Goal: Task Accomplishment & Management: Manage account settings

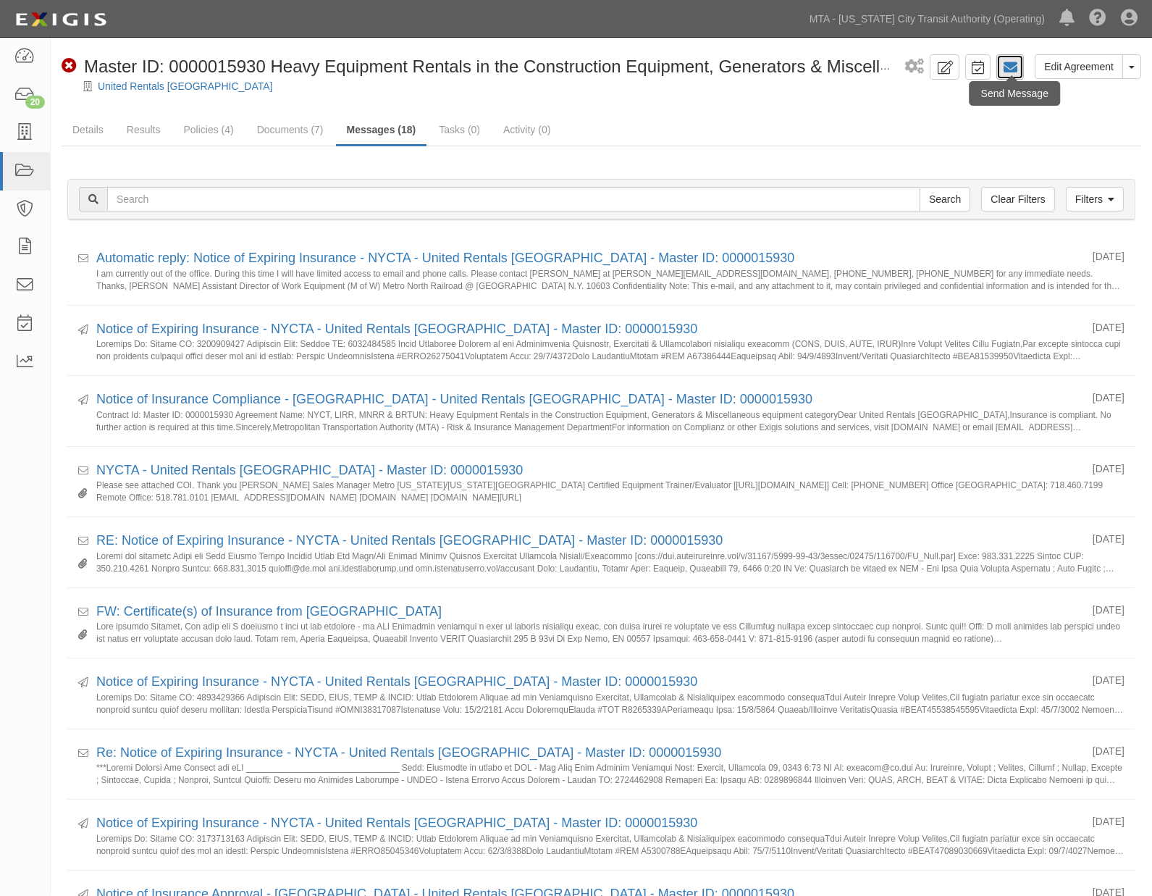
click at [1012, 67] on icon at bounding box center [1010, 67] width 14 height 14
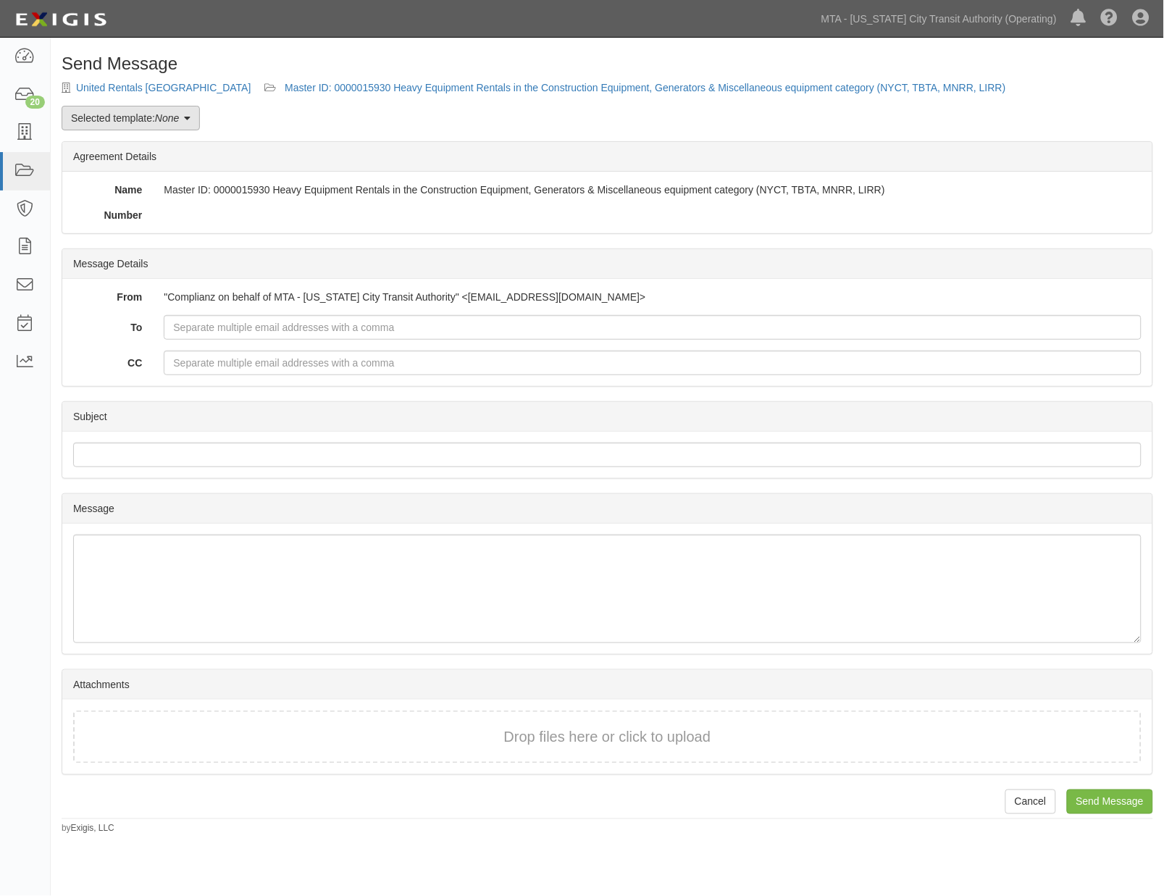
click at [146, 117] on link "Selected template: None" at bounding box center [131, 118] width 138 height 25
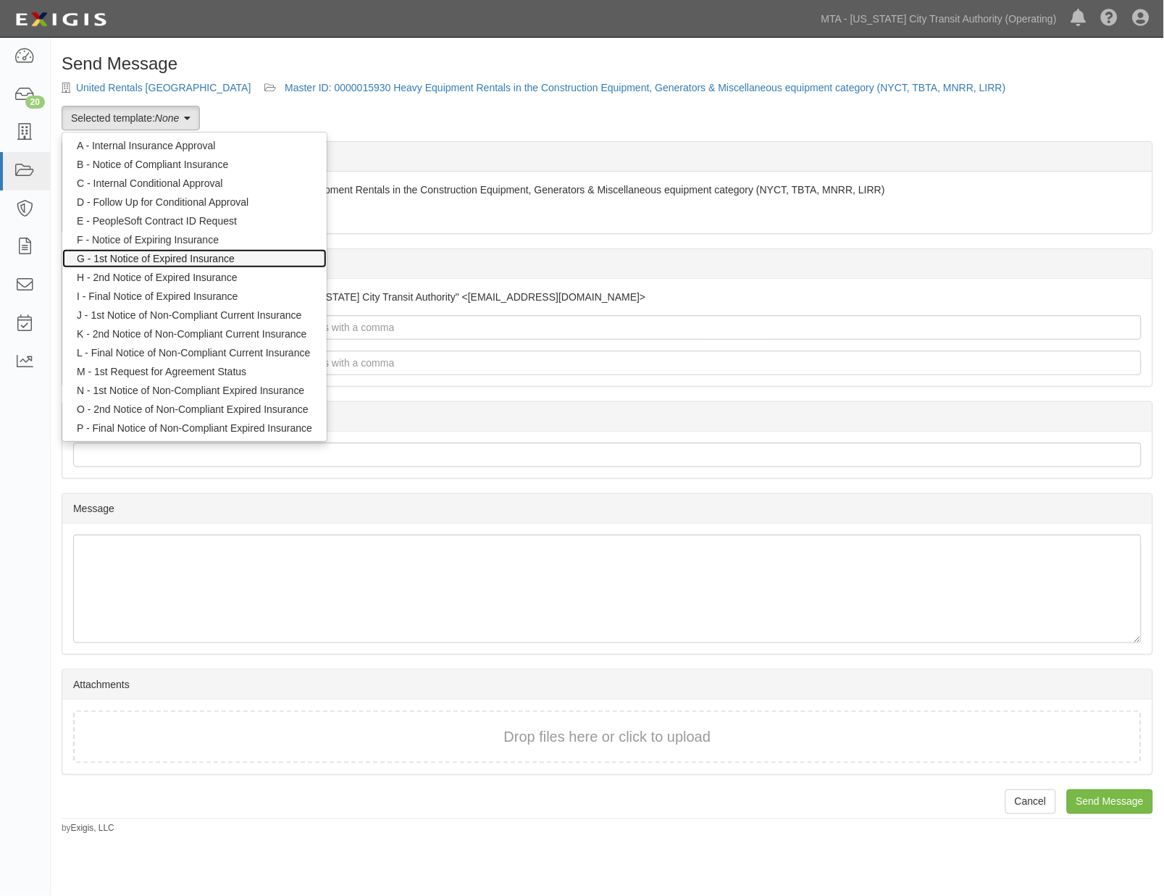
click at [135, 257] on link "G - 1st Notice of Expired Insurance" at bounding box center [194, 258] width 264 height 19
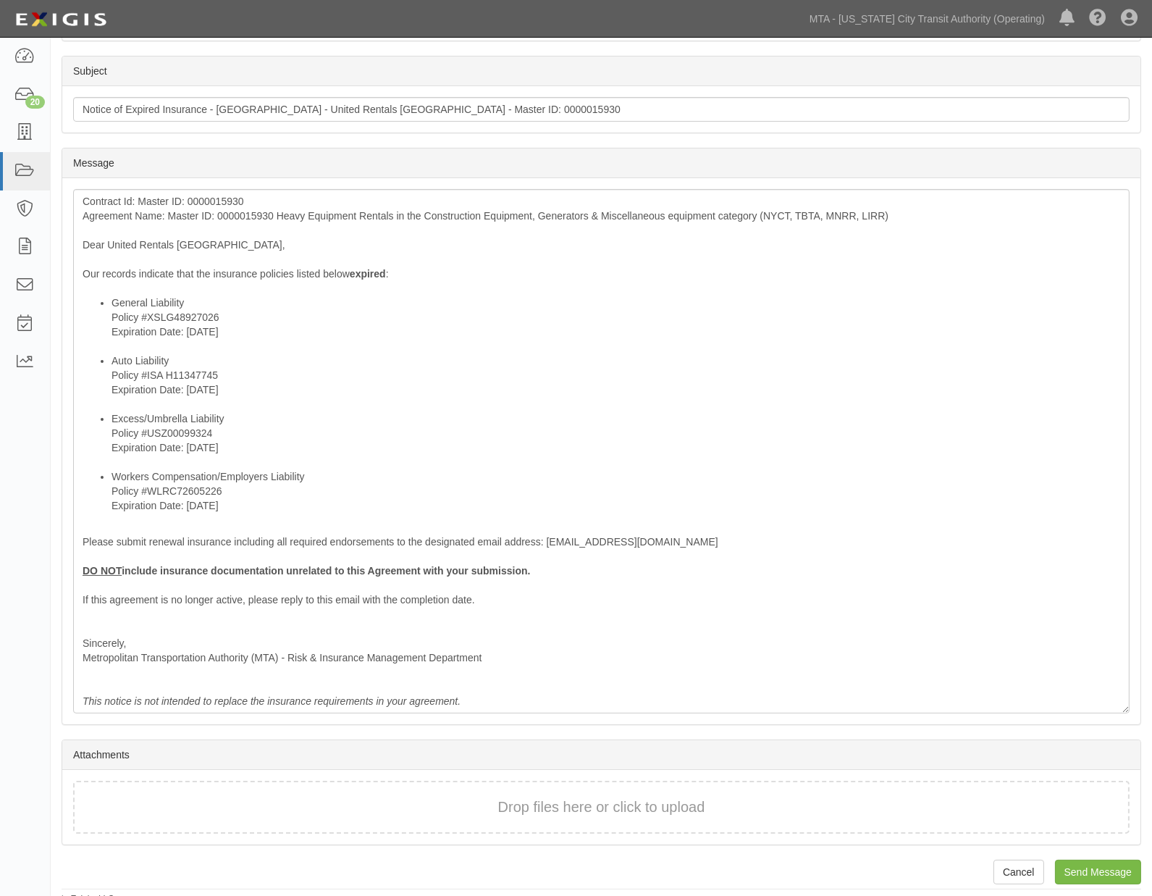
scroll to position [353, 0]
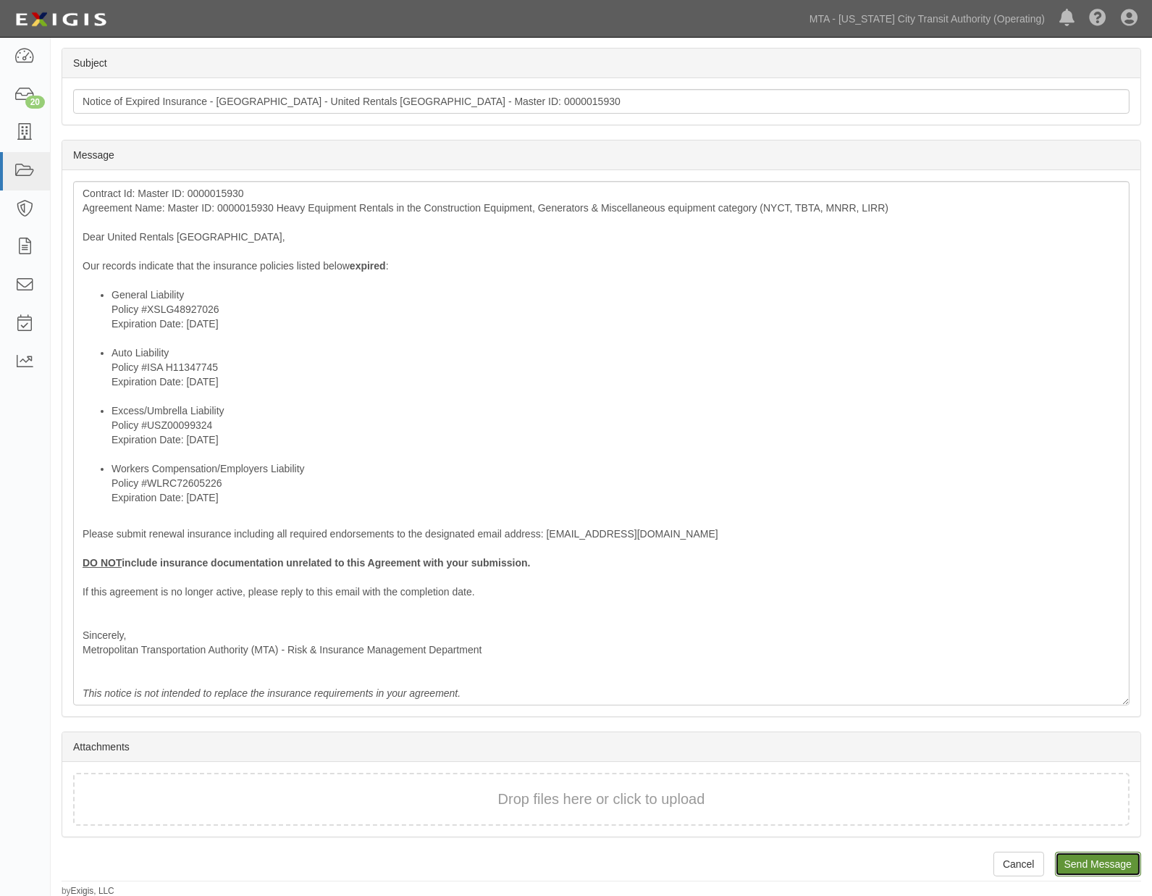
click at [1108, 869] on input "Send Message" at bounding box center [1098, 864] width 86 height 25
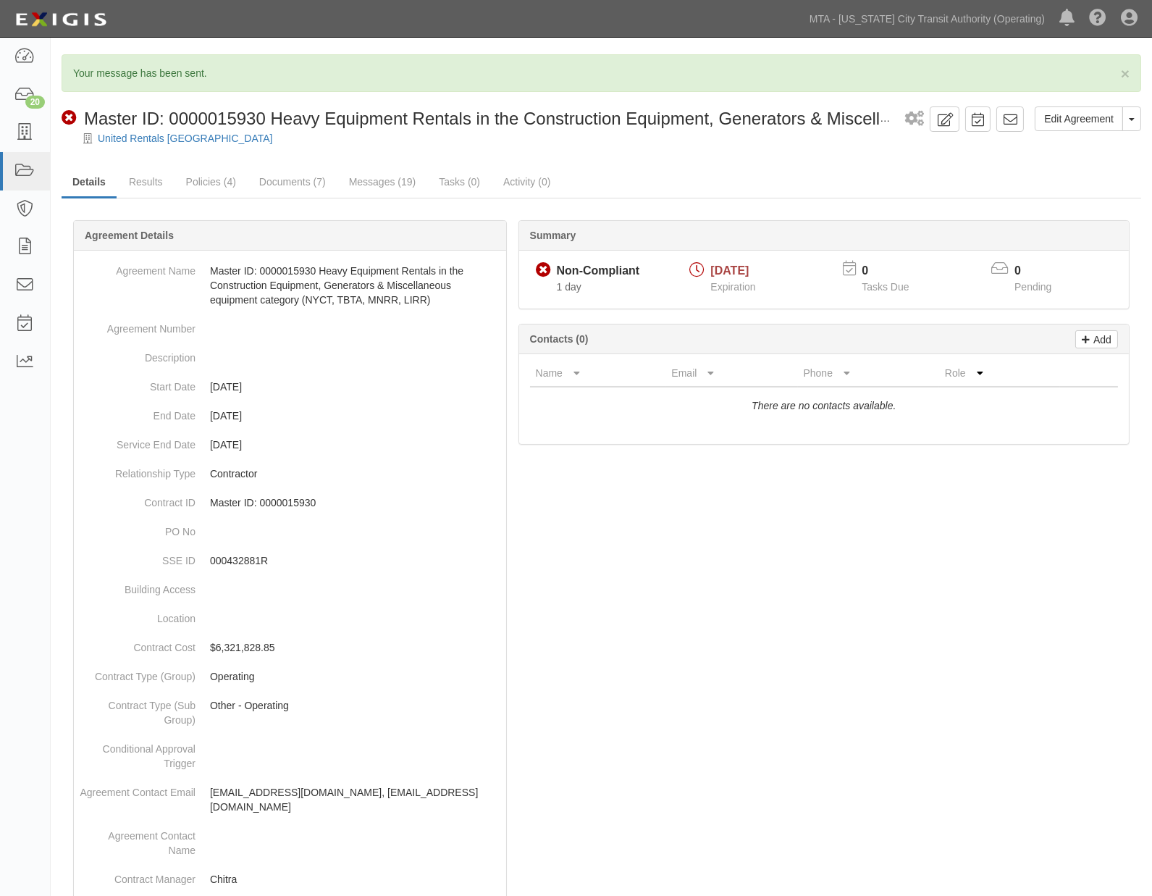
click at [1098, 705] on div at bounding box center [602, 888] width 1080 height 1293
click at [20, 169] on icon at bounding box center [24, 171] width 20 height 17
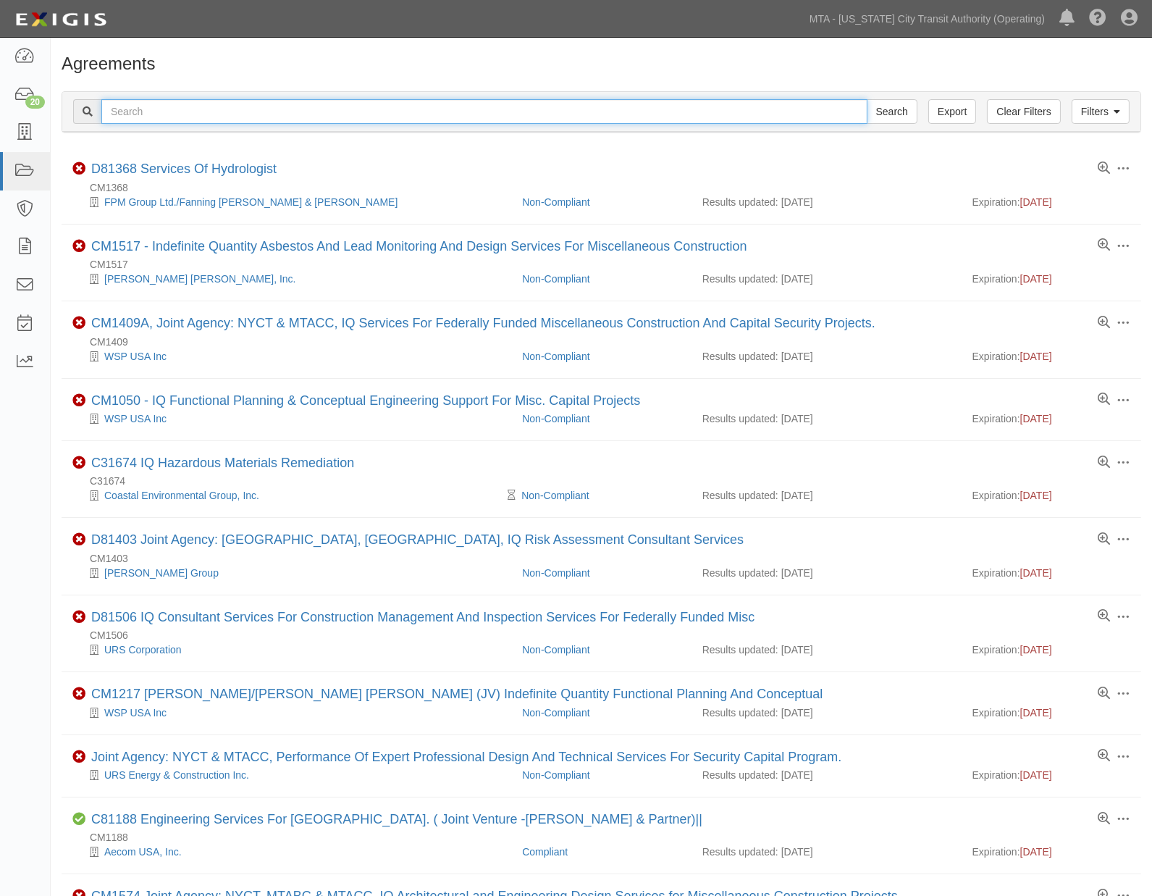
paste input "ewr3p7"
type input "ewr3p7"
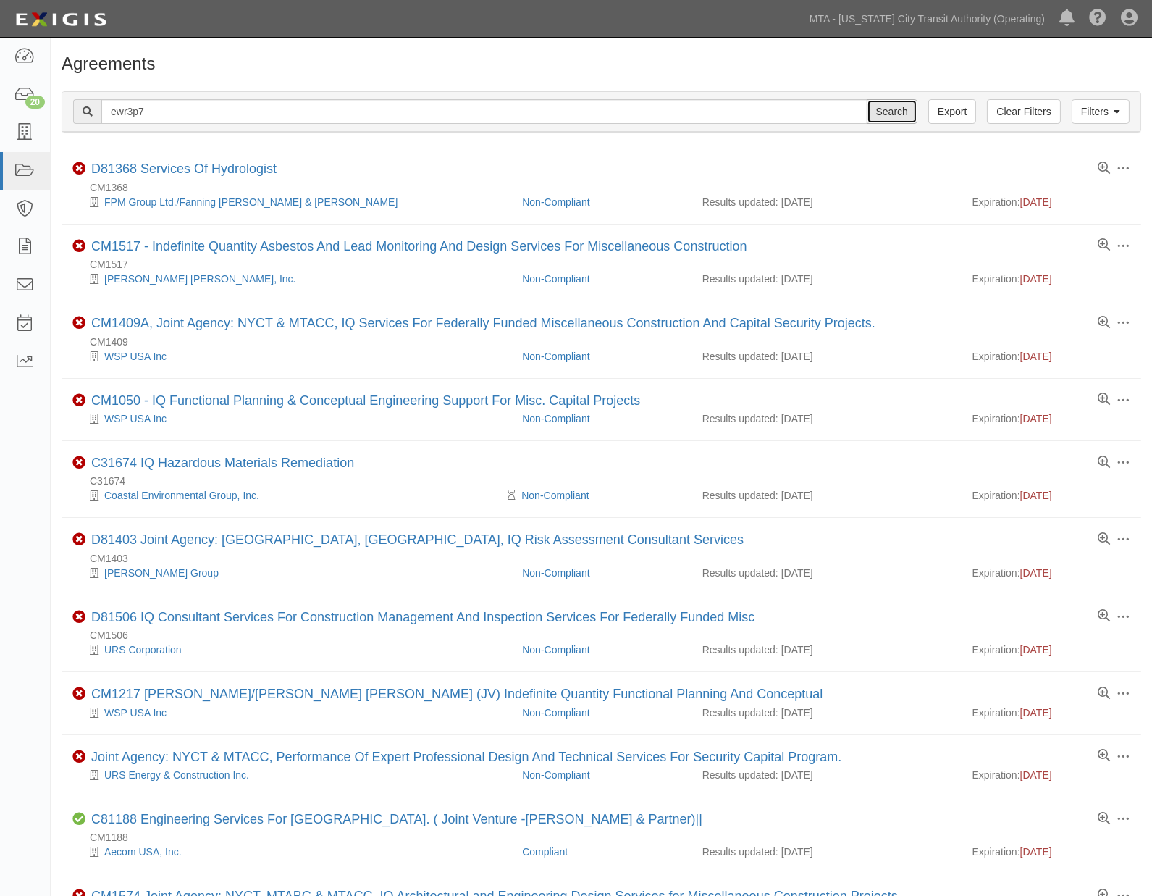
click at [895, 101] on input "Search" at bounding box center [892, 111] width 51 height 25
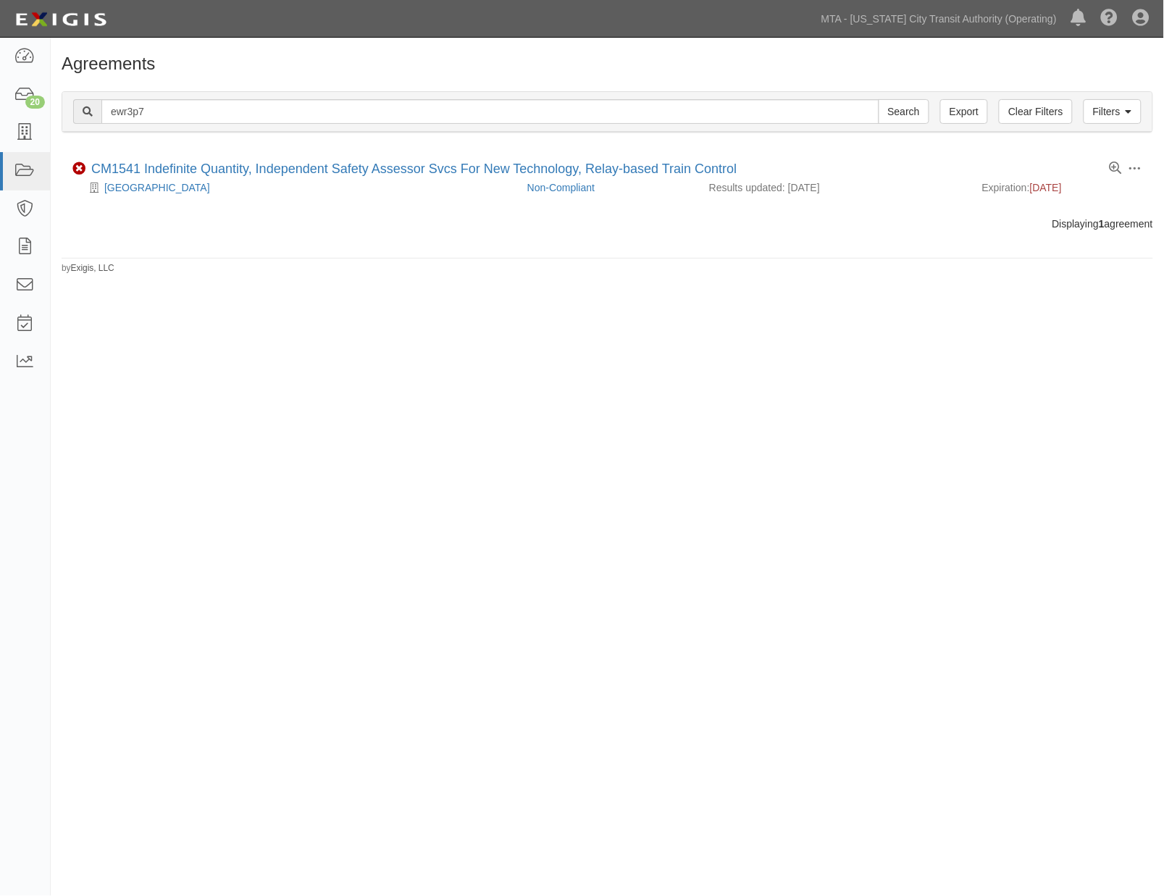
click at [906, 359] on div "Agreements Filters Clear Filters Export ewr3p7 Search Filters Compliance Status…" at bounding box center [582, 446] width 1164 height 806
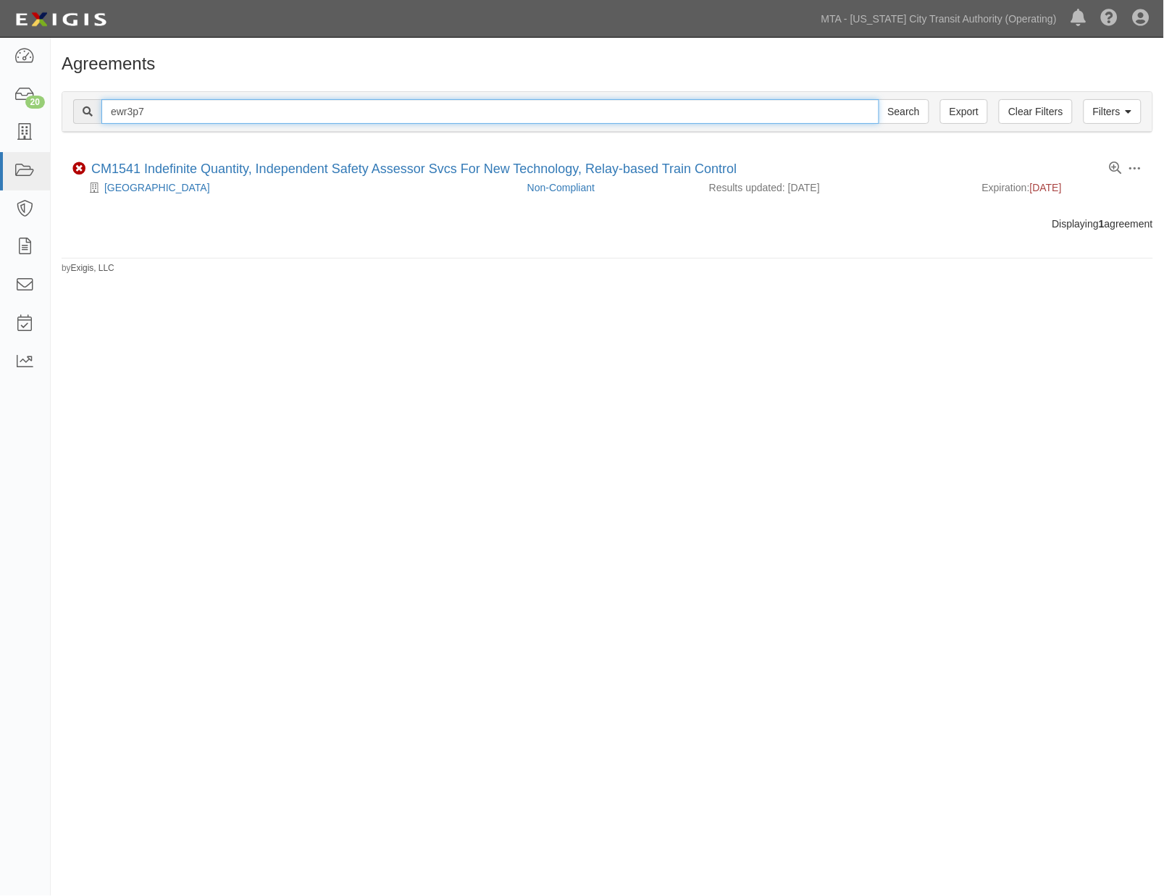
click at [127, 114] on input "ewr3p7" at bounding box center [490, 111] width 778 height 25
paste input "ancv7y"
type input "ancv7y"
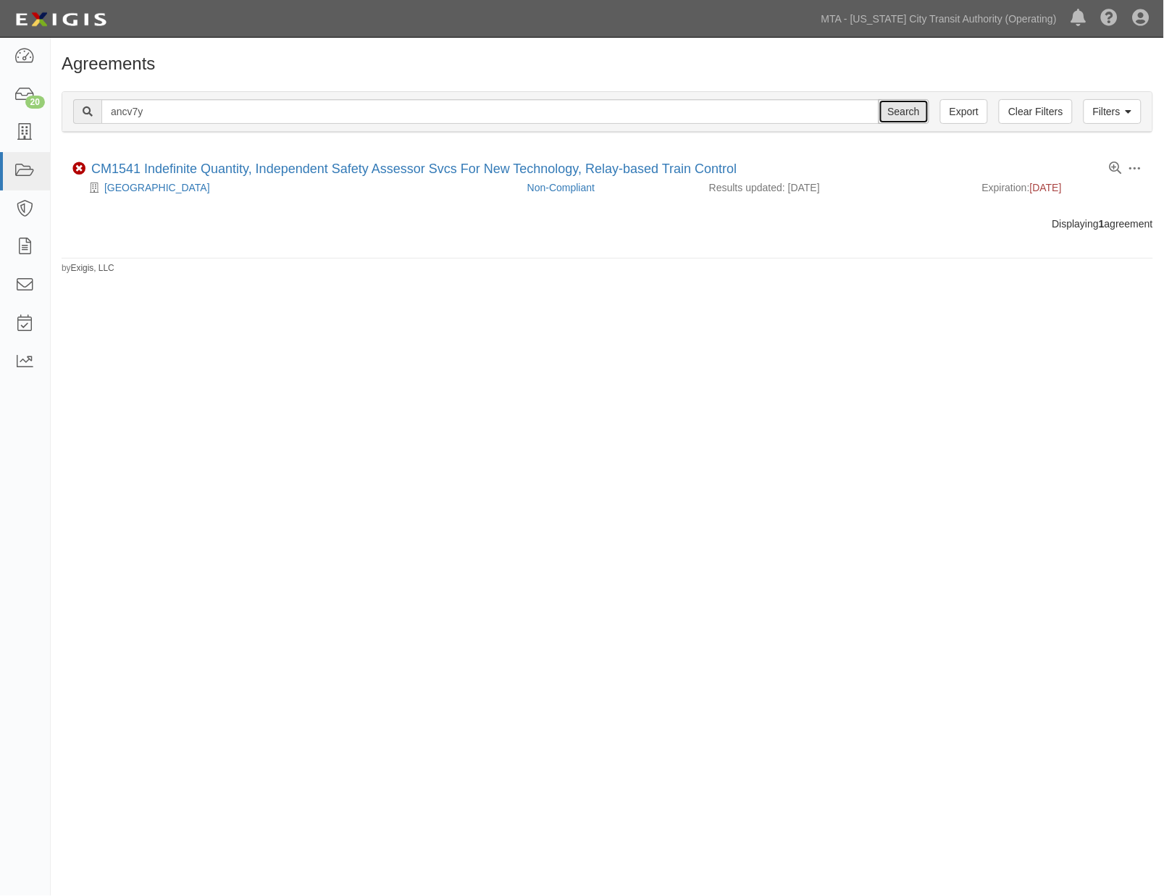
click at [896, 109] on input "Search" at bounding box center [903, 111] width 51 height 25
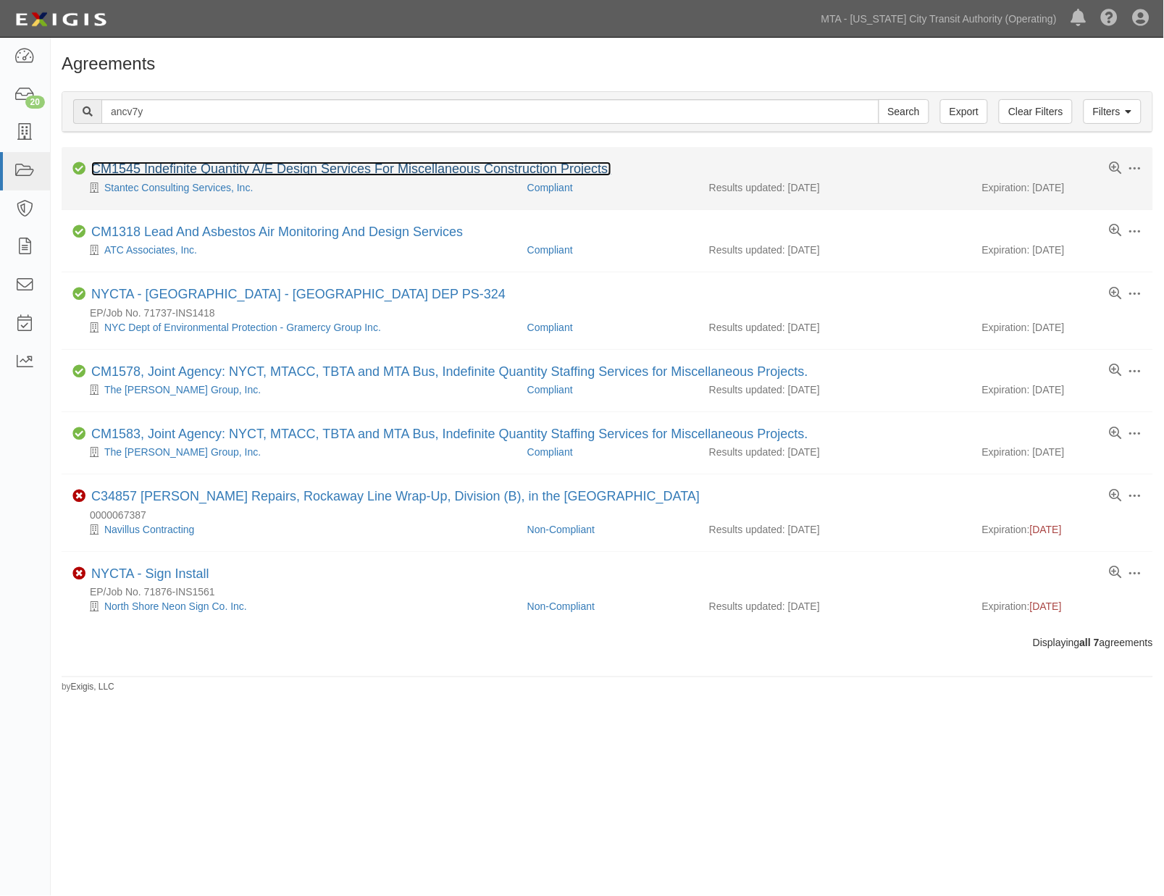
click at [333, 167] on link "CM1545 Indefinite Quantity A/E Design Services For Miscellaneous Construction P…" at bounding box center [351, 168] width 520 height 14
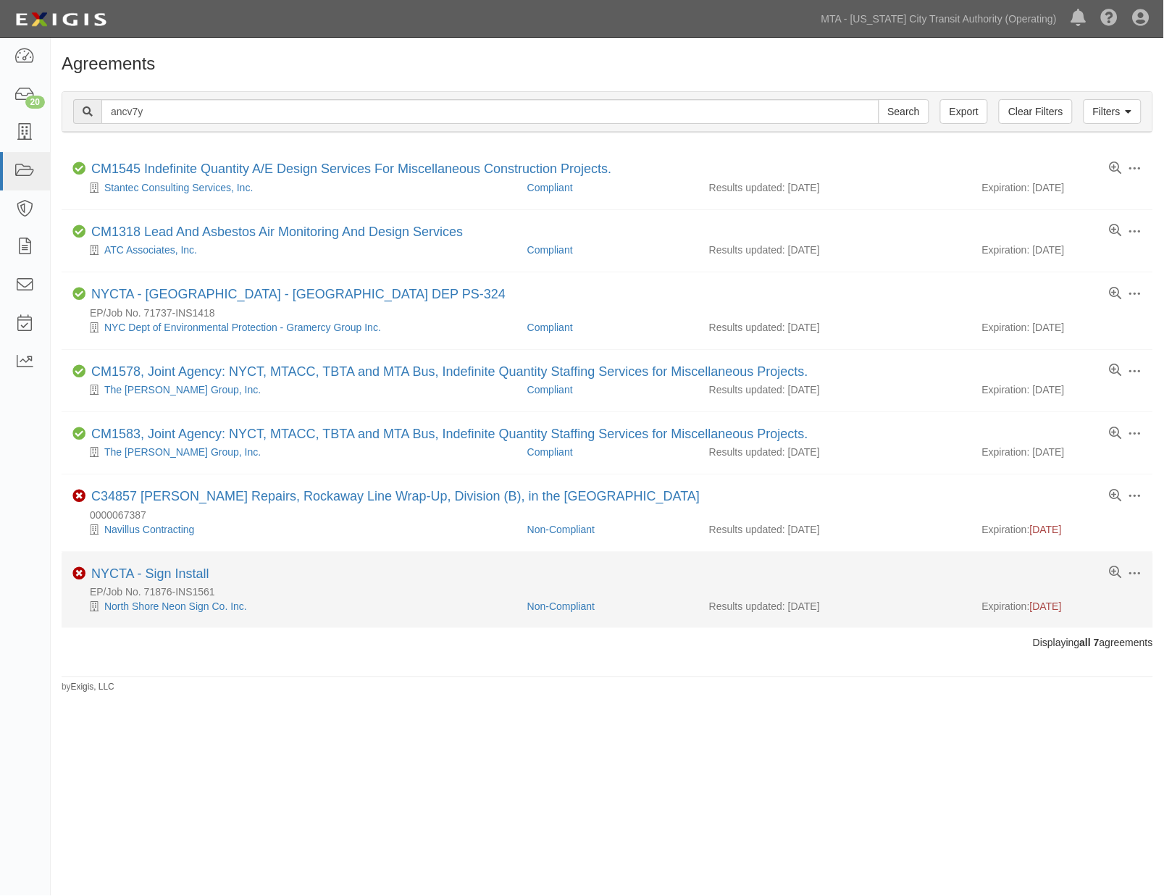
click at [888, 621] on li "Toggle Agreement Dropdown Edit Log activity Add task Send message Archive Non-C…" at bounding box center [607, 590] width 1091 height 76
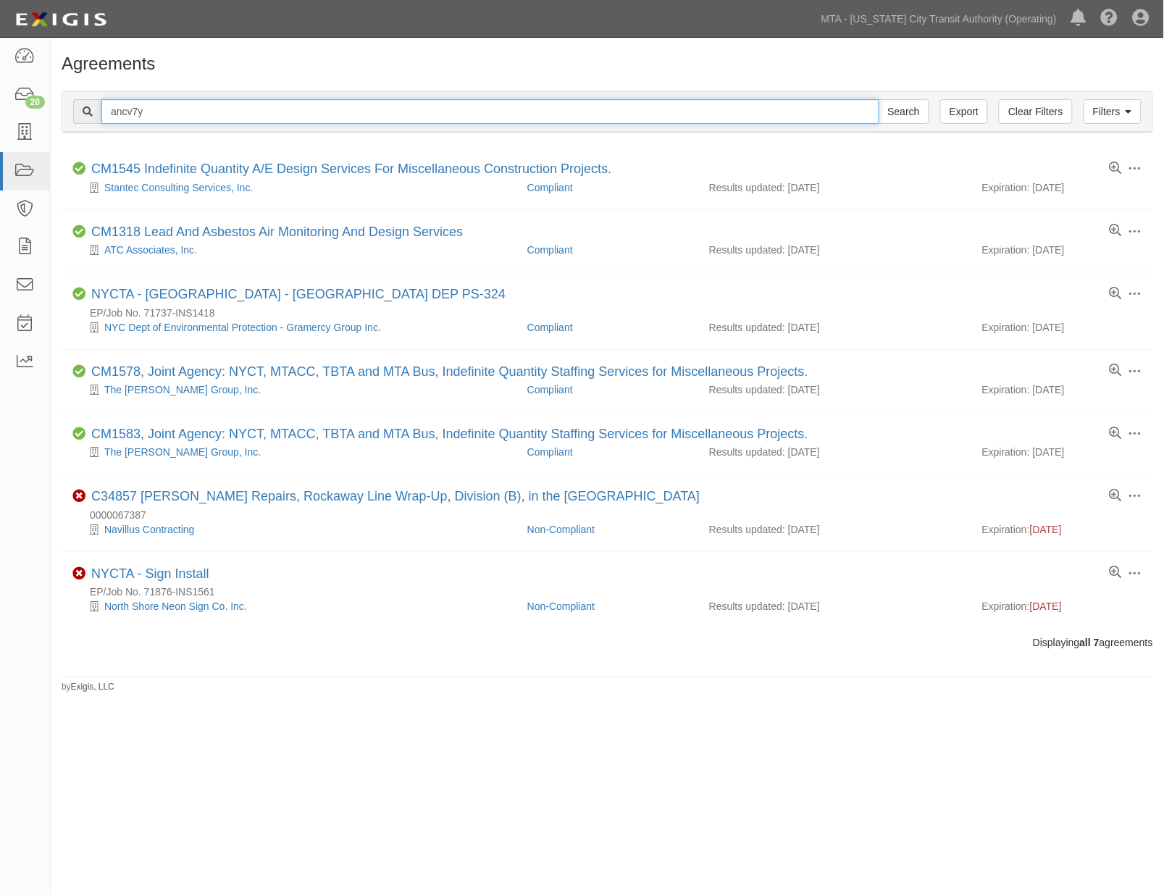
click at [123, 106] on input "ancv7y" at bounding box center [490, 111] width 778 height 25
paste input "tx7cw"
type input "tx7cwy"
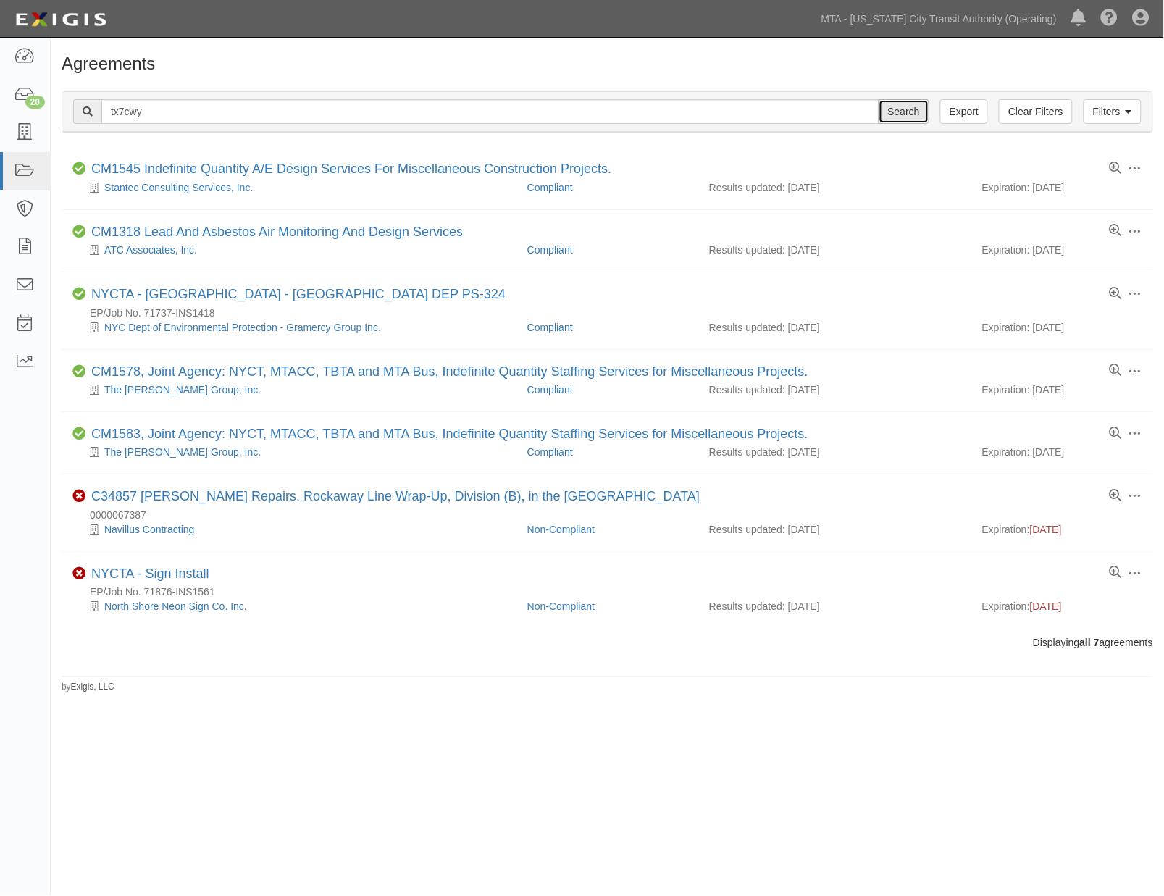
click at [915, 106] on input "Search" at bounding box center [903, 111] width 51 height 25
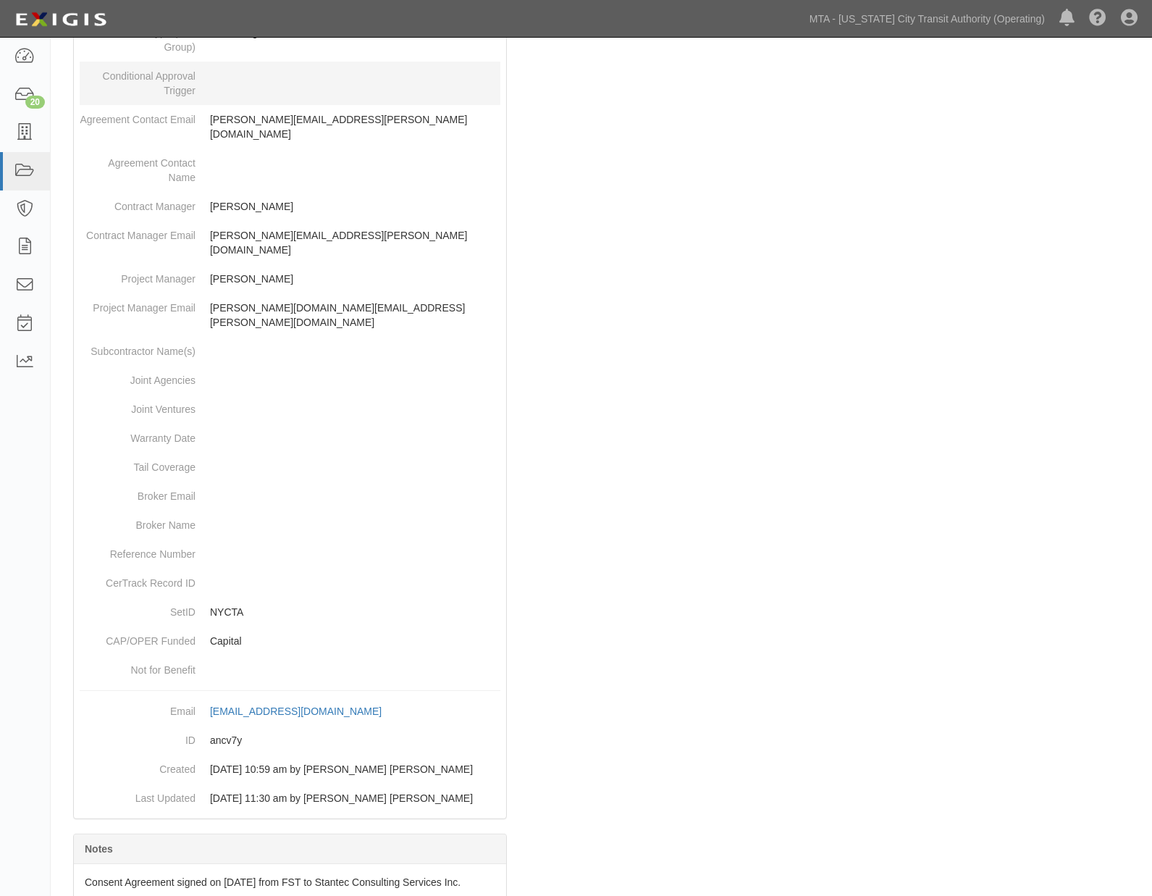
scroll to position [631, 0]
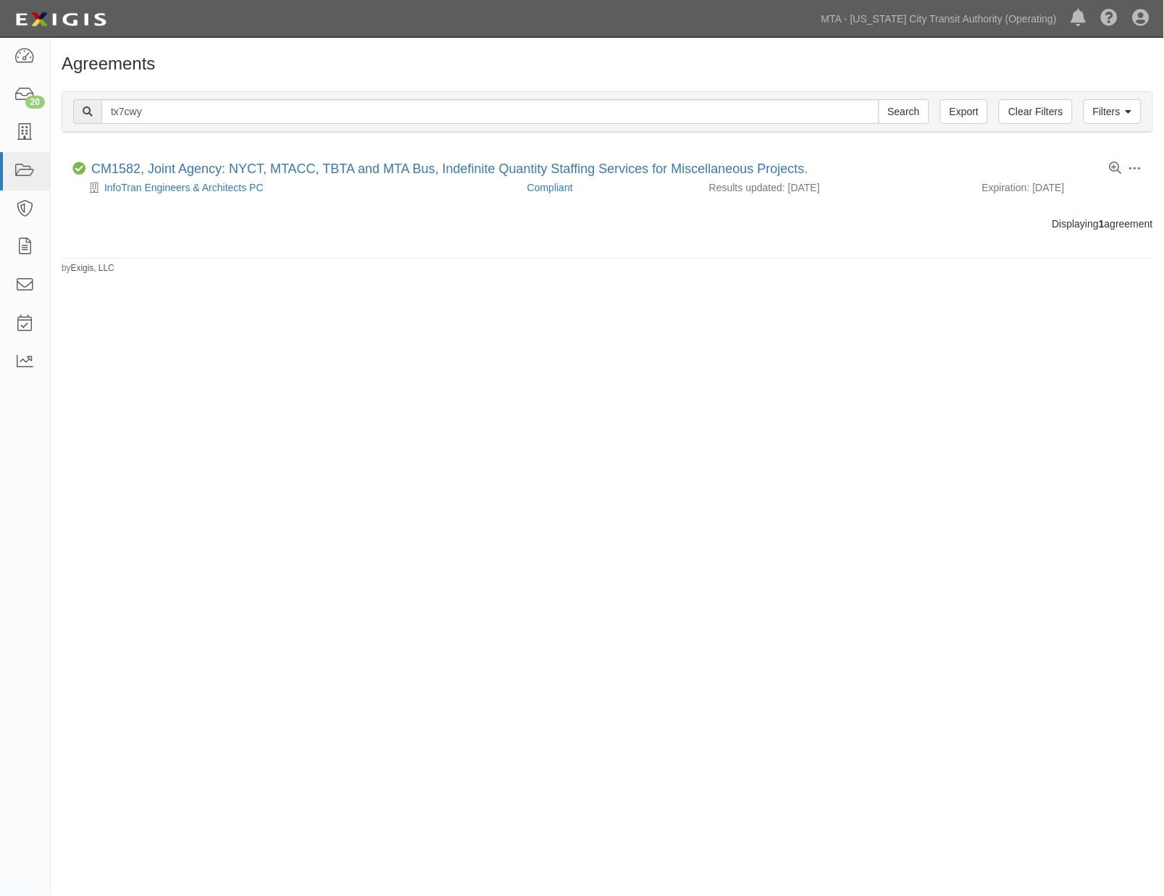
click at [980, 516] on div "Agreements Filters Clear Filters Export tx7cwy Search Filters Compliance Status…" at bounding box center [582, 446] width 1164 height 806
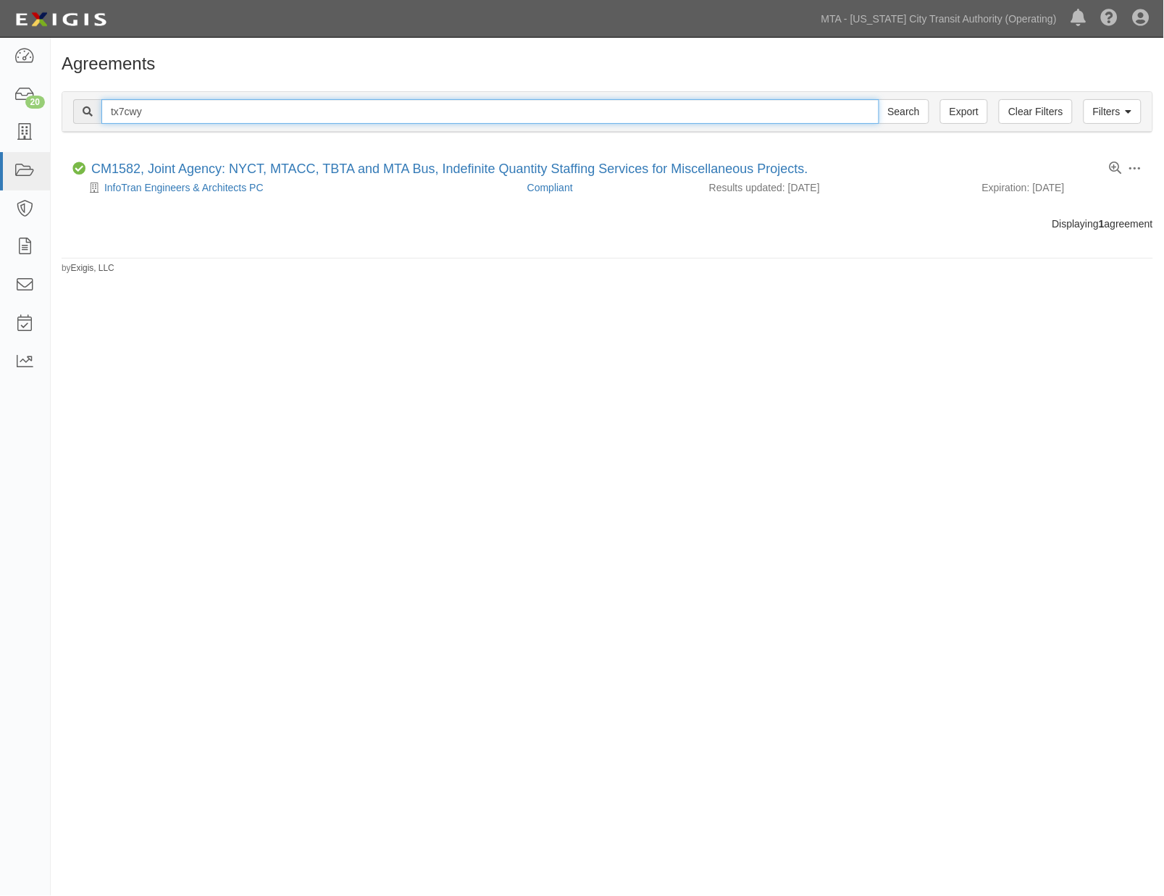
click at [134, 114] on input "tx7cwy" at bounding box center [490, 111] width 778 height 25
paste input "jkjnka"
type input "jkjnka"
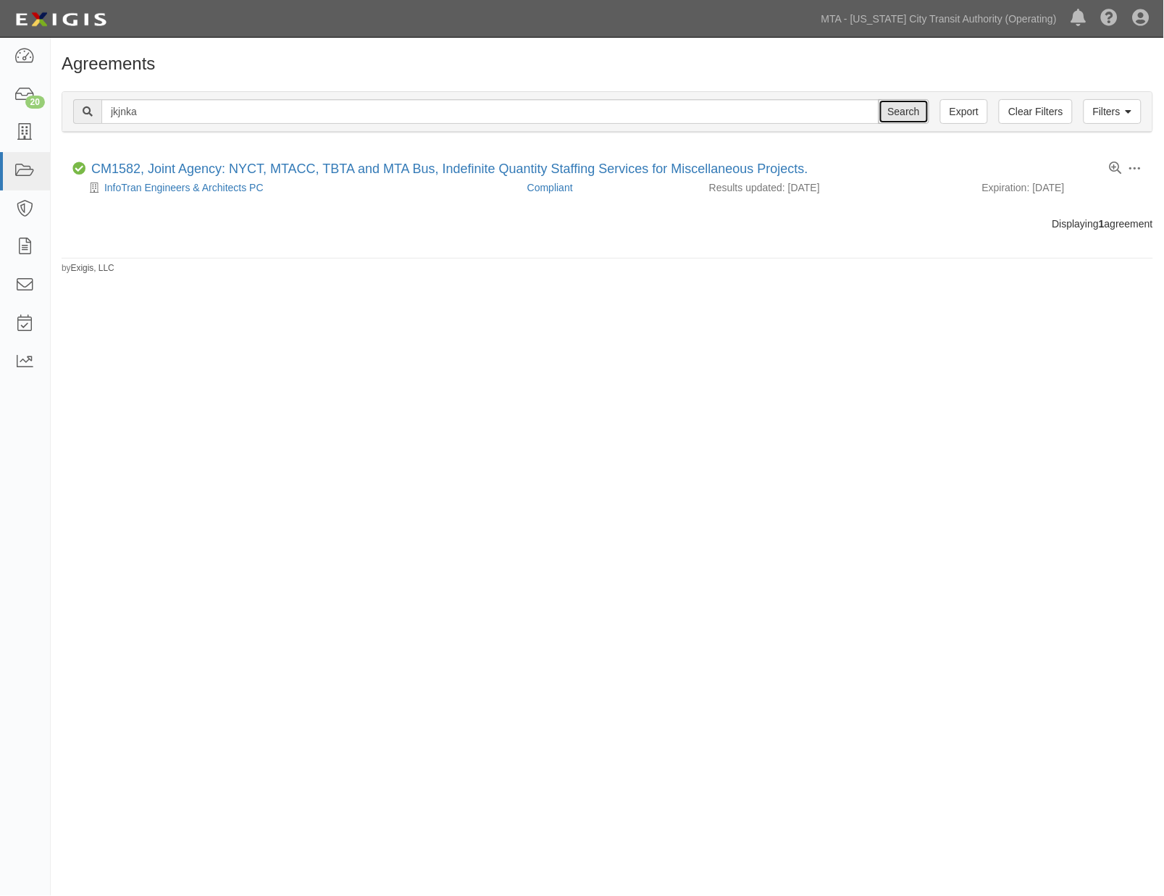
click at [918, 122] on input "Search" at bounding box center [903, 111] width 51 height 25
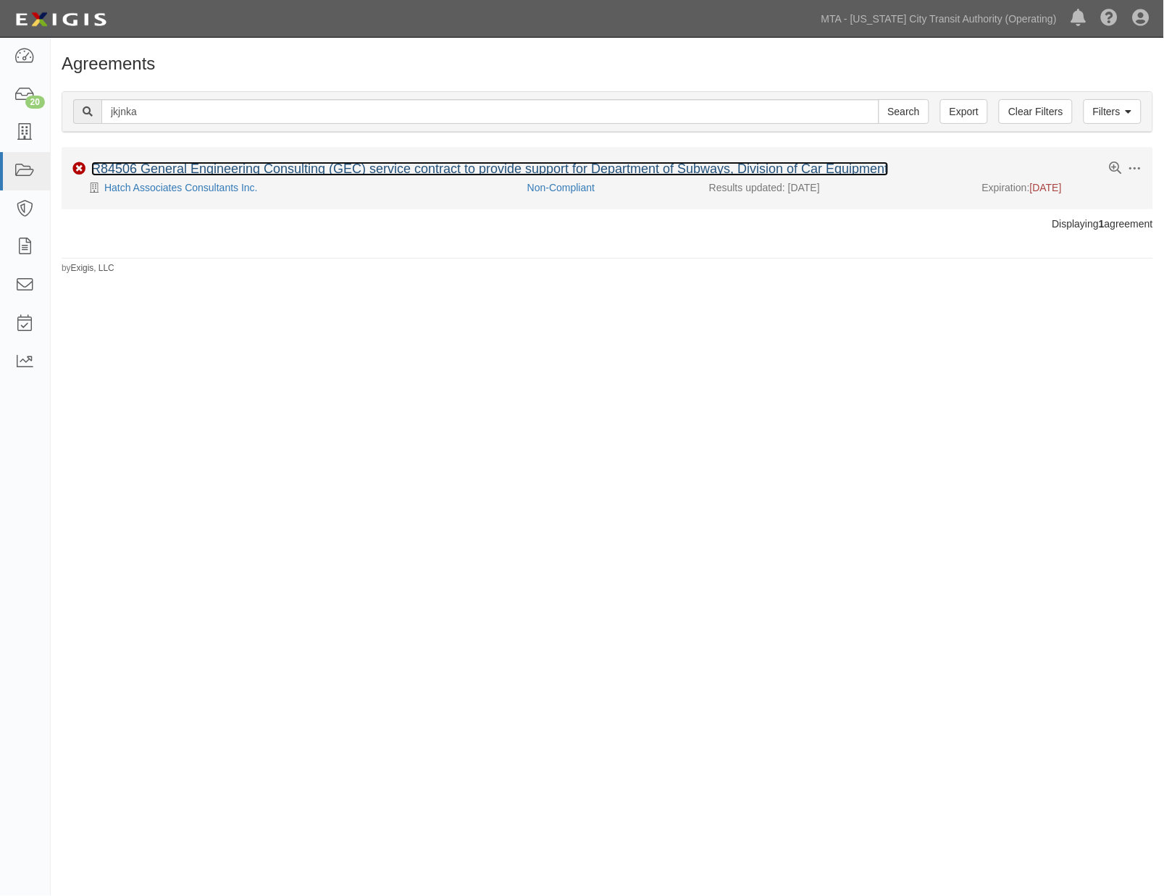
click at [238, 167] on link "R84506 General Engineering Consulting (GEC) service contract to provide support…" at bounding box center [489, 168] width 797 height 14
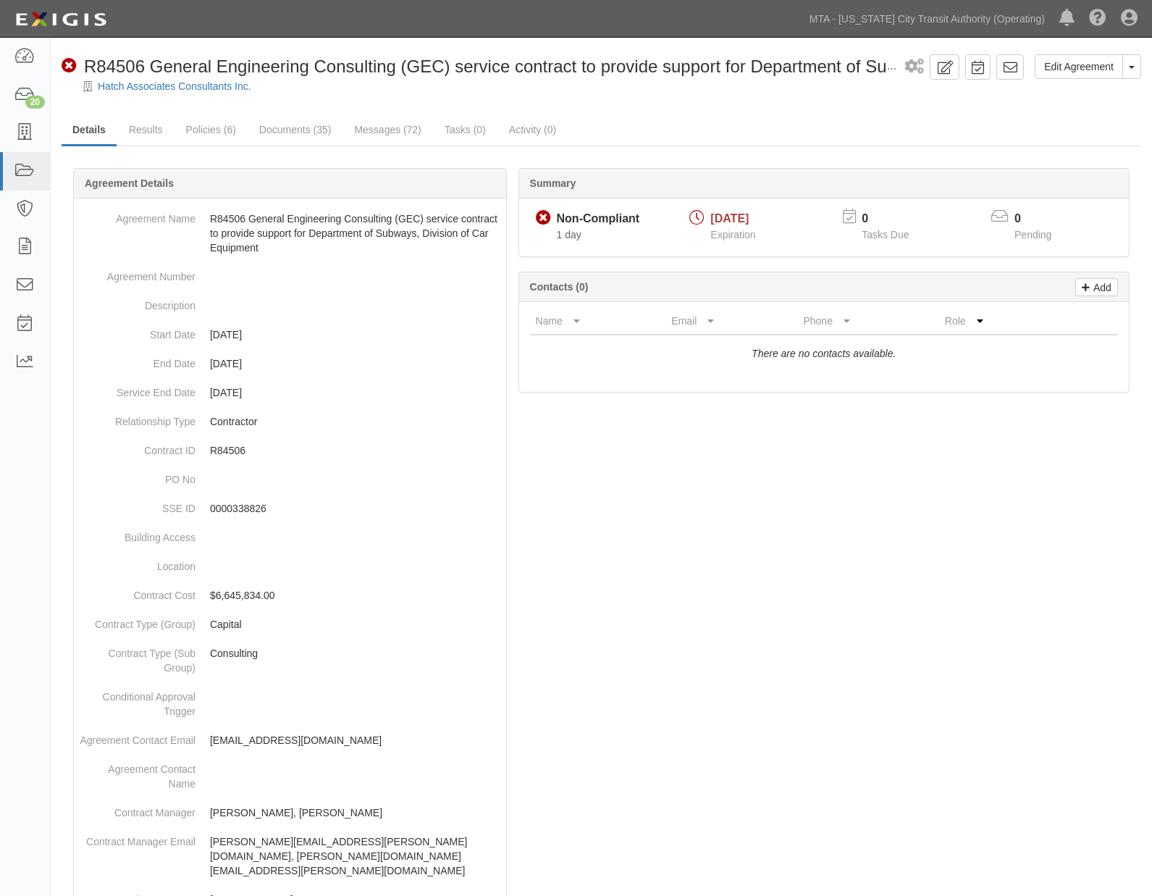
click at [983, 457] on div at bounding box center [602, 822] width 1080 height 1264
click at [32, 167] on icon at bounding box center [24, 171] width 20 height 17
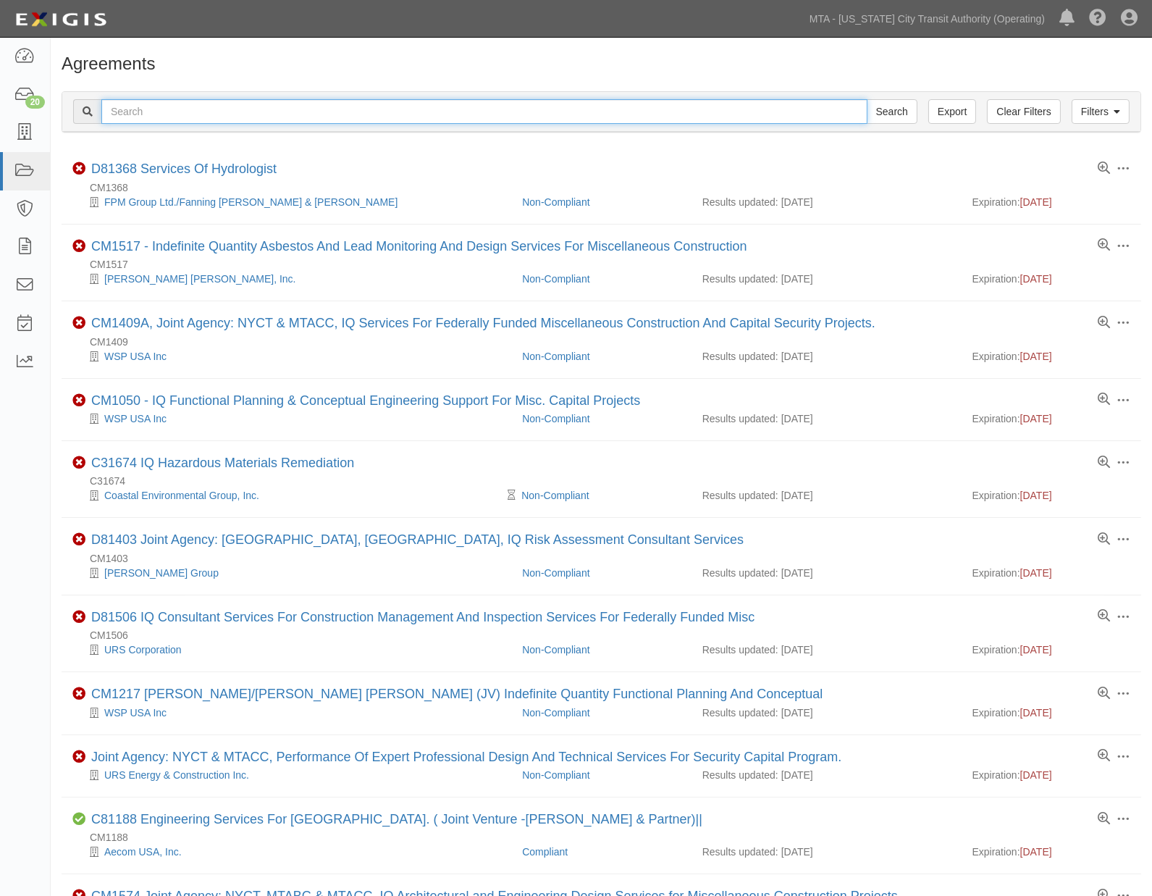
click at [156, 113] on input "text" at bounding box center [484, 111] width 766 height 25
paste input "3vpcke"
type input "3vpcke"
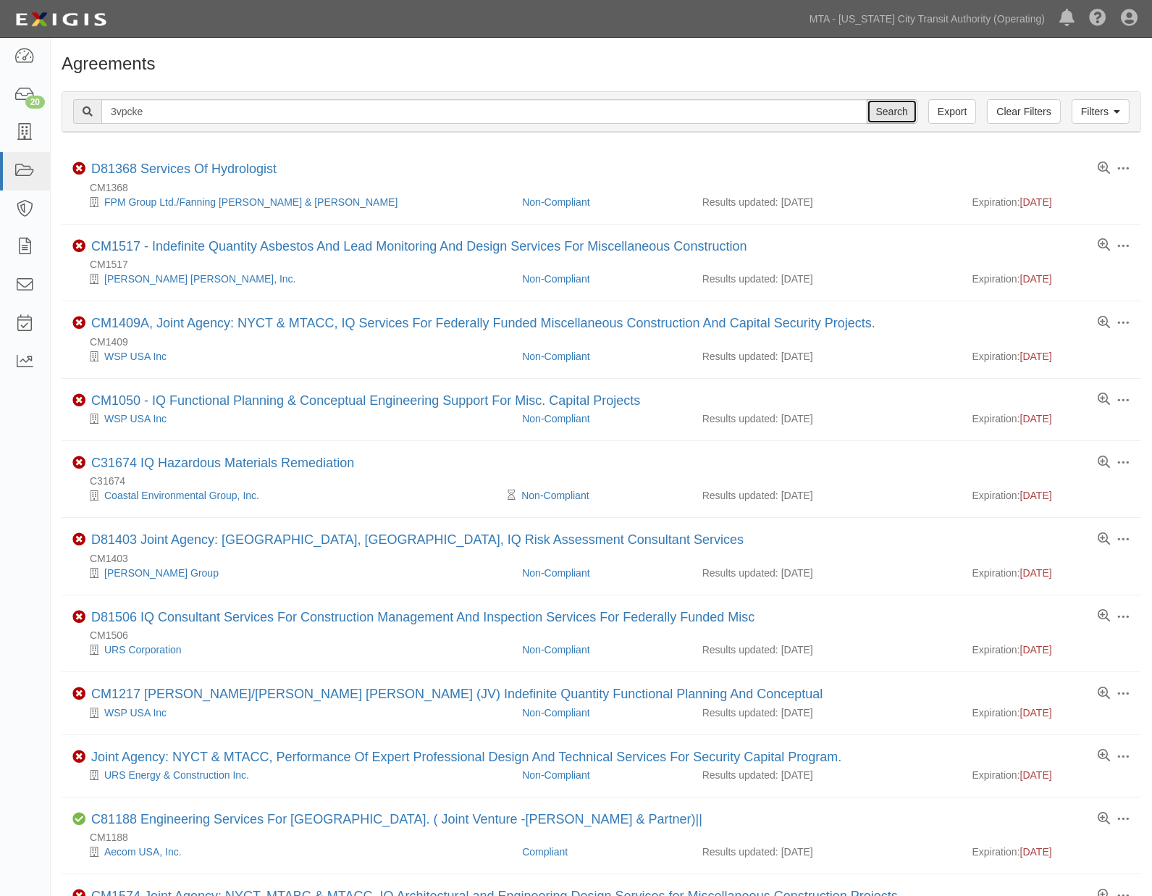
click at [888, 110] on input "Search" at bounding box center [892, 111] width 51 height 25
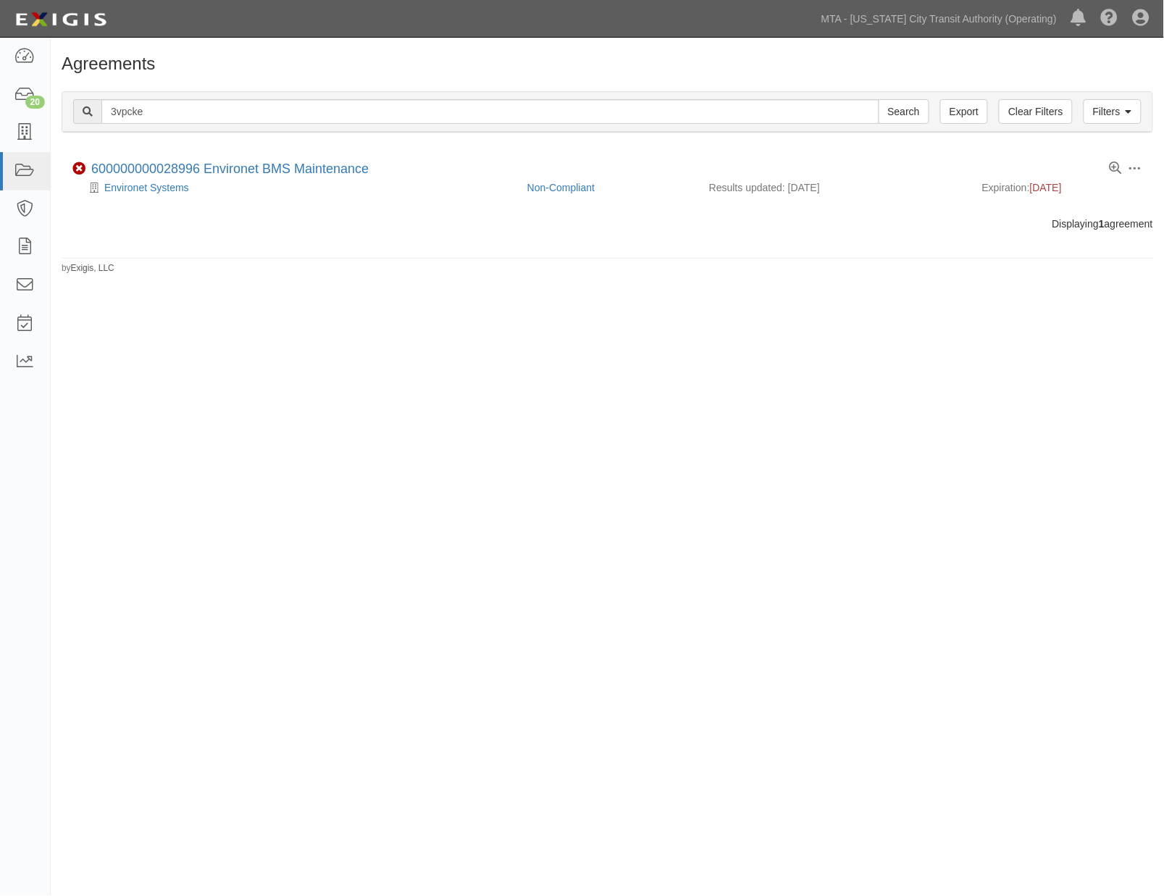
click at [944, 574] on div "Agreements Filters Clear Filters Export 3vpcke Search Filters Compliance Status…" at bounding box center [582, 446] width 1164 height 806
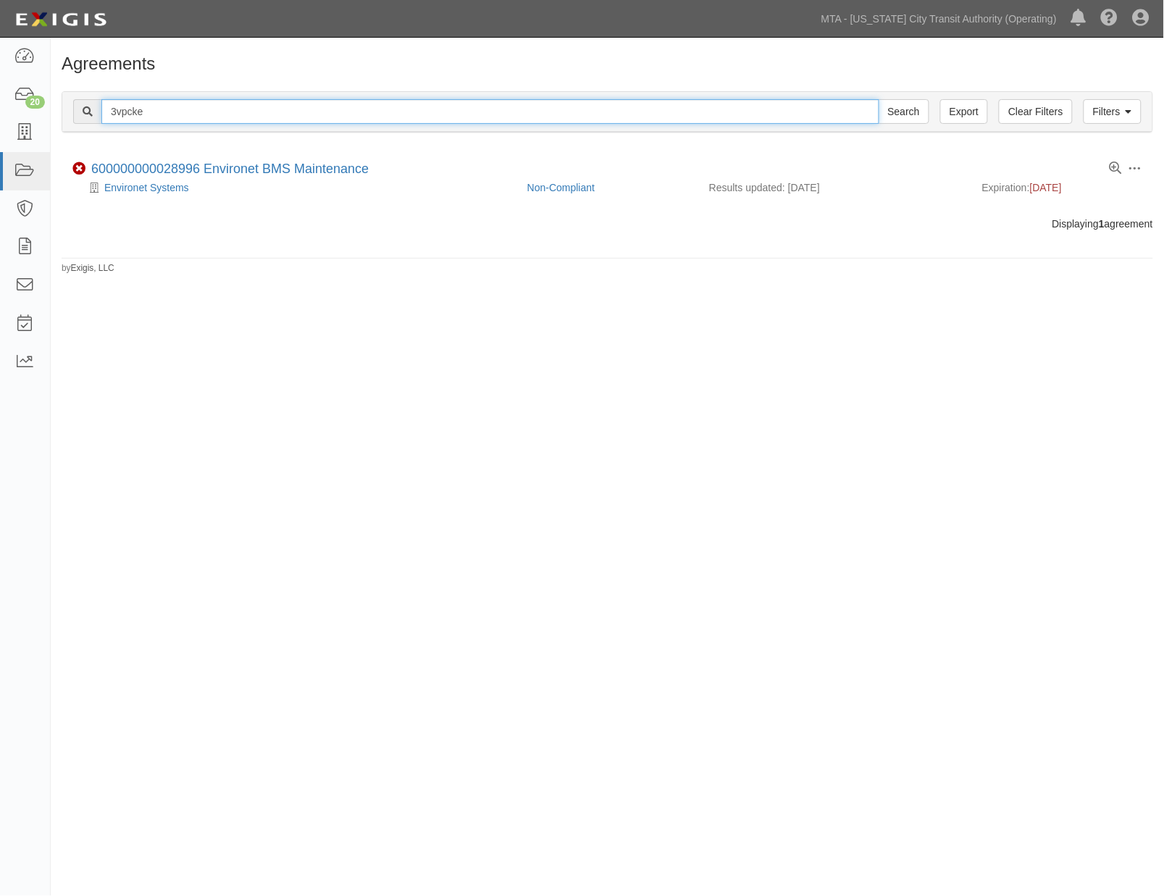
click at [109, 107] on input "3vpcke" at bounding box center [490, 111] width 778 height 25
click at [124, 109] on input "3vpcke" at bounding box center [490, 111] width 778 height 25
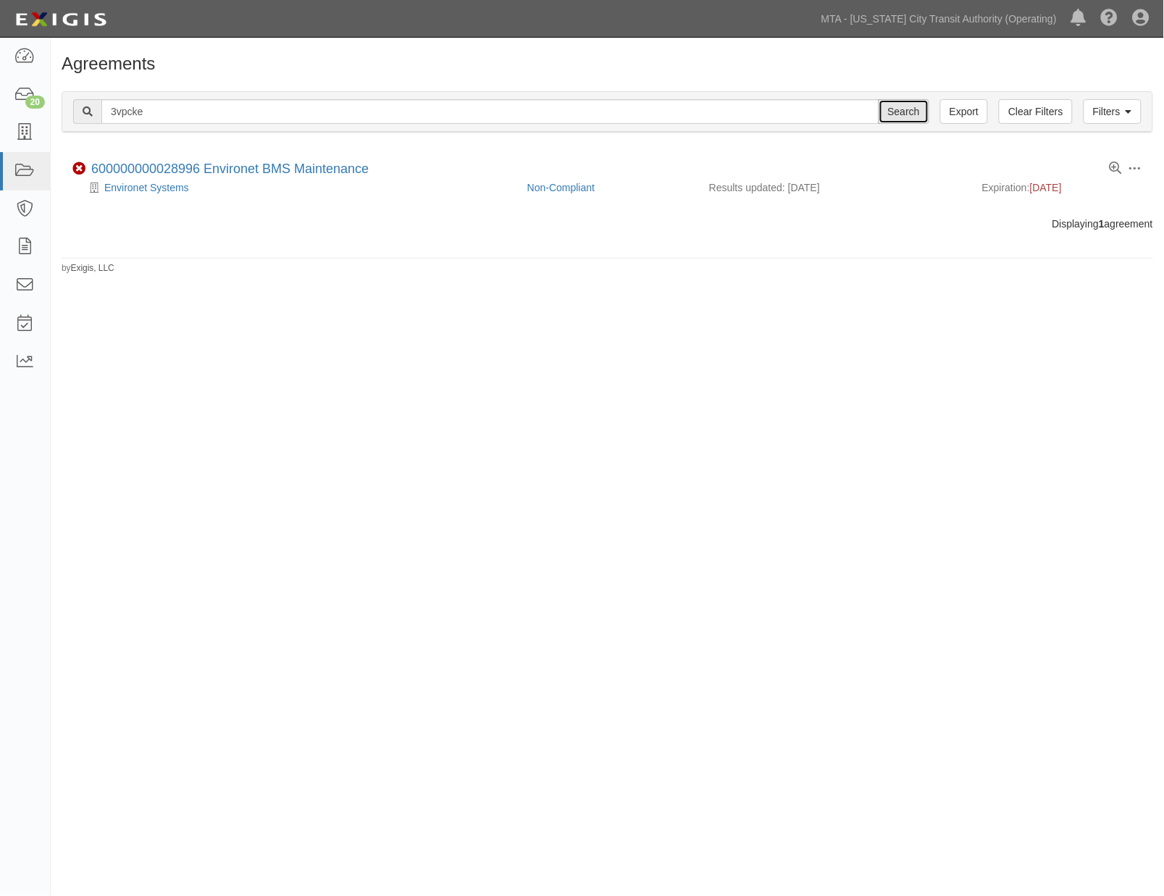
click at [886, 111] on input "Search" at bounding box center [903, 111] width 51 height 25
click at [818, 468] on div "Agreements Filters Clear Filters Export 3vpcke Search Filters Compliance Status…" at bounding box center [582, 446] width 1164 height 806
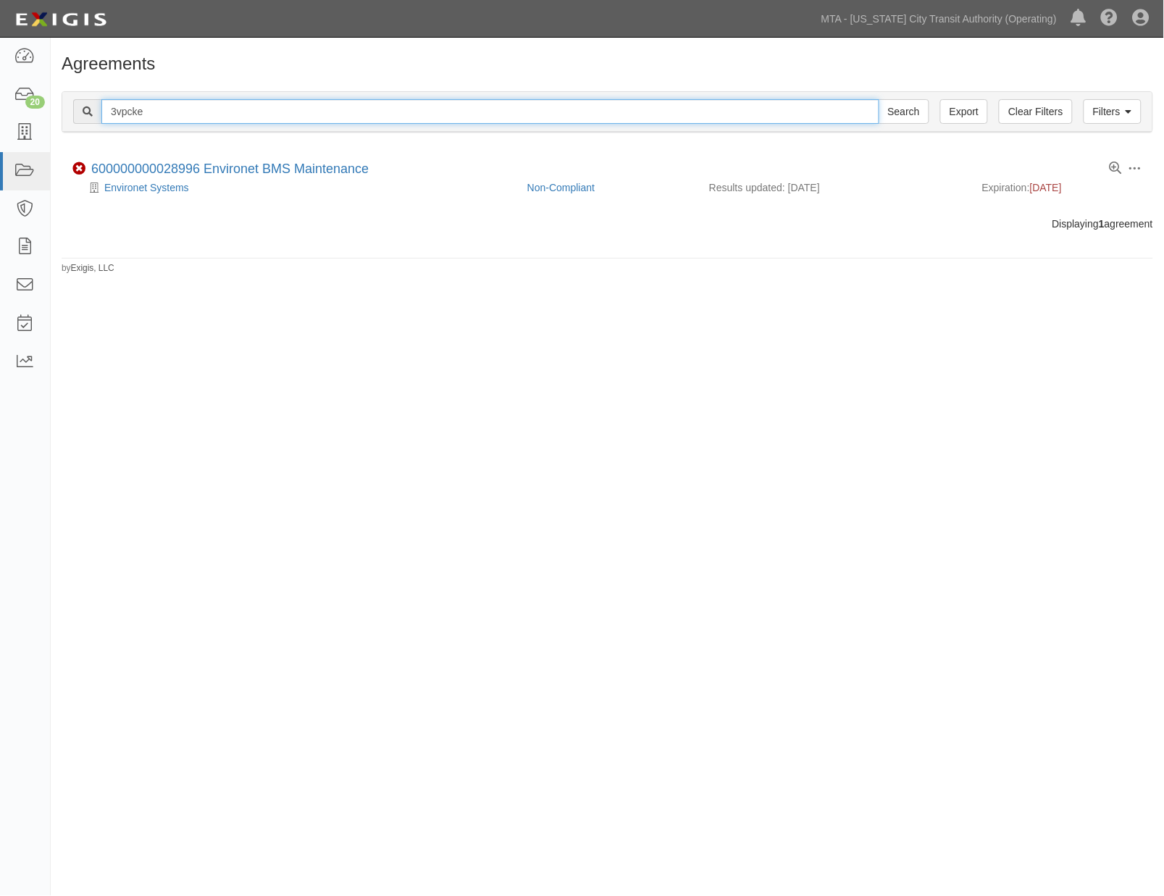
click at [126, 112] on input "3vpcke" at bounding box center [490, 111] width 778 height 25
paste input "4np9jy"
type input "4np9jy"
click at [878, 99] on input "Search" at bounding box center [903, 111] width 51 height 25
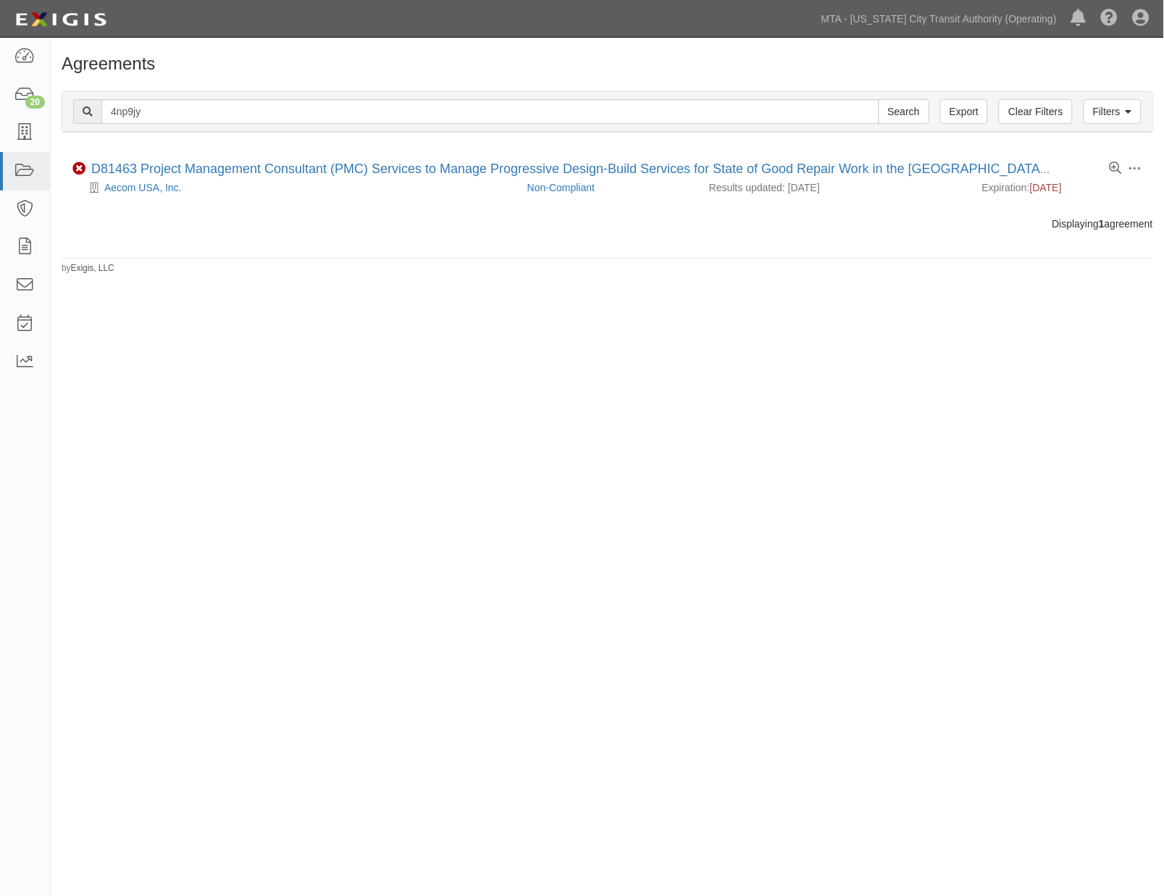
click at [903, 466] on div "Agreements Filters Clear Filters Export 4np9jy Search Filters Compliance Status…" at bounding box center [582, 446] width 1164 height 806
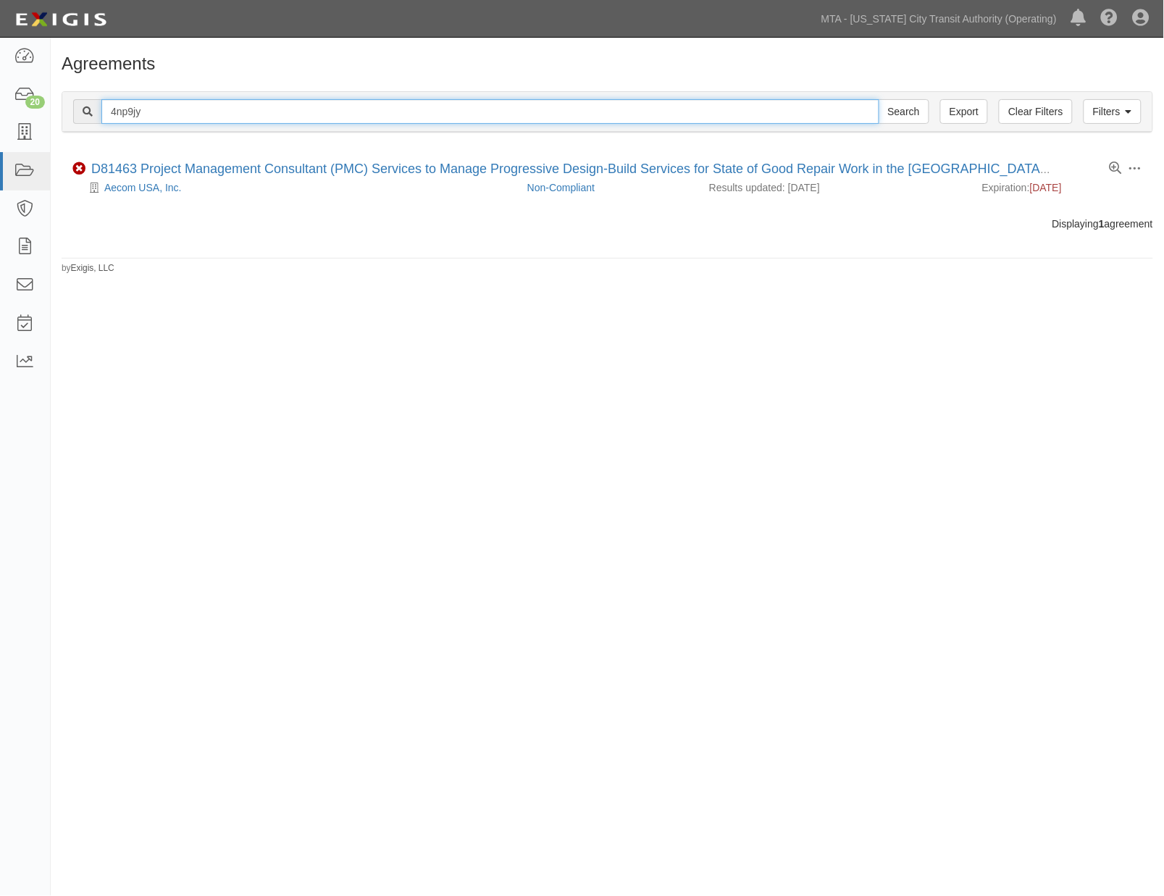
click at [125, 104] on input "4np9jy" at bounding box center [490, 111] width 778 height 25
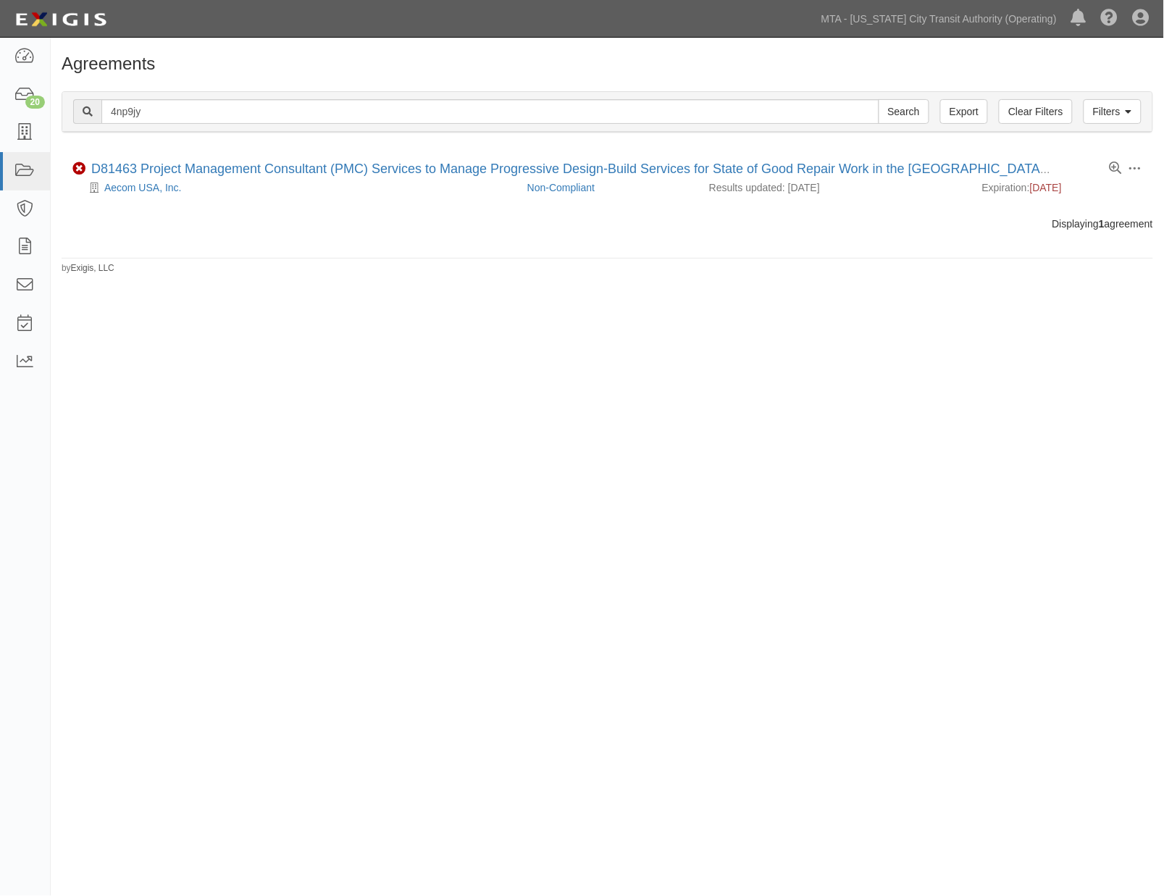
click at [1055, 487] on div "Agreements Filters Clear Filters Export 4np9jy Search Filters Compliance Status…" at bounding box center [582, 446] width 1164 height 806
click at [915, 594] on div "Agreements Filters Clear Filters Export 4np9jy Search Filters Compliance Status…" at bounding box center [582, 446] width 1164 height 806
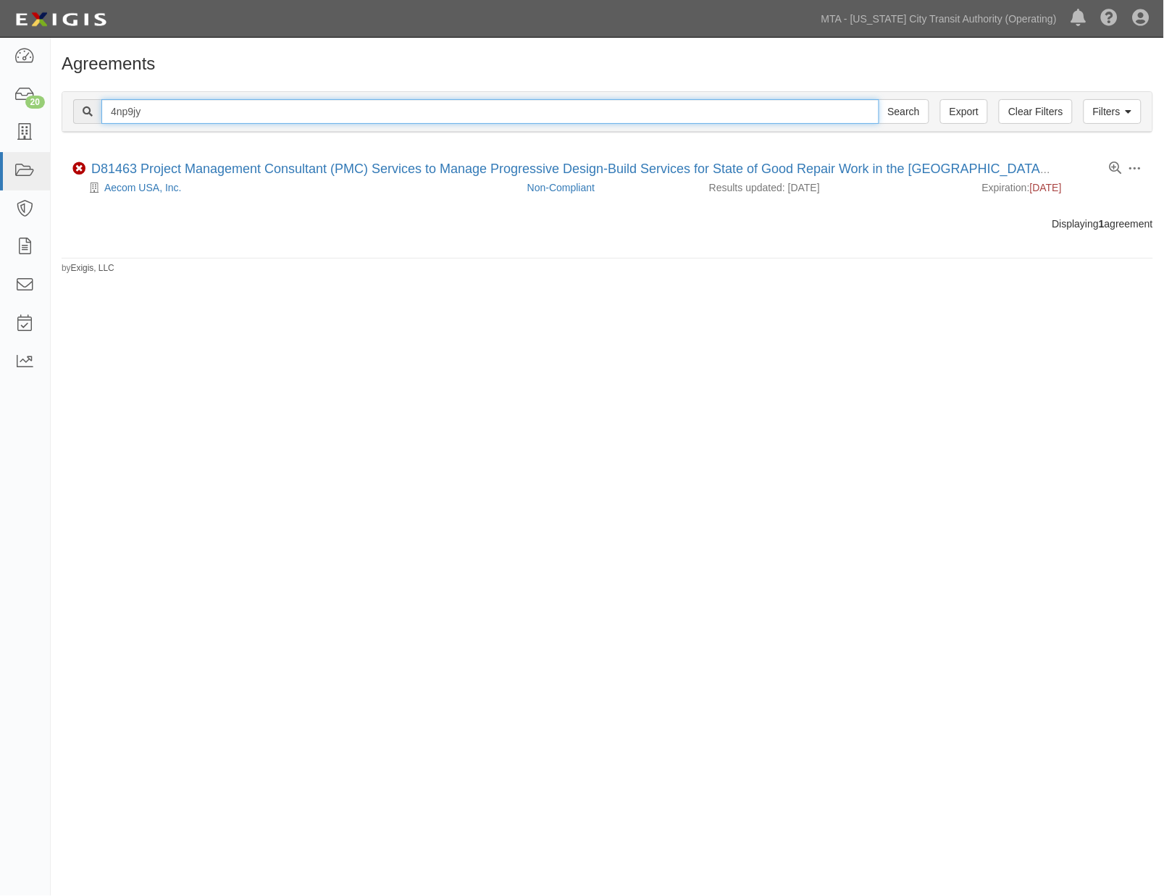
click at [123, 110] on input "4np9jy" at bounding box center [490, 111] width 778 height 25
paste input "j7rm"
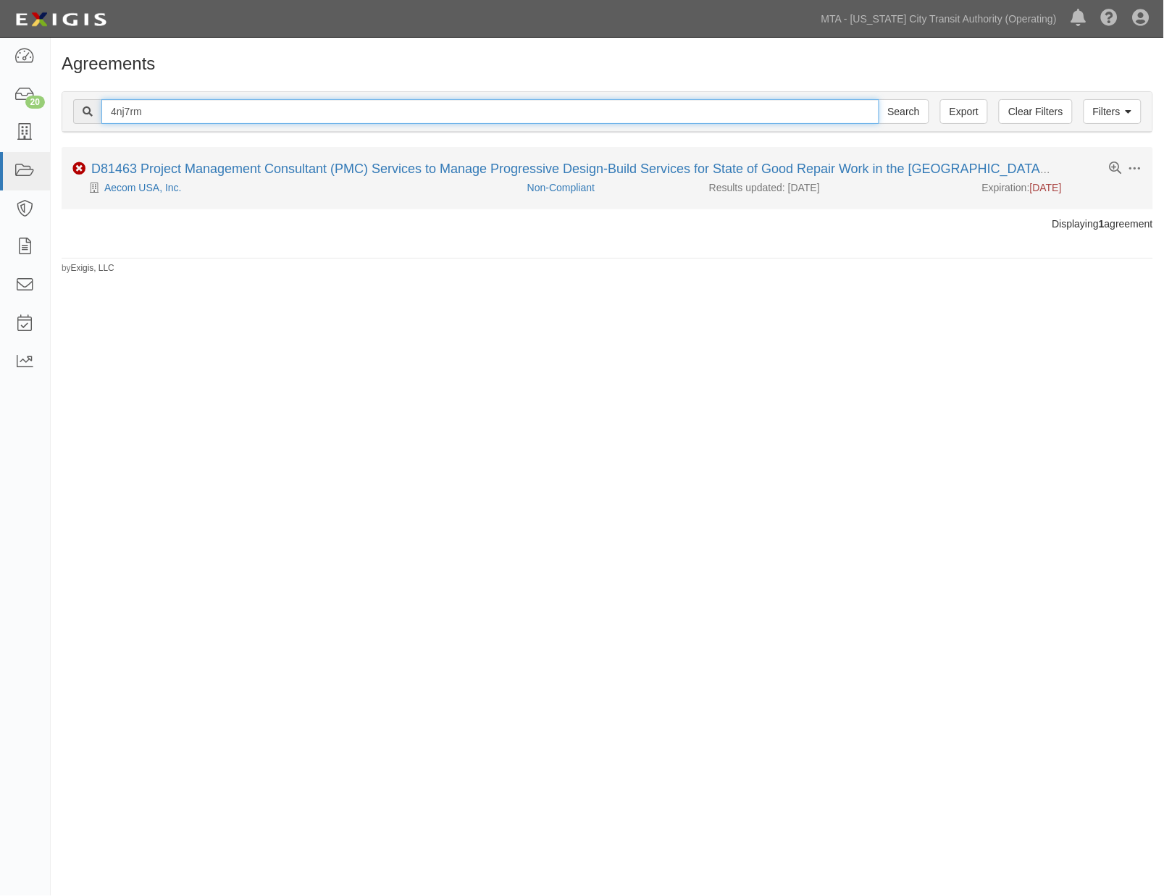
type input "4nj7rm"
click at [878, 99] on input "Search" at bounding box center [903, 111] width 51 height 25
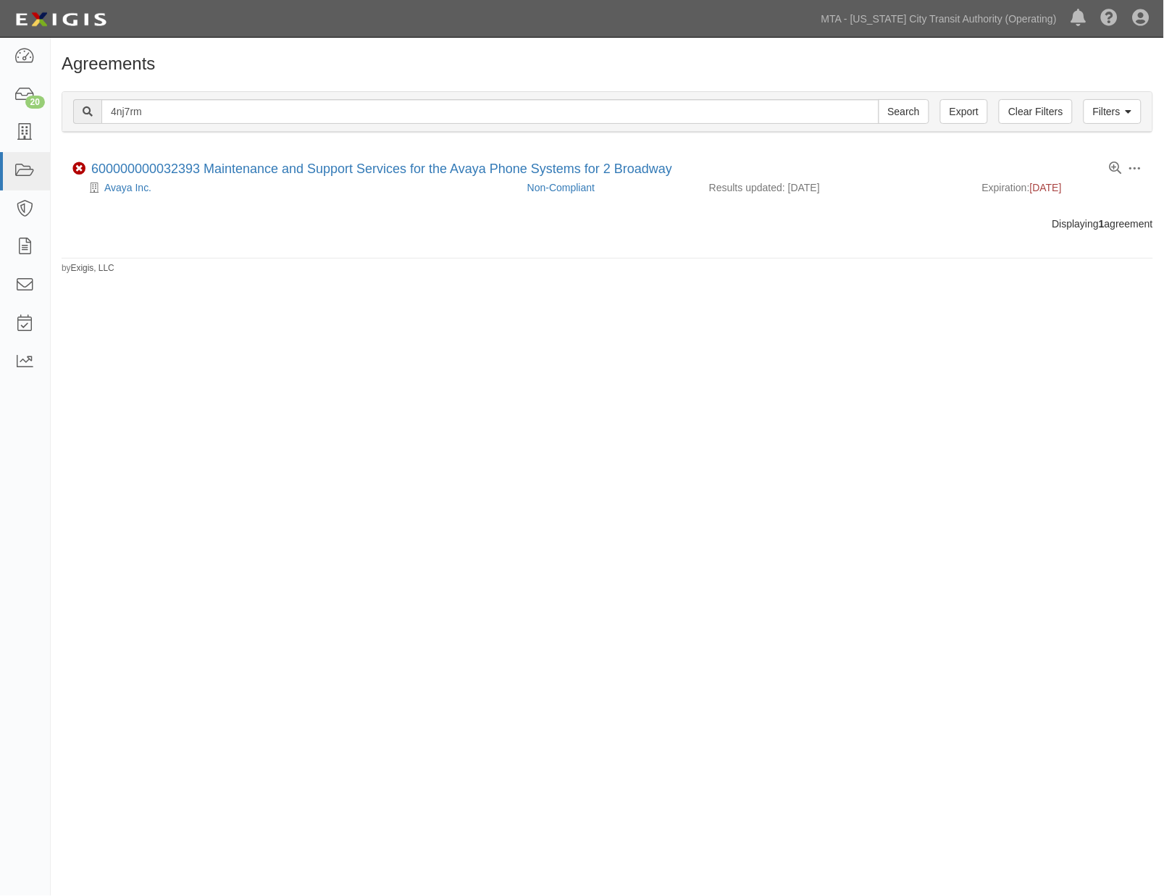
drag, startPoint x: 960, startPoint y: 424, endPoint x: 749, endPoint y: 371, distance: 217.8
click at [953, 424] on div "Agreements Filters Clear Filters Export 4nj7rm Search Filters Compliance Status…" at bounding box center [582, 446] width 1164 height 806
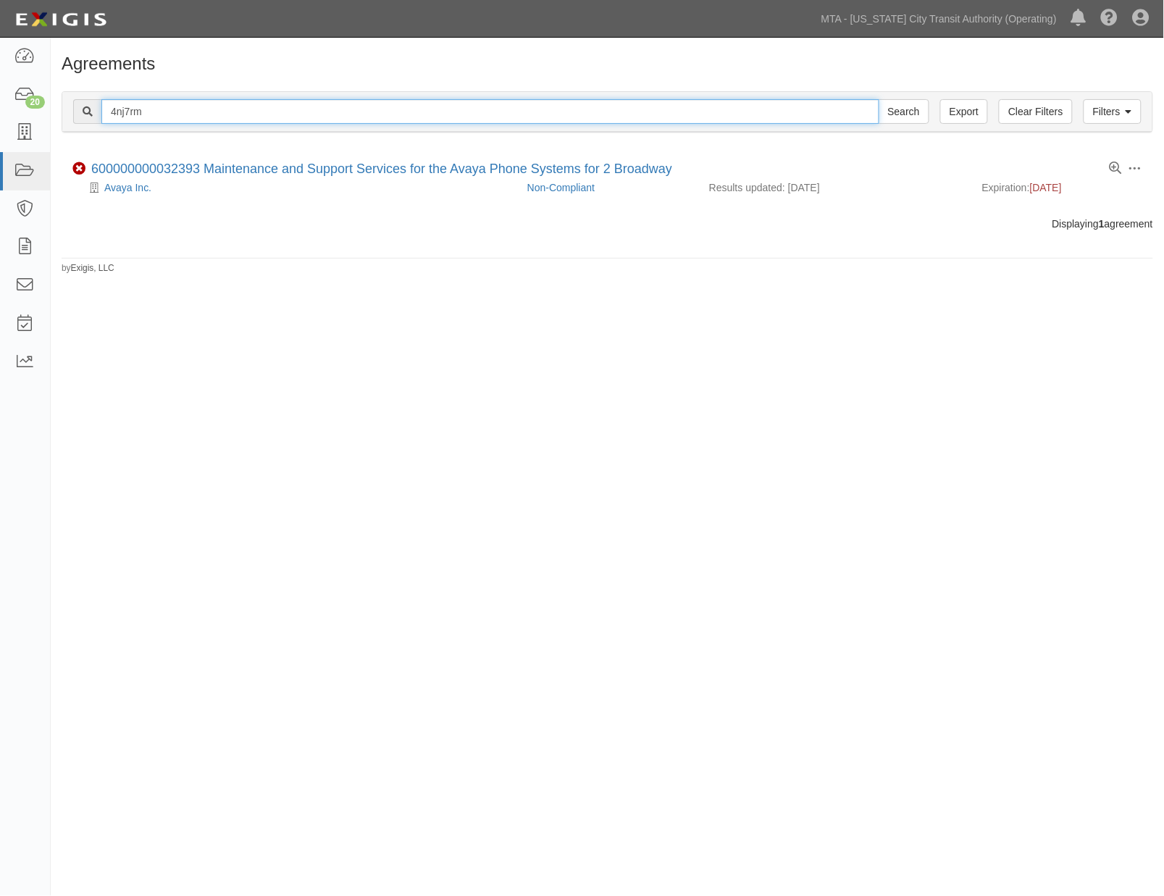
click at [138, 112] on input "4nj7rm" at bounding box center [490, 111] width 778 height 25
paste input "3h7k9j"
type input "3h7k9j"
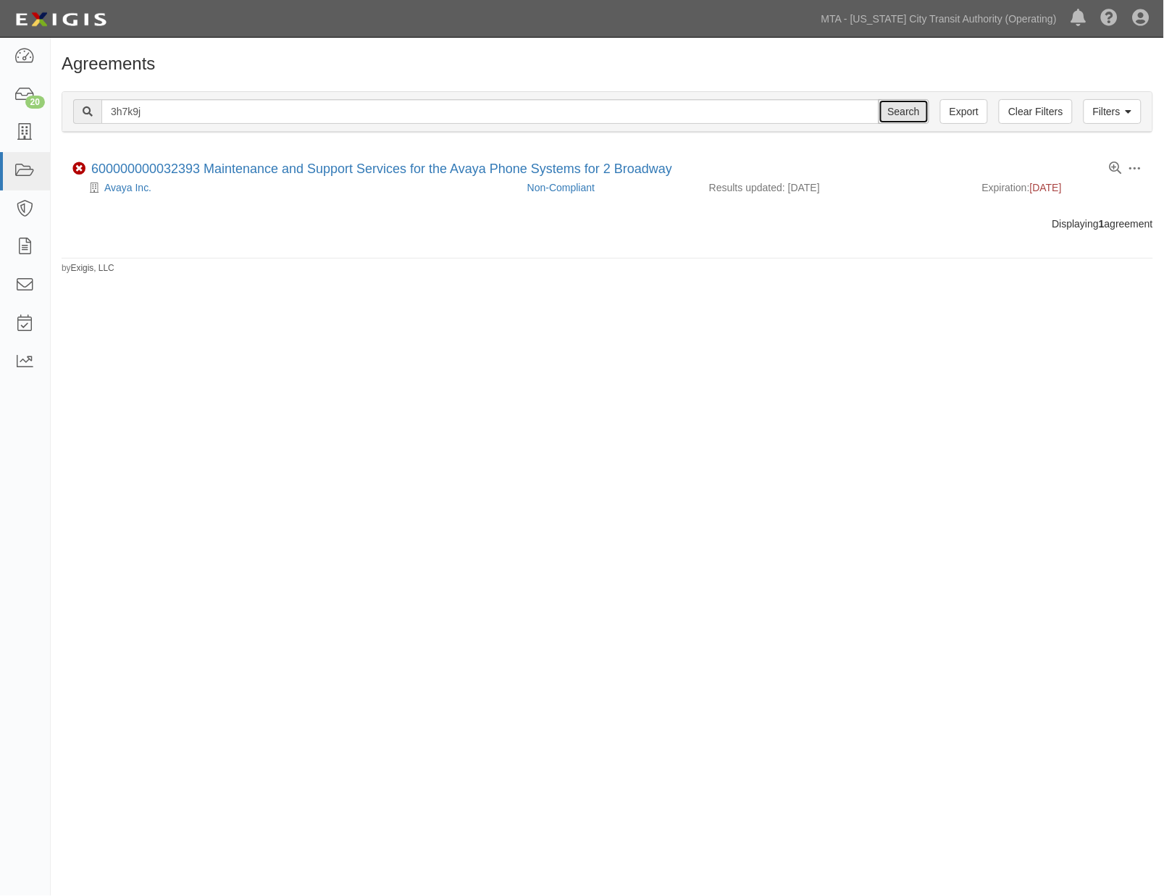
click at [906, 113] on input "Search" at bounding box center [903, 111] width 51 height 25
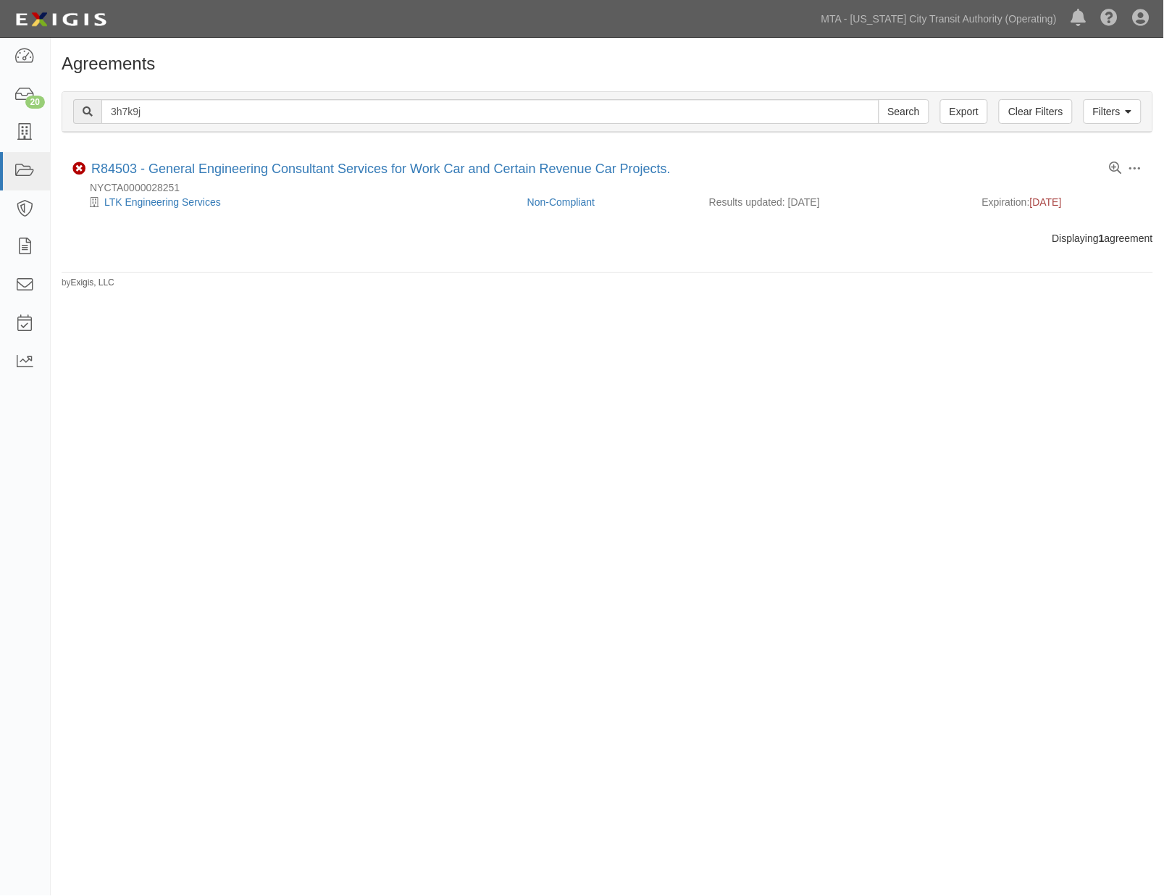
click at [818, 555] on div "Agreements Filters Clear Filters Export 3h7k9j Search Filters Compliance Status…" at bounding box center [582, 446] width 1164 height 806
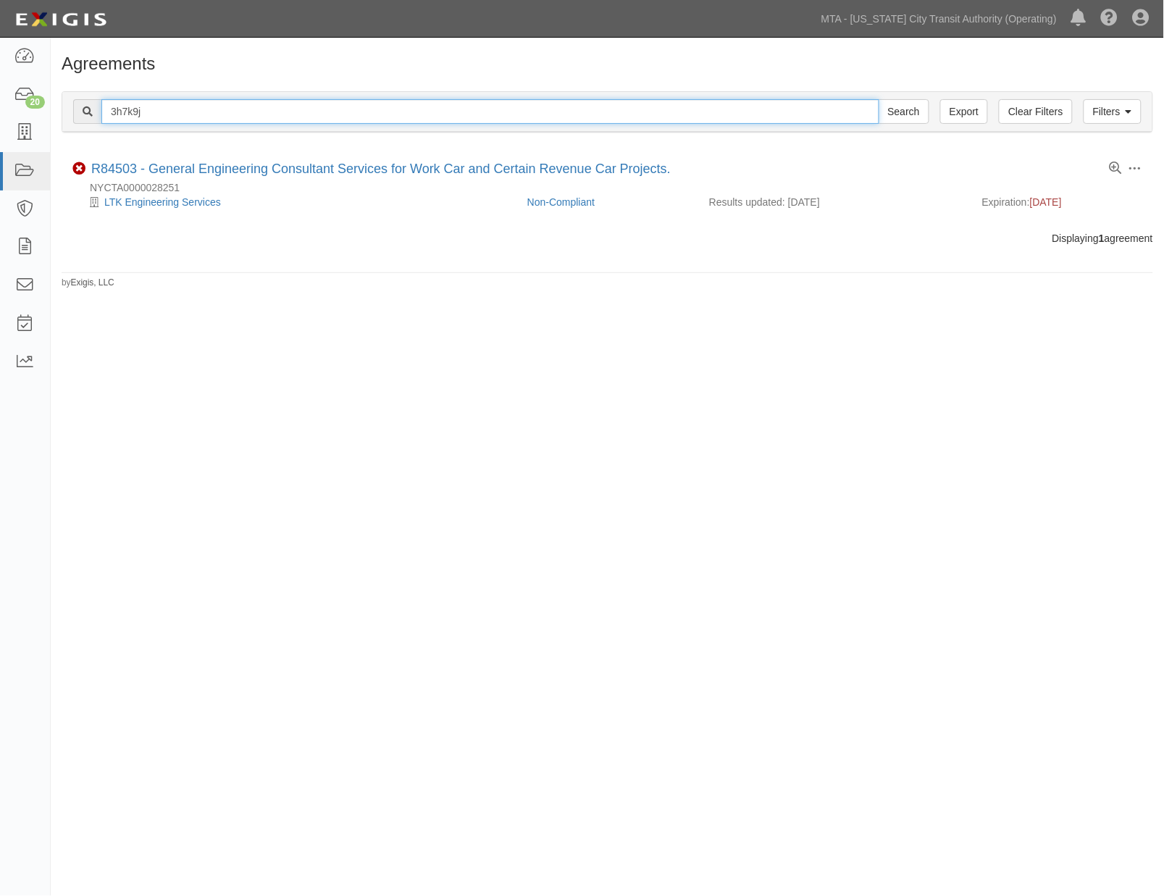
click at [120, 116] on input "3h7k9j" at bounding box center [490, 111] width 778 height 25
paste input "7av9xa"
type input "7av9xa"
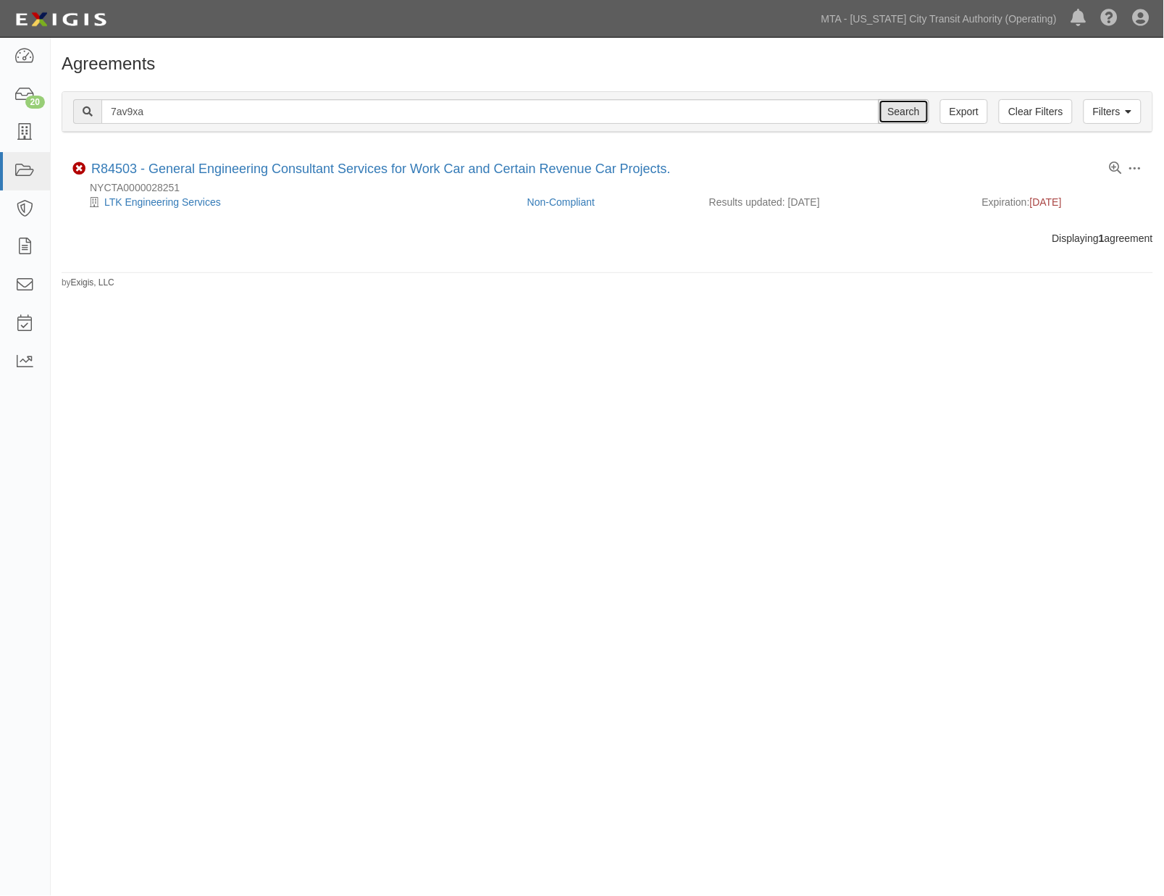
click at [899, 116] on input "Search" at bounding box center [903, 111] width 51 height 25
drag, startPoint x: 865, startPoint y: 545, endPoint x: 274, endPoint y: 306, distance: 637.4
click at [855, 545] on div "Agreements Filters Clear Filters Export 7av9xa Search Filters Compliance Status…" at bounding box center [582, 446] width 1164 height 806
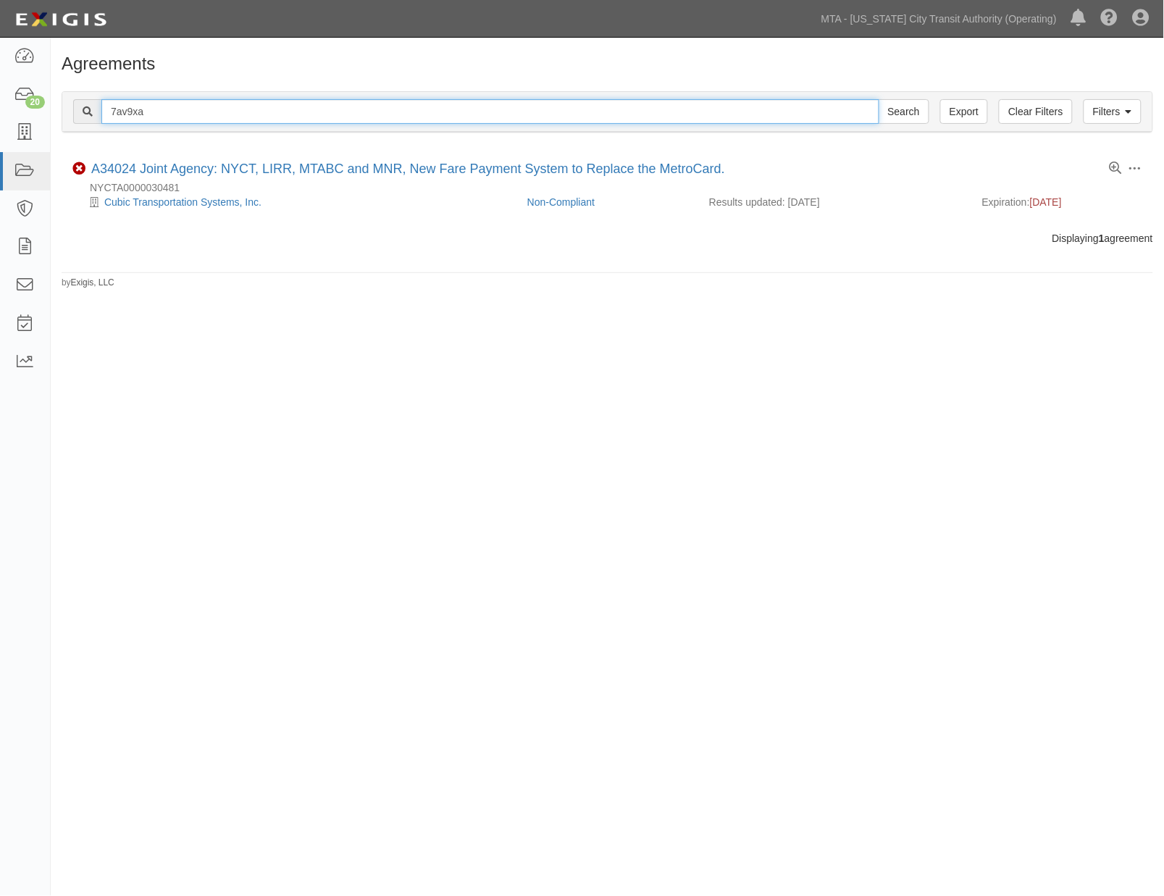
drag, startPoint x: 138, startPoint y: 99, endPoint x: 132, endPoint y: 109, distance: 11.4
click at [138, 99] on input "7av9xa" at bounding box center [490, 111] width 778 height 25
click at [131, 109] on input "7av9xa" at bounding box center [490, 111] width 778 height 25
paste input "p7perx"
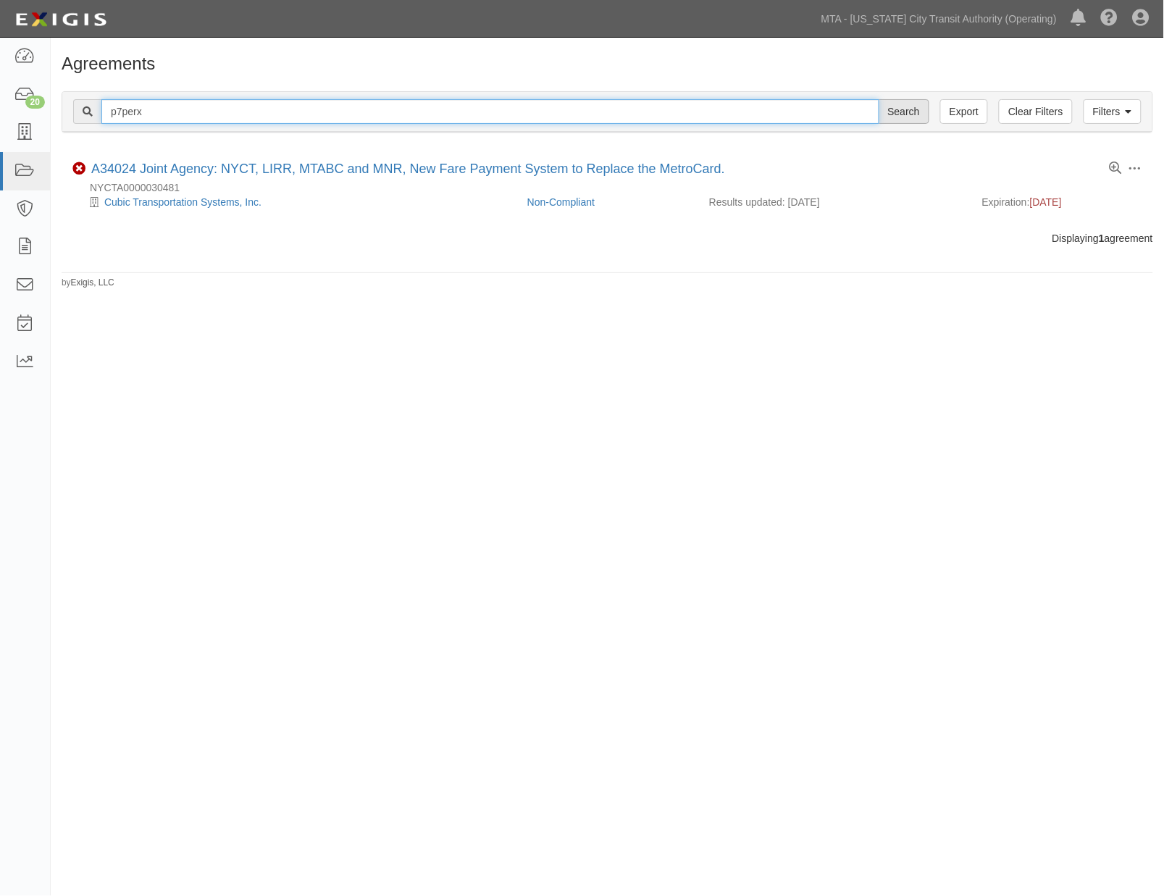
type input "p7perx"
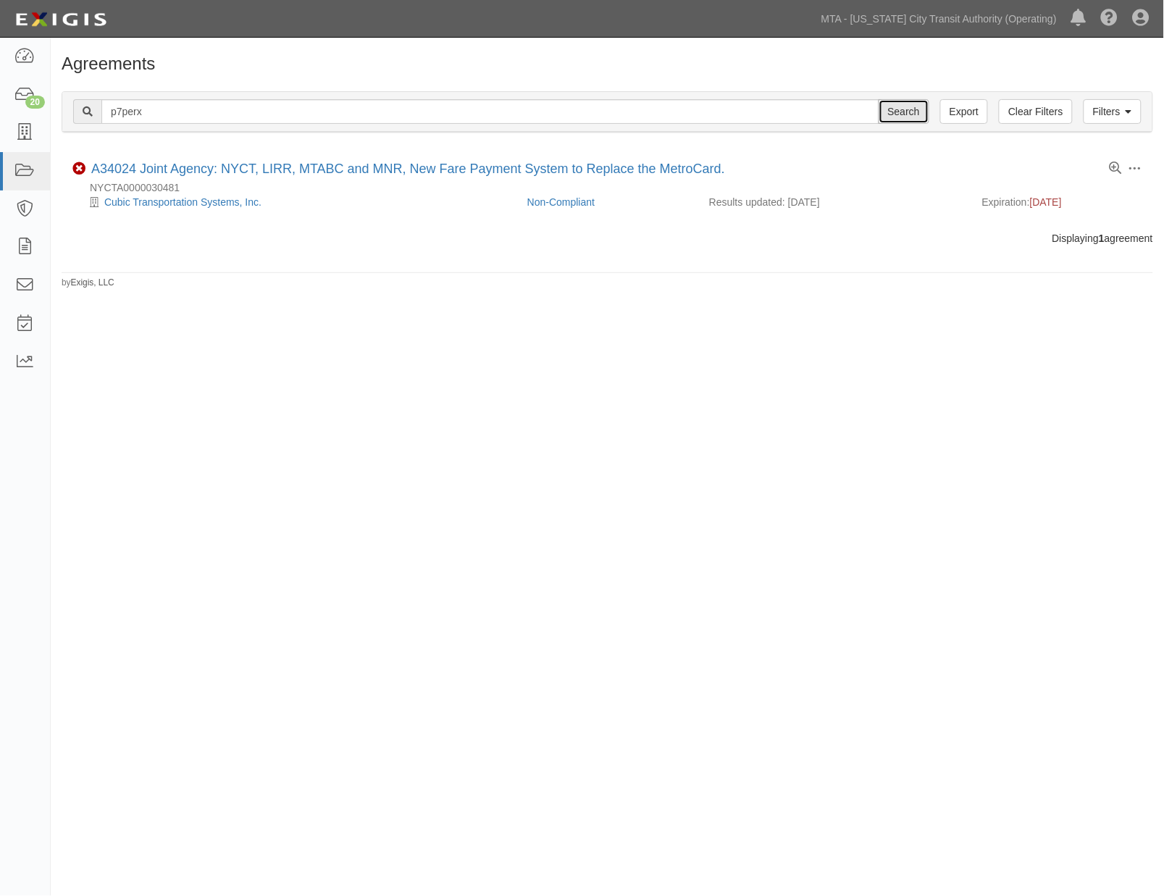
click at [911, 99] on input "Search" at bounding box center [903, 111] width 51 height 25
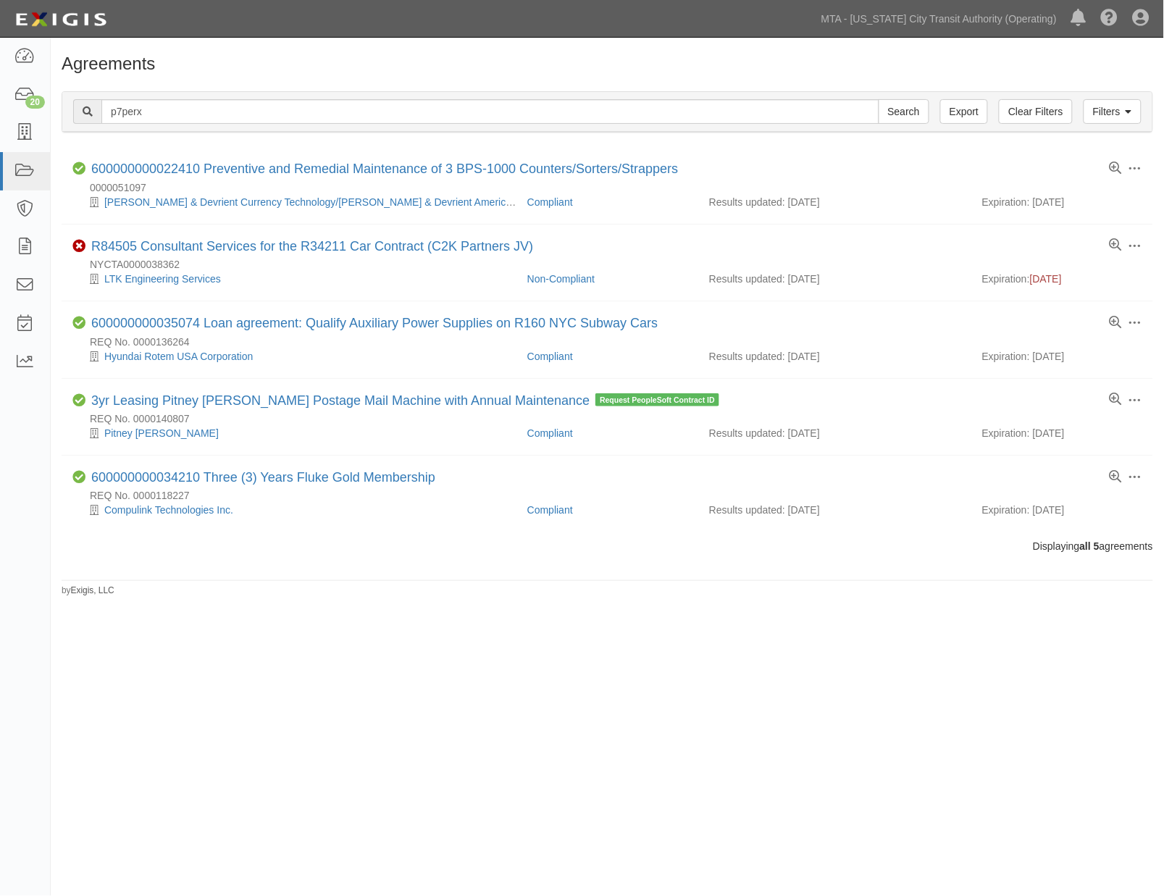
click at [894, 605] on div "Agreements Filters Clear Filters Export p7perx Search Filters Compliance Status…" at bounding box center [582, 446] width 1164 height 806
click at [907, 112] on input "Search" at bounding box center [903, 111] width 51 height 25
click at [833, 655] on div "Agreements Filters Clear Filters Export p7perx Search Filters Compliance Status…" at bounding box center [582, 446] width 1164 height 806
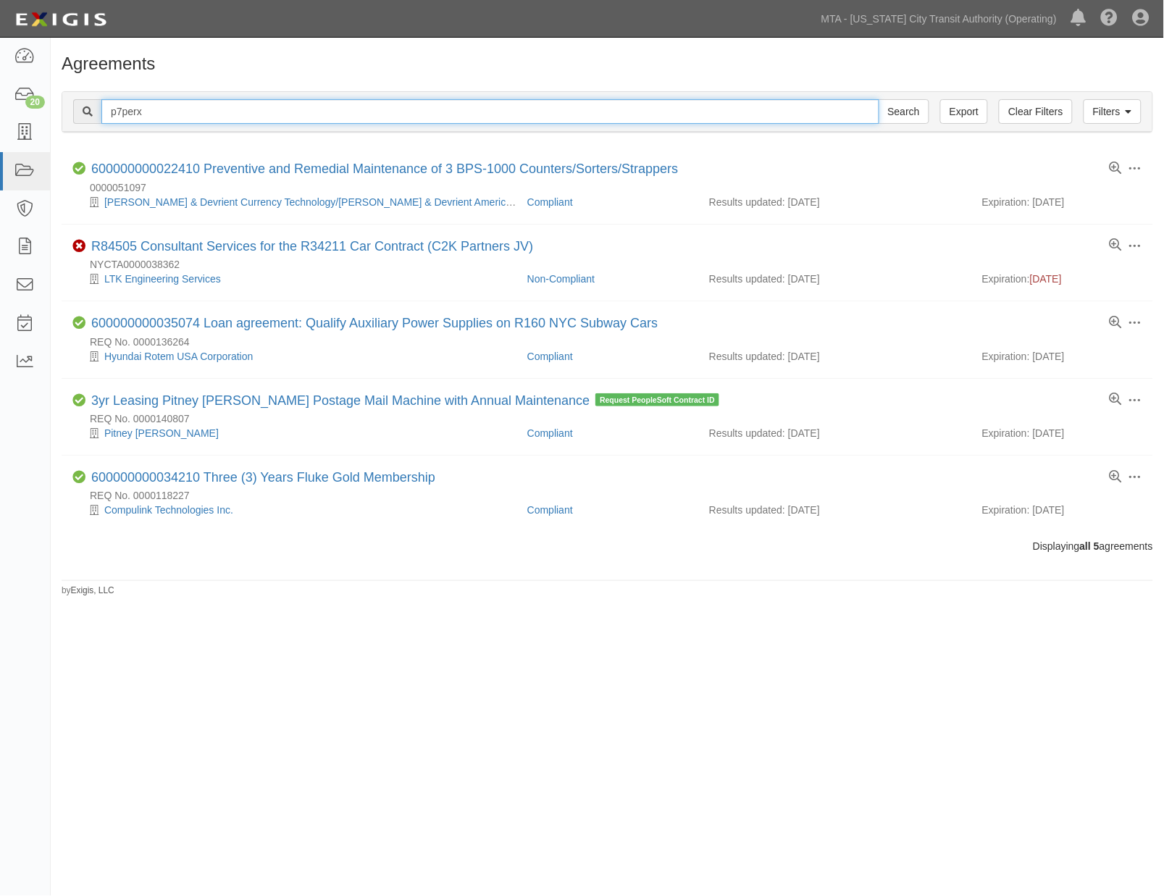
click at [124, 112] on input "p7perx" at bounding box center [490, 111] width 778 height 25
paste input "a4nwk3"
type input "a4nwk3"
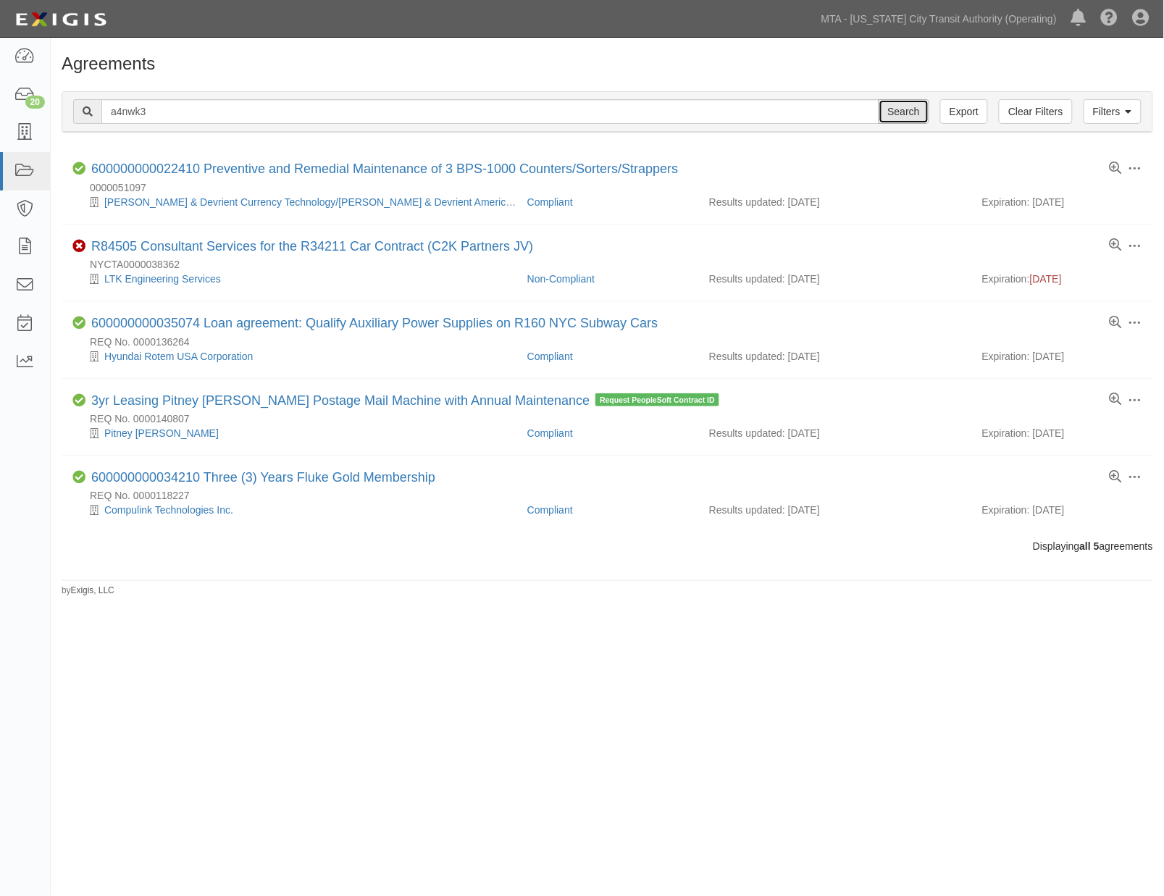
click at [906, 110] on input "Search" at bounding box center [903, 111] width 51 height 25
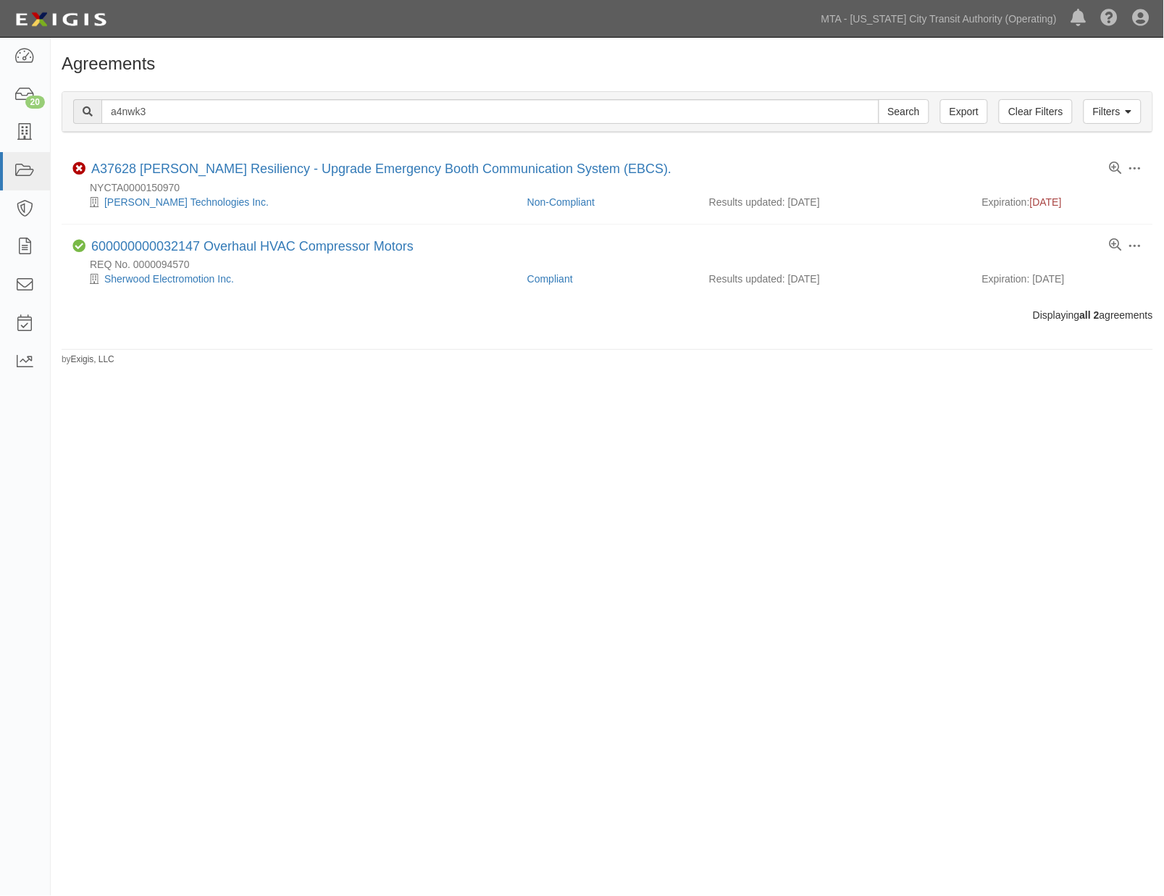
click at [887, 581] on div "Agreements Filters Clear Filters Export a4nwk3 Search Filters Compliance Status…" at bounding box center [582, 446] width 1164 height 806
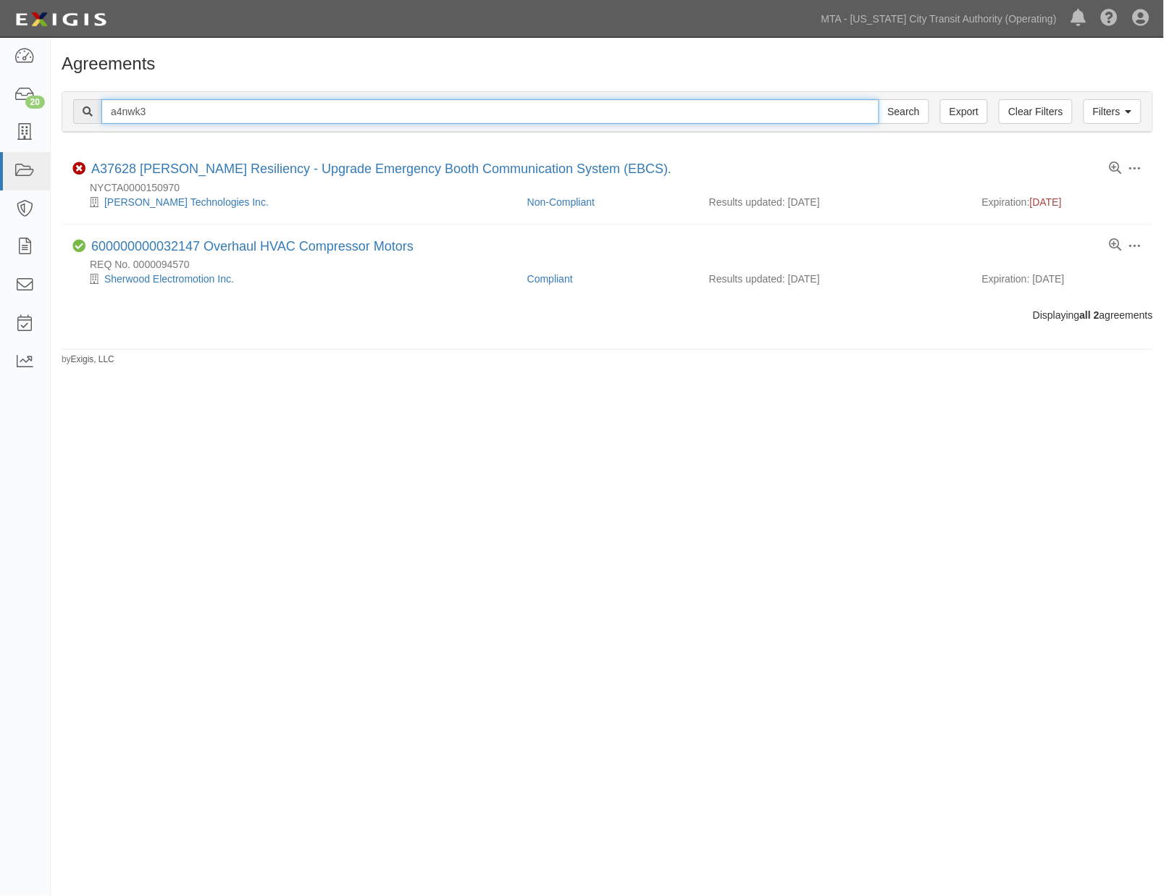
click at [135, 111] on input "a4nwk3" at bounding box center [490, 111] width 778 height 25
paste input "cxkkx"
type input "cxkkx3"
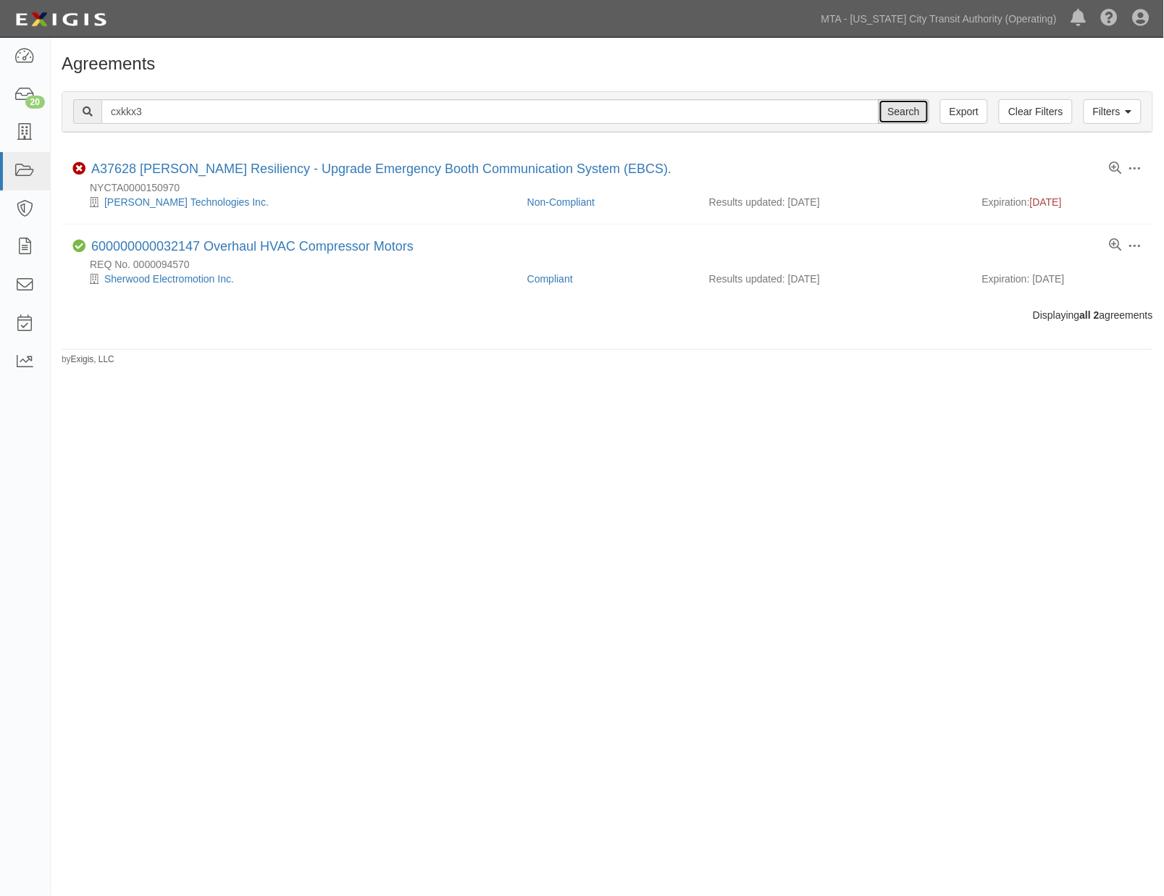
click at [895, 112] on input "Search" at bounding box center [903, 111] width 51 height 25
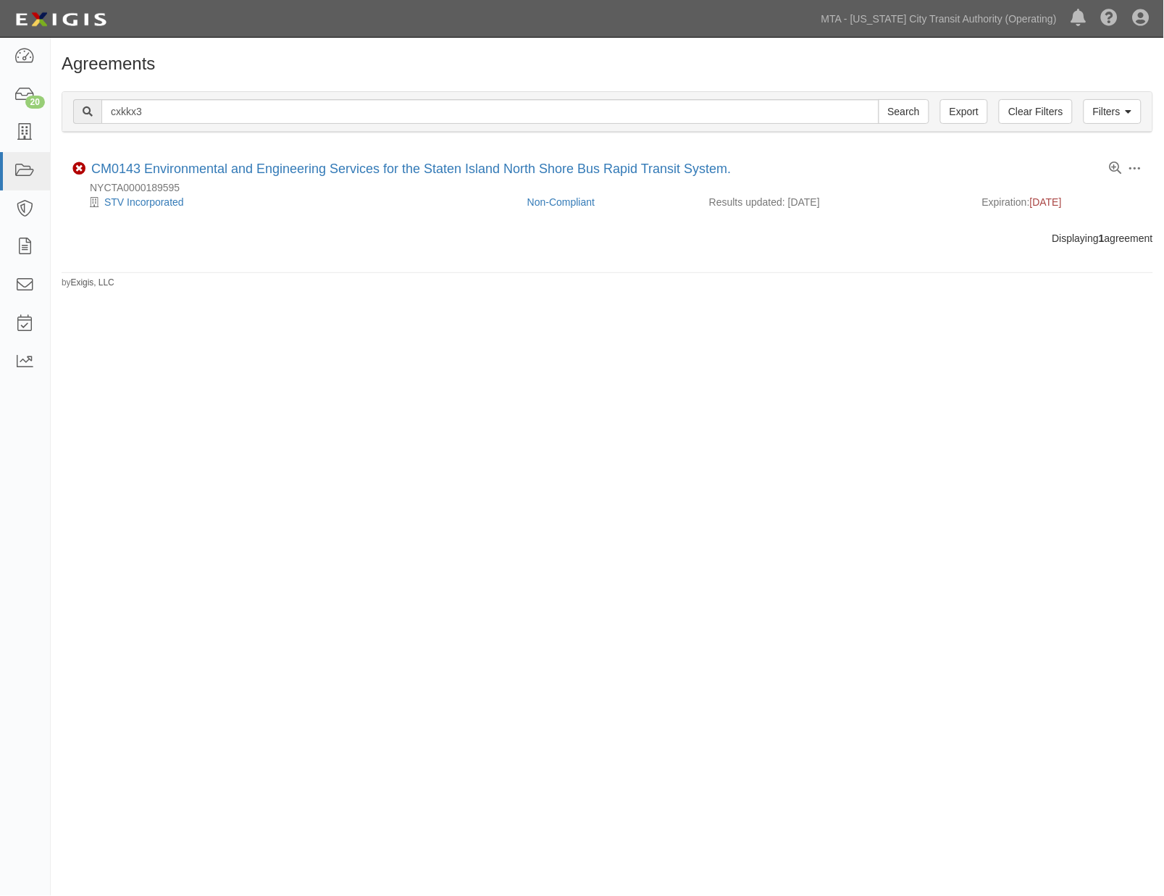
click at [860, 453] on div "Agreements Filters Clear Filters Export cxkkx3 Search Filters Compliance Status…" at bounding box center [582, 446] width 1164 height 806
click at [883, 569] on div "Agreements Filters Clear Filters Export cxkkx3 Search Filters Compliance Status…" at bounding box center [582, 446] width 1164 height 806
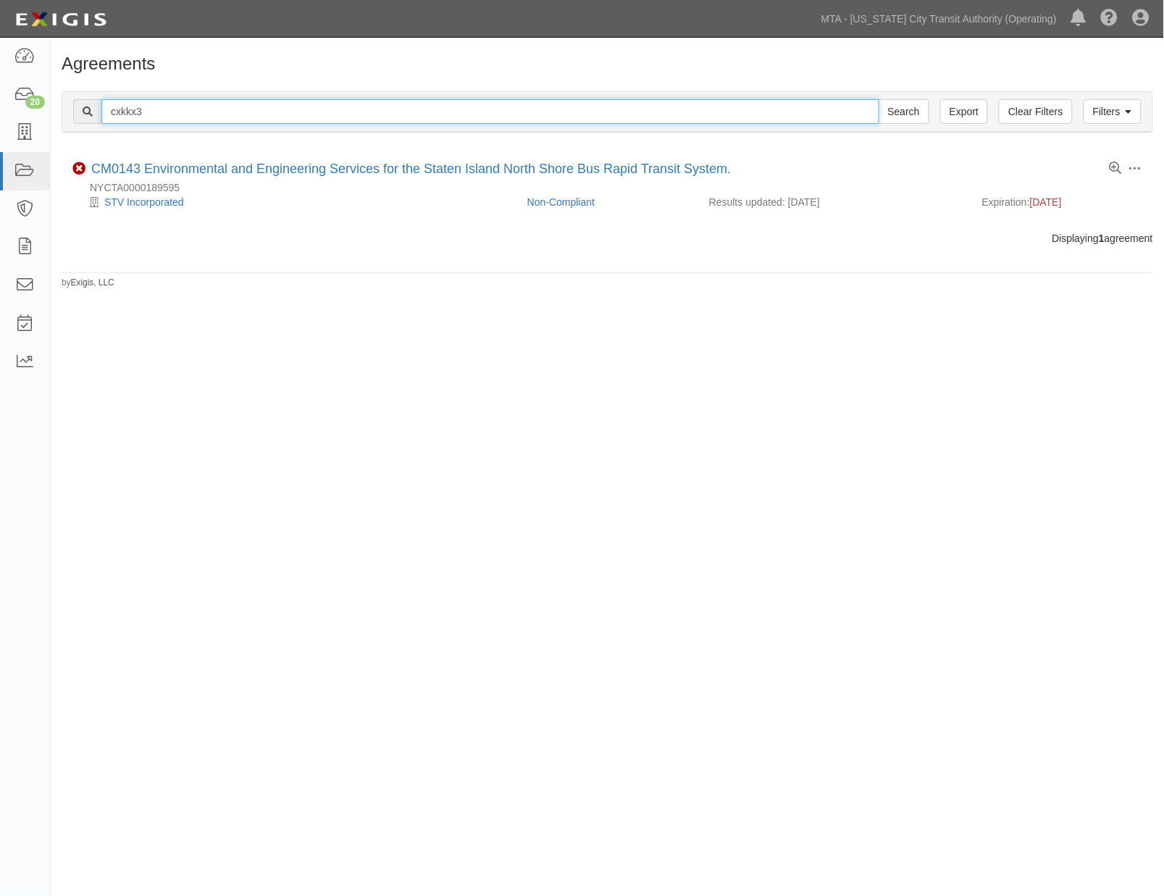
click at [119, 114] on input "cxkkx3" at bounding box center [490, 111] width 778 height 25
paste input "7khxaw"
type input "7khxaw"
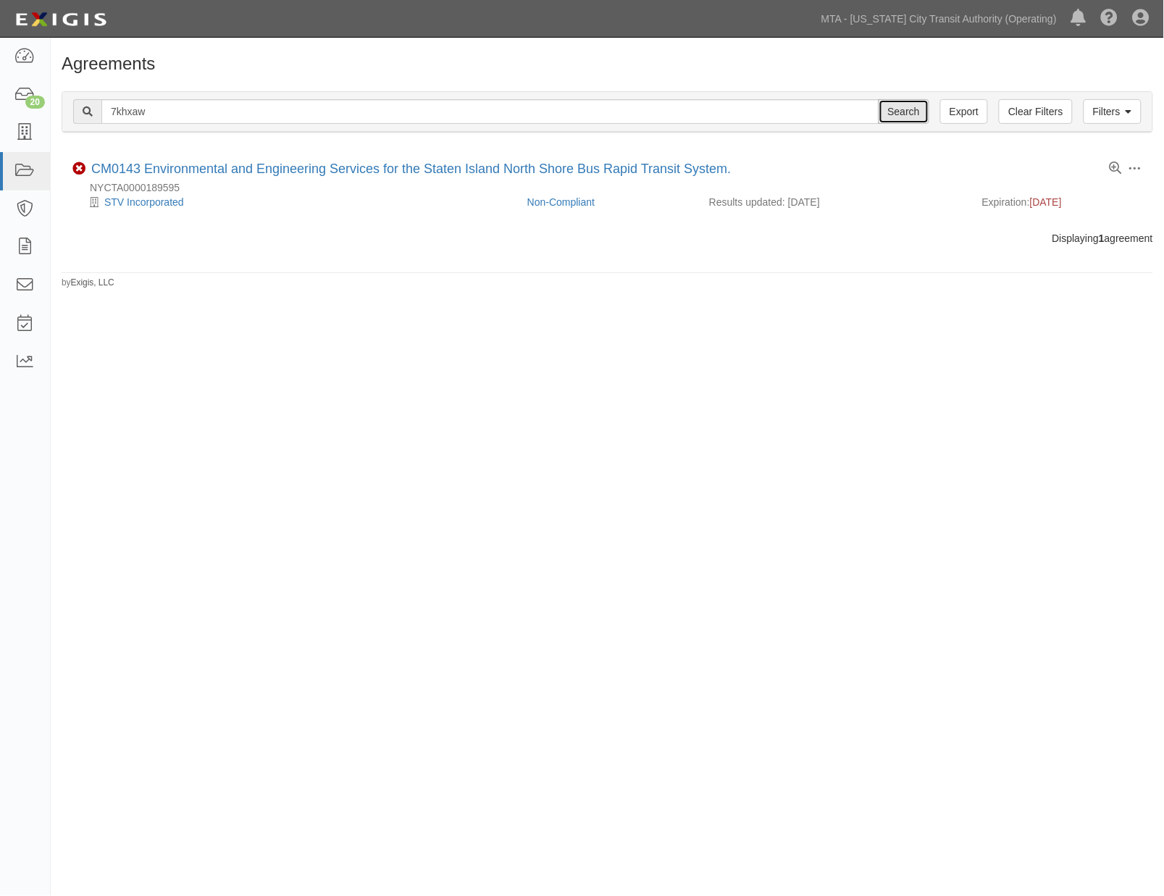
click at [892, 106] on input "Search" at bounding box center [903, 111] width 51 height 25
drag, startPoint x: 834, startPoint y: 579, endPoint x: 614, endPoint y: 440, distance: 260.7
click at [834, 579] on div "Agreements Filters Clear Filters Export 7khxaw Search Filters Compliance Status…" at bounding box center [582, 446] width 1164 height 806
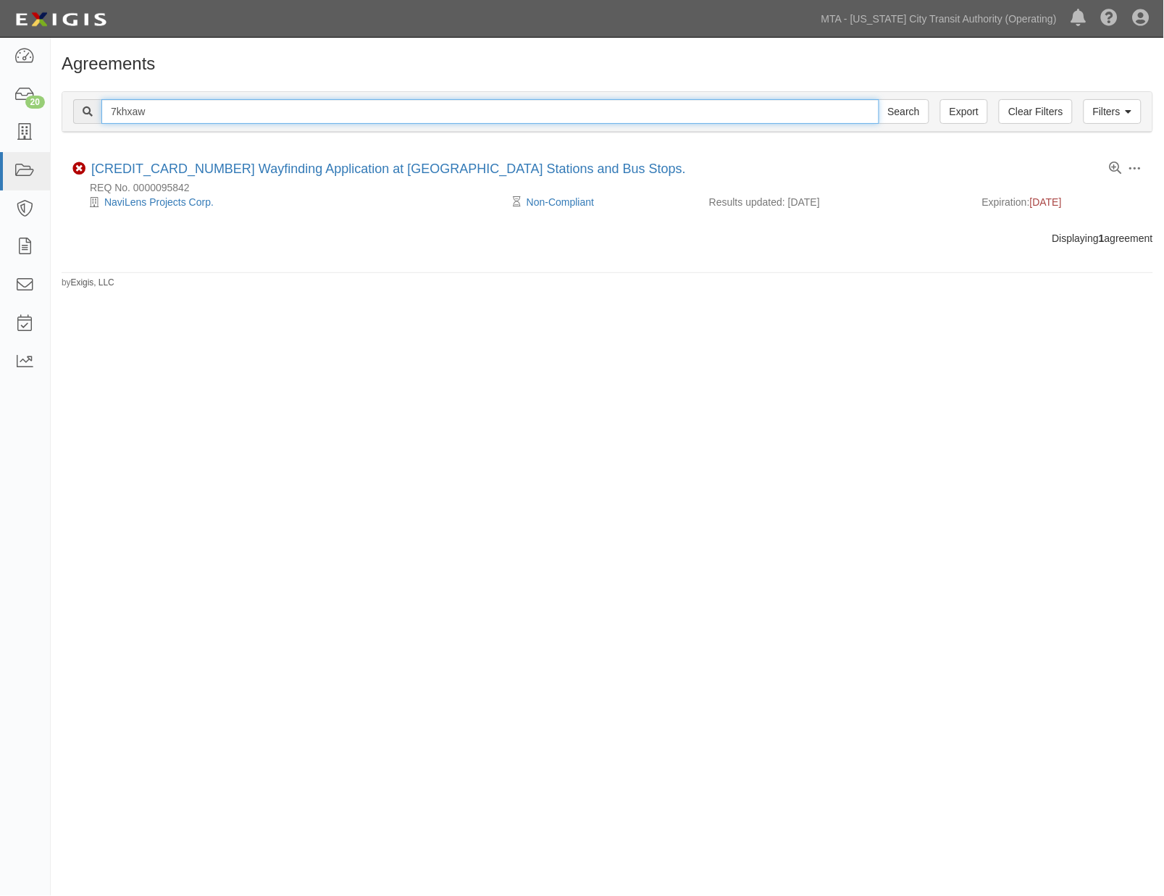
click at [116, 112] on input "7khxaw" at bounding box center [490, 111] width 778 height 25
paste input "c433wk"
type input "c433wk"
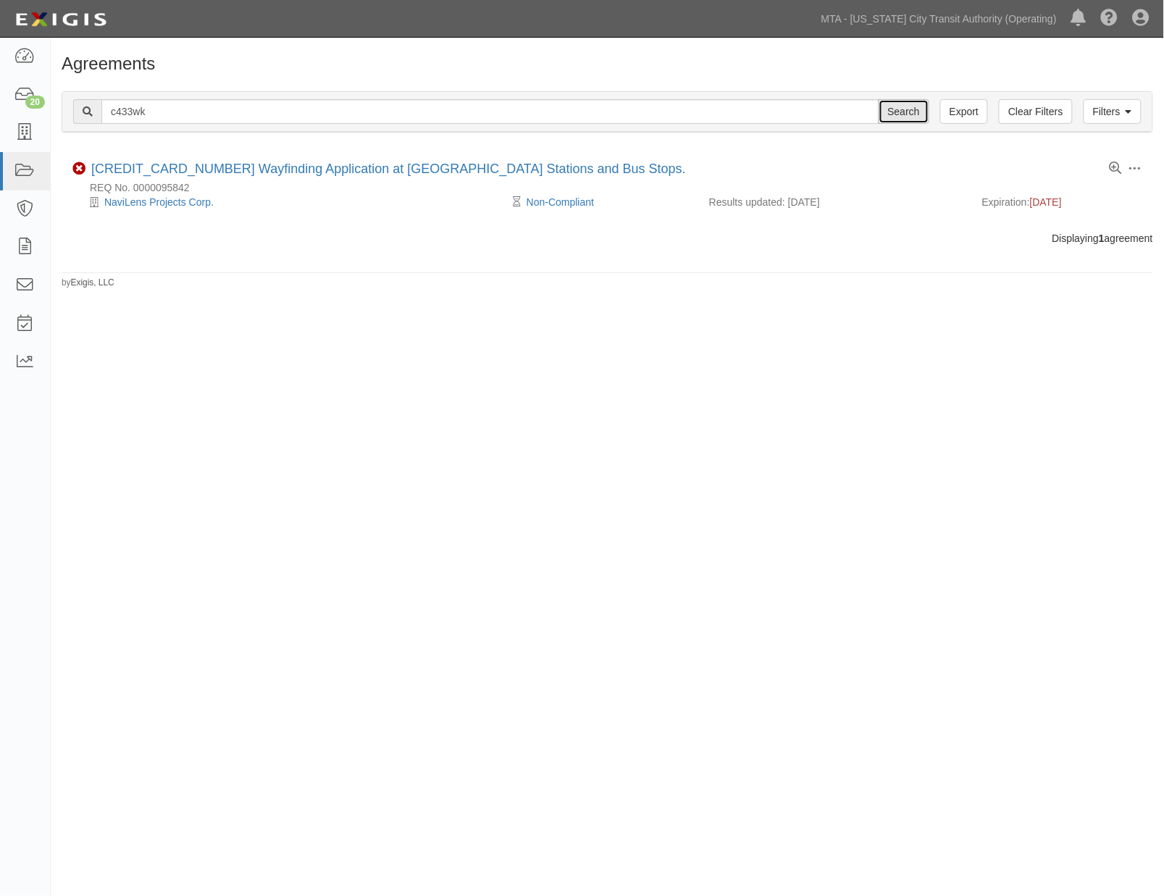
click at [922, 105] on input "Search" at bounding box center [903, 111] width 51 height 25
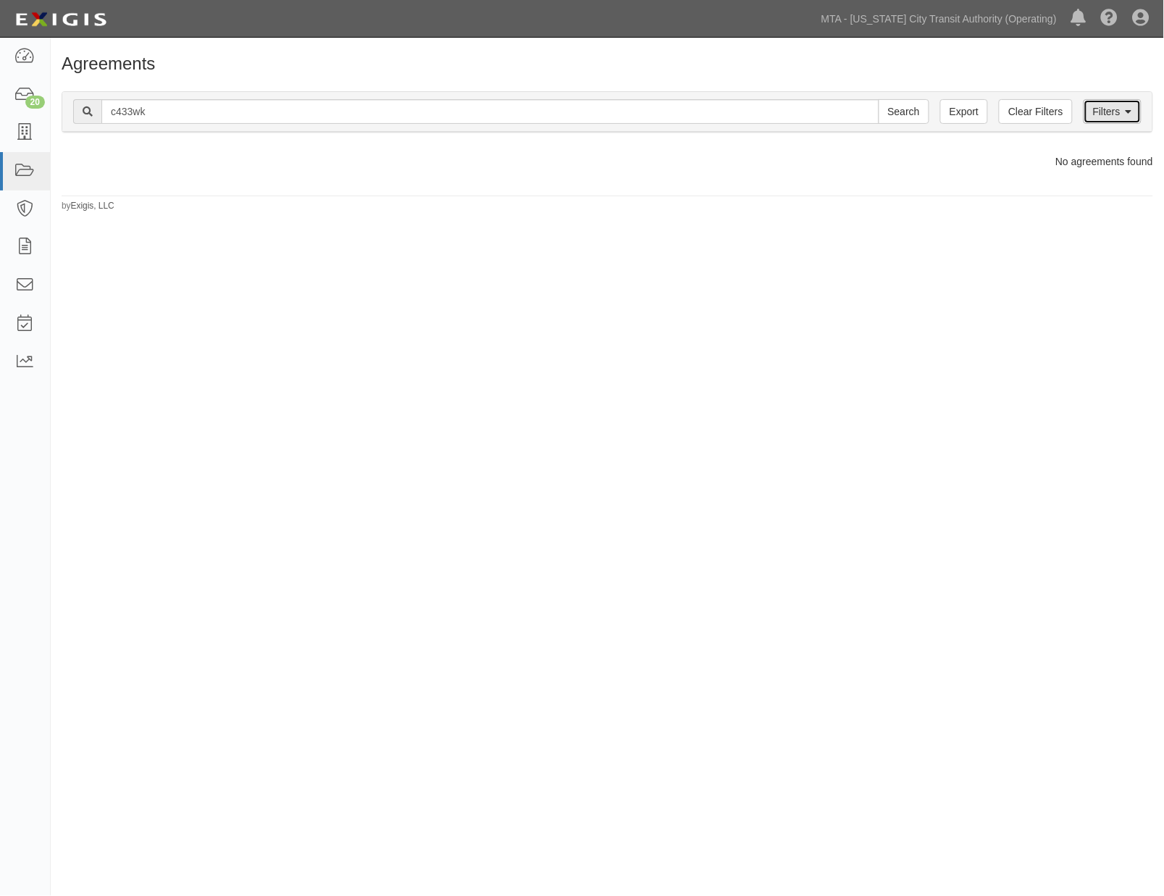
click at [1101, 109] on link "Filters" at bounding box center [1112, 111] width 58 height 25
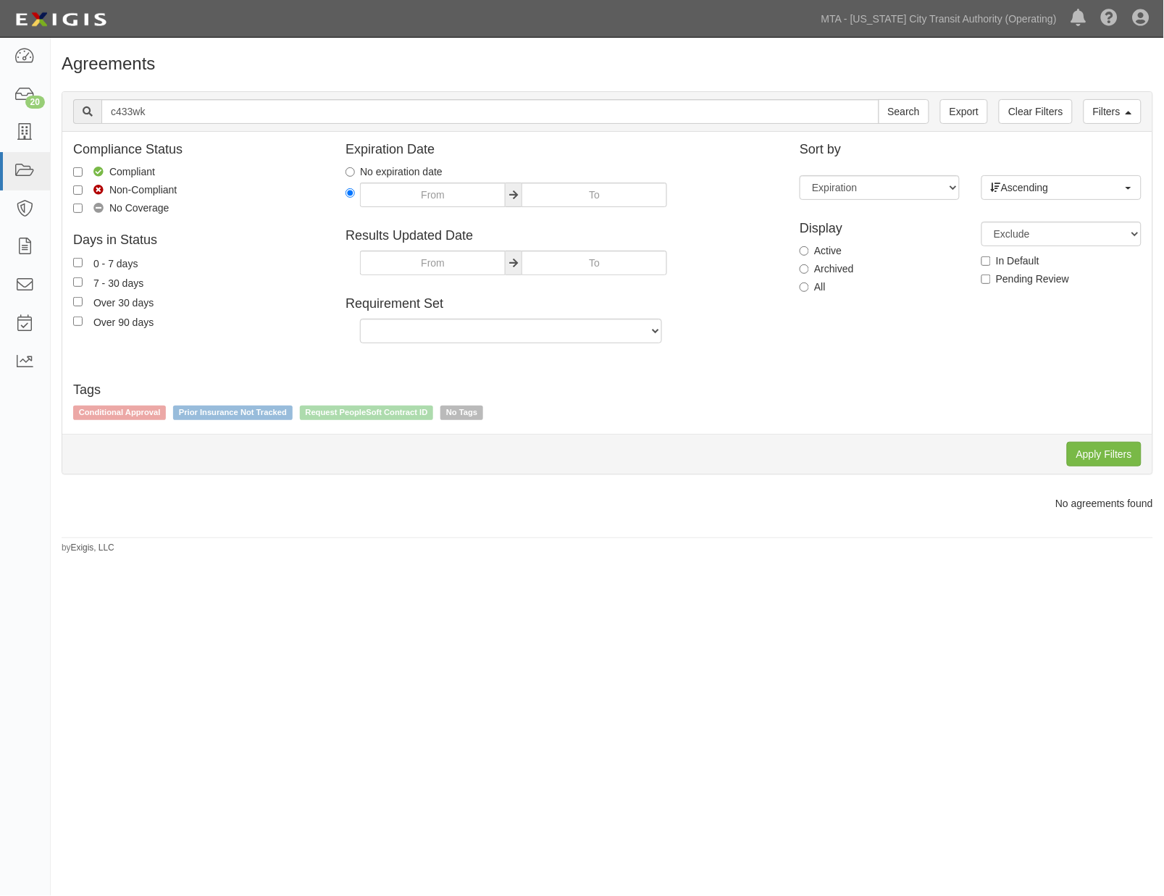
click at [839, 266] on label "Archived" at bounding box center [826, 268] width 54 height 14
click at [809, 266] on input "Archived" at bounding box center [803, 268] width 9 height 9
radio input "true"
drag, startPoint x: 1092, startPoint y: 450, endPoint x: 1080, endPoint y: 451, distance: 11.6
click at [1092, 451] on input "Apply Filters" at bounding box center [1104, 454] width 75 height 25
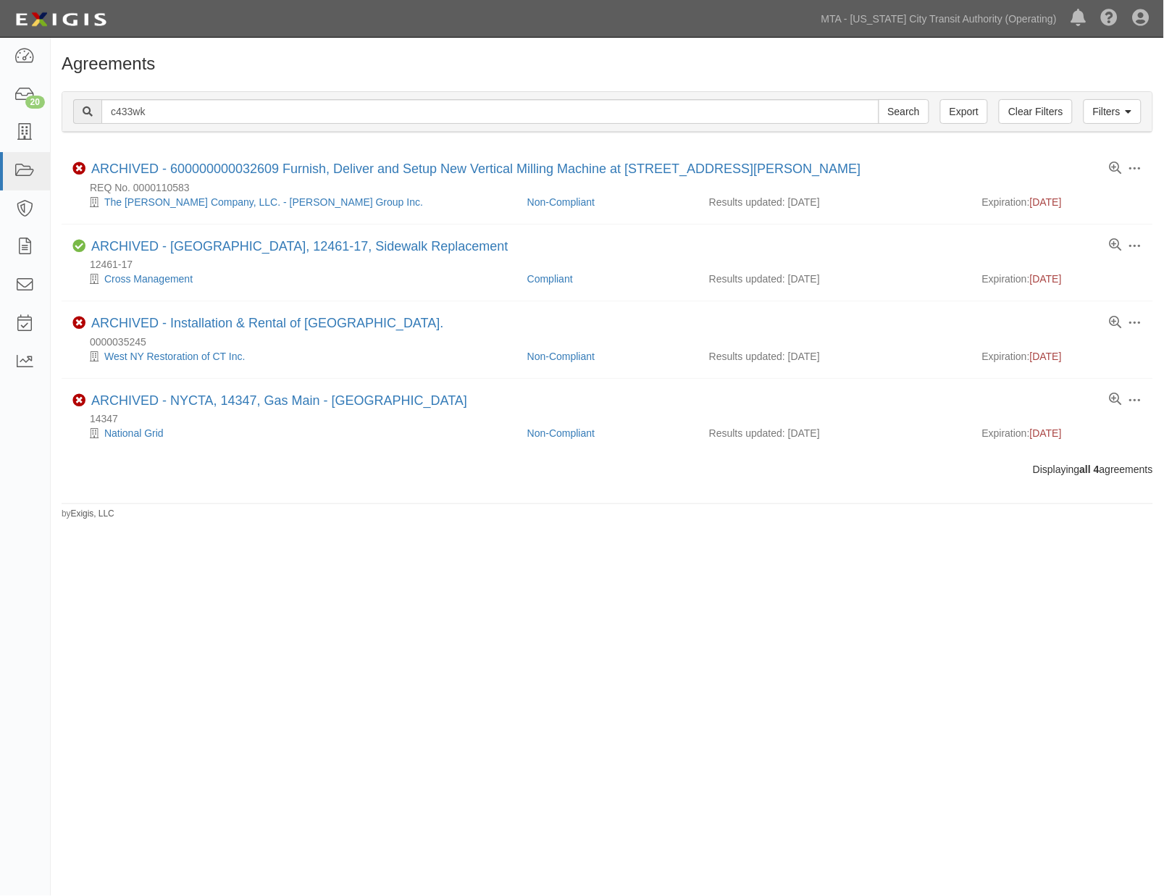
click at [836, 563] on div "Agreements Filters Clear Filters Export c433wk Search Filters Compliance Status…" at bounding box center [582, 446] width 1164 height 806
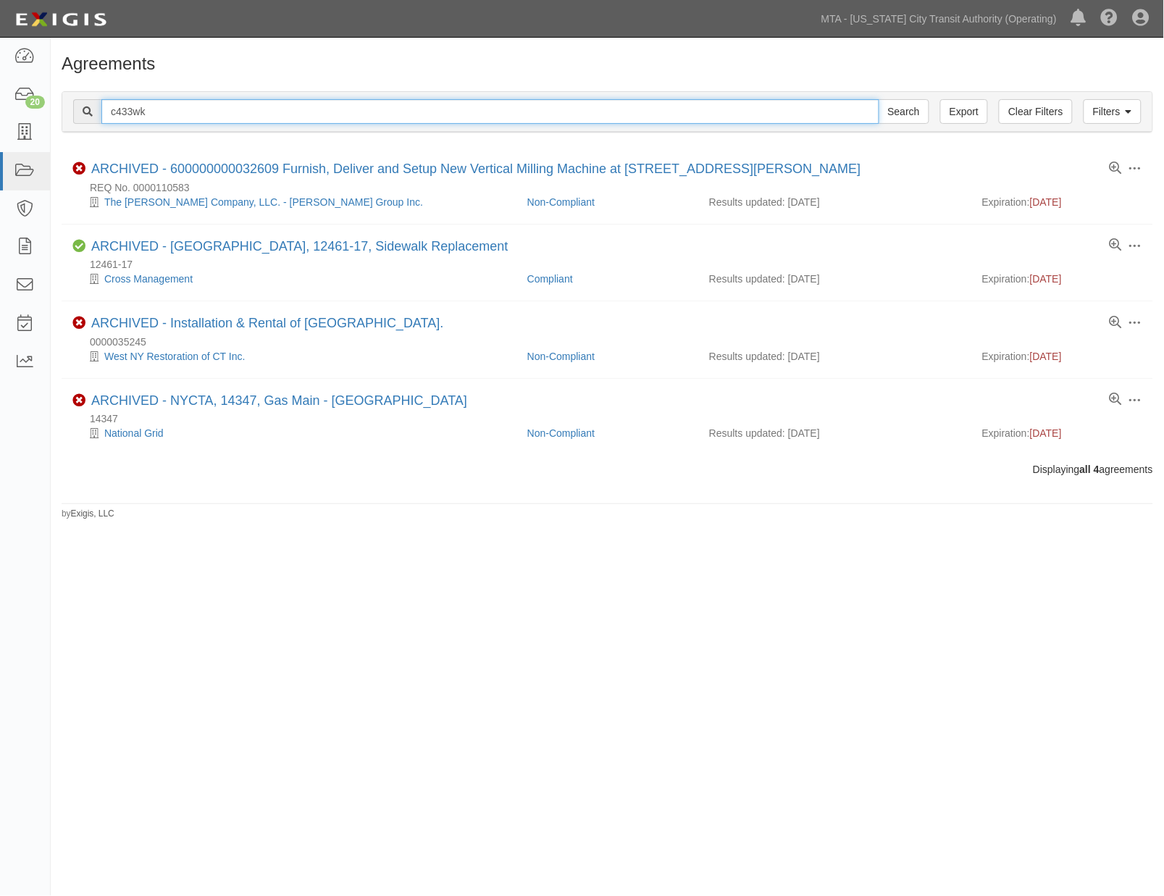
click at [112, 109] on input "c433wk" at bounding box center [490, 111] width 778 height 25
paste input "f43xvf"
type input "f43xvf"
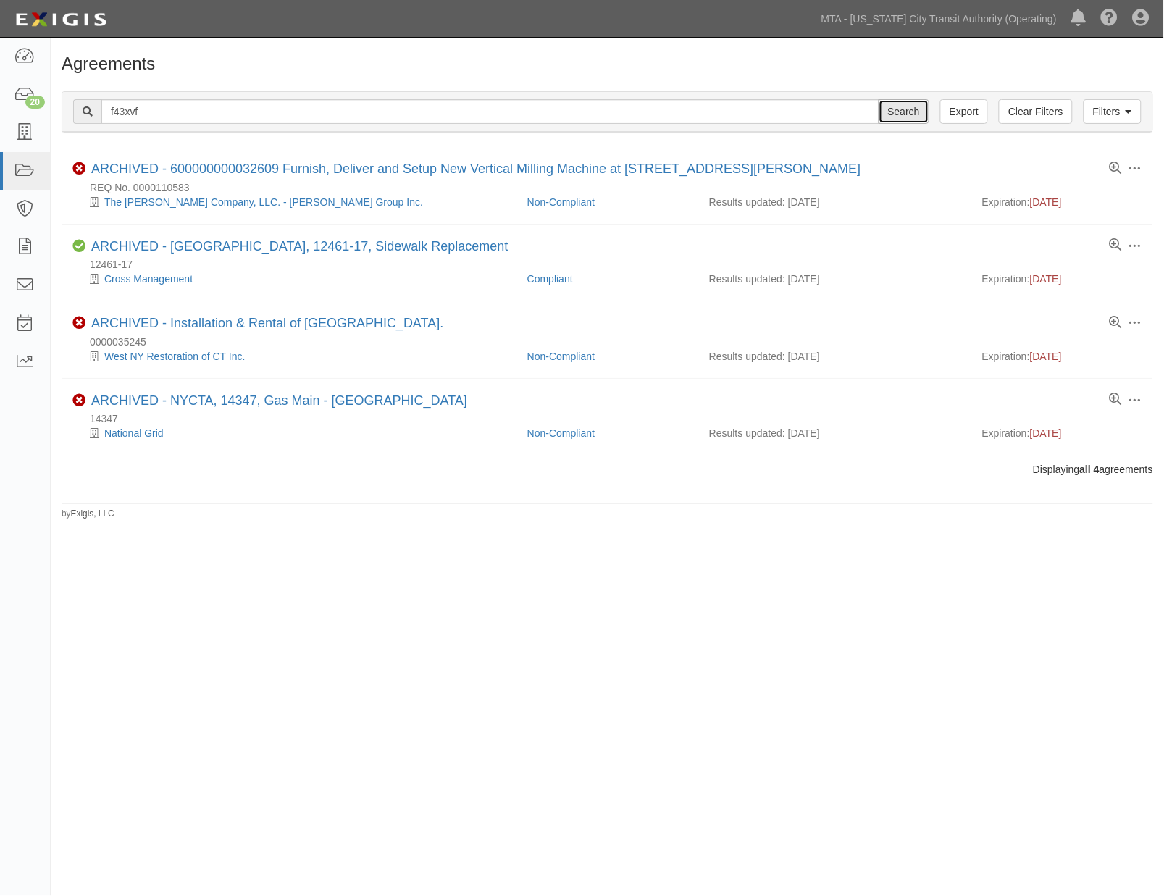
click at [904, 109] on input "Search" at bounding box center [903, 111] width 51 height 25
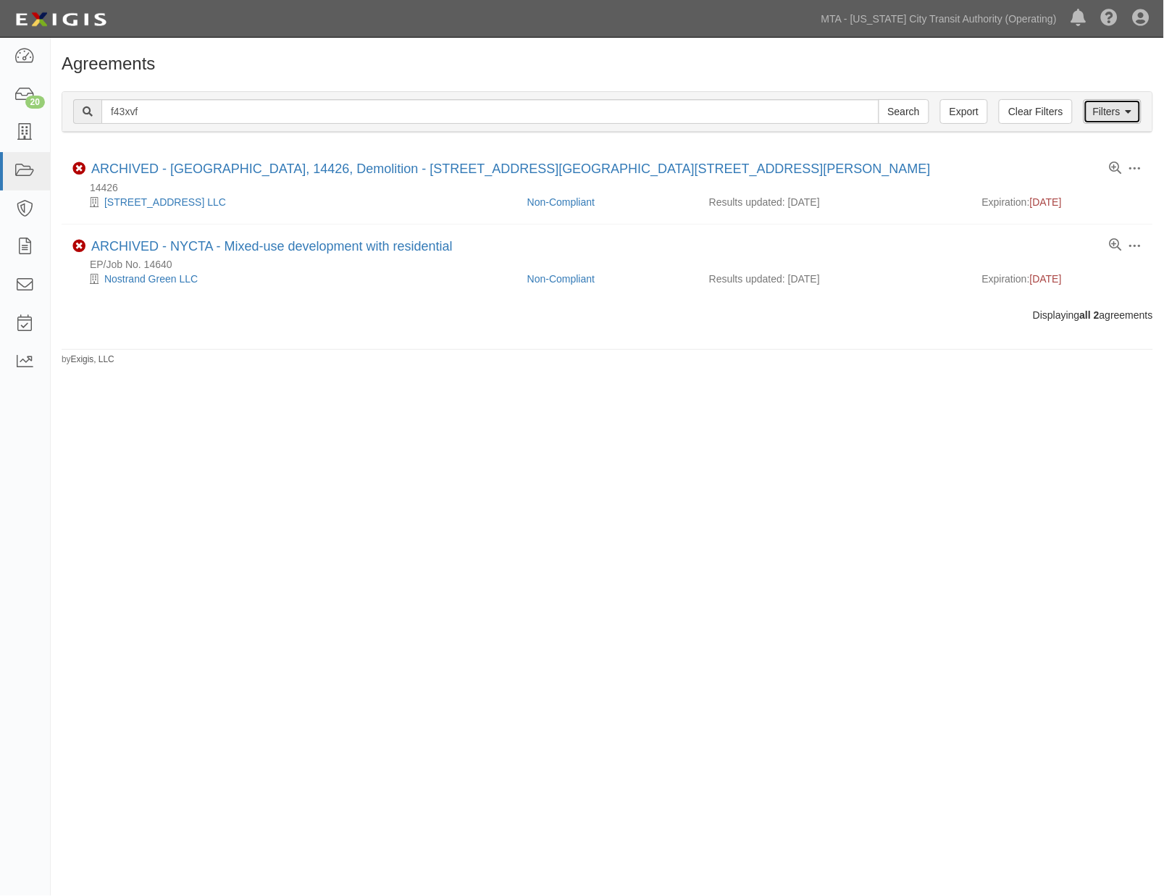
click at [1098, 112] on link "Filters" at bounding box center [1112, 111] width 58 height 25
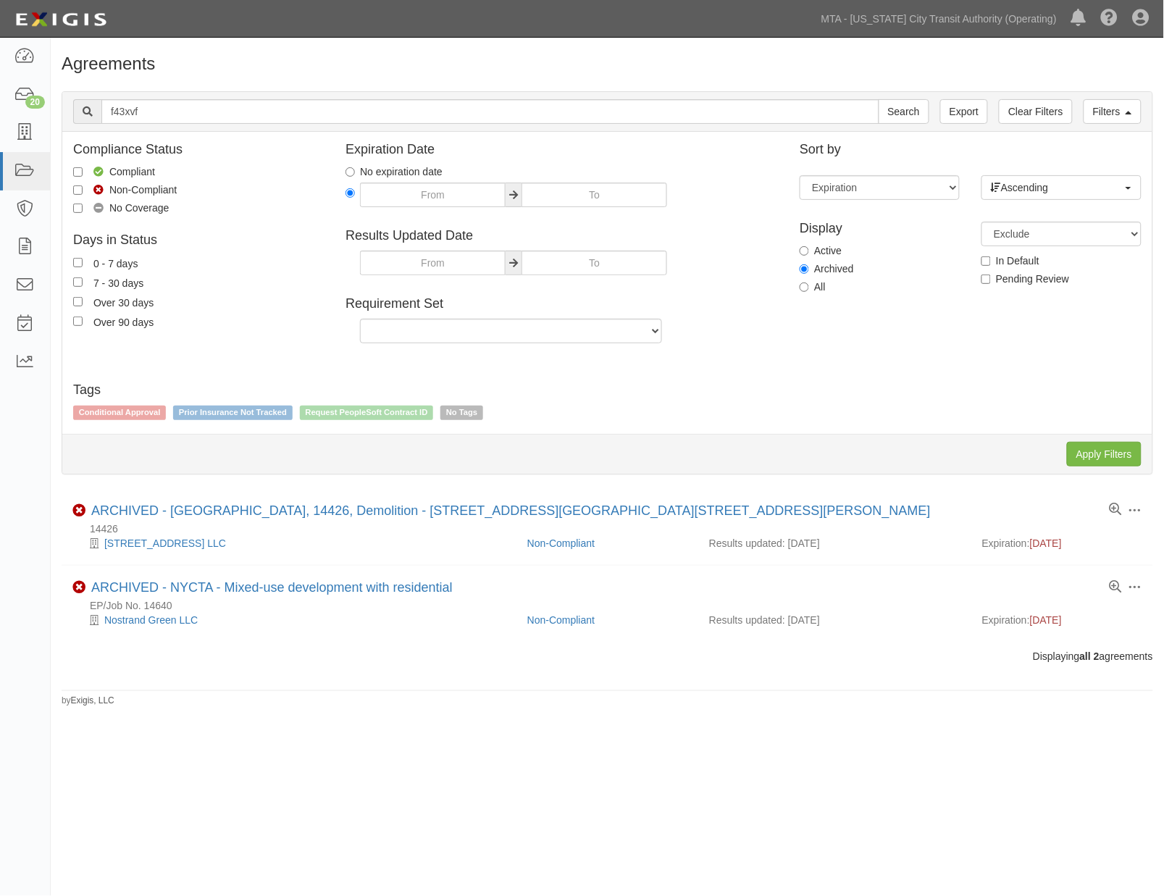
click at [836, 249] on label "Active" at bounding box center [820, 250] width 42 height 14
click at [809, 249] on input "Active" at bounding box center [803, 250] width 9 height 9
radio input "true"
click at [1084, 448] on input "Apply Filters" at bounding box center [1104, 454] width 75 height 25
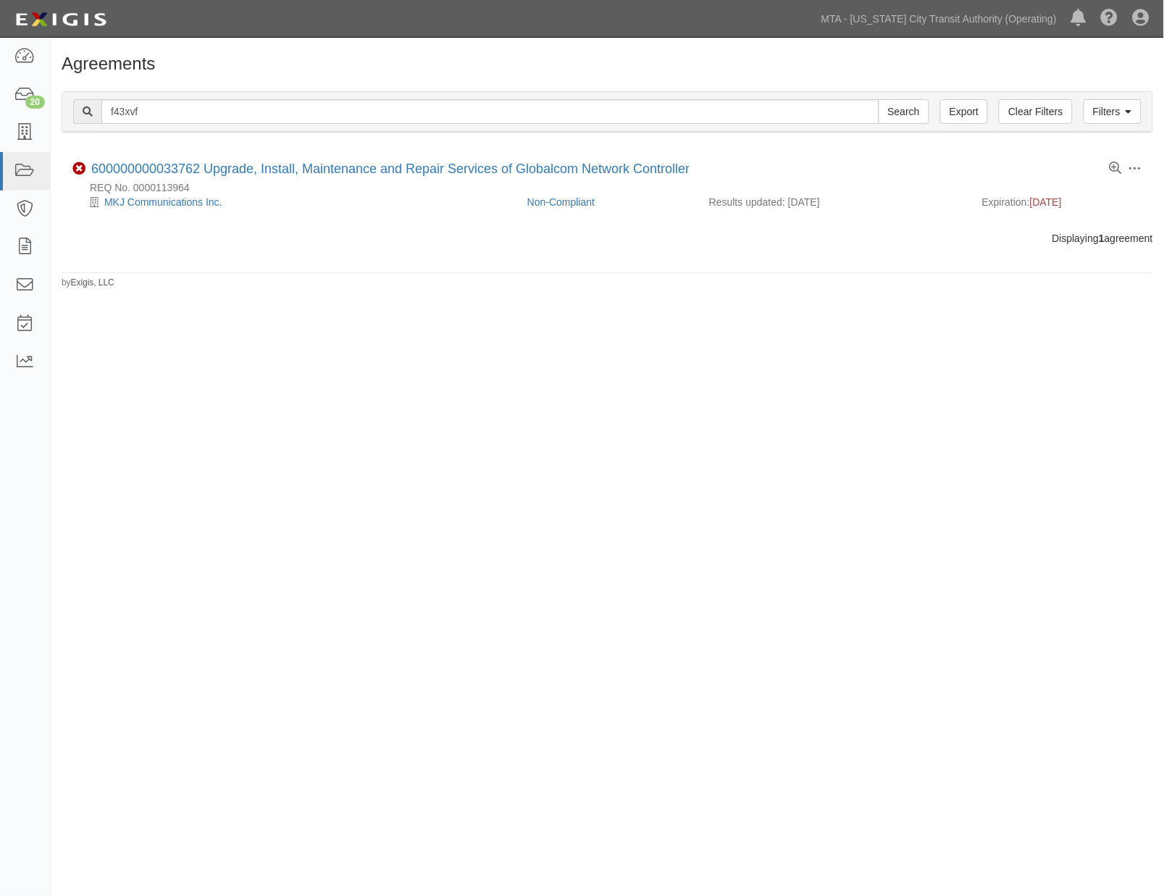
click at [843, 583] on div "Agreements Filters Clear Filters Export f43xvf Search Filters Compliance Status…" at bounding box center [582, 446] width 1164 height 806
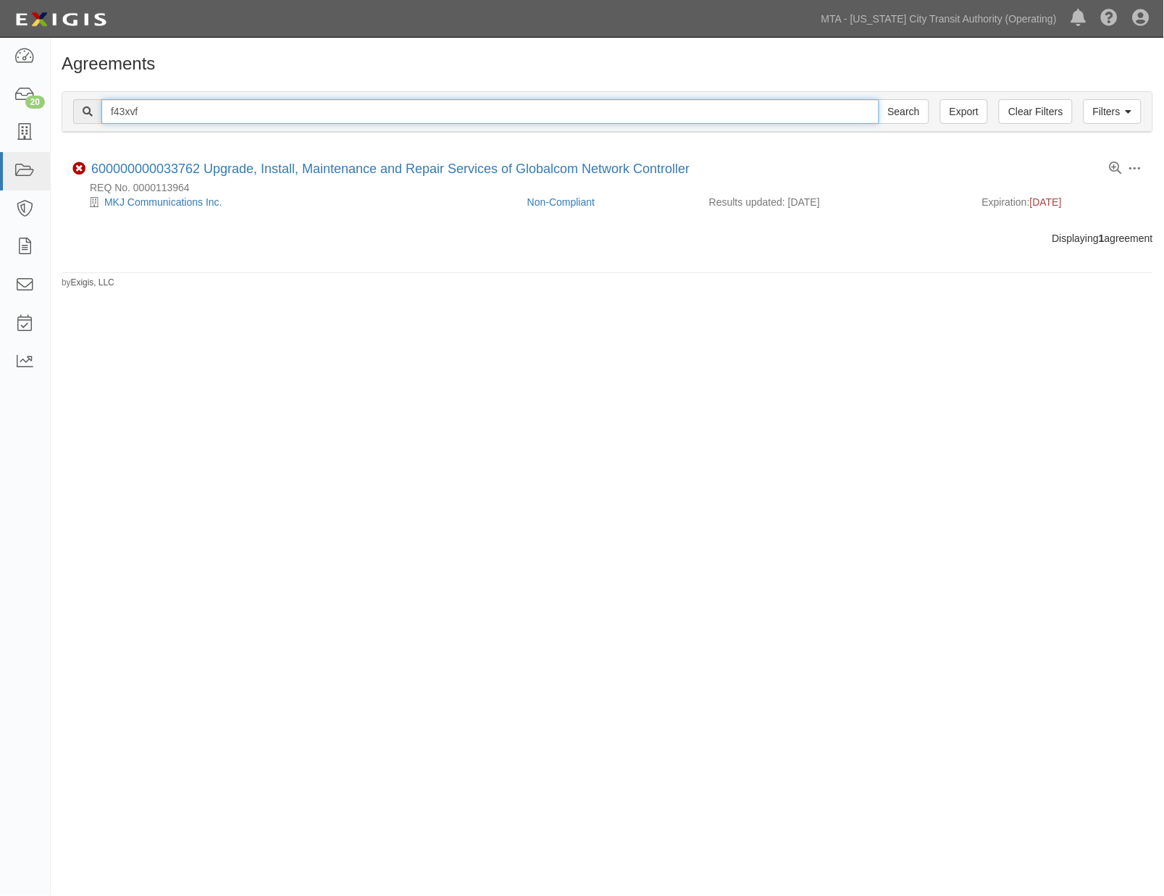
click at [120, 106] on input "f43xvf" at bounding box center [490, 111] width 778 height 25
paste input "pk3ynv"
type input "pk3ynv"
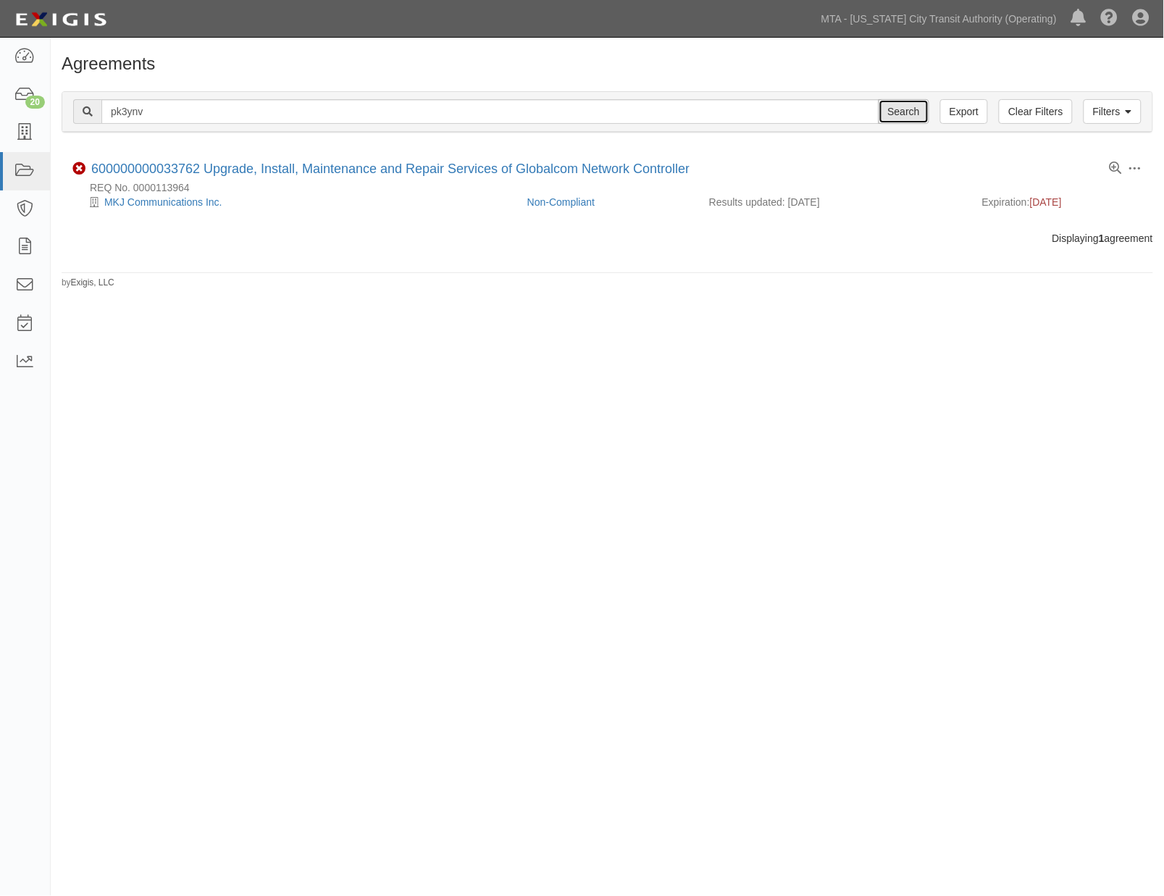
click at [894, 118] on input "Search" at bounding box center [903, 111] width 51 height 25
click at [907, 501] on div "Agreements Filters Clear Filters Export pk3ynv Search Filters Compliance Status…" at bounding box center [582, 446] width 1164 height 806
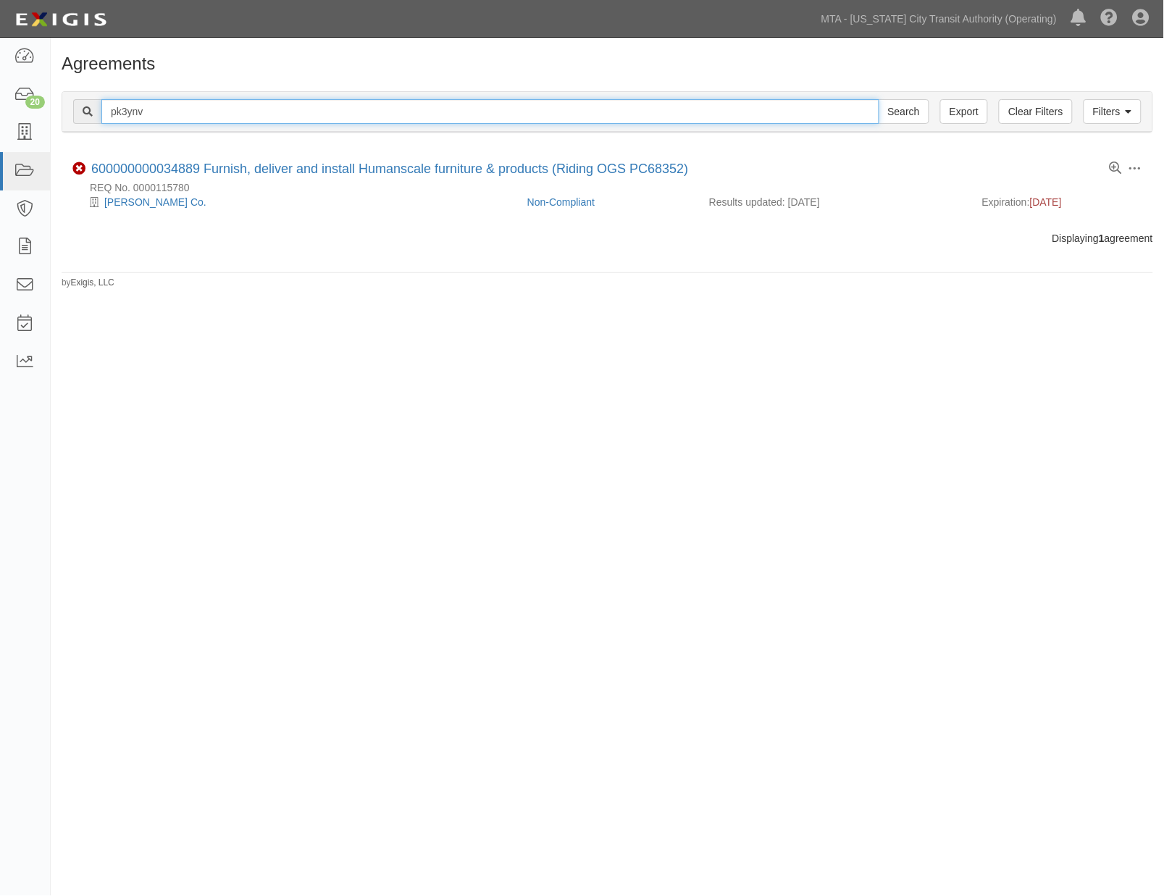
click at [168, 109] on input "pk3ynv" at bounding box center [490, 111] width 778 height 25
paste input "t4wak7"
type input "t4wak7"
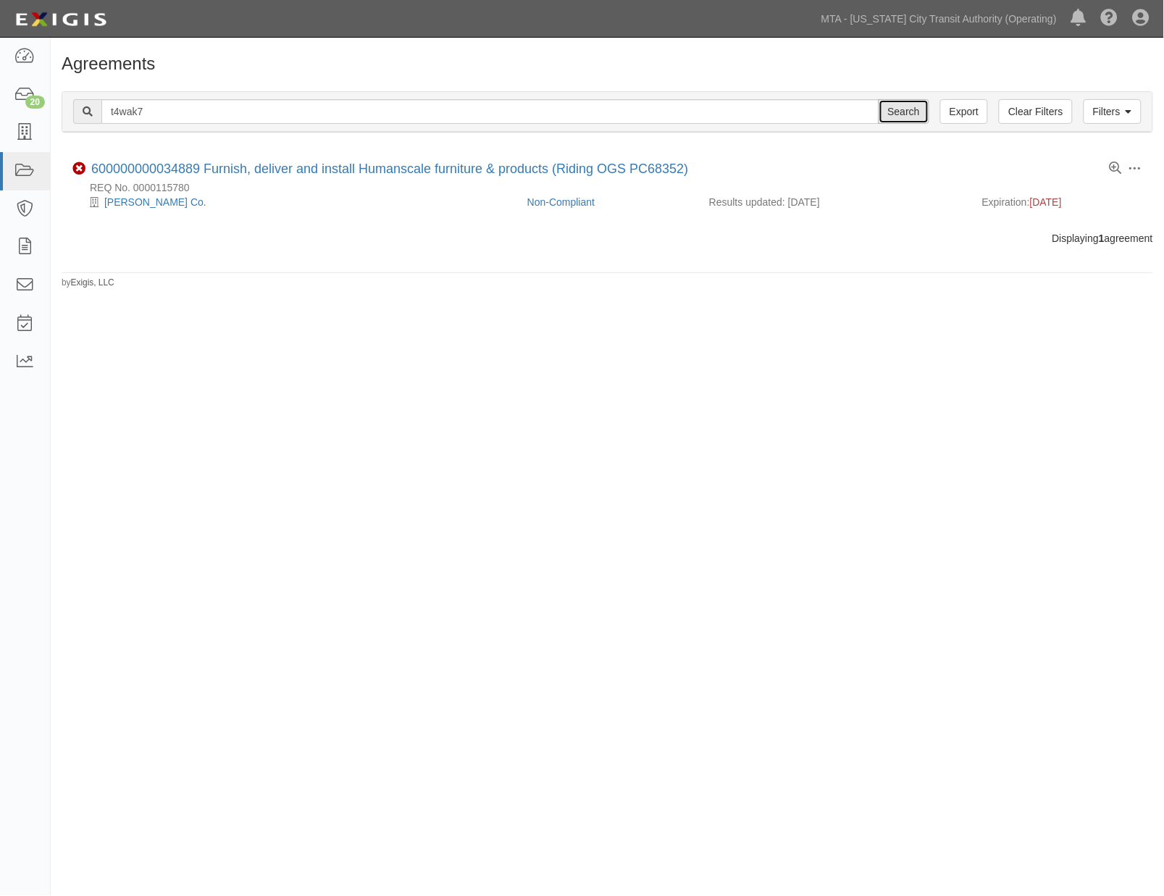
click at [900, 110] on input "Search" at bounding box center [903, 111] width 51 height 25
click at [1106, 664] on div "Agreements Filters Clear Filters Export t4wak7 Search Filters Compliance Status…" at bounding box center [582, 446] width 1164 height 806
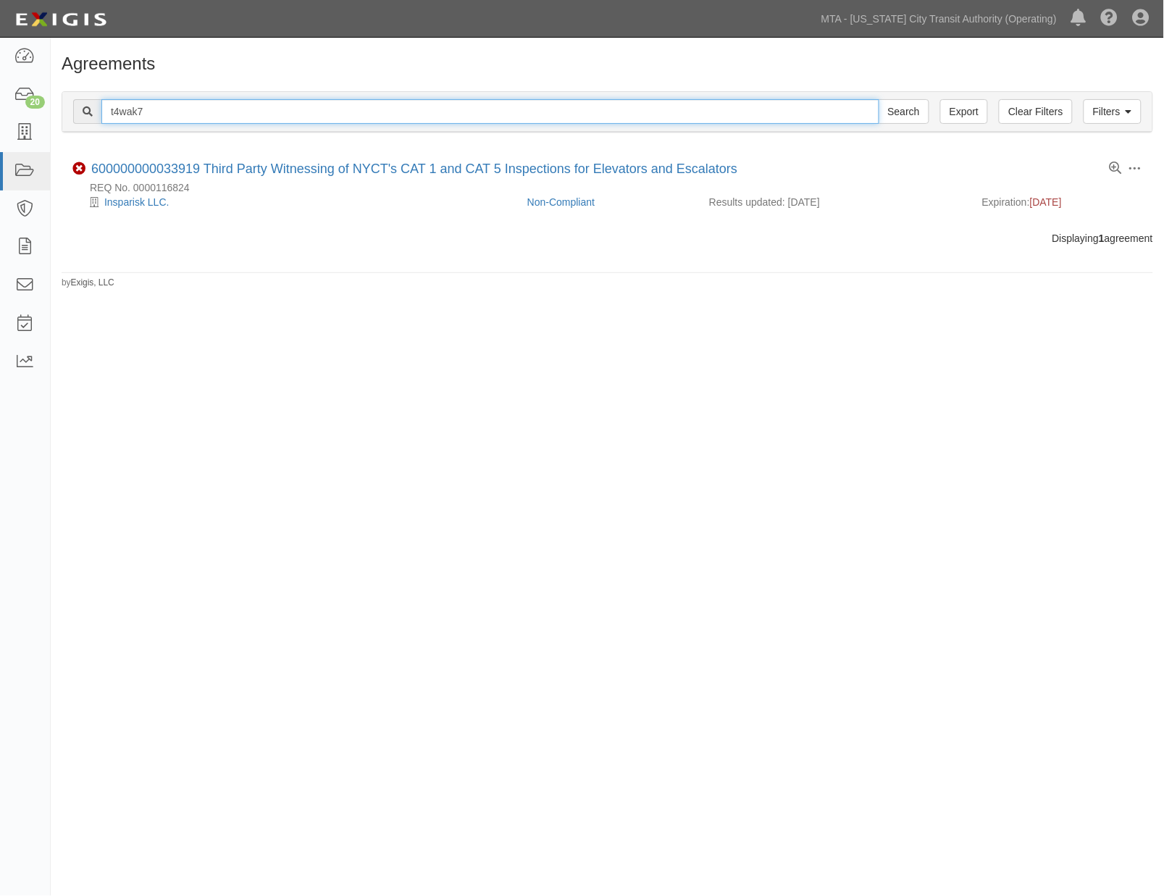
click at [128, 116] on input "t4wak7" at bounding box center [490, 111] width 778 height 25
paste input "k3ahxm"
type input "k3ahxm"
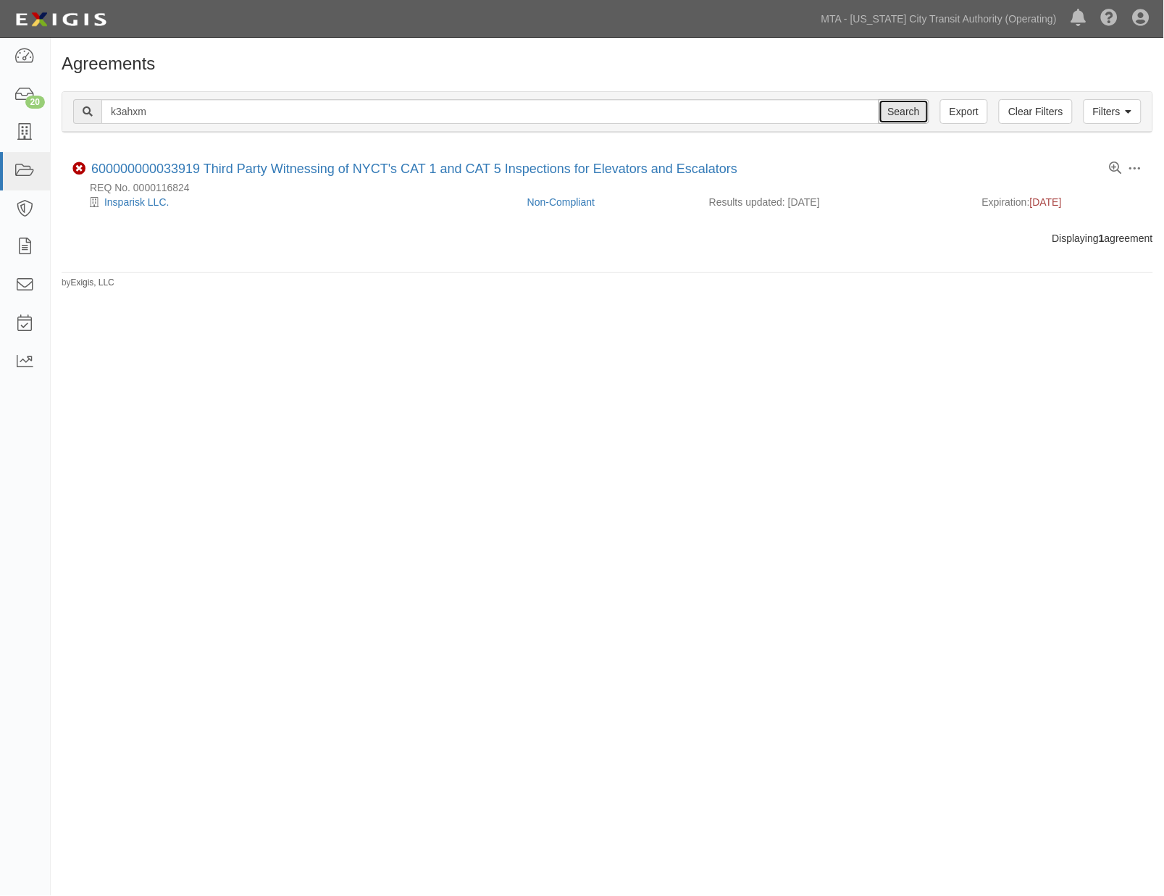
click at [888, 109] on input "Search" at bounding box center [903, 111] width 51 height 25
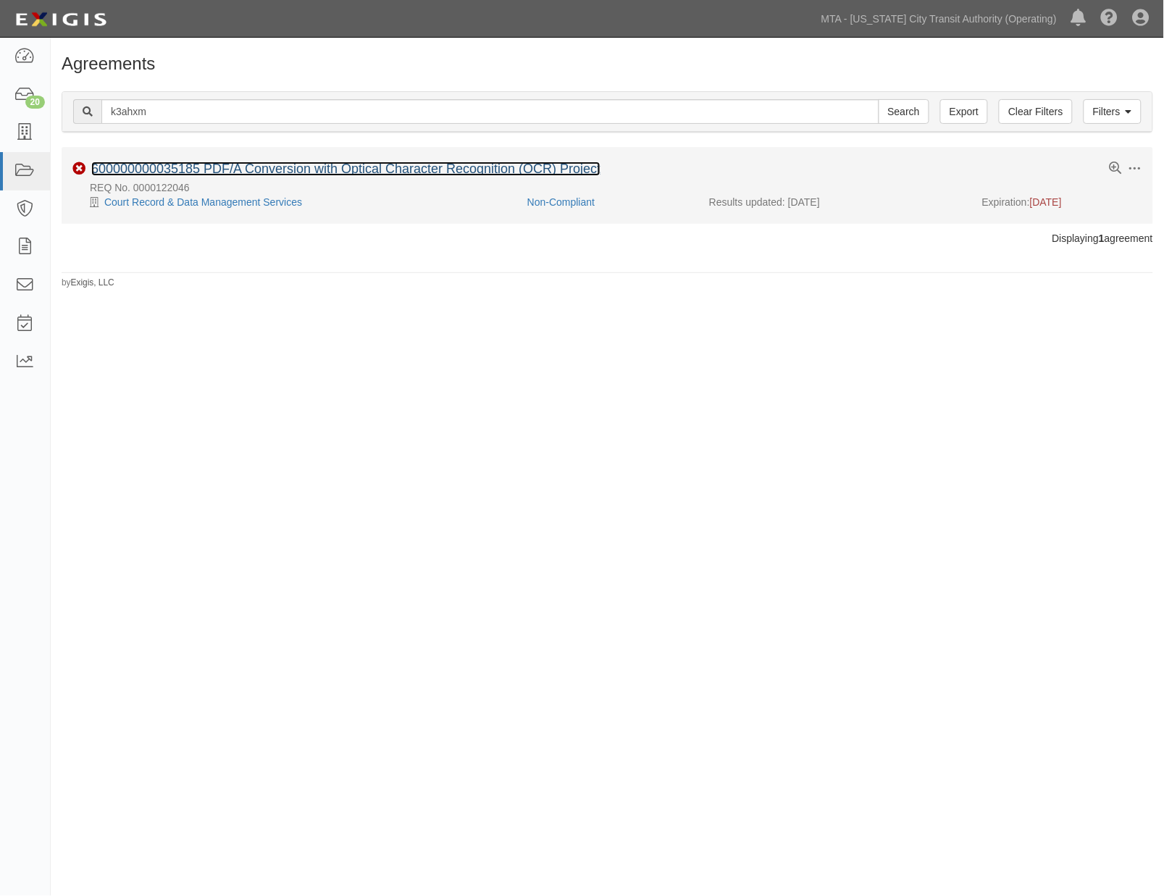
click at [216, 168] on link "600000000035185 PDF/A Conversion with Optical Character Recognition (OCR) Proje…" at bounding box center [345, 168] width 509 height 14
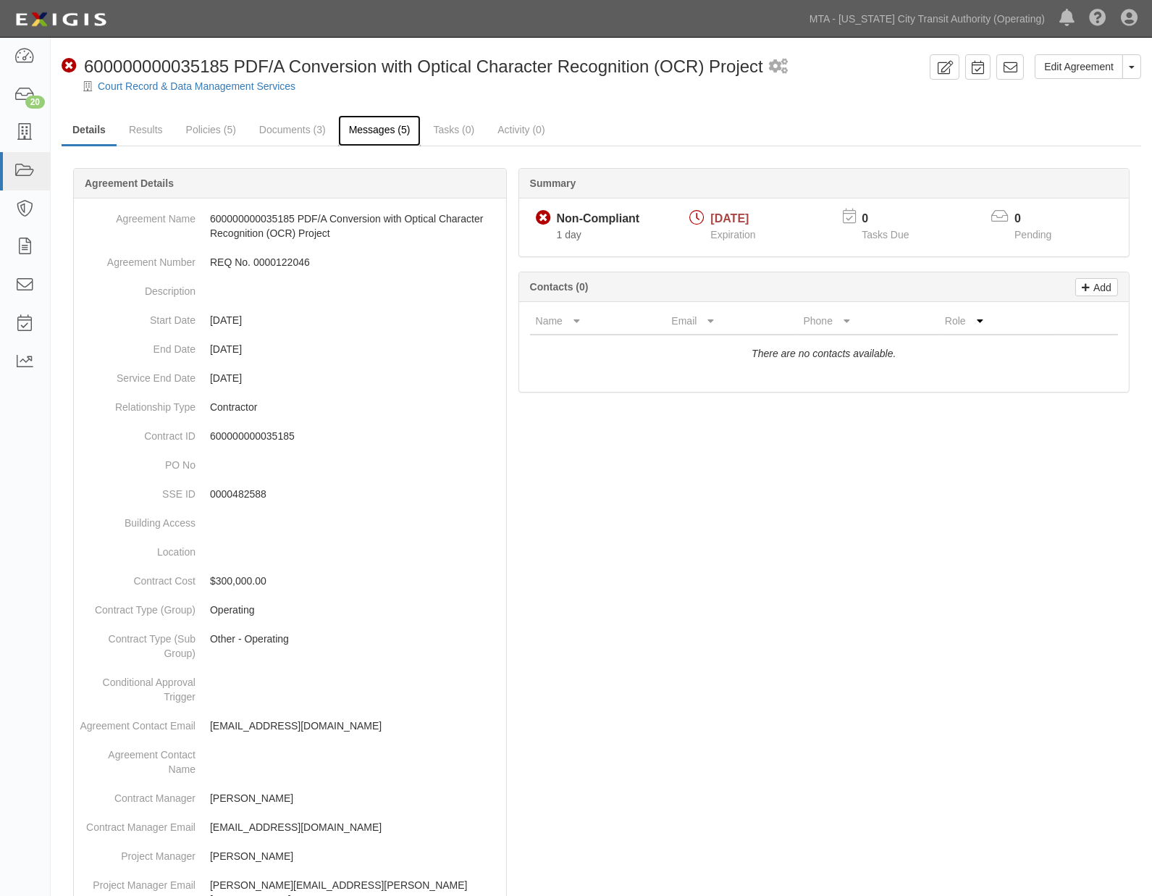
click at [358, 133] on link "Messages (5)" at bounding box center [379, 130] width 83 height 31
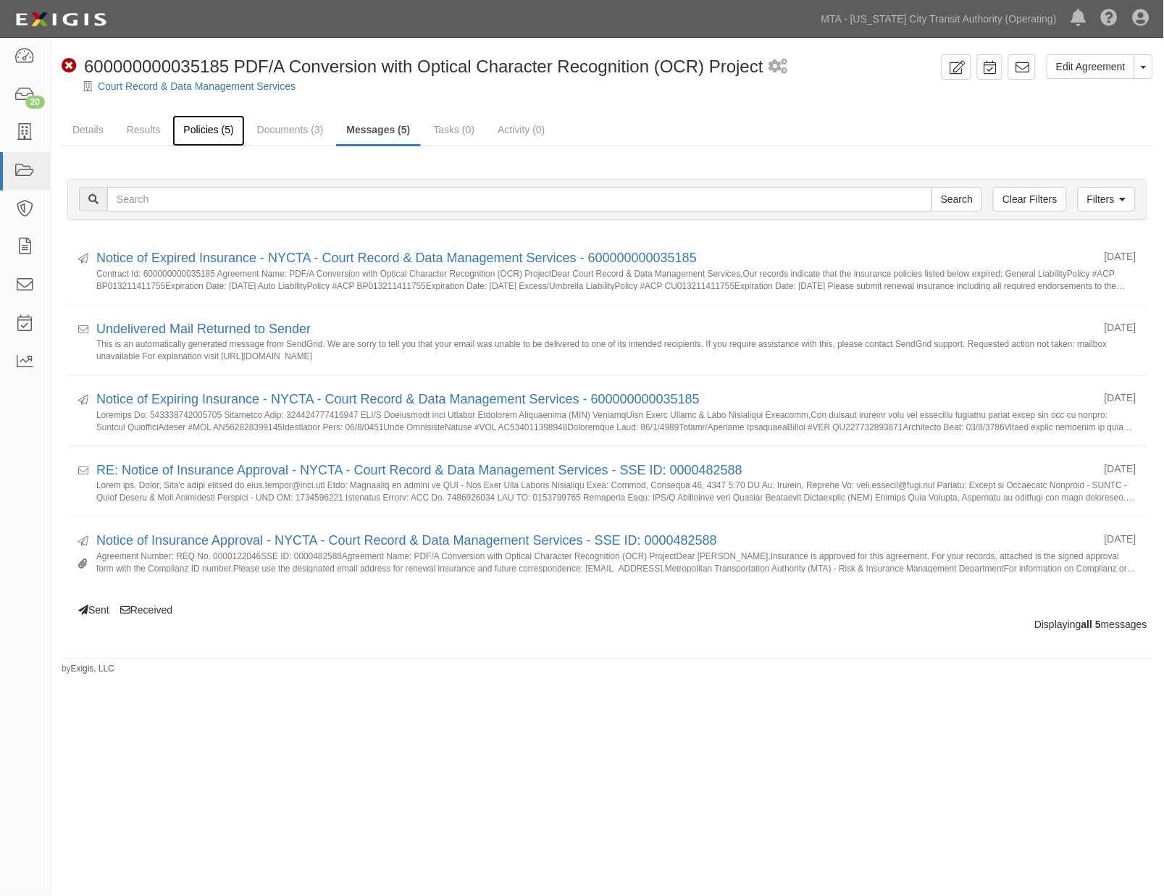
click at [191, 142] on link "Policies (5)" at bounding box center [208, 130] width 72 height 31
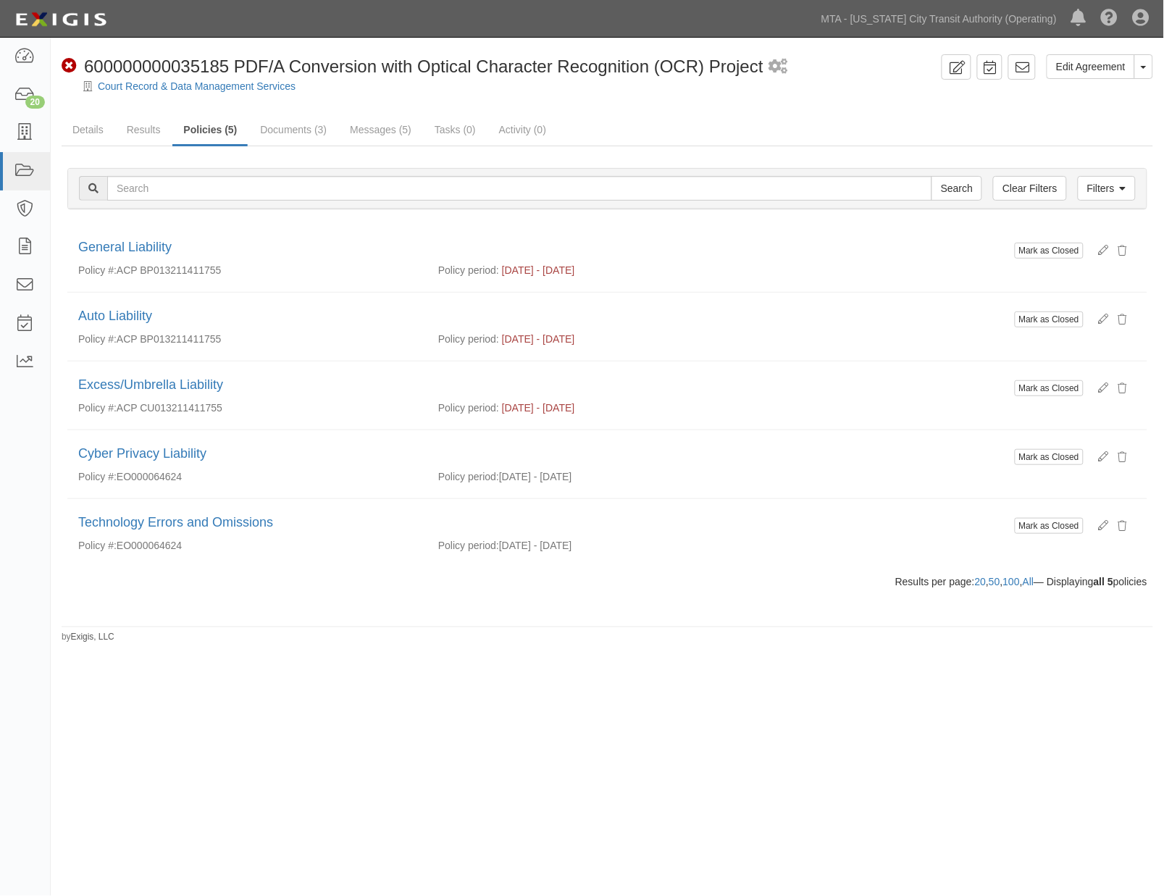
click at [901, 655] on div "Edit Agreement Toggle Agreement Dropdown View Audit Trail Archive Agreement Sen…" at bounding box center [582, 446] width 1164 height 806
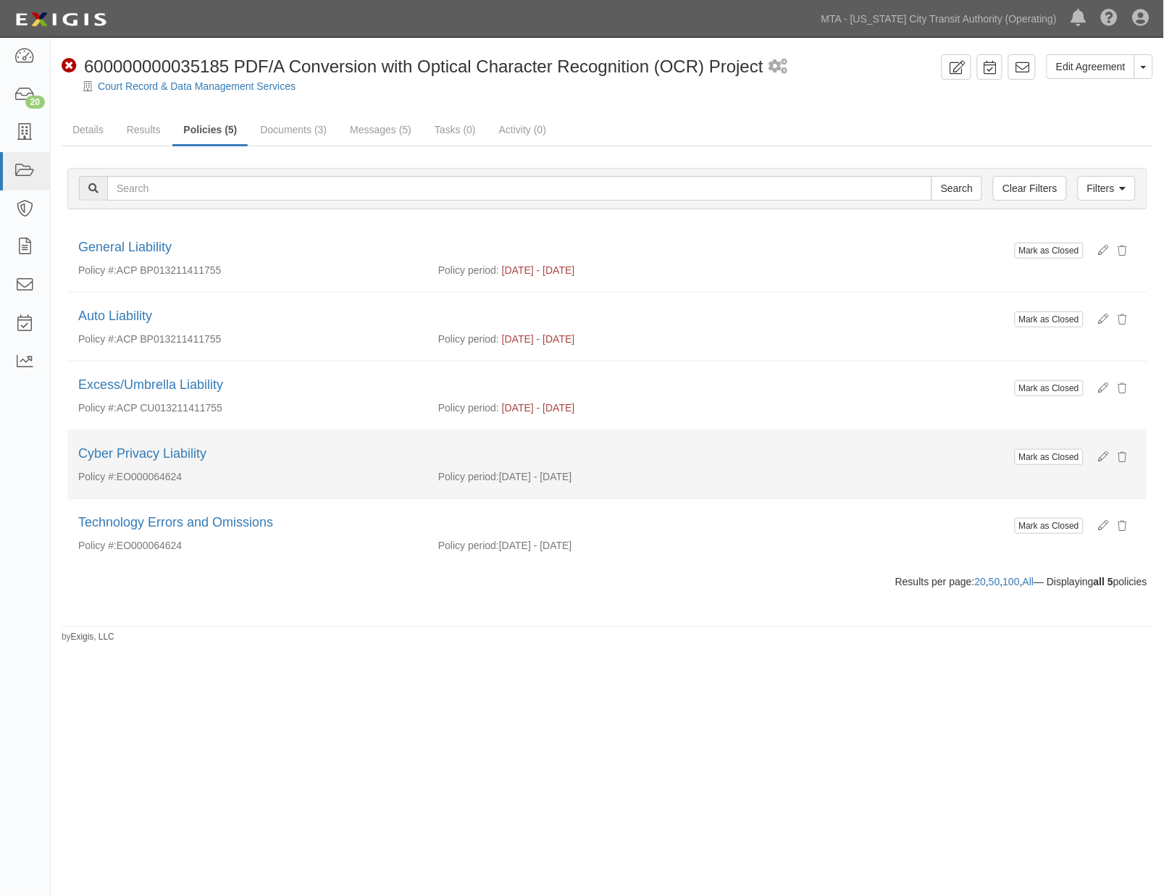
drag, startPoint x: 886, startPoint y: 692, endPoint x: 469, endPoint y: 437, distance: 488.8
click at [886, 693] on div "Edit Agreement Toggle Agreement Dropdown View Audit Trail Archive Agreement Sen…" at bounding box center [582, 446] width 1164 height 806
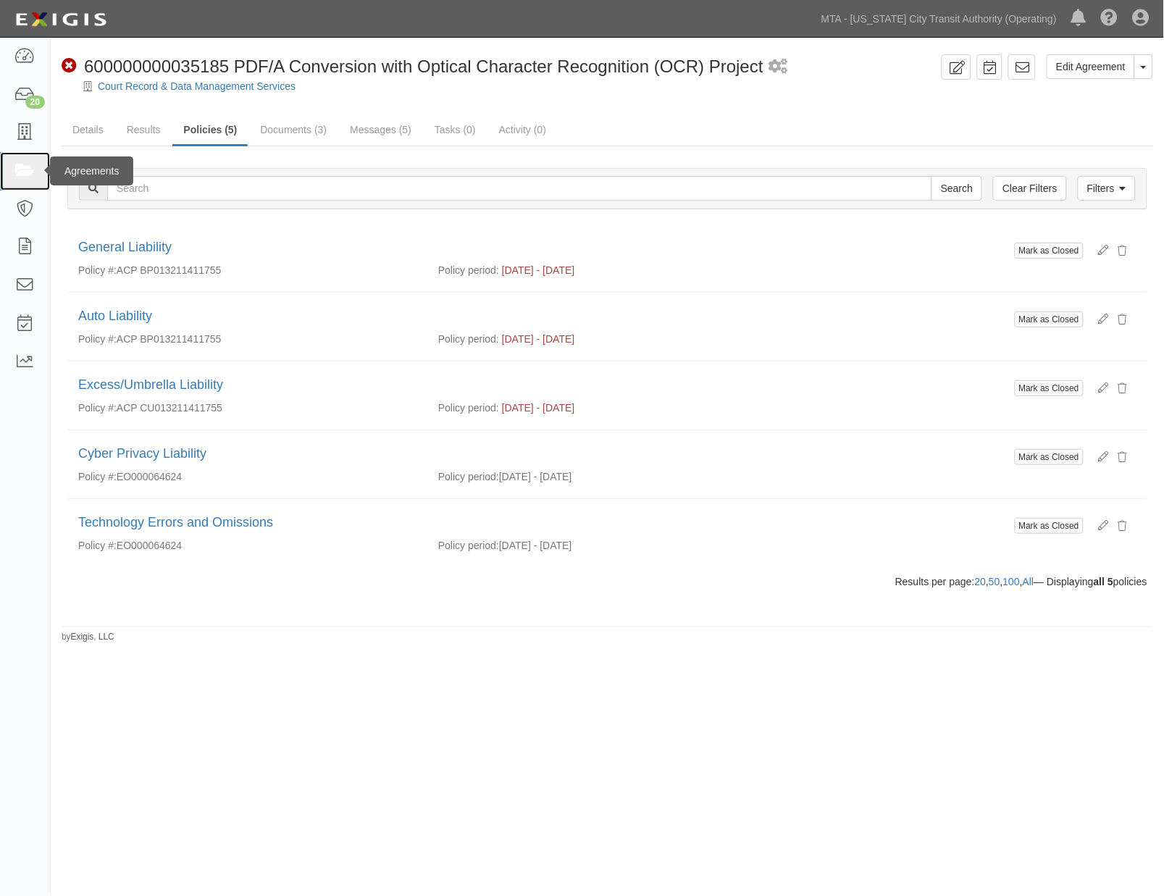
click at [15, 167] on icon at bounding box center [24, 171] width 20 height 17
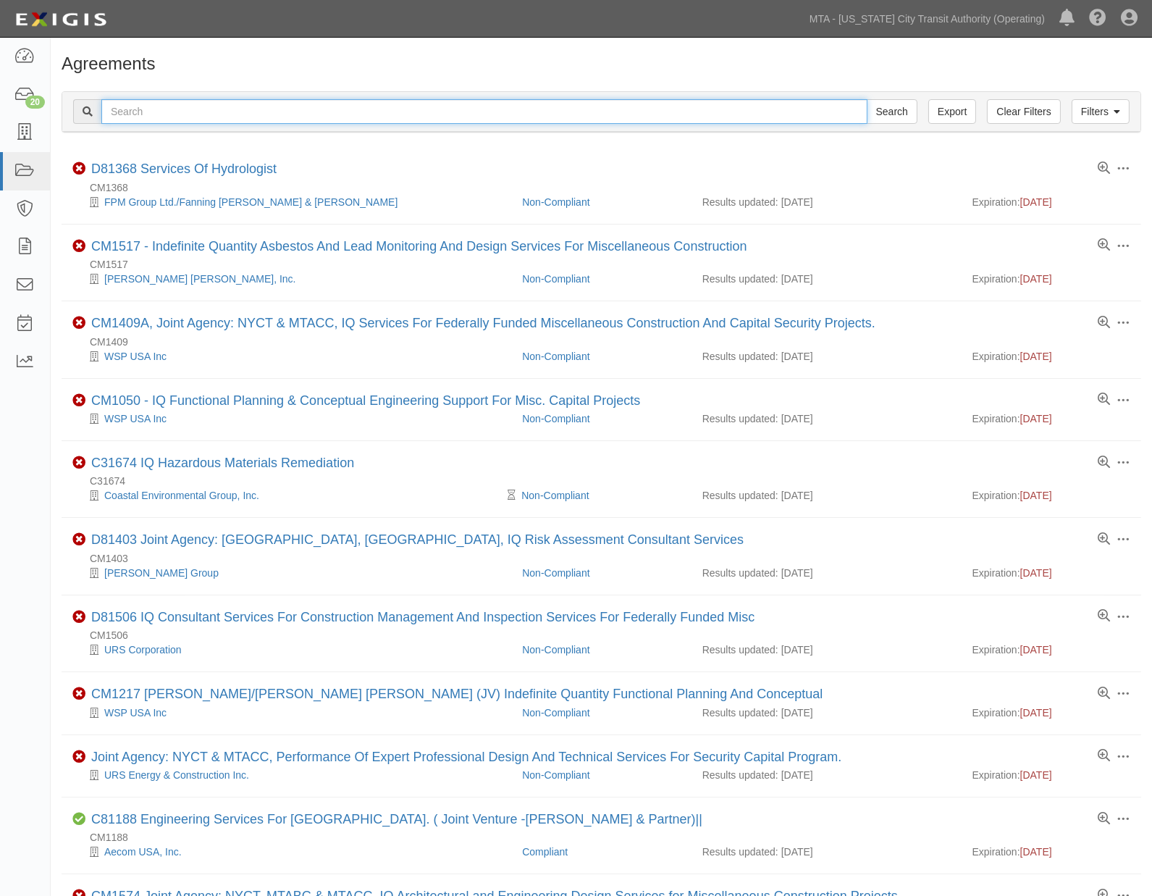
click at [186, 112] on input "text" at bounding box center [484, 111] width 766 height 25
type input "c"
paste input "fny4cv"
type input "fny4cv"
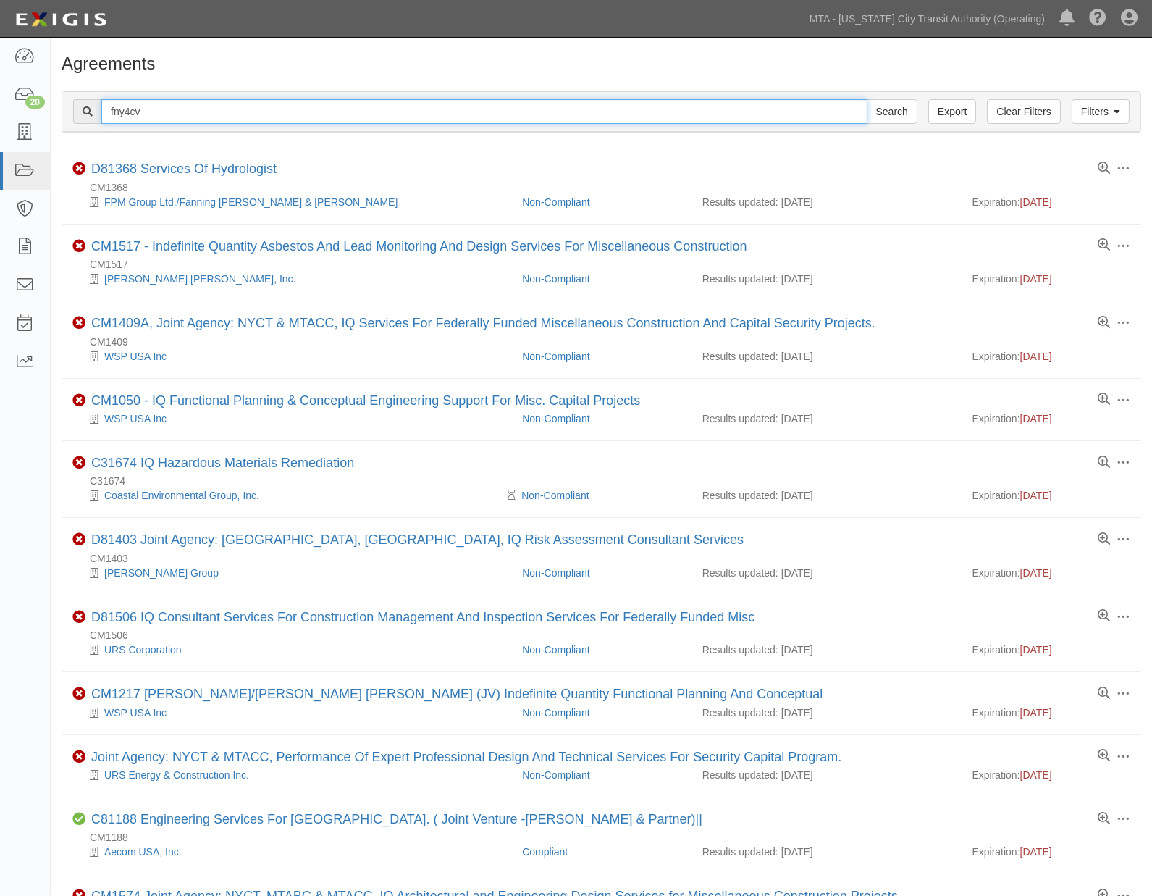
click at [867, 99] on input "Search" at bounding box center [892, 111] width 51 height 25
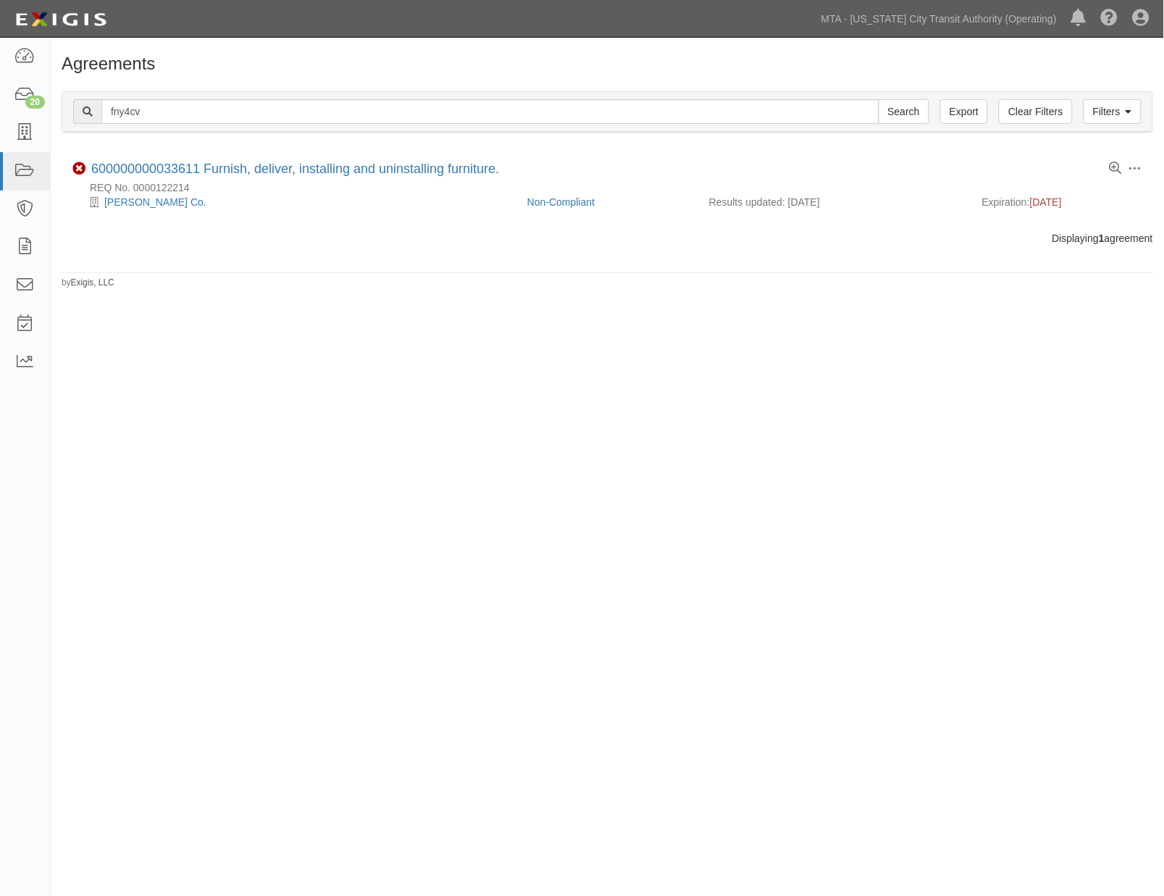
click at [815, 482] on div "Agreements Filters Clear Filters Export fny4cv Search Filters Compliance Status…" at bounding box center [582, 446] width 1164 height 806
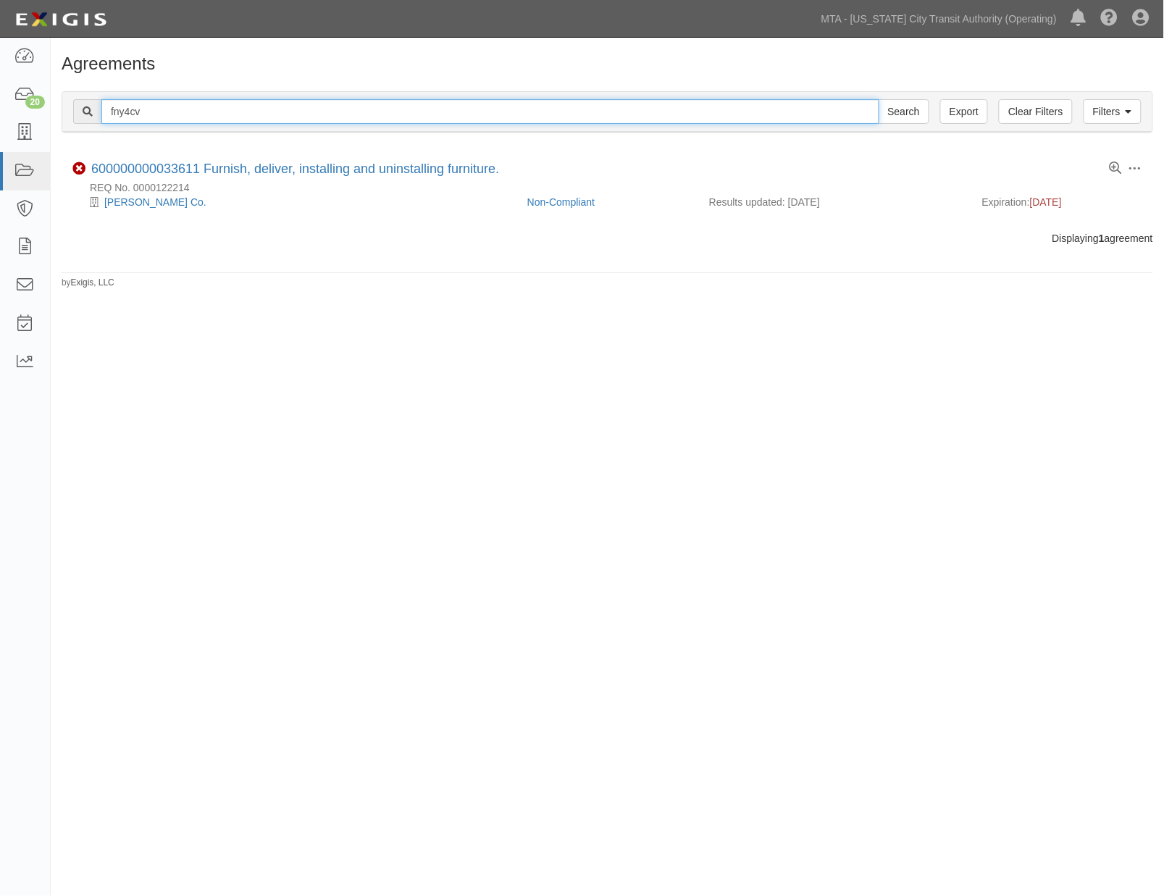
click at [154, 110] on input "fny4cv" at bounding box center [490, 111] width 778 height 25
click at [151, 110] on input "fny4cv" at bounding box center [490, 111] width 778 height 25
click at [151, 111] on input "fny4cv" at bounding box center [490, 111] width 778 height 25
paste input "tkcfca"
type input "tkcfca"
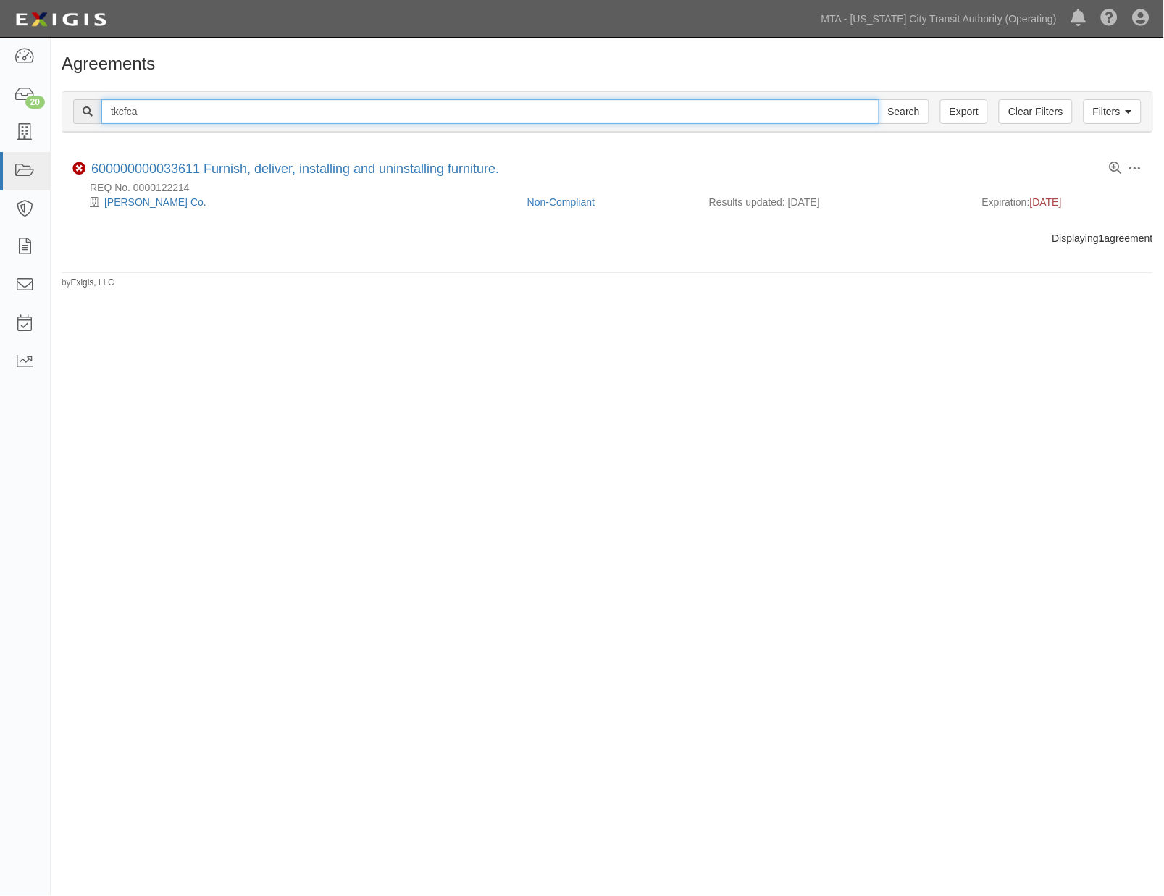
click at [878, 99] on input "Search" at bounding box center [903, 111] width 51 height 25
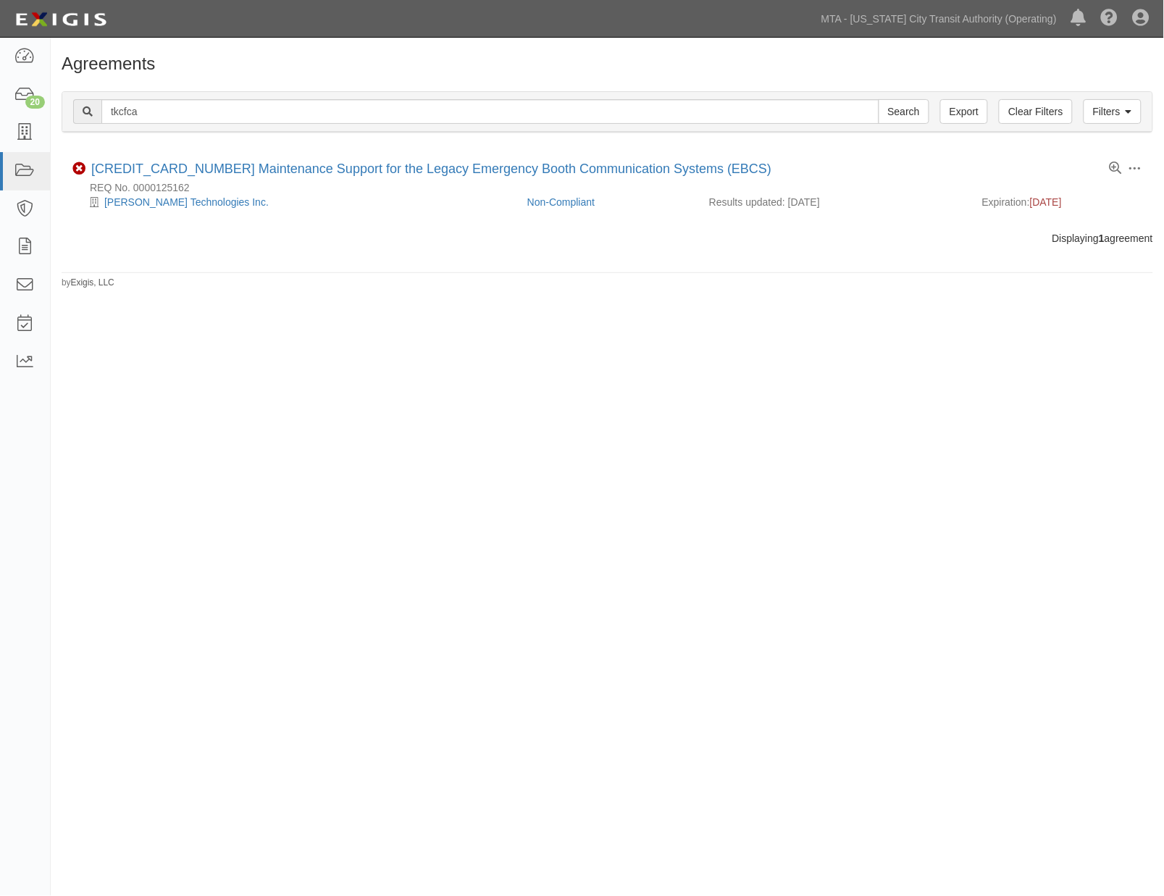
click at [789, 621] on div "Agreements Filters Clear Filters Export tkcfca Search Filters Compliance Status…" at bounding box center [582, 446] width 1164 height 806
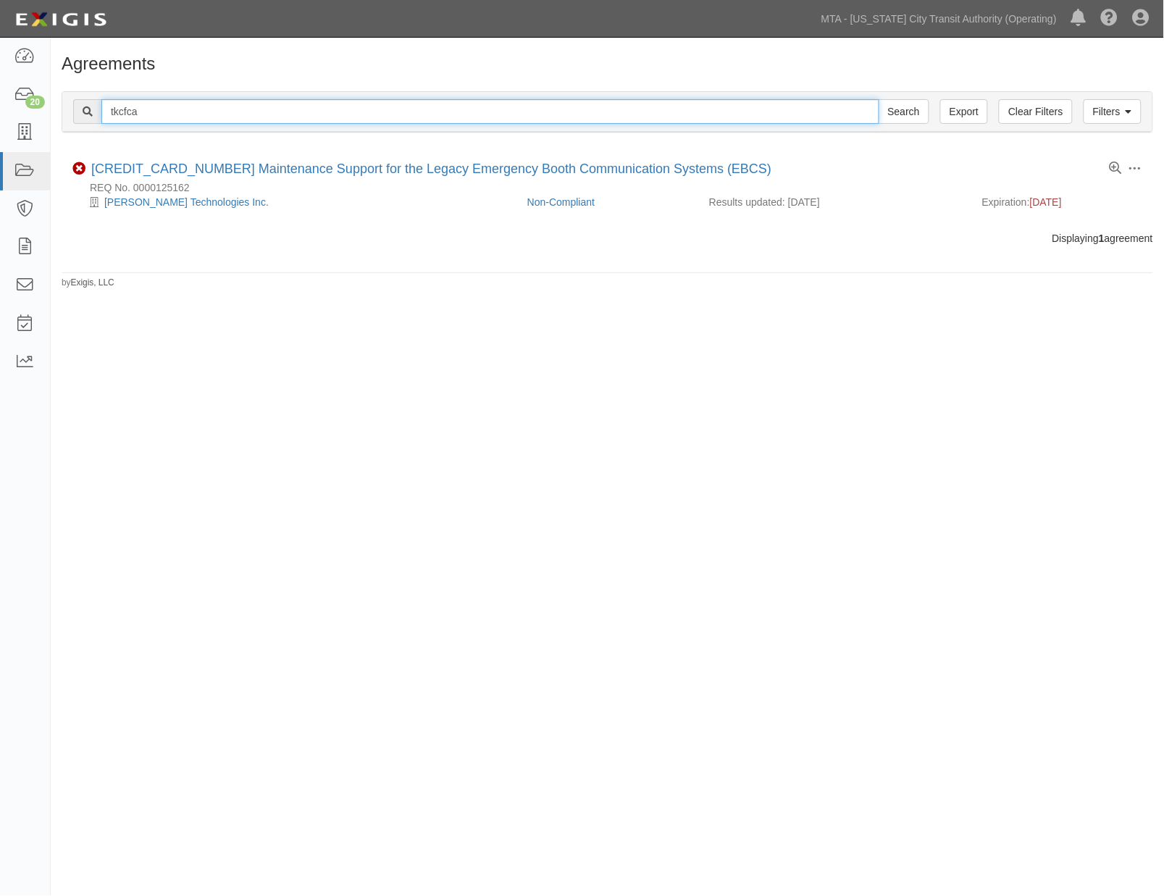
click at [127, 107] on input "tkcfca" at bounding box center [490, 111] width 778 height 25
paste input "rmvcyj"
type input "rmvcyj"
click at [878, 99] on input "Search" at bounding box center [903, 111] width 51 height 25
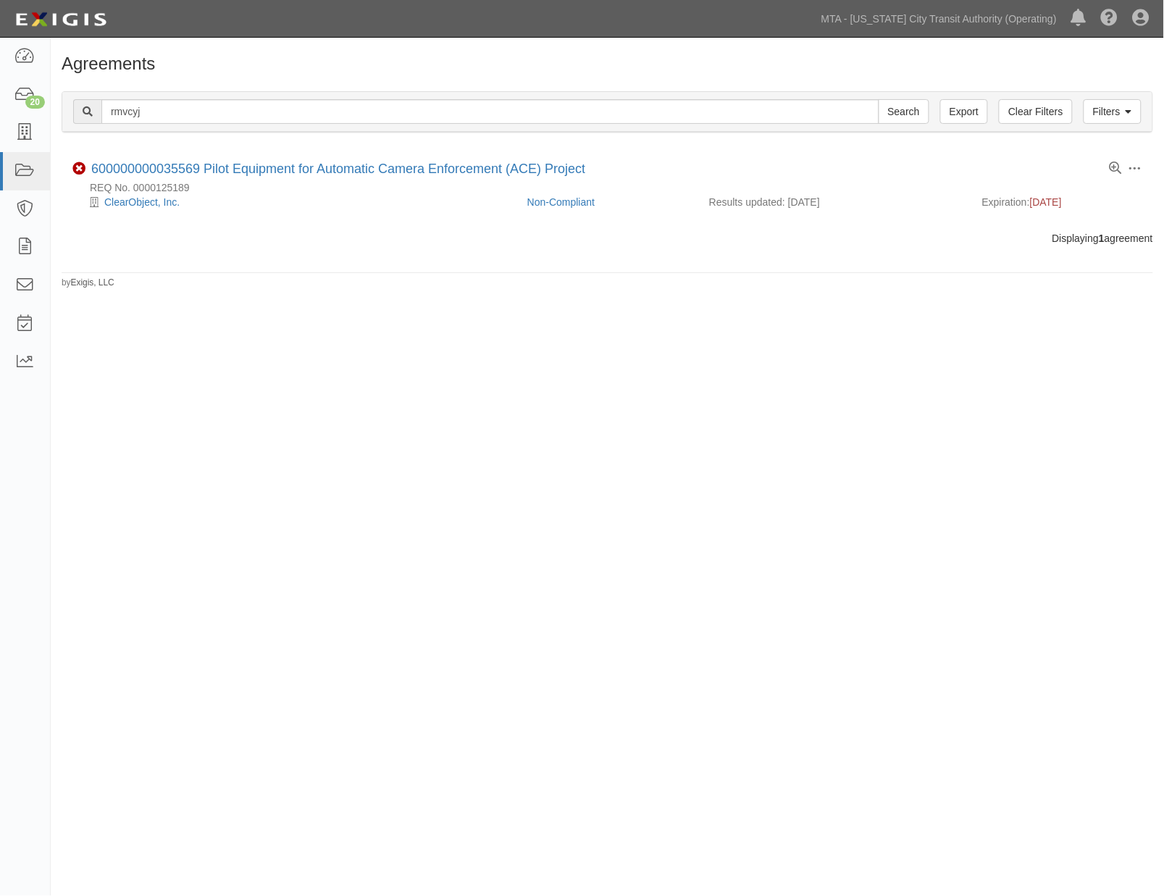
drag, startPoint x: 851, startPoint y: 438, endPoint x: 802, endPoint y: 413, distance: 55.1
click at [851, 438] on div "Agreements Filters Clear Filters Export rmvcyj Search Filters Compliance Status…" at bounding box center [582, 446] width 1164 height 806
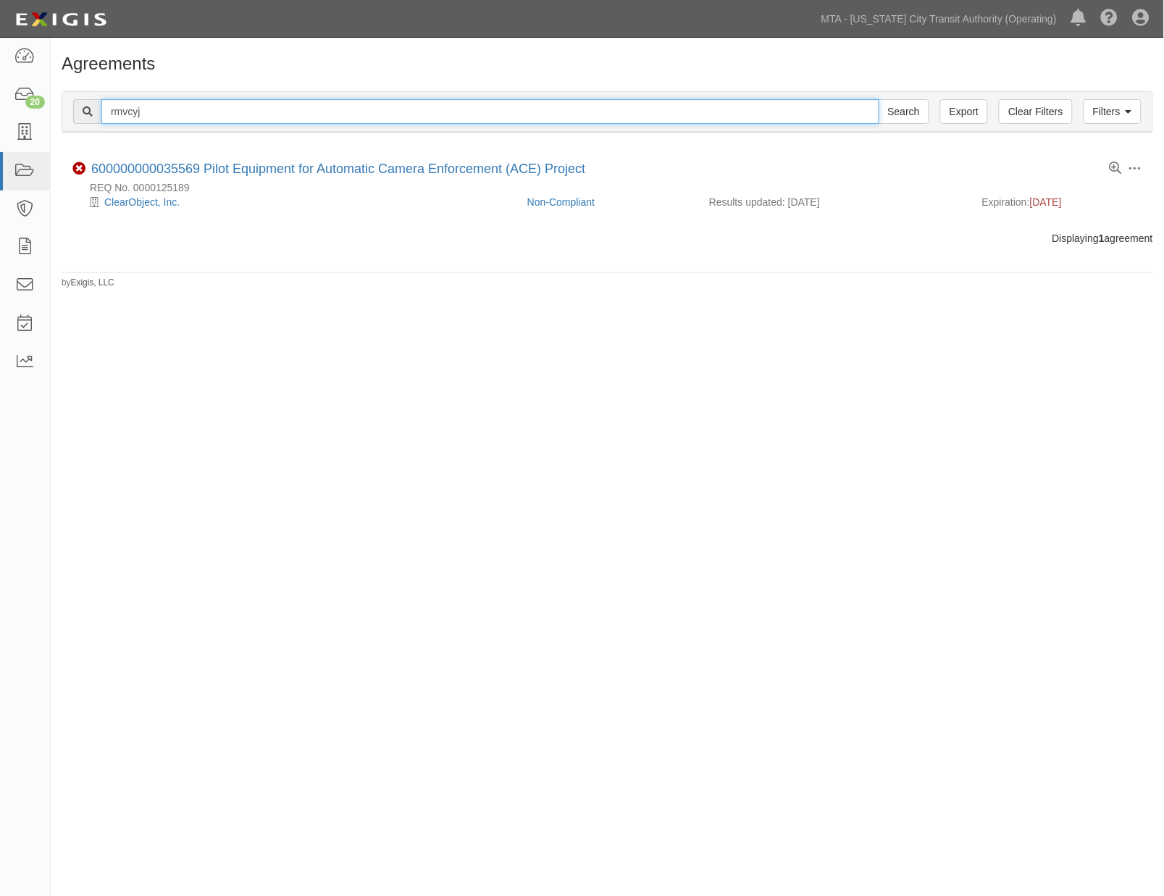
click at [121, 109] on input "rmvcyj" at bounding box center [490, 111] width 778 height 25
paste input "erk9hx"
type input "erk9hx"
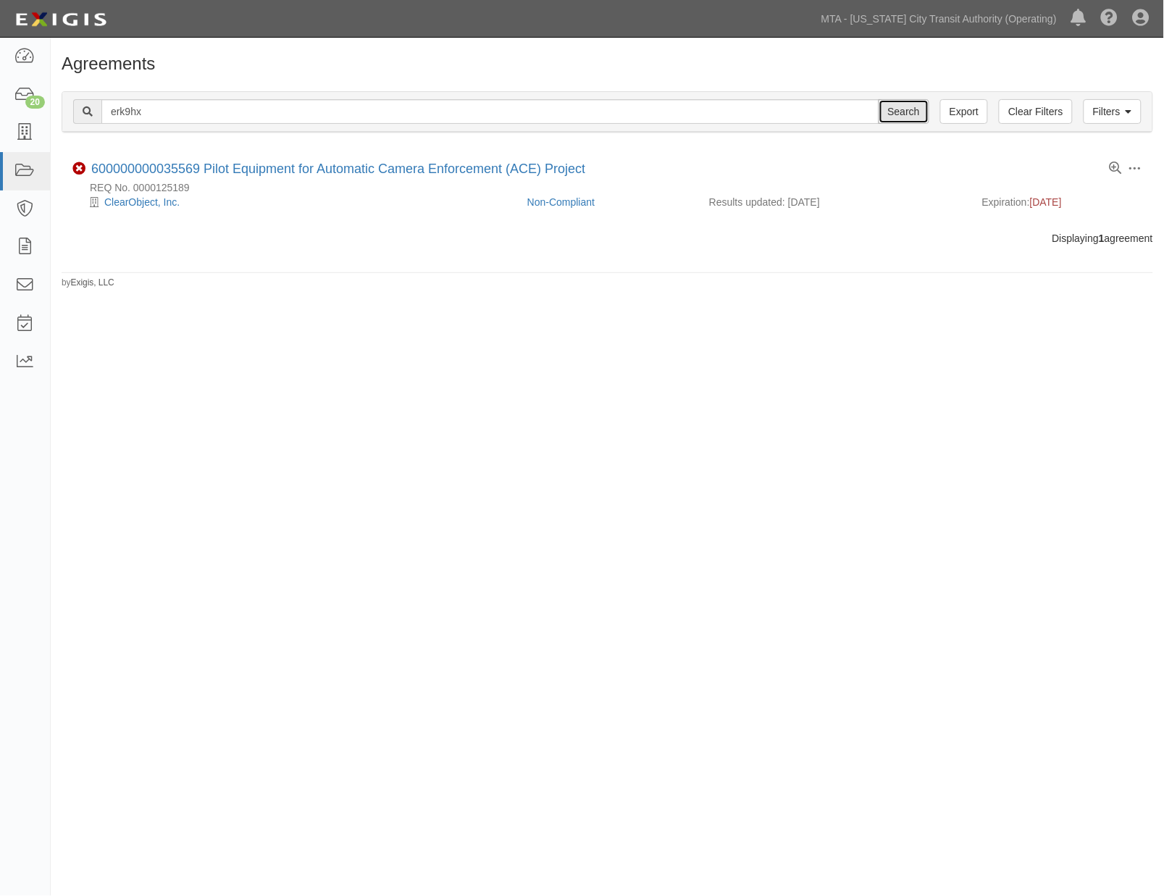
click at [909, 109] on input "Search" at bounding box center [903, 111] width 51 height 25
click at [974, 652] on div "Agreements Filters Clear Filters Export erk9hx Search Filters Compliance Status…" at bounding box center [582, 446] width 1164 height 806
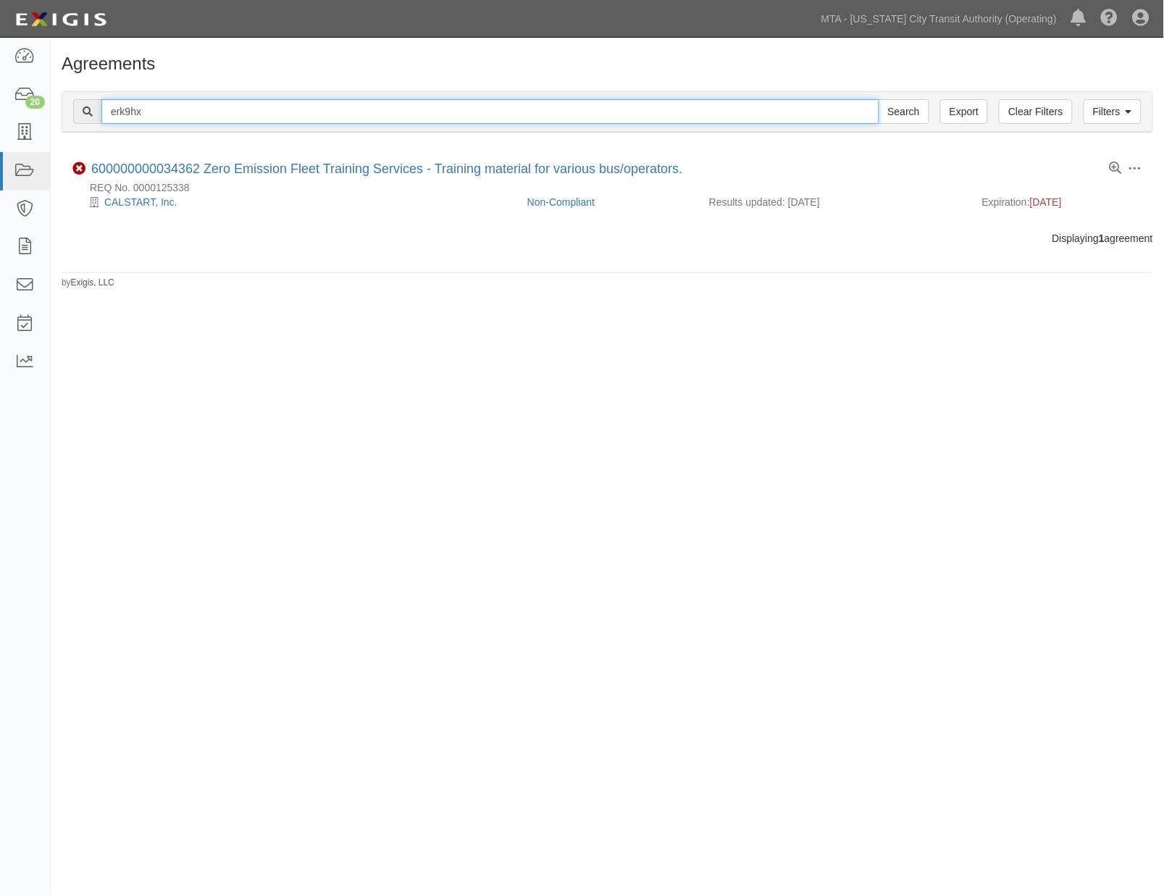
click at [135, 111] on input "erk9hx" at bounding box center [490, 111] width 778 height 25
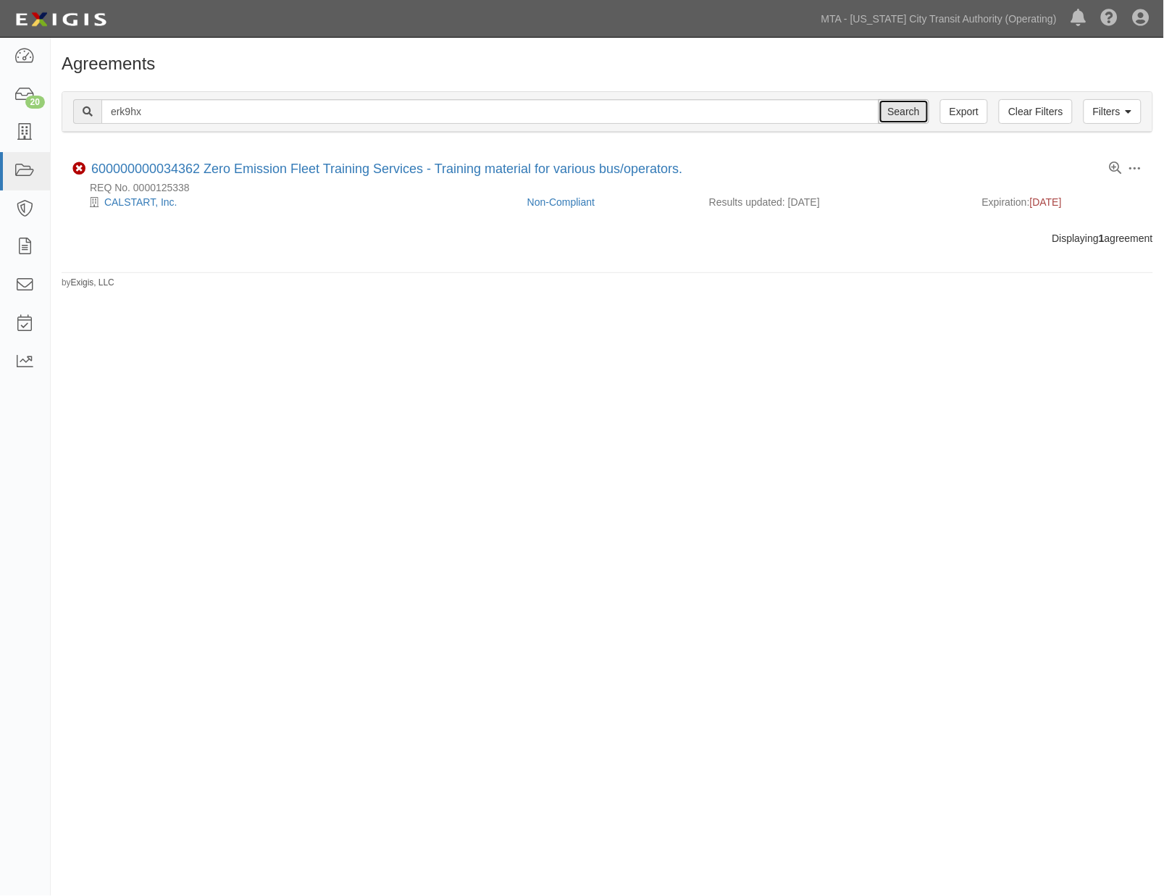
click at [899, 109] on input "Search" at bounding box center [903, 111] width 51 height 25
click at [1049, 505] on div "Agreements Filters Clear Filters Export erk9hx Search Filters Compliance Status…" at bounding box center [582, 446] width 1164 height 806
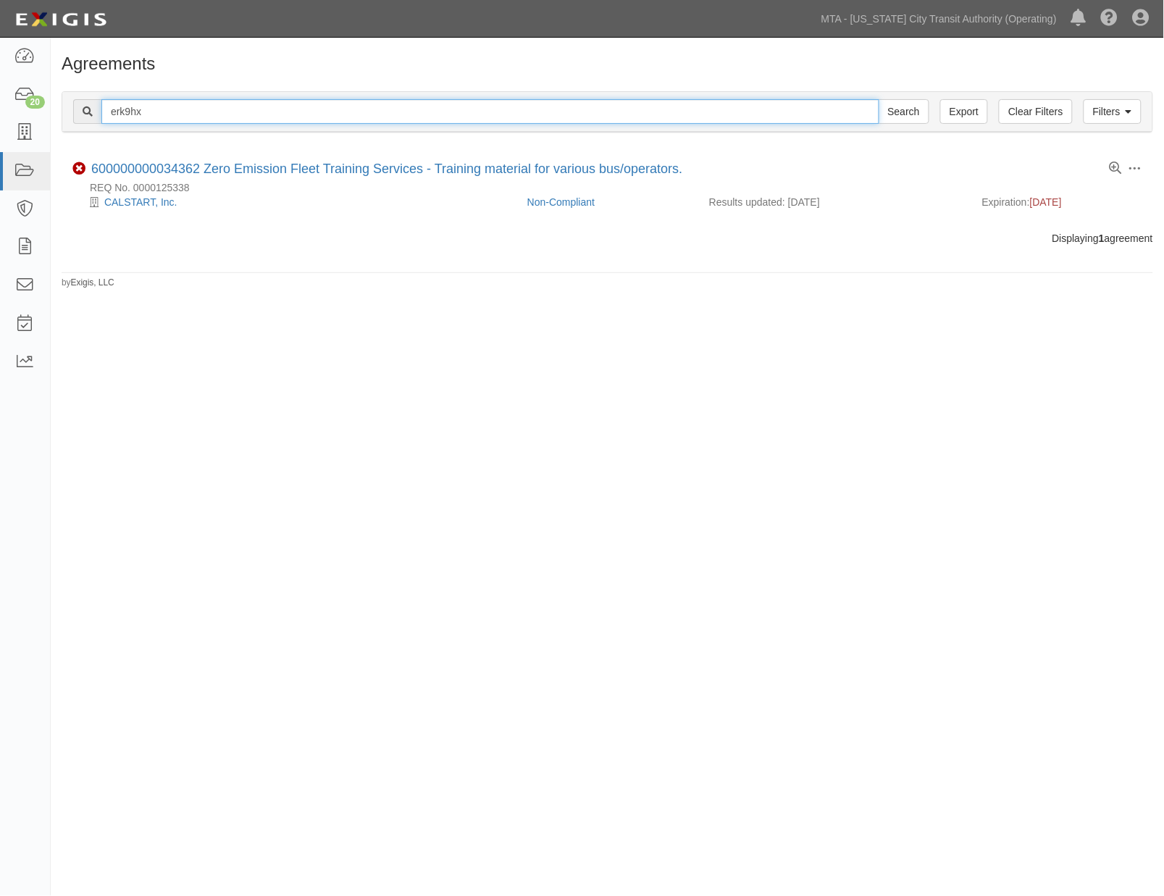
click at [134, 113] on input "erk9hx" at bounding box center [490, 111] width 778 height 25
paste input "yyckpf"
type input "yyckpf"
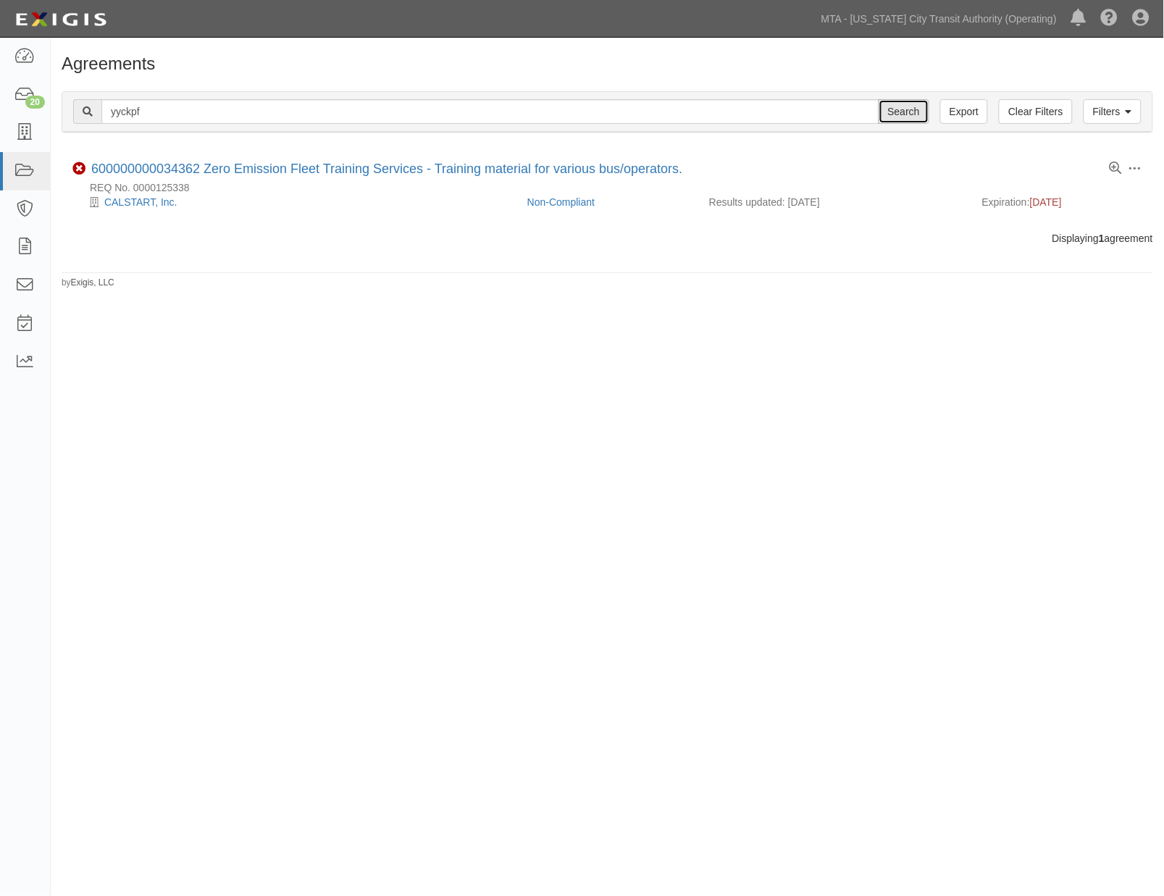
click at [888, 105] on input "Search" at bounding box center [903, 111] width 51 height 25
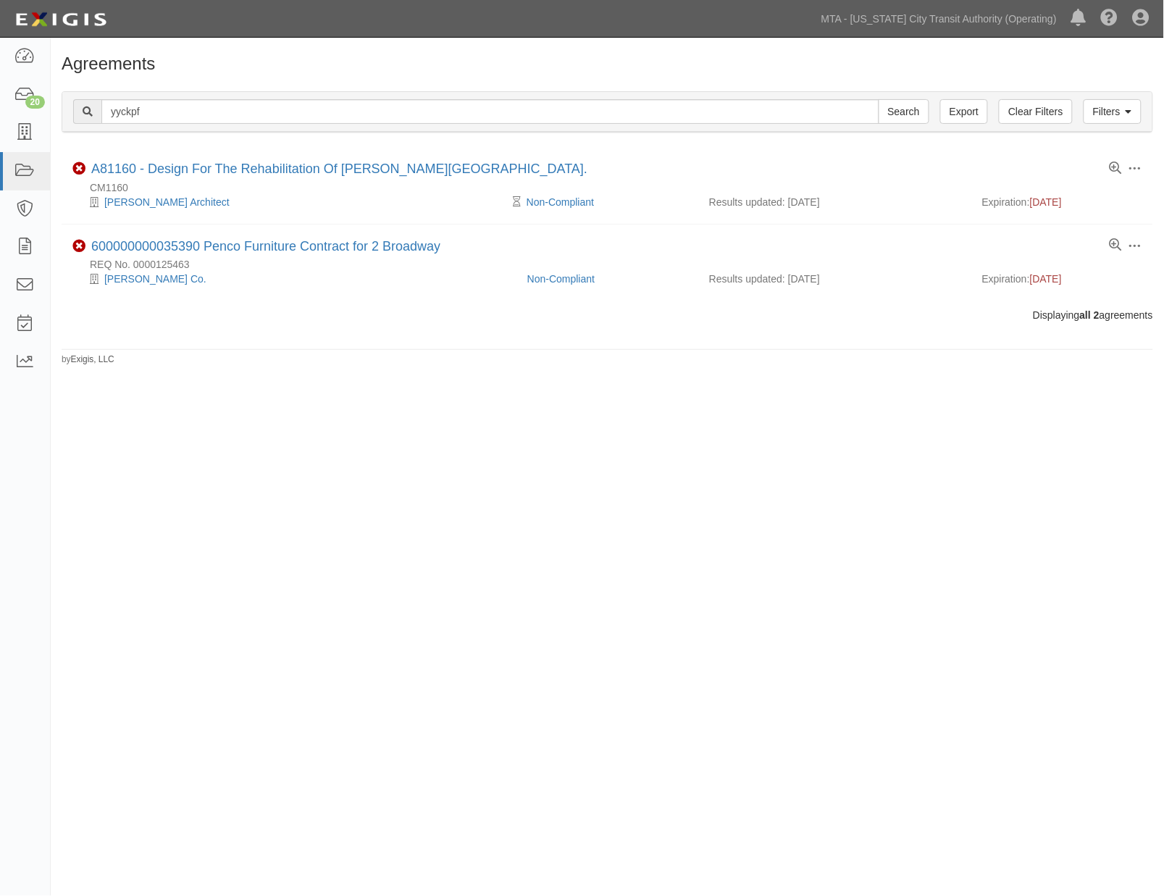
drag, startPoint x: 901, startPoint y: 529, endPoint x: 707, endPoint y: 427, distance: 218.3
click at [901, 527] on div "Agreements Filters Clear Filters Export yyckpf Search Filters Compliance Status…" at bounding box center [582, 446] width 1164 height 806
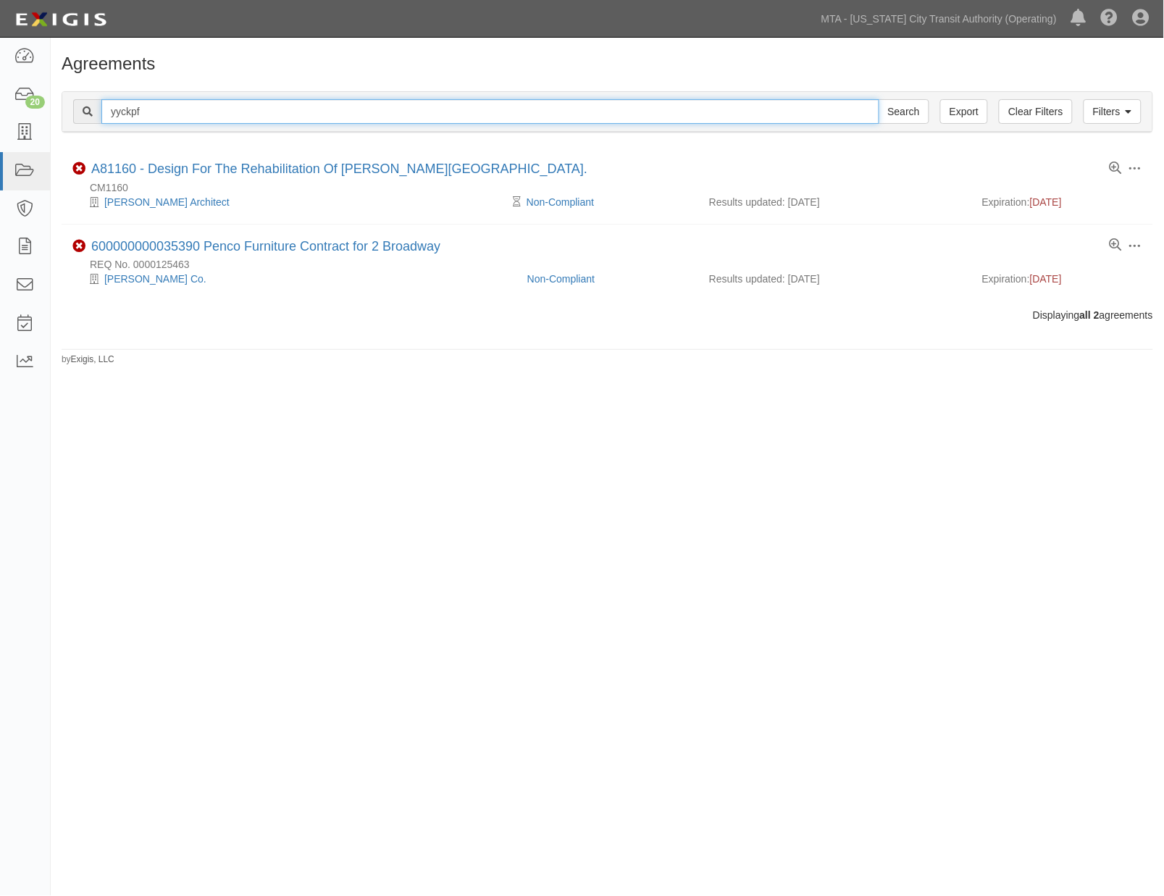
click at [128, 114] on input "yyckpf" at bounding box center [490, 111] width 778 height 25
paste input "hkhjh3"
type input "hkhjh3"
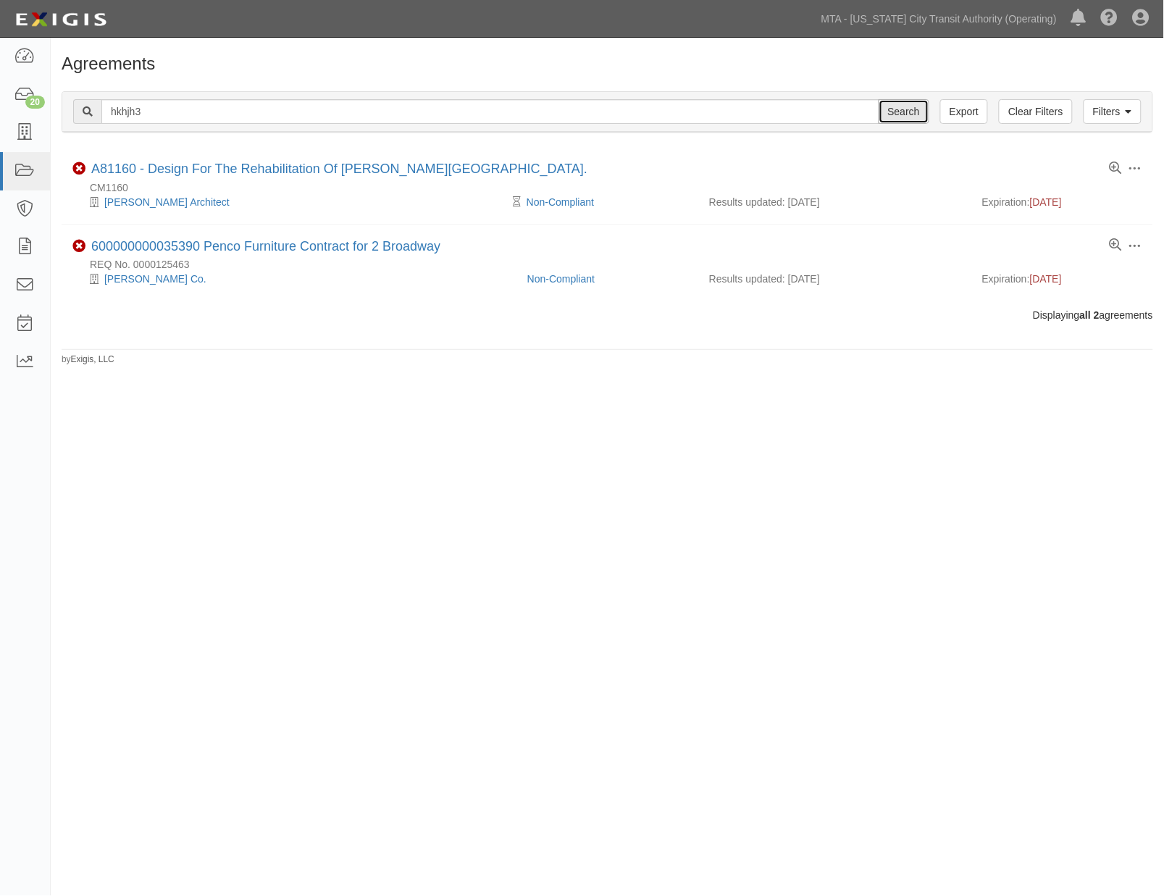
click at [893, 109] on input "Search" at bounding box center [903, 111] width 51 height 25
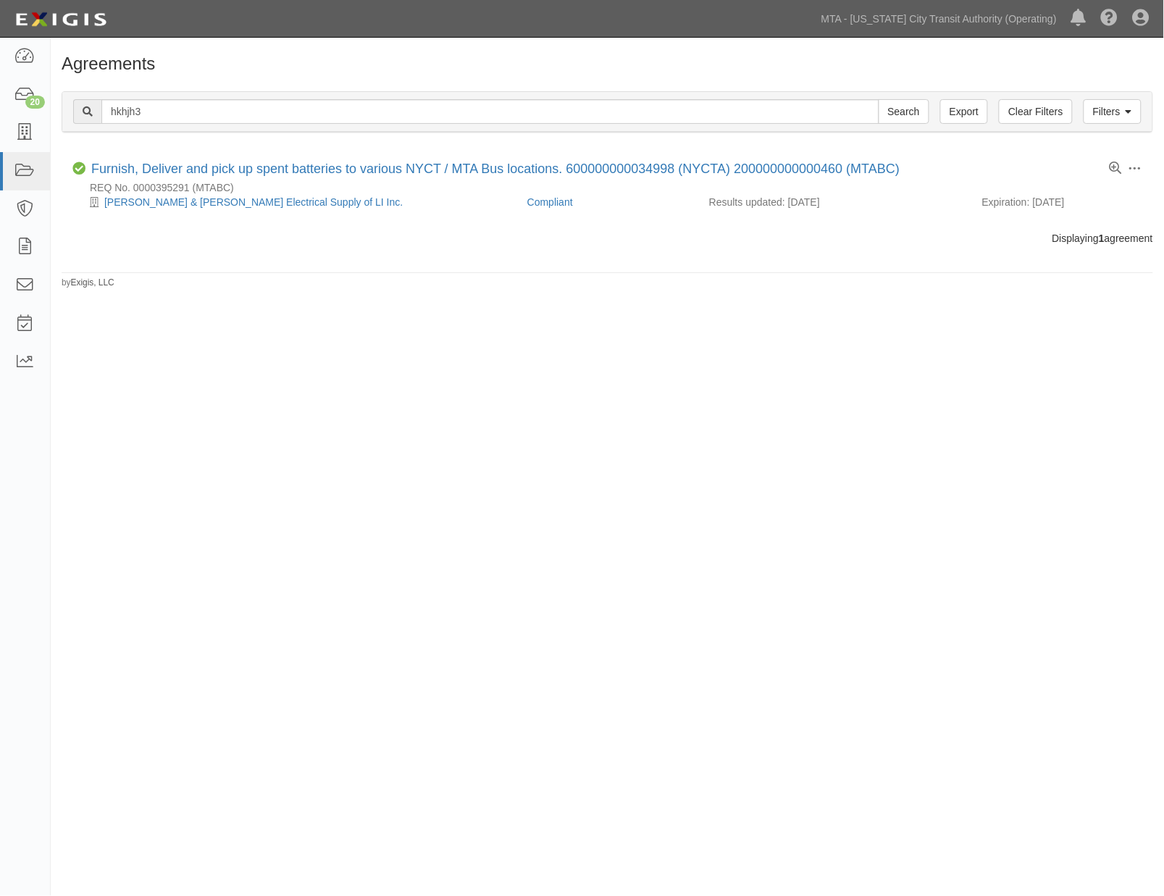
drag, startPoint x: 963, startPoint y: 382, endPoint x: 741, endPoint y: 301, distance: 235.7
click at [958, 382] on div "Agreements Filters Clear Filters Export hkhjh3 Search Filters Compliance Status…" at bounding box center [582, 446] width 1164 height 806
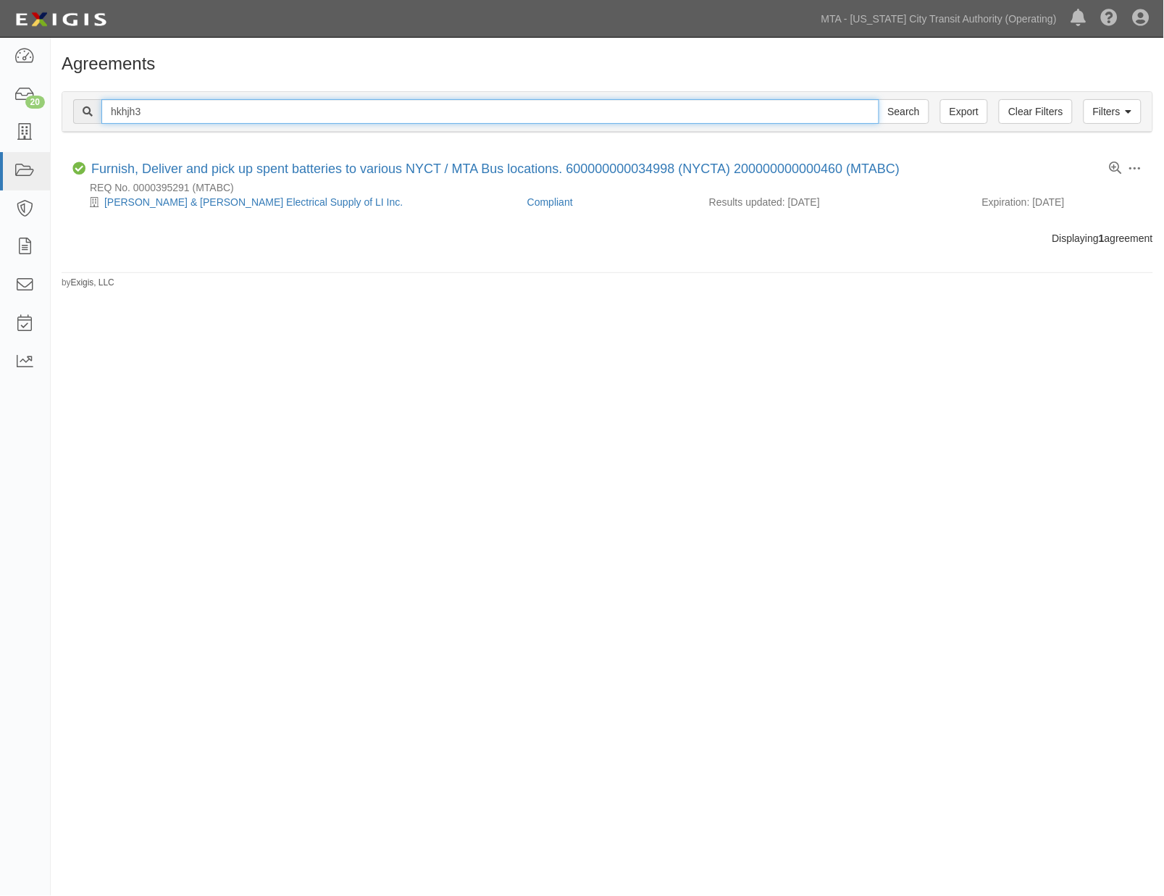
click at [121, 110] on input "hkhjh3" at bounding box center [490, 111] width 778 height 25
paste input "ywrrv4"
type input "ywrrv4"
click at [878, 99] on input "Search" at bounding box center [903, 111] width 51 height 25
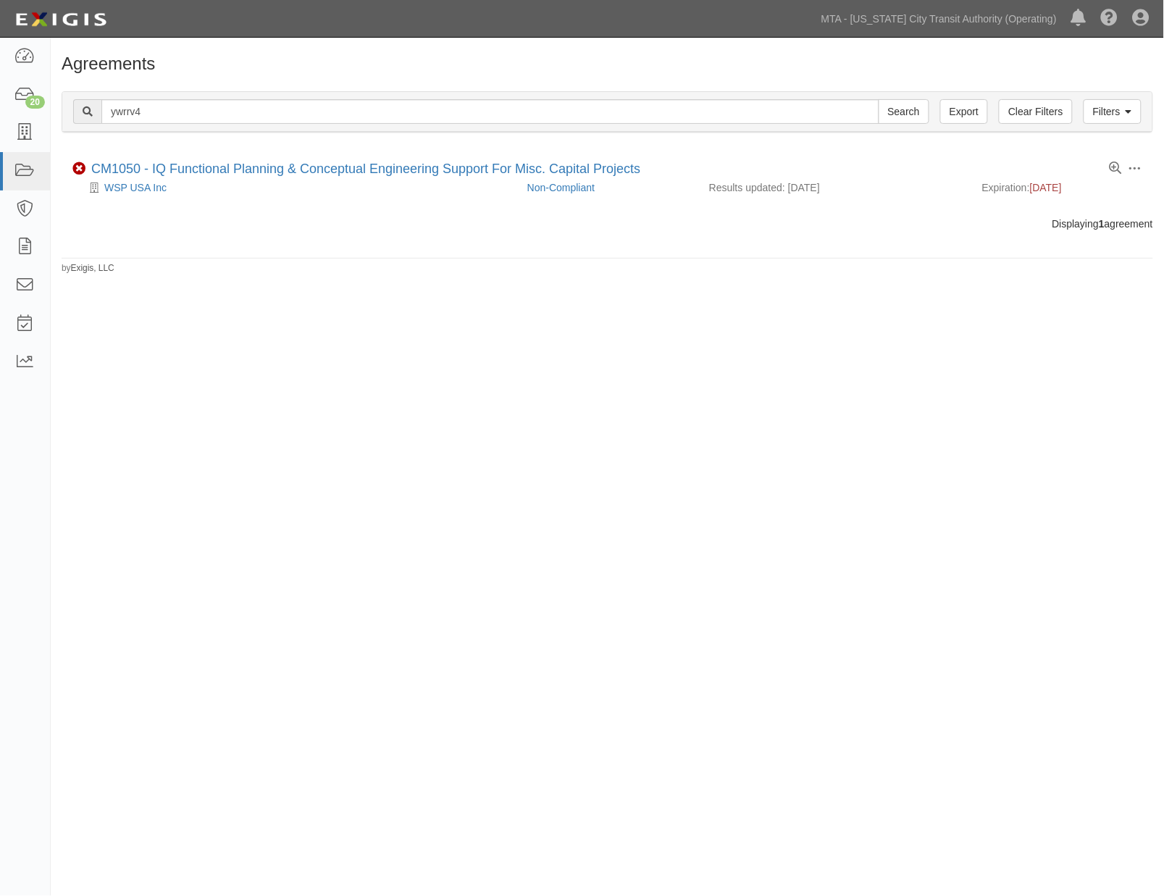
click at [885, 351] on div "Agreements Filters Clear Filters Export ywrrv4 Search Filters Compliance Status…" at bounding box center [582, 446] width 1164 height 806
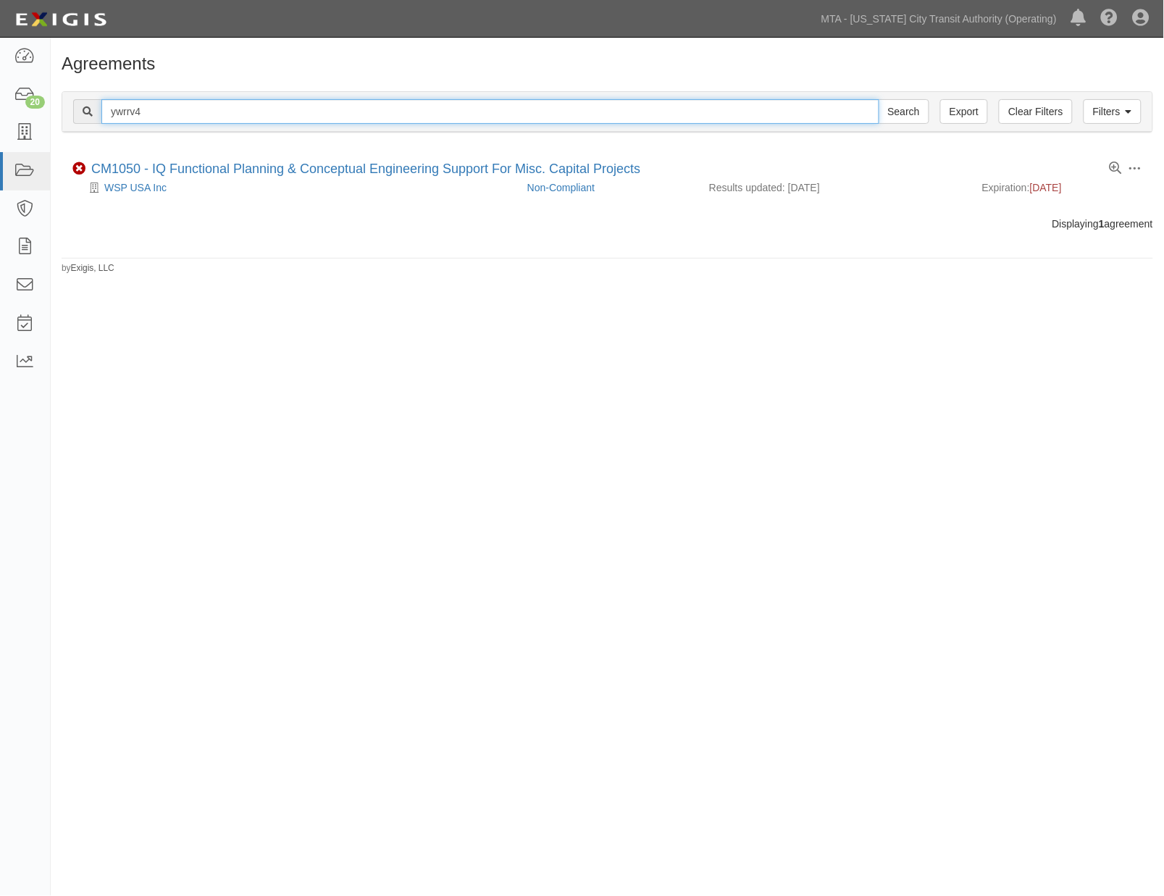
click at [109, 112] on input "ywrrv4" at bounding box center [490, 111] width 778 height 25
paste input "khjjey"
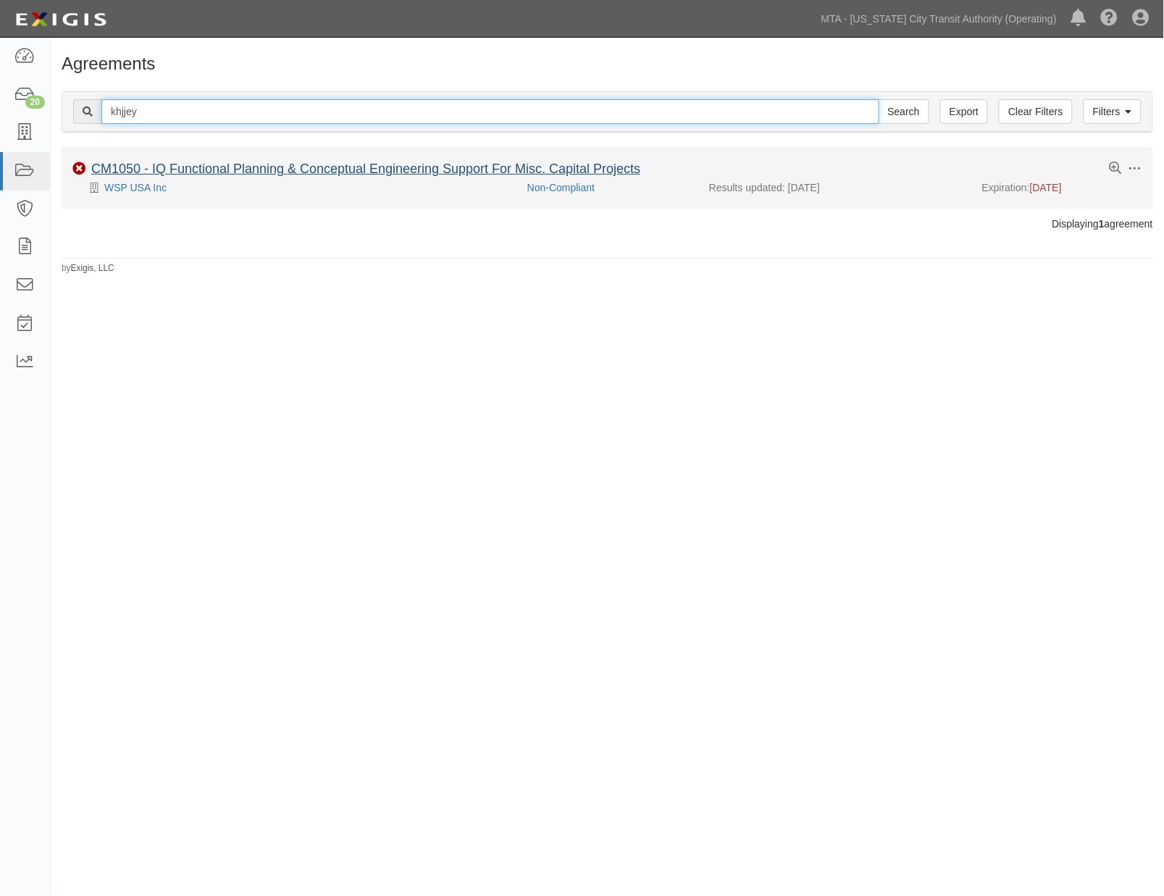
type input "khjjey"
click at [878, 99] on input "Search" at bounding box center [903, 111] width 51 height 25
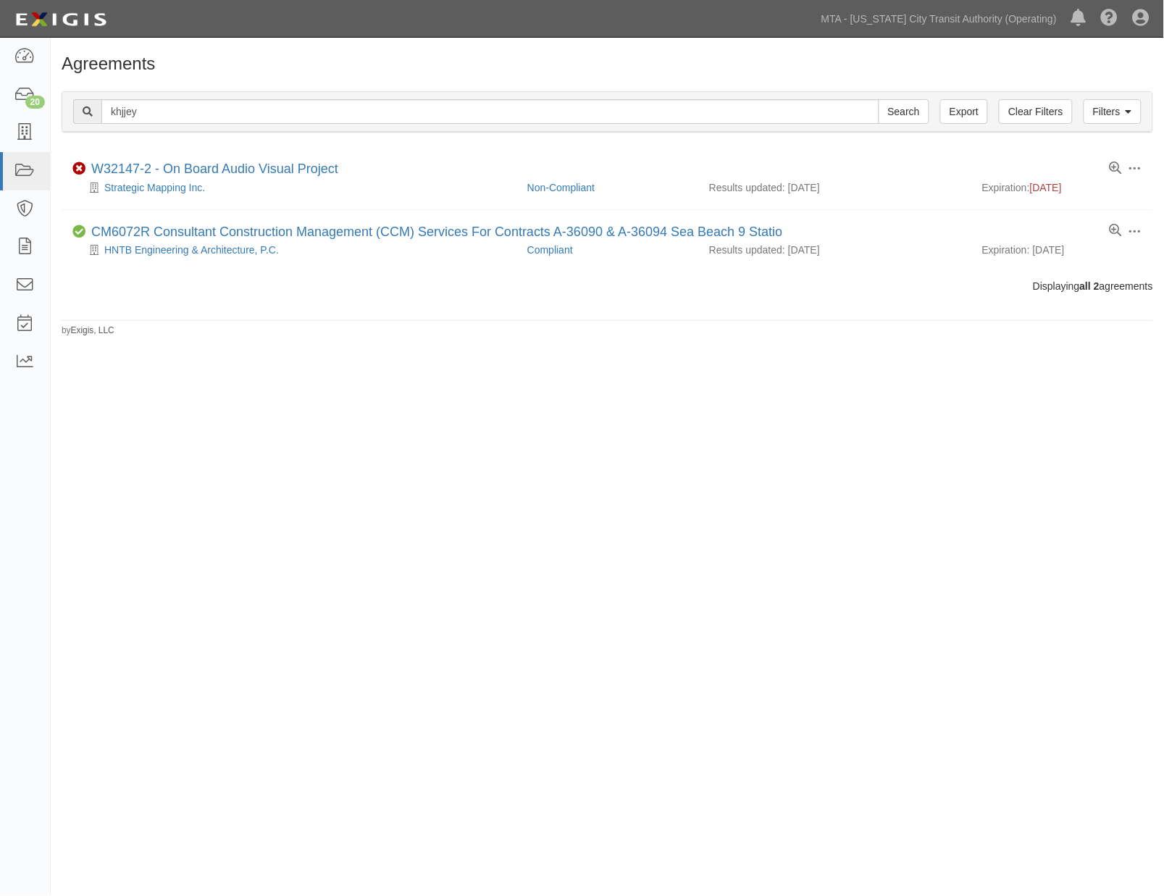
drag, startPoint x: 860, startPoint y: 536, endPoint x: 845, endPoint y: 513, distance: 27.3
click at [860, 536] on div "Agreements Filters Clear Filters Export khjjey Search Filters Compliance Status…" at bounding box center [582, 446] width 1164 height 806
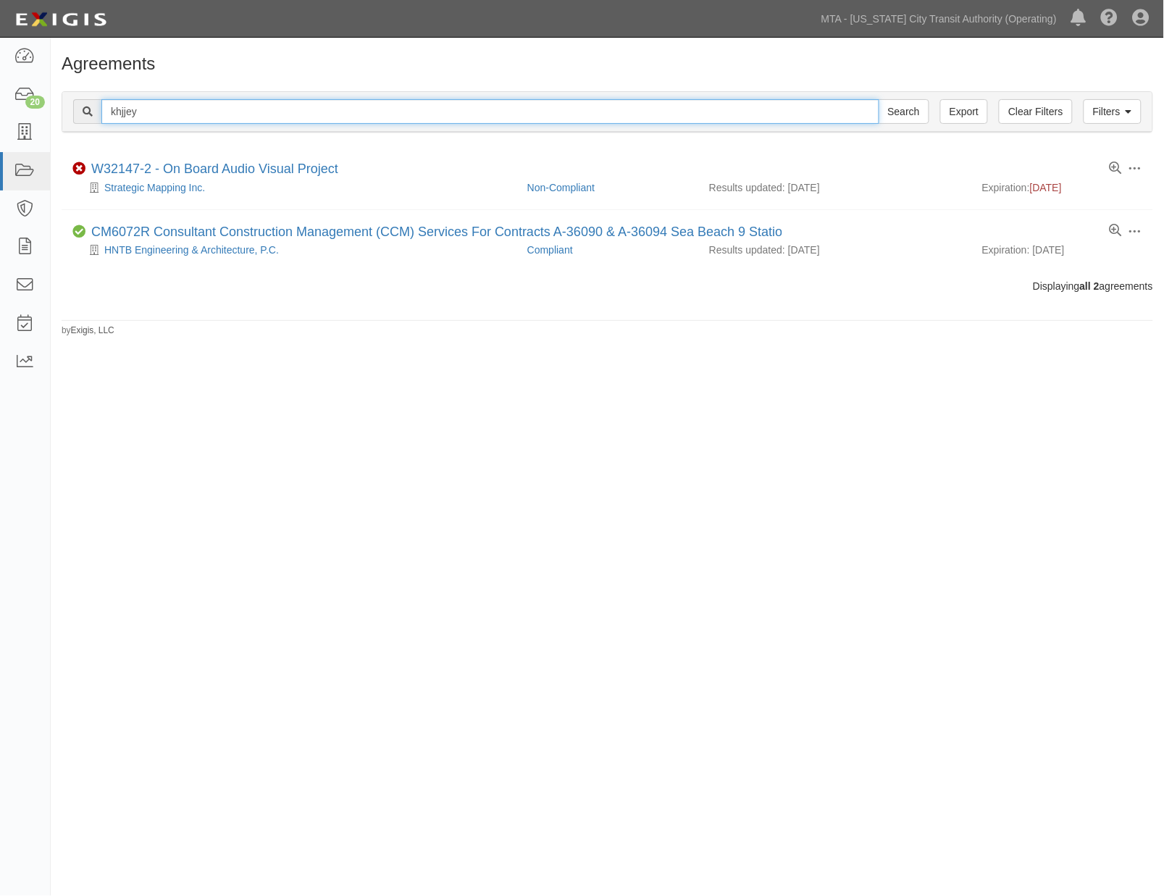
click at [112, 109] on input "khjjey" at bounding box center [490, 111] width 778 height 25
paste input "evaxfx"
type input "evaxfx"
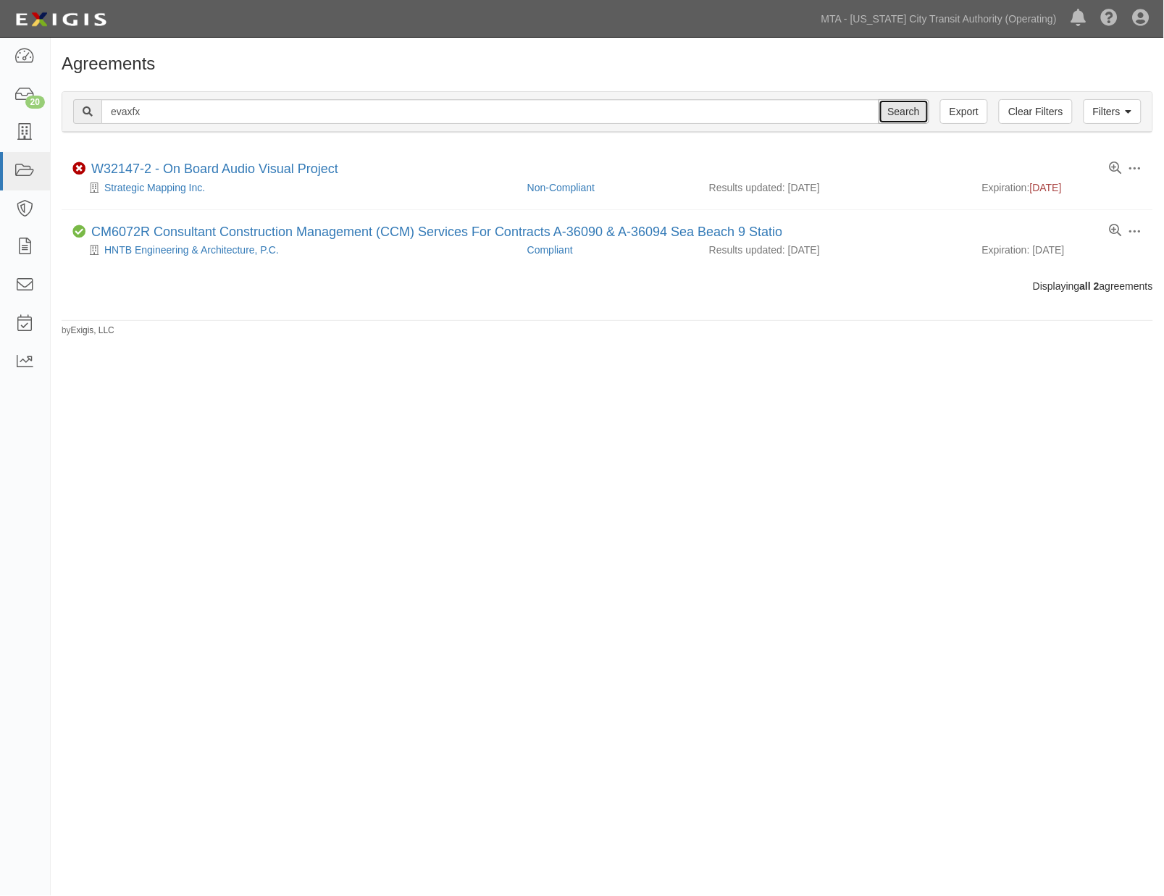
click at [899, 110] on input "Search" at bounding box center [903, 111] width 51 height 25
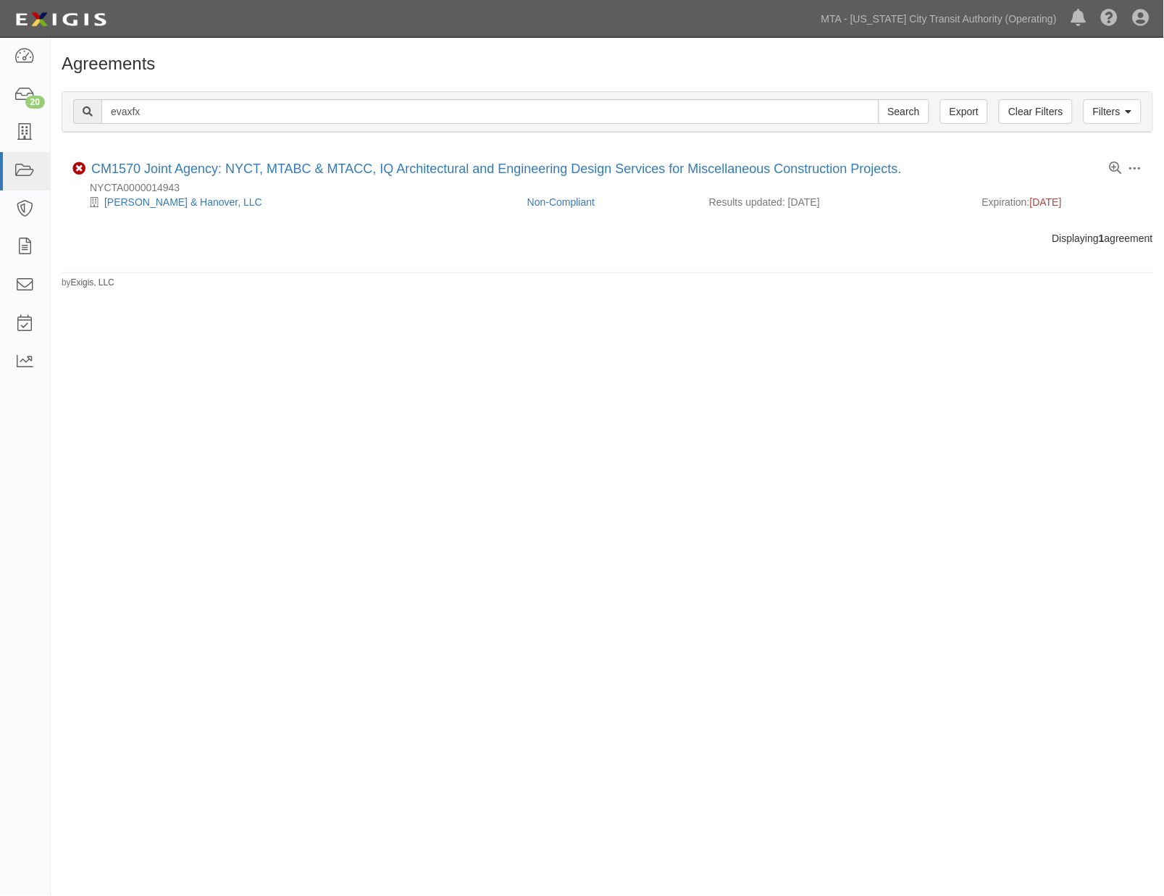
click at [1072, 490] on div "Agreements Filters Clear Filters Export evaxfx Search Filters Compliance Status…" at bounding box center [582, 446] width 1164 height 806
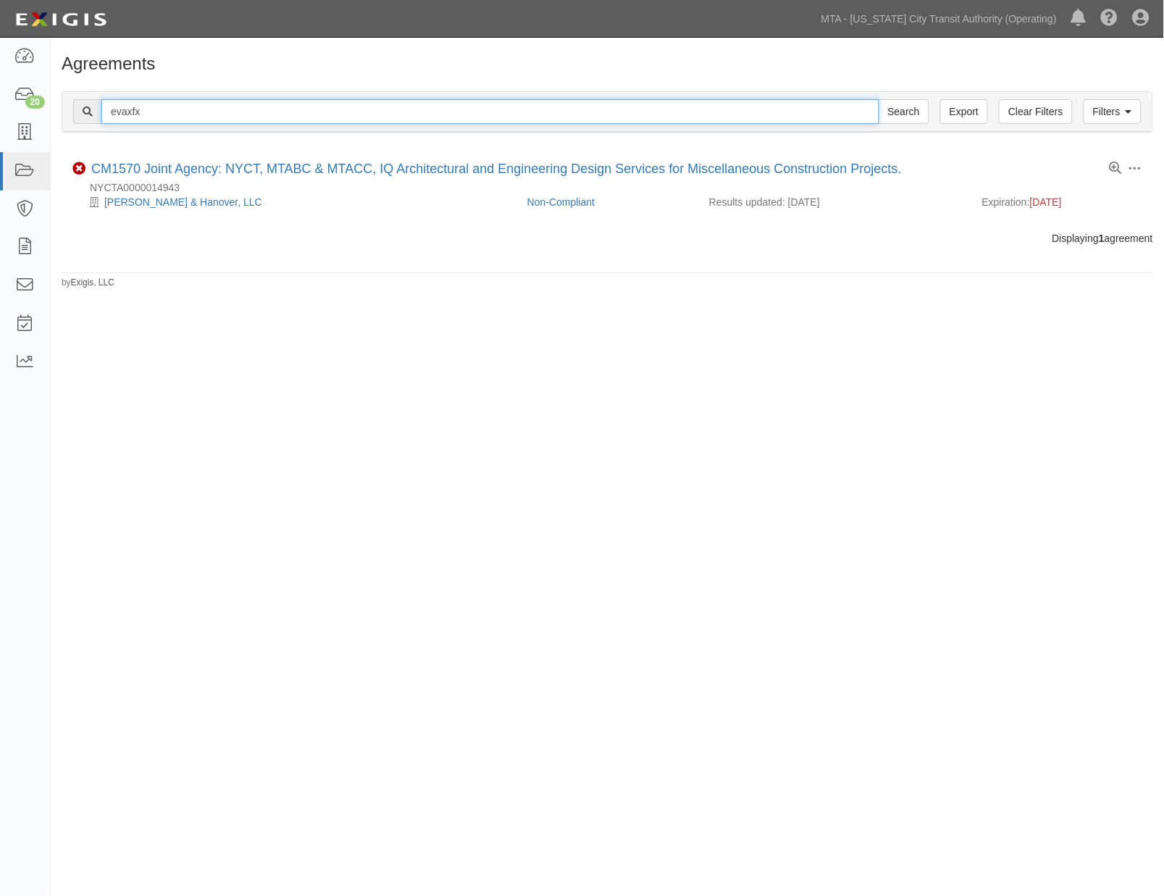
click at [114, 110] on input "evaxfx" at bounding box center [490, 111] width 778 height 25
paste input "acmmxc"
type input "acmmxc"
click at [878, 99] on input "Search" at bounding box center [903, 111] width 51 height 25
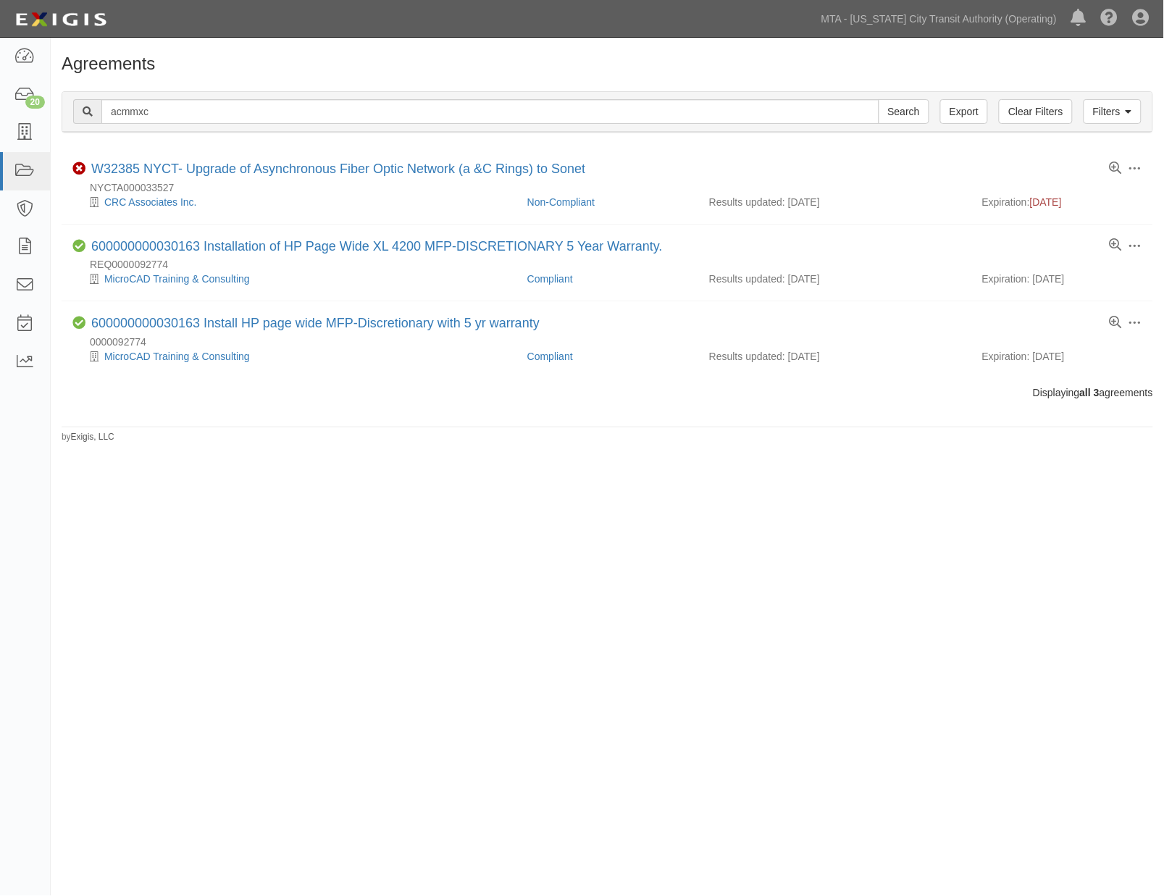
drag, startPoint x: 1032, startPoint y: 573, endPoint x: 734, endPoint y: 442, distance: 325.2
click at [1032, 573] on div "Agreements Filters Clear Filters Export acmmxc Search Filters Compliance Status…" at bounding box center [582, 446] width 1164 height 806
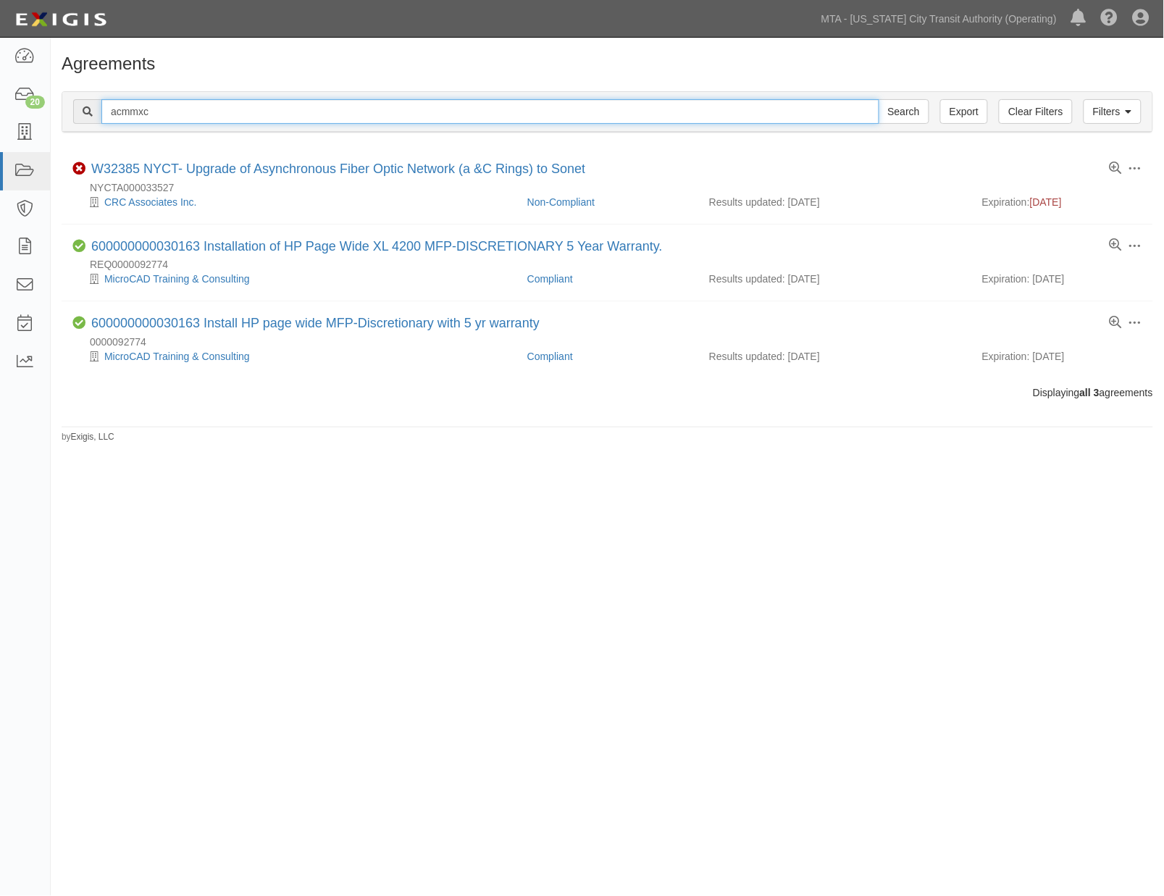
click at [133, 113] on input "acmmxc" at bounding box center [490, 111] width 778 height 25
paste input "r3fm7y"
type input "r3fm7y"
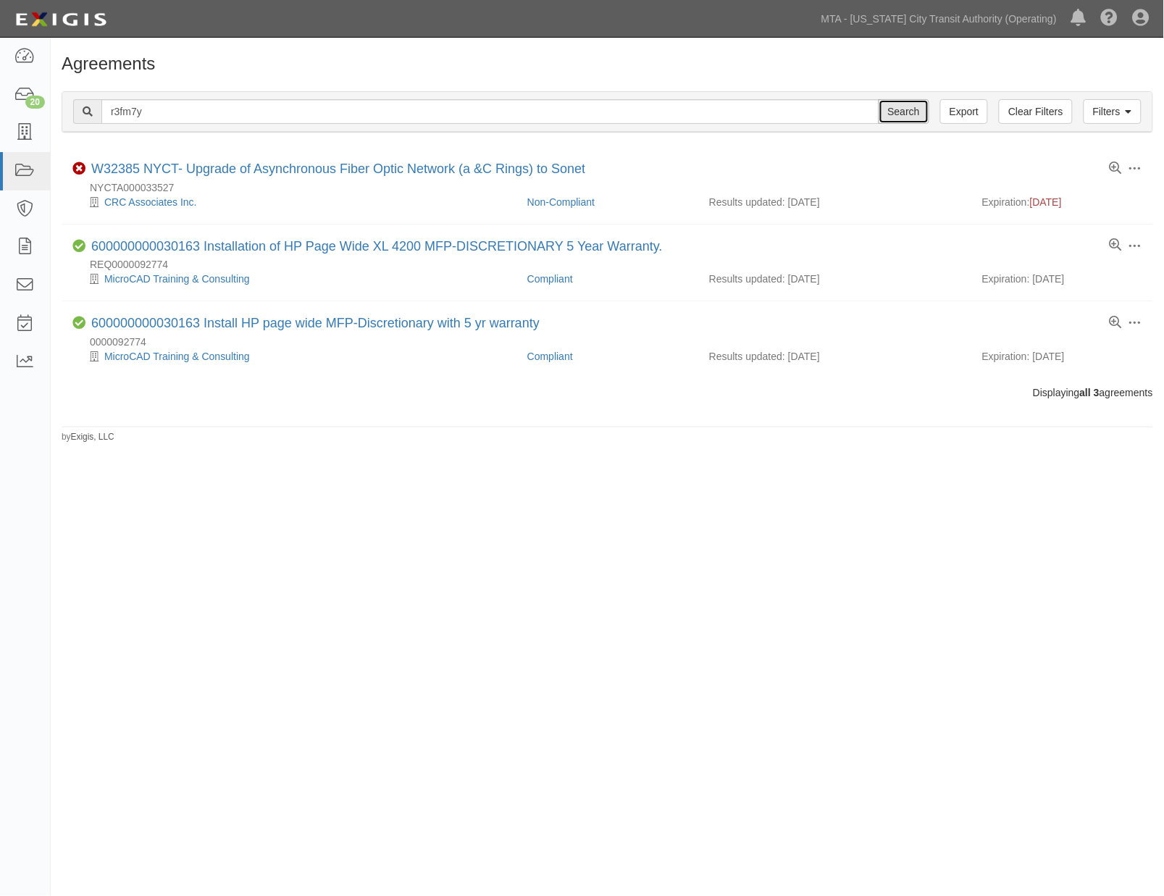
click at [916, 113] on input "Search" at bounding box center [903, 111] width 51 height 25
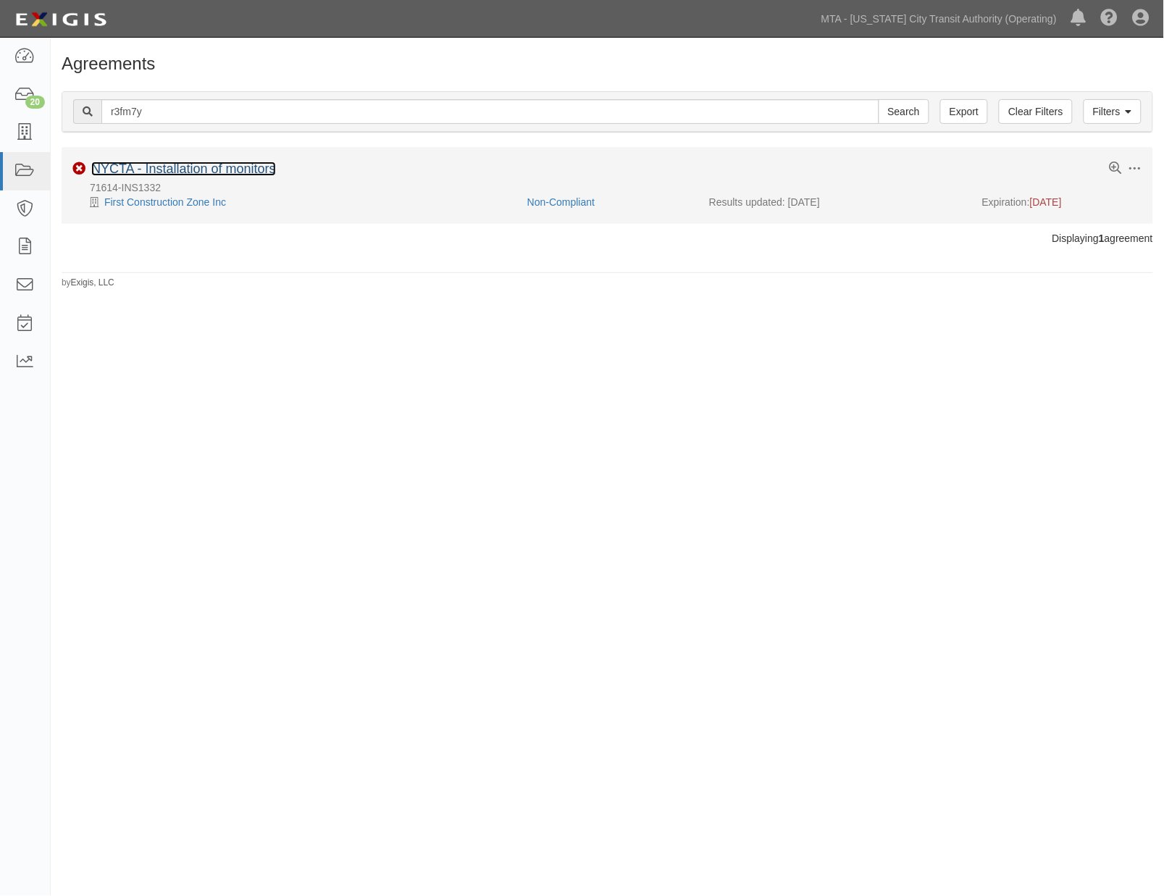
click at [197, 169] on link "NYCTA - Installation of monitors" at bounding box center [183, 168] width 185 height 14
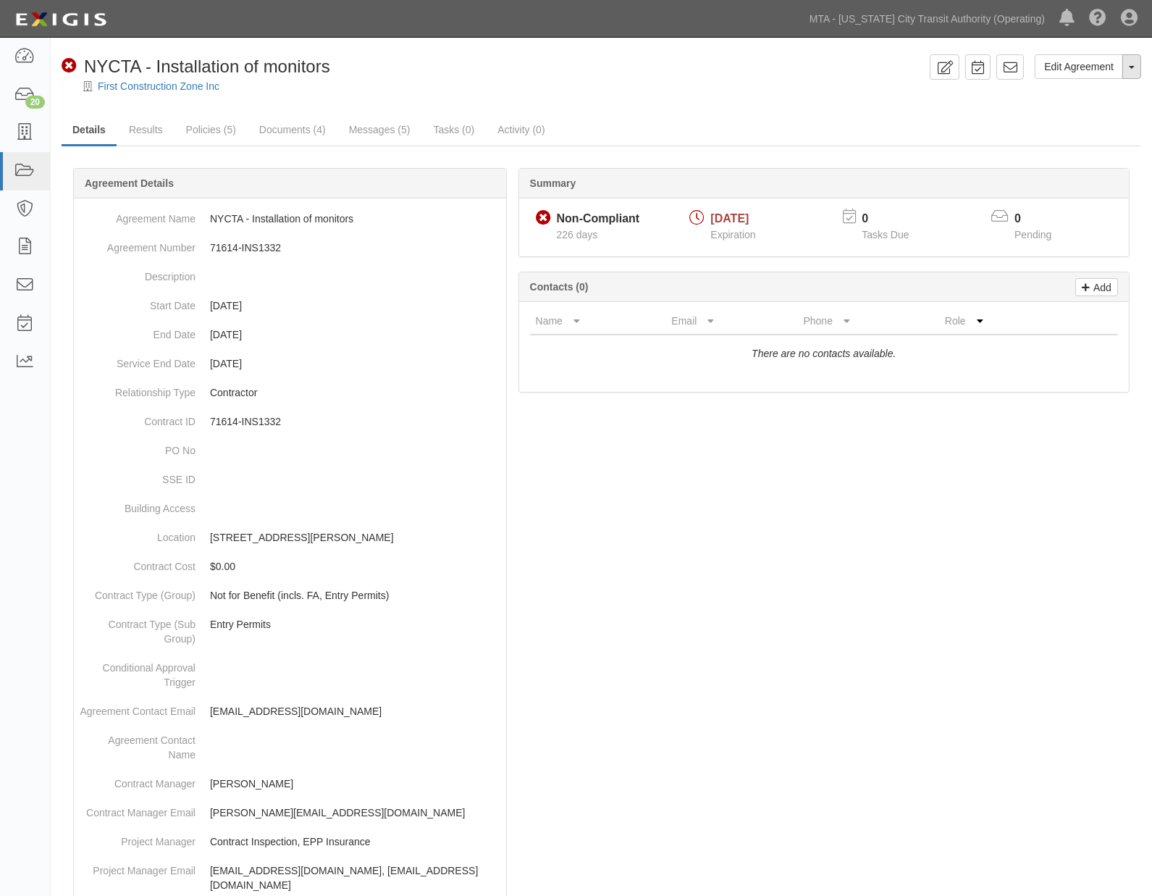
click at [1135, 69] on button "Toggle Agreement Dropdown" at bounding box center [1131, 66] width 19 height 25
click at [1062, 107] on link "Archive Agreement" at bounding box center [1083, 113] width 114 height 19
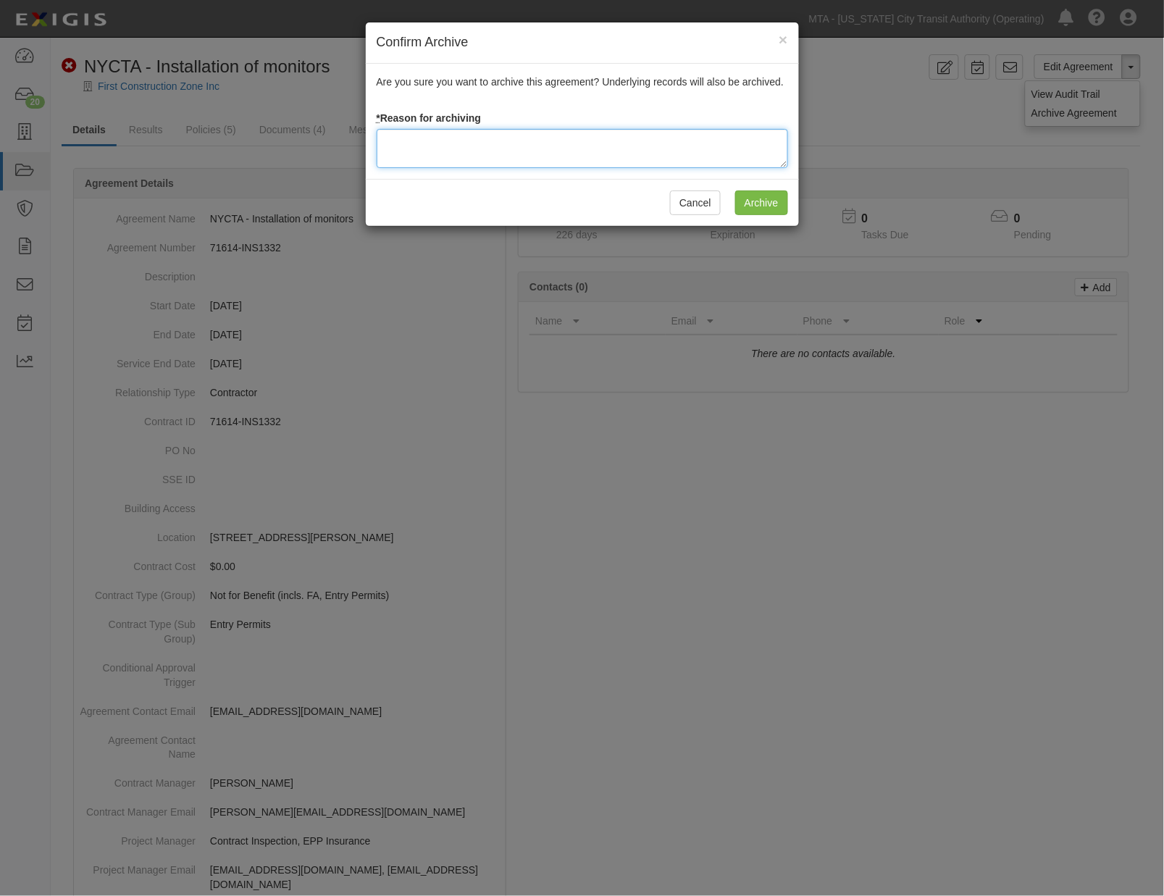
click at [493, 143] on textarea at bounding box center [582, 148] width 411 height 39
type textarea "completed"
click at [756, 203] on input "Archive" at bounding box center [761, 202] width 53 height 25
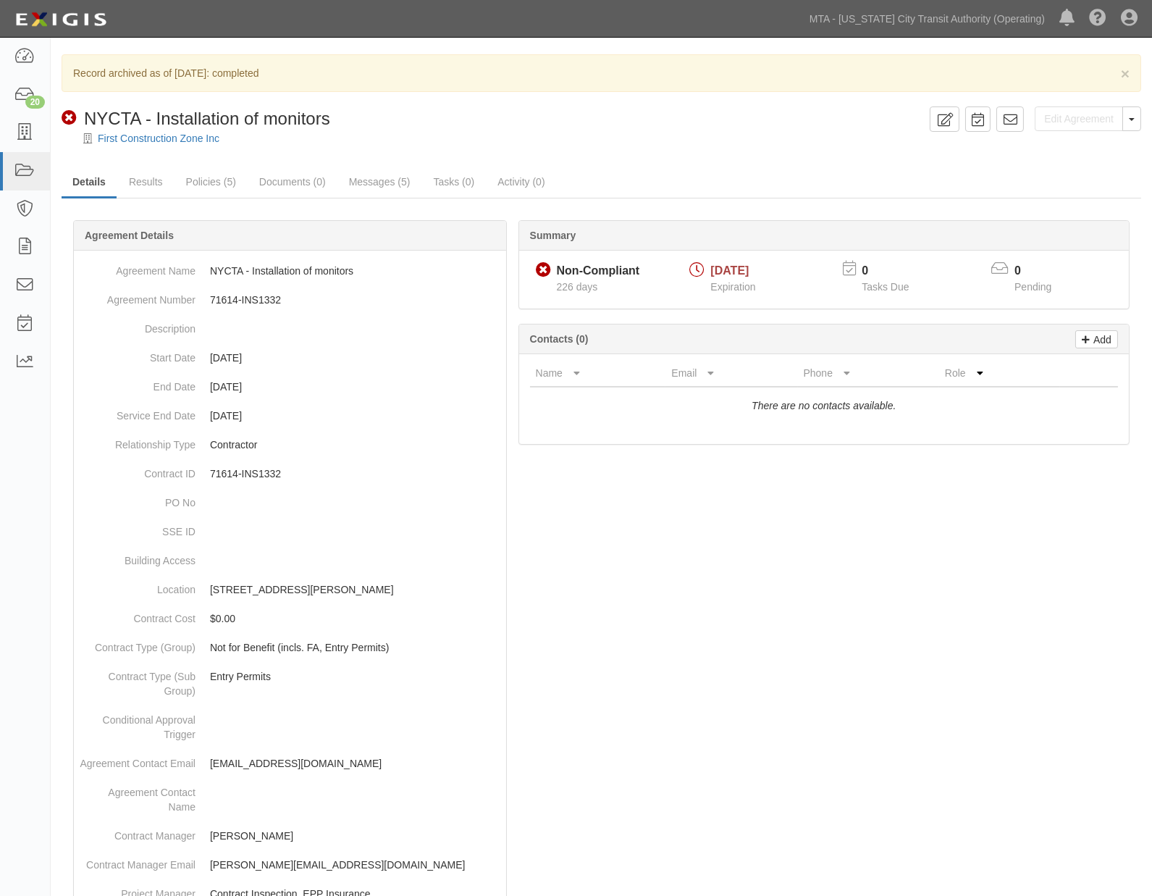
drag, startPoint x: 1072, startPoint y: 594, endPoint x: 781, endPoint y: 377, distance: 363.8
click at [1065, 594] on div at bounding box center [602, 845] width 1080 height 1206
click at [17, 164] on icon at bounding box center [24, 171] width 20 height 17
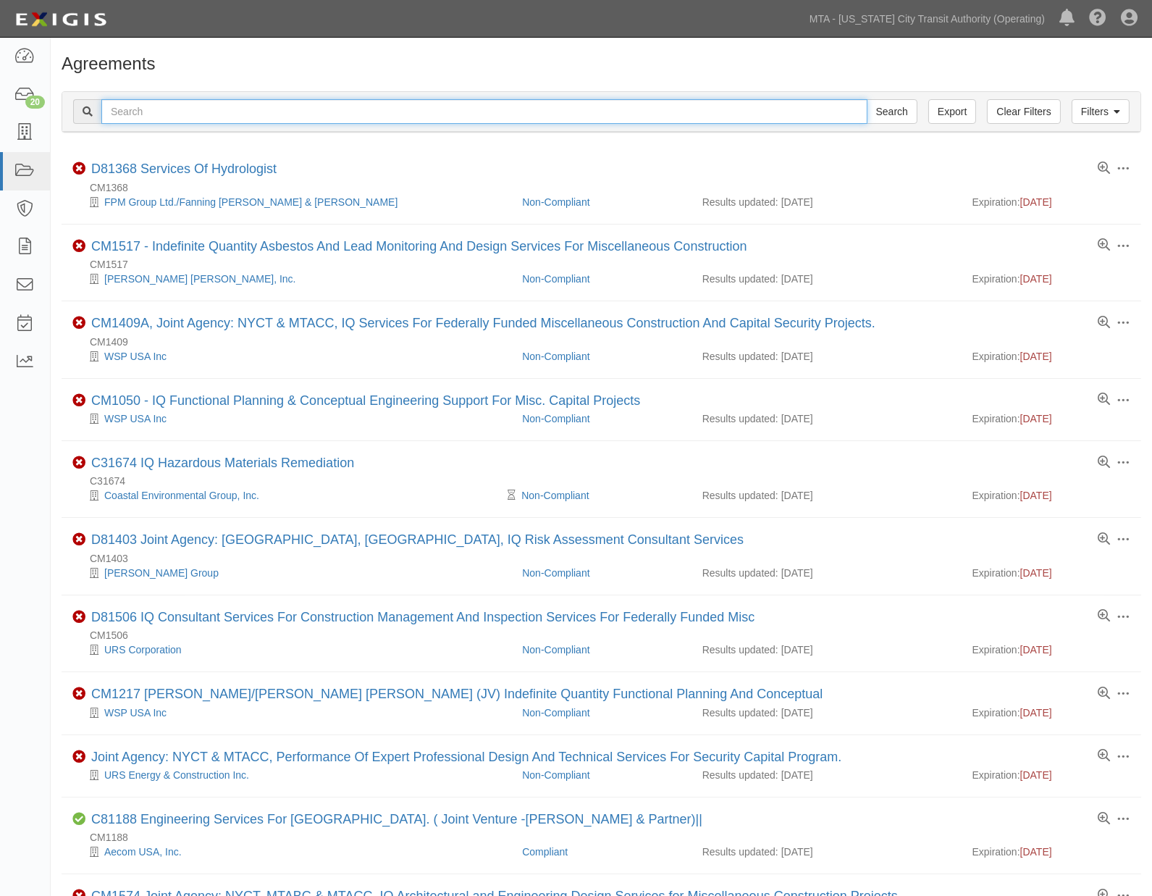
click at [243, 114] on input "text" at bounding box center [484, 111] width 766 height 25
paste input "4kj777"
type input "4kj777"
click at [867, 99] on input "Search" at bounding box center [892, 111] width 51 height 25
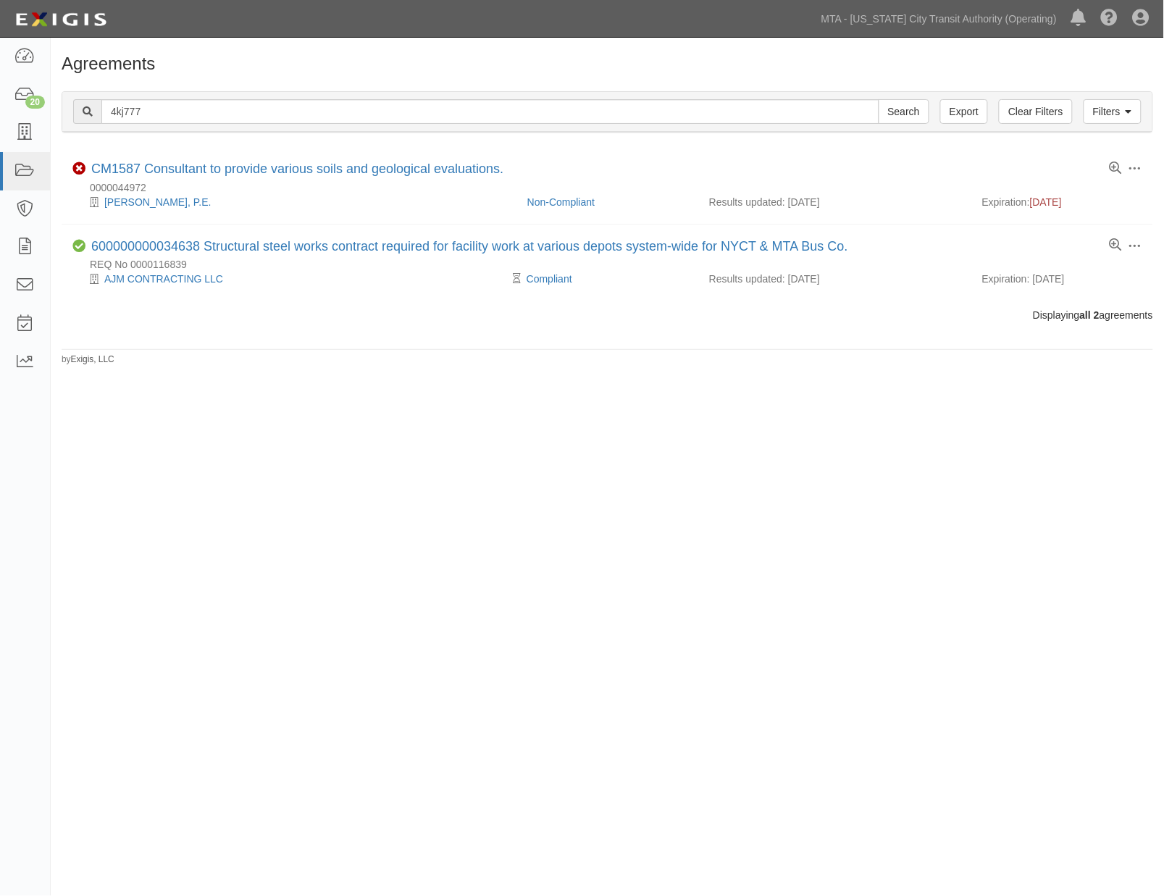
click at [1077, 757] on div "Agreements Filters Clear Filters Export 4kj777 Search Filters Compliance Status…" at bounding box center [582, 446] width 1164 height 806
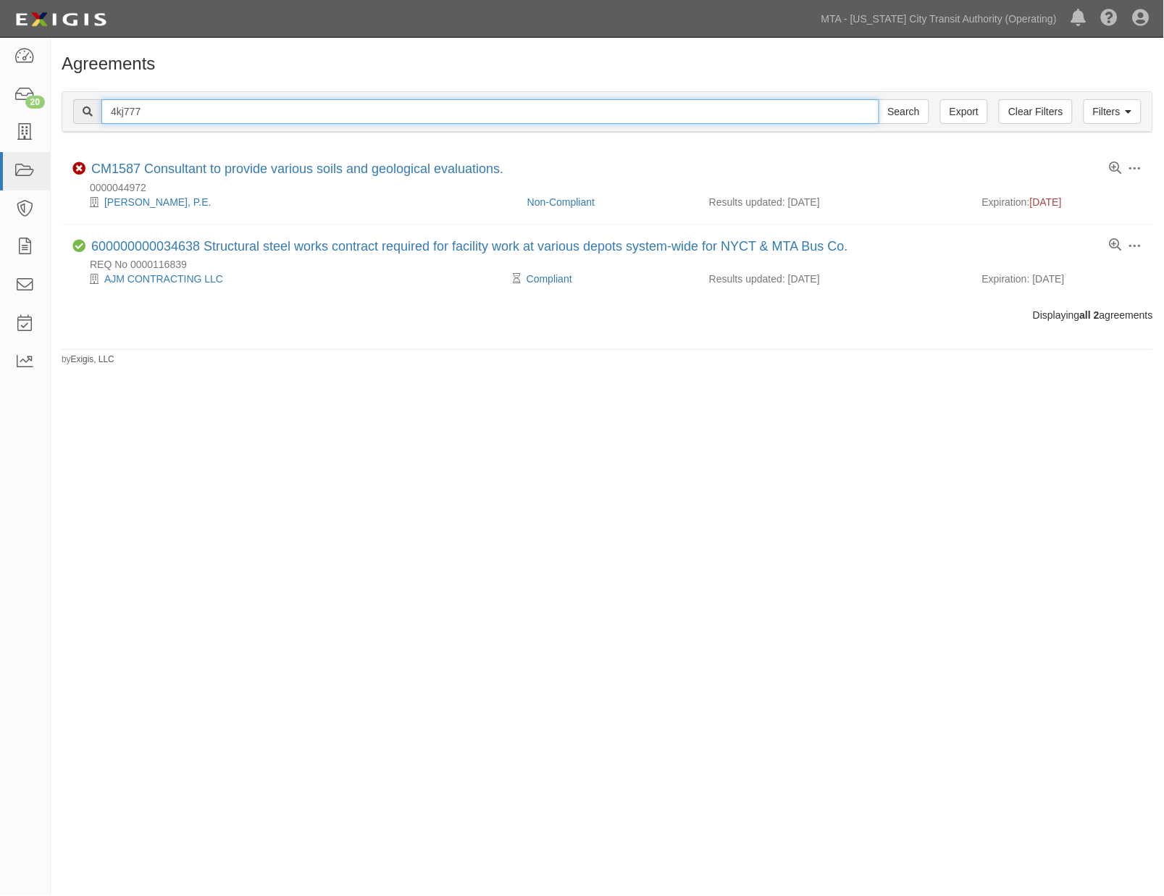
click at [119, 109] on input "4kj777" at bounding box center [490, 111] width 778 height 25
paste input "avjktm"
type input "avjktm"
click at [878, 99] on input "Search" at bounding box center [903, 111] width 51 height 25
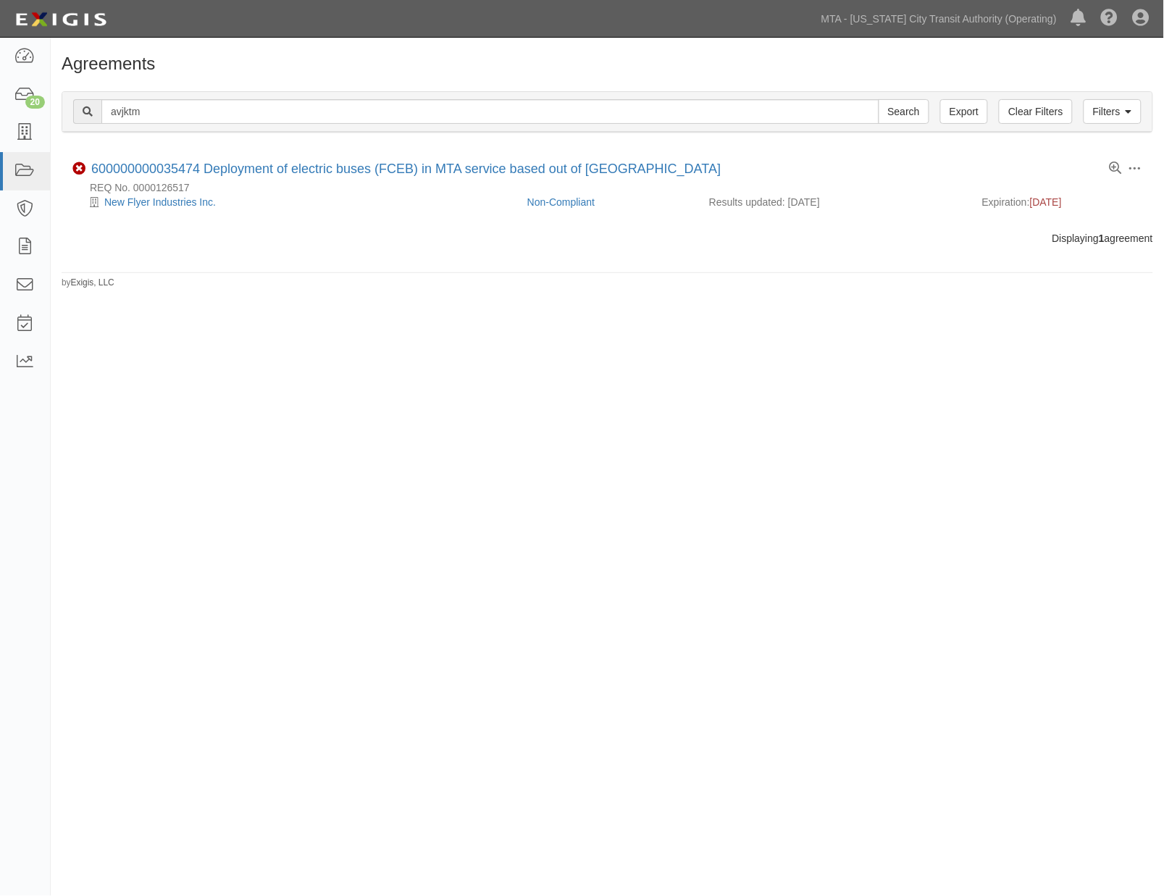
click at [985, 580] on div "Agreements Filters Clear Filters Export avjktm Search Filters Compliance Status…" at bounding box center [582, 446] width 1164 height 806
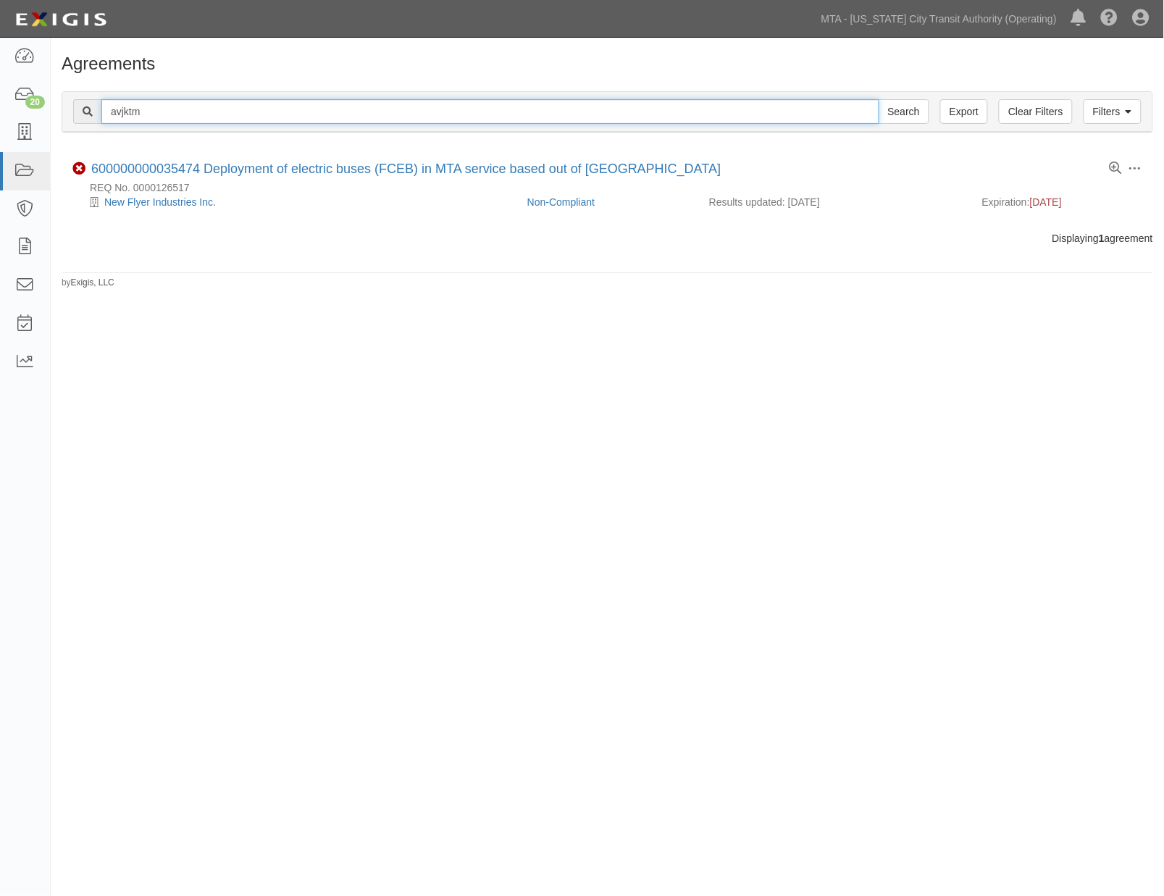
click at [125, 104] on input "avjktm" at bounding box center [490, 111] width 778 height 25
paste input "fny4cv"
type input "fny4cv"
click at [878, 99] on input "Search" at bounding box center [903, 111] width 51 height 25
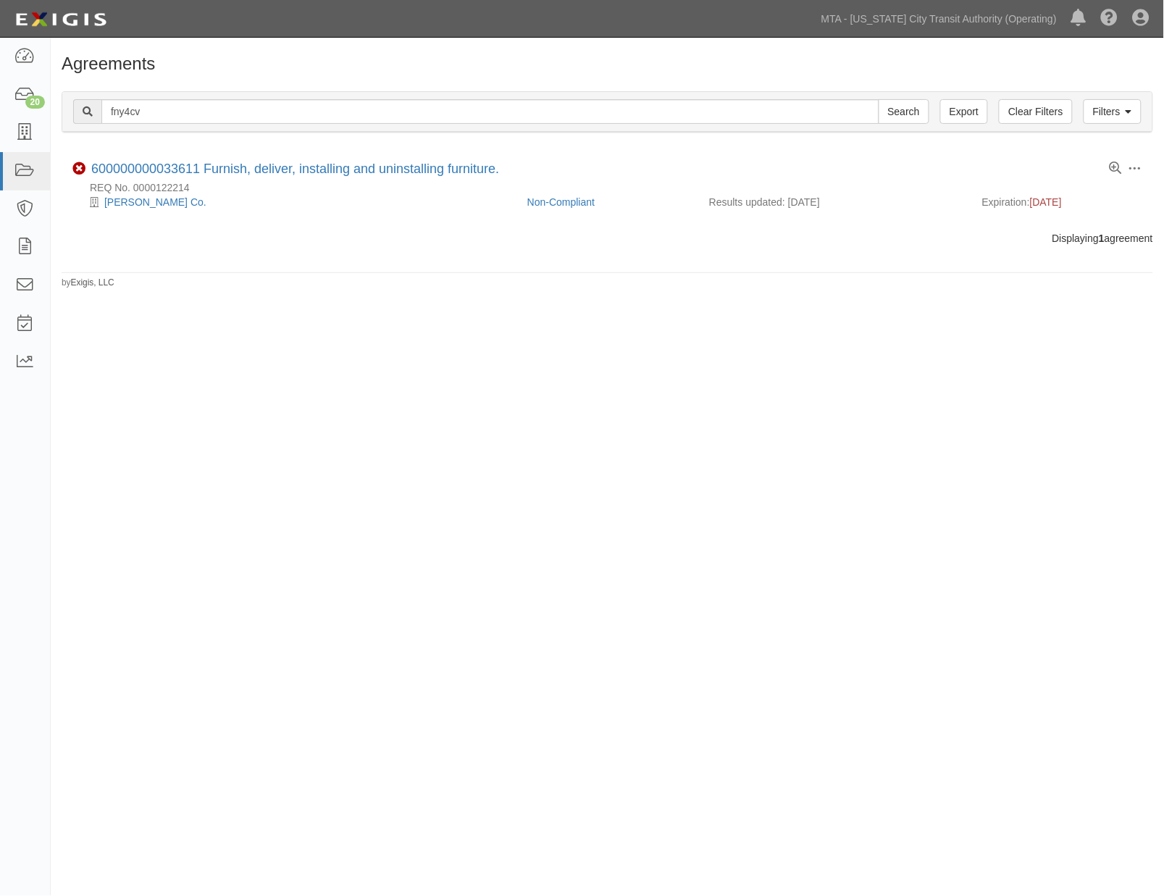
click at [220, 411] on div "Agreements Filters Clear Filters Export fny4cv Search Filters Compliance Status…" at bounding box center [582, 446] width 1164 height 806
click at [30, 92] on icon at bounding box center [24, 95] width 20 height 17
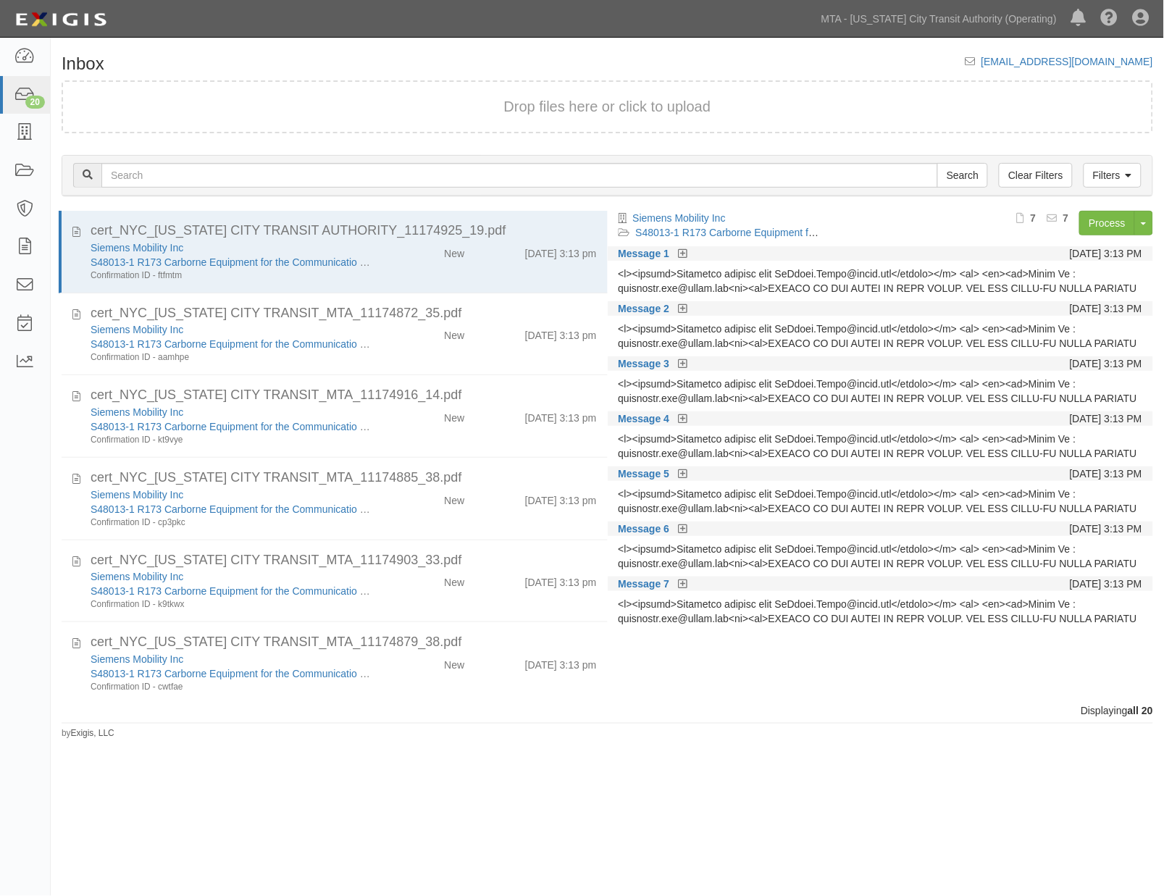
click at [631, 821] on div "Inbox [EMAIL_ADDRESS][DOMAIN_NAME] Drop files here or click to upload Filters C…" at bounding box center [582, 446] width 1164 height 806
click at [26, 91] on icon at bounding box center [24, 95] width 20 height 17
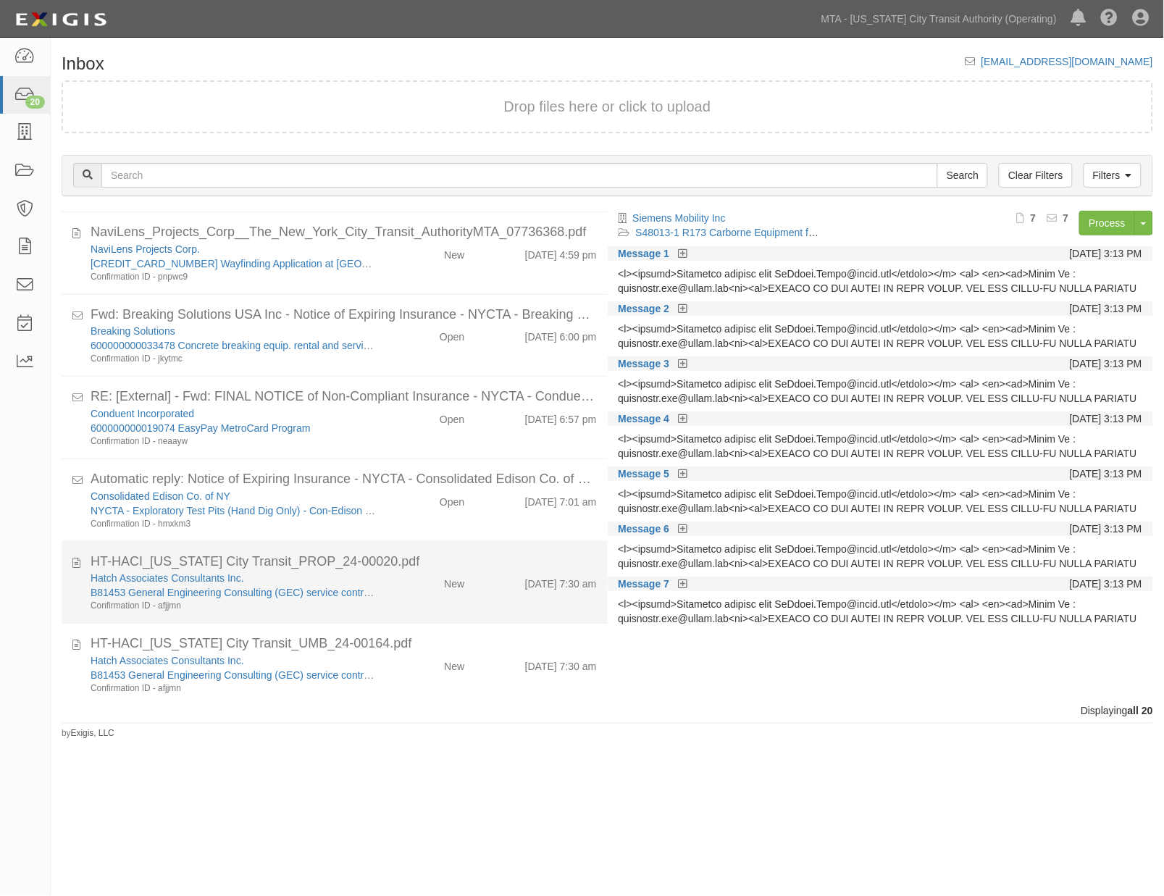
scroll to position [1163, 0]
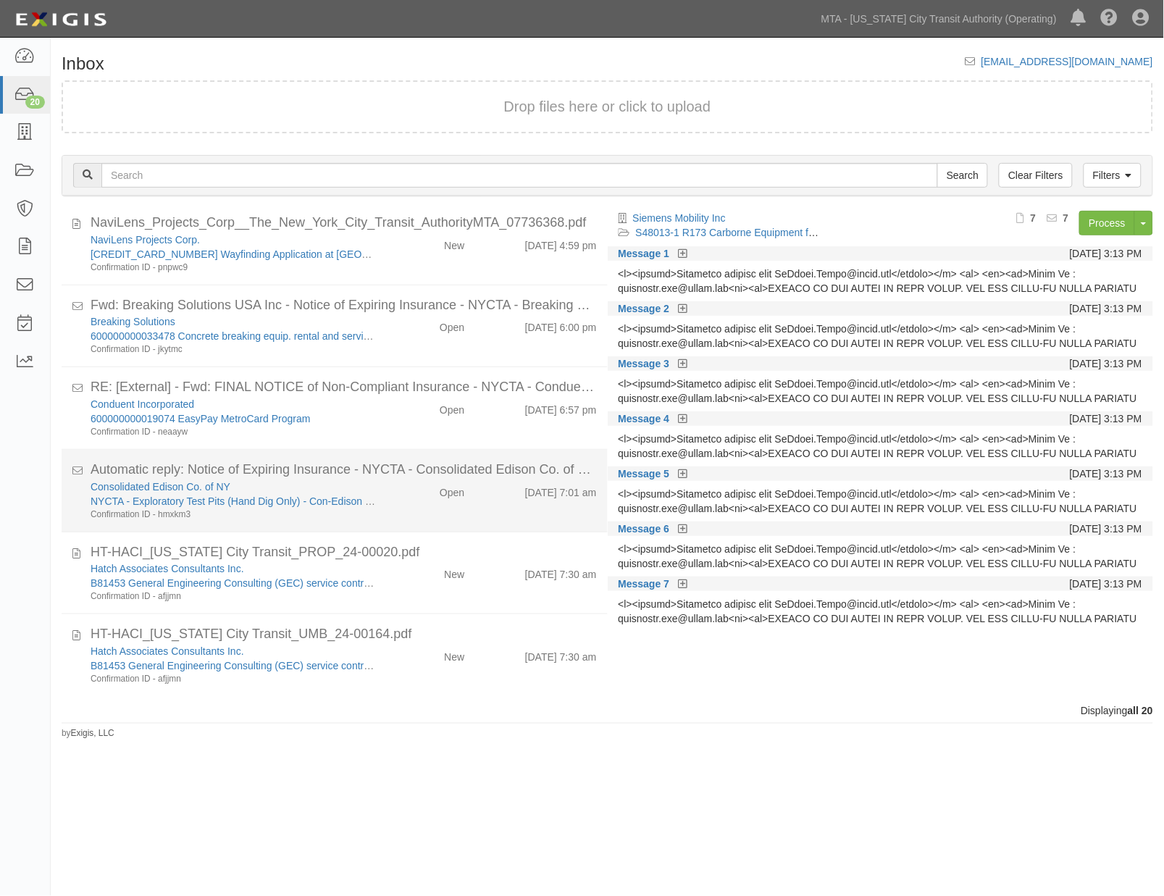
click at [379, 509] on div "Consolidated Edison Co. of NY NYCTA - Exploratory Test Pits (Hand Dig Only) - C…" at bounding box center [234, 499] width 308 height 41
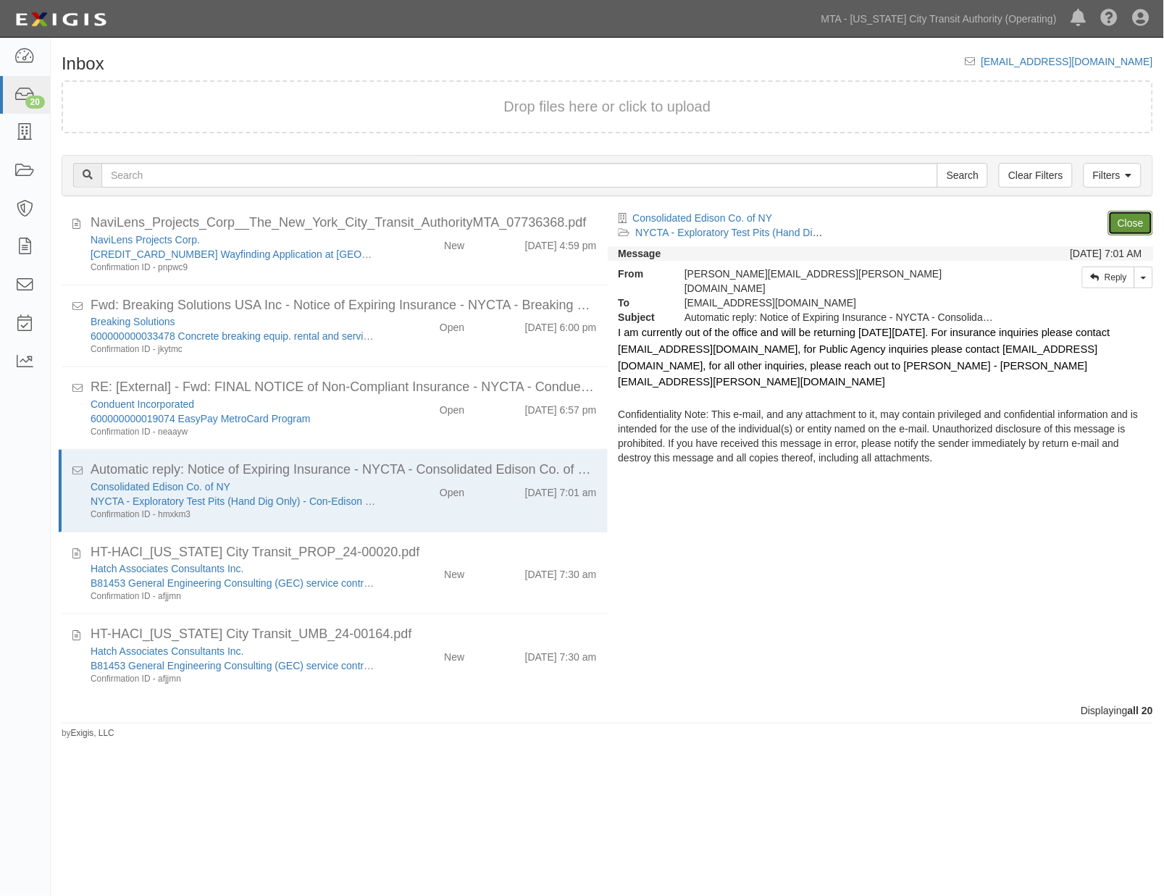
click at [1135, 223] on link "Close" at bounding box center [1130, 223] width 45 height 25
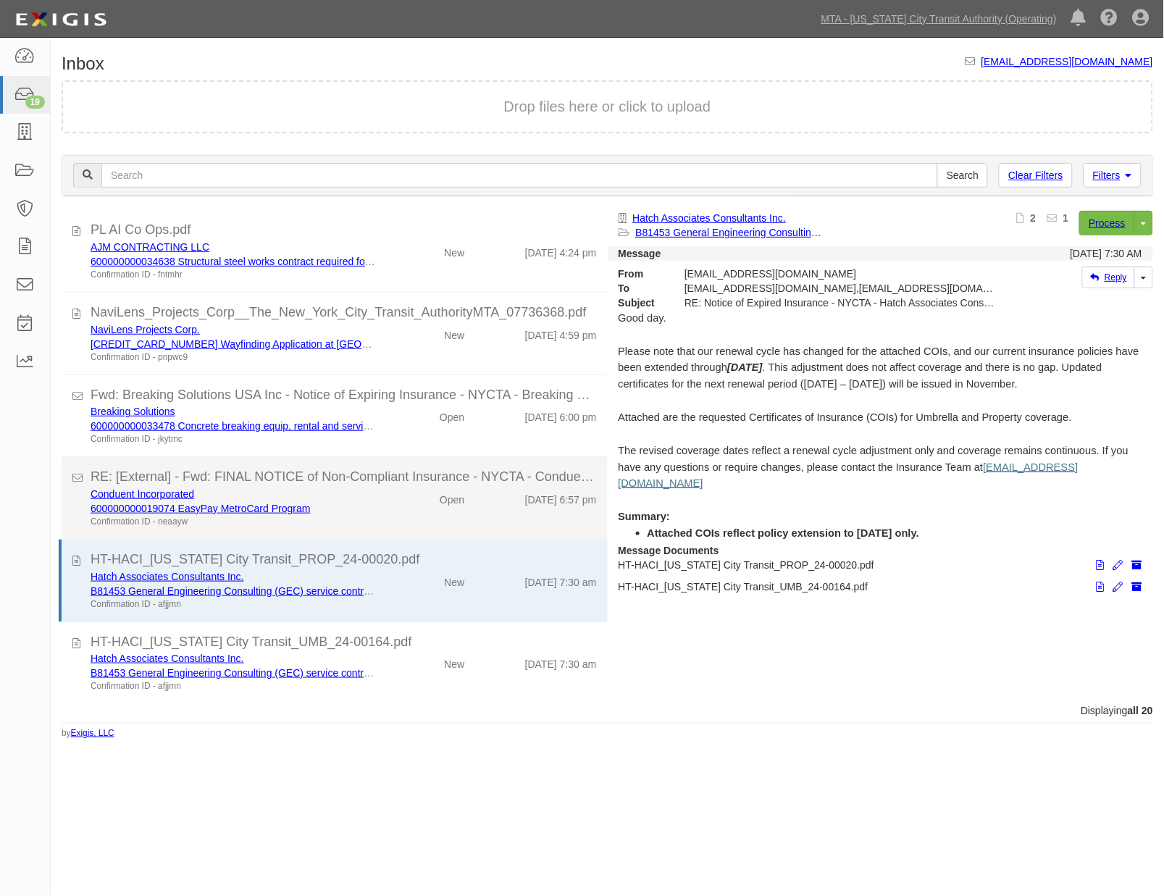
scroll to position [1073, 0]
click at [373, 510] on div "Conduent Incorporated 600000000019074 EasyPay MetroCard Program Confirmation ID…" at bounding box center [234, 507] width 308 height 41
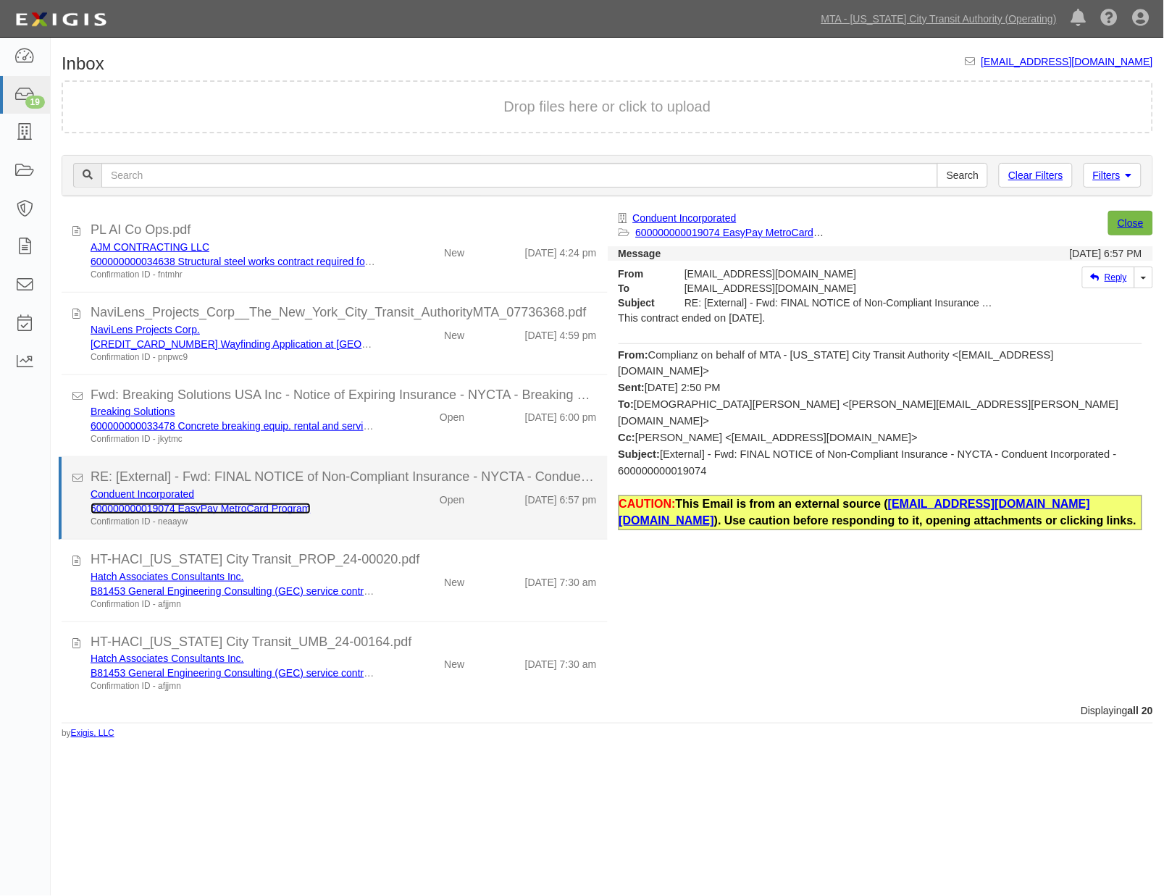
click at [227, 503] on link "600000000019074 EasyPay MetroCard Program" at bounding box center [201, 509] width 220 height 12
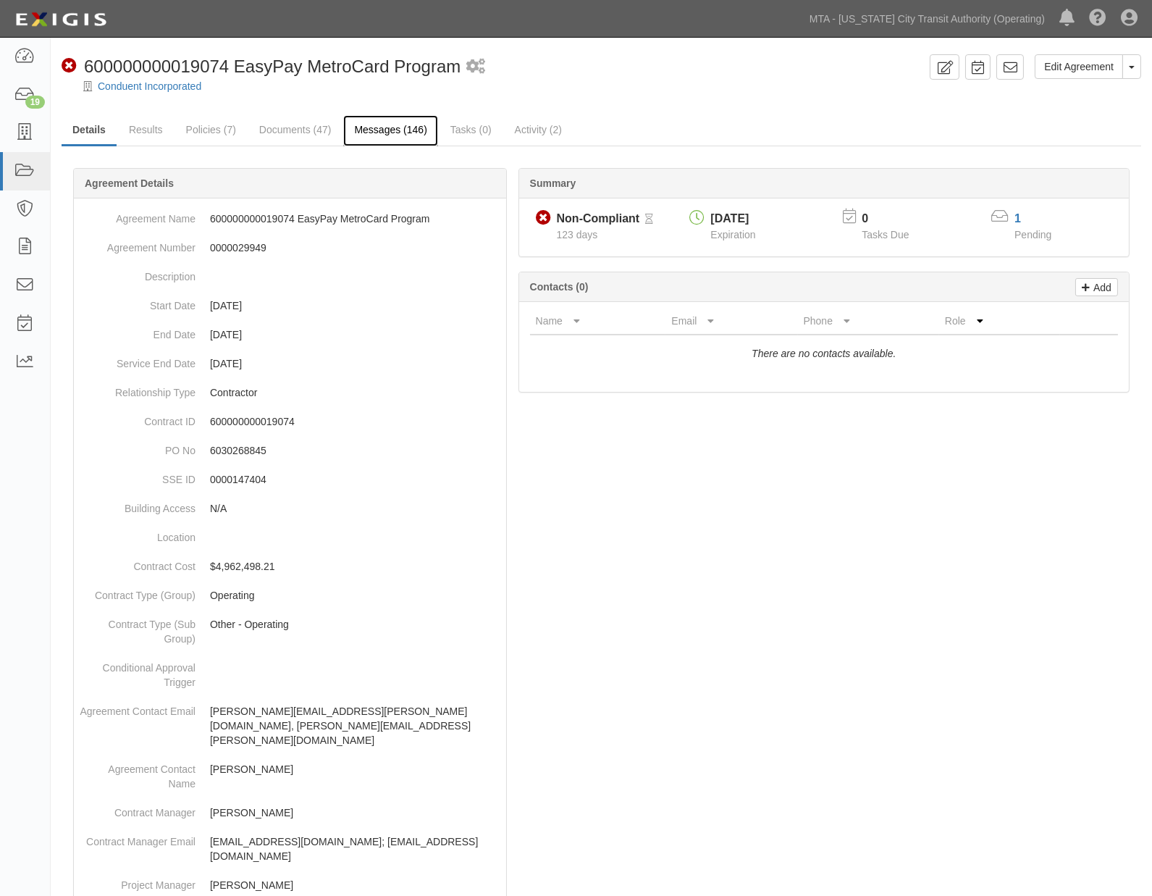
click at [373, 130] on link "Messages (146)" at bounding box center [390, 130] width 94 height 31
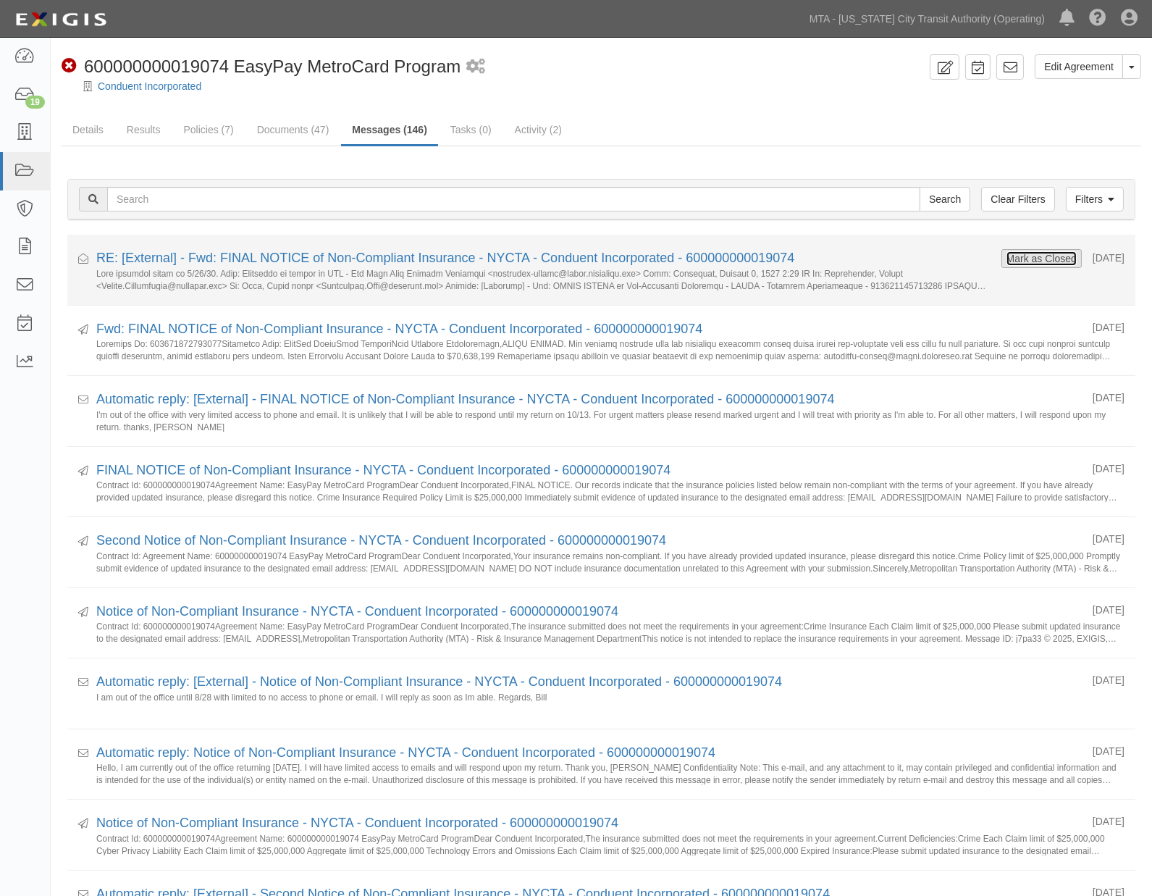
click at [1006, 262] on button "Mark as Closed" at bounding box center [1042, 259] width 72 height 16
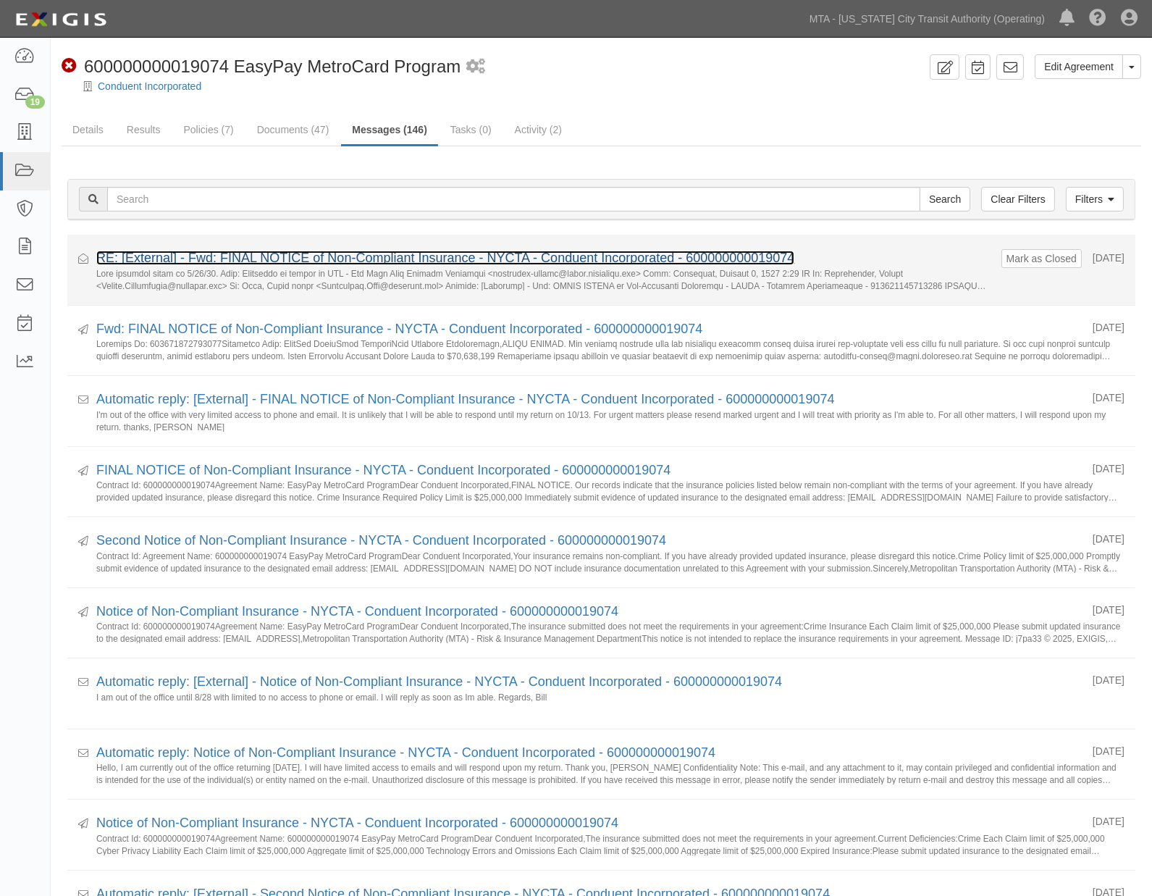
click at [256, 261] on link "RE: [External] - Fwd: FINAL NOTICE of Non-Compliant Insurance - NYCTA - Conduen…" at bounding box center [445, 258] width 698 height 14
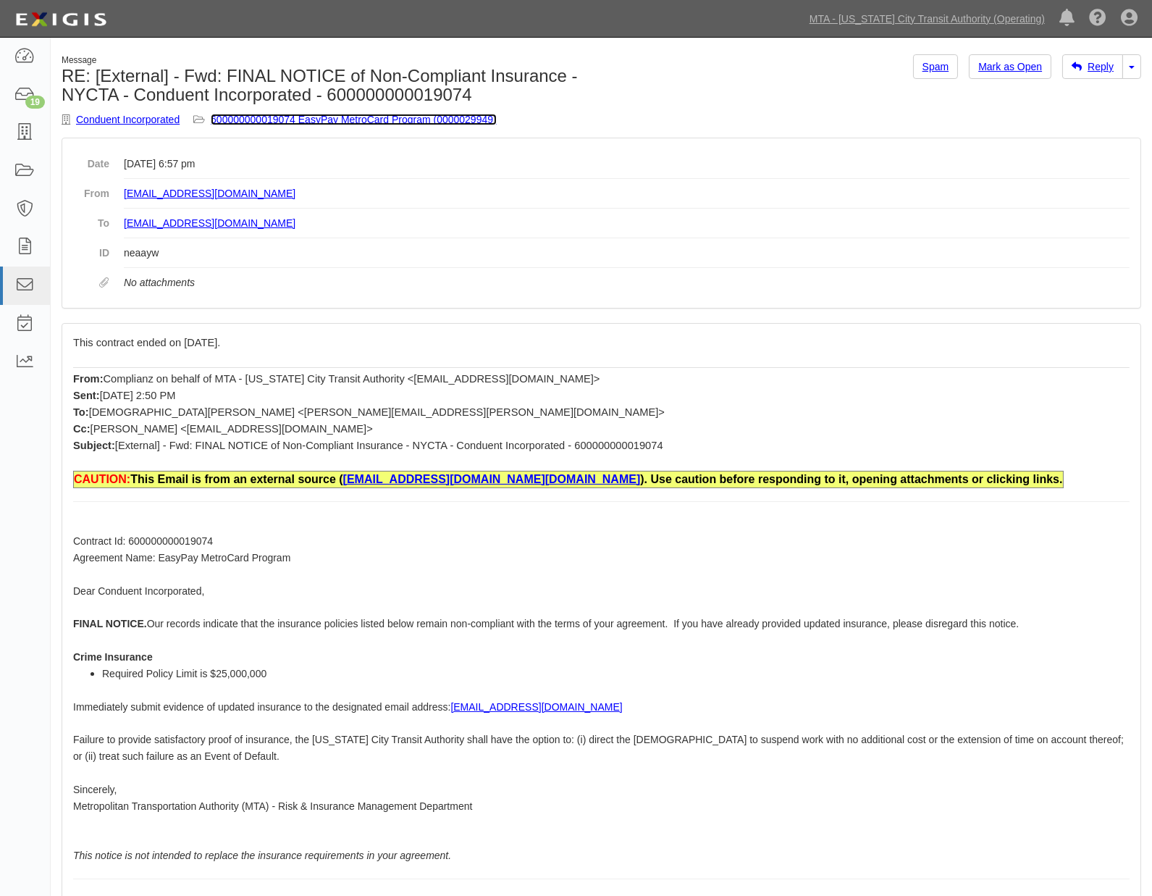
click at [308, 116] on link "600000000019074 EasyPay MetroCard Program (0000029949)" at bounding box center [354, 120] width 286 height 12
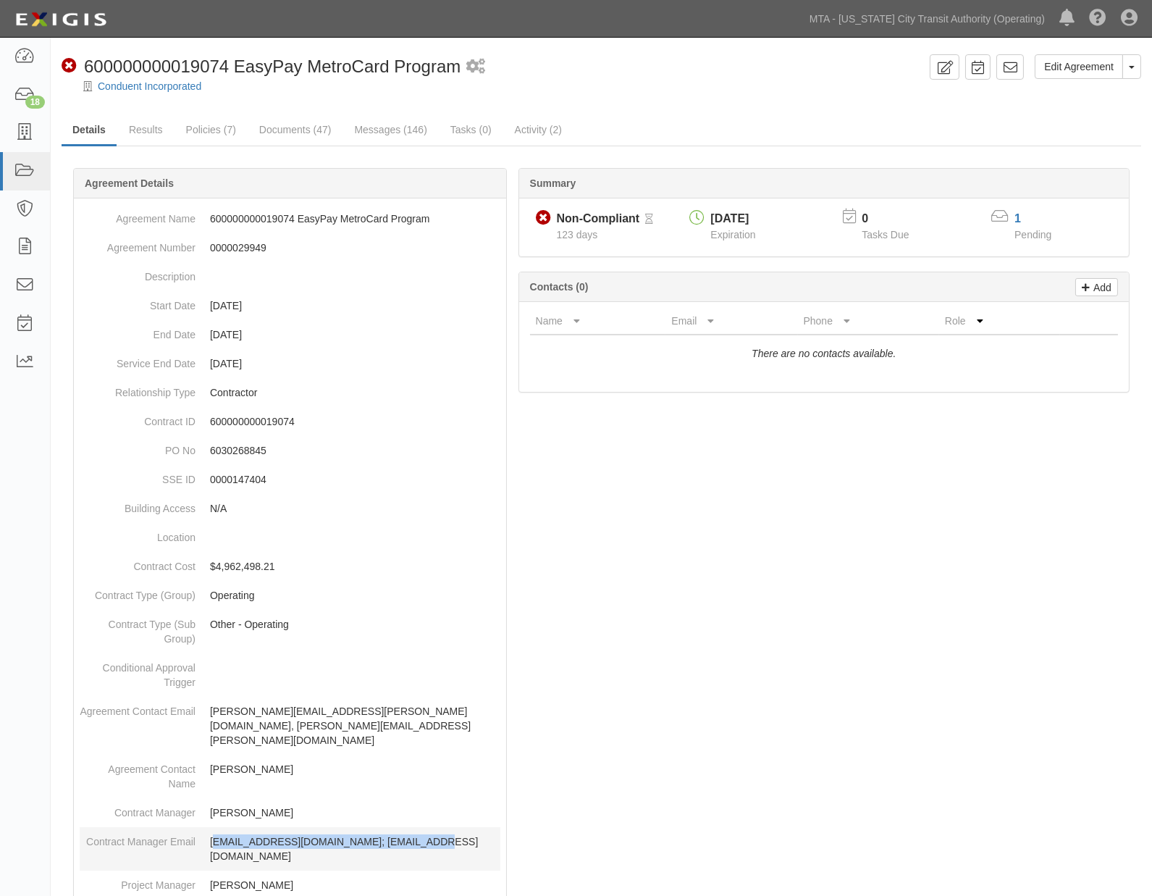
drag, startPoint x: 449, startPoint y: 824, endPoint x: 211, endPoint y: 831, distance: 238.3
click at [211, 834] on p "[EMAIL_ADDRESS][DOMAIN_NAME]; [EMAIL_ADDRESS][DOMAIN_NAME]" at bounding box center [355, 848] width 290 height 29
copy p "[EMAIL_ADDRESS][DOMAIN_NAME]; [EMAIL_ADDRESS][DOMAIN_NAME]"
click at [857, 515] on div at bounding box center [602, 807] width 1080 height 1235
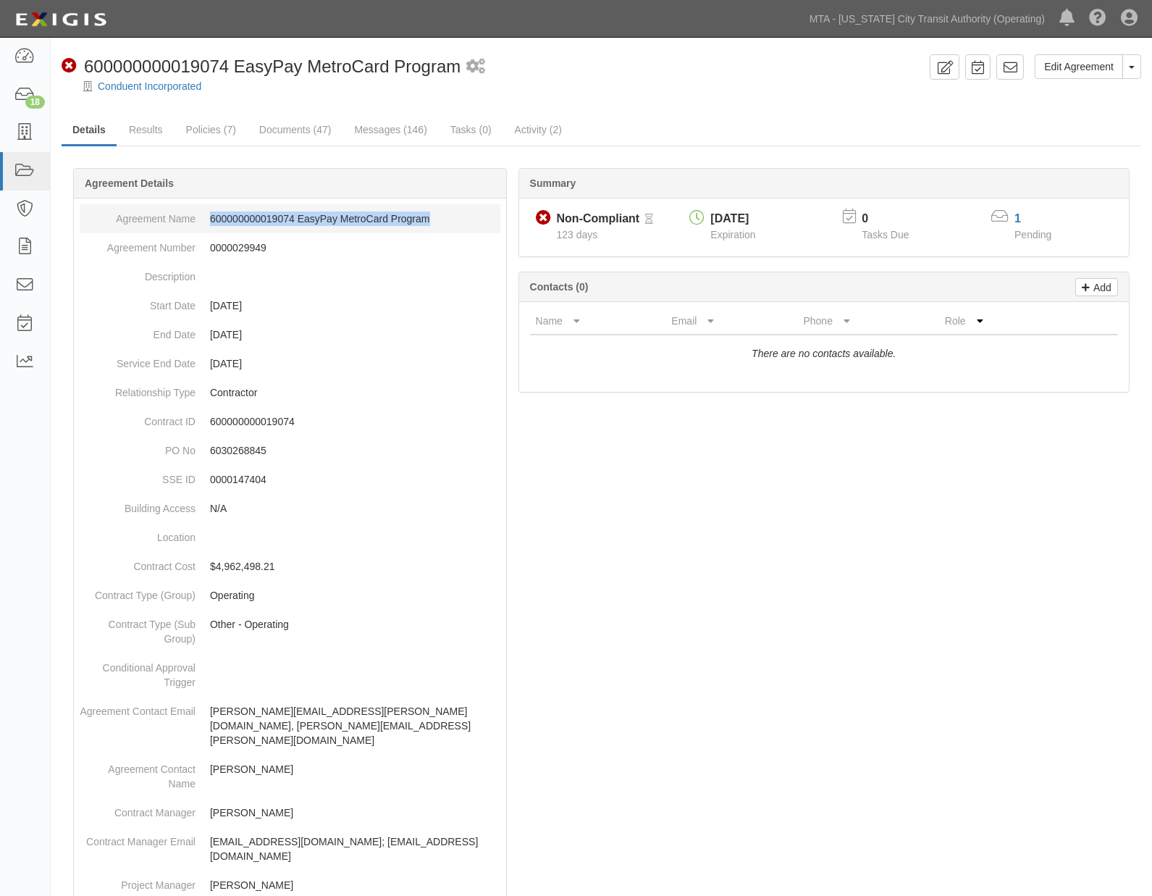
drag, startPoint x: 452, startPoint y: 217, endPoint x: 207, endPoint y: 222, distance: 244.8
click at [207, 222] on dd "600000000019074 EasyPay MetroCard Program" at bounding box center [290, 218] width 421 height 29
copy dd "600000000019074 EasyPay MetroCard Program"
click at [938, 561] on div at bounding box center [602, 807] width 1080 height 1235
click at [406, 119] on link "Messages (146)" at bounding box center [390, 130] width 94 height 31
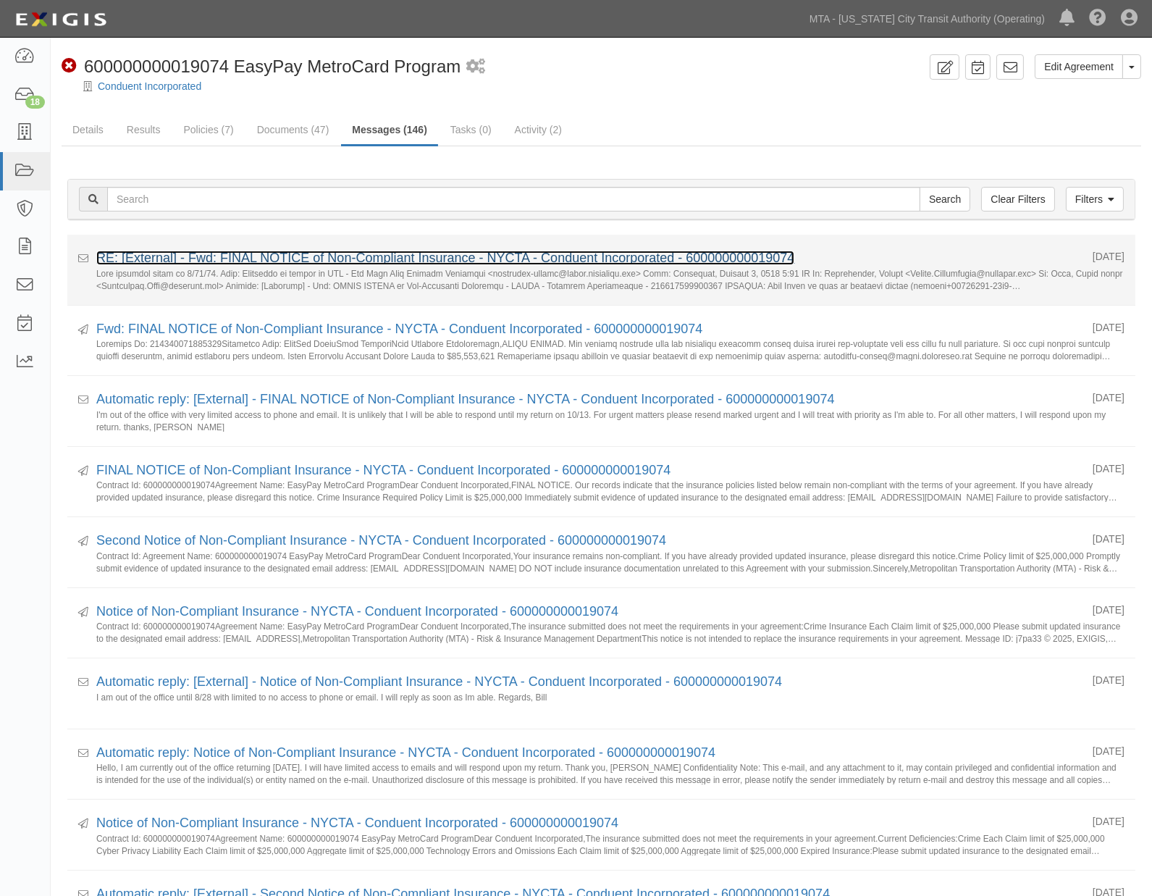
click at [181, 258] on link "RE: [External] - Fwd: FINAL NOTICE of Non-Compliant Insurance - NYCTA - Conduen…" at bounding box center [445, 258] width 698 height 14
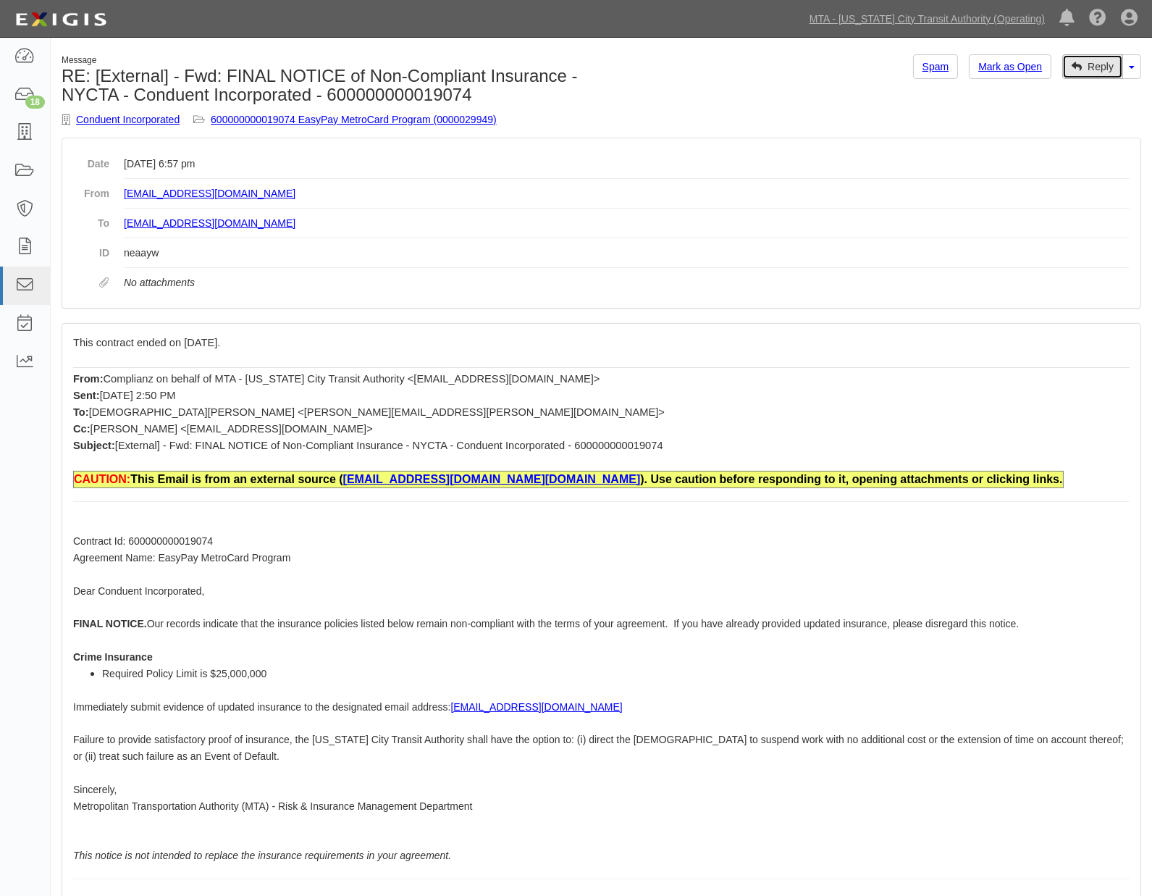
click at [1103, 70] on link "Reply" at bounding box center [1092, 66] width 61 height 25
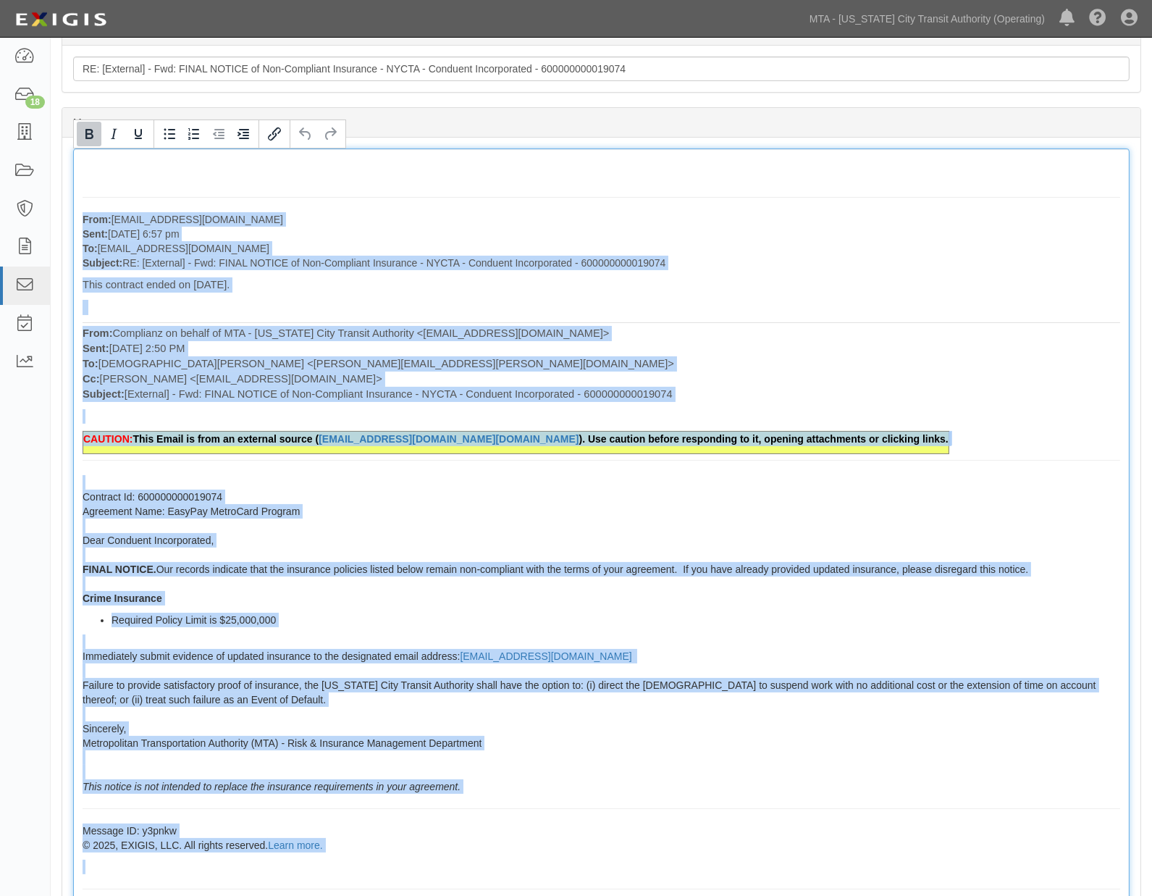
scroll to position [416, 0]
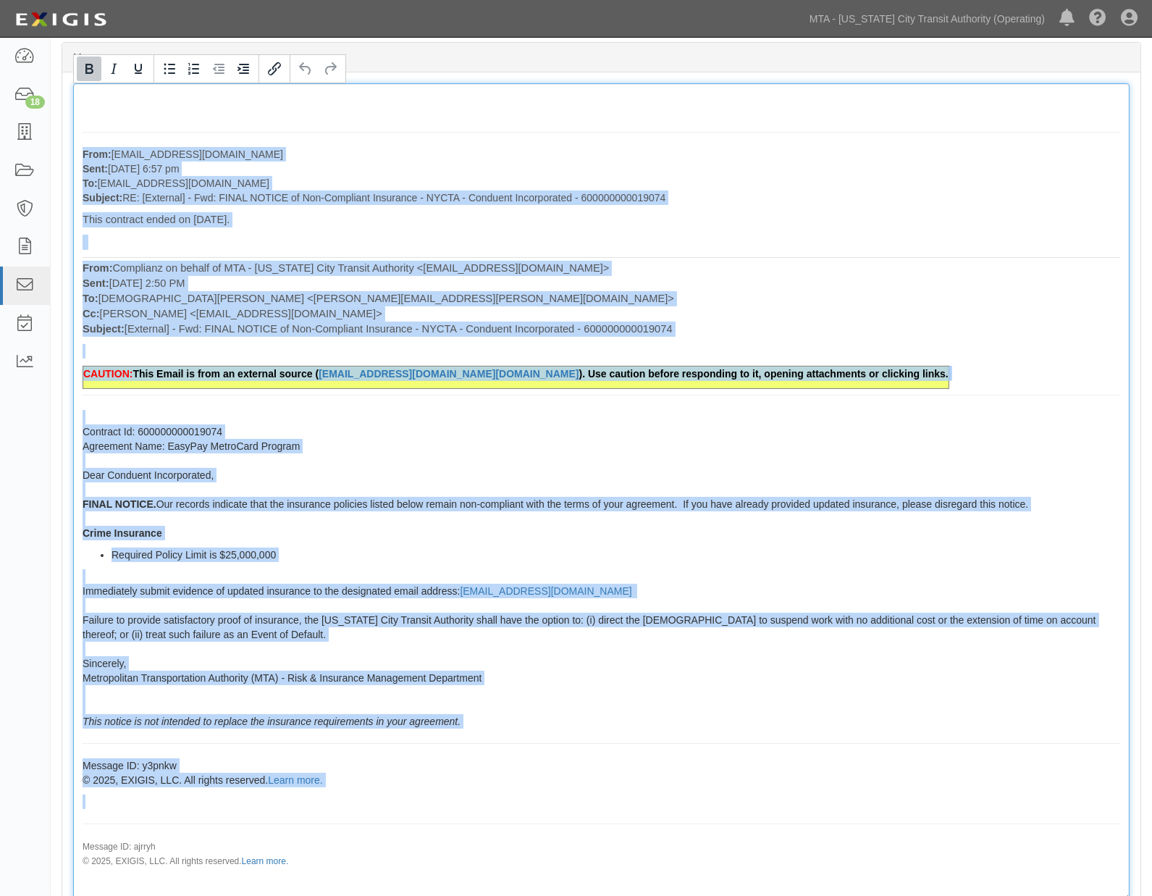
drag, startPoint x: 77, startPoint y: 313, endPoint x: 520, endPoint y: 791, distance: 651.8
click at [520, 791] on div "From: [EMAIL_ADDRESS][DOMAIN_NAME] Sent: [DATE] 6:57 pm To: [EMAIL_ADDRESS][DOM…" at bounding box center [601, 492] width 1056 height 818
paste div
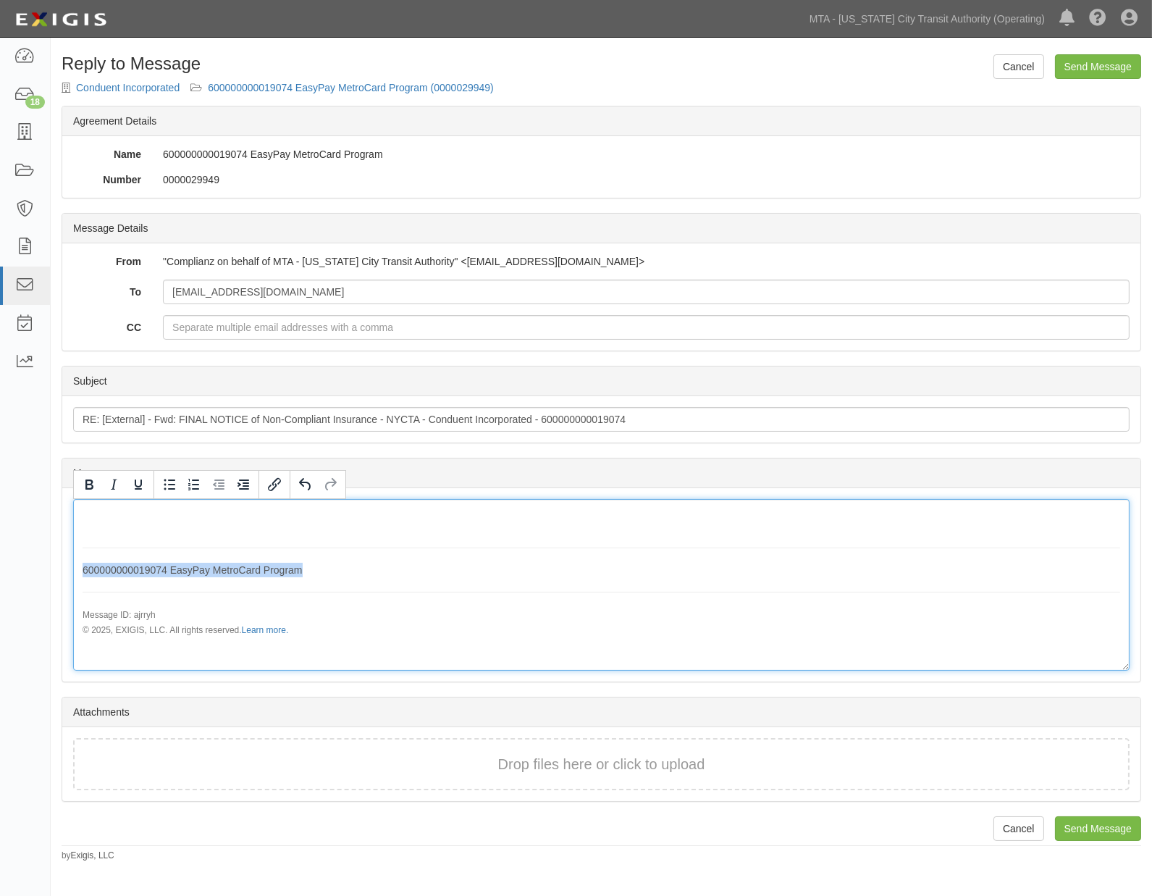
scroll to position [0, 0]
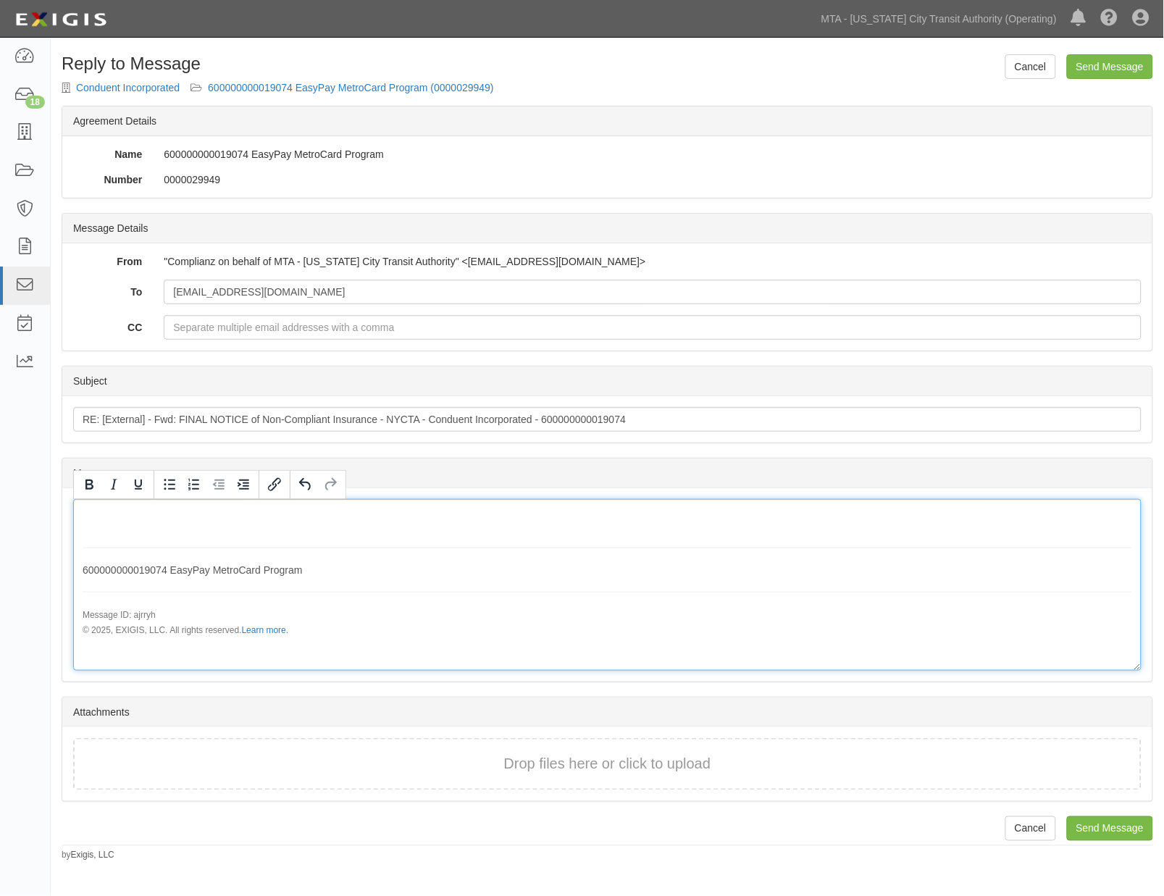
click at [879, 588] on div "600000000019074 EasyPay MetroCard Program Message ID: ajrryh © 2025, EXIGIS, LL…" at bounding box center [607, 584] width 1068 height 171
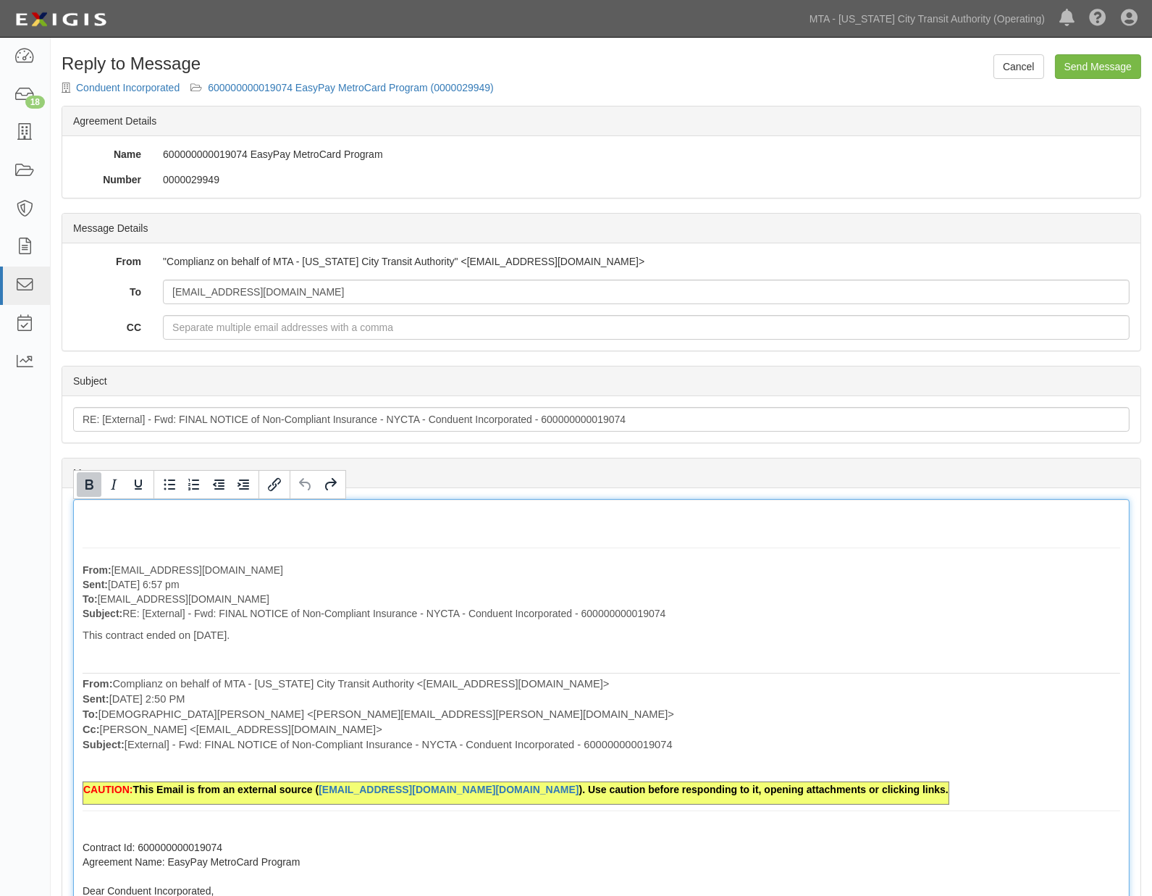
click at [697, 563] on p "From: Mariedesty.Chua@conduent.com Sent: October 01, 2025 at 6:57 pm To: agreem…" at bounding box center [602, 592] width 1038 height 58
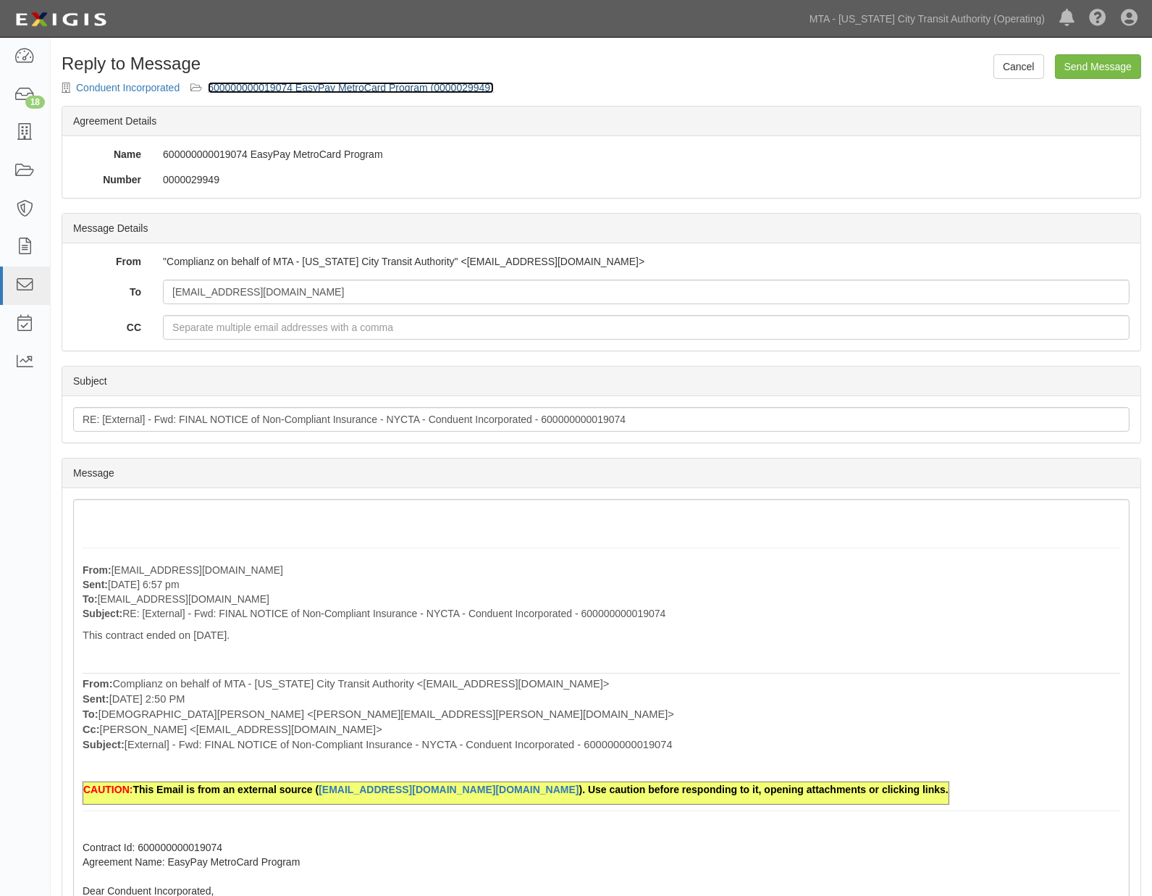
click at [264, 85] on link "600000000019074 EasyPay MetroCard Program (0000029949)" at bounding box center [351, 88] width 286 height 12
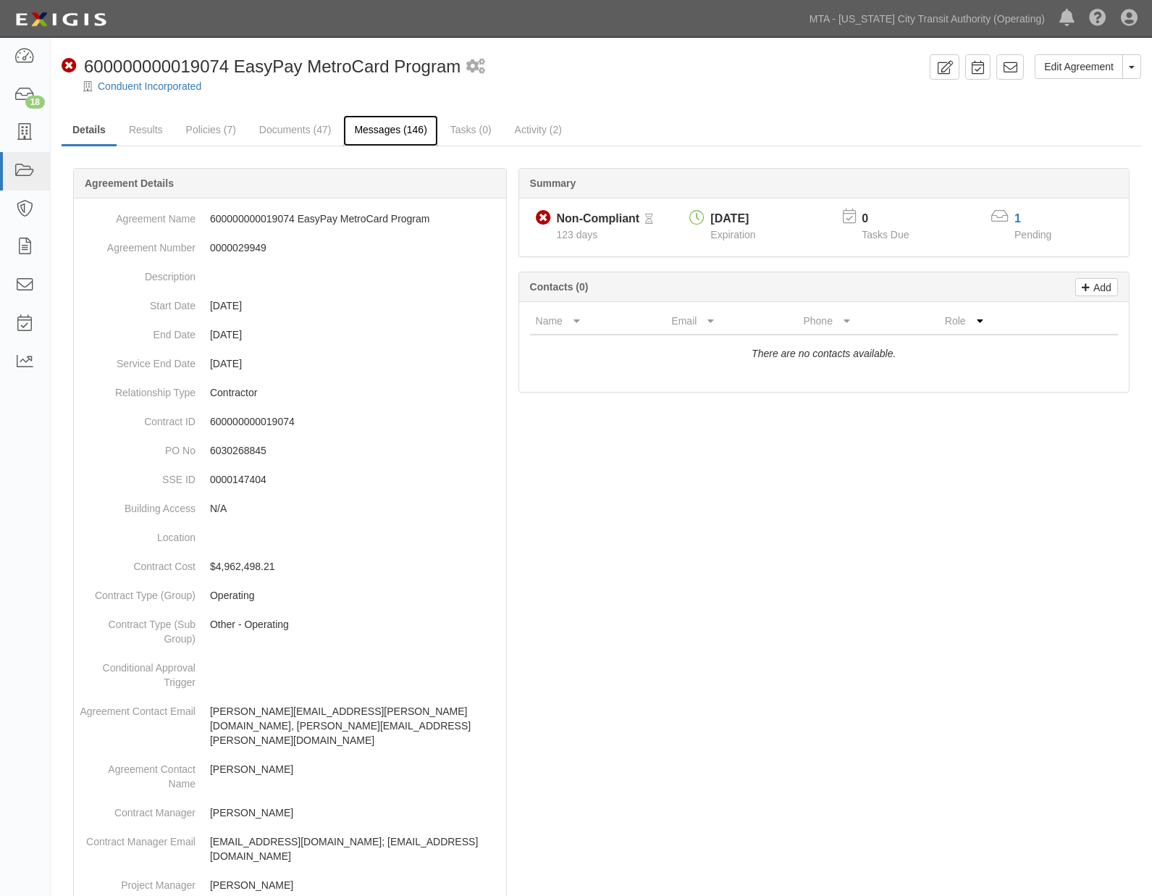
click at [402, 130] on link "Messages (146)" at bounding box center [390, 130] width 94 height 31
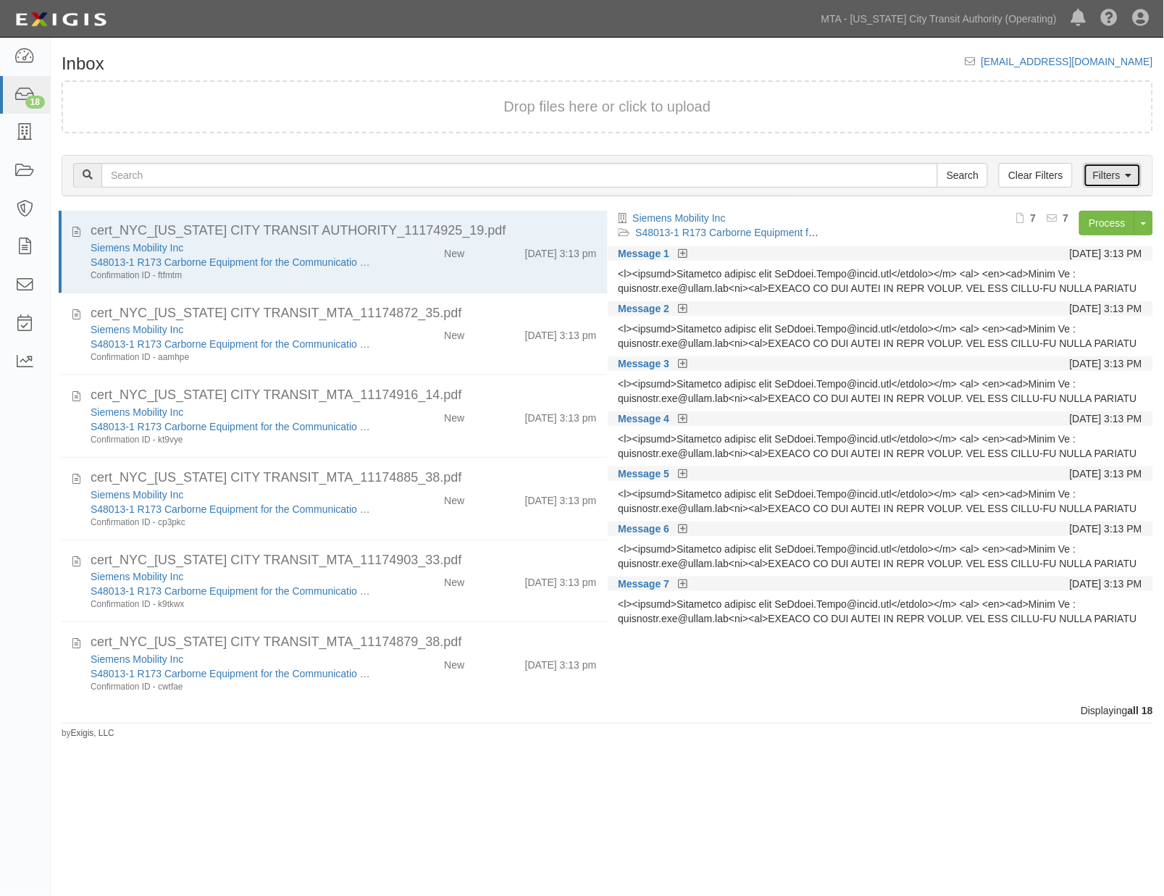
click at [1115, 170] on link "Filters" at bounding box center [1112, 175] width 58 height 25
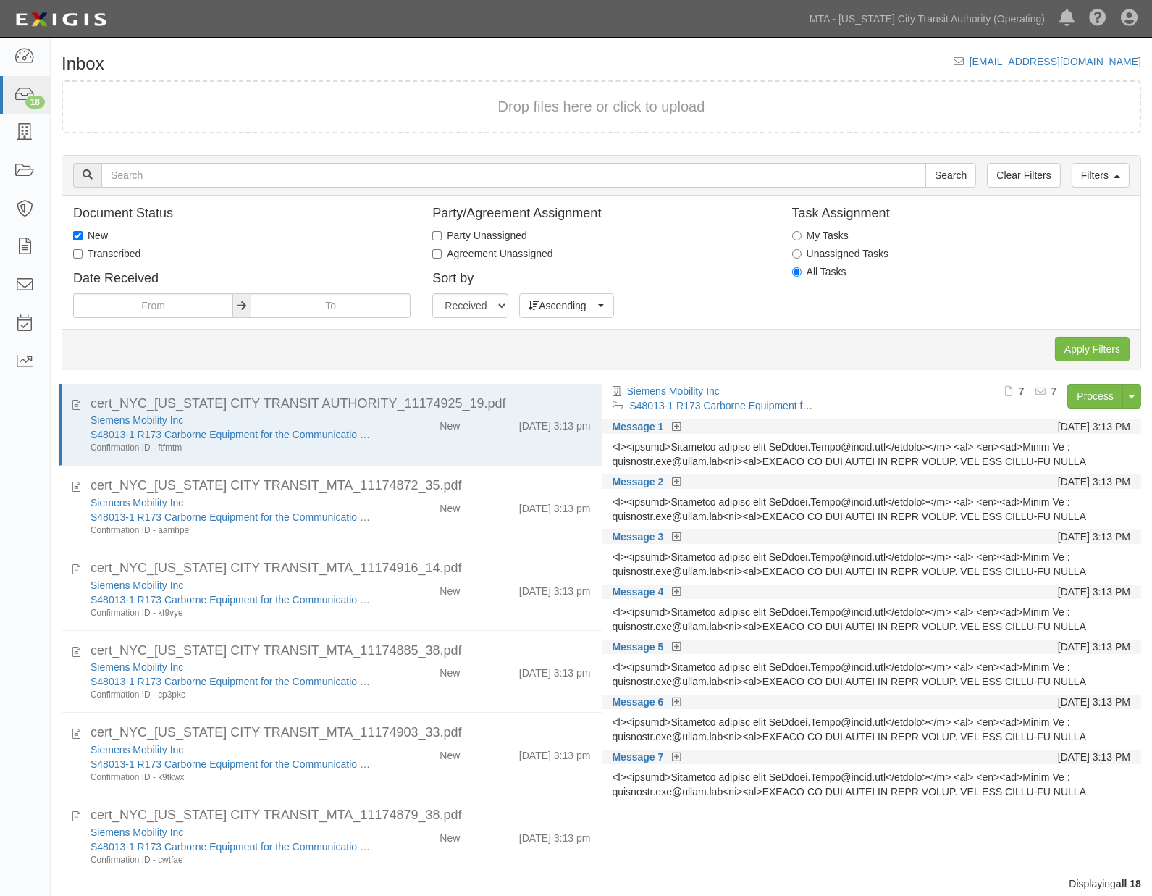
drag, startPoint x: 98, startPoint y: 252, endPoint x: 90, endPoint y: 237, distance: 17.2
click at [94, 252] on label "Transcribed" at bounding box center [106, 253] width 67 height 14
click at [90, 224] on div "Document Status New Transcribed Date Received" at bounding box center [241, 262] width 359 height 112
click at [89, 234] on label "New" at bounding box center [90, 235] width 35 height 14
click at [83, 234] on input "New" at bounding box center [77, 235] width 9 height 9
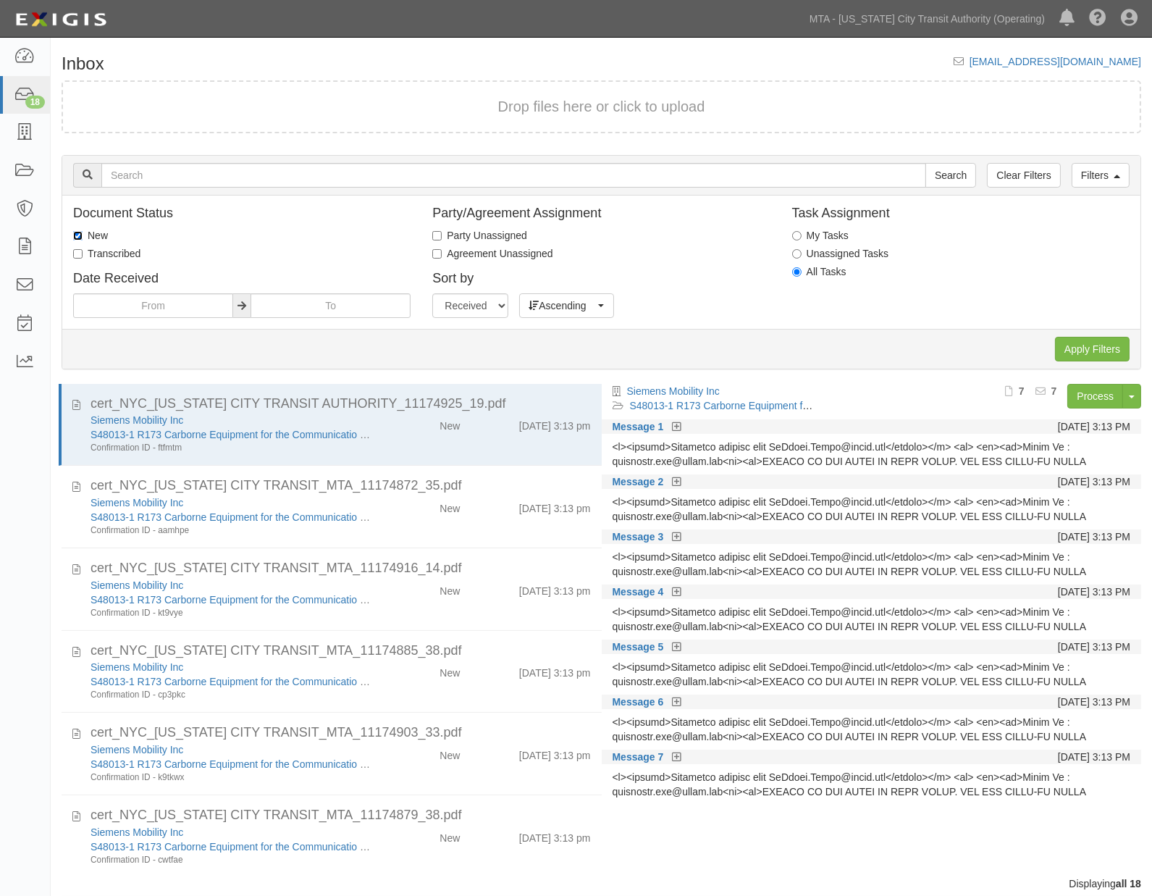
checkbox input "false"
click at [103, 252] on label "Transcribed" at bounding box center [106, 253] width 67 height 14
click at [83, 252] on input "Transcribed" at bounding box center [77, 253] width 9 height 9
checkbox input "true"
click at [1077, 348] on input "Apply Filters" at bounding box center [1092, 349] width 75 height 25
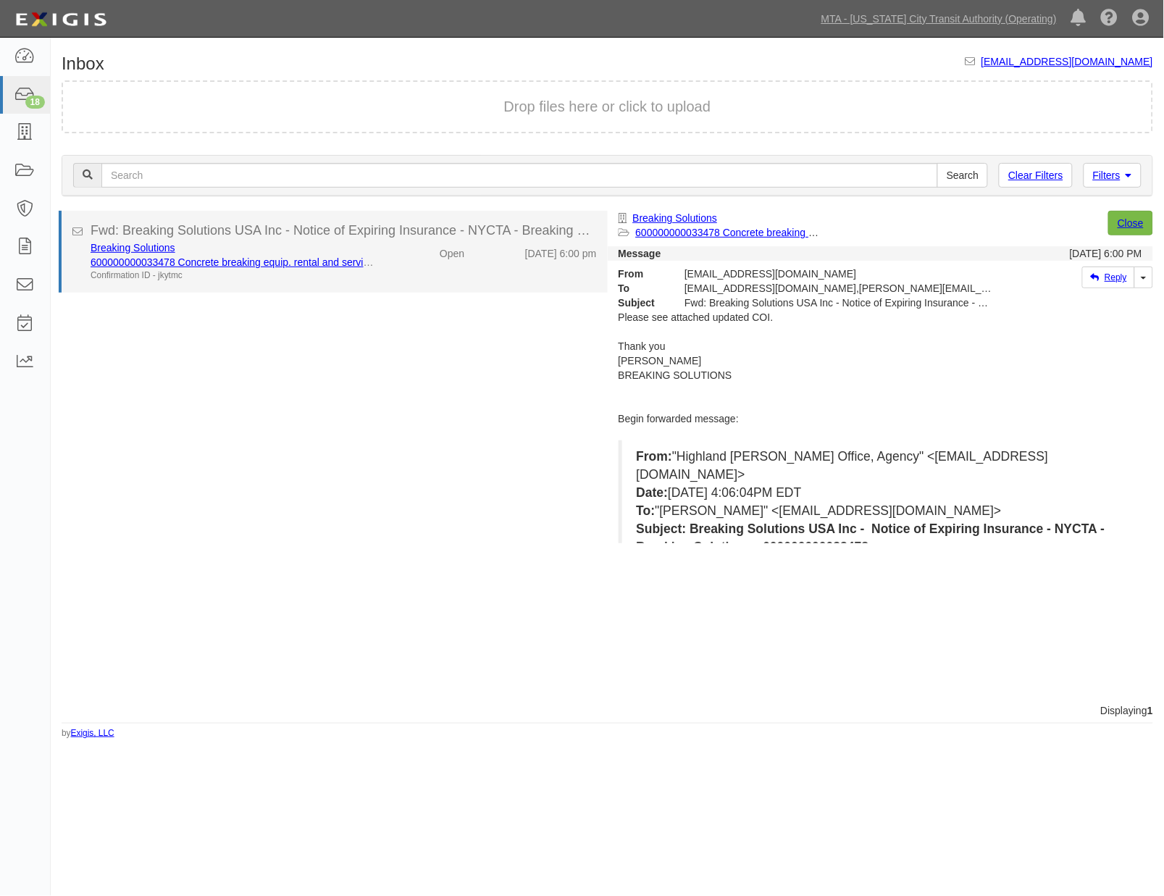
click at [398, 272] on div "Breaking Solutions 600000000033478 Concrete breaking equip. rental and services…" at bounding box center [344, 260] width 528 height 41
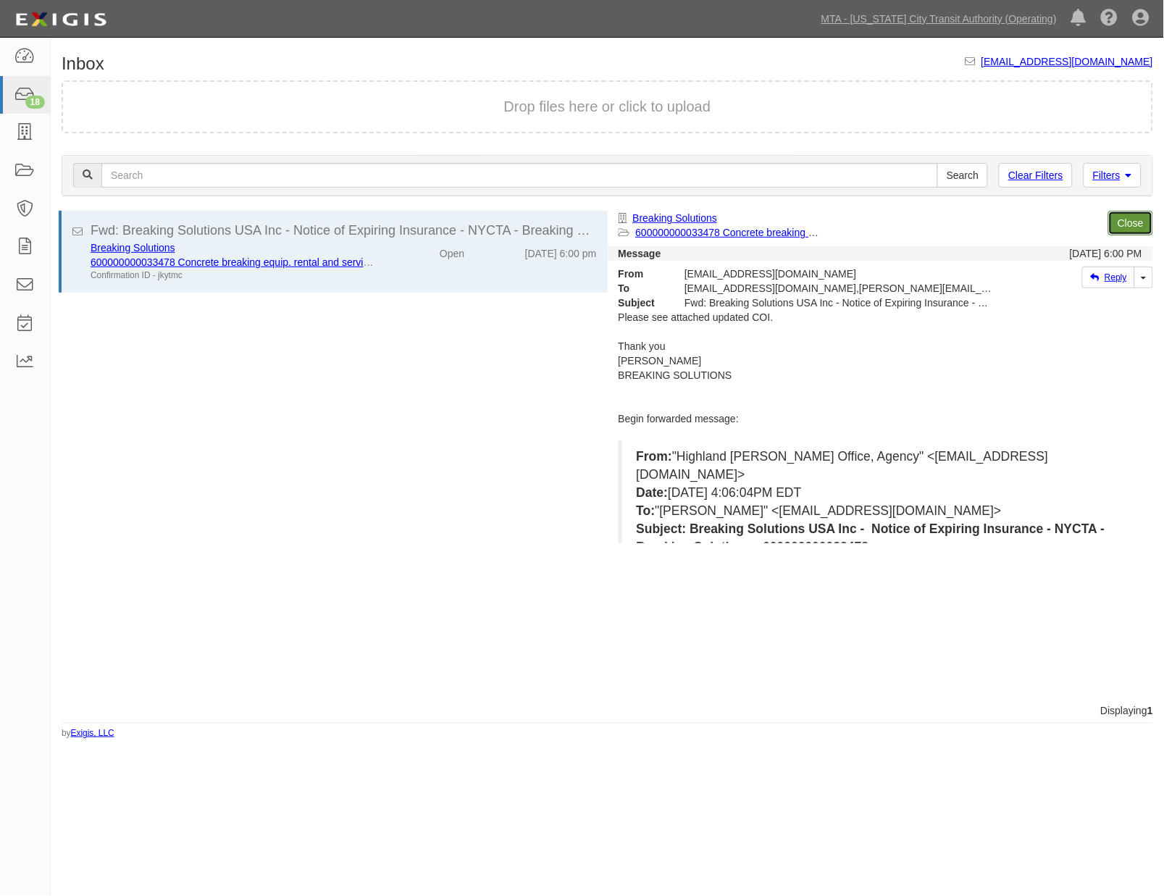
click at [1119, 222] on link "Close" at bounding box center [1130, 223] width 45 height 25
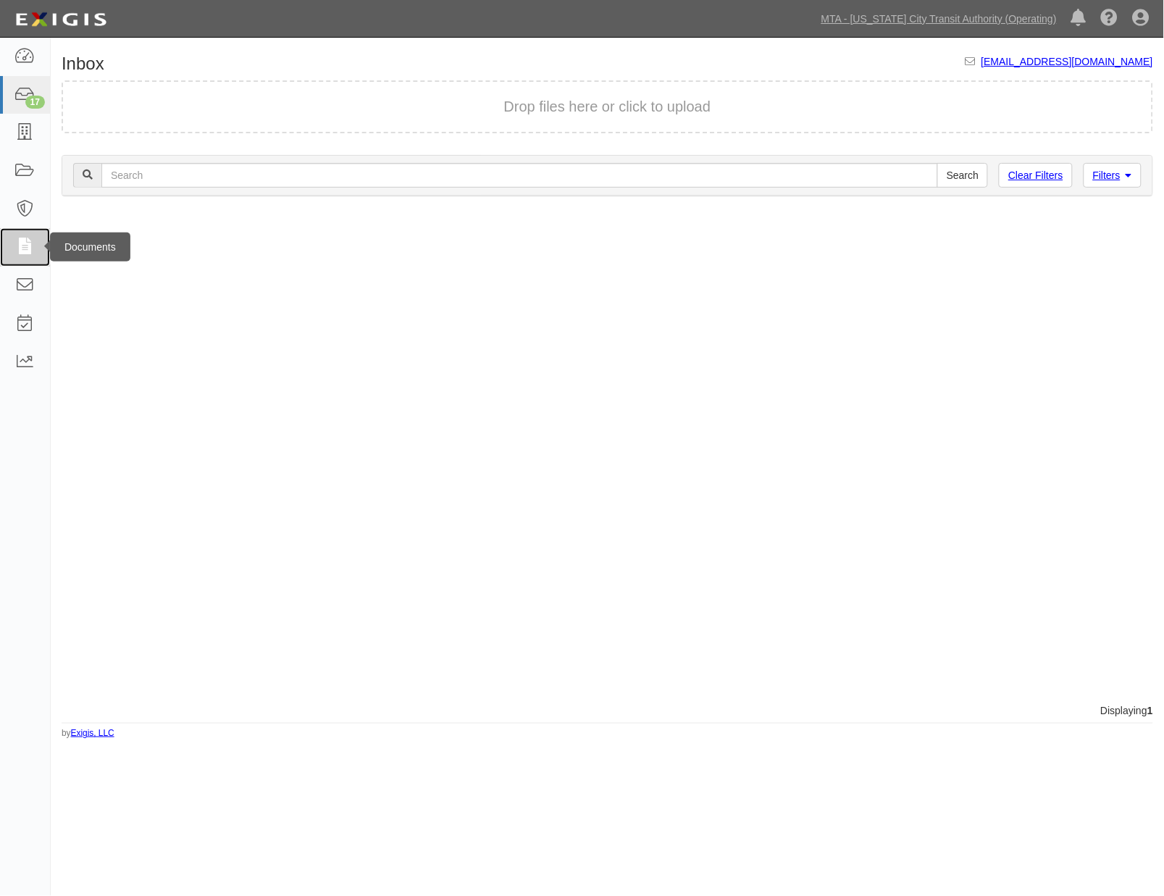
click at [22, 246] on icon at bounding box center [24, 247] width 20 height 17
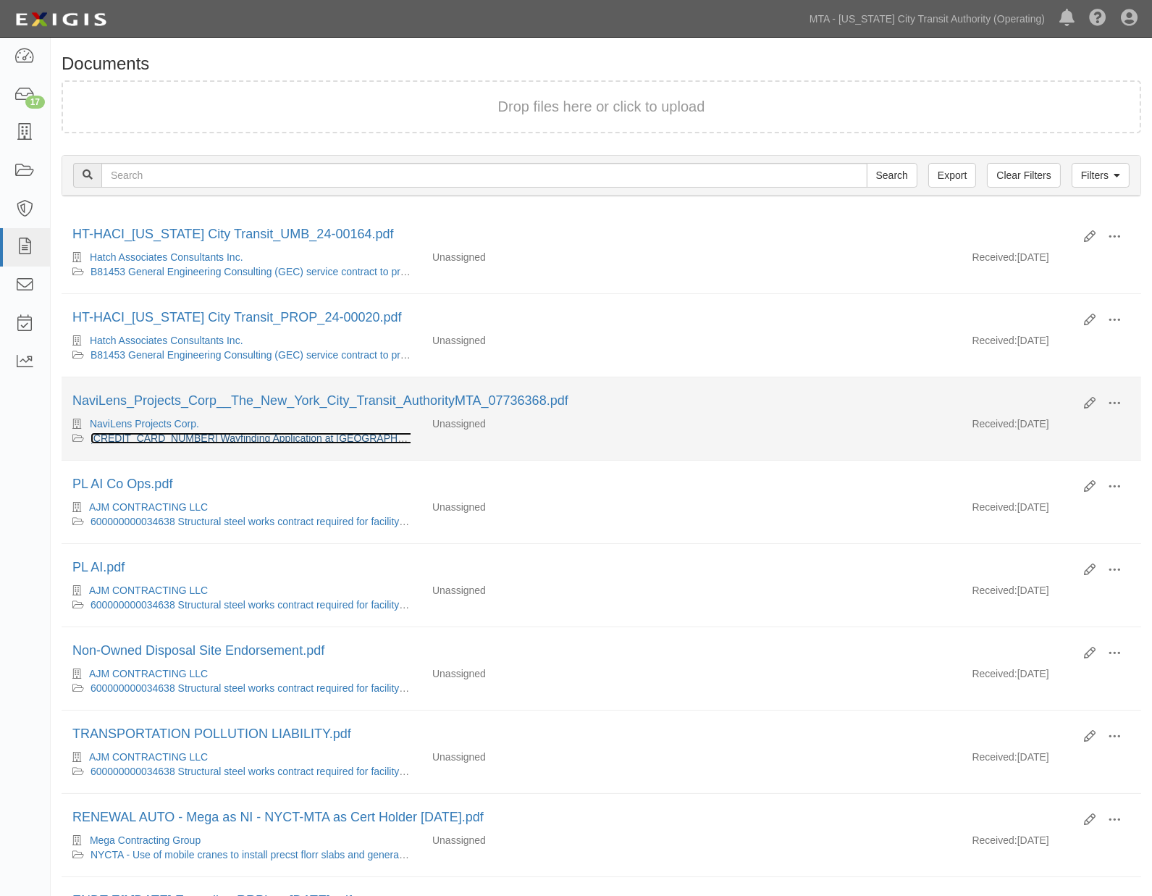
click at [311, 437] on link "[CREDIT_CARD_NUMBER] Wayfinding Application at [GEOGRAPHIC_DATA] Stations and B…" at bounding box center [377, 438] width 572 height 12
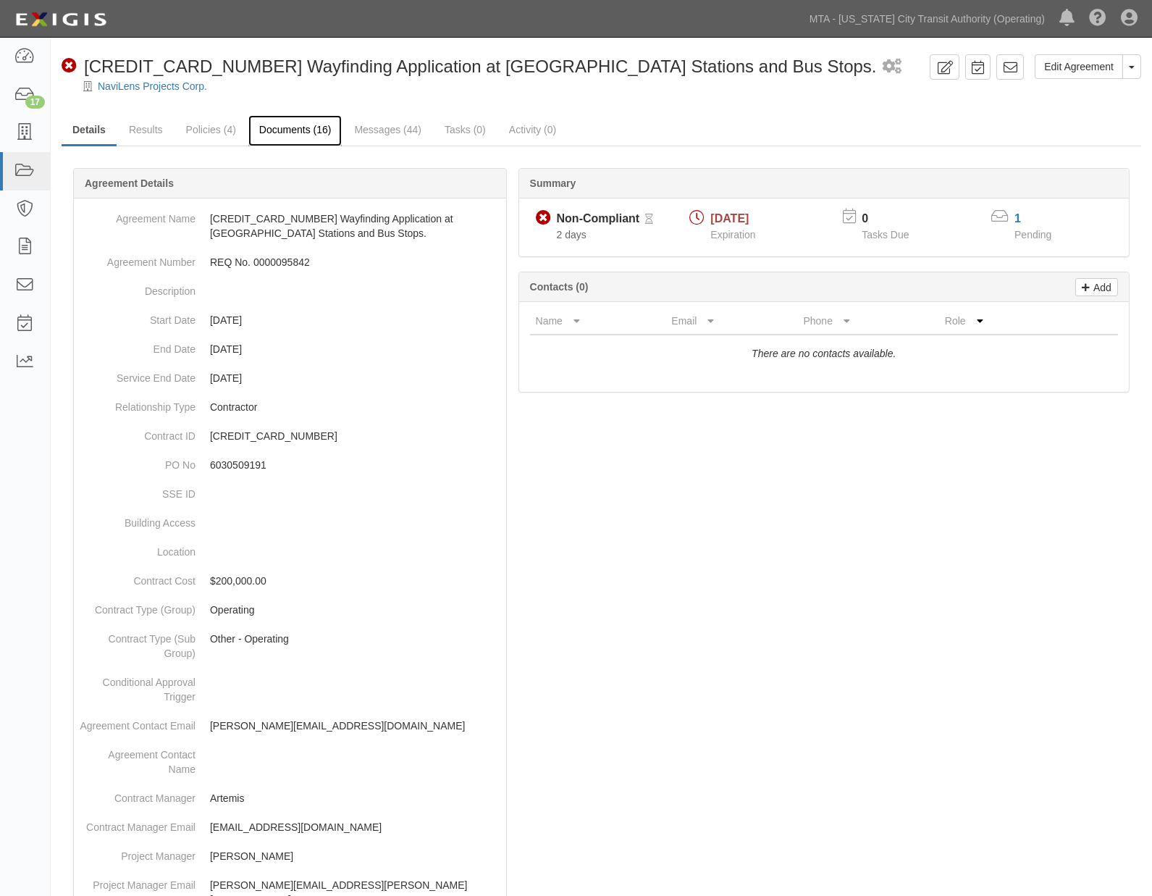
click at [301, 132] on link "Documents (16)" at bounding box center [295, 130] width 94 height 31
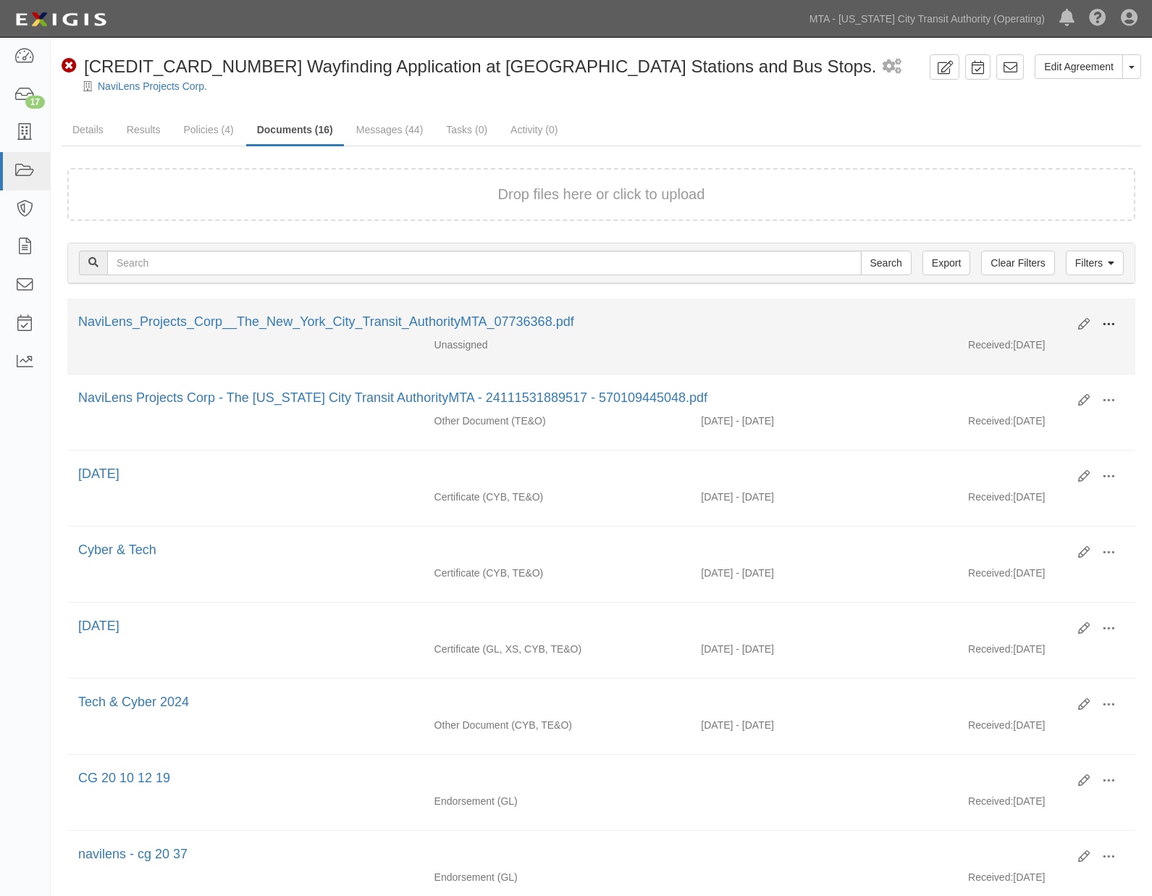
click at [1115, 318] on span at bounding box center [1108, 324] width 13 height 13
click at [1003, 310] on link "Edit" at bounding box center [1038, 319] width 114 height 26
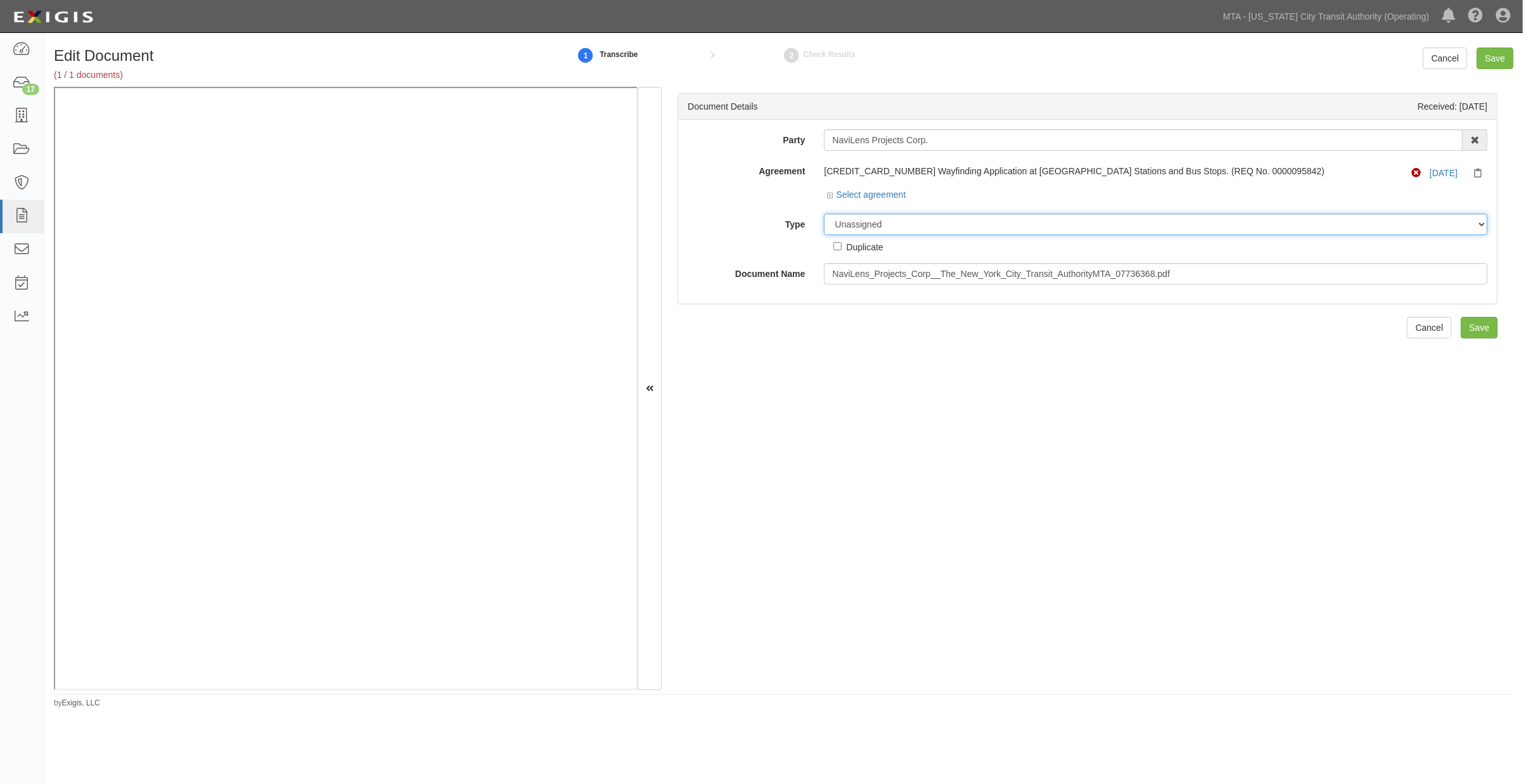
click at [897, 226] on select "Unassigned Binder Cancellation Notice Certificate Contract Endorsement Insuranc…" at bounding box center [1155, 224] width 663 height 22
select select "EndorsementDetail"
click at [824, 214] on select "Unassigned Binder Cancellation Notice Certificate Contract Endorsement Insuranc…" at bounding box center [1155, 224] width 663 height 22
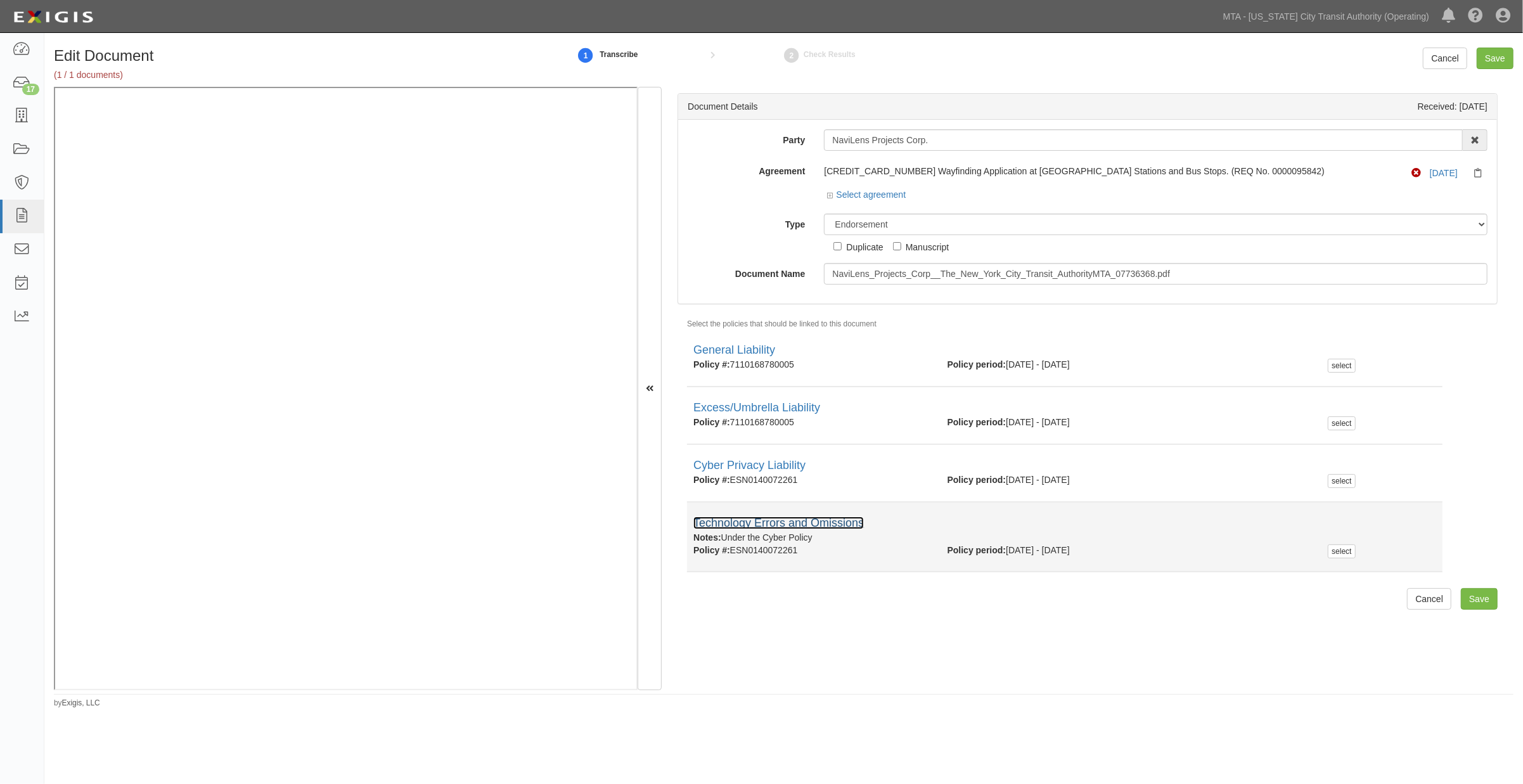
click at [776, 522] on link "Technology Errors and Omissions" at bounding box center [778, 522] width 171 height 12
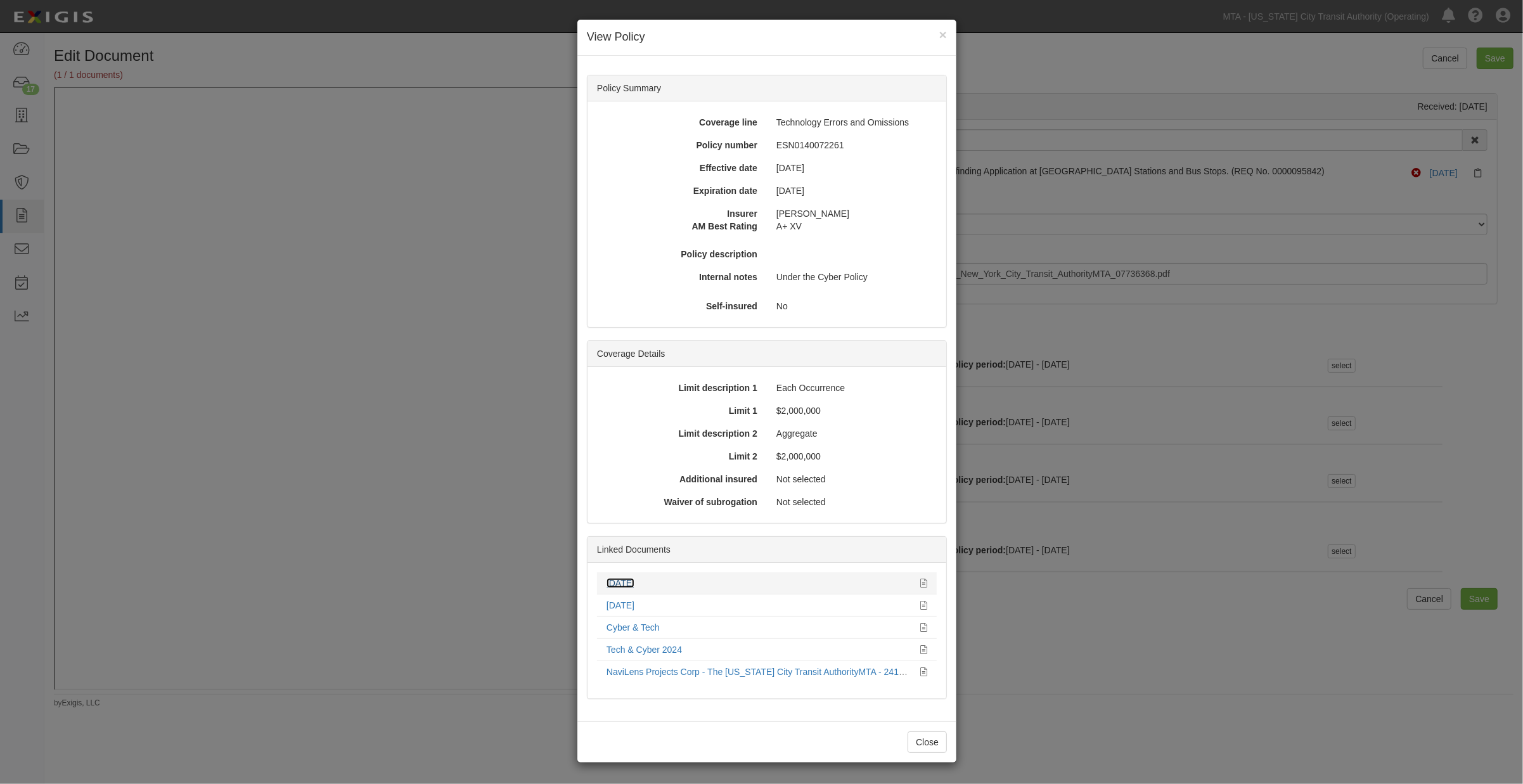
click at [623, 581] on link "[DATE]" at bounding box center [621, 583] width 28 height 10
click at [1018, 704] on div "× View Policy Policy Summary Coverage line Technology Errors and Omissions Poli…" at bounding box center [762, 392] width 1523 height 784
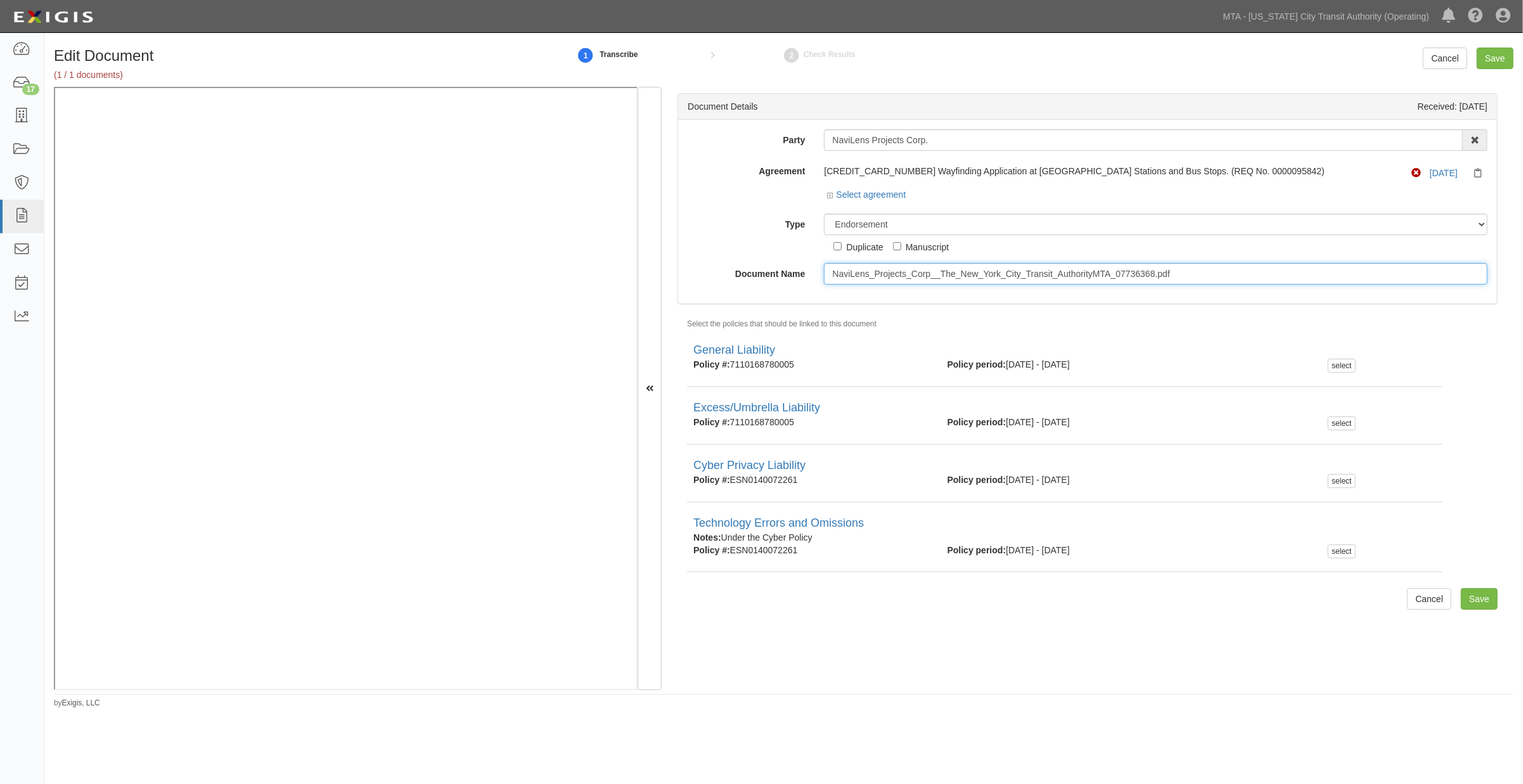
click at [879, 272] on input "NaviLens_Projects_Corp__The_New_York_City_Transit_AuthorityMTA_07736368.pdf" at bounding box center [1155, 274] width 663 height 22
type input "9/30/26"
click at [917, 227] on select "Unassigned Binder Cancellation Notice Certificate Contract Endorsement Insuranc…" at bounding box center [1155, 224] width 663 height 22
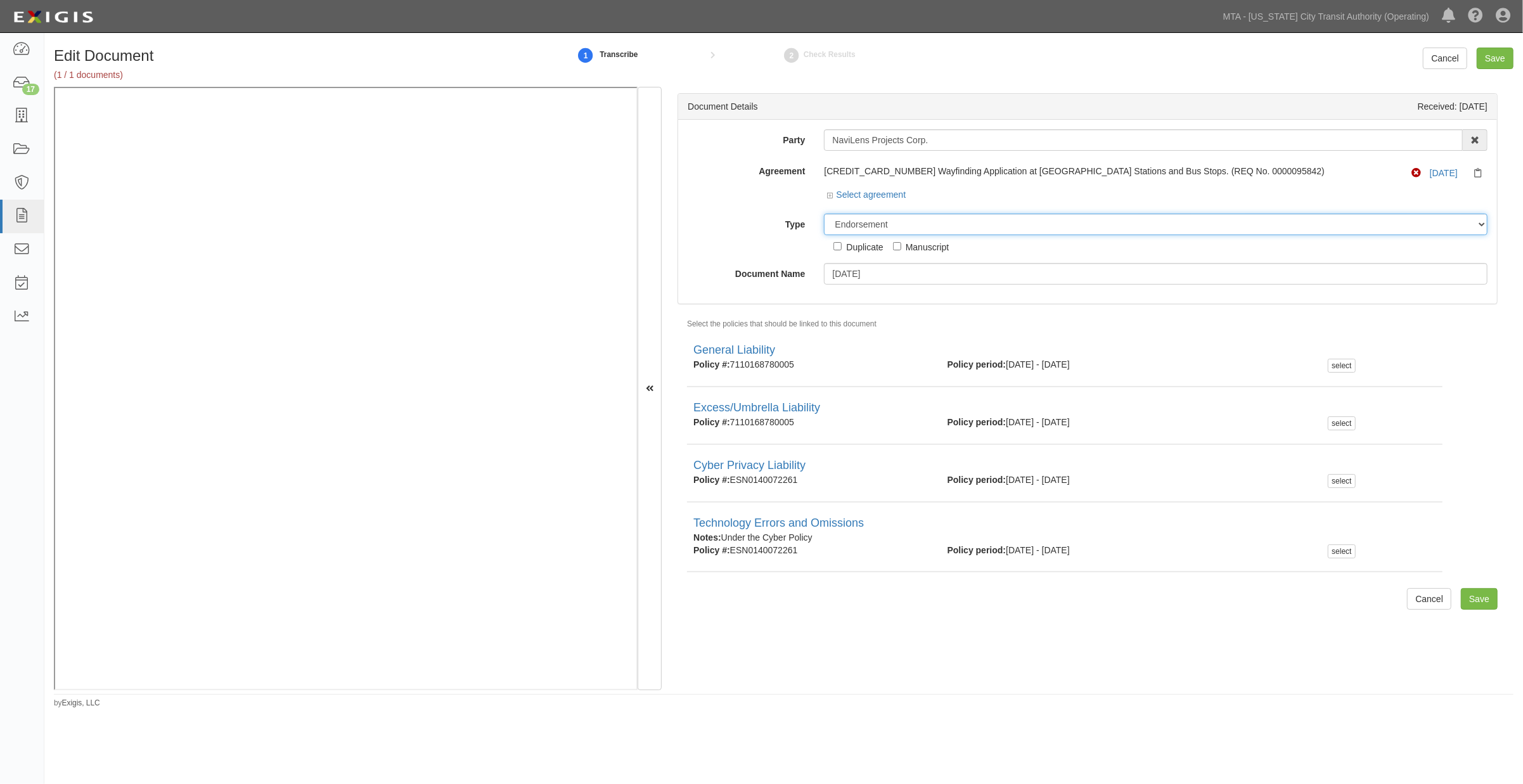
select select "CertificateDetail"
click at [824, 214] on select "Unassigned Binder Cancellation Notice Certificate Contract Endorsement Insuranc…" at bounding box center [1155, 224] width 663 height 22
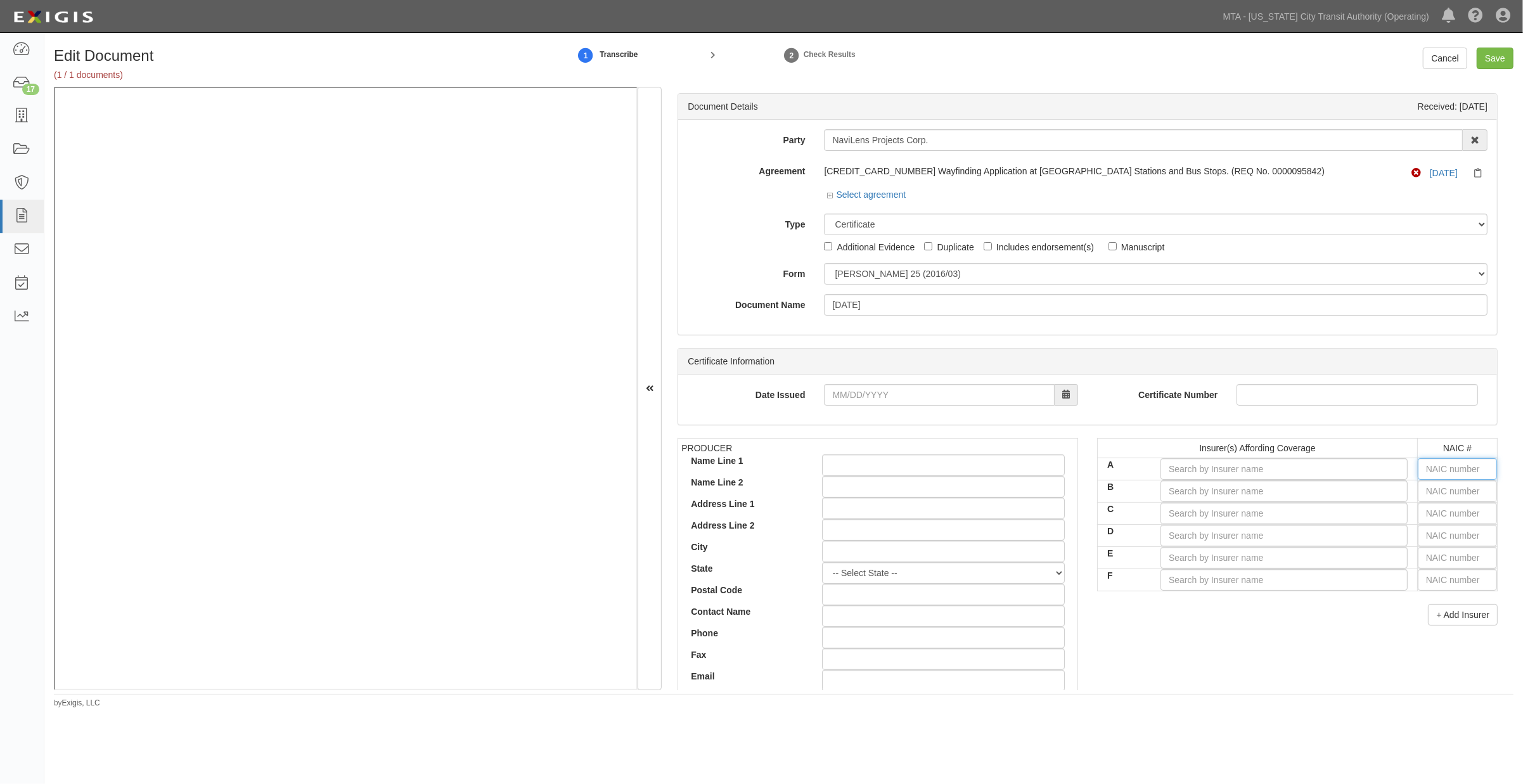
click at [1018, 469] on input "text" at bounding box center [1457, 469] width 80 height 22
click at [1018, 472] on input "A" at bounding box center [1284, 469] width 247 height 22
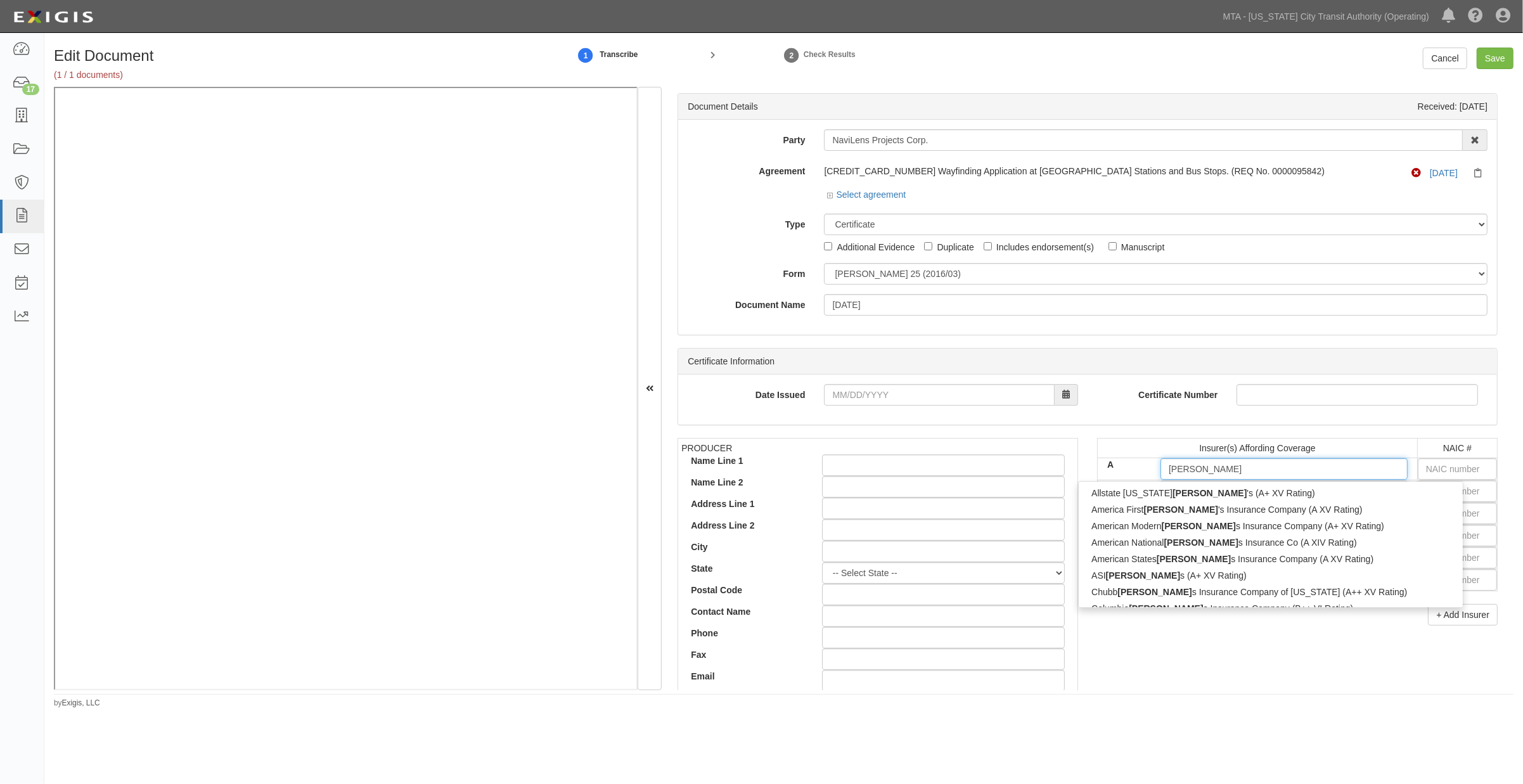
type input "lloyd'"
type input "lloyd's (A+ XV Rating)"
type input "lloyd's"
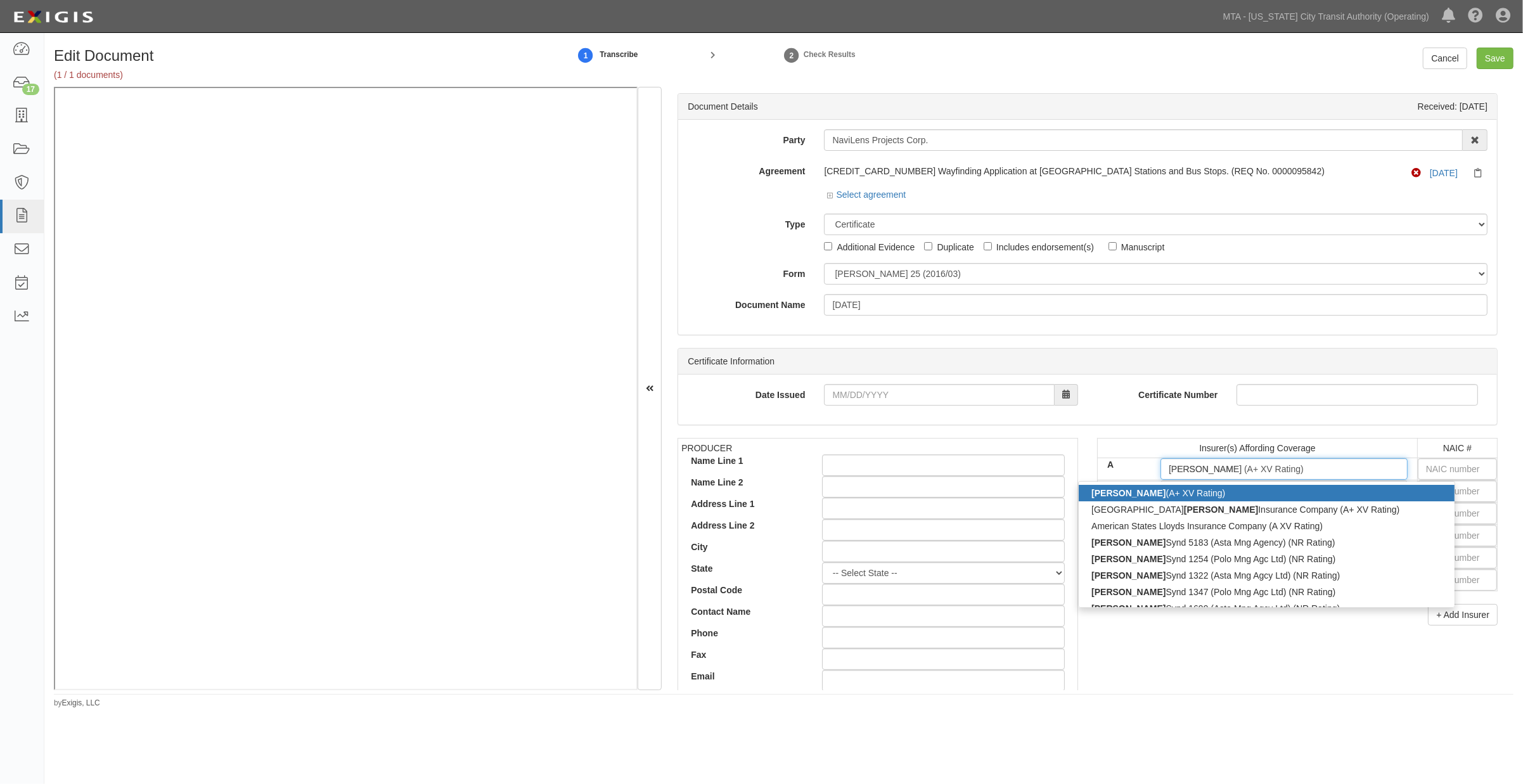
click at [1018, 500] on div "Lloyd's (A+ XV Rating)" at bounding box center [1266, 493] width 375 height 17
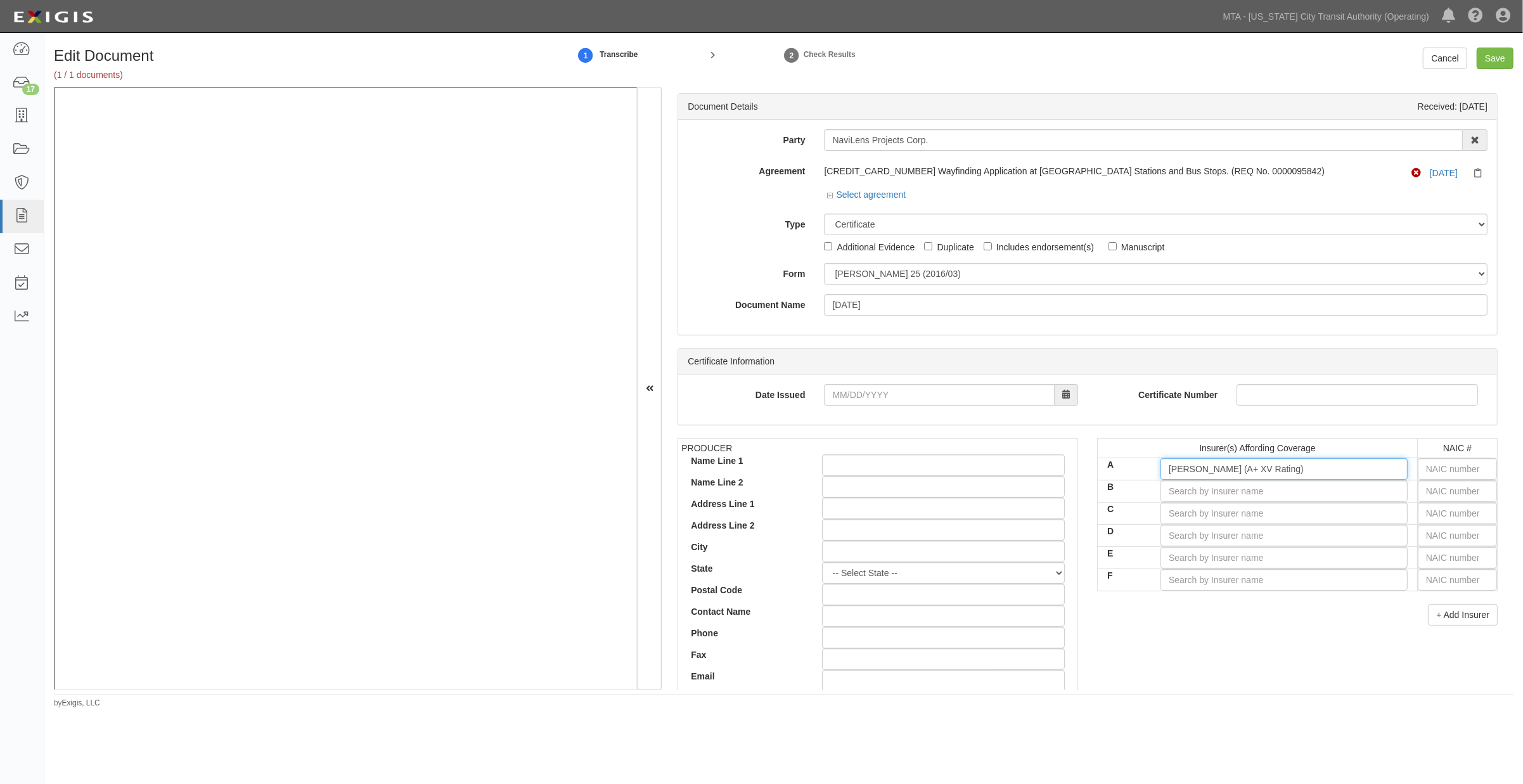
type input "Lloyd's (A+ XV Rating)"
click at [1018, 596] on div "Insurer(s) Affording Coverage NAIC # A Lloyd's (A+ XV Rating) lloyd's Lloyd's (…" at bounding box center [1297, 531] width 401 height 187
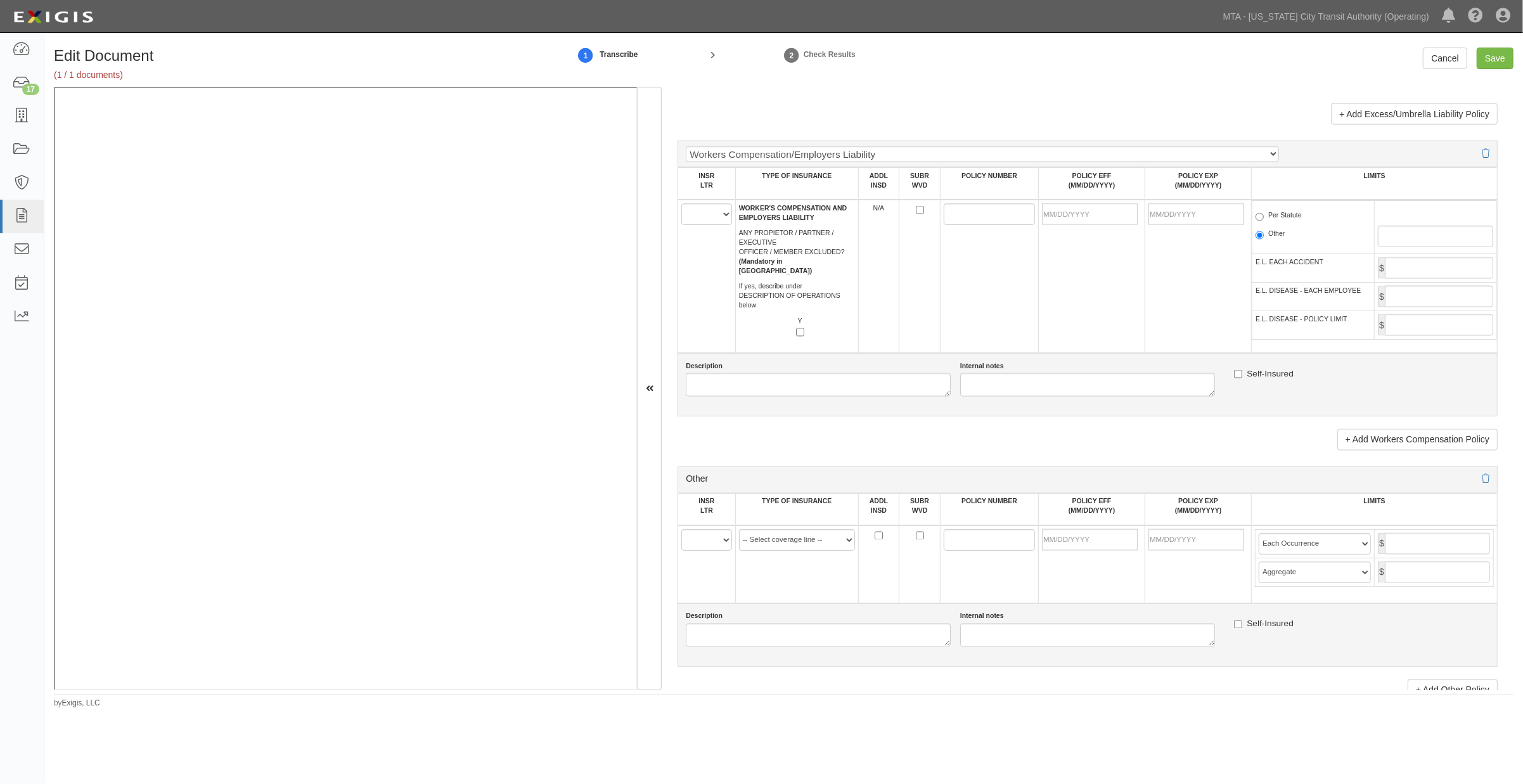
scroll to position [2041, 0]
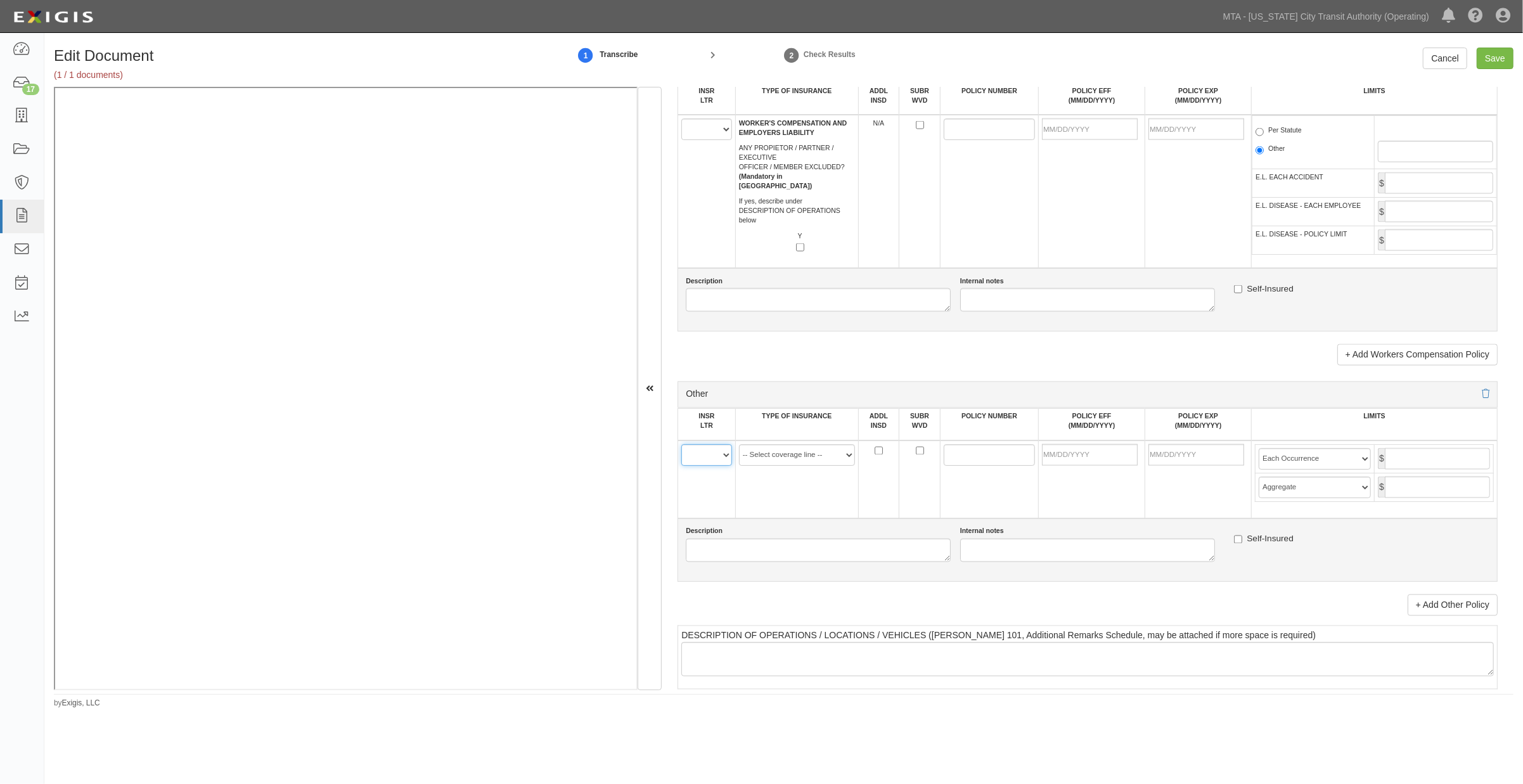
click at [698, 466] on select "A B C D E F" at bounding box center [705, 455] width 50 height 22
select select "A"
click at [681, 466] on select "A B C D E F" at bounding box center [705, 455] width 50 height 22
click at [776, 466] on select "-- Select coverage line -- Asbestos Abatement Auto Physical Damage Aviation Lia…" at bounding box center [797, 455] width 116 height 22
select select "91"
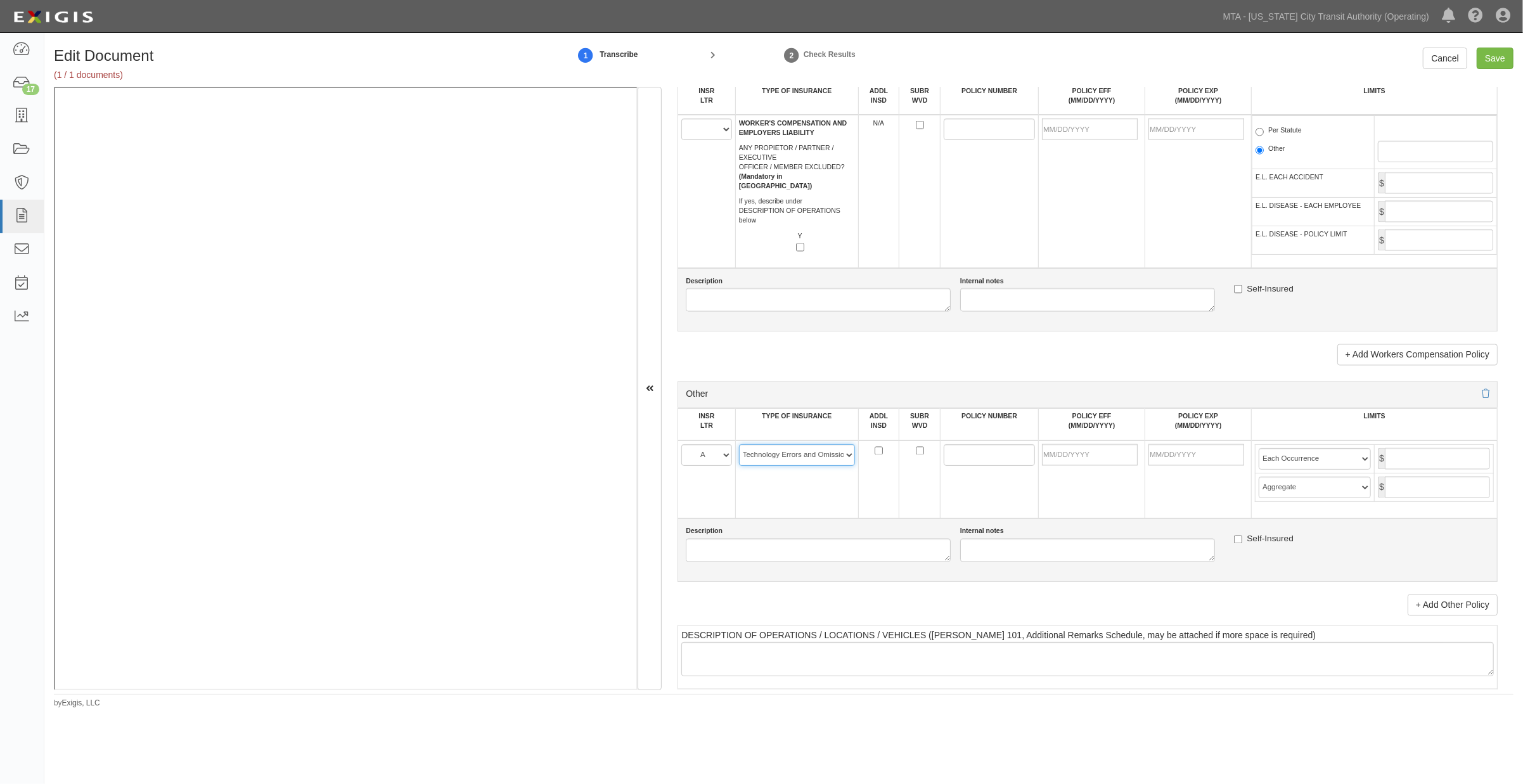
click at [739, 466] on select "-- Select coverage line -- Asbestos Abatement Auto Physical Damage Aviation Lia…" at bounding box center [797, 455] width 116 height 22
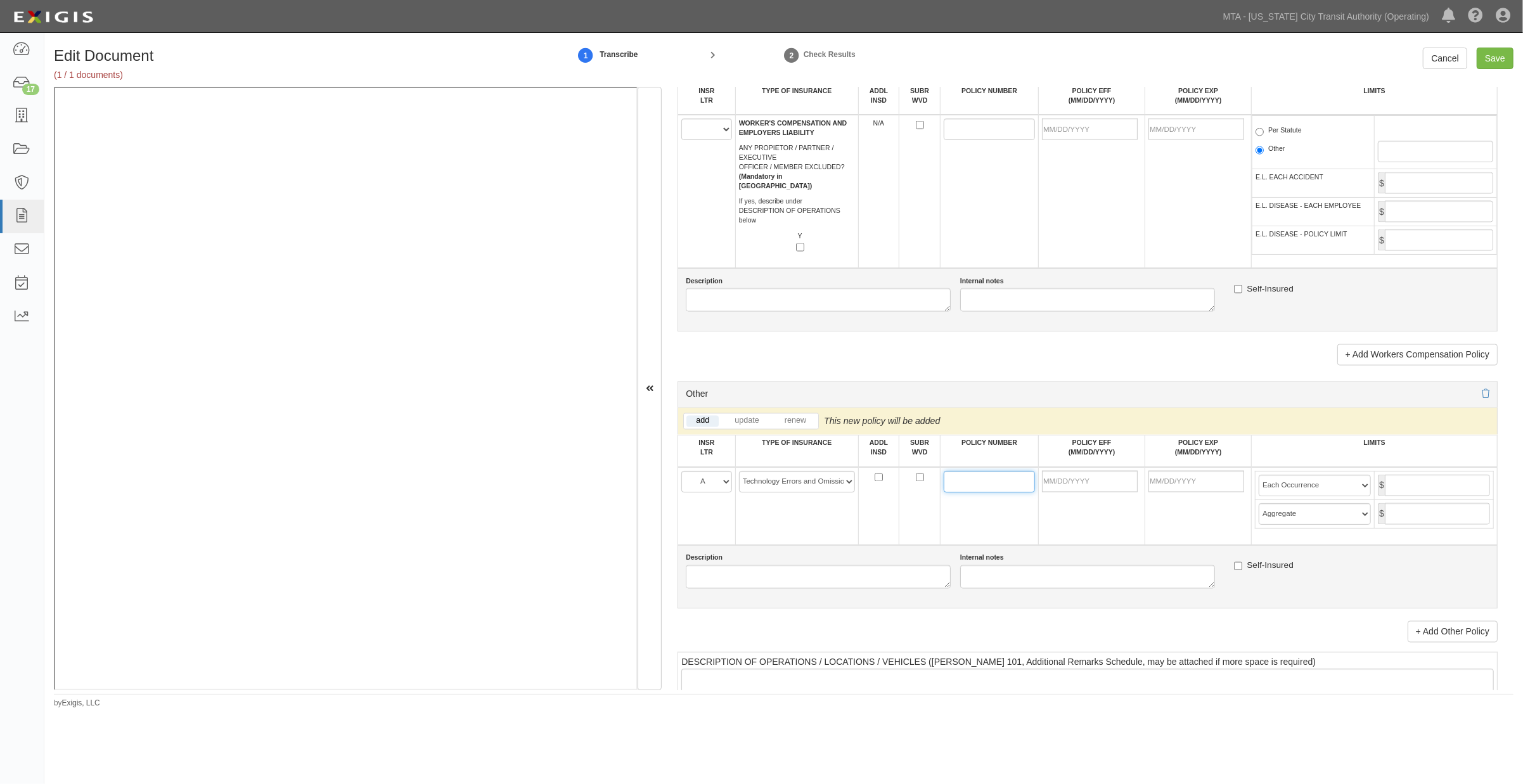
paste input "ESO0240515203"
type input "ESO0240515203"
click at [1018, 493] on input "POLICY EFF (MM/DD/YYYY)" at bounding box center [1089, 481] width 95 height 22
type input "09/30/2025"
type input "09/30/2026"
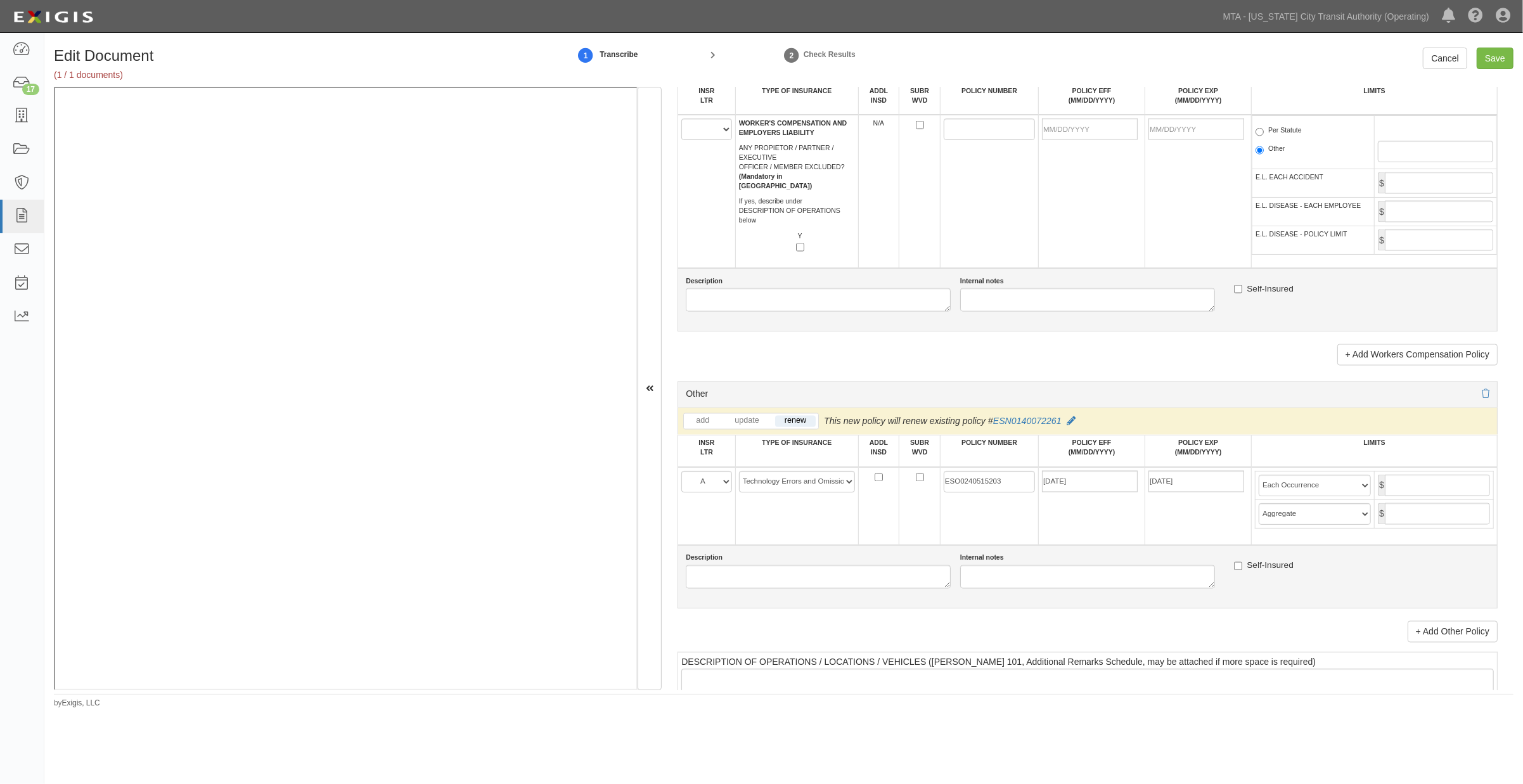
click at [1018, 545] on td "09/30/2025" at bounding box center [1092, 506] width 107 height 78
click at [1018, 496] on input "text" at bounding box center [1437, 485] width 105 height 22
type input "2,000,000"
click at [1018, 525] on input "text" at bounding box center [1437, 514] width 105 height 22
drag, startPoint x: 1430, startPoint y: 558, endPoint x: 1506, endPoint y: 545, distance: 77.1
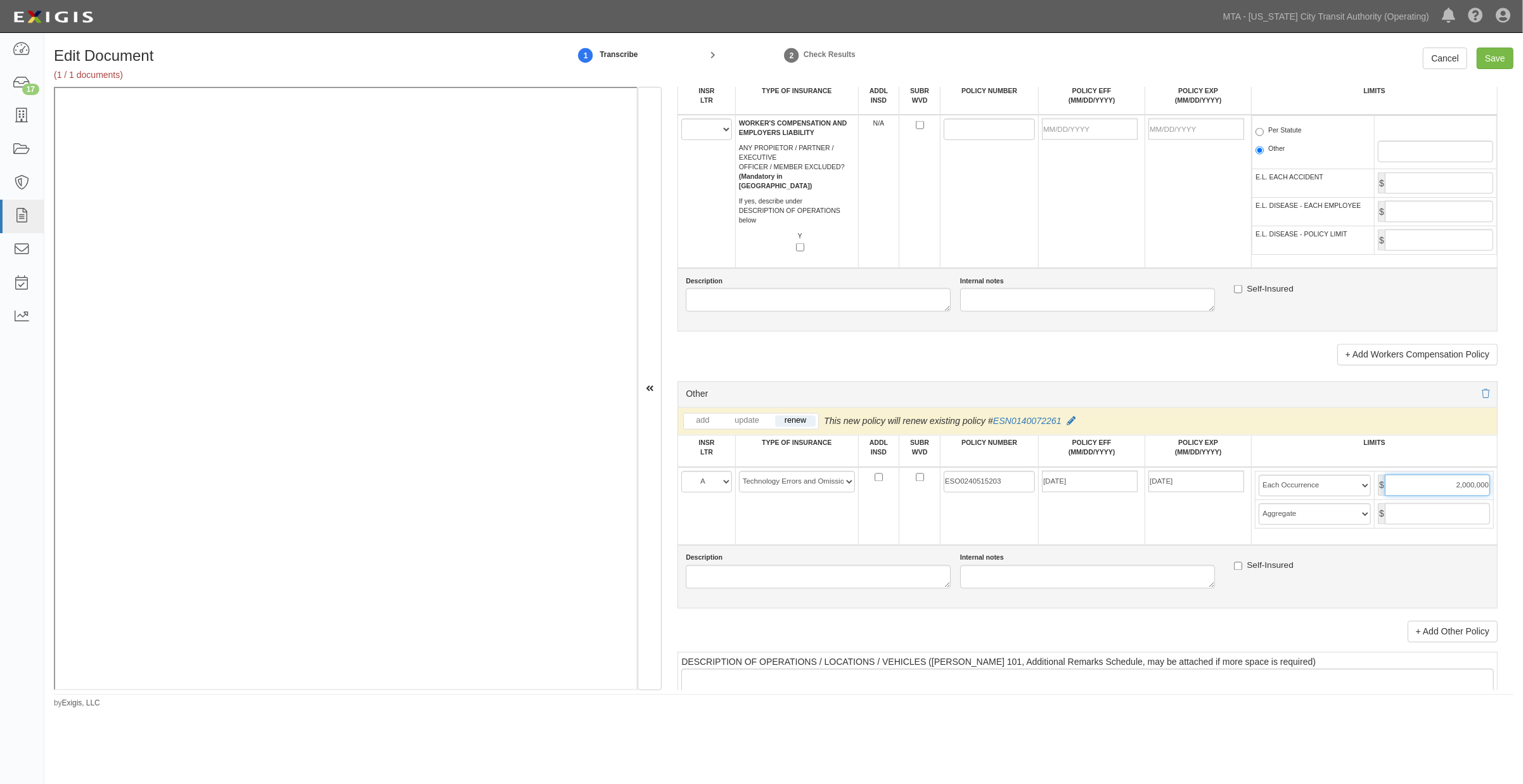
click at [1018, 545] on div "Document Details Received: 10/01/2025 Party NaviLens Projects Corp. 10-21 TO 10…" at bounding box center [1087, 388] width 852 height 603
click at [1018, 525] on input "text" at bounding box center [1437, 514] width 105 height 22
click at [1018, 54] on input "Save" at bounding box center [1495, 58] width 37 height 22
type input "2000000"
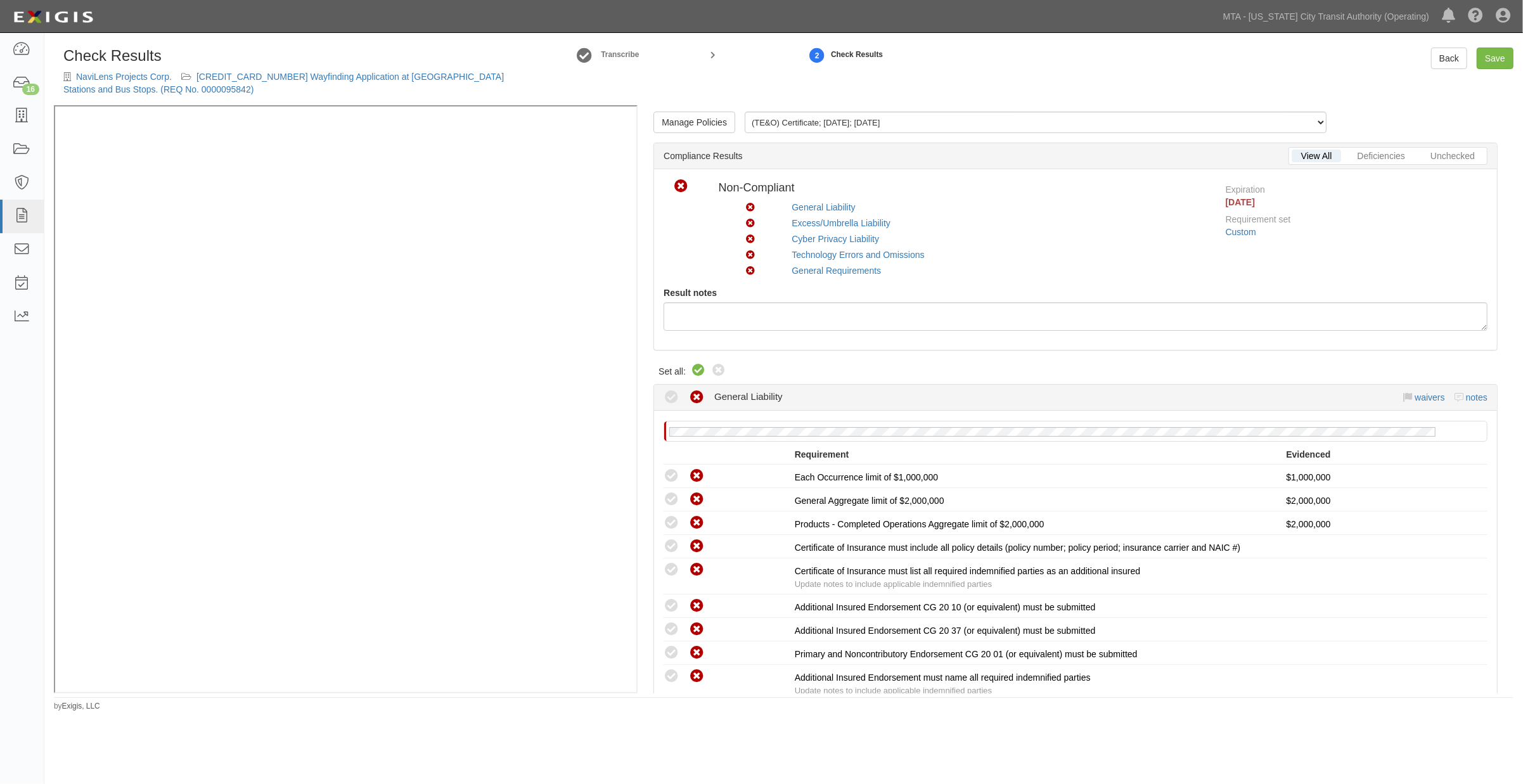
click at [702, 372] on icon at bounding box center [698, 370] width 15 height 15
radio input "true"
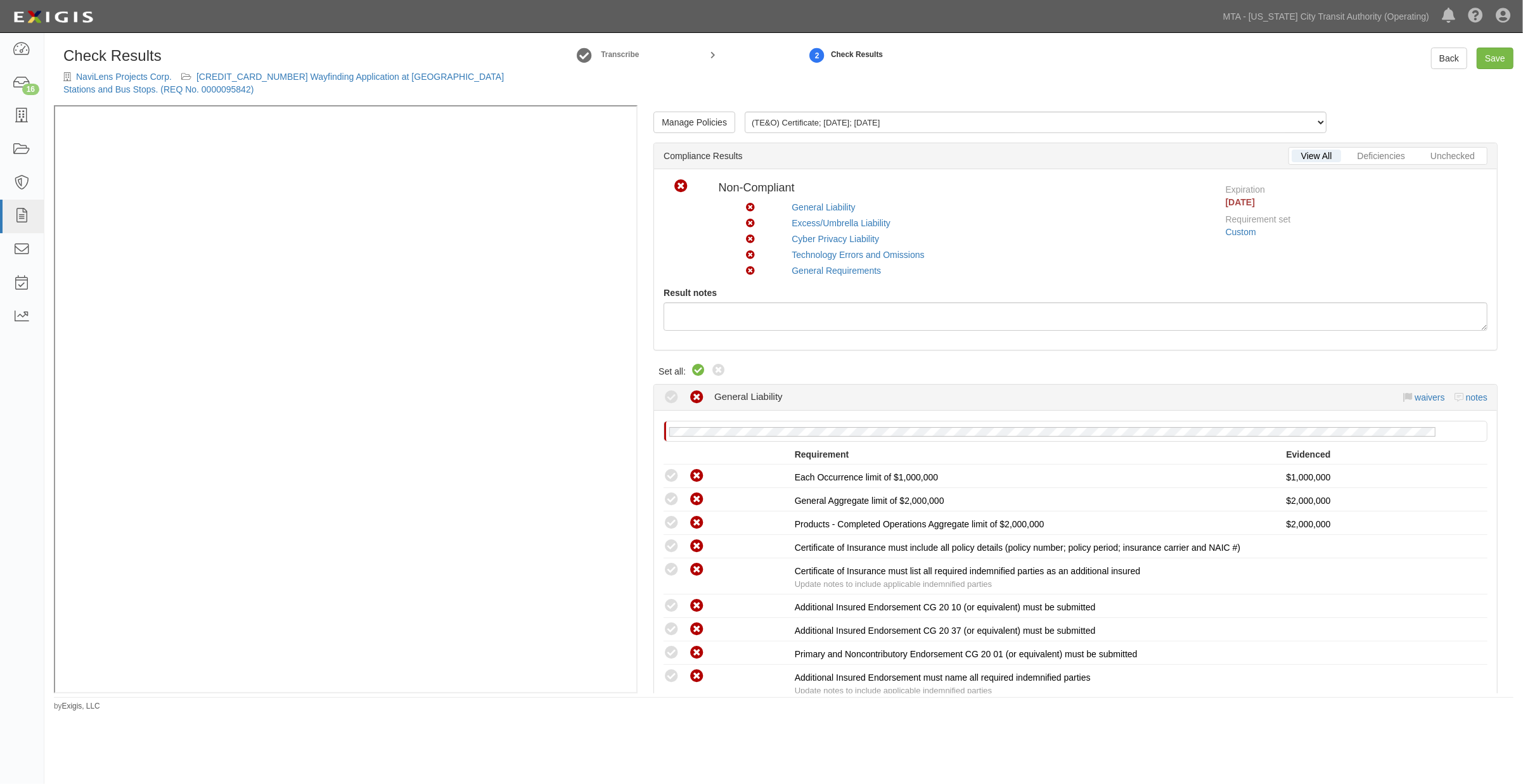
radio input "true"
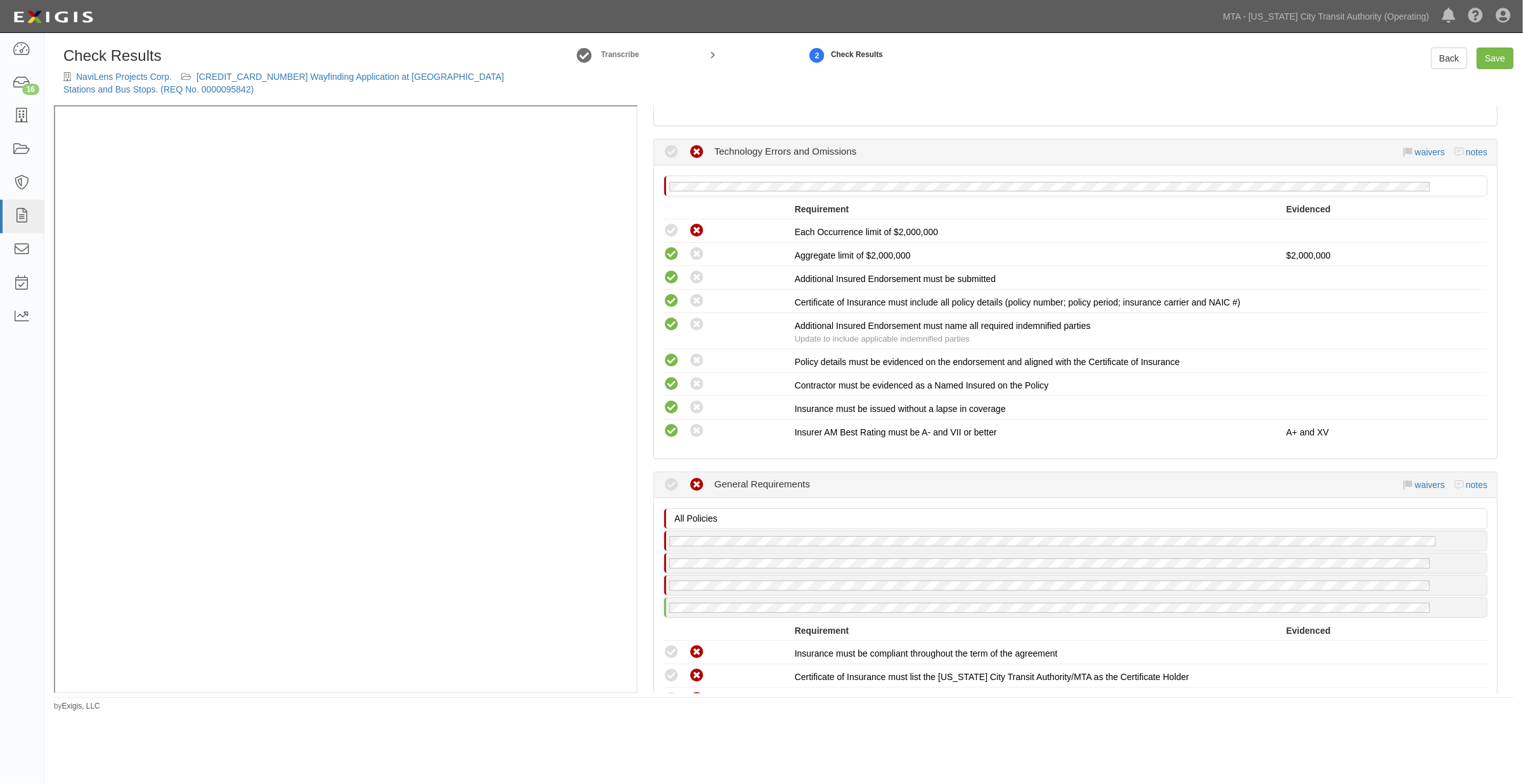
scroll to position [1689, 0]
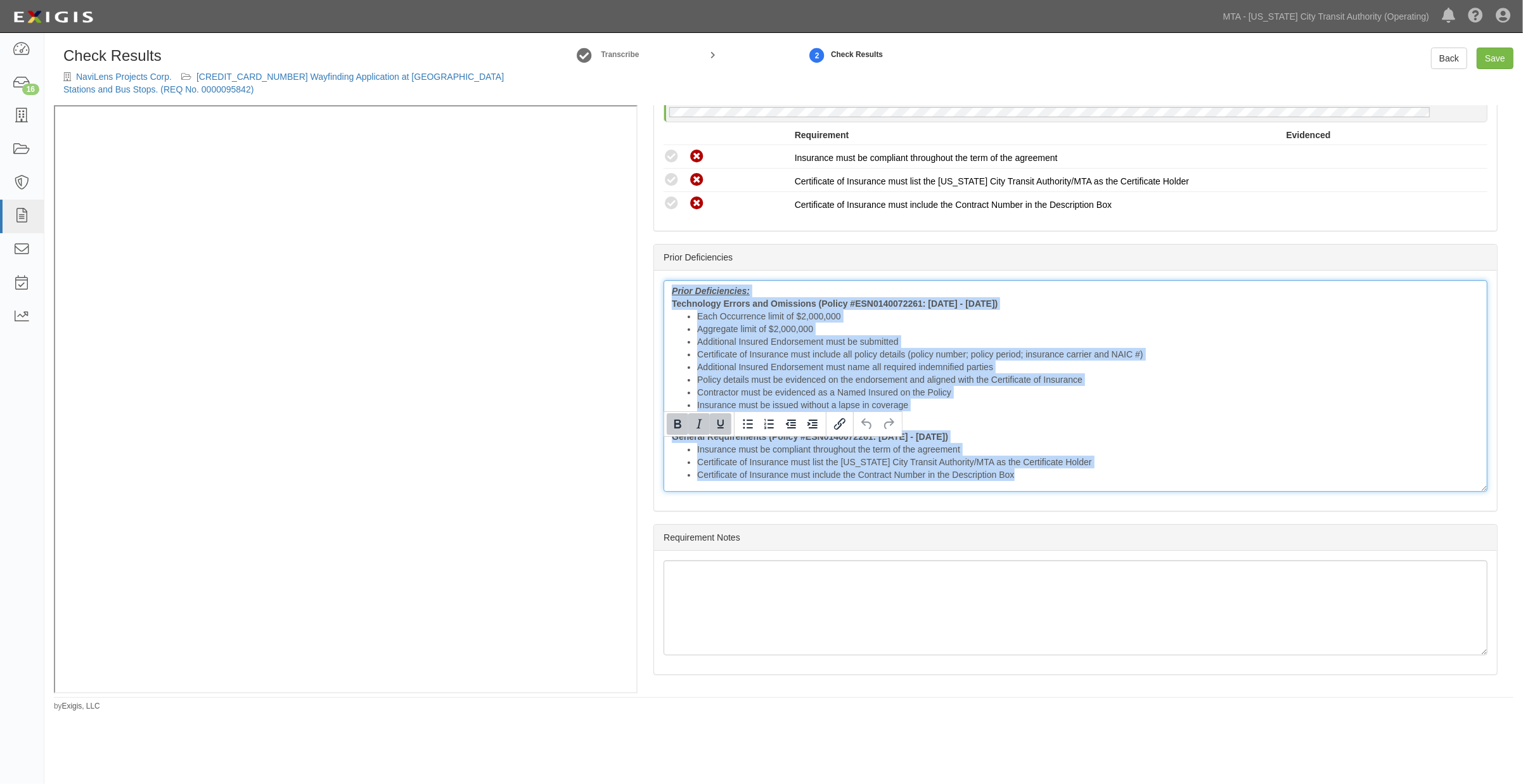
drag, startPoint x: 665, startPoint y: 446, endPoint x: 1205, endPoint y: 675, distance: 586.6
click at [1205, 675] on div "Manage Policies (TE&O) Certificate; 10/1/2025; 9/30/26 (CYB, TE&O) Certificate;…" at bounding box center [1075, 399] width 876 height 588
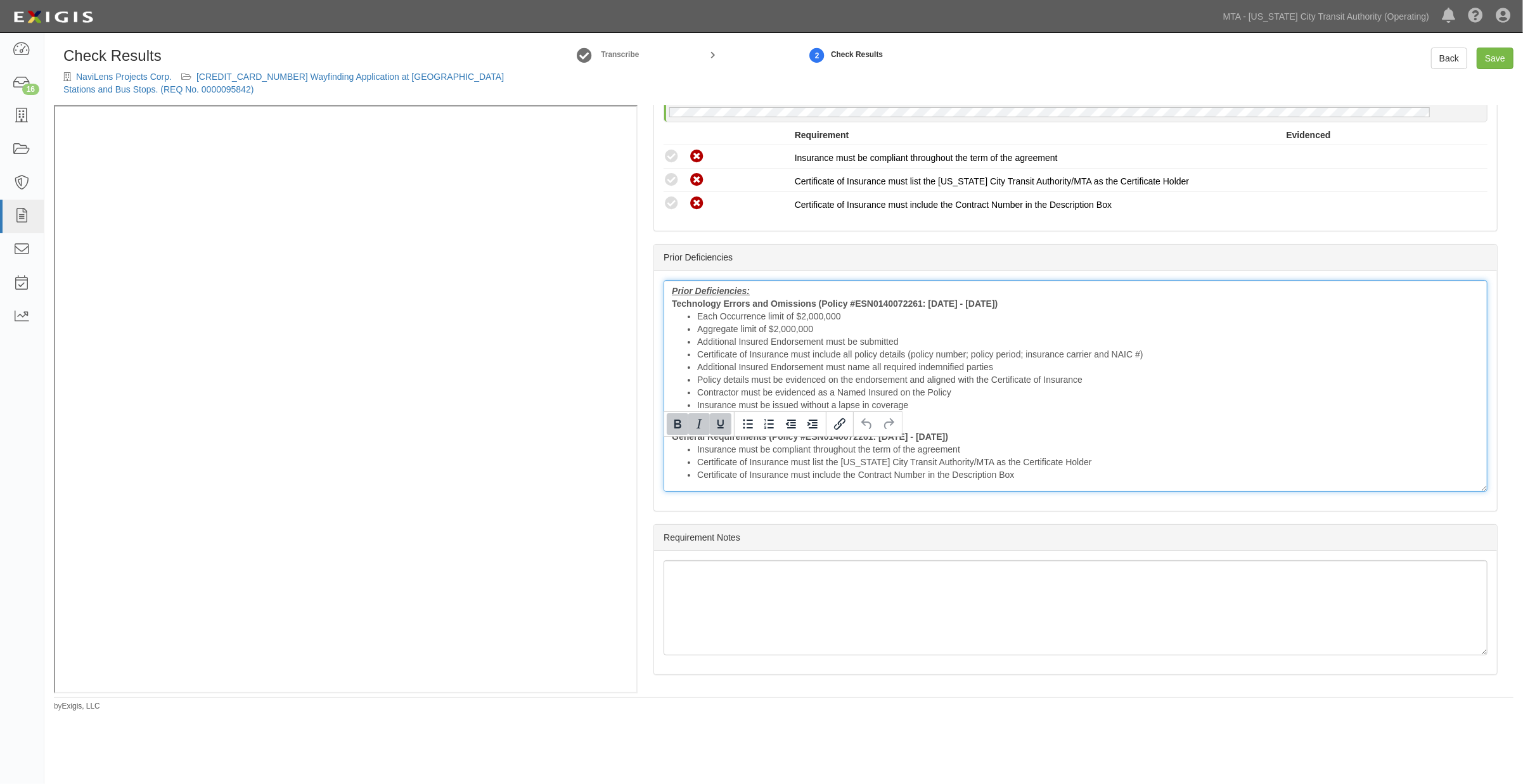
scroll to position [1731, 0]
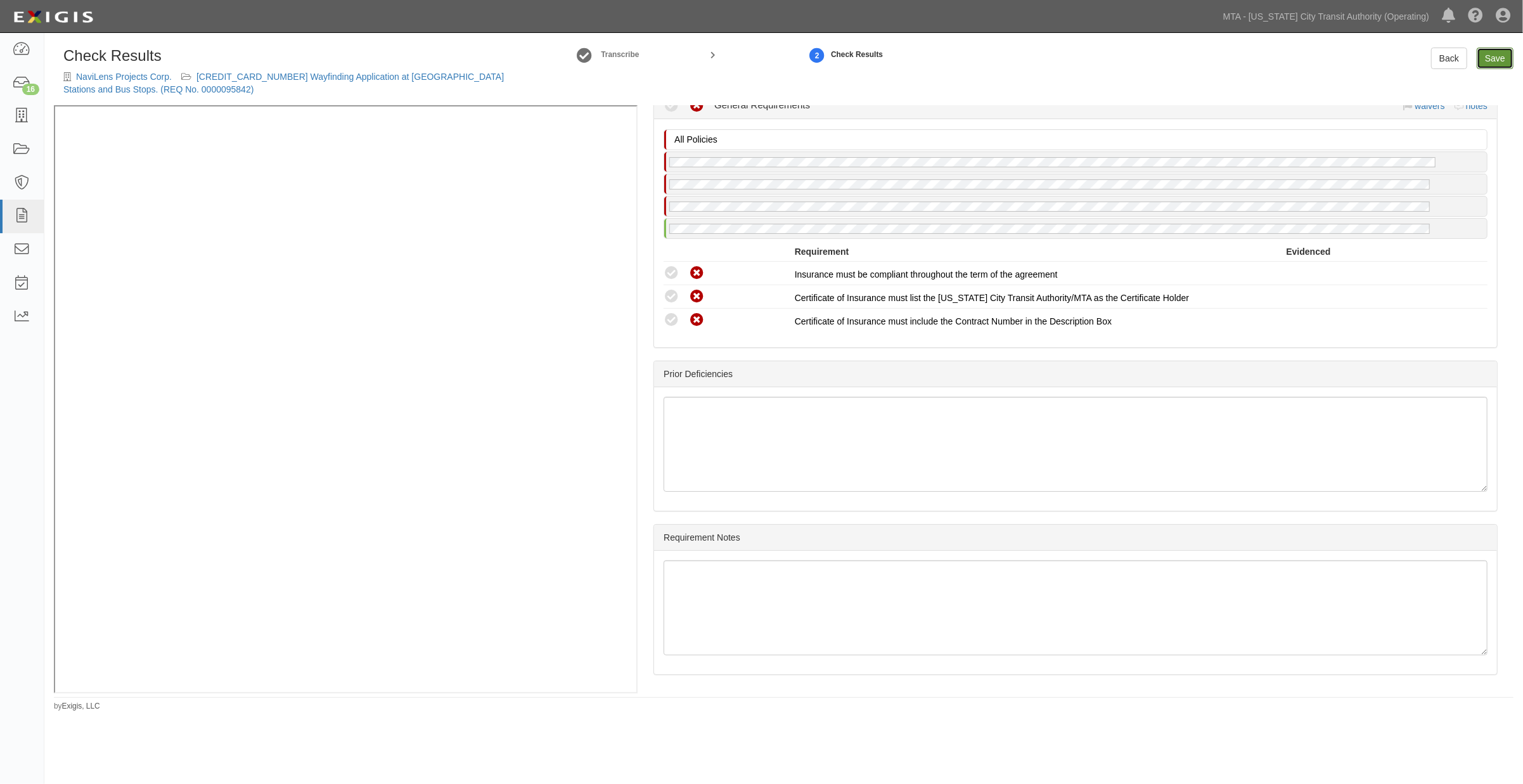
click at [1483, 59] on link "Save" at bounding box center [1495, 58] width 37 height 22
radio input "true"
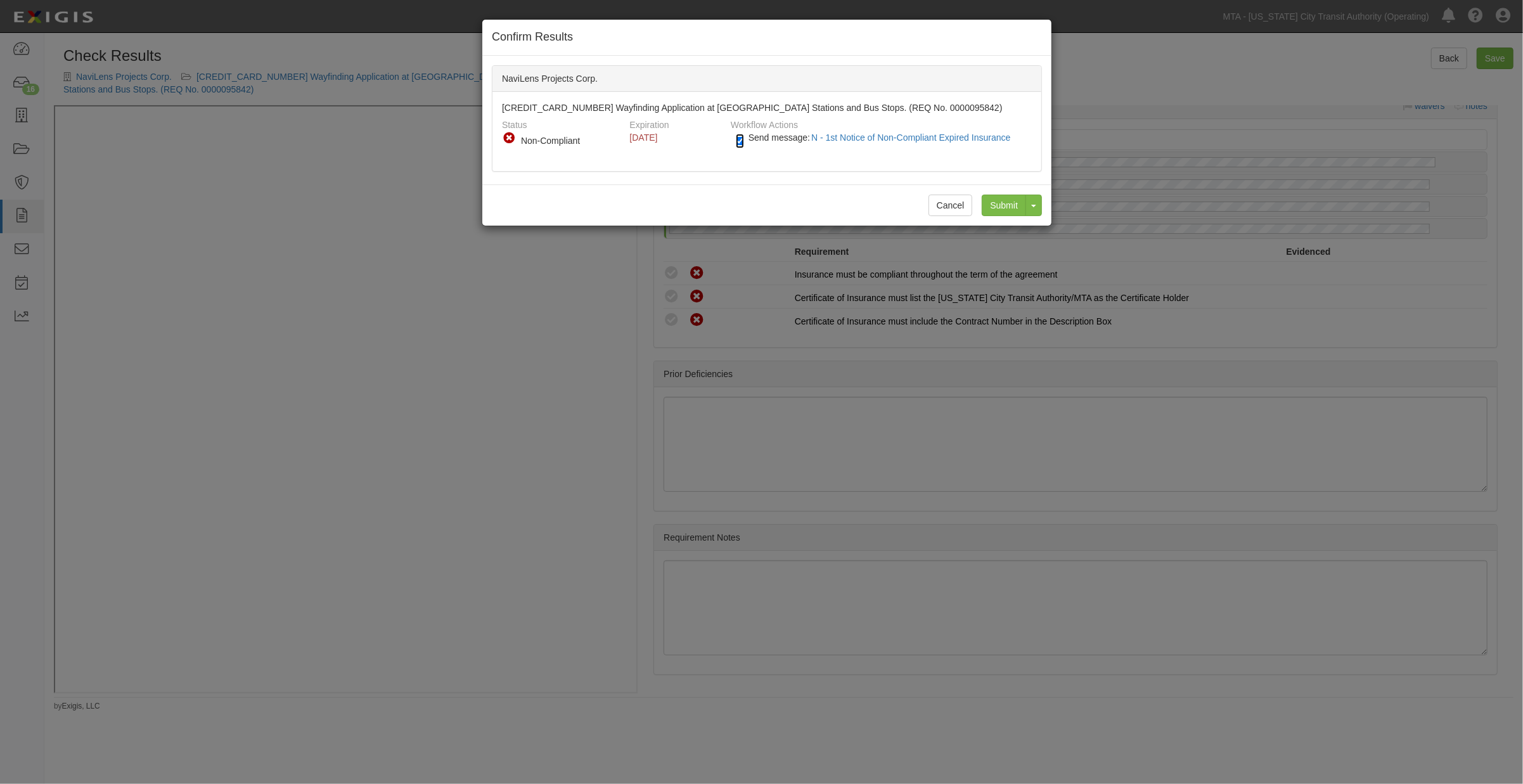
click at [744, 141] on label "Send message: N - 1st Notice of Non-Compliant Expired Insurance" at bounding box center [876, 144] width 280 height 17
click at [744, 141] on input "Send message: N - 1st Notice of Non-Compliant Expired Insurance" at bounding box center [740, 141] width 8 height 15
checkbox input "false"
click at [1006, 203] on input "Submit" at bounding box center [1004, 205] width 45 height 22
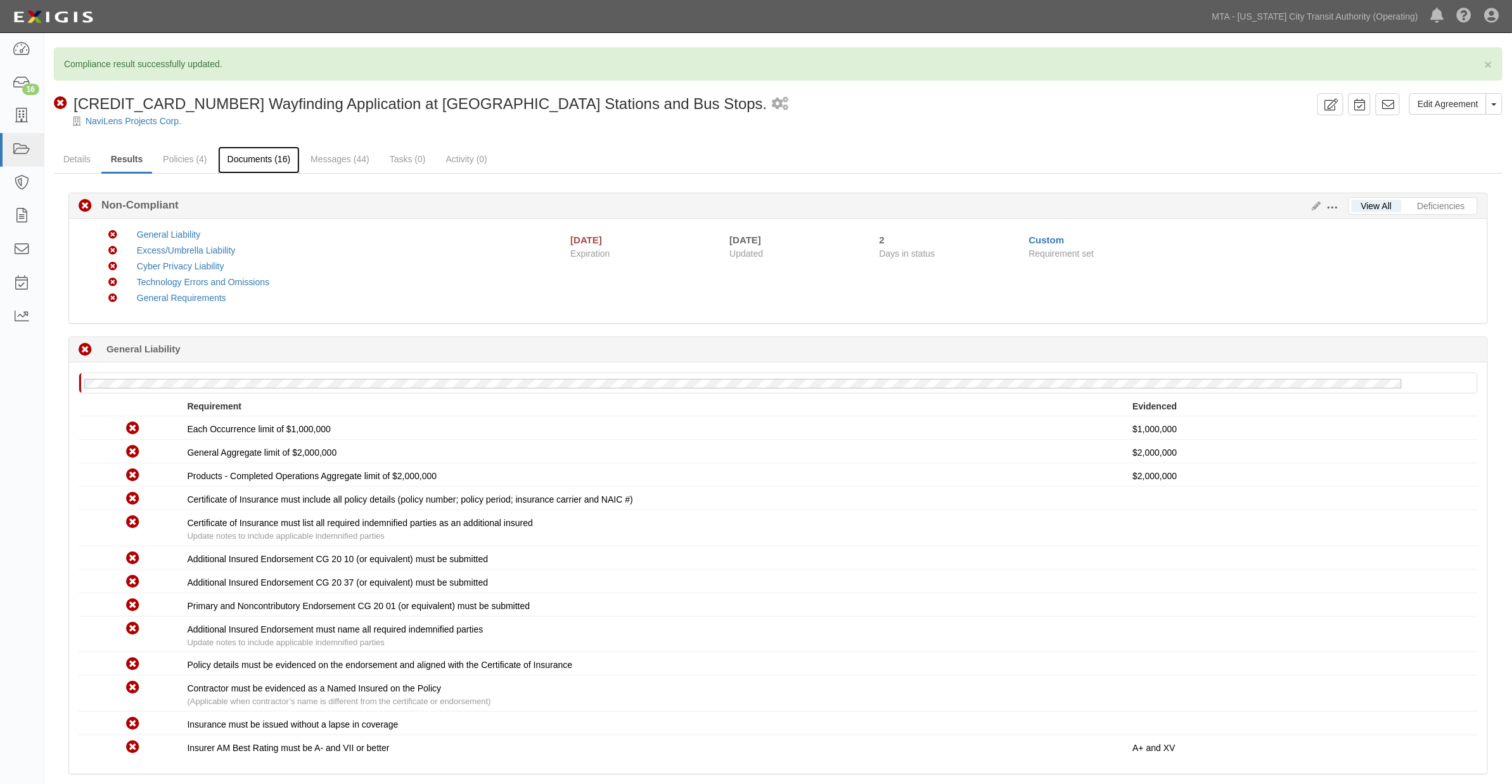
click at [272, 164] on link "Documents (16)" at bounding box center [259, 159] width 82 height 27
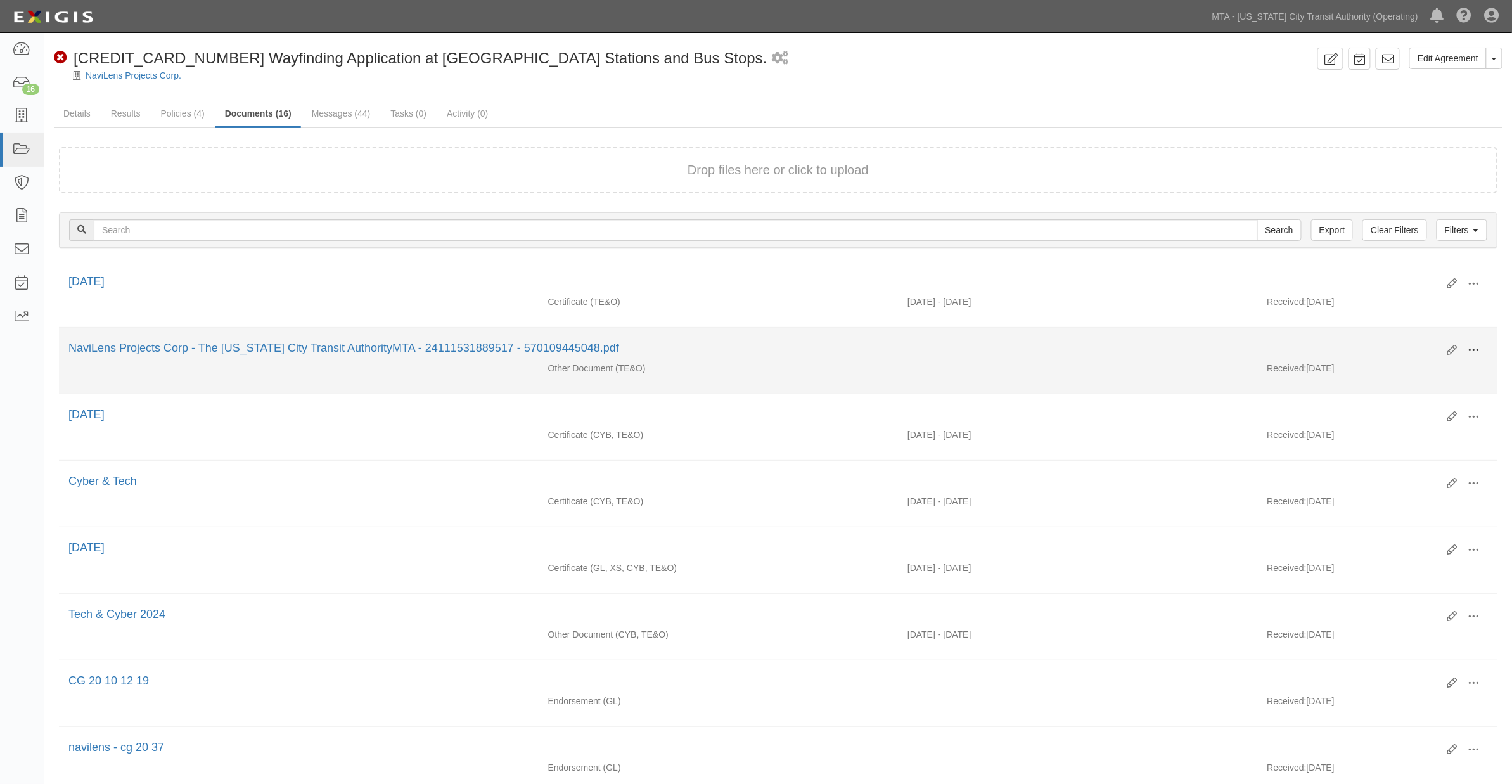
click at [1477, 350] on span at bounding box center [1474, 350] width 11 height 11
click at [1385, 368] on link "View" at bounding box center [1412, 368] width 100 height 23
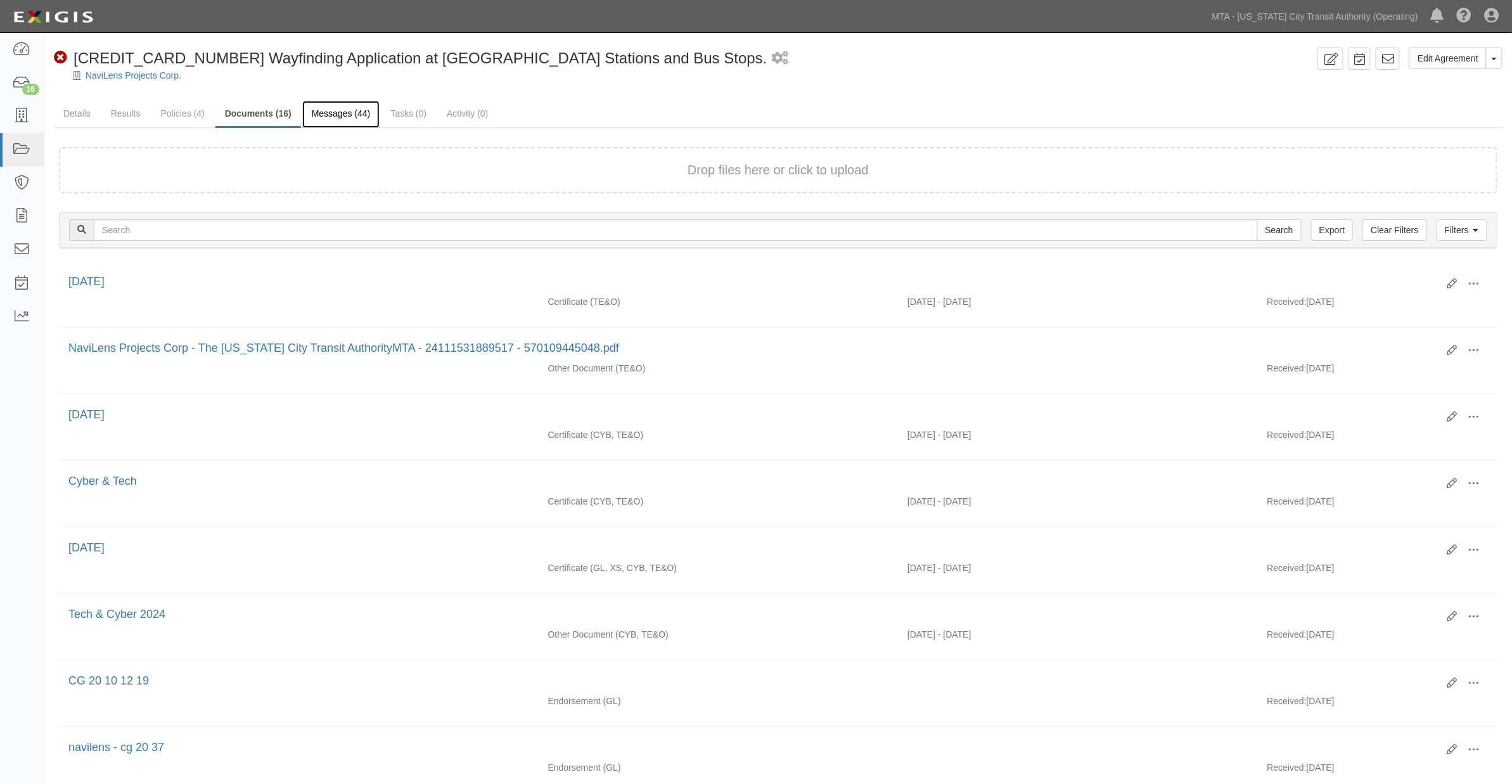
click at [328, 108] on link "Messages (44)" at bounding box center [340, 114] width 78 height 27
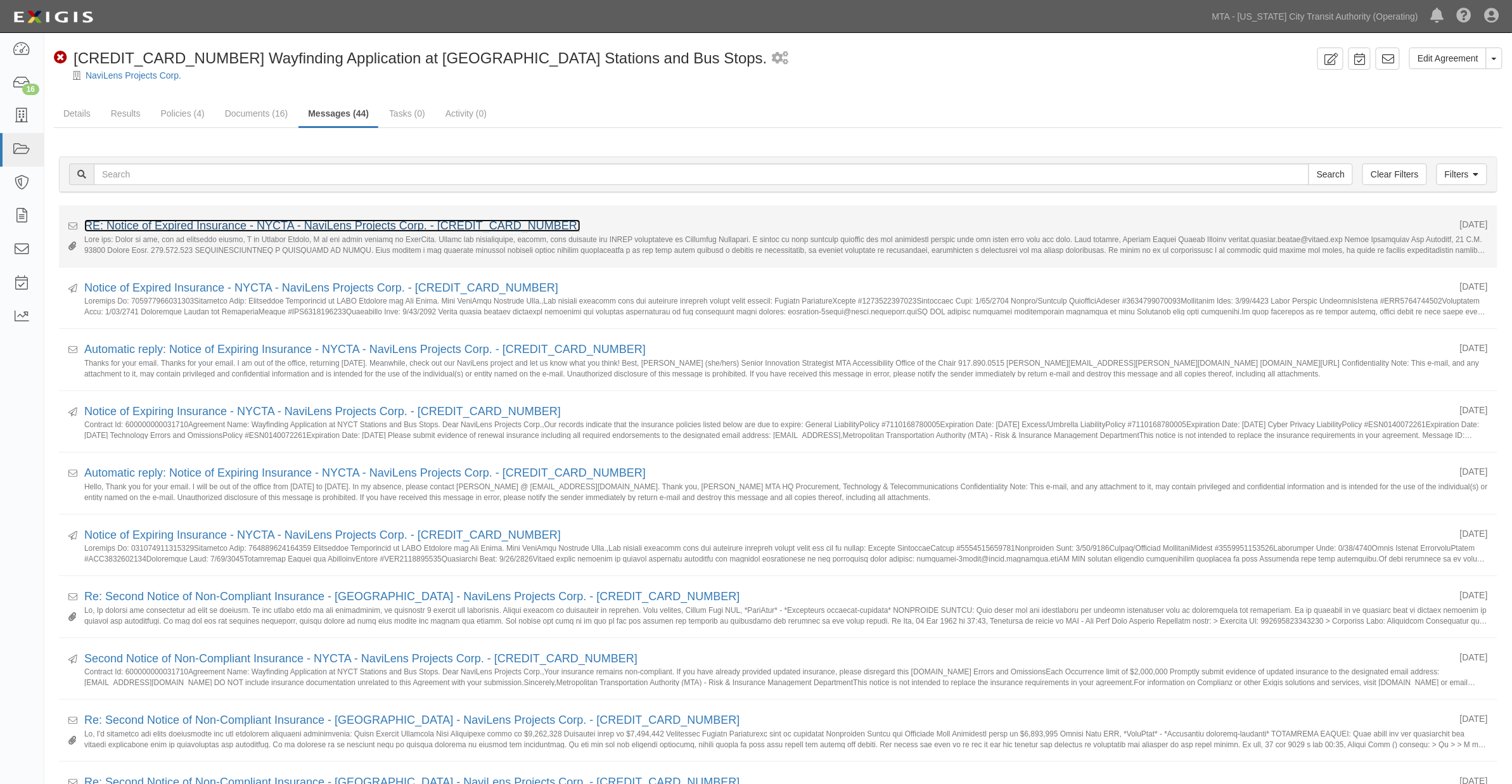
click at [258, 227] on link "RE: Notice of Expired Insurance - NYCTA - NaviLens Projects Corp. - [CREDIT_CAR…" at bounding box center [332, 226] width 496 height 12
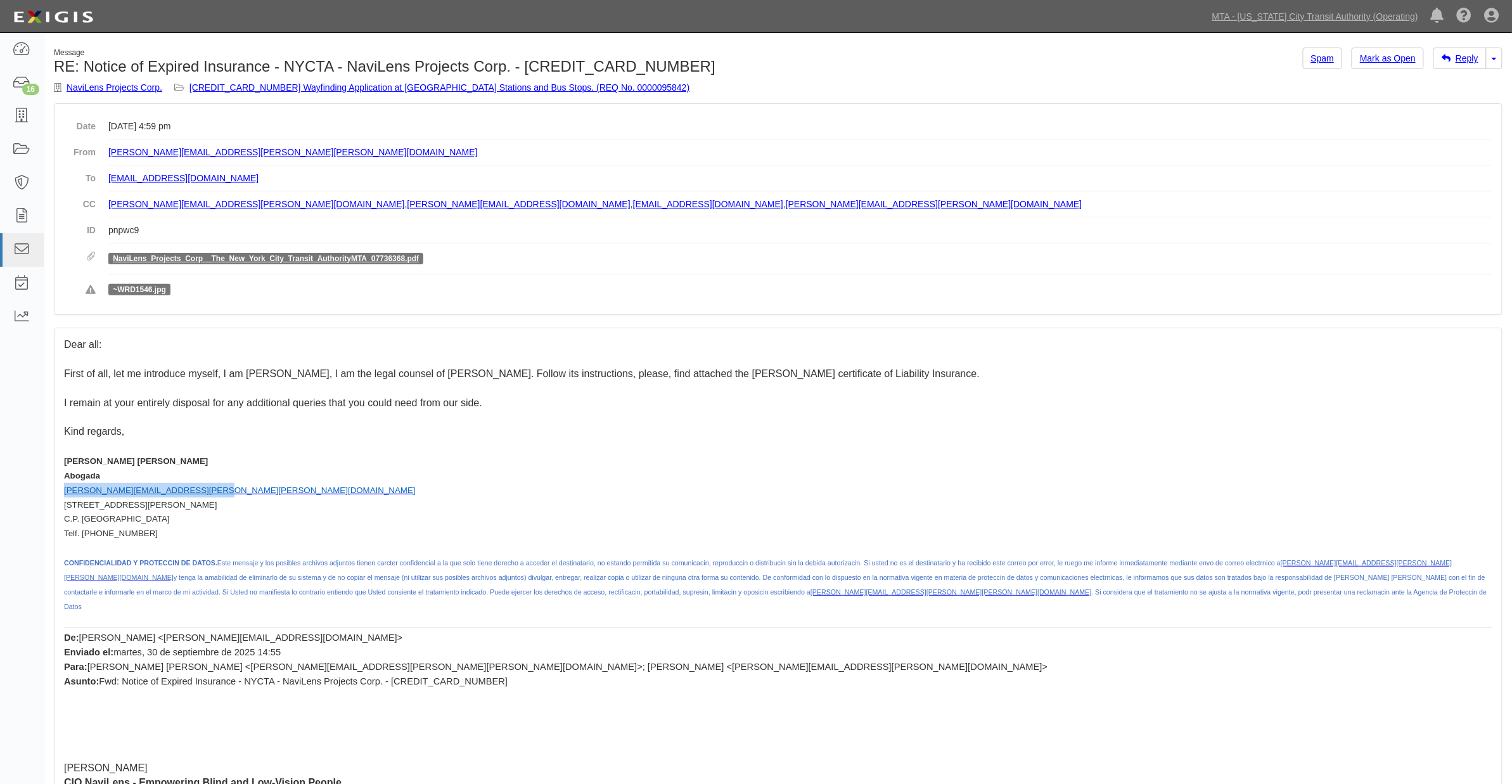
drag, startPoint x: 206, startPoint y: 494, endPoint x: 62, endPoint y: 493, distance: 144.0
copy span "natalia.sanchez.molina@icamur.org"
click at [1502, 57] on link "Toggle Dropdown" at bounding box center [1494, 58] width 17 height 22
click at [1437, 81] on link "Reply All" at bounding box center [1452, 82] width 100 height 17
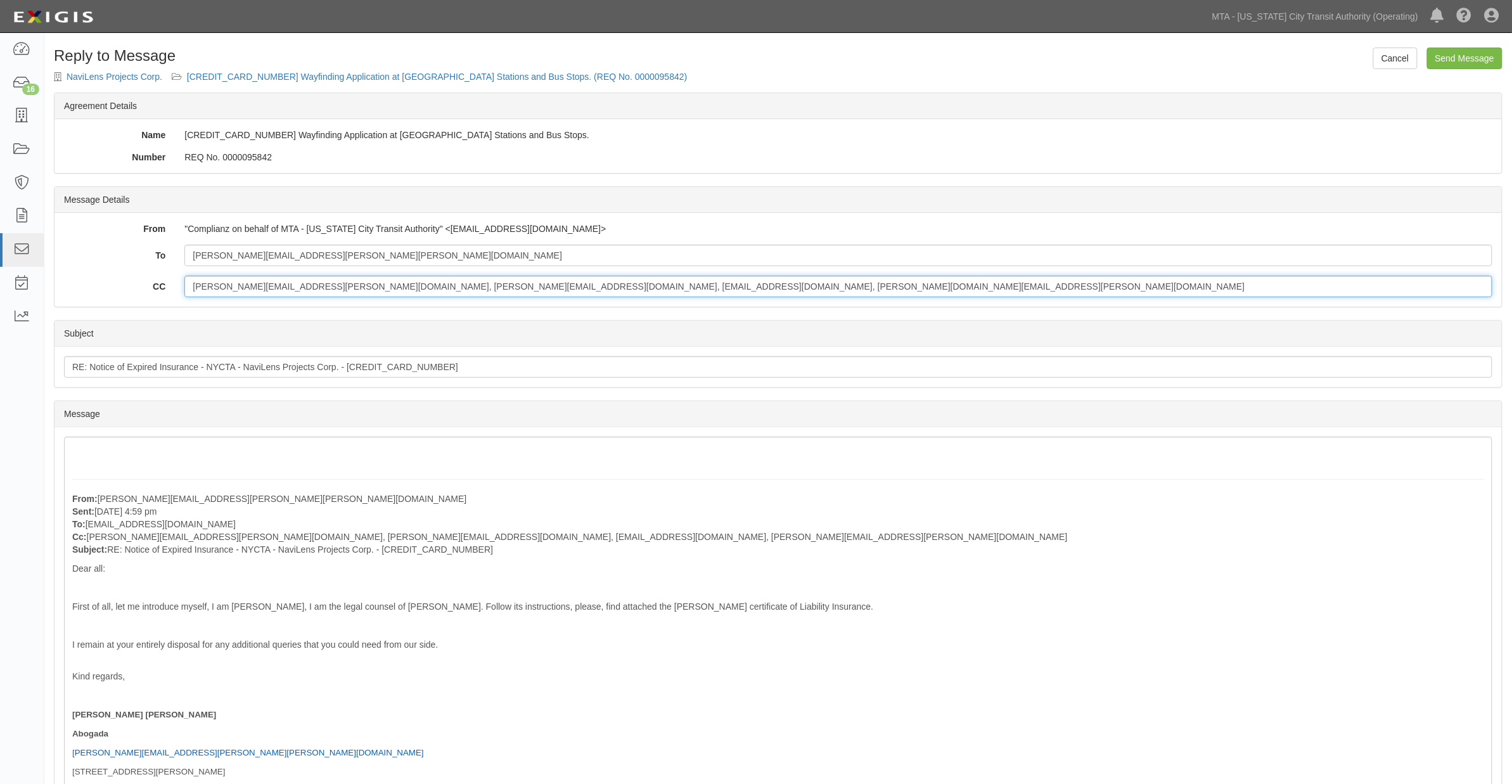
click at [661, 286] on input "[PERSON_NAME][EMAIL_ADDRESS][PERSON_NAME][DOMAIN_NAME], [PERSON_NAME][EMAIL_ADD…" at bounding box center [838, 286] width 1308 height 22
paste input "[PERSON_NAME][EMAIL_ADDRESS][PERSON_NAME][PERSON_NAME][DOMAIN_NAME]"
drag, startPoint x: 770, startPoint y: 288, endPoint x: 166, endPoint y: 300, distance: 604.1
click at [166, 300] on div "From "Complianz on behalf of MTA - New York City Transit Authority" <agreement-…" at bounding box center [778, 259] width 1447 height 94
type input "lorenzo.campos@navilens.com, javier@navilens.com, aterzidi@mtabsc.org, miriam.p…"
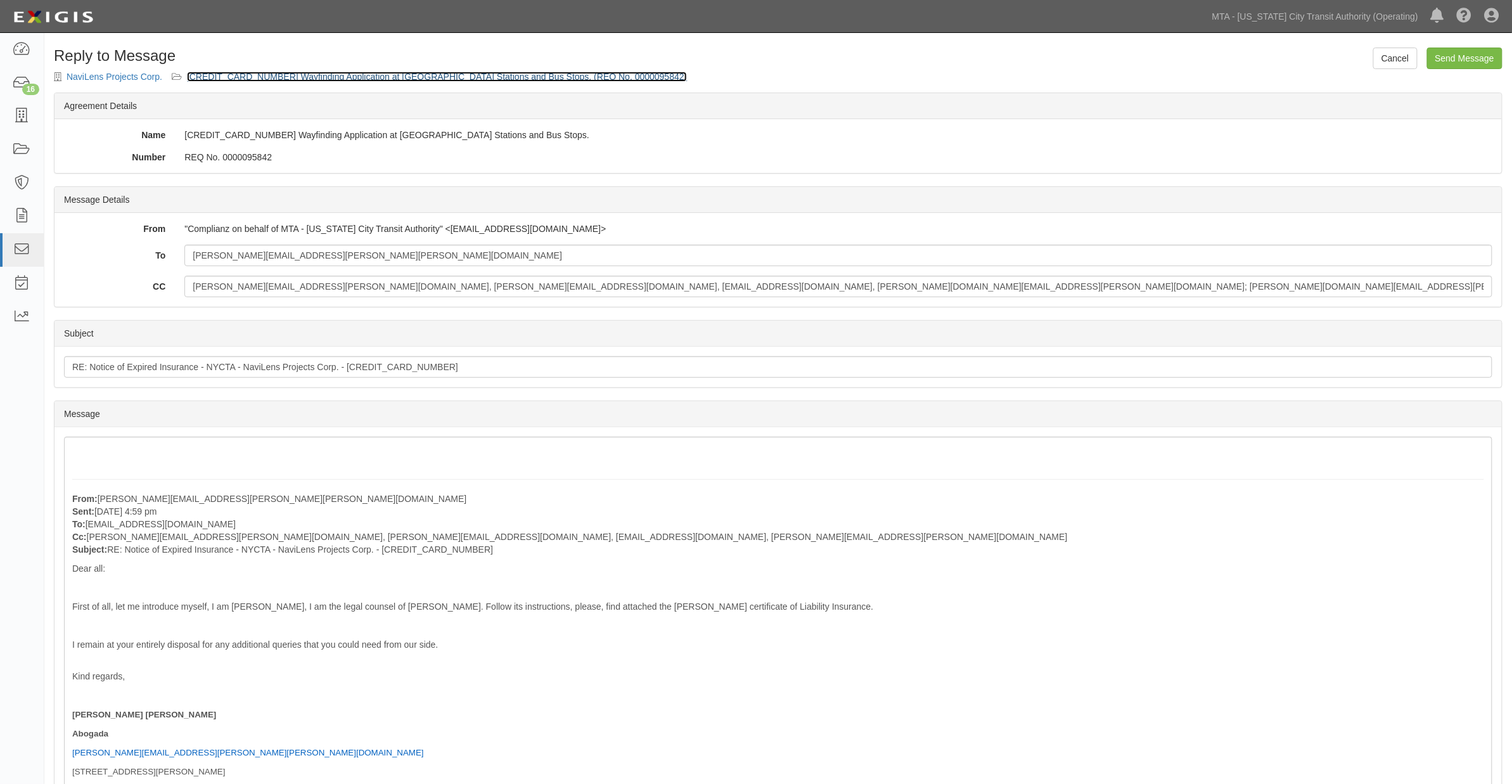
click at [318, 73] on link "600000000031710 Wayfinding Application at NYCT Stations and Bus Stops. (REQ No.…" at bounding box center [438, 77] width 500 height 10
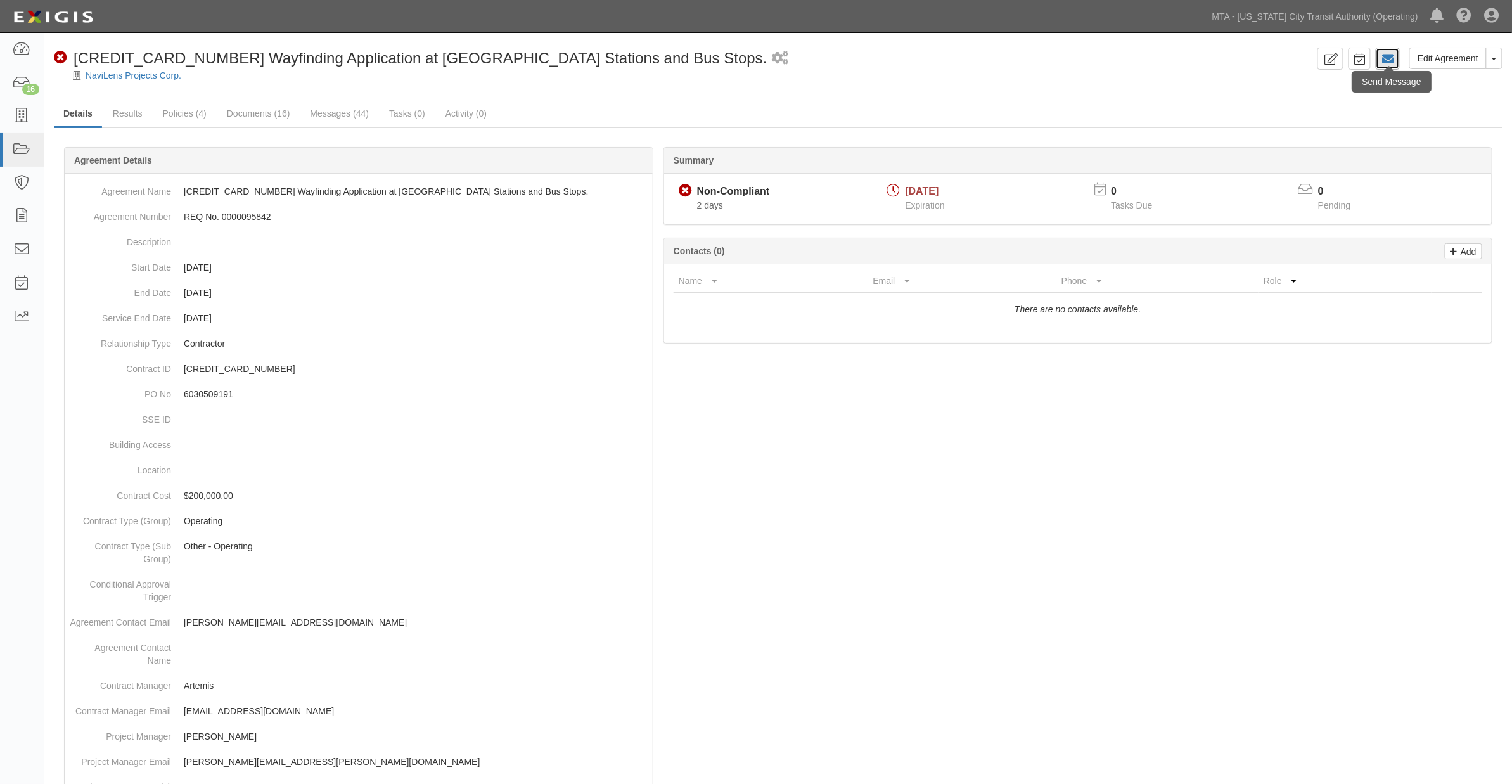
click at [1390, 63] on icon at bounding box center [1388, 59] width 12 height 12
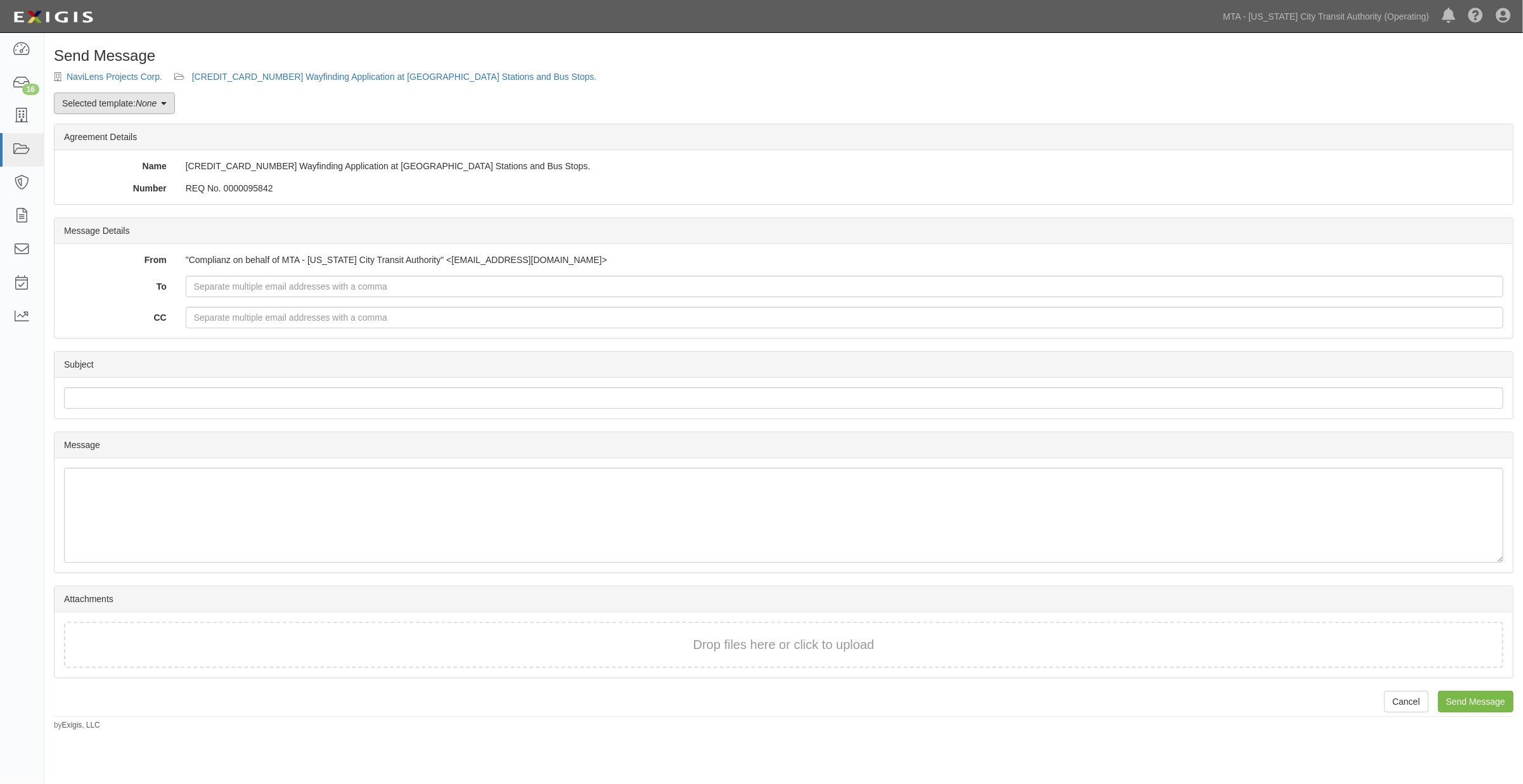
click at [155, 98] on em "None" at bounding box center [146, 103] width 21 height 10
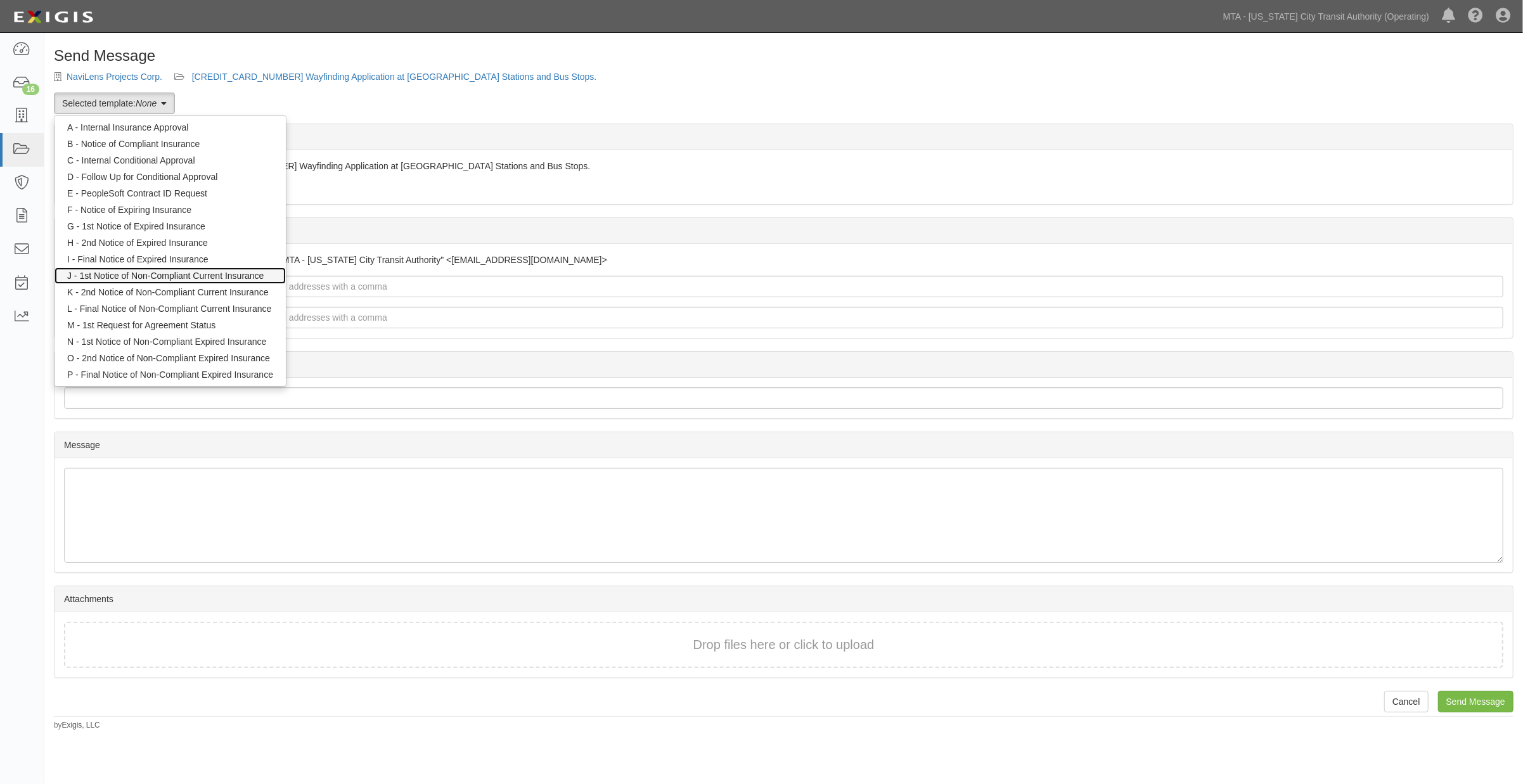
click at [136, 274] on link "J - 1st Notice of Non-Compliant Current Insurance" at bounding box center [170, 276] width 231 height 17
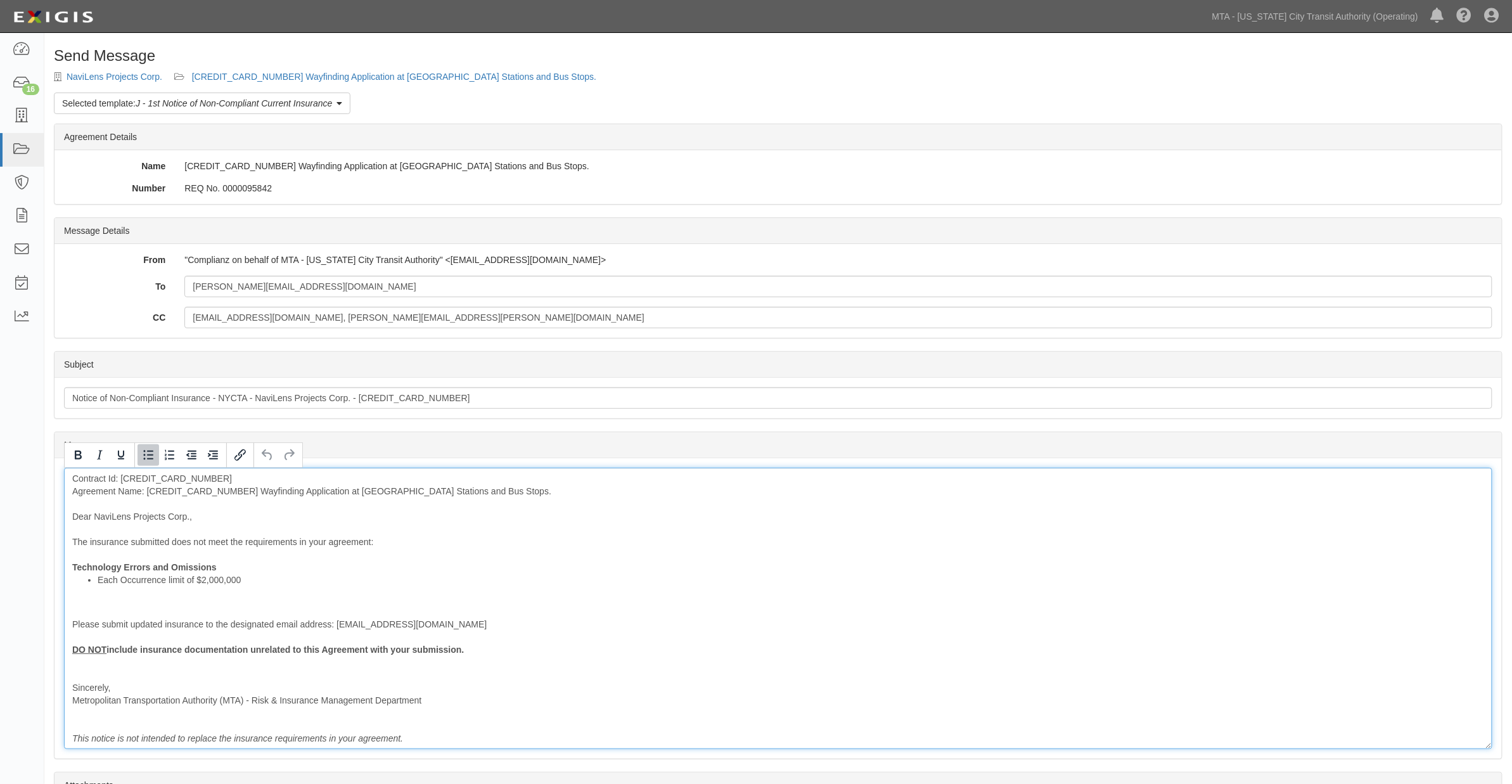
click at [187, 580] on li "Each Occurrence limit of $2,000,000" at bounding box center [791, 579] width 1386 height 12
click at [70, 564] on div "Contract Id: [CREDIT_CARD_NUMBER] Agreement Name: [CREDIT_CARD_NUMBER] Wayfindi…" at bounding box center [778, 608] width 1428 height 282
click at [195, 493] on div "Contract Id: 600000000031710 Agreement Name: 600000000031710 Wayfinding Applica…" at bounding box center [778, 608] width 1428 height 282
click at [73, 564] on strong "Technology Errors and Omissions" at bounding box center [144, 567] width 144 height 10
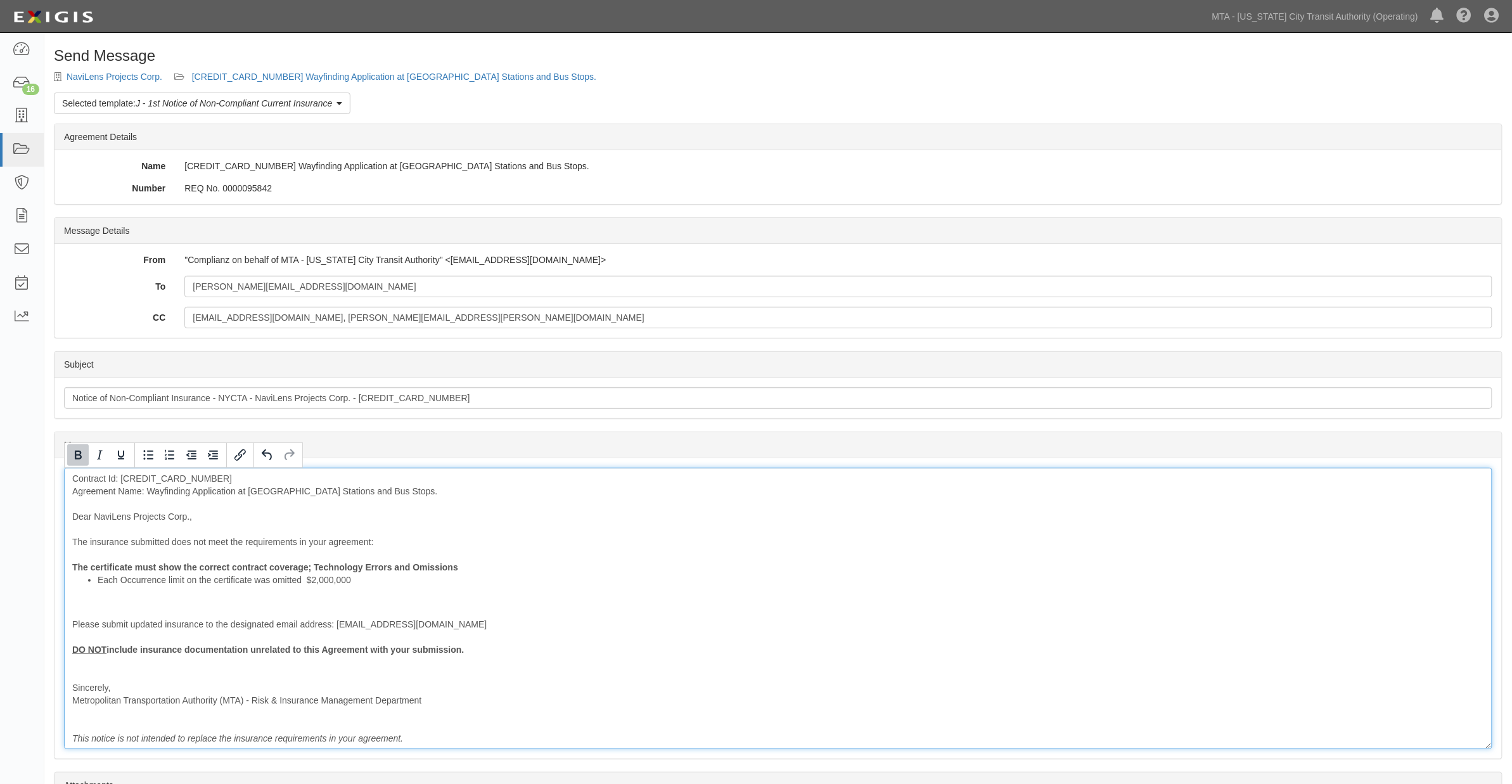
click at [463, 566] on div "Contract Id: 600000000031710 Agreement Name: Wayfinding Application at NYCT Sta…" at bounding box center [778, 608] width 1428 height 282
drag, startPoint x: 368, startPoint y: 580, endPoint x: 74, endPoint y: 584, distance: 294.0
click at [74, 584] on ul "Each Occurrence limit on the certificate was omitted $2,000,000" at bounding box center [778, 579] width 1411 height 12
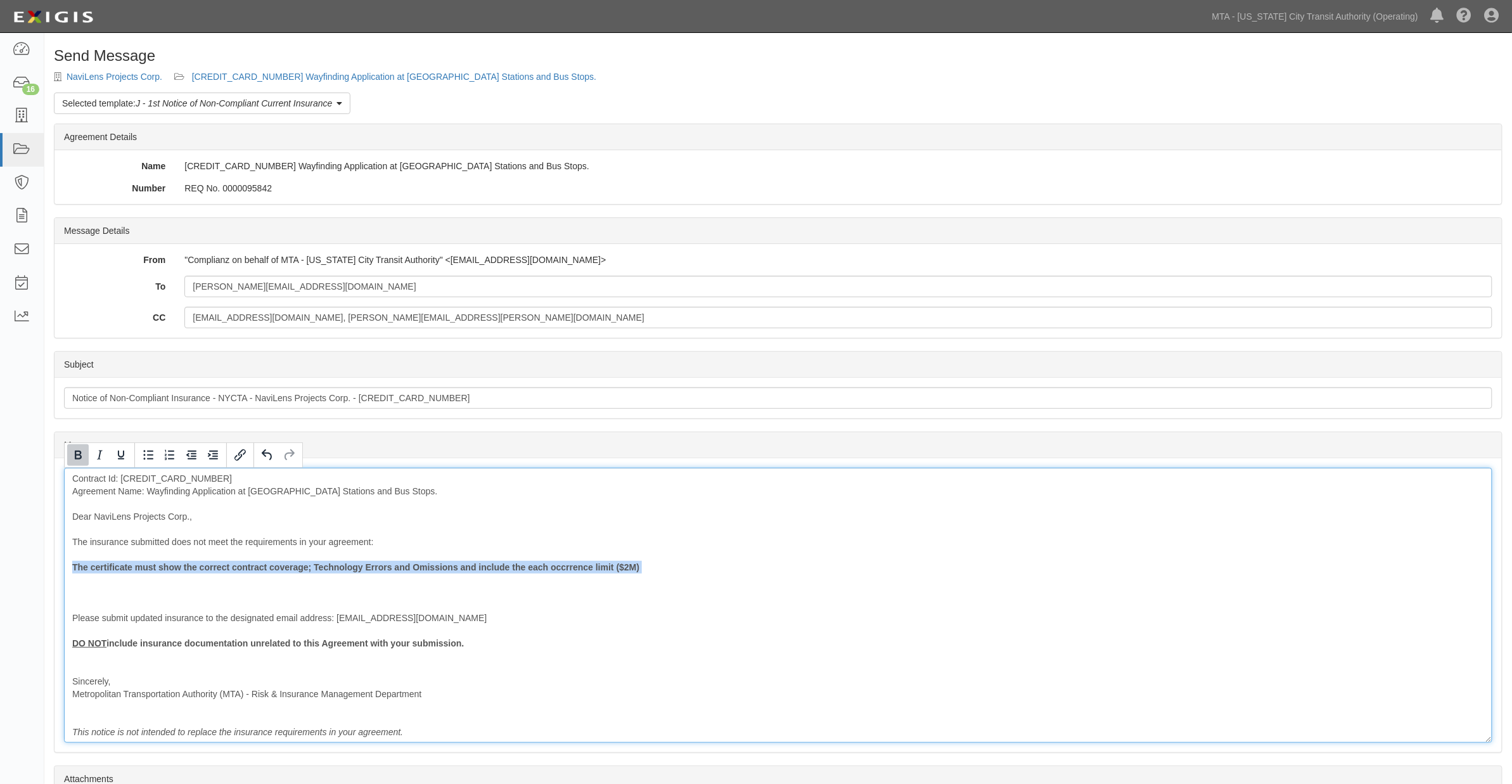
drag, startPoint x: 94, startPoint y: 584, endPoint x: 65, endPoint y: 571, distance: 31.8
click at [65, 571] on div "Contract Id: 600000000031710 Agreement Name: Wayfinding Application at NYCT Sta…" at bounding box center [778, 605] width 1428 height 275
click at [76, 458] on icon "Bold" at bounding box center [78, 455] width 7 height 9
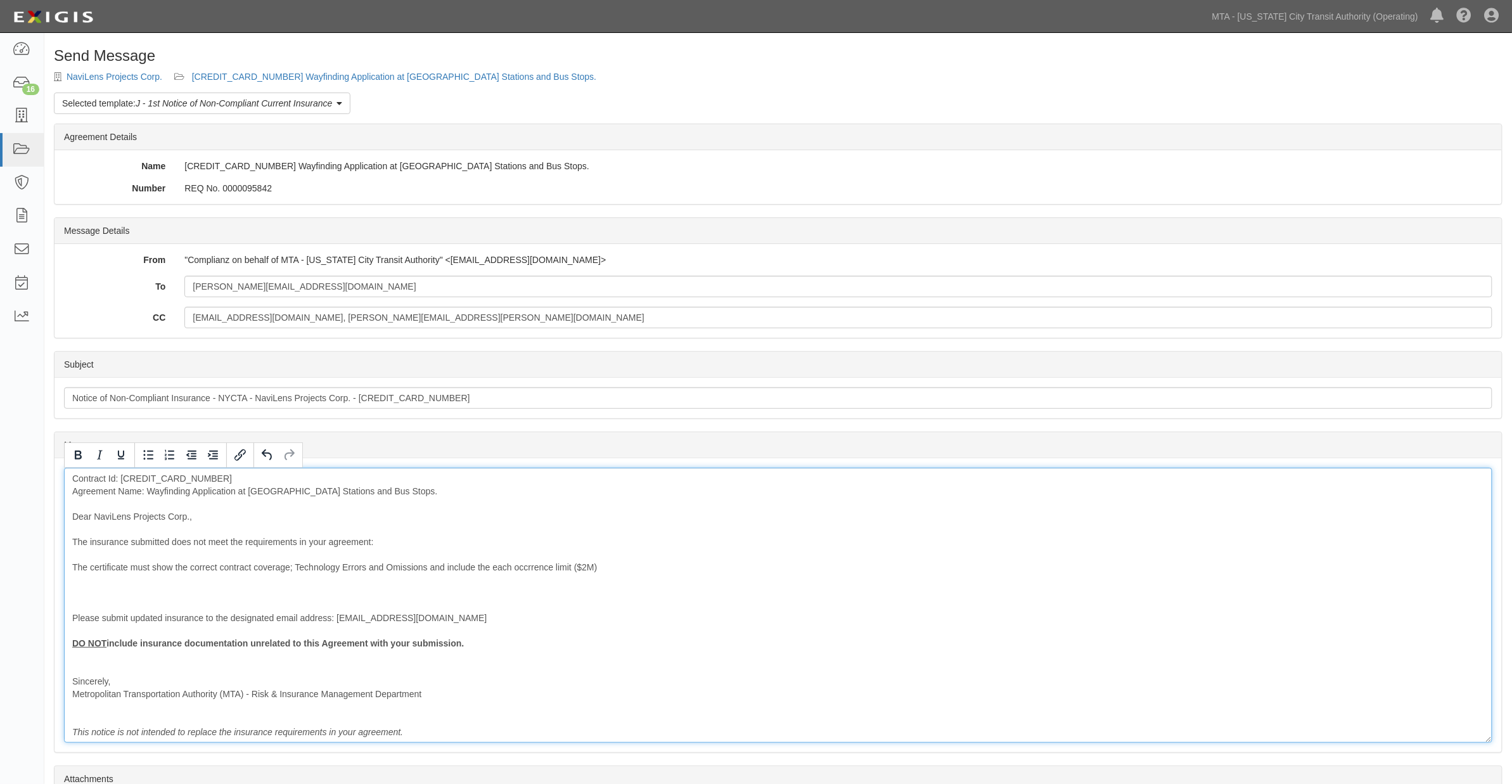
click at [175, 602] on div "Contract Id: 600000000031710 Agreement Name: Wayfinding Application at NYCT Sta…" at bounding box center [778, 605] width 1428 height 275
drag, startPoint x: 105, startPoint y: 659, endPoint x: 68, endPoint y: 641, distance: 41.1
click at [68, 641] on div "Contract Id: 600000000031710 Agreement Name: Wayfinding Application at NYCT Sta…" at bounding box center [778, 605] width 1428 height 275
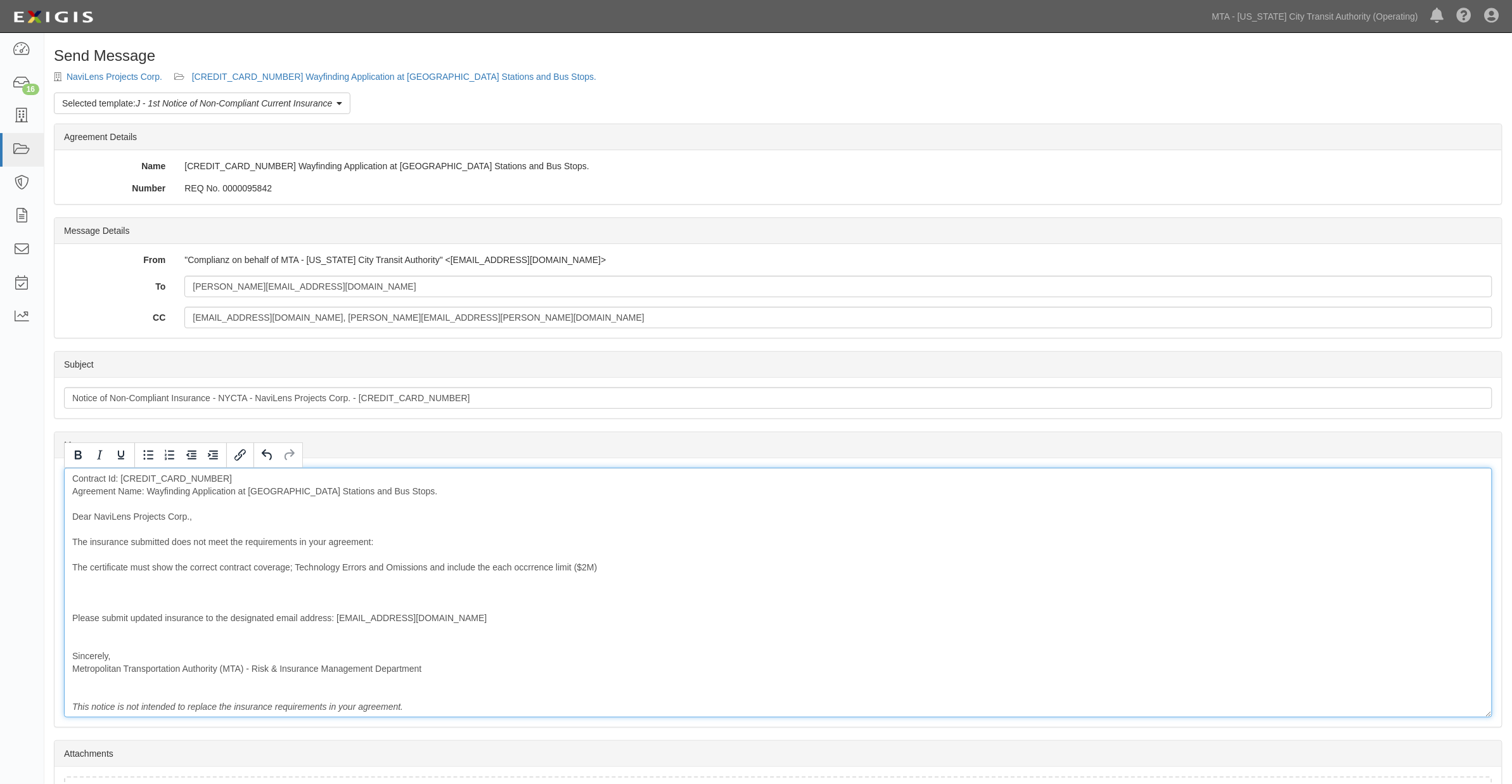
click at [74, 602] on div "Contract Id: 600000000031710 Agreement Name: Wayfinding Application at NYCT Sta…" at bounding box center [778, 592] width 1428 height 249
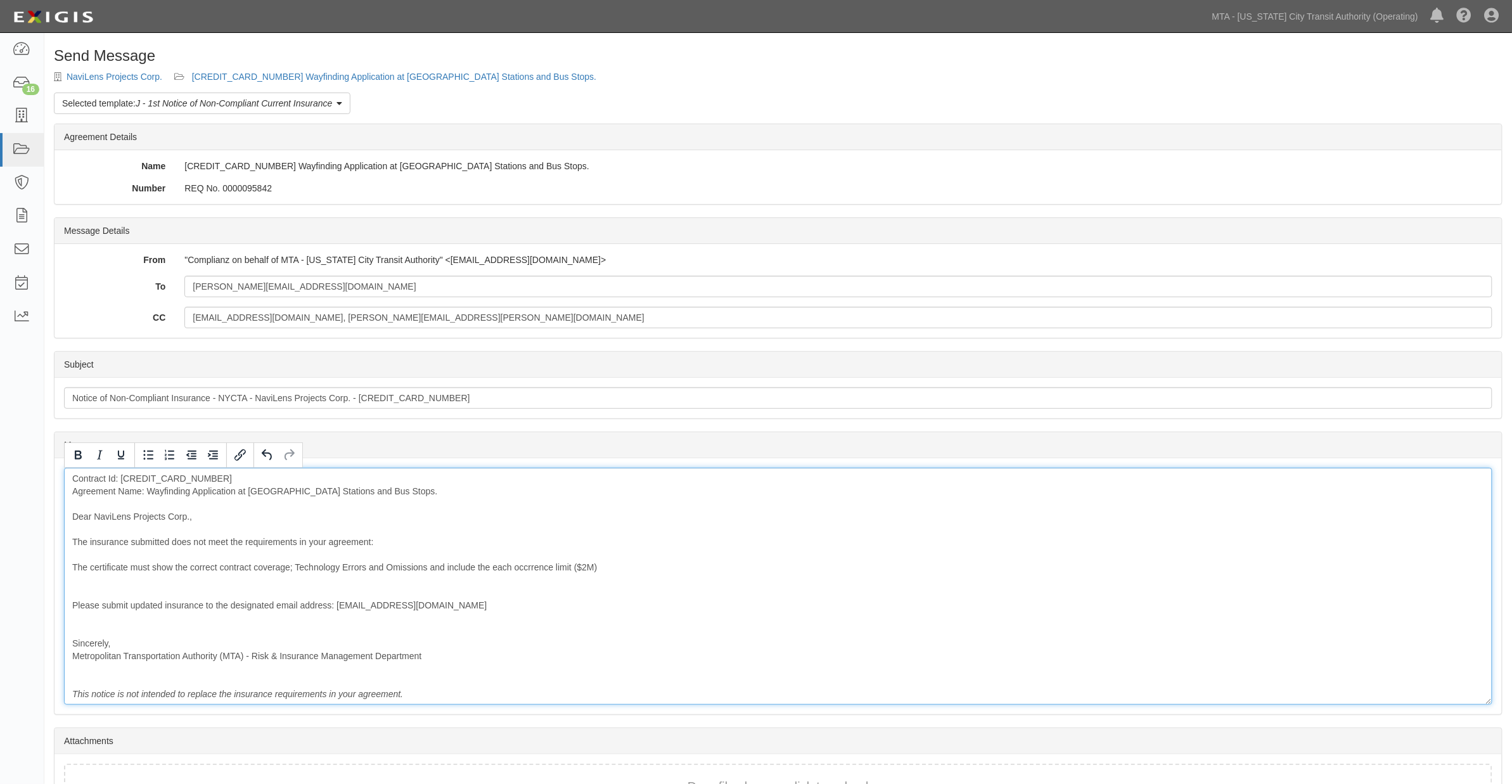
click at [86, 633] on div "Contract Id: 600000000031710 Agreement Name: Wayfinding Application at NYCT Sta…" at bounding box center [778, 585] width 1428 height 237
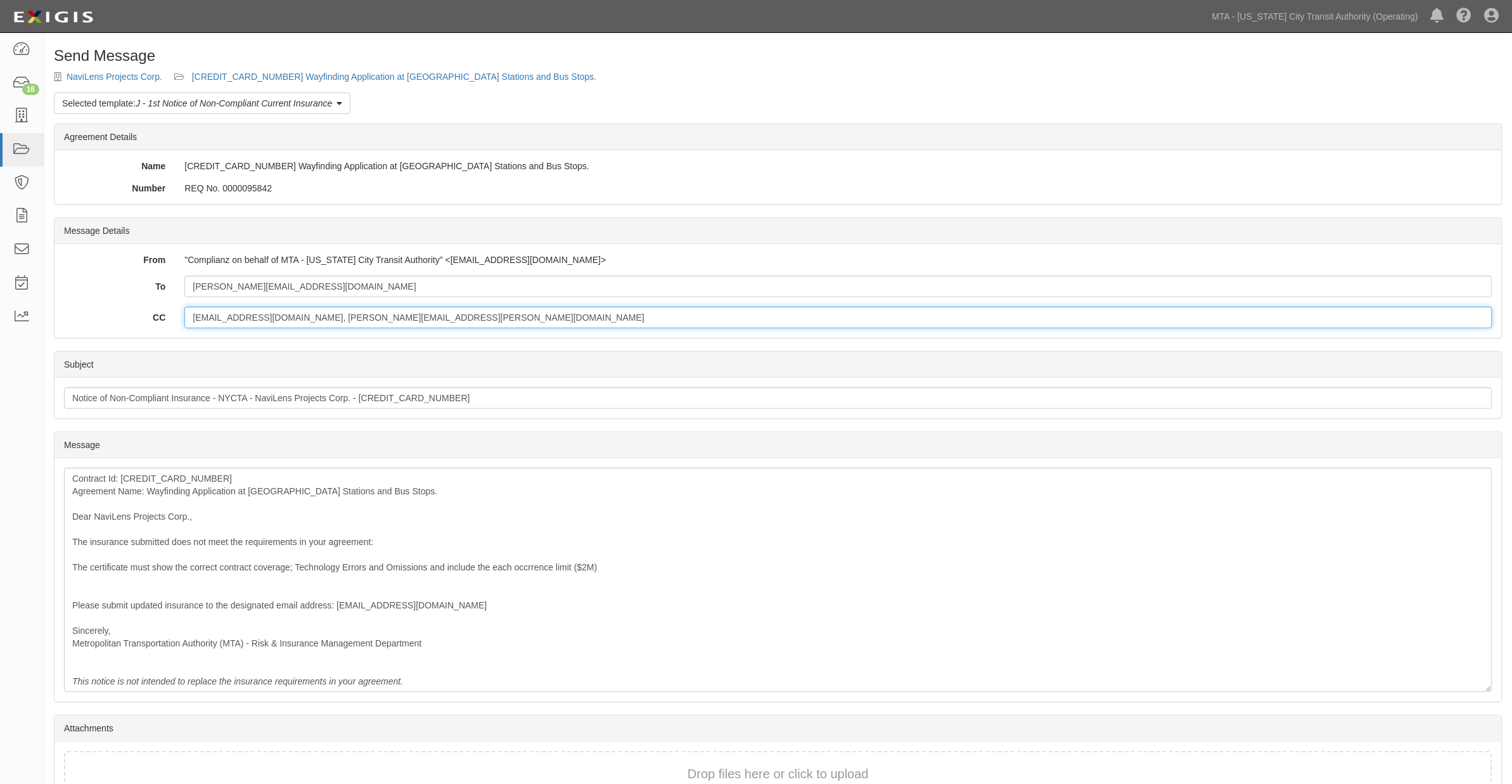
click at [430, 315] on input "aterzidi@mtabsc.org, Miriam.Philipson@mtahq.org" at bounding box center [838, 317] width 1308 height 22
paste input "lorenzo.campos@navilens.com, javier@navilens.com, aterzidi@mtabsc.org, miriam.p…"
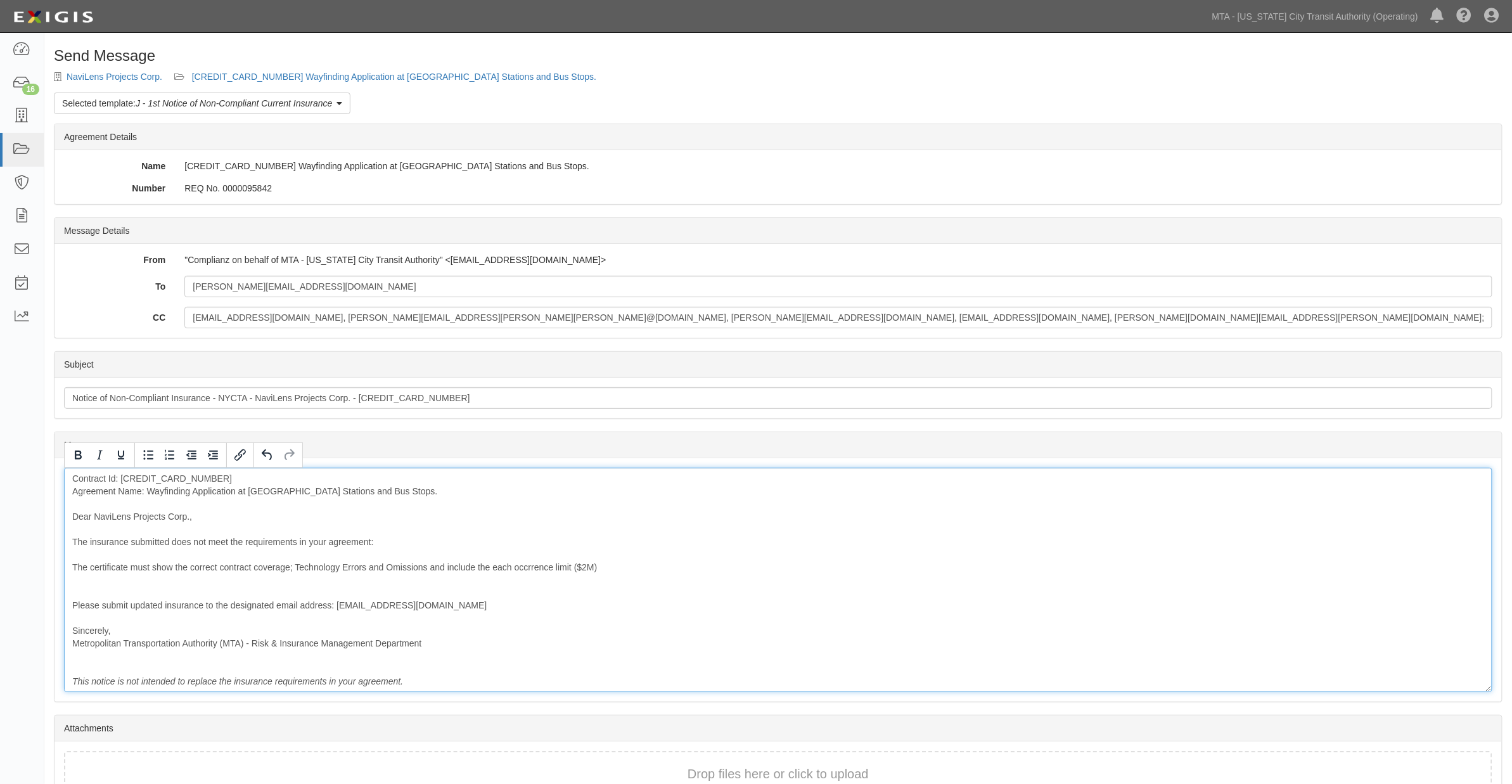
click at [122, 596] on div "Contract Id: 600000000031710 Agreement Name: Wayfinding Application at NYCT Sta…" at bounding box center [778, 579] width 1428 height 224
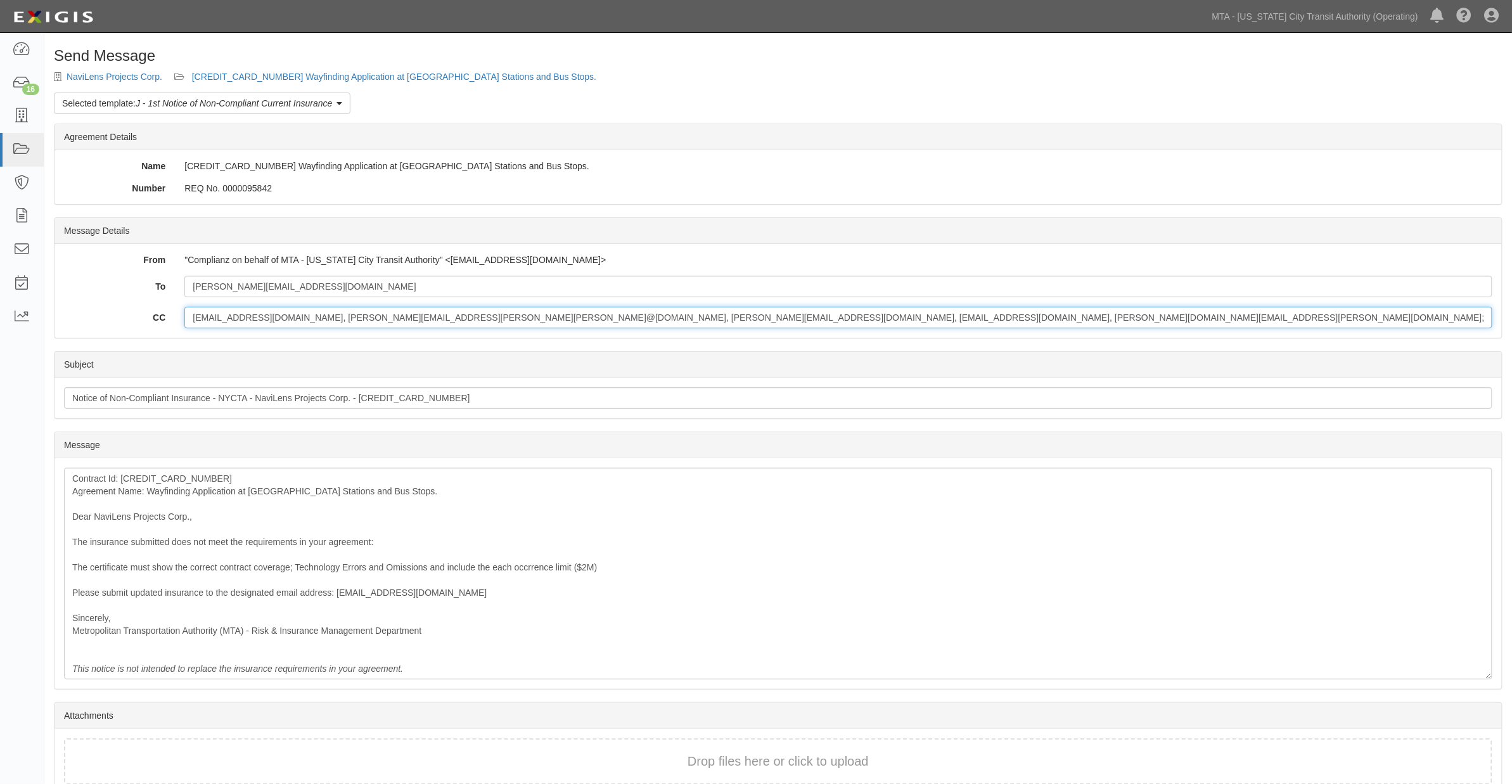
drag, startPoint x: 604, startPoint y: 317, endPoint x: 523, endPoint y: 319, distance: 81.0
click at [523, 319] on input "aterzidi@mtabsc.org, Miriam.Philipson@mtahq.orglorenzo.campos@navilens.com, jav…" at bounding box center [838, 317] width 1308 height 22
drag, startPoint x: 724, startPoint y: 318, endPoint x: 520, endPoint y: 318, distance: 204.0
click at [520, 318] on input "aterzidi@mtabsc.org, Miriam.Philipson@mtahq.orglorenzo.campos@navilens.com, ate…" at bounding box center [838, 317] width 1308 height 22
type input "aterzidi@mtabsc.org, Miriam.Philipson@mtahq.orglorenzo.campos@navilens.com, nat…"
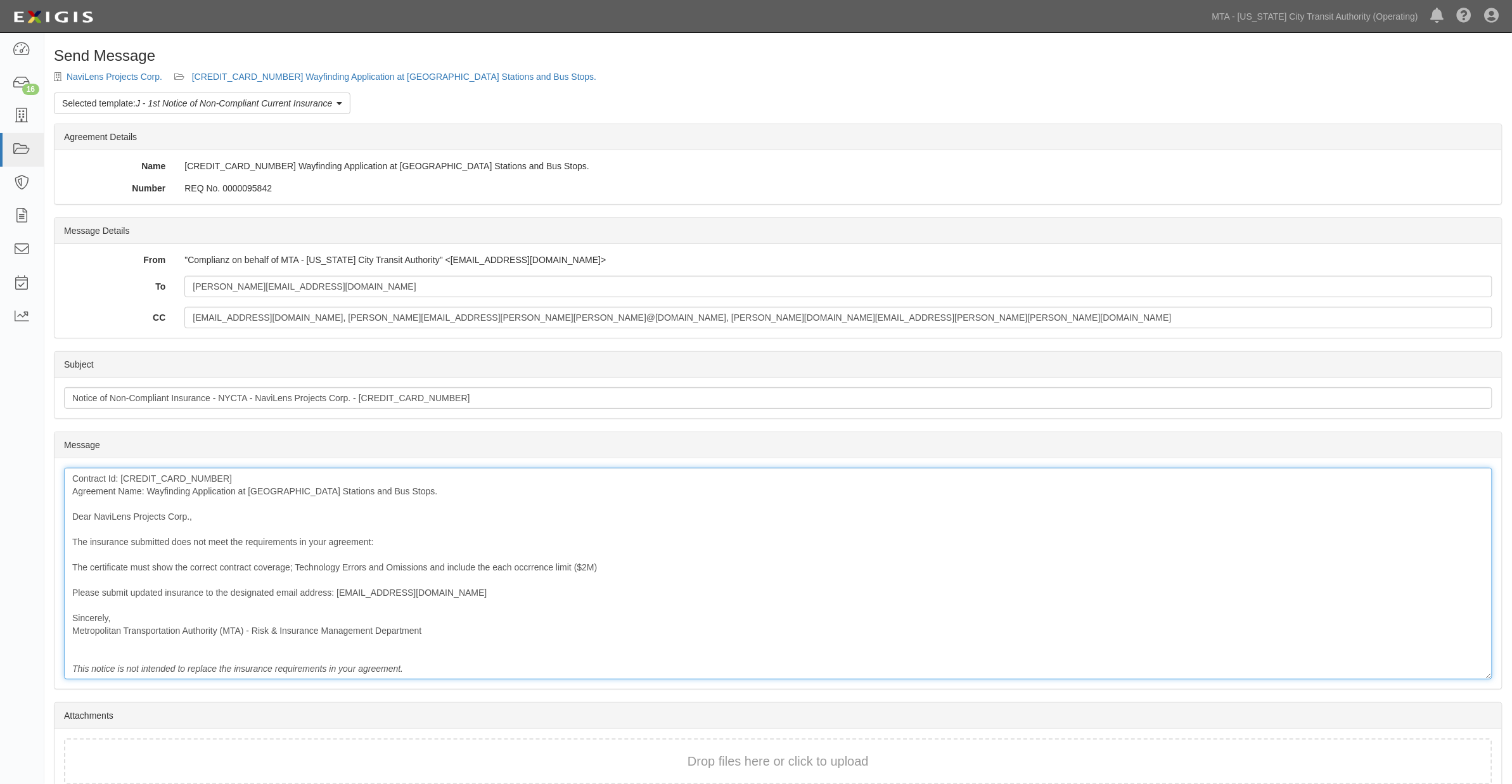
click at [648, 502] on div "Contract Id: 600000000031710 Agreement Name: Wayfinding Application at NYCT Sta…" at bounding box center [778, 573] width 1428 height 212
click at [70, 569] on div "Contract Id: 600000000031710 Agreement Name: Wayfinding Application at NYCT Sta…" at bounding box center [778, 573] width 1428 height 212
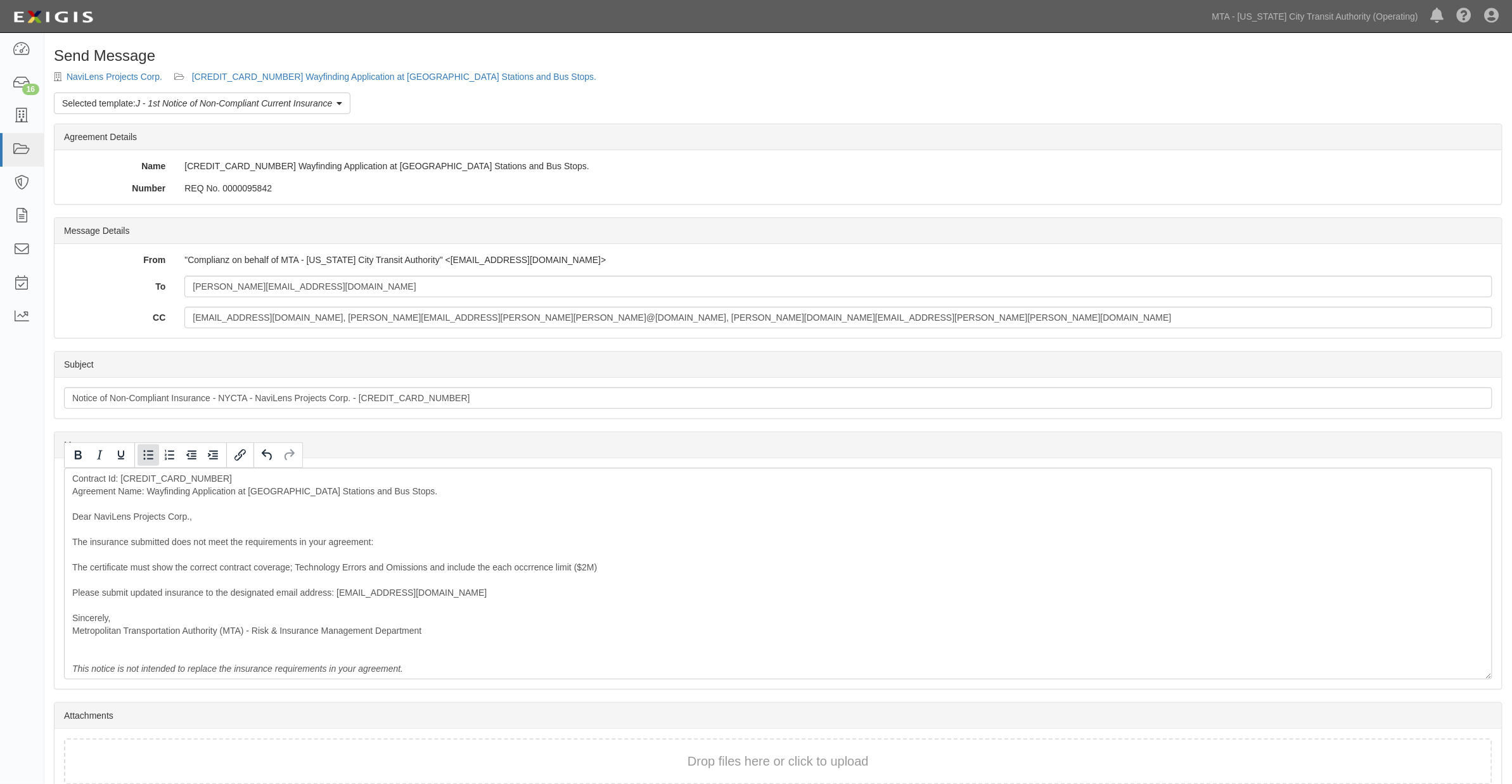
click at [148, 453] on icon "Bullet list" at bounding box center [148, 454] width 15 height 15
click at [801, 636] on div "Contract Id: 600000000031710 Agreement Name: Wayfinding Application at NYCT Sta…" at bounding box center [778, 576] width 1428 height 218
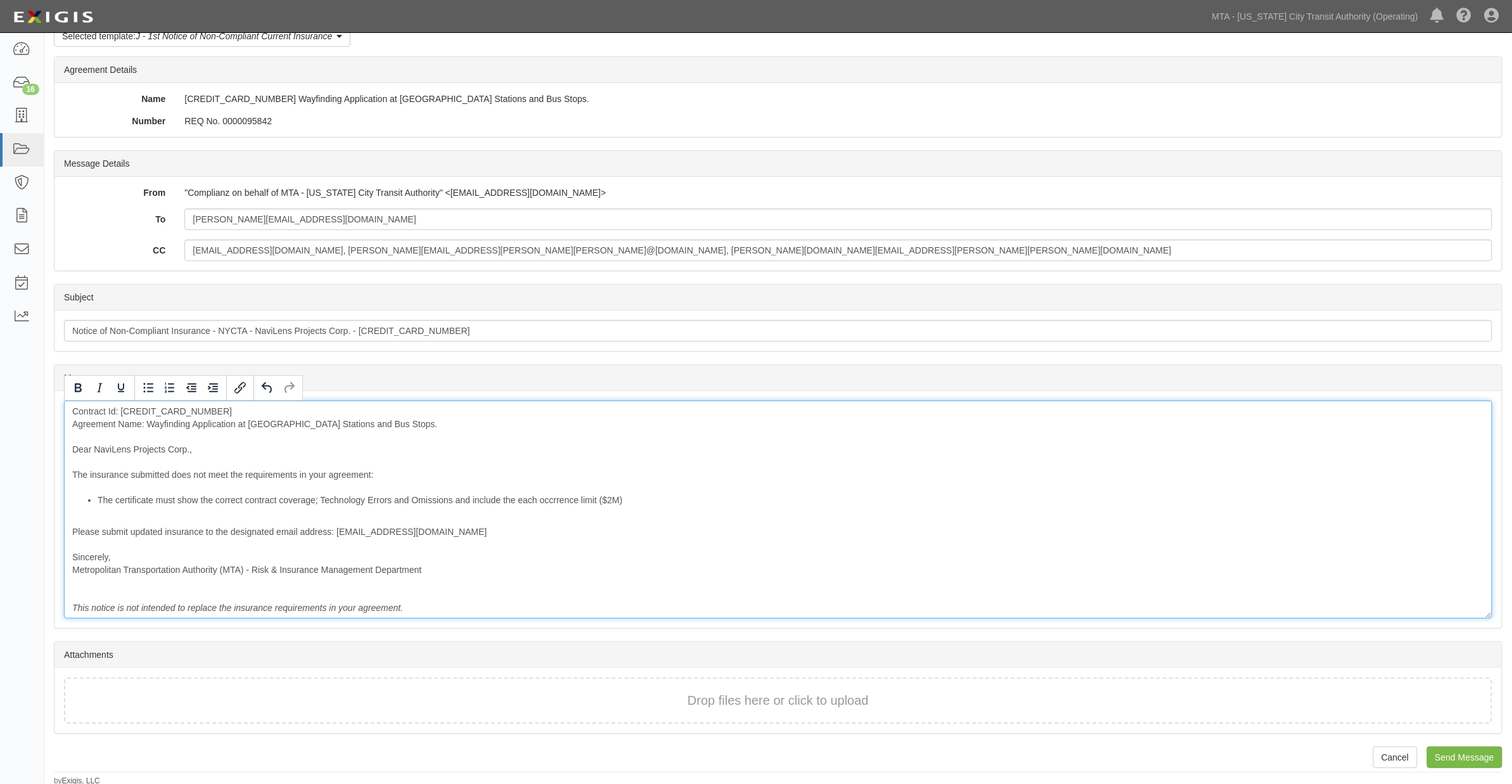
scroll to position [68, 0]
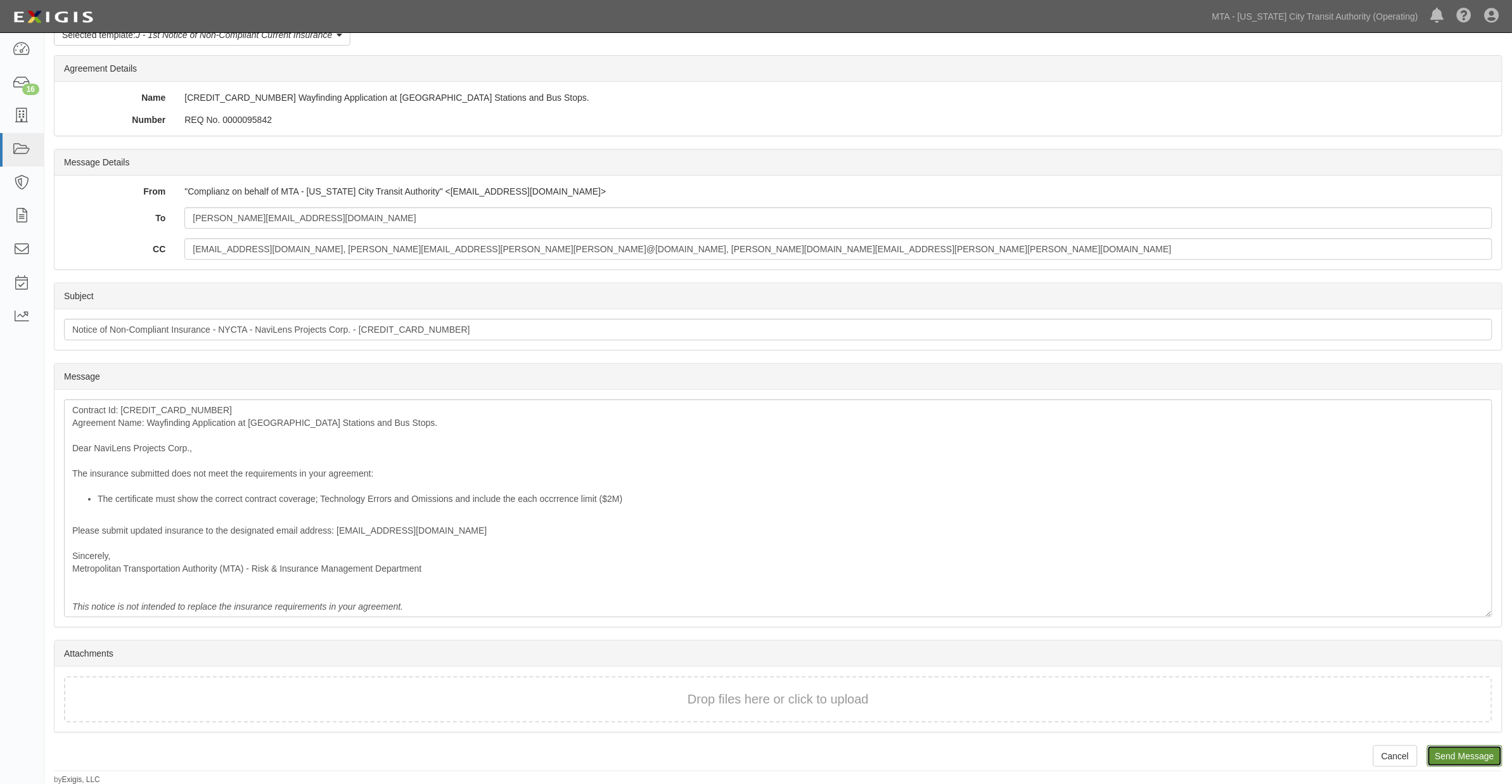
click at [1452, 752] on input "Send Message" at bounding box center [1465, 756] width 75 height 22
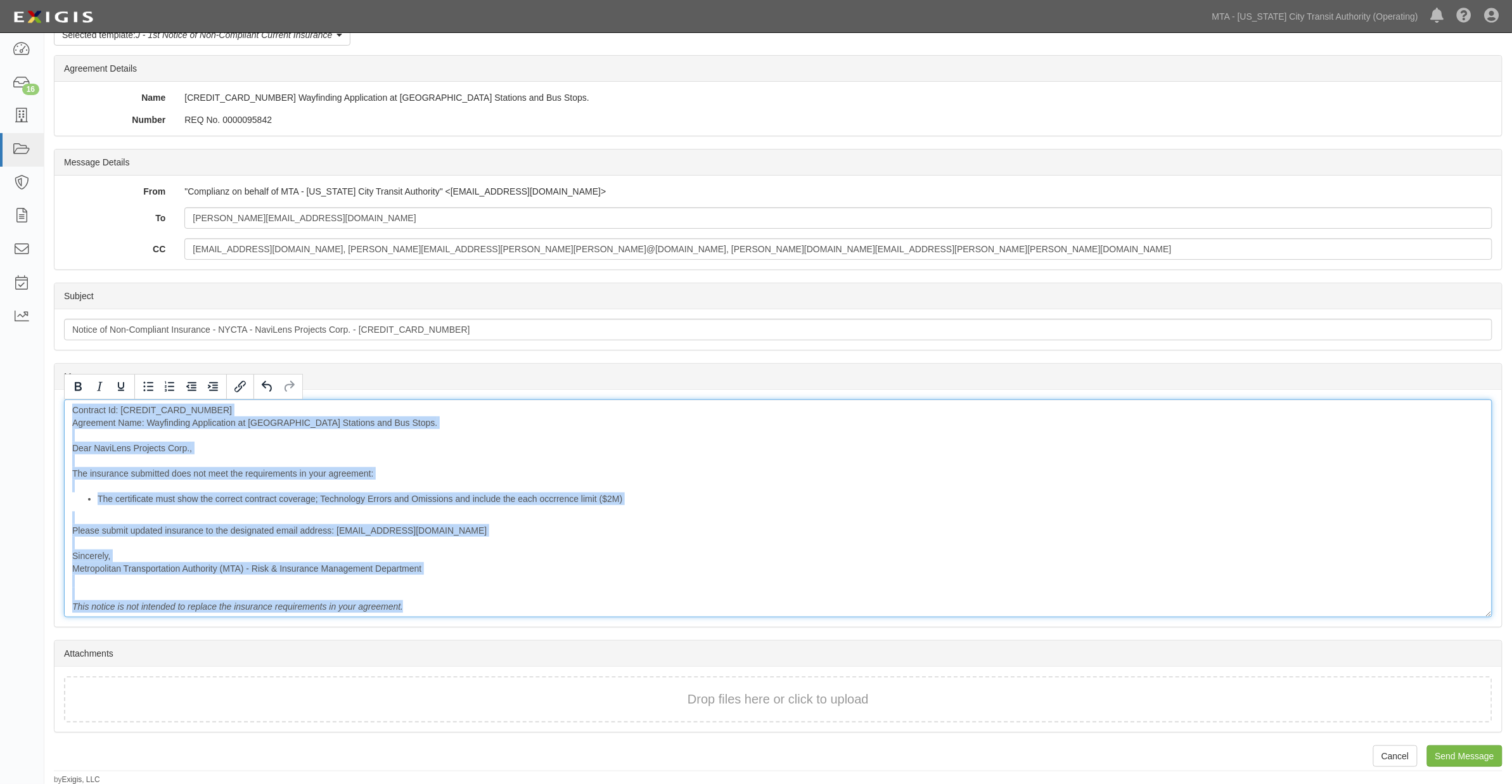
drag, startPoint x: 435, startPoint y: 606, endPoint x: 45, endPoint y: 382, distance: 449.8
click at [45, 382] on div "Send Message NaviLens Projects Corp. 600000000031710 Wayfinding Application at …" at bounding box center [778, 382] width 1467 height 806
copy div "Contract Id: 600000000031710 Agreement Name: Wayfinding Application at NYCT Sta…"
drag, startPoint x: 530, startPoint y: 453, endPoint x: 466, endPoint y: 479, distance: 69.1
click at [532, 453] on div "Contract Id: 600000000031710 Agreement Name: Wayfinding Application at NYCT Sta…" at bounding box center [778, 508] width 1428 height 218
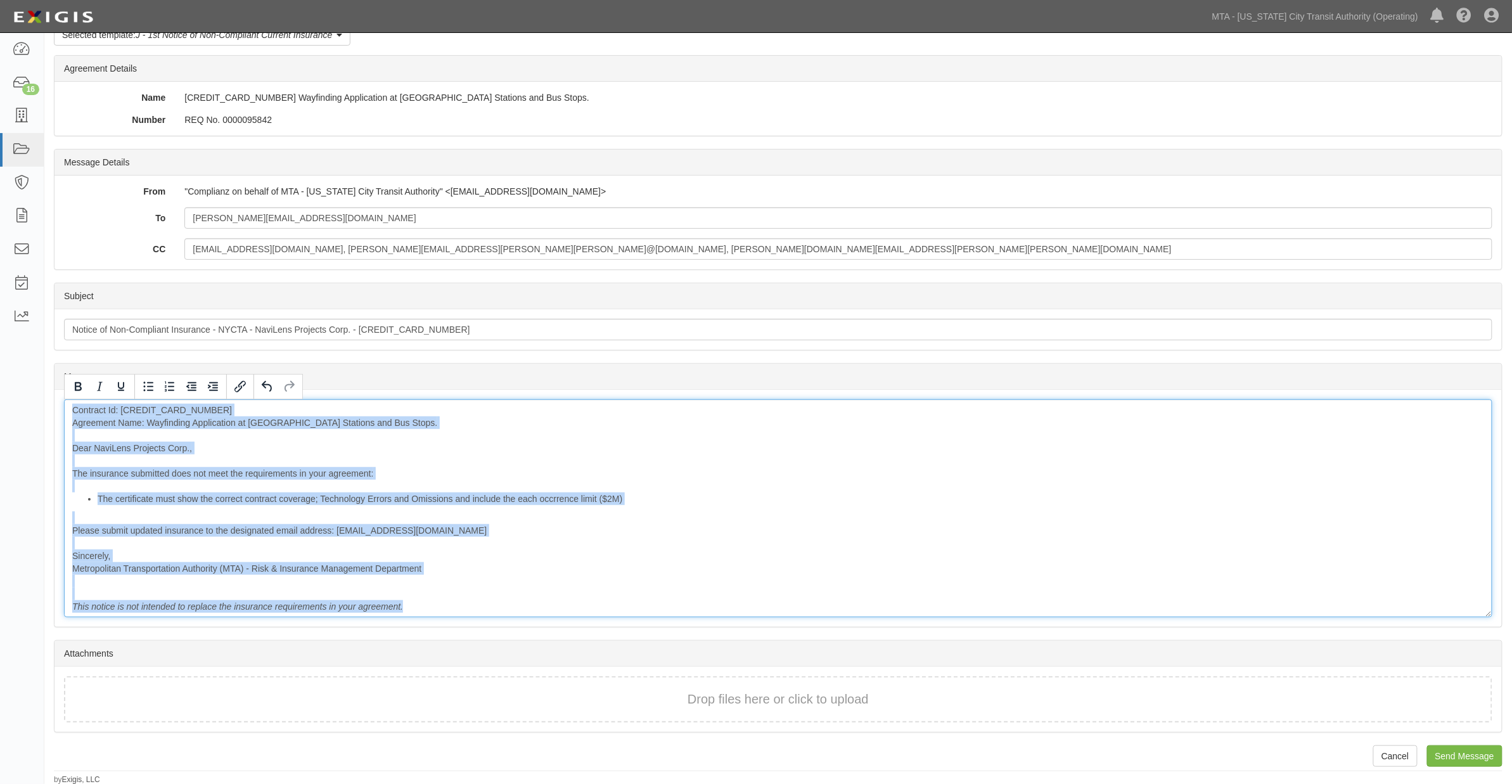
click at [647, 614] on div "Contract Id: 600000000031710 Agreement Name: Wayfinding Application at NYCT Sta…" at bounding box center [778, 508] width 1428 height 218
click at [441, 603] on div "Contract Id: 600000000031710 Agreement Name: Wayfinding Application at NYCT Sta…" at bounding box center [778, 508] width 1428 height 218
drag, startPoint x: 440, startPoint y: 606, endPoint x: -28, endPoint y: 376, distance: 521.5
click at [0, 376] on html "Toggle navigation Dashboard 16 Inbox Parties Agreements Coverages Documents Mes…" at bounding box center [756, 358] width 1512 height 853
copy div "Contract Id: 600000000031710 Agreement Name: Wayfinding Application at NYCT Sta…"
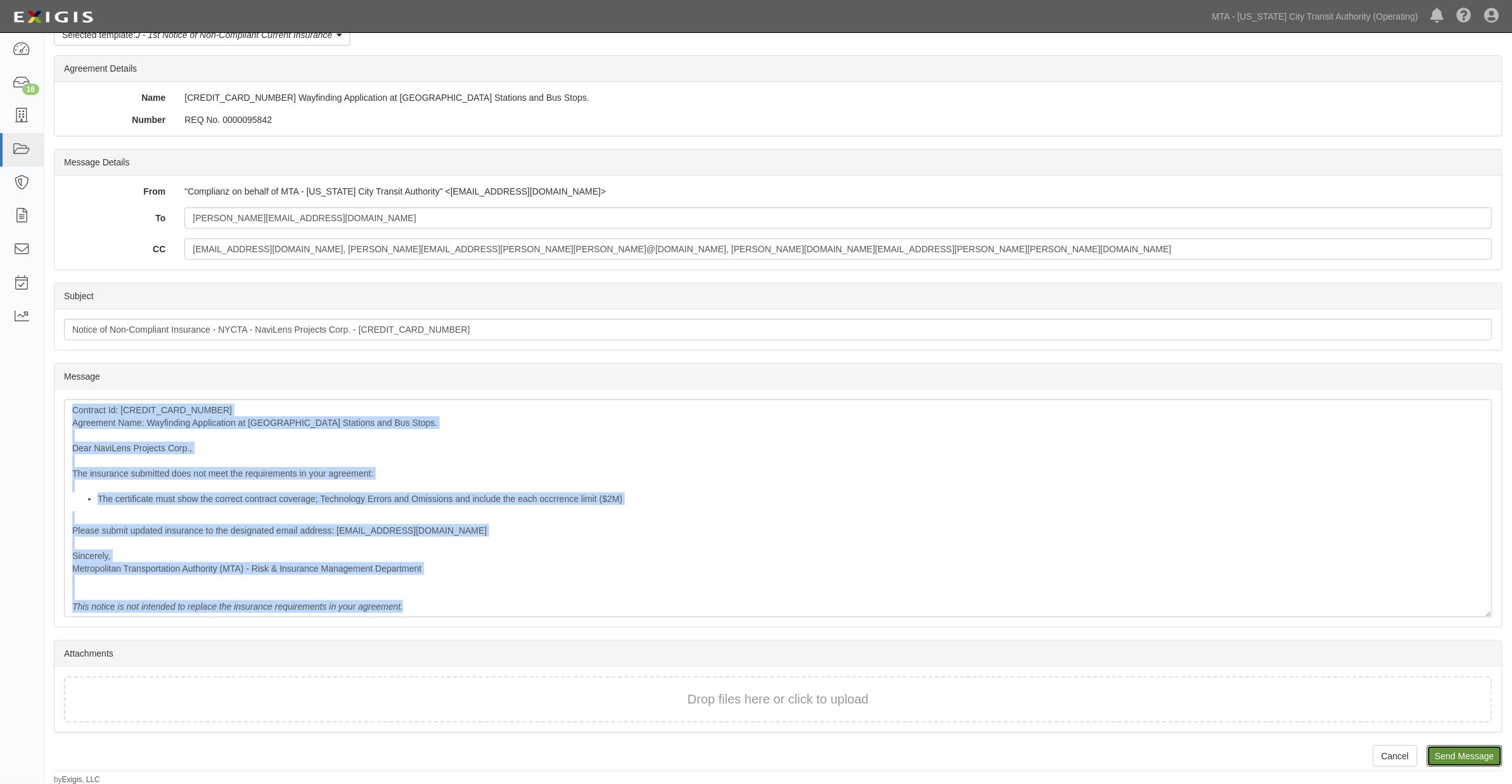
drag, startPoint x: 1481, startPoint y: 752, endPoint x: 818, endPoint y: 51, distance: 964.9
click at [1481, 752] on input "Send Message" at bounding box center [1465, 756] width 75 height 22
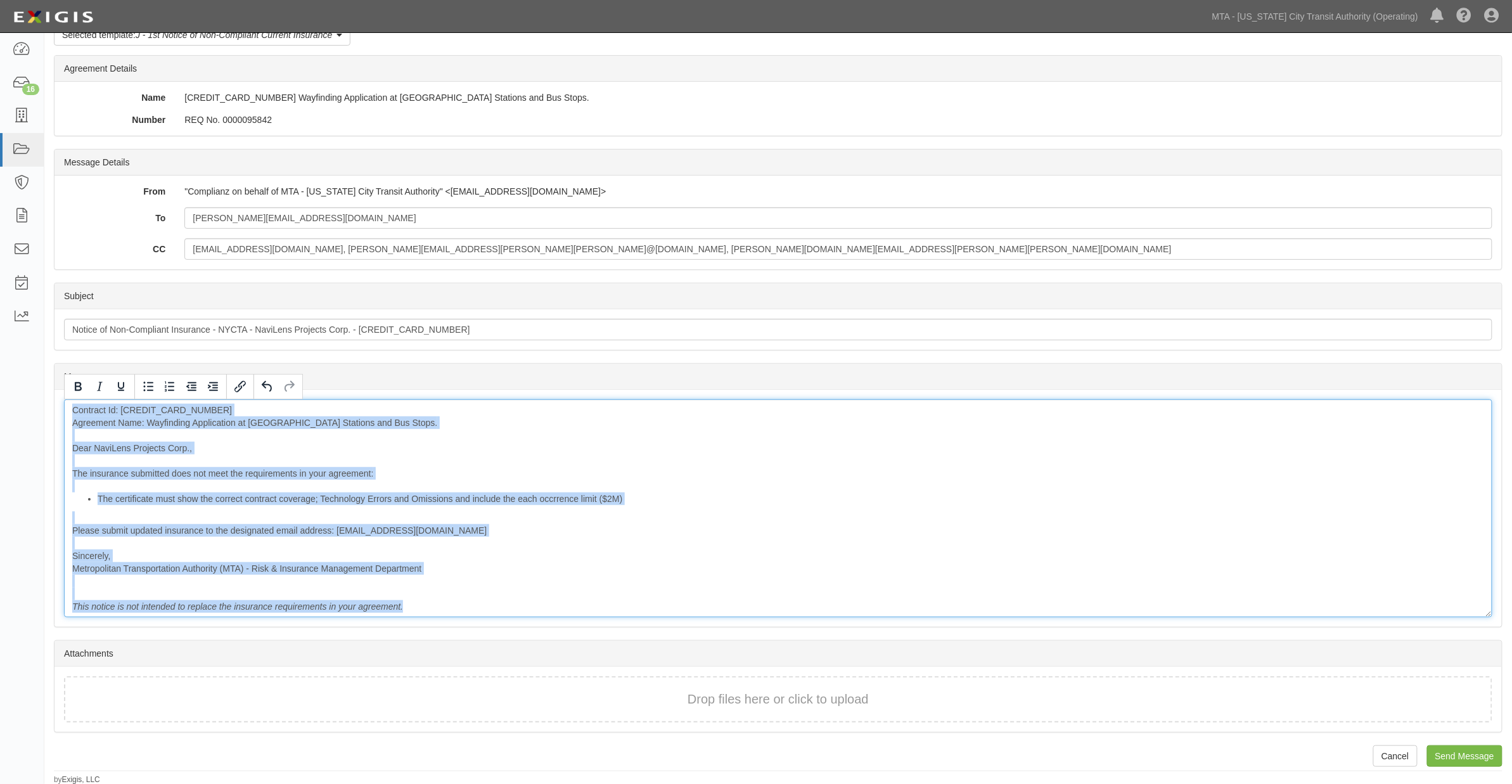
click at [768, 522] on div "Contract Id: 600000000031710 Agreement Name: Wayfinding Application at NYCT Sta…" at bounding box center [778, 508] width 1428 height 218
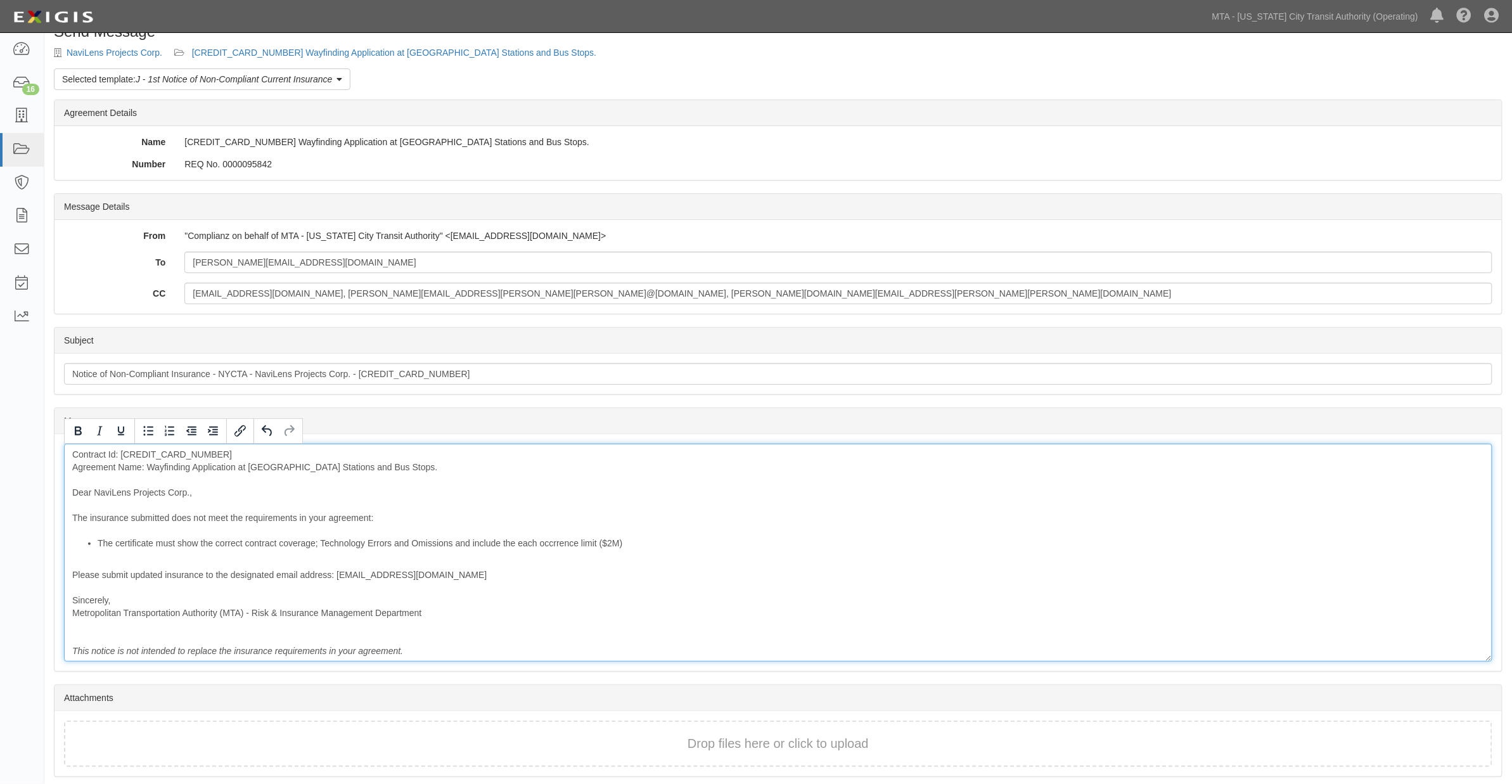
scroll to position [0, 0]
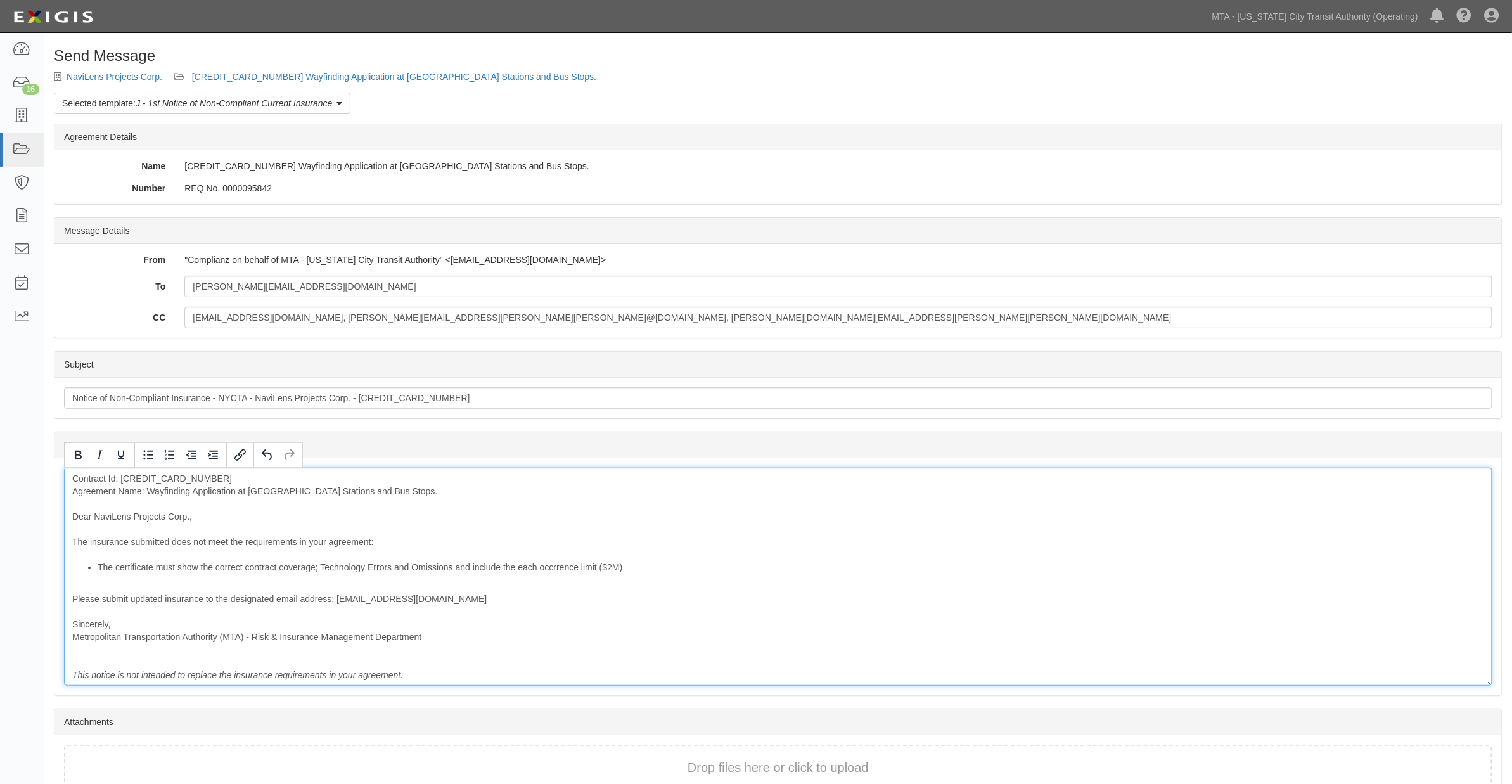
click at [66, 480] on div "Contract Id: 600000000031710 Agreement Name: Wayfinding Application at NYCT Sta…" at bounding box center [778, 576] width 1428 height 218
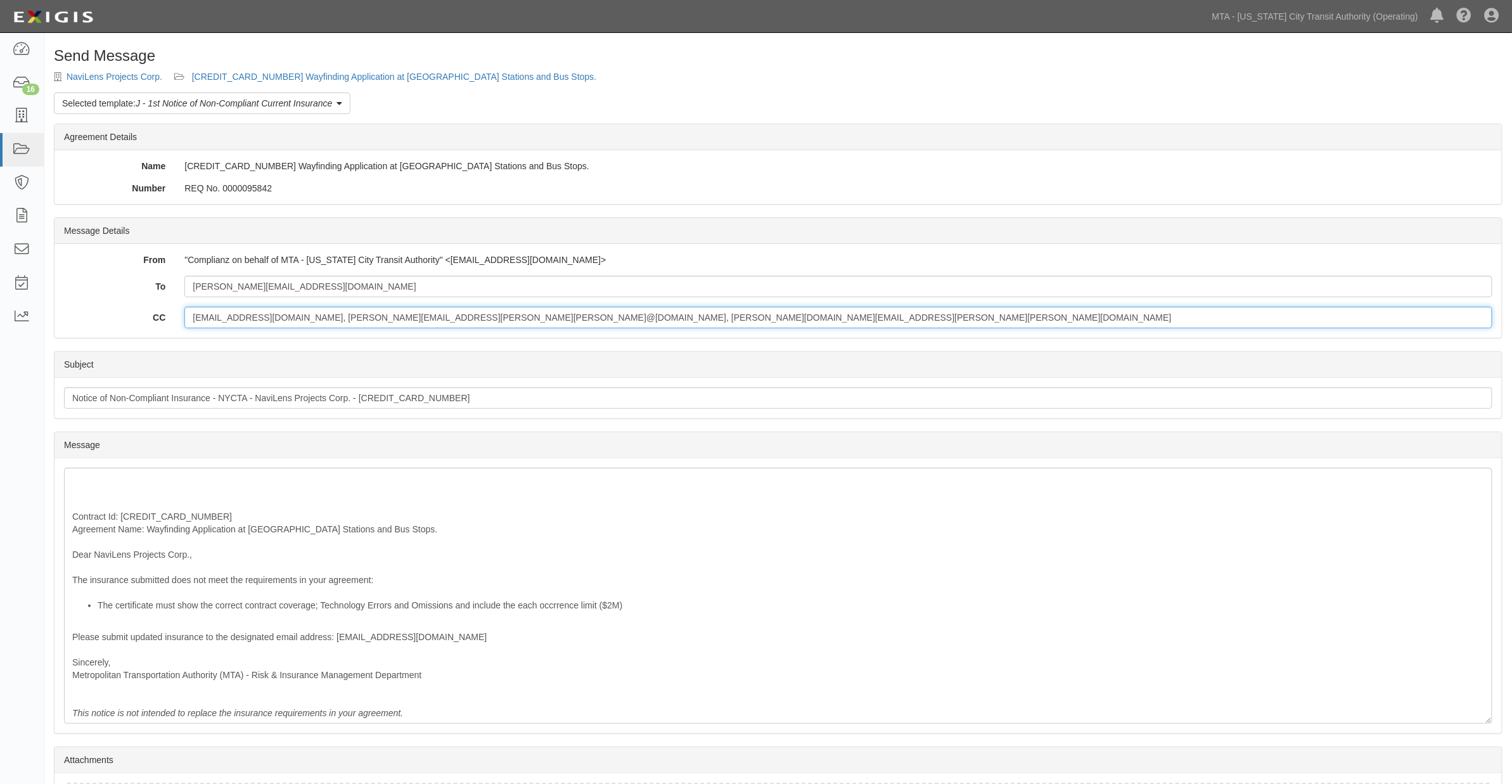
drag, startPoint x: 687, startPoint y: 317, endPoint x: 97, endPoint y: 317, distance: 590.0
click at [97, 317] on div "CC aterzidi@mtabsc.org, Miriam.Philipson@mtahq.orglorenzo.campos@navilens.com, …" at bounding box center [778, 317] width 1447 height 22
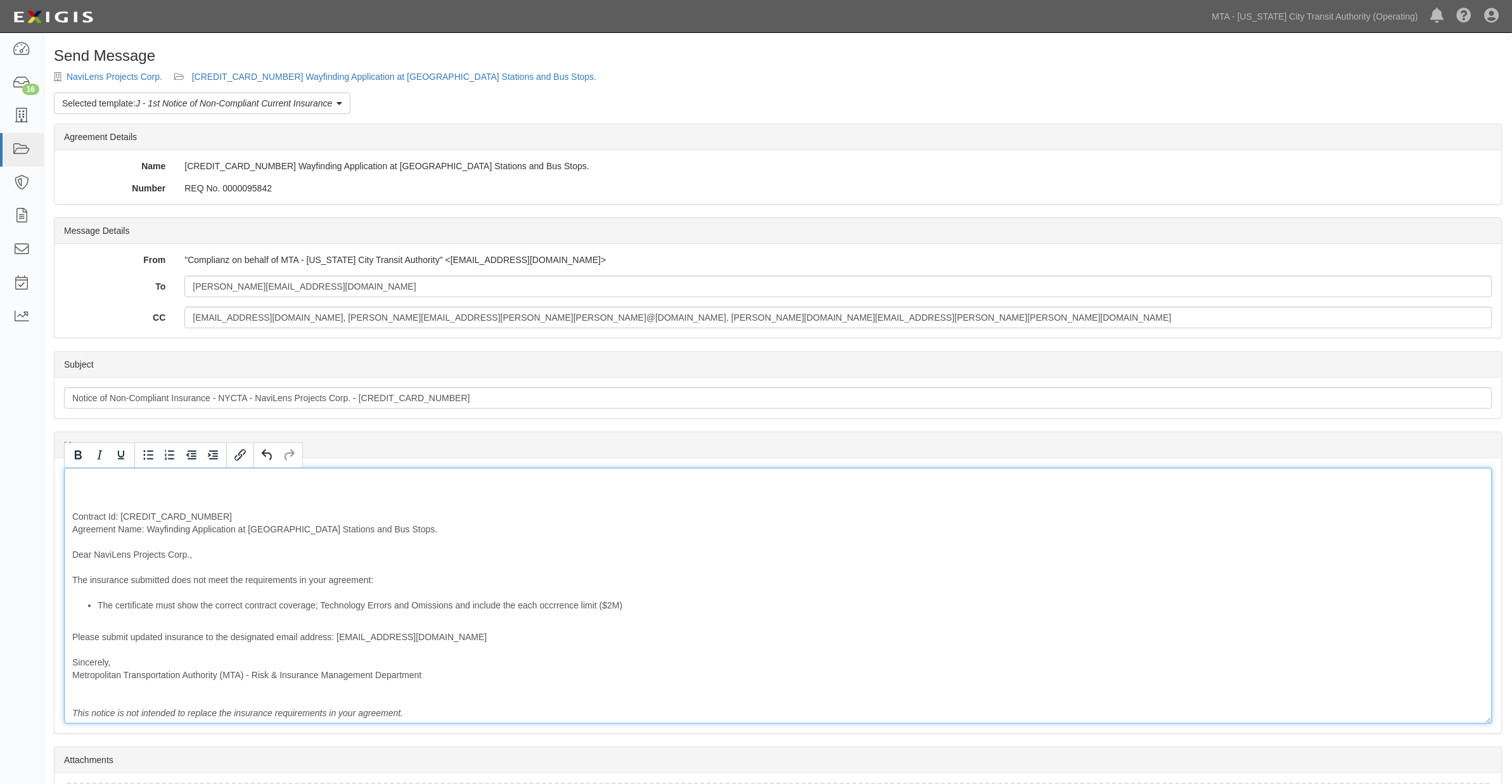
click at [98, 483] on div "Contract Id: 600000000031710 Agreement Name: Wayfinding Application at NYCT Sta…" at bounding box center [778, 595] width 1428 height 256
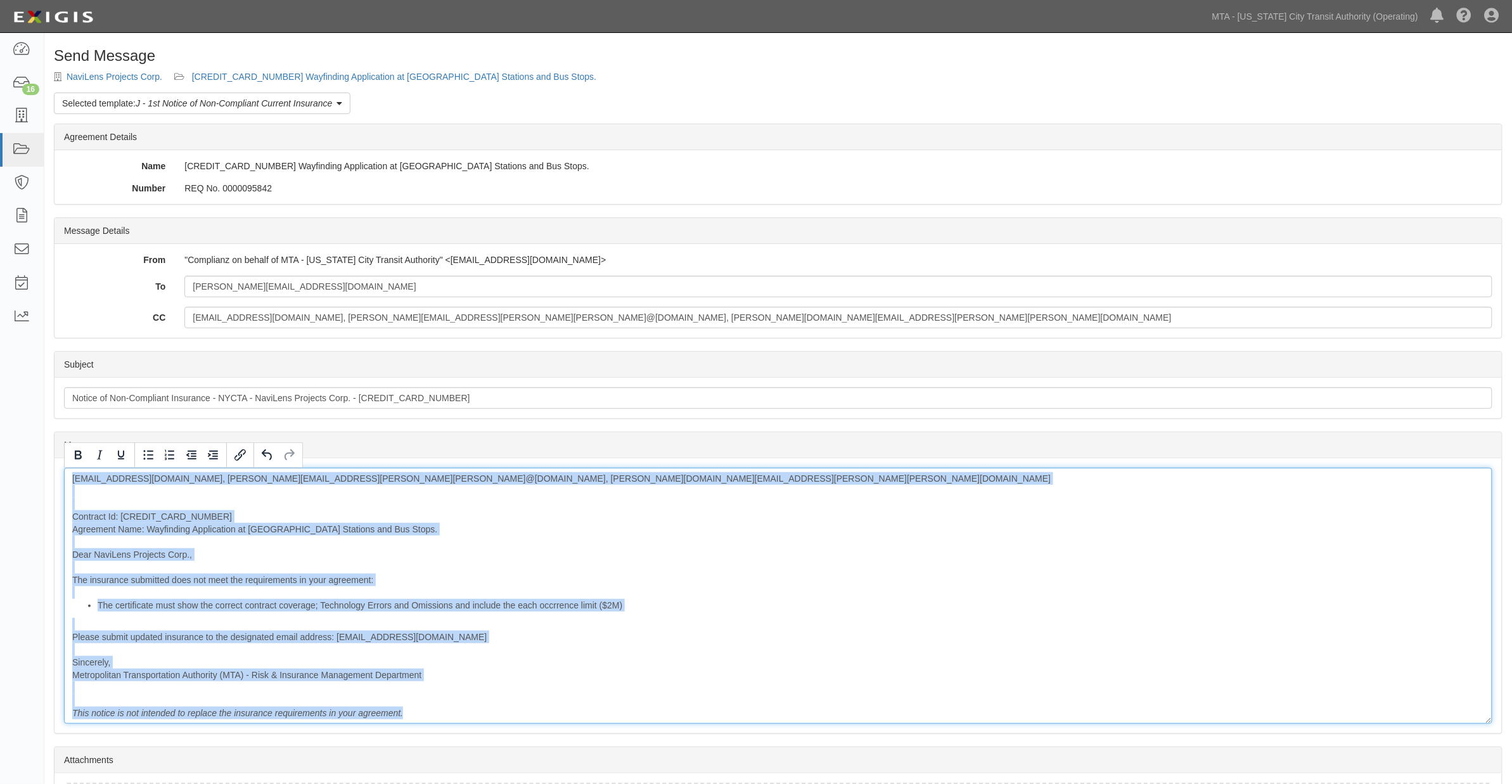
drag, startPoint x: 66, startPoint y: 476, endPoint x: 479, endPoint y: 718, distance: 478.7
click at [479, 718] on div "aterzidi@mtabsc.org, Miriam.Philipson@mtahq.orglorenzo.campos@navilens.com, nat…" at bounding box center [778, 595] width 1428 height 256
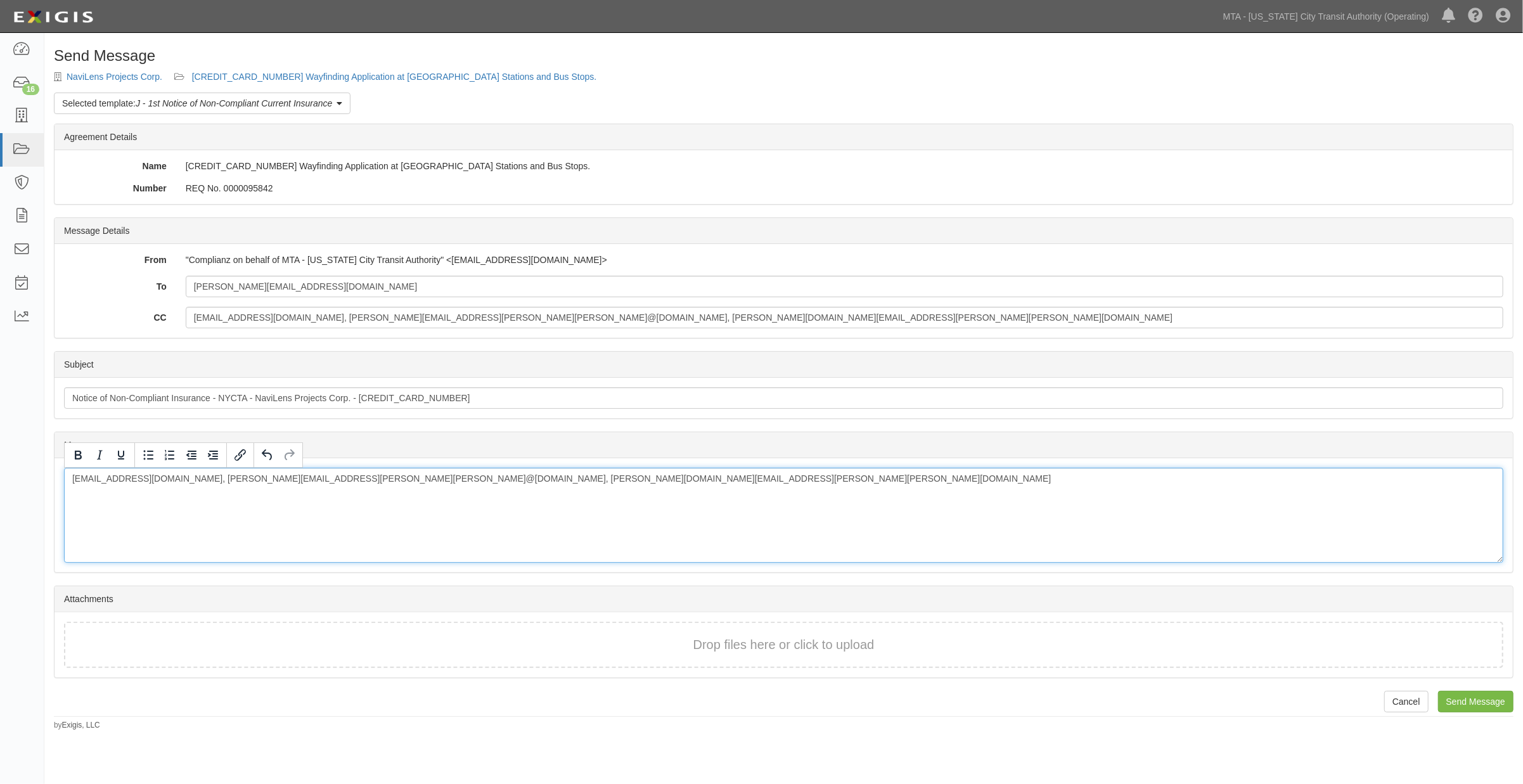
click at [1418, 541] on div "aterzidi@mtabsc.org, Miriam.Philipson@mtahq.orglorenzo.campos@navilens.com, nat…" at bounding box center [783, 514] width 1439 height 95
click at [314, 505] on div "aterzidi@mtabsc.org, Miriam.Philipson@mtahq.orglorenzo.campos@navilens.com, nat…" at bounding box center [783, 514] width 1439 height 95
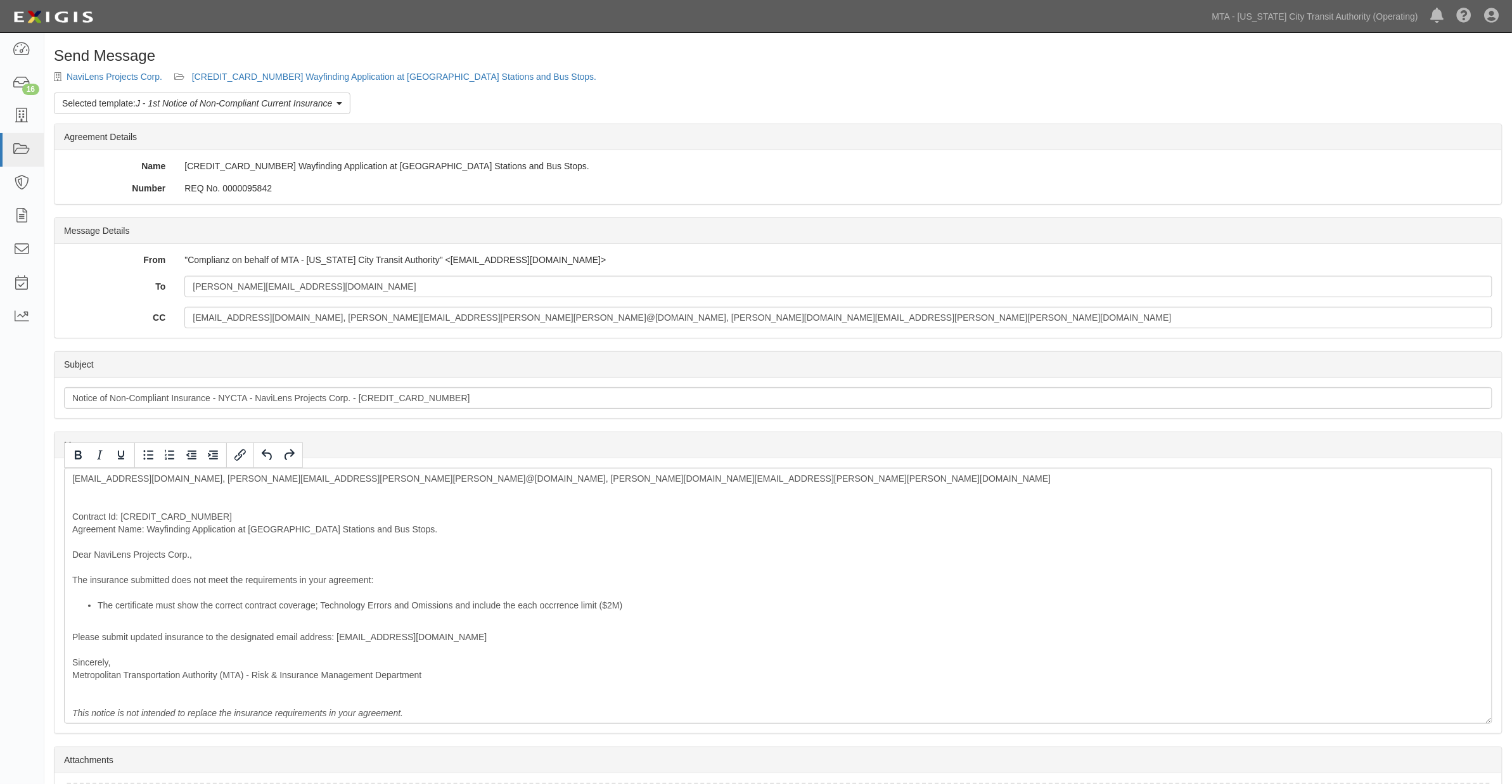
click at [952, 234] on div "Message Details" at bounding box center [778, 231] width 1447 height 26
click at [311, 74] on link "[CREDIT_CARD_NUMBER] Wayfinding Application at [GEOGRAPHIC_DATA] Stations and B…" at bounding box center [394, 77] width 405 height 10
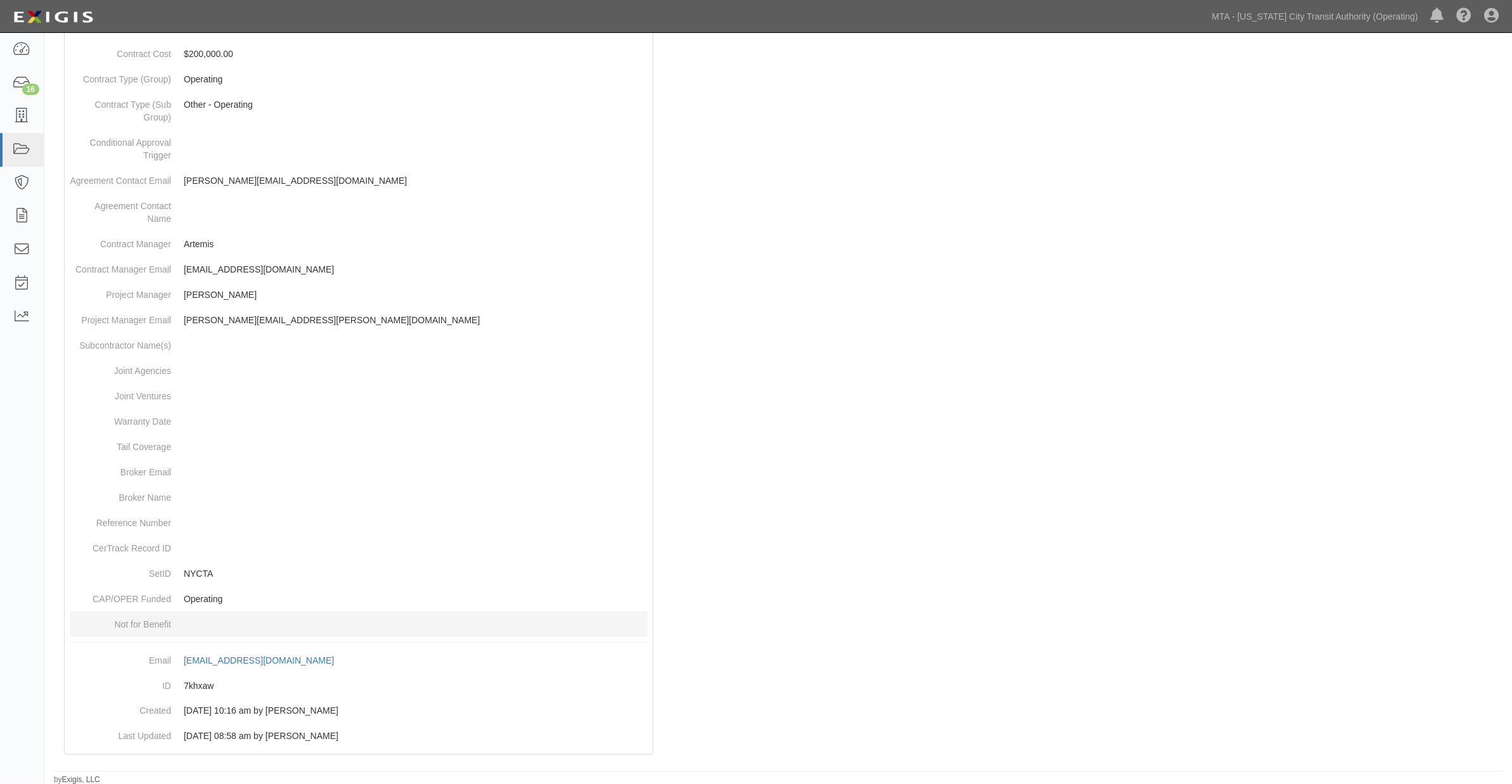
scroll to position [442, 0]
drag, startPoint x: 178, startPoint y: 661, endPoint x: 358, endPoint y: 664, distance: 180.0
click at [358, 664] on dd "[EMAIL_ADDRESS][DOMAIN_NAME] copy to clipboard" at bounding box center [359, 659] width 578 height 25
copy link "[EMAIL_ADDRESS][DOMAIN_NAME] c"
drag, startPoint x: 1005, startPoint y: 648, endPoint x: 991, endPoint y: 641, distance: 15.7
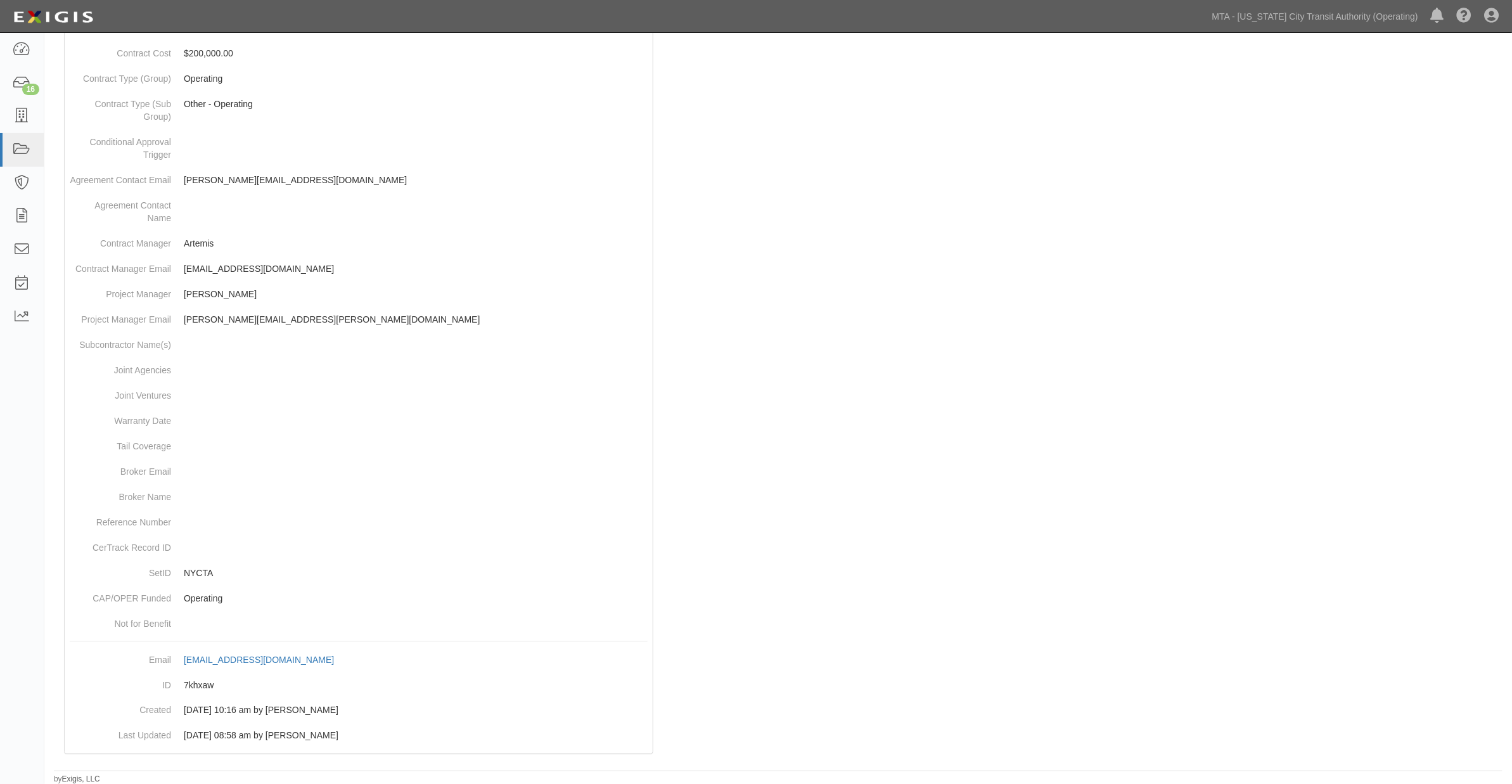
click at [999, 644] on div at bounding box center [778, 245] width 1448 height 1043
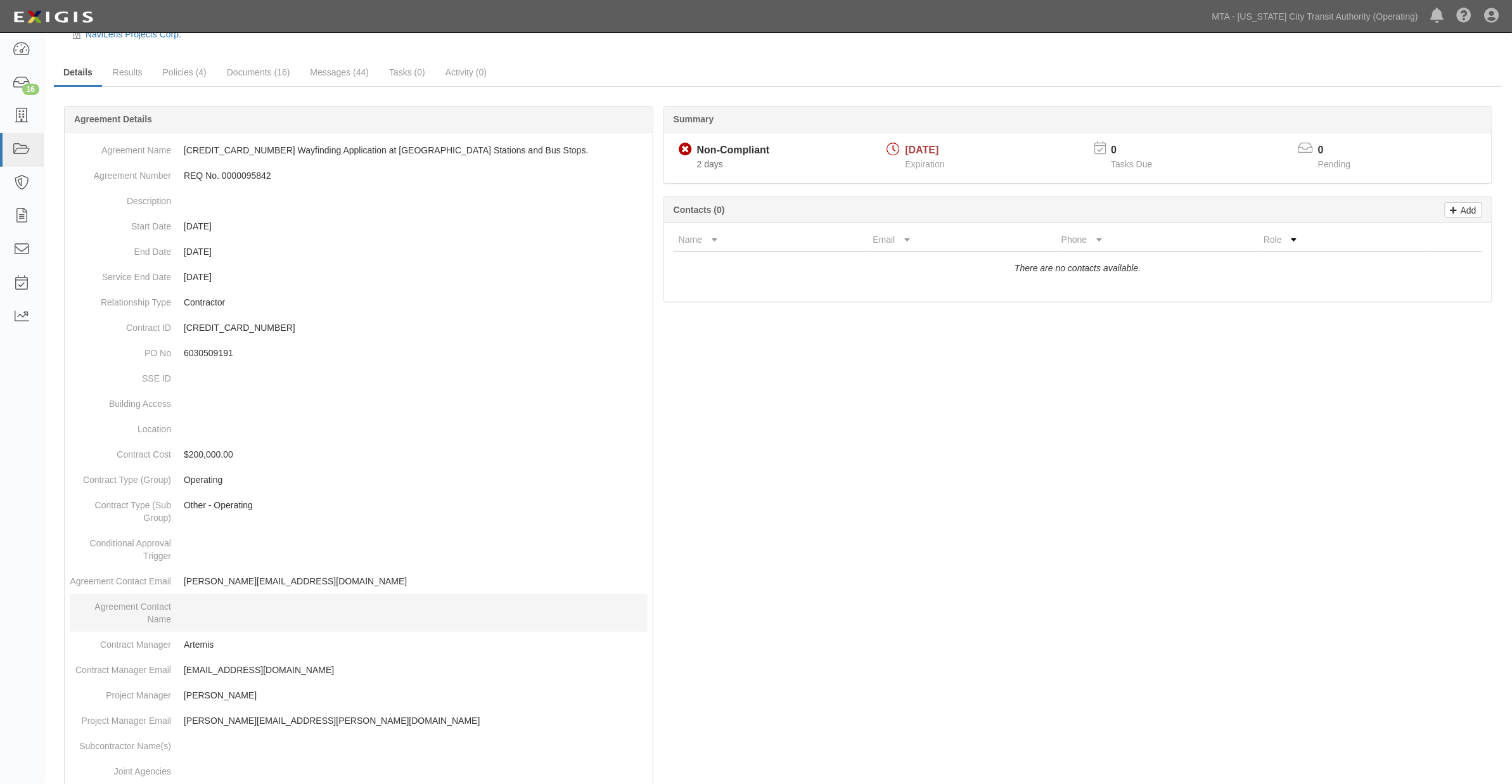
scroll to position [0, 0]
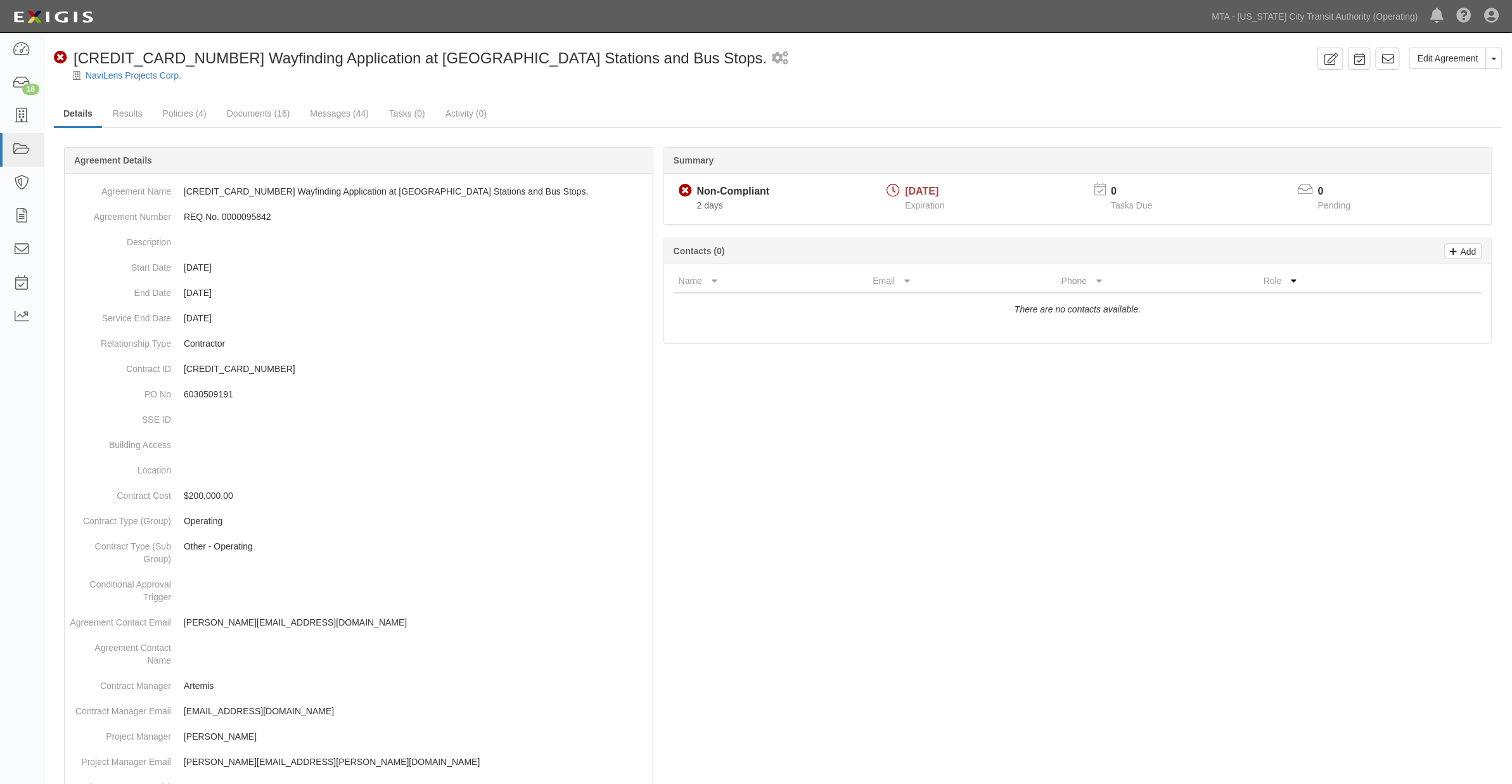
drag, startPoint x: 950, startPoint y: 514, endPoint x: 840, endPoint y: 465, distance: 120.4
click at [949, 514] on div at bounding box center [778, 688] width 1448 height 1043
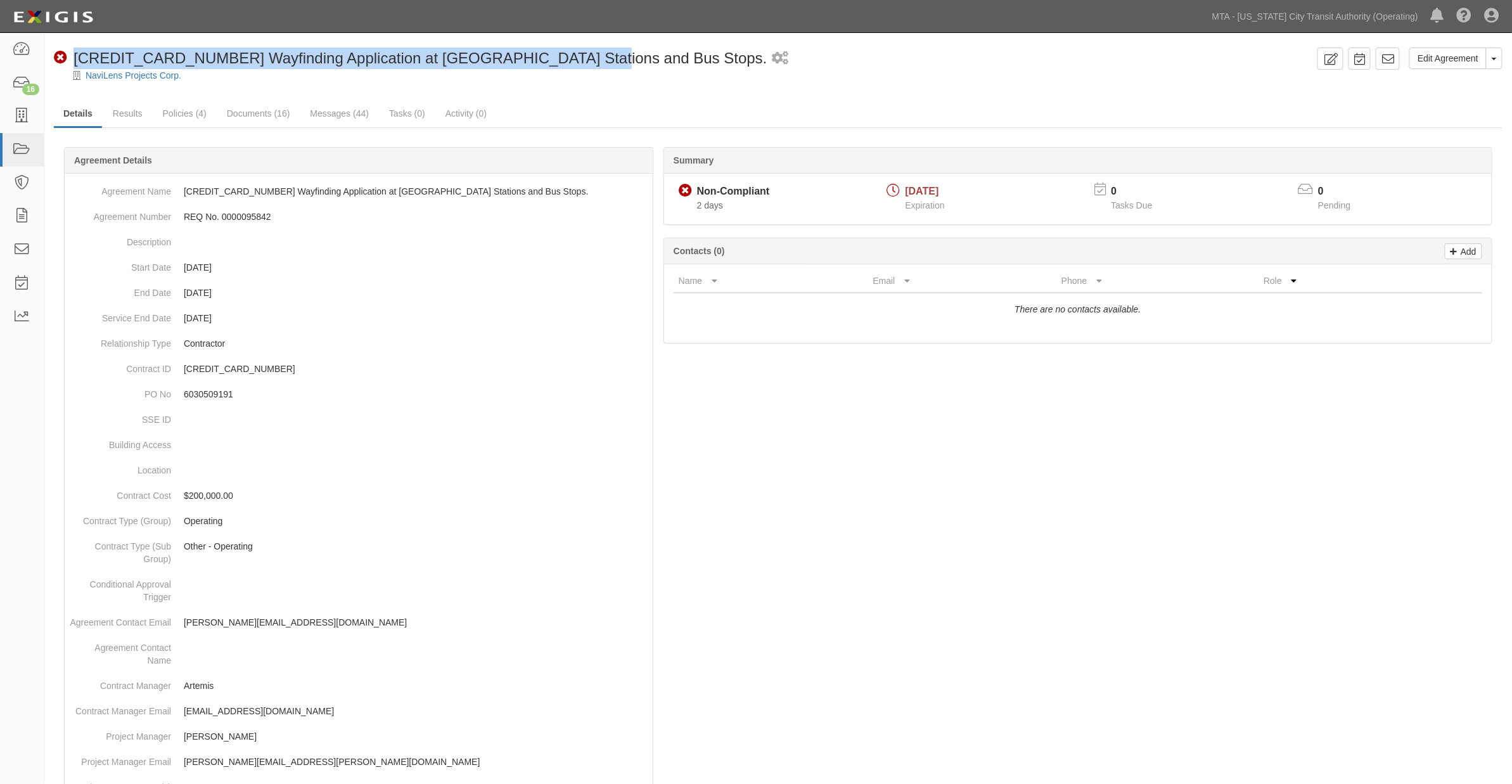
drag, startPoint x: 580, startPoint y: 54, endPoint x: 74, endPoint y: 40, distance: 506.2
click at [74, 40] on div "Edit Agreement Toggle Agreement Dropdown View Audit Trail Archive Agreement Sen…" at bounding box center [778, 632] width 1467 height 1189
copy span "[CREDIT_CARD_NUMBER] Wayfinding Application at [GEOGRAPHIC_DATA] Stations and B…"
click at [356, 116] on link "Messages (44)" at bounding box center [339, 114] width 78 height 27
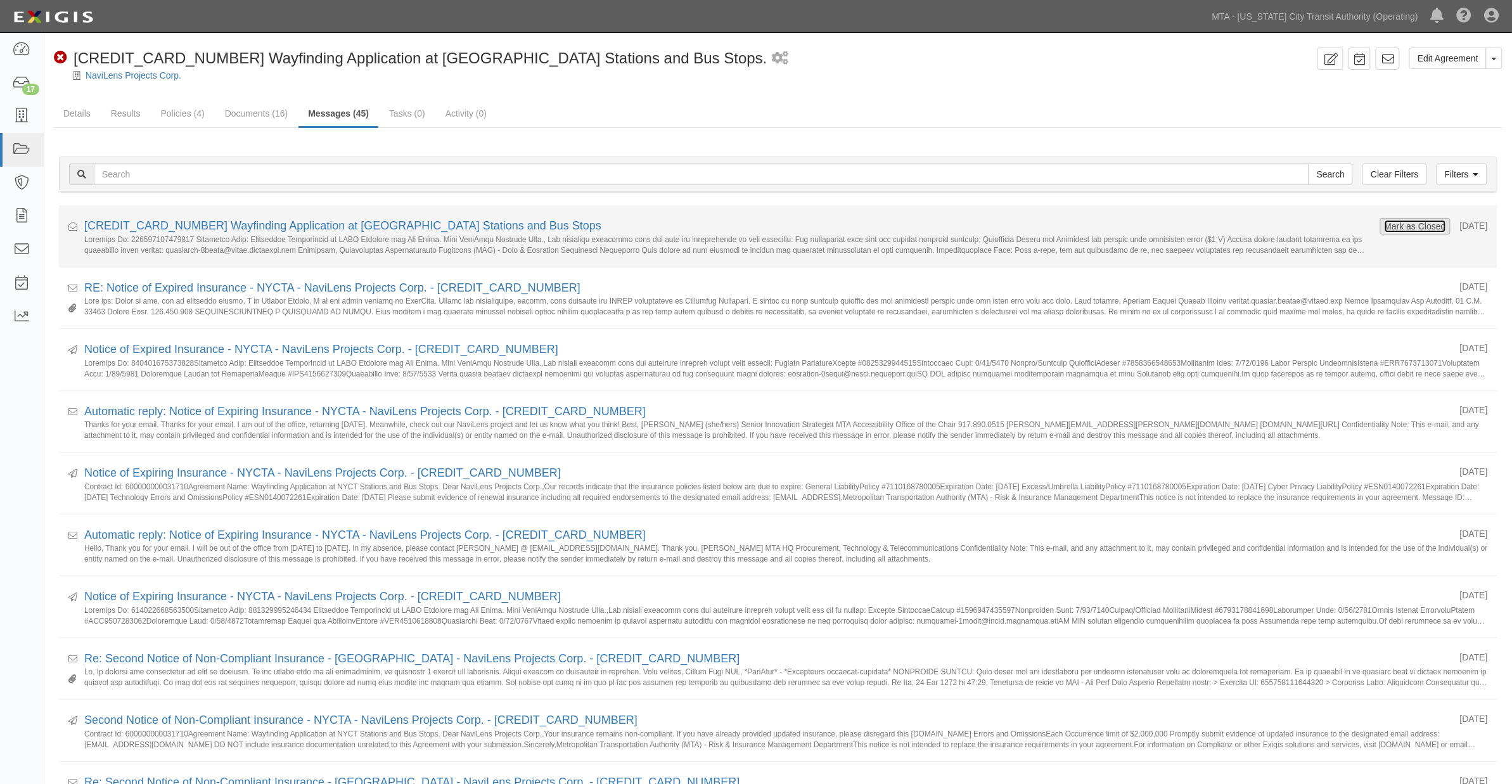
click at [1389, 223] on button "Mark as Closed" at bounding box center [1415, 227] width 63 height 14
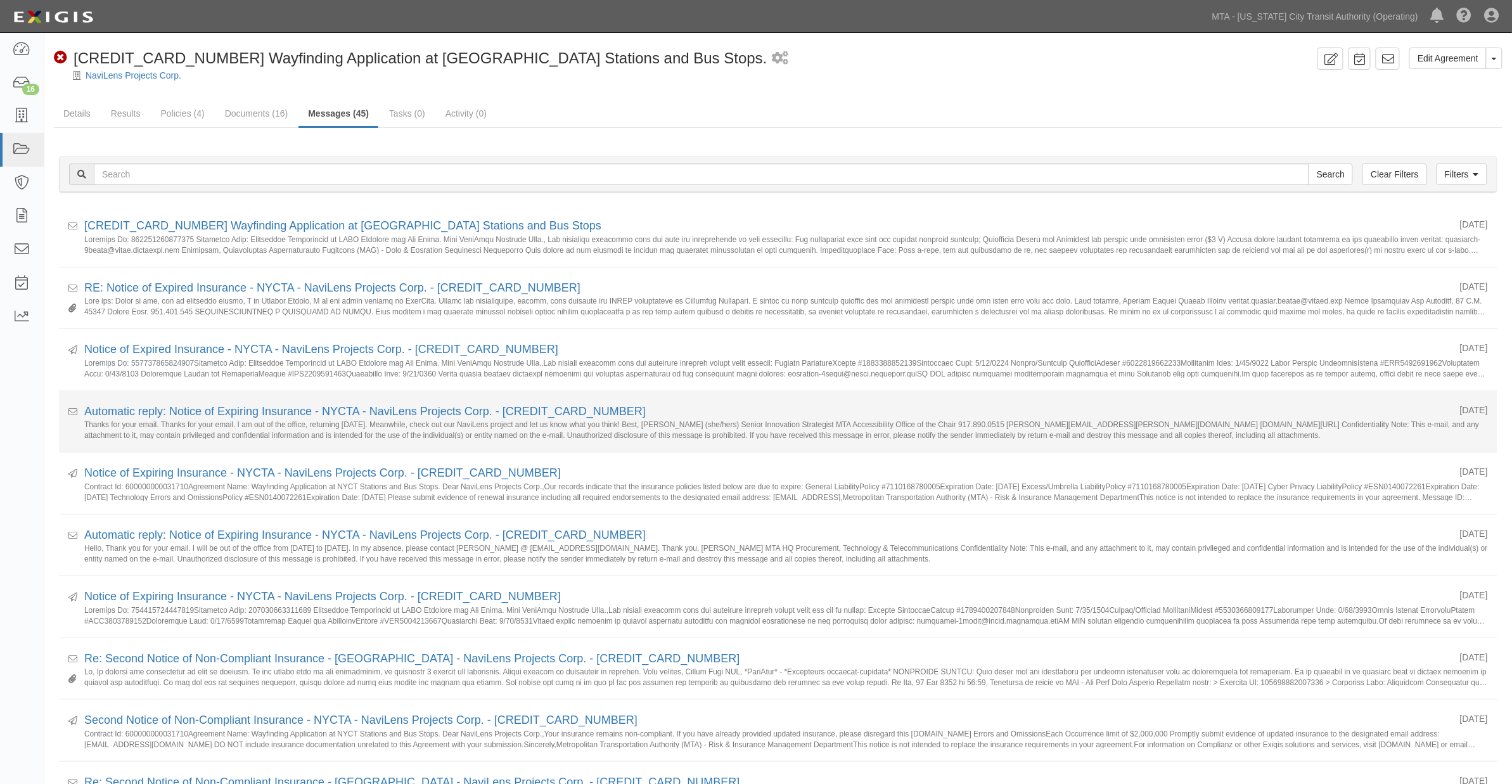
click at [547, 452] on li "Received 09/25/2025 Automatic reply: Notice of Expiring Insurance - NYCTA - Nav…" at bounding box center [778, 422] width 1438 height 62
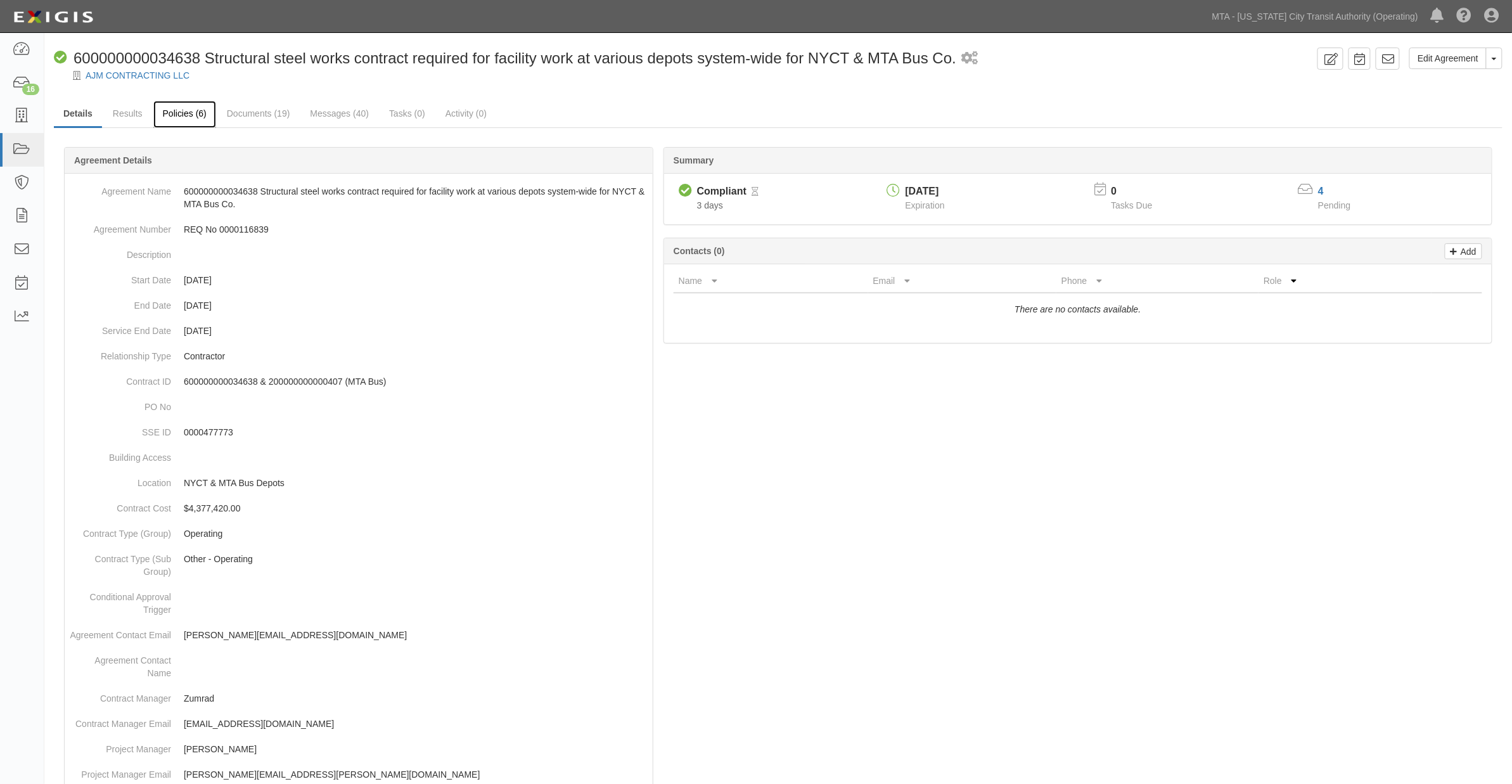
click at [181, 117] on link "Policies (6)" at bounding box center [185, 114] width 63 height 27
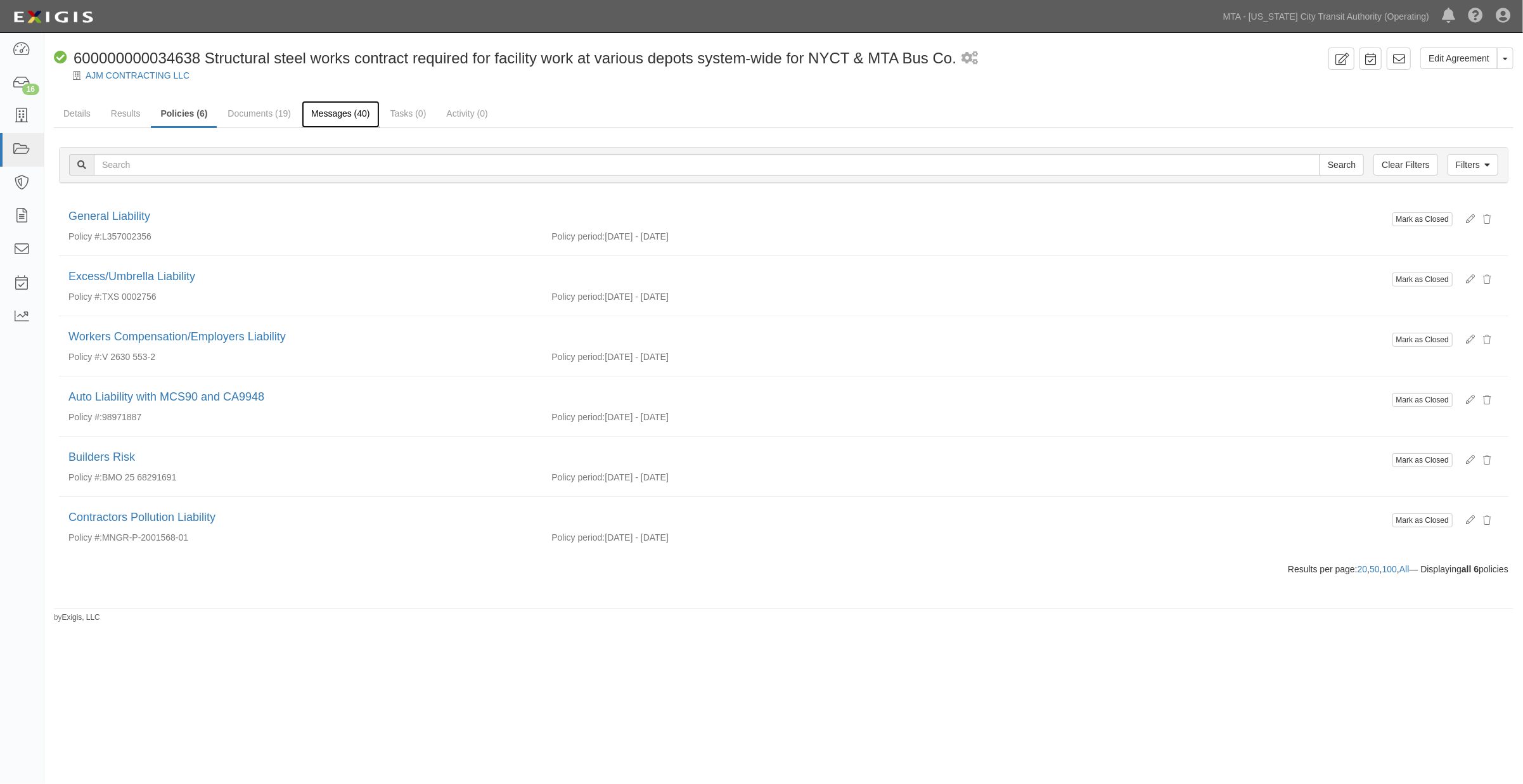
click at [334, 106] on link "Messages (40)" at bounding box center [340, 114] width 78 height 27
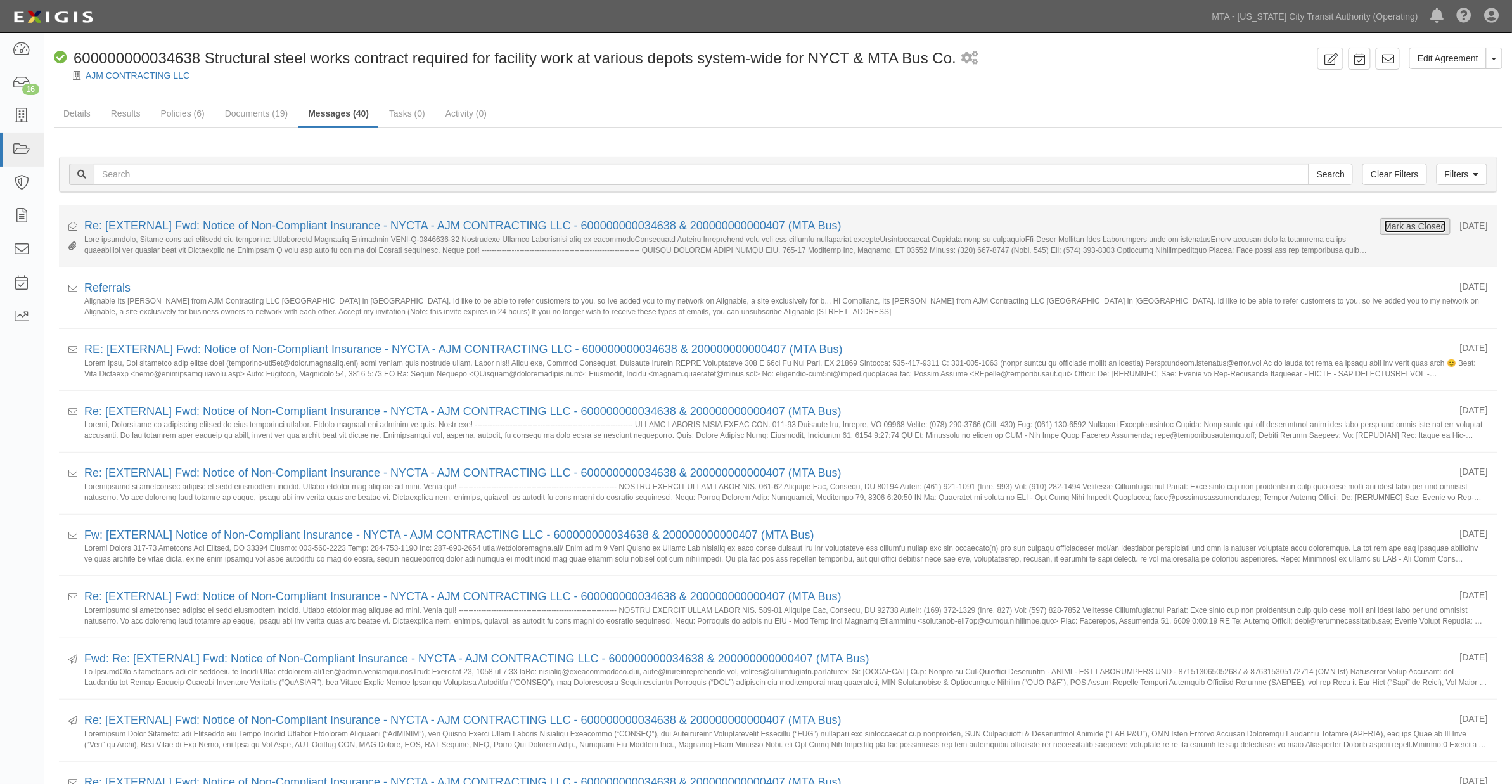
click at [1383, 228] on button "Mark as Closed" at bounding box center [1415, 227] width 63 height 14
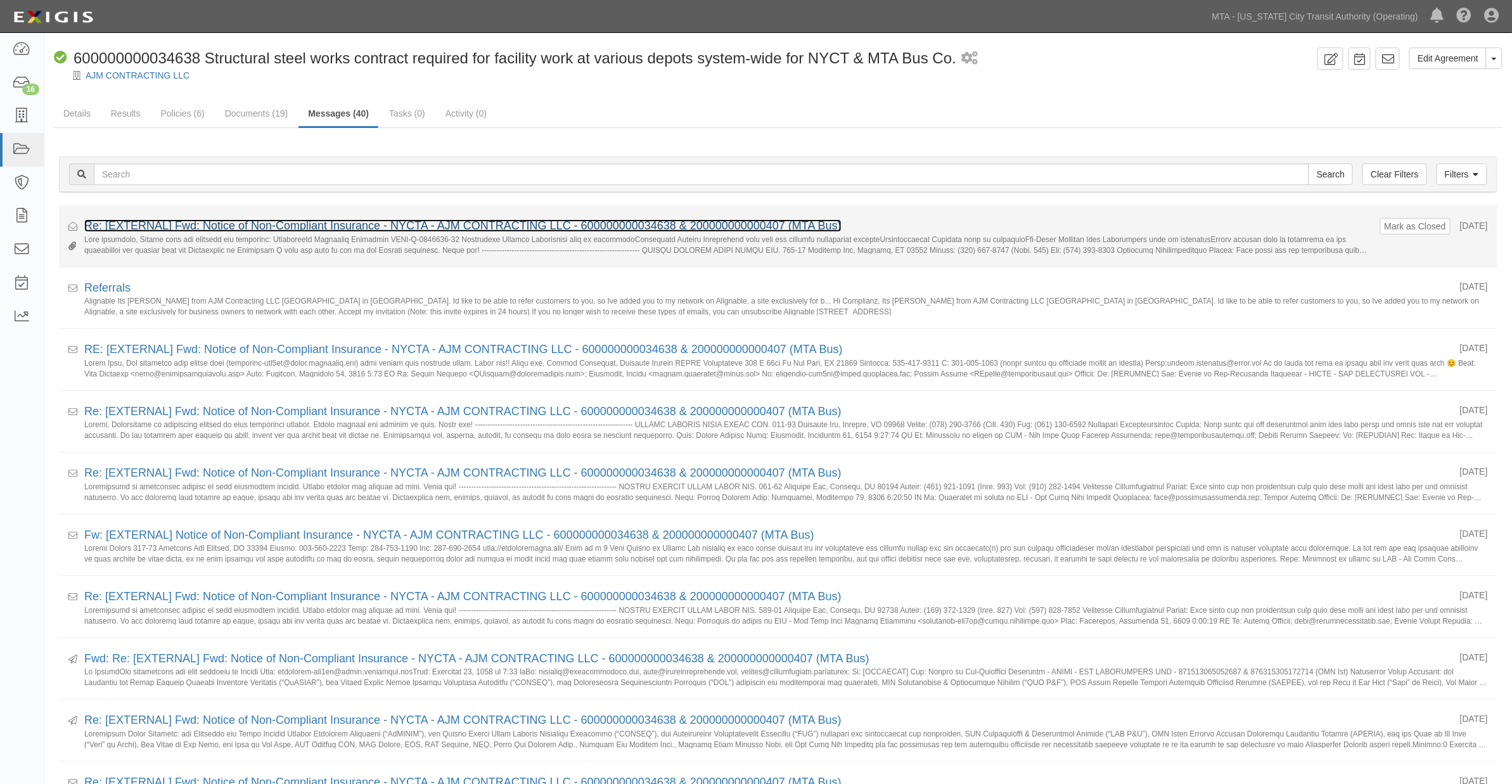
click at [268, 230] on link "Re: [EXTERNAL] Fwd: Notice of Non-Compliant Insurance - NYCTA - AJM CONTRACTING…" at bounding box center [462, 226] width 757 height 12
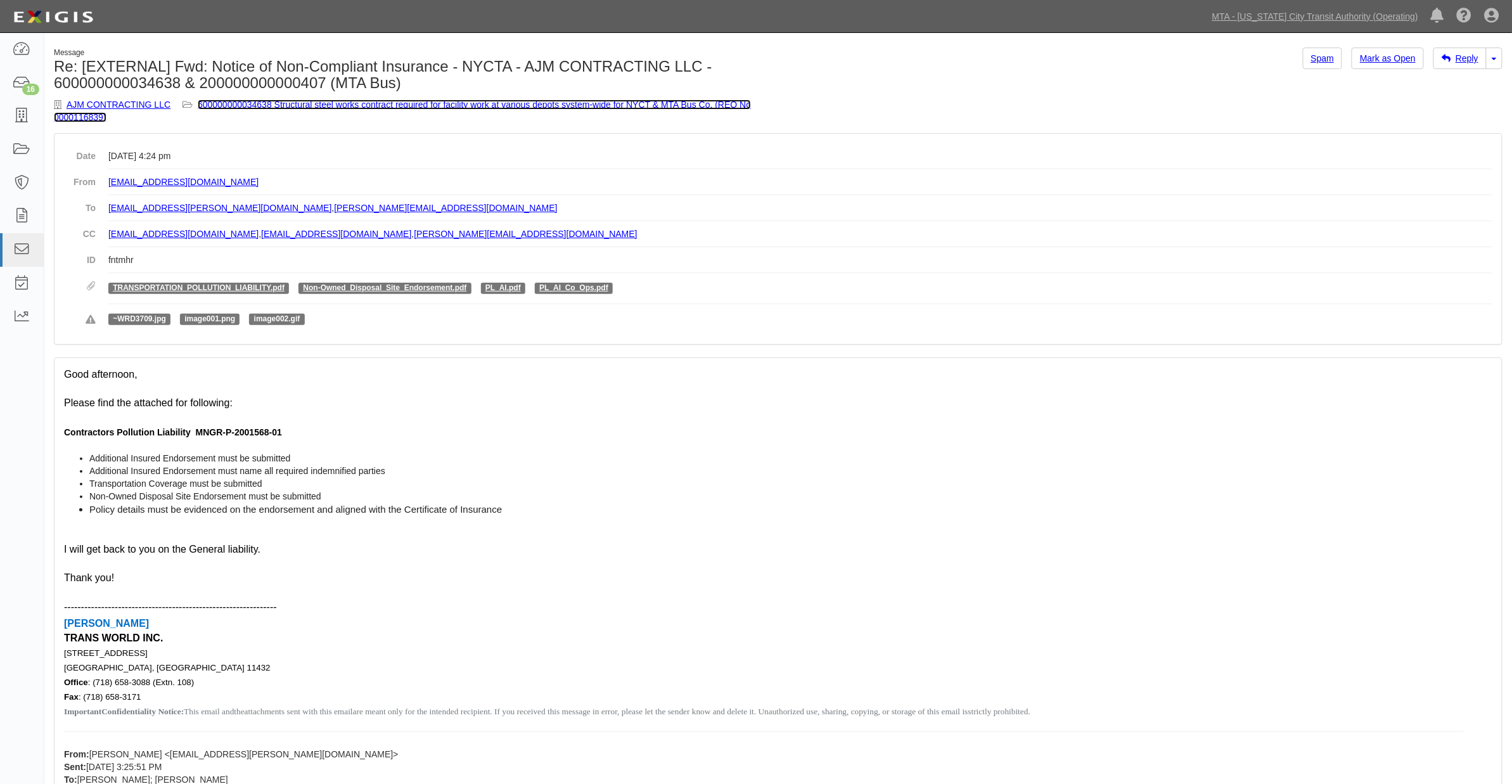
click at [374, 103] on link "600000000034638 Structural steel works contract required for facility work at v…" at bounding box center [402, 111] width 697 height 23
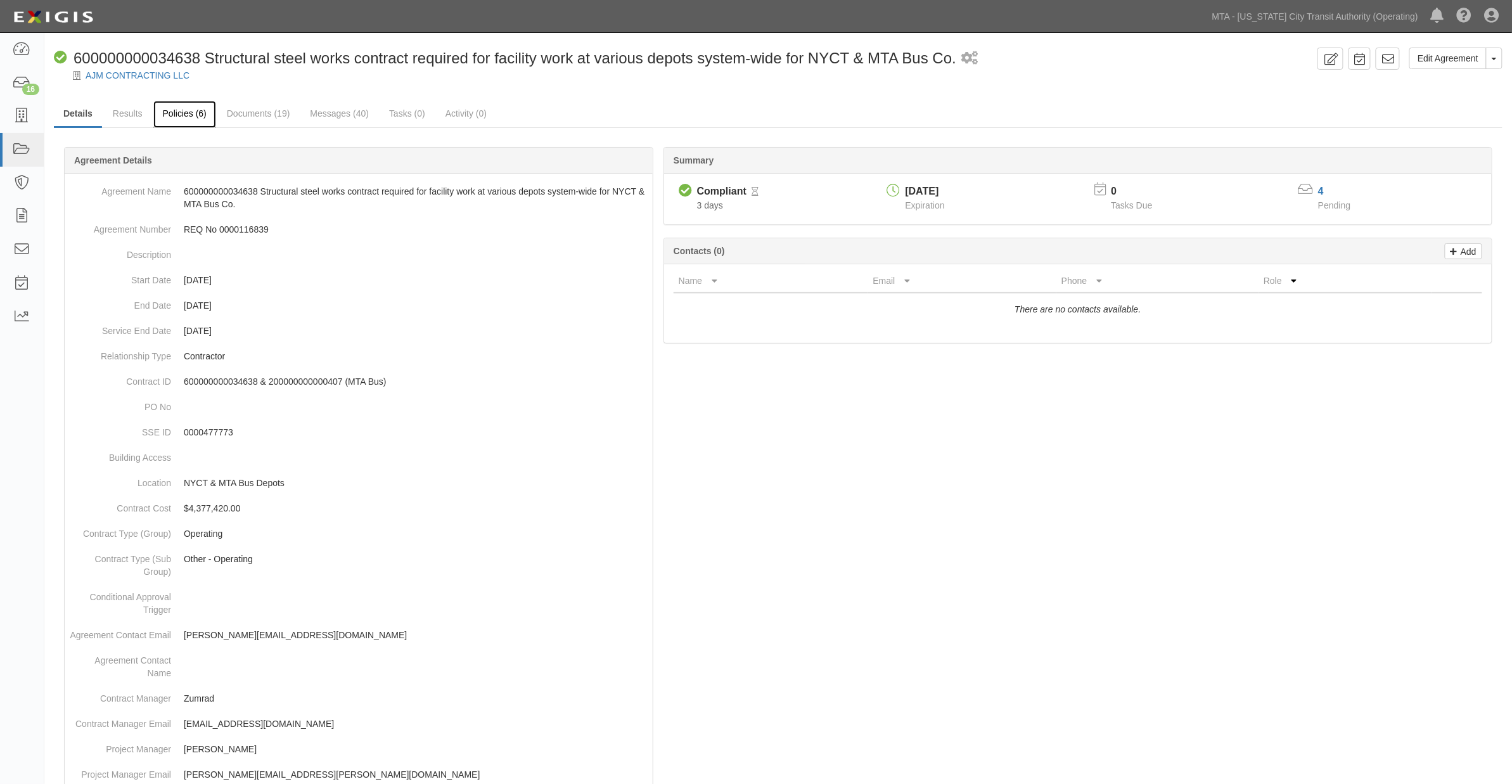
click at [173, 111] on link "Policies (6)" at bounding box center [185, 114] width 63 height 27
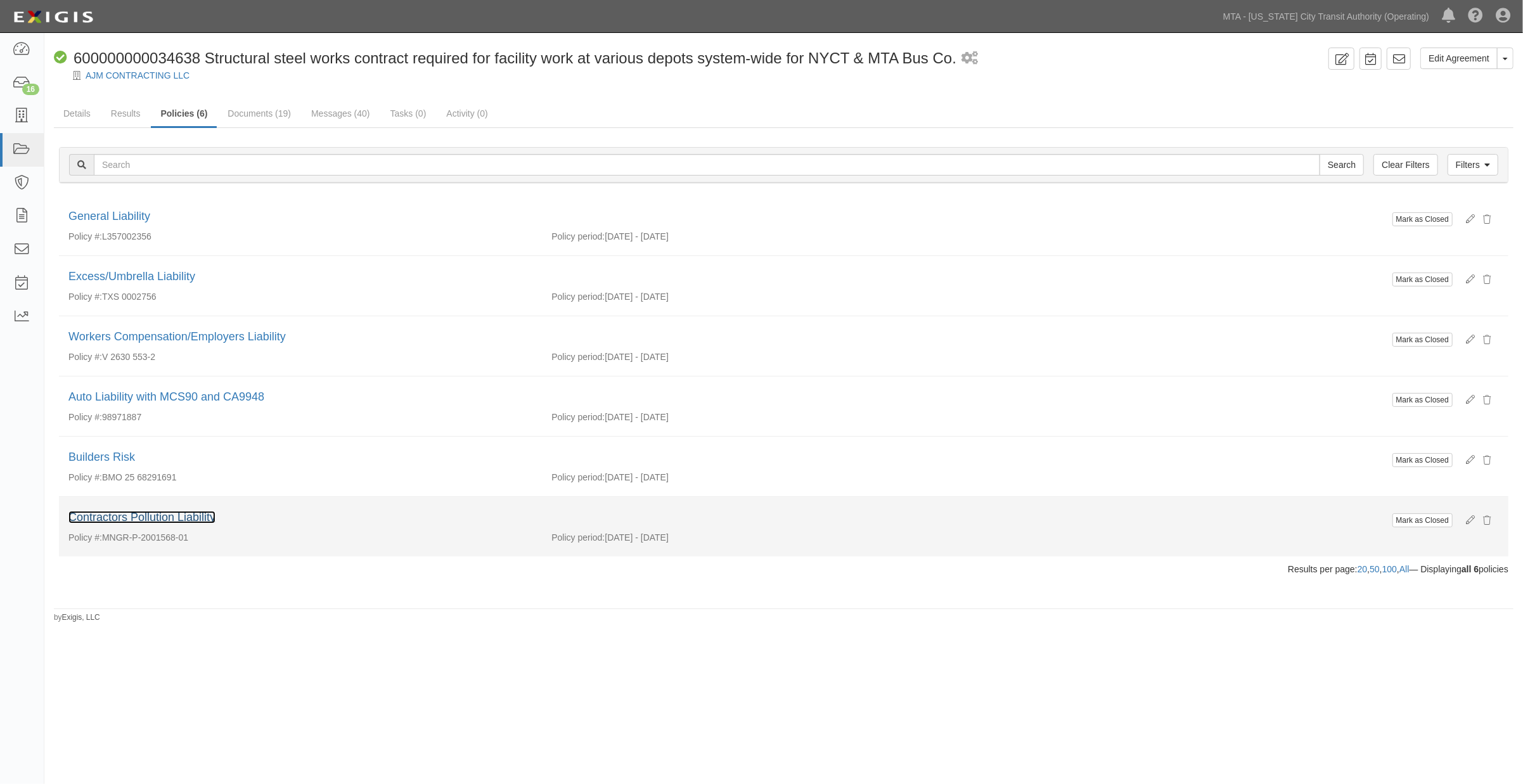
click at [190, 515] on link "Contractors Pollution Liability" at bounding box center [142, 517] width 147 height 12
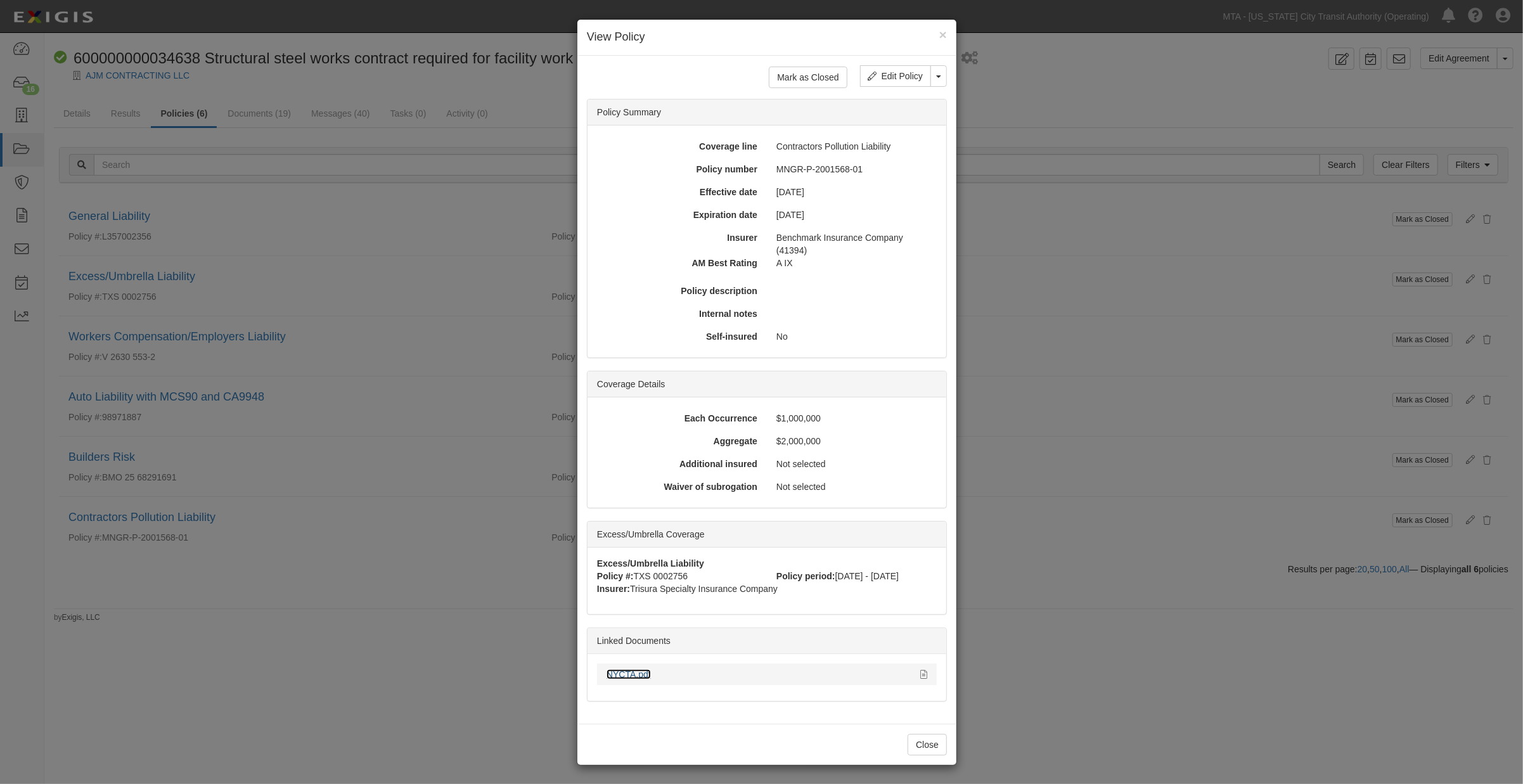
click at [628, 673] on link "NYCTA.pdf" at bounding box center [628, 675] width 45 height 10
click at [1092, 611] on div "× View Policy Mark as Closed Edit Policy Toggle Dropdown Delete Policy Policy S…" at bounding box center [762, 392] width 1523 height 784
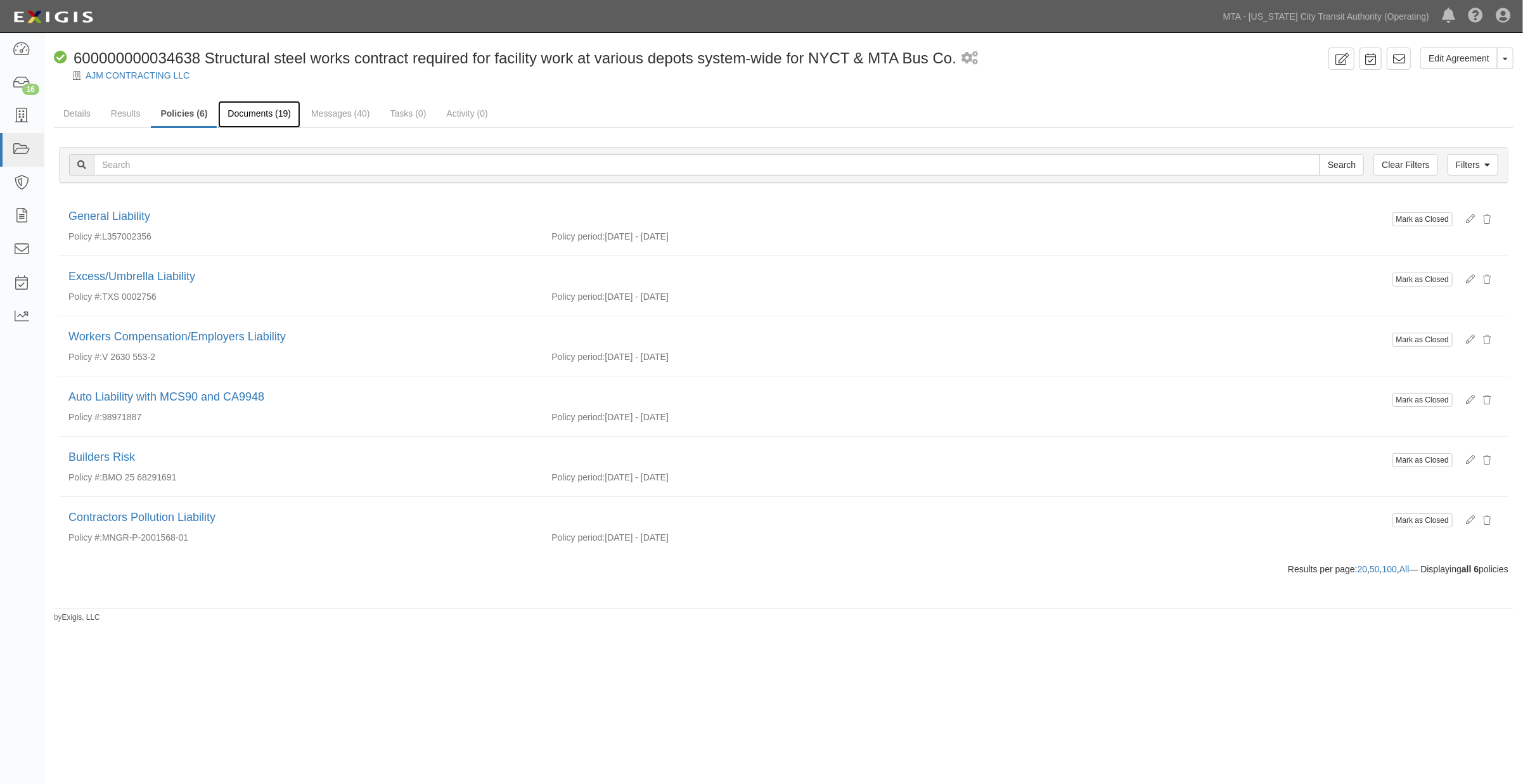
click at [270, 111] on link "Documents (19)" at bounding box center [259, 114] width 82 height 27
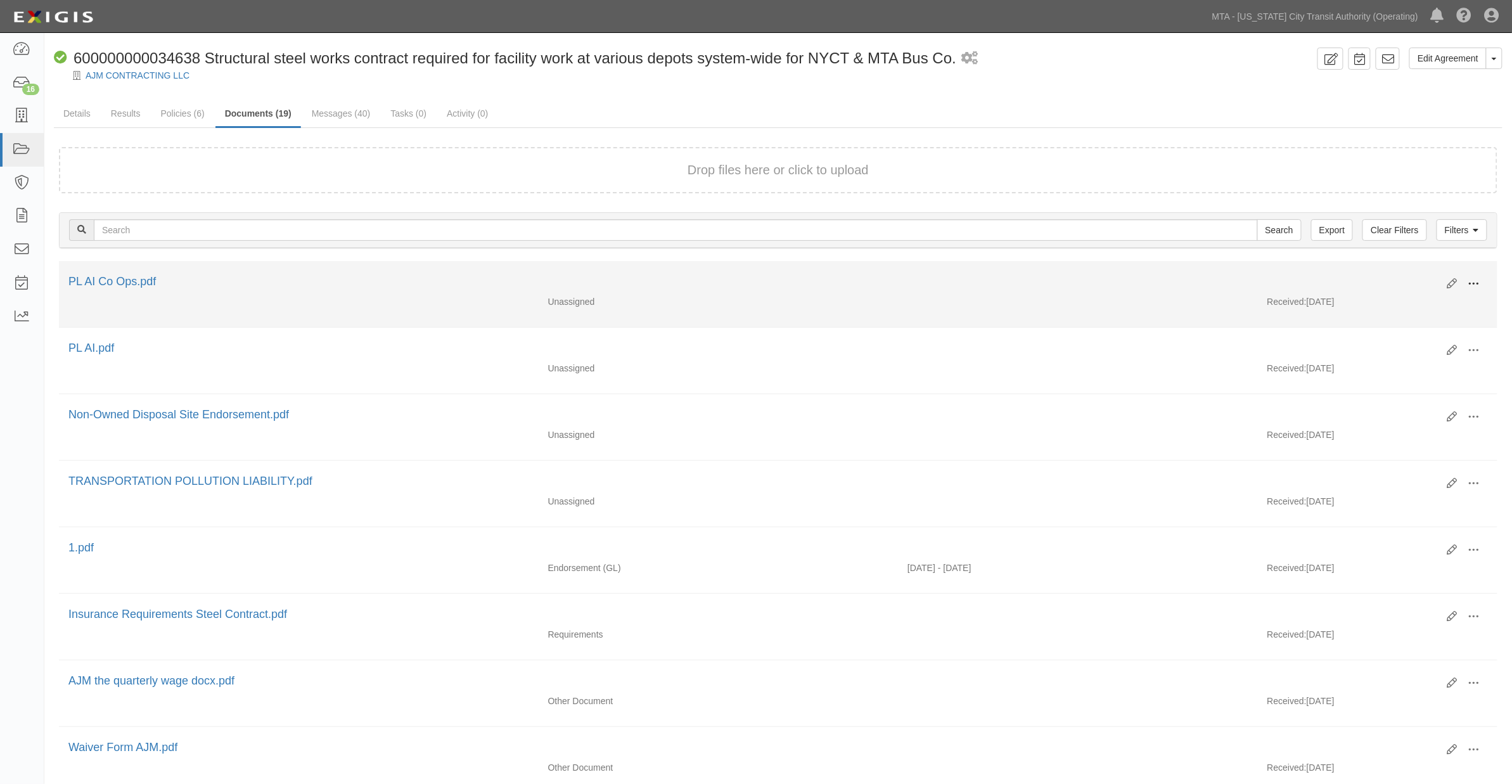
click at [1480, 280] on span at bounding box center [1474, 284] width 11 height 11
click at [1386, 275] on link "Edit" at bounding box center [1412, 279] width 100 height 23
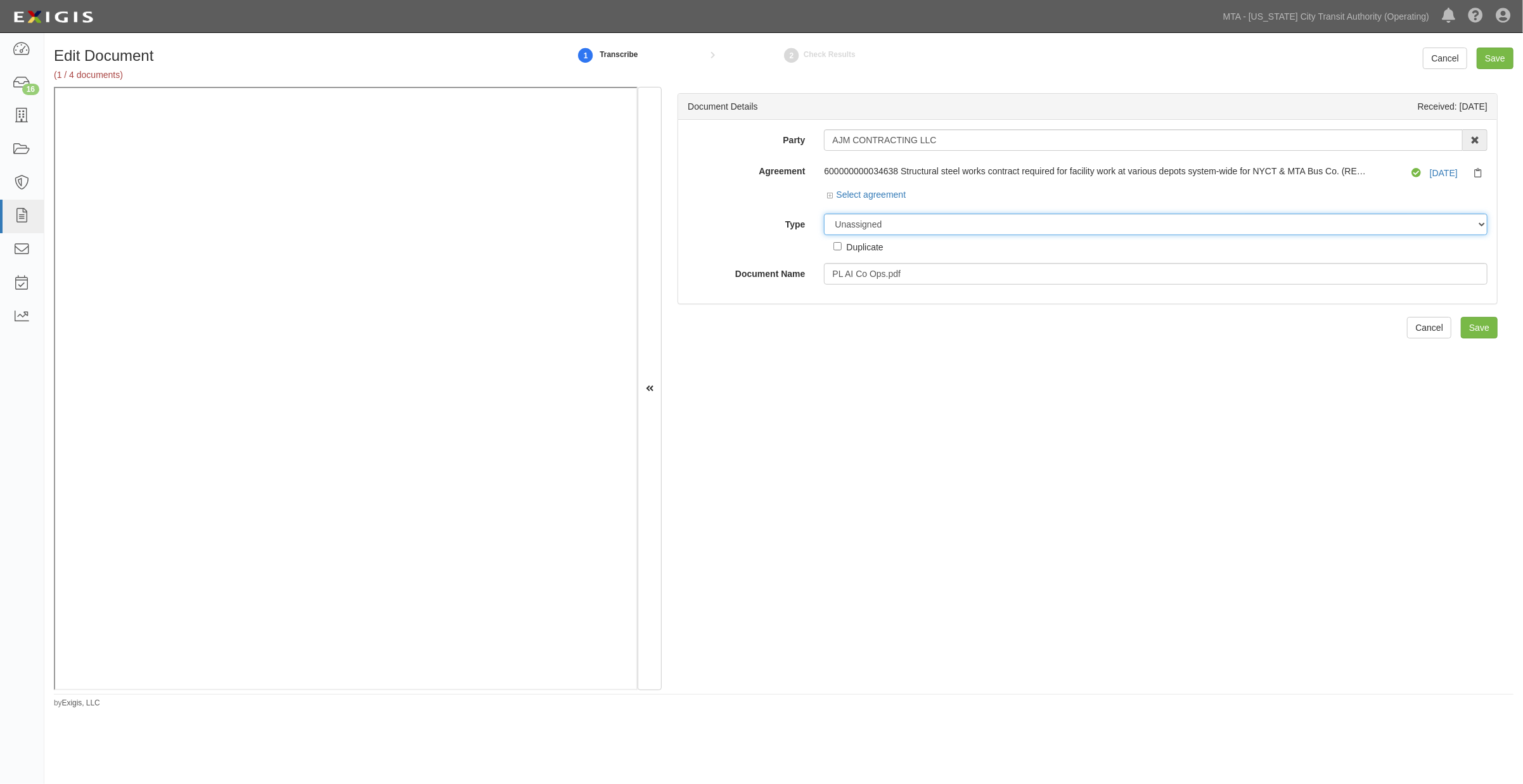
click at [895, 224] on select "Unassigned Binder Cancellation Notice Certificate Contract Endorsement Insuranc…" at bounding box center [1155, 224] width 663 height 22
select select "EndorsementDetail"
click at [824, 214] on select "Unassigned Binder Cancellation Notice Certificate Contract Endorsement Insuranc…" at bounding box center [1155, 224] width 663 height 22
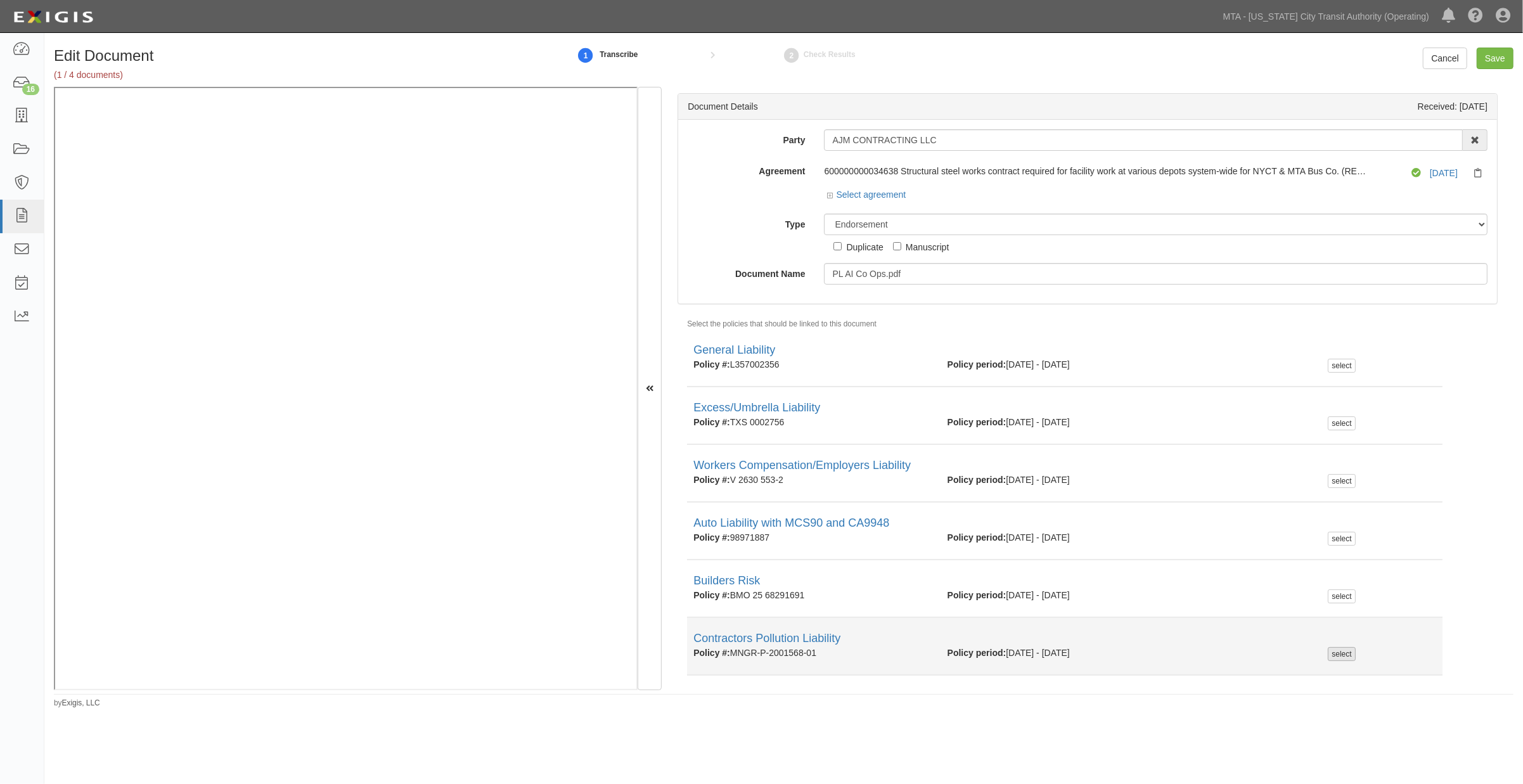
click at [1336, 653] on div "select" at bounding box center [1341, 654] width 27 height 14
checkbox input "true"
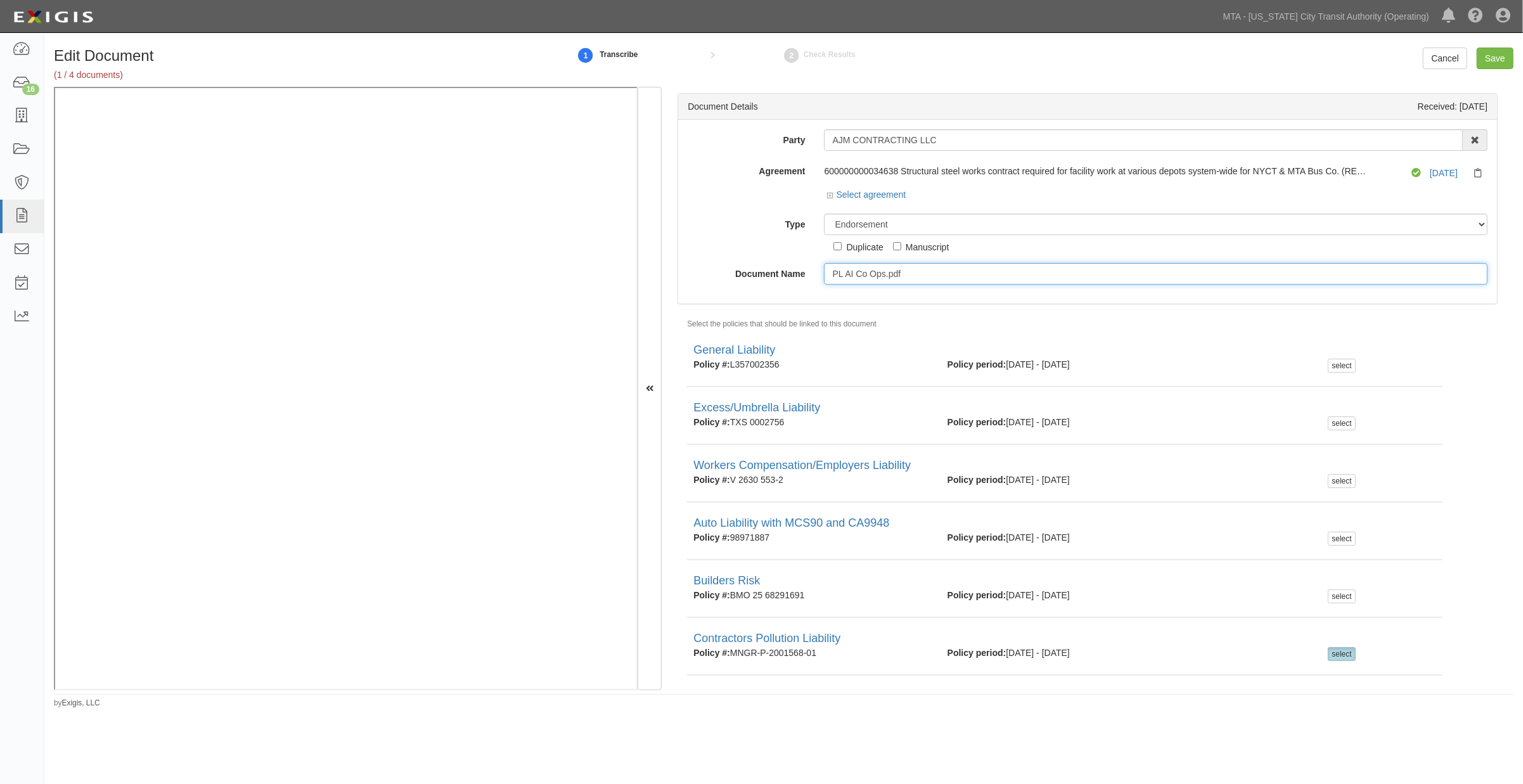
click at [879, 272] on input "PL AI Co Ops.pdf" at bounding box center [1155, 274] width 663 height 22
paste input "COMMERCIAL GENERAL LIABILITY COVERAGE FORM CONTRACTORS POLLUTION LIABILITY POLI…"
type input "COMMERCIAL GENERAL LIABILITY COVERAGE FORM CONTRACTORS POLLUTION LIABILITY POLI…"
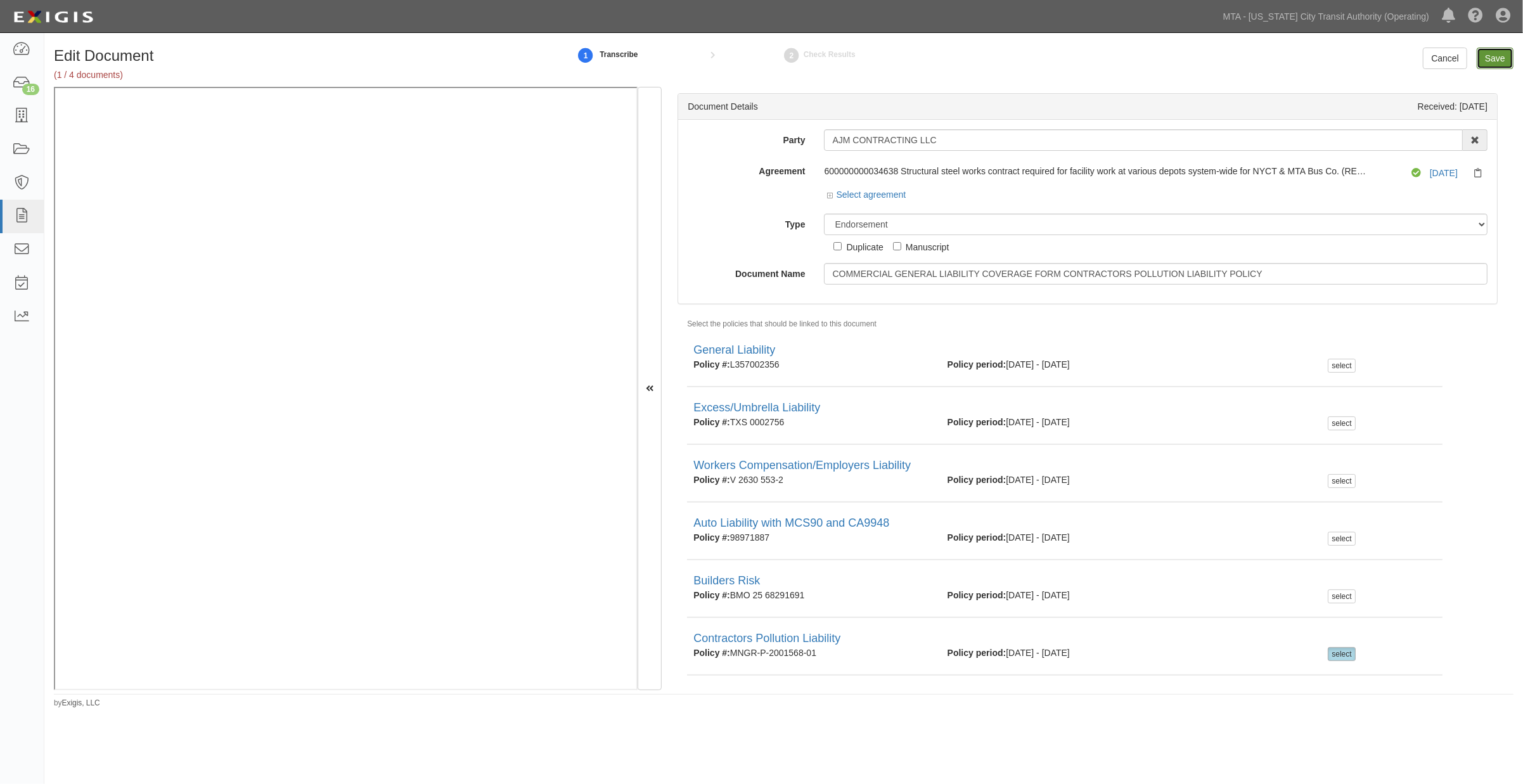
click at [1488, 63] on input "Save" at bounding box center [1495, 58] width 37 height 22
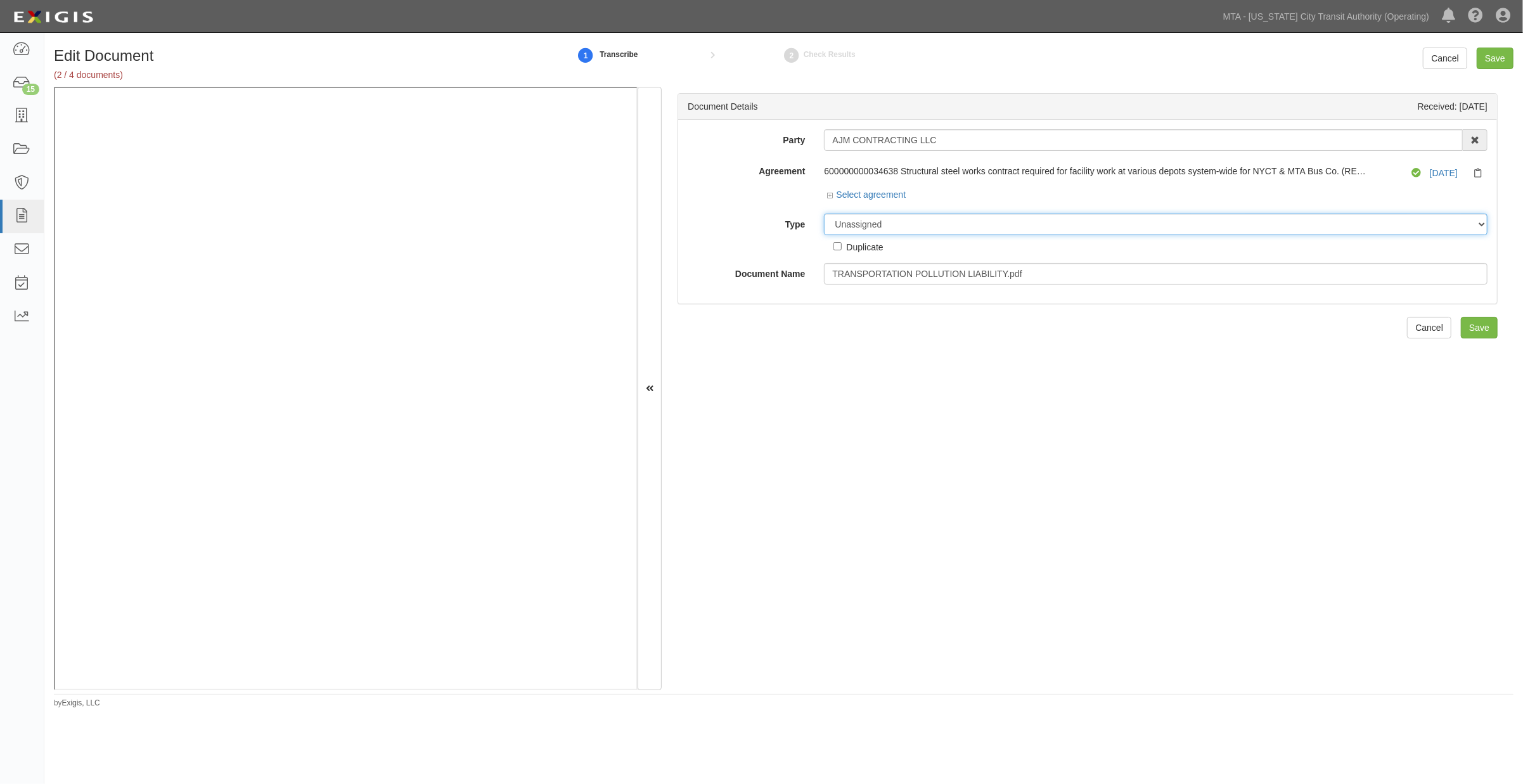
click at [888, 222] on select "Unassigned Binder Cancellation Notice Certificate Contract Endorsement Insuranc…" at bounding box center [1155, 224] width 663 height 22
select select "EndorsementDetail"
click at [824, 214] on select "Unassigned Binder Cancellation Notice Certificate Contract Endorsement Insuranc…" at bounding box center [1155, 224] width 663 height 22
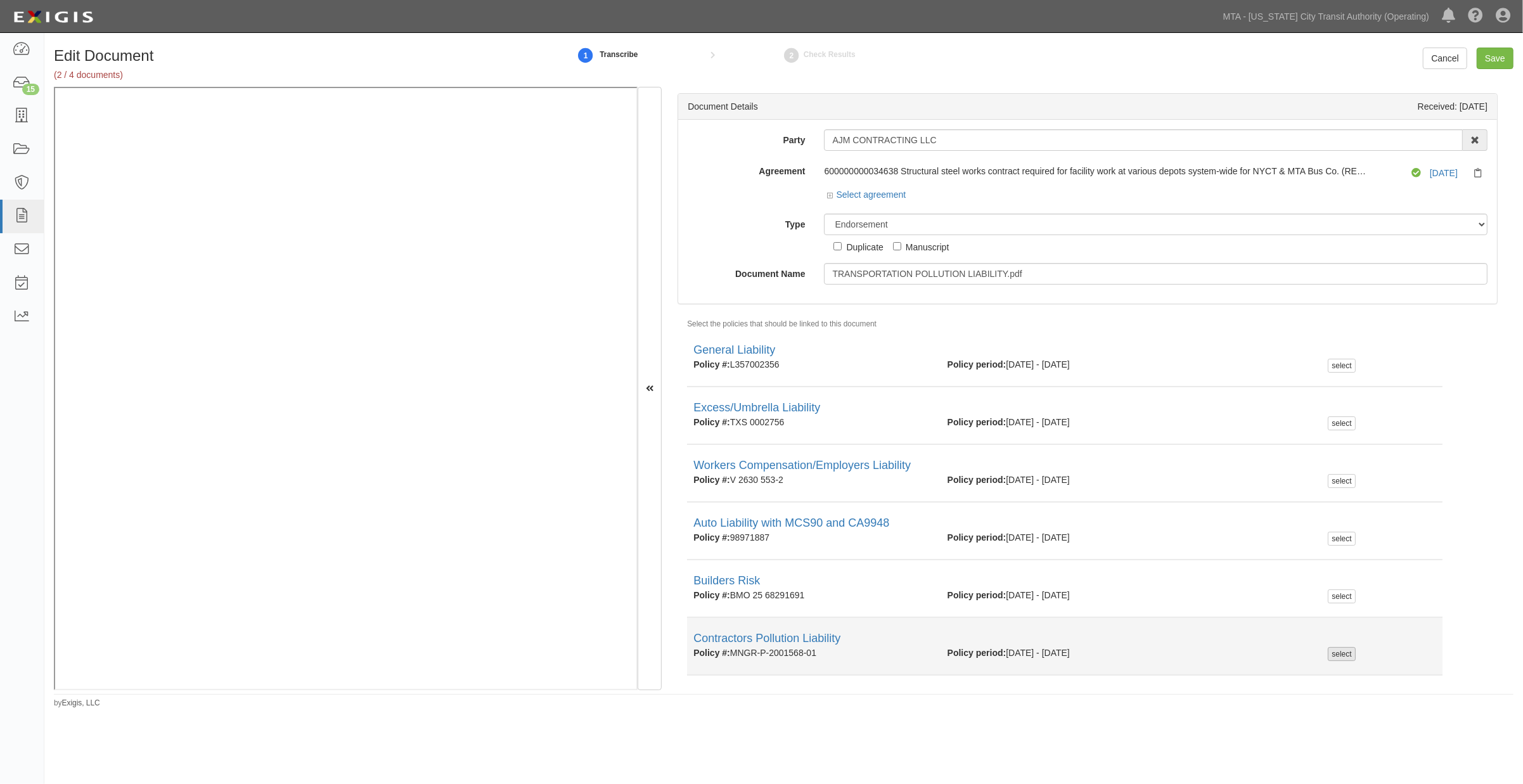
click at [1334, 648] on div "select" at bounding box center [1341, 654] width 27 height 14
checkbox input "true"
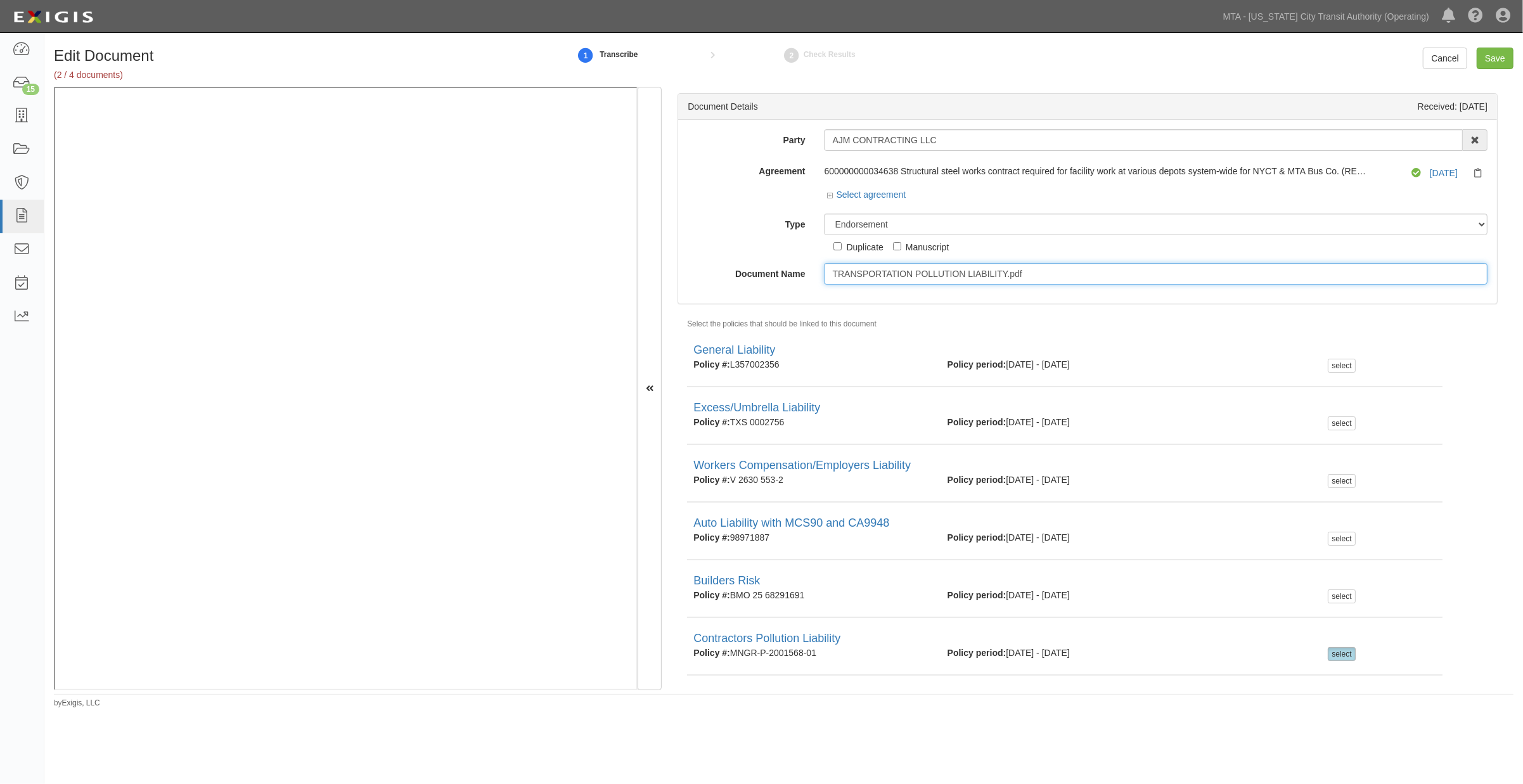
click at [886, 276] on input "TRANSPORTATION POLLUTION LIABILITY.pdf" at bounding box center [1155, 274] width 663 height 22
click at [886, 274] on input "TRANSPORTATION POLLUTION LIABILITY.pdf" at bounding box center [1155, 274] width 663 height 22
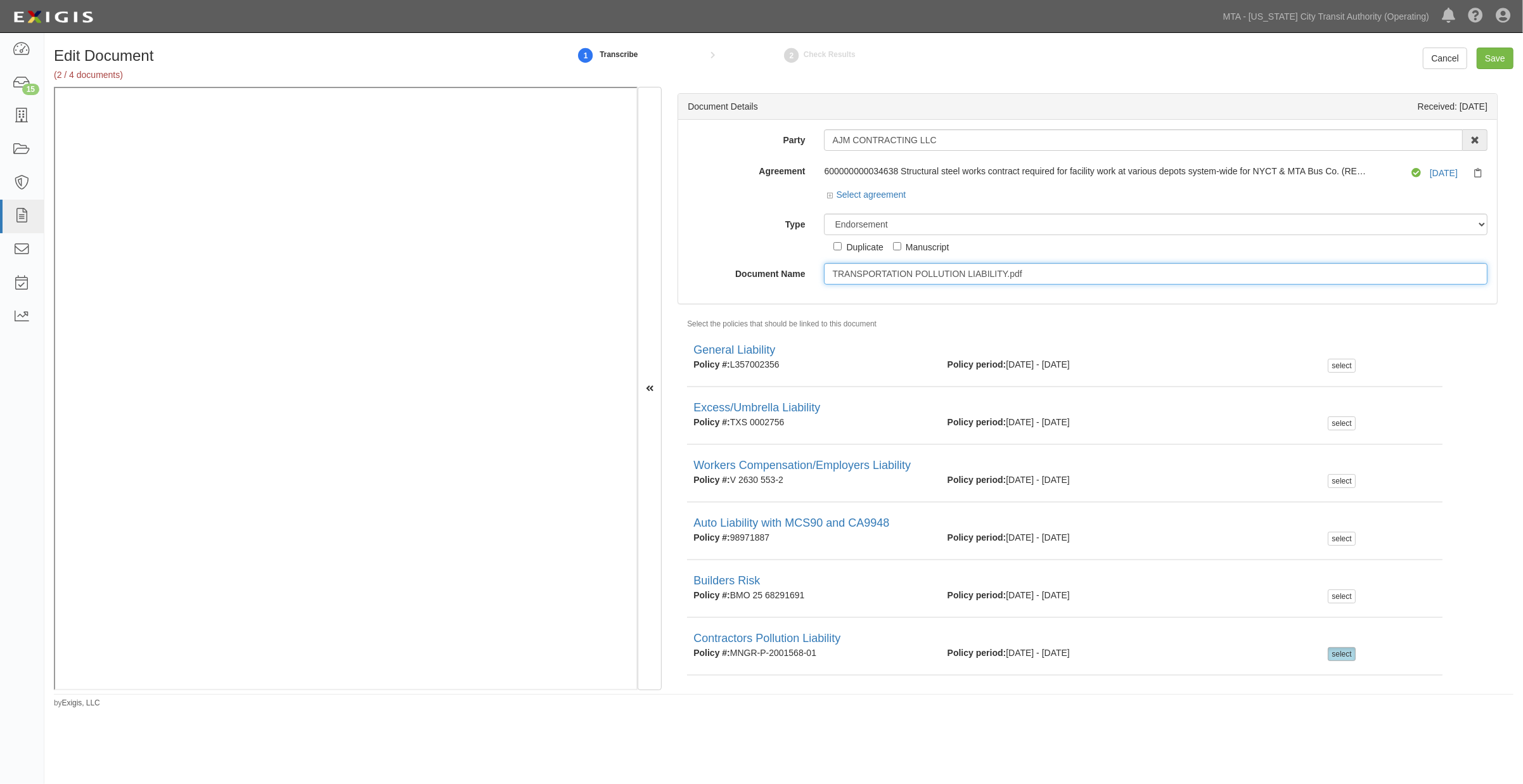
paste input "ENDORSEMENT – CONTRACTORS POLLUTION"
type input "TRANSPORTATION POLLUTION LIABILITY ENDORSEMENT – CONTRACTORS POLLUTION"
click at [1488, 58] on input "Save" at bounding box center [1495, 58] width 37 height 22
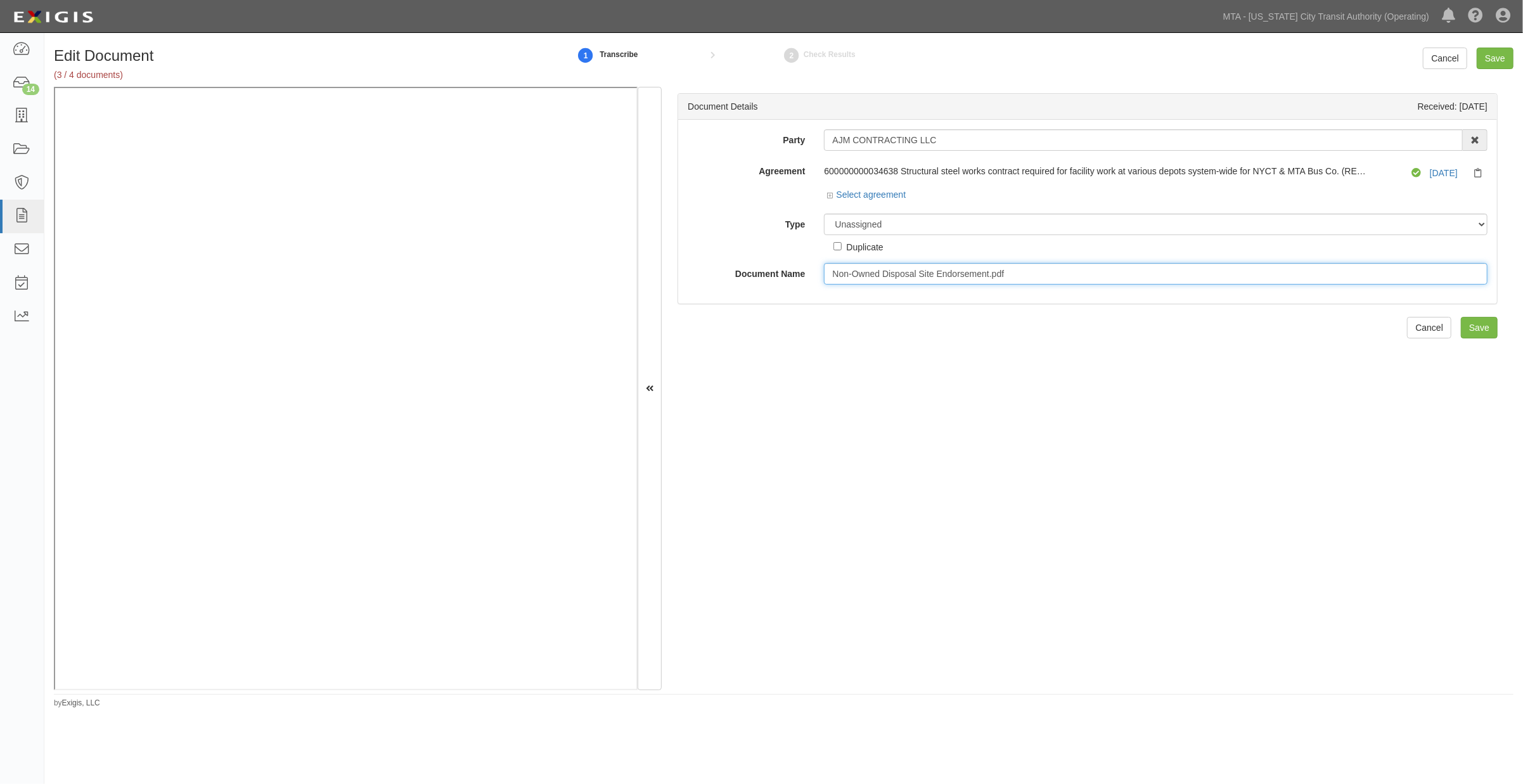
click at [845, 268] on input "Non-Owned Disposal Site Endorsement.pdf" at bounding box center [1155, 274] width 663 height 22
paste input "ON-OWNED DISPOSAL SITE(S) LIABILITY"
type input "NON-OWNED DISPOSAL SITE(S) LIABILITY"
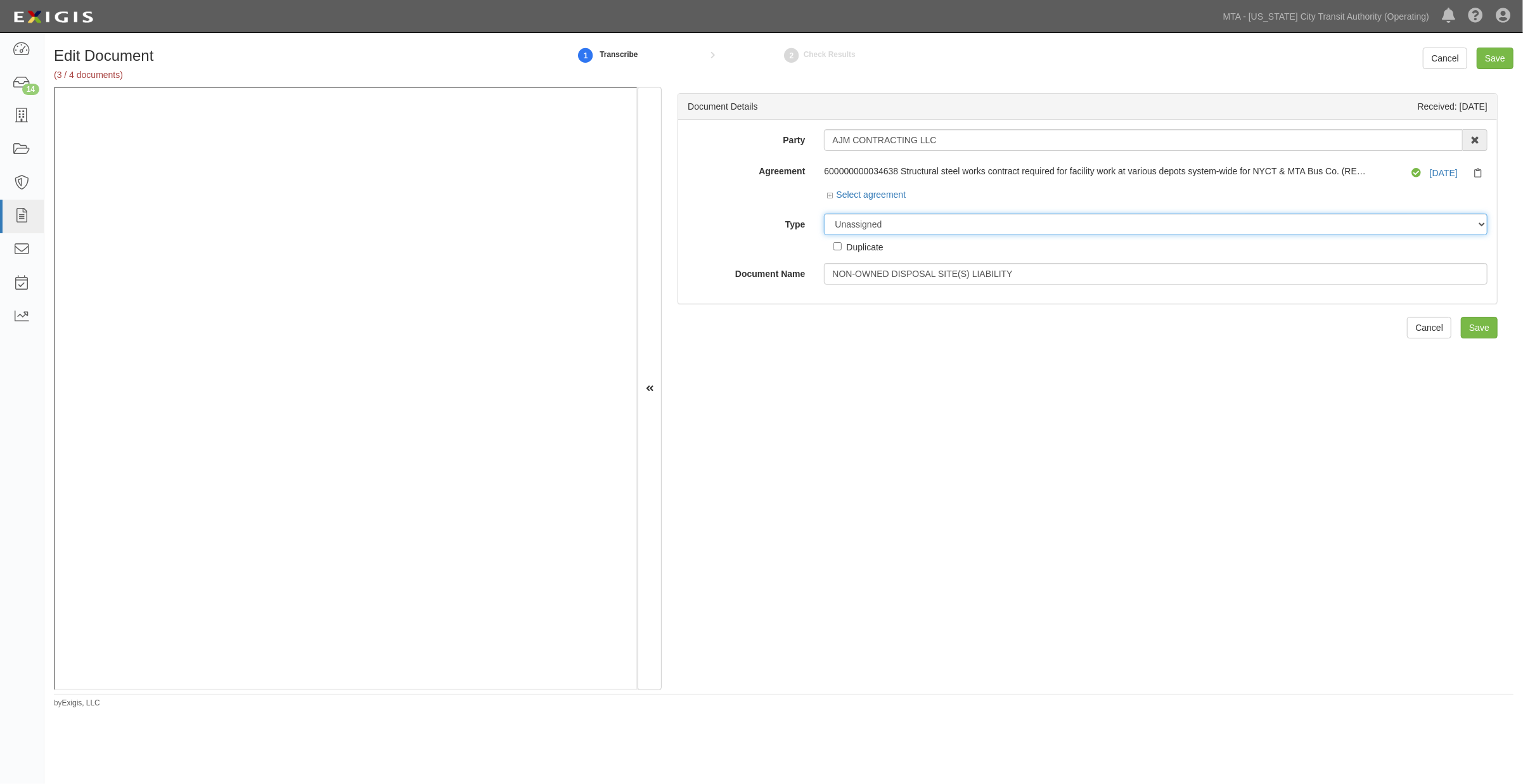
click at [876, 220] on select "Unassigned Binder Cancellation Notice Certificate Contract Endorsement Insuranc…" at bounding box center [1155, 224] width 663 height 22
select select "EndorsementDetail"
click at [824, 214] on select "Unassigned Binder Cancellation Notice Certificate Contract Endorsement Insuranc…" at bounding box center [1155, 224] width 663 height 22
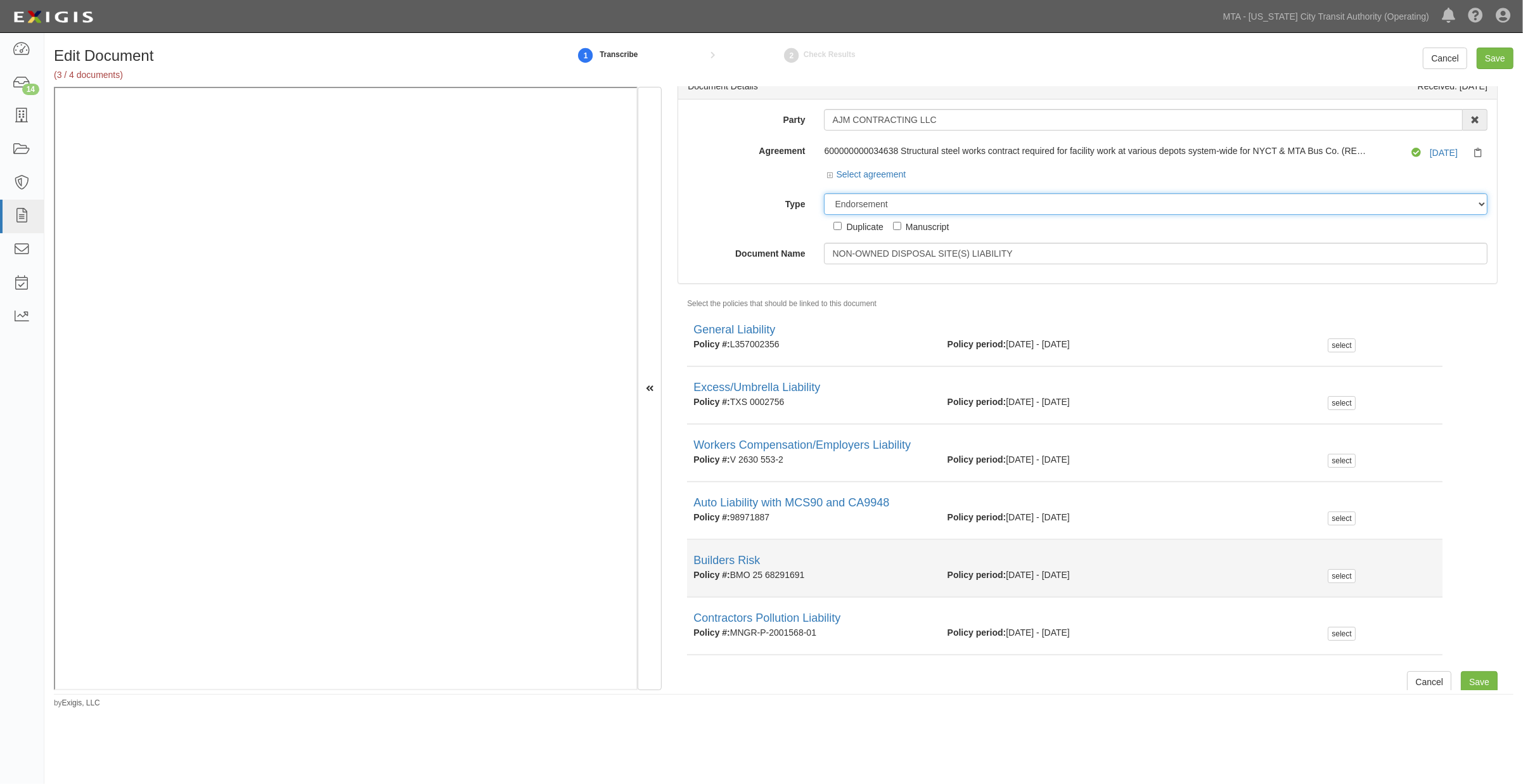
scroll to position [29, 0]
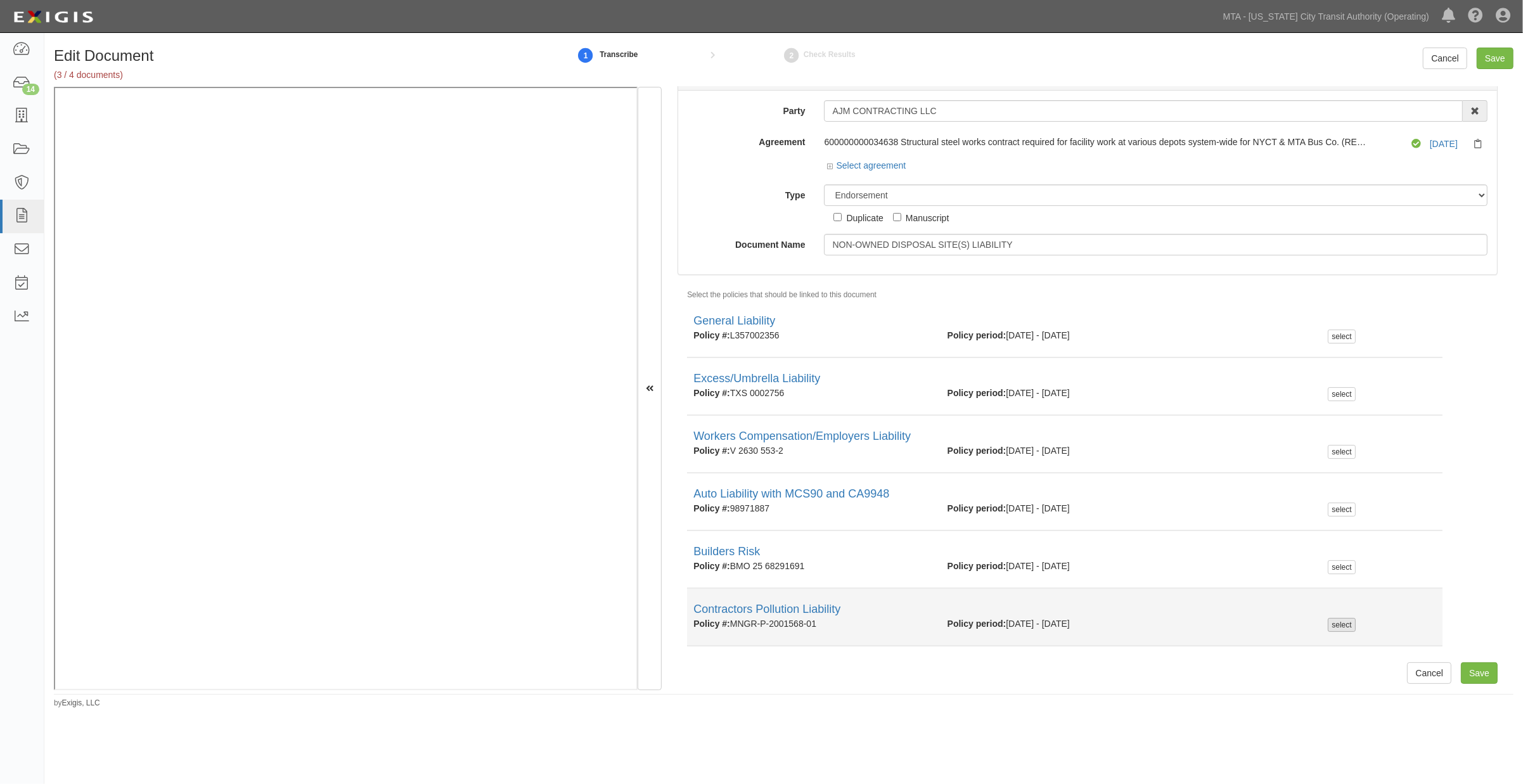
click at [1329, 623] on div "select" at bounding box center [1341, 625] width 27 height 14
checkbox input "true"
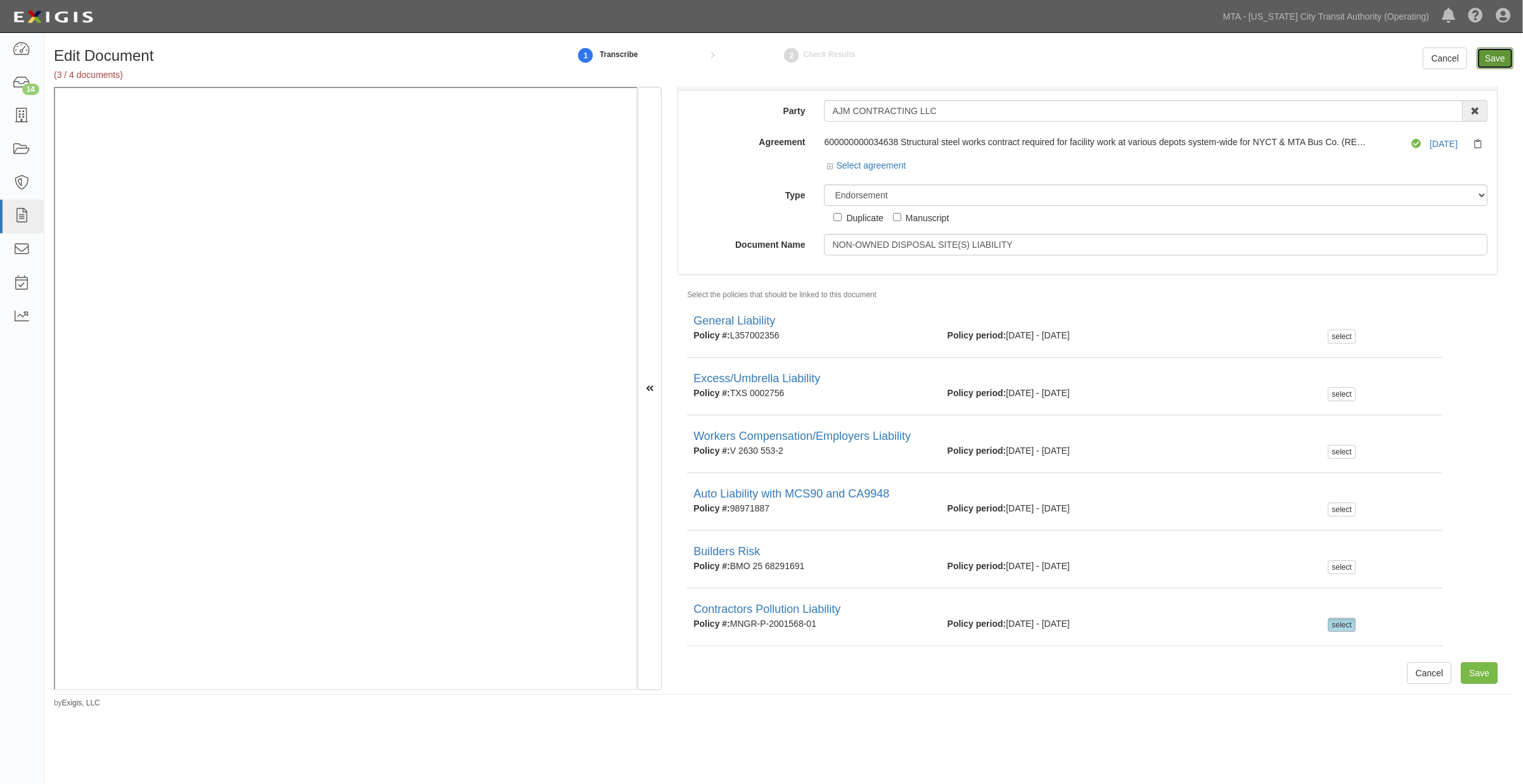
click at [1493, 60] on input "Save" at bounding box center [1495, 58] width 37 height 22
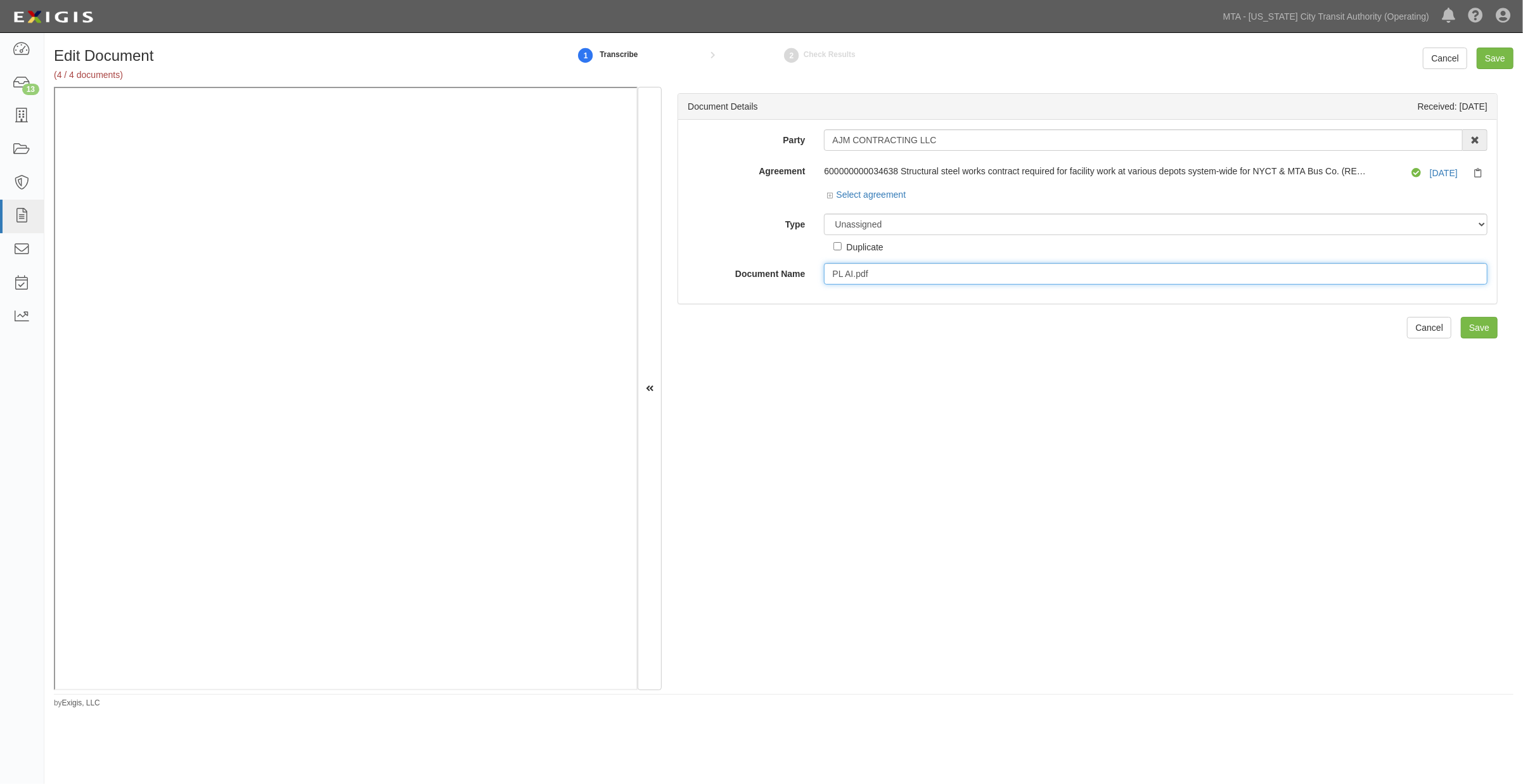
click at [891, 276] on input "PL AI.pdf" at bounding box center [1155, 274] width 663 height 22
click at [908, 220] on select "Unassigned Binder Cancellation Notice Certificate Contract Endorsement Insuranc…" at bounding box center [1155, 224] width 663 height 22
select select "EndorsementDetail"
click at [824, 214] on select "Unassigned Binder Cancellation Notice Certificate Contract Endorsement Insuranc…" at bounding box center [1155, 224] width 663 height 22
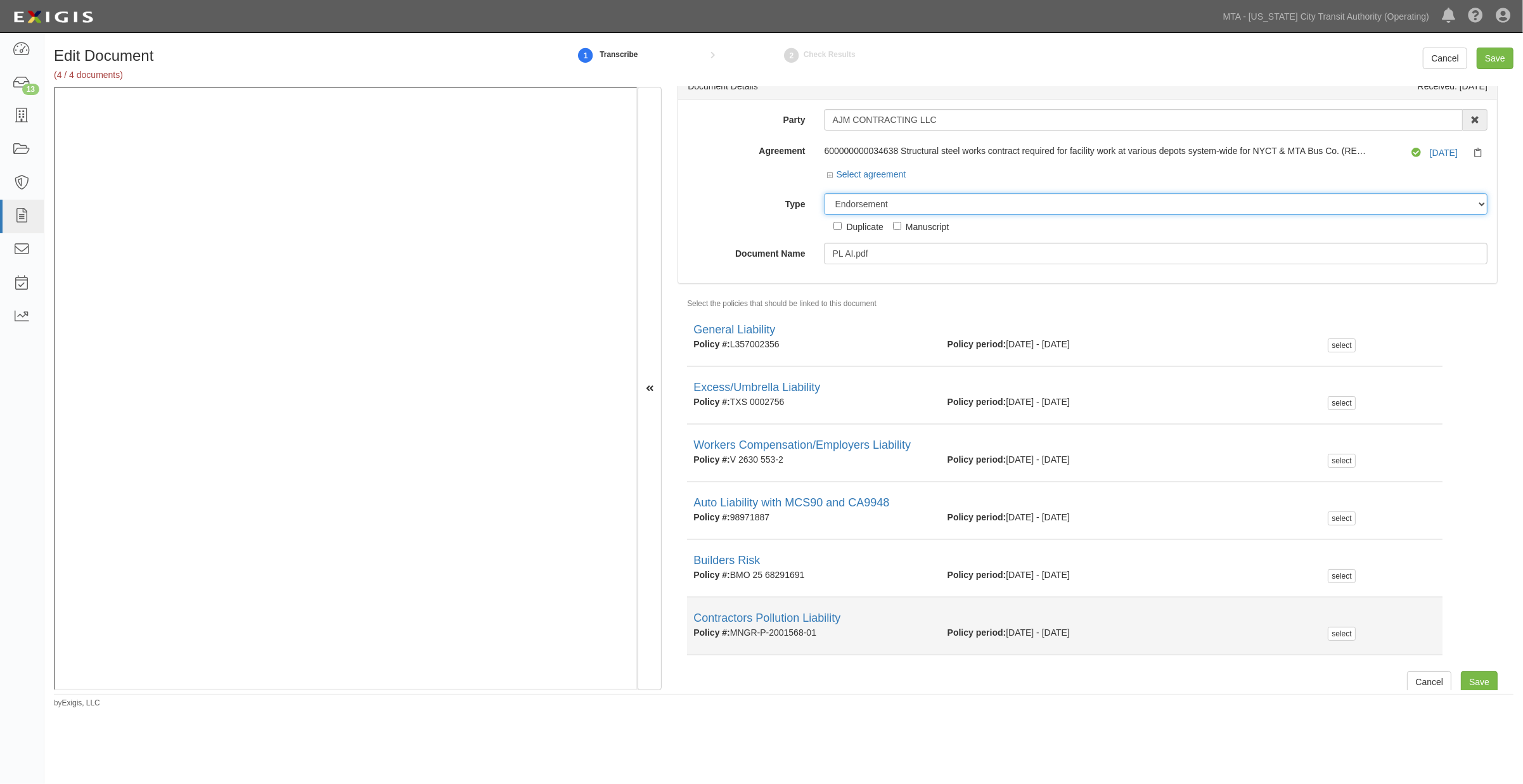
scroll to position [29, 0]
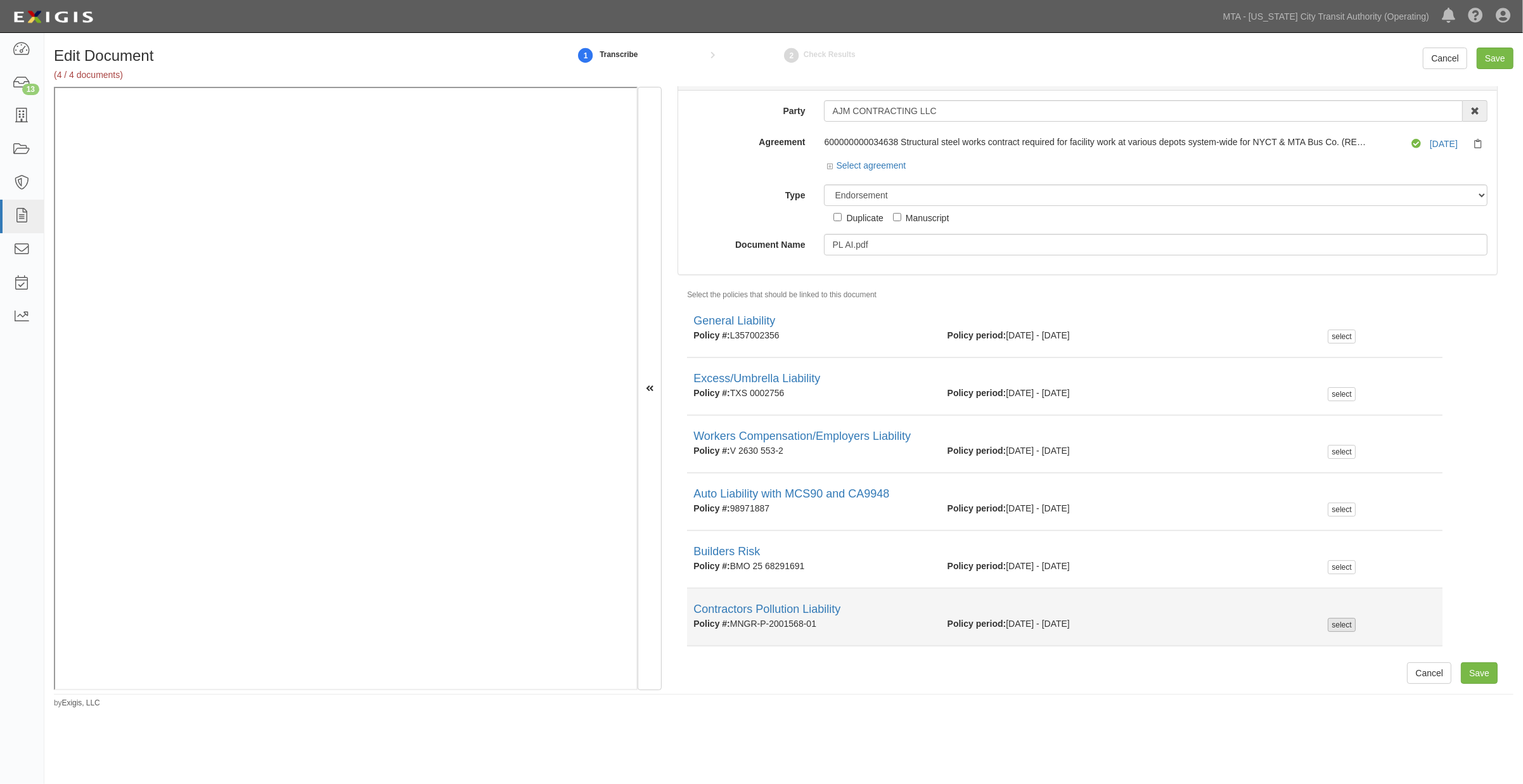
click at [1340, 623] on div "select" at bounding box center [1341, 625] width 27 height 14
checkbox input "true"
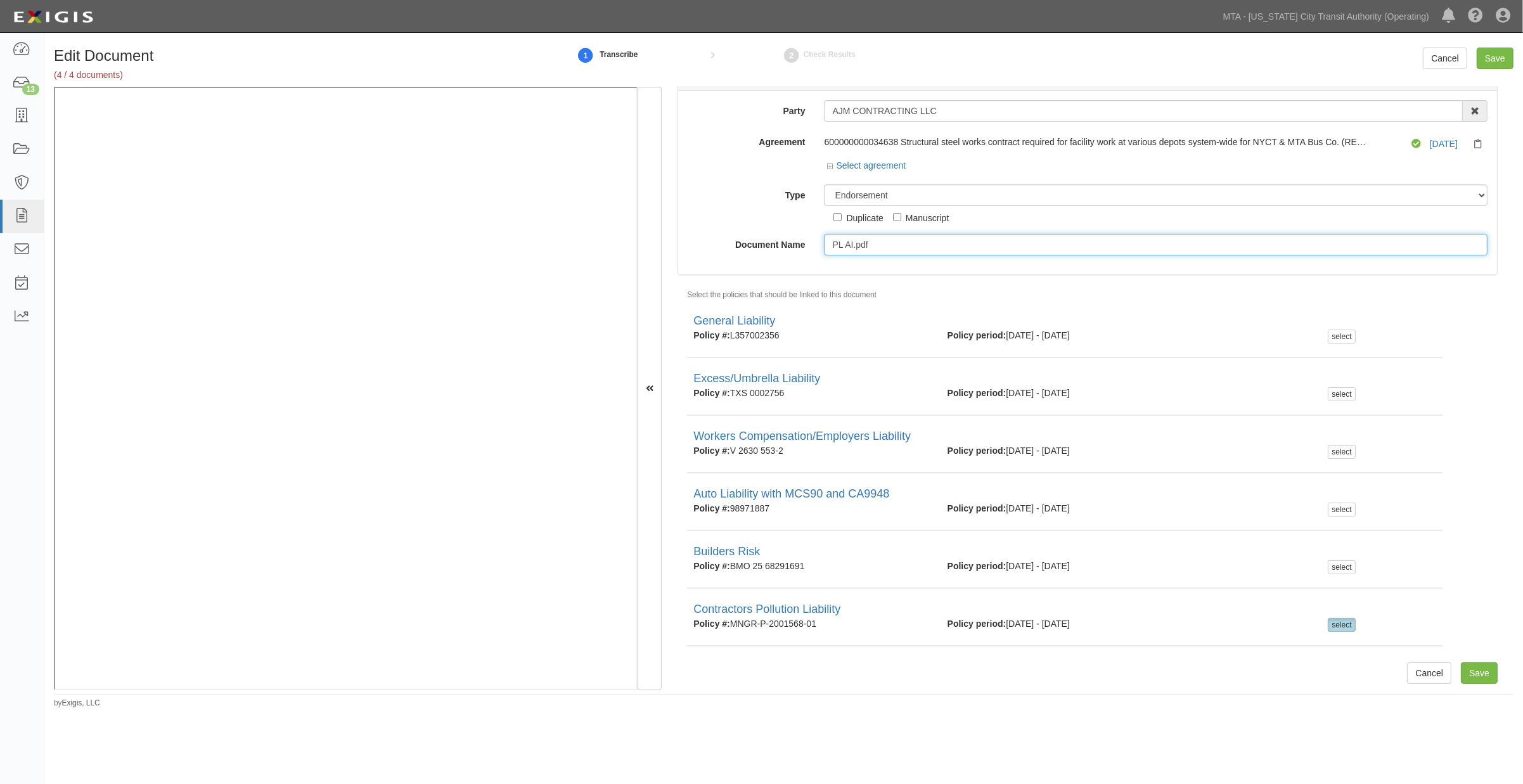
click at [866, 238] on input "PL AI.pdf" at bounding box center [1155, 244] width 663 height 22
click at [847, 245] on input "PL AI.pdf" at bounding box center [1155, 244] width 663 height 22
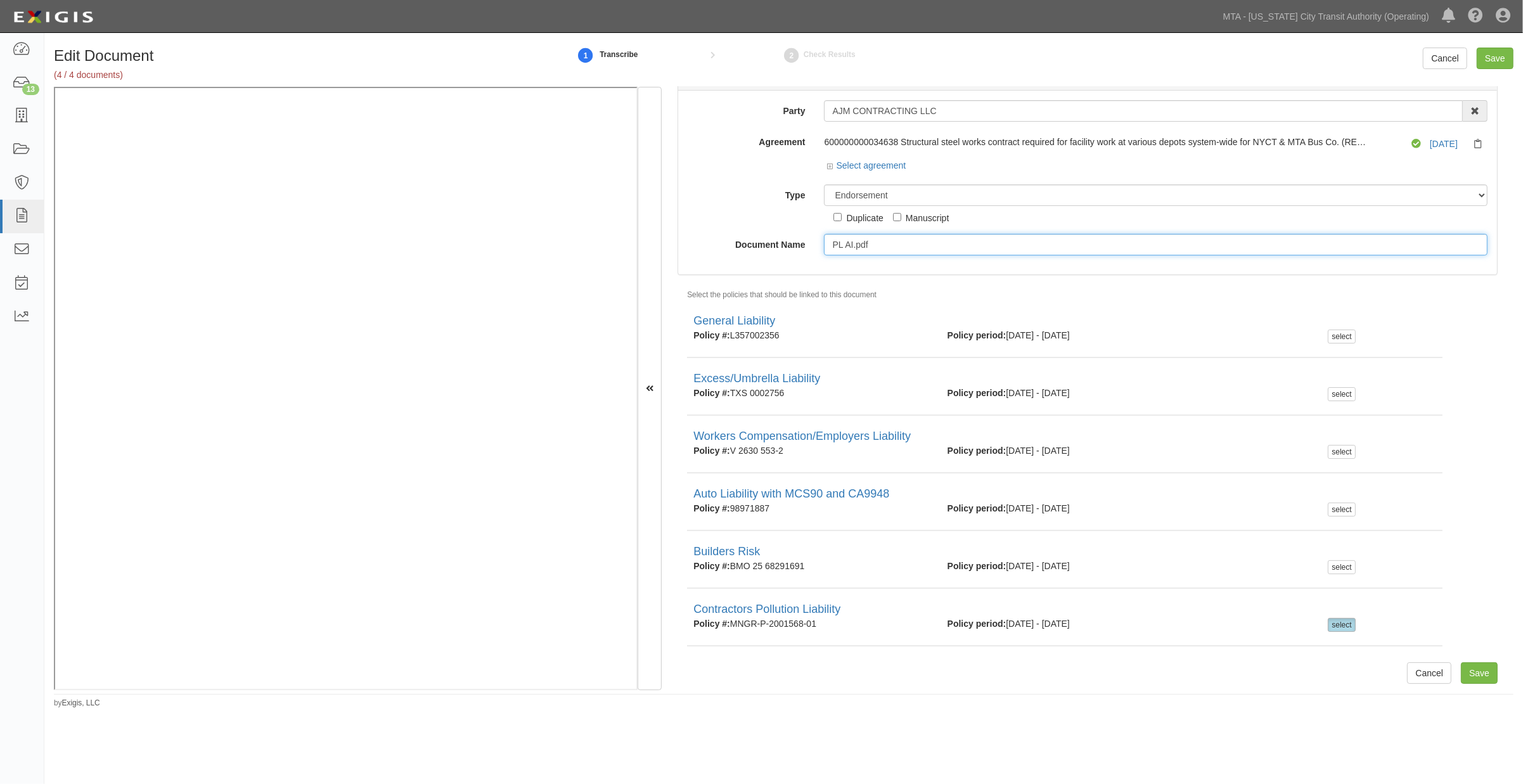
paste input "SCHEDULE"
type input "SCHEDULE"
drag, startPoint x: 1498, startPoint y: 54, endPoint x: 1455, endPoint y: 70, distance: 45.9
click at [1498, 54] on input "Save" at bounding box center [1495, 58] width 37 height 22
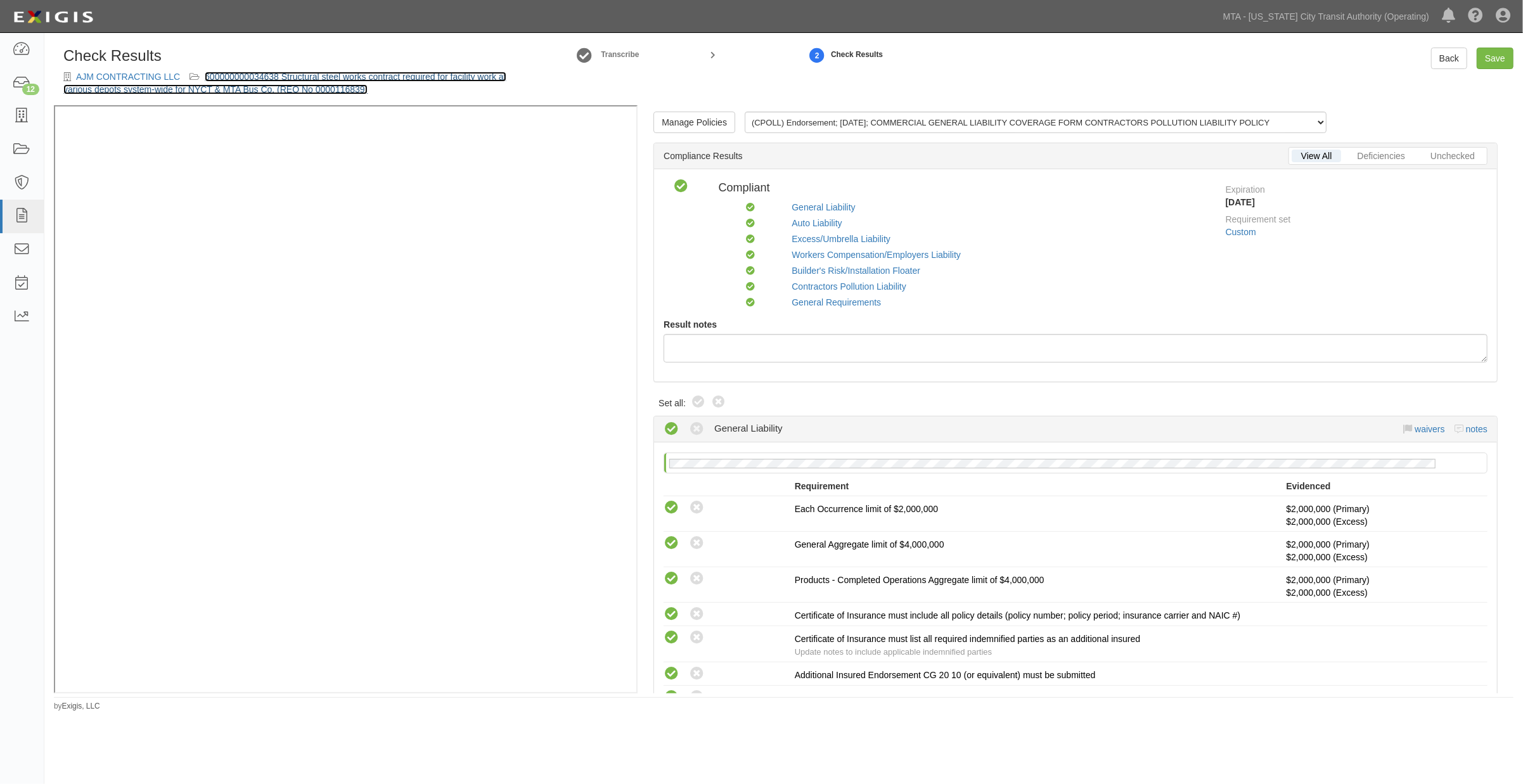
click at [384, 76] on link "600000000034638 Structural steel works contract required for facility work at v…" at bounding box center [284, 83] width 443 height 23
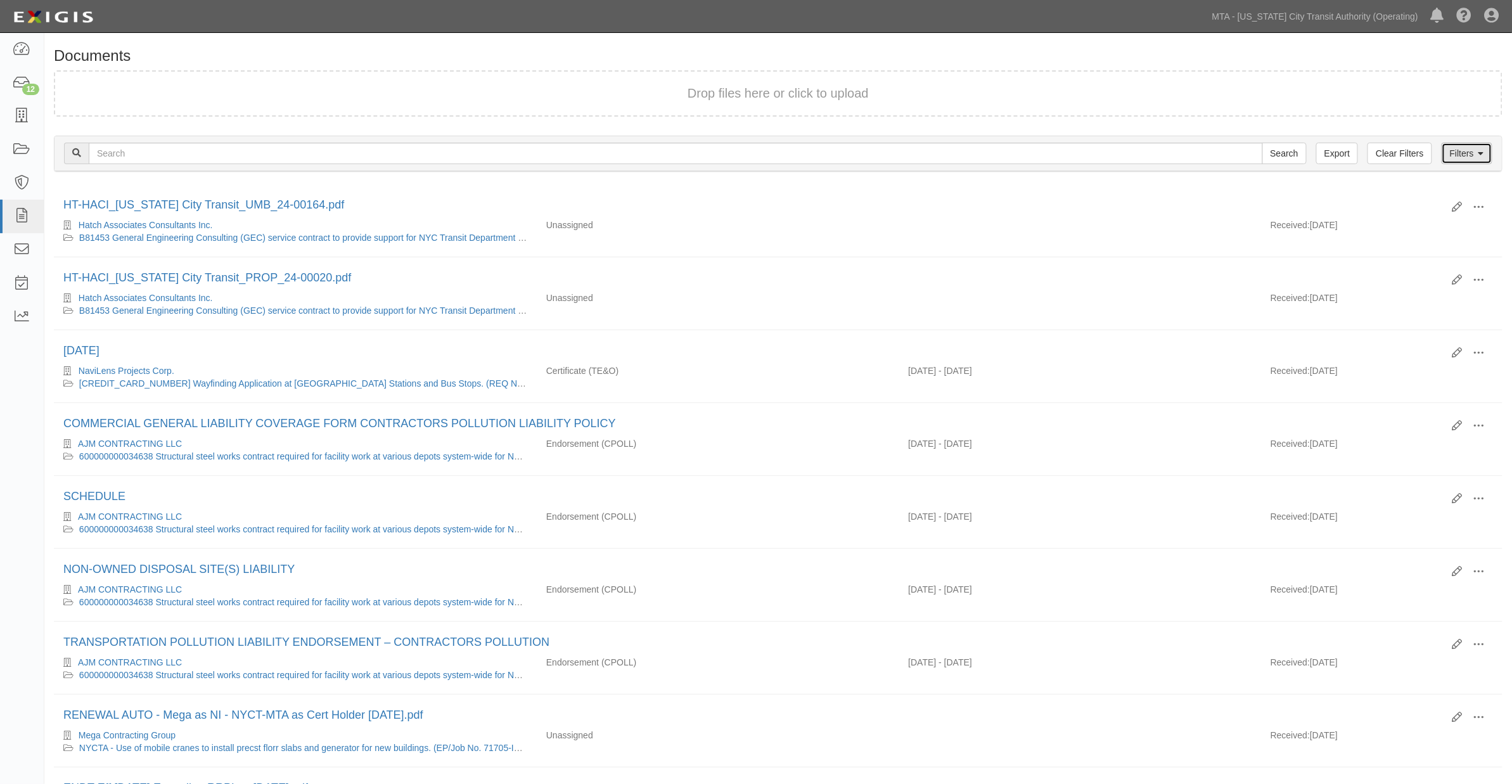
click at [1460, 146] on link "Filters" at bounding box center [1466, 153] width 51 height 22
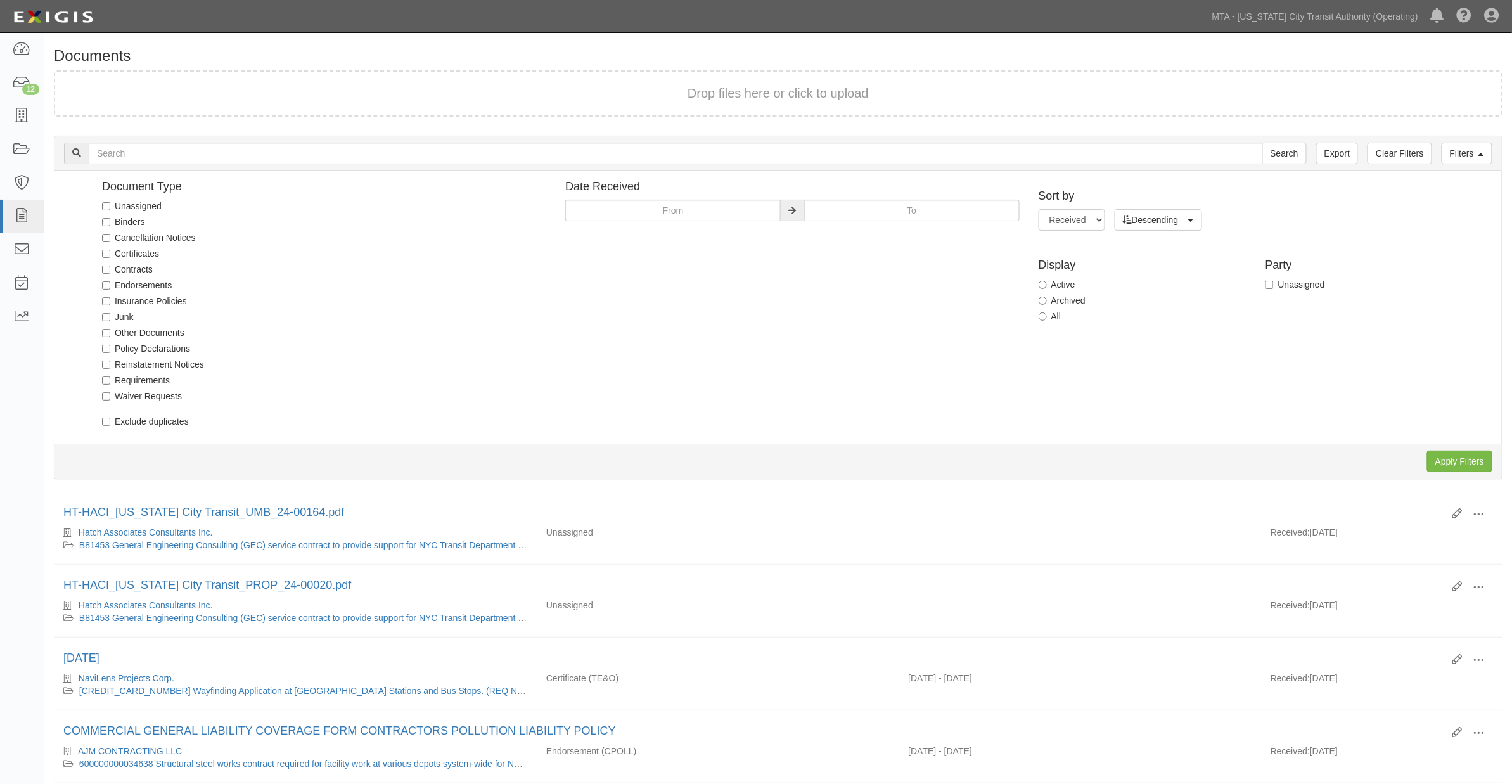
click at [144, 205] on label "Unassigned" at bounding box center [132, 206] width 60 height 12
click at [110, 205] on input "Unassigned" at bounding box center [106, 206] width 8 height 8
checkbox input "true"
drag, startPoint x: 1446, startPoint y: 456, endPoint x: 1432, endPoint y: 457, distance: 14.0
click at [1446, 457] on input "Apply Filters" at bounding box center [1460, 461] width 66 height 22
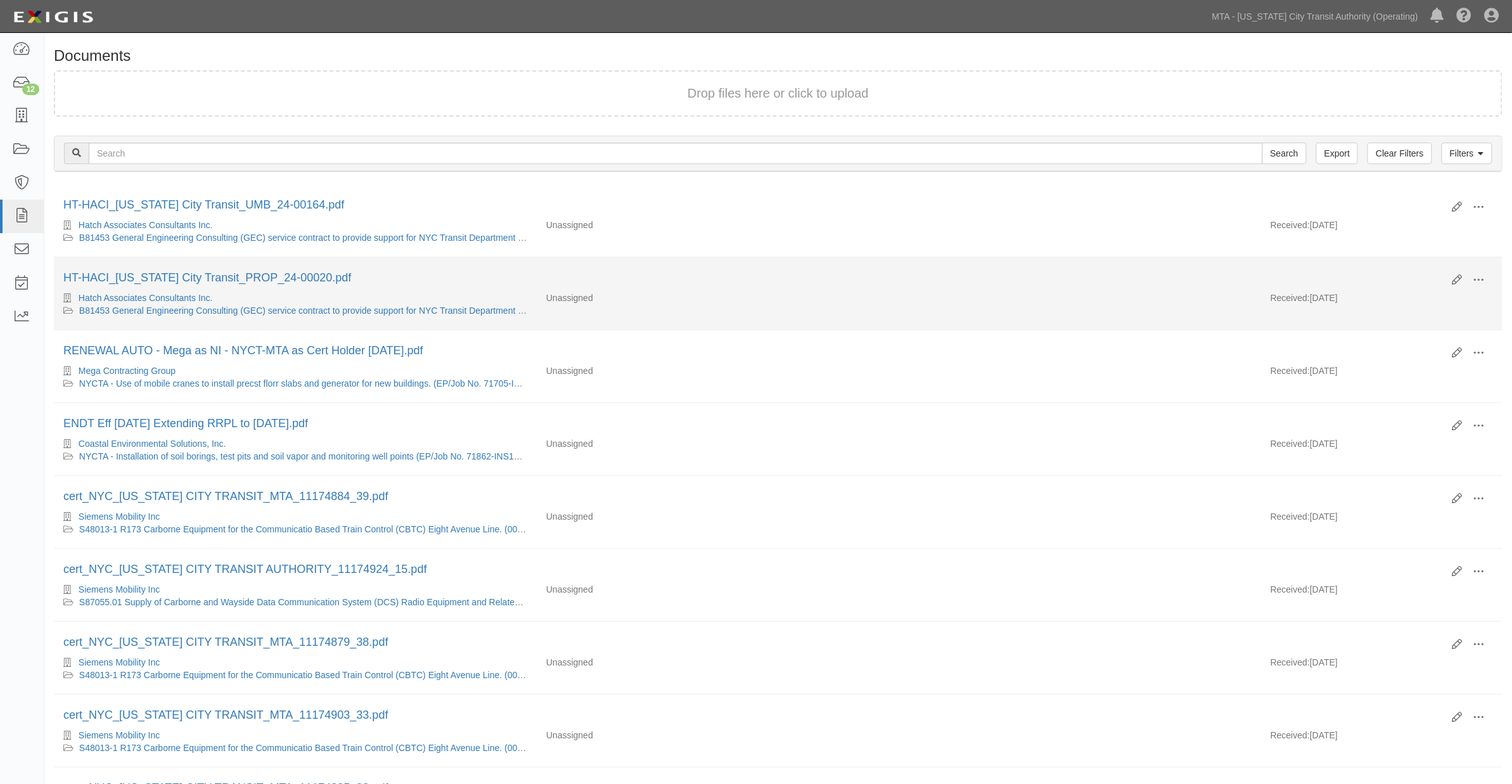
scroll to position [70, 0]
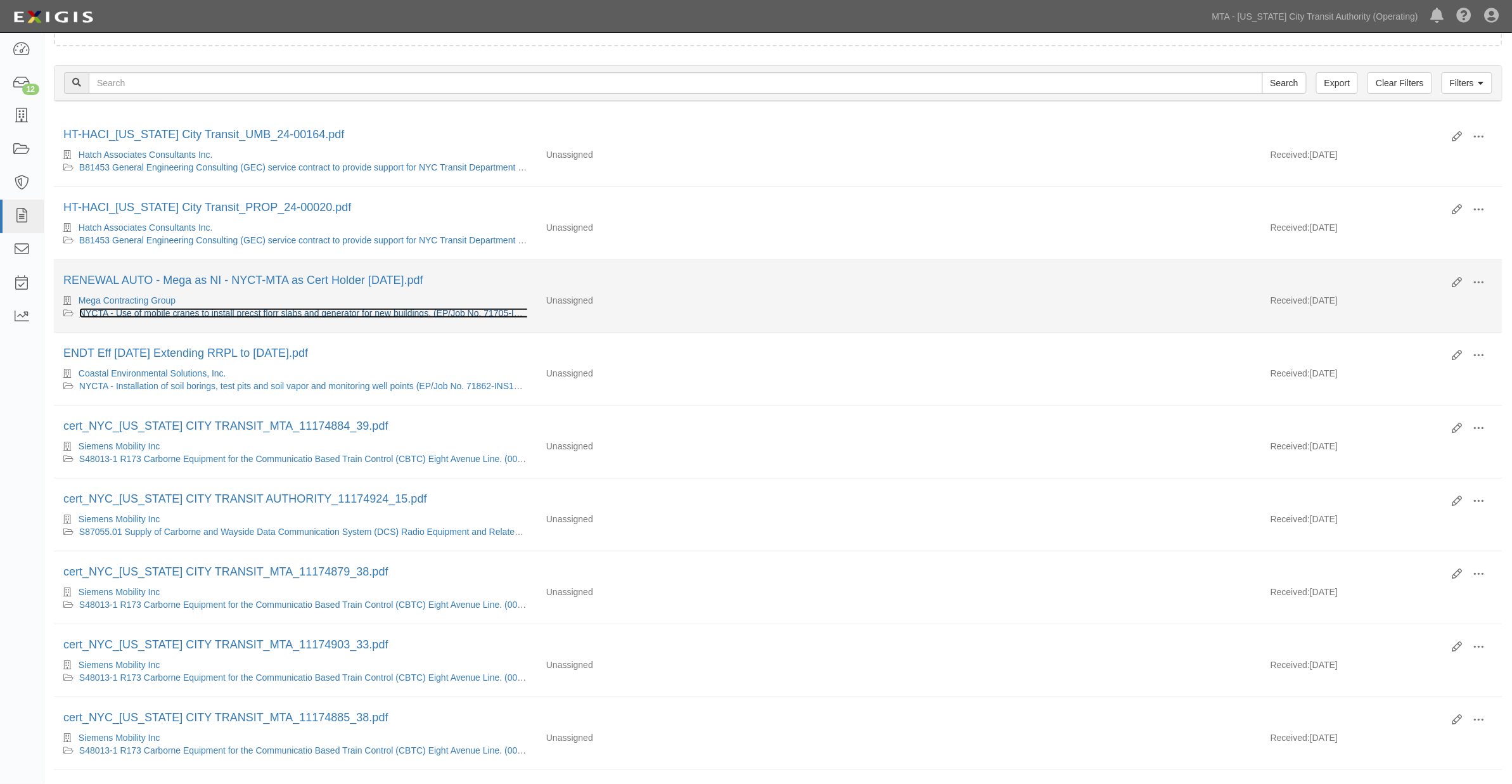
click at [244, 313] on link "NYCTA - Use of mobile cranes to install precst florr slabs and generator for ne…" at bounding box center [314, 313] width 470 height 10
click at [214, 312] on link "NYCTA - Use of mobile cranes to install precst florr slabs and generator for ne…" at bounding box center [314, 313] width 470 height 10
click at [159, 313] on link "NYCTA - Use of mobile cranes to install precst florr slabs and generator for ne…" at bounding box center [314, 313] width 470 height 10
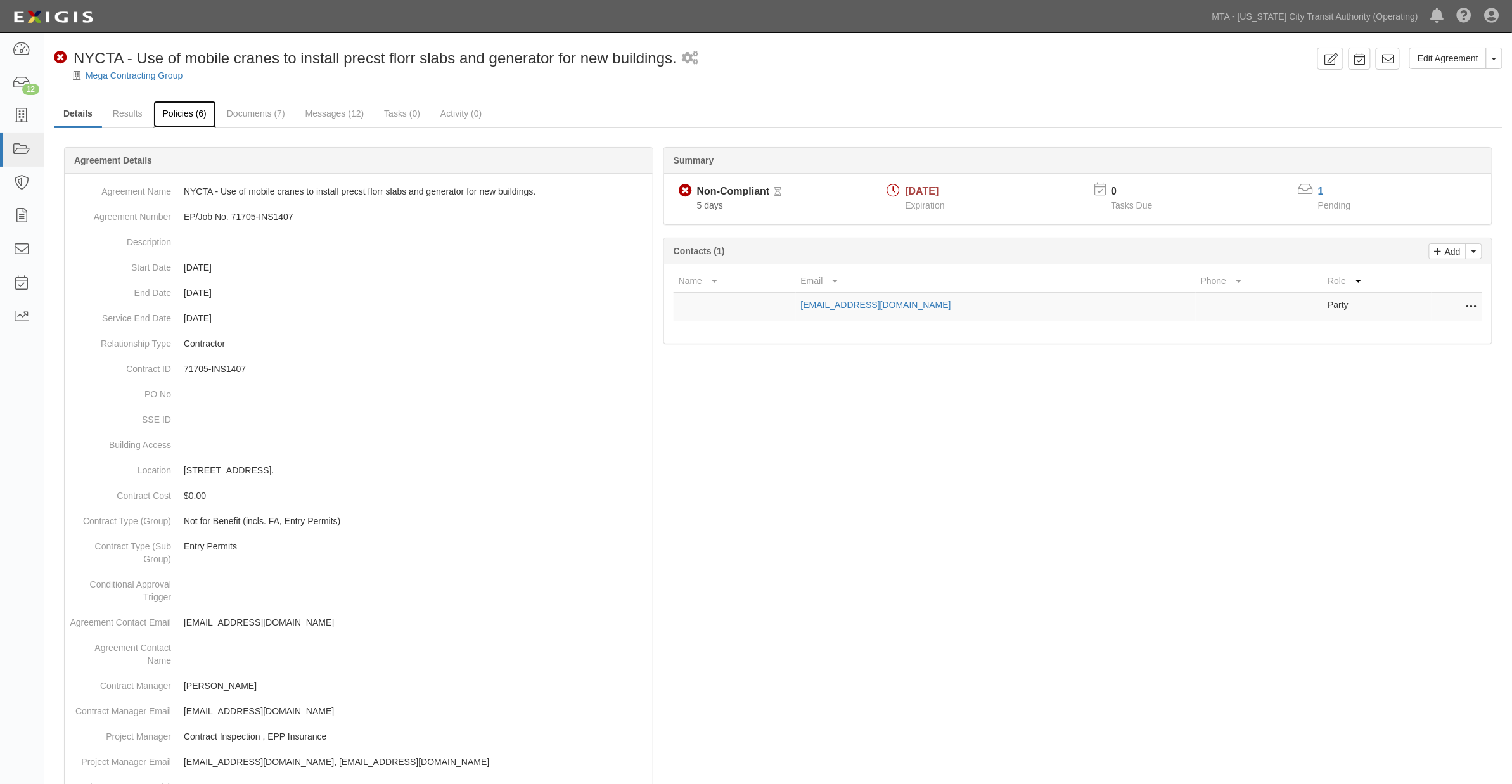
click at [188, 111] on link "Policies (6)" at bounding box center [185, 114] width 63 height 27
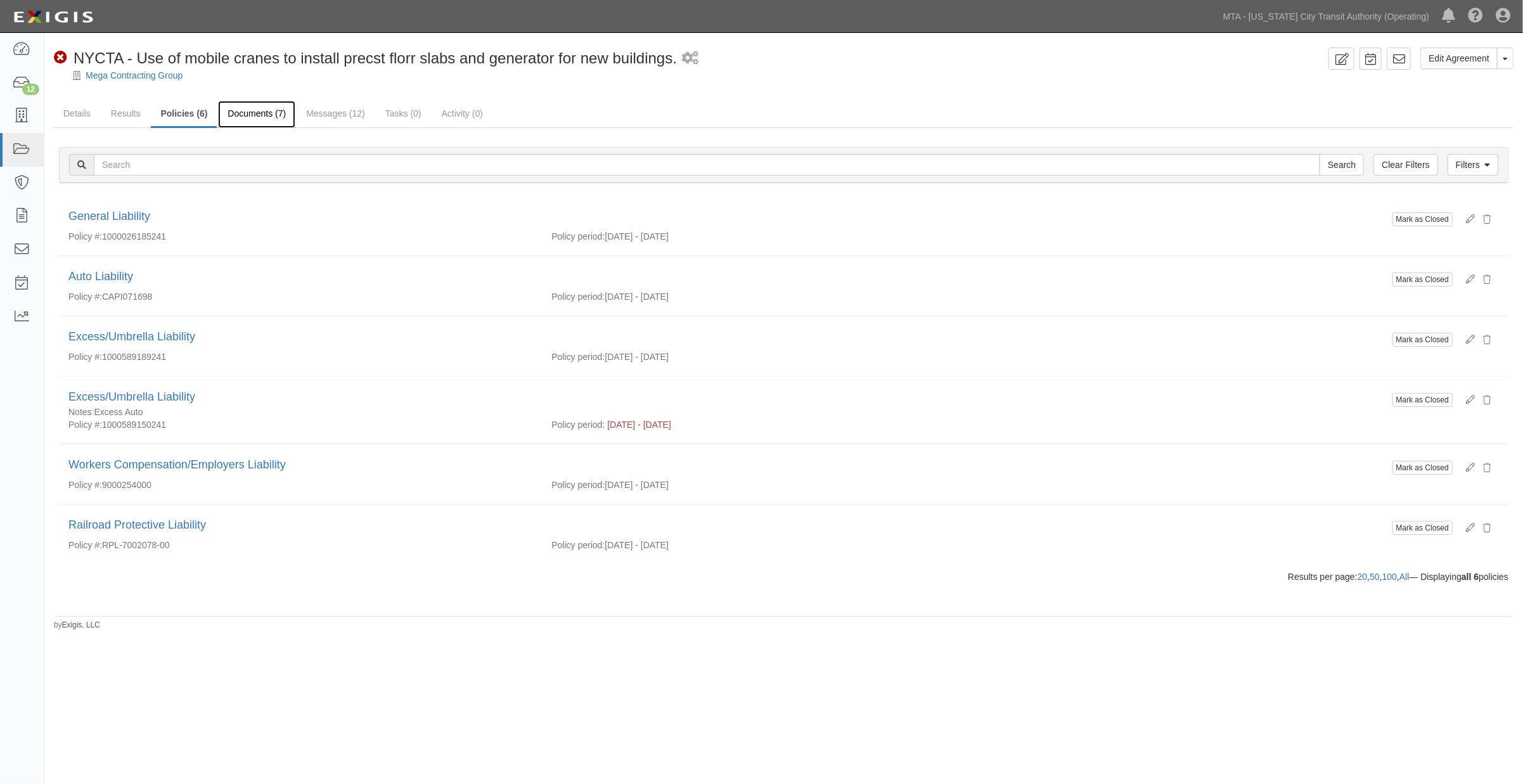
click at [273, 111] on link "Documents (7)" at bounding box center [256, 114] width 77 height 27
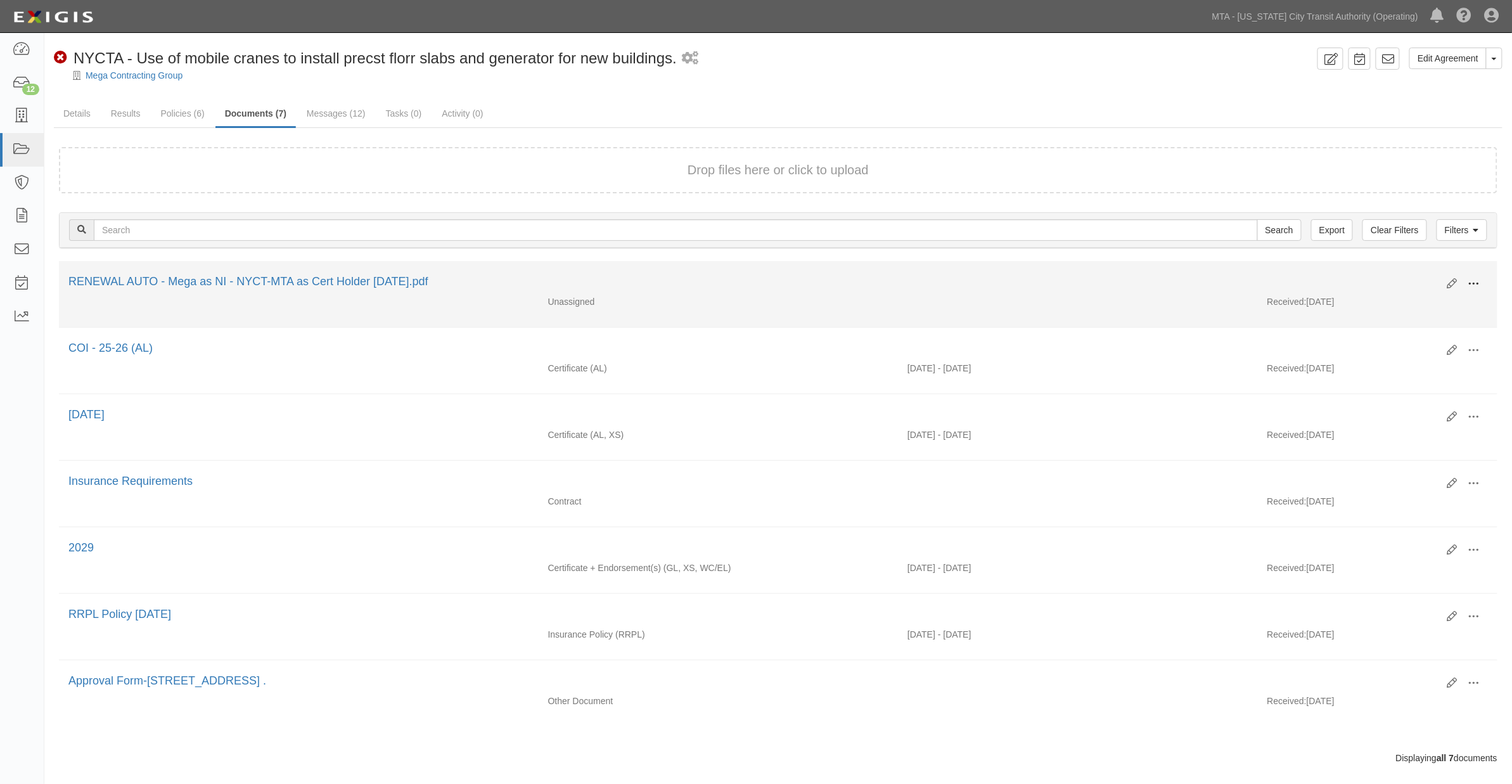
click at [1480, 281] on button at bounding box center [1474, 284] width 28 height 22
click at [1382, 281] on link "Edit" at bounding box center [1412, 279] width 100 height 23
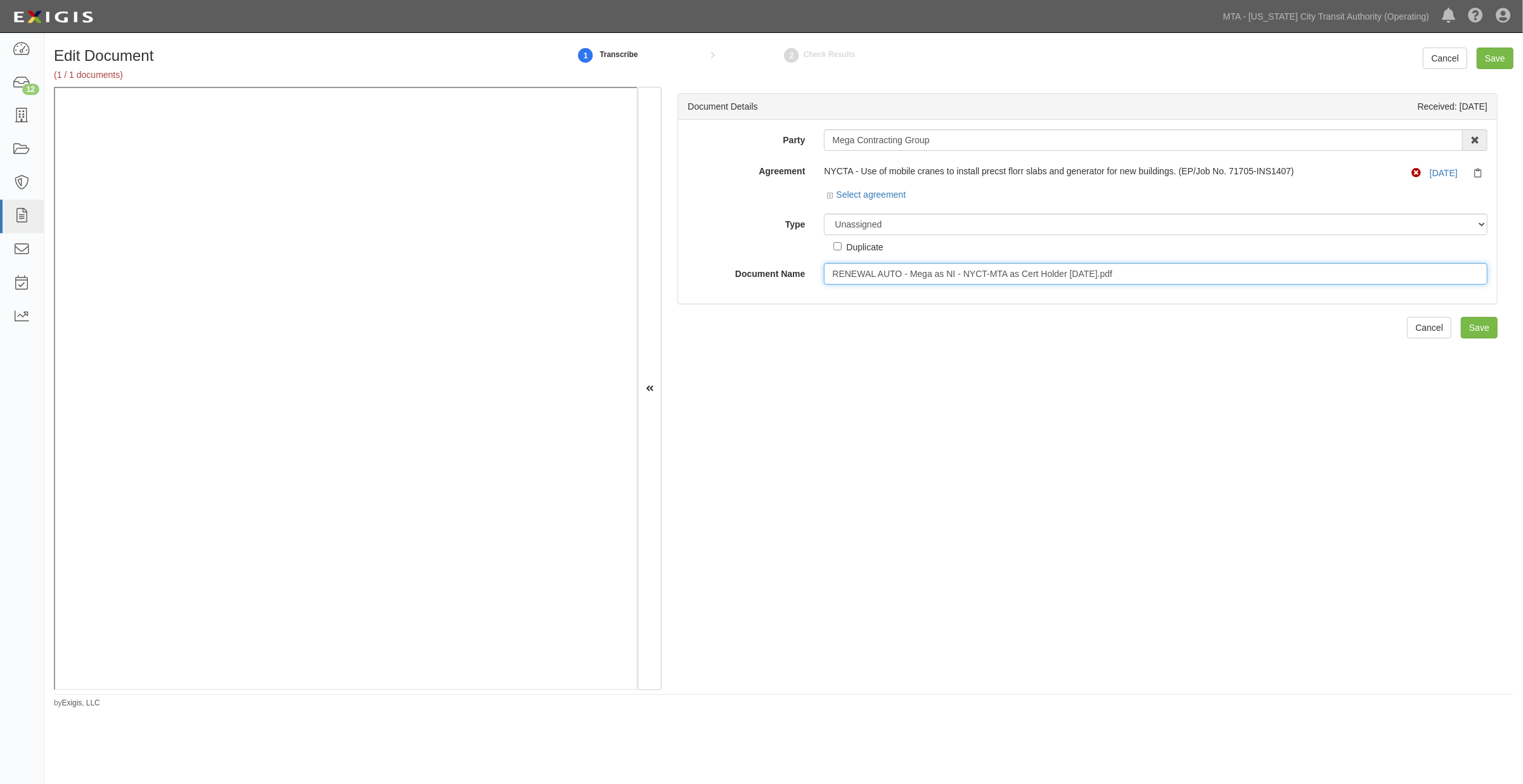
click at [1152, 275] on input "RENEWAL AUTO - Mega as NI - NYCT-MTA as Cert Holder 06-16-25.pdf" at bounding box center [1155, 274] width 663 height 22
click at [880, 224] on select "Unassigned Binder Cancellation Notice Certificate Contract Endorsement Insuranc…" at bounding box center [1155, 224] width 663 height 22
select select "EndorsementDetail"
click at [824, 214] on select "Unassigned Binder Cancellation Notice Certificate Contract Endorsement Insuranc…" at bounding box center [1155, 224] width 663 height 22
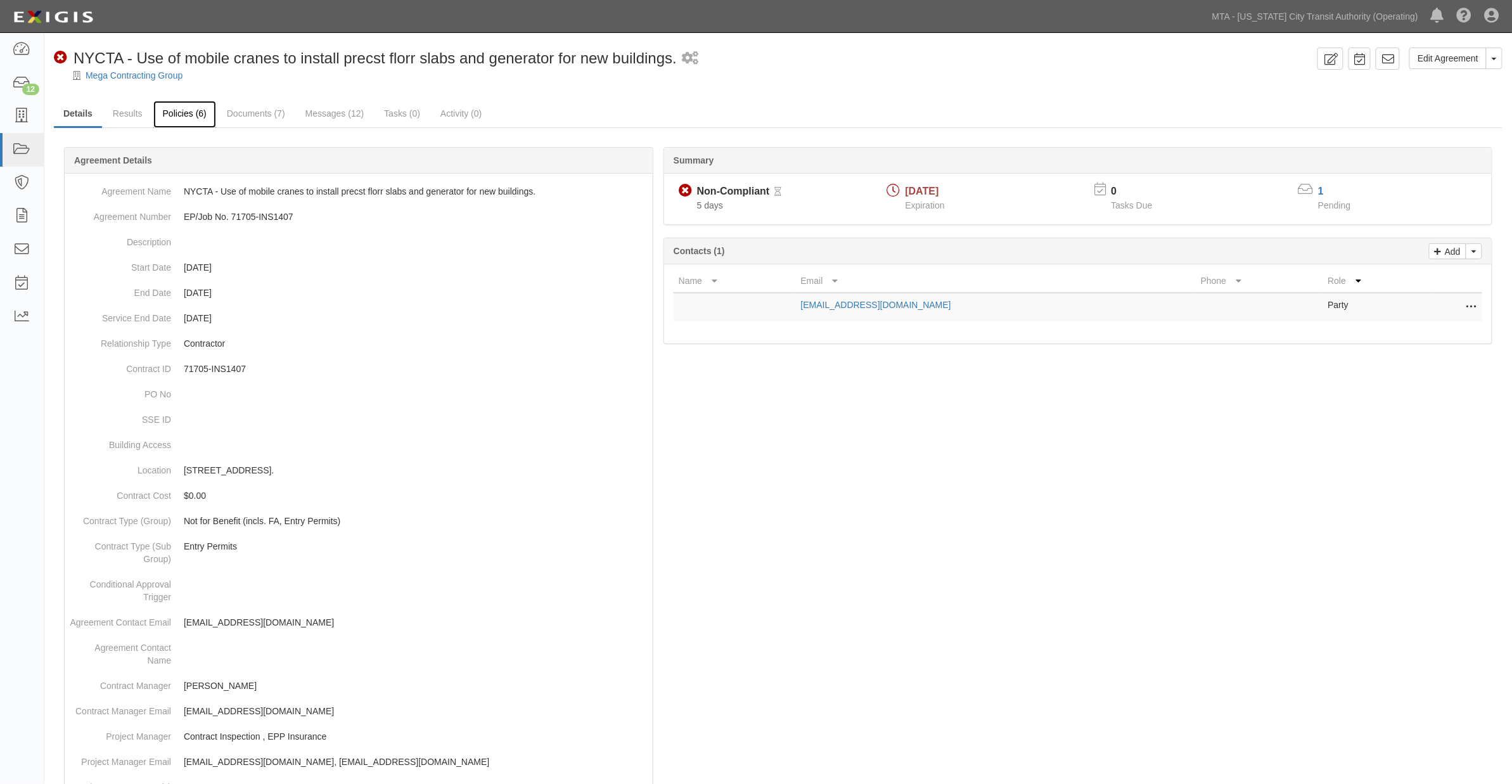
click at [181, 114] on link "Policies (6)" at bounding box center [185, 114] width 63 height 27
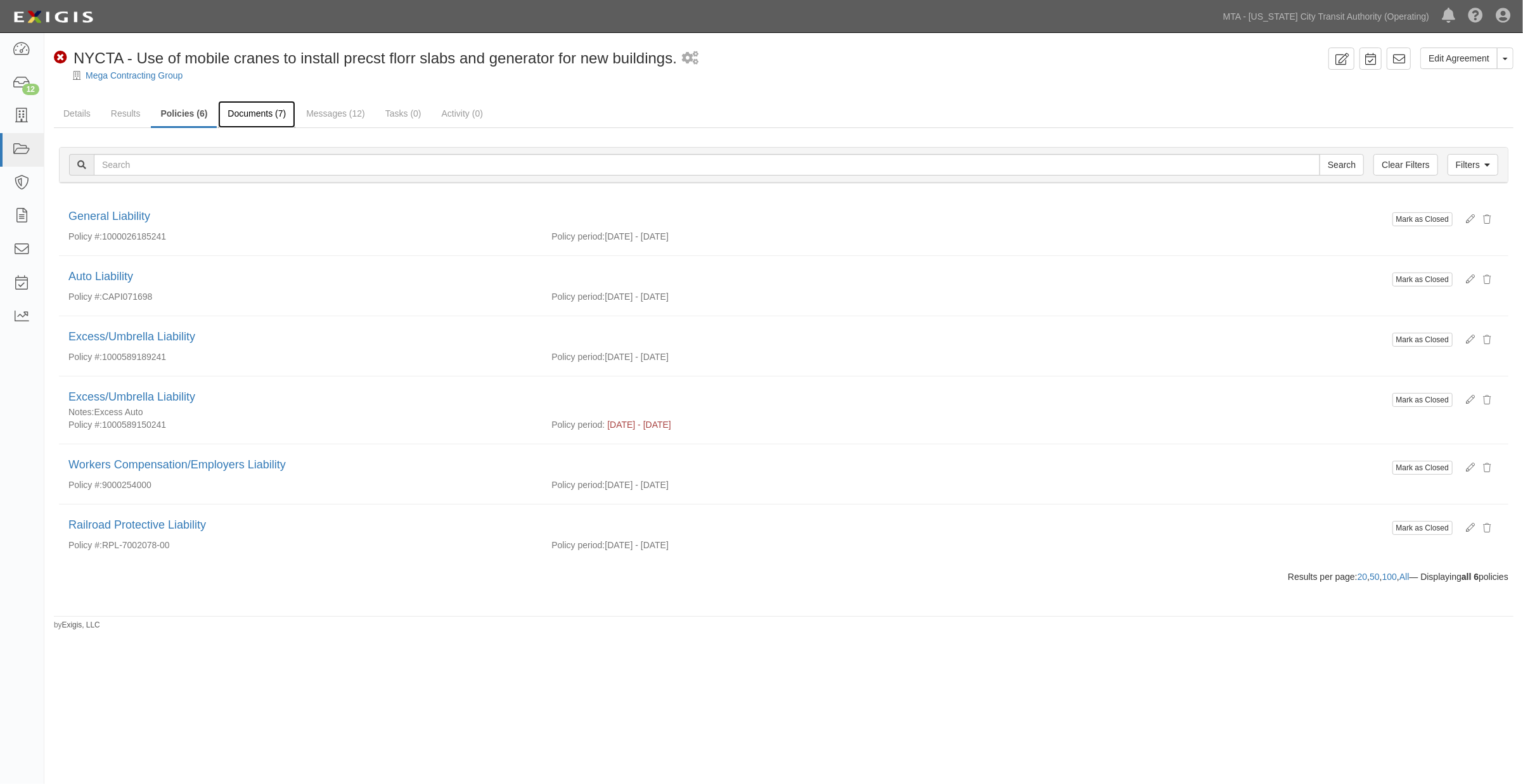
click at [249, 117] on link "Documents (7)" at bounding box center [256, 114] width 77 height 27
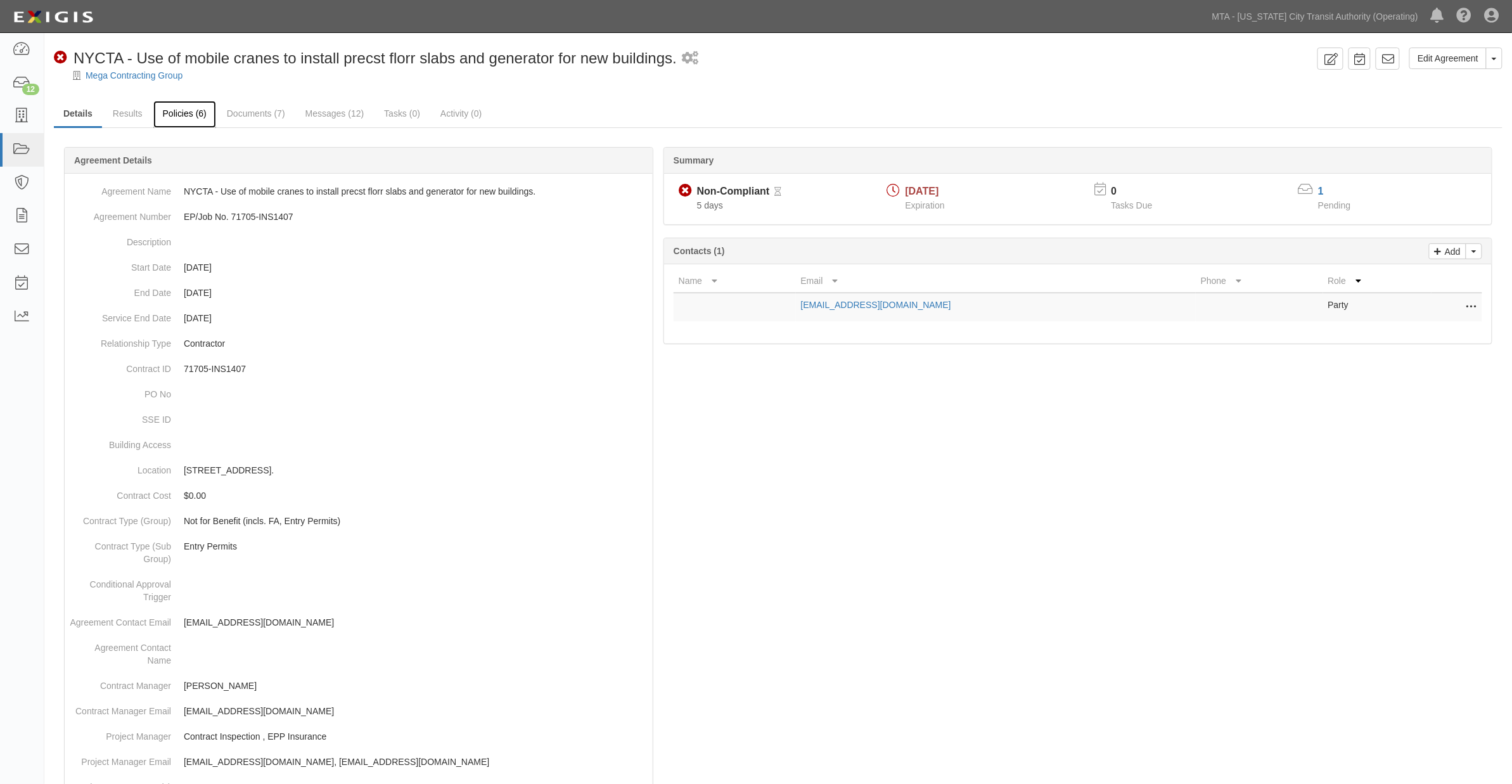
click at [181, 112] on link "Policies (6)" at bounding box center [185, 114] width 63 height 27
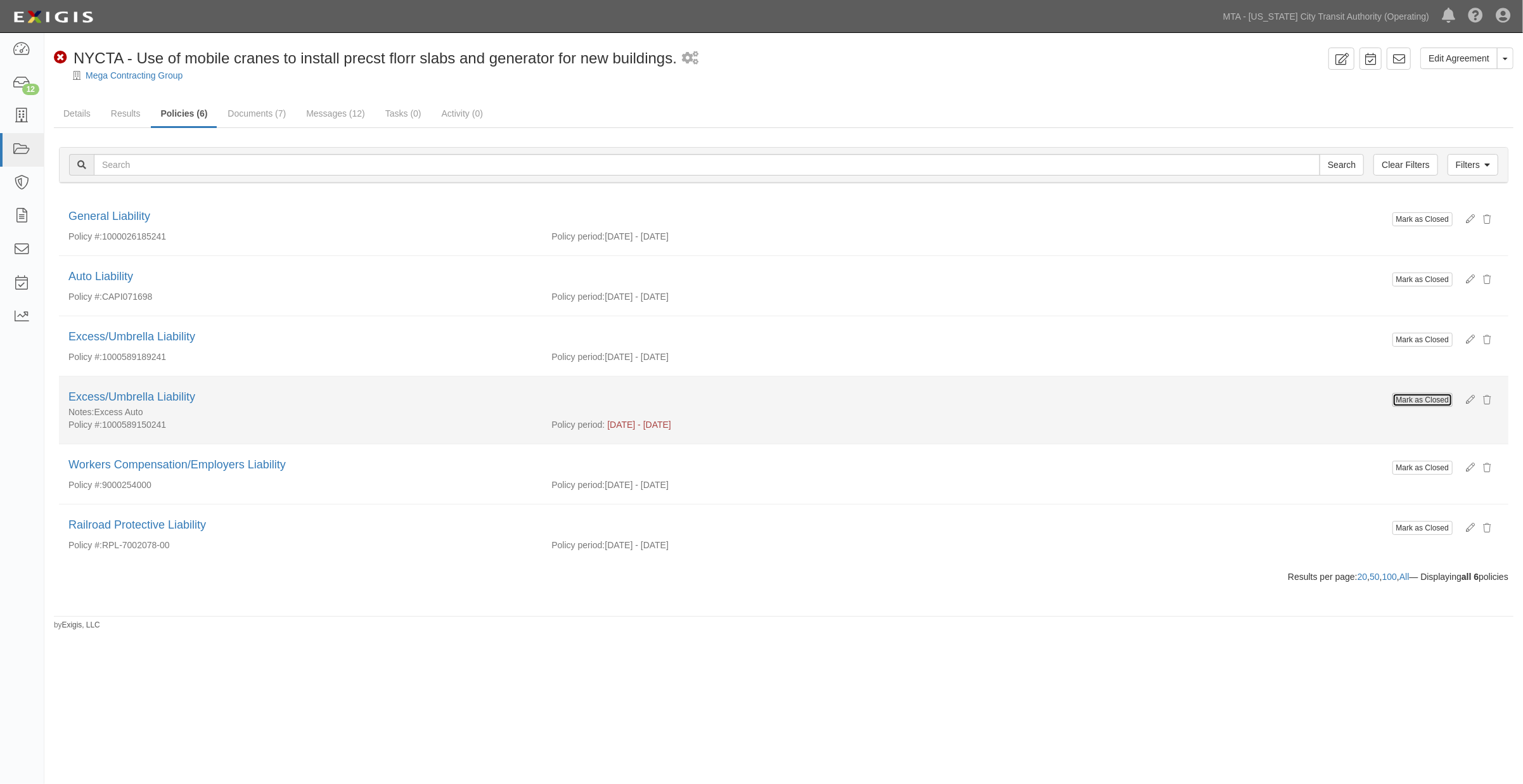
click at [1441, 398] on button "Mark as Closed" at bounding box center [1422, 400] width 60 height 14
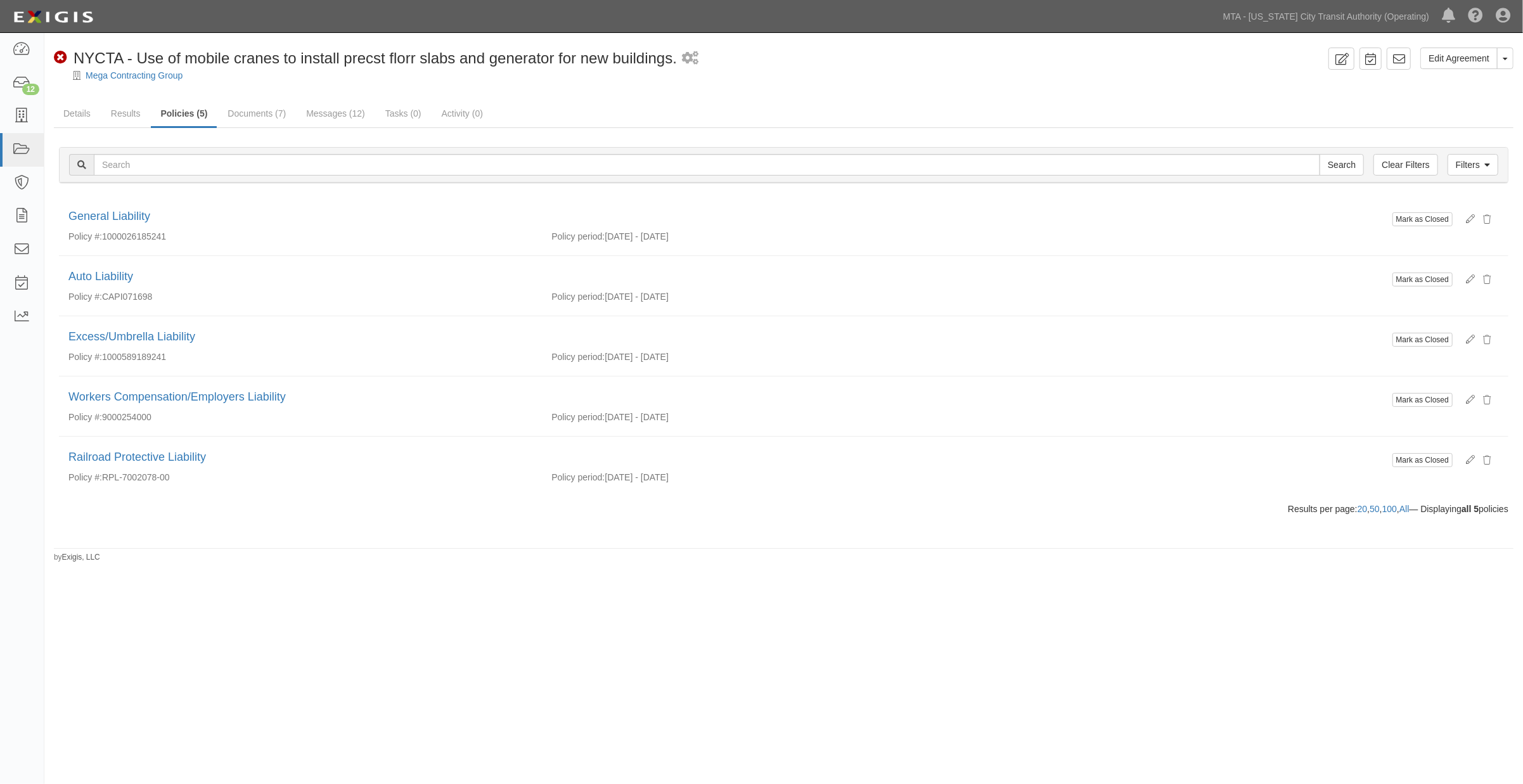
click at [252, 115] on link "Documents (7)" at bounding box center [256, 113] width 77 height 25
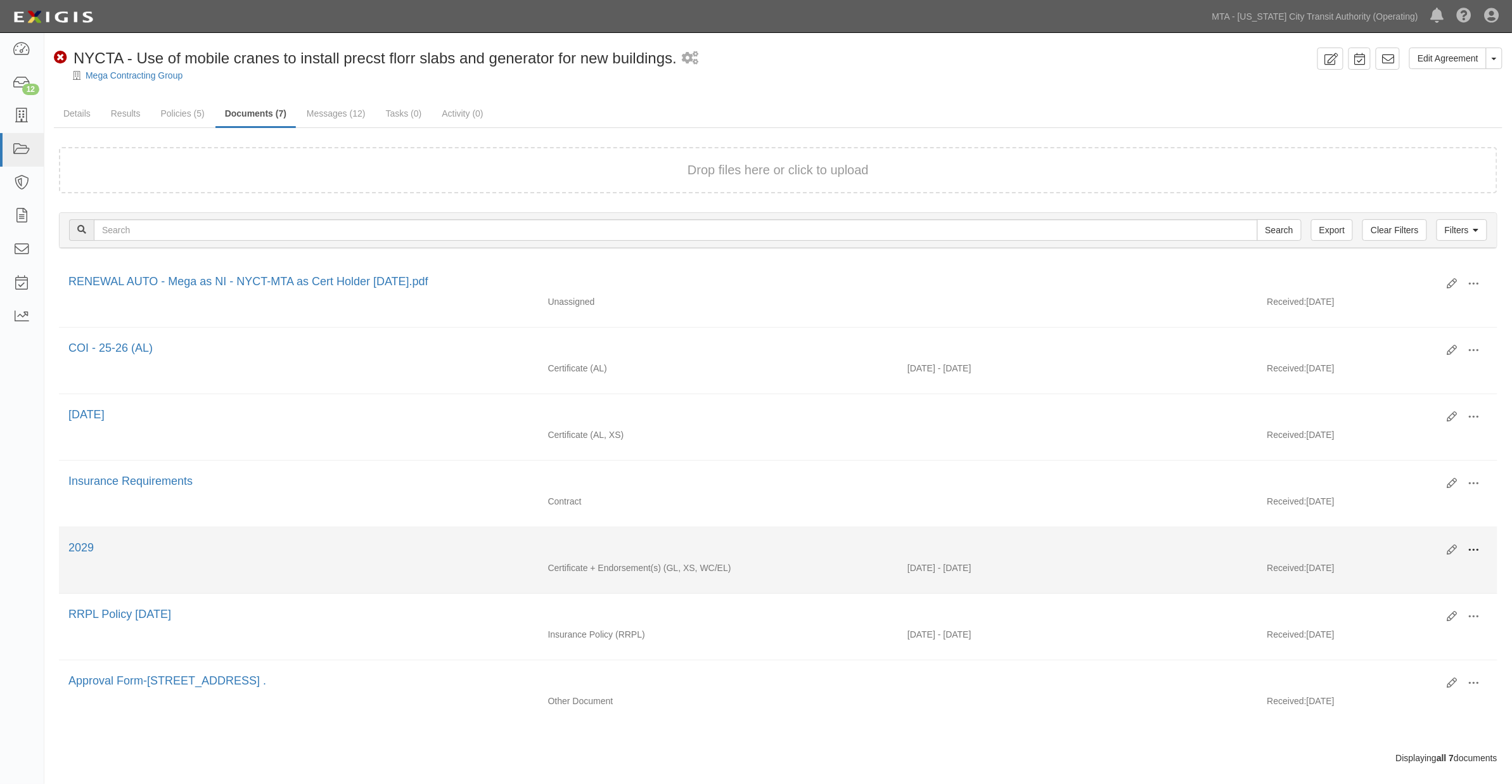
click at [1479, 552] on span at bounding box center [1474, 550] width 11 height 11
click at [1382, 545] on link "Edit" at bounding box center [1412, 545] width 100 height 23
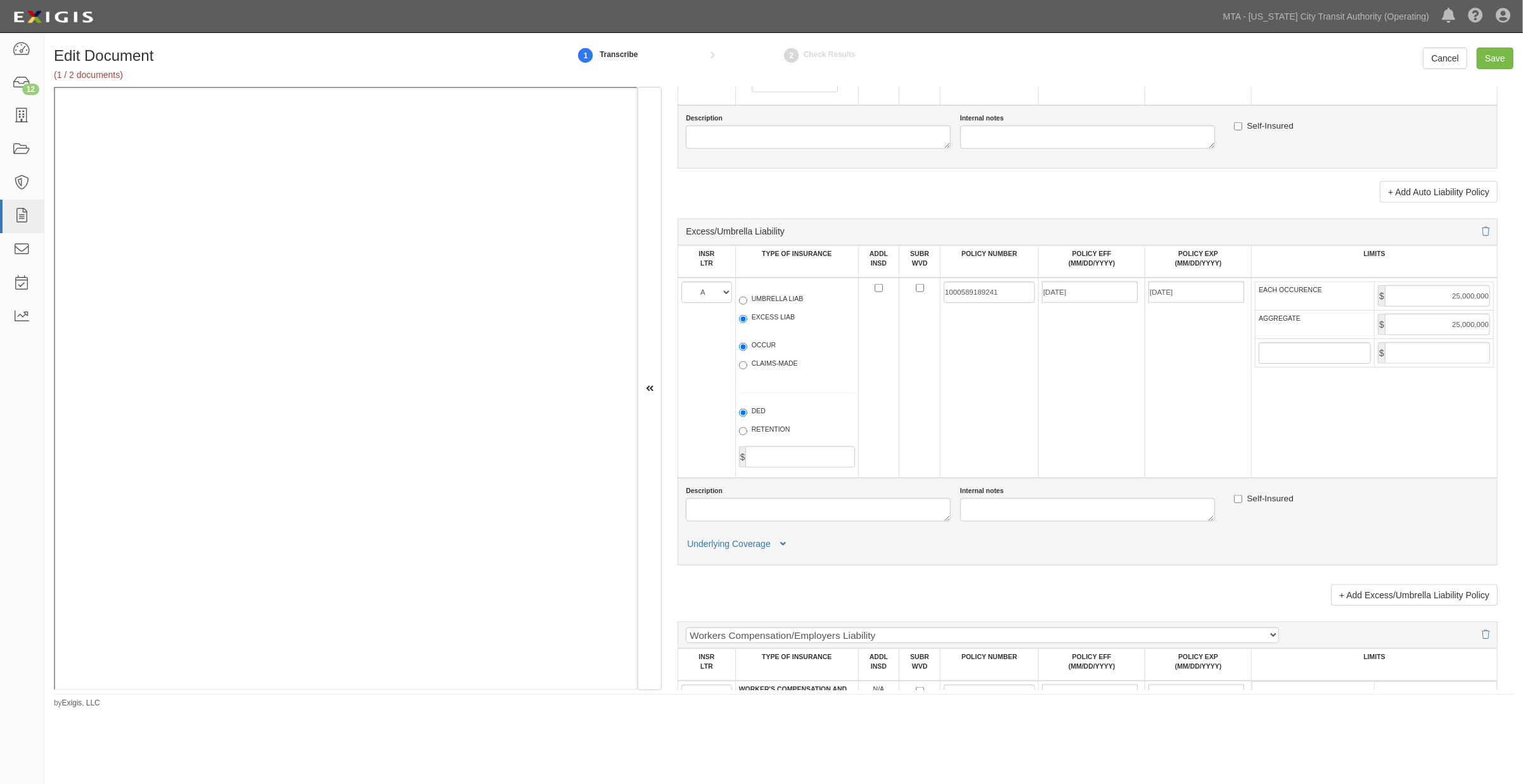
scroll to position [1478, 0]
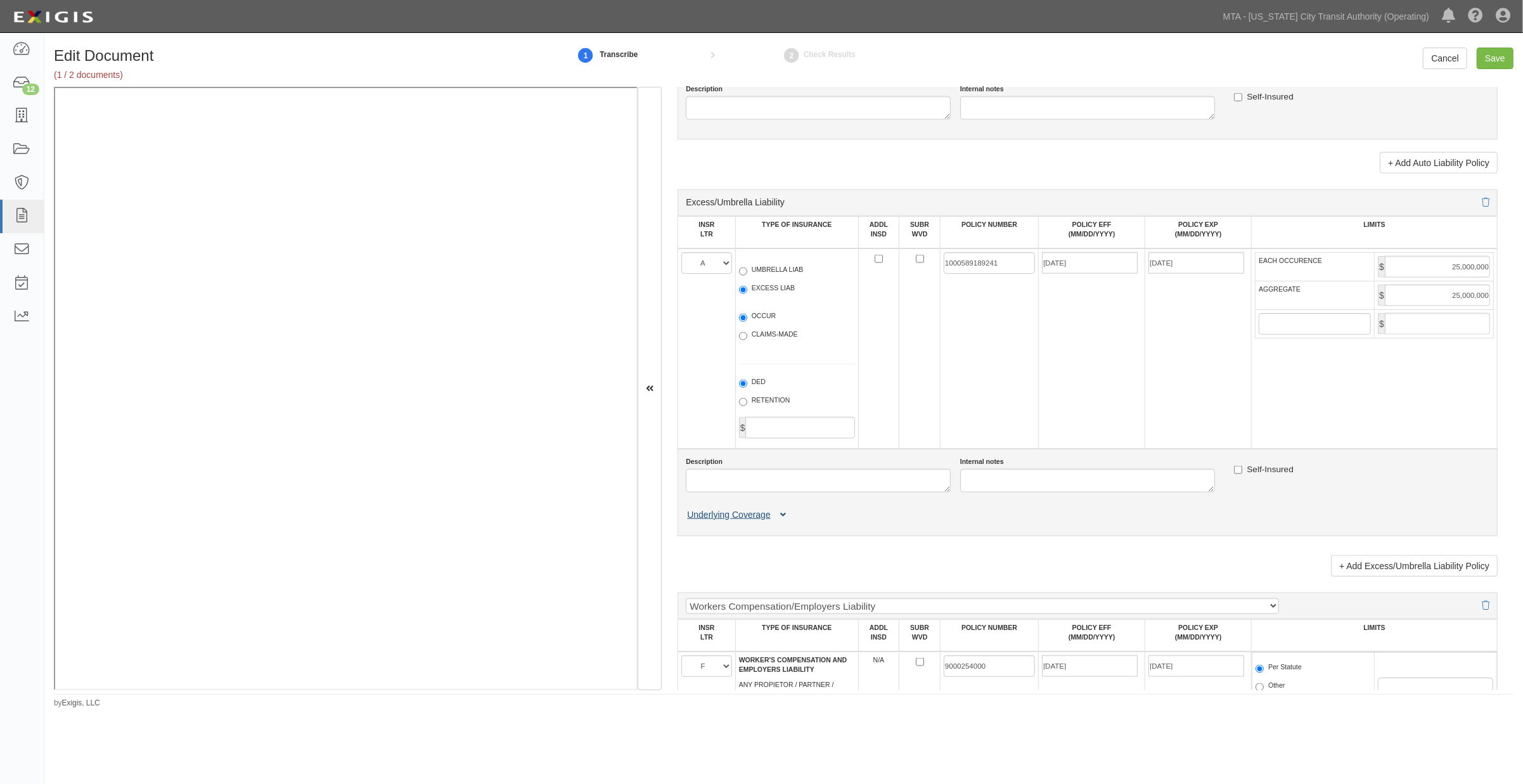
click at [783, 520] on icon at bounding box center [783, 515] width 6 height 9
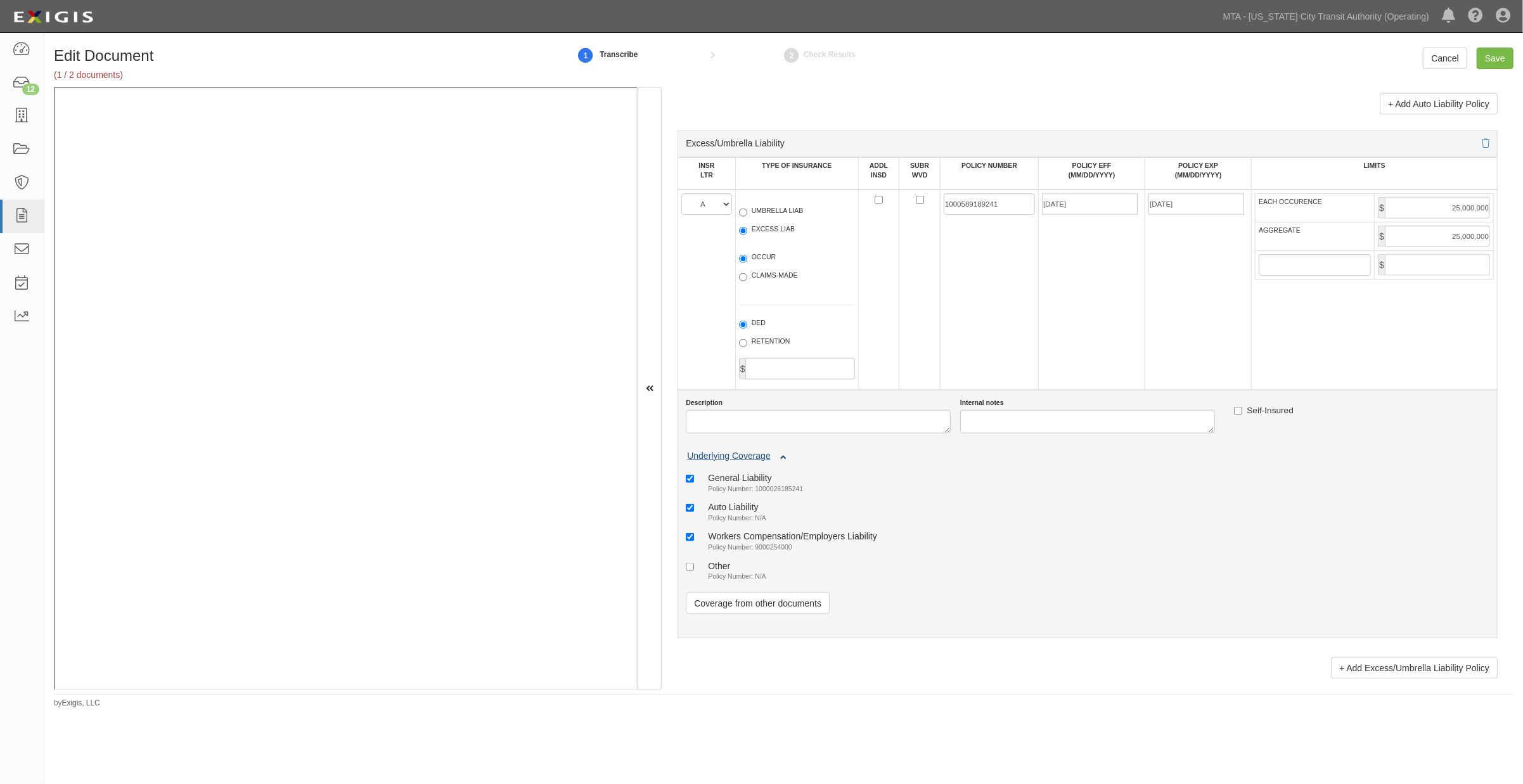
scroll to position [1619, 0]
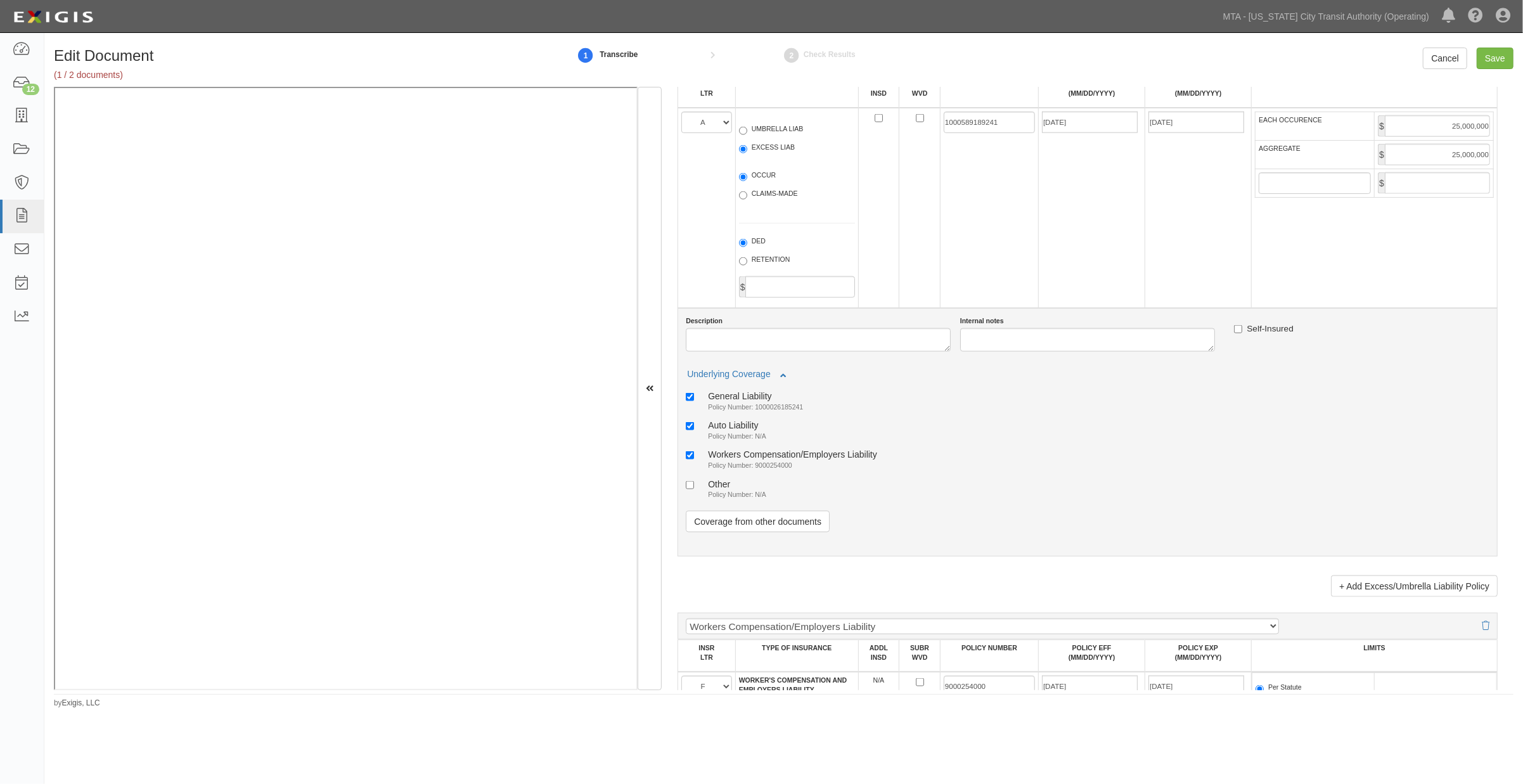
click at [762, 430] on div "Auto Liability" at bounding box center [737, 424] width 59 height 10
click at [694, 430] on input "Auto Liability Policy Number: N/A" at bounding box center [689, 425] width 8 height 8
checkbox input "false"
click at [753, 532] on link "Coverage from other documents" at bounding box center [757, 522] width 144 height 22
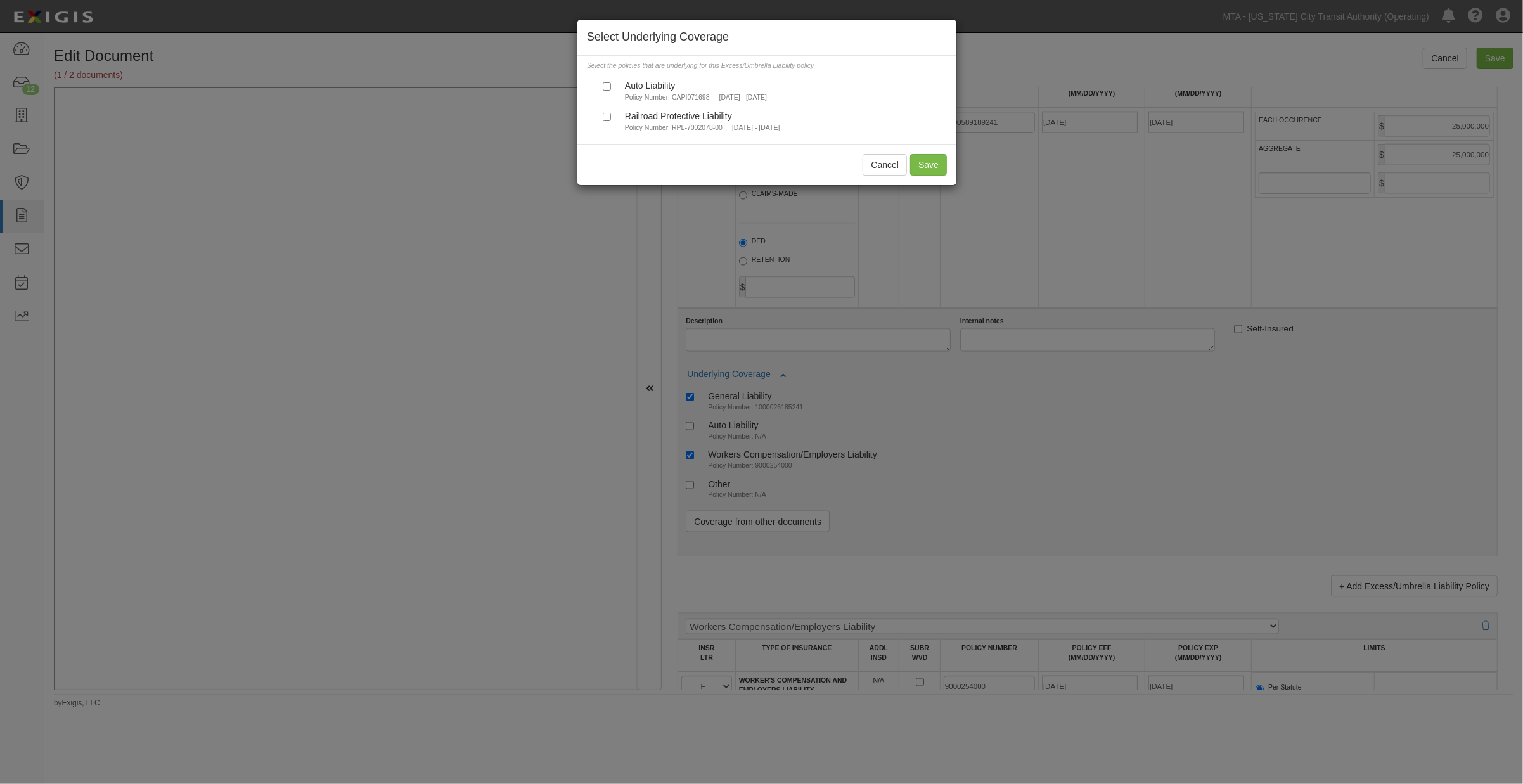
click at [677, 98] on small "Policy Number: CAPI071698" at bounding box center [667, 96] width 85 height 8
click at [611, 91] on input "Auto Liability Policy Number: CAPI071698 6/29/2025 - 6/29/2026" at bounding box center [607, 86] width 8 height 8
checkbox input "true"
click at [924, 162] on button "Save" at bounding box center [929, 164] width 37 height 22
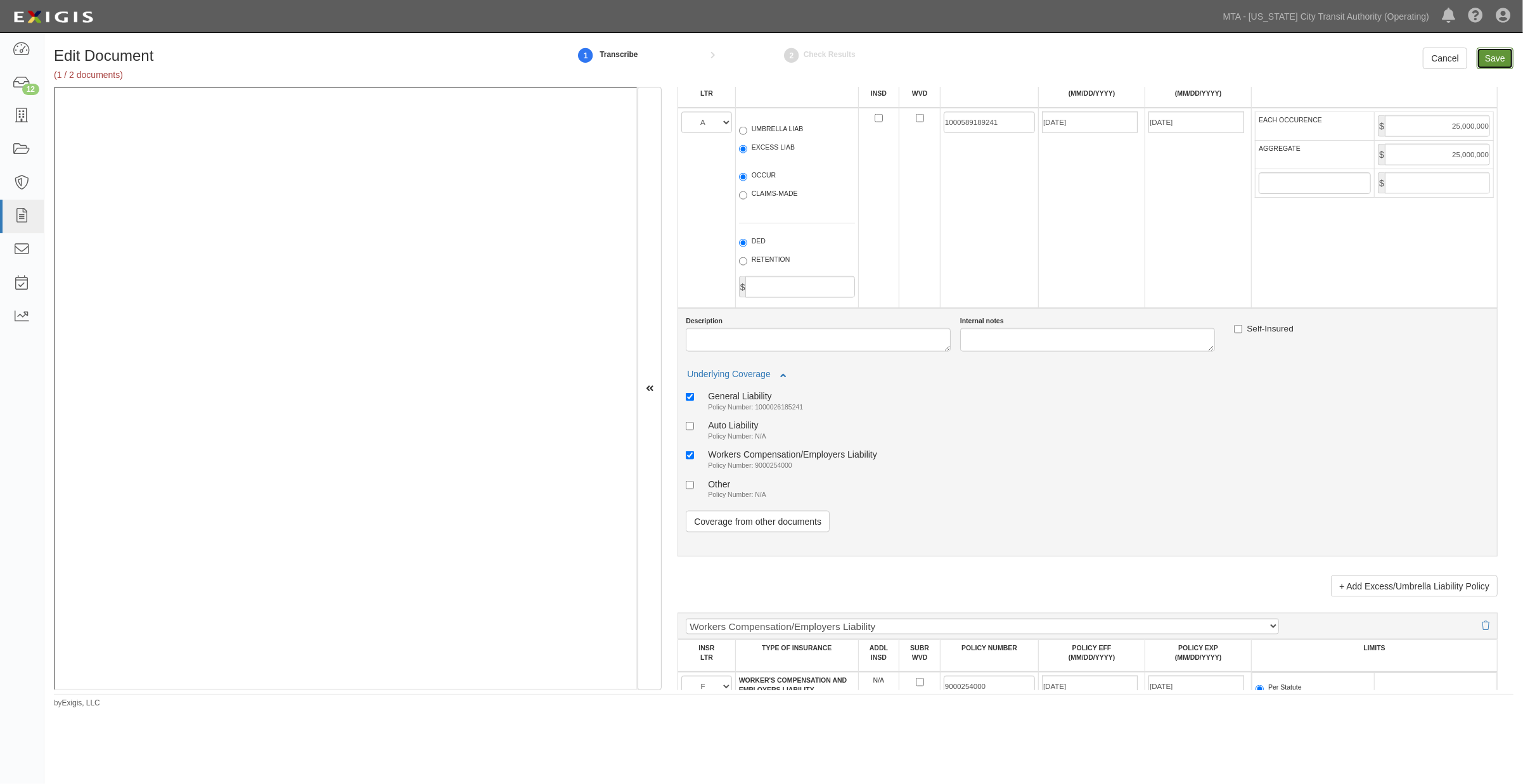
click at [1493, 59] on input "Save" at bounding box center [1495, 58] width 37 height 22
type input "5000000"
type input "10000000"
type input "25000000"
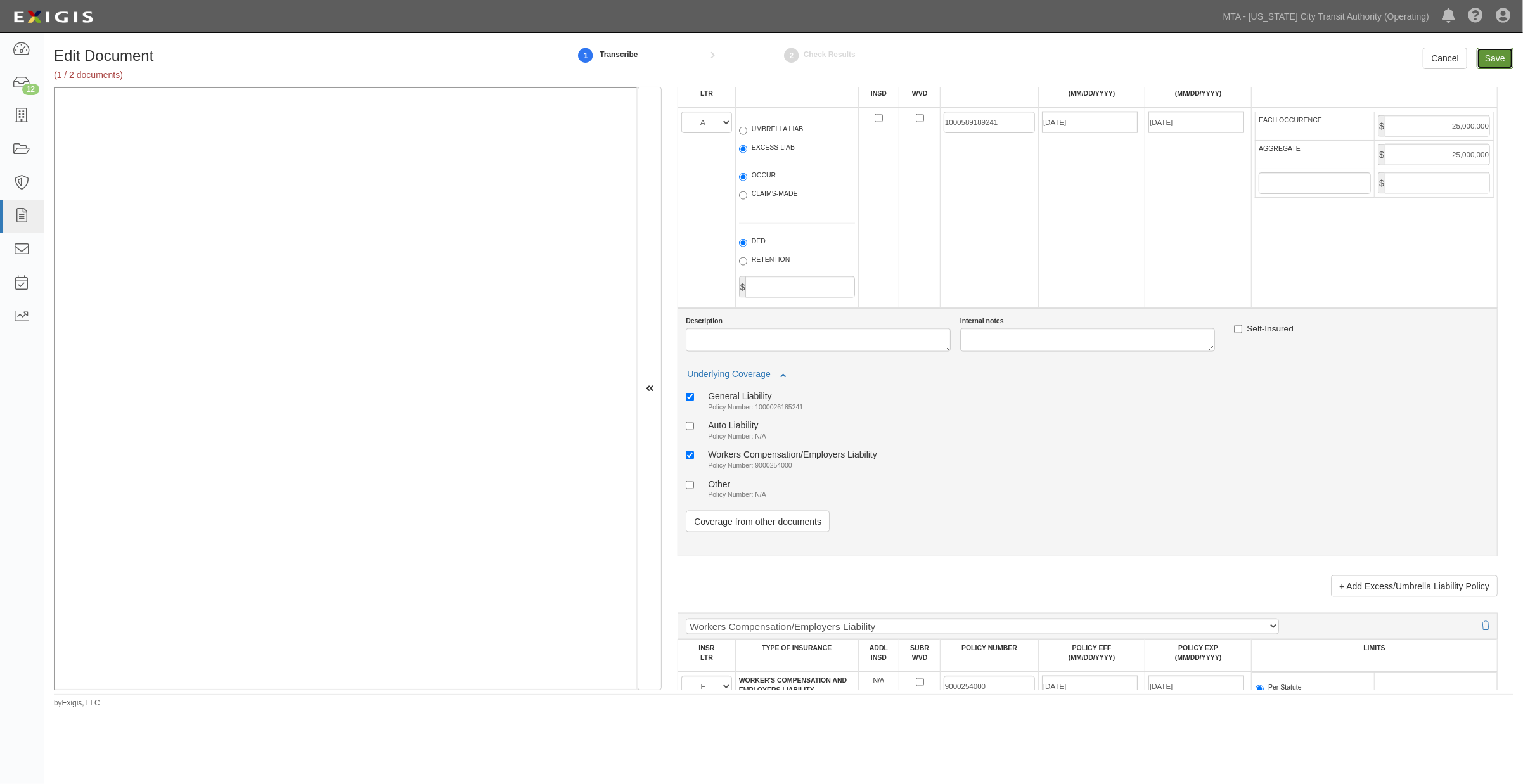
type input "25000000"
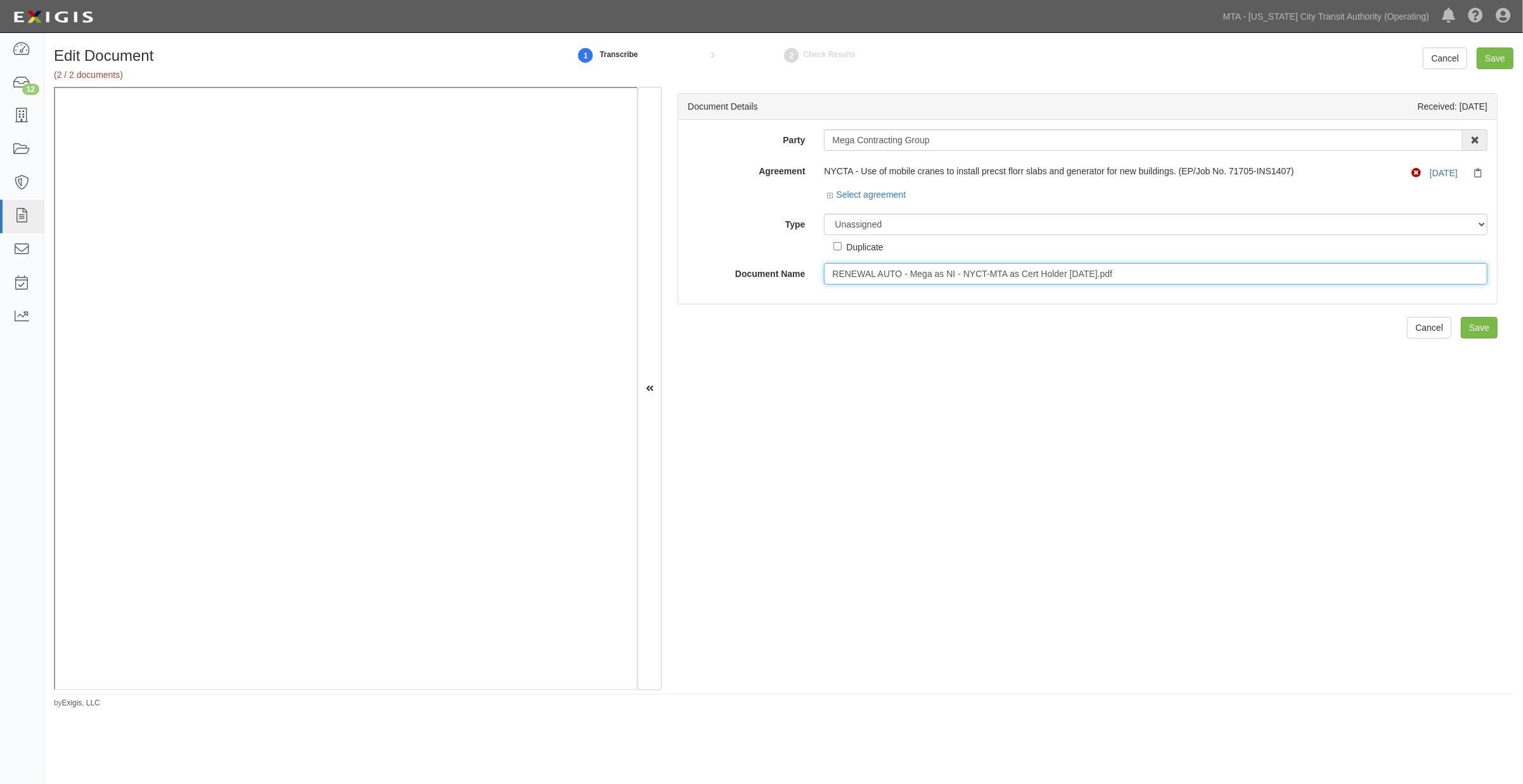
drag, startPoint x: 1146, startPoint y: 276, endPoint x: 792, endPoint y: 273, distance: 354.0
click at [792, 273] on div "Document Name RENEWAL AUTO - Mega as NI - NYCT-MTA as Cert Holder 06-16-25.pdf" at bounding box center [1088, 274] width 819 height 22
type input "Auto and Excess on same COI"
click at [916, 225] on select "Unassigned Binder Cancellation Notice Certificate Contract Endorsement Insuranc…" at bounding box center [1155, 224] width 663 height 22
select select "OtherDetail"
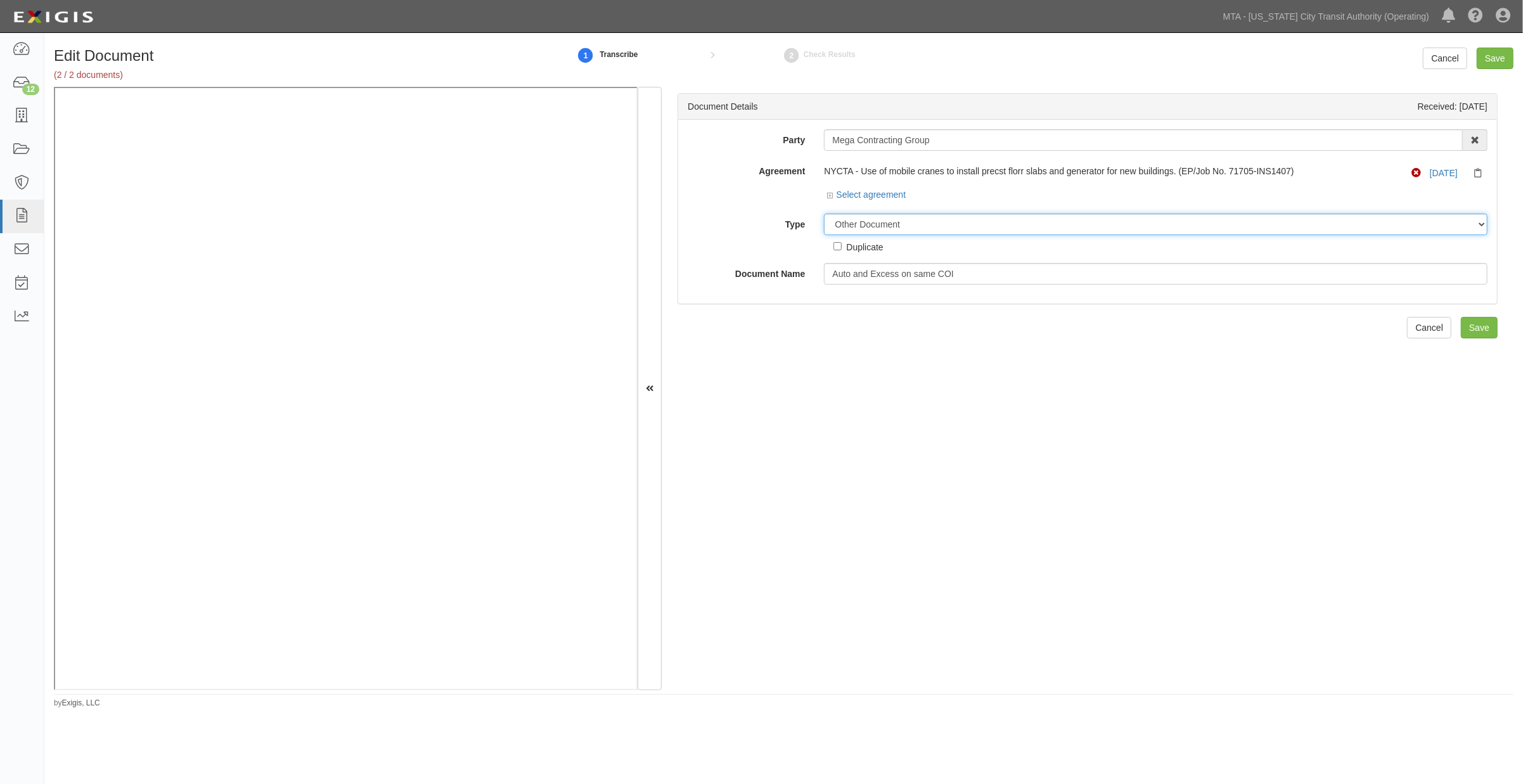
click at [824, 214] on select "Unassigned Binder Cancellation Notice Certificate Contract Endorsement Insuranc…" at bounding box center [1155, 224] width 663 height 22
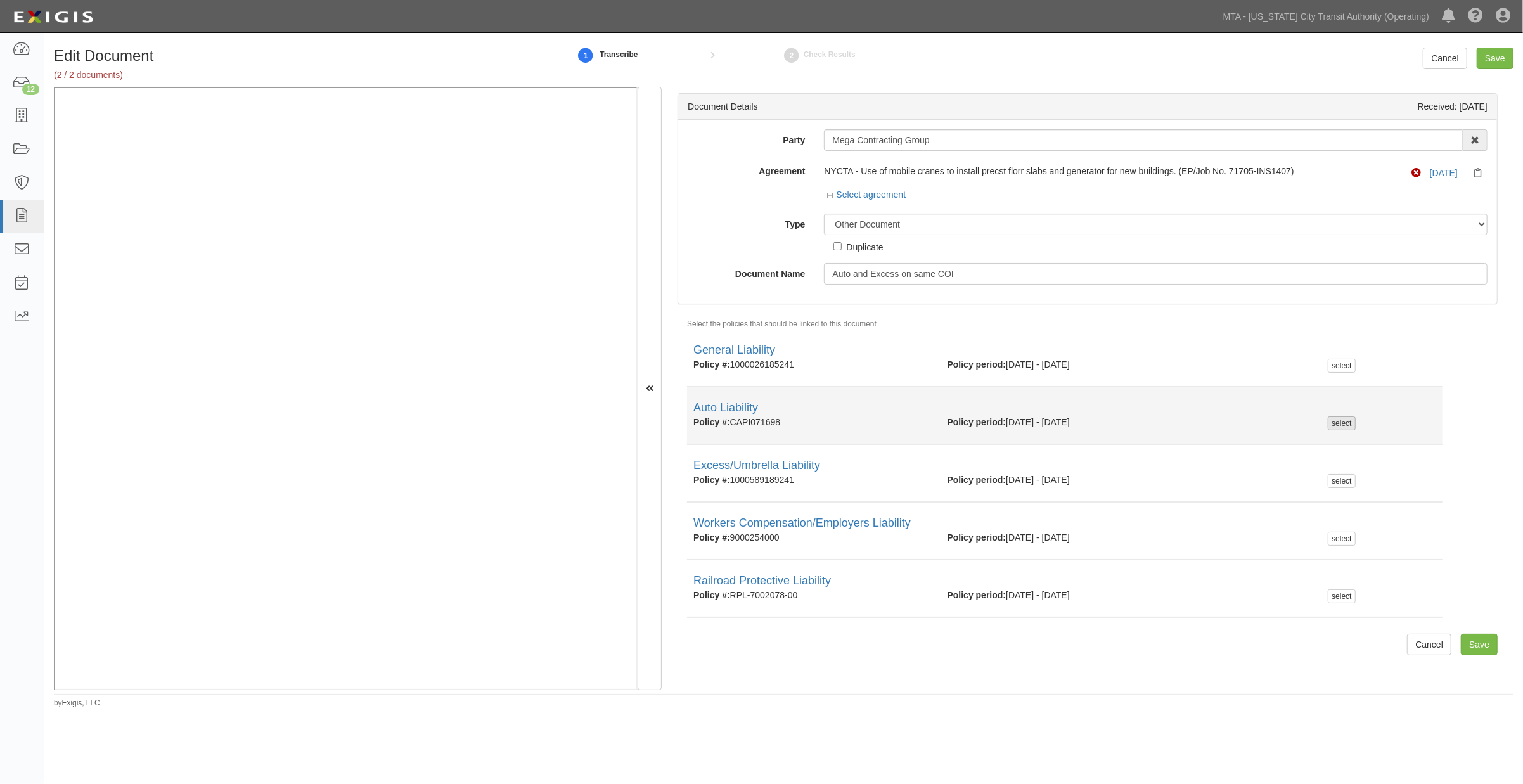
click at [1336, 416] on div "select" at bounding box center [1341, 424] width 27 height 14
checkbox input "true"
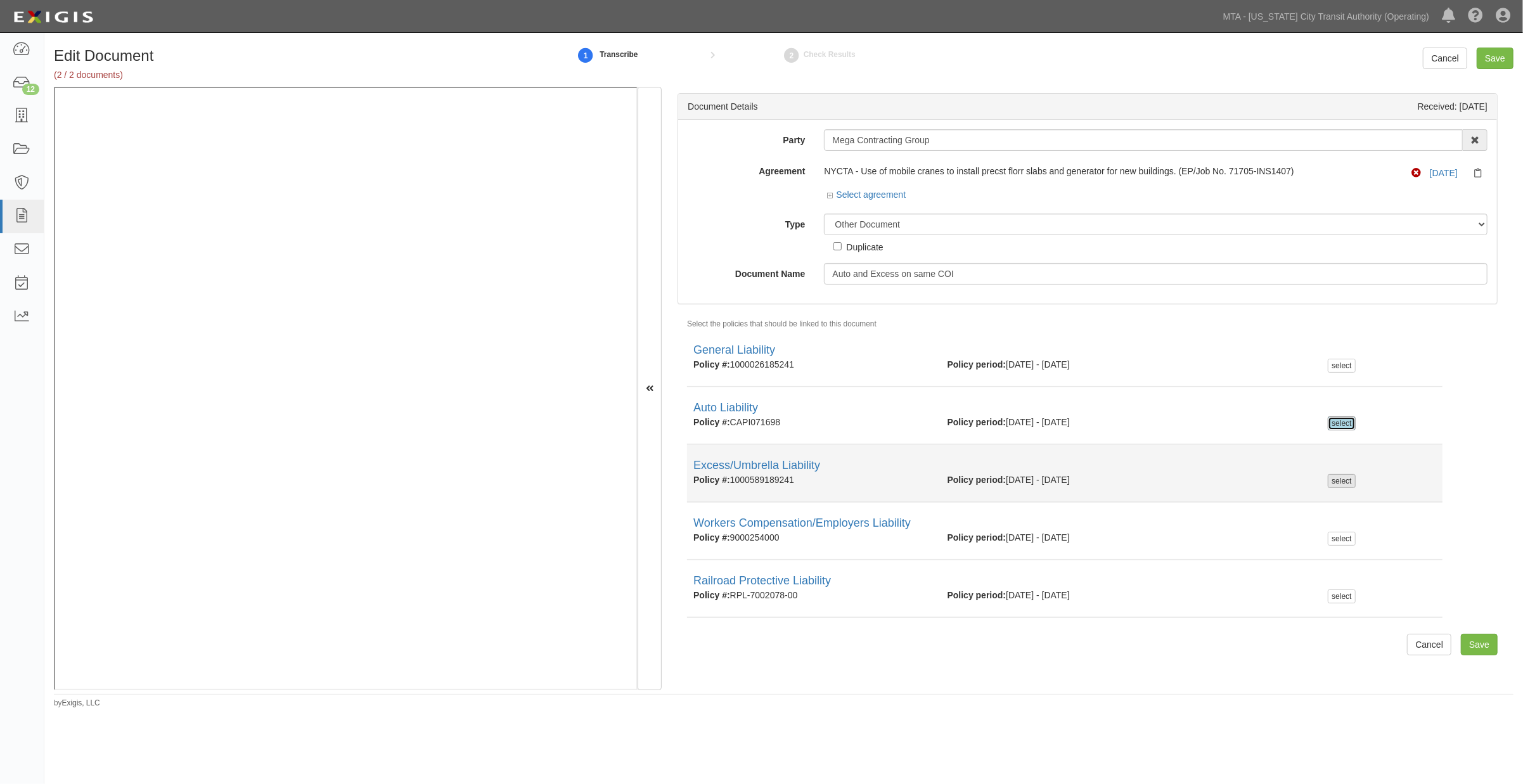
click at [1334, 480] on div "select" at bounding box center [1341, 481] width 27 height 14
checkbox input "true"
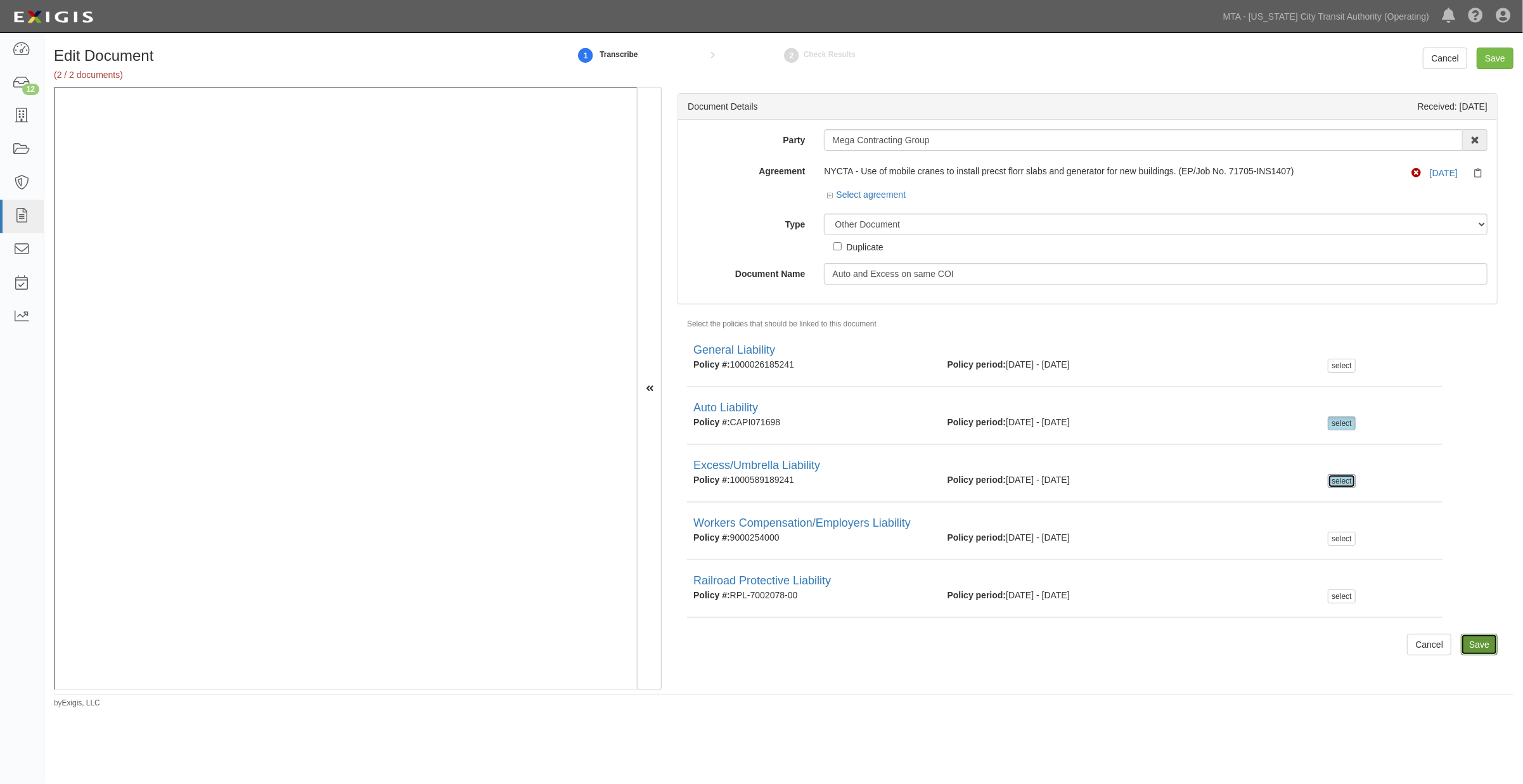
click at [1461, 641] on input "Save" at bounding box center [1479, 644] width 37 height 22
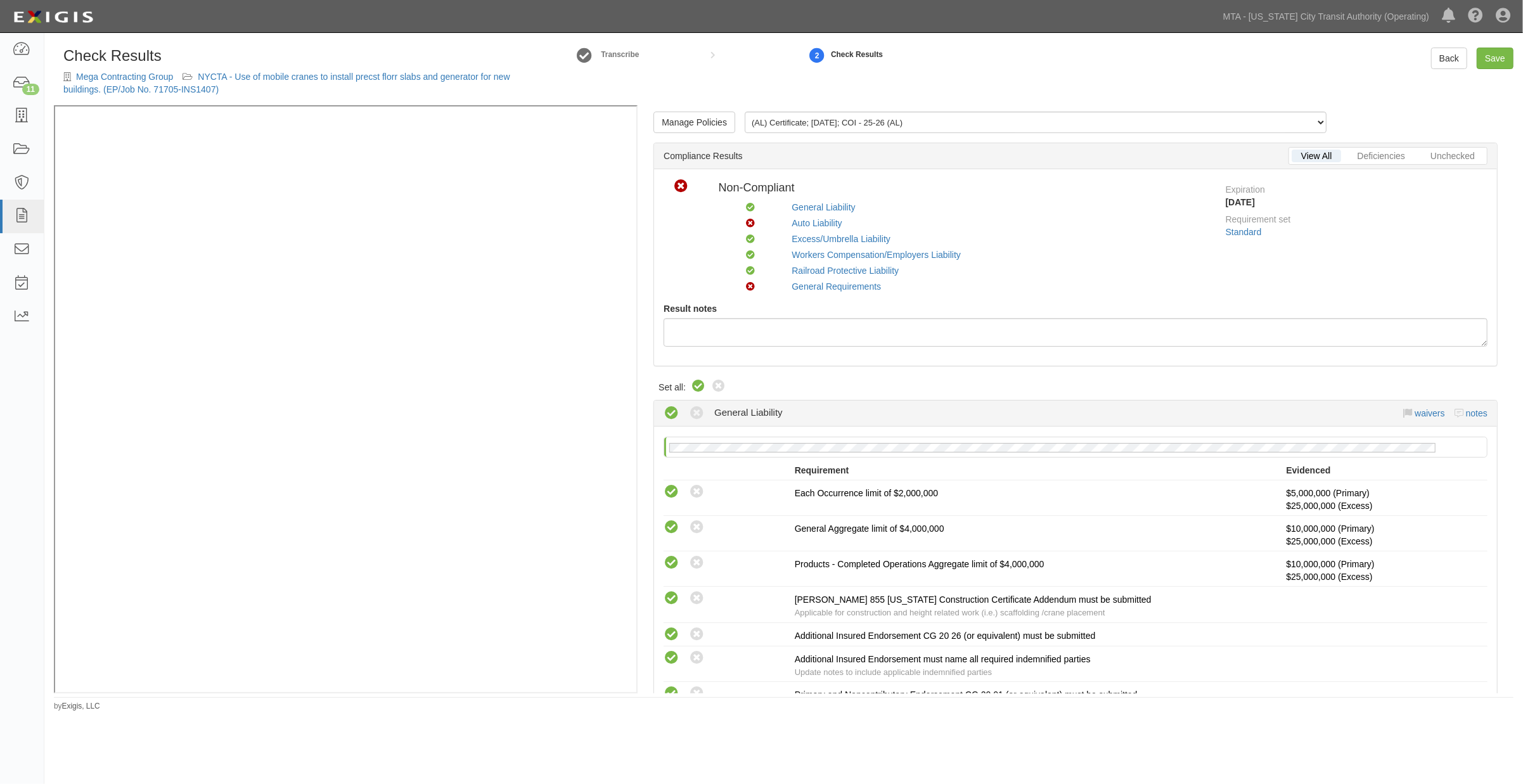
click at [702, 382] on icon at bounding box center [698, 386] width 15 height 15
radio input "true"
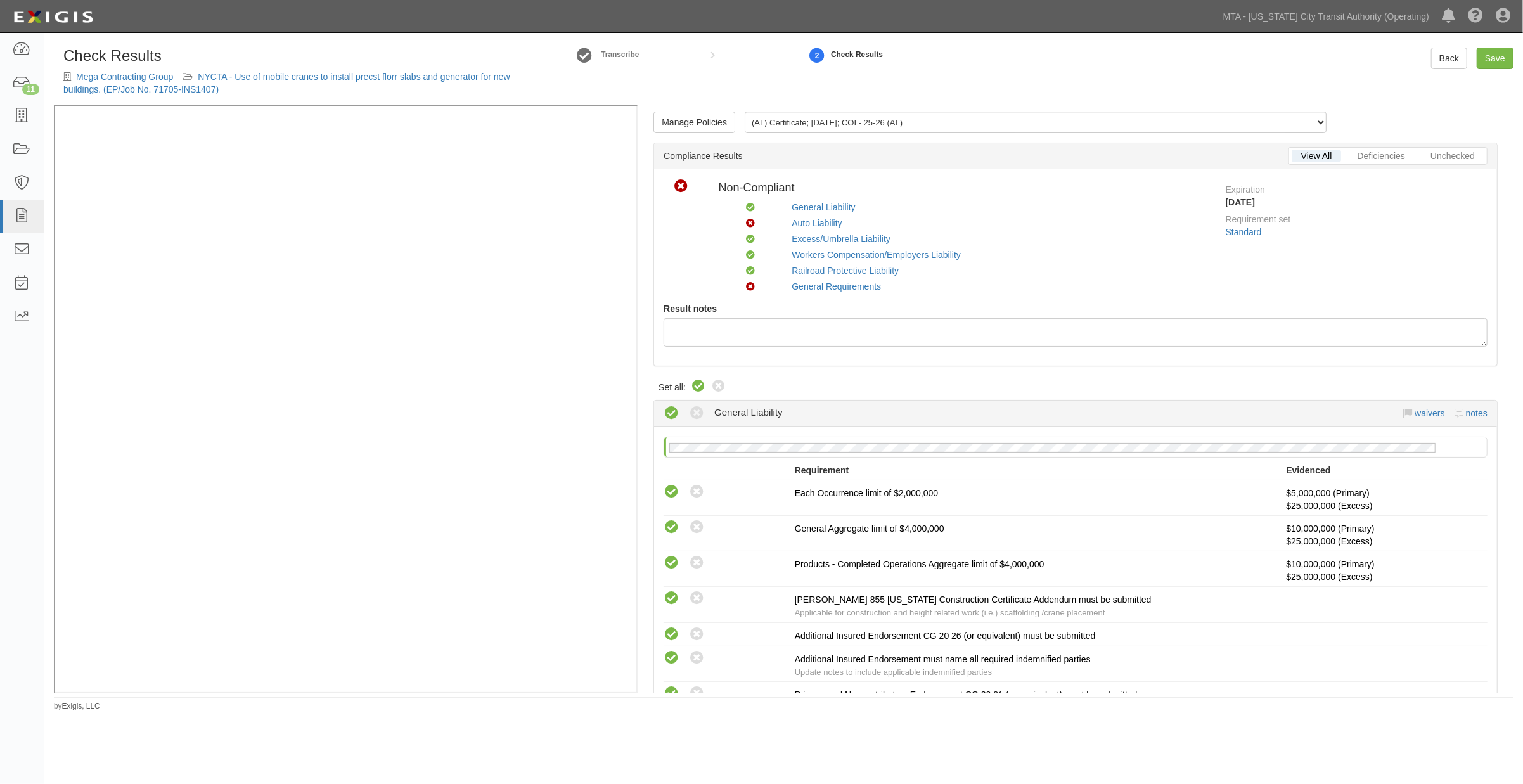
radio input "true"
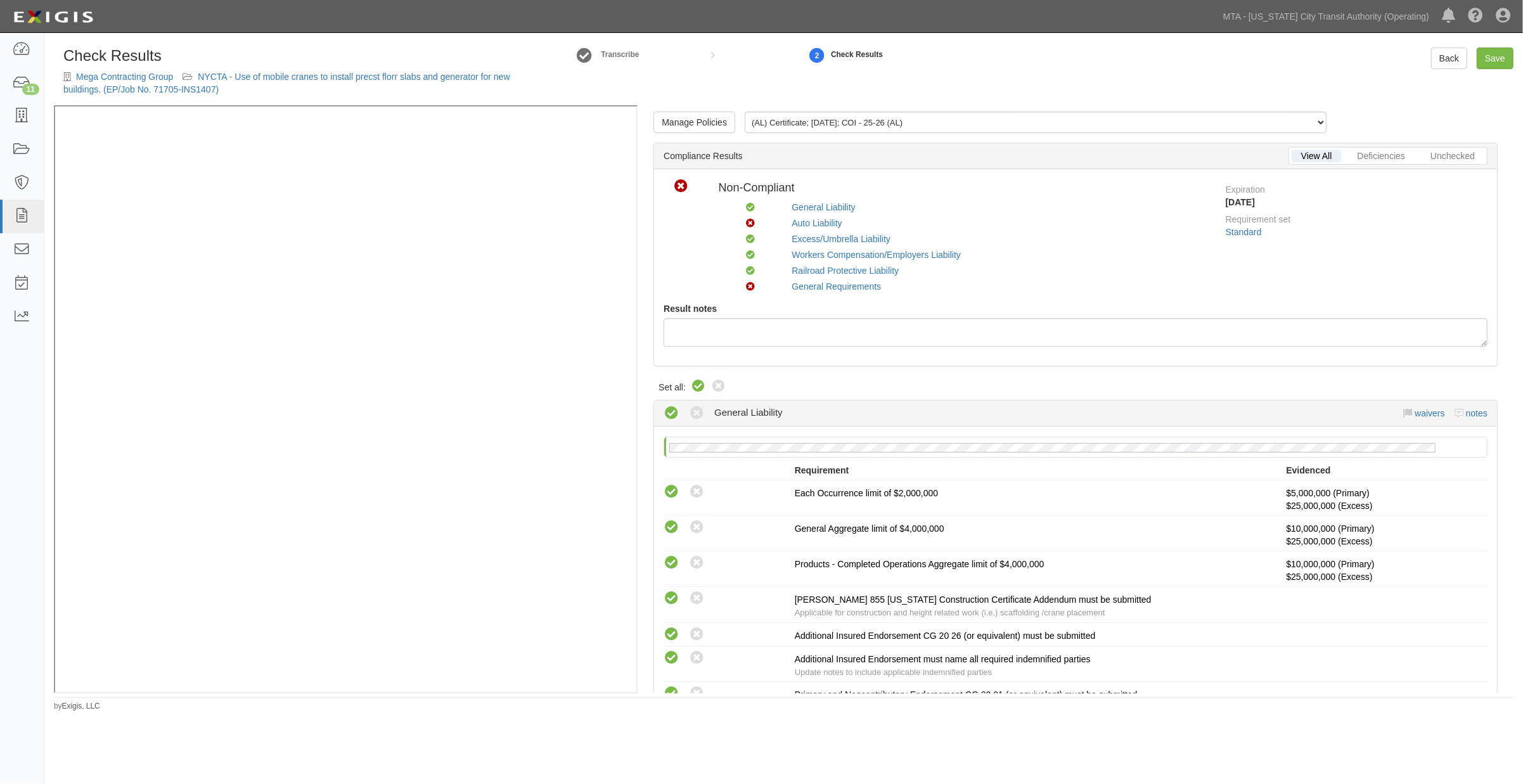
radio input "true"
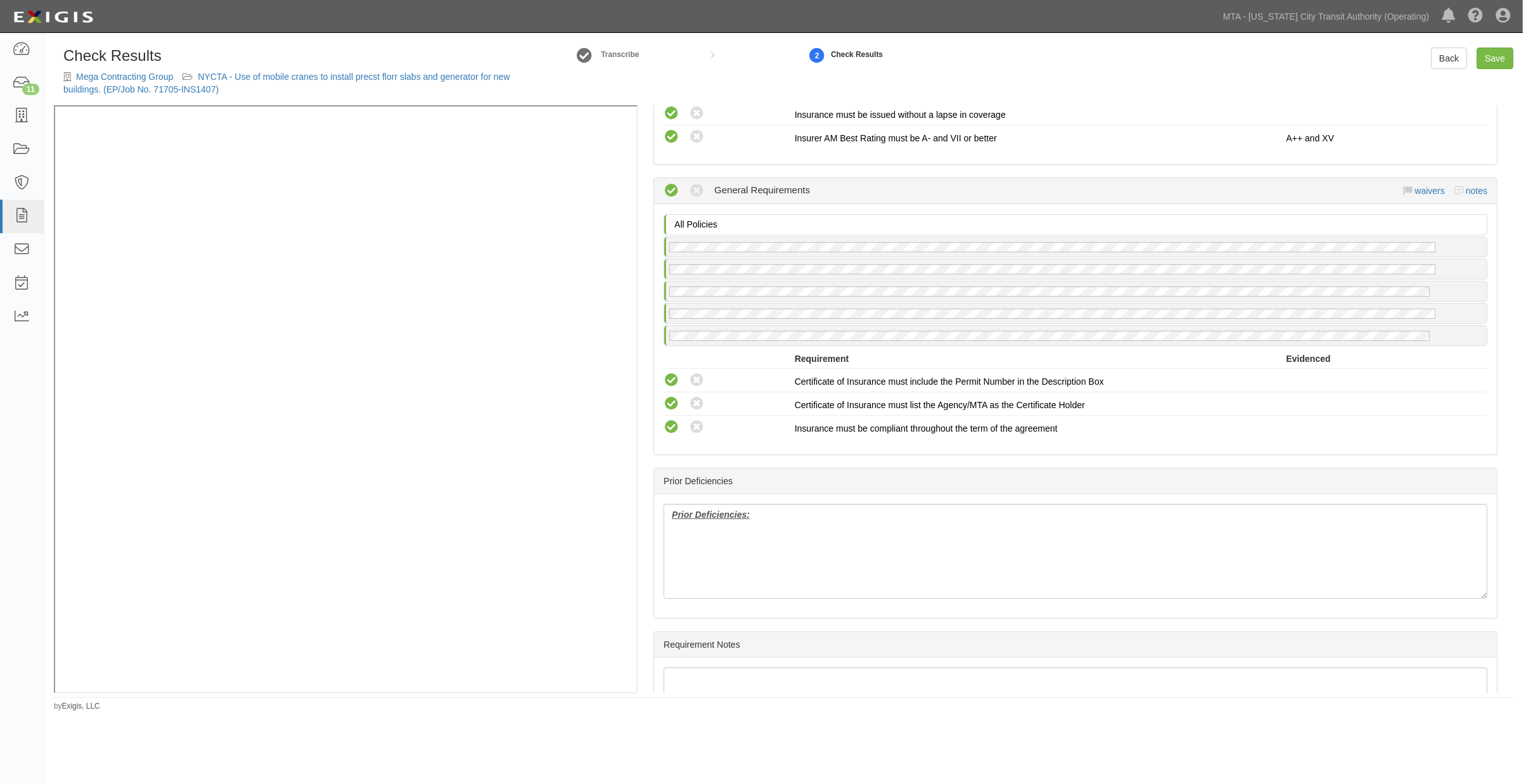
scroll to position [2007, 0]
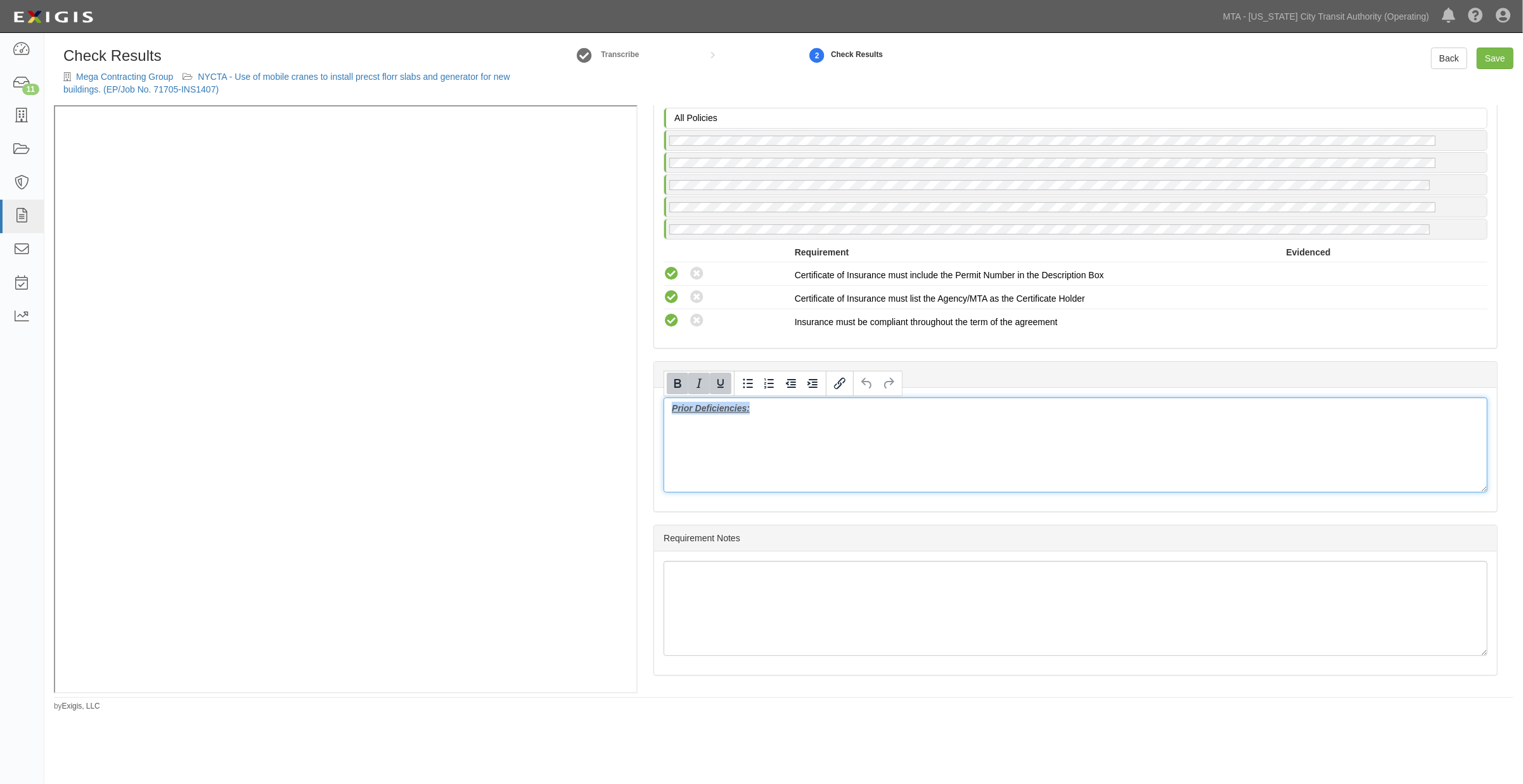
drag, startPoint x: 867, startPoint y: 432, endPoint x: 626, endPoint y: 408, distance: 242.2
click at [491, 262] on div "Manage Policies (AL) Certificate; 6/16/2025; COI - 25-26 (AL) (AL, XS) Certific…" at bounding box center [784, 399] width 1460 height 588
drag, startPoint x: 1502, startPoint y: 52, endPoint x: 1421, endPoint y: 60, distance: 81.4
click at [1502, 53] on link "Save" at bounding box center [1495, 58] width 37 height 22
radio input "true"
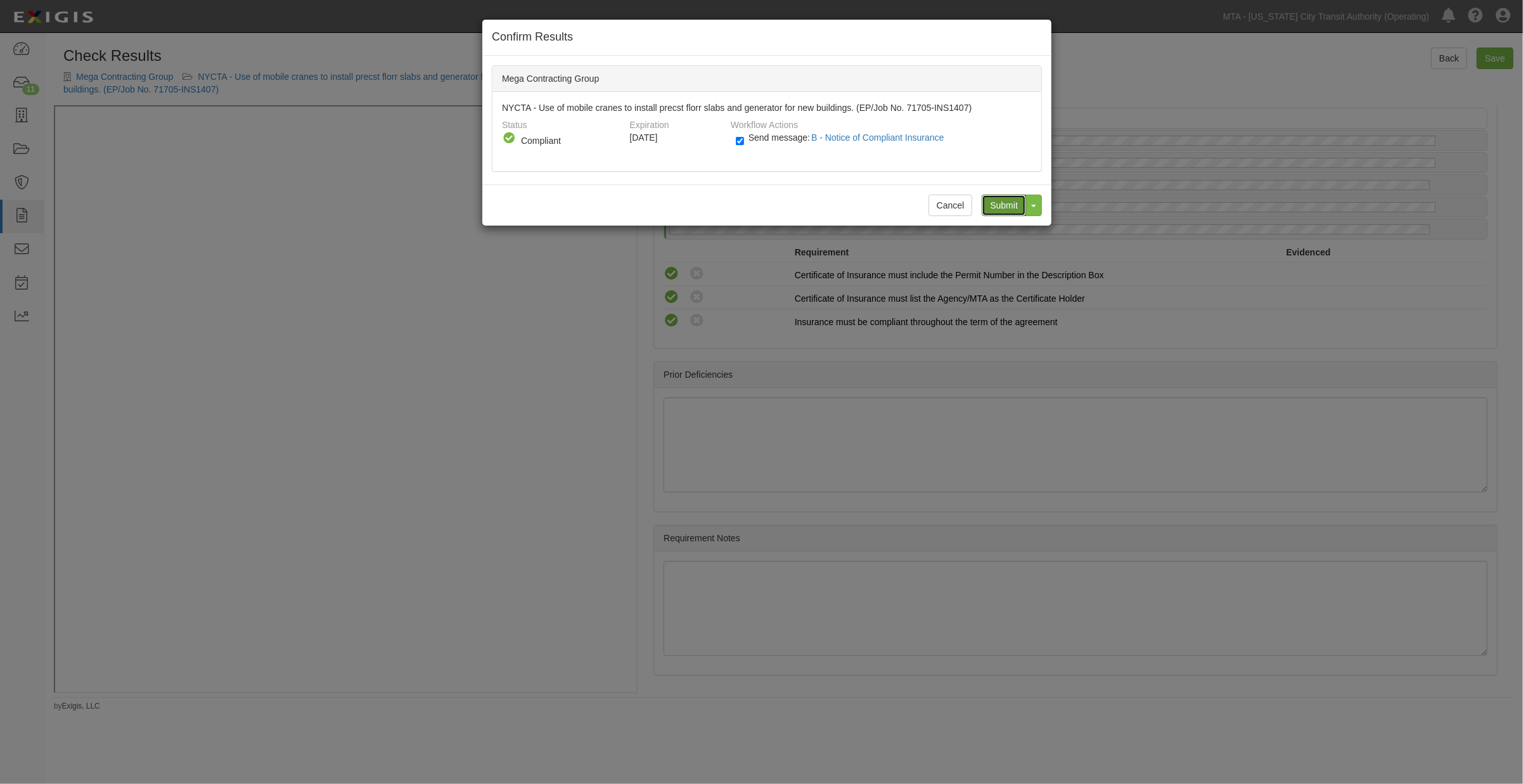
click at [999, 199] on input "Submit" at bounding box center [1004, 205] width 45 height 22
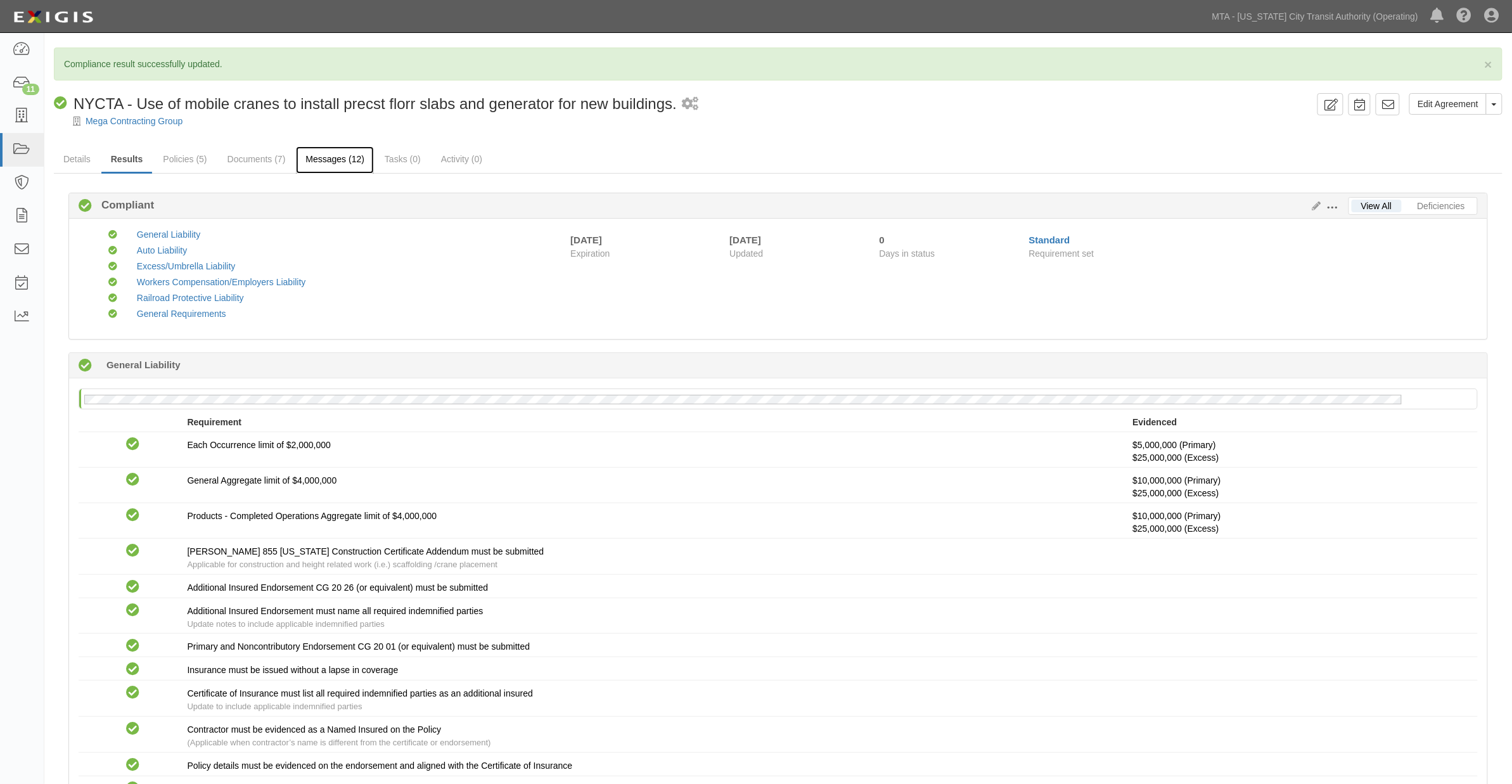
click at [322, 155] on link "Messages (12)" at bounding box center [334, 159] width 78 height 27
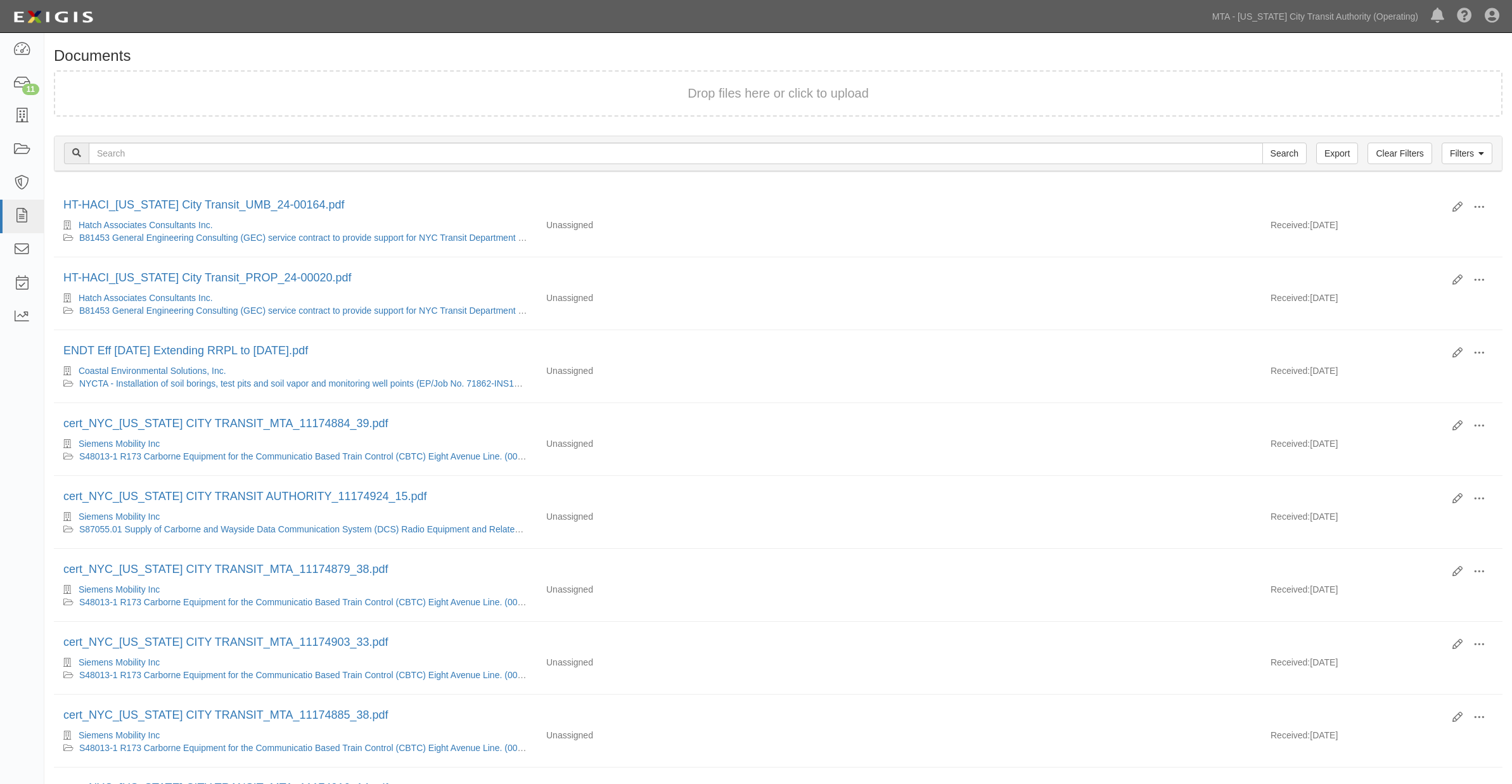
scroll to position [70, 0]
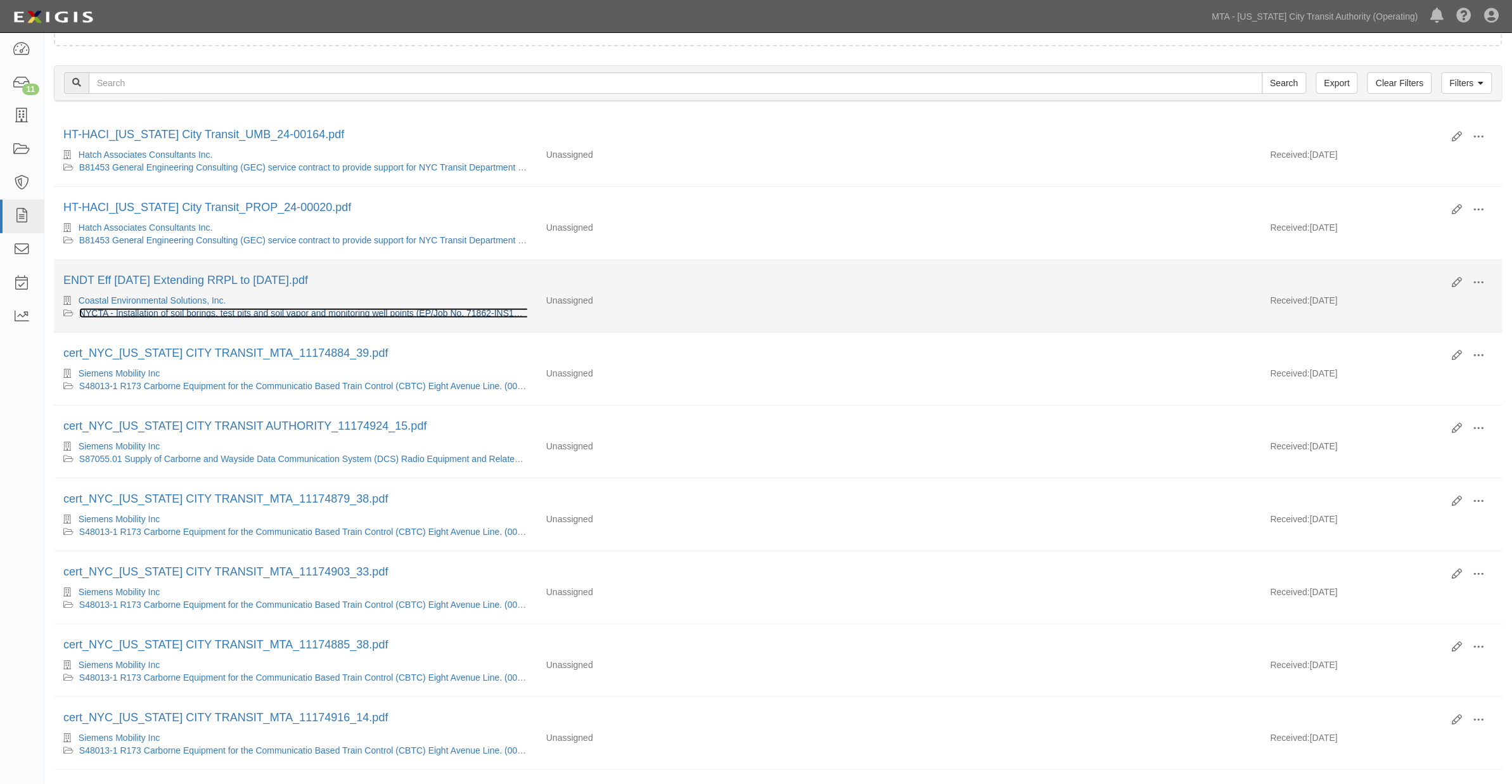
click at [218, 316] on link "NYCTA - Installation of soil borings, test pits and soil vapor and monitoring w…" at bounding box center [305, 313] width 452 height 10
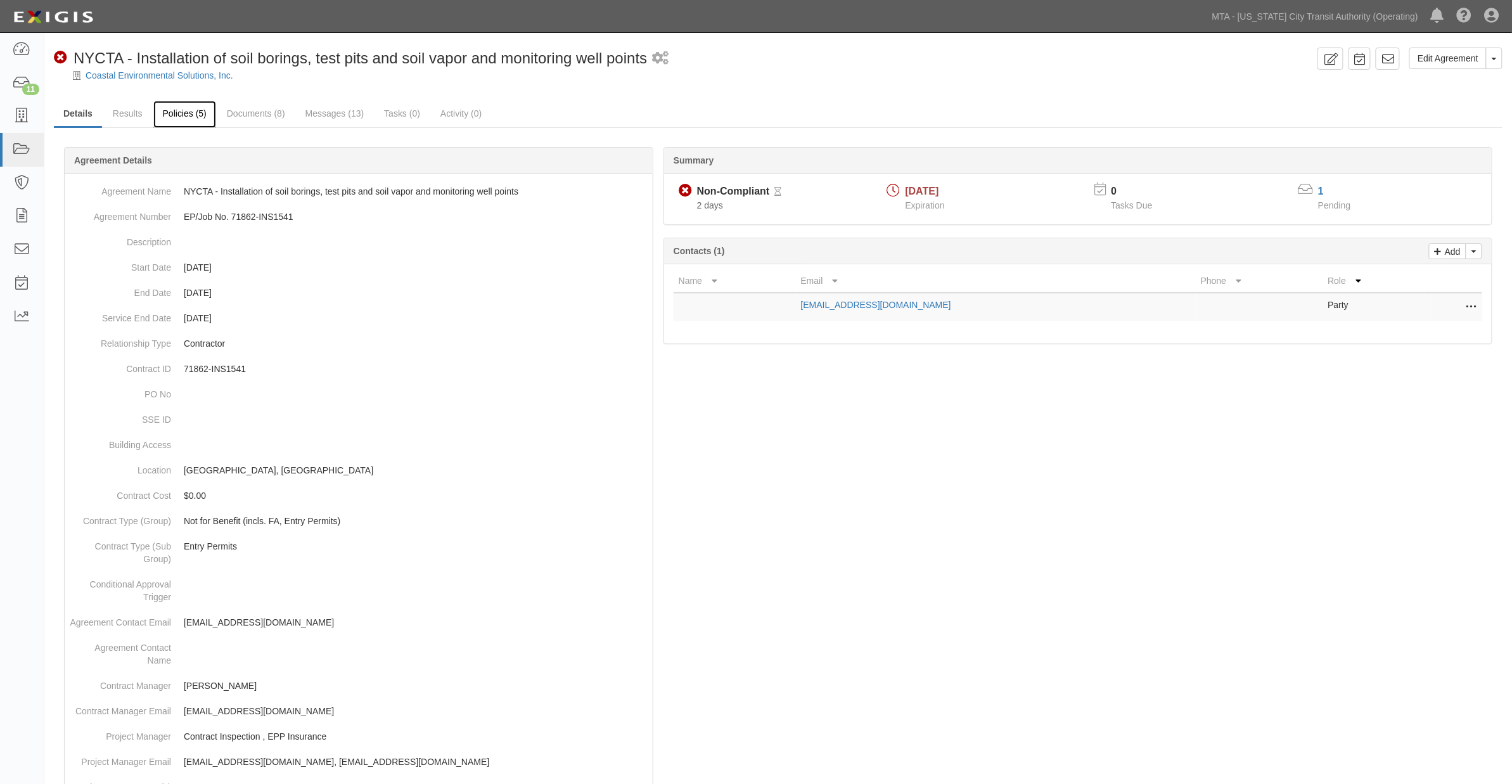
click at [185, 113] on link "Policies (5)" at bounding box center [185, 114] width 63 height 27
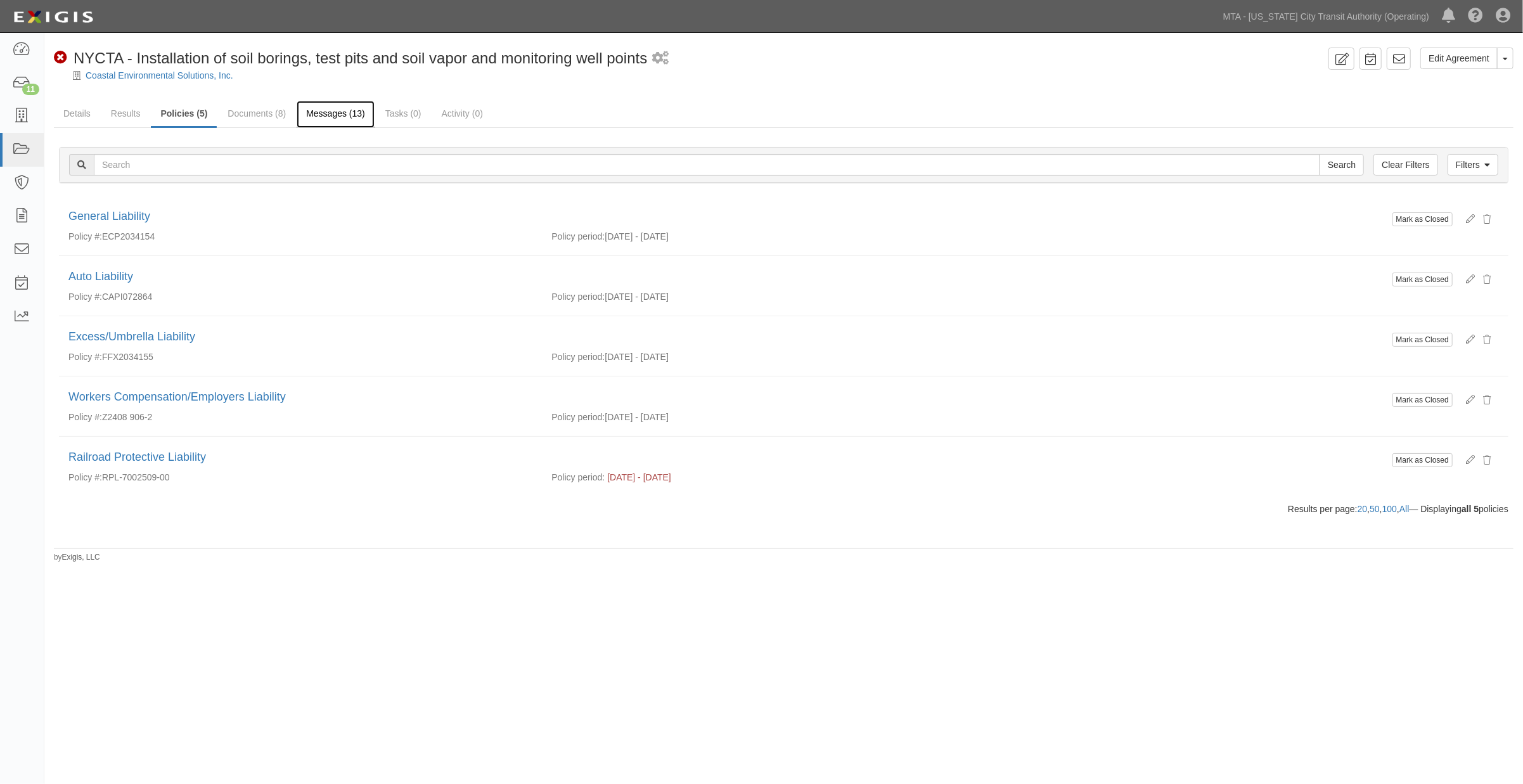
click at [313, 108] on link "Messages (13)" at bounding box center [335, 114] width 78 height 27
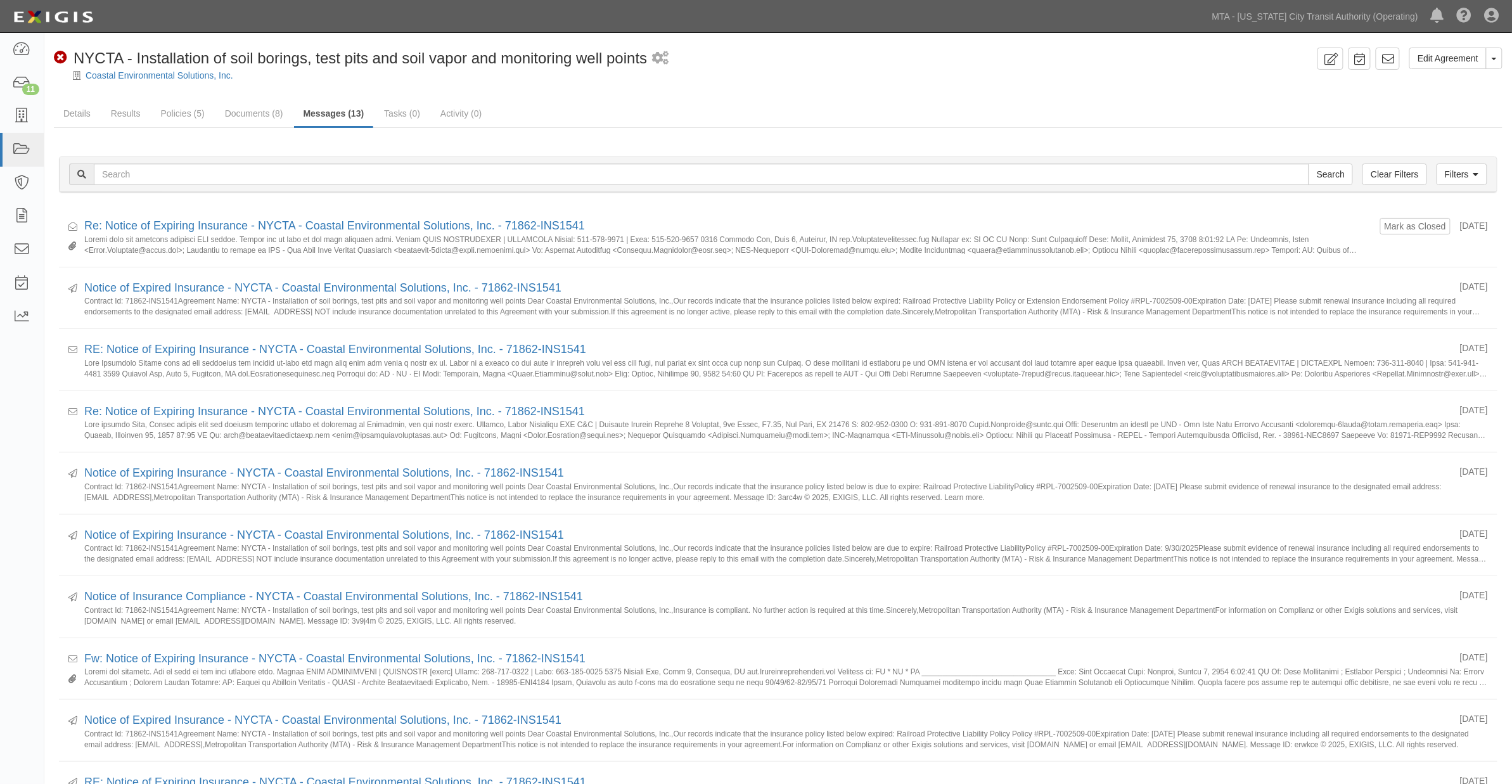
click at [1432, 222] on form "Mark as Closed" at bounding box center [1415, 226] width 70 height 17
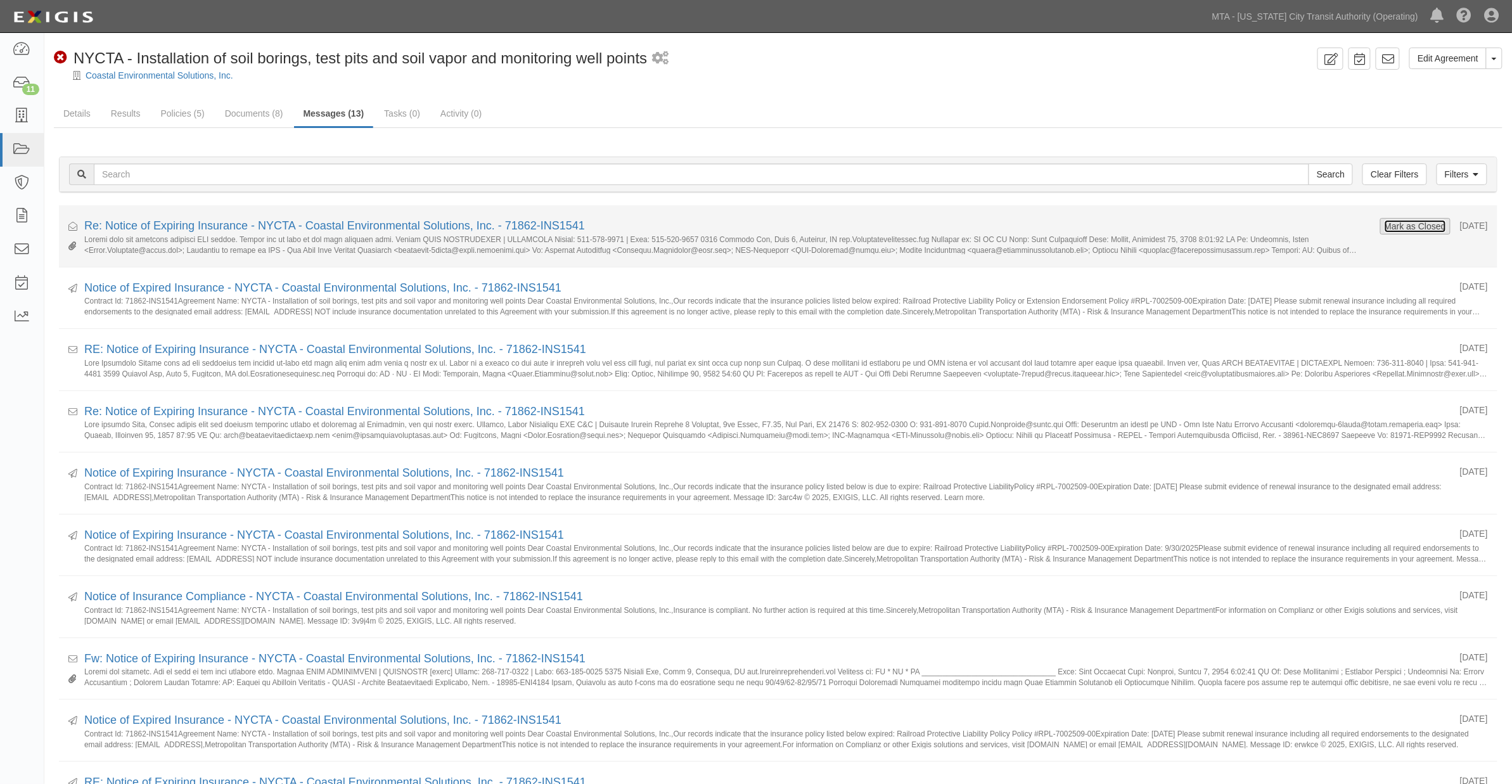
click at [1392, 228] on button "Mark as Closed" at bounding box center [1415, 227] width 63 height 14
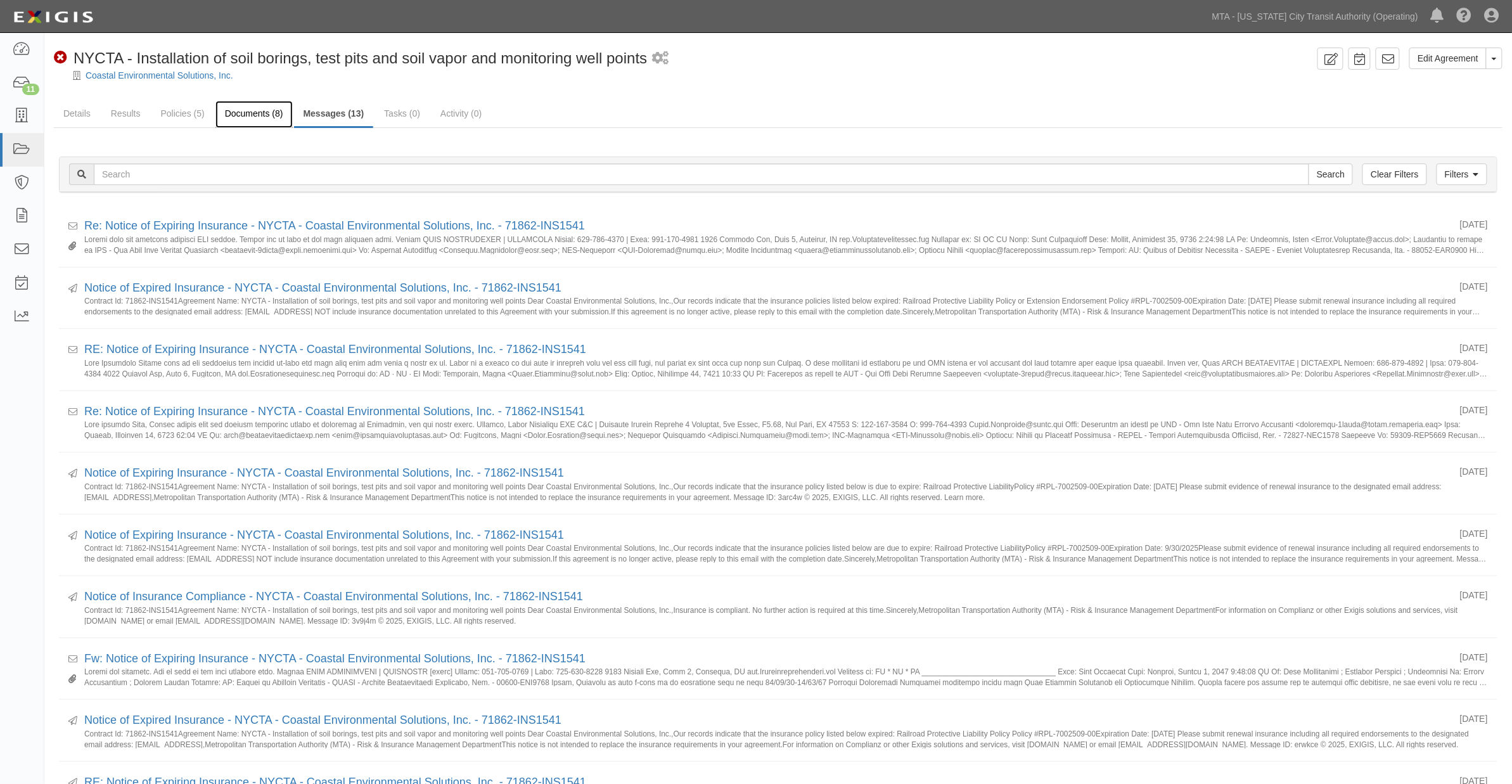
drag, startPoint x: 0, startPoint y: 0, endPoint x: 250, endPoint y: 114, distance: 274.8
click at [250, 114] on link "Documents (8)" at bounding box center [254, 114] width 77 height 27
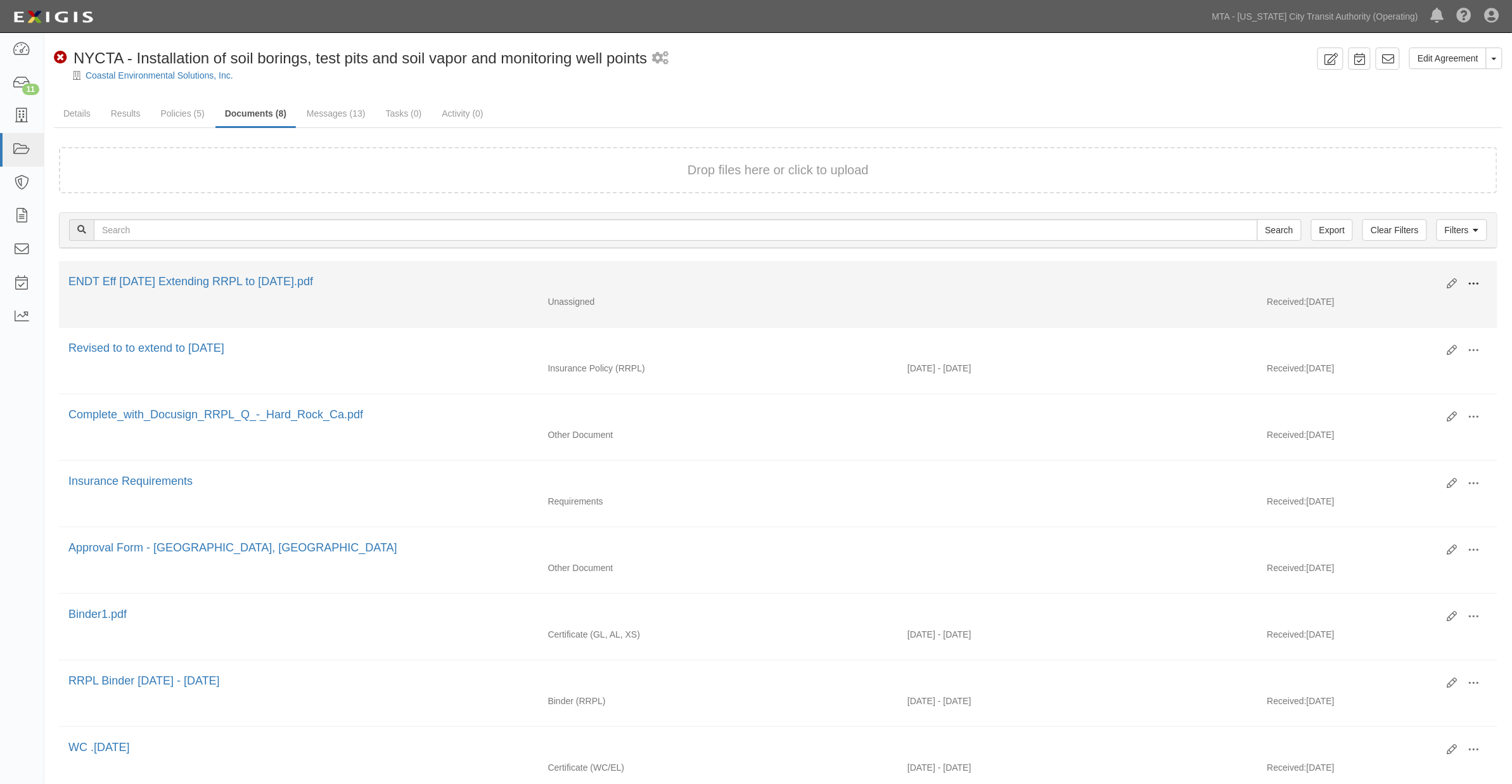
click at [1468, 282] on span at bounding box center [1474, 284] width 11 height 11
click at [1399, 273] on link "Edit" at bounding box center [1412, 279] width 100 height 23
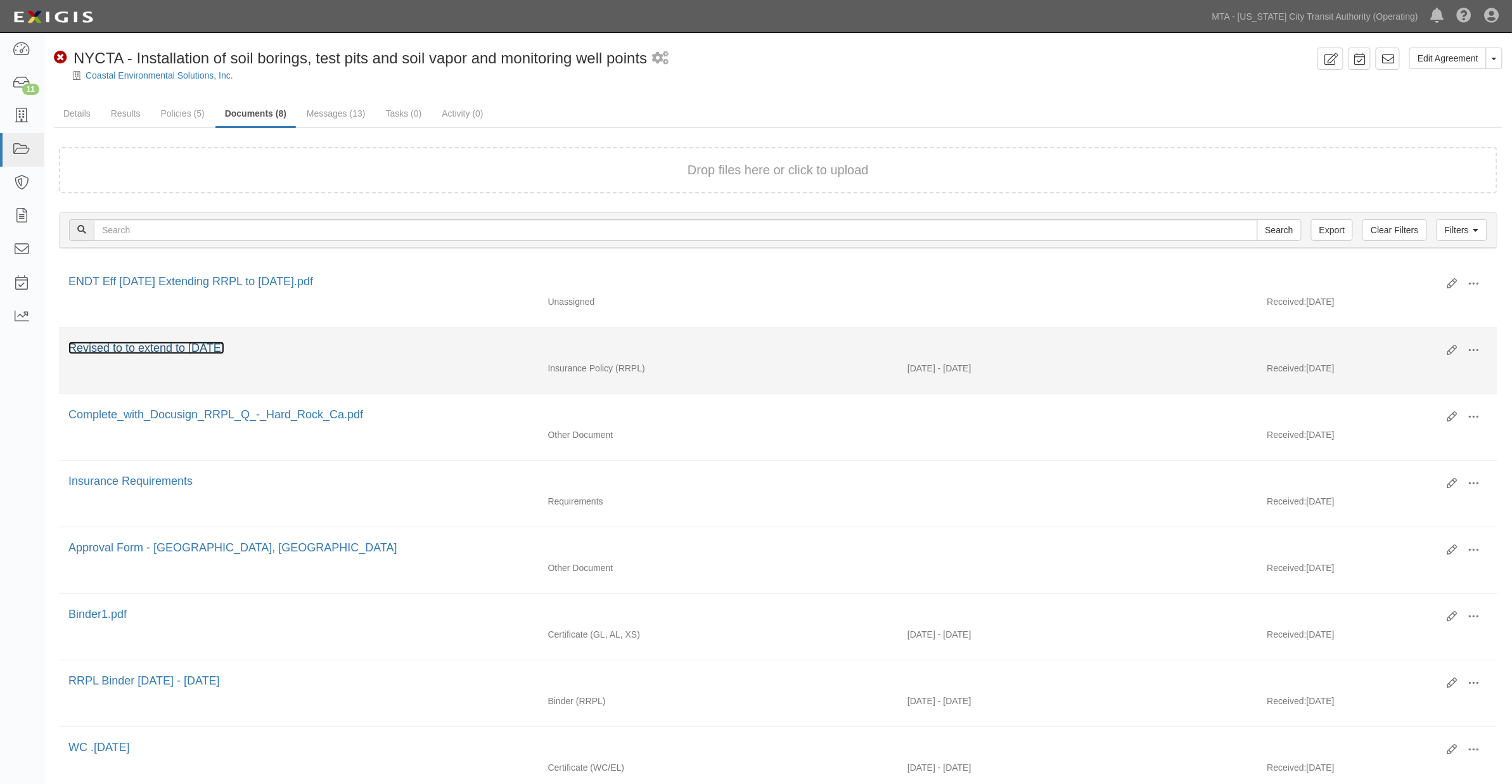
click at [174, 349] on link "Revised to to extend to 9.30.25" at bounding box center [146, 347] width 156 height 12
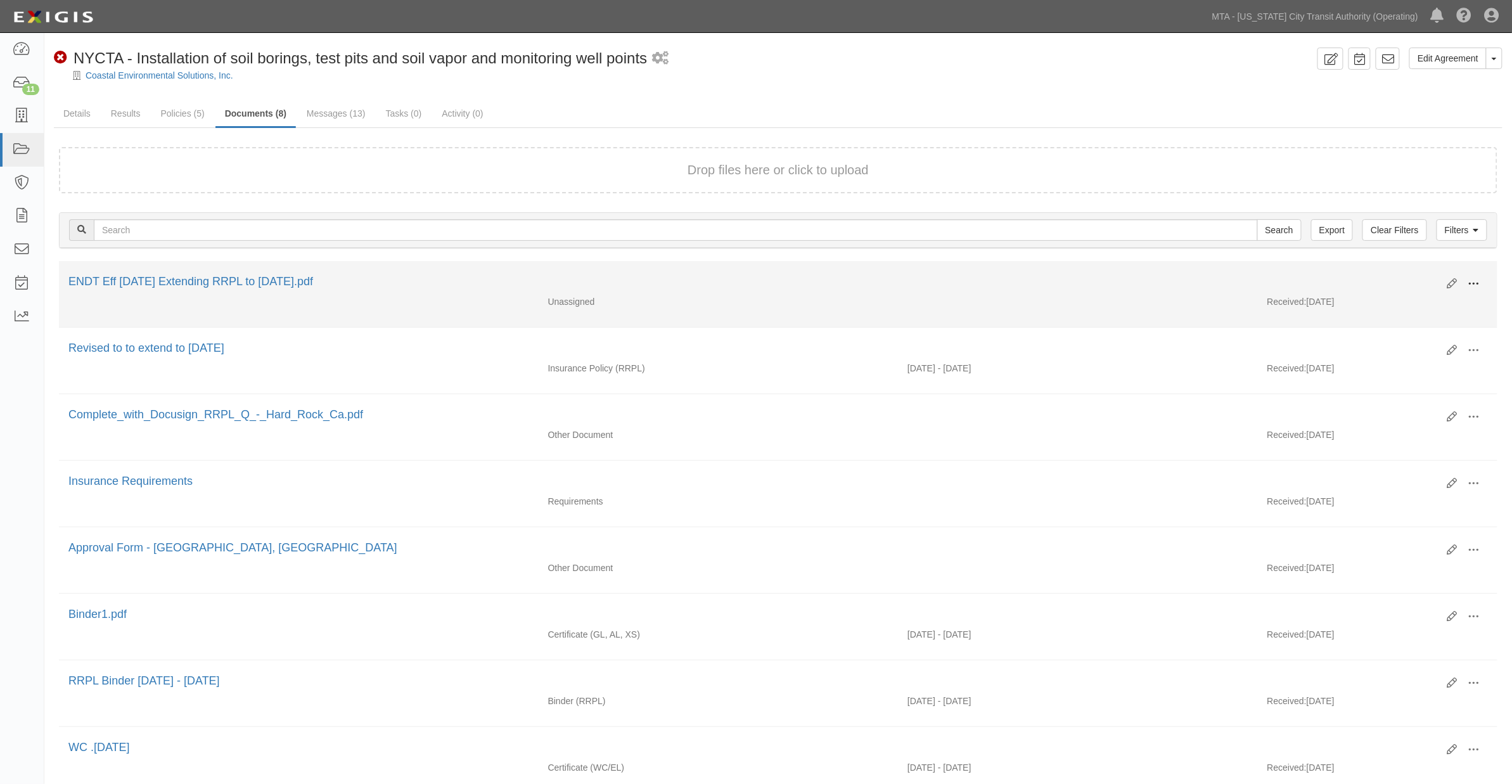
click at [1471, 281] on span at bounding box center [1474, 284] width 11 height 11
click at [1382, 276] on link "Edit" at bounding box center [1412, 279] width 100 height 23
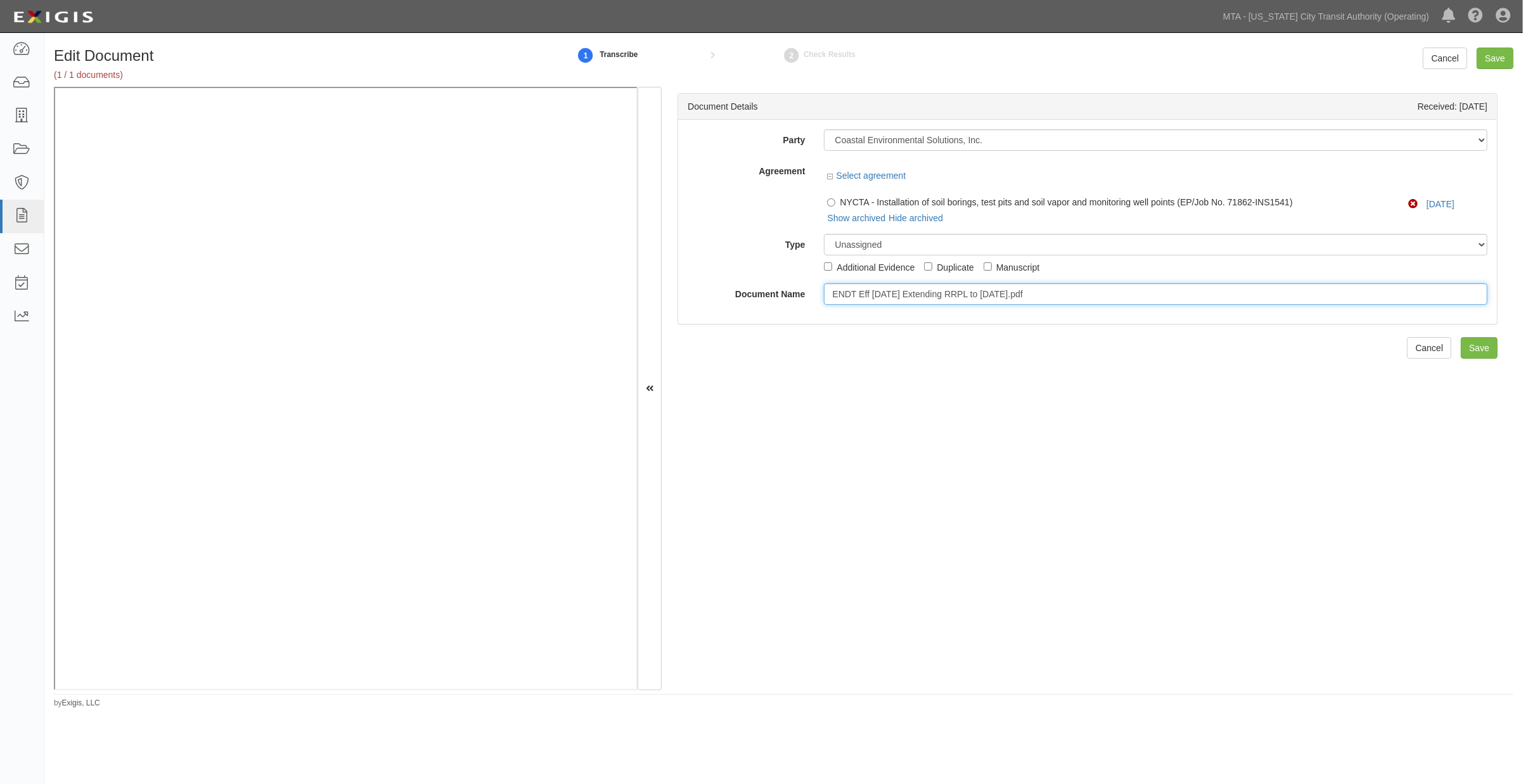
drag, startPoint x: 909, startPoint y: 296, endPoint x: 756, endPoint y: 296, distance: 153.0
click at [756, 296] on div "Document Name ENDT Eff 09-30-25 Extending RRPL to 11-30-25.pdf" at bounding box center [1088, 294] width 819 height 22
click at [835, 286] on input "ENDT Eff 09-30-25 Extending RRPL to 11-30-25.pdf" at bounding box center [1155, 294] width 663 height 22
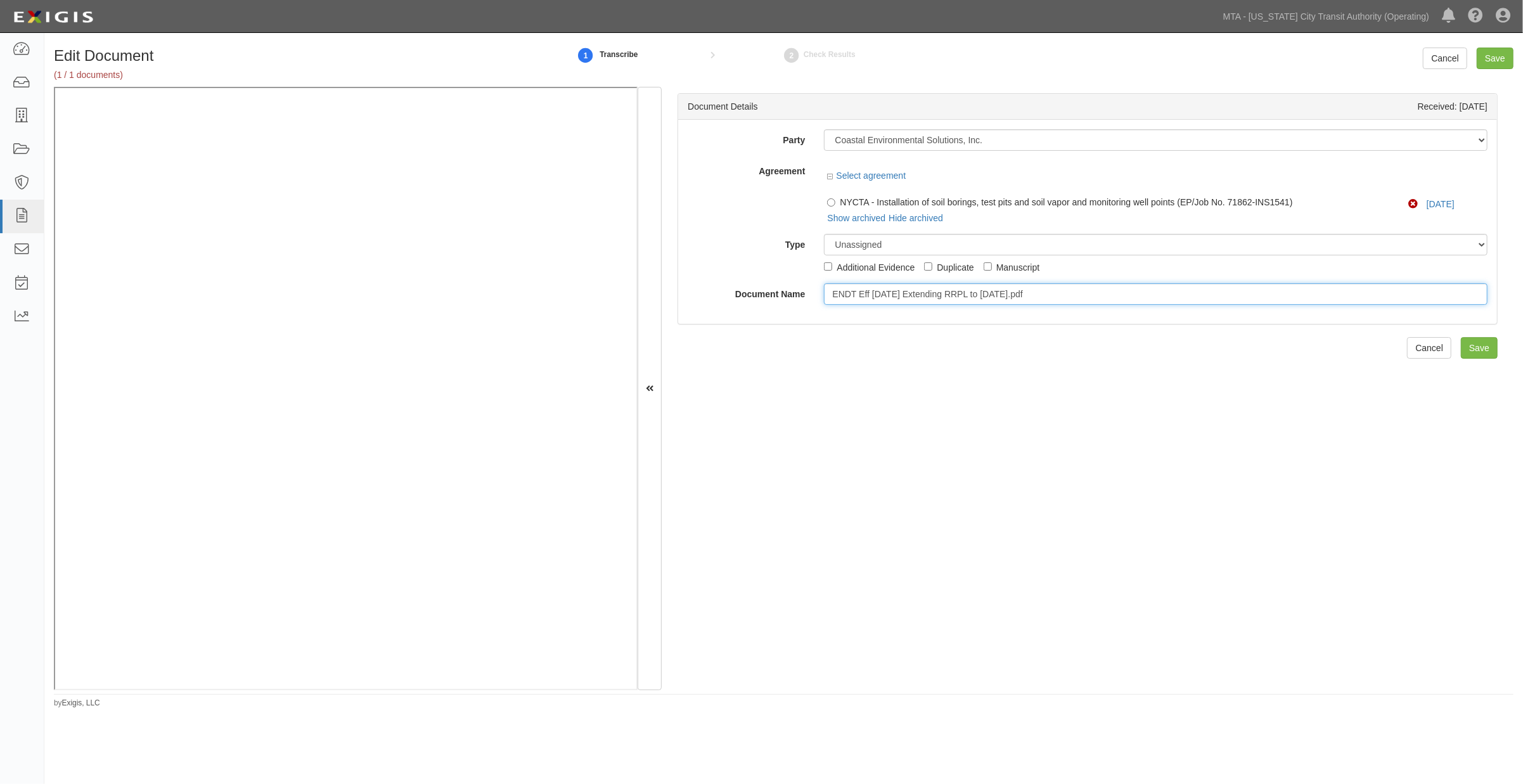
paste input "XTENSION ENDORSEMENT"
type input "EXTENSION ENDORSEMENT 11.30.25 (entering again)"
click at [895, 242] on select "Unassigned Binder Cancellation Notice Certificate Contract Endorsement Insuranc…" at bounding box center [1155, 244] width 663 height 22
select select "EndorsementDetail"
click at [824, 234] on select "Unassigned Binder Cancellation Notice Certificate Contract Endorsement Insuranc…" at bounding box center [1155, 244] width 663 height 22
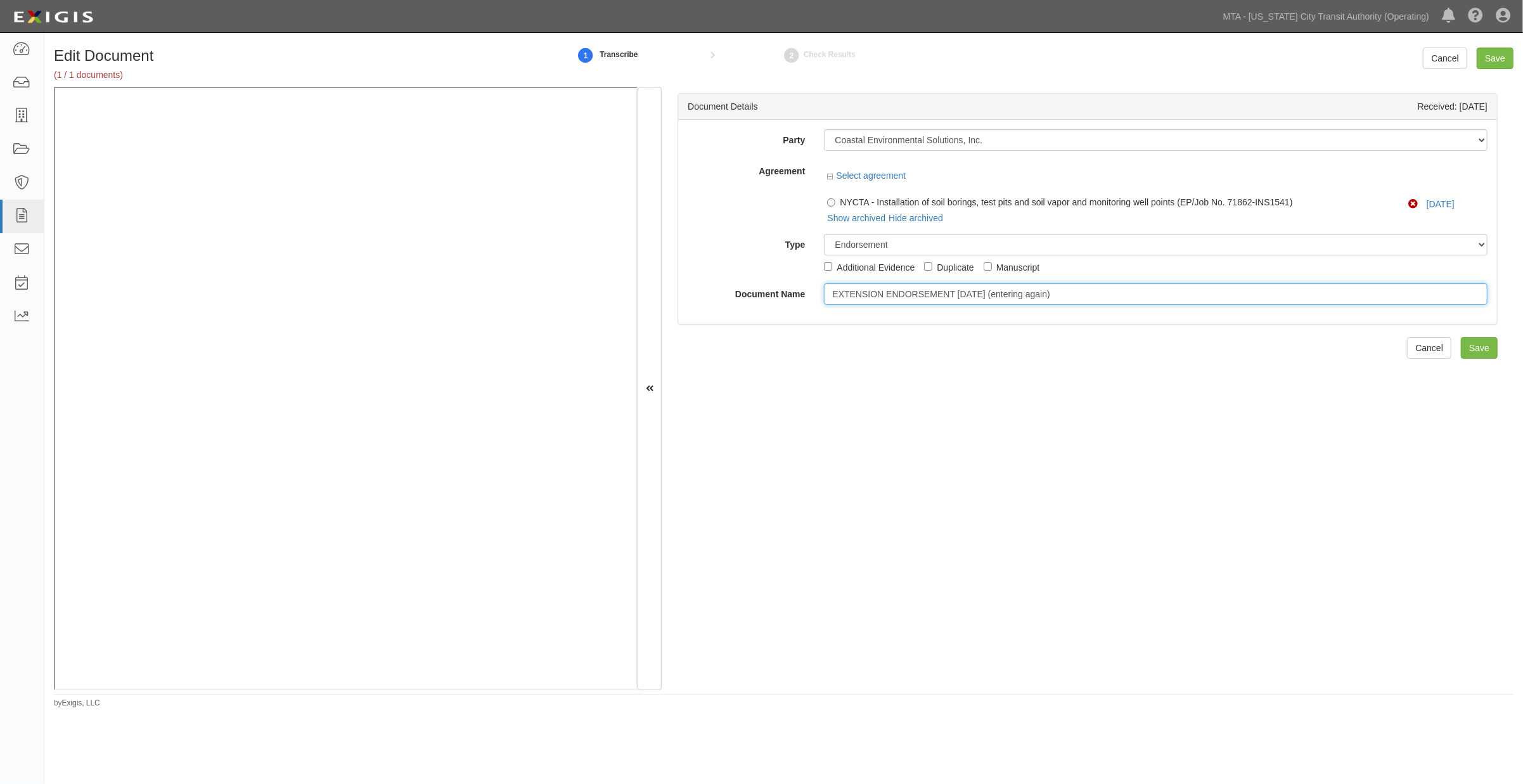
drag, startPoint x: 1025, startPoint y: 294, endPoint x: 787, endPoint y: 294, distance: 238.0
click at [787, 294] on div "Document Name EXTENSION ENDORSEMENT 11.30.25 (entering again)" at bounding box center [1088, 294] width 819 height 22
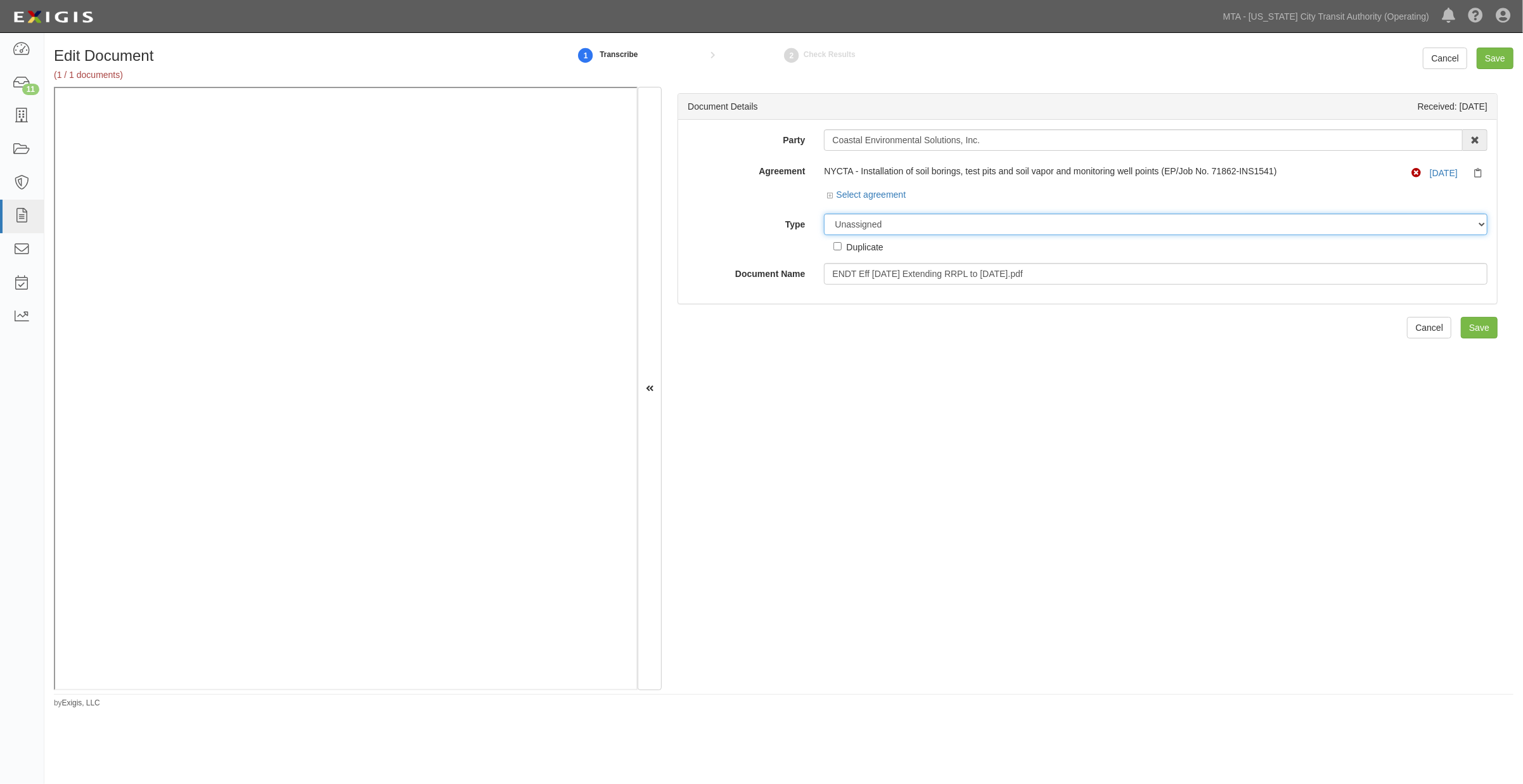
click at [872, 222] on select "Unassigned Binder Cancellation Notice Certificate Contract Endorsement Insuranc…" at bounding box center [1155, 224] width 663 height 22
select select "EndorsementDetail"
click at [824, 214] on select "Unassigned Binder Cancellation Notice Certificate Contract Endorsement Insuranc…" at bounding box center [1155, 224] width 663 height 22
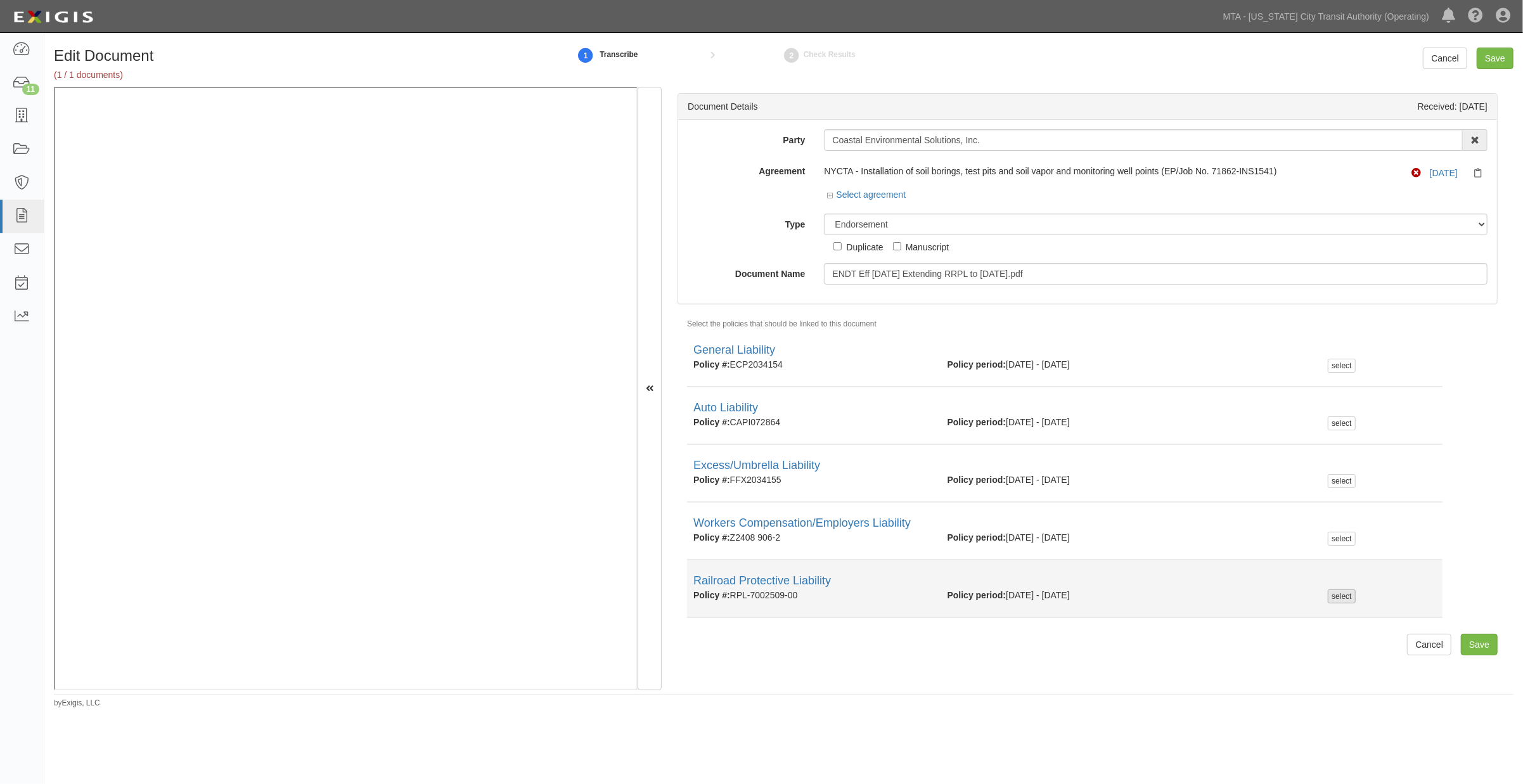
click at [1339, 596] on div "select" at bounding box center [1341, 596] width 27 height 14
checkbox input "true"
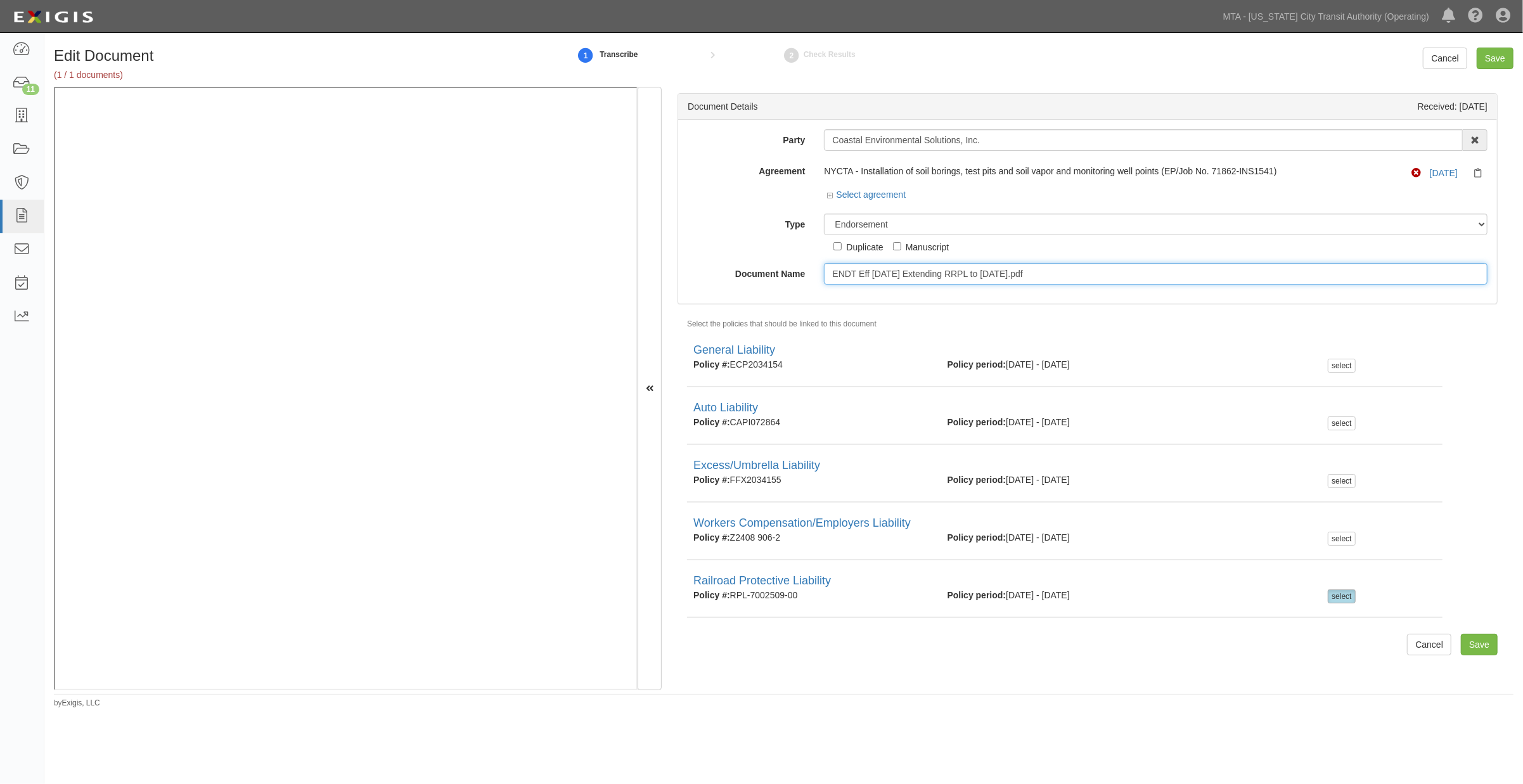
drag, startPoint x: 1060, startPoint y: 274, endPoint x: 715, endPoint y: 282, distance: 345.1
click at [715, 282] on div "Document Name ENDT Eff 09-30-25 Extending RRPL to 11-30-25.pdf" at bounding box center [1088, 274] width 819 height 22
paste input "XTENSION ENDORSEMENT 11.30.25 (entering again)"
type input "EXTENSION ENDORSEMENT 11.30.25 (entering again)"
click at [1487, 53] on input "Save" at bounding box center [1495, 58] width 37 height 22
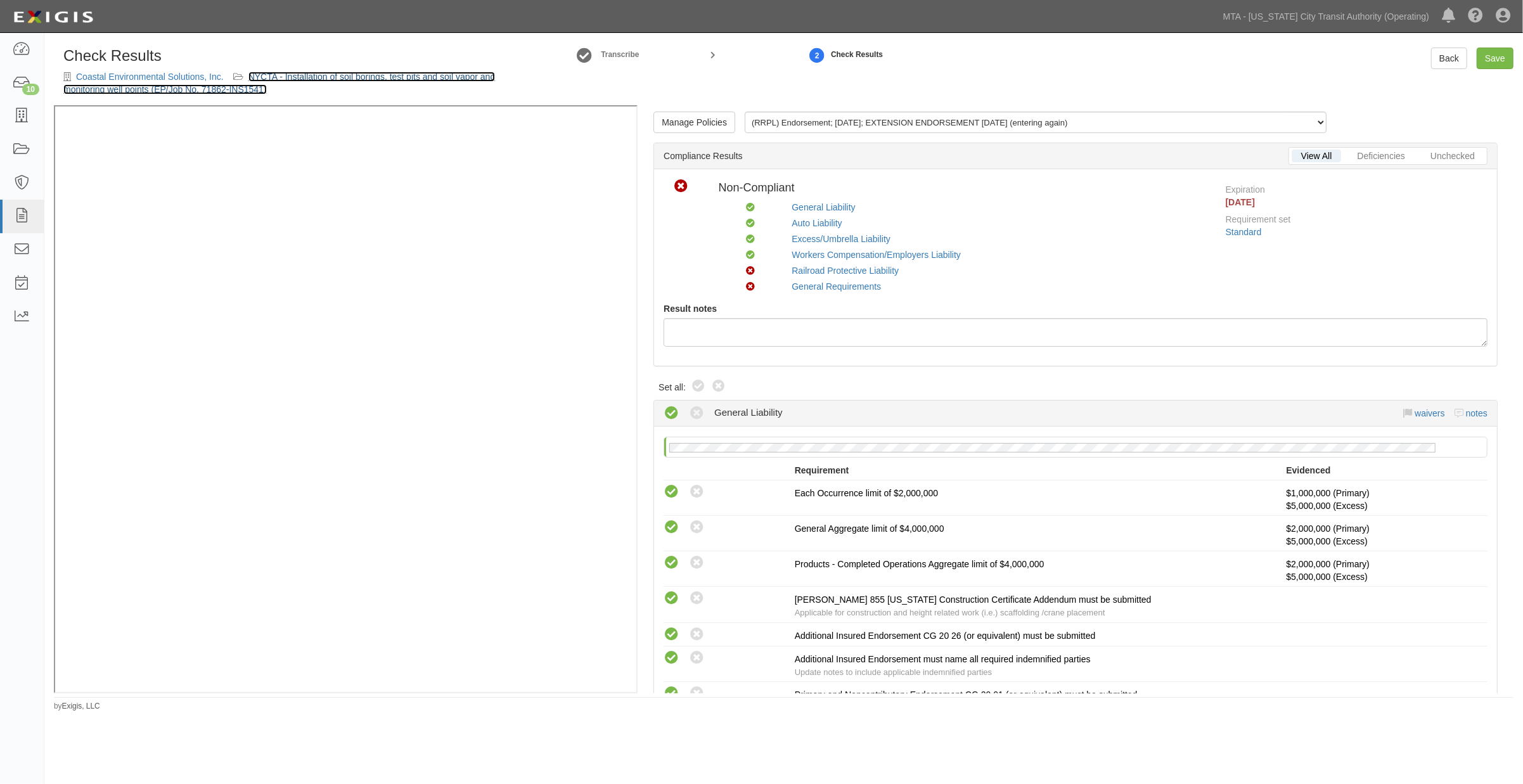
click at [411, 78] on link "NYCTA - Installation of soil borings, test pits and soil vapor and monitoring w…" at bounding box center [278, 83] width 432 height 23
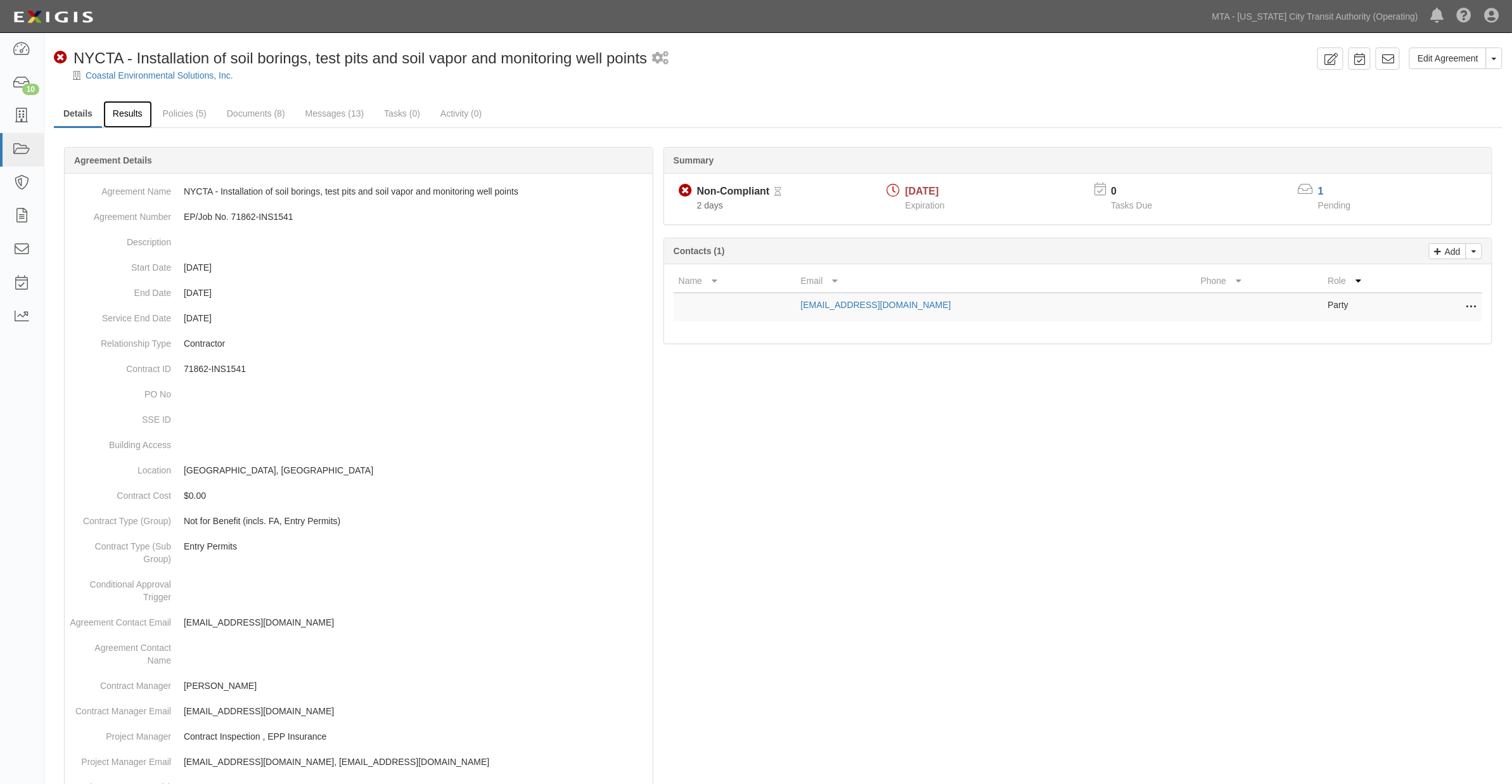
click at [142, 111] on link "Results" at bounding box center [128, 114] width 49 height 27
click at [184, 114] on link "Policies (5)" at bounding box center [185, 114] width 63 height 27
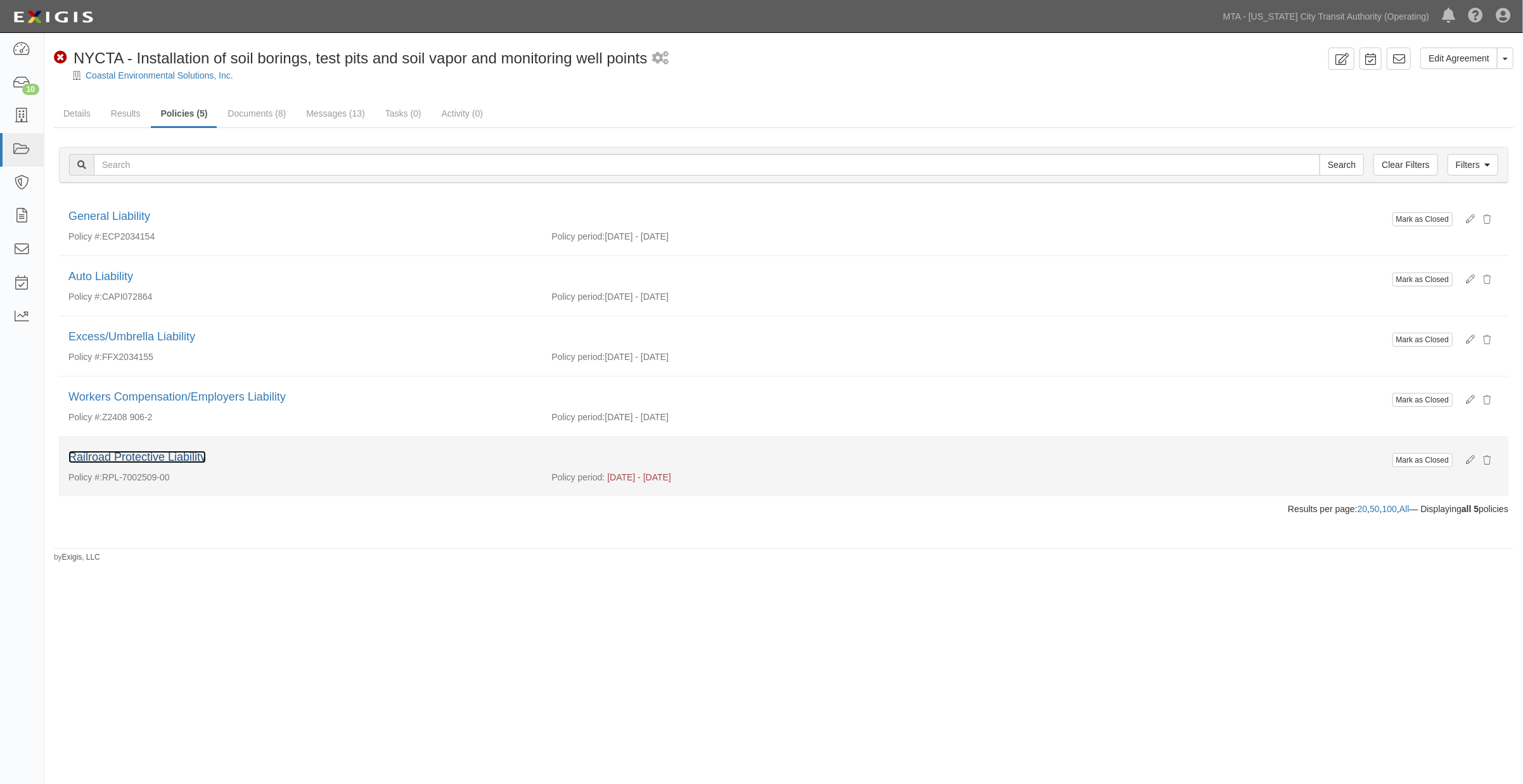
click at [181, 455] on link "Railroad Protective Liability" at bounding box center [137, 457] width 137 height 12
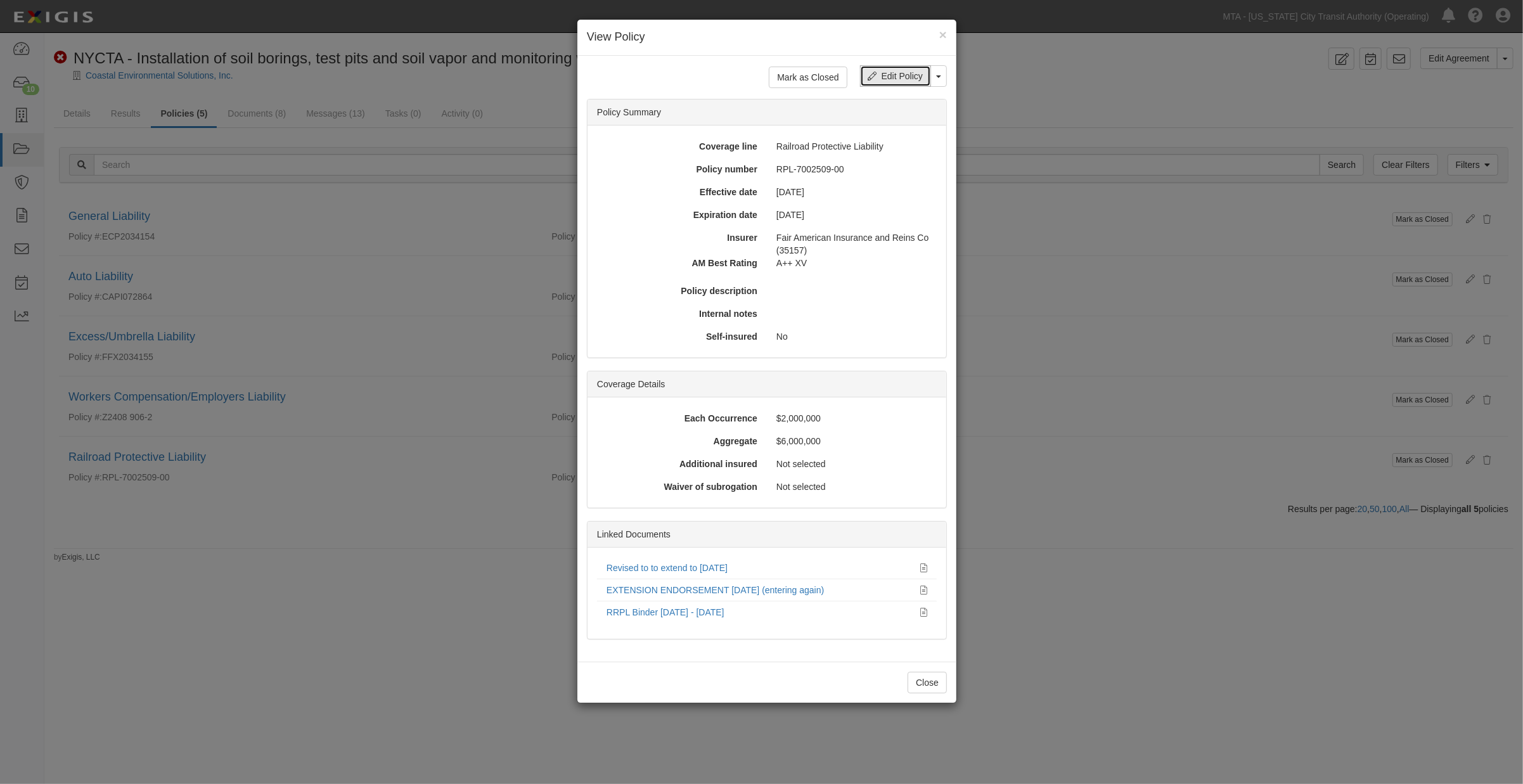
click at [886, 74] on link "Edit Policy" at bounding box center [895, 76] width 71 height 22
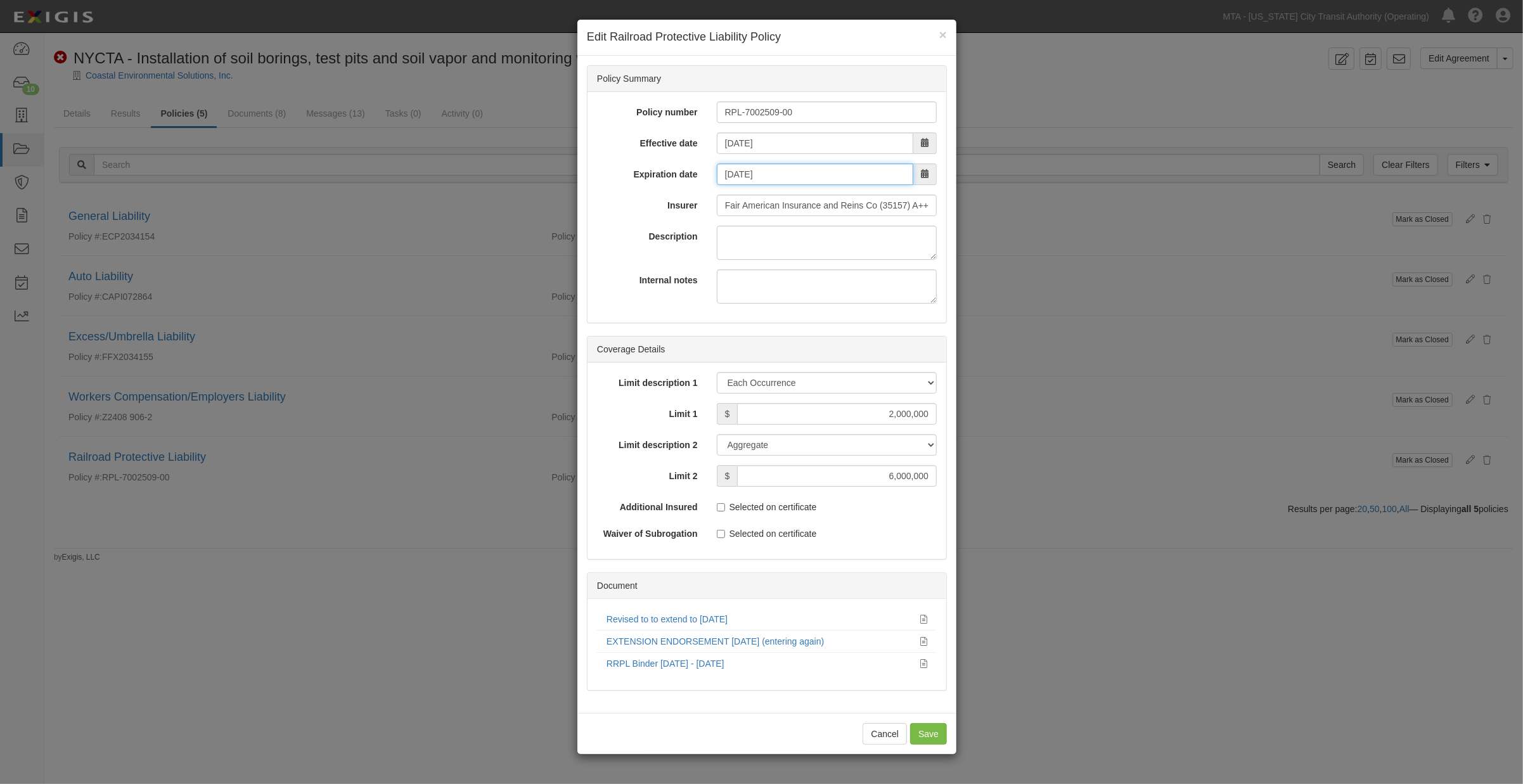
click at [743, 166] on input "09/30/2025" at bounding box center [815, 174] width 196 height 22
type input "11/30/2025"
click at [635, 206] on label "Insurer" at bounding box center [647, 203] width 120 height 18
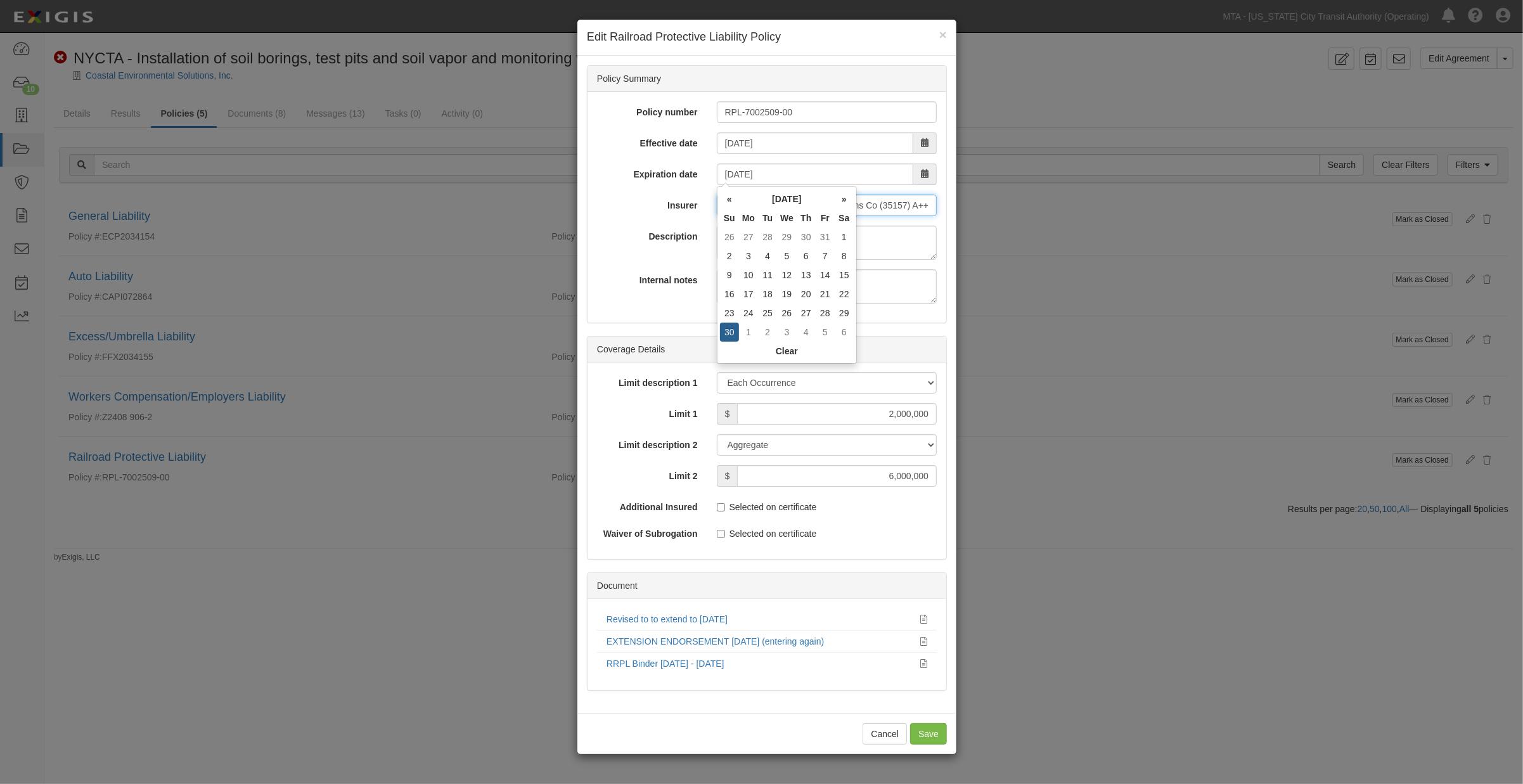
click at [717, 206] on input "Fair American Insurance and Reins Co (35157) A++ XV Rating" at bounding box center [826, 205] width 220 height 22
click at [929, 734] on input "Save" at bounding box center [929, 733] width 37 height 22
type input "2000000"
type input "6000000"
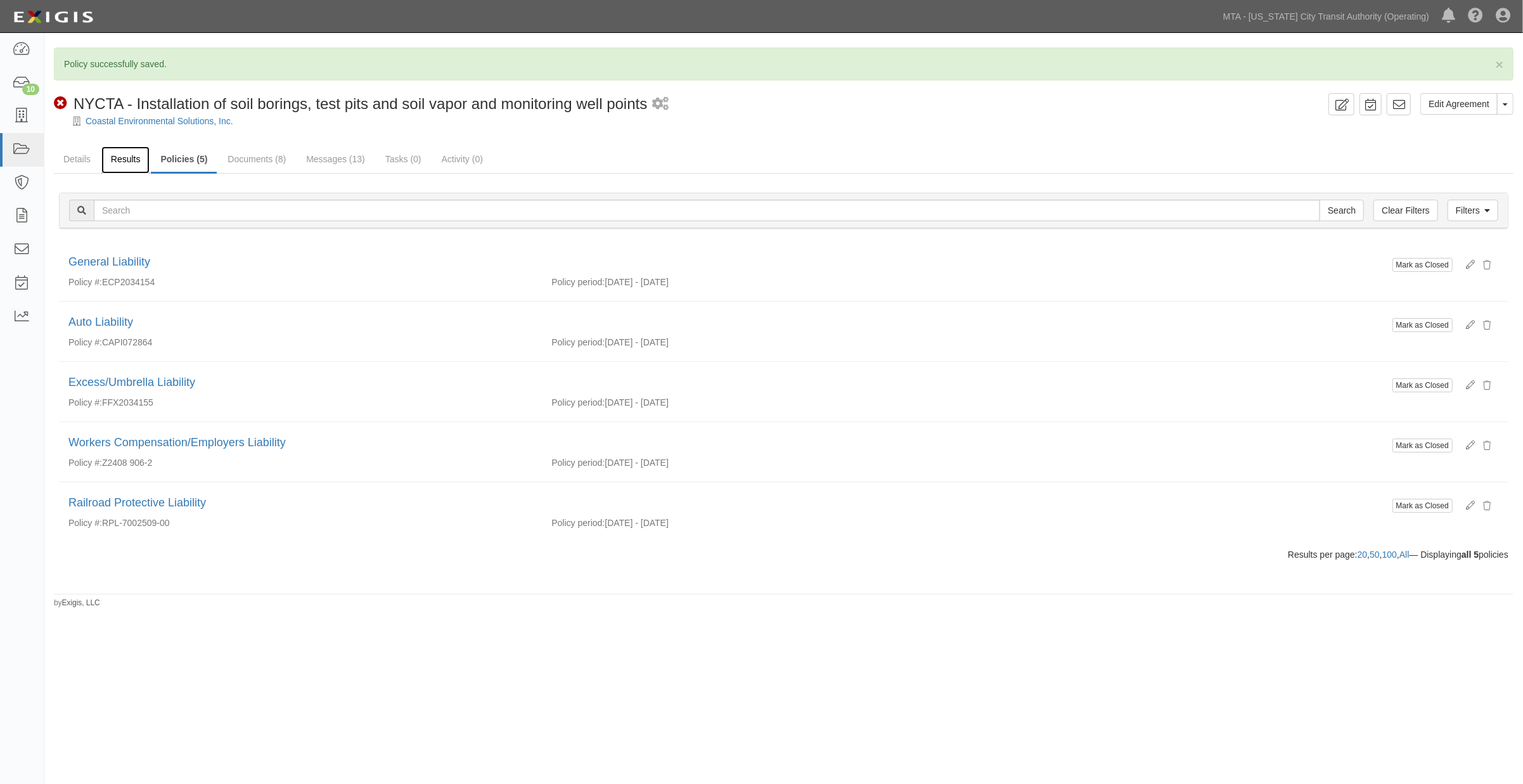
click at [123, 156] on link "Results" at bounding box center [126, 159] width 49 height 27
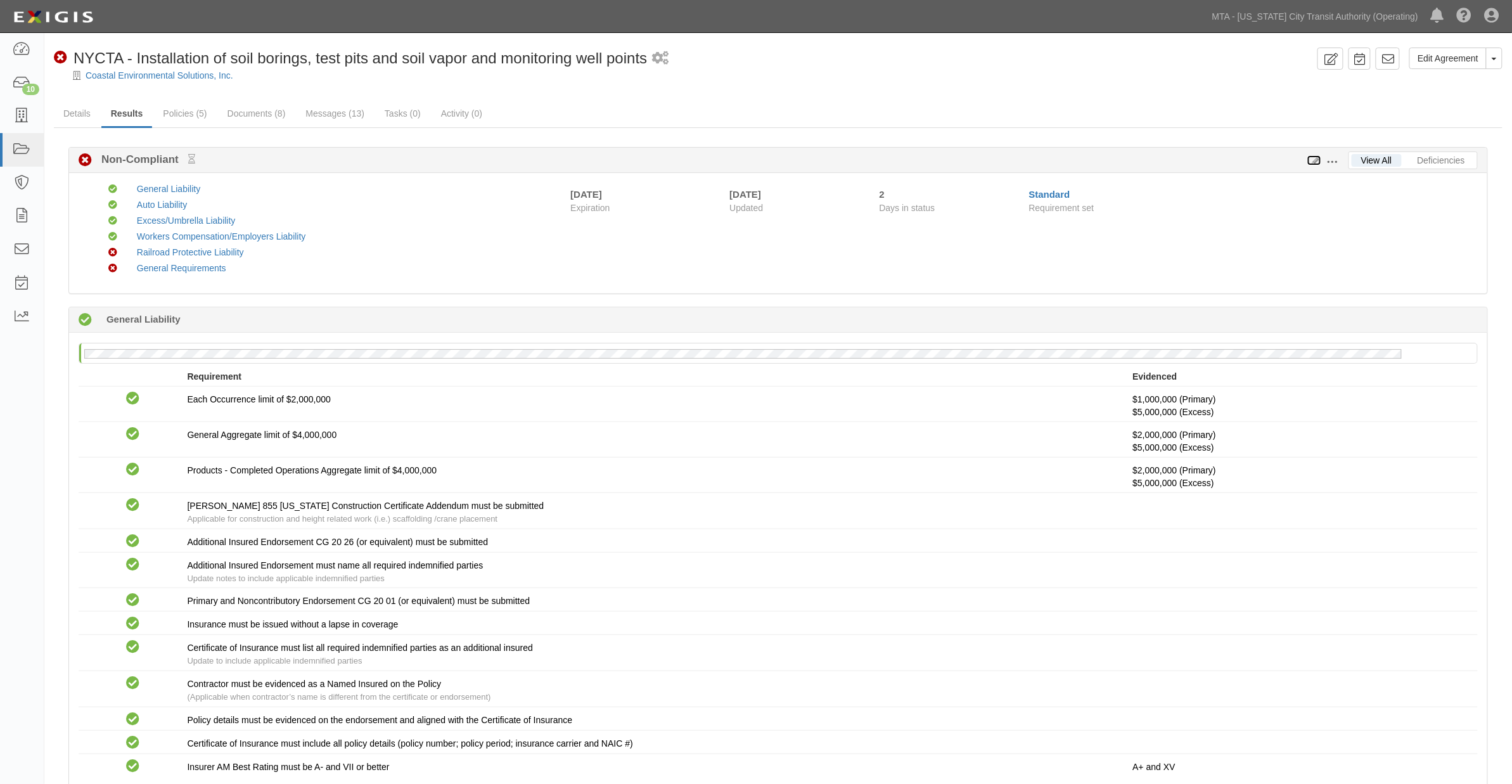
click at [1315, 162] on icon at bounding box center [1314, 161] width 14 height 9
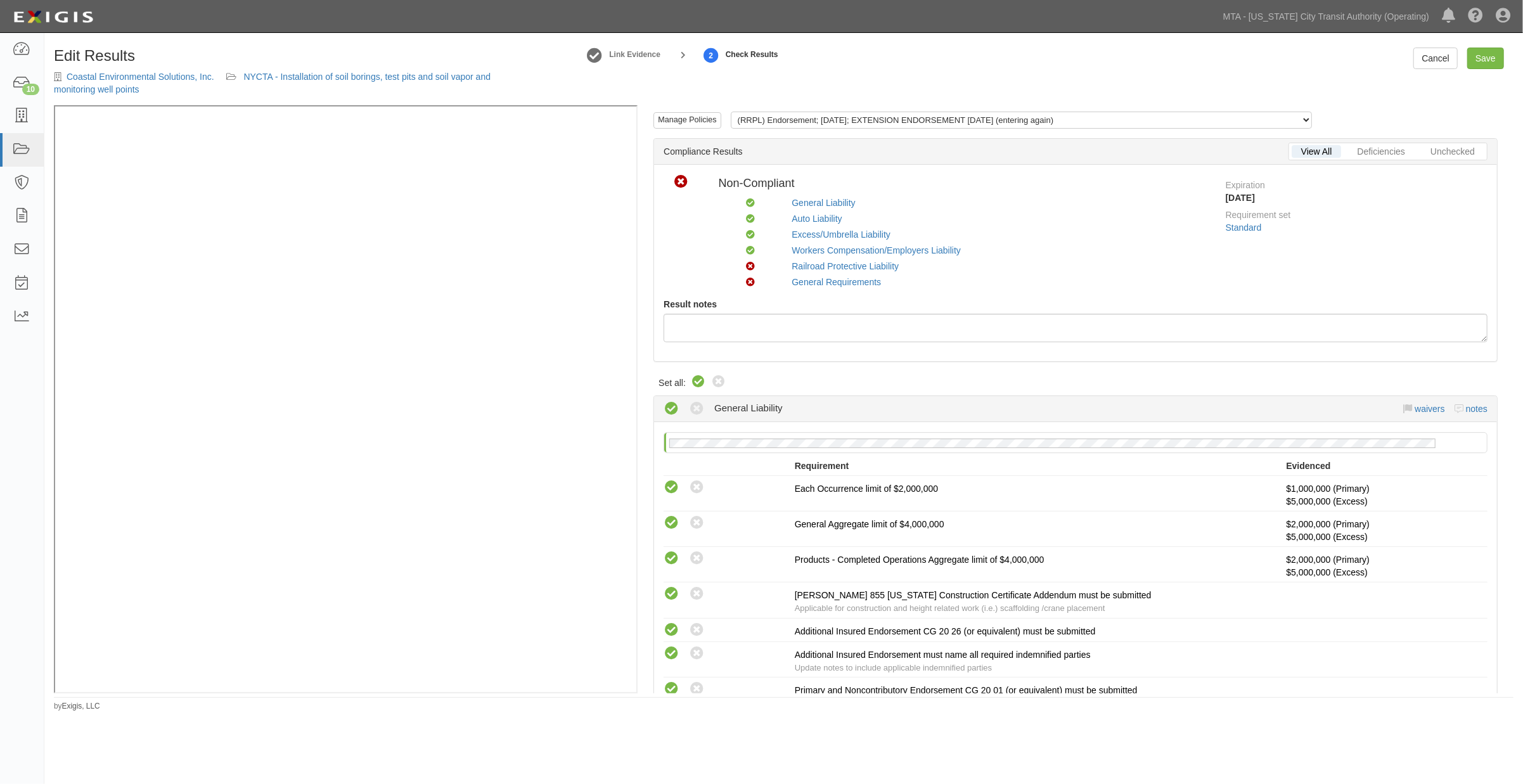
click at [698, 378] on icon at bounding box center [698, 382] width 15 height 15
radio input "true"
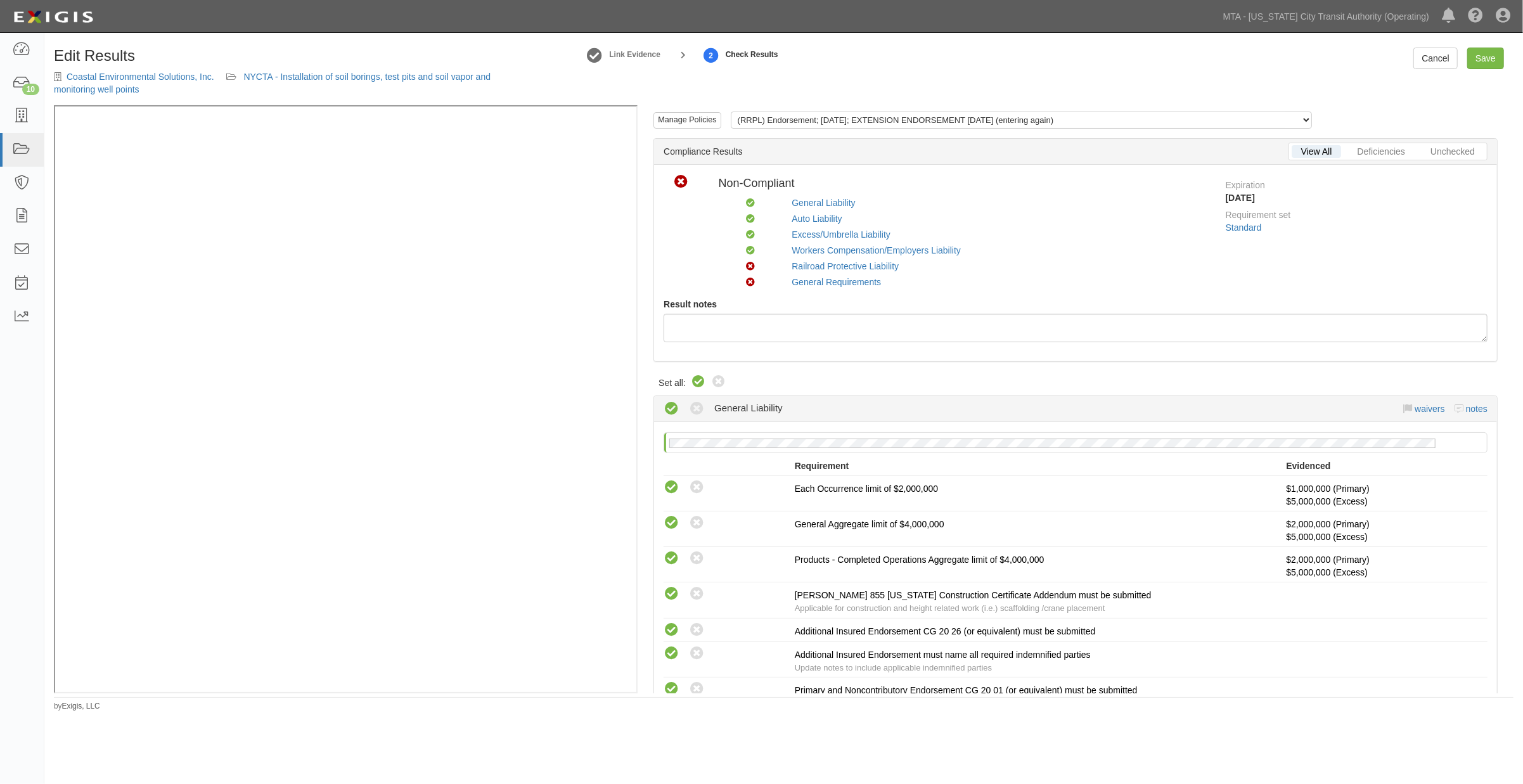
radio input "true"
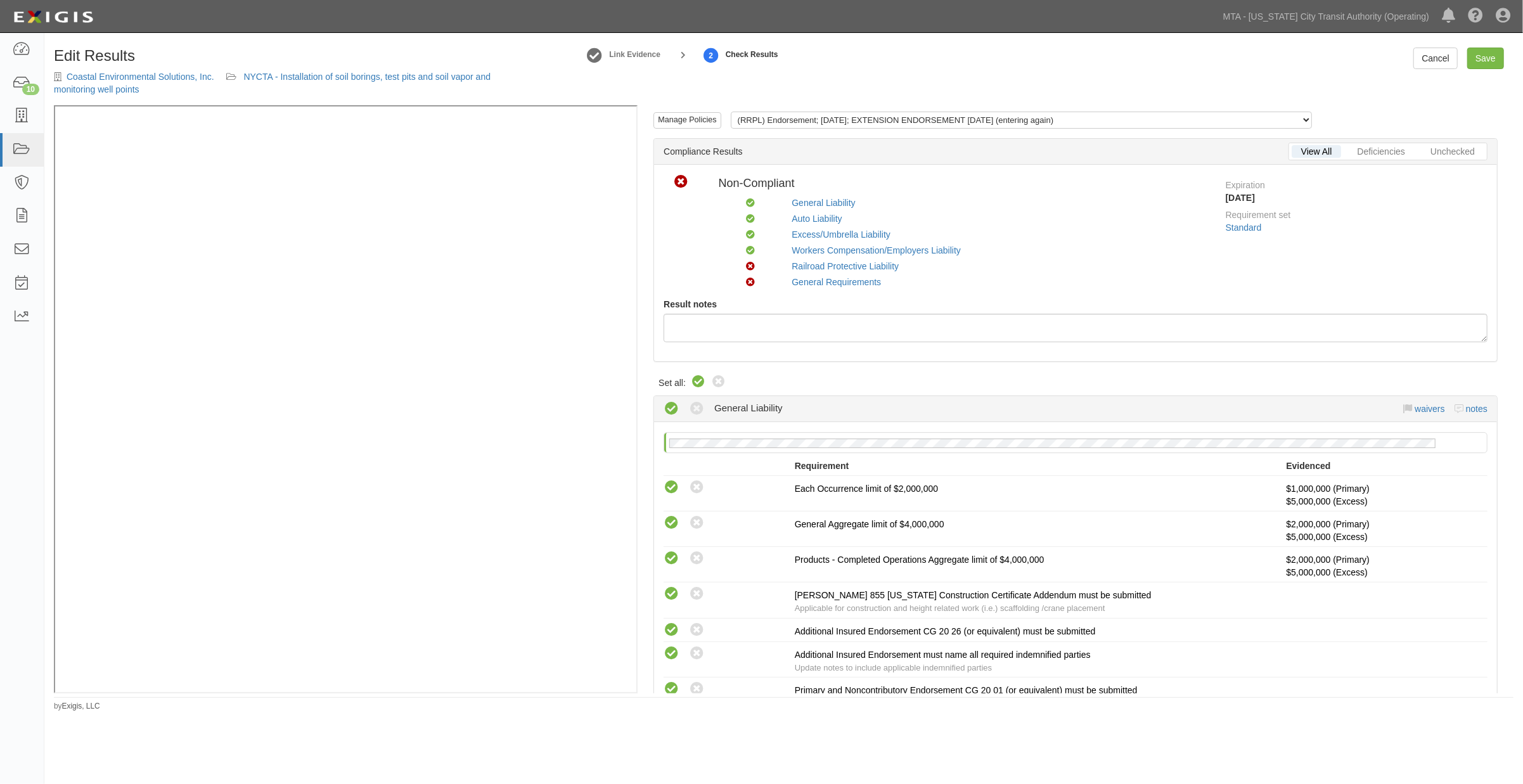
radio input "true"
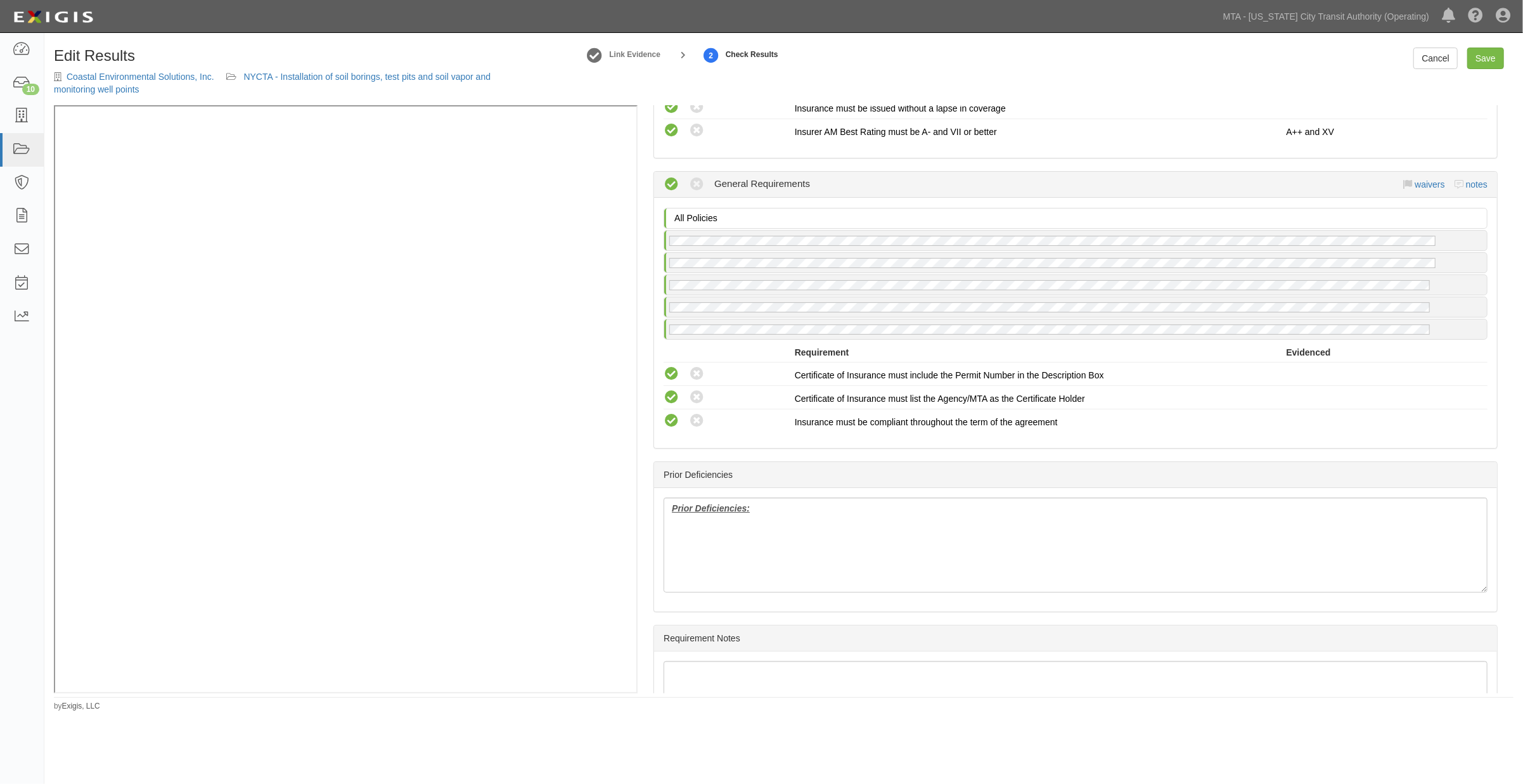
scroll to position [1990, 0]
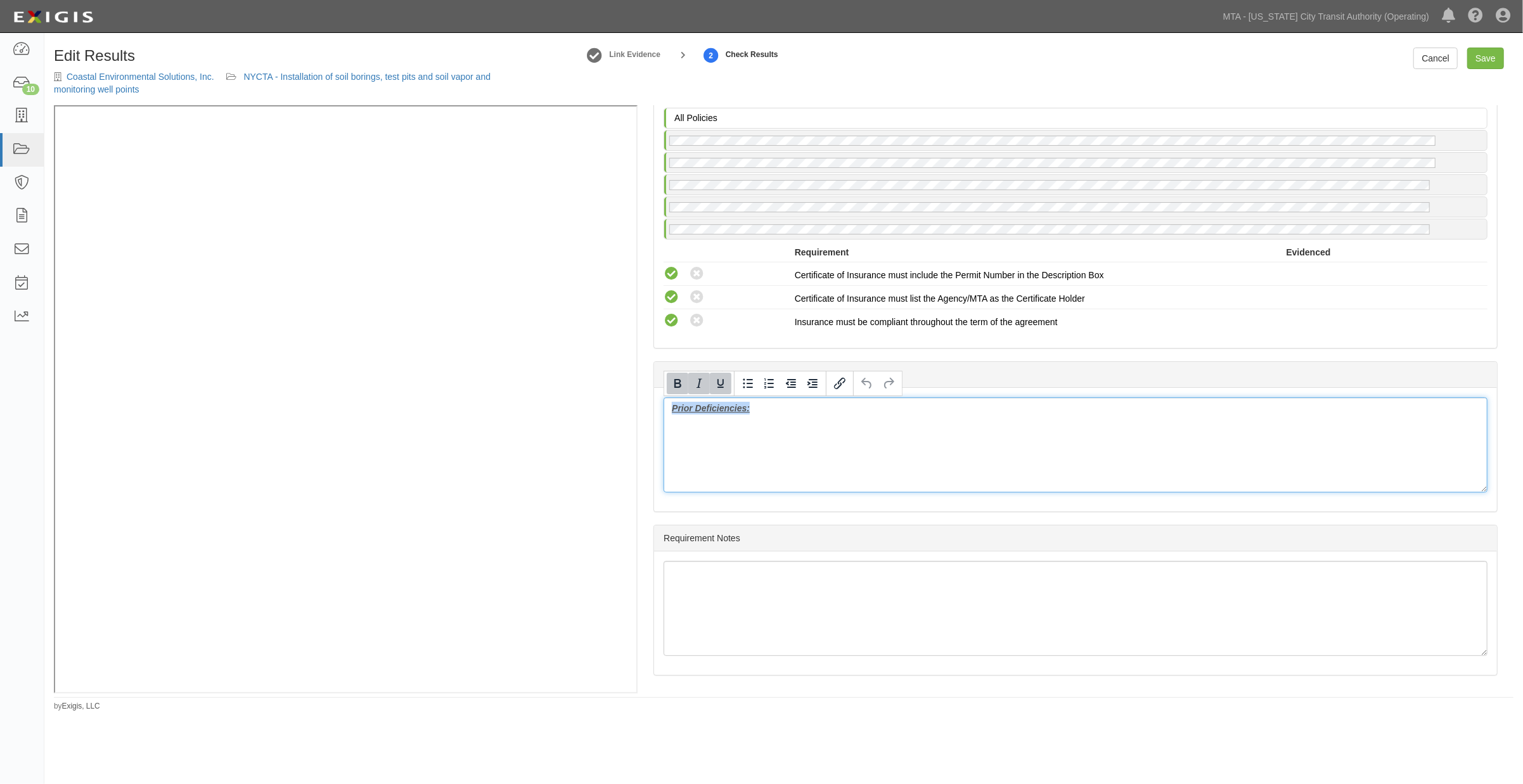
drag, startPoint x: 783, startPoint y: 419, endPoint x: 635, endPoint y: 419, distance: 148.0
click at [559, 275] on div "Manage Policies (RRPL) Endorsement; 10/1/2025; EXTENSION ENDORSEMENT 11.30.25 (…" at bounding box center [784, 399] width 1460 height 588
click at [1490, 59] on link "Save" at bounding box center [1485, 58] width 37 height 22
radio input "true"
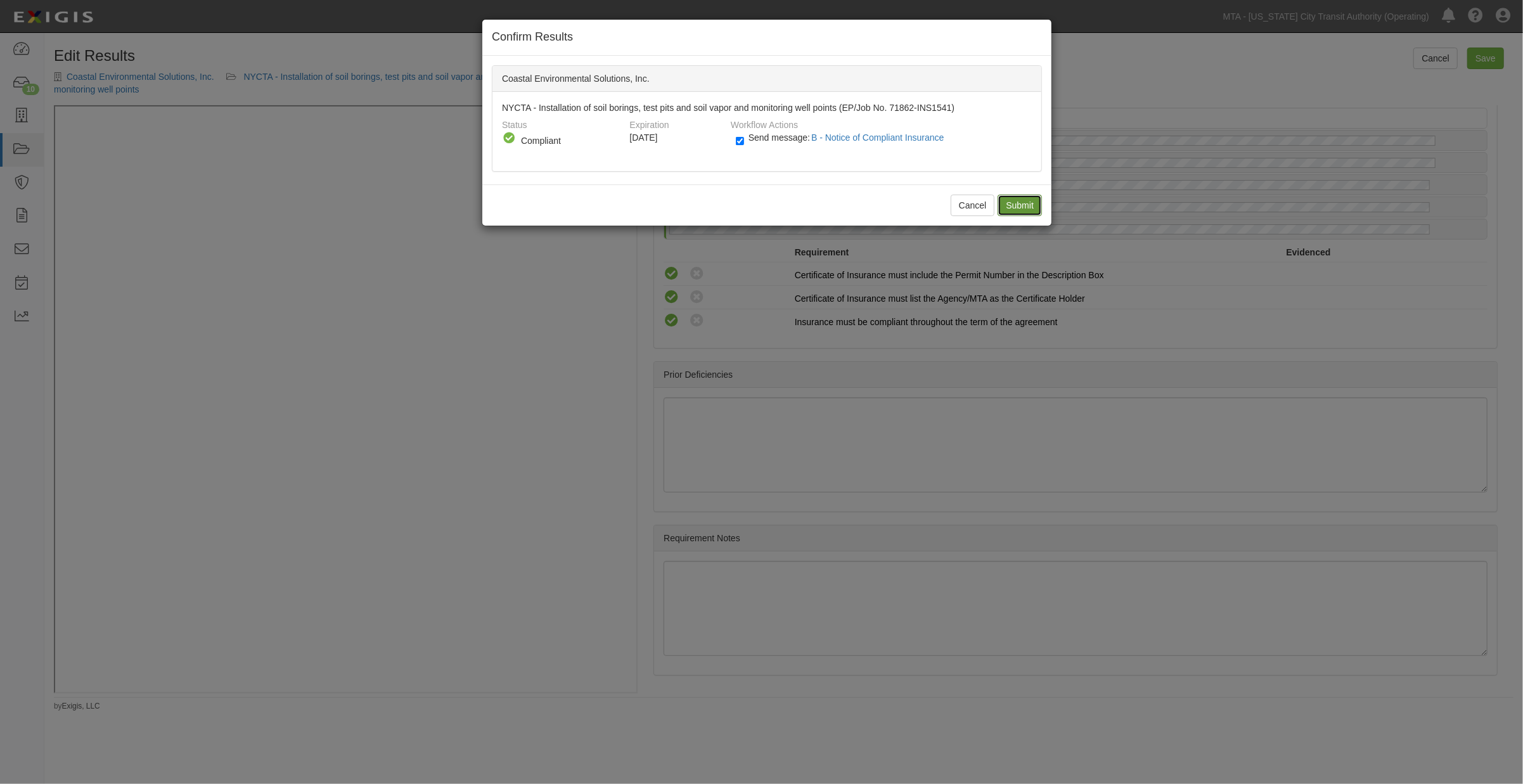
click at [1015, 201] on input "Submit" at bounding box center [1020, 205] width 45 height 22
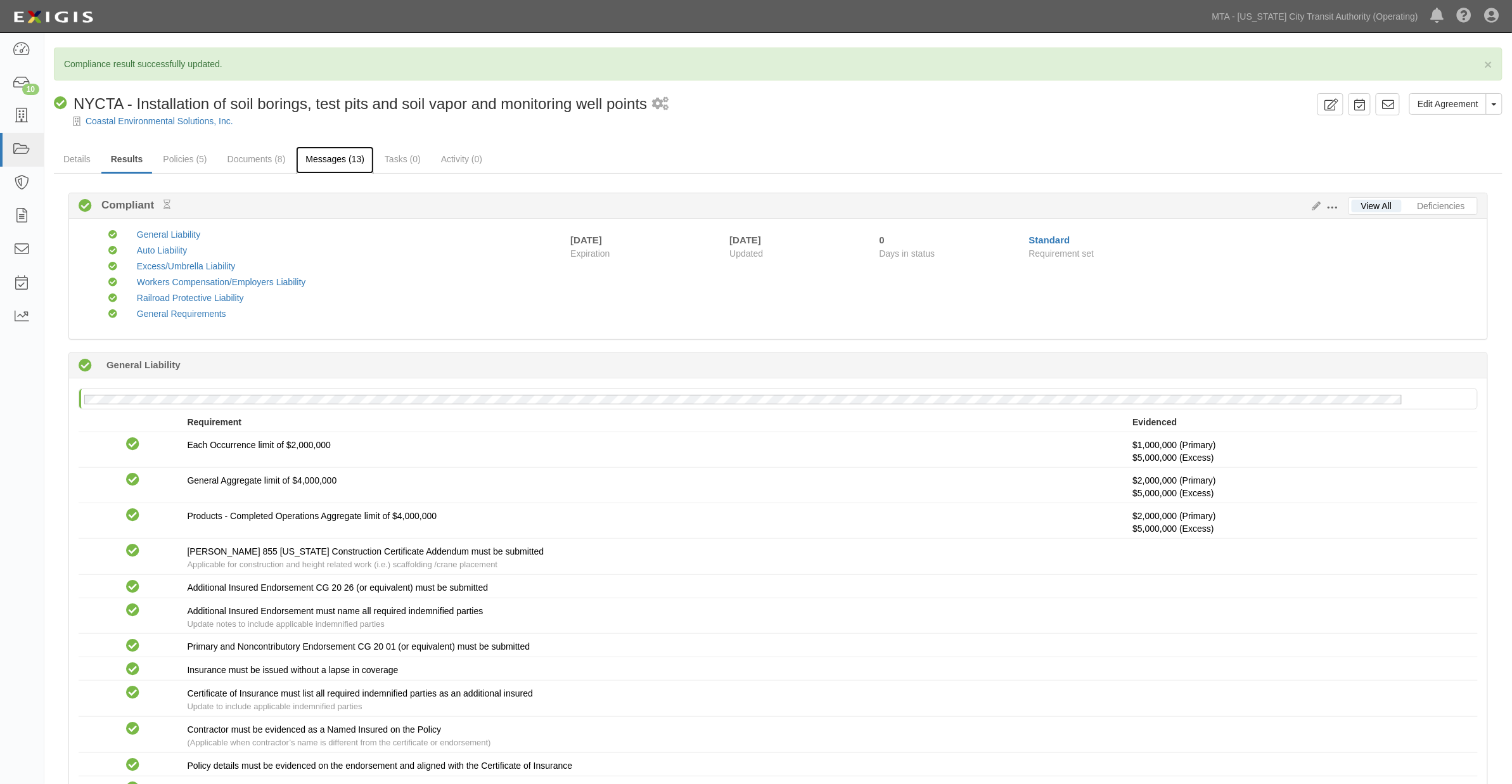
click at [343, 158] on link "Messages (13)" at bounding box center [334, 159] width 78 height 27
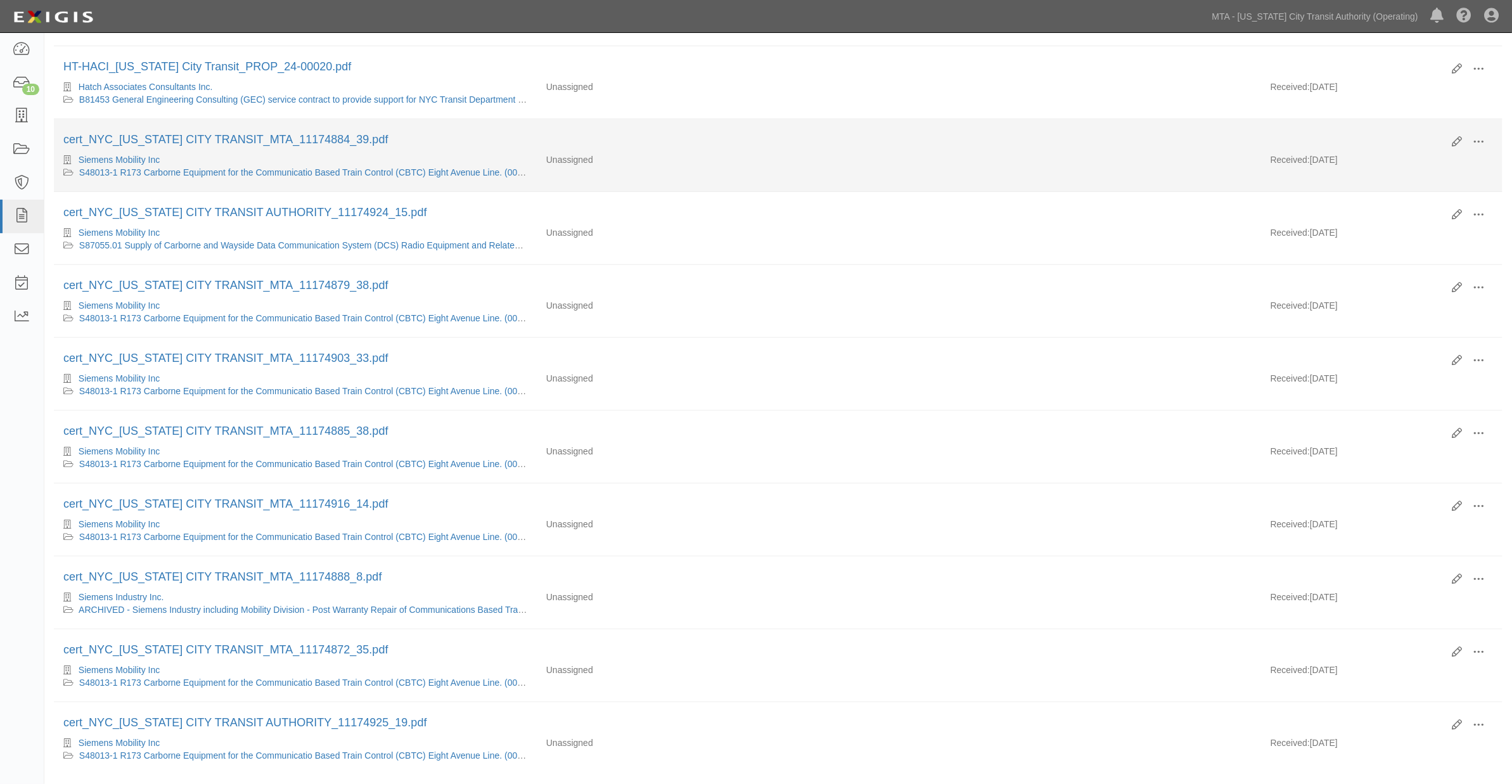
scroll to position [275, 0]
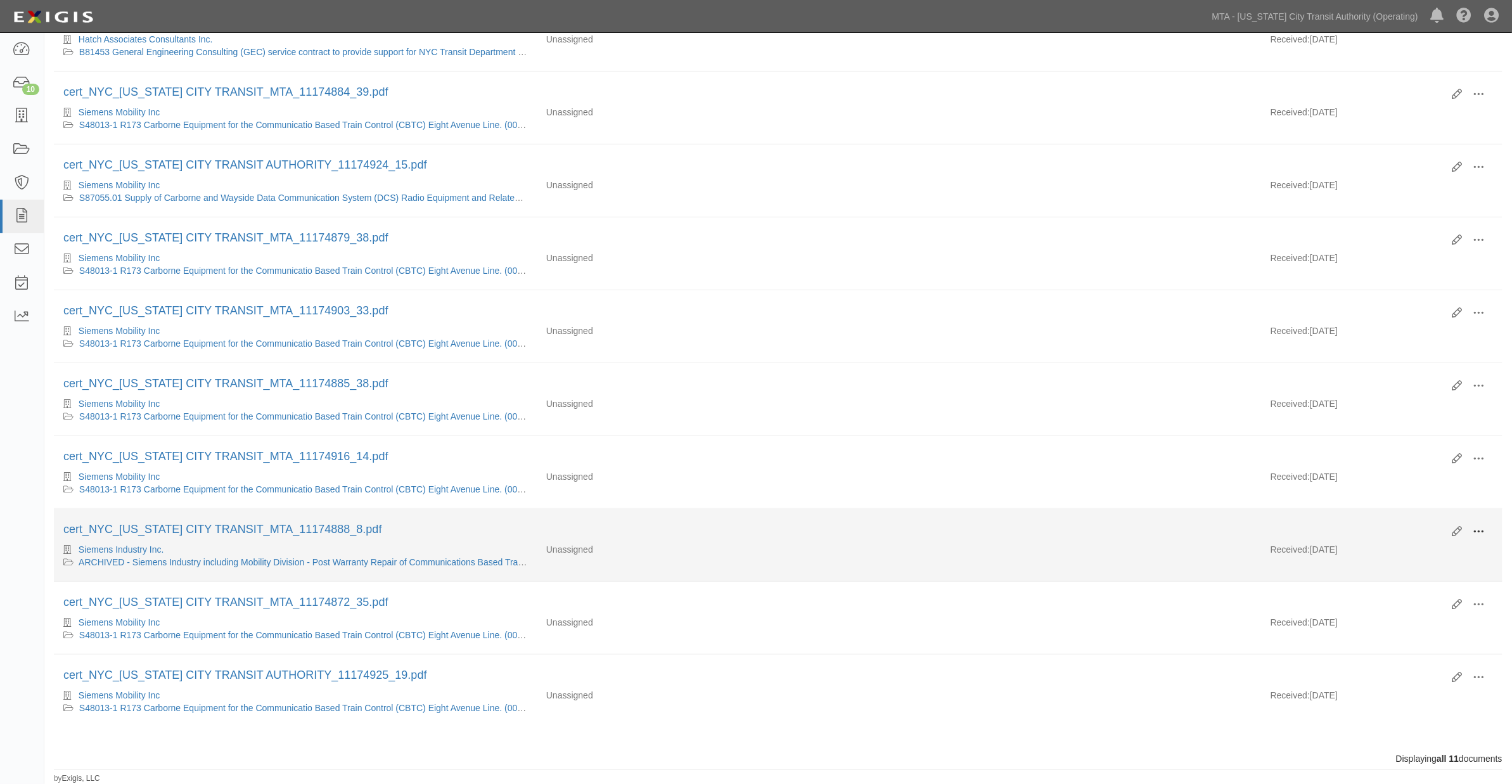
click at [1481, 526] on span at bounding box center [1479, 531] width 11 height 11
click at [1399, 589] on link "Archive" at bounding box center [1418, 597] width 100 height 23
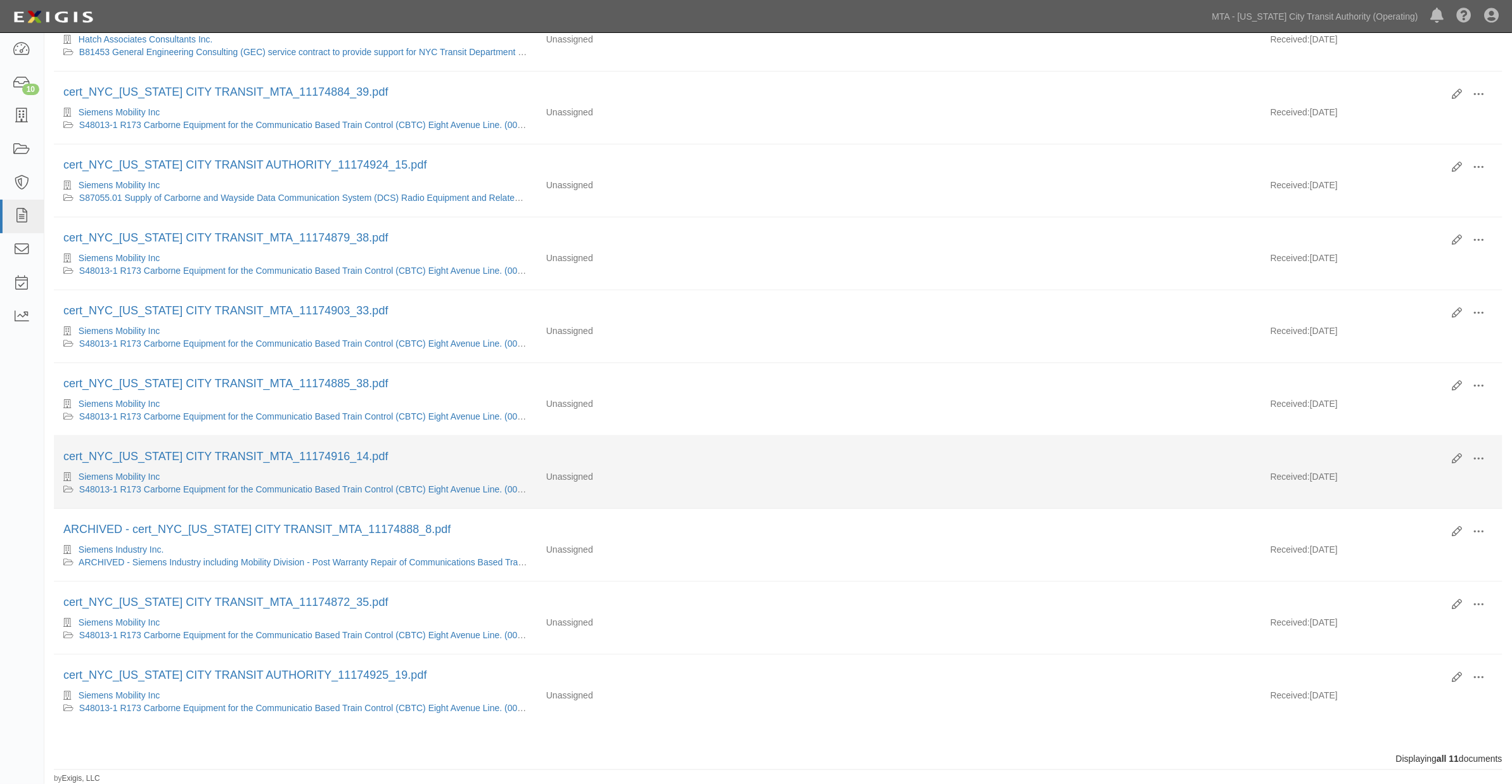
scroll to position [275, 0]
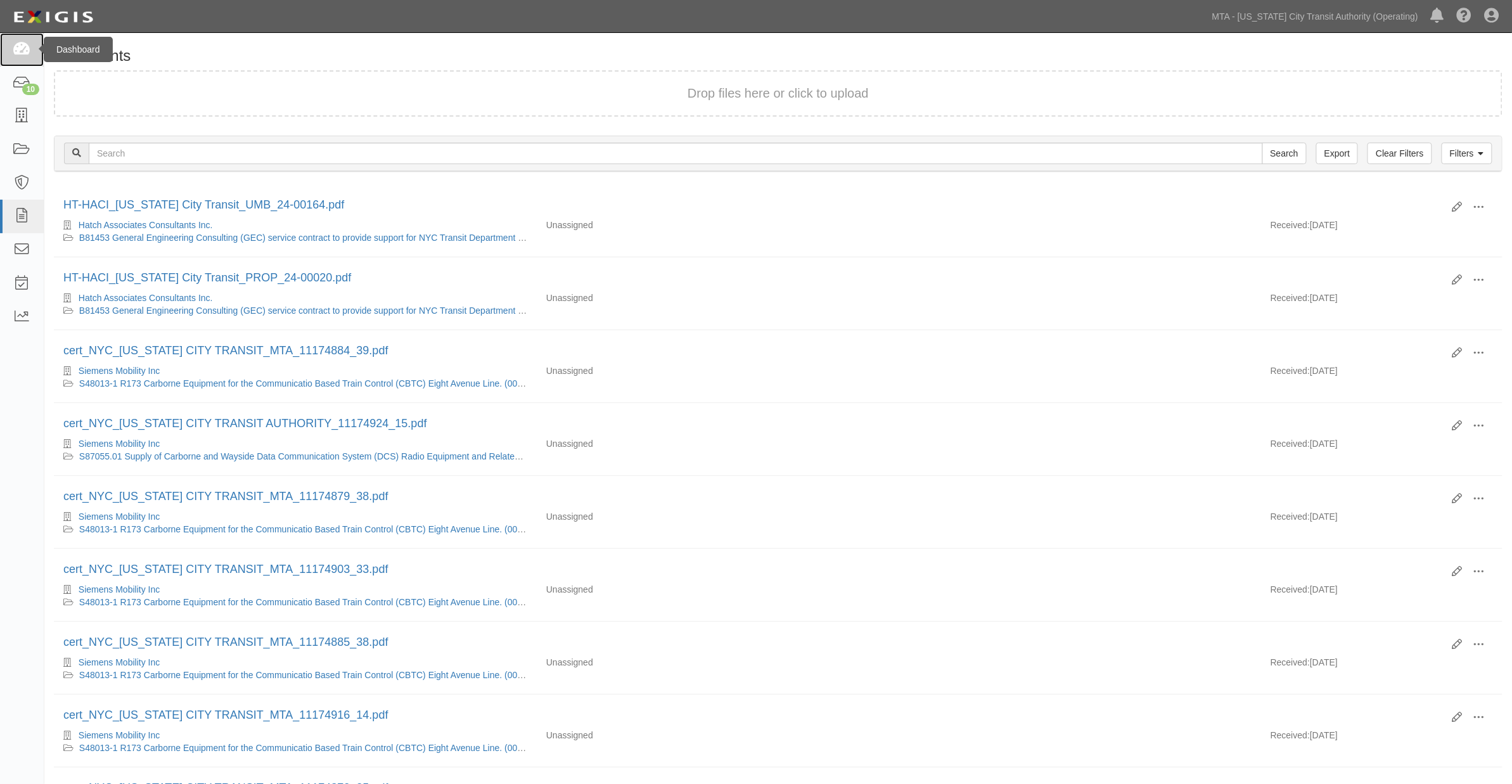
click at [22, 51] on icon at bounding box center [21, 50] width 18 height 15
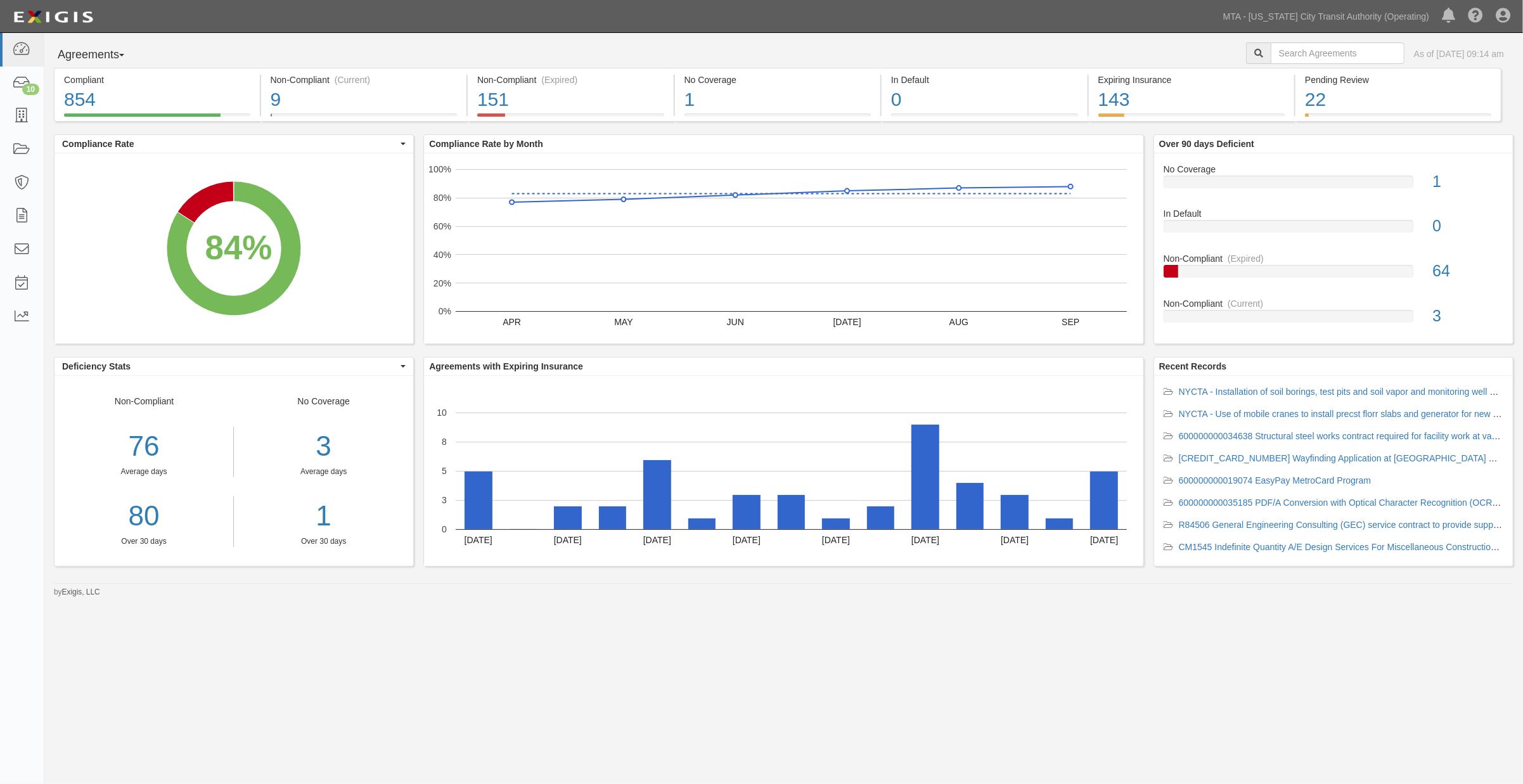
click at [726, 672] on div "Agreements Parties Agreements Coverages As of Oct 02, 2025 09:14 am Compliant 8…" at bounding box center [762, 386] width 1523 height 705
click at [1392, 106] on div "22" at bounding box center [1398, 99] width 186 height 27
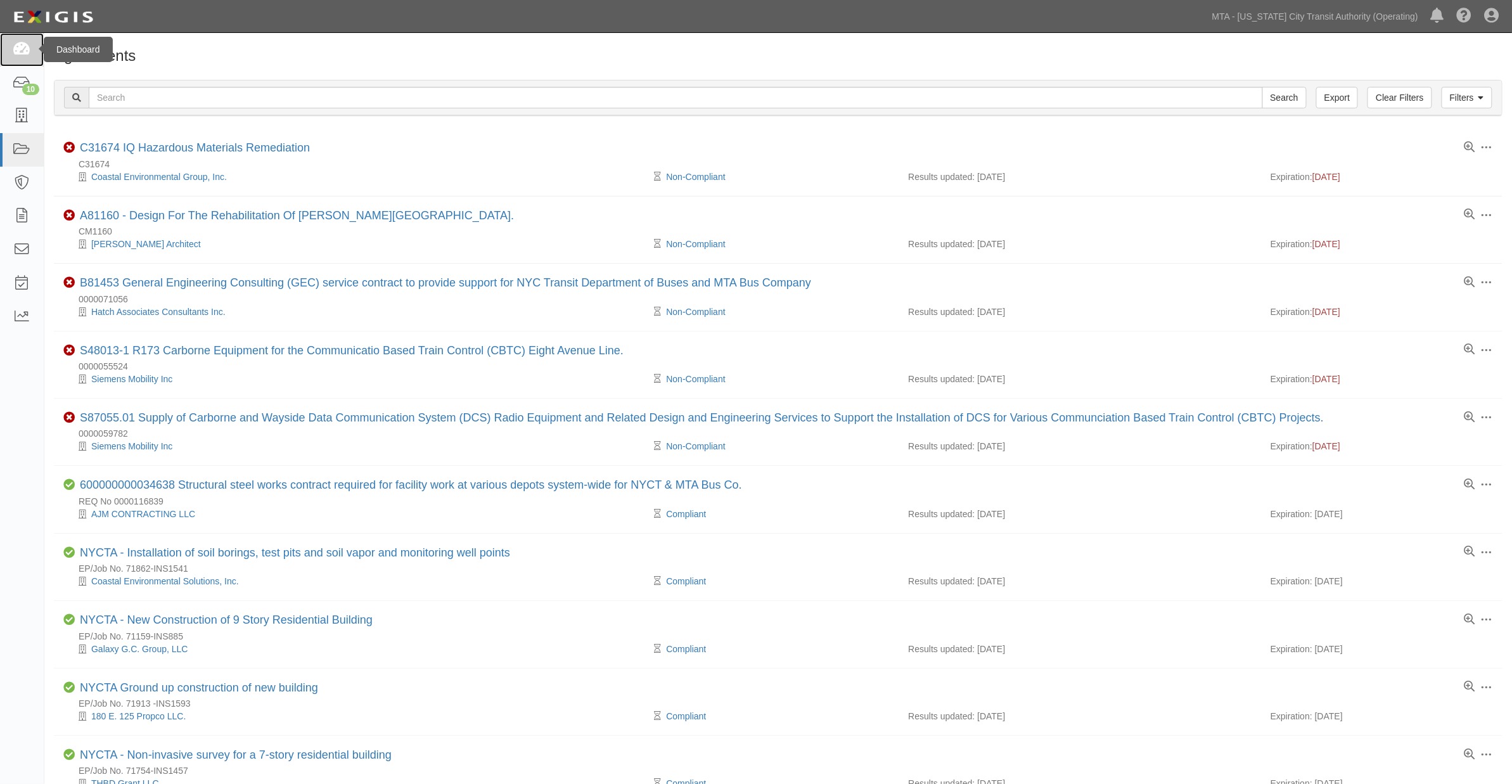
click at [18, 51] on icon at bounding box center [21, 50] width 18 height 15
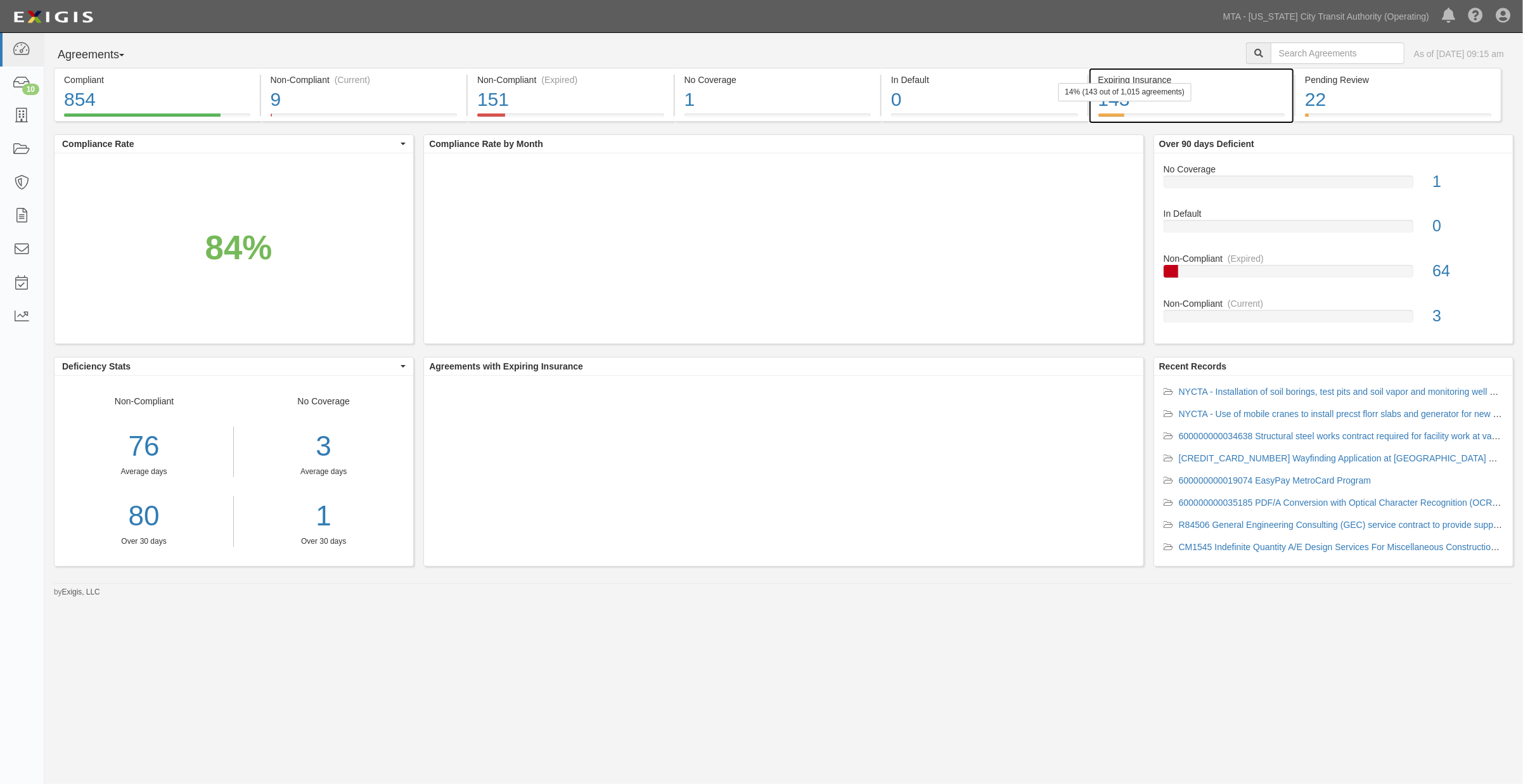
click at [1205, 93] on div "143" at bounding box center [1192, 99] width 187 height 27
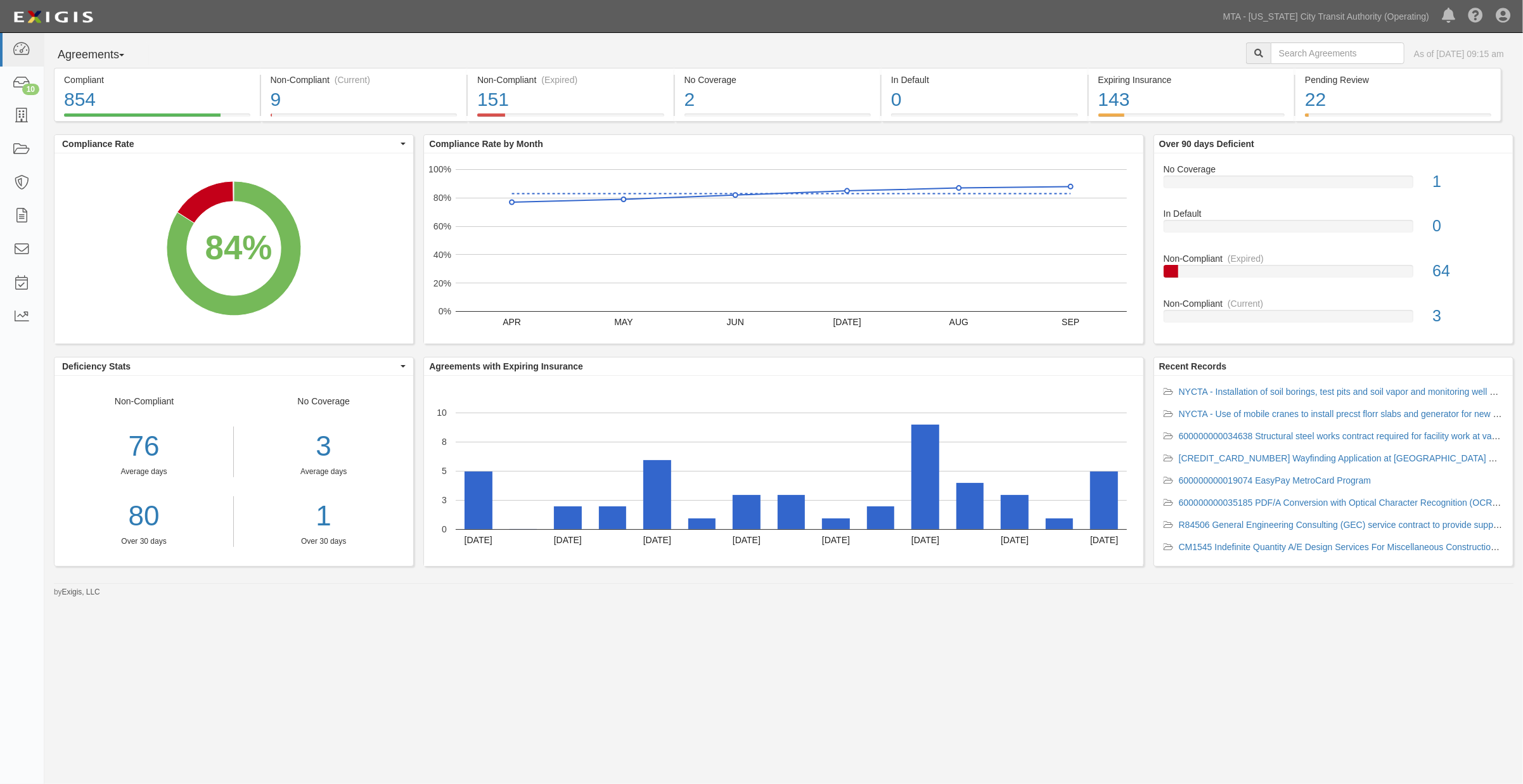
click at [695, 697] on div "Agreements Parties Agreements Coverages As of Oct 02, 2025 09:15 am Compliant 8…" at bounding box center [762, 386] width 1523 height 705
click at [670, 729] on div "Agreements Parties Agreements Coverages As of Oct 02, 2025 09:15 am Compliant 8…" at bounding box center [762, 386] width 1523 height 705
click at [475, 504] on rect "A chart." at bounding box center [479, 500] width 28 height 58
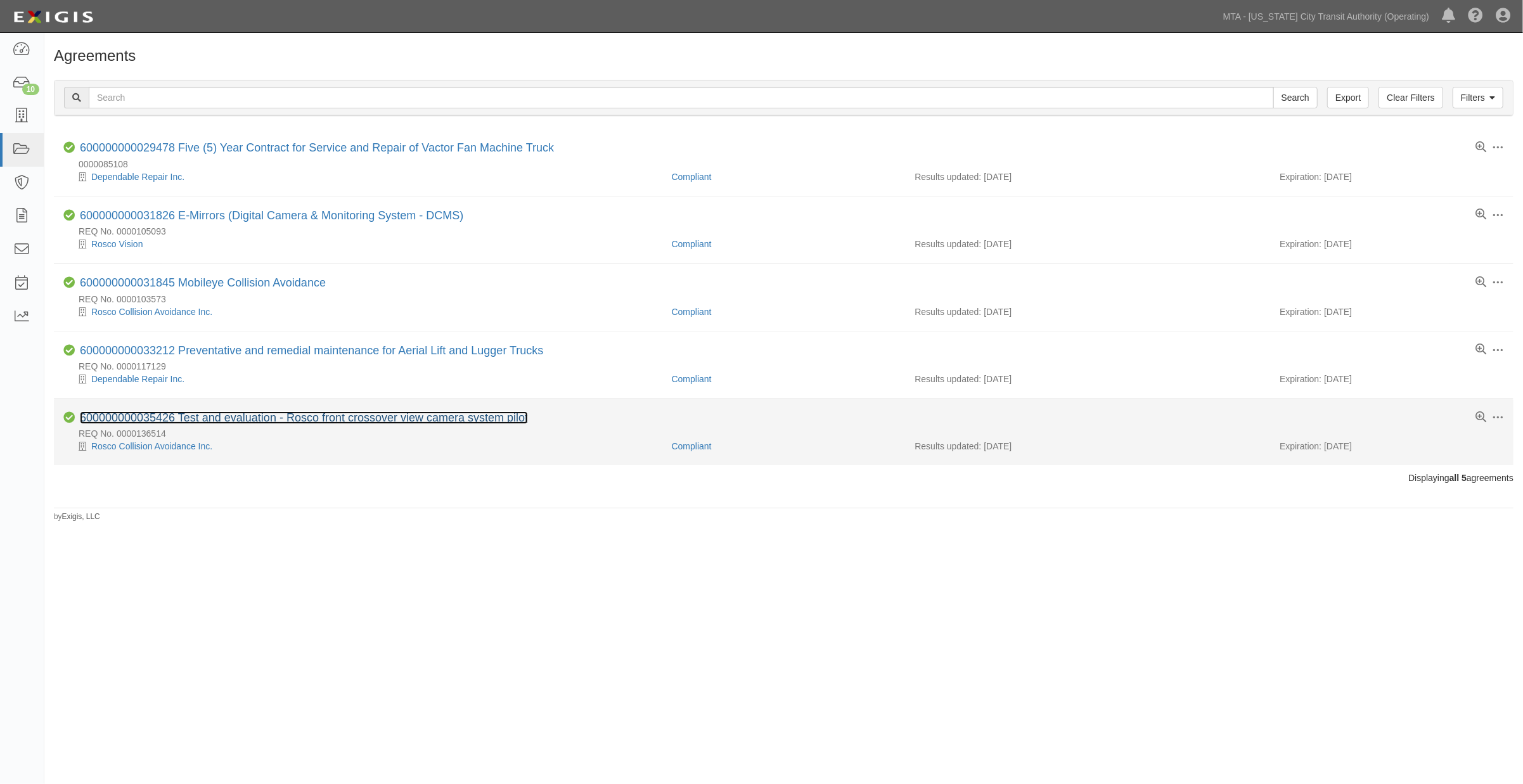
click at [292, 419] on link "600000000035426 Test and evaluation - Rosco front crossover view camera system …" at bounding box center [304, 417] width 448 height 12
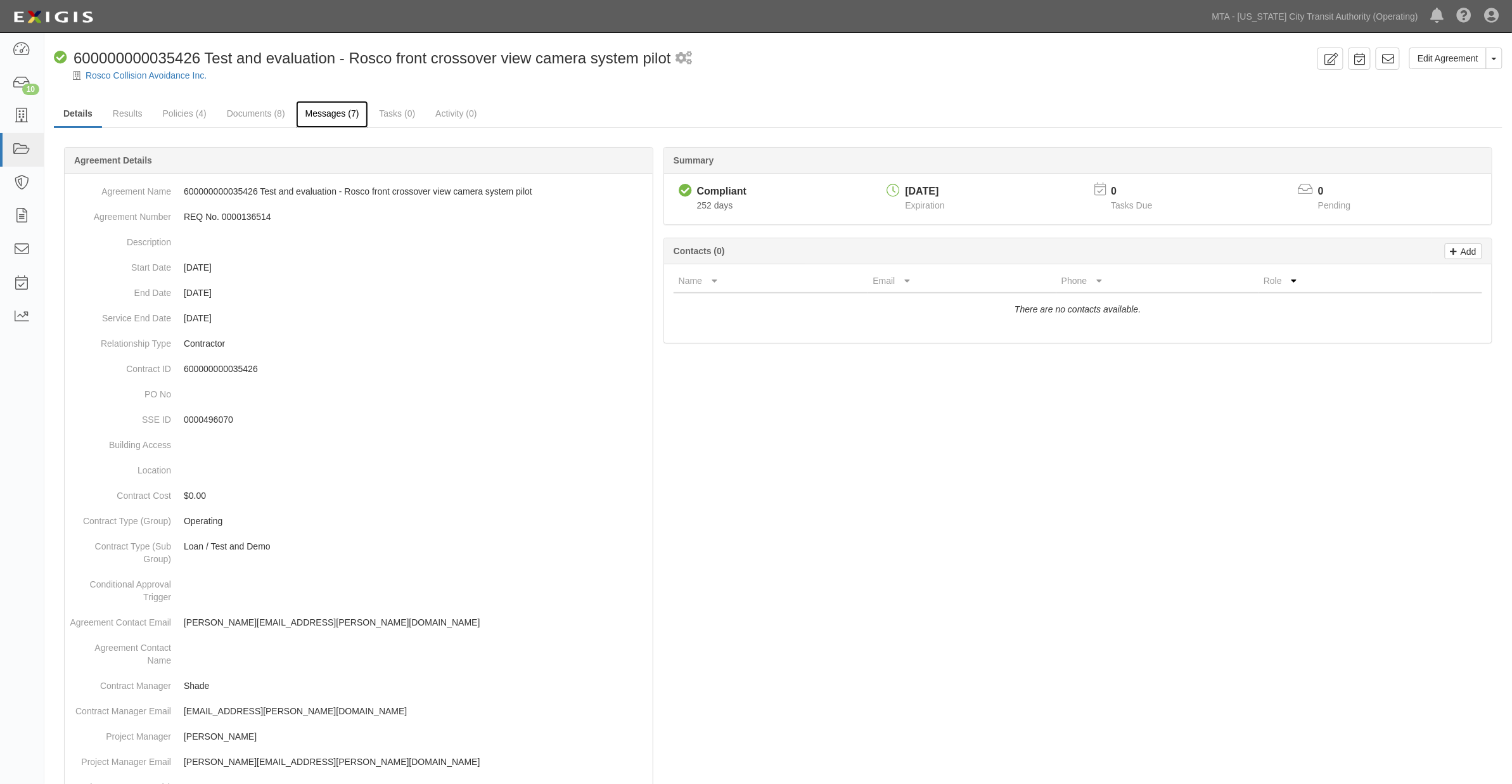
click at [334, 105] on link "Messages (7)" at bounding box center [332, 114] width 73 height 27
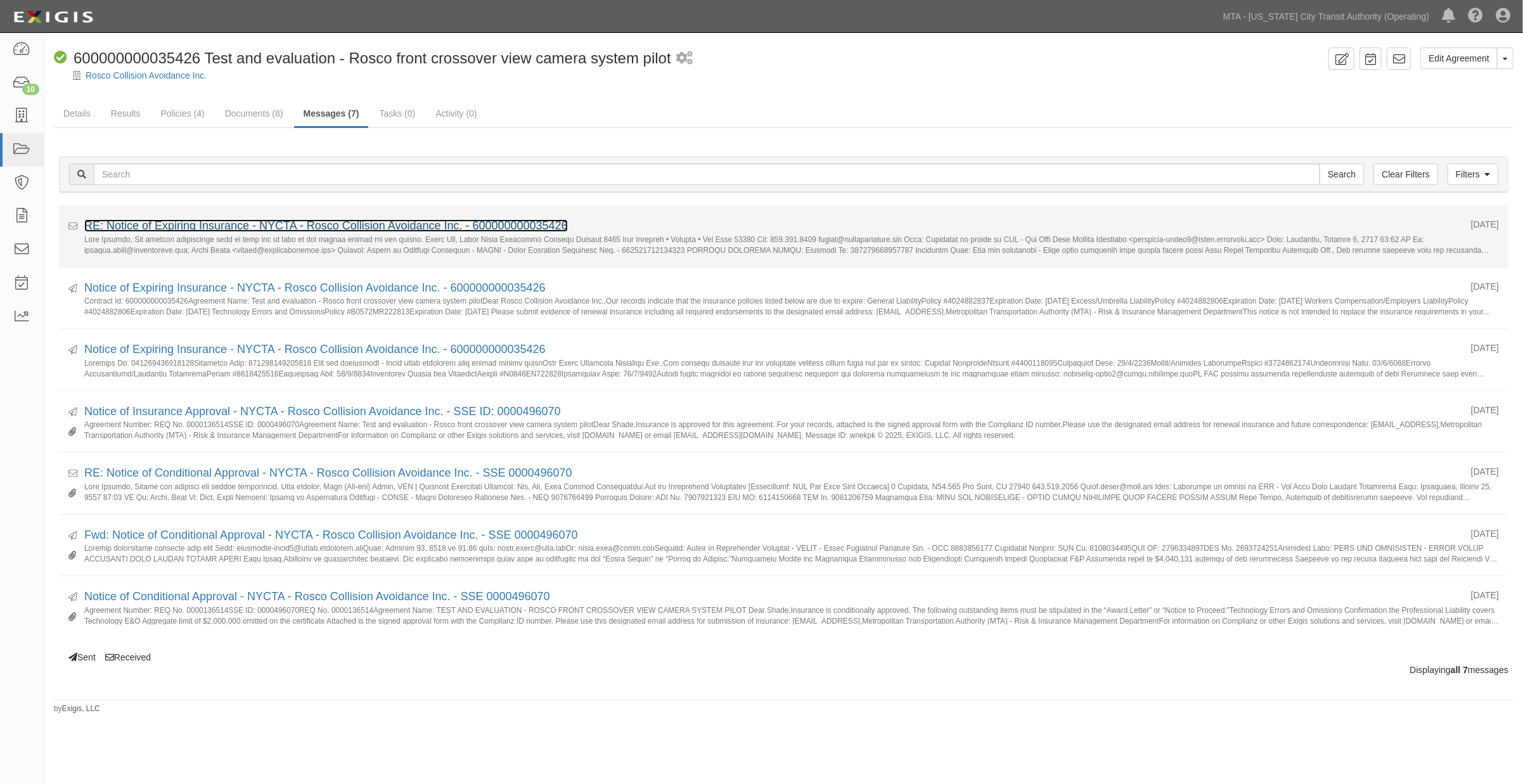
click at [317, 221] on link "RE: Notice of Expiring Insurance - NYCTA - Rosco Collision Avoidance Inc. - 600…" at bounding box center [326, 226] width 483 height 12
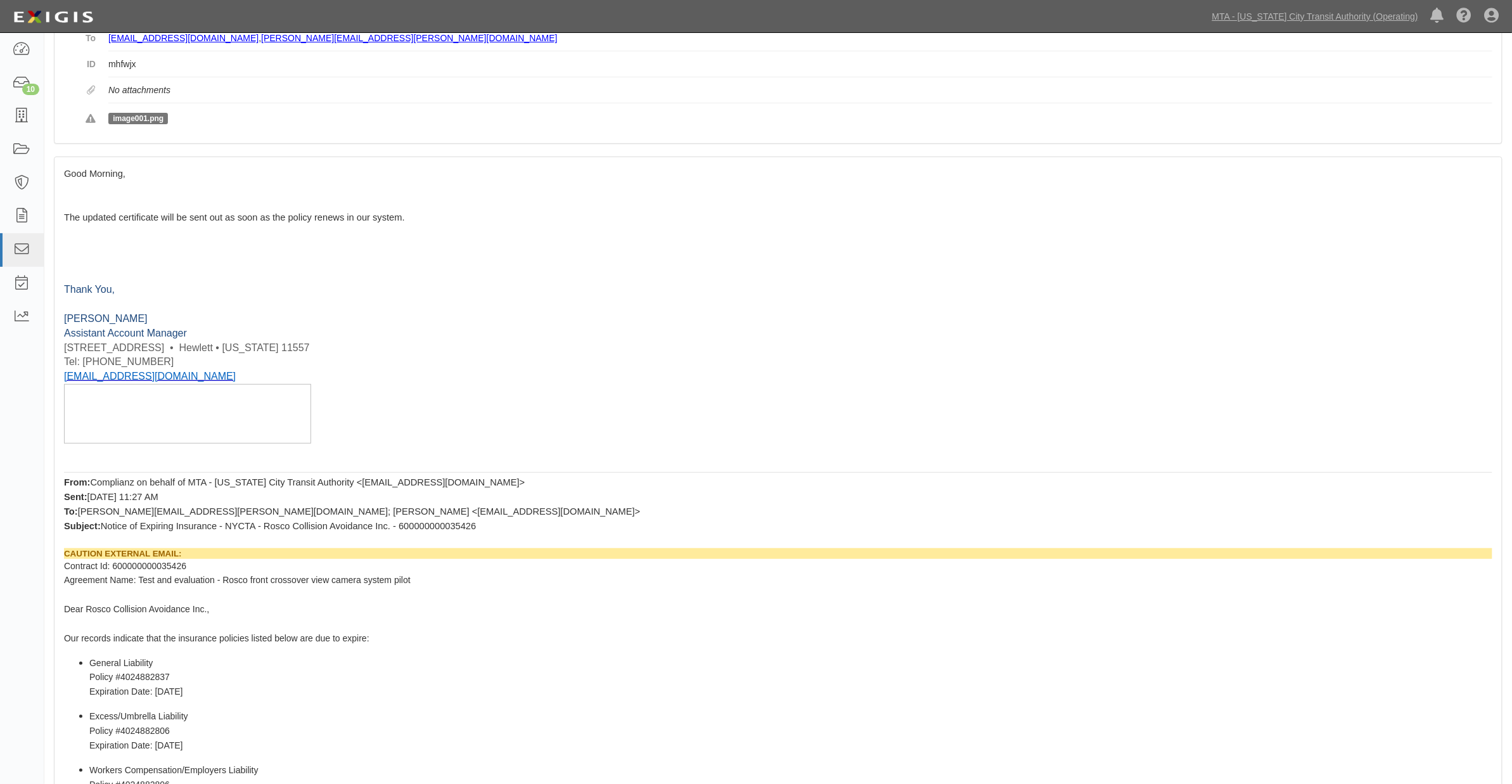
scroll to position [141, 0]
drag, startPoint x: 194, startPoint y: 377, endPoint x: 53, endPoint y: 385, distance: 141.2
click at [54, 385] on section "Good Morning, The updated certificate will be sent out as soon as the policy re…" at bounding box center [778, 674] width 1448 height 1037
copy span "[EMAIL_ADDRESS][DOMAIN_NAME]"
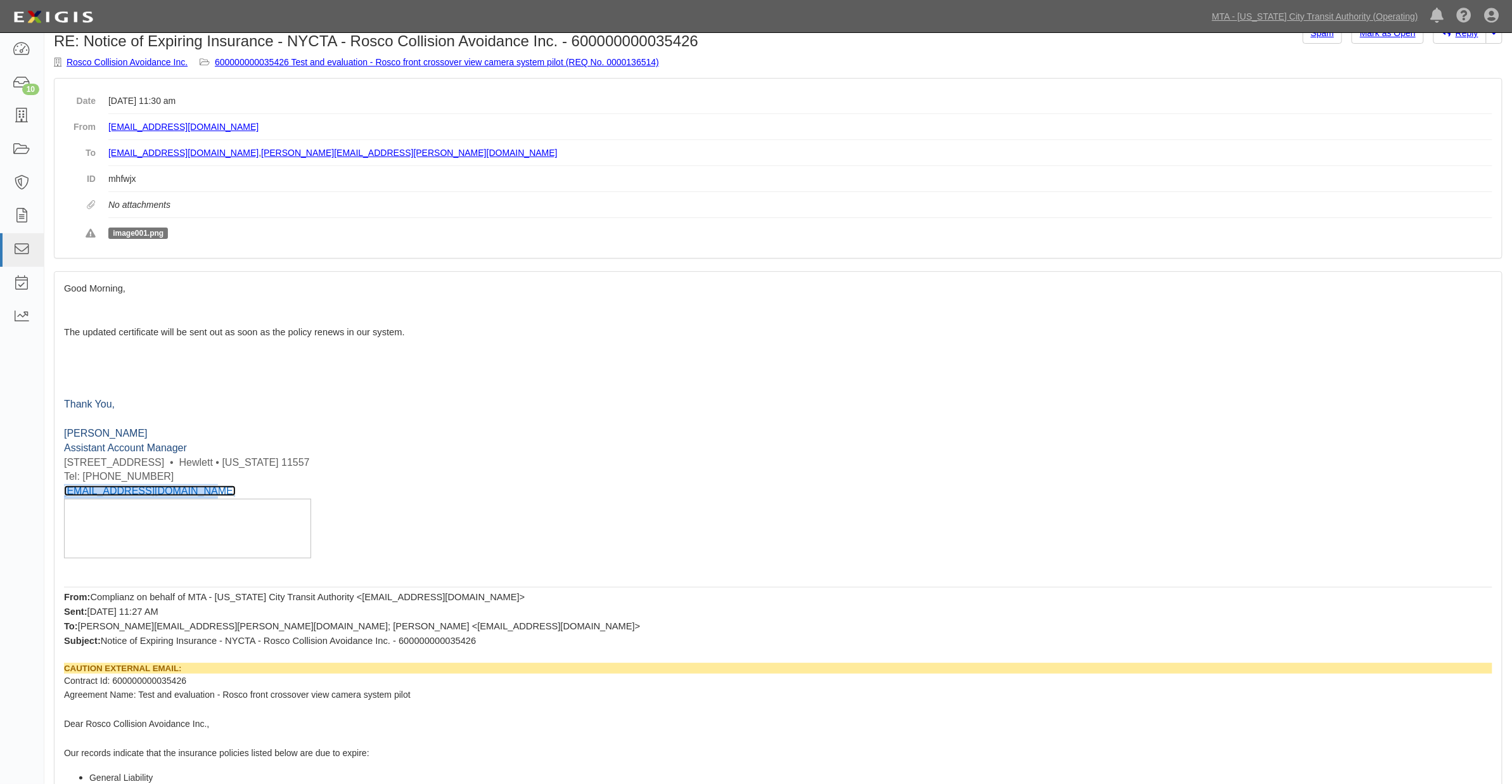
scroll to position [0, 0]
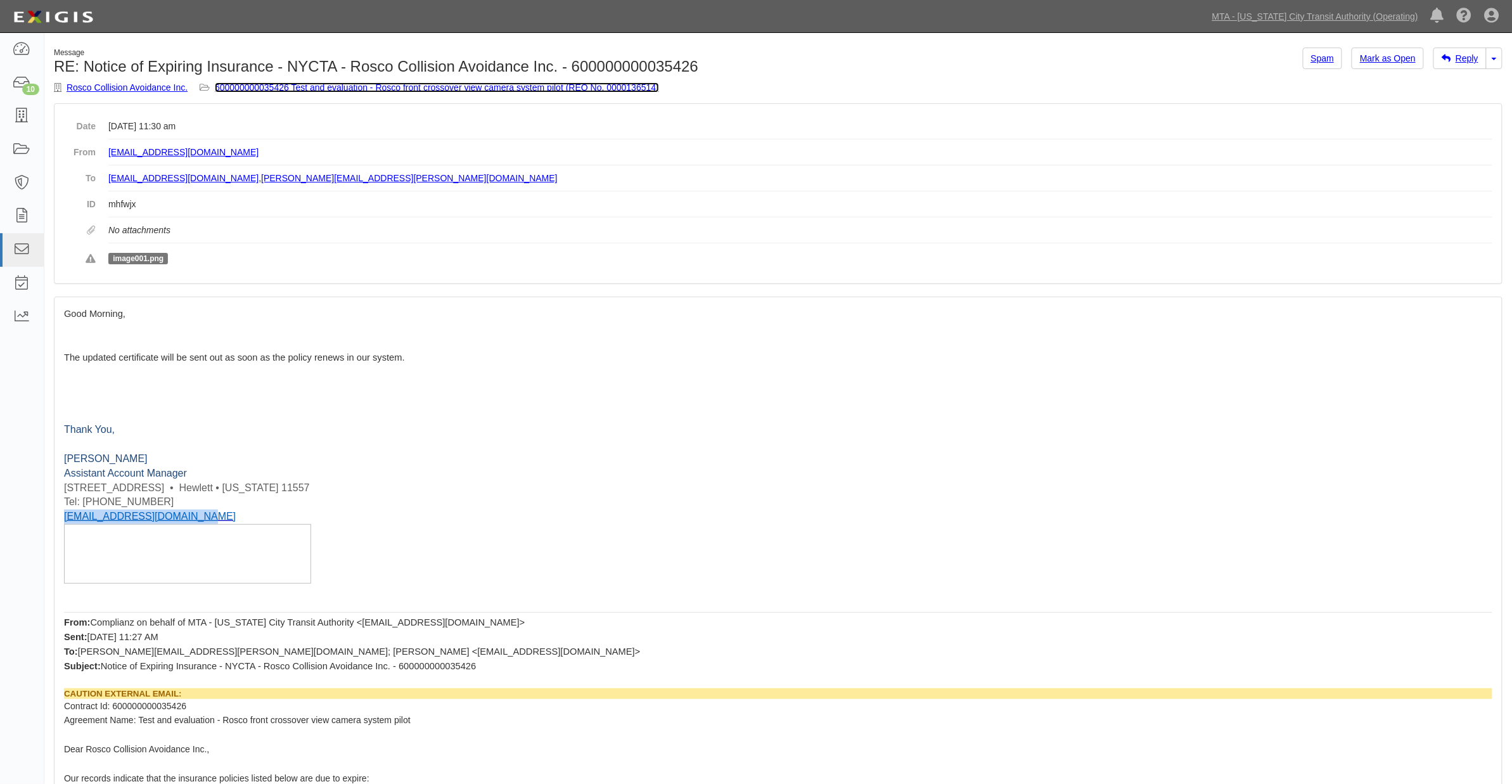
click at [510, 88] on link "600000000035426 Test and evaluation - Rosco front crossover view camera system …" at bounding box center [437, 88] width 444 height 10
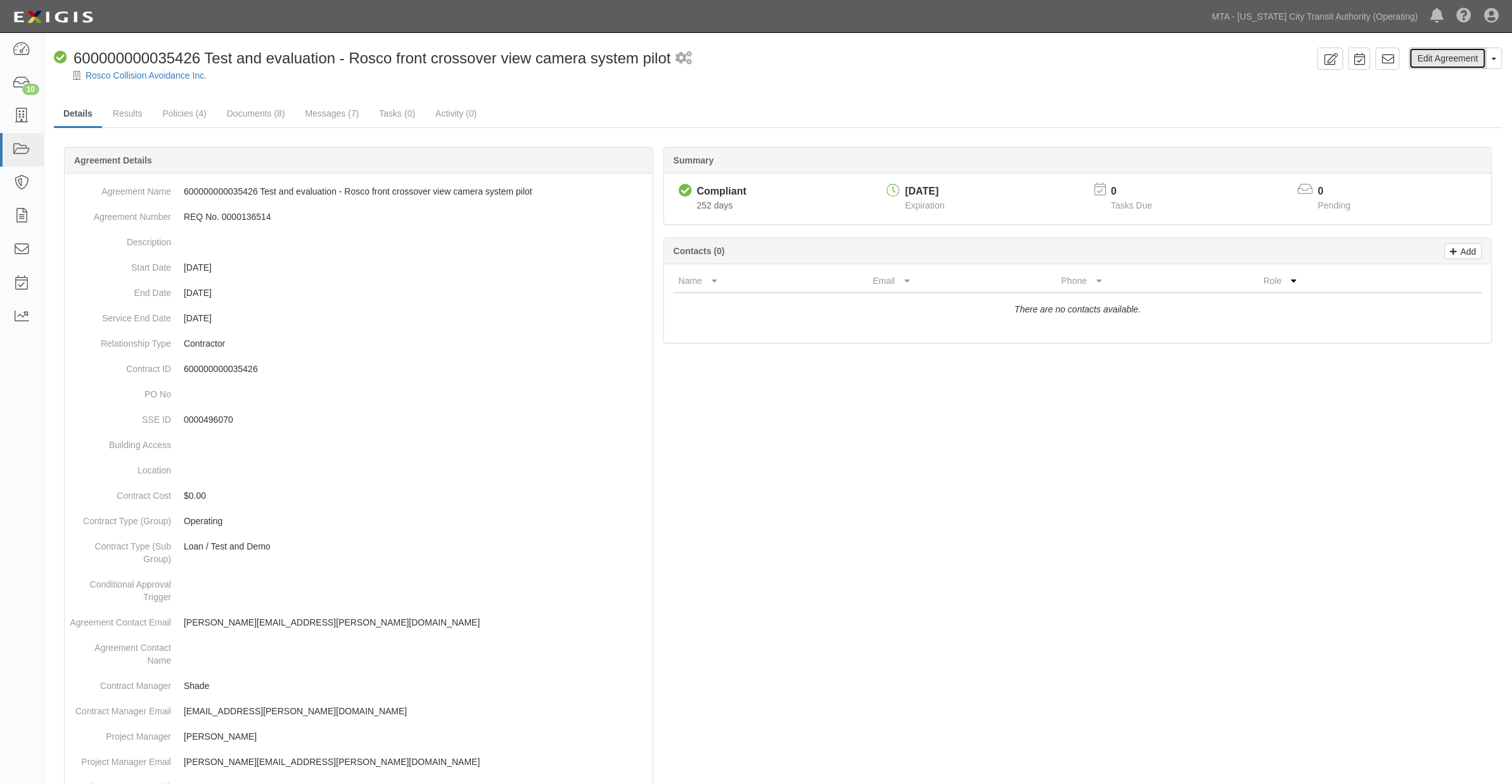
click at [1455, 58] on link "Edit Agreement" at bounding box center [1447, 58] width 77 height 22
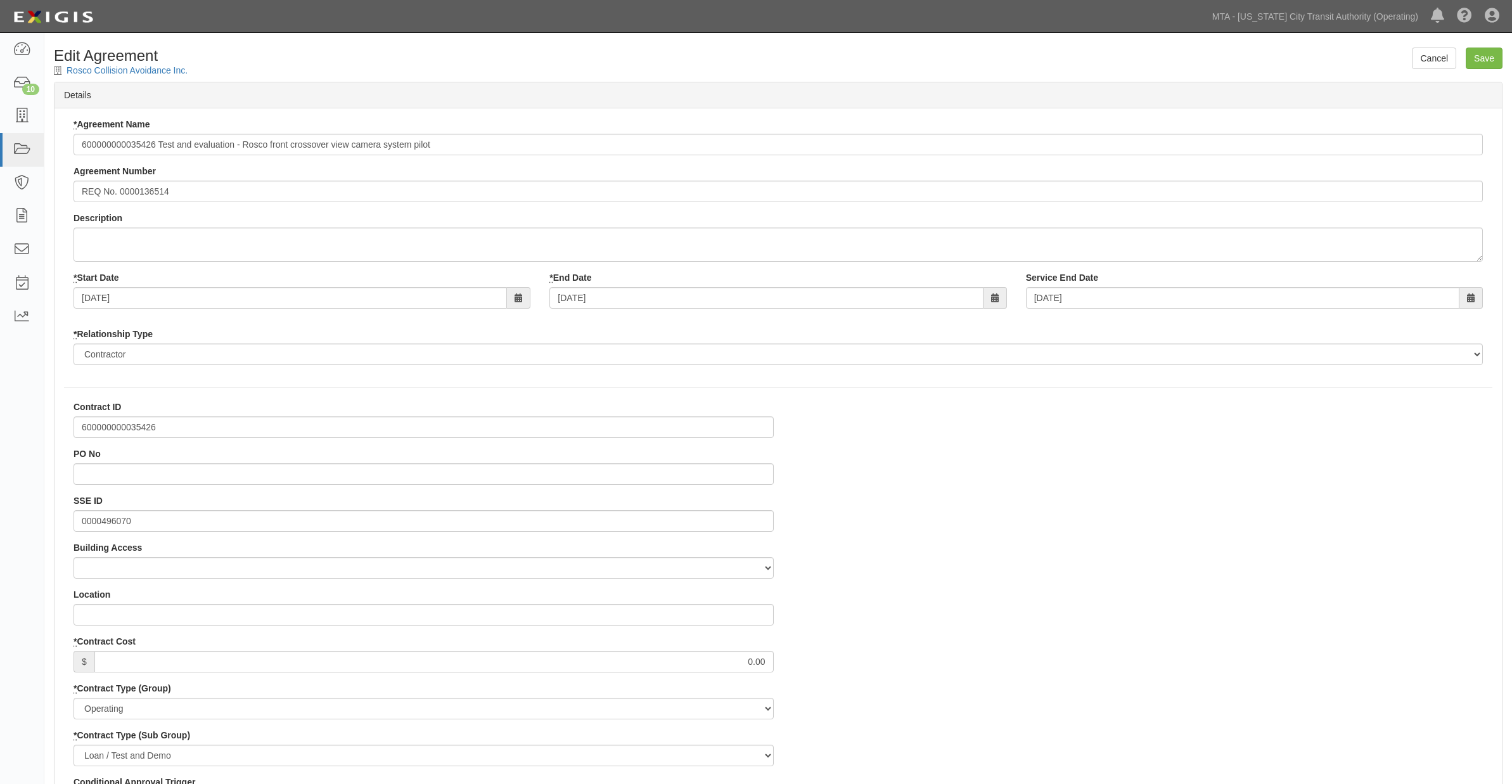
select select
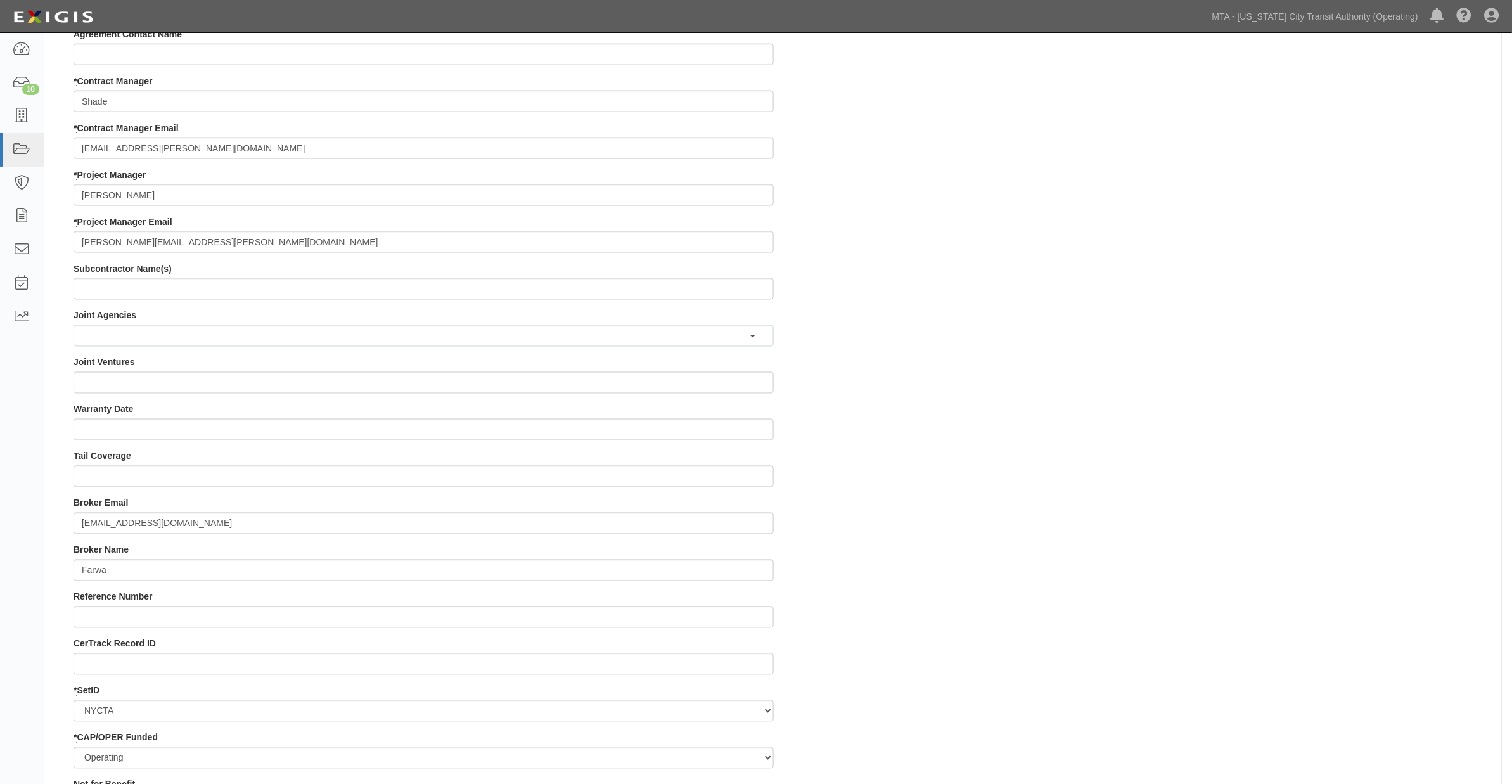
scroll to position [844, 0]
drag, startPoint x: 276, startPoint y: 521, endPoint x: 8, endPoint y: 512, distance: 268.2
click at [8, 512] on body "Toggle navigation Dashboard 10 Inbox Parties Agreements Coverages Documents Mes…" at bounding box center [756, 108] width 1512 height 1907
click at [951, 528] on div "Contract ID 600000000035426 PO No SSE ID 0000496070 Building Access 2 Broadway …" at bounding box center [778, 188] width 1447 height 1266
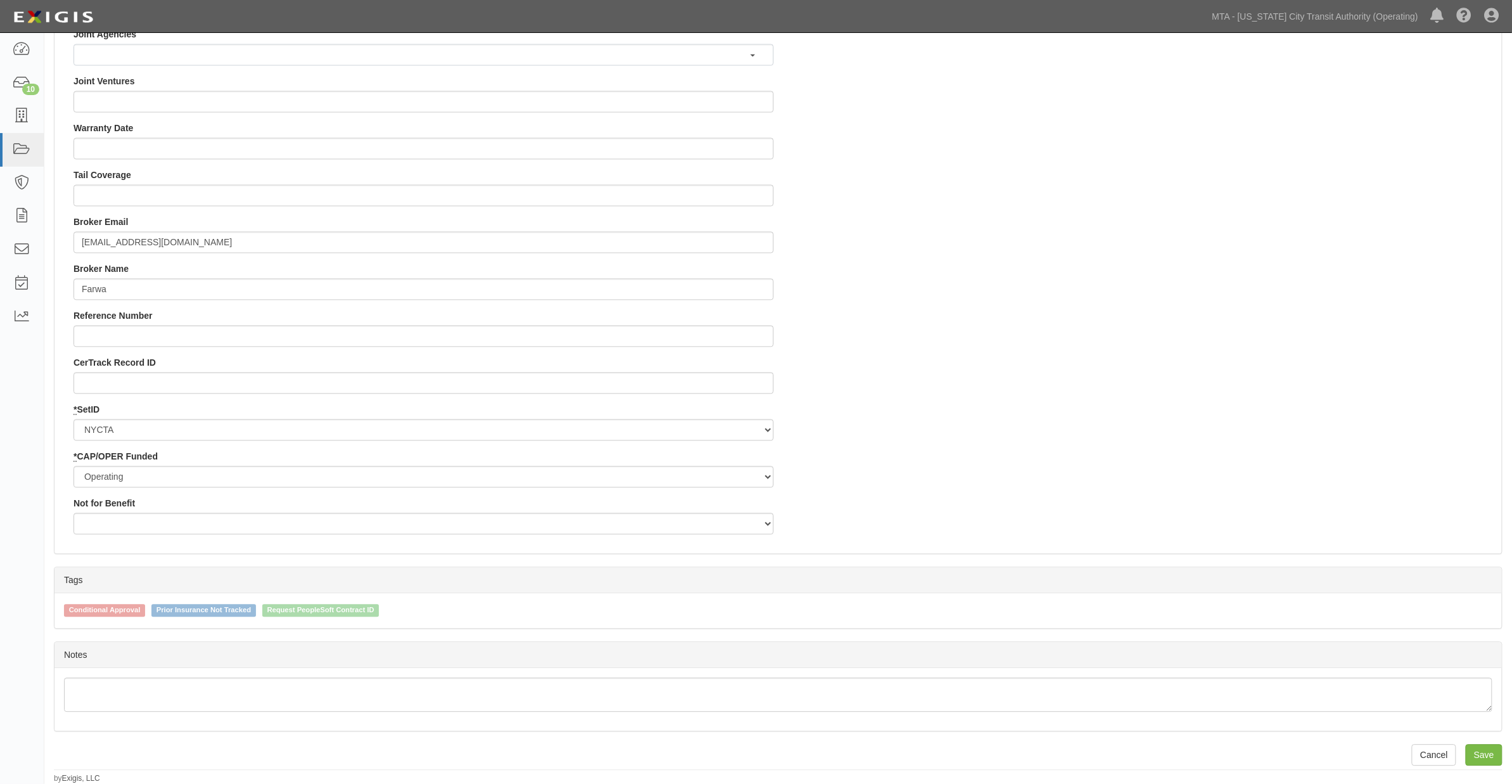
scroll to position [1123, 0]
click at [1479, 752] on input "Save" at bounding box center [1484, 754] width 37 height 22
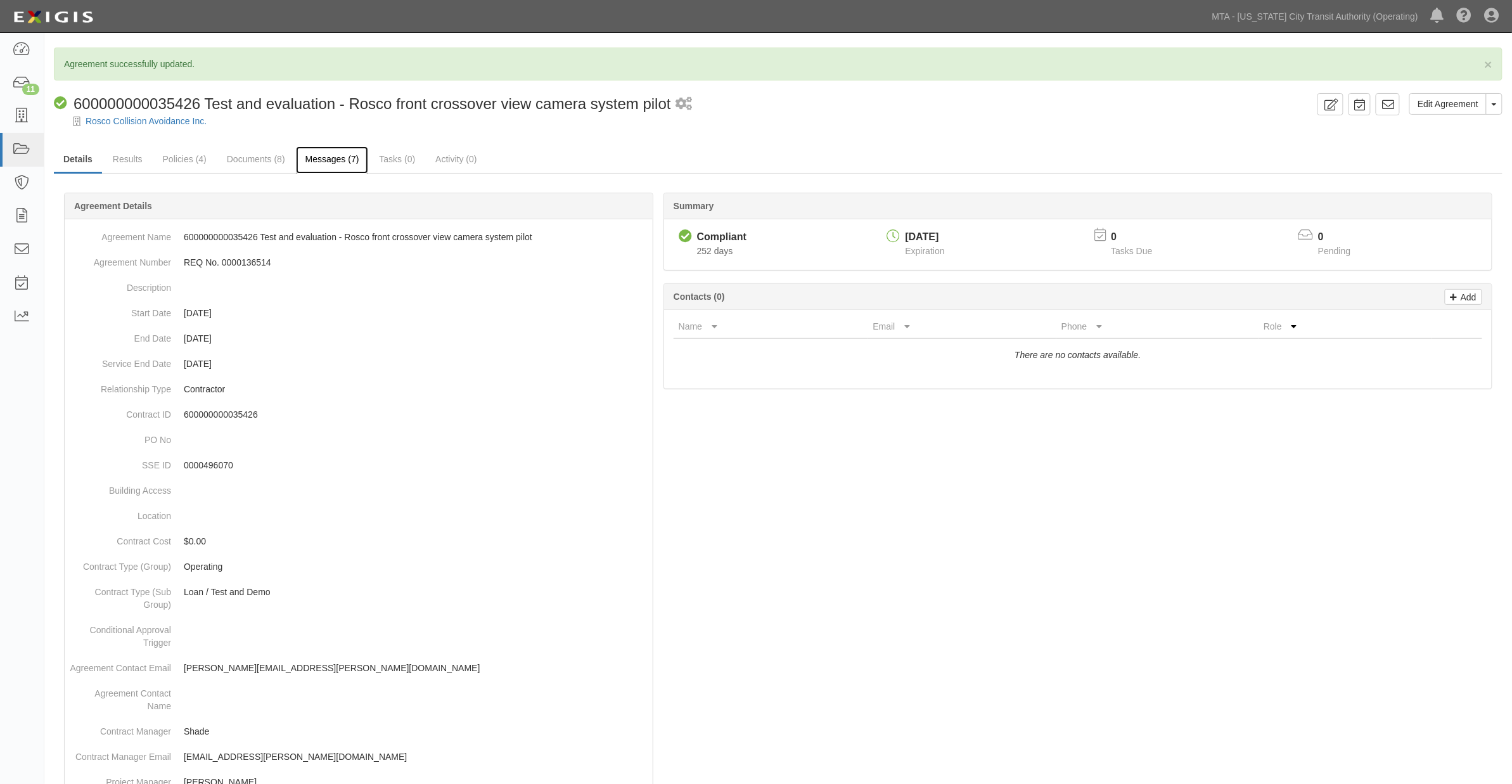
click at [320, 164] on link "Messages (7)" at bounding box center [332, 159] width 73 height 27
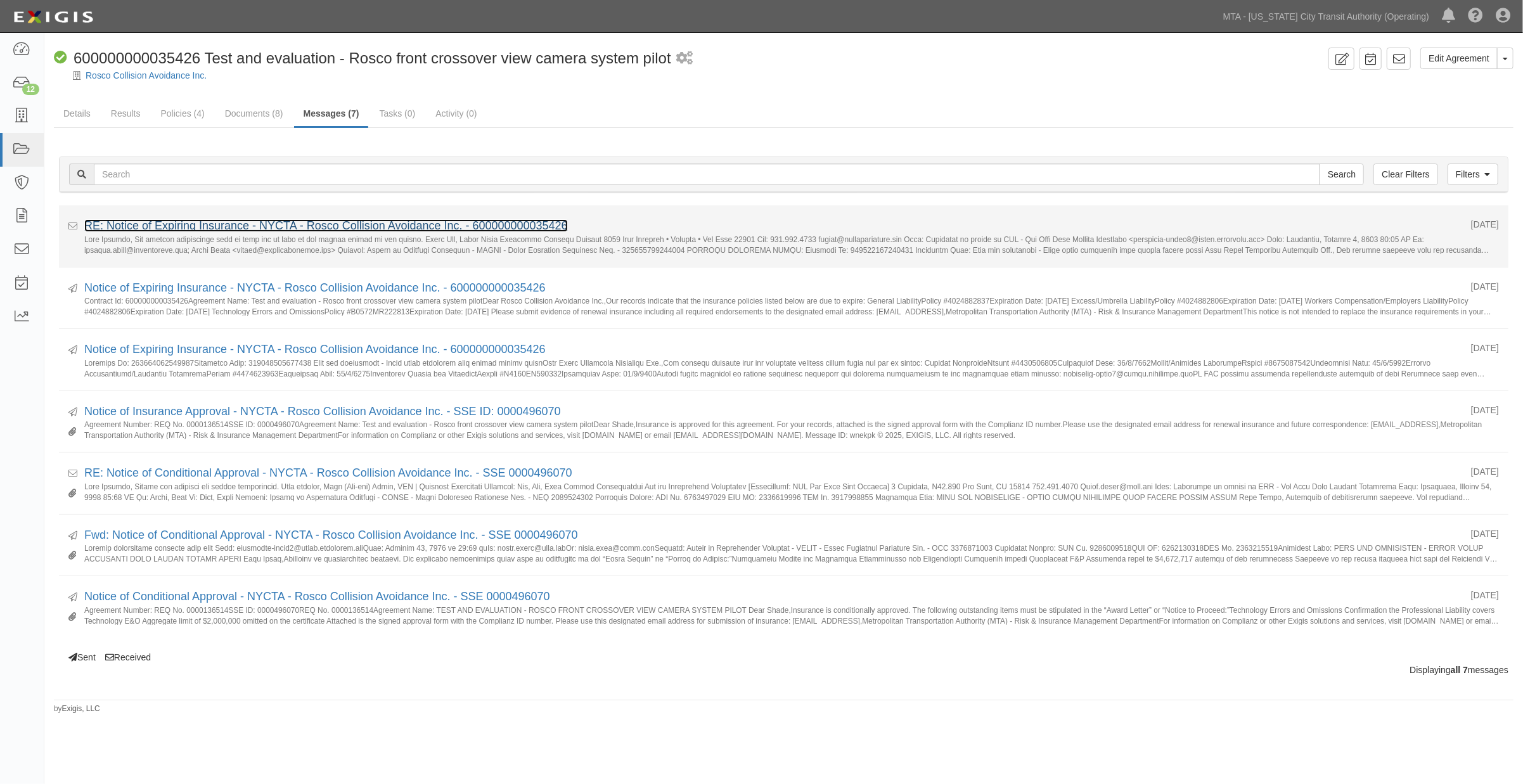
click at [343, 225] on link "RE: Notice of Expiring Insurance - NYCTA - Rosco Collision Avoidance Inc. - 600…" at bounding box center [326, 226] width 483 height 12
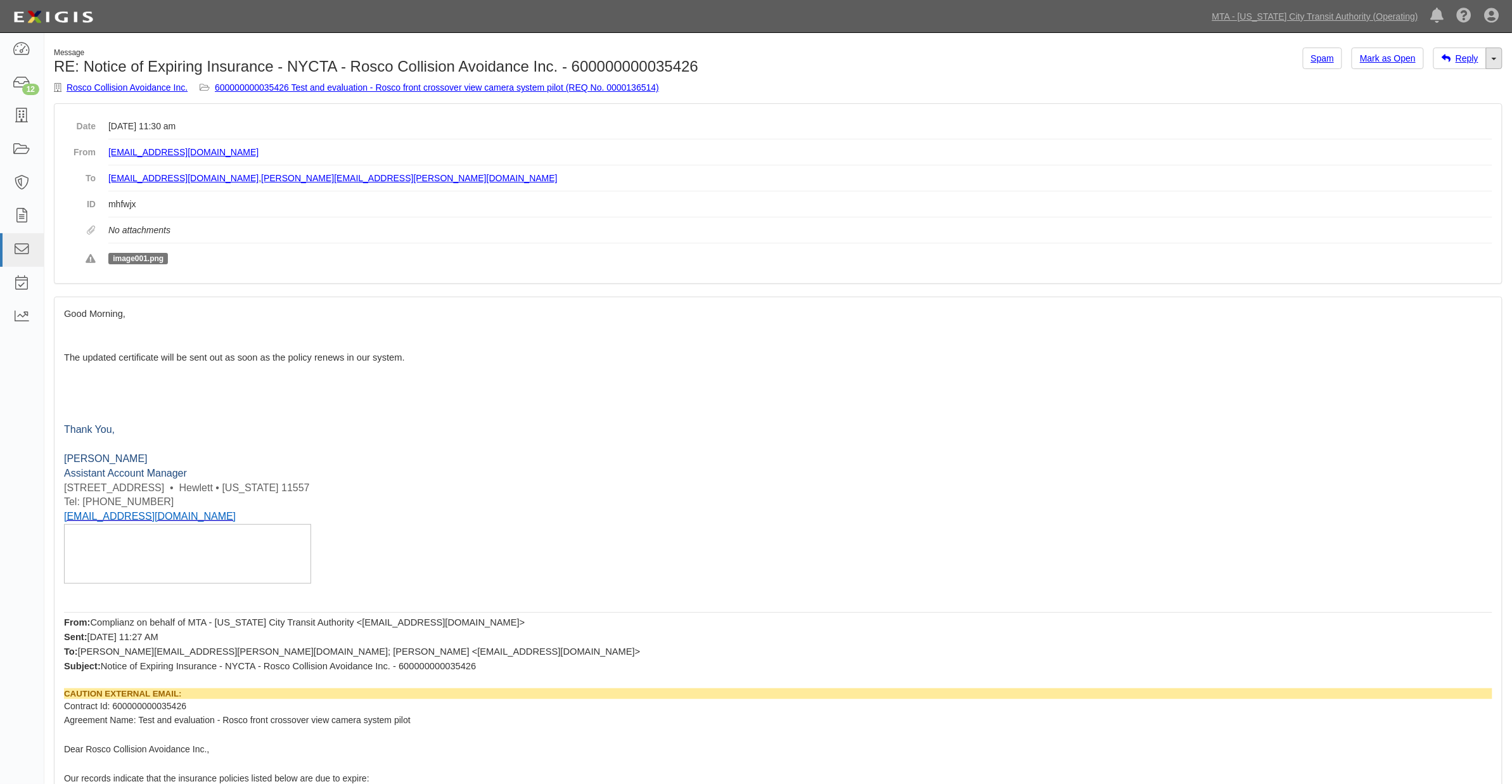
click at [1493, 58] on span at bounding box center [1494, 59] width 5 height 3
click at [1448, 79] on link "Reply All" at bounding box center [1452, 82] width 100 height 17
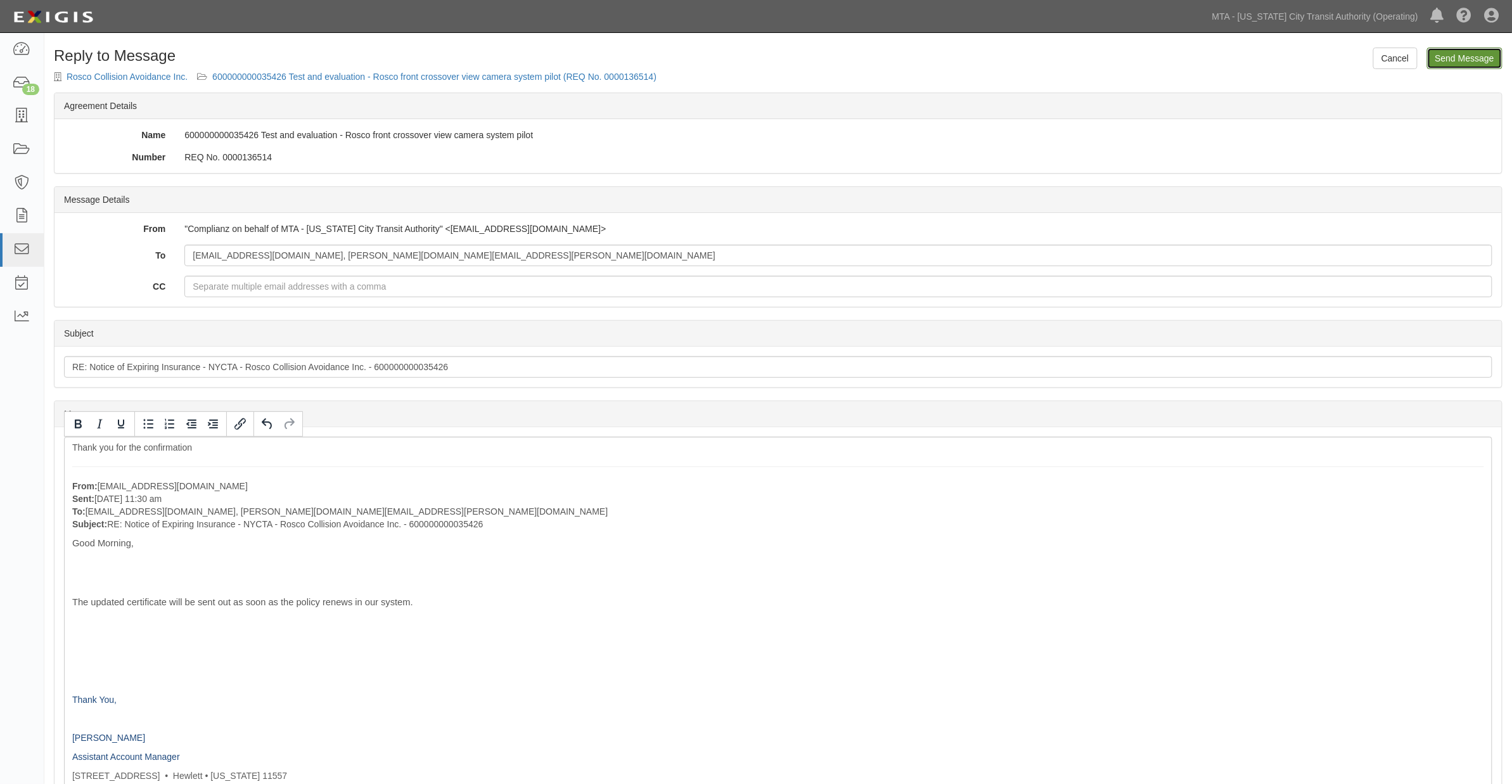
click at [1434, 60] on input "Send Message" at bounding box center [1465, 58] width 75 height 22
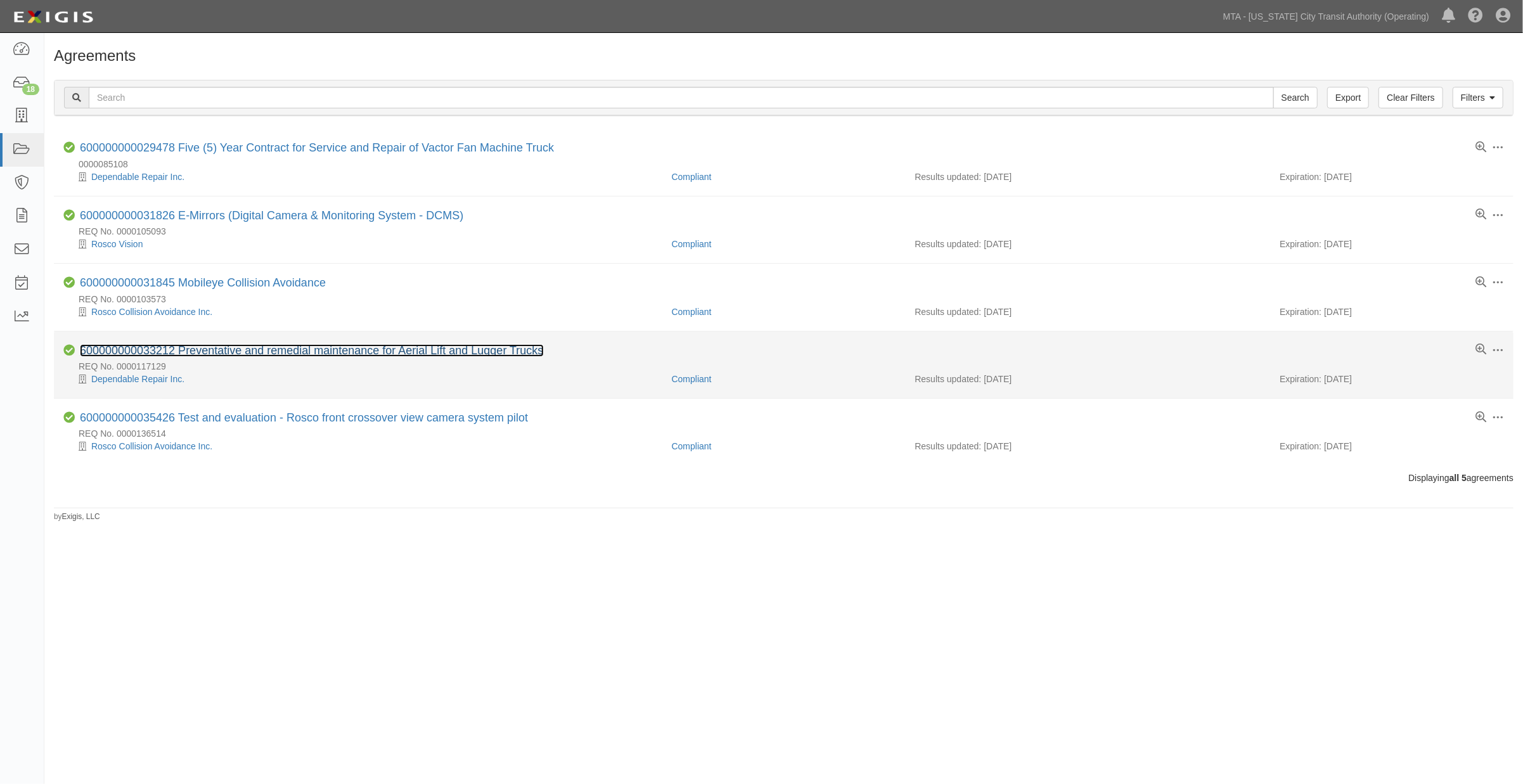
click at [260, 353] on link "600000000033212 Preventative and remedial maintenance for Aerial Lift and Lugge…" at bounding box center [312, 350] width 464 height 12
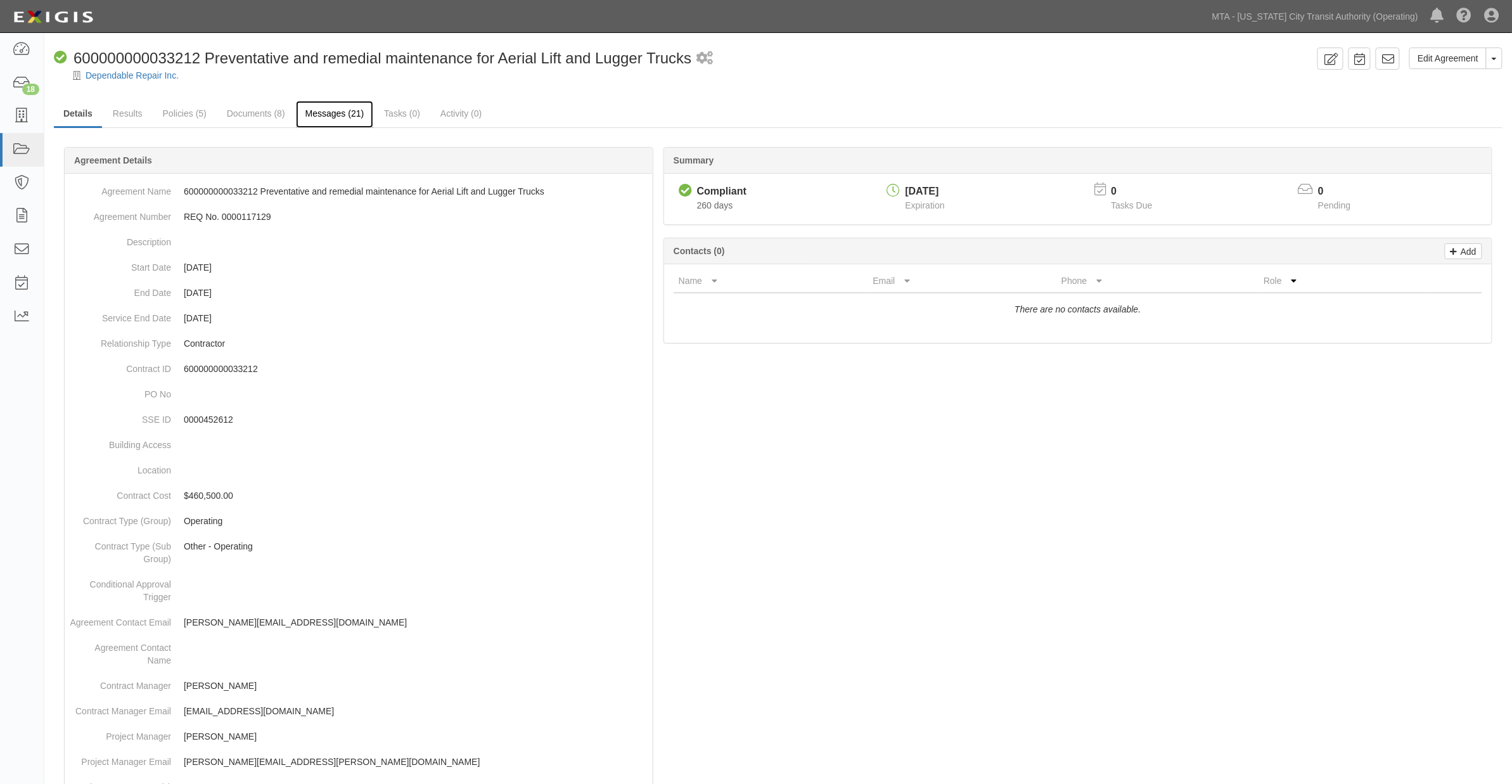
click at [332, 117] on link "Messages (21)" at bounding box center [334, 114] width 78 height 27
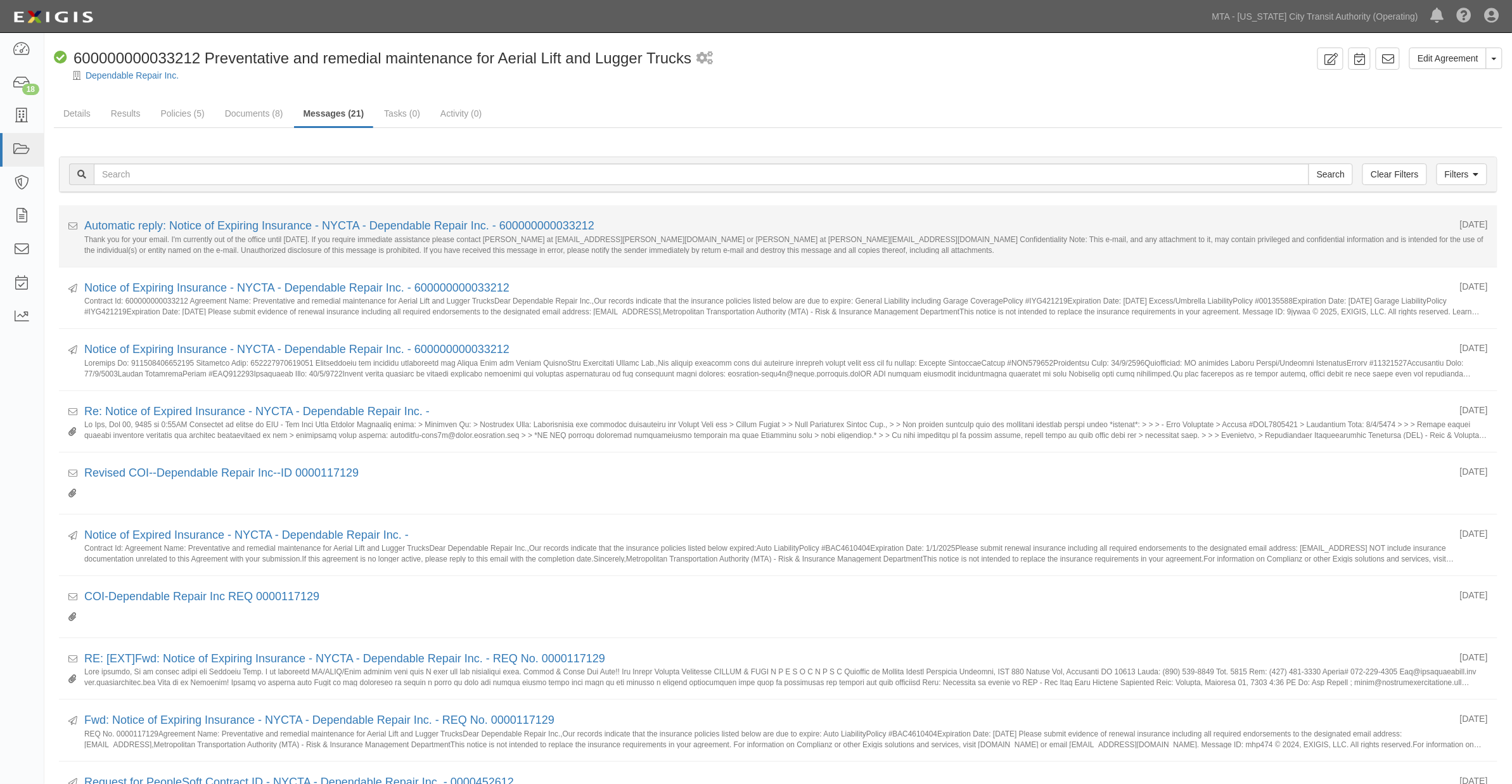
click at [364, 232] on div "Automatic reply: Notice of Expiring Insurance - NYCTA - Dependable Repair Inc. …" at bounding box center [766, 226] width 1366 height 17
click at [364, 227] on link "Automatic reply: Notice of Expiring Insurance - NYCTA - Dependable Repair Inc. …" at bounding box center [339, 226] width 510 height 12
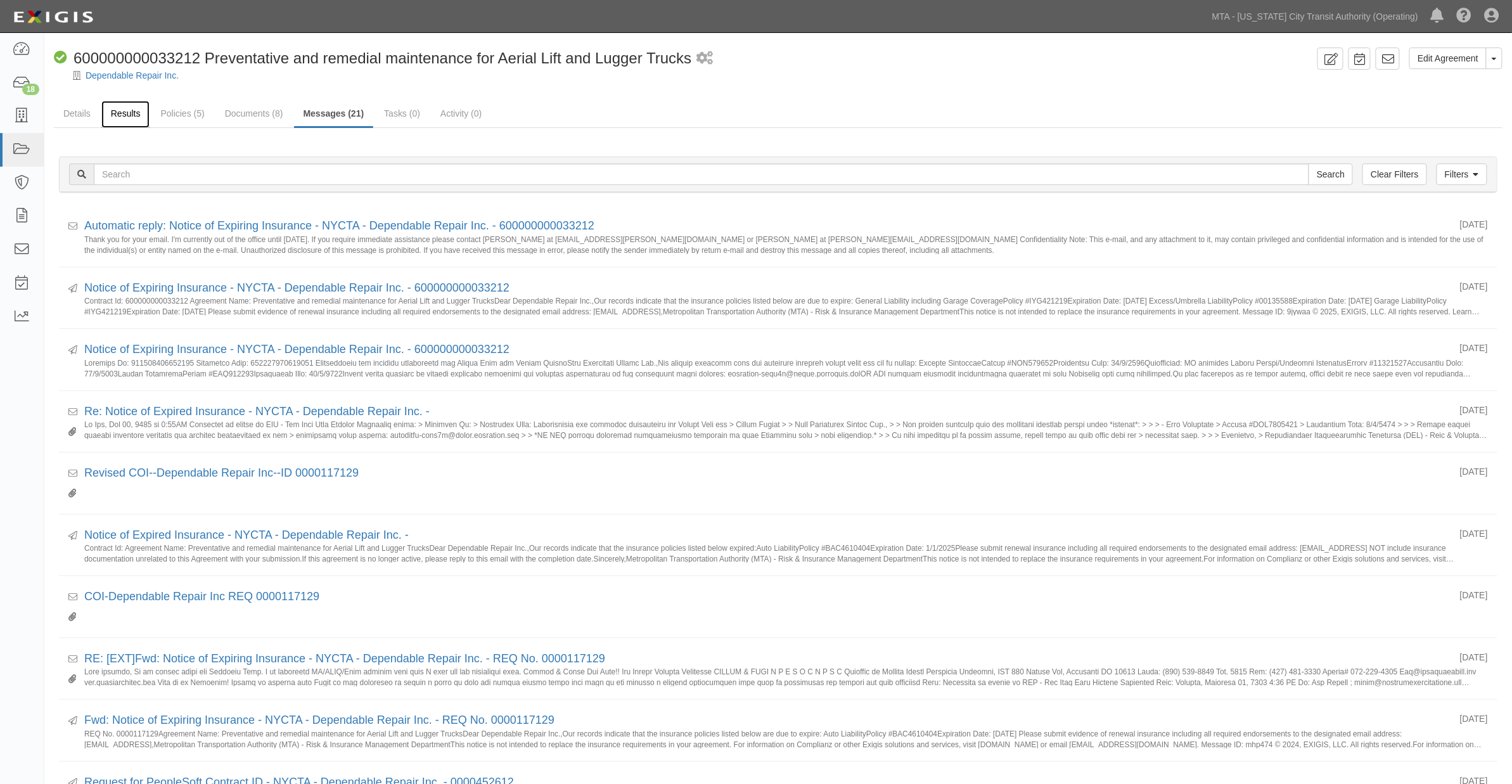
click at [125, 116] on link "Results" at bounding box center [126, 114] width 49 height 27
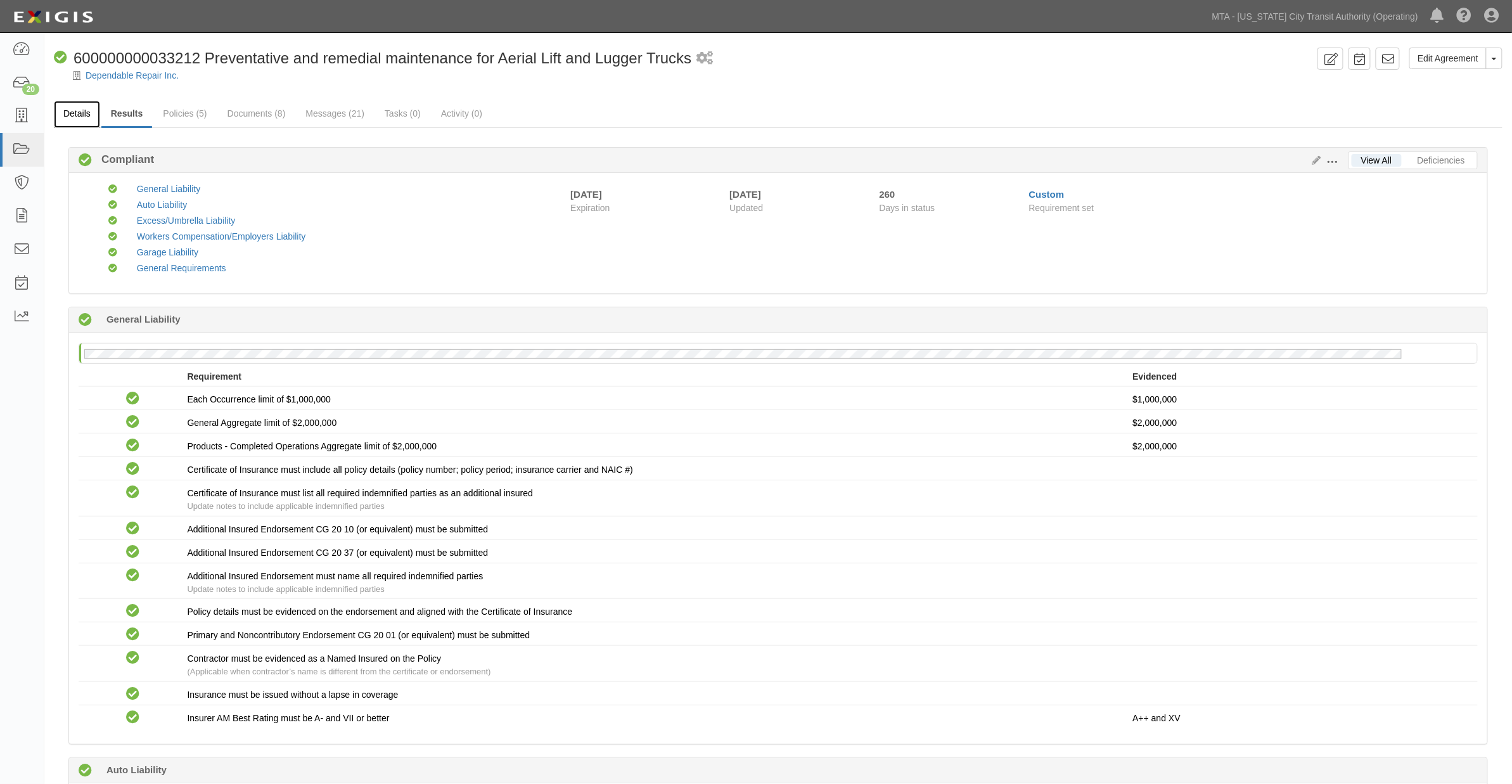
click at [78, 116] on link "Details" at bounding box center [77, 114] width 46 height 27
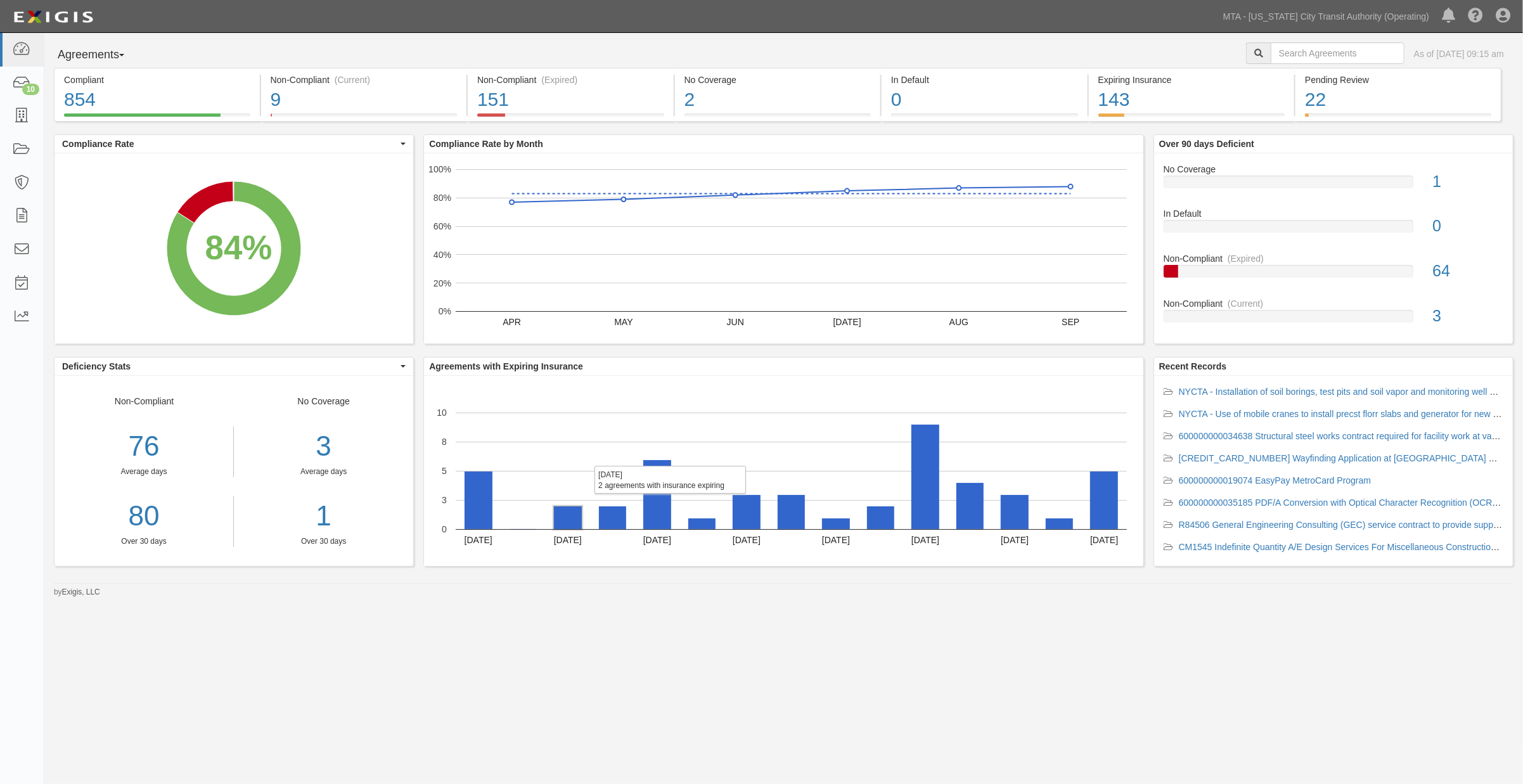
click at [573, 518] on rect "A chart." at bounding box center [568, 518] width 28 height 23
click at [629, 108] on div "151" at bounding box center [571, 99] width 187 height 27
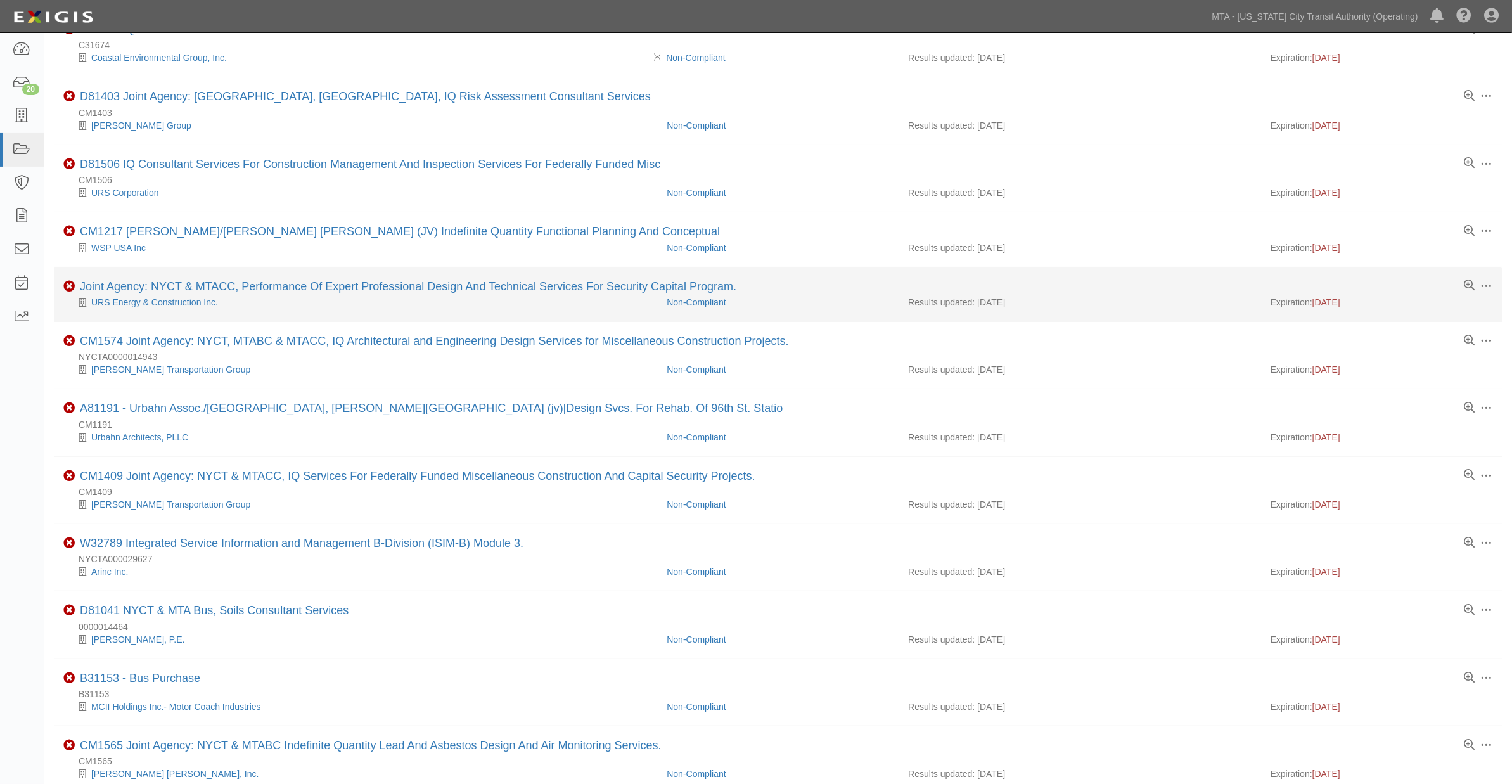
scroll to position [422, 0]
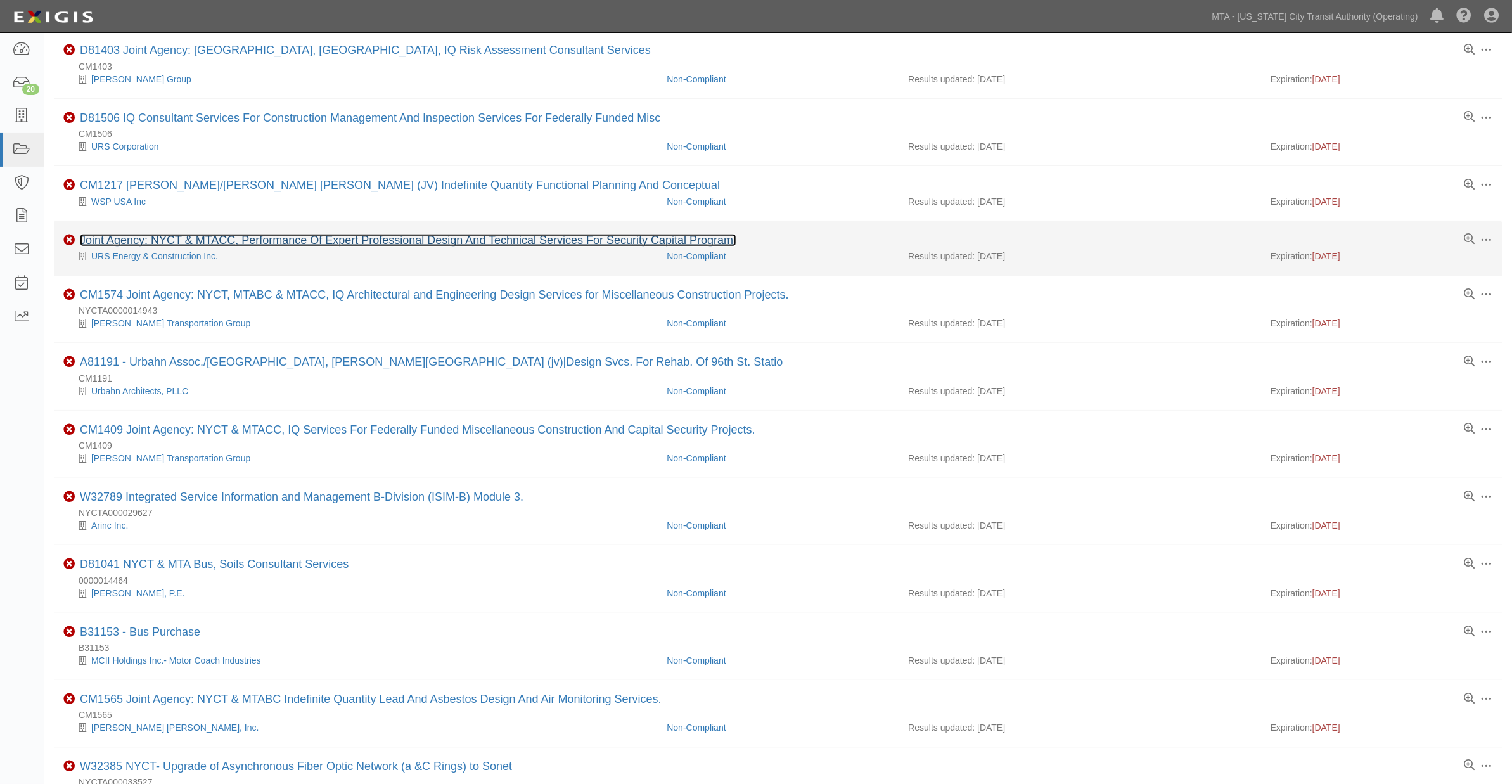
click at [215, 239] on link "Joint Agency: NYCT & MTACC, Performance Of Expert Professional Design And Techn…" at bounding box center [408, 240] width 656 height 12
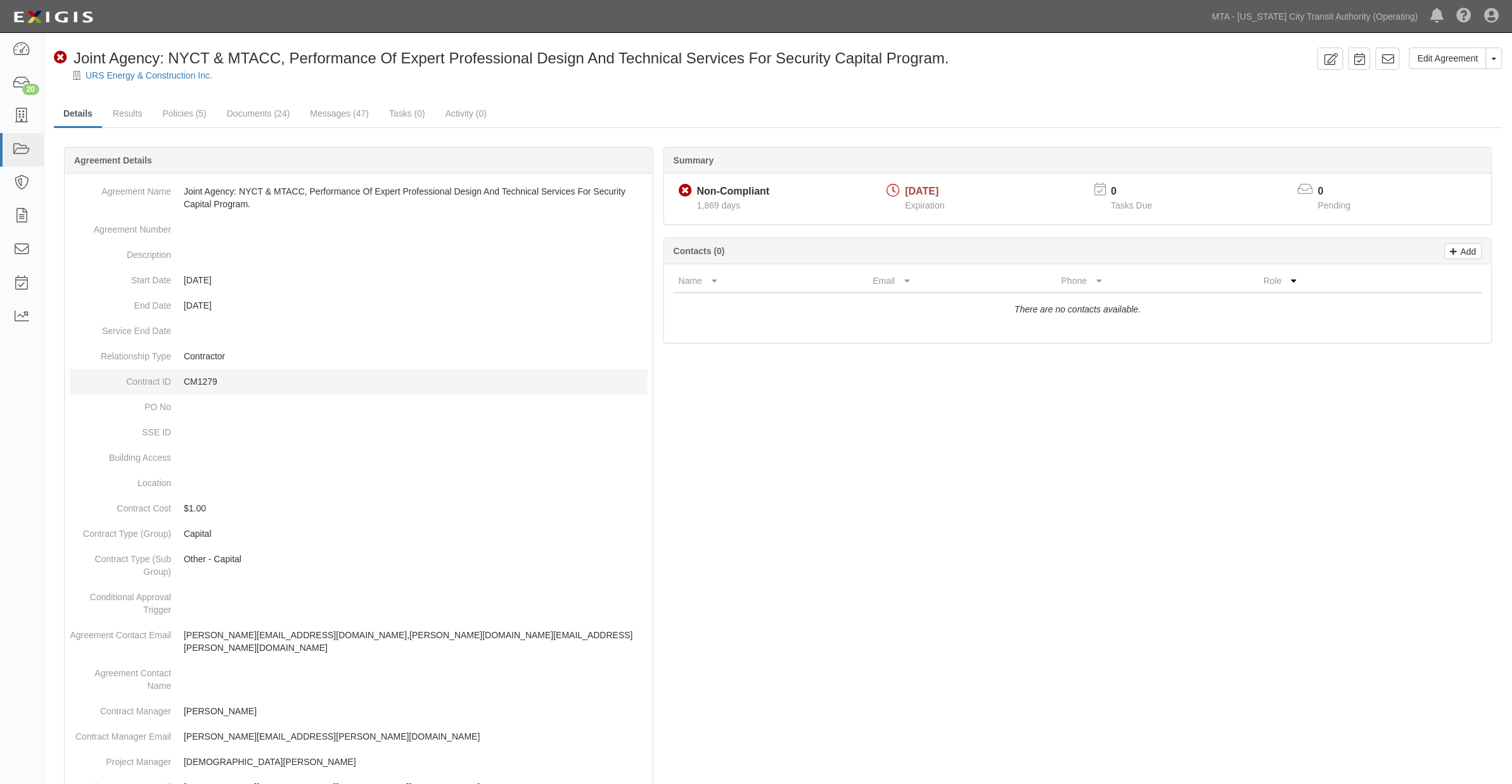
click at [213, 375] on p "CM1279" at bounding box center [416, 382] width 464 height 12
copy p "CM1279"
click at [1446, 59] on link "Edit Agreement" at bounding box center [1447, 58] width 77 height 22
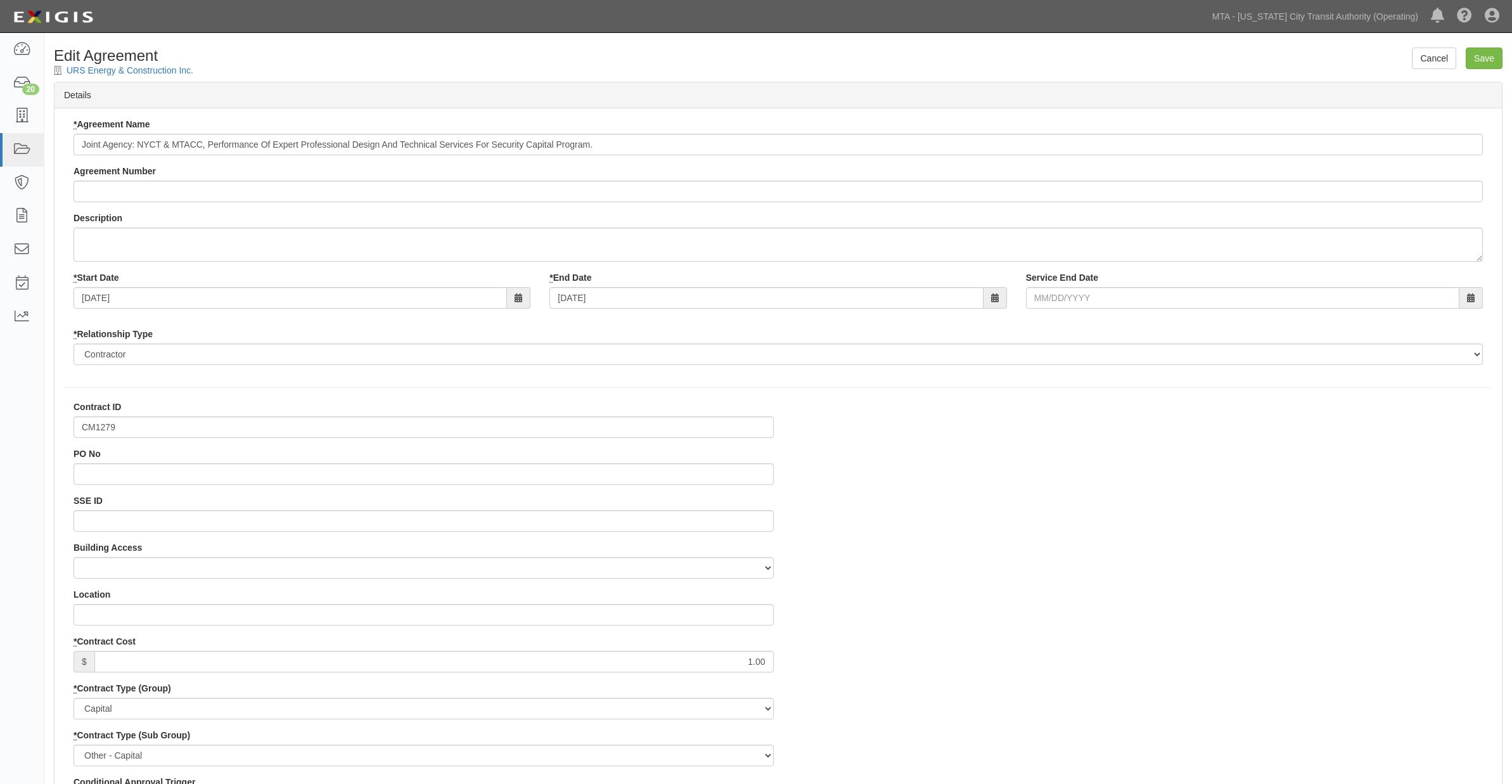
select select
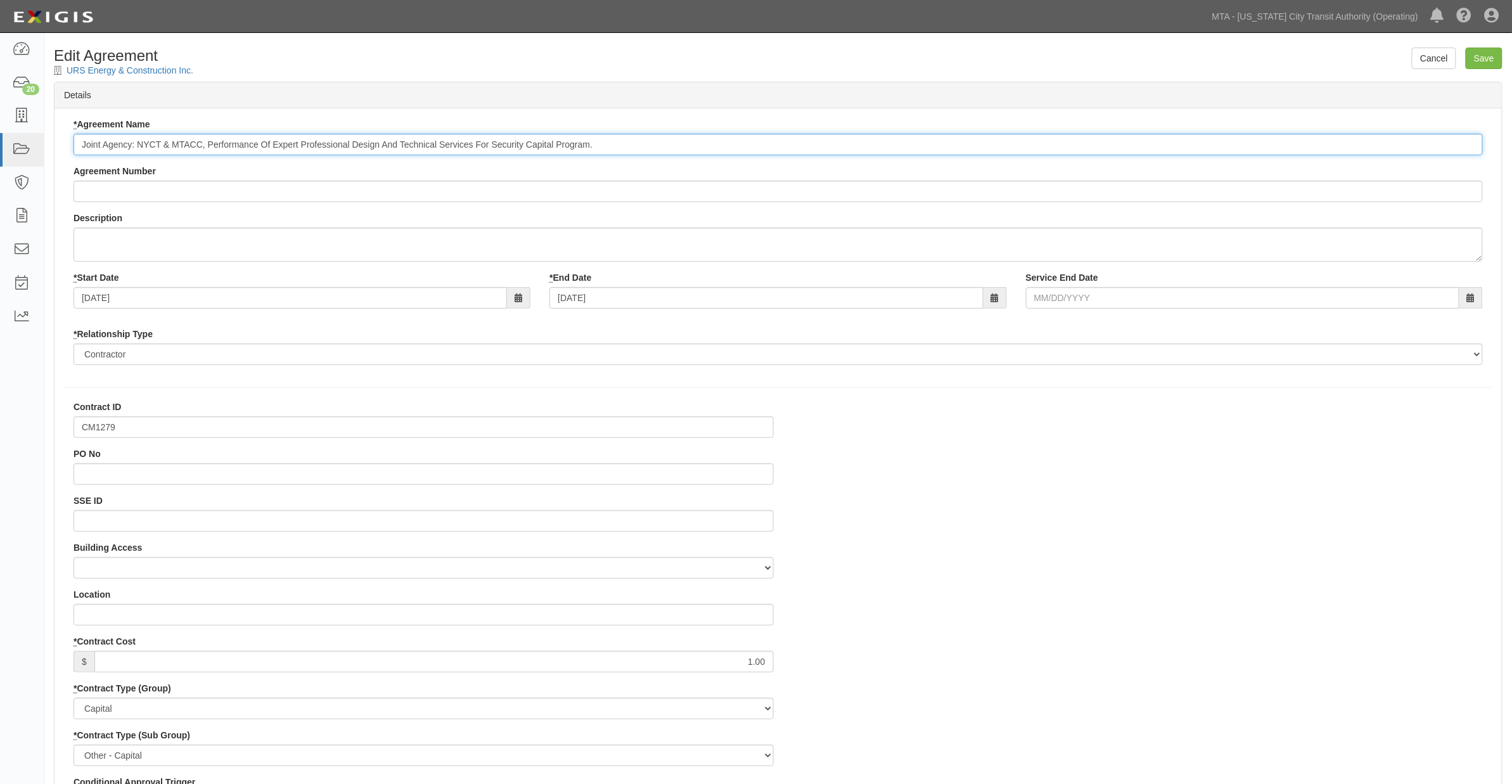
click at [81, 148] on input "Joint Agency: NYCT & MTACC, Performance Of Expert Professional Design And Techn…" at bounding box center [778, 144] width 1409 height 22
paste input "CM1279"
type input "CM1279 Joint Agency: NYCT & MTACC, Performance Of Expert Professional Design An…"
click at [1483, 59] on input "Save" at bounding box center [1484, 58] width 37 height 22
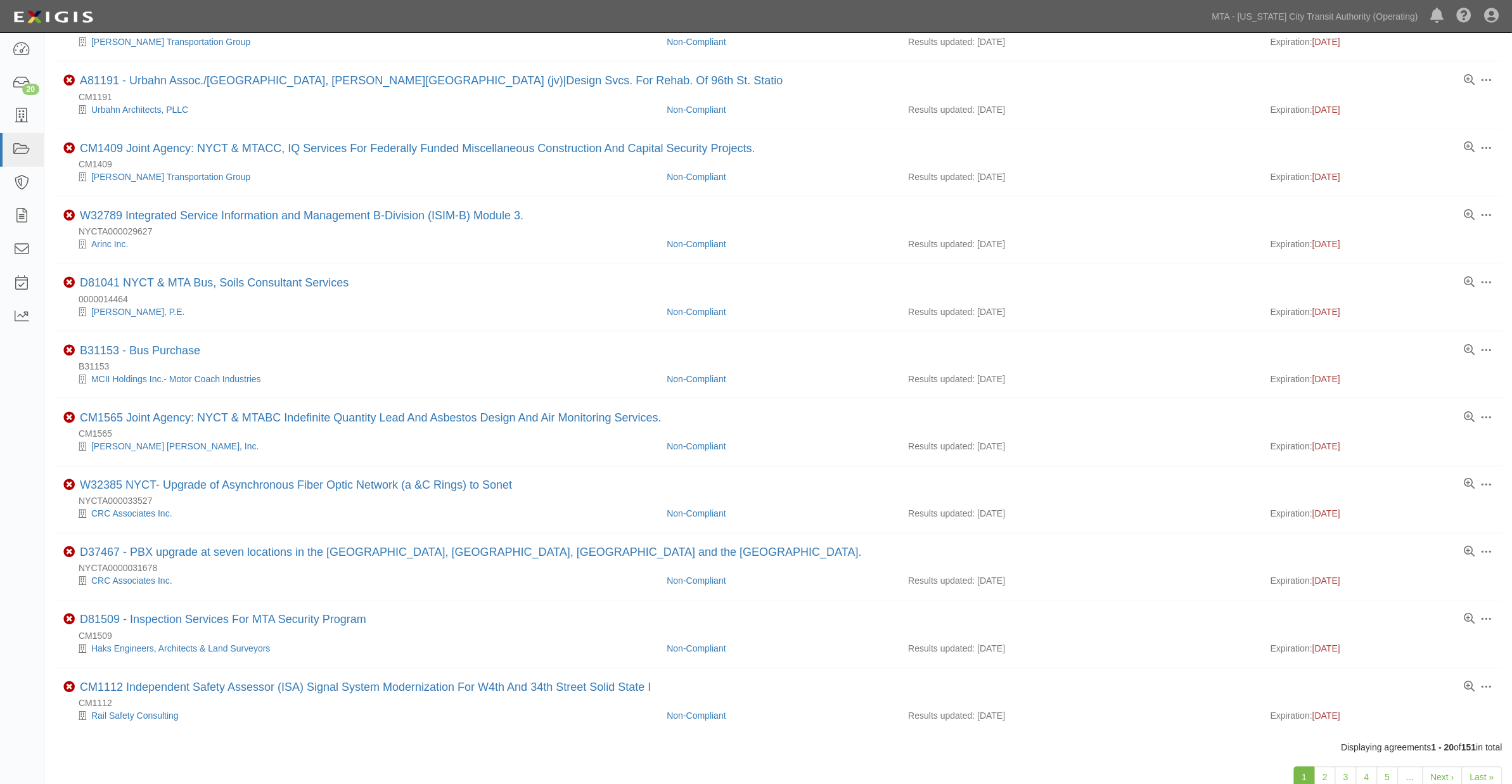
scroll to position [773, 0]
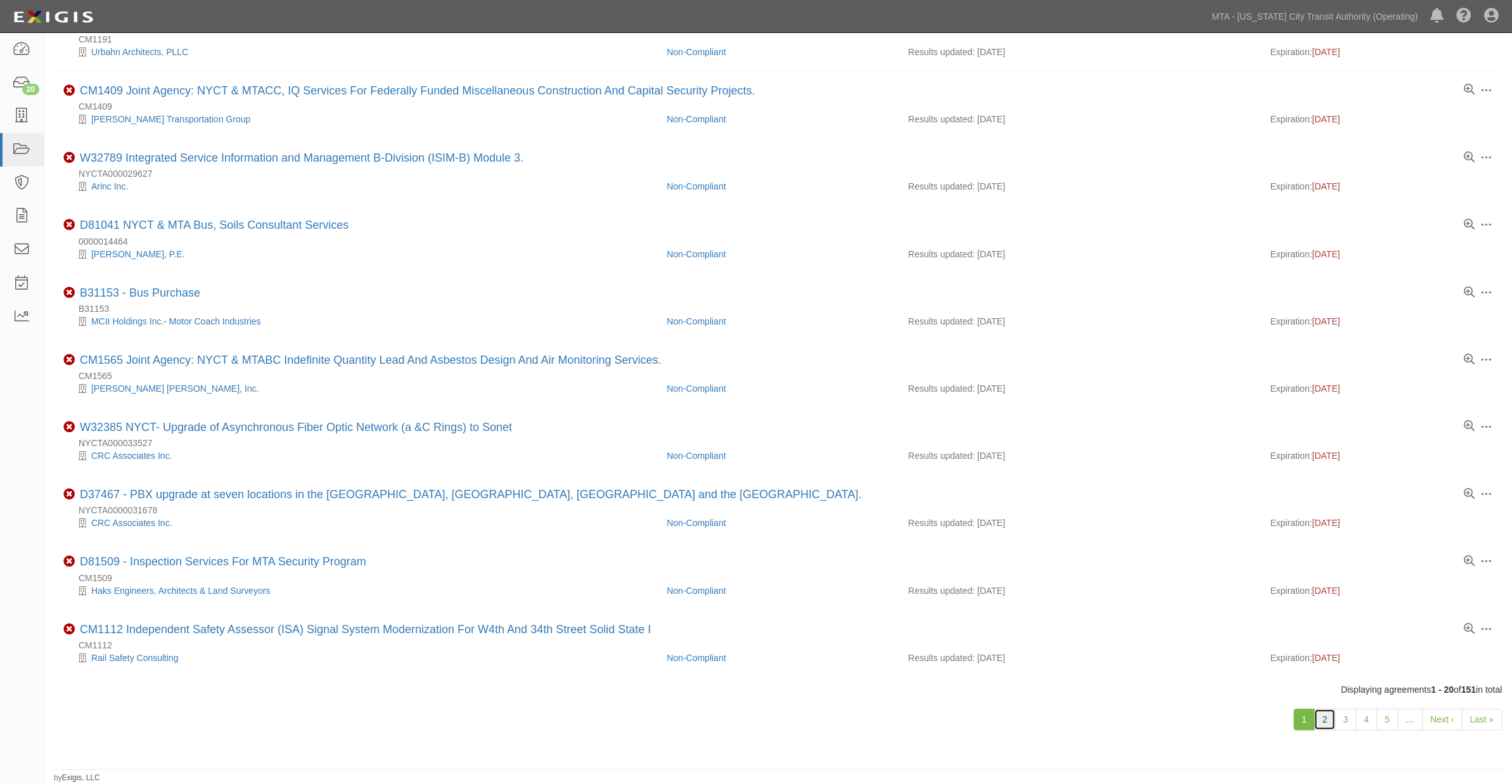
click at [1326, 715] on link "2" at bounding box center [1325, 719] width 22 height 22
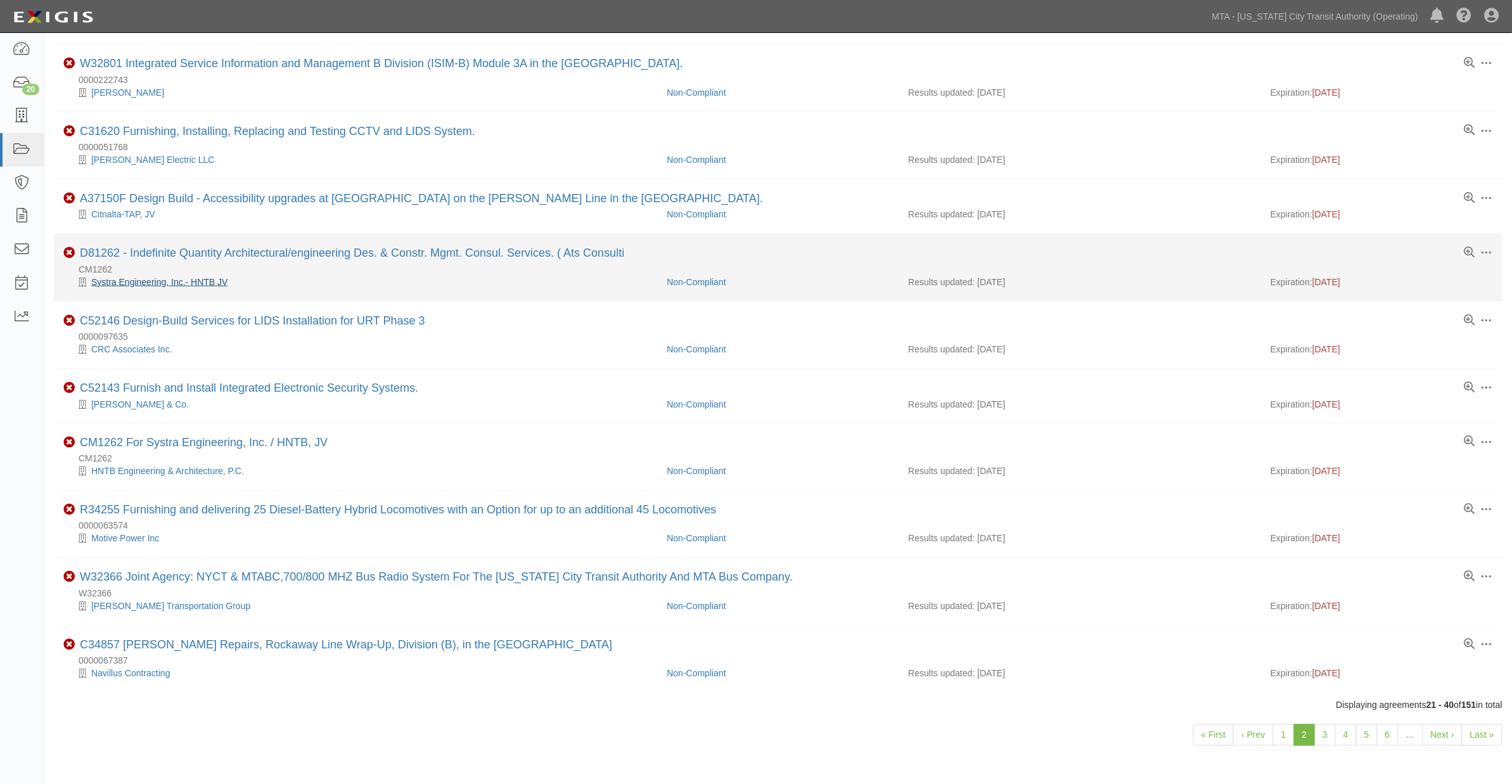
scroll to position [735, 0]
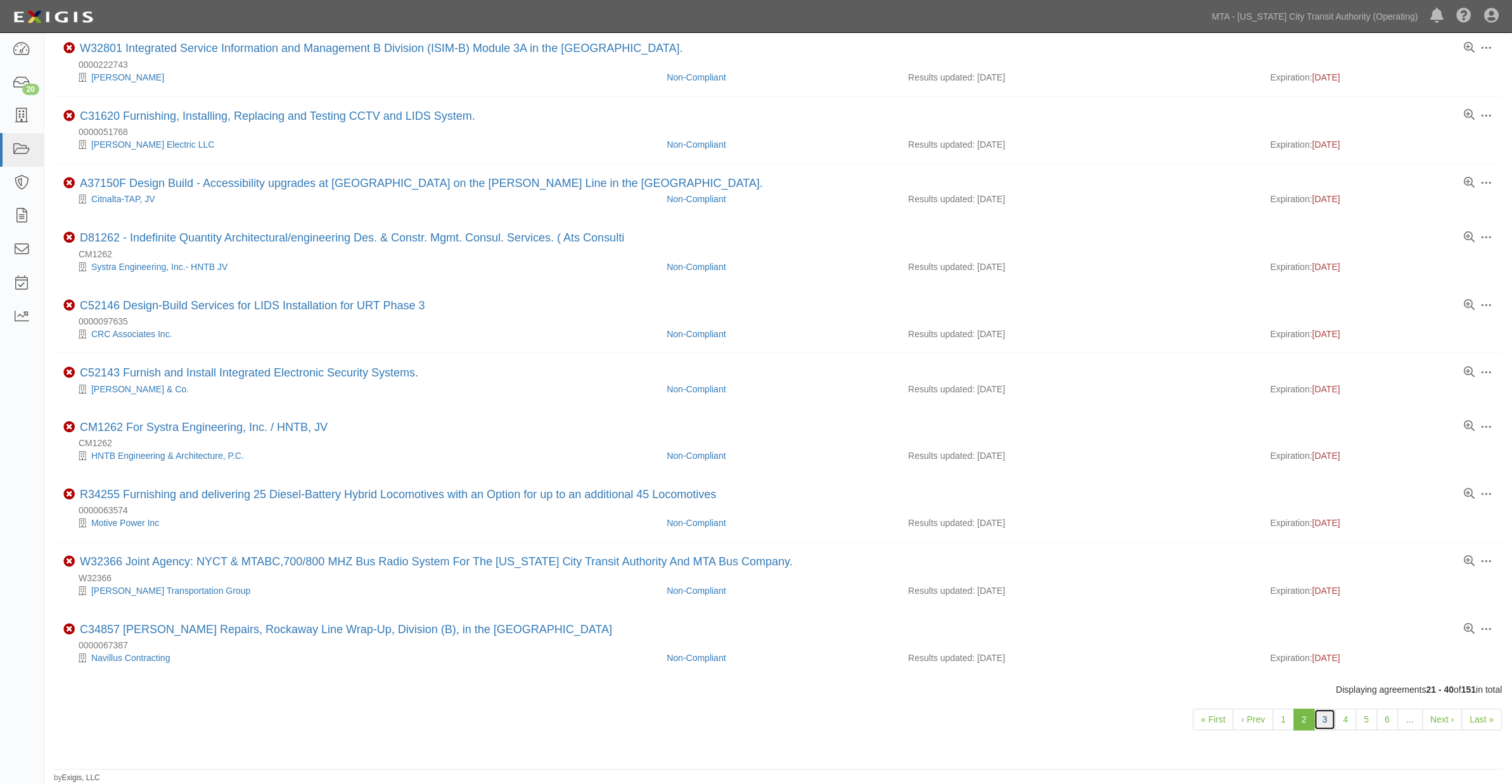
click at [1326, 719] on link "3" at bounding box center [1325, 719] width 22 height 22
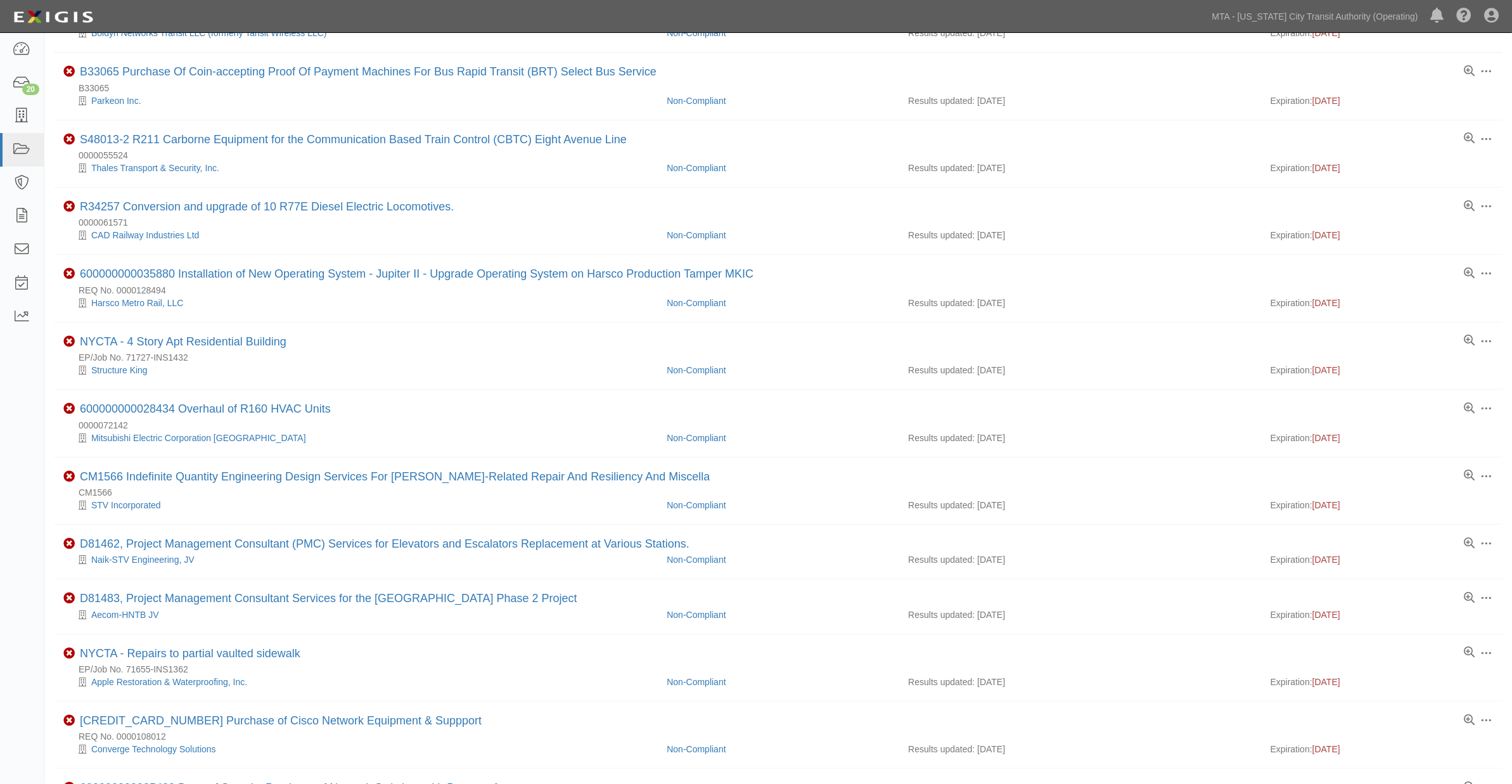
scroll to position [282, 0]
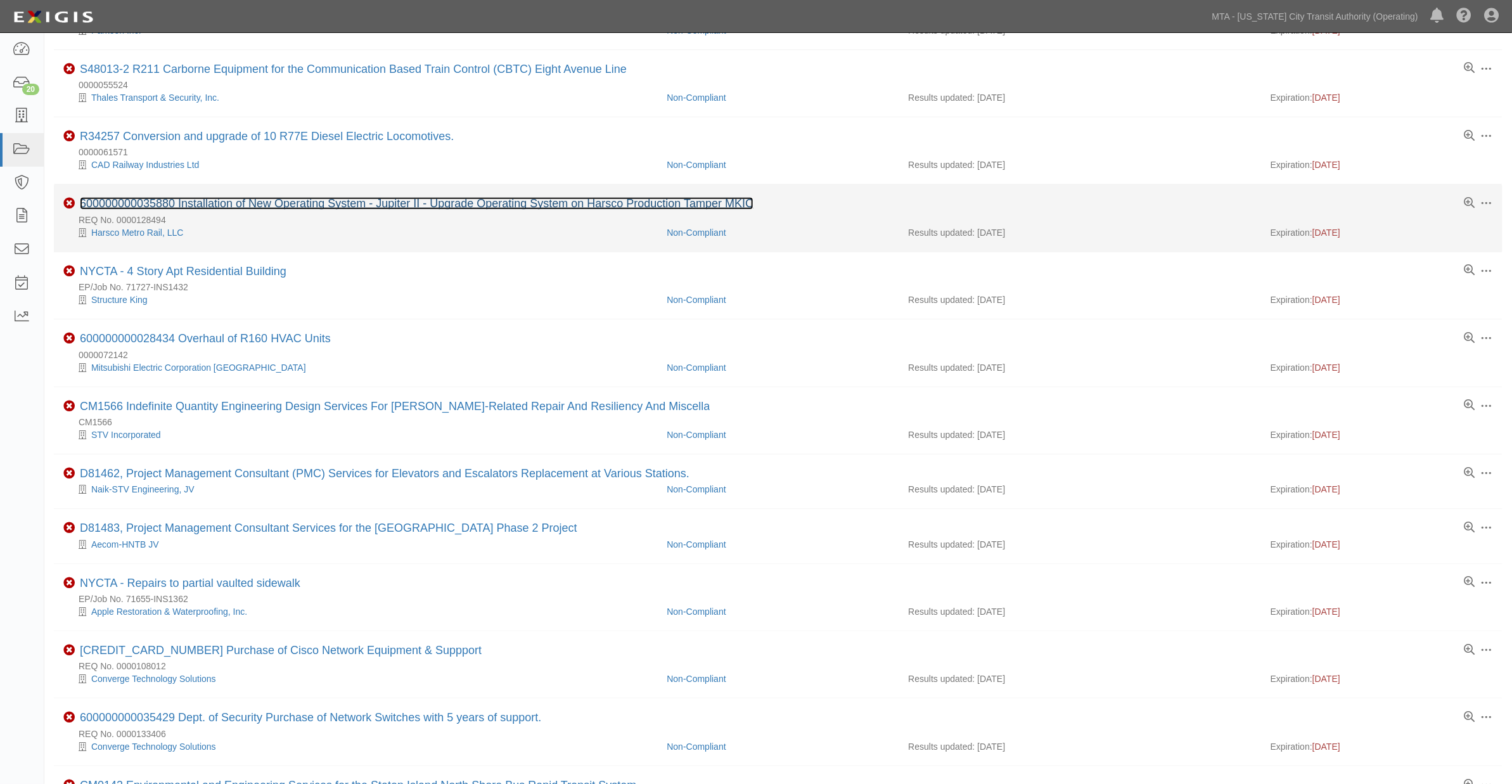
click at [180, 206] on link "600000000035880 Installation of New Operating System - Jupiter II - Upgrade Ope…" at bounding box center [416, 203] width 674 height 12
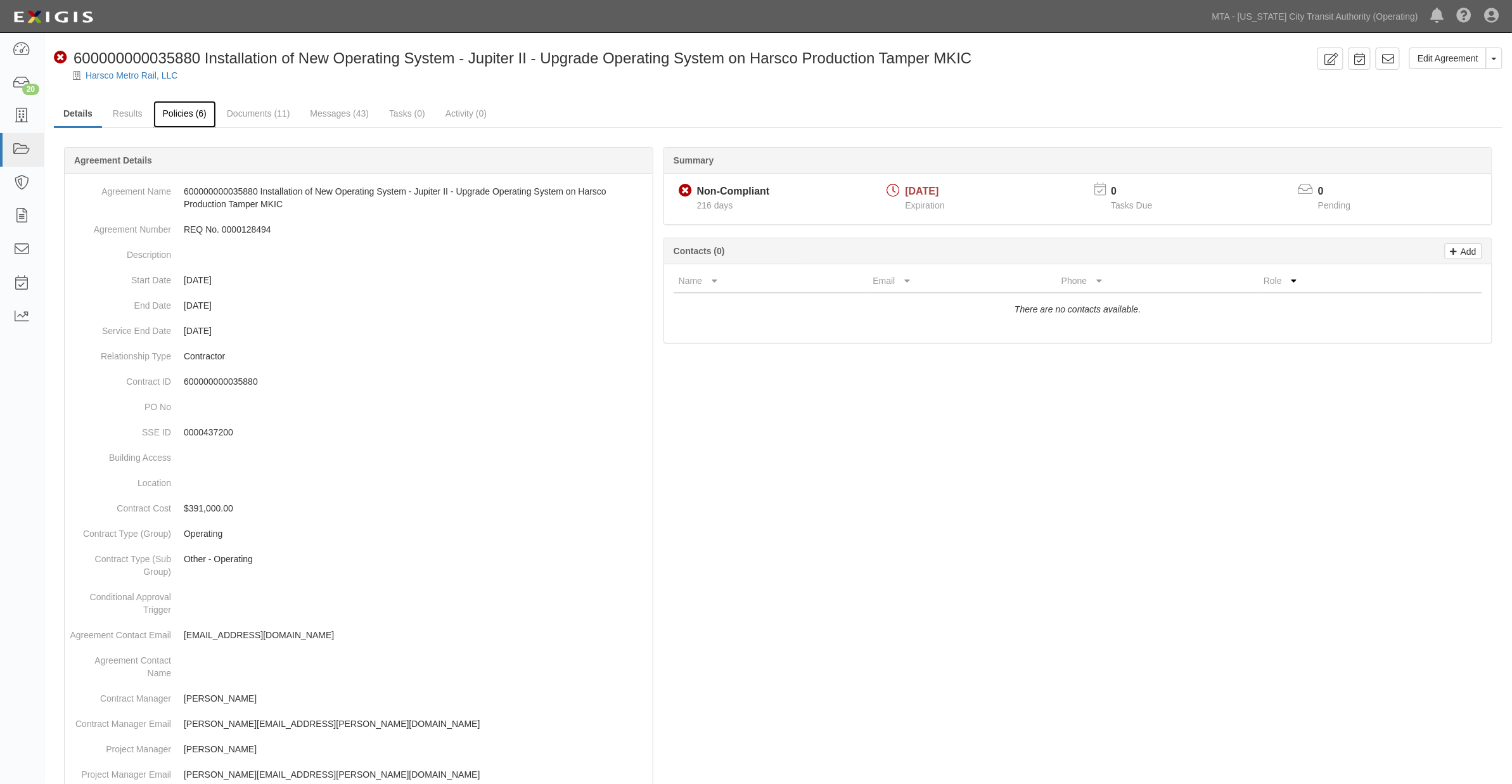
click at [180, 116] on link "Policies (6)" at bounding box center [185, 114] width 63 height 27
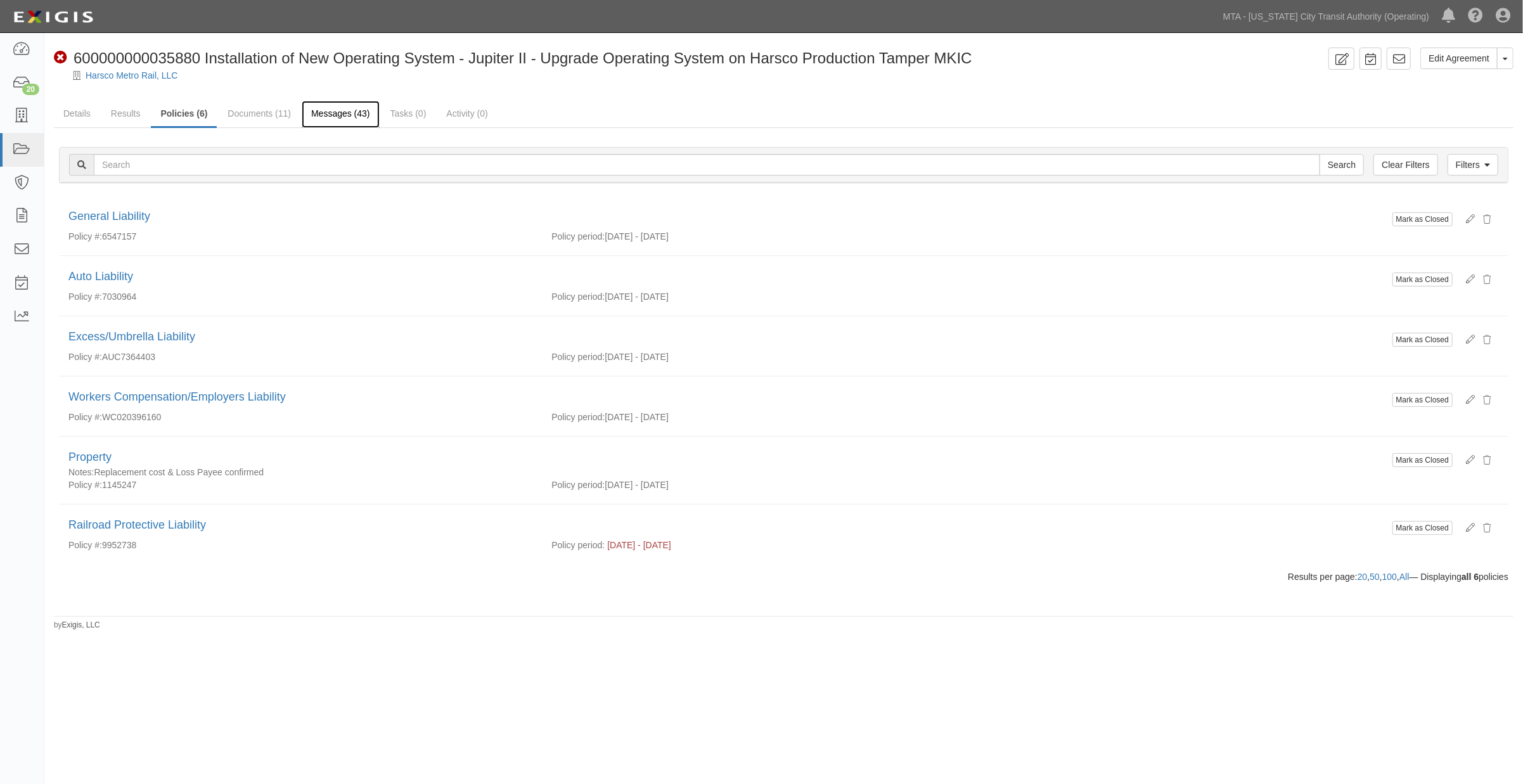
click at [341, 116] on link "Messages (43)" at bounding box center [340, 114] width 78 height 27
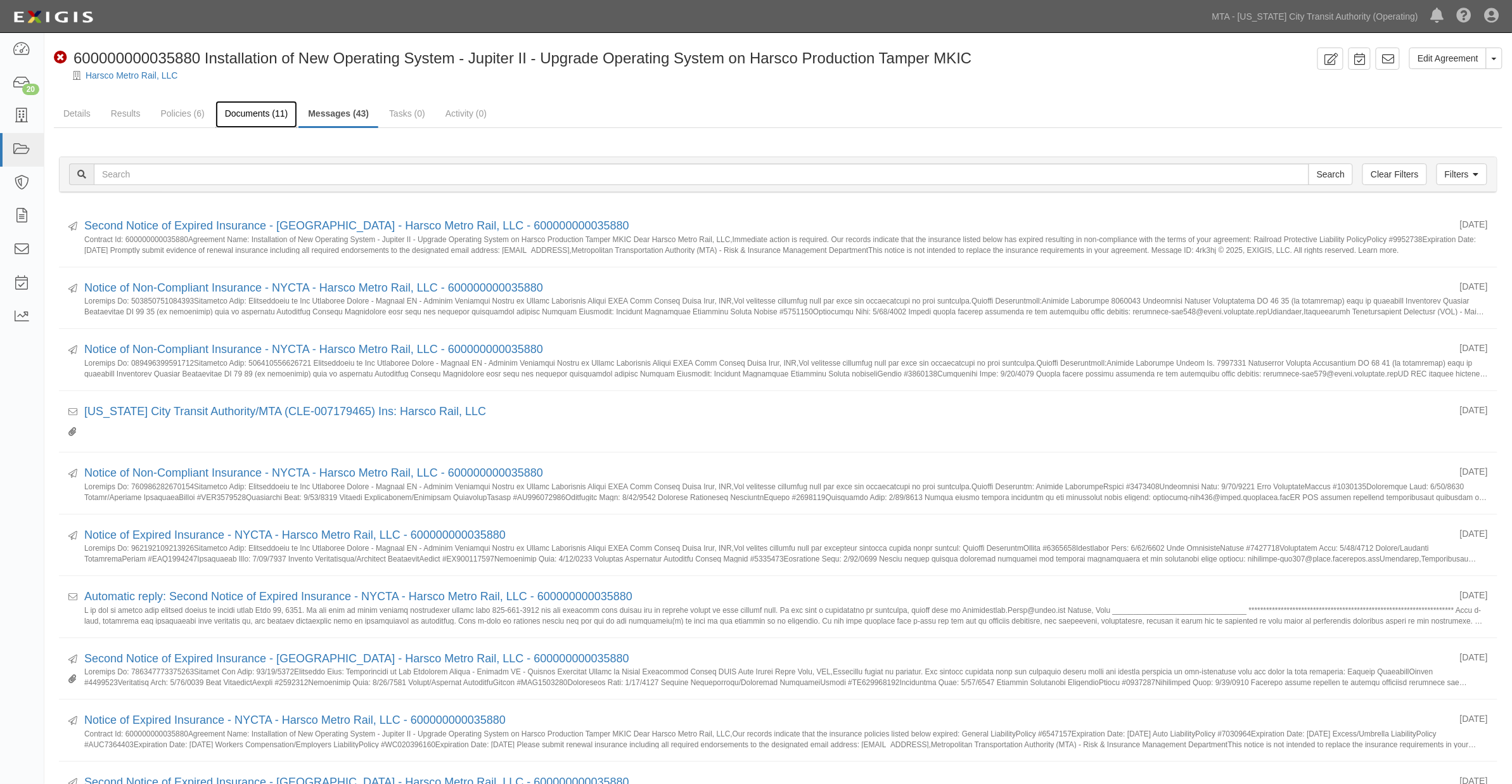
click at [250, 113] on link "Documents (11)" at bounding box center [256, 114] width 82 height 27
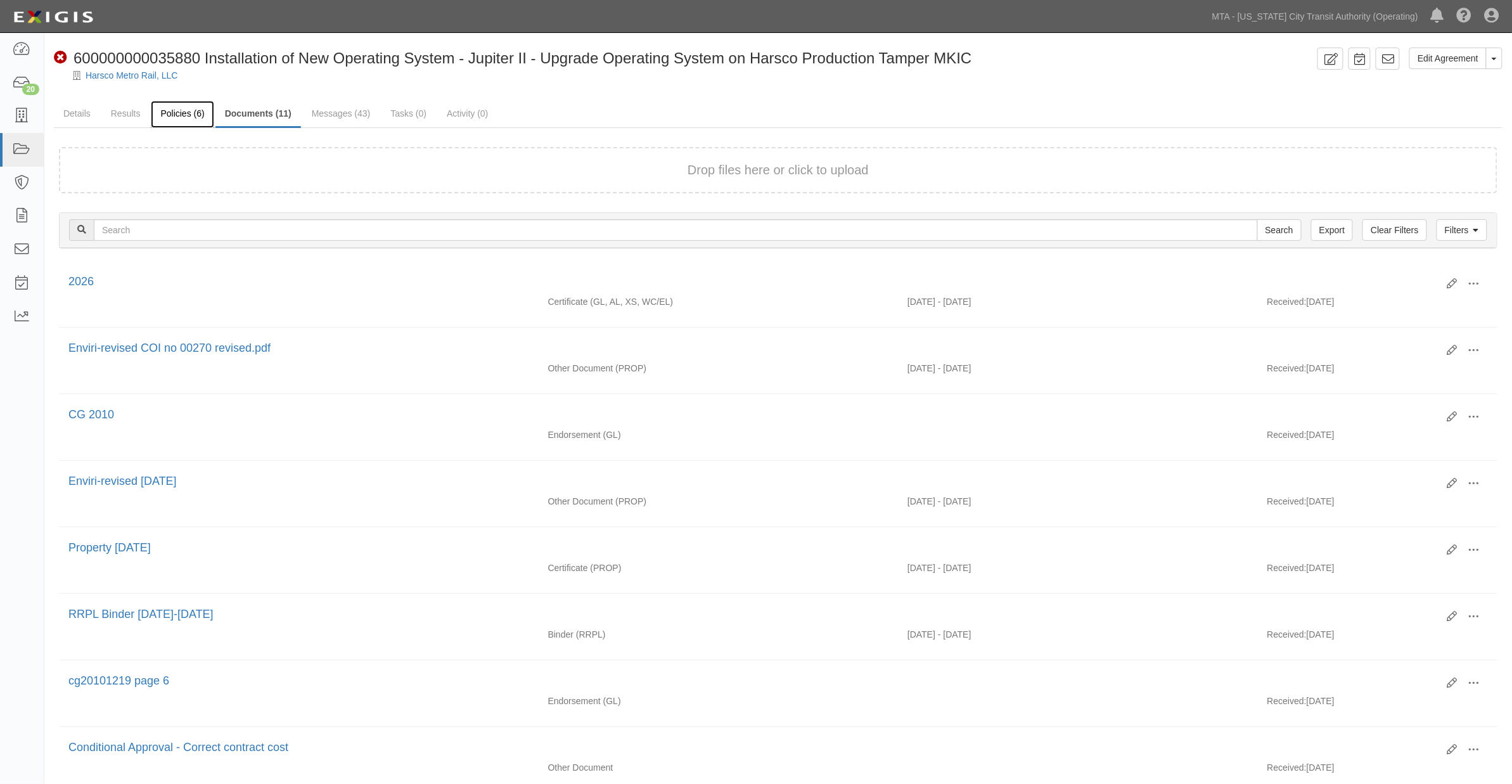
click at [172, 112] on link "Policies (6)" at bounding box center [182, 114] width 63 height 27
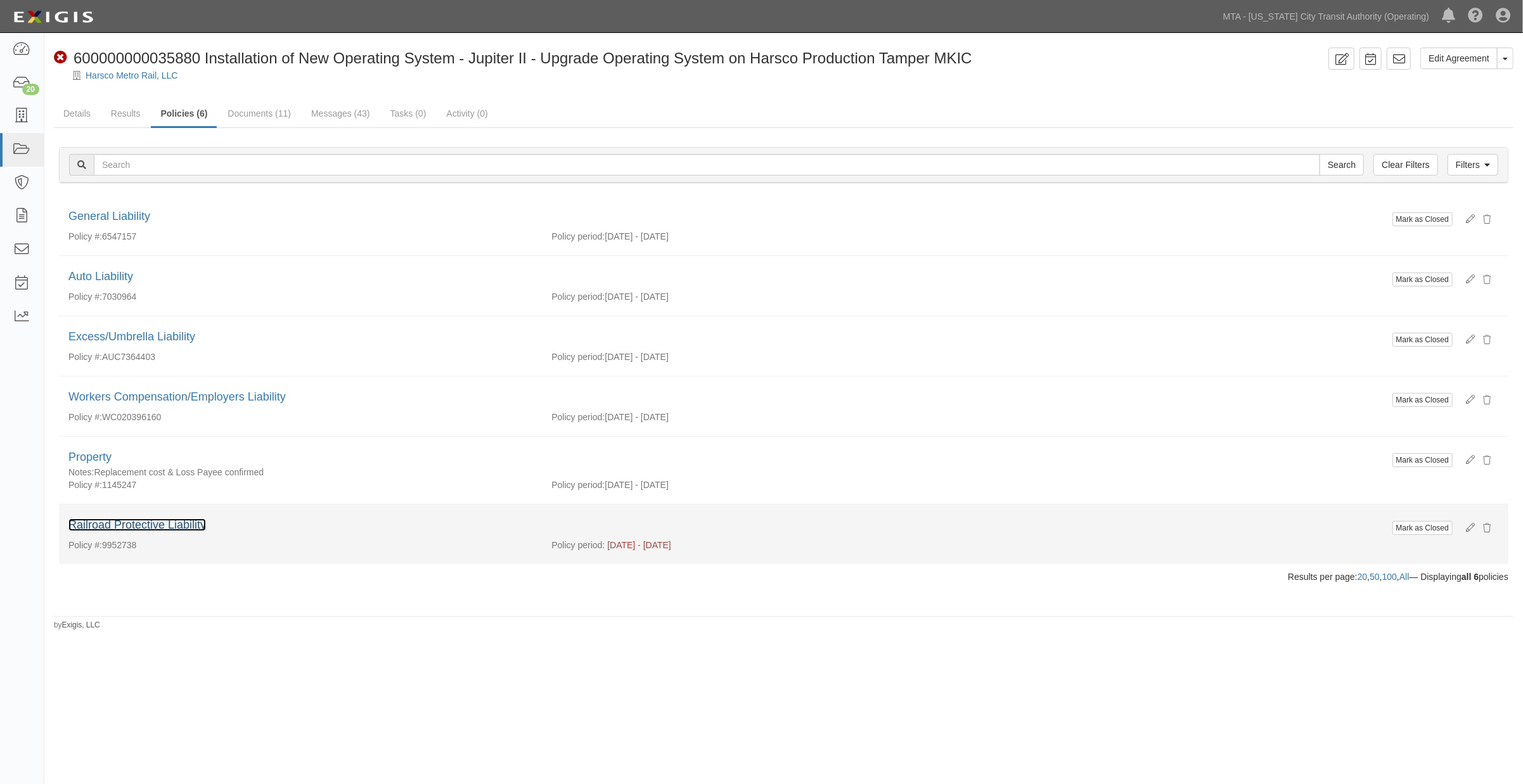
click at [175, 527] on link "Railroad Protective Liability" at bounding box center [137, 524] width 137 height 12
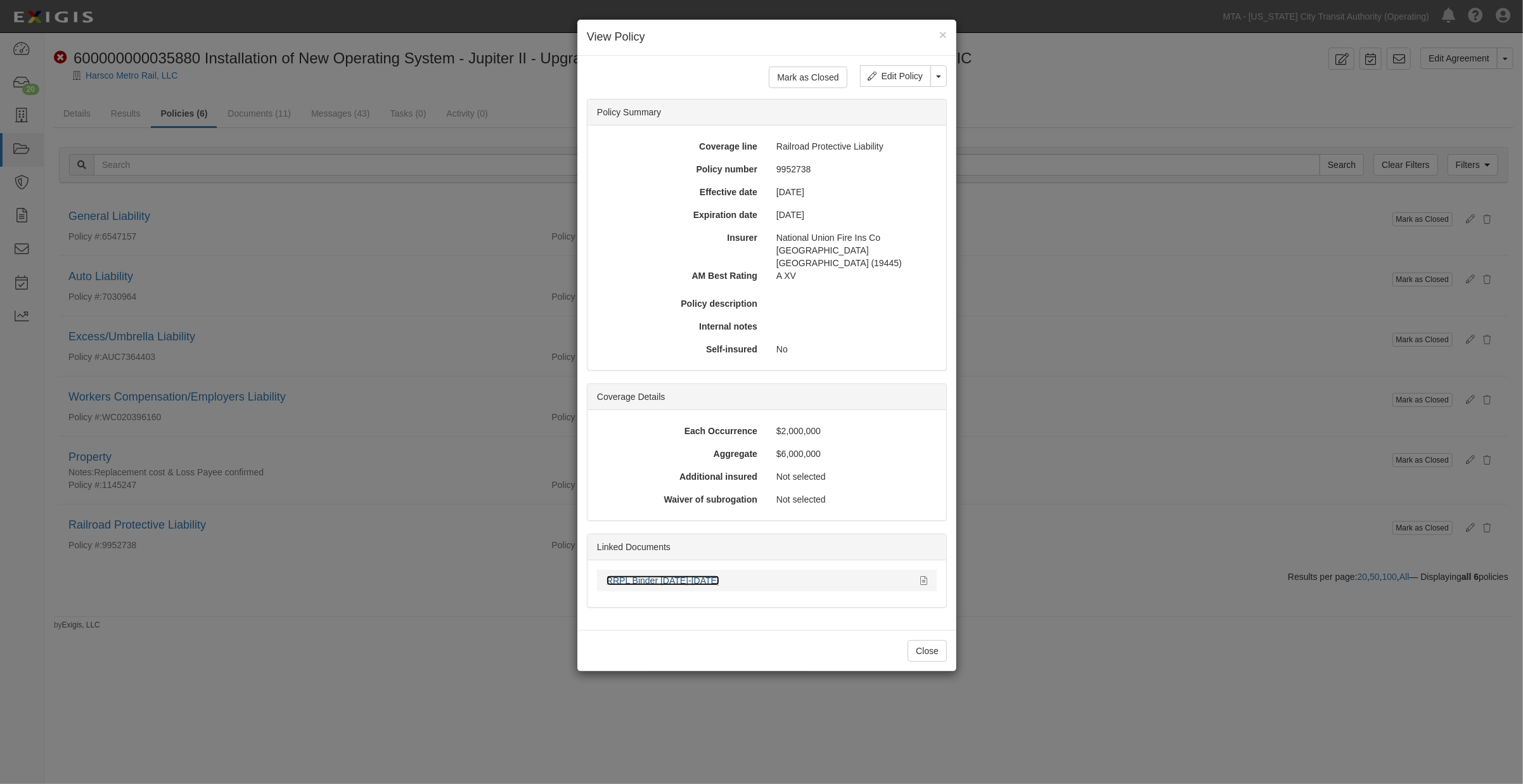
click at [719, 575] on link "RRPL Binder 1/29/2025-02/29/2025" at bounding box center [663, 580] width 113 height 10
click at [1269, 552] on div "× View Policy Mark as Closed Edit Policy Toggle Dropdown Delete Policy Policy S…" at bounding box center [762, 392] width 1523 height 784
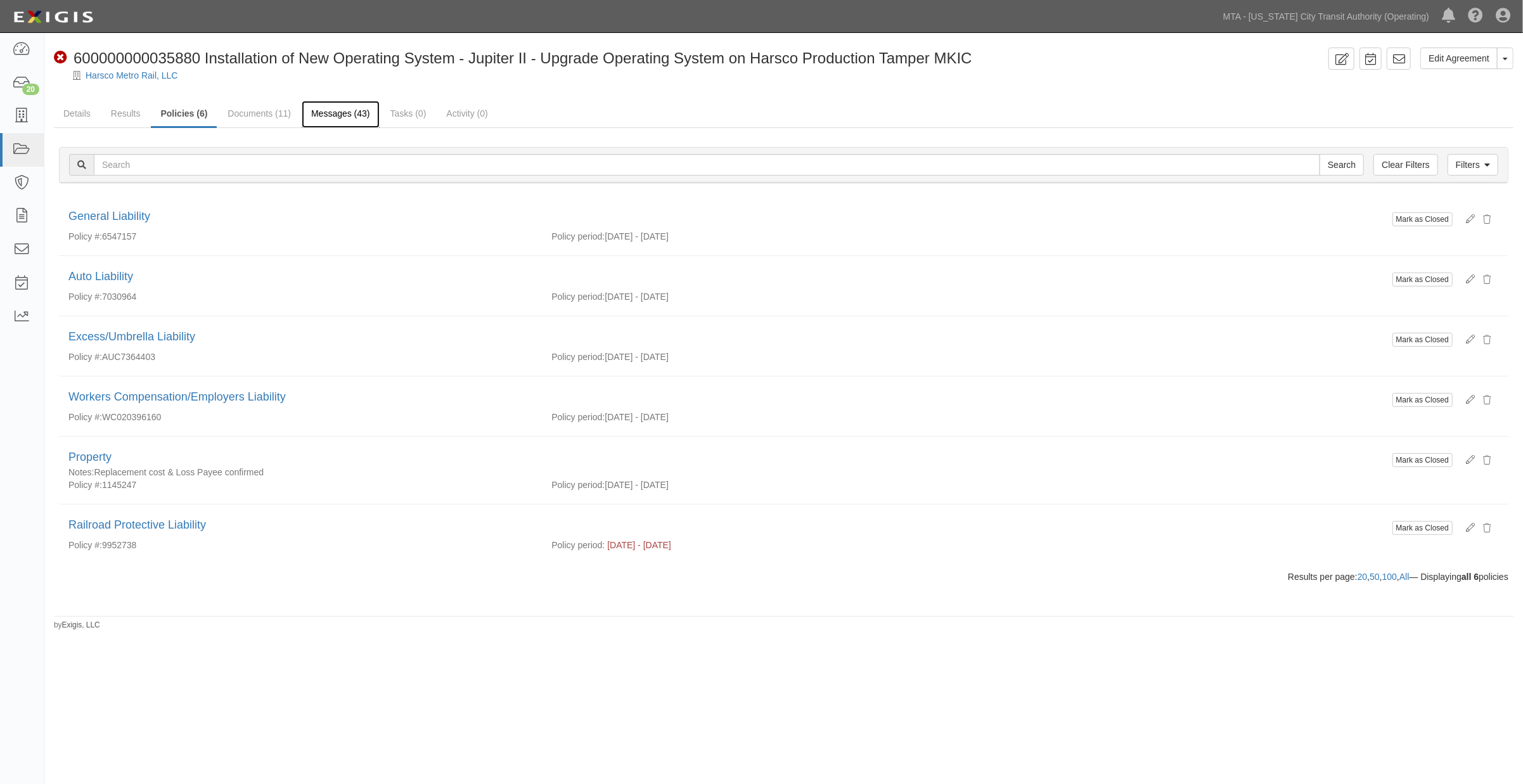
click at [338, 111] on link "Messages (43)" at bounding box center [340, 114] width 78 height 27
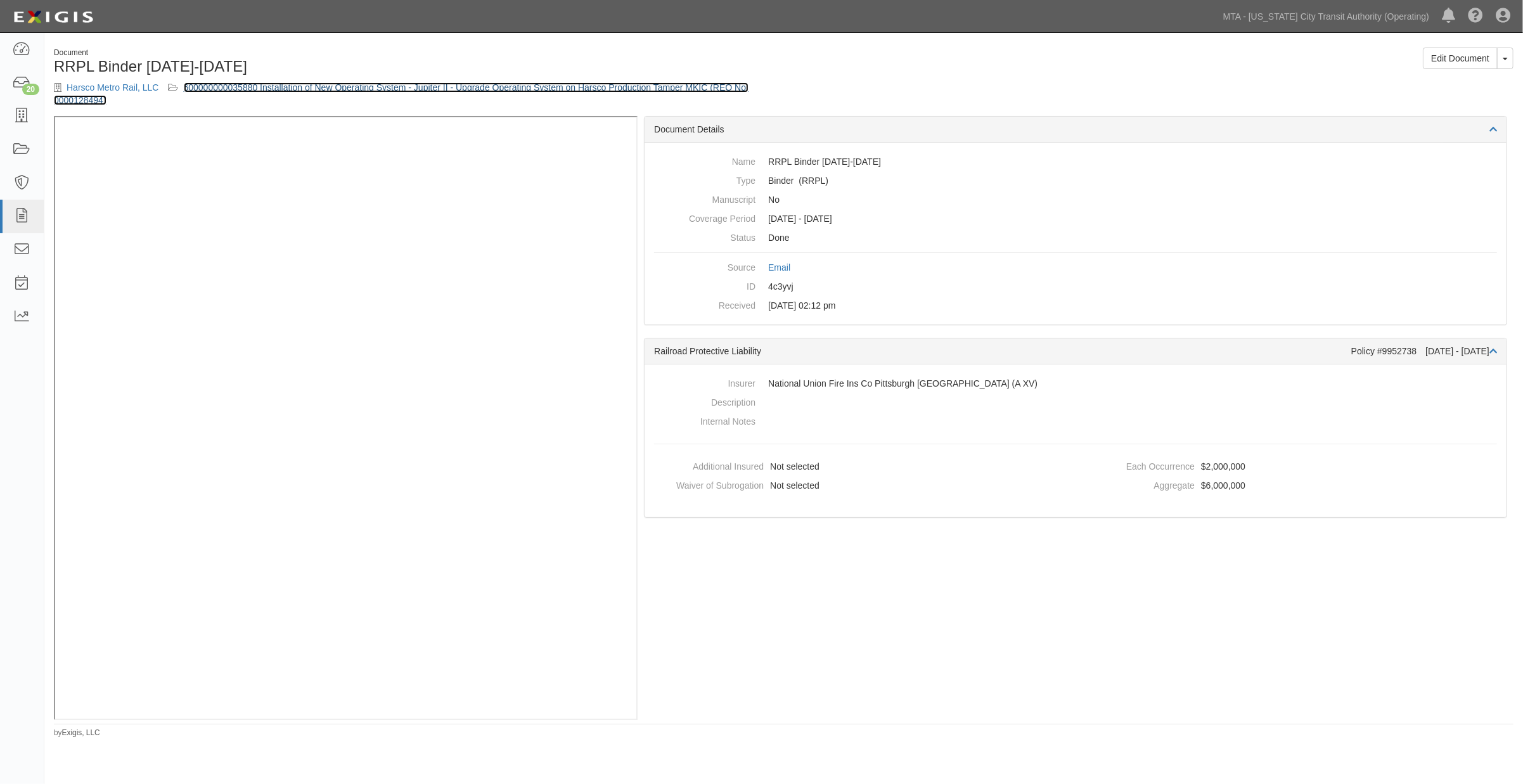
click at [364, 86] on link "600000000035880 Installation of New Operating System - Jupiter II - Upgrade Ope…" at bounding box center [402, 94] width 695 height 23
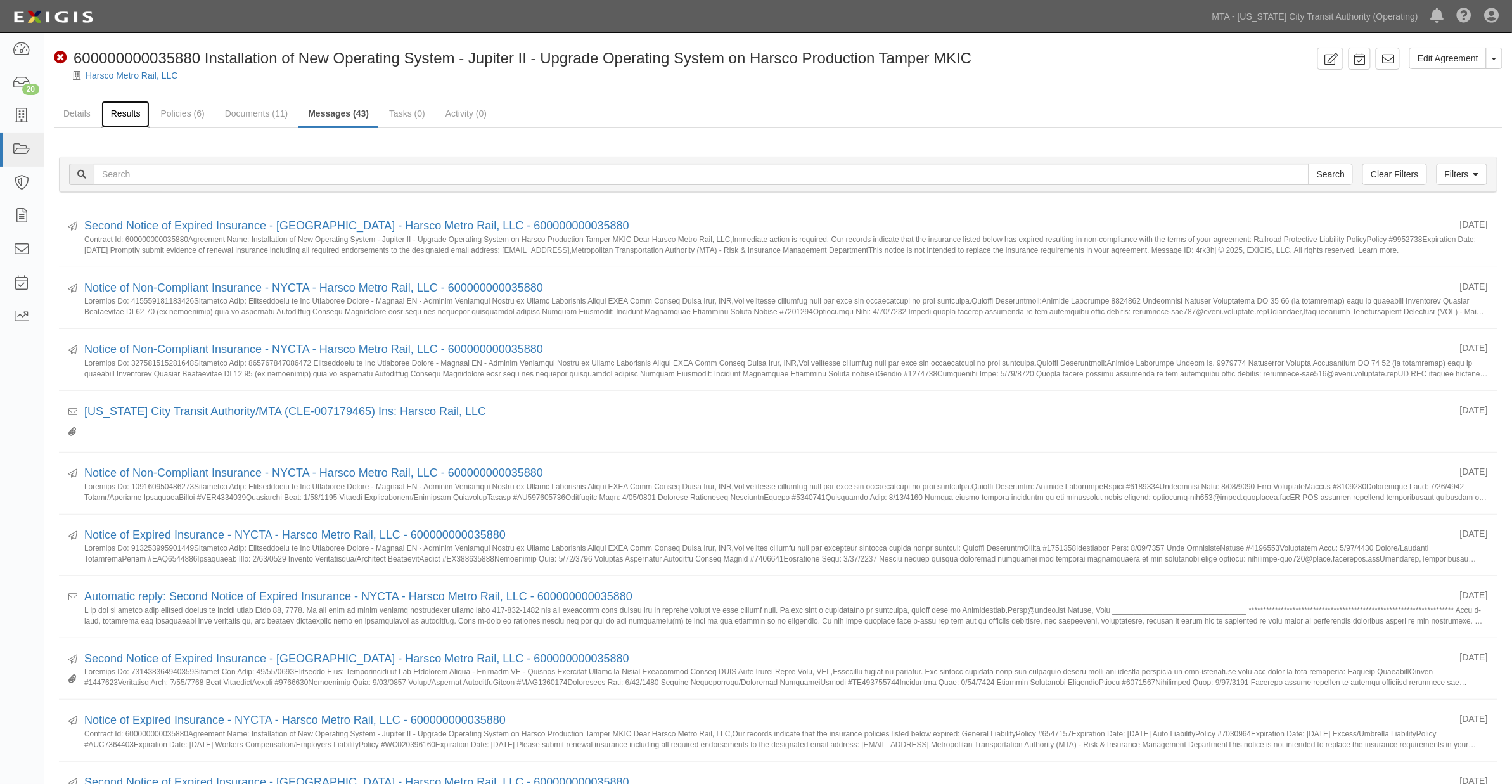
click at [130, 111] on link "Results" at bounding box center [126, 114] width 49 height 27
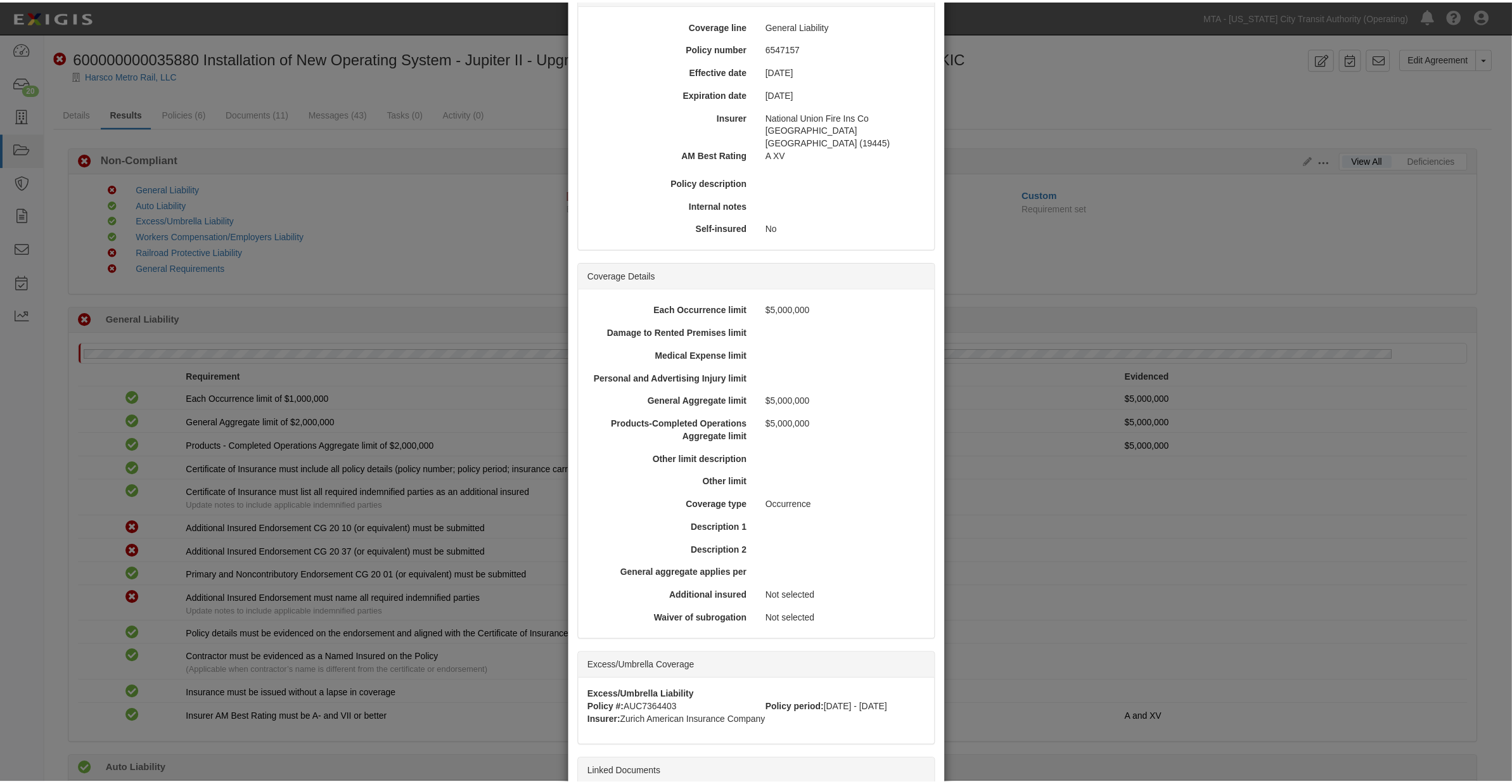
scroll to position [217, 0]
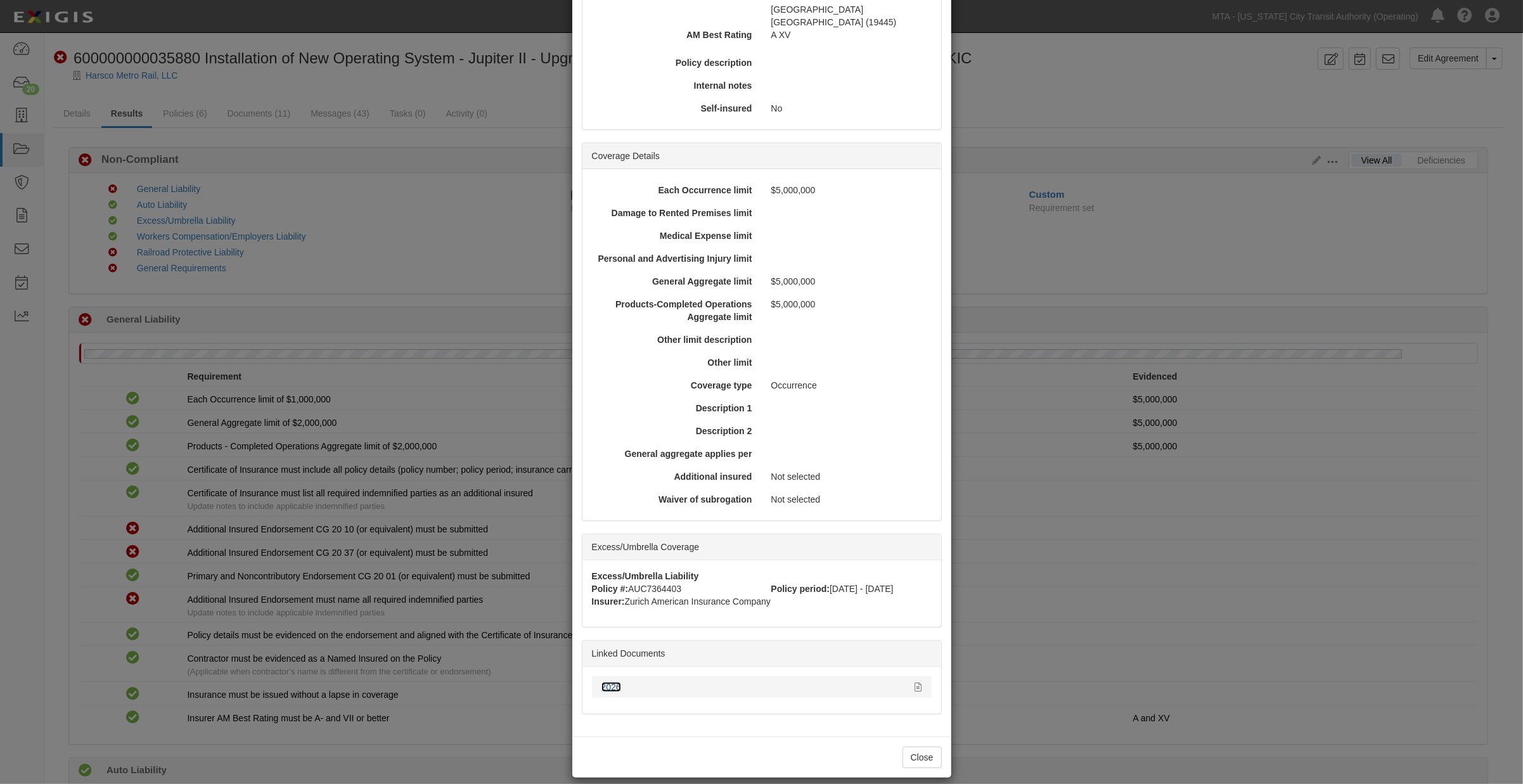
click at [607, 682] on link "2026" at bounding box center [611, 687] width 19 height 10
click at [1037, 686] on div "× View Policy Policy Summary Coverage line General Liability Policy number 6547…" at bounding box center [762, 392] width 1523 height 784
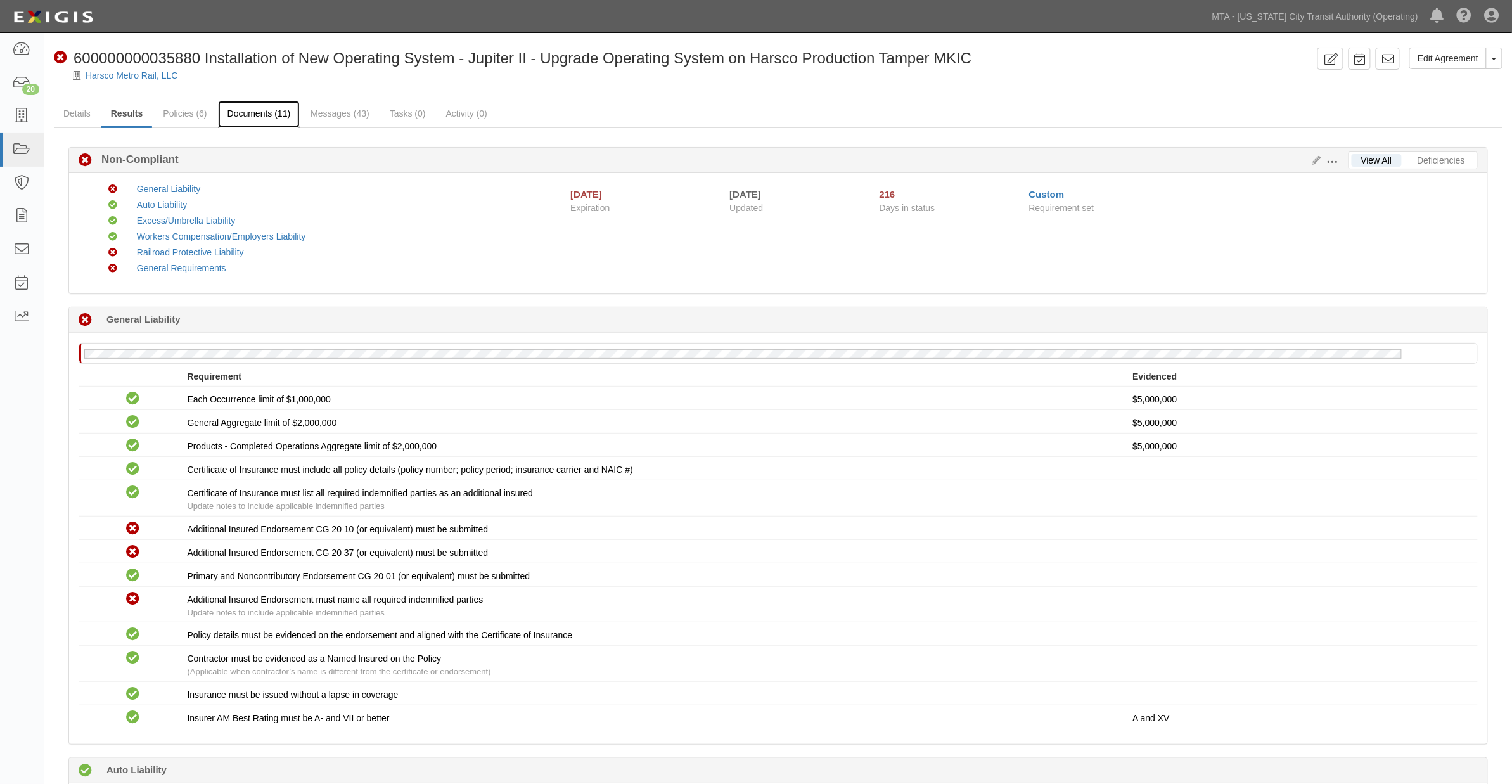
click at [258, 108] on link "Documents (11)" at bounding box center [259, 114] width 82 height 27
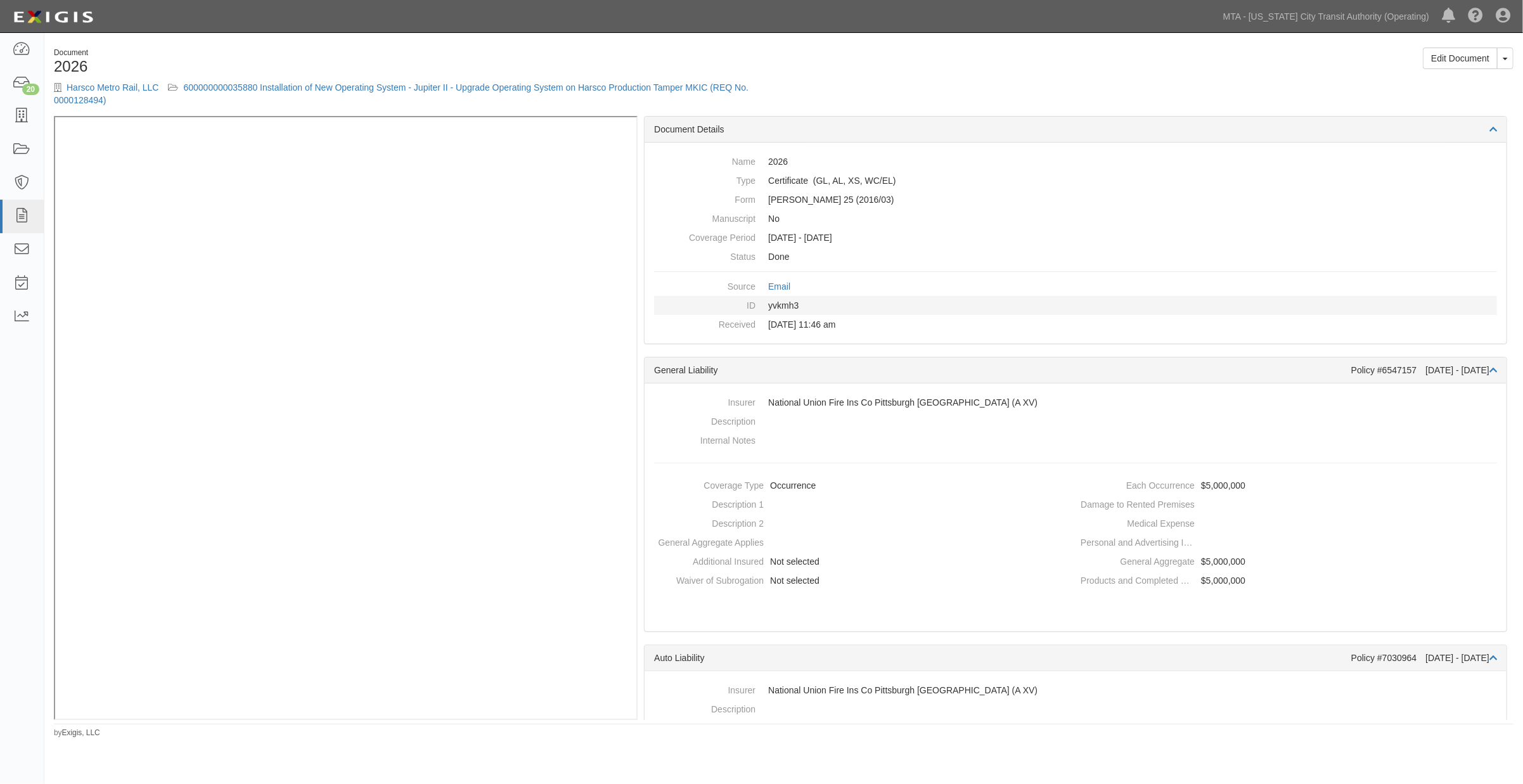
click at [1224, 313] on dd "yvkmh3" at bounding box center [1075, 305] width 843 height 19
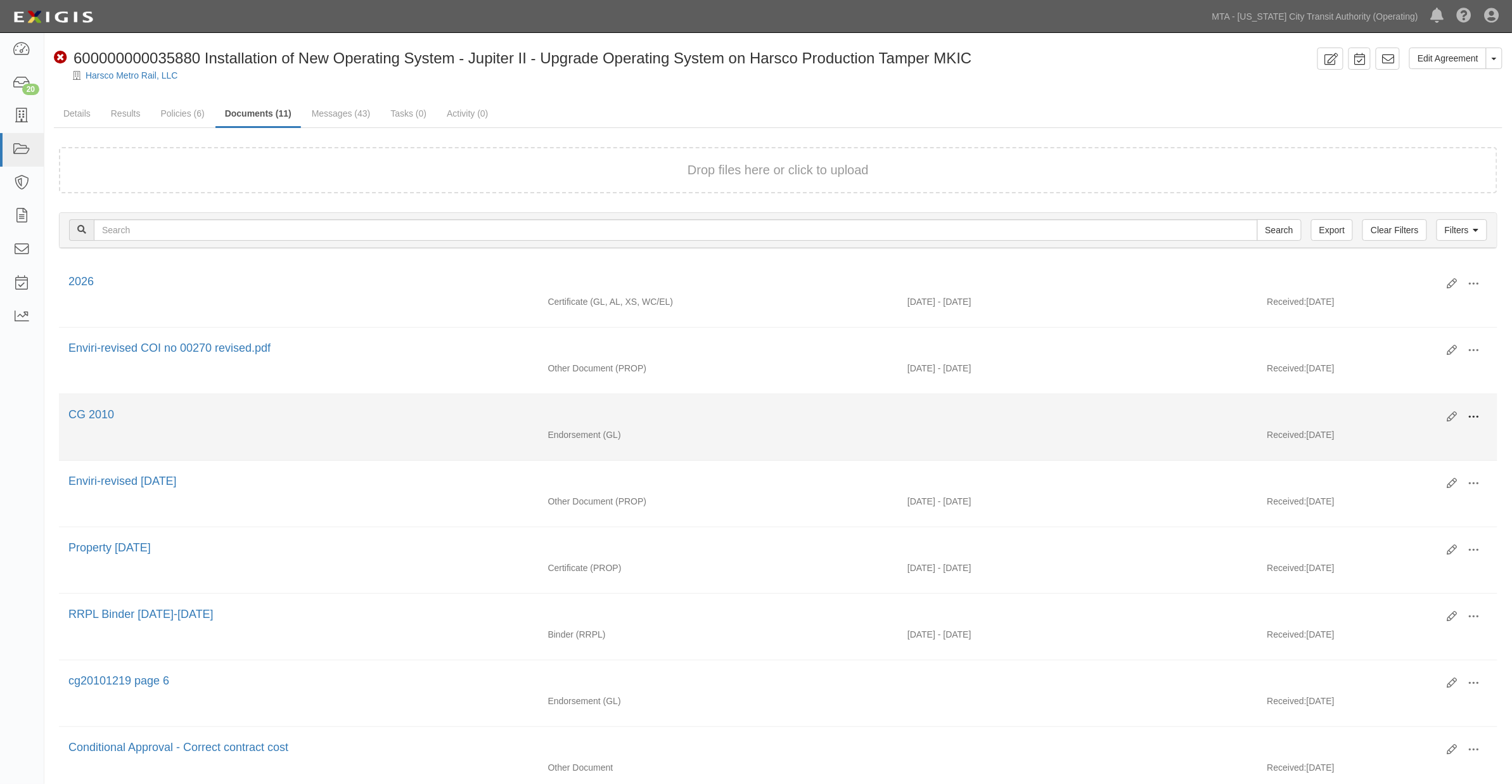
click at [1473, 415] on span at bounding box center [1474, 416] width 11 height 11
click at [1376, 412] on link "Edit" at bounding box center [1412, 412] width 100 height 23
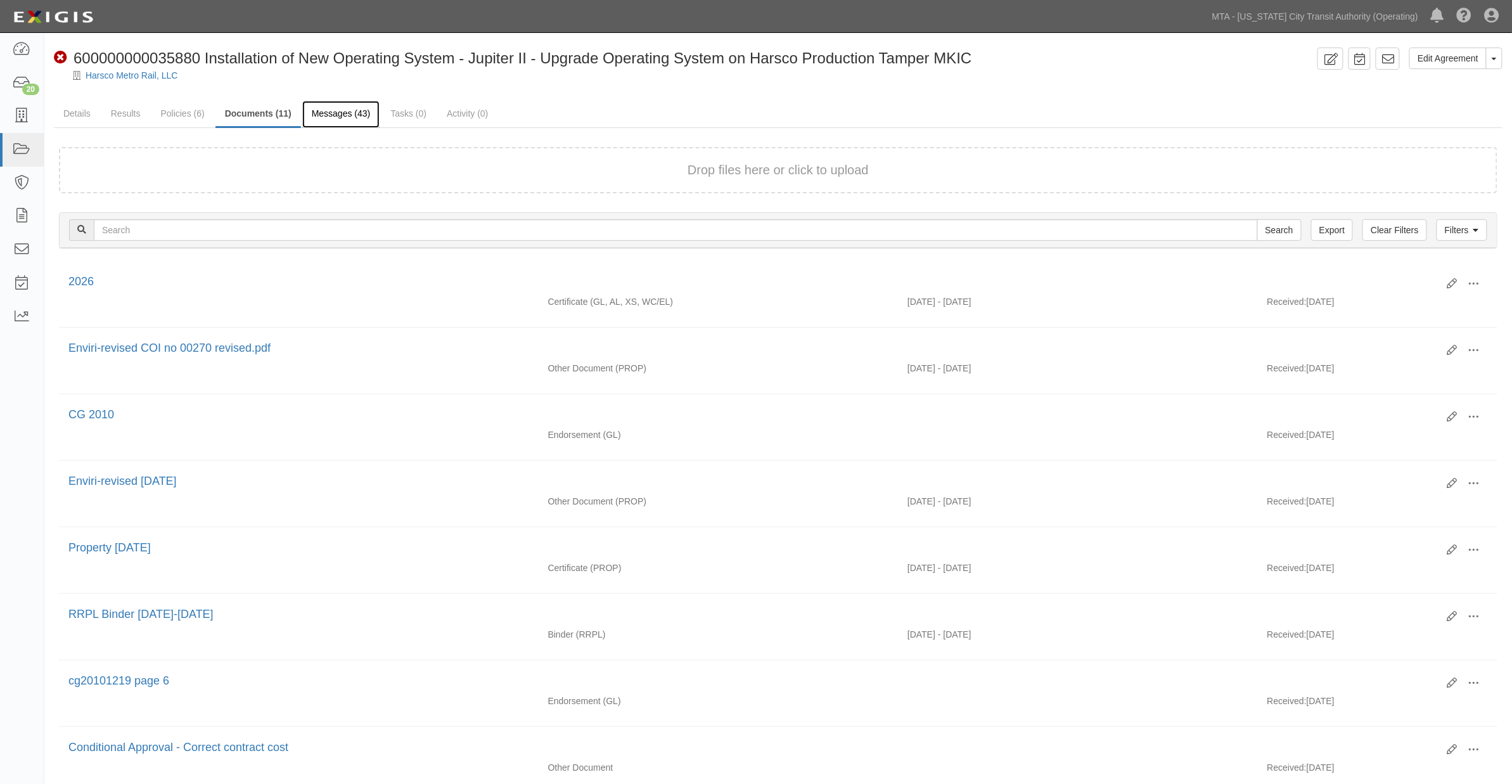
click at [346, 114] on link "Messages (43)" at bounding box center [340, 114] width 78 height 27
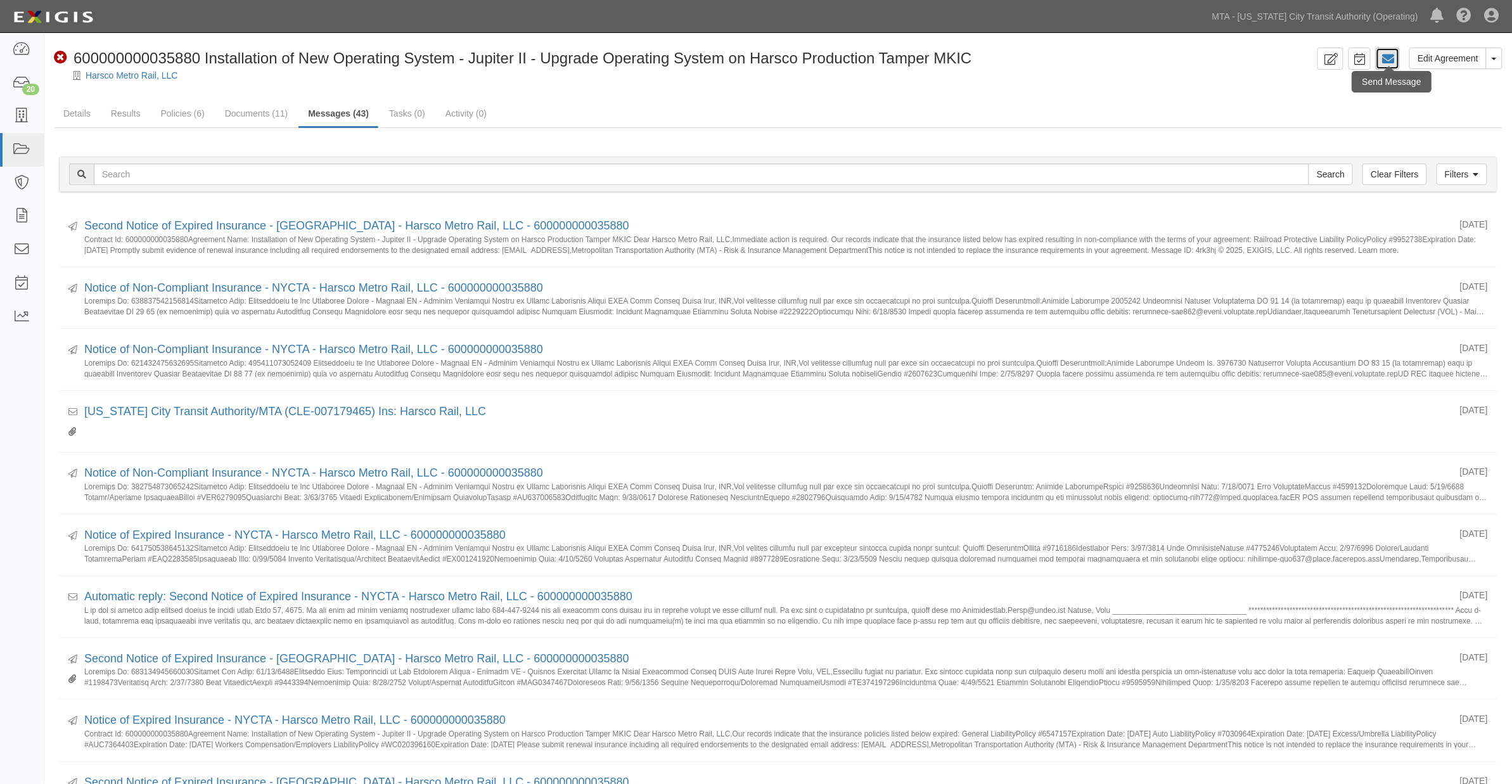
click at [1389, 58] on icon at bounding box center [1388, 59] width 12 height 12
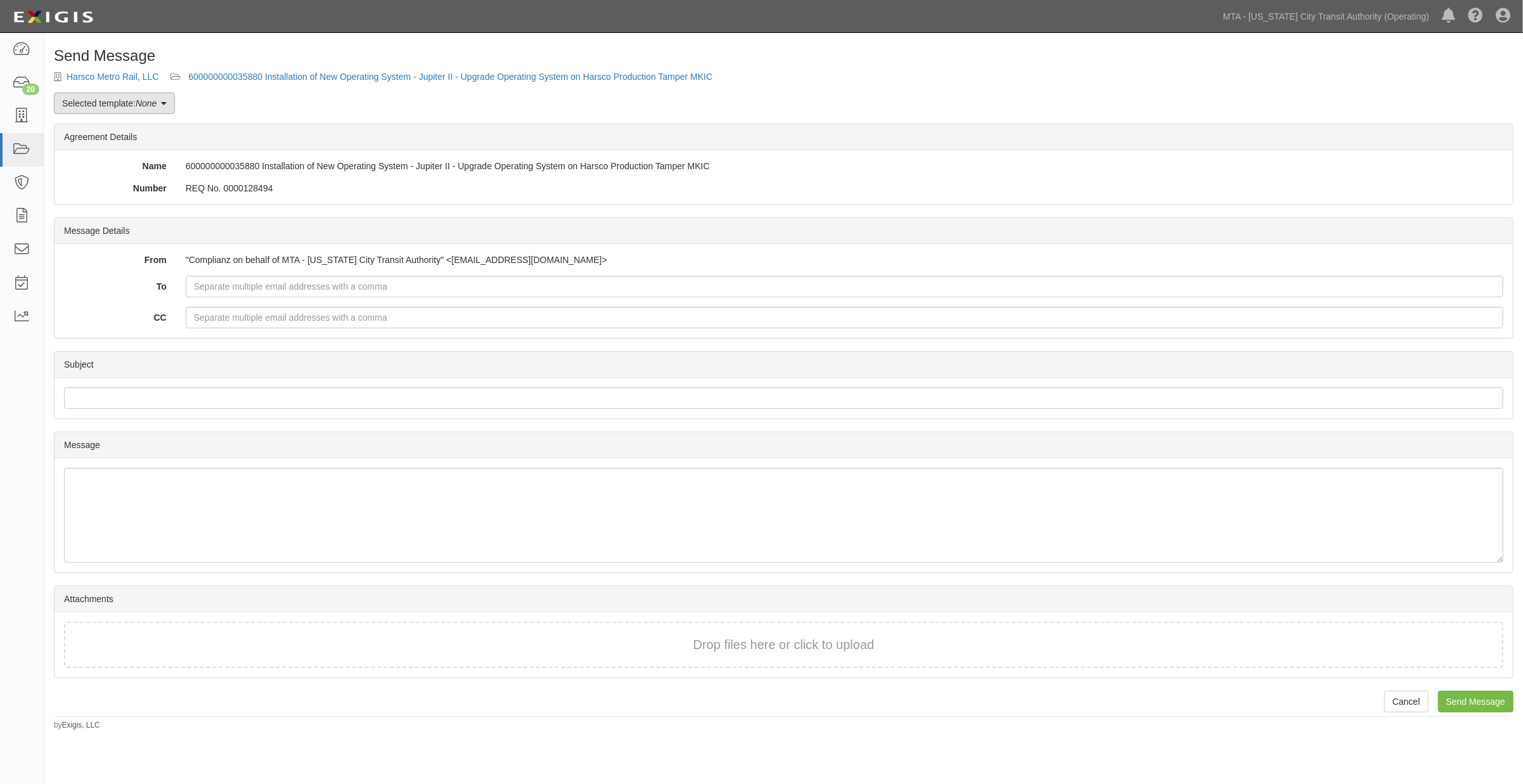
click at [149, 104] on em "None" at bounding box center [146, 103] width 21 height 10
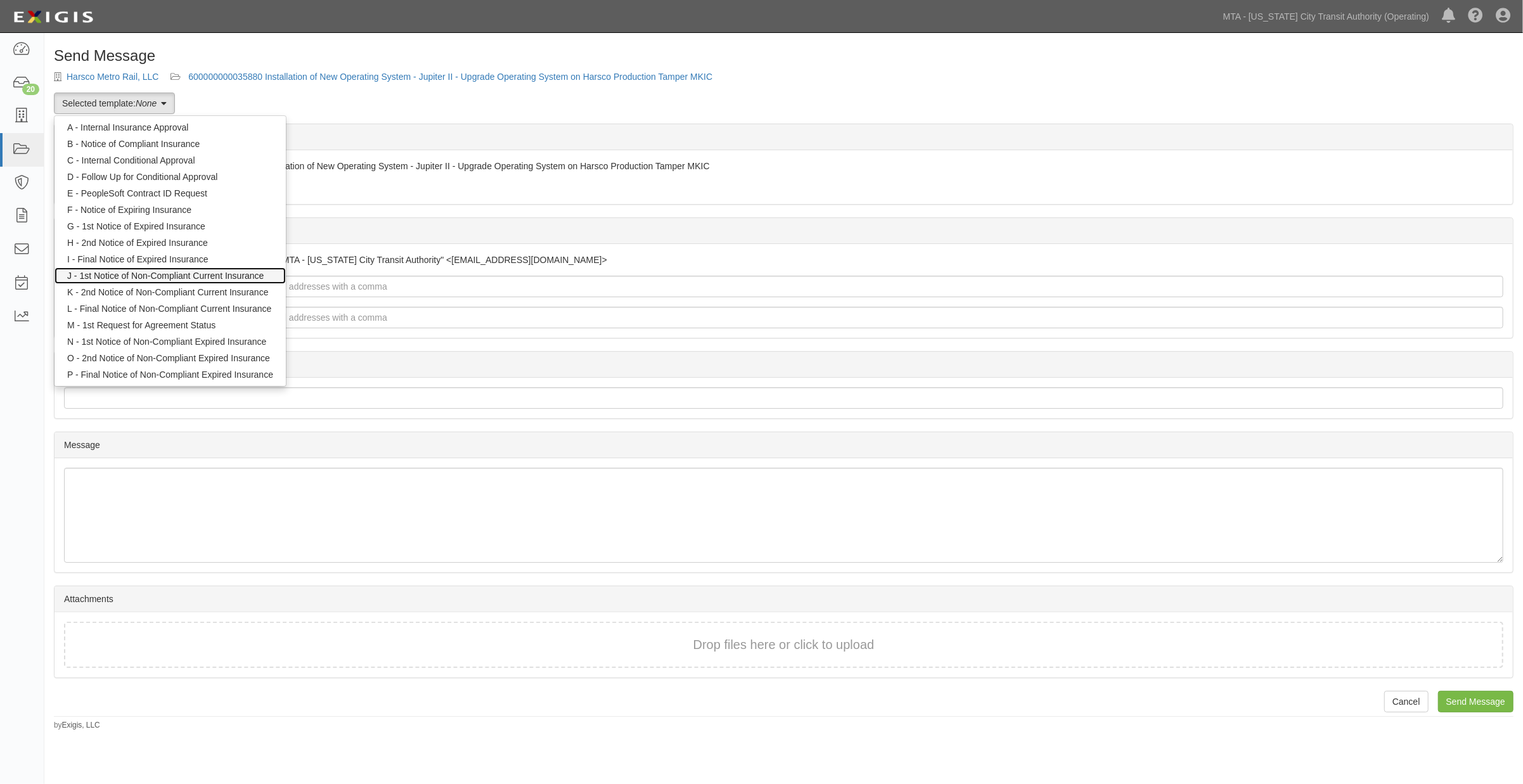
click at [133, 276] on link "J - 1st Notice of Non-Compliant Current Insurance" at bounding box center [170, 276] width 231 height 17
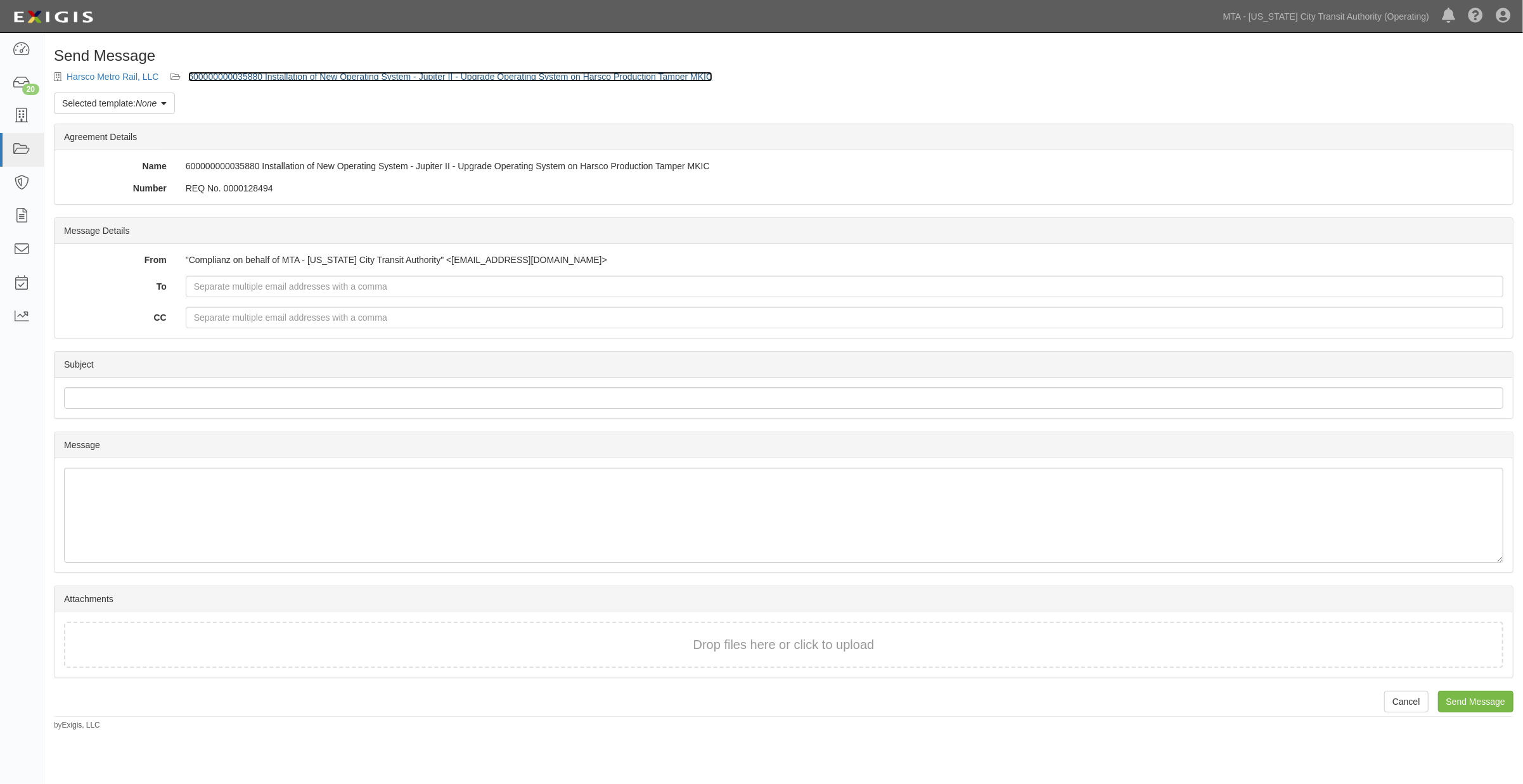
click at [217, 76] on link "600000000035880 Installation of New Operating System - Jupiter II - Upgrade Ope…" at bounding box center [450, 77] width 524 height 10
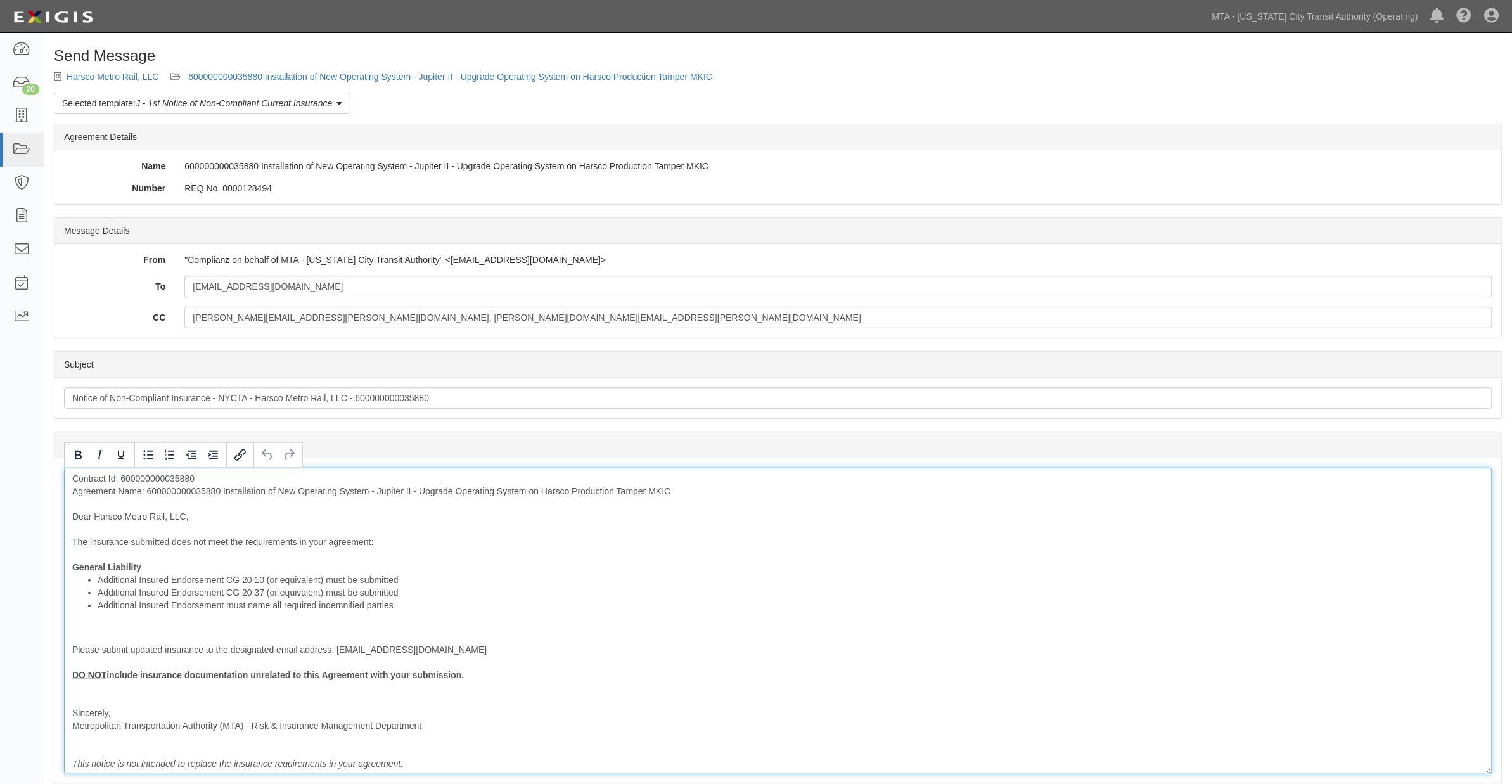
click at [872, 644] on div "Contract Id: 600000000035880 Agreement Name: 600000000035880 Installation of Ne…" at bounding box center [778, 620] width 1428 height 306
click at [158, 568] on div "Contract Id: 600000000035880 Agreement Name: 600000000035880 Installation of Ne…" at bounding box center [778, 620] width 1428 height 306
click at [199, 493] on div "Contract Id: 600000000035880 Agreement Name: 600000000035880 Installation of Ne…" at bounding box center [778, 620] width 1428 height 306
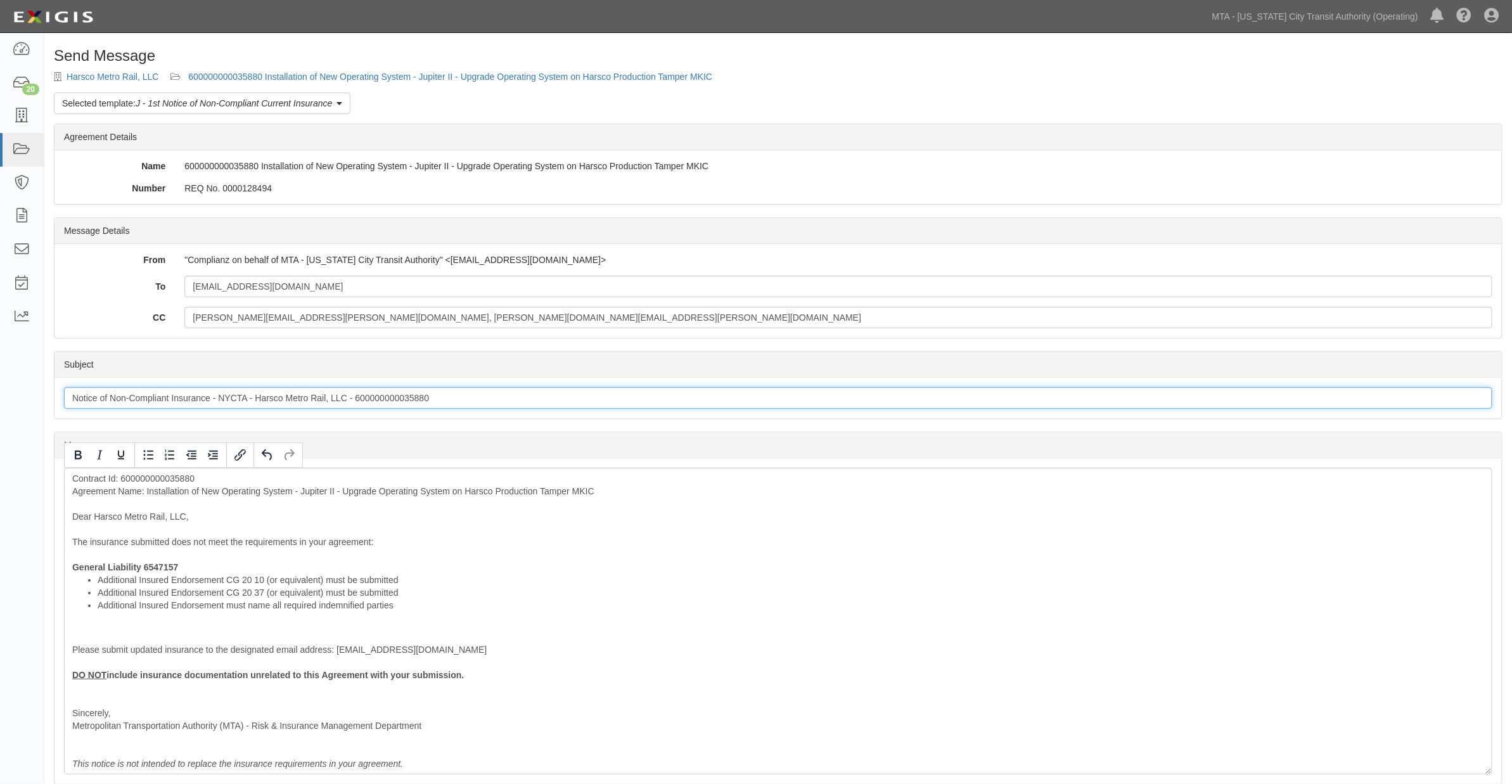
click at [1246, 393] on input "Notice of Non-Compliant Insurance - NYCTA - Harsco Metro Rail, LLC - 6000000000…" at bounding box center [778, 397] width 1428 height 22
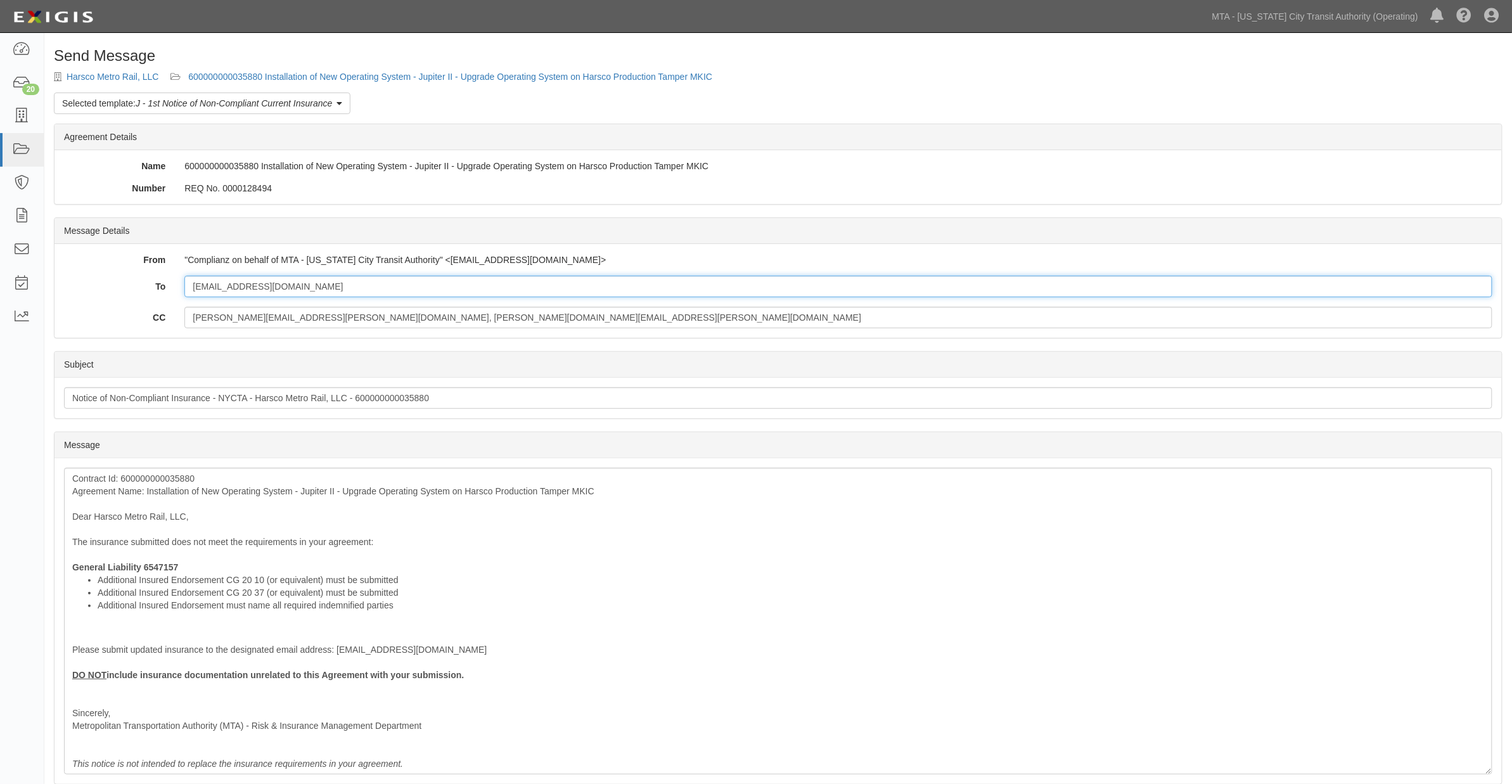
click at [401, 286] on input "rmurphy@harsco.com" at bounding box center [838, 286] width 1308 height 22
paste input "Kyle.Kashar@marsh.com"
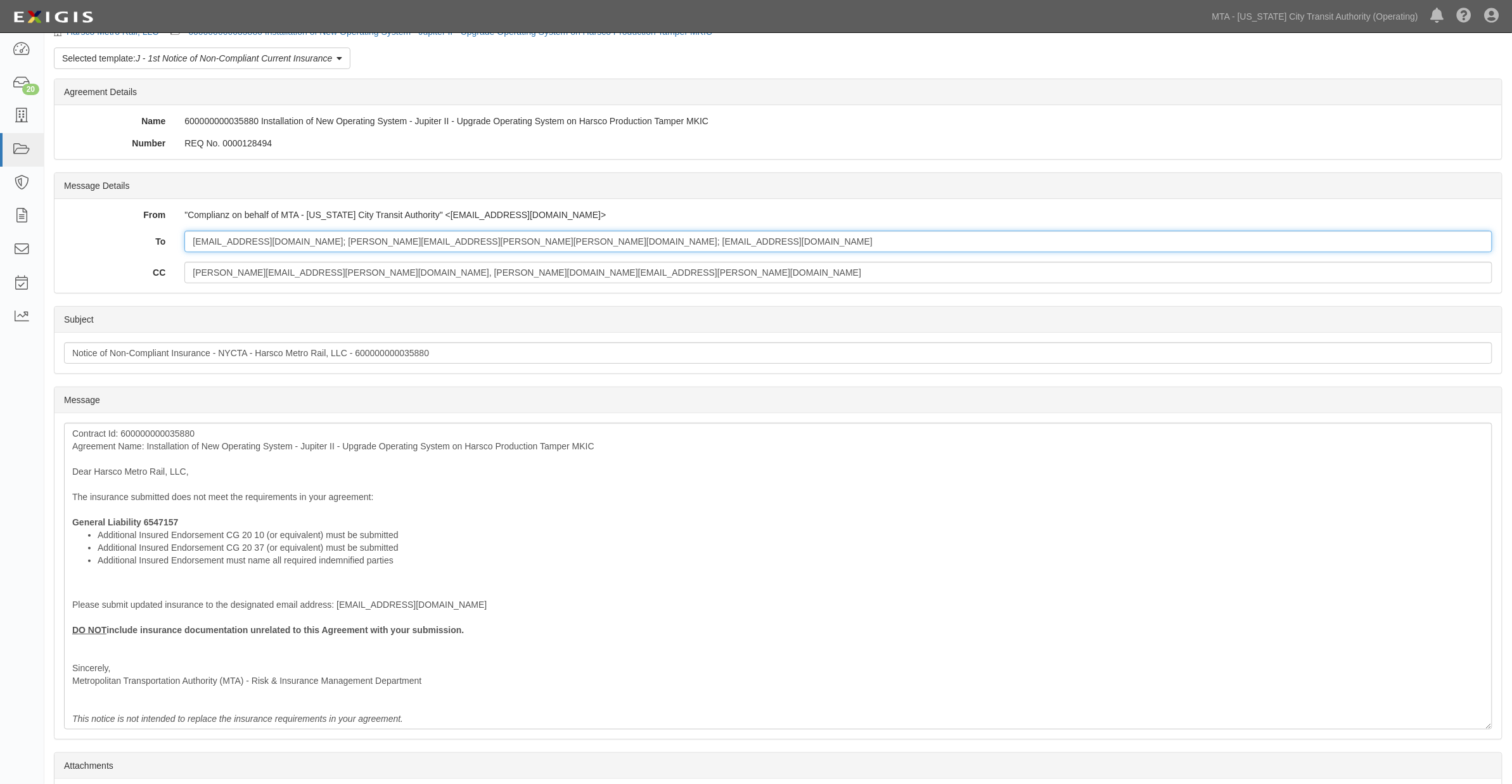
scroll to position [70, 0]
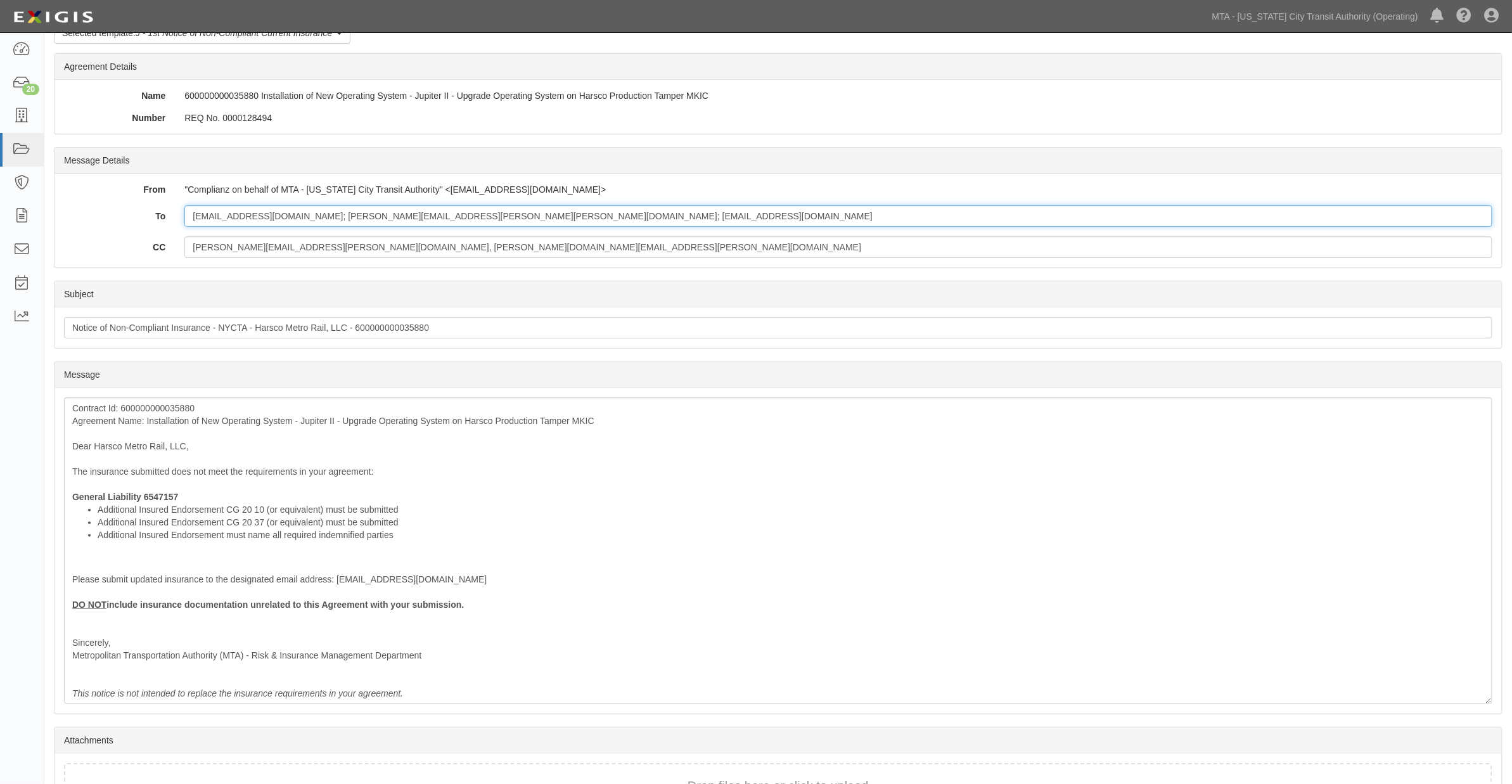
type input "rmurphy@harsco.com; Kyle.Kashar@marsh.com; ovalenti@mtahq.org"
click at [67, 575] on div "Contract Id: 600000000035880 Agreement Name: Installation of New Operating Syst…" at bounding box center [778, 550] width 1428 height 306
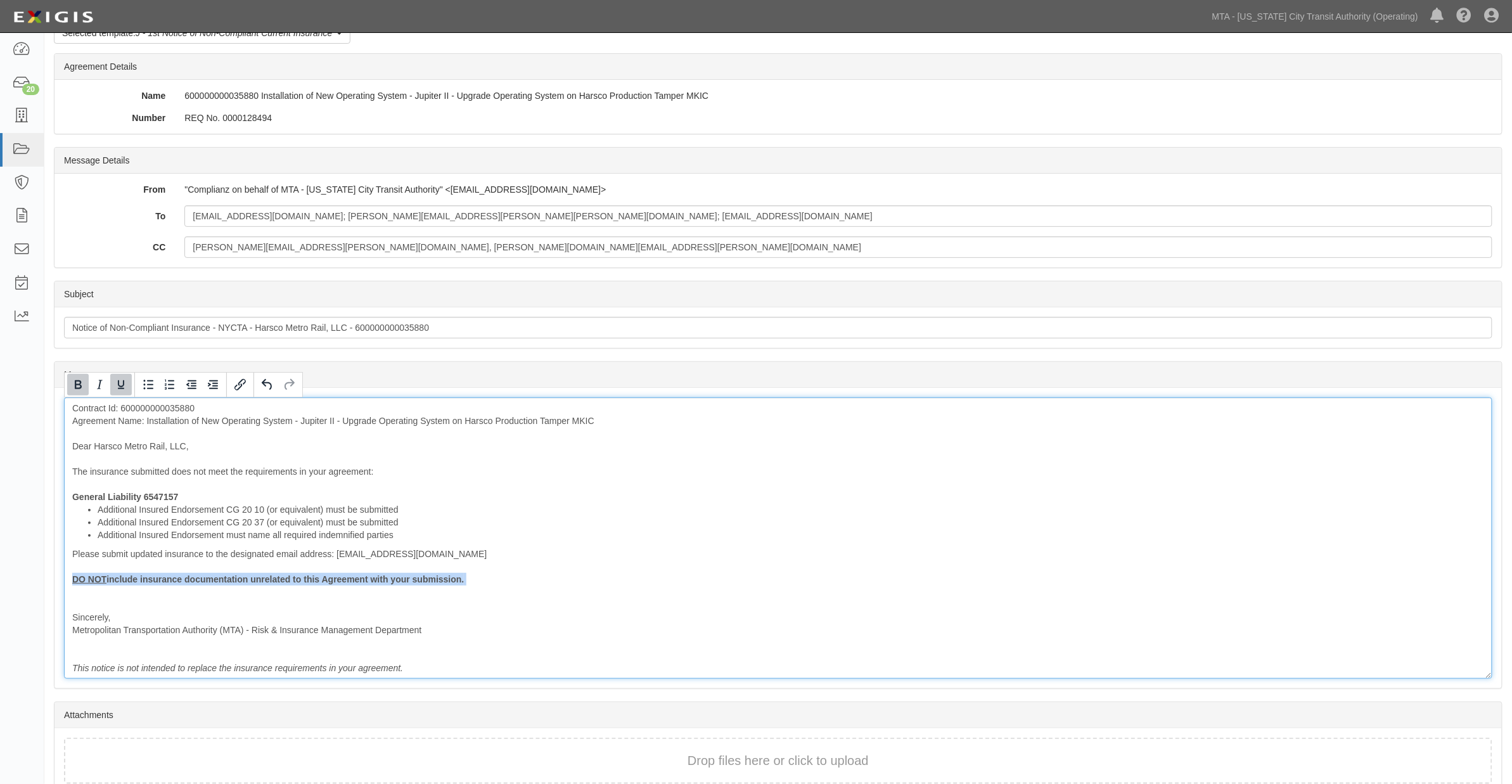
drag, startPoint x: 84, startPoint y: 589, endPoint x: 72, endPoint y: 579, distance: 15.6
click at [72, 579] on div "Contract Id: 600000000035880 Agreement Name: Installation of New Operating Syst…" at bounding box center [778, 538] width 1428 height 282
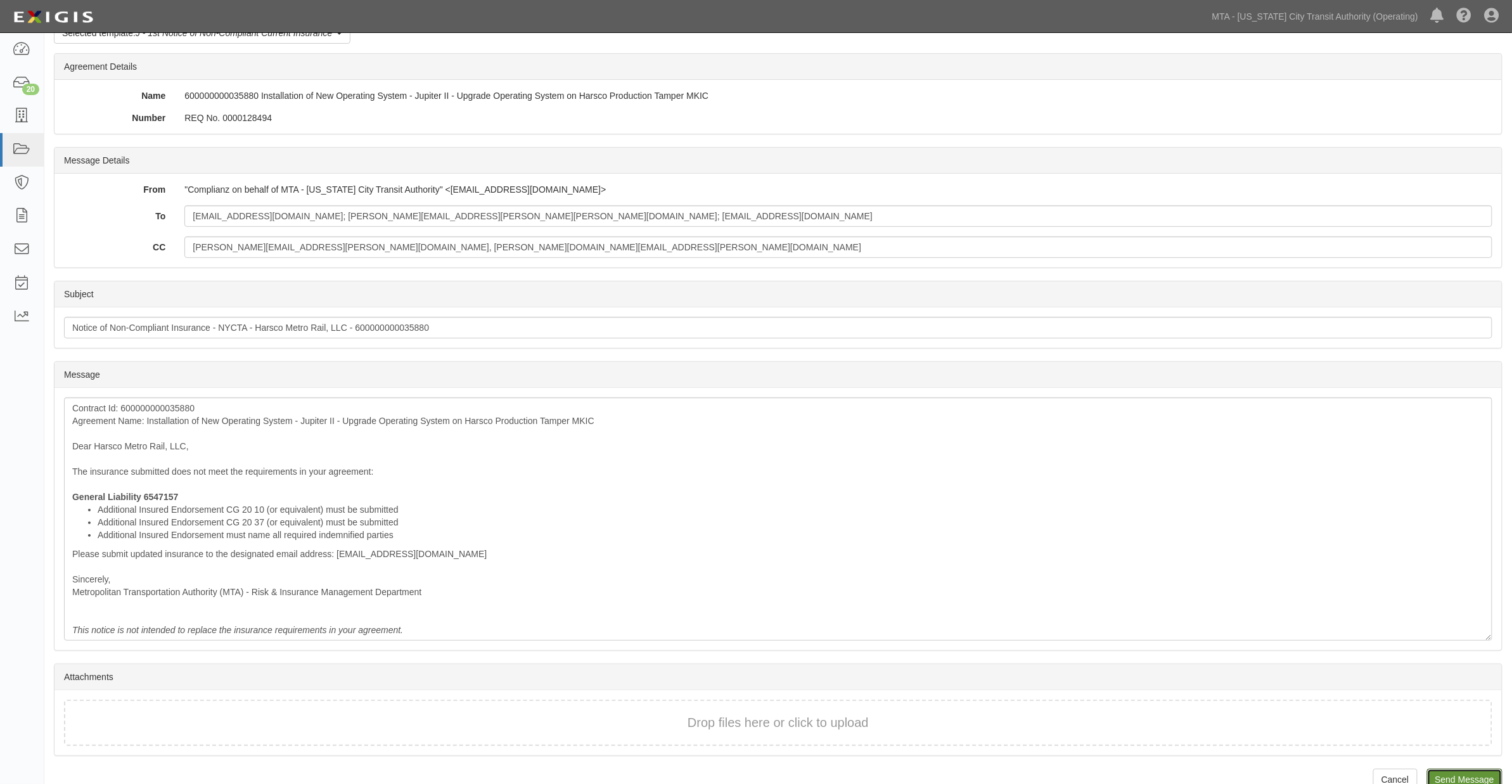
drag, startPoint x: 1474, startPoint y: 774, endPoint x: 819, endPoint y: 52, distance: 974.8
click at [1474, 774] on input "Send Message" at bounding box center [1465, 779] width 75 height 22
click at [1001, 588] on div "Contract Id: 600000000035880 Agreement Name: Installation of New Operating Syst…" at bounding box center [778, 519] width 1428 height 243
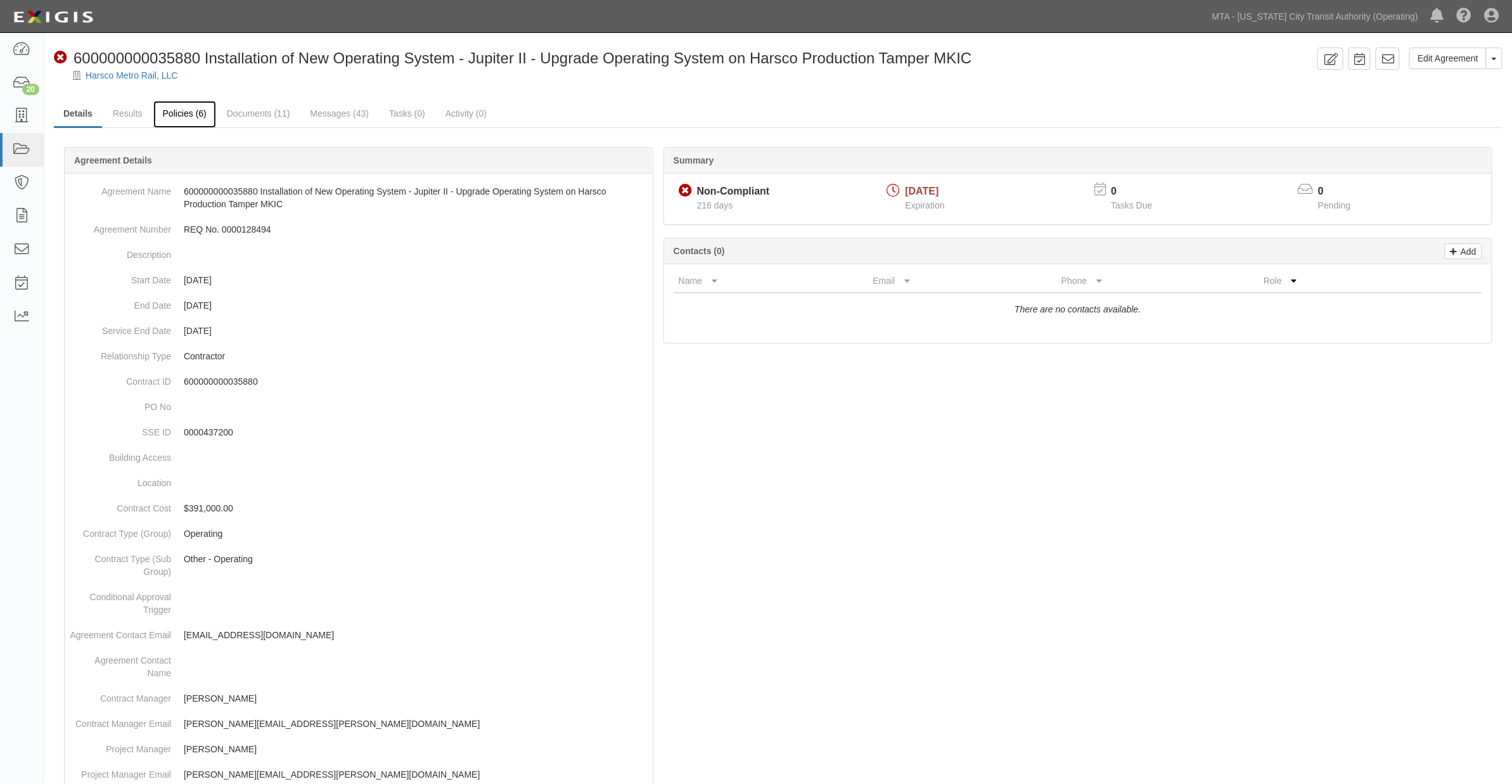
click at [192, 118] on link "Policies (6)" at bounding box center [185, 114] width 63 height 27
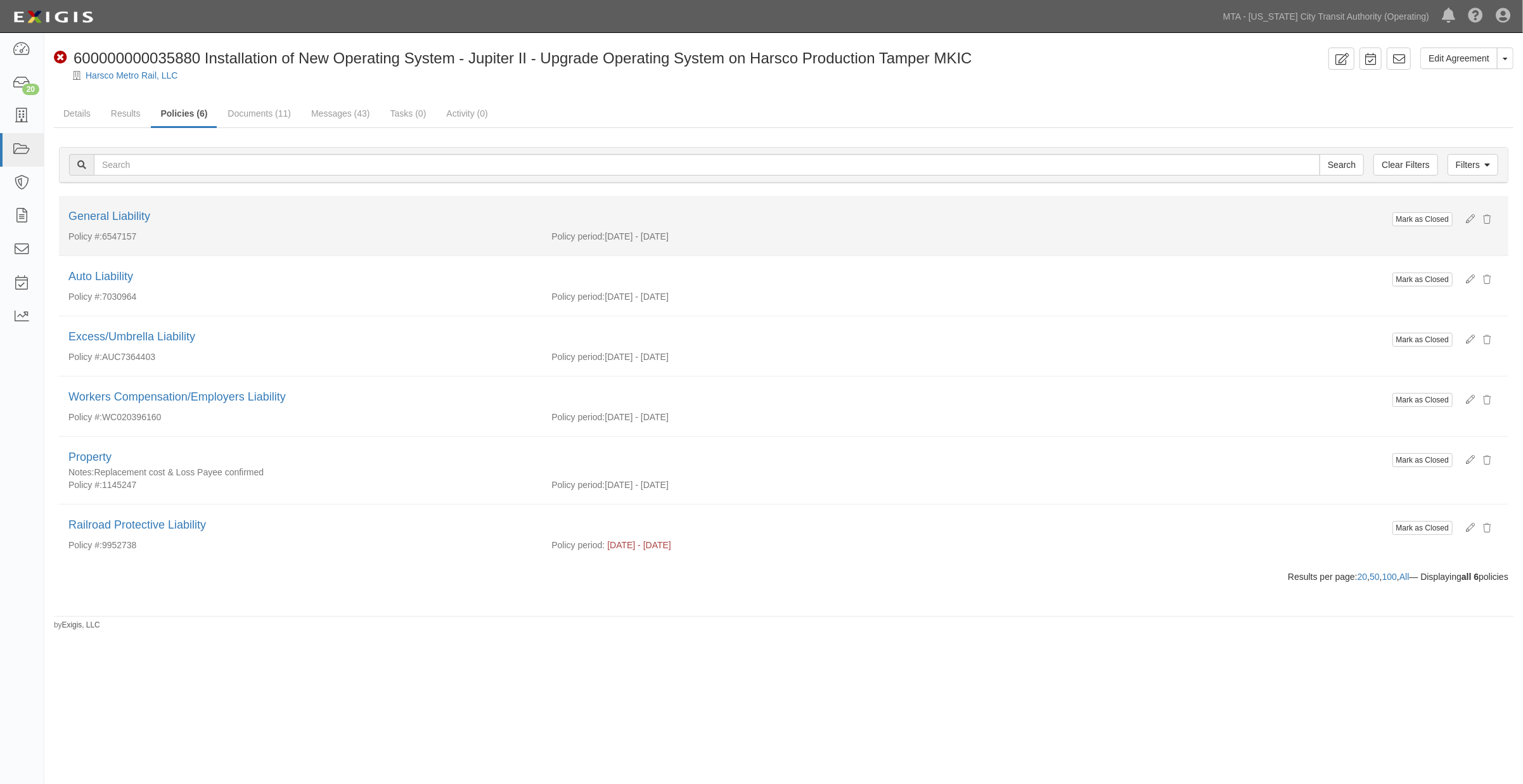
drag, startPoint x: 151, startPoint y: 235, endPoint x: 104, endPoint y: 235, distance: 47.0
click at [104, 235] on div "Policy #: 6547157" at bounding box center [300, 236] width 483 height 12
copy div "6547157"
click at [130, 217] on link "General Liability" at bounding box center [109, 216] width 81 height 12
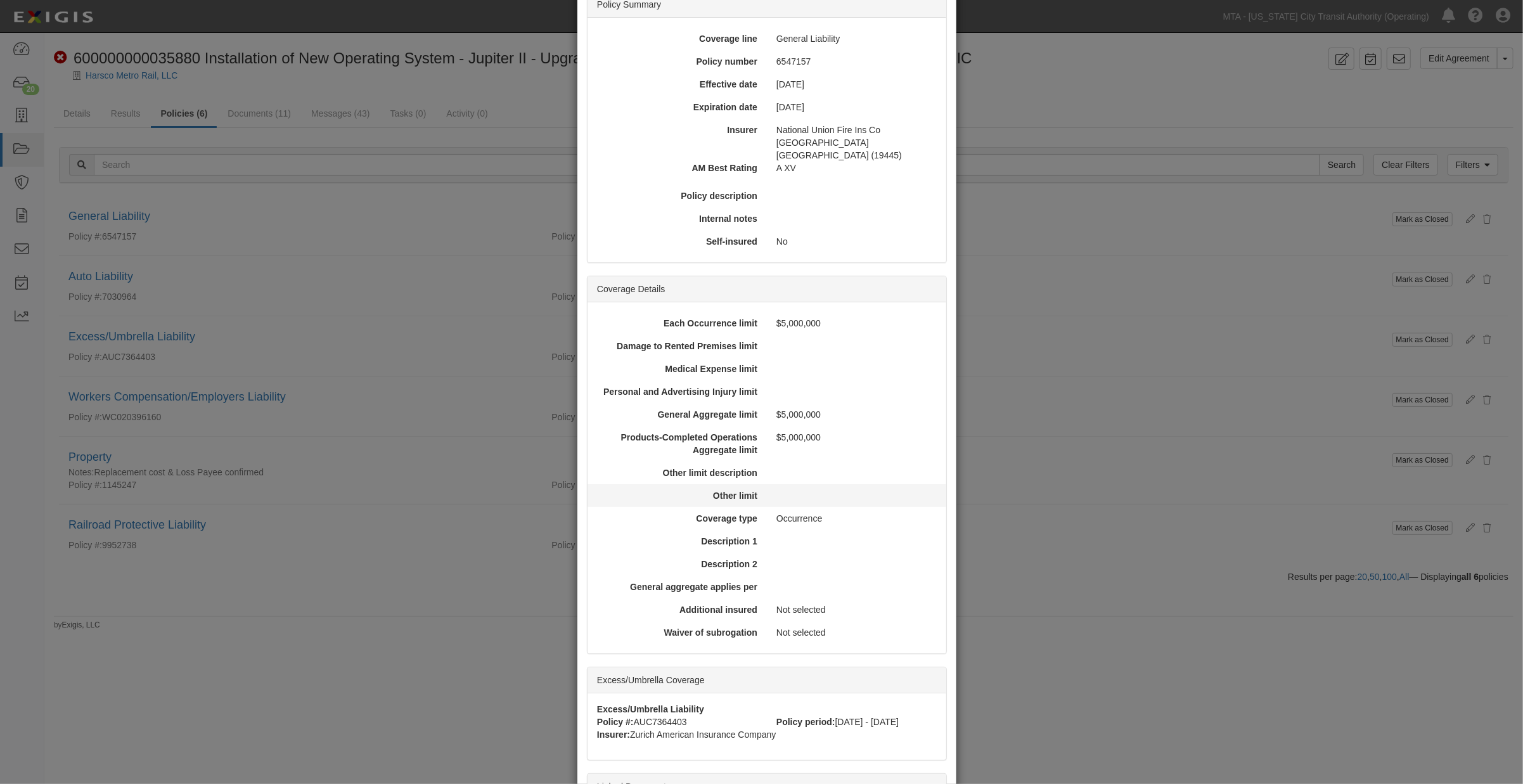
scroll to position [242, 0]
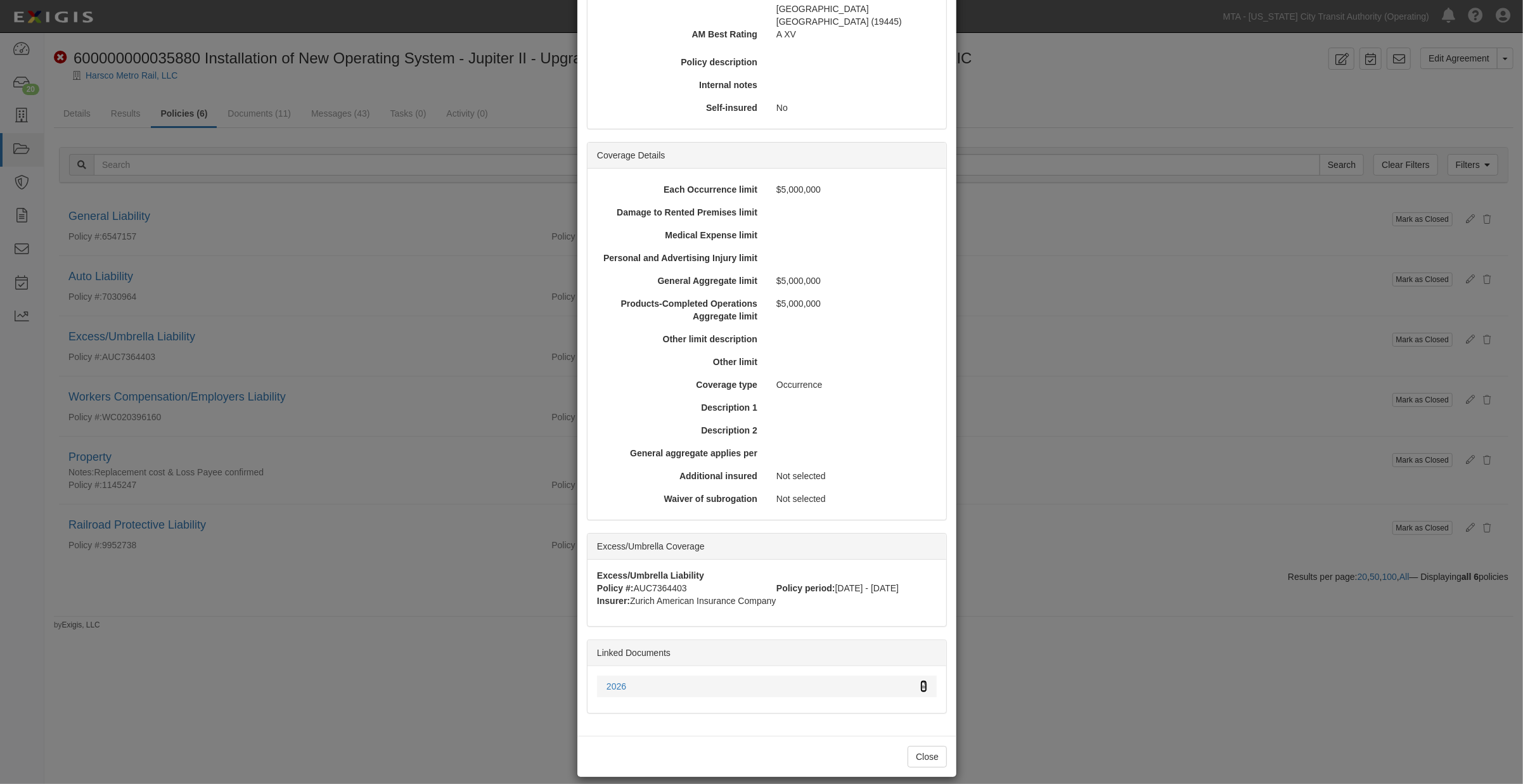
click at [920, 682] on icon at bounding box center [923, 687] width 7 height 9
drag, startPoint x: 1023, startPoint y: 553, endPoint x: 860, endPoint y: 536, distance: 163.9
click at [1022, 553] on div "× View Policy Mark as Closed Edit Policy Toggle Dropdown Delete Policy Policy S…" at bounding box center [762, 392] width 1523 height 784
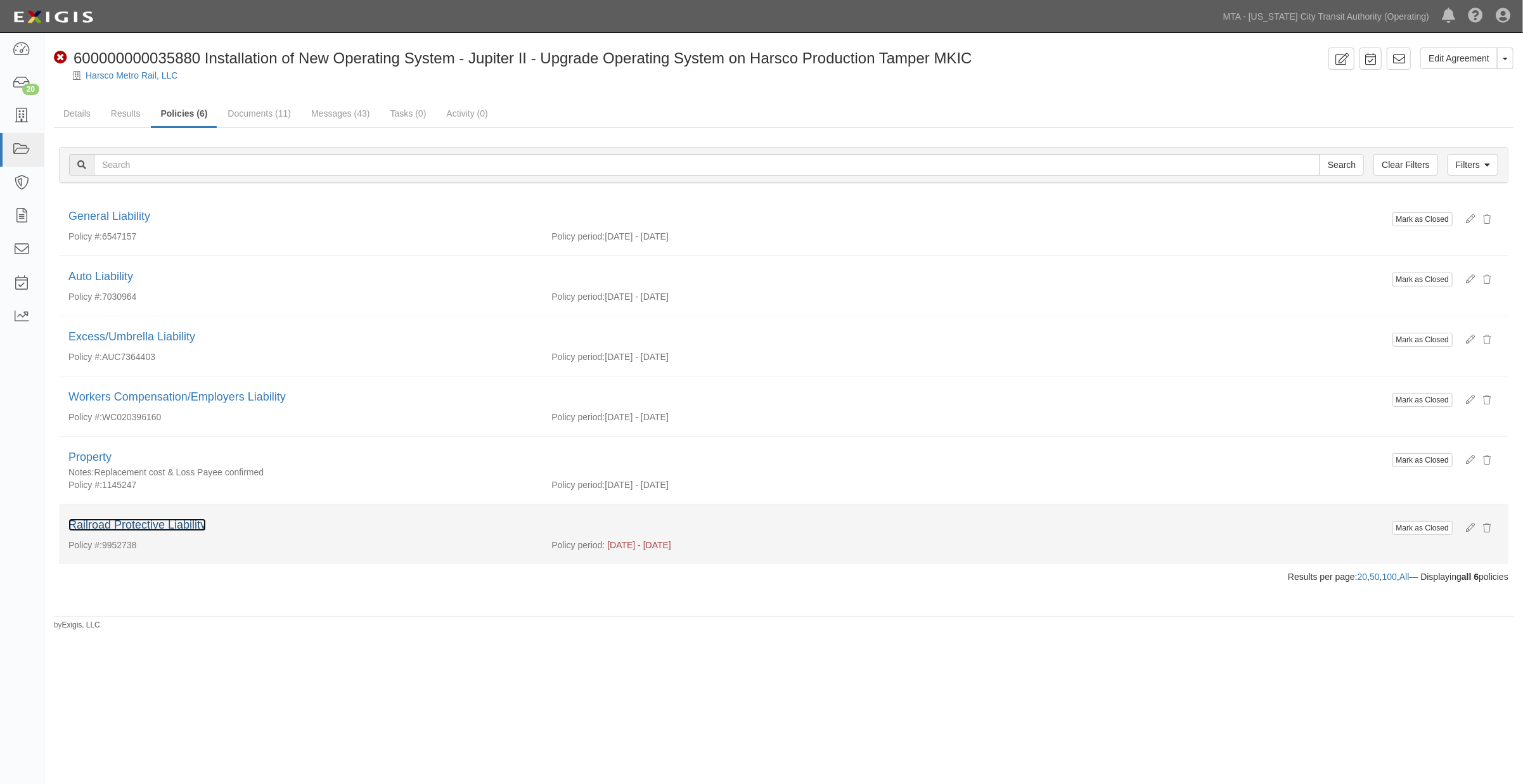
click at [176, 524] on link "Railroad Protective Liability" at bounding box center [137, 524] width 137 height 12
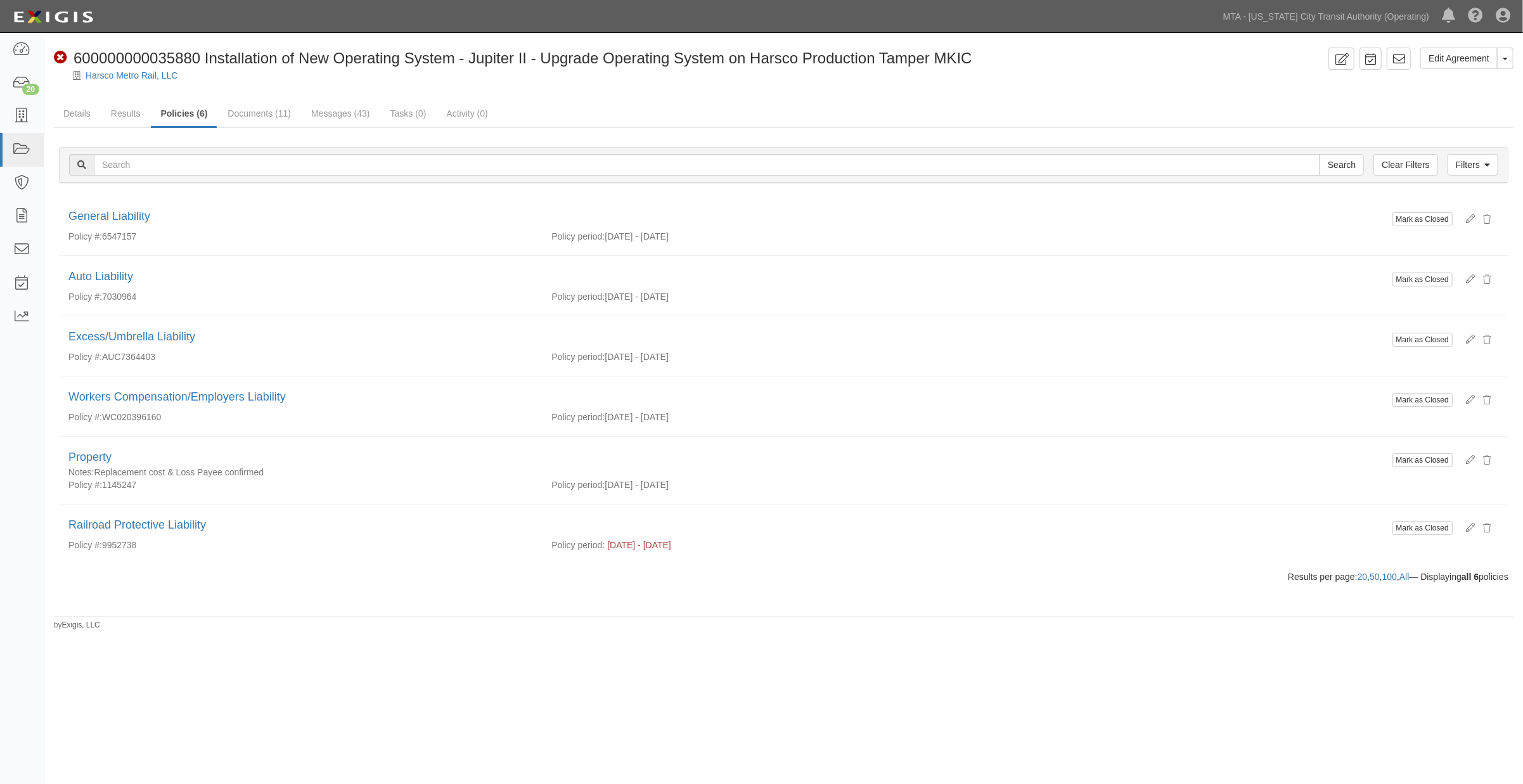
scroll to position [0, 0]
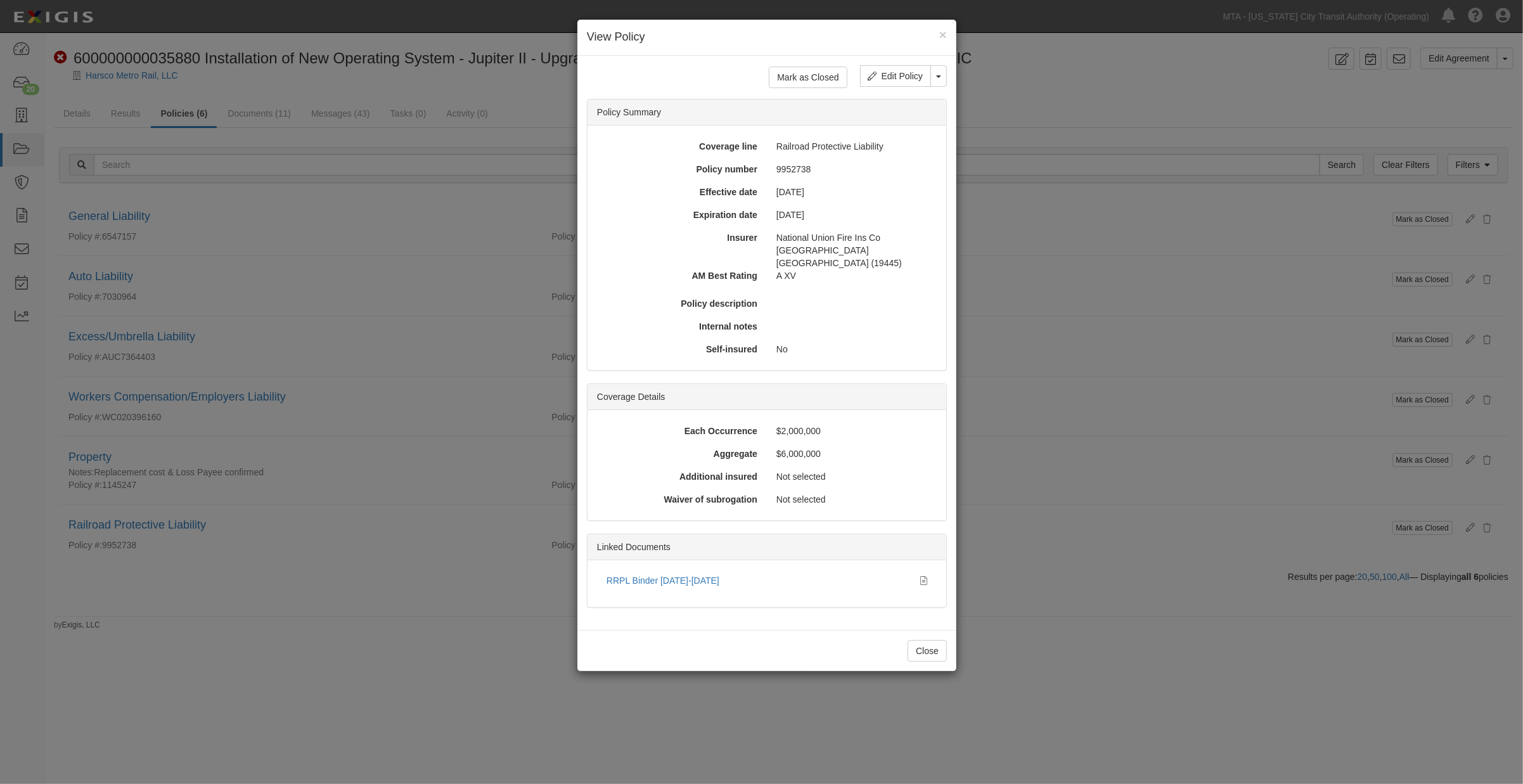
click at [514, 295] on div "× View Policy Mark as Closed Edit Policy Toggle Dropdown Delete Policy Policy S…" at bounding box center [762, 392] width 1523 height 784
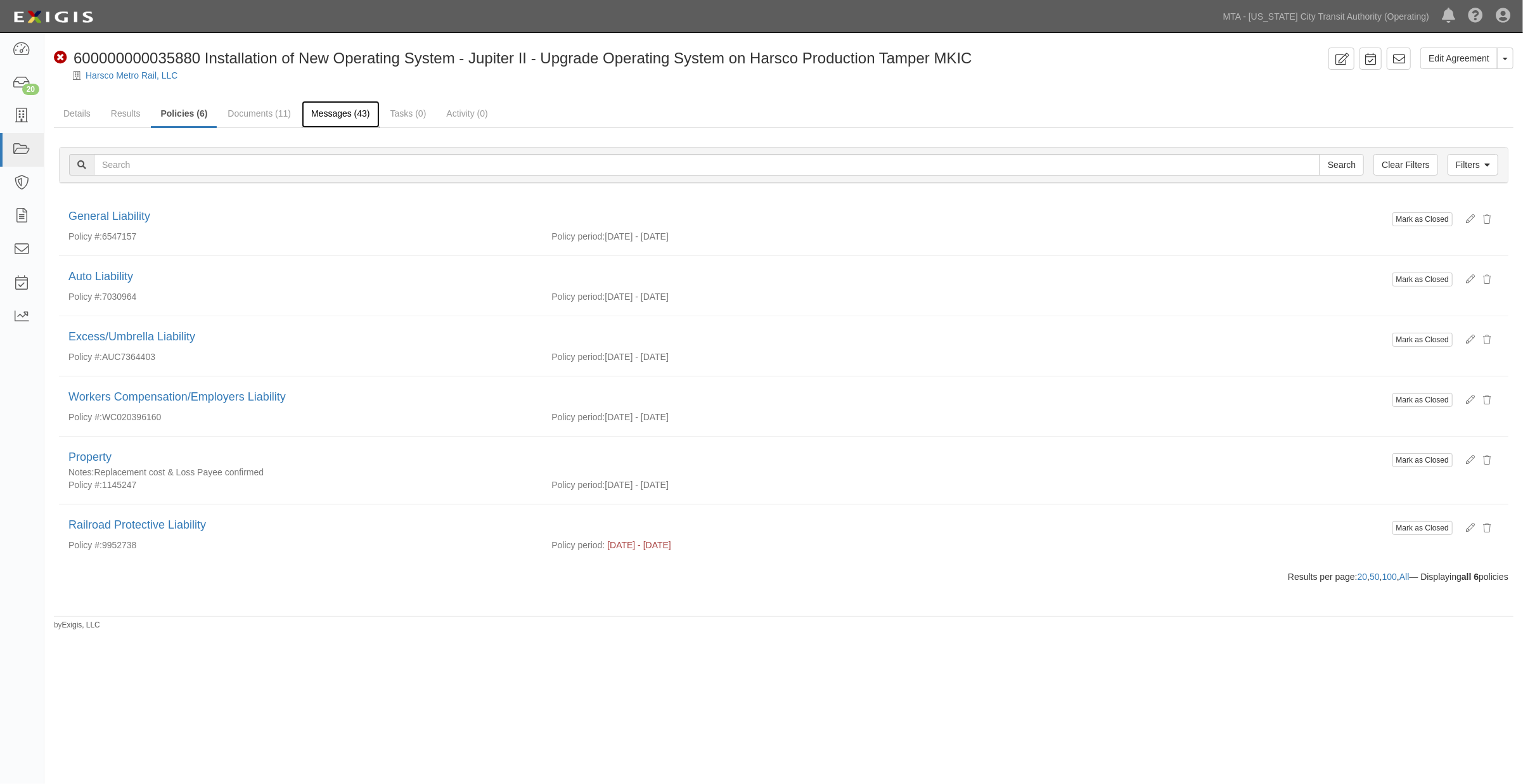
click at [357, 112] on link "Messages (43)" at bounding box center [340, 114] width 78 height 27
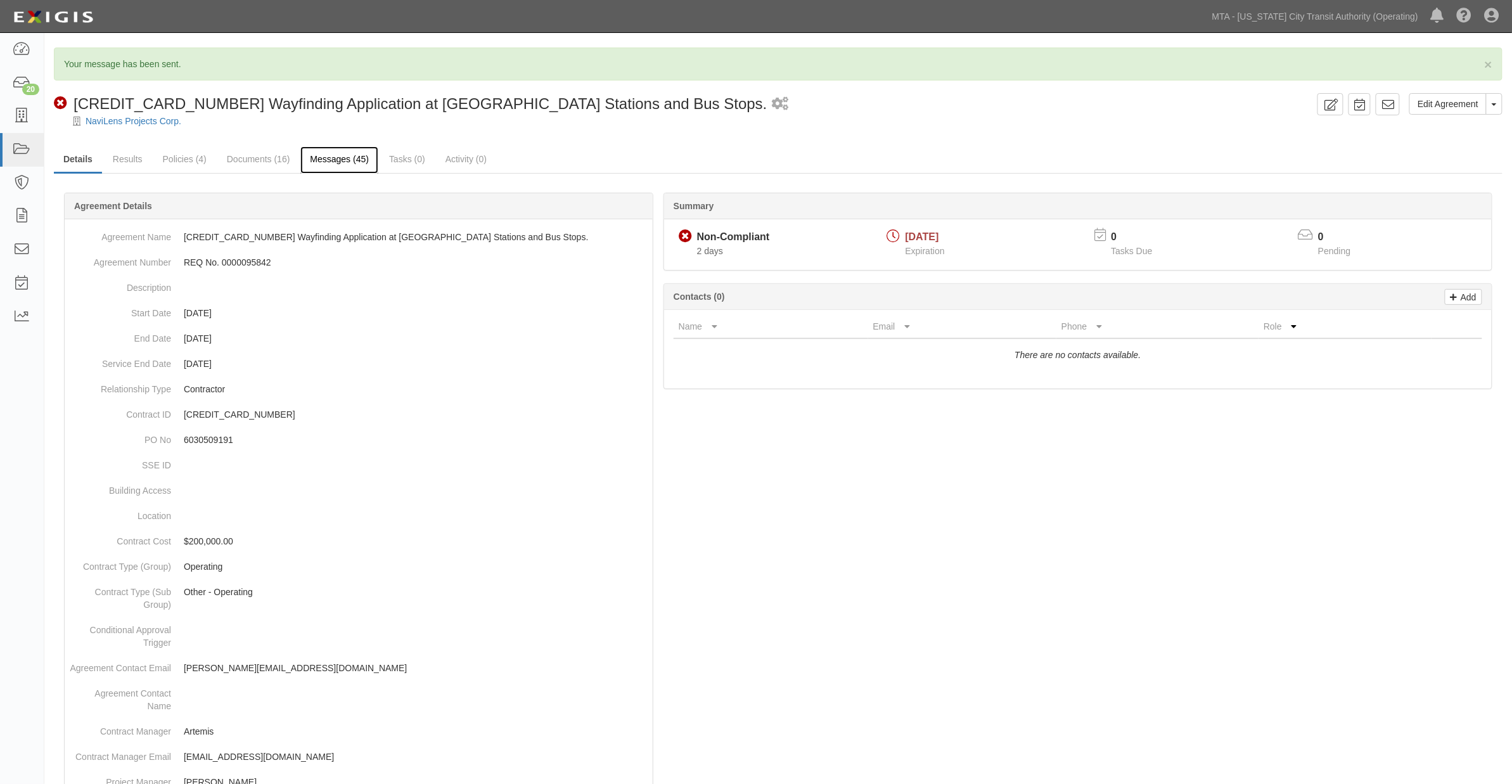
click at [327, 157] on link "Messages (45)" at bounding box center [339, 159] width 78 height 27
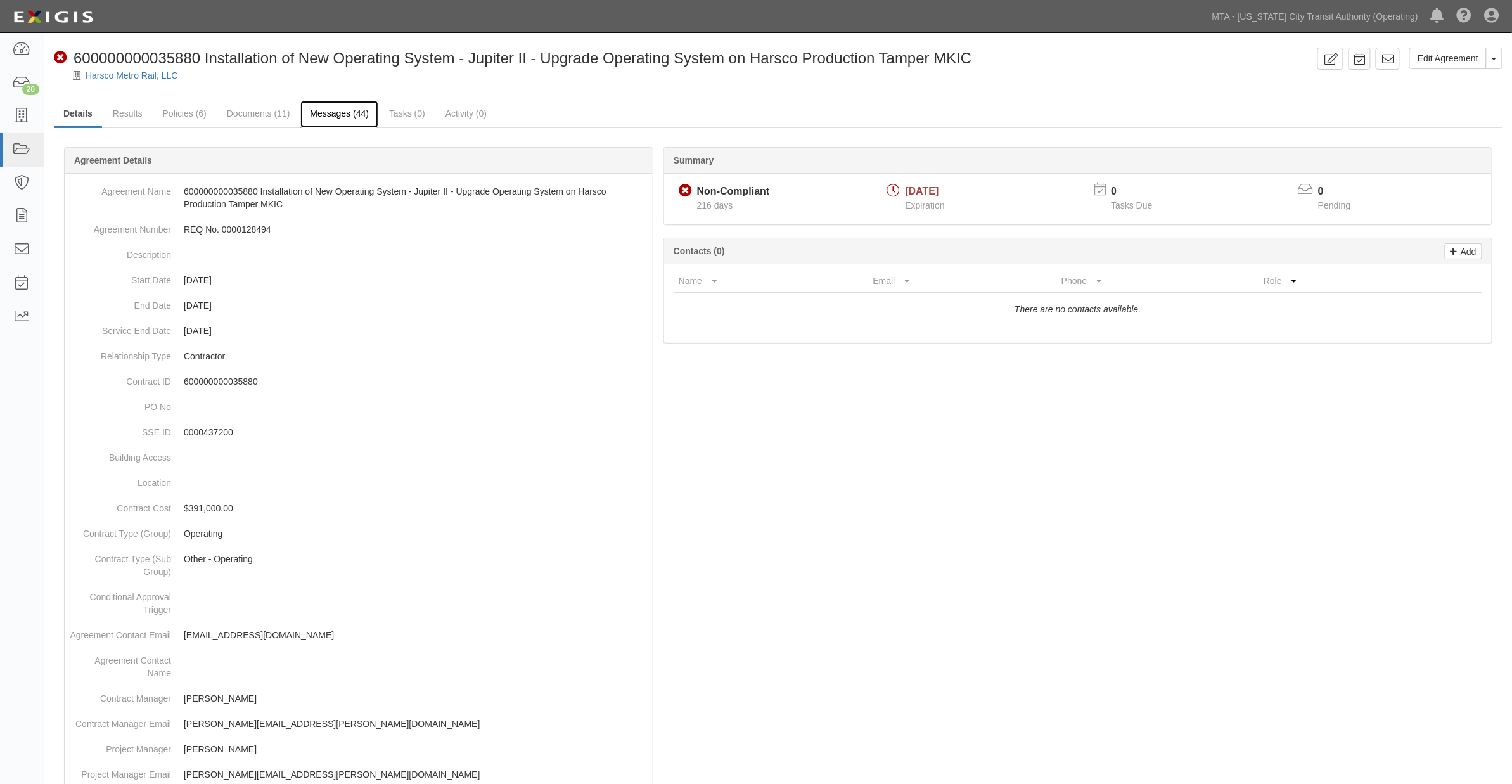
click at [357, 118] on link "Messages (44)" at bounding box center [339, 114] width 78 height 27
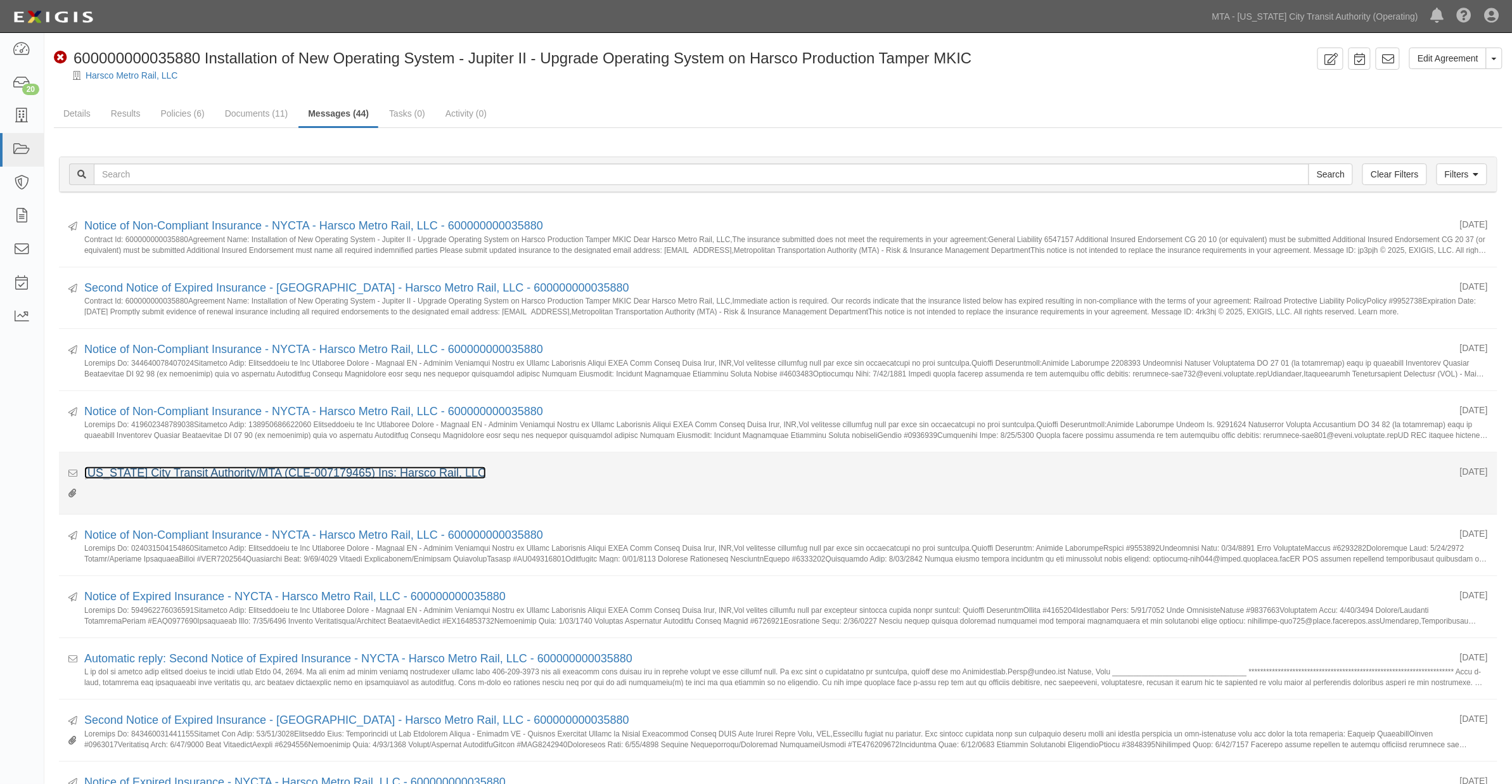
click at [378, 474] on link "New York City Transit Authority/MTA (CLE-007179465) Ins: Harsco Rail, LLC" at bounding box center [284, 472] width 402 height 12
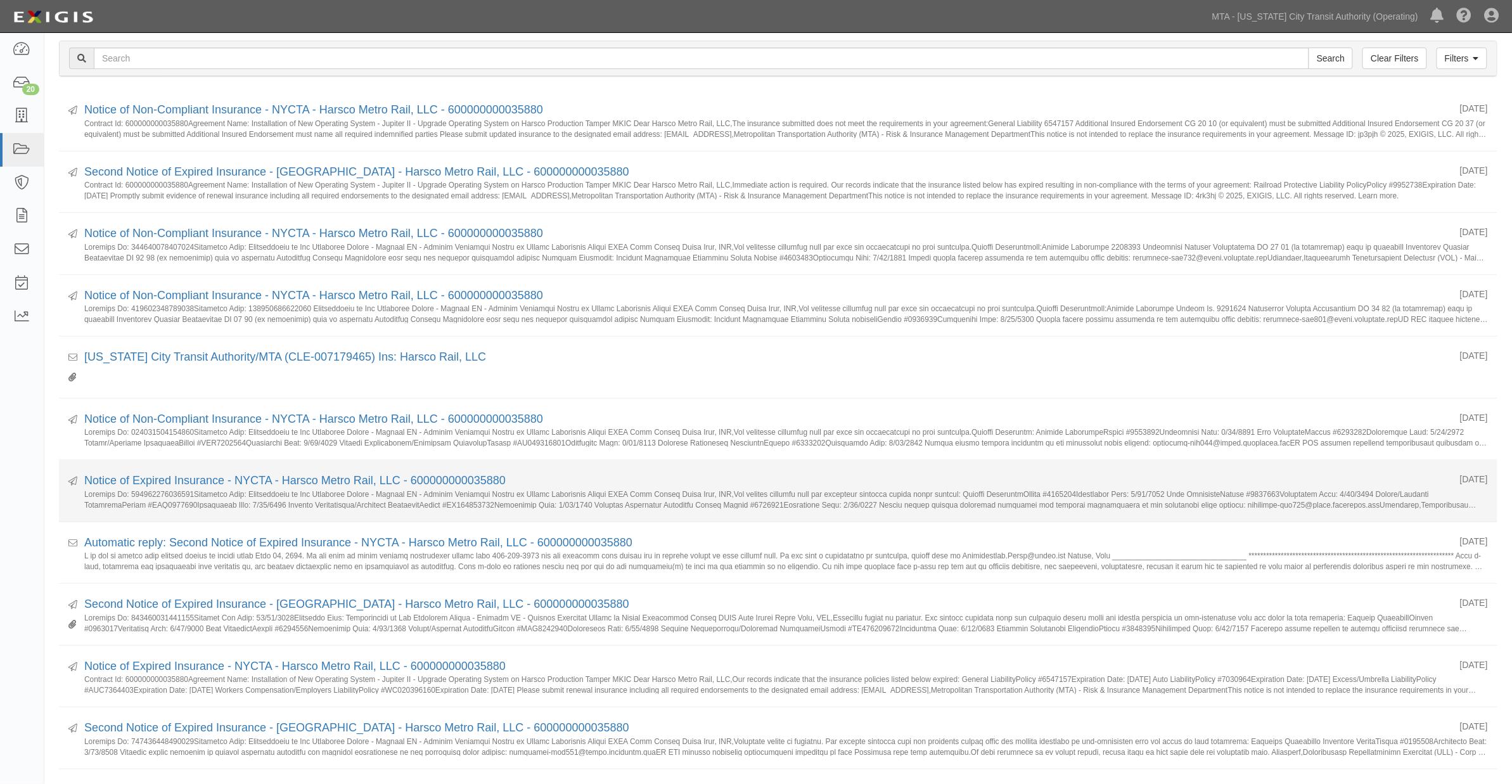
scroll to position [141, 0]
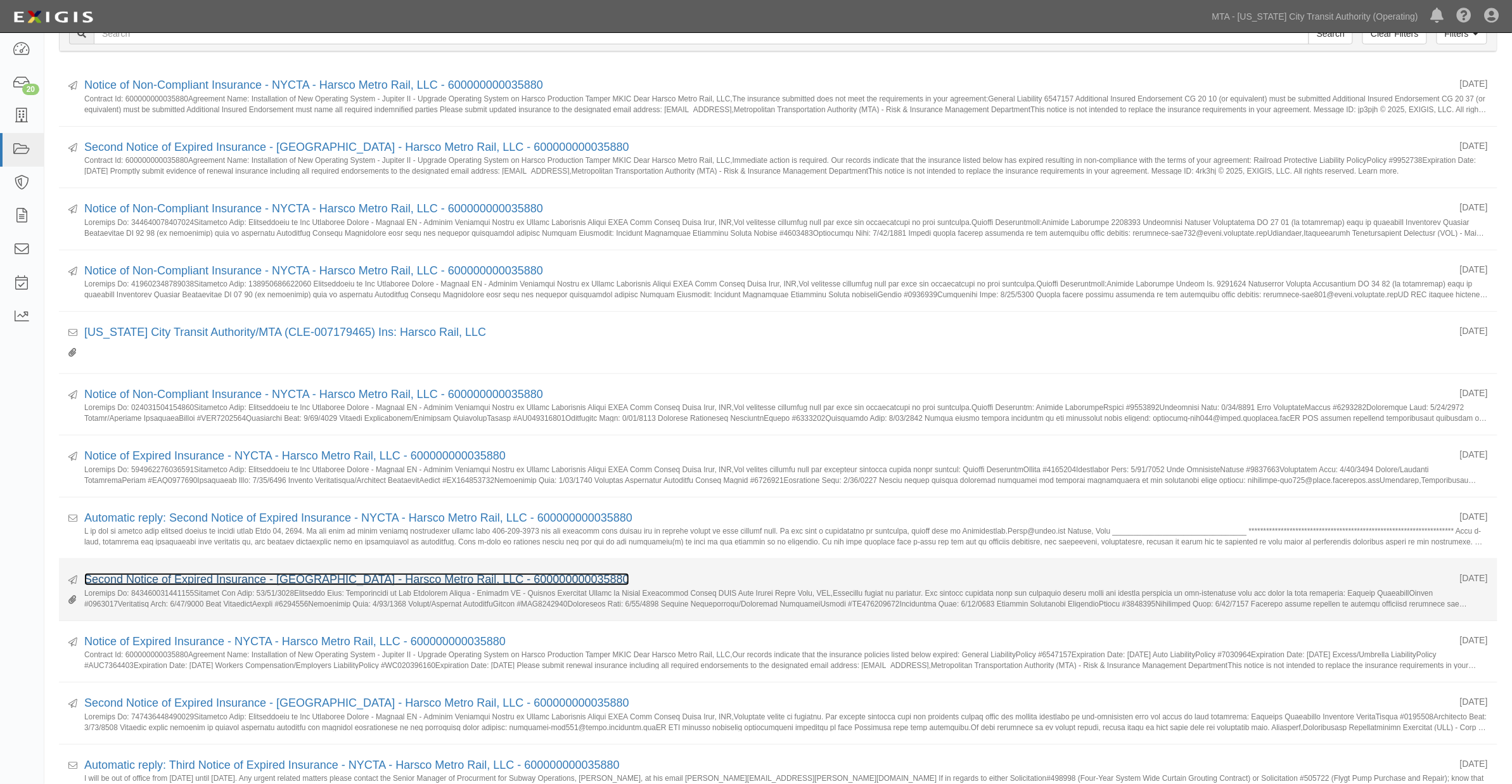
click at [245, 584] on link "Second Notice of Expired Insurance - NYCTA - Harsco Metro Rail, LLC - 600000000…" at bounding box center [356, 579] width 545 height 12
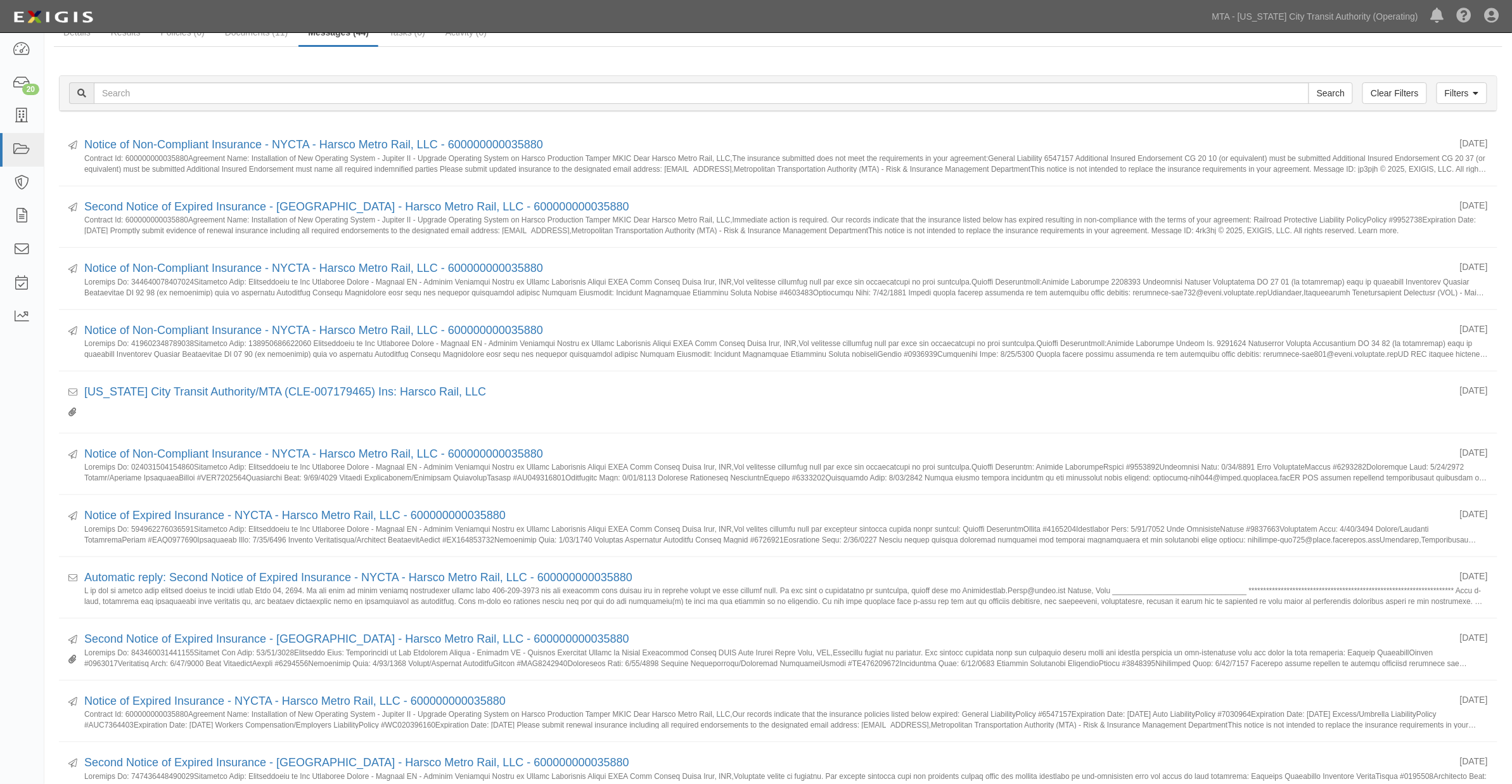
scroll to position [0, 0]
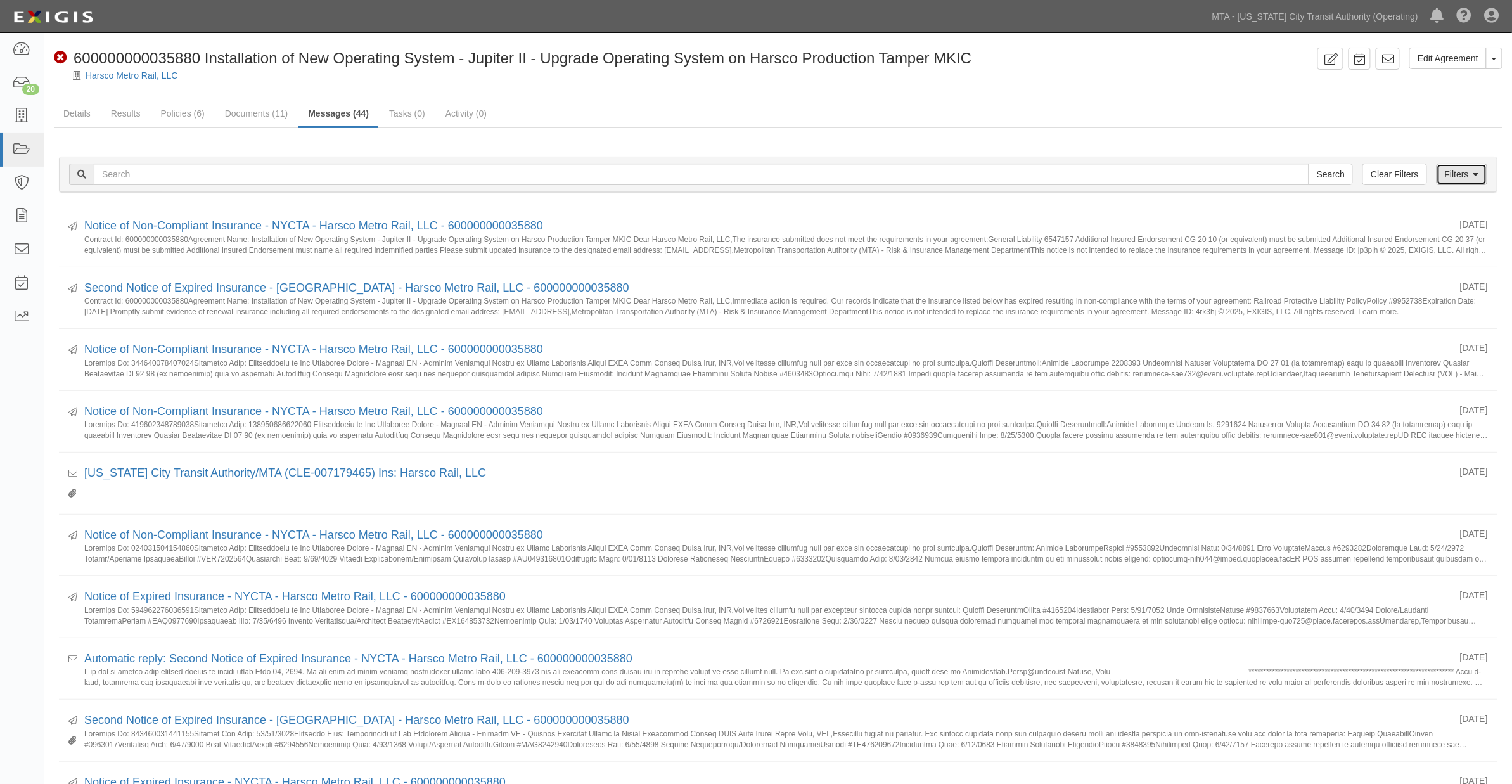
click at [1467, 172] on link "Filters" at bounding box center [1462, 174] width 51 height 22
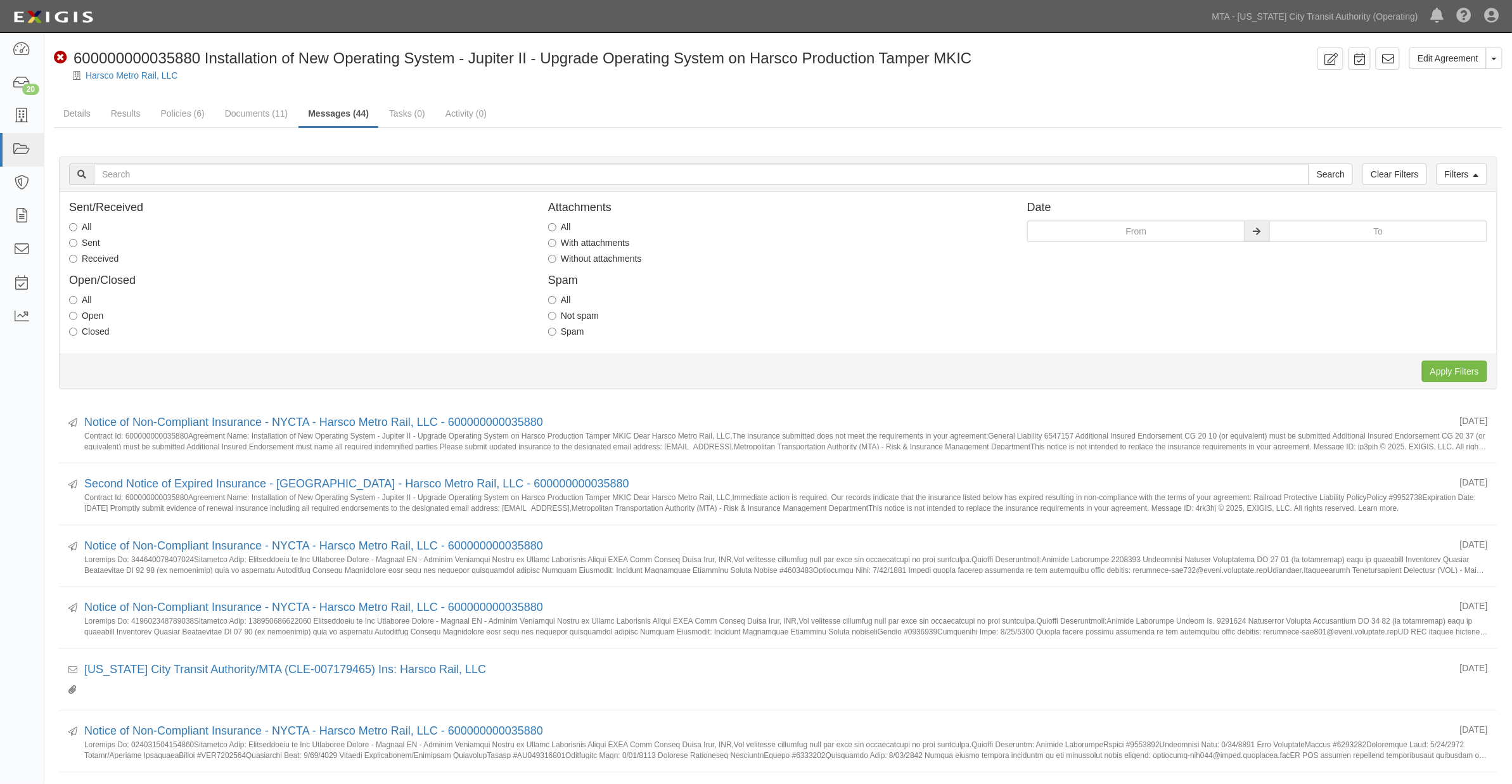
click at [98, 258] on label "Received" at bounding box center [94, 258] width 49 height 12
click at [77, 258] on input "Received" at bounding box center [73, 258] width 8 height 8
radio input "true"
click at [577, 242] on label "With attachments" at bounding box center [588, 242] width 81 height 12
click at [556, 242] on input "With attachments" at bounding box center [551, 242] width 8 height 8
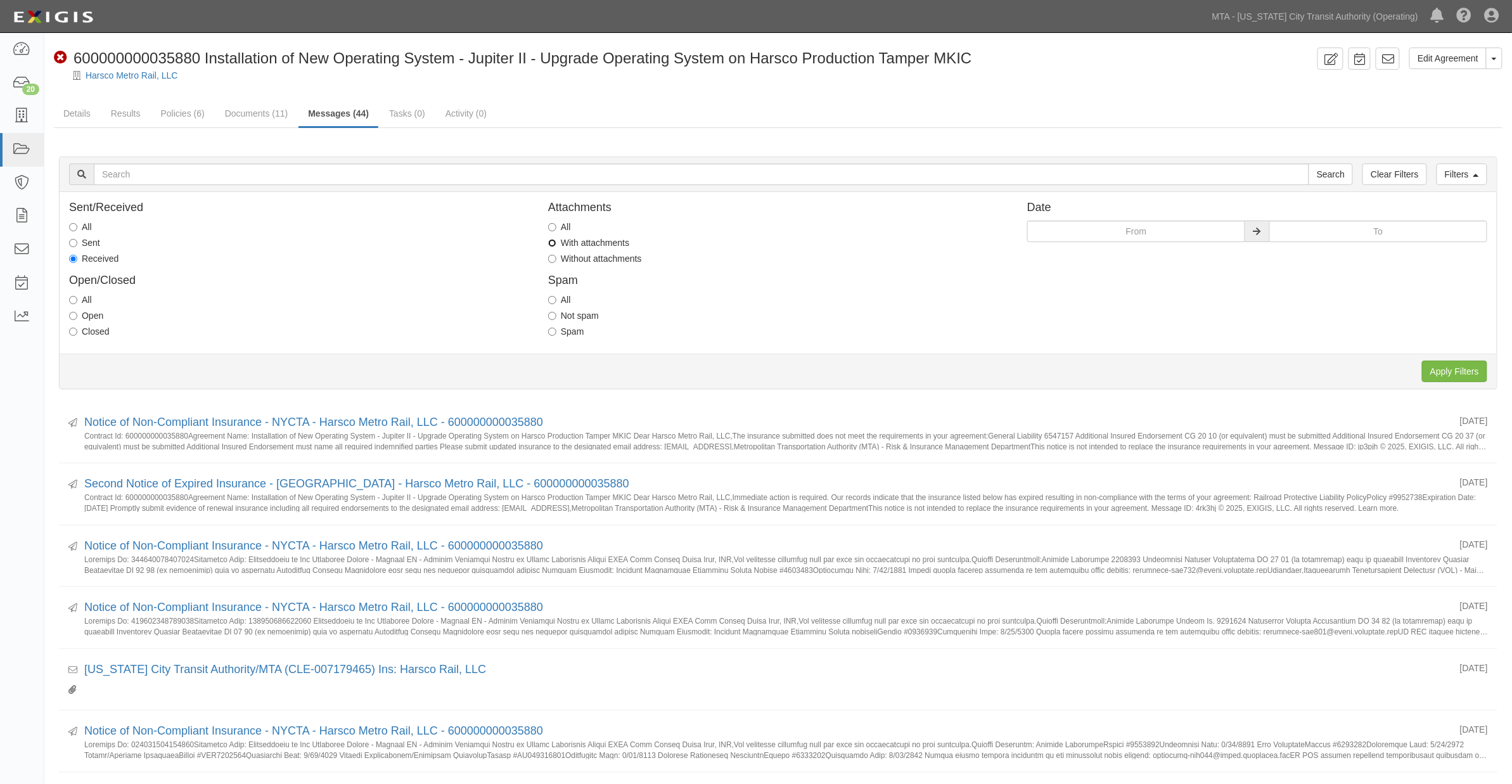
radio input "true"
click at [1451, 364] on input "Apply Filters" at bounding box center [1454, 371] width 66 height 22
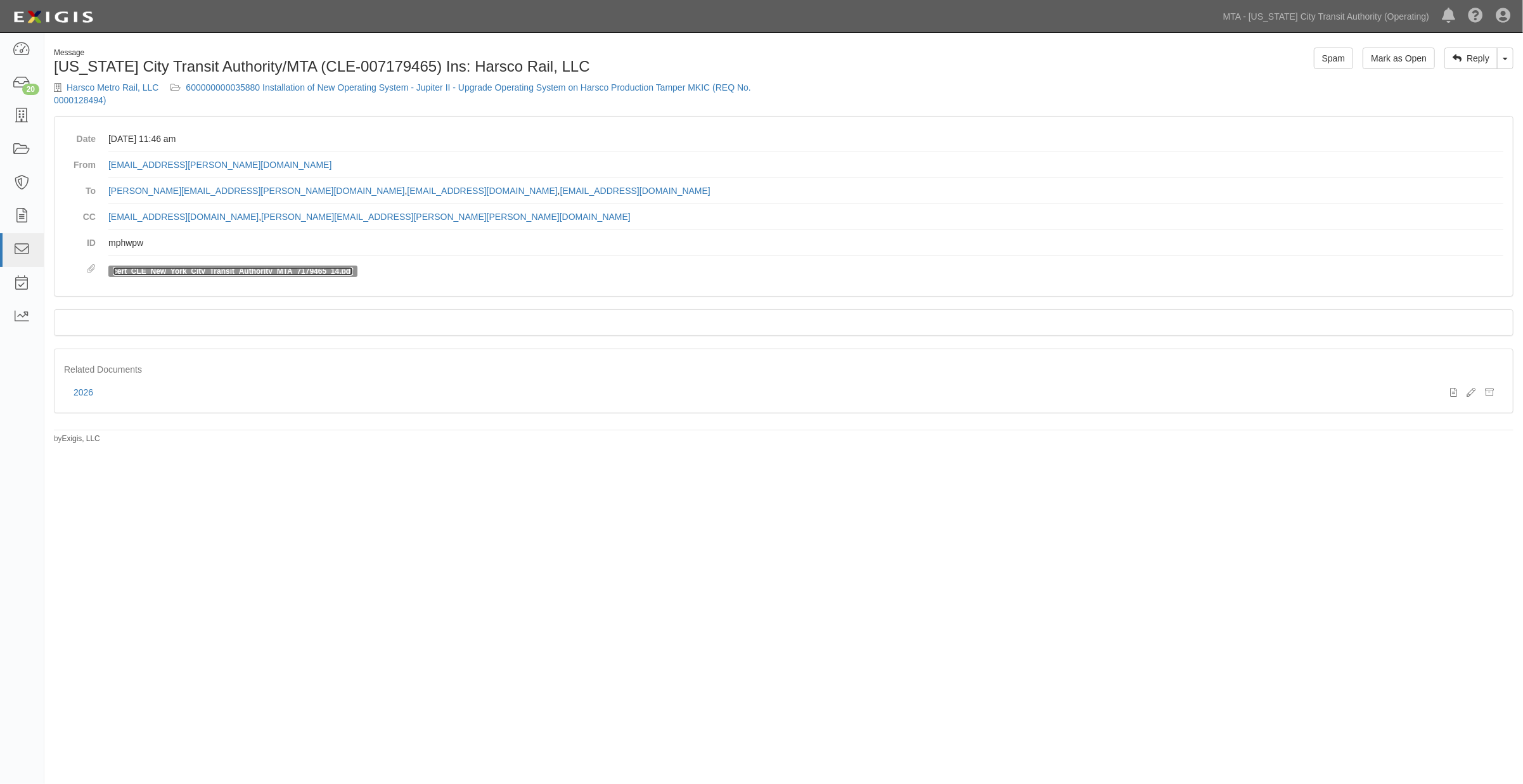
click at [292, 270] on link "cert_CLE_New_York_City_Transit_Authority_MTA_7179465_14.pdf" at bounding box center [233, 271] width 240 height 9
click at [899, 606] on div "Message New York City Transit Authority/MTA (CLE-007179465) Ins: Harsco Rail, L…" at bounding box center [762, 390] width 1523 height 705
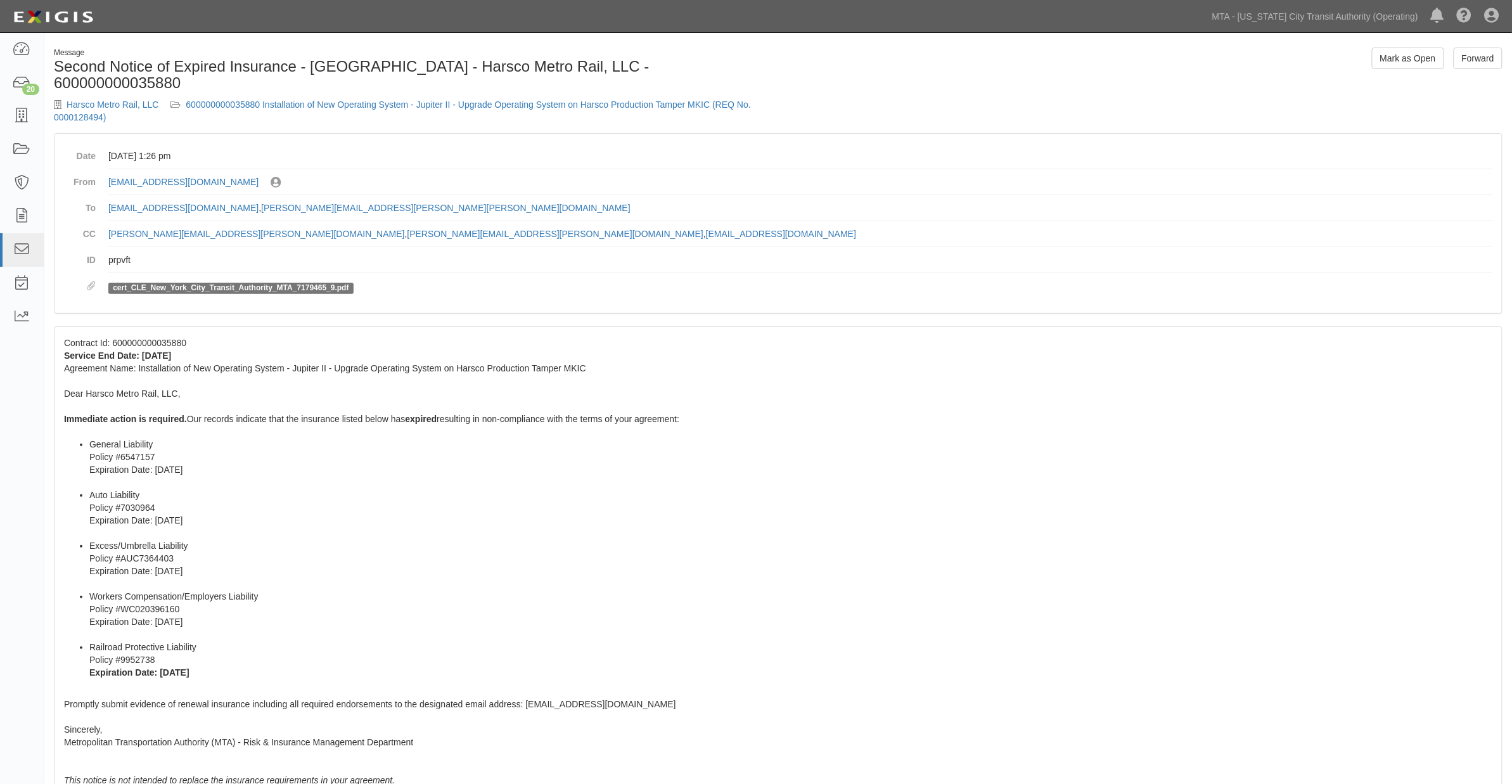
click at [136, 273] on dd "cert_CLE_New_York_City_Transit_Authority_MTA_7179465_9.pdf" at bounding box center [800, 288] width 1383 height 31
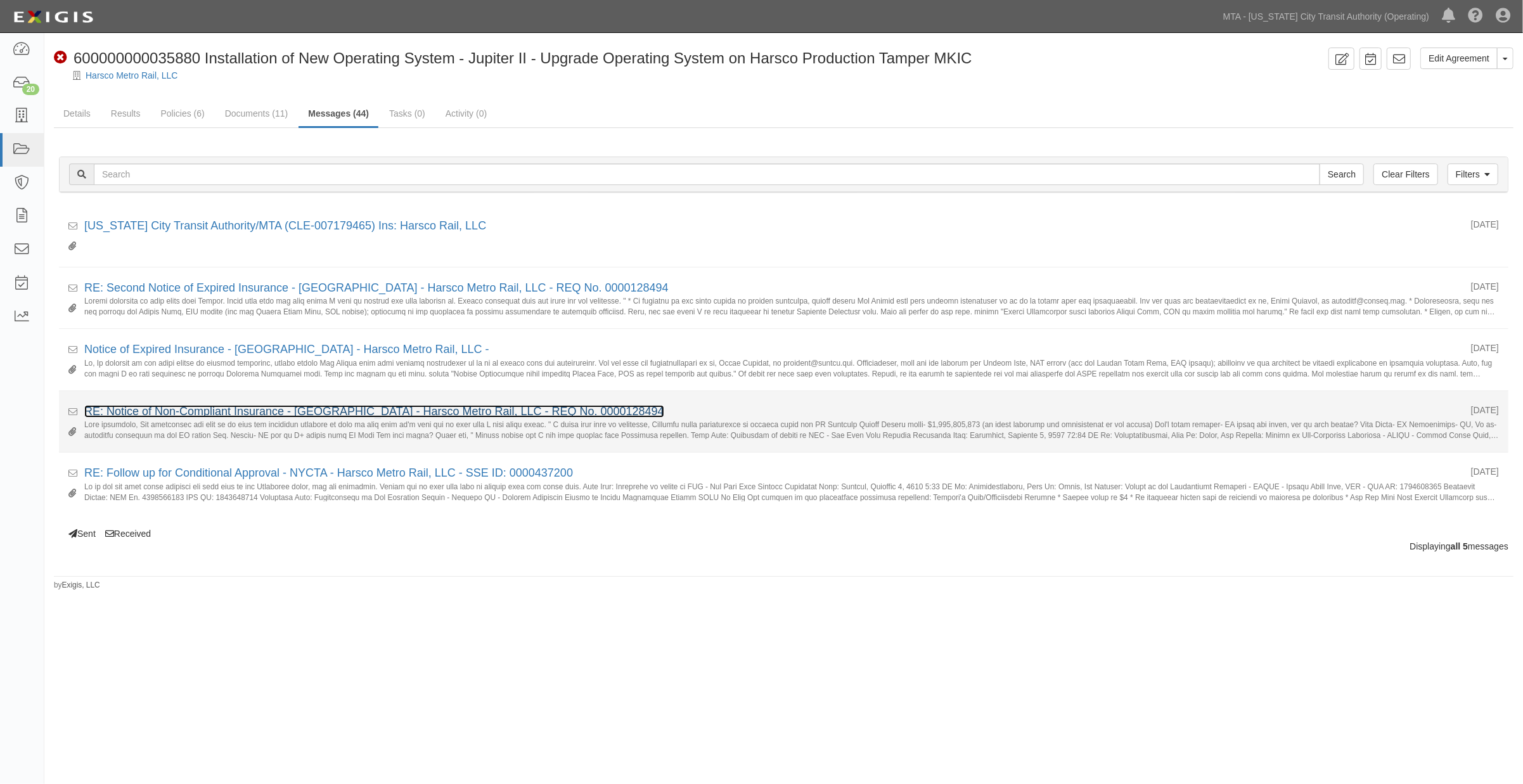
click at [200, 410] on link "RE: Notice of Non-Compliant Insurance - [GEOGRAPHIC_DATA] - Harsco Metro Rail, …" at bounding box center [374, 411] width 580 height 12
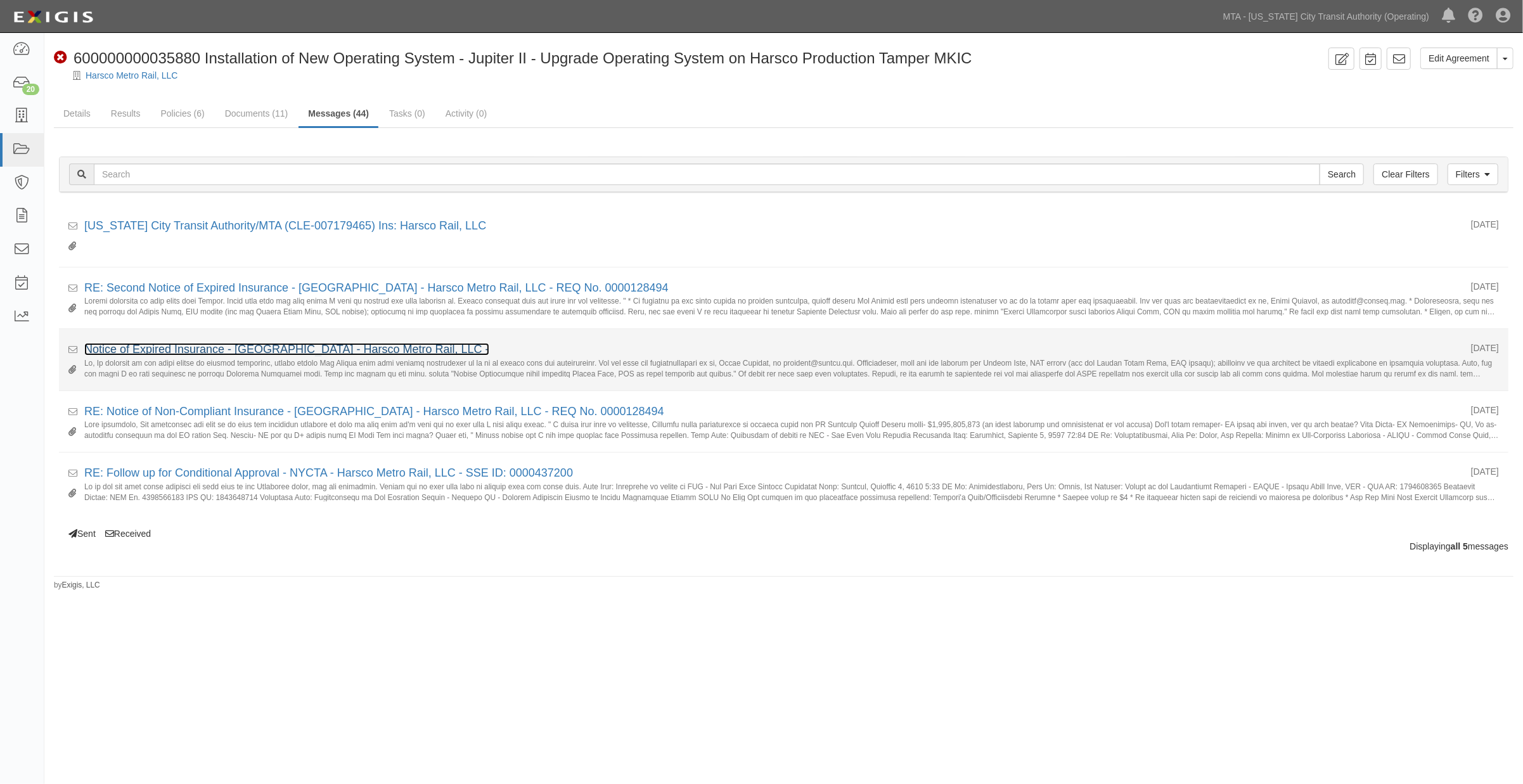
click at [170, 350] on link "Notice of Expired Insurance - NYCTA - Harsco Metro Rail, LLC -" at bounding box center [286, 349] width 405 height 12
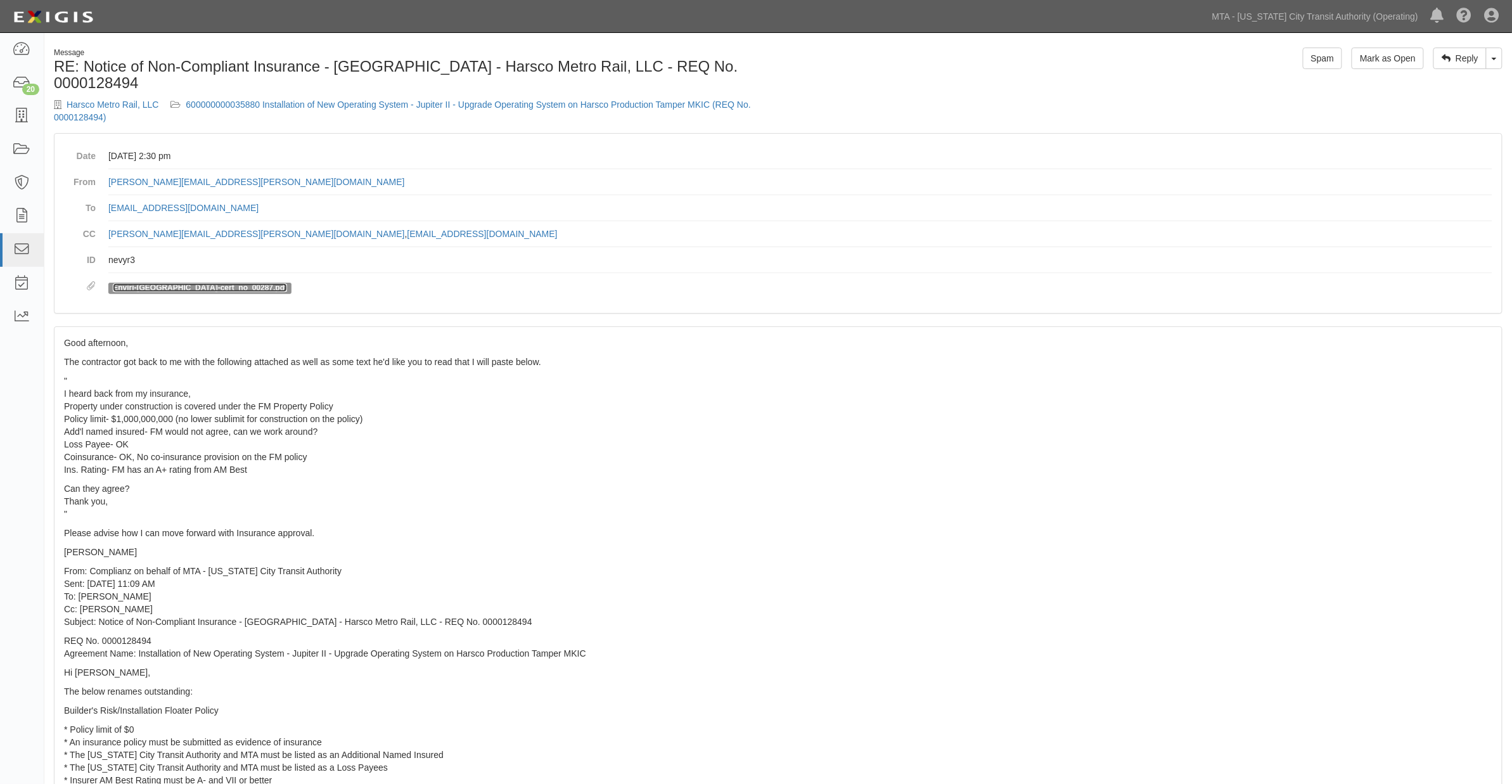
click at [200, 284] on link "Enviri-NY_CityTransit-cert_no_00287.pdf" at bounding box center [200, 288] width 174 height 9
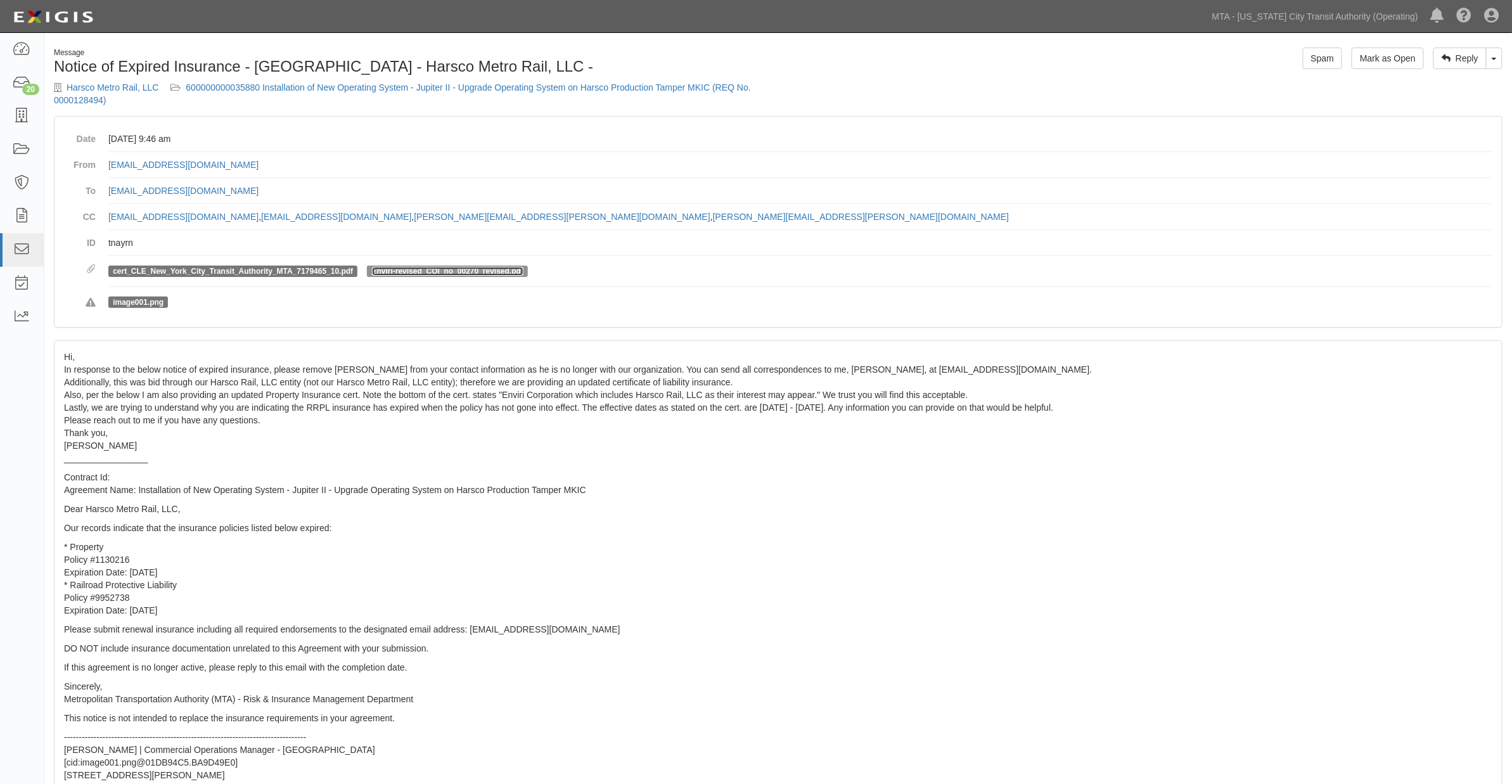
click at [421, 273] on link "Enviri-revised_COI_no_00270_revised.pdf" at bounding box center [447, 271] width 151 height 9
drag, startPoint x: 1007, startPoint y: 364, endPoint x: 903, endPoint y: 373, distance: 104.4
click at [903, 373] on p "Hi, In response to the below notice of expired insurance, please remove [PERSON…" at bounding box center [778, 407] width 1428 height 114
copy p "[EMAIL_ADDRESS][DOMAIN_NAME]."
click at [358, 88] on link "600000000035880 Installation of New Operating System - Jupiter II - Upgrade Ope…" at bounding box center [402, 94] width 697 height 23
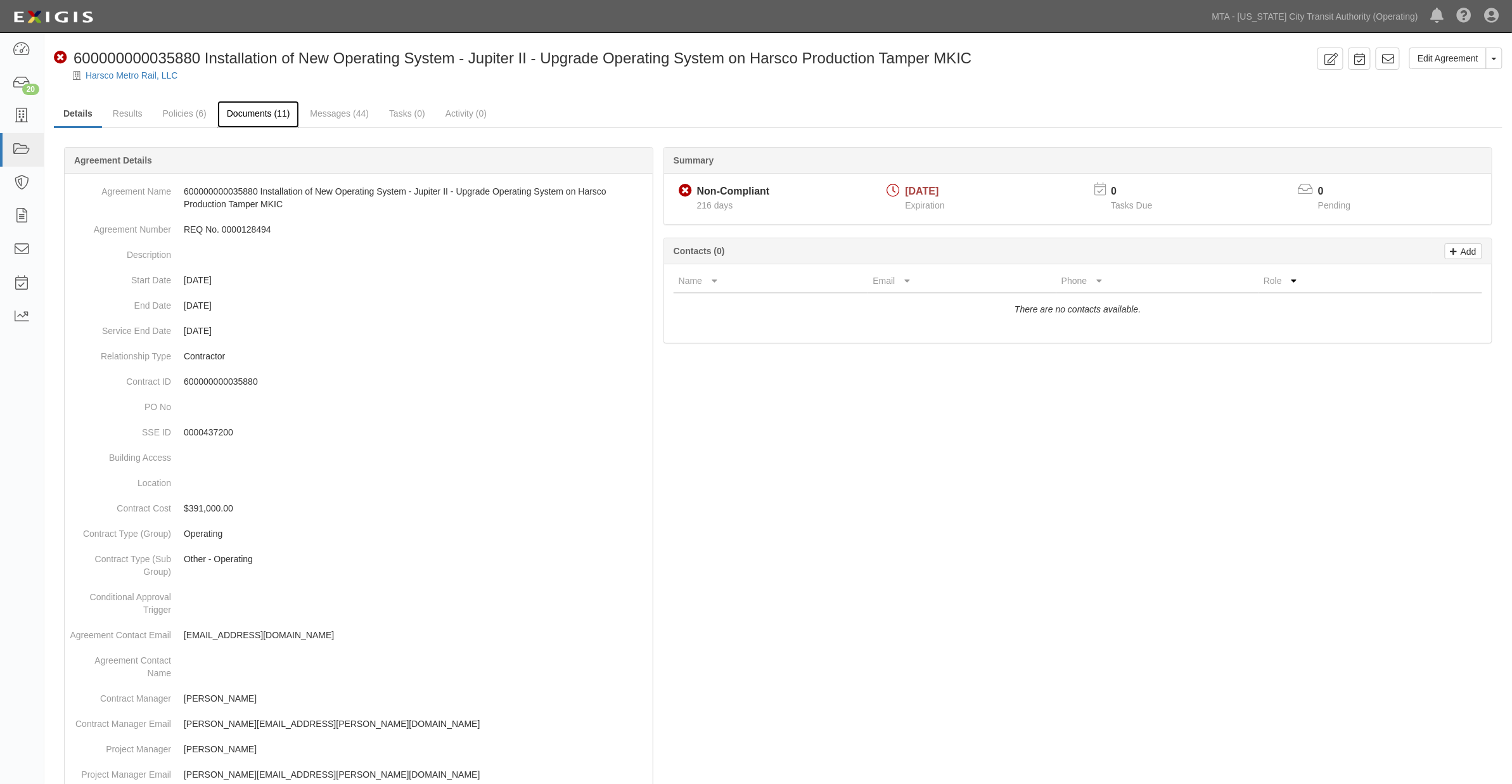
click at [272, 114] on link "Documents (11)" at bounding box center [258, 114] width 82 height 27
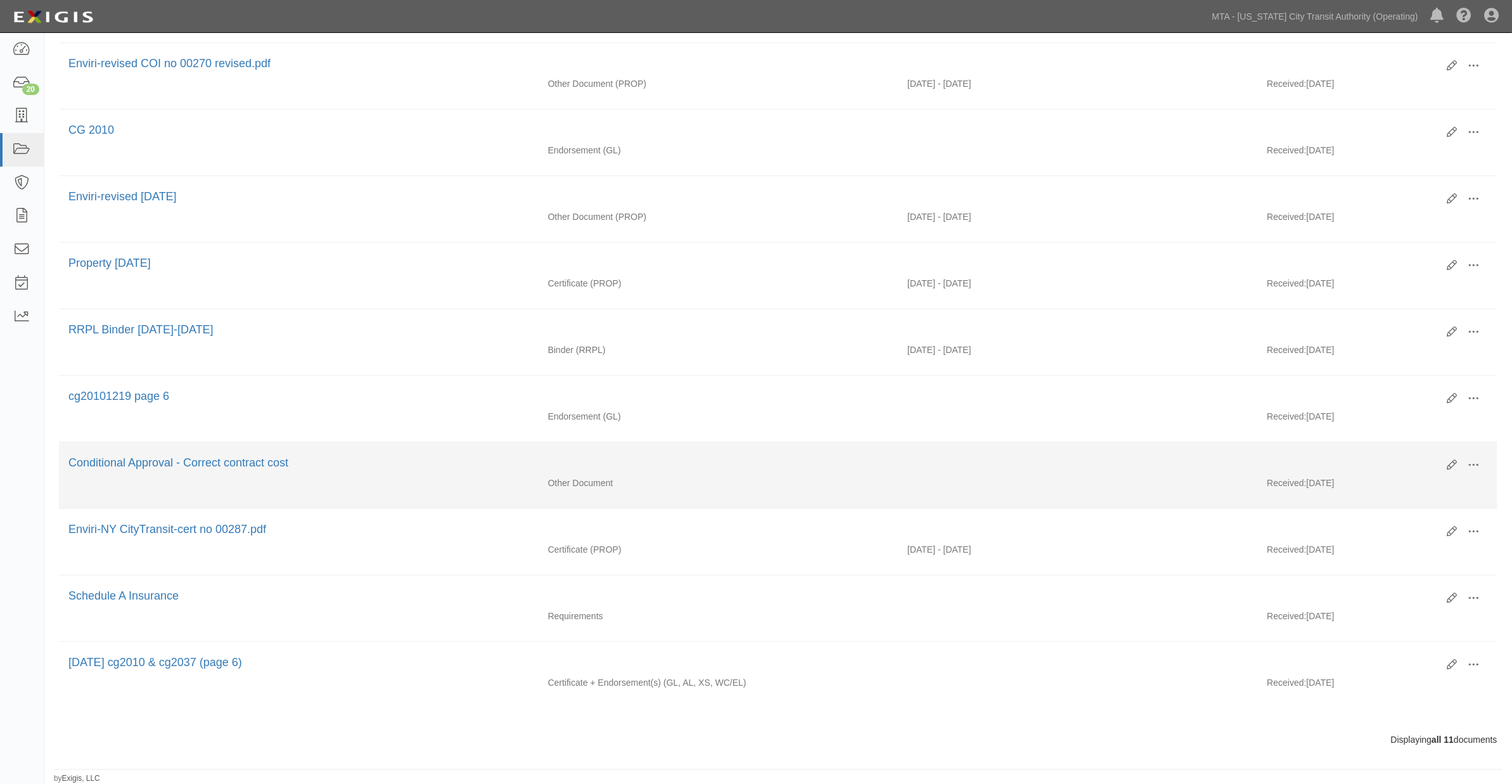
scroll to position [300, 0]
click at [201, 456] on link "Conditional Approval - Correct contract cost" at bounding box center [178, 462] width 220 height 12
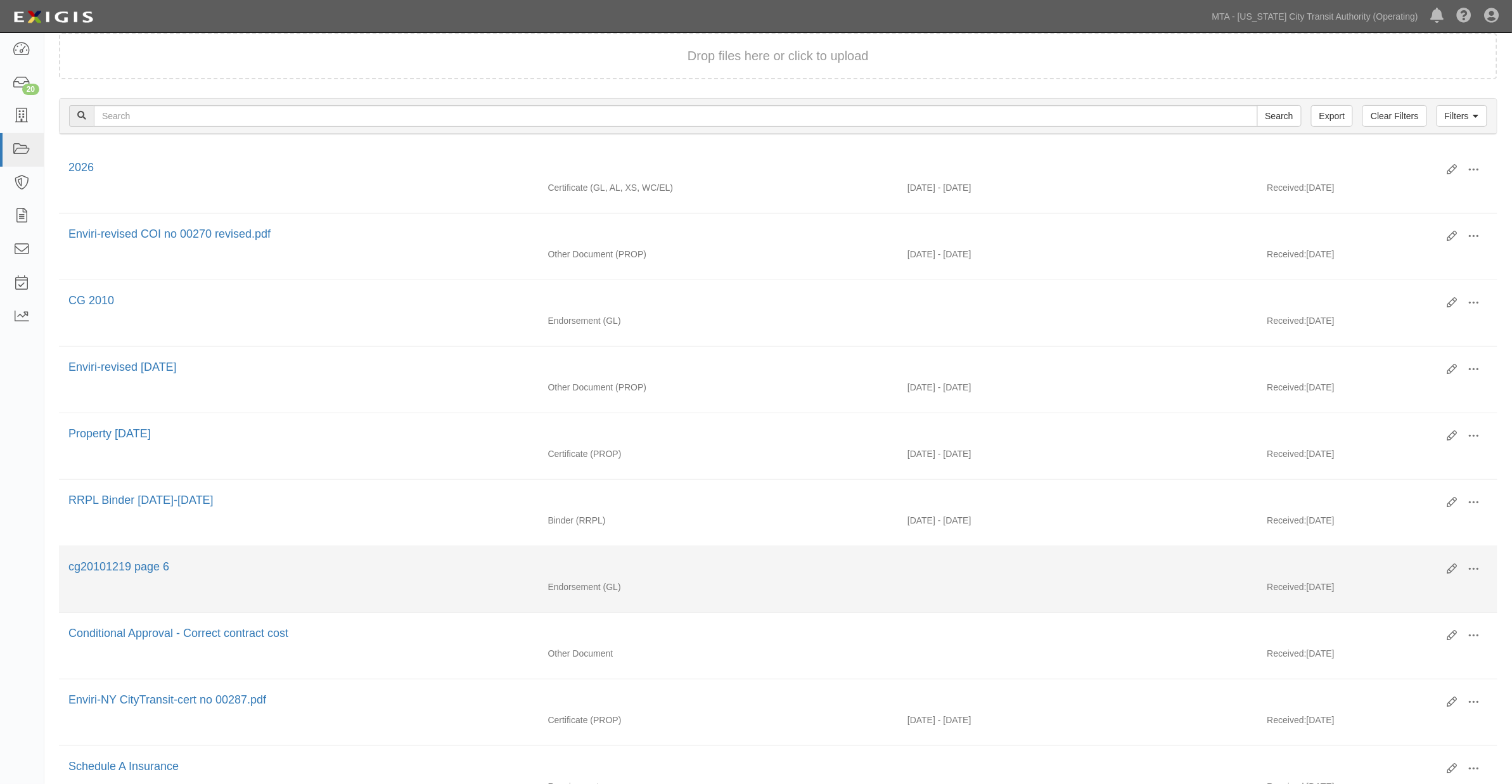
scroll to position [88, 0]
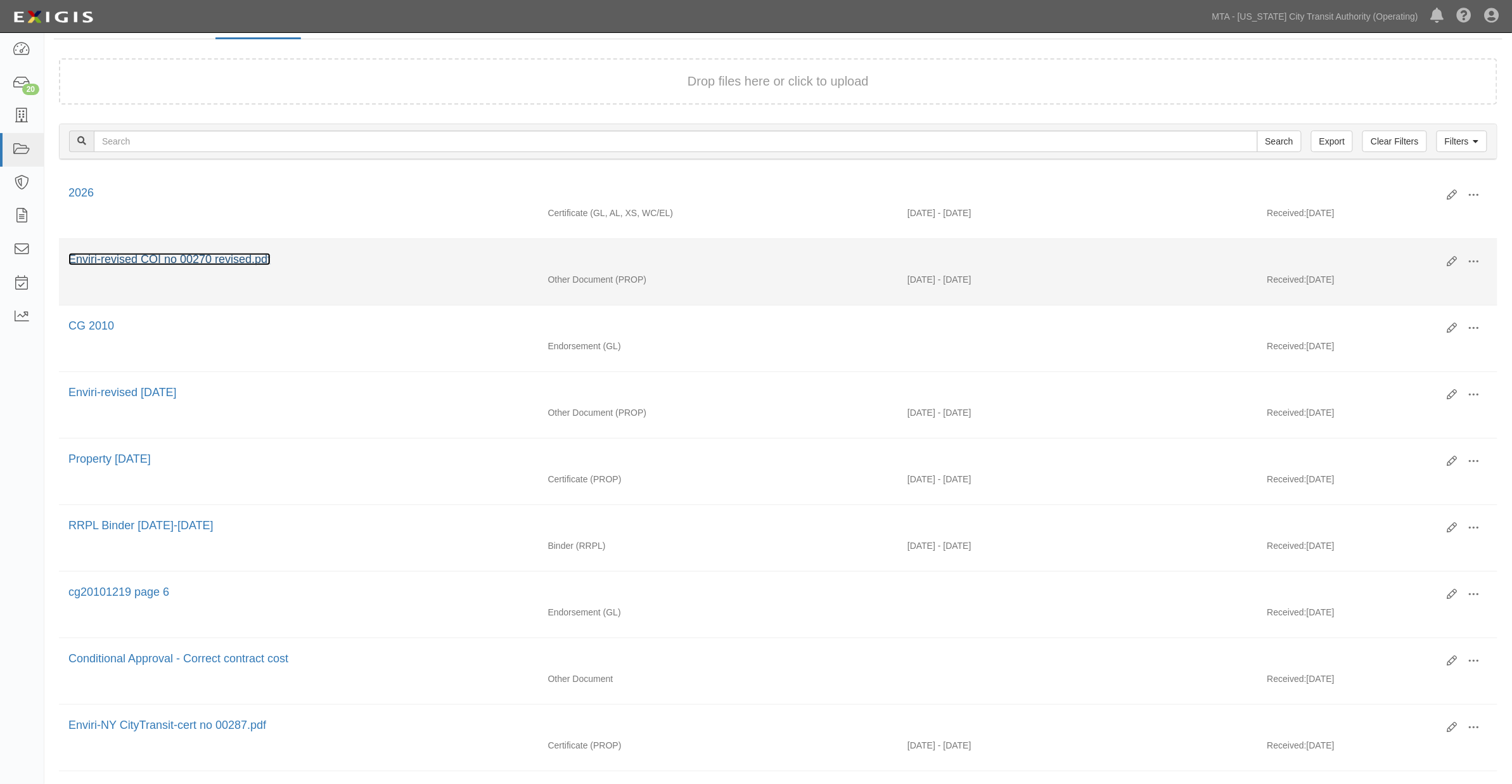
click at [166, 260] on link "Enviri-revised COI no 00270 revised.pdf" at bounding box center [169, 259] width 202 height 12
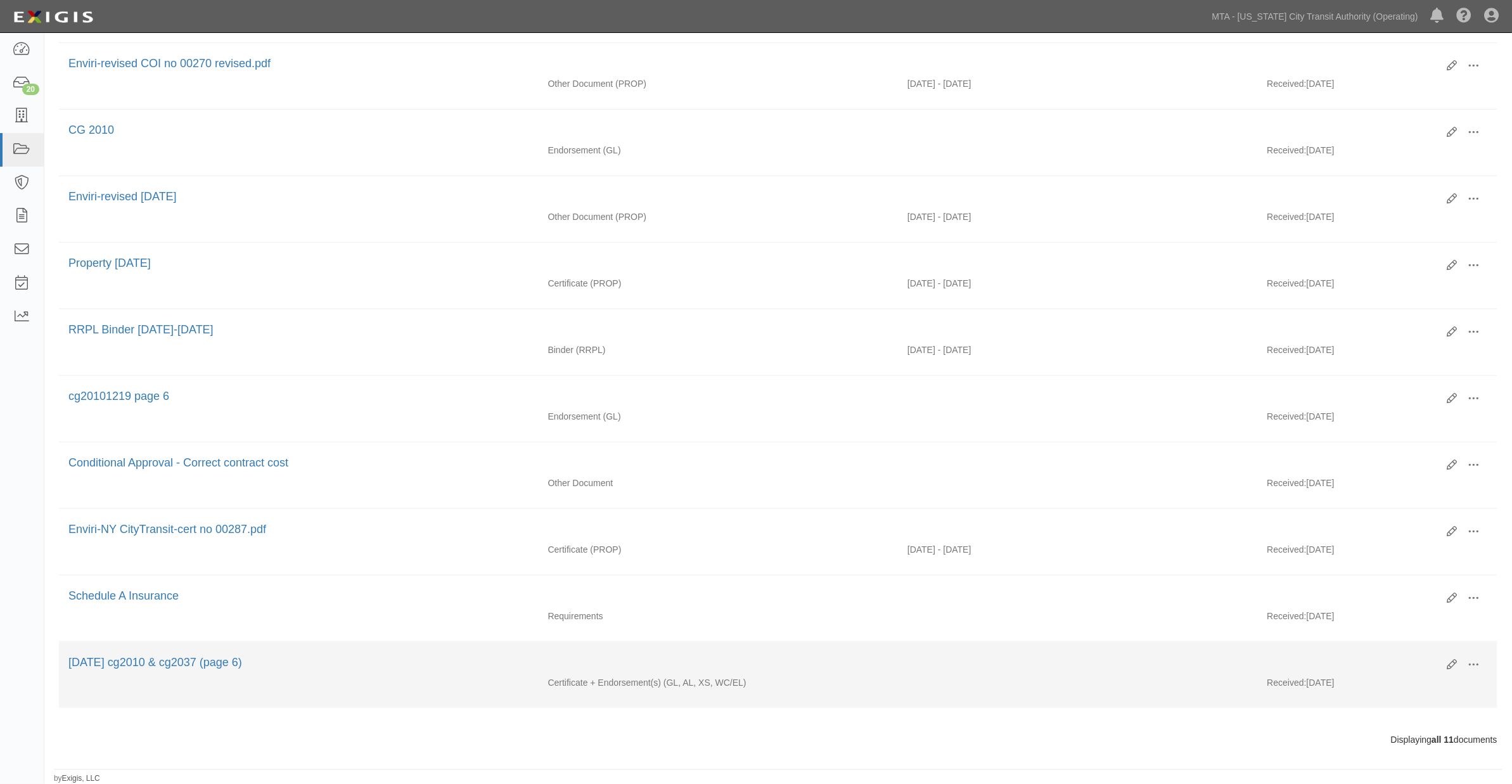
scroll to position [300, 0]
click at [139, 659] on link "06.30.25 cg2010 & cg2037 (page 6)" at bounding box center [155, 662] width 173 height 12
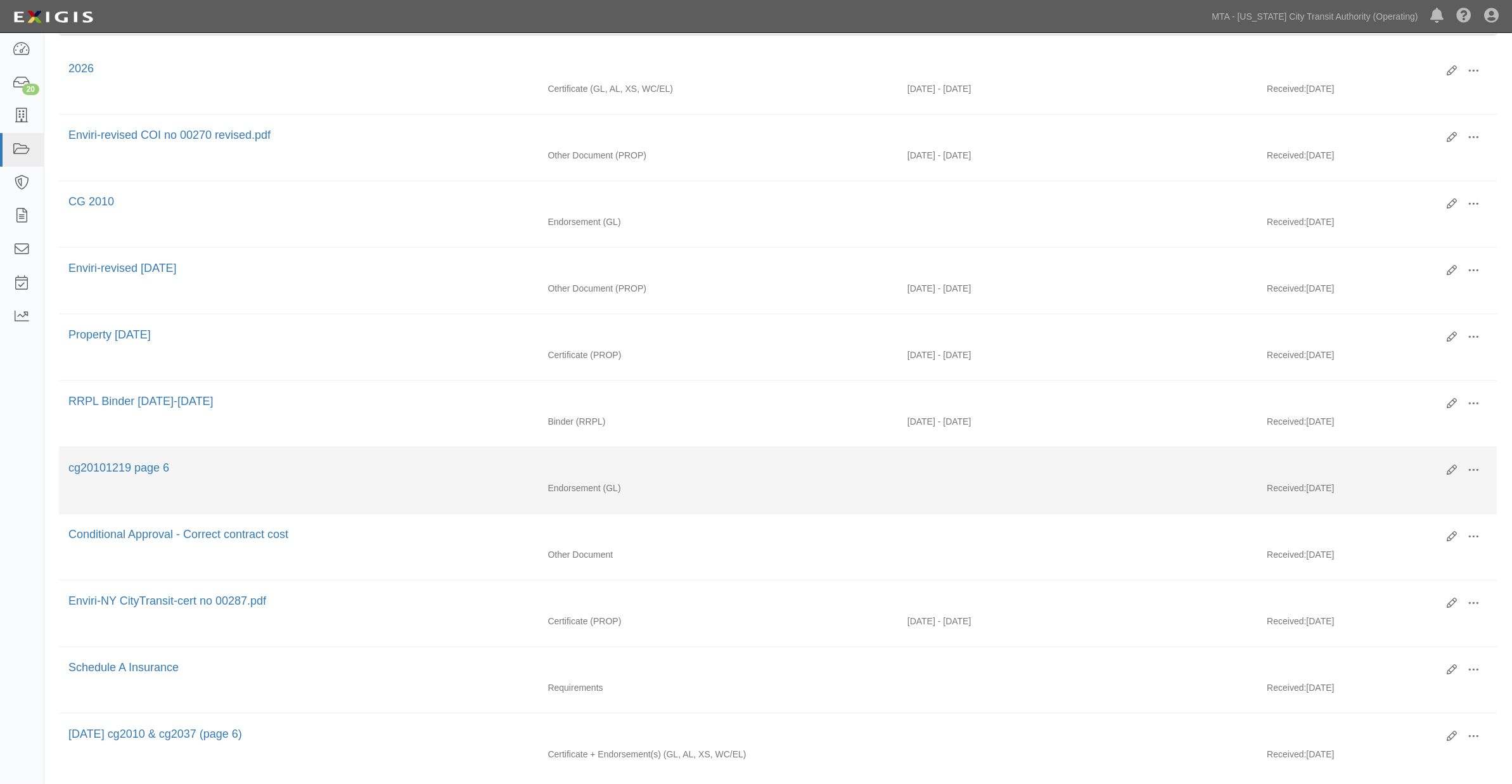
scroll to position [0, 0]
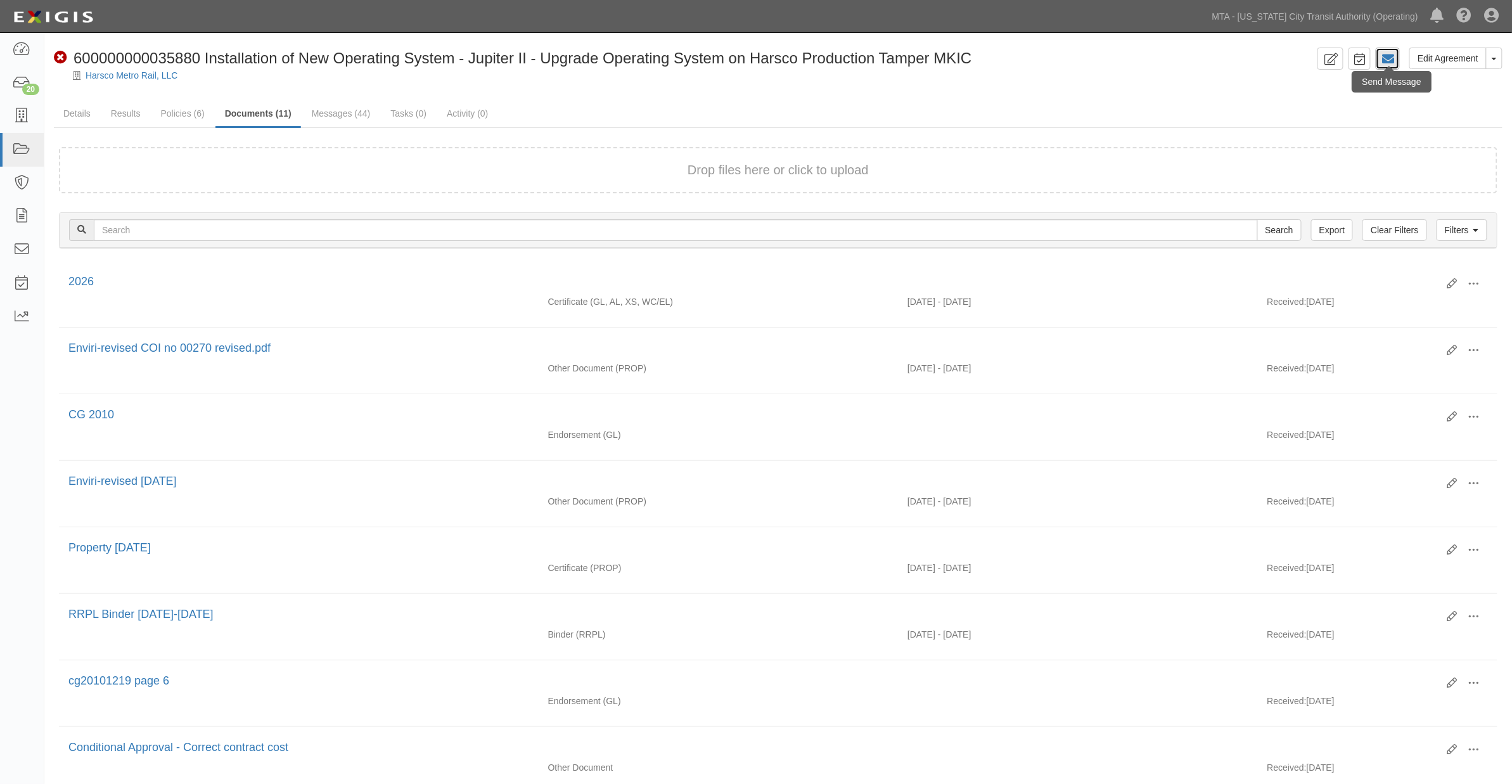
click at [1390, 60] on icon at bounding box center [1388, 59] width 12 height 12
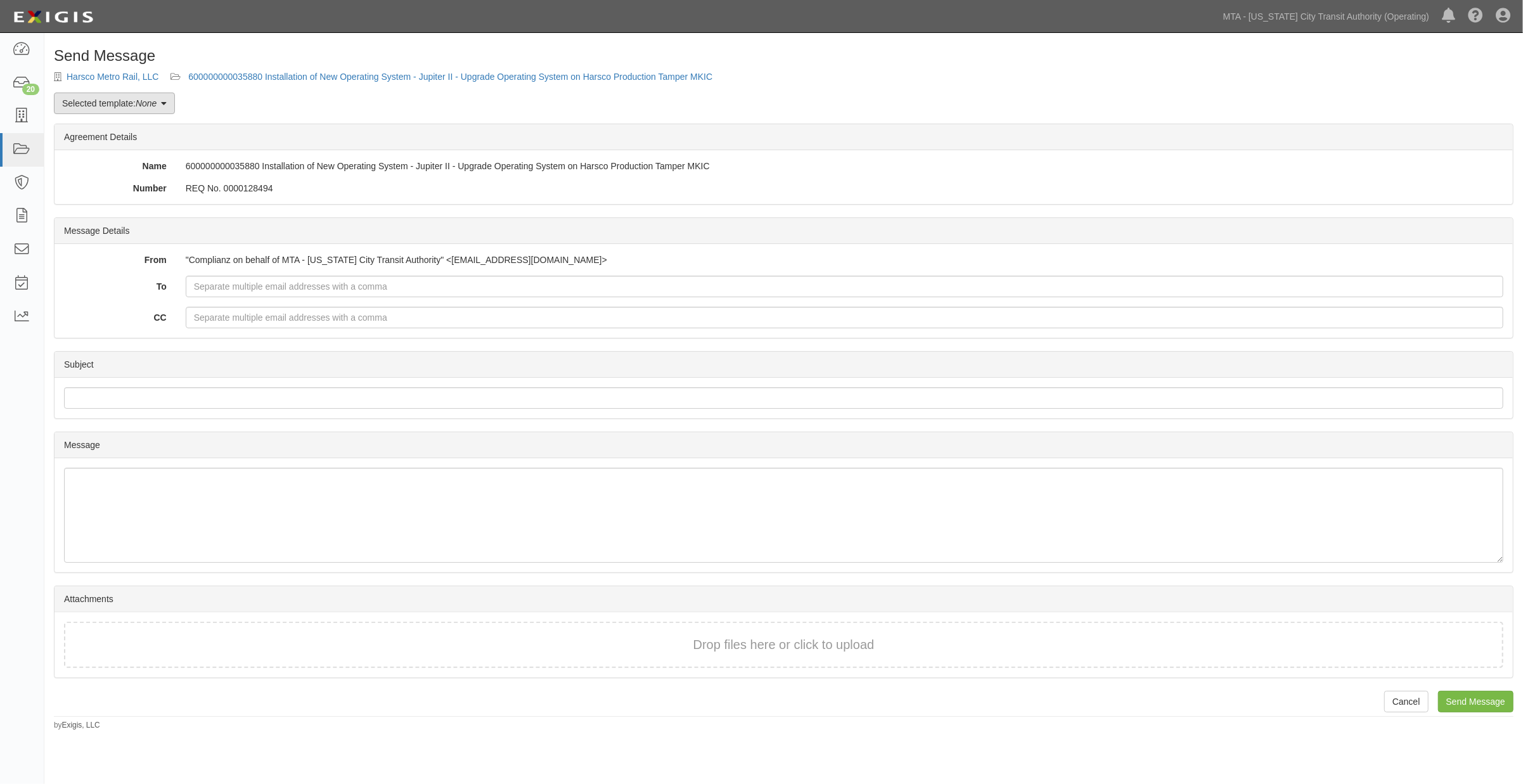
click at [148, 102] on em "None" at bounding box center [146, 103] width 21 height 10
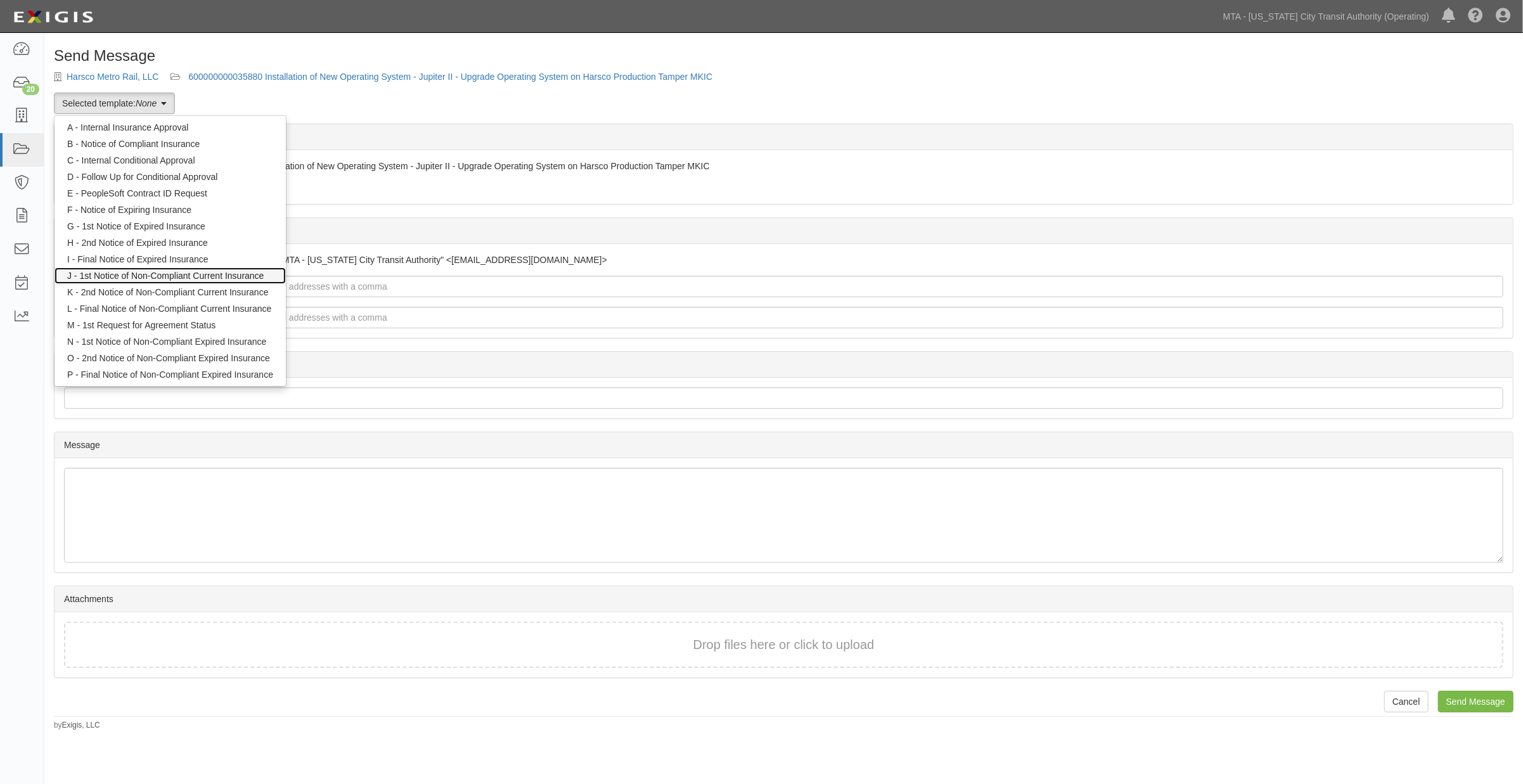
click at [141, 275] on link "J - 1st Notice of Non-Compliant Current Insurance" at bounding box center [170, 276] width 231 height 17
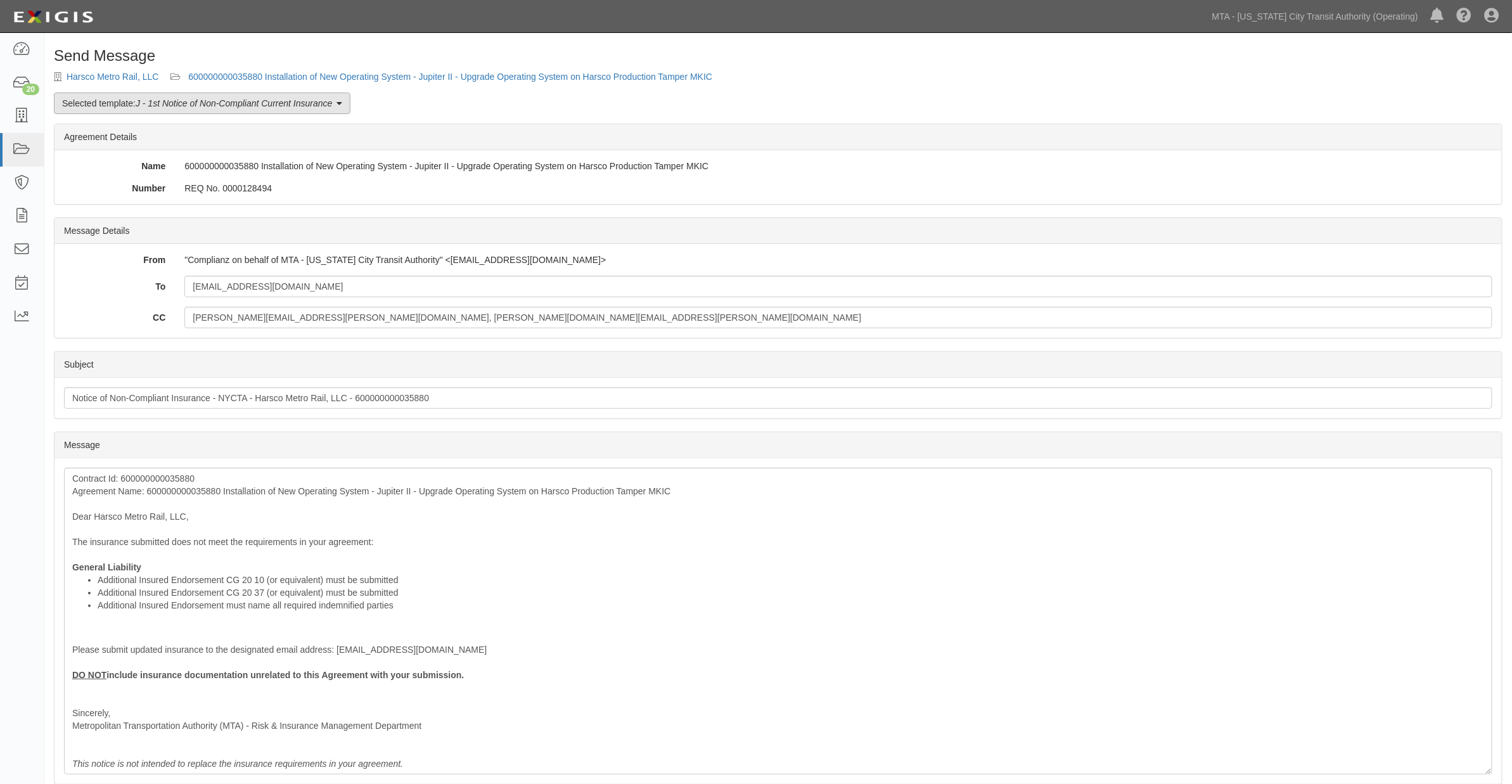
click at [182, 104] on em "J - 1st Notice of Non-Compliant Current Insurance" at bounding box center [234, 103] width 196 height 10
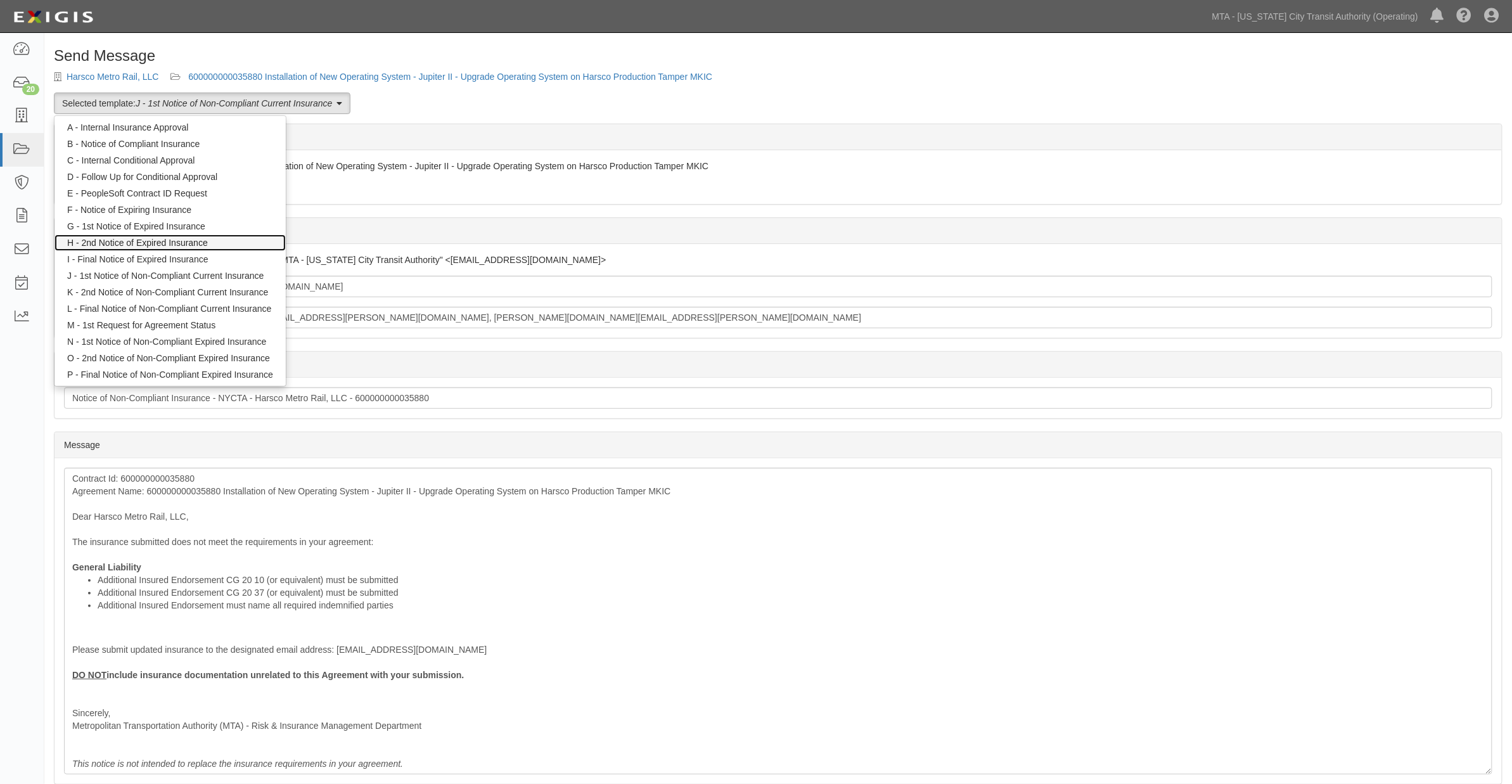
click at [133, 243] on link "H - 2nd Notice of Expired Insurance" at bounding box center [170, 242] width 231 height 17
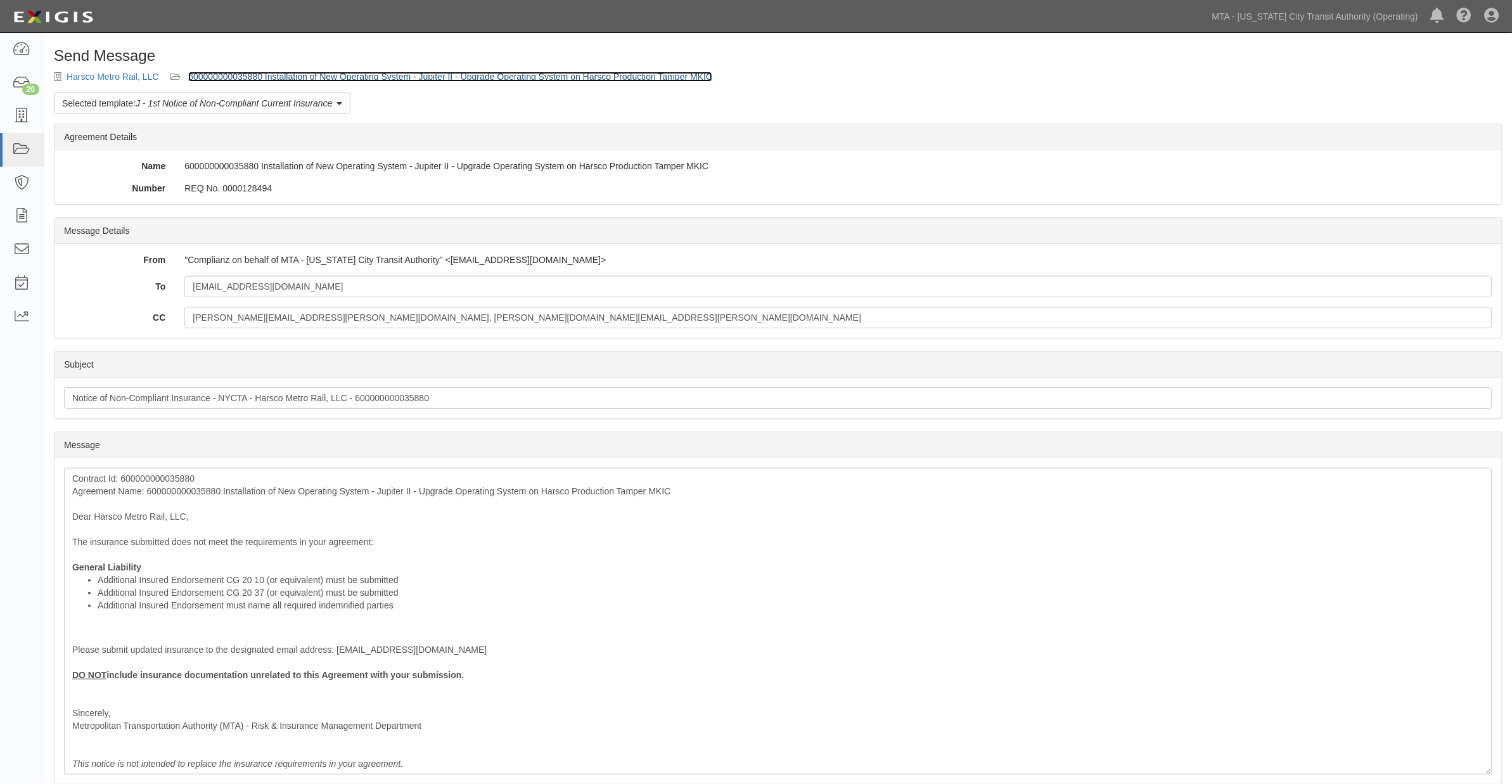
click at [221, 74] on link "600000000035880 Installation of New Operating System - Jupiter II - Upgrade Ope…" at bounding box center [450, 77] width 524 height 10
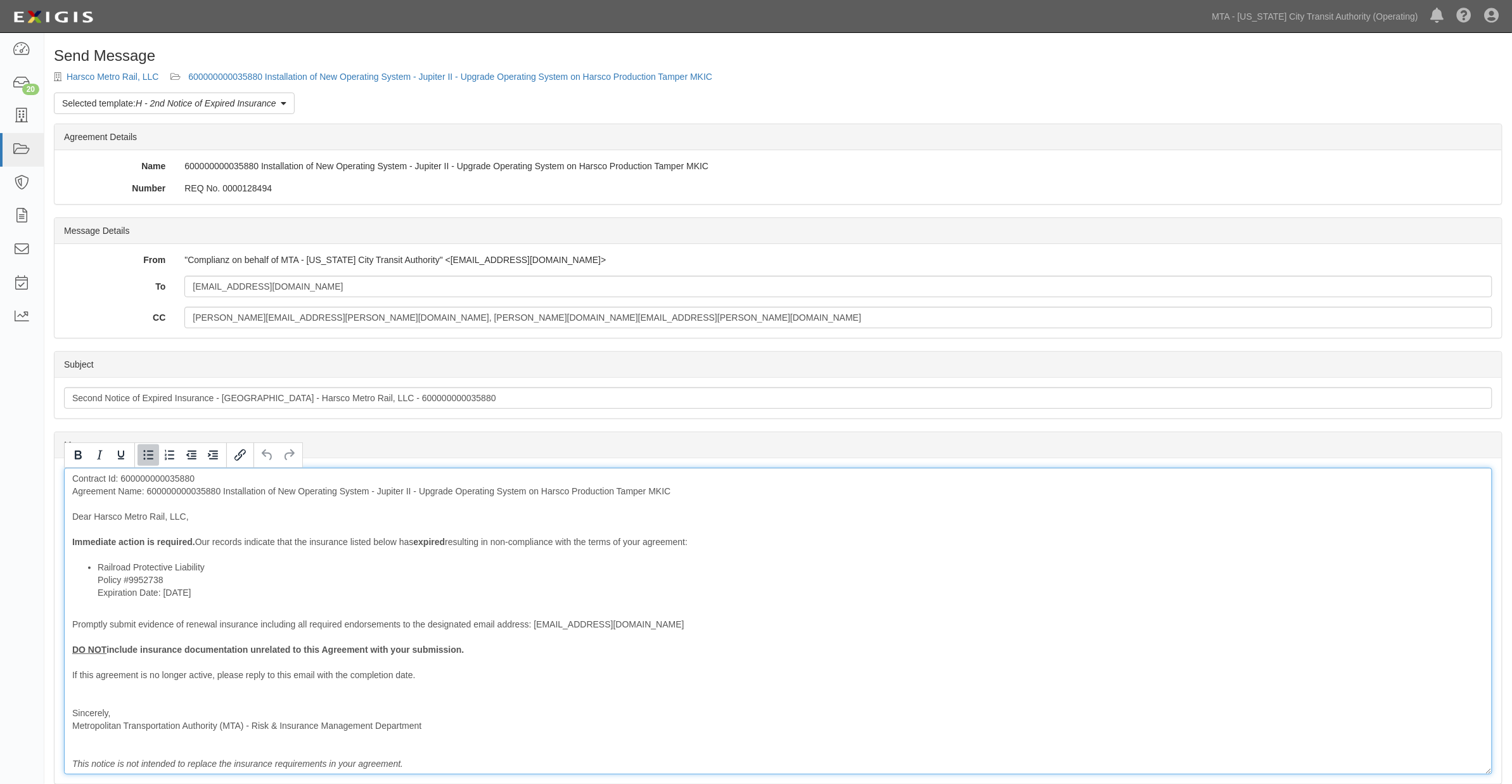
click at [207, 566] on li "Railroad Protective Liability Policy #9952738 Expiration Date: 2/28/2025" at bounding box center [791, 579] width 1386 height 38
drag, startPoint x: 189, startPoint y: 578, endPoint x: 94, endPoint y: 584, distance: 95.2
click at [94, 584] on ul "Railroad Protective Liability Binder Expired on 2/28/2025 please provide the RR…" at bounding box center [778, 579] width 1411 height 38
drag, startPoint x: 214, startPoint y: 592, endPoint x: 83, endPoint y: 597, distance: 131.1
click at [83, 597] on ul "Railroad Protective Liability Binder Expired on 2/28/2025 please provide the RR…" at bounding box center [778, 579] width 1411 height 38
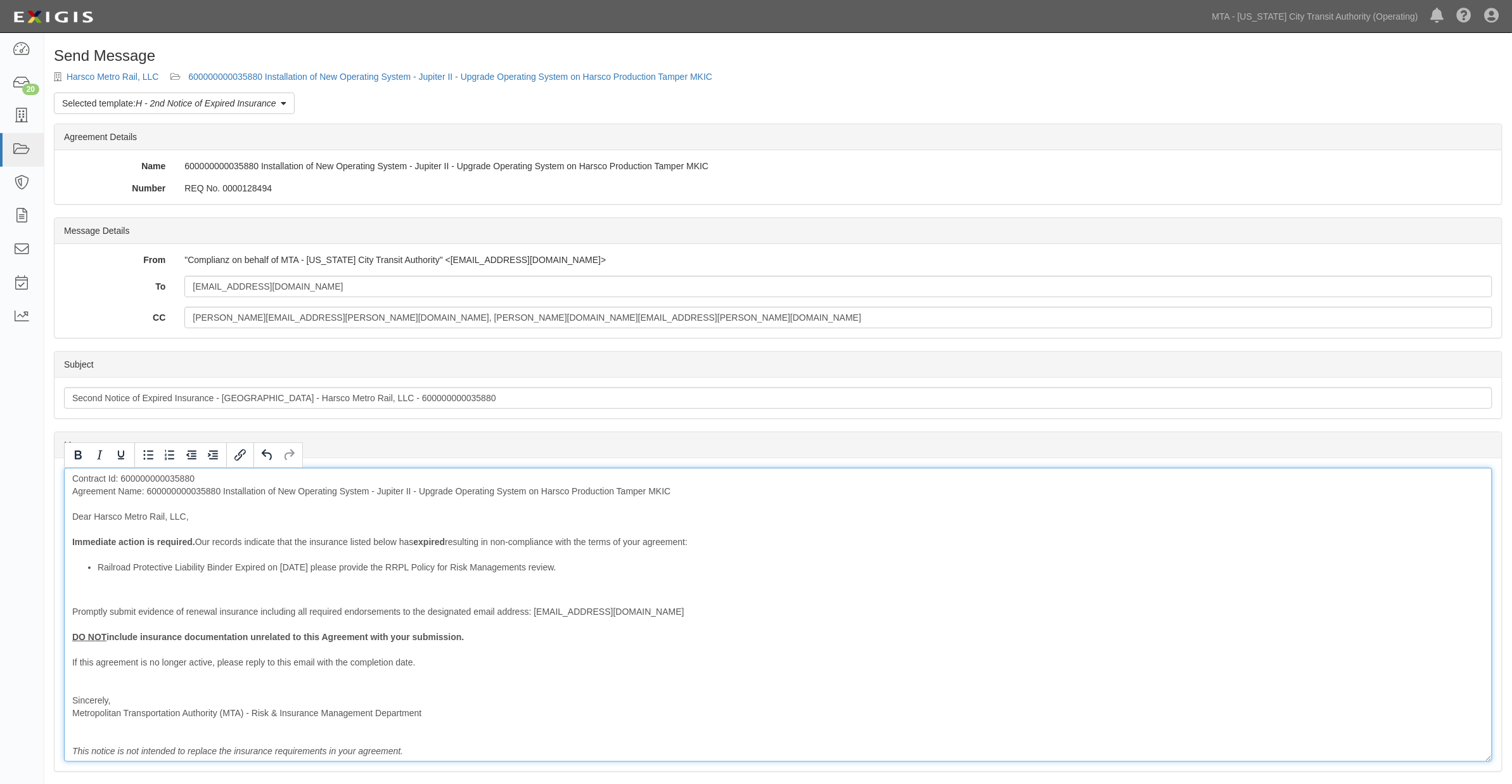
click at [66, 612] on div "Contract Id: 600000000035880 Agreement Name: 600000000035880 Installation of Ne…" at bounding box center [778, 614] width 1428 height 294
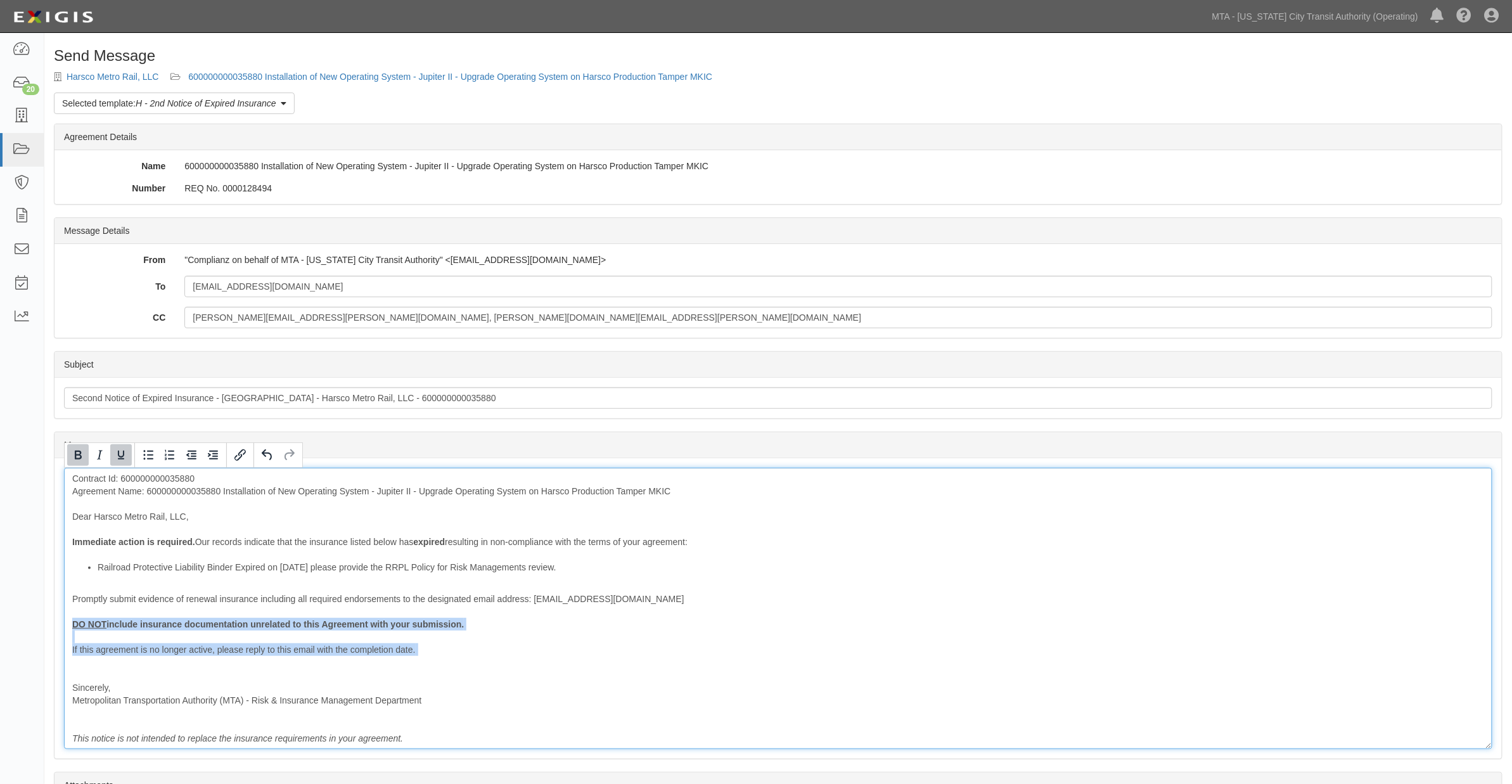
drag, startPoint x: 121, startPoint y: 659, endPoint x: 65, endPoint y: 626, distance: 65.0
click at [65, 626] on div "Contract Id: 600000000035880 Agreement Name: 600000000035880 Installation of Ne…" at bounding box center [778, 608] width 1428 height 282
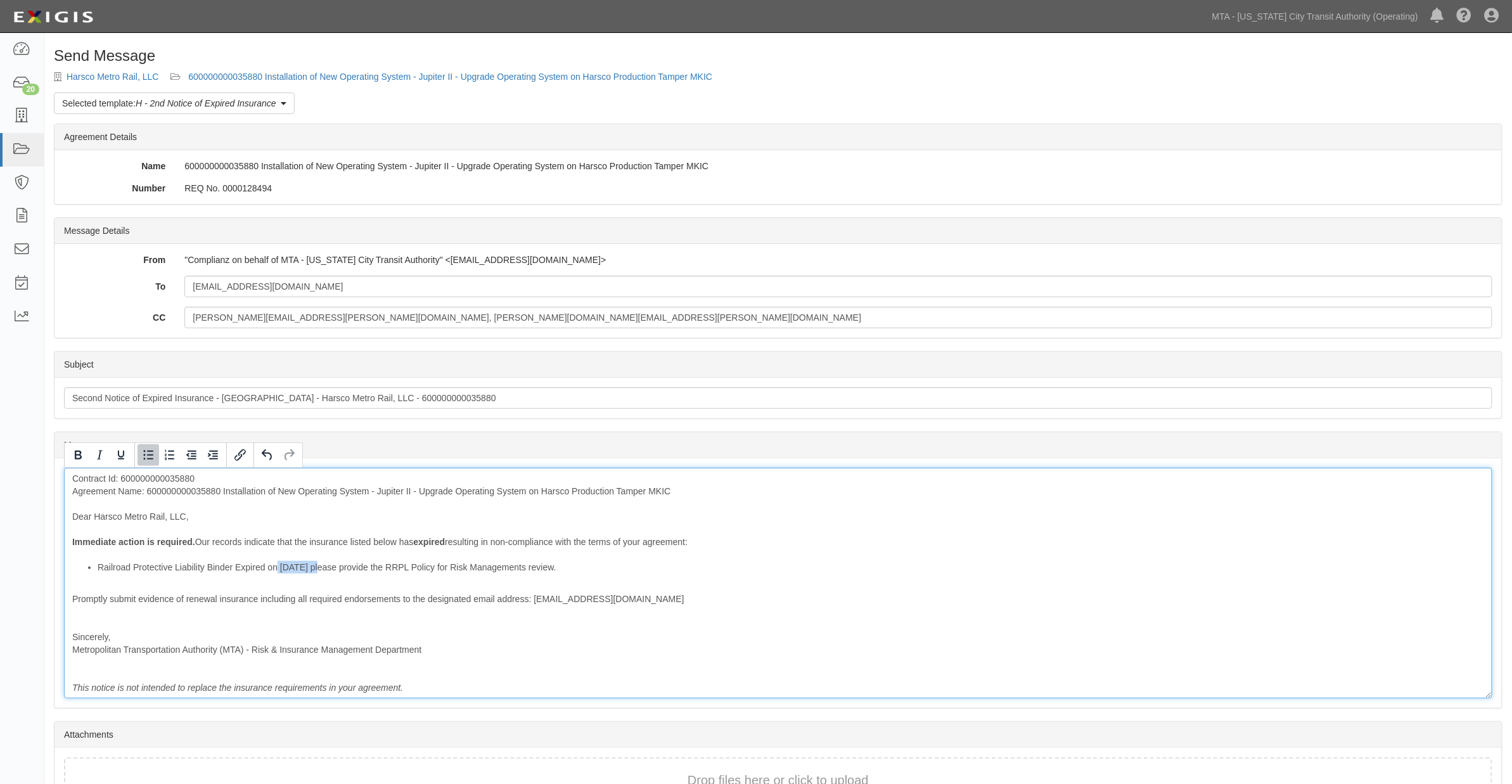
drag, startPoint x: 320, startPoint y: 566, endPoint x: 276, endPoint y: 567, distance: 44.0
click at [276, 567] on li "Railroad Protective Liability Binder Expired on 2/28/2025 please provide the RR…" at bounding box center [791, 573] width 1386 height 25
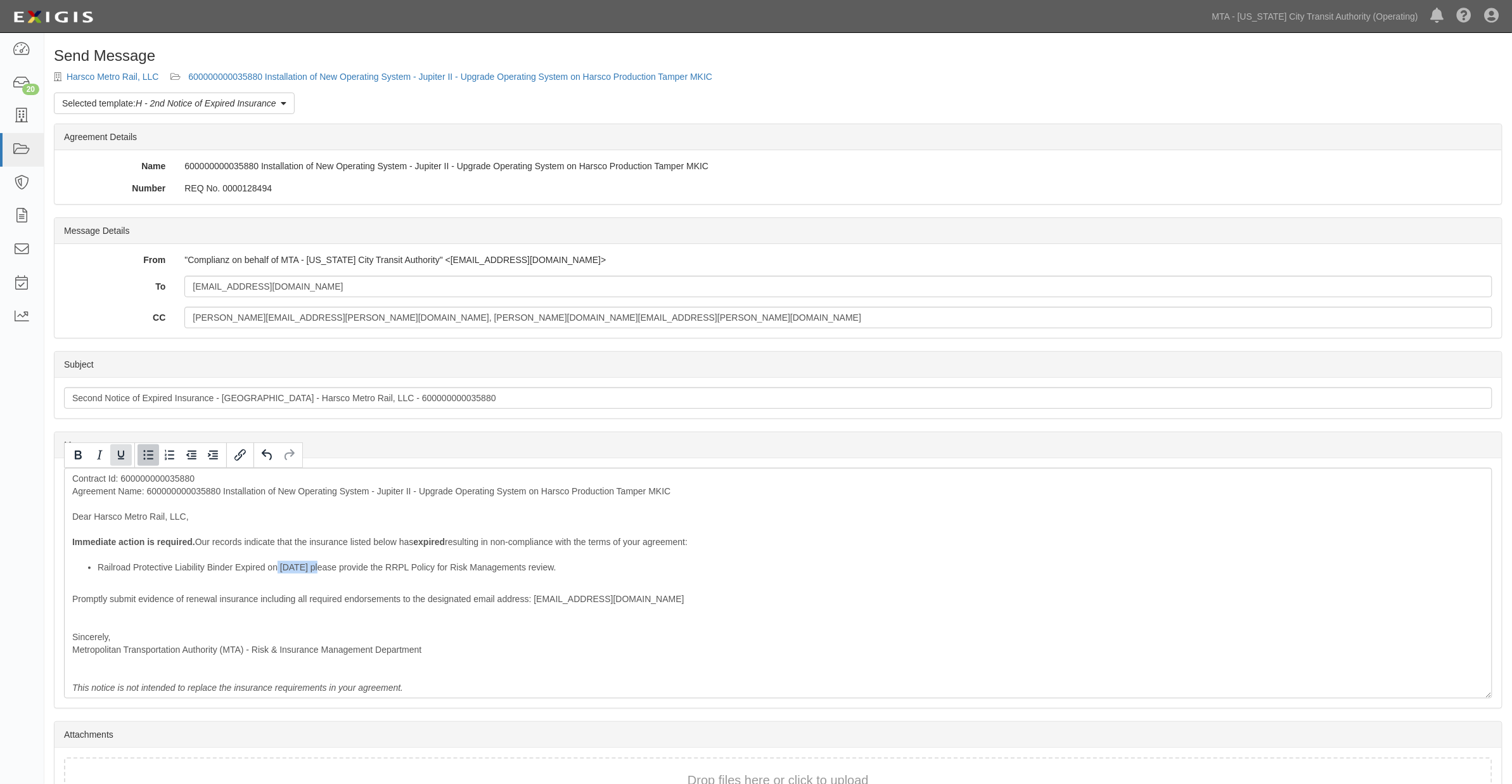
click at [121, 458] on icon "Underline" at bounding box center [121, 455] width 6 height 9
click at [80, 453] on icon "Bold" at bounding box center [78, 455] width 7 height 9
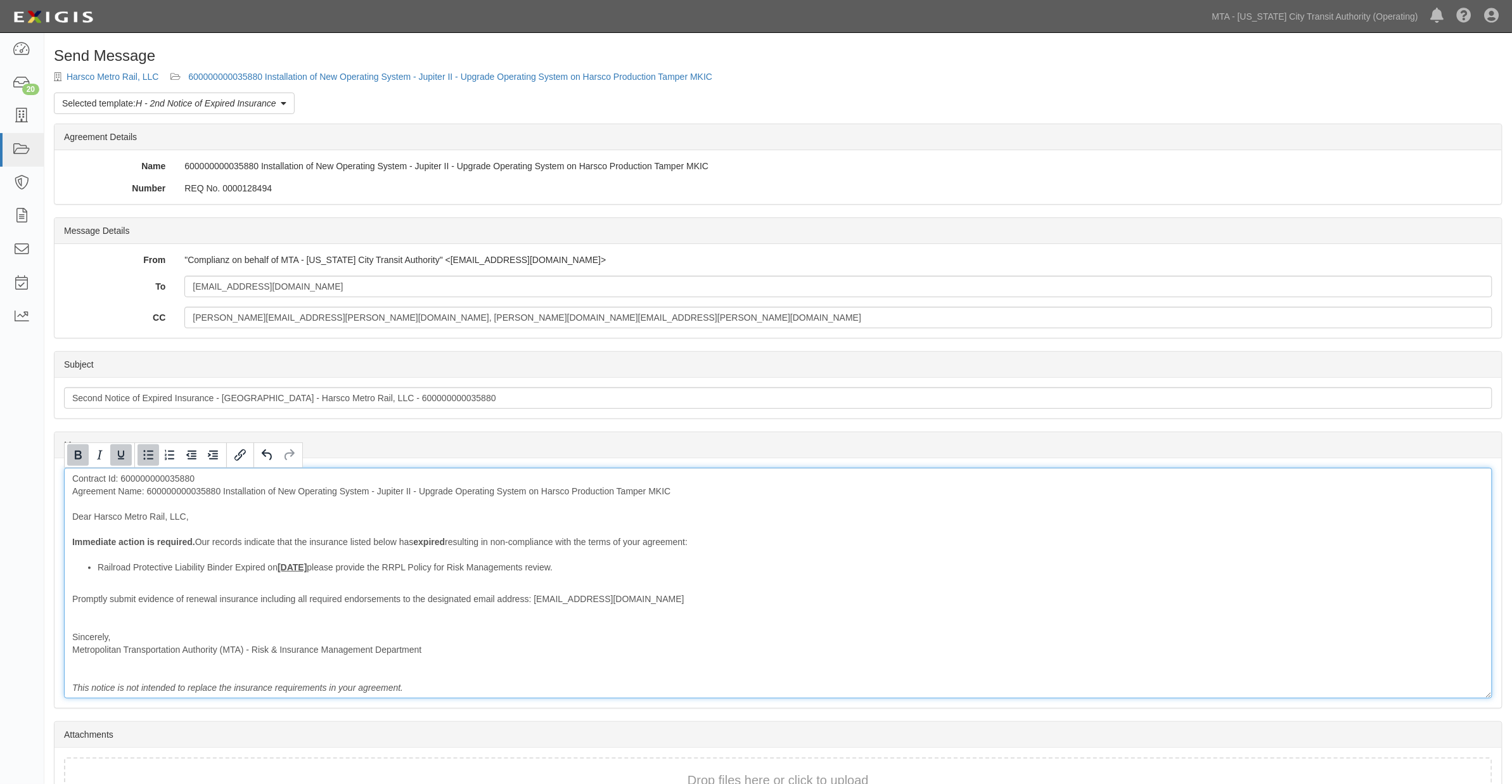
click at [240, 566] on li "Railroad Protective Liability Binder Expired on 2/28/2025 please provide the RR…" at bounding box center [791, 573] width 1386 height 25
click at [688, 648] on div "Contract Id: 600000000035880 Agreement Name: 600000000035880 Installation of Ne…" at bounding box center [778, 583] width 1428 height 231
click at [1021, 598] on div "Contract Id: 600000000035880 Agreement Name: 600000000035880 Installation of Ne…" at bounding box center [778, 583] width 1428 height 231
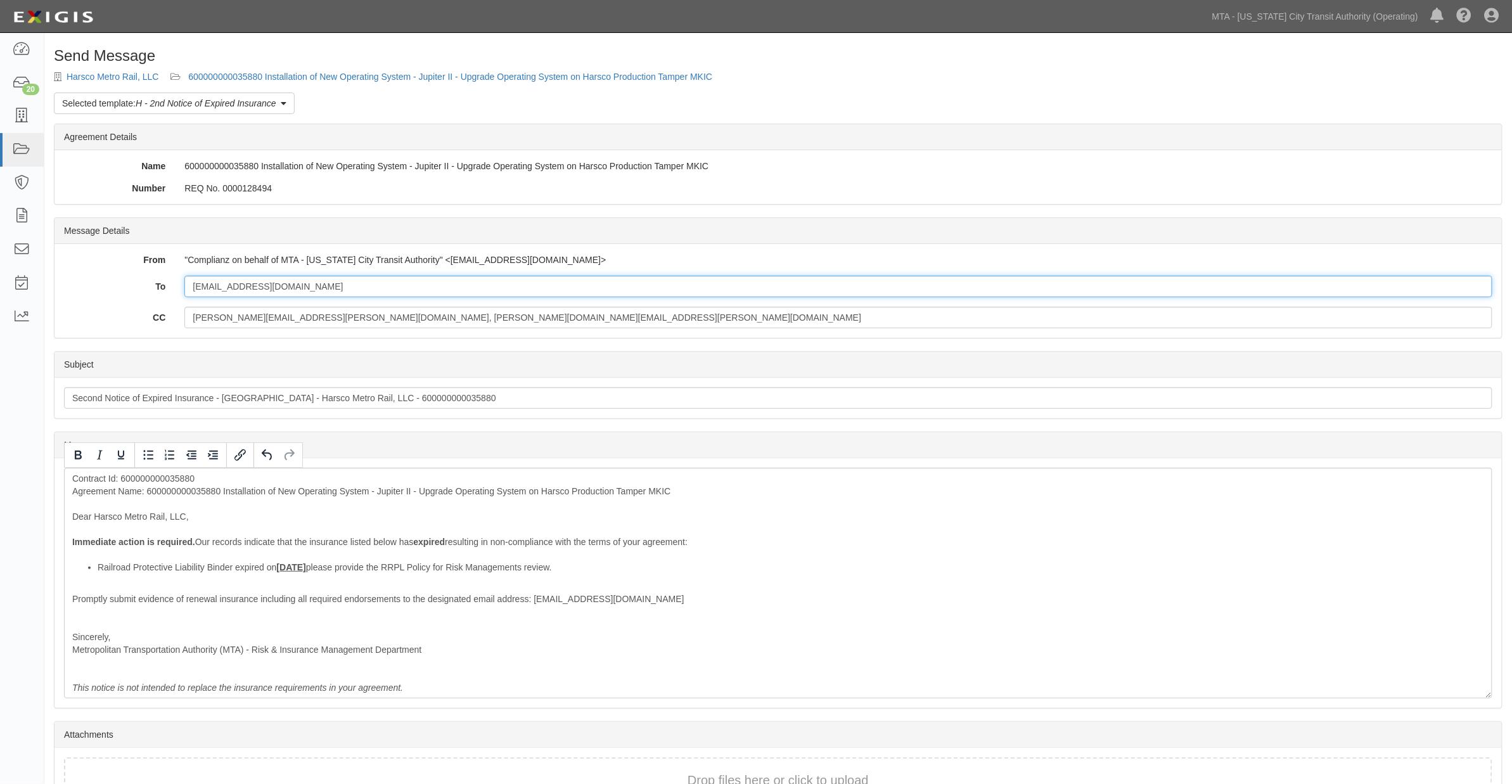
click at [925, 289] on input "rmurphy@harsco.com" at bounding box center [838, 286] width 1308 height 22
paste input "jberg@harsco.com"
click at [283, 286] on input "rmurphy@harsco.com;jberg@harsco.com" at bounding box center [838, 286] width 1308 height 22
type input "rmurphy@harsco.com; jberg@harsco.com"
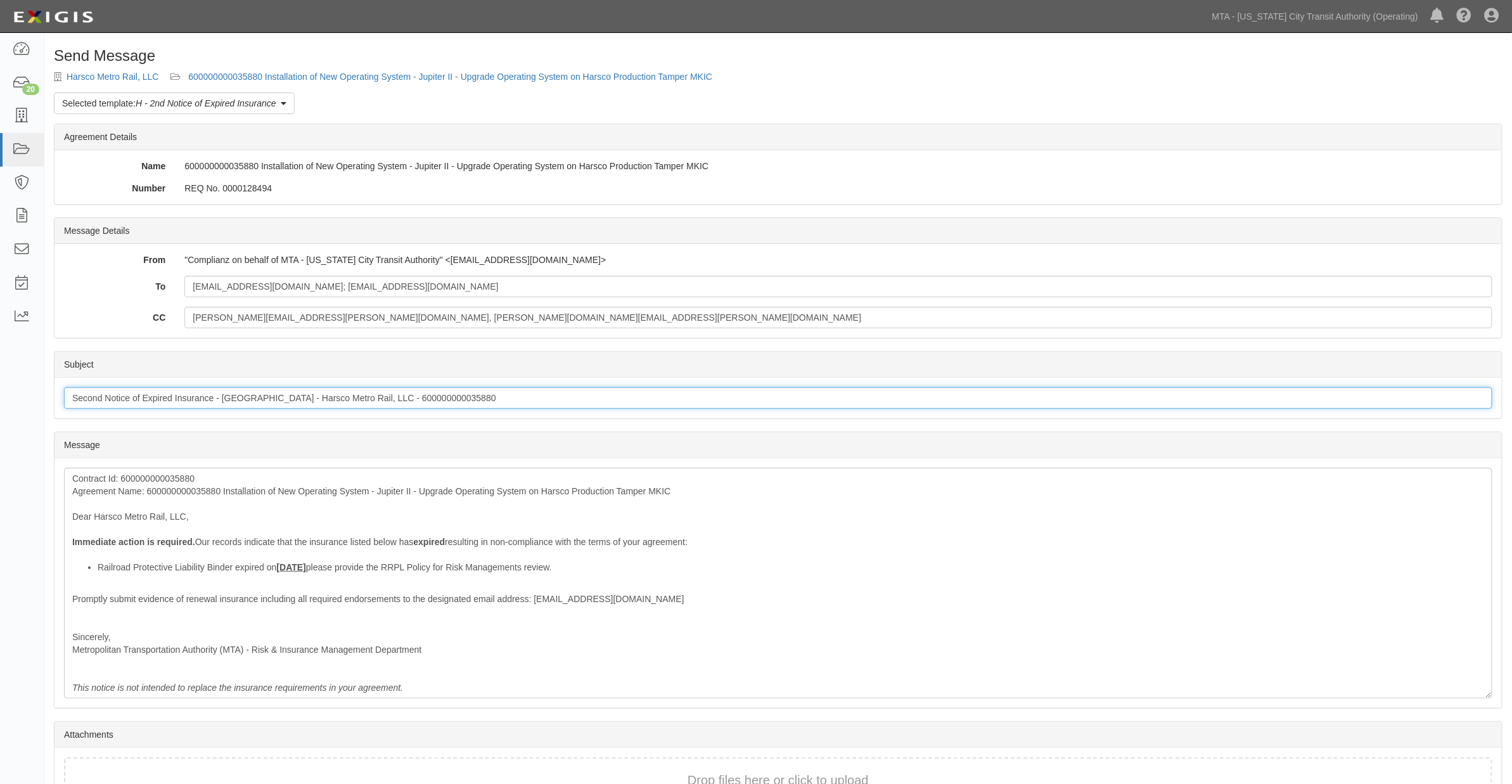
drag, startPoint x: 104, startPoint y: 396, endPoint x: 29, endPoint y: 402, distance: 75.2
click at [29, 402] on body "Toggle navigation Dashboard 20 Inbox Parties Agreements Coverages Documents Mes…" at bounding box center [756, 433] width 1512 height 866
type input "Notice of Expired Insurance - NYCTA - Harsco Metro Rail, LLC - 600000000035880"
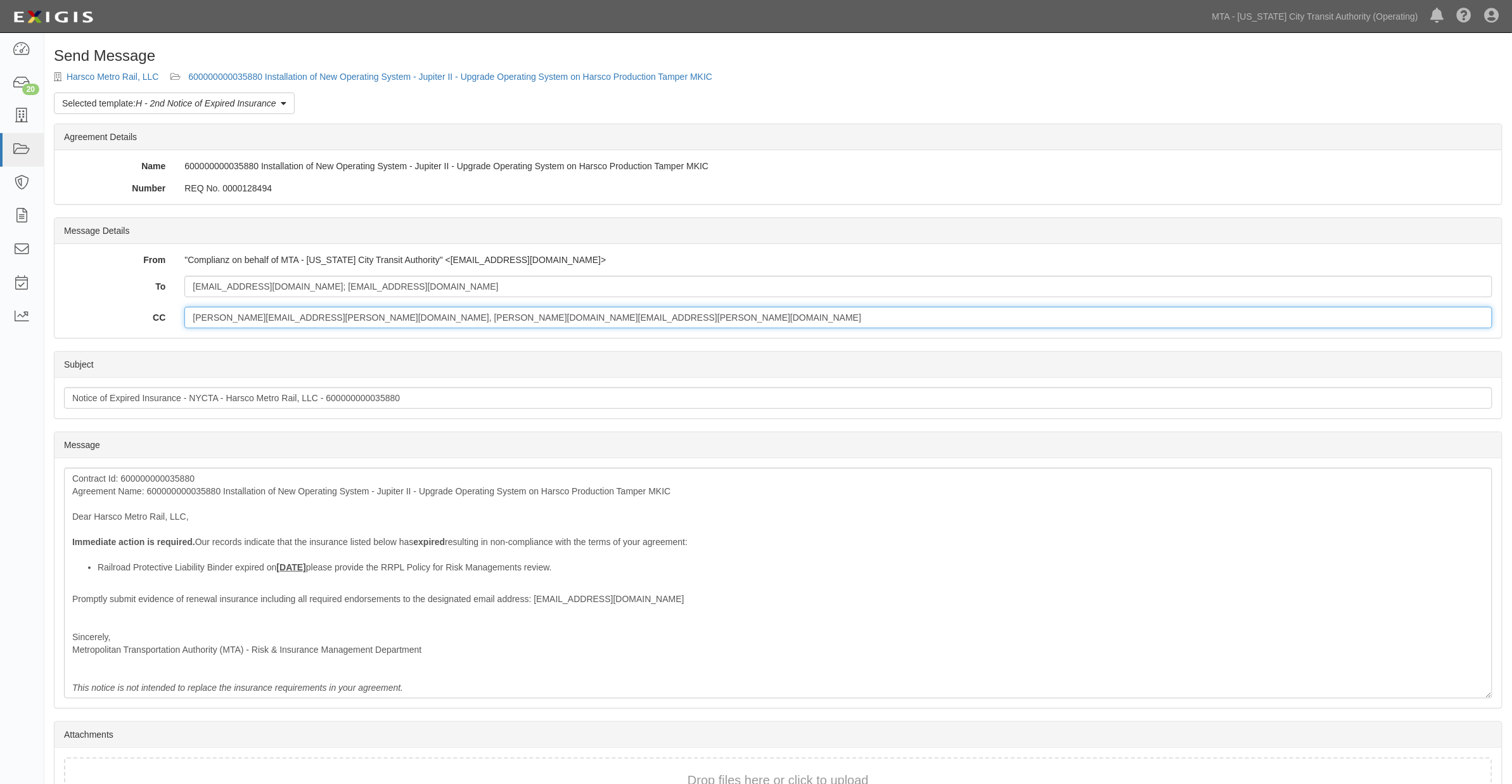
click at [470, 320] on input "John.Papagianopoulos@NYCT.com, reyes.colon@nyct.com" at bounding box center [838, 317] width 1308 height 22
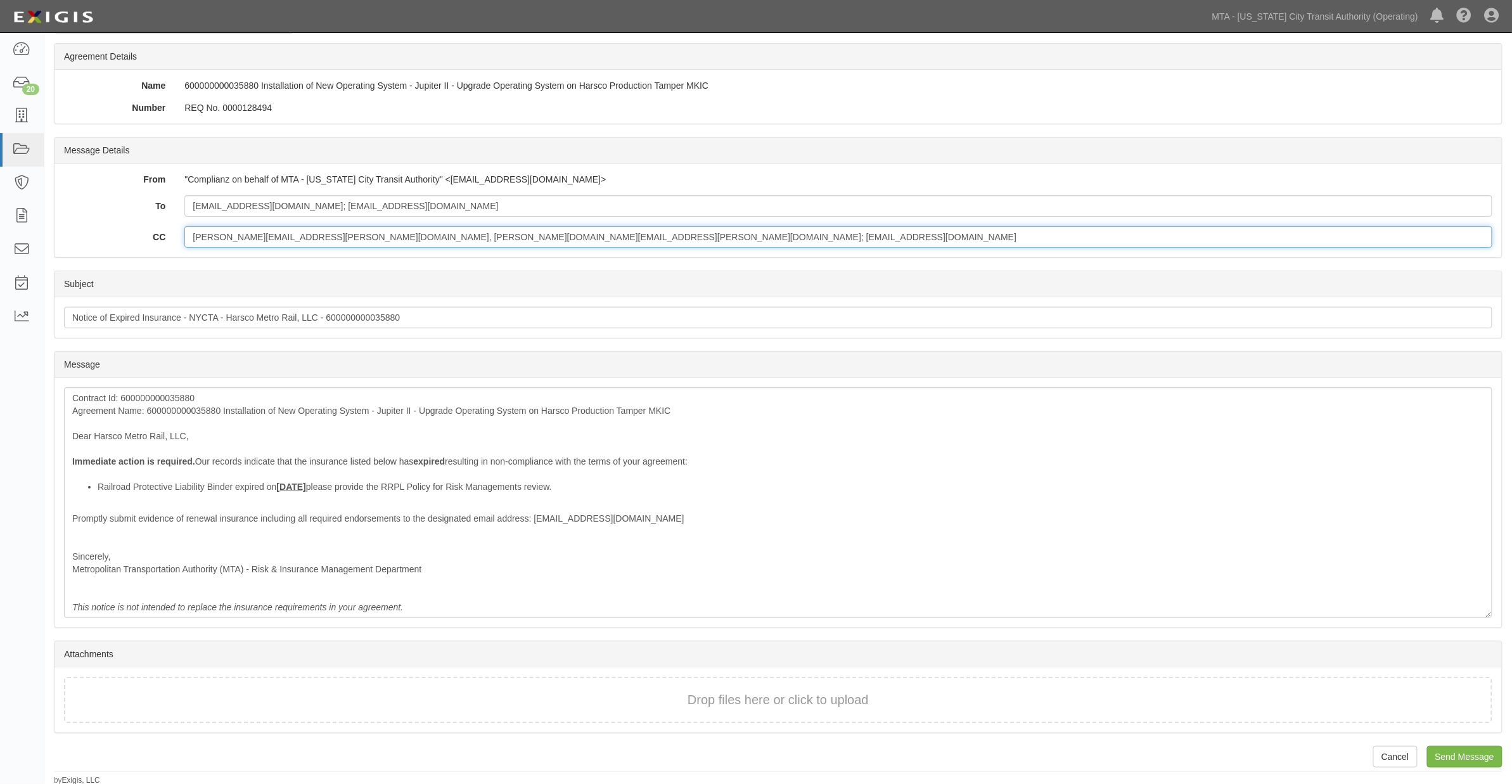
scroll to position [81, 0]
type input "John.Papagianopoulos@NYCT.com, reyes.colon@nyct.com; ovalenti@mtahq.org"
click at [1453, 752] on input "Send Message" at bounding box center [1465, 756] width 75 height 22
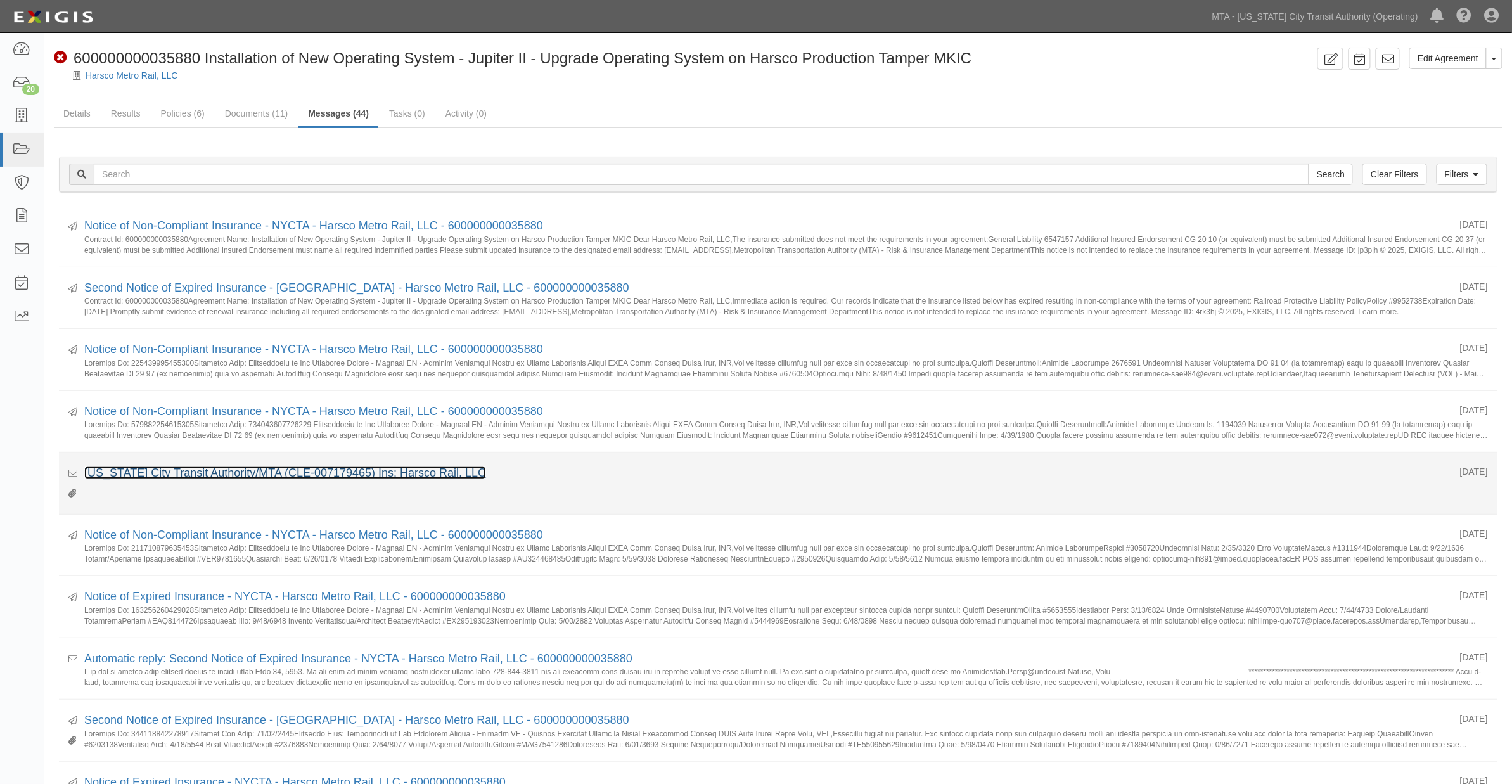
click at [405, 473] on link "[US_STATE] City Transit Authority/MTA (CLE-007179465) Ins: Harsco Rail, LLC" at bounding box center [284, 472] width 402 height 12
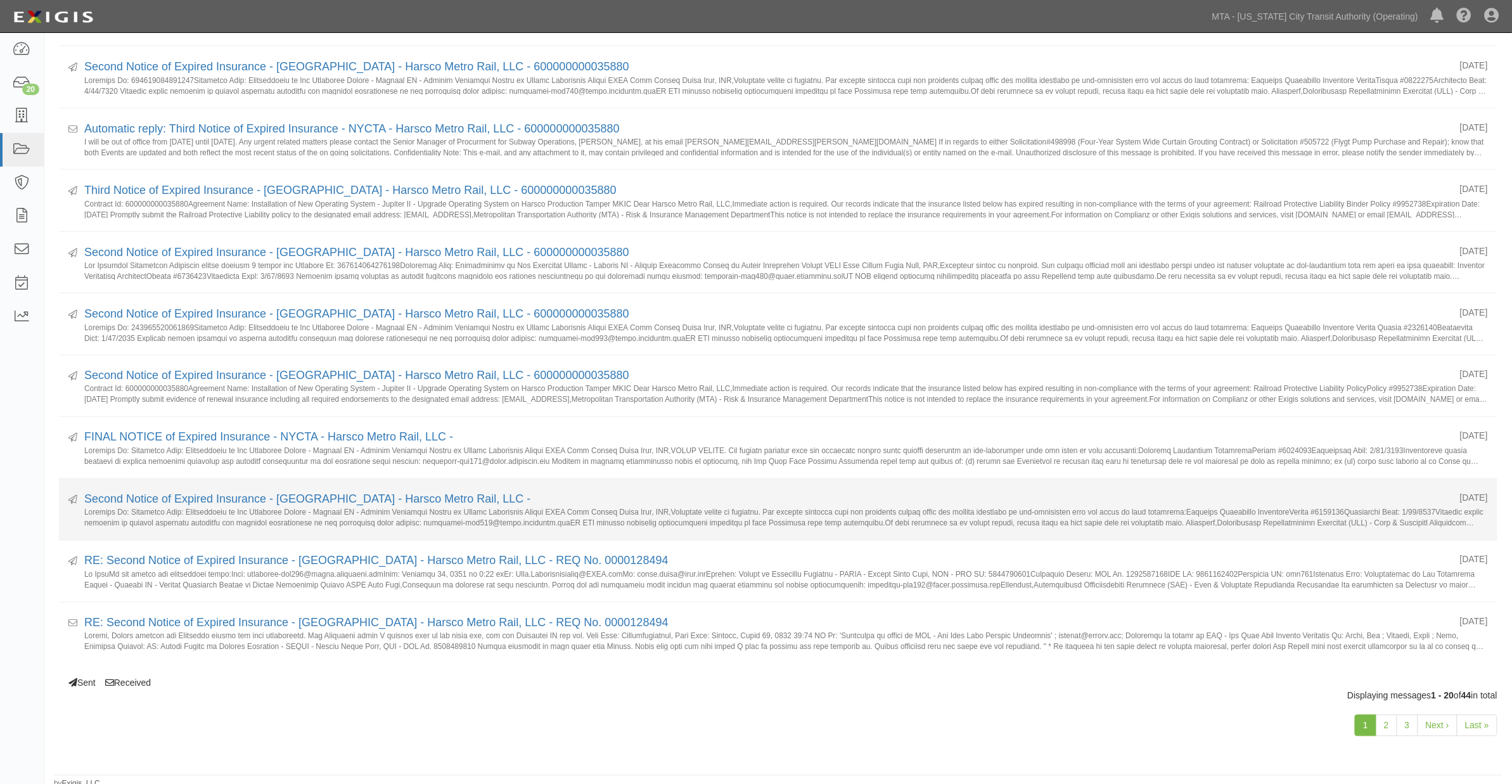
scroll to position [786, 0]
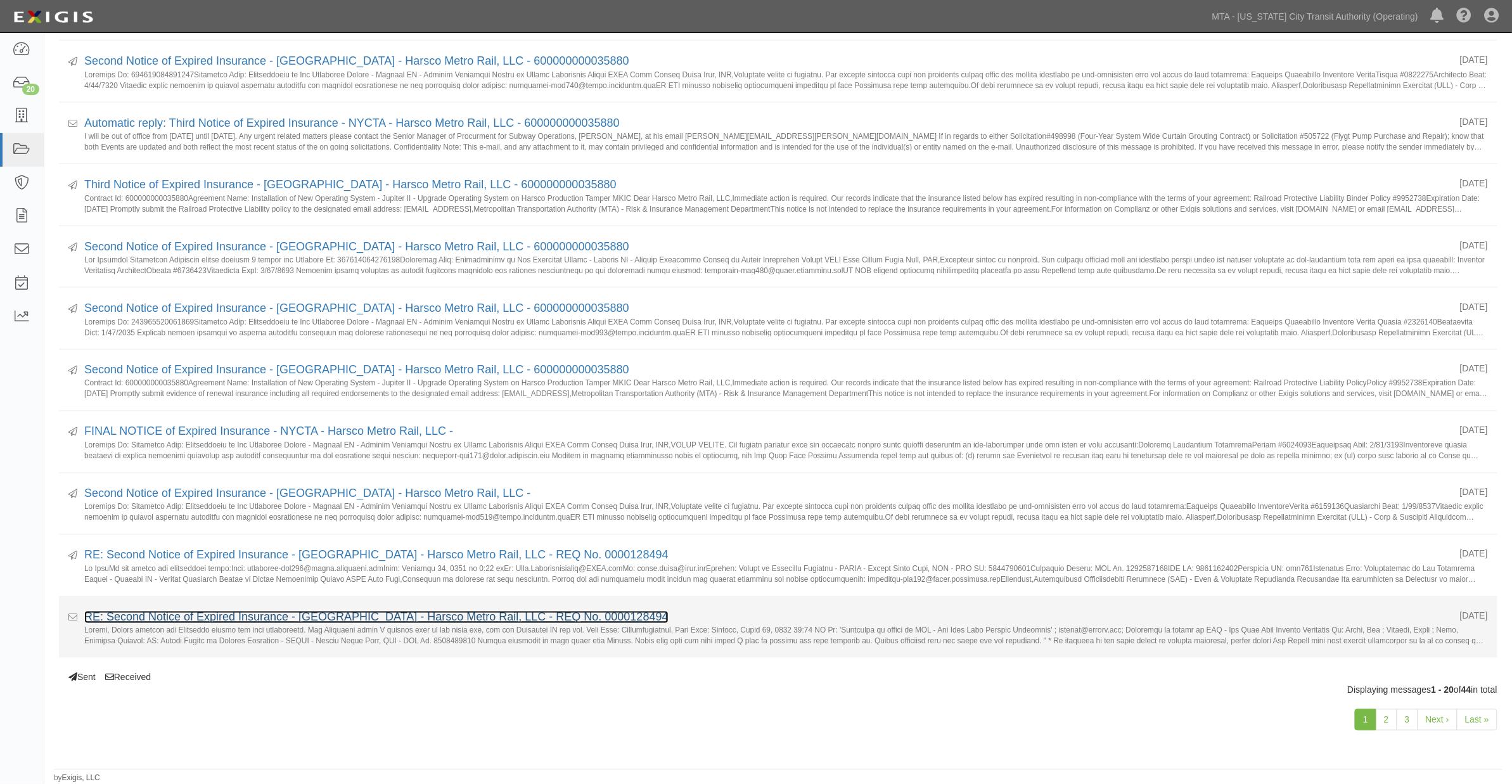
click at [277, 616] on link "RE: Second Notice of Expired Insurance - NYCTA - Harsco Metro Rail, LLC - REQ N…" at bounding box center [376, 617] width 584 height 12
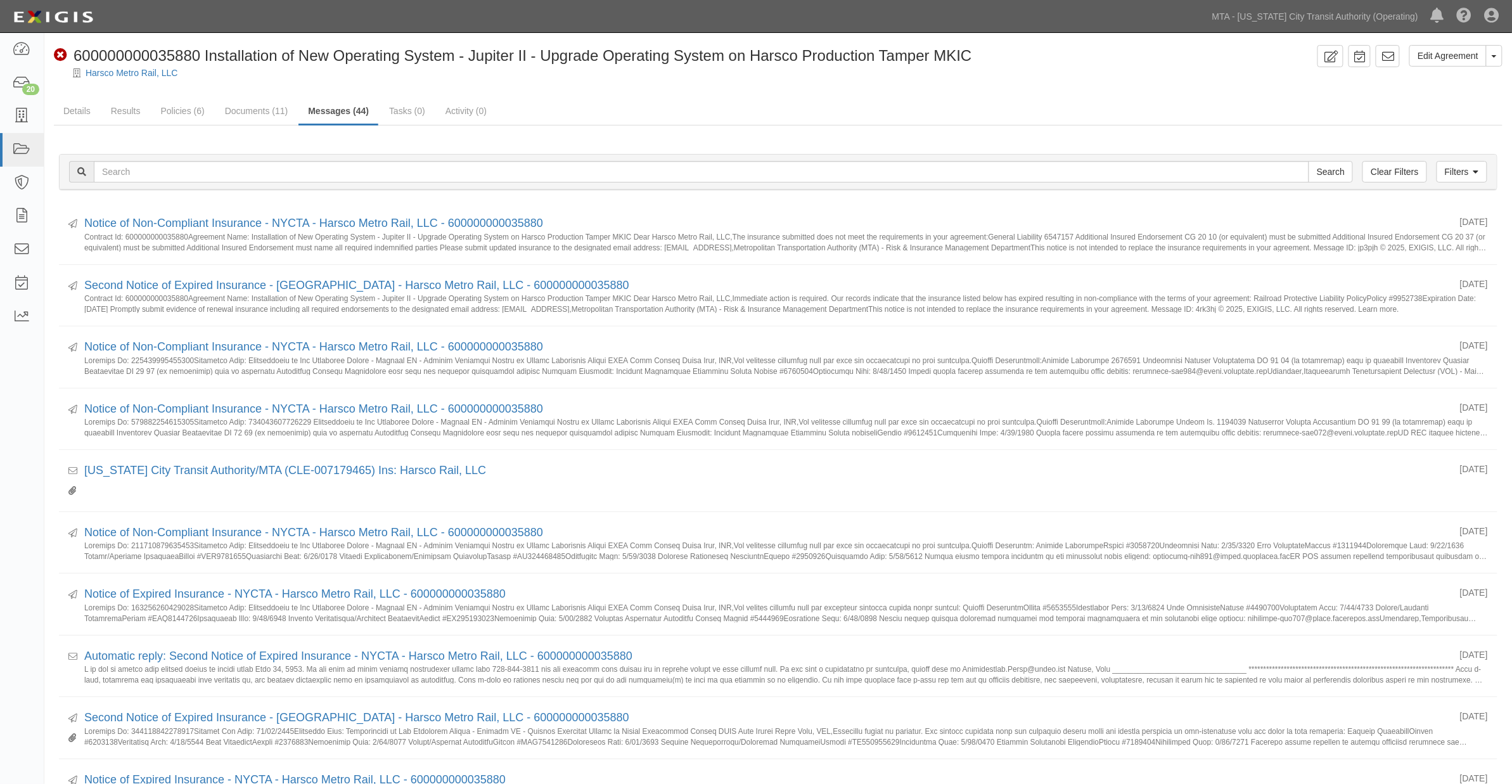
scroll to position [0, 0]
click at [1447, 173] on link "Filters" at bounding box center [1462, 174] width 51 height 22
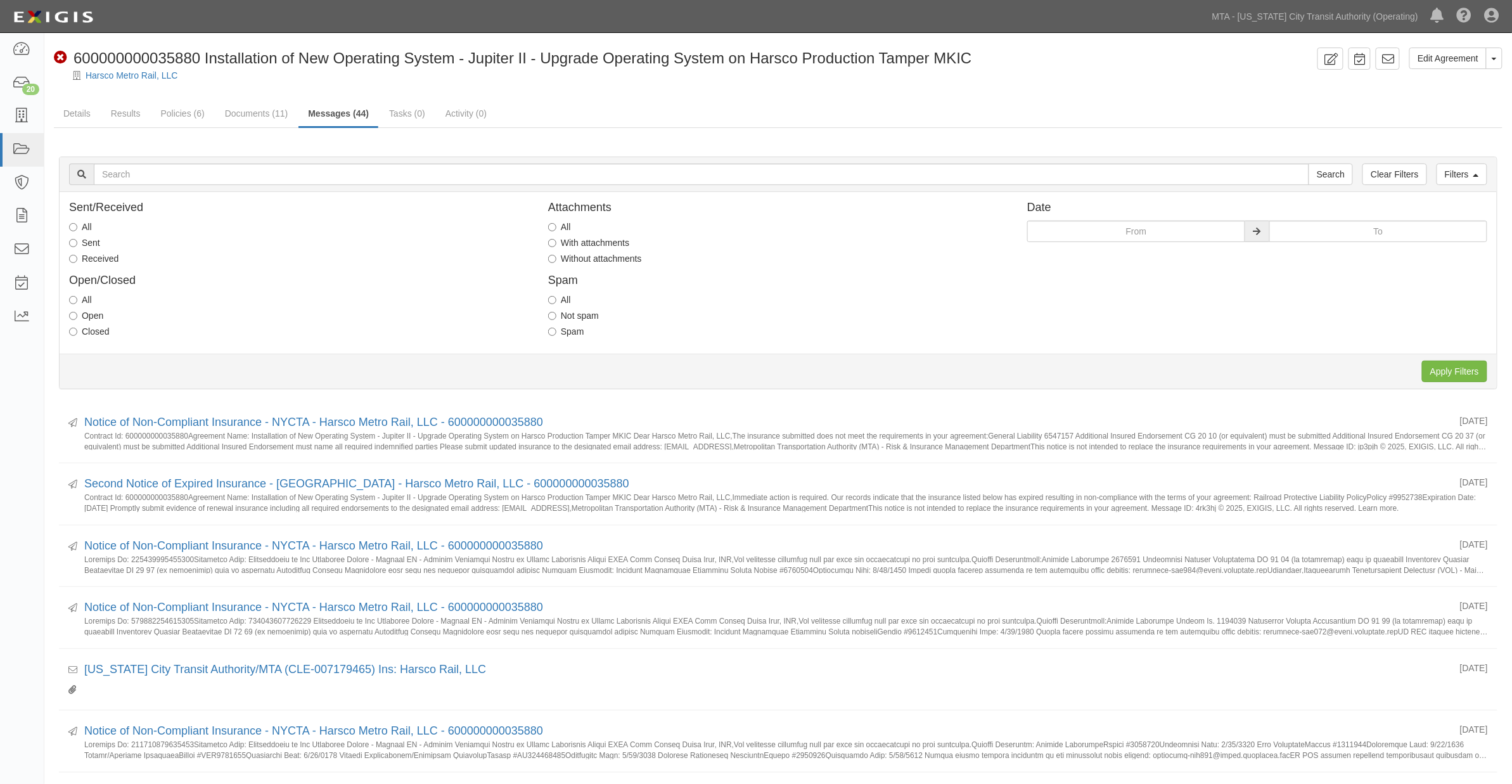
click at [98, 254] on label "Received" at bounding box center [94, 258] width 49 height 12
click at [77, 255] on input "Received" at bounding box center [73, 258] width 8 height 8
radio input "true"
click at [584, 243] on label "With attachments" at bounding box center [588, 242] width 81 height 12
click at [556, 243] on input "With attachments" at bounding box center [551, 242] width 8 height 8
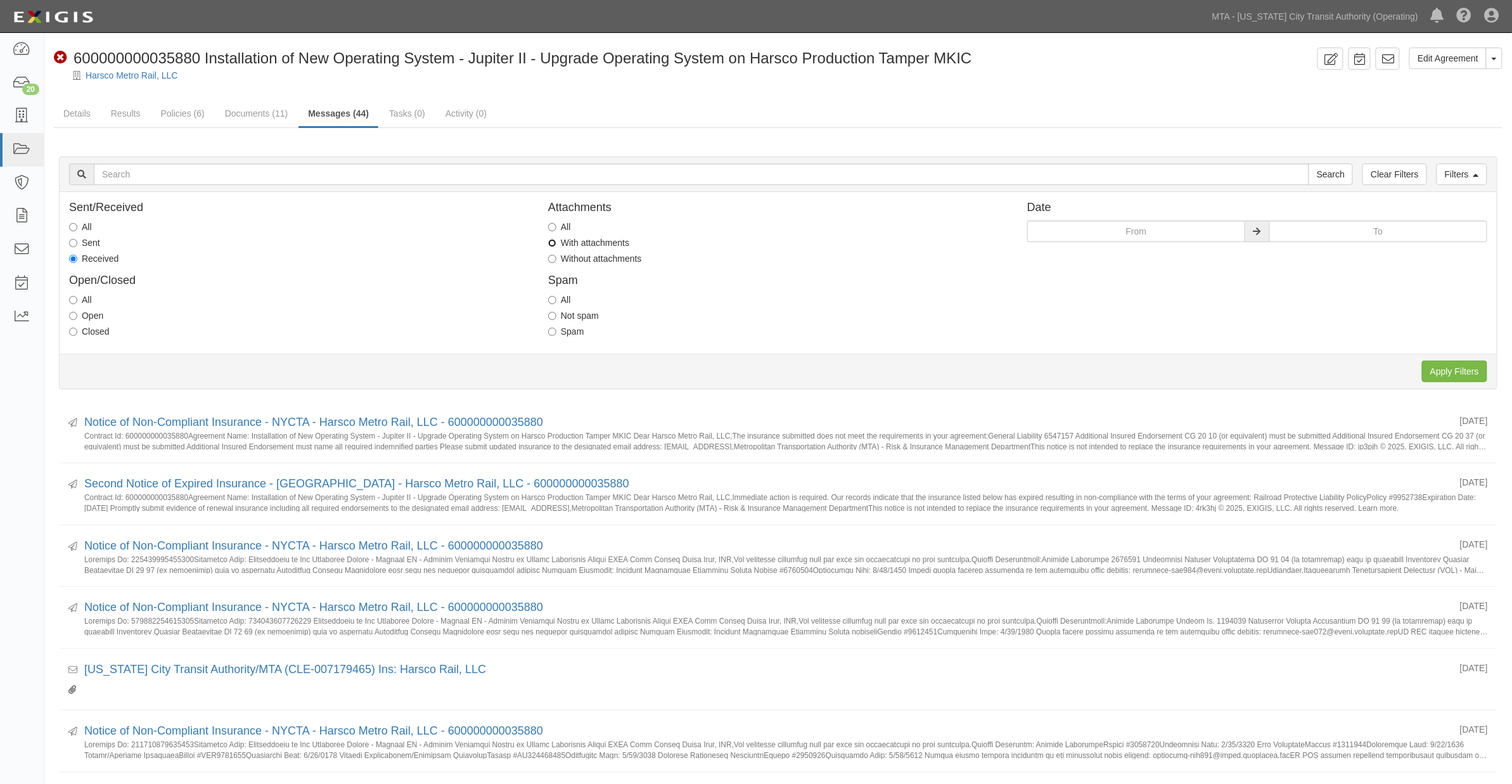
radio input "true"
click at [1445, 373] on input "Apply Filters" at bounding box center [1454, 371] width 66 height 22
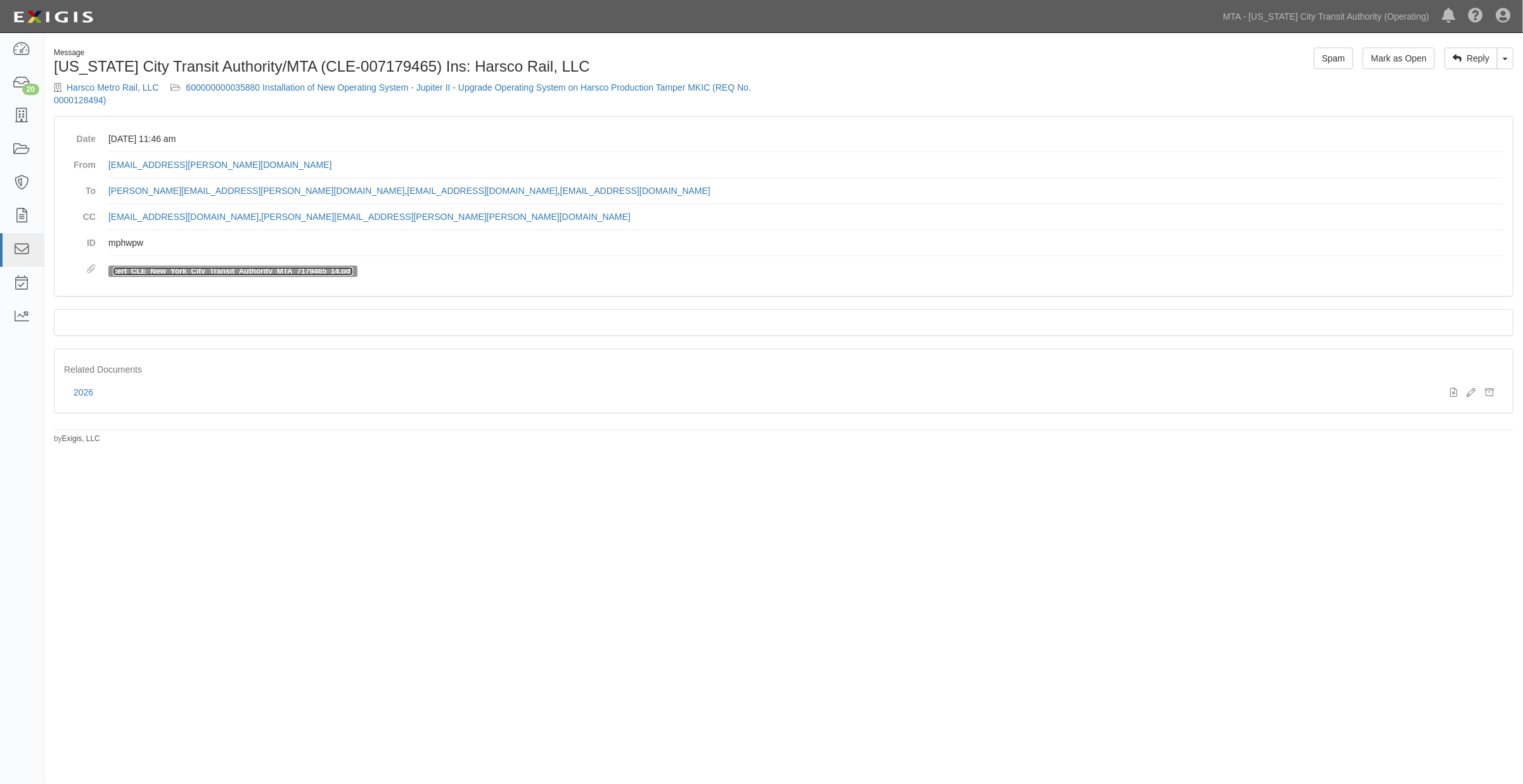
click at [326, 271] on link "cert_CLE_New_York_City_Transit_Authority_MTA_7179465_14.pdf" at bounding box center [233, 271] width 240 height 9
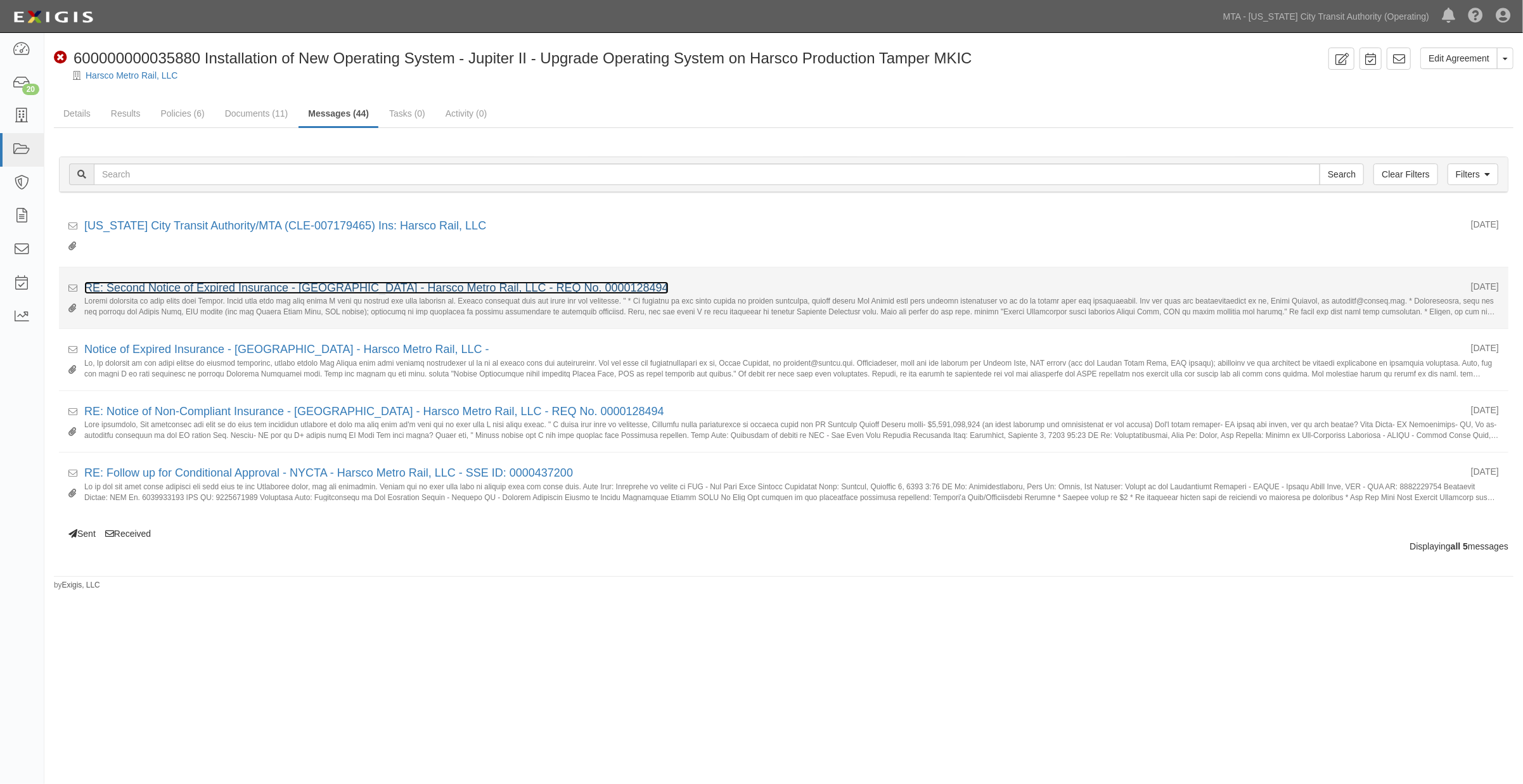
click at [274, 284] on link "RE: Second Notice of Expired Insurance - [GEOGRAPHIC_DATA] - Harsco Metro Rail,…" at bounding box center [376, 288] width 585 height 12
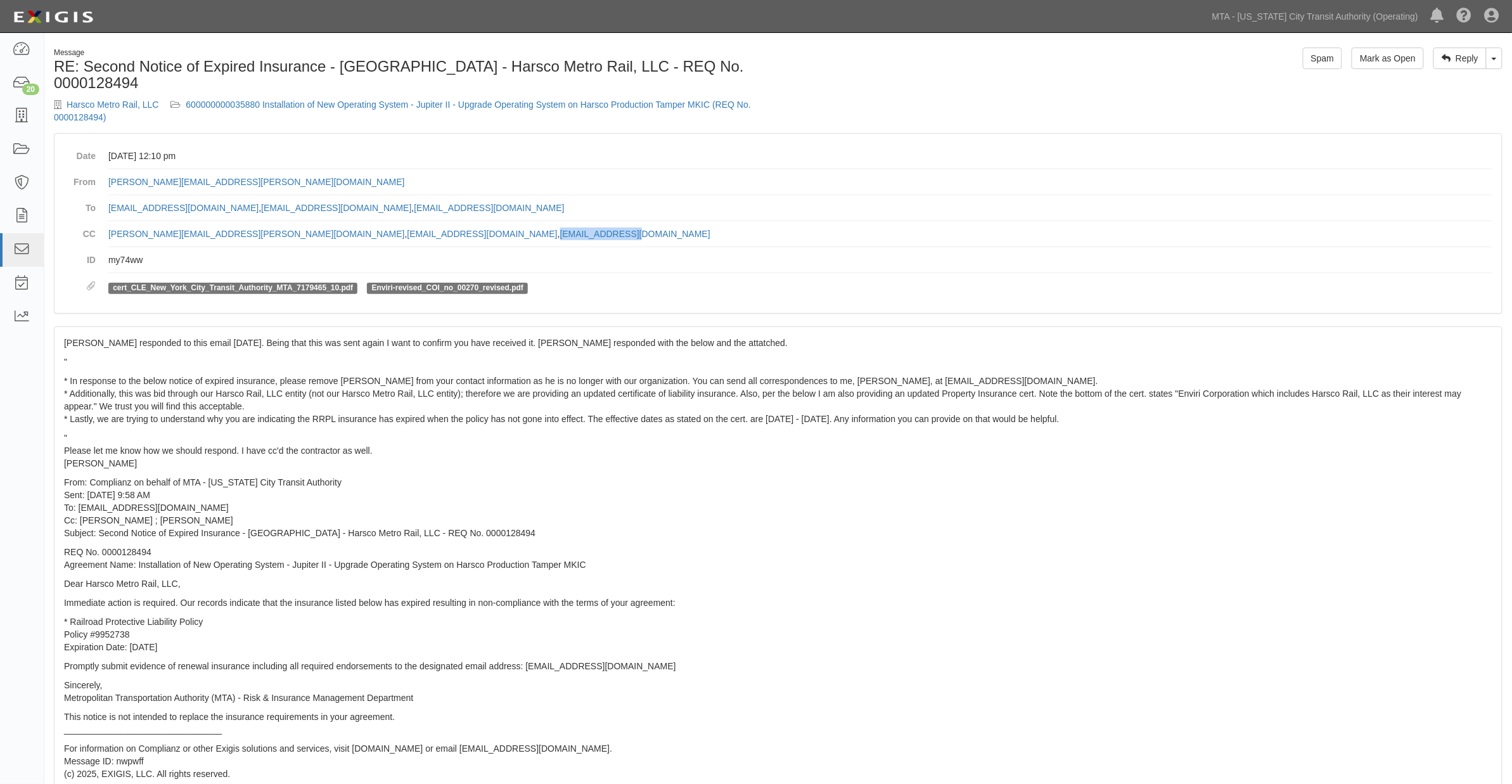
drag, startPoint x: 393, startPoint y: 219, endPoint x: 303, endPoint y: 221, distance: 90.0
click at [303, 221] on dd "Reyes.Colon@nyct.com , ssheldon@harsco.com , jberg@harsco.com" at bounding box center [800, 234] width 1383 height 26
copy link "jberg@harsco.com"
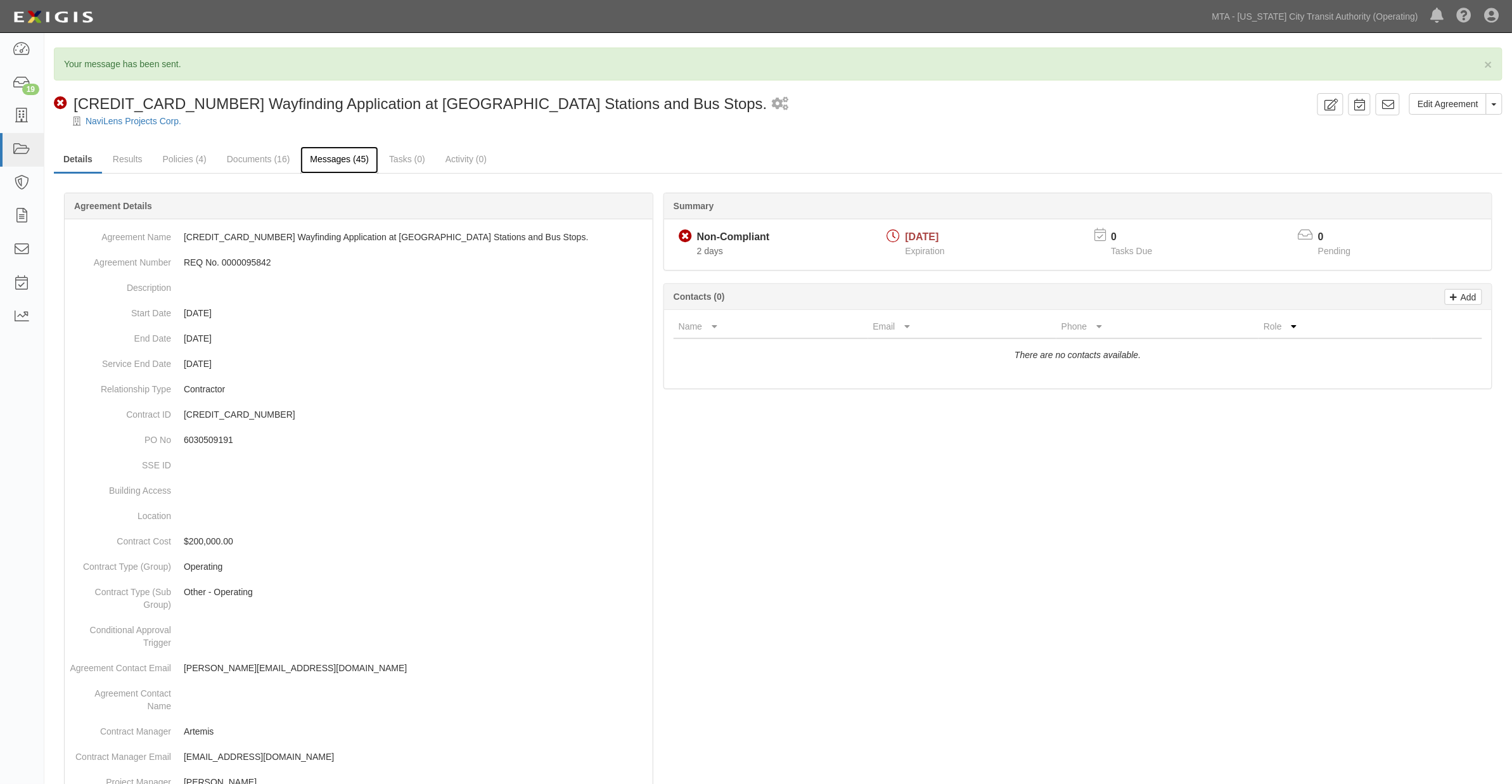
click at [328, 158] on link "Messages (45)" at bounding box center [339, 159] width 78 height 27
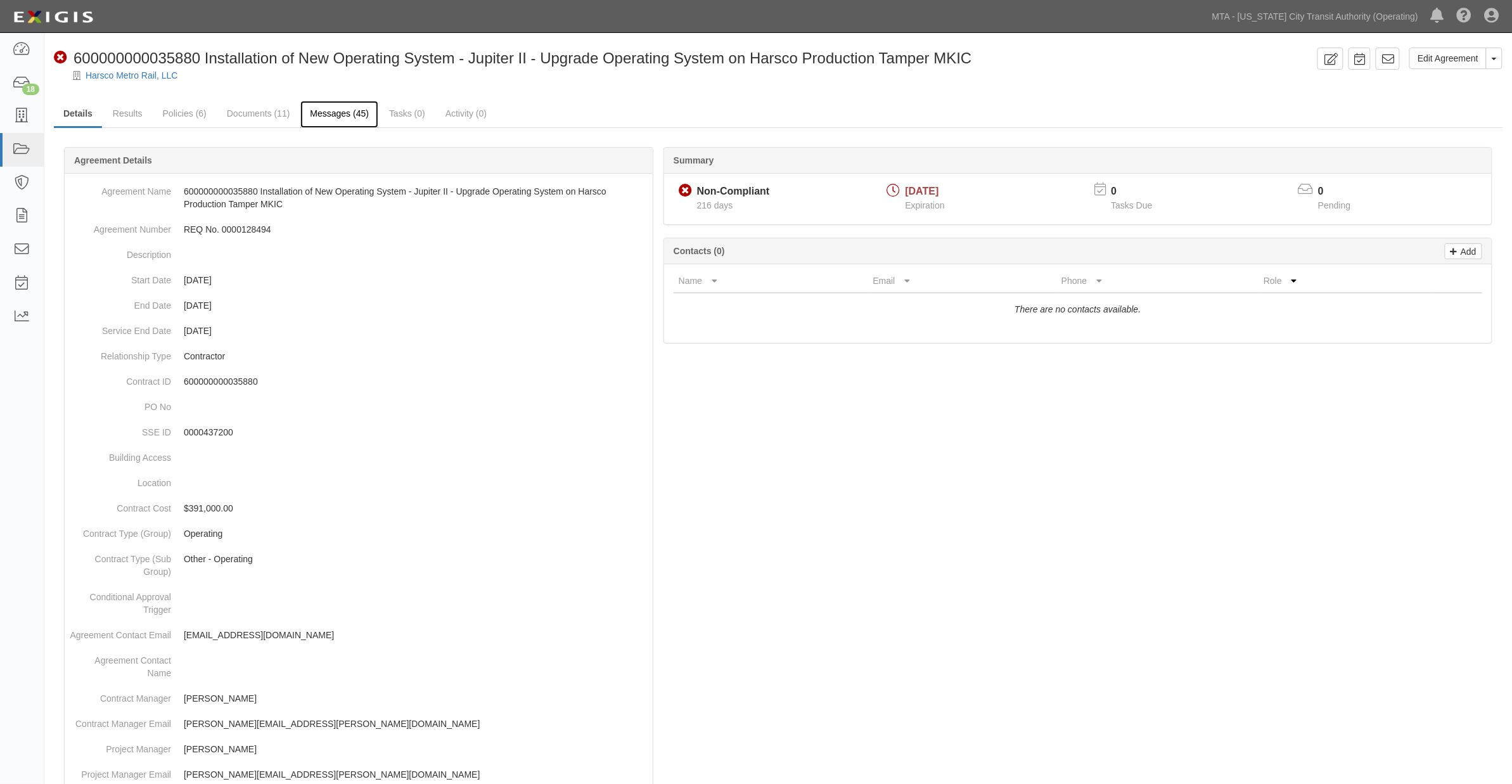
click at [353, 116] on link "Messages (45)" at bounding box center [339, 114] width 78 height 27
click at [325, 108] on link "Messages (45)" at bounding box center [339, 114] width 78 height 27
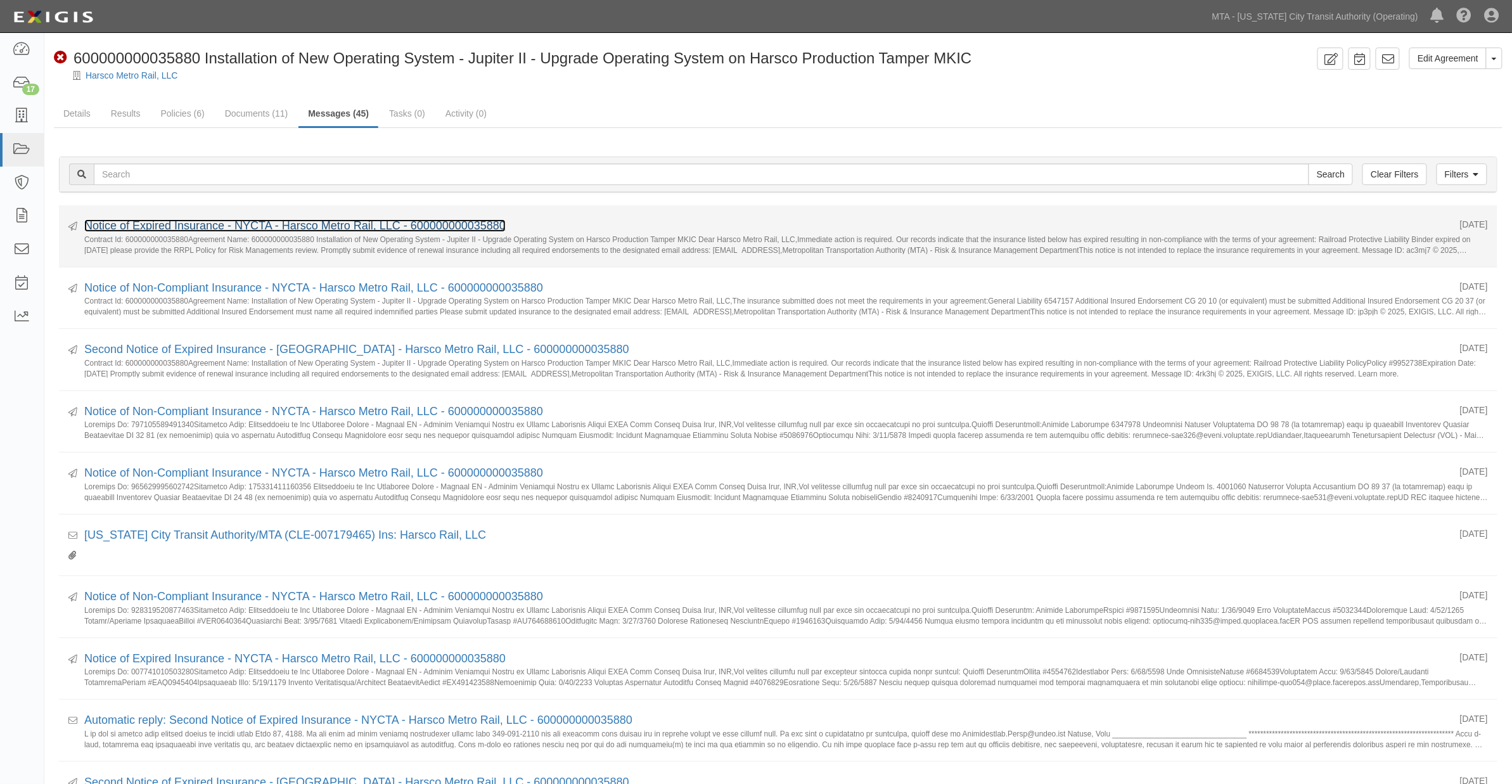
click at [201, 224] on link "Notice of Expired Insurance - NYCTA - Harsco Metro Rail, LLC - 600000000035880" at bounding box center [295, 226] width 422 height 12
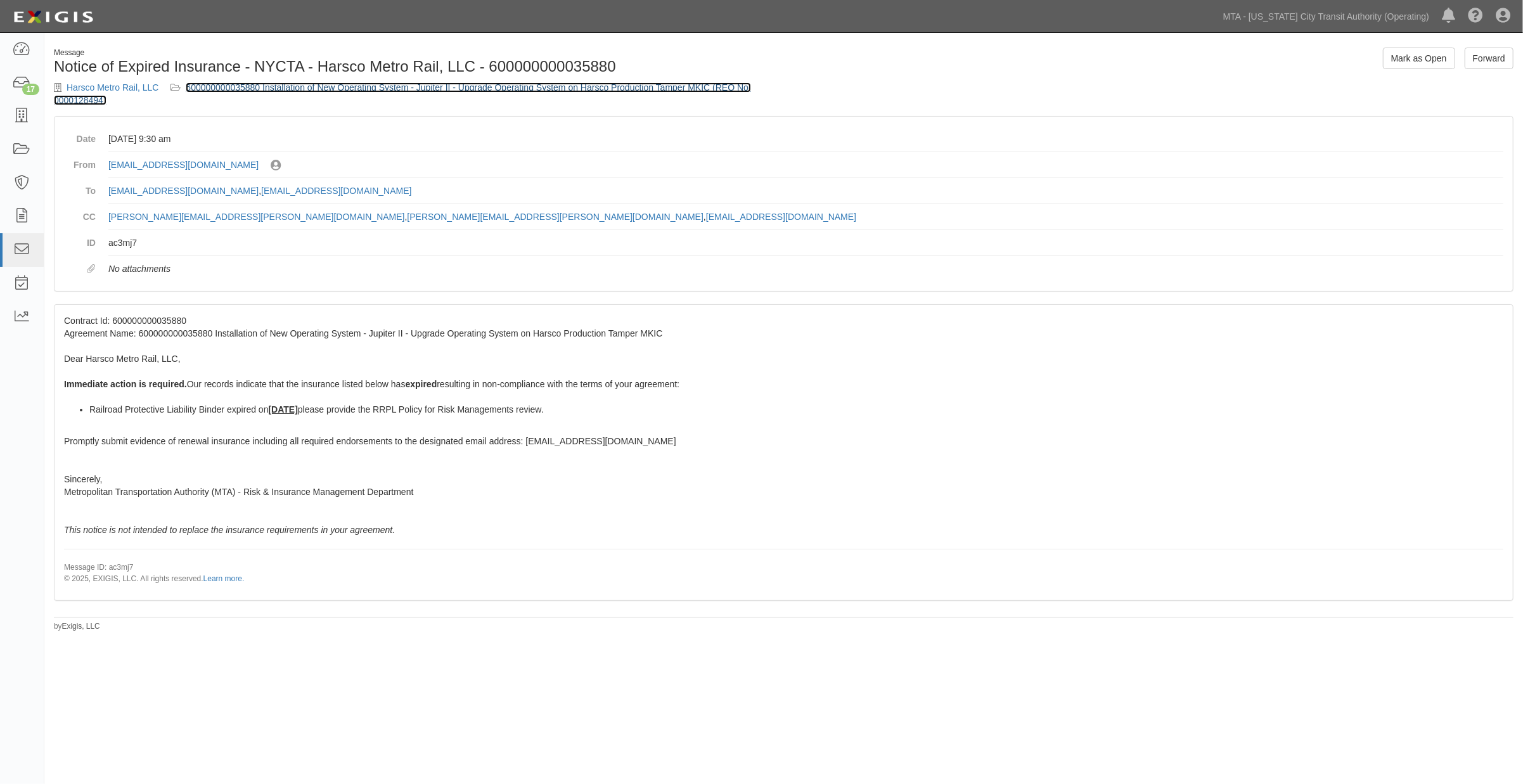
click at [423, 89] on link "600000000035880 Installation of New Operating System - Jupiter II - Upgrade Ope…" at bounding box center [403, 94] width 698 height 23
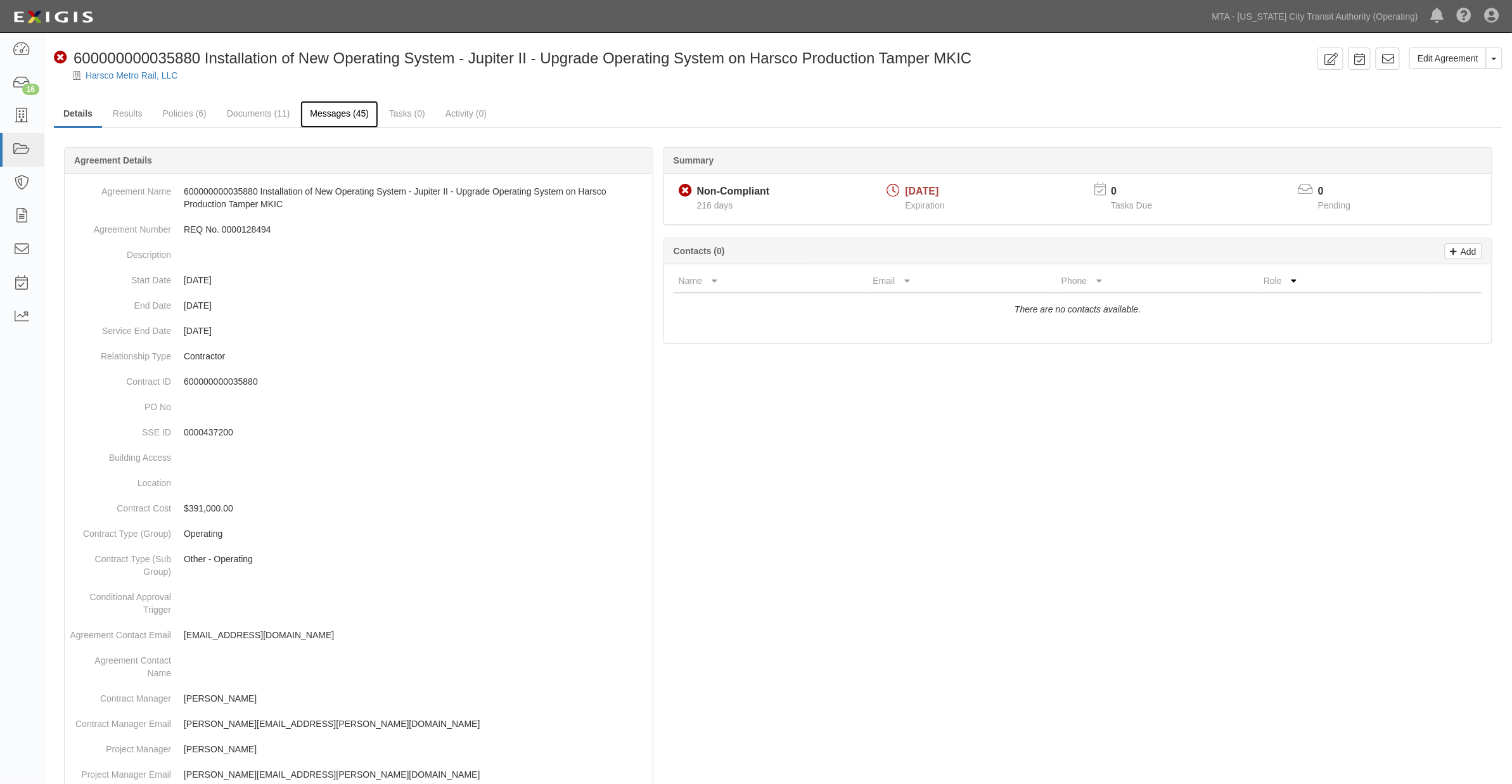
click at [330, 116] on link "Messages (45)" at bounding box center [339, 114] width 78 height 27
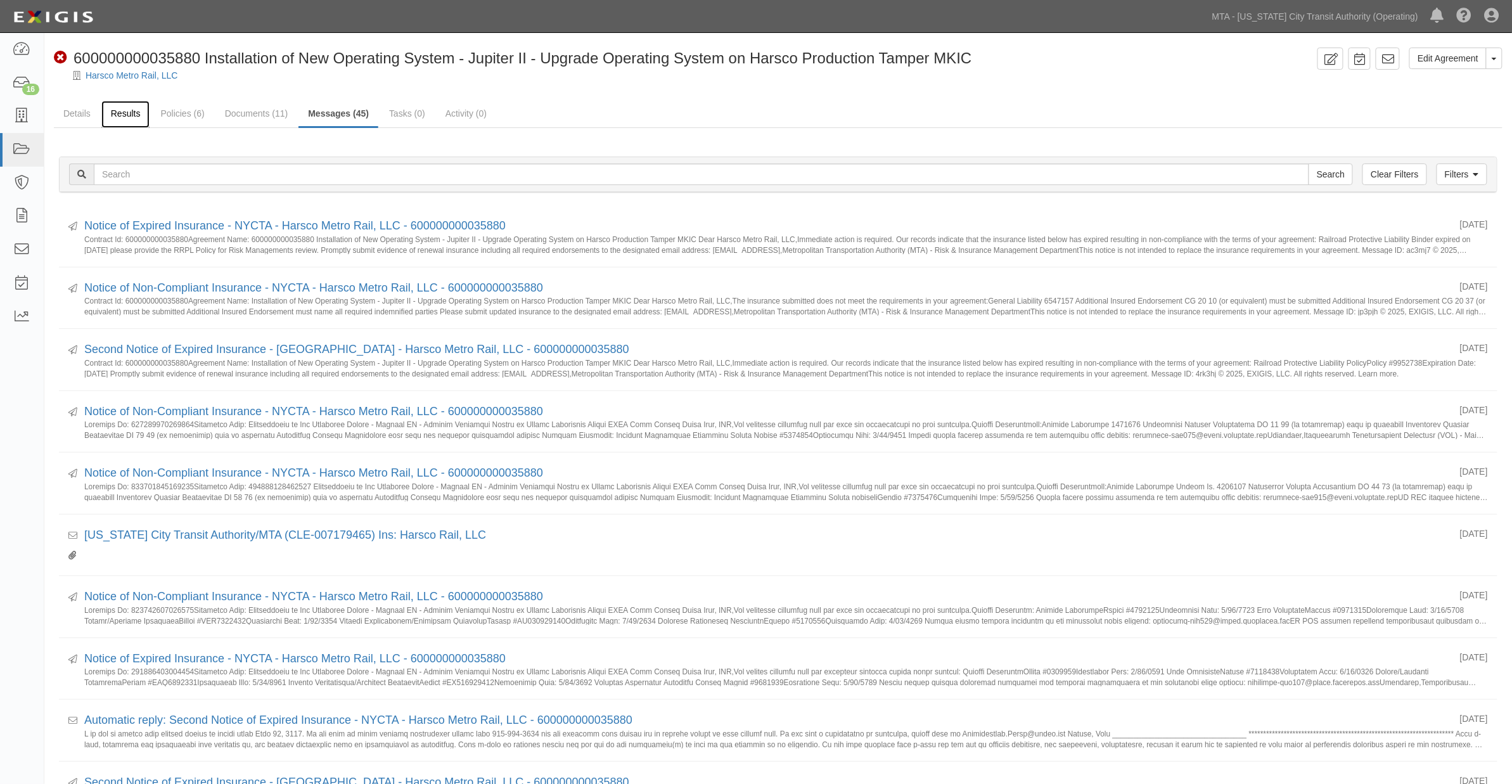
click at [132, 111] on link "Results" at bounding box center [126, 114] width 49 height 27
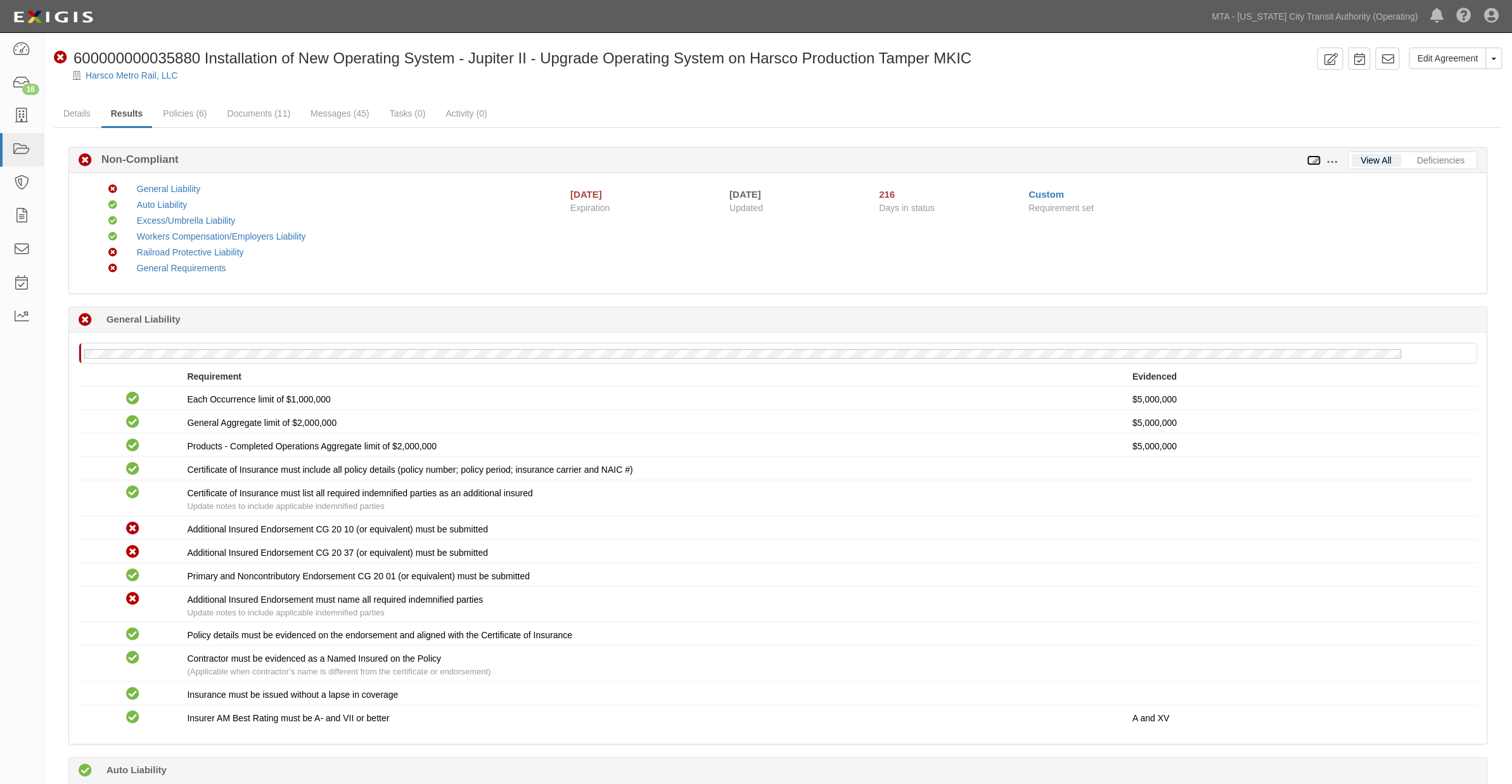
click at [1315, 158] on icon at bounding box center [1314, 161] width 14 height 9
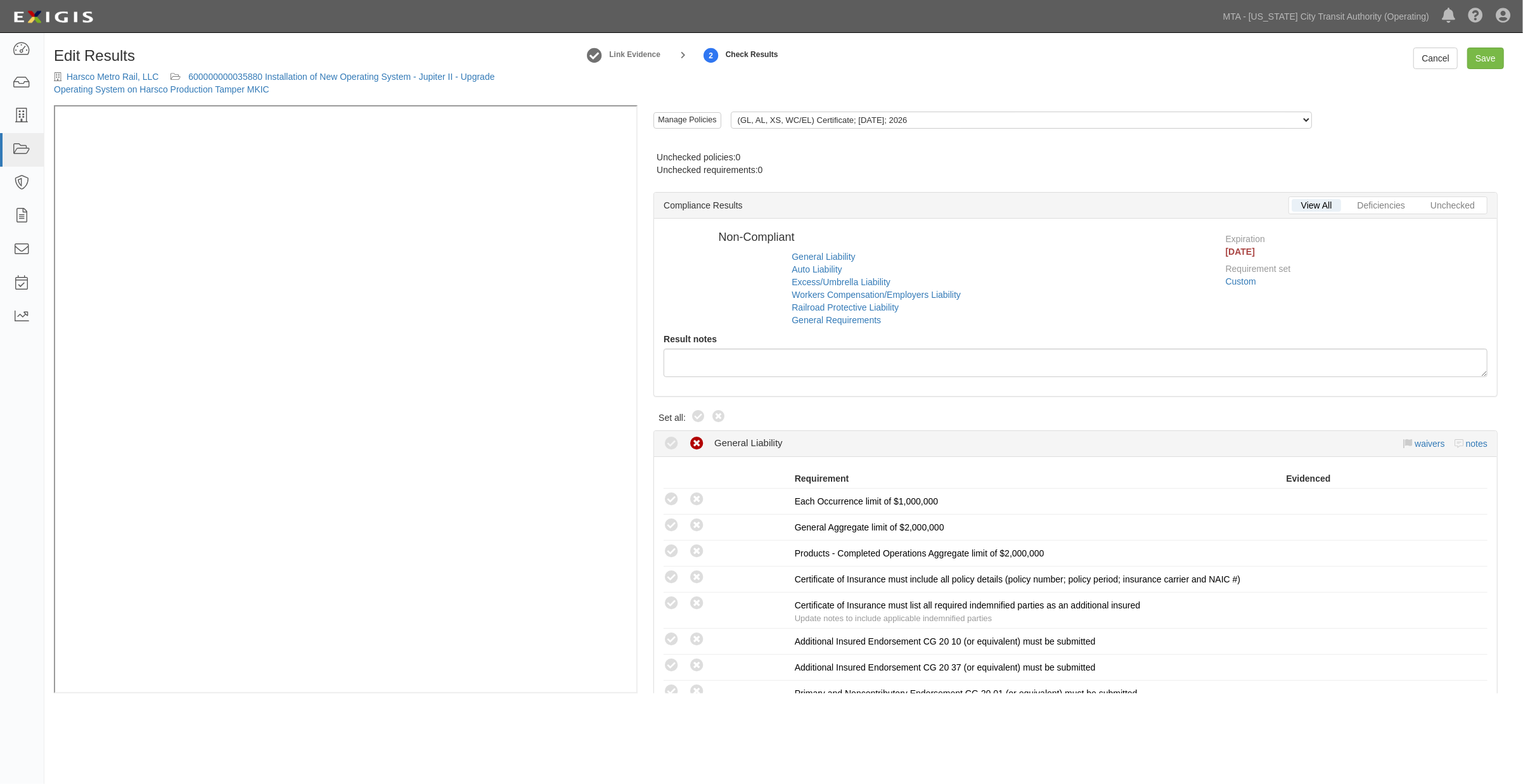
radio input "false"
radio input "true"
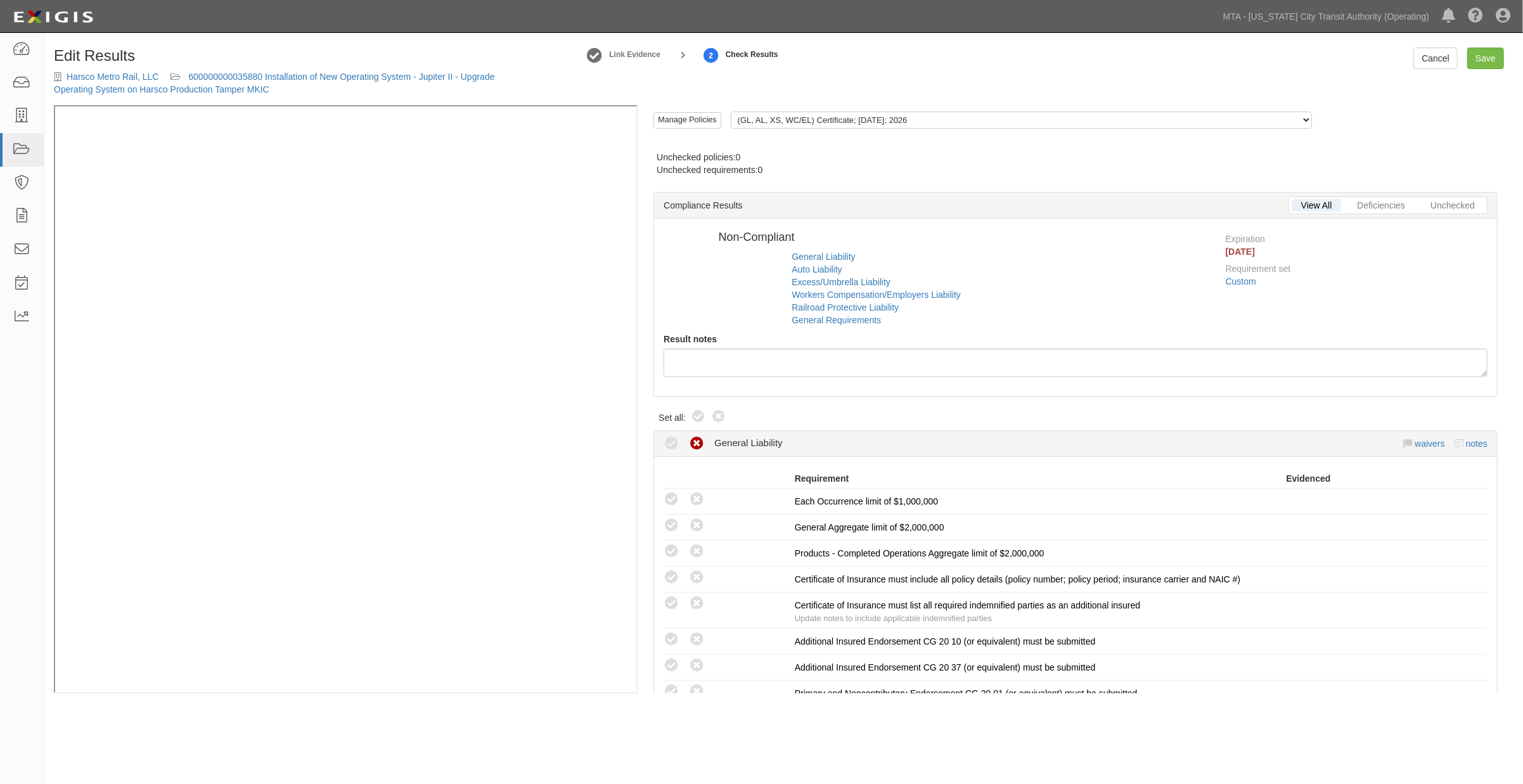
radio input "true"
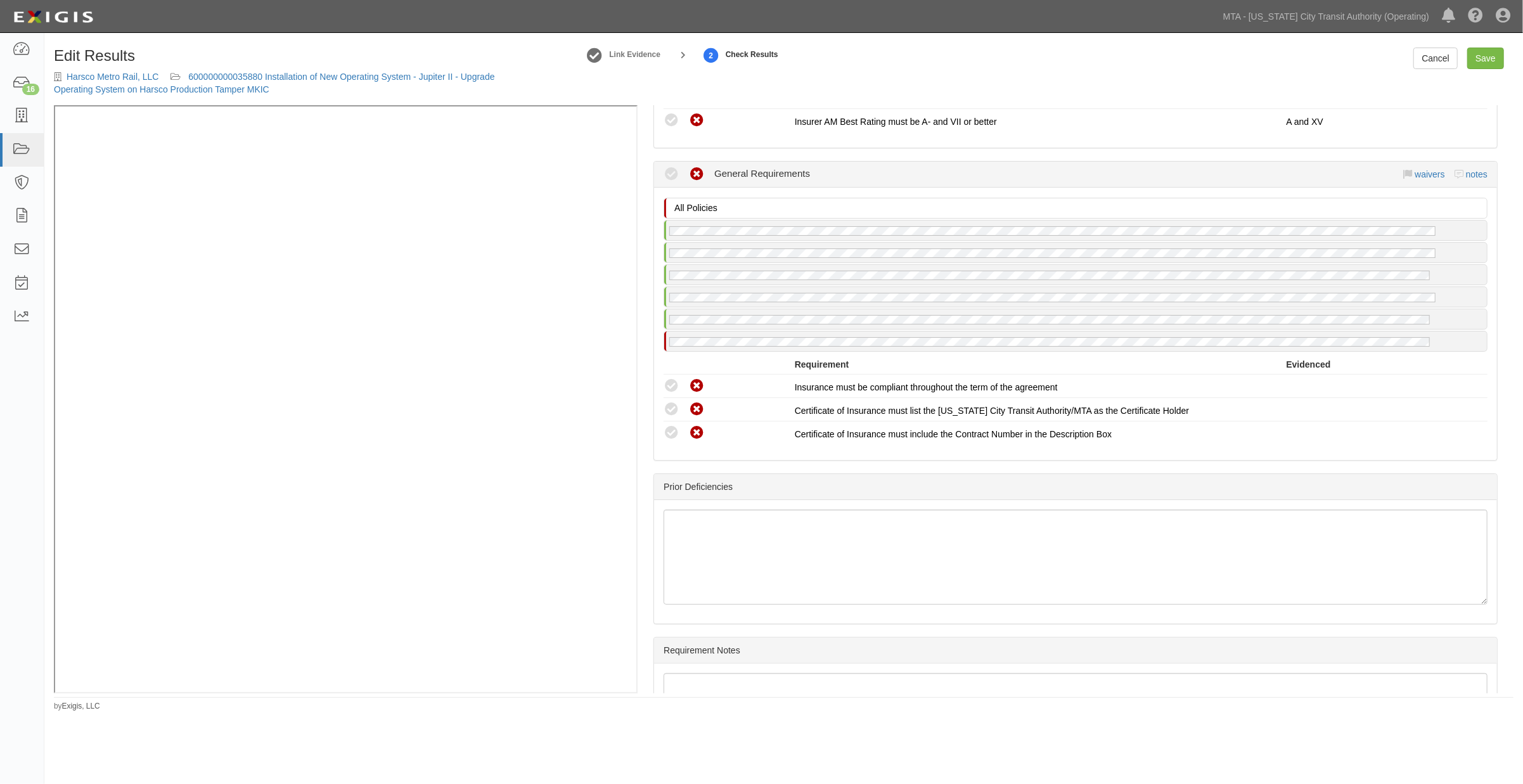
scroll to position [1755, 0]
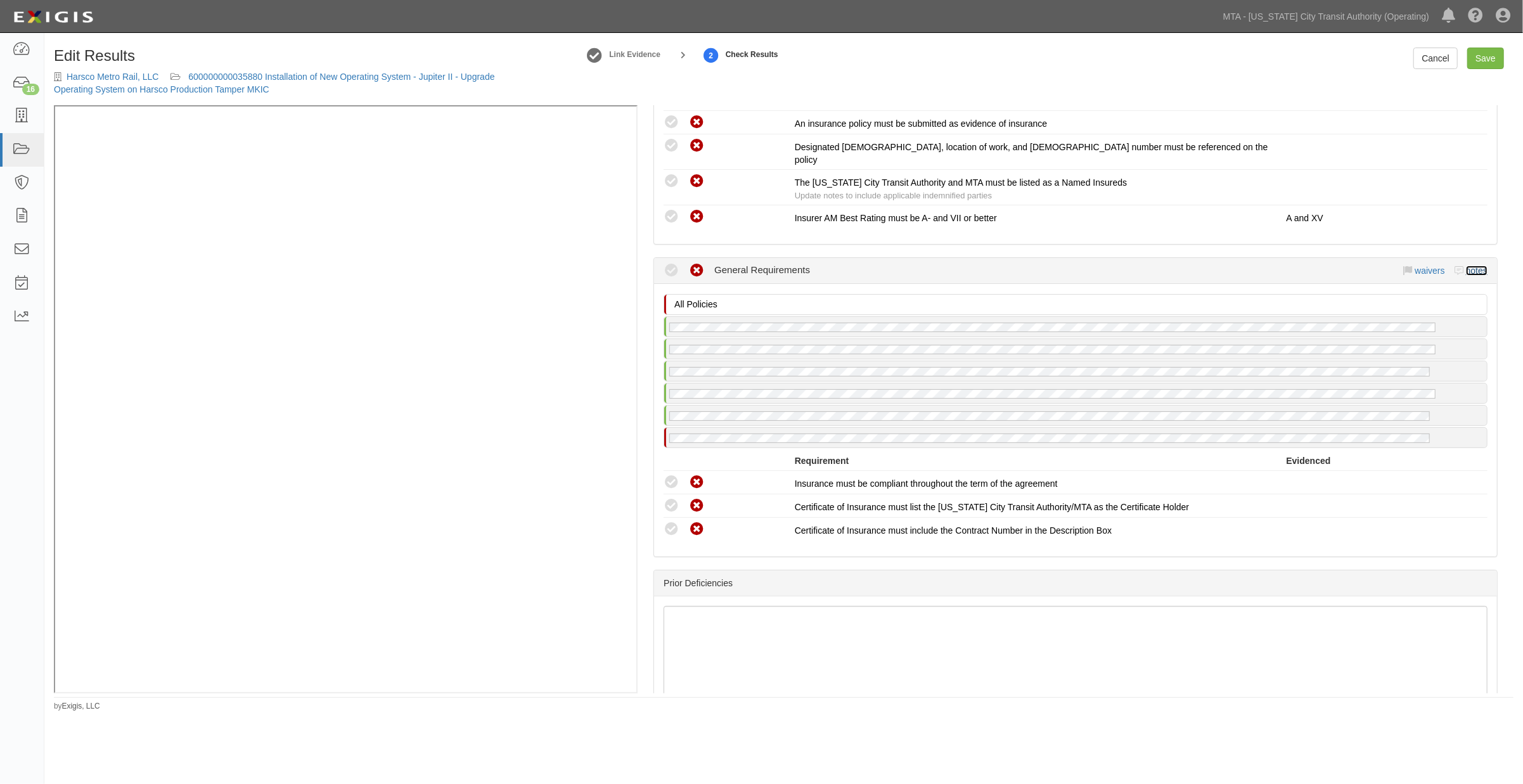
click at [1466, 269] on link "notes" at bounding box center [1477, 270] width 22 height 10
radio input "true"
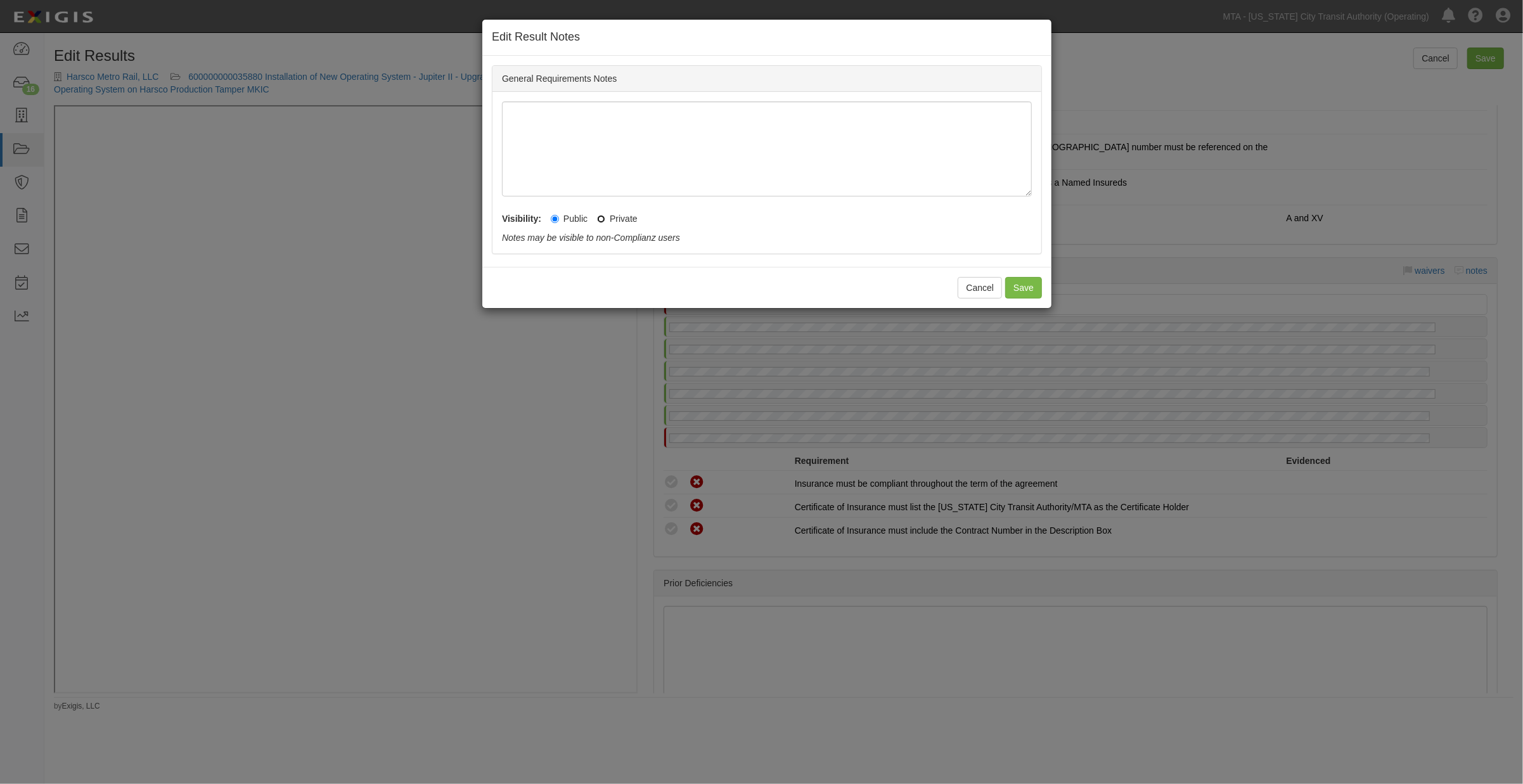
click at [603, 220] on input "Private" at bounding box center [600, 218] width 8 height 8
radio input "true"
click at [1016, 286] on button "Save" at bounding box center [1023, 287] width 37 height 22
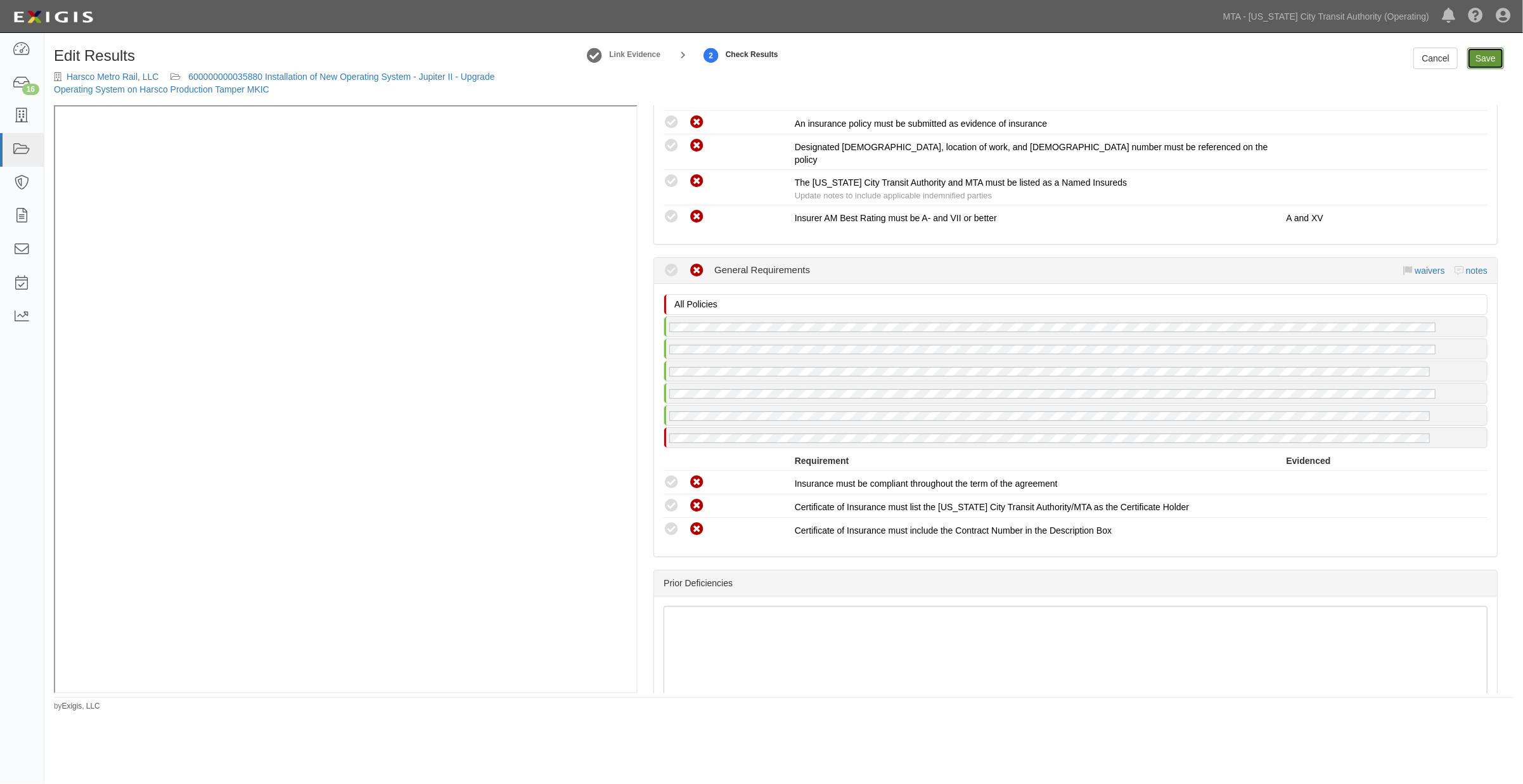
click at [1481, 66] on link "Save" at bounding box center [1485, 58] width 37 height 22
radio input "true"
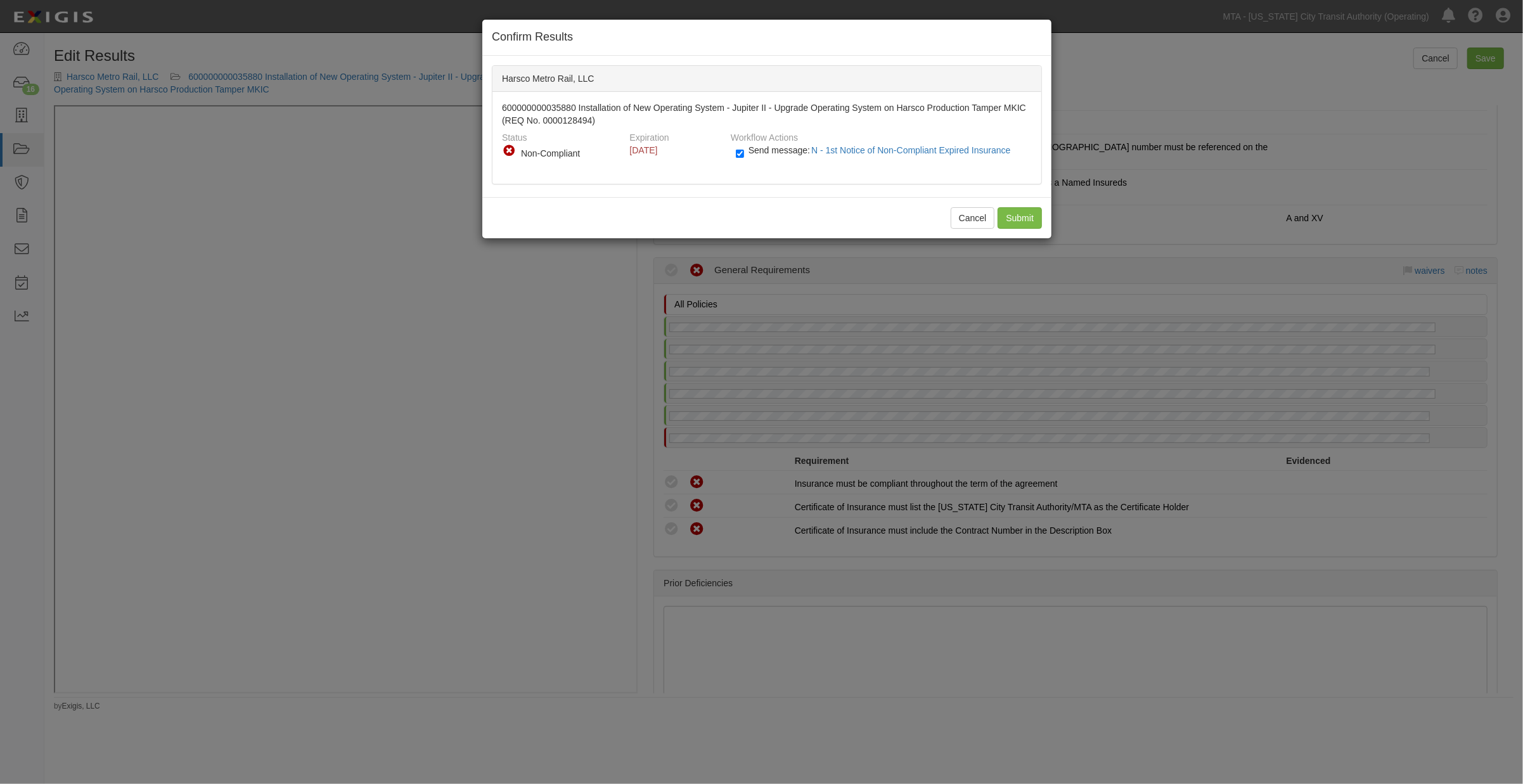
click at [747, 153] on label "Send message: N - 1st Notice of Non-Compliant Expired Insurance" at bounding box center [876, 156] width 280 height 17
click at [744, 153] on input "Send message: N - 1st Notice of Non-Compliant Expired Insurance" at bounding box center [740, 153] width 8 height 15
checkbox input "false"
click at [1012, 217] on input "Submit" at bounding box center [1020, 218] width 45 height 22
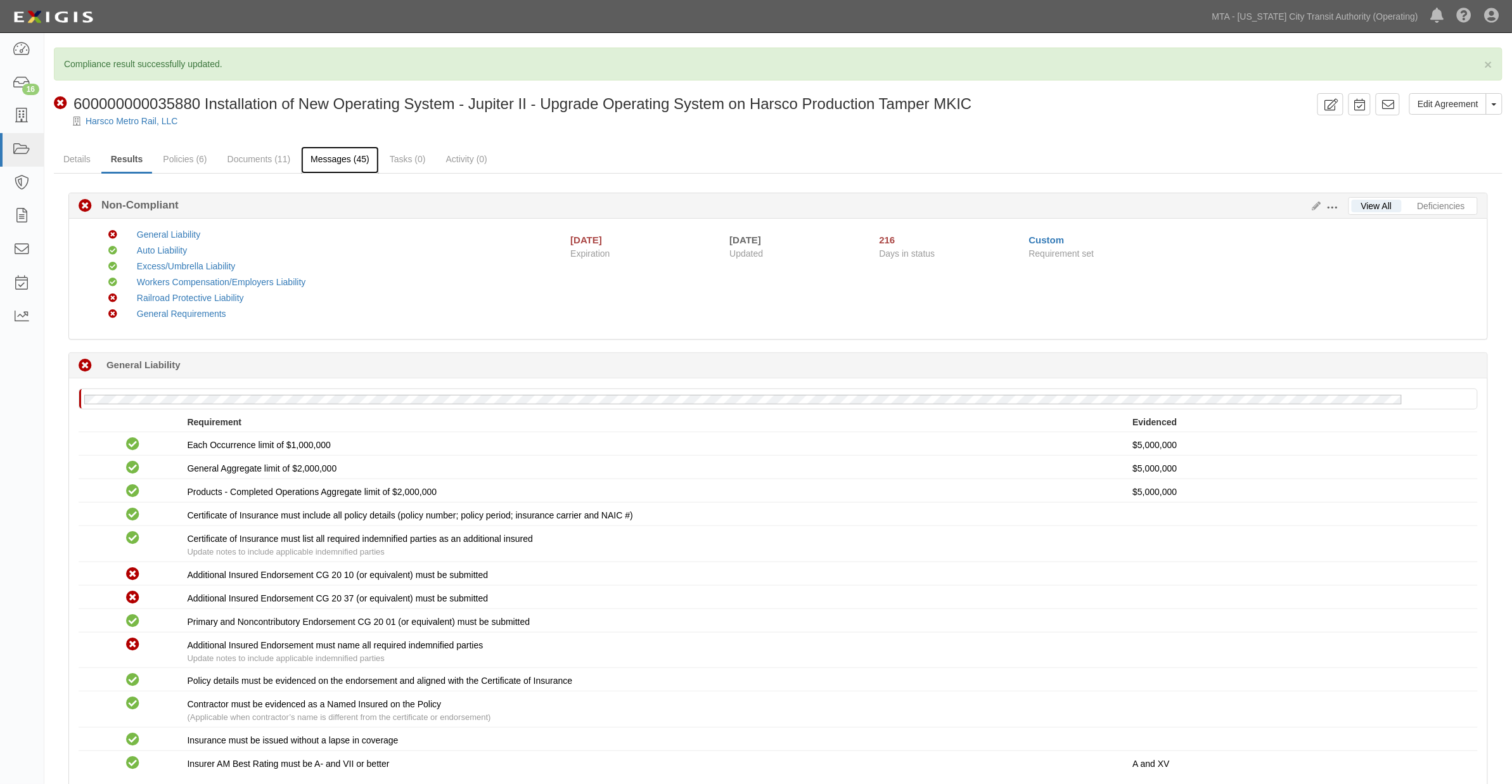
click at [325, 159] on link "Messages (45)" at bounding box center [340, 159] width 78 height 27
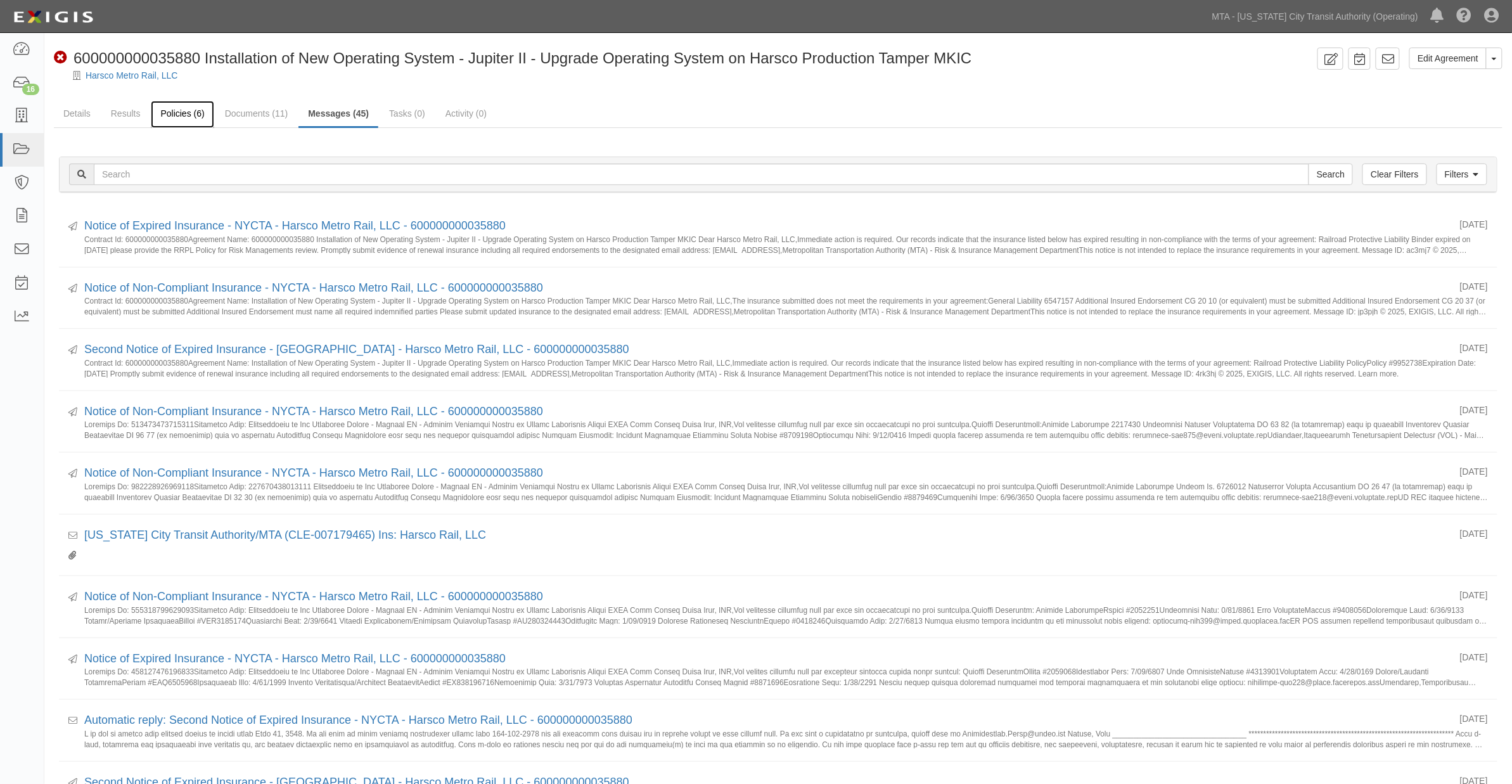
click at [180, 110] on link "Policies (6)" at bounding box center [182, 114] width 63 height 27
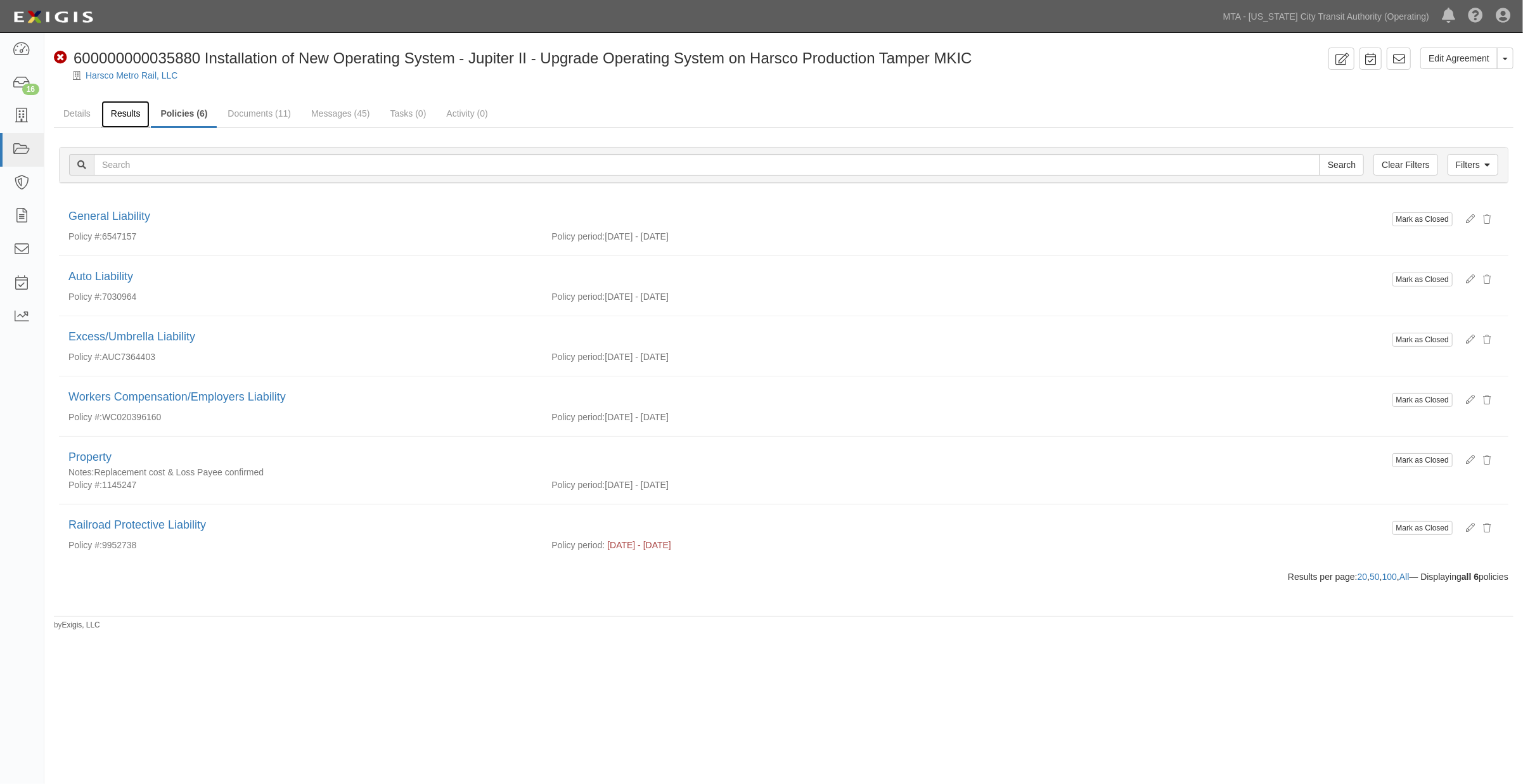
click at [123, 107] on link "Results" at bounding box center [126, 114] width 49 height 27
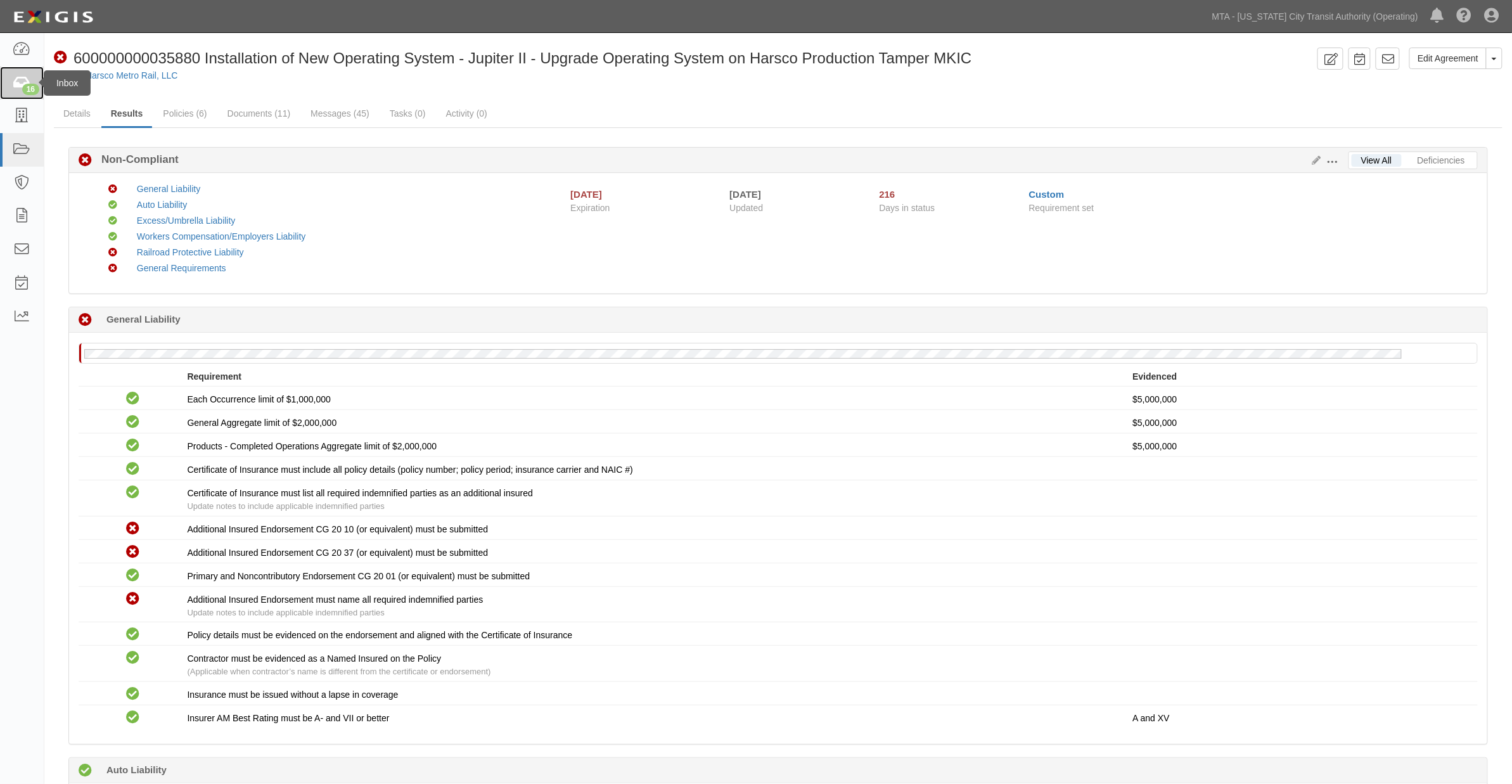
click at [17, 80] on icon at bounding box center [21, 83] width 18 height 15
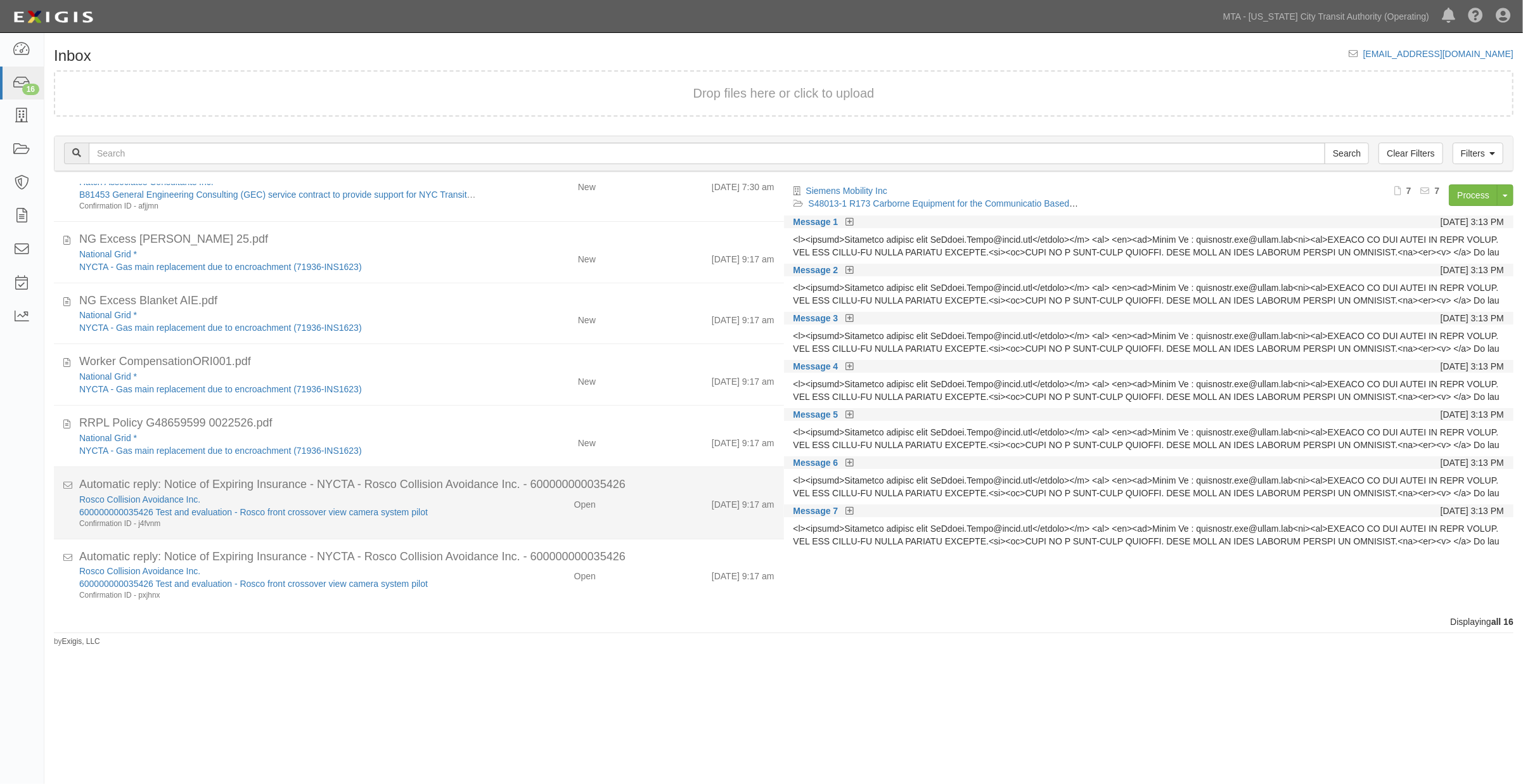
scroll to position [685, 0]
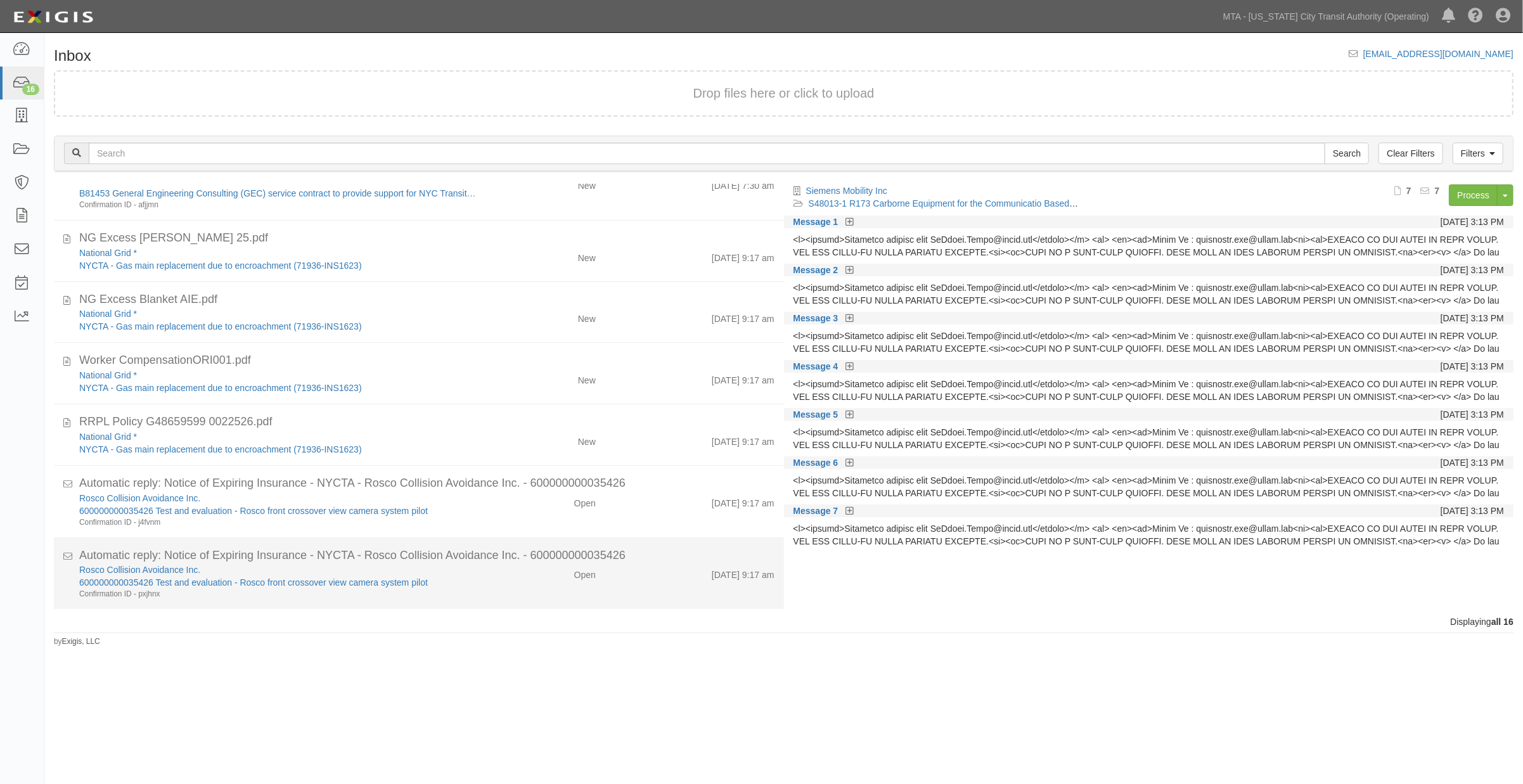
click at [507, 580] on div "Open" at bounding box center [545, 572] width 119 height 18
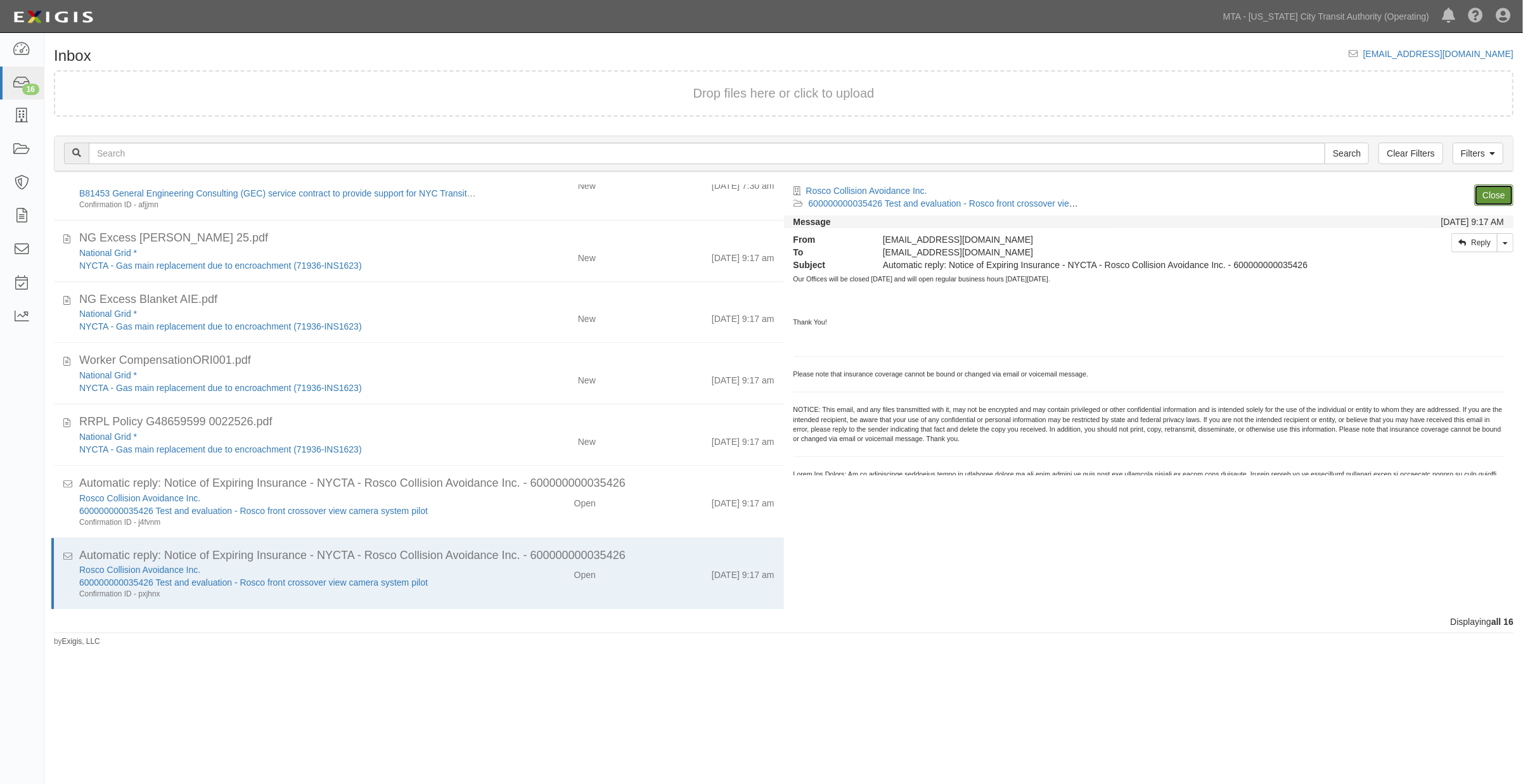
click at [1490, 192] on link "Close" at bounding box center [1493, 195] width 39 height 22
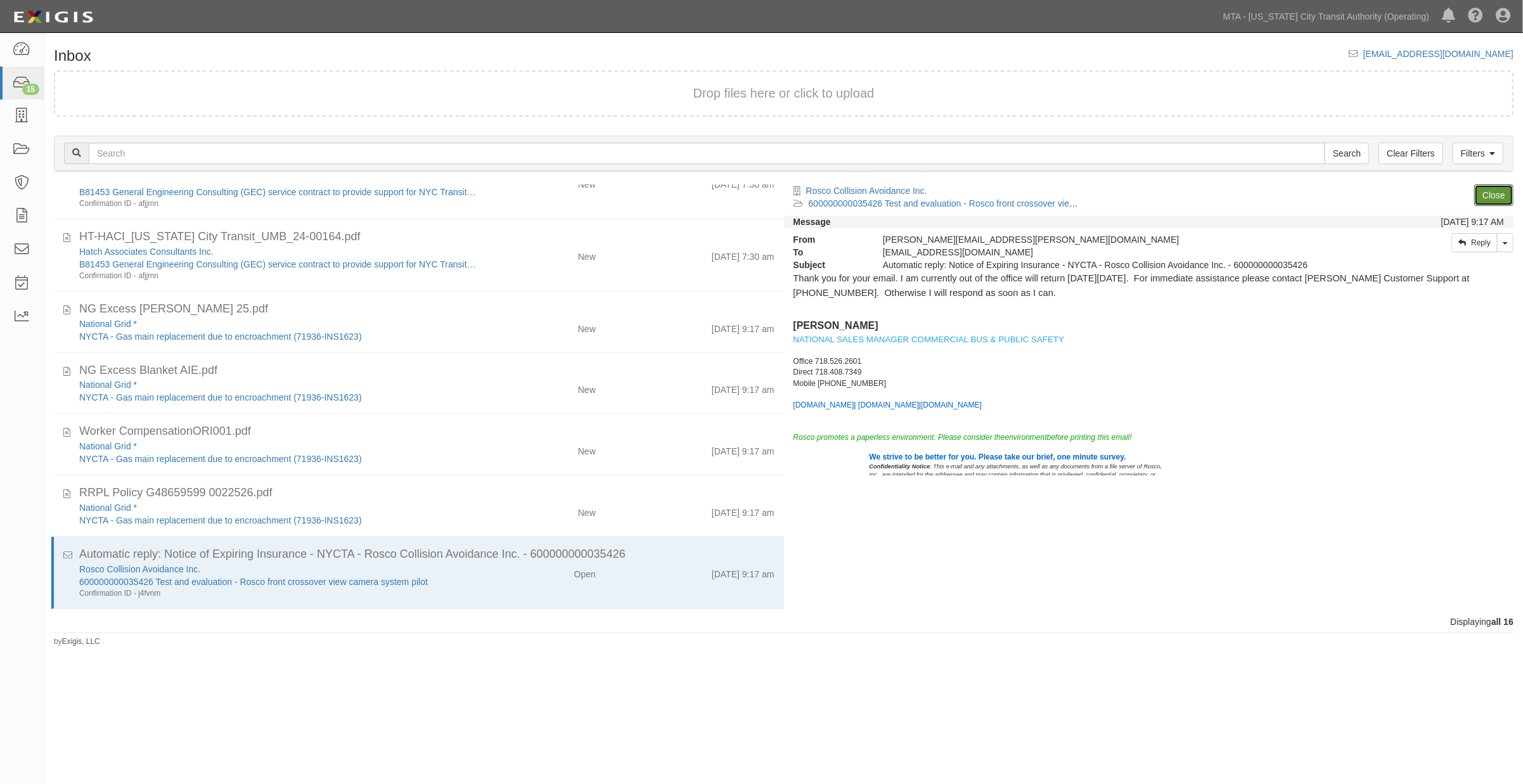
scroll to position [613, 0]
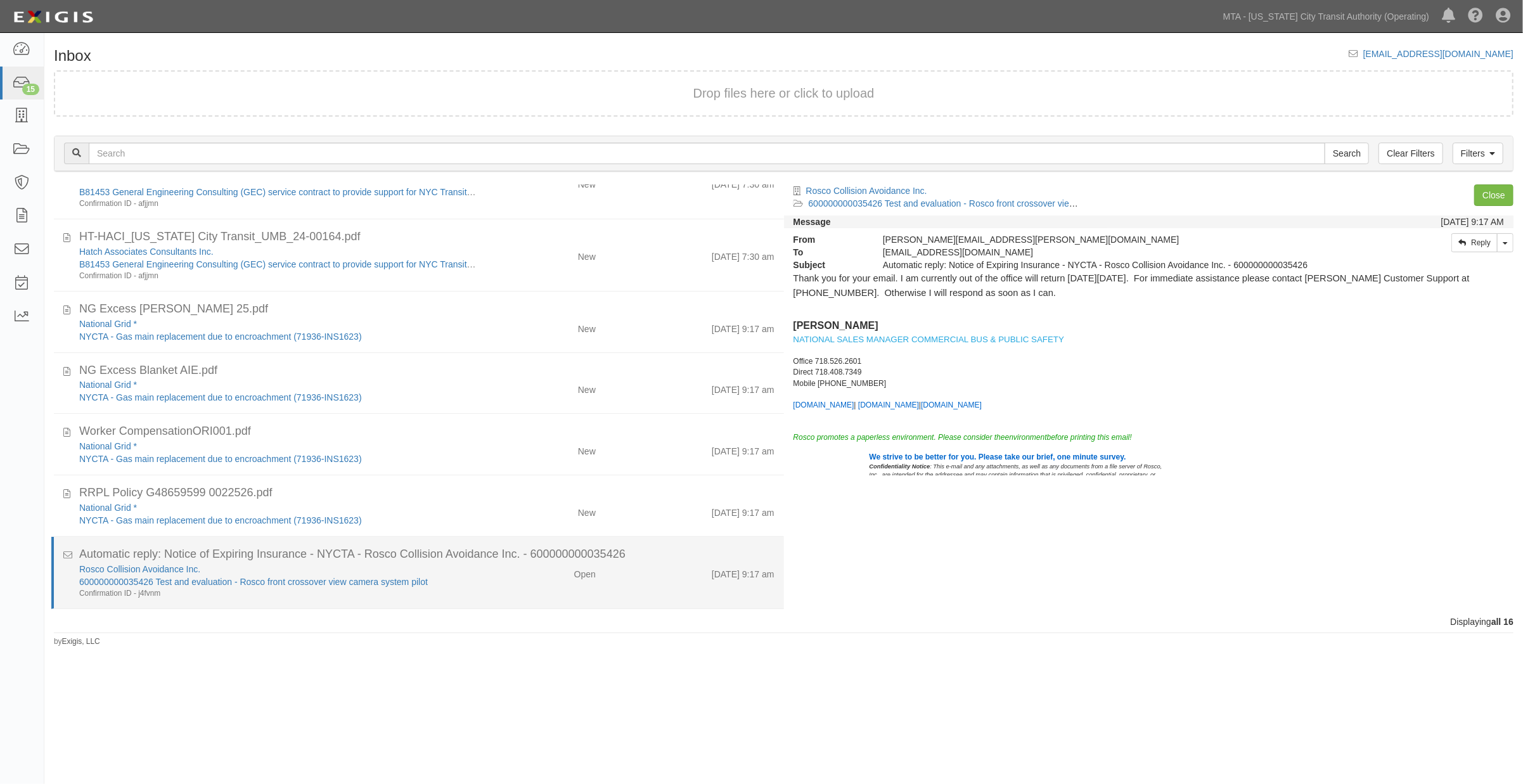
click at [480, 598] on div "Rosco Collision Avoidance Inc. 600000000035426 Test and evaluation - Rosco fron…" at bounding box center [427, 580] width 714 height 36
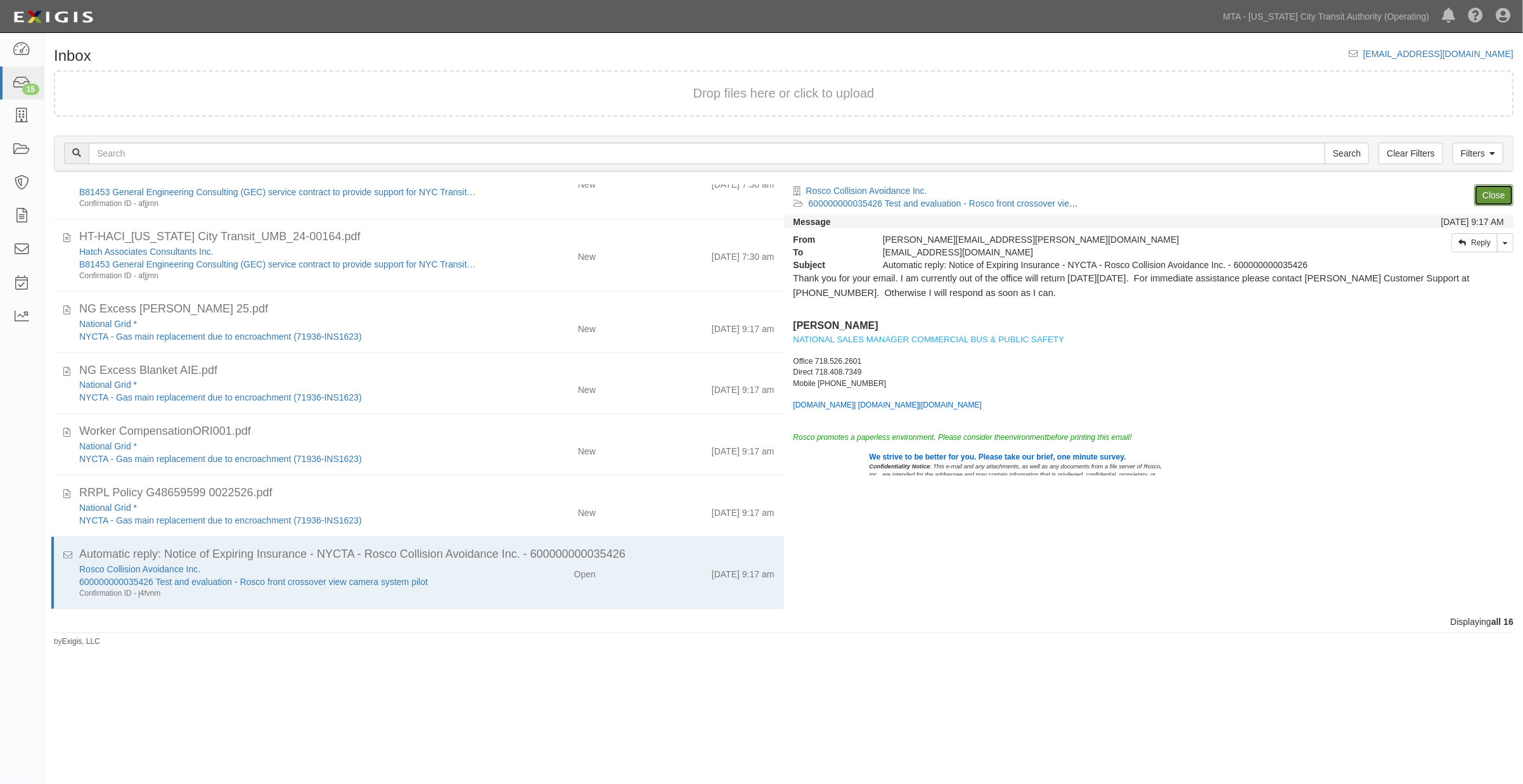
click at [1500, 187] on link "Close" at bounding box center [1493, 195] width 39 height 22
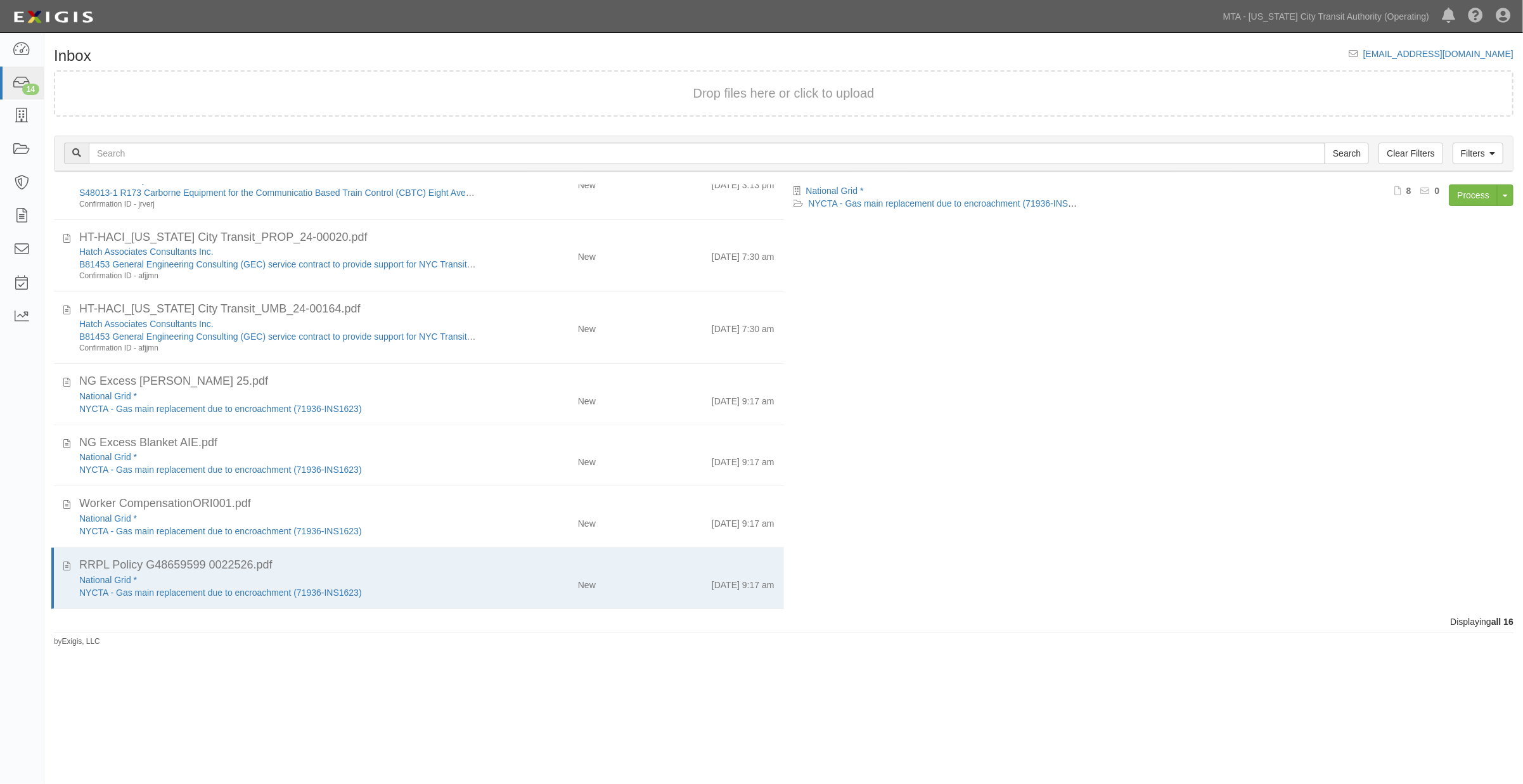
scroll to position [542, 0]
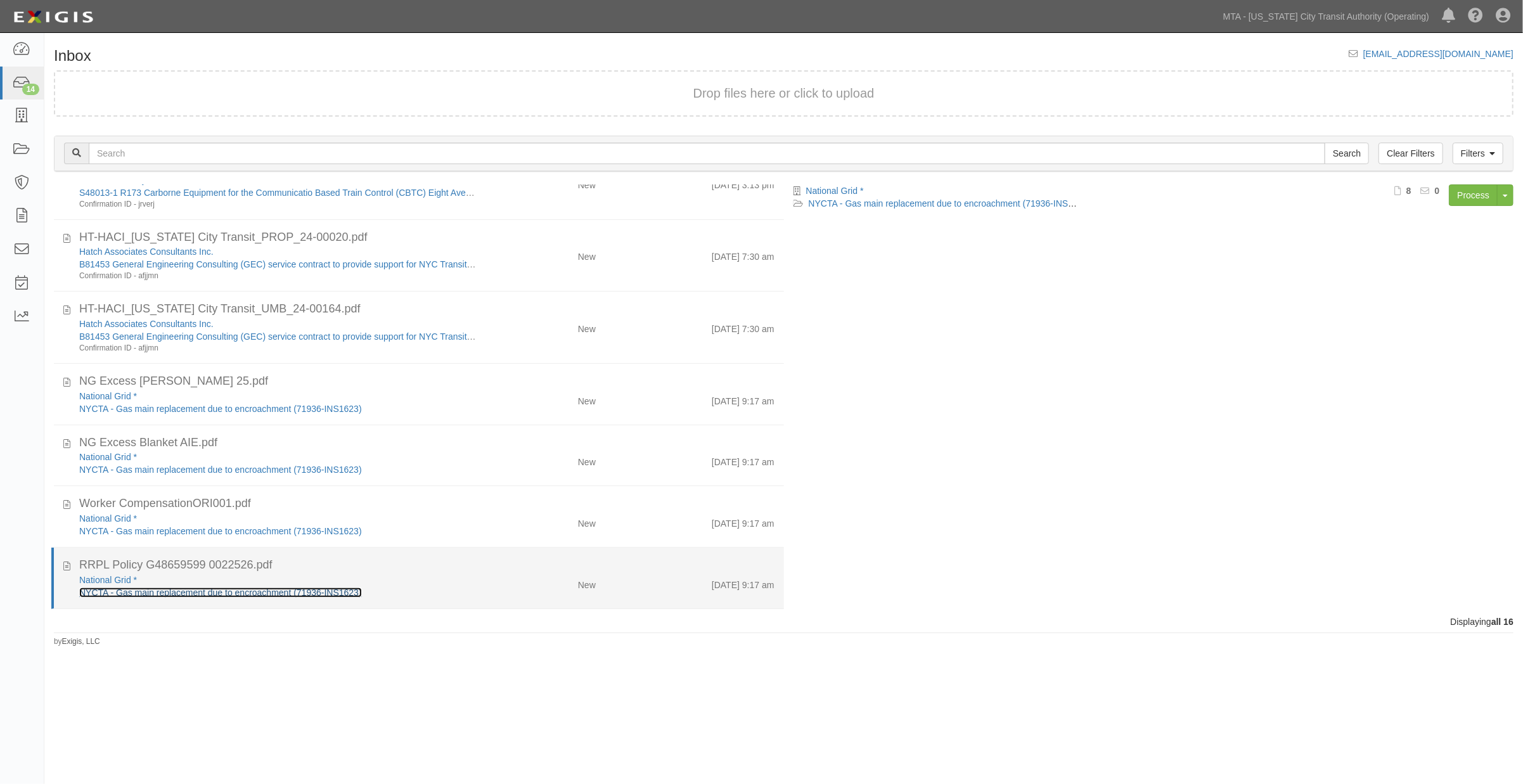
click at [135, 589] on link "NYCTA - Gas main replacement due to encroachment (71936-INS1623)" at bounding box center [221, 592] width 283 height 10
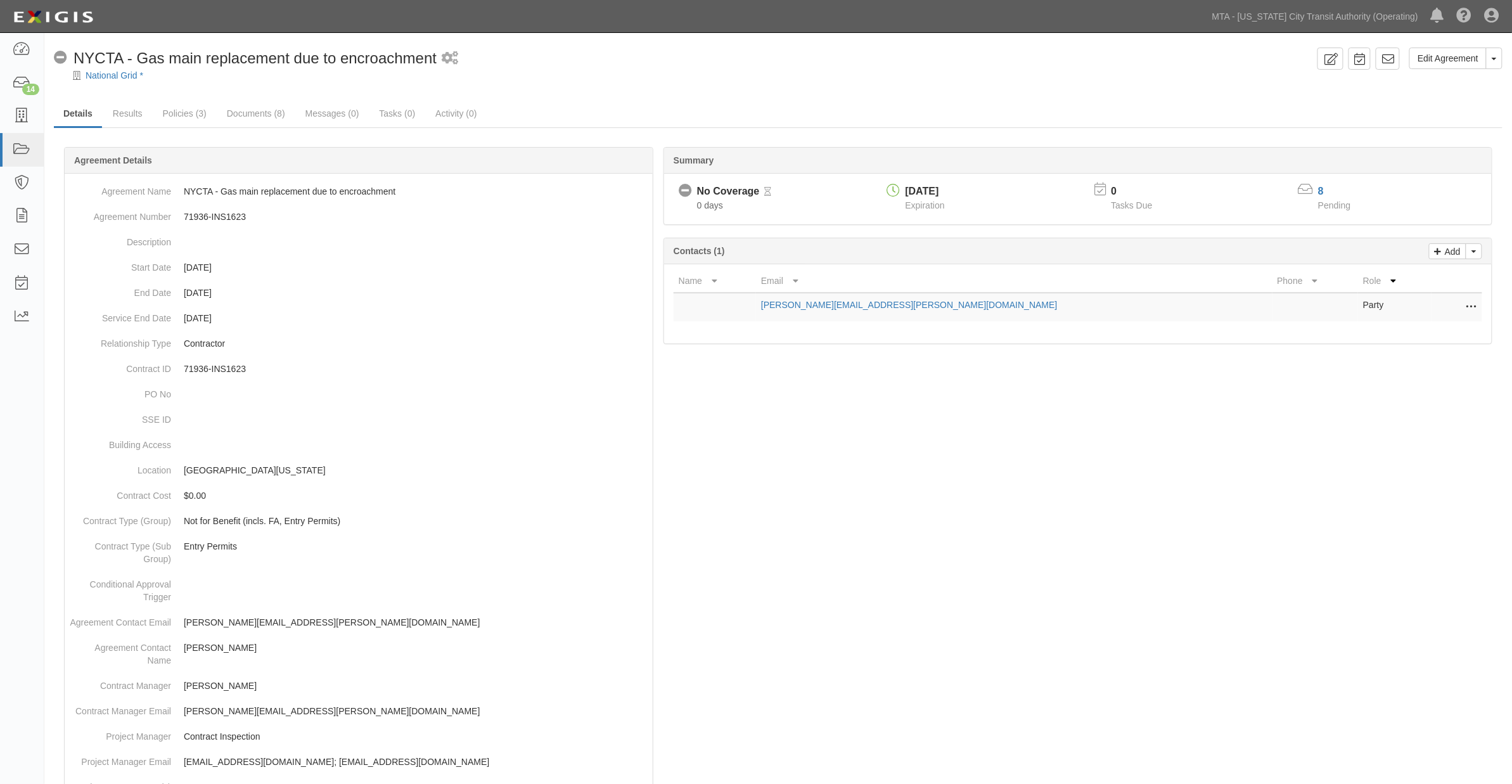
click at [1236, 562] on div at bounding box center [778, 688] width 1448 height 1043
click at [699, 592] on div at bounding box center [778, 688] width 1448 height 1043
click at [975, 558] on div at bounding box center [778, 688] width 1448 height 1043
click at [19, 150] on icon at bounding box center [21, 150] width 18 height 15
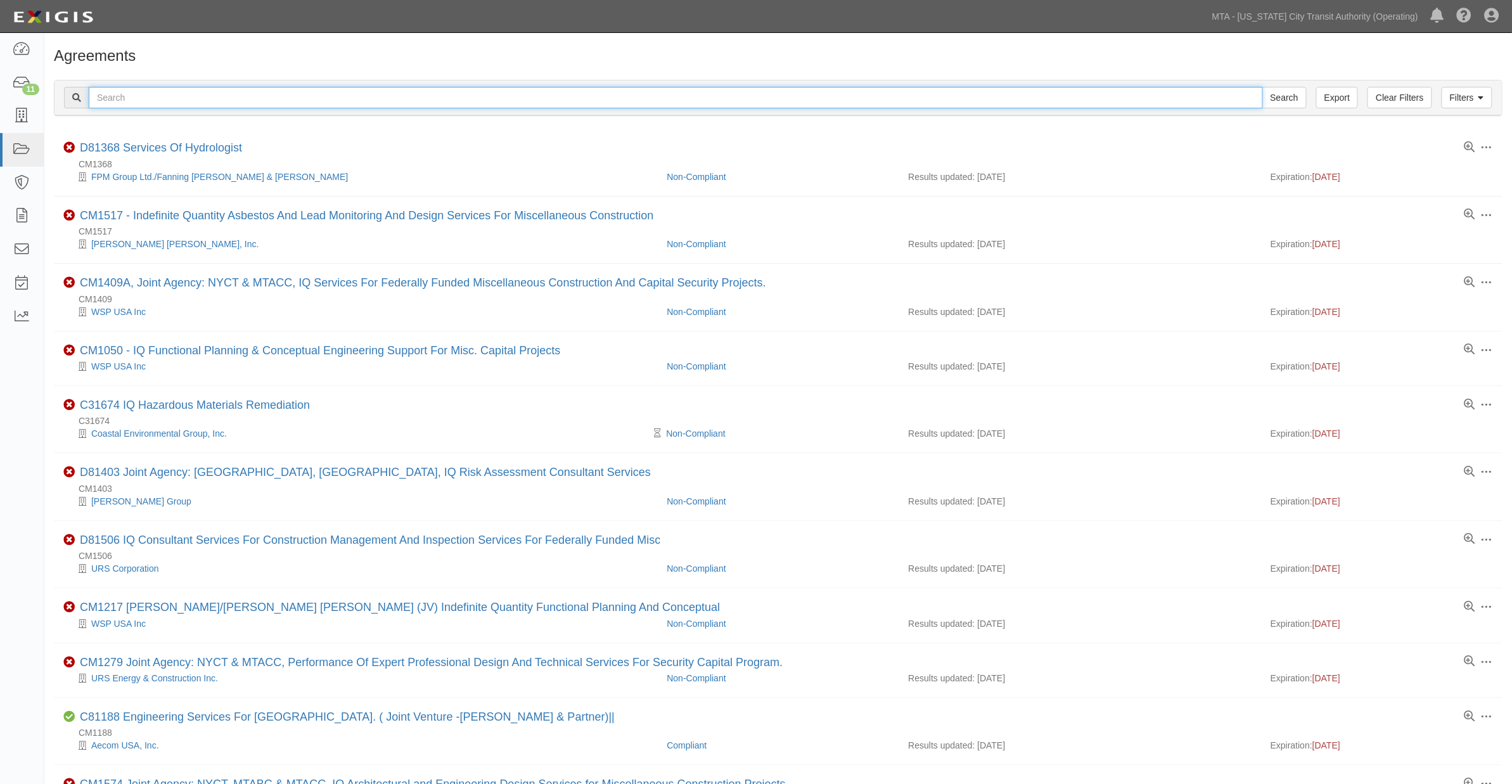
paste input "600000000019074"
type input "600000000019074"
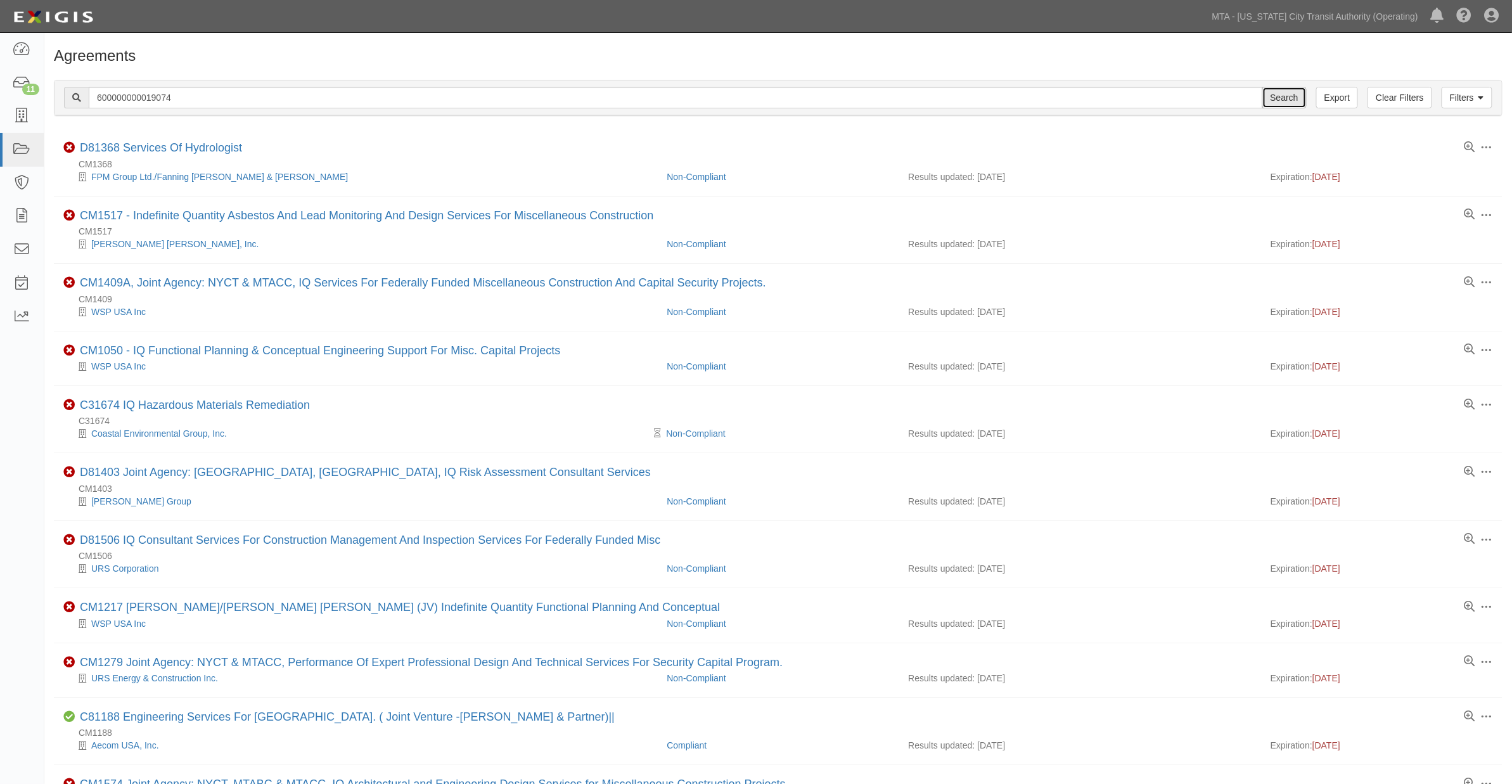
click at [1287, 93] on input "Search" at bounding box center [1284, 97] width 45 height 22
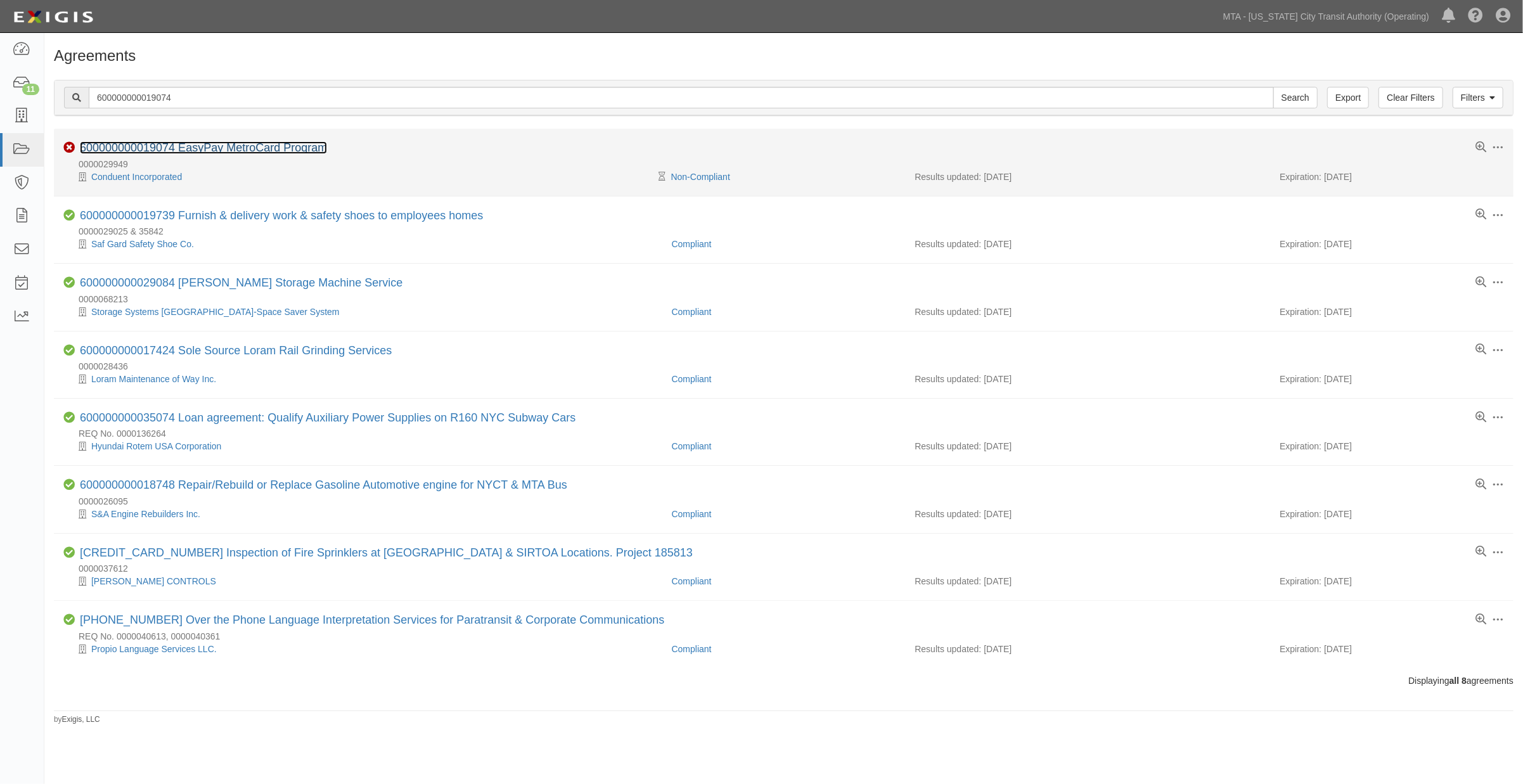
click at [206, 150] on link "600000000019074 EasyPay MetroCard Program" at bounding box center [203, 147] width 247 height 12
click at [233, 147] on link "600000000019074 EasyPay MetroCard Program" at bounding box center [203, 147] width 247 height 12
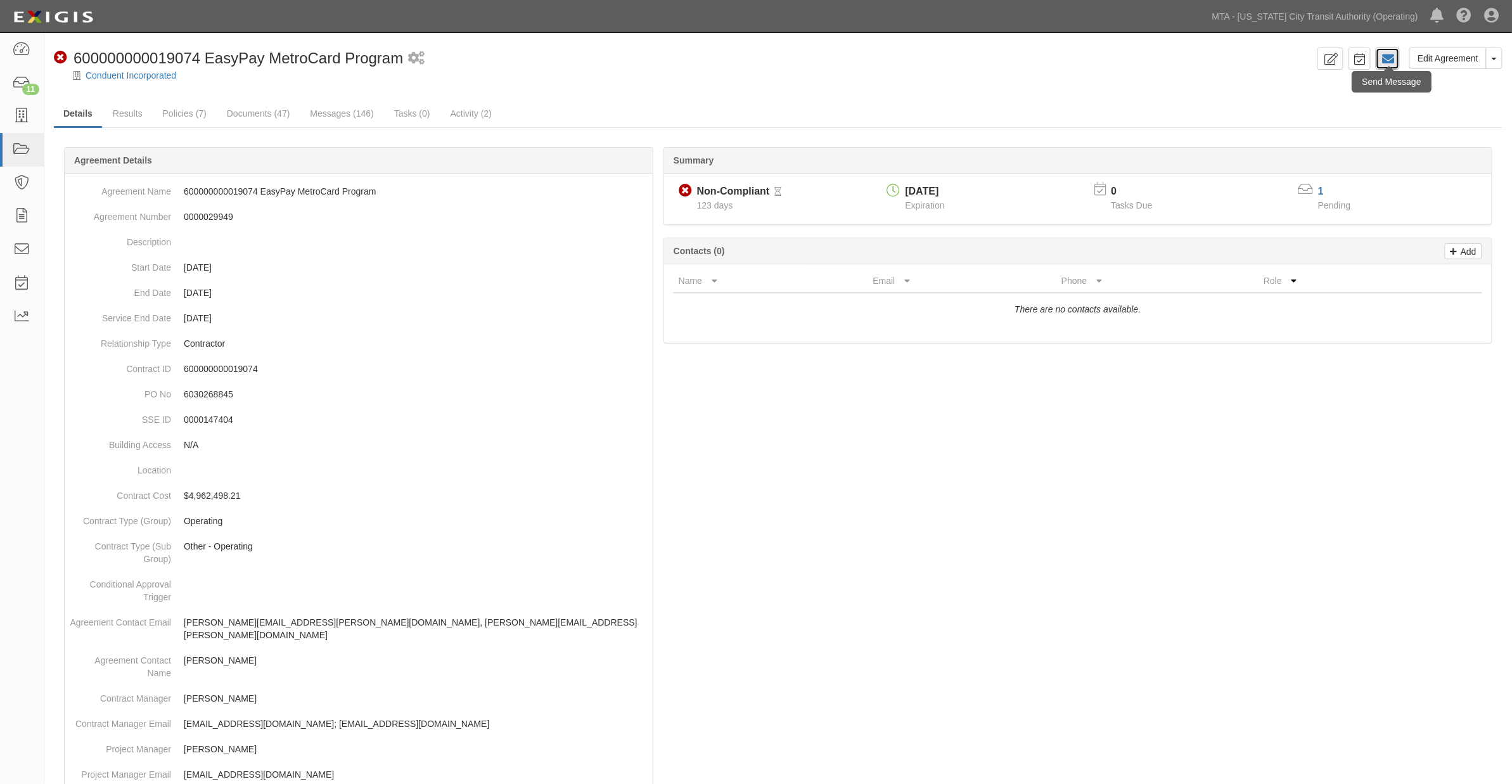
click at [1389, 60] on icon at bounding box center [1388, 59] width 12 height 12
click at [1497, 58] on button "Toggle Agreement Dropdown" at bounding box center [1494, 58] width 17 height 22
click at [1424, 95] on link "Archive Agreement" at bounding box center [1452, 99] width 100 height 17
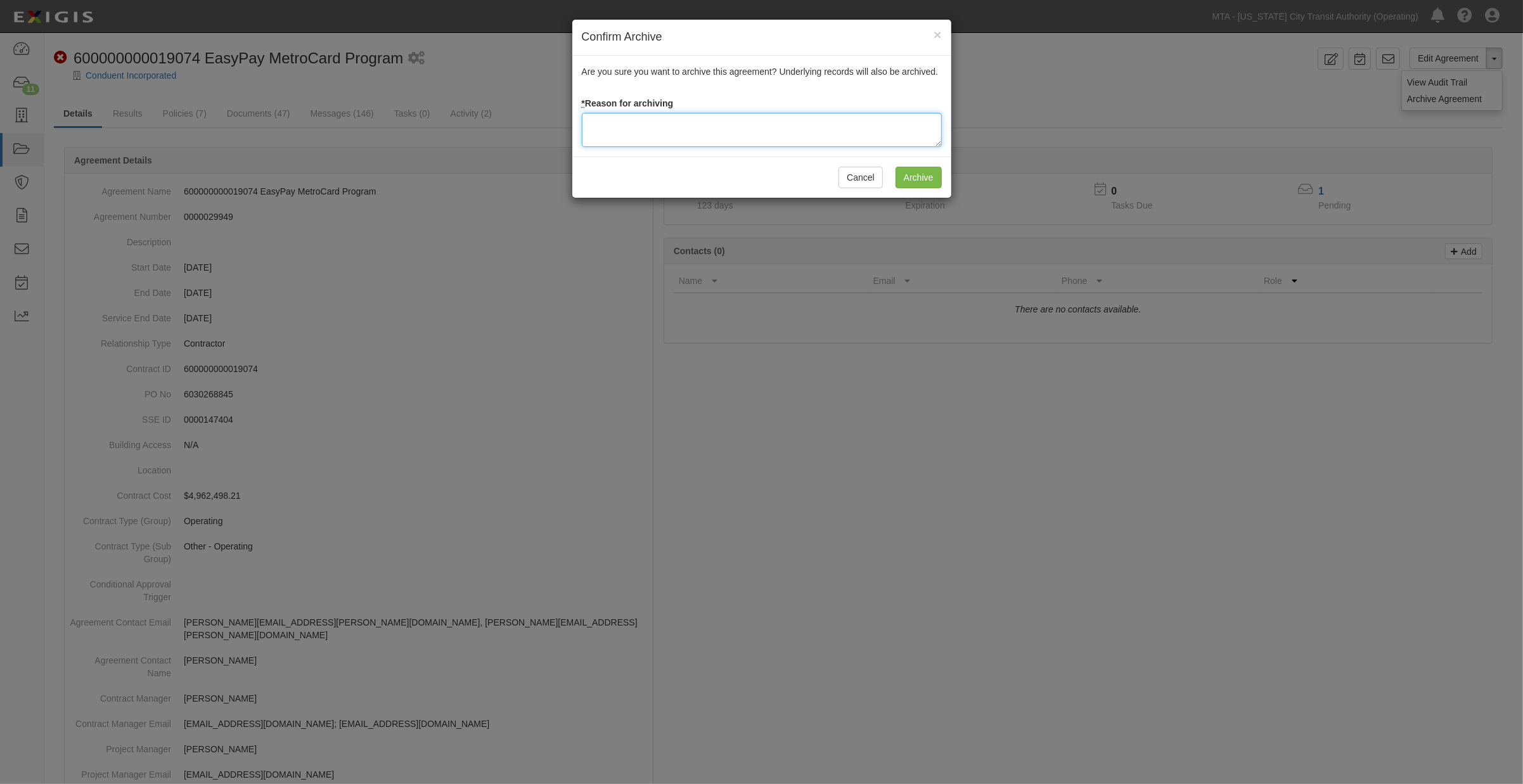
click at [628, 137] on textarea at bounding box center [762, 130] width 360 height 34
type textarea "Completed"
drag, startPoint x: 907, startPoint y: 180, endPoint x: 958, endPoint y: 187, distance: 51.5
click at [906, 180] on input "Archive" at bounding box center [918, 177] width 46 height 22
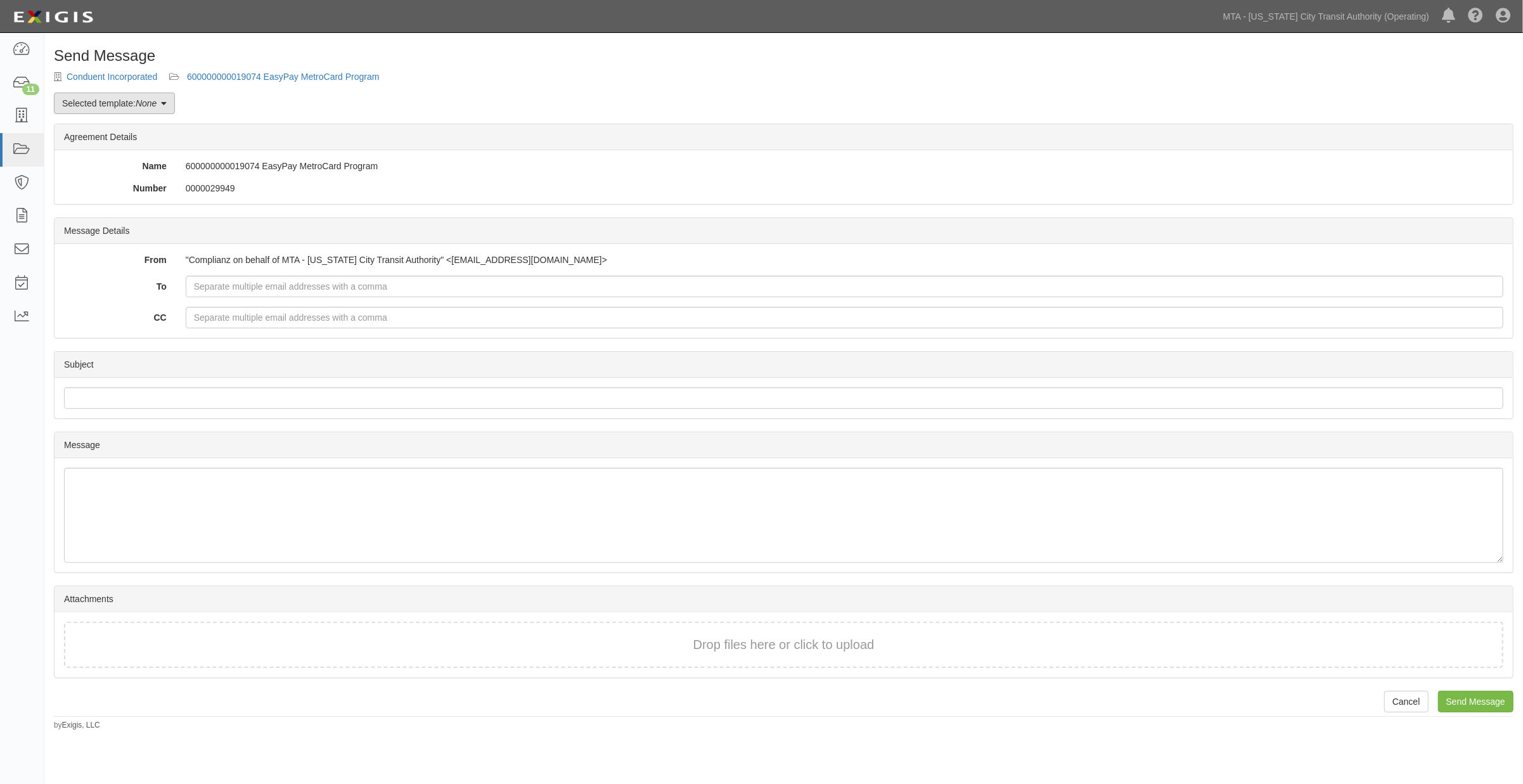
click at [109, 100] on link "Selected template: None" at bounding box center [115, 103] width 121 height 22
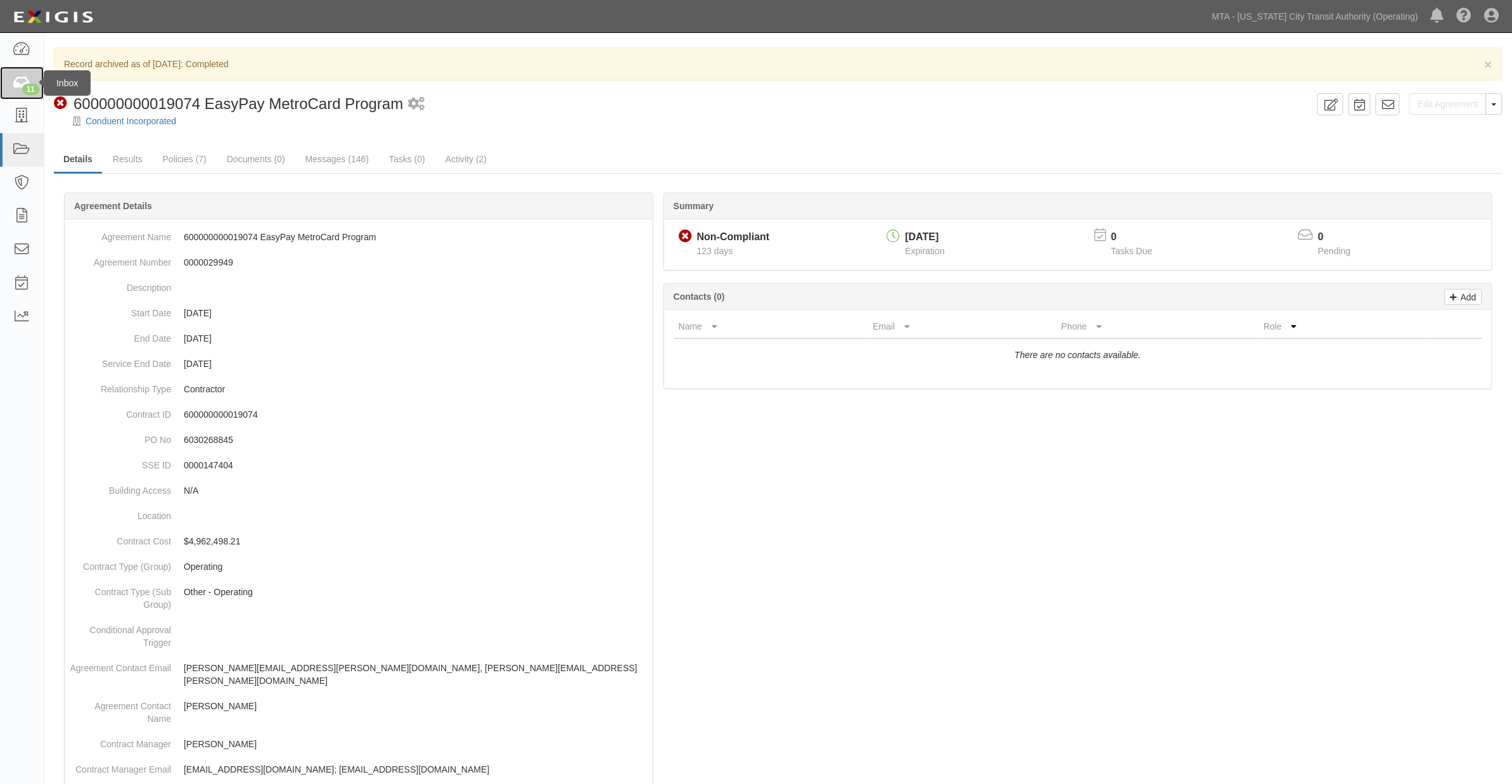
click at [18, 76] on icon at bounding box center [21, 83] width 18 height 15
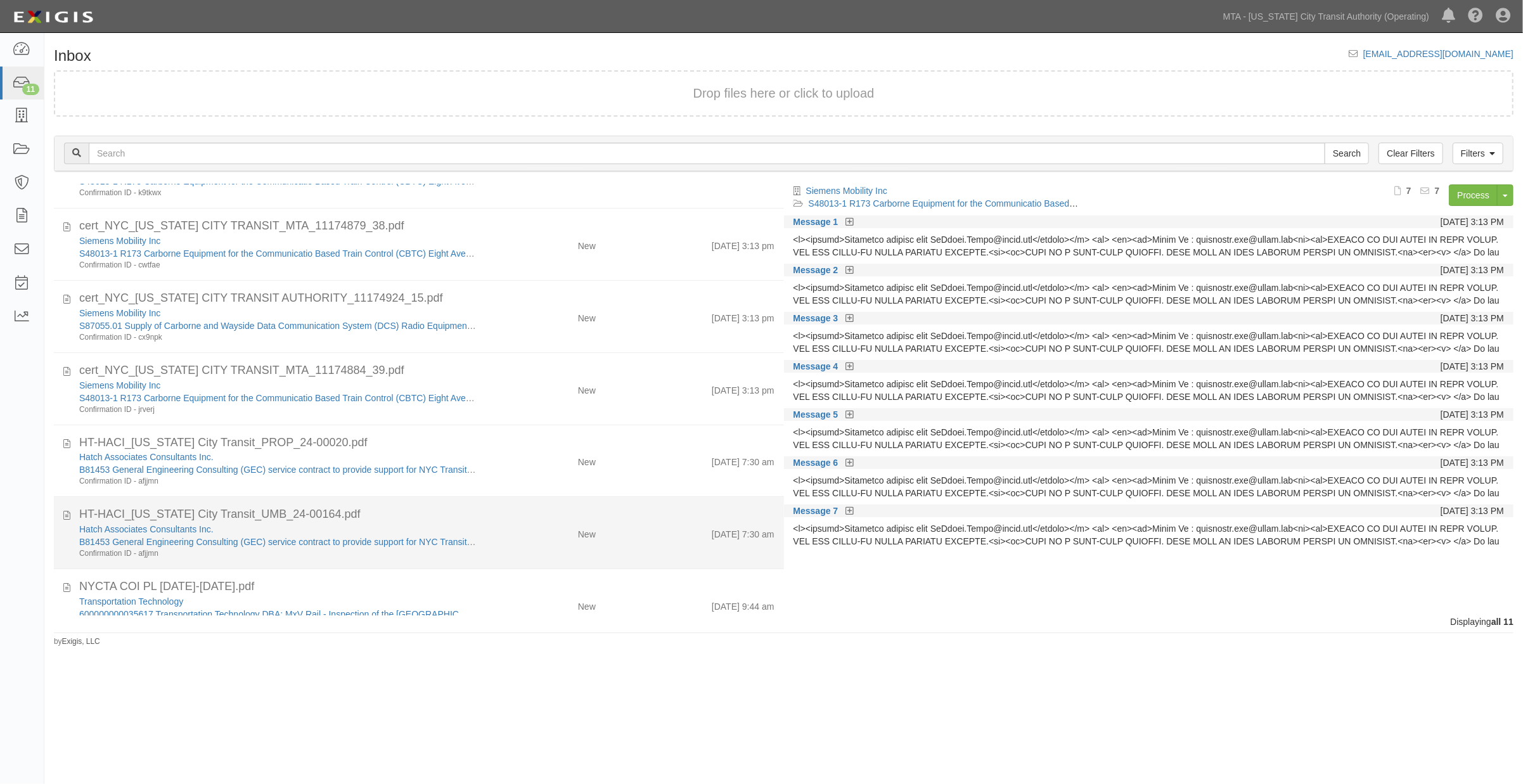
scroll to position [368, 0]
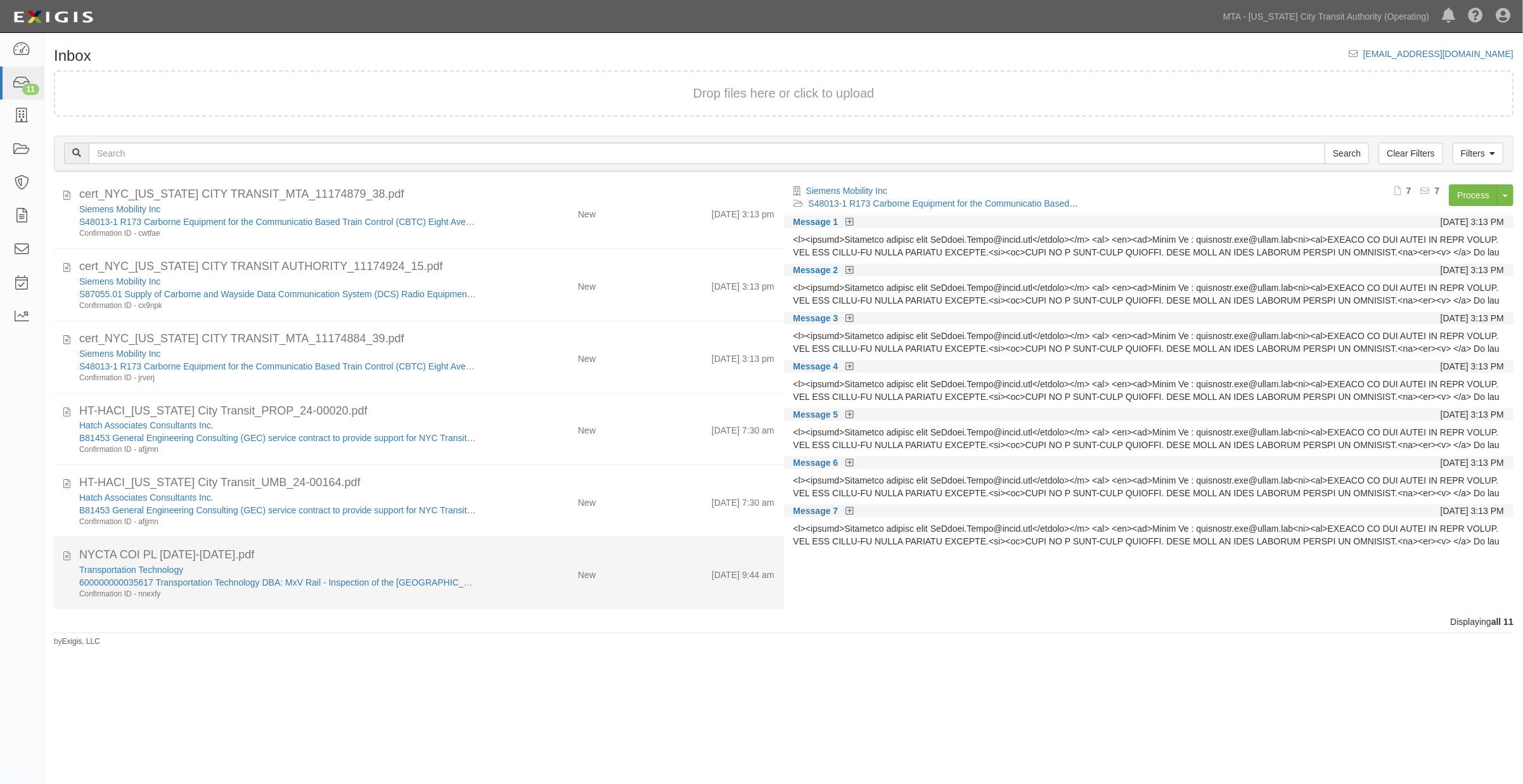
click at [460, 570] on div "Transportation Technology" at bounding box center [278, 570] width 397 height 12
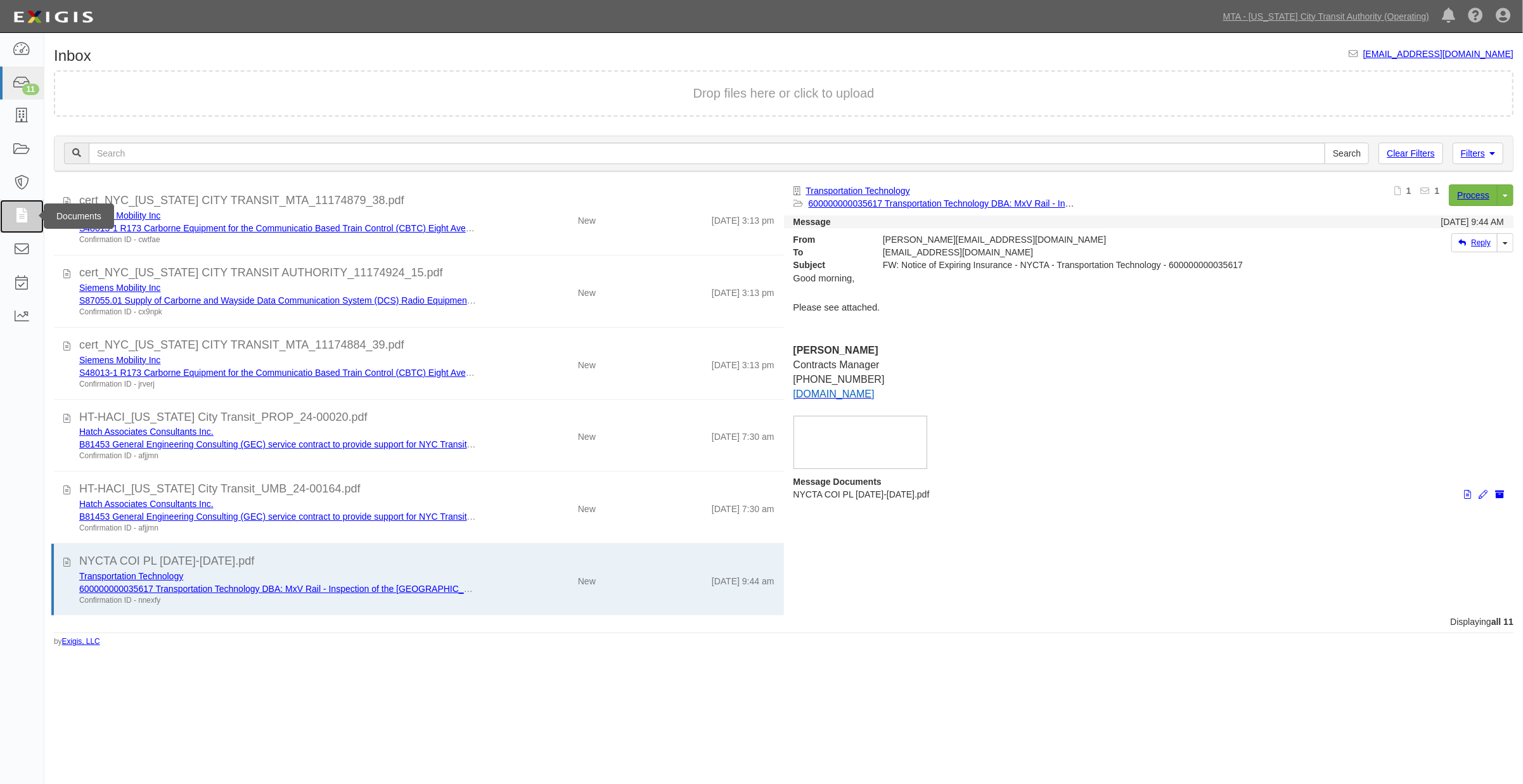
click at [18, 221] on icon at bounding box center [21, 216] width 18 height 15
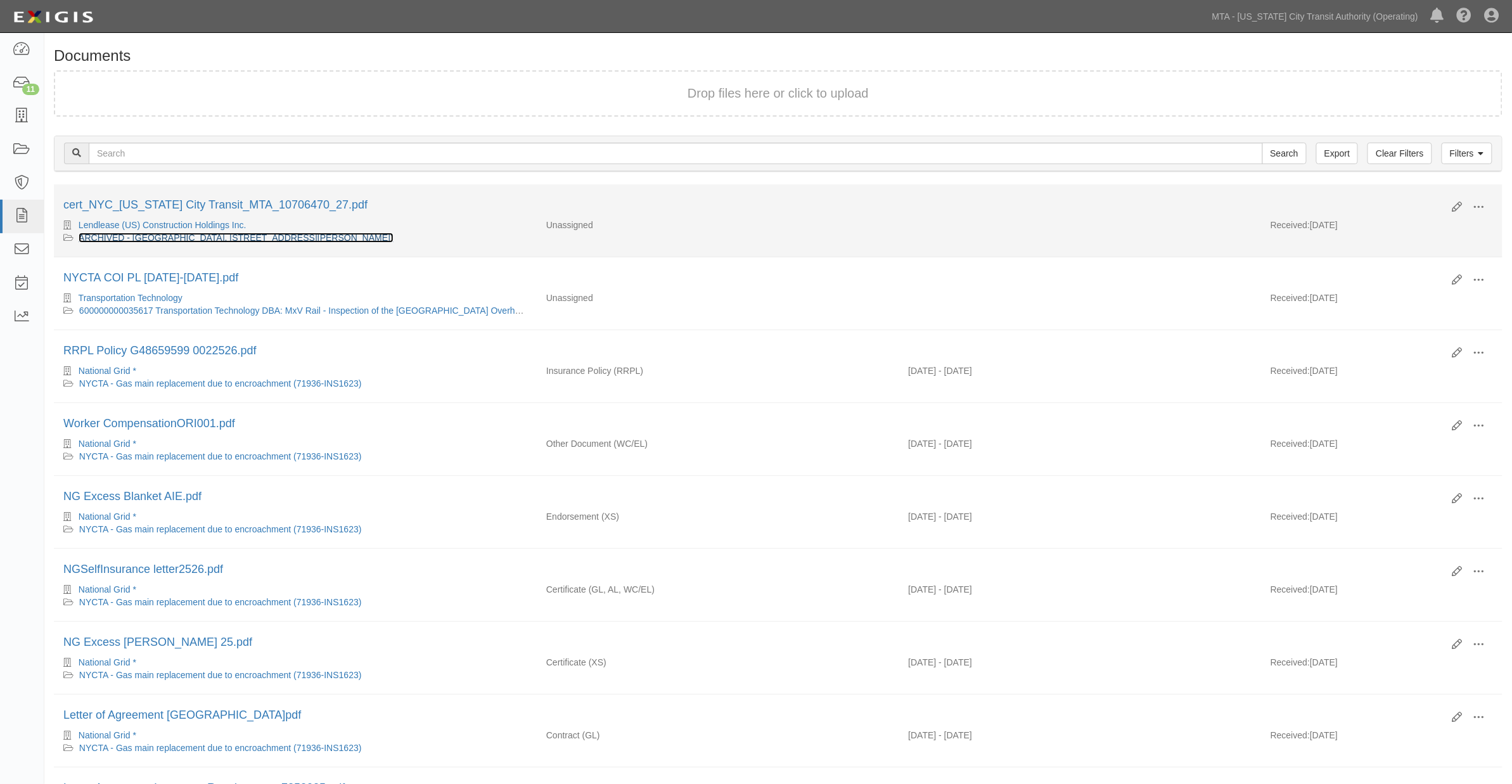
click at [290, 239] on link "ARCHIVED - [GEOGRAPHIC_DATA], [STREET_ADDRESS][PERSON_NAME])" at bounding box center [236, 238] width 315 height 10
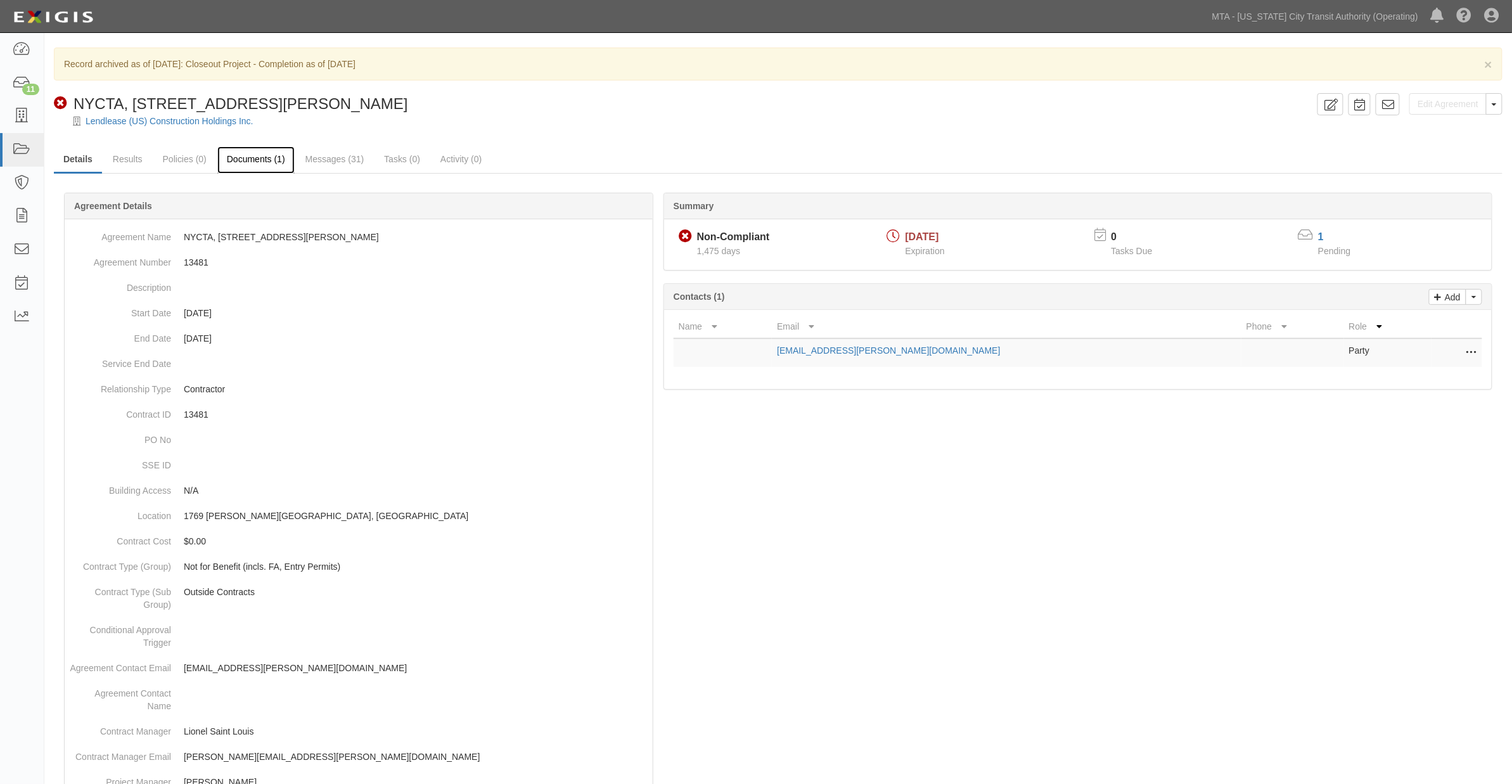
click at [261, 159] on link "Documents (1)" at bounding box center [256, 159] width 77 height 27
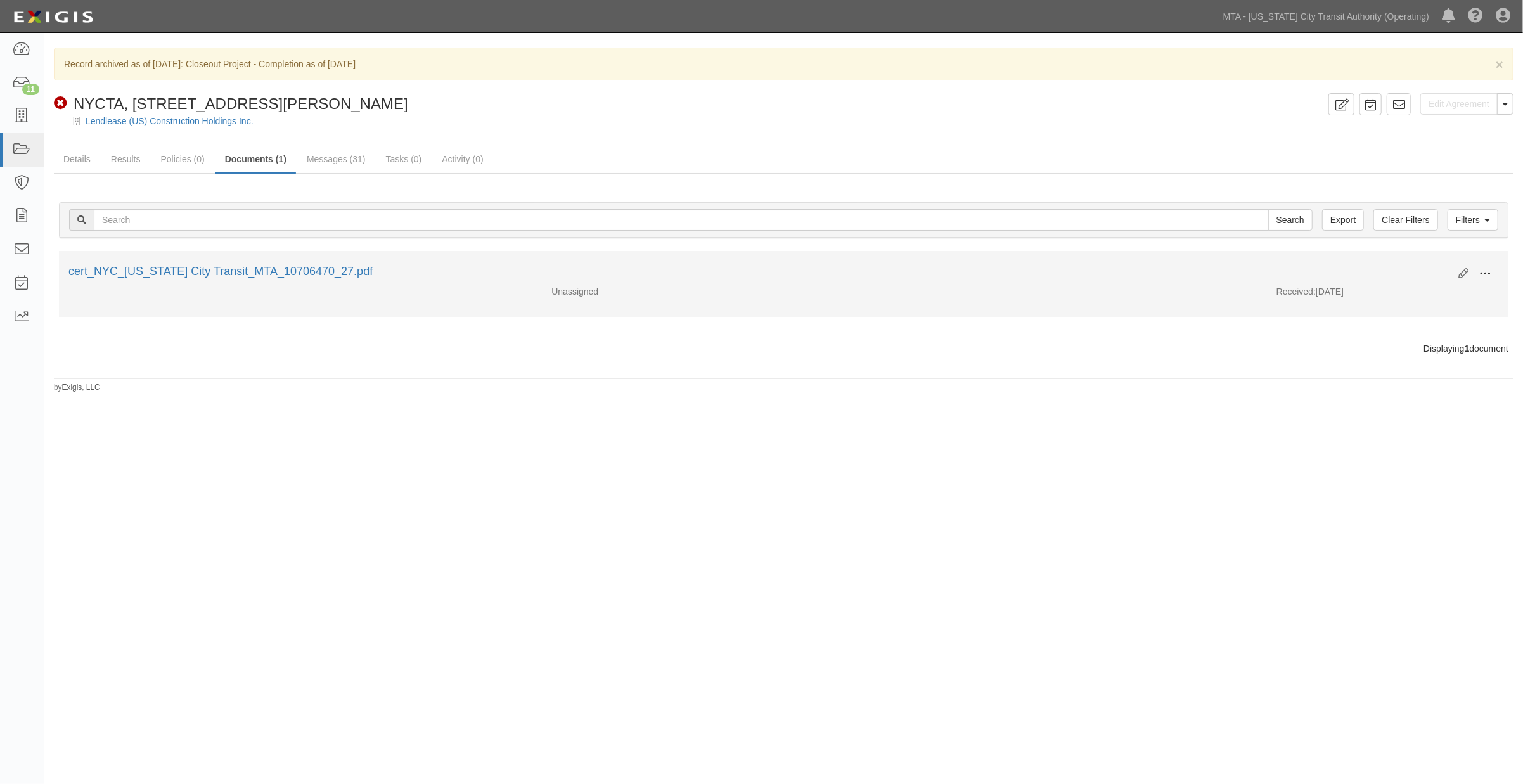
click at [1485, 270] on span at bounding box center [1484, 273] width 11 height 11
click at [1400, 337] on link "Archive" at bounding box center [1423, 339] width 100 height 23
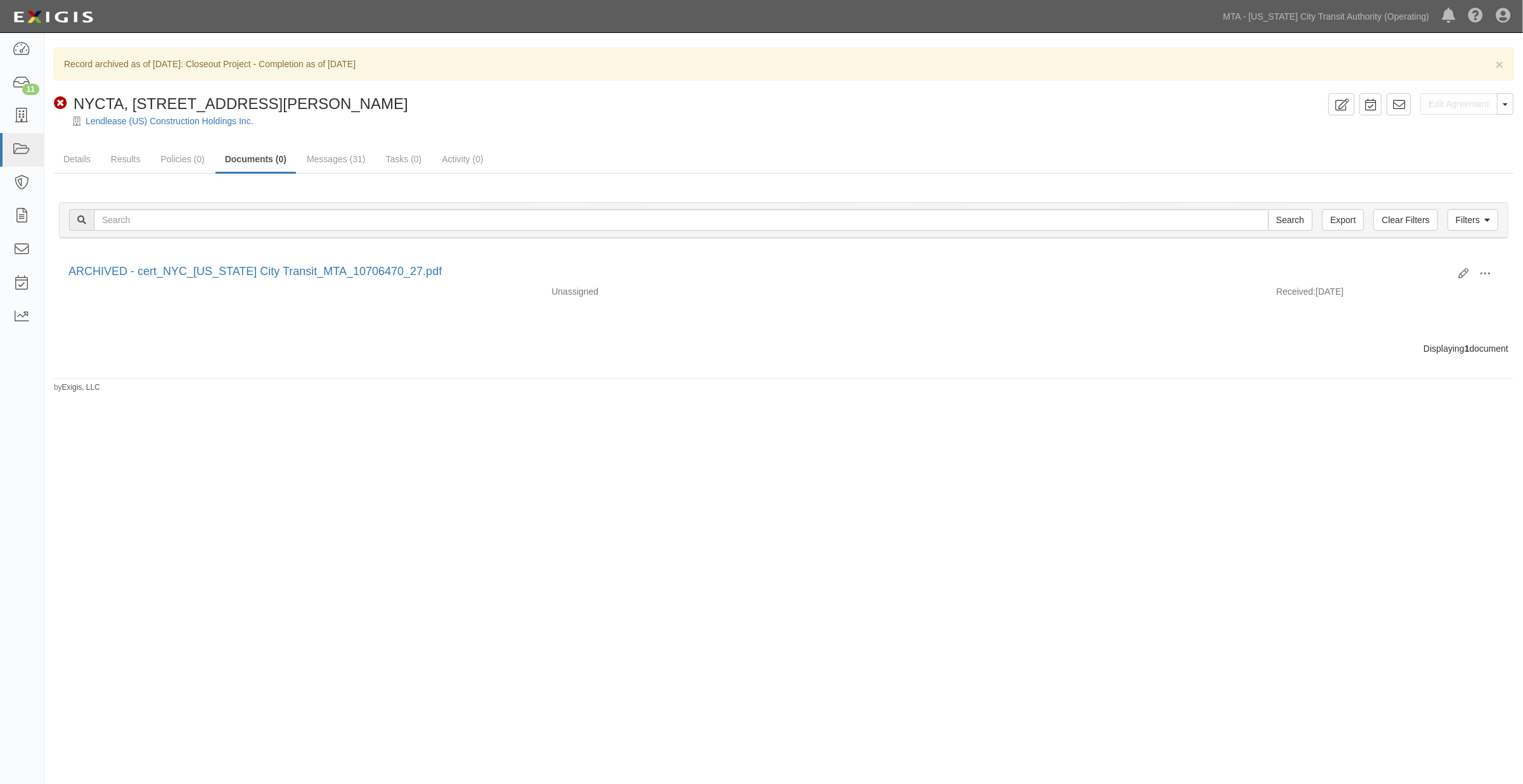
click at [708, 549] on div "× Record archived as of 12/19/2022: Closeout Project - Completion as of 7/7/202…" at bounding box center [762, 390] width 1523 height 705
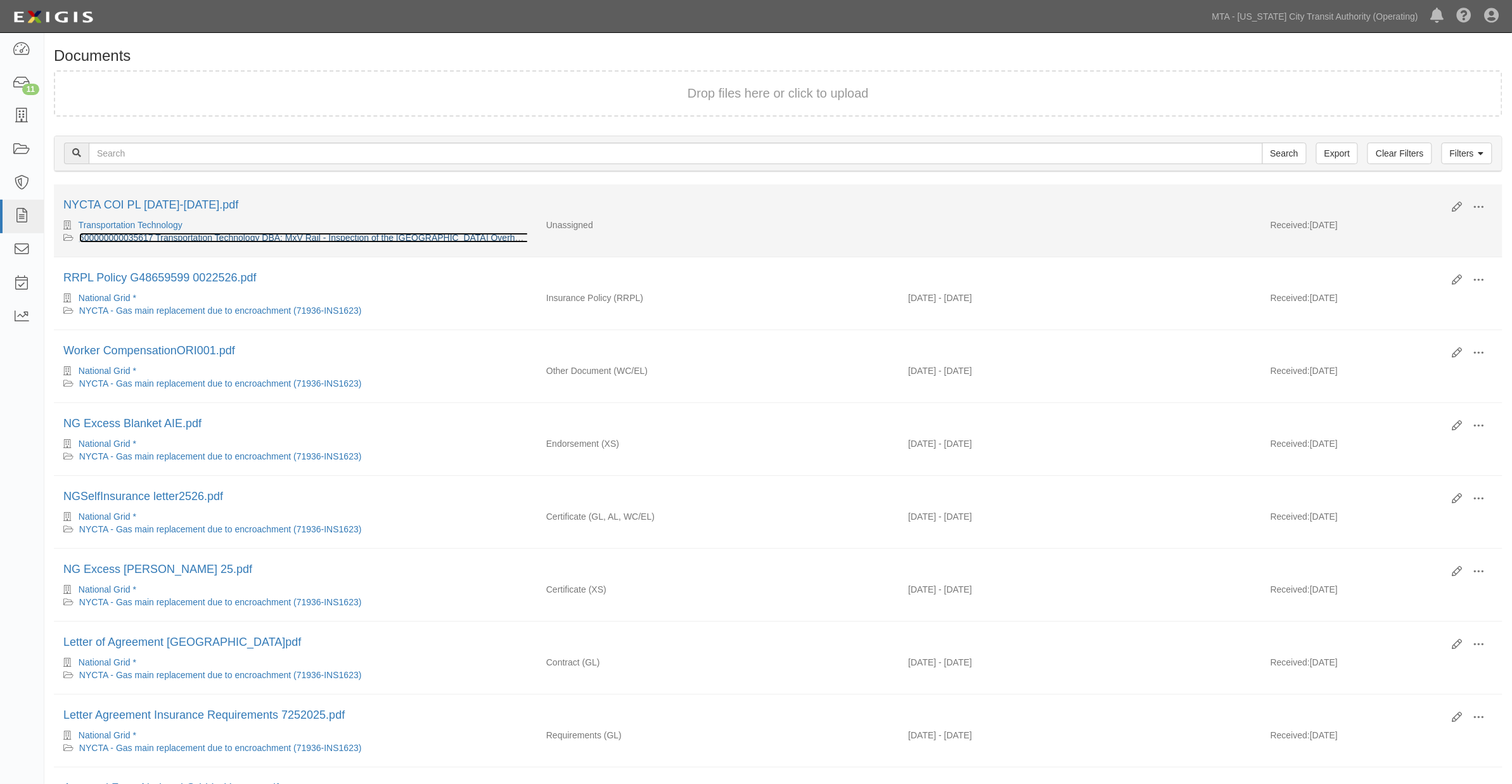
click at [315, 237] on link "600000000035617 Transportation Technology DBA: MxV Rail - Inspection of the Con…" at bounding box center [558, 238] width 958 height 10
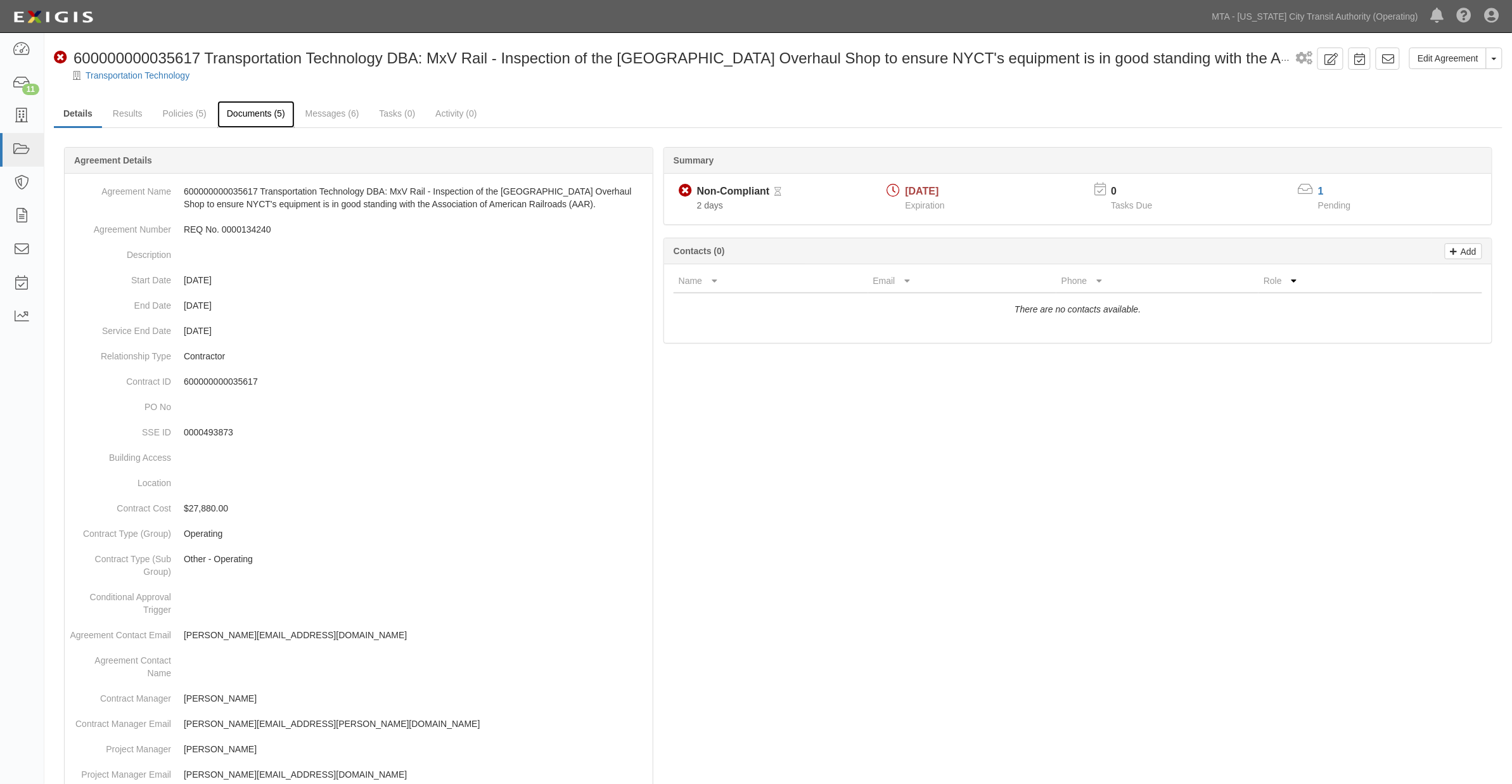
click at [270, 117] on link "Documents (5)" at bounding box center [256, 114] width 77 height 27
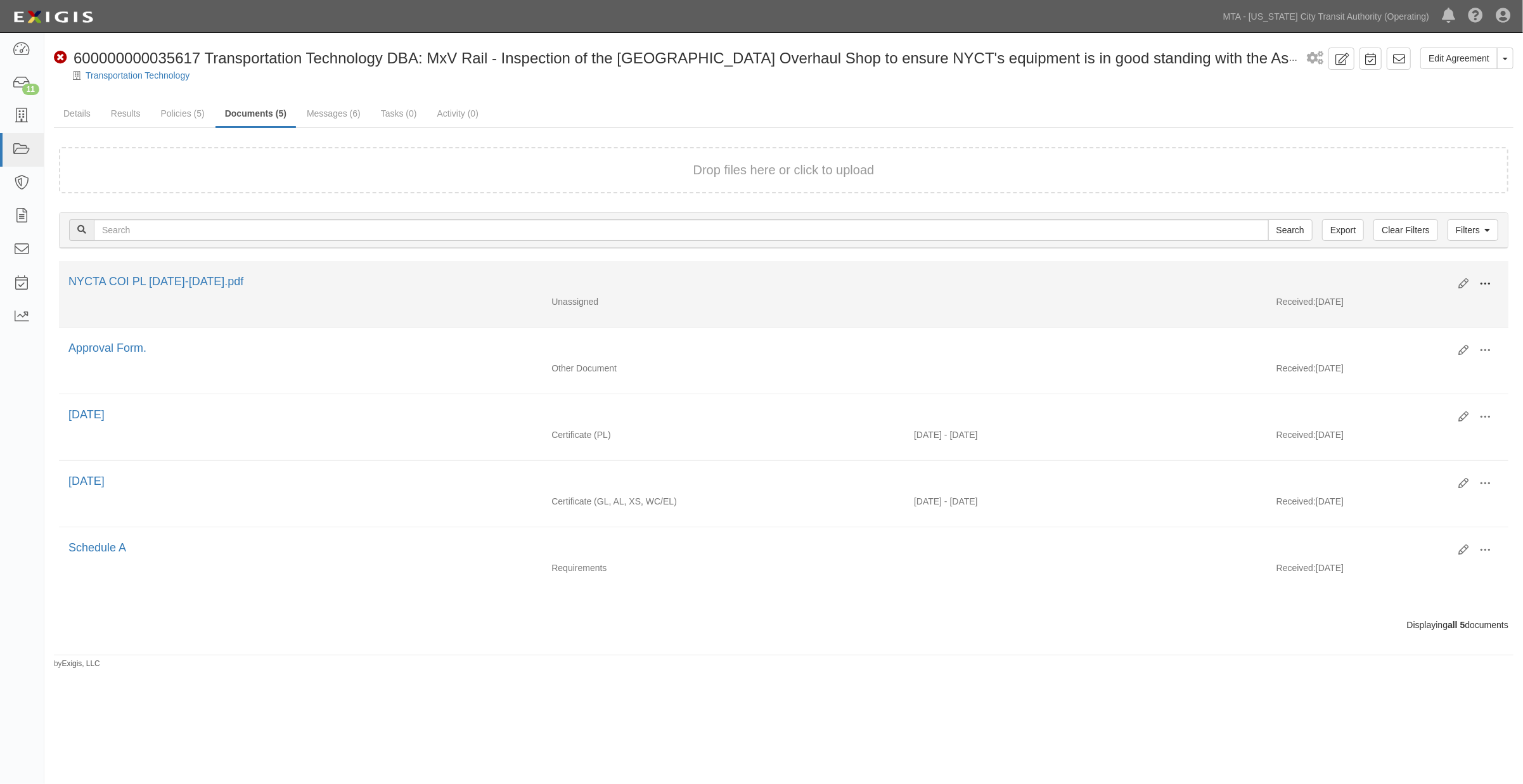
drag, startPoint x: 1497, startPoint y: 276, endPoint x: 1488, endPoint y: 279, distance: 9.5
click at [1496, 276] on button at bounding box center [1485, 284] width 28 height 22
click at [1395, 275] on link "Edit" at bounding box center [1423, 279] width 100 height 23
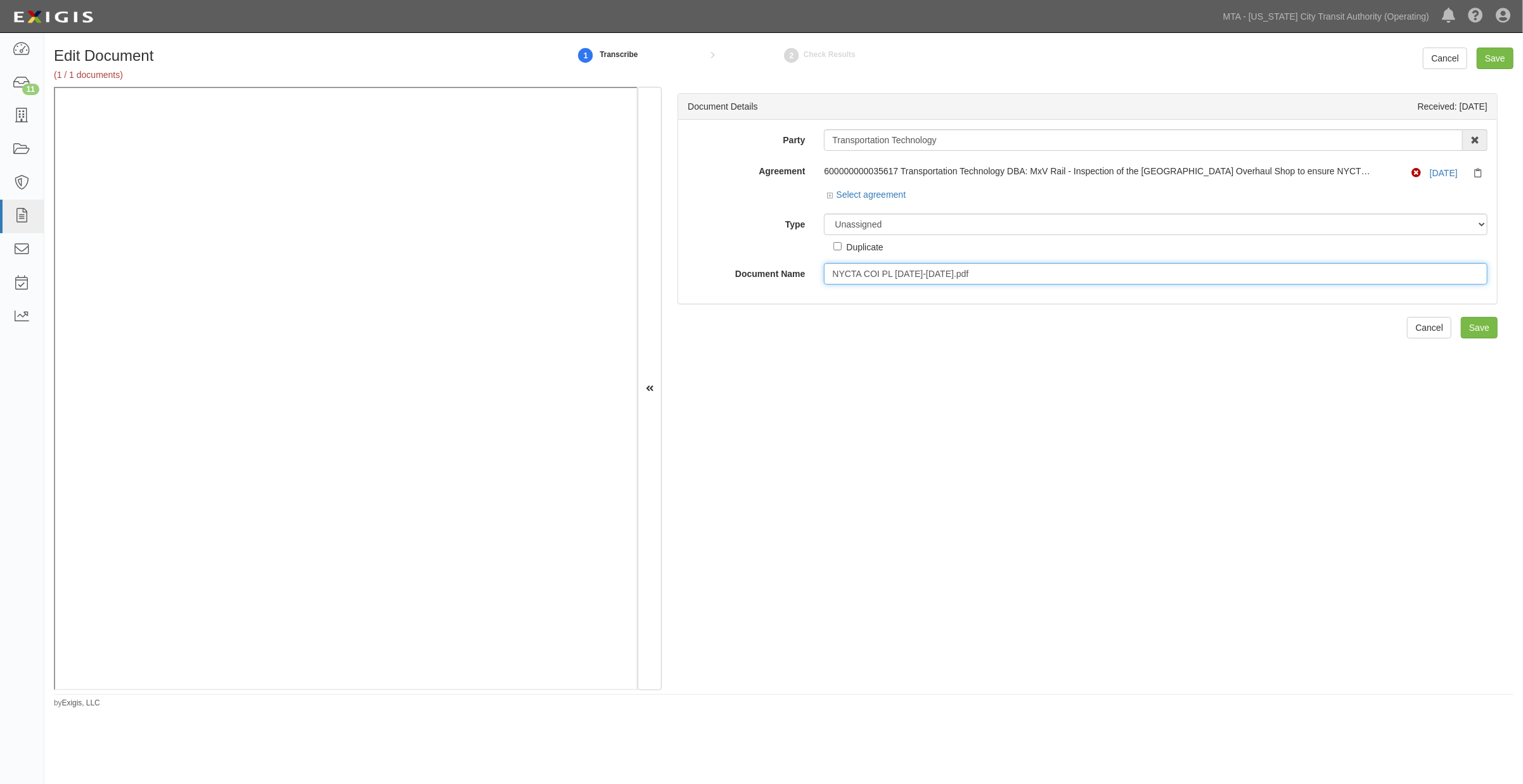
click at [881, 275] on input "NYCTA COI PL [DATE]-[DATE].pdf" at bounding box center [1155, 274] width 663 height 22
click at [911, 225] on select "Unassigned Binder Cancellation Notice Certificate Contract Endorsement Insuranc…" at bounding box center [1155, 224] width 663 height 22
click at [824, 214] on select "Unassigned Binder Cancellation Notice Certificate Contract Endorsement Insuranc…" at bounding box center [1155, 224] width 663 height 22
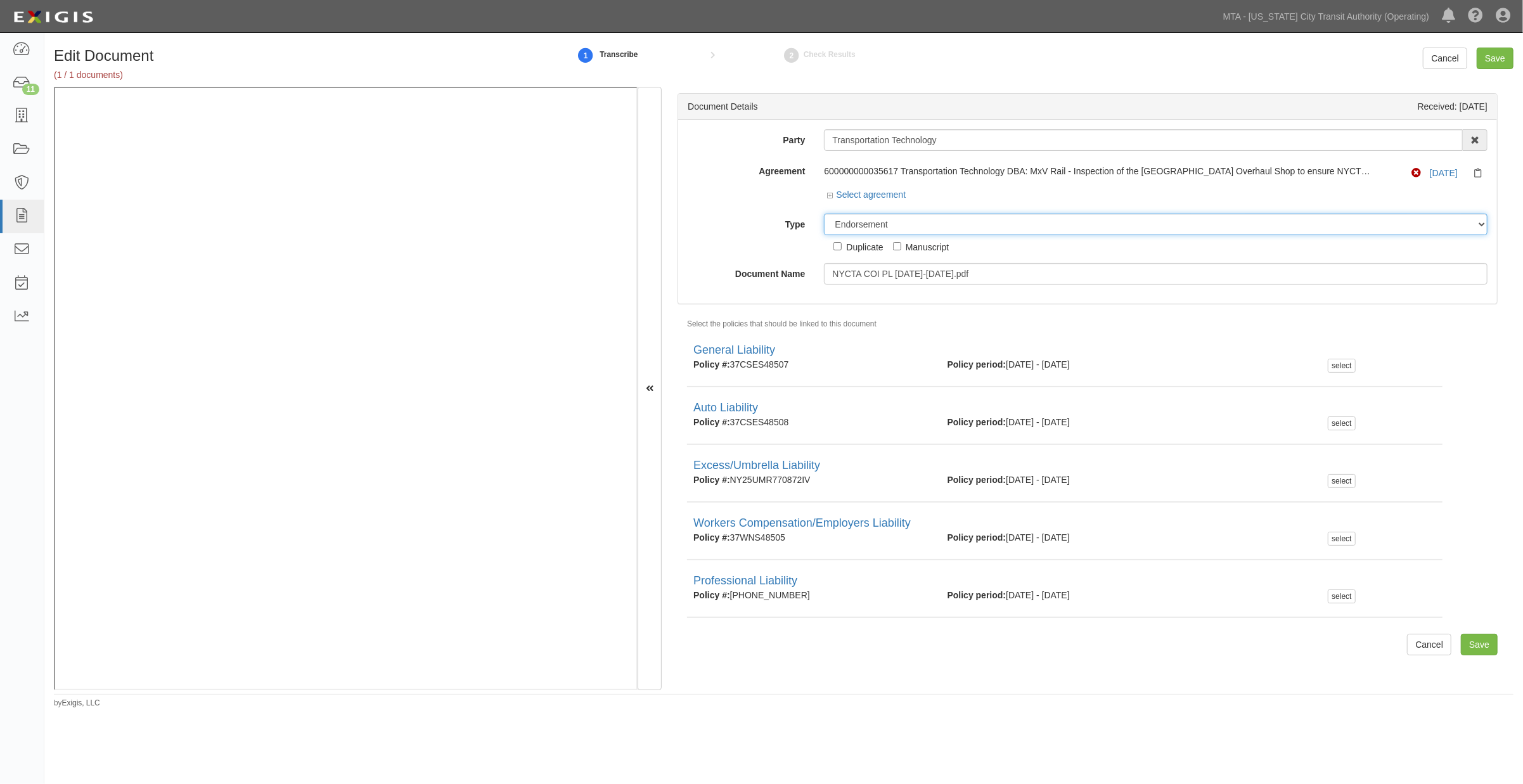
drag, startPoint x: 603, startPoint y: 627, endPoint x: 909, endPoint y: 219, distance: 510.0
click at [909, 219] on select "Unassigned Binder Cancellation Notice Certificate Contract Endorsement Insuranc…" at bounding box center [1155, 224] width 663 height 22
select select "CertificateDetail"
click at [824, 214] on select "Unassigned Binder Cancellation Notice Certificate Contract Endorsement Insuranc…" at bounding box center [1155, 224] width 663 height 22
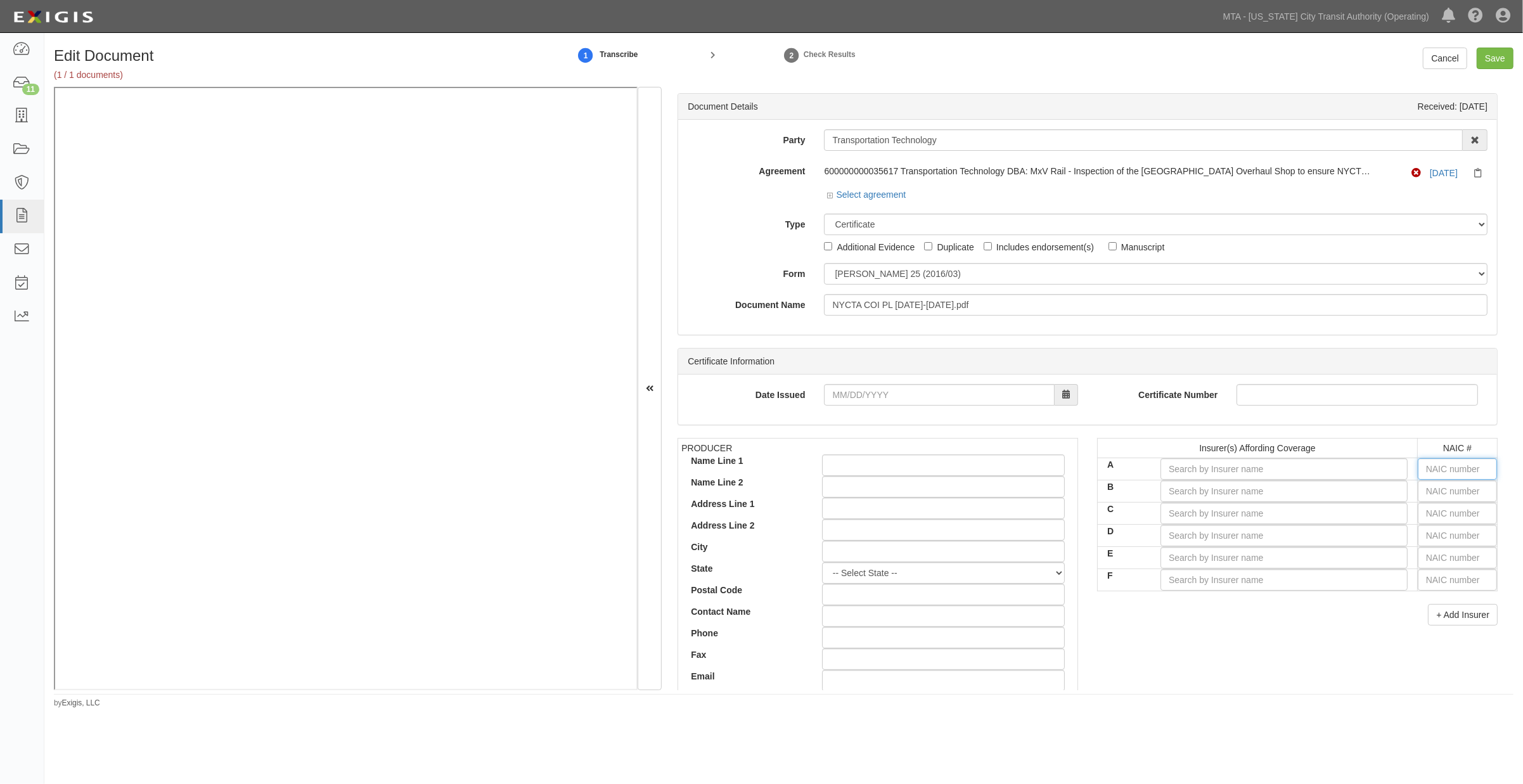
click at [1426, 467] on input "text" at bounding box center [1457, 469] width 80 height 22
type input "16862"
type input "1"
type input "19984"
type input "19"
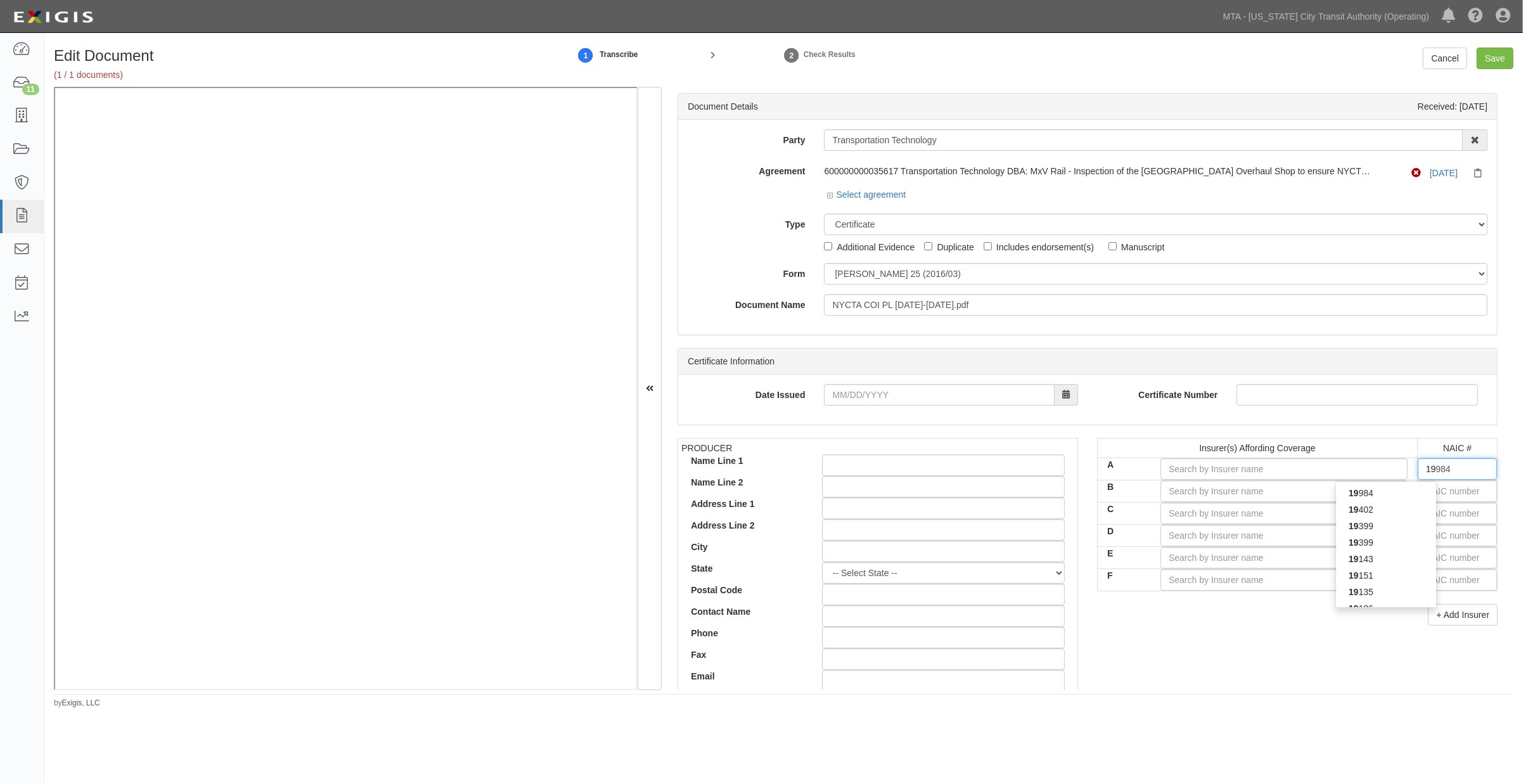
type input "19402"
type input "194"
type input "19445"
type input "1944"
type input "19445"
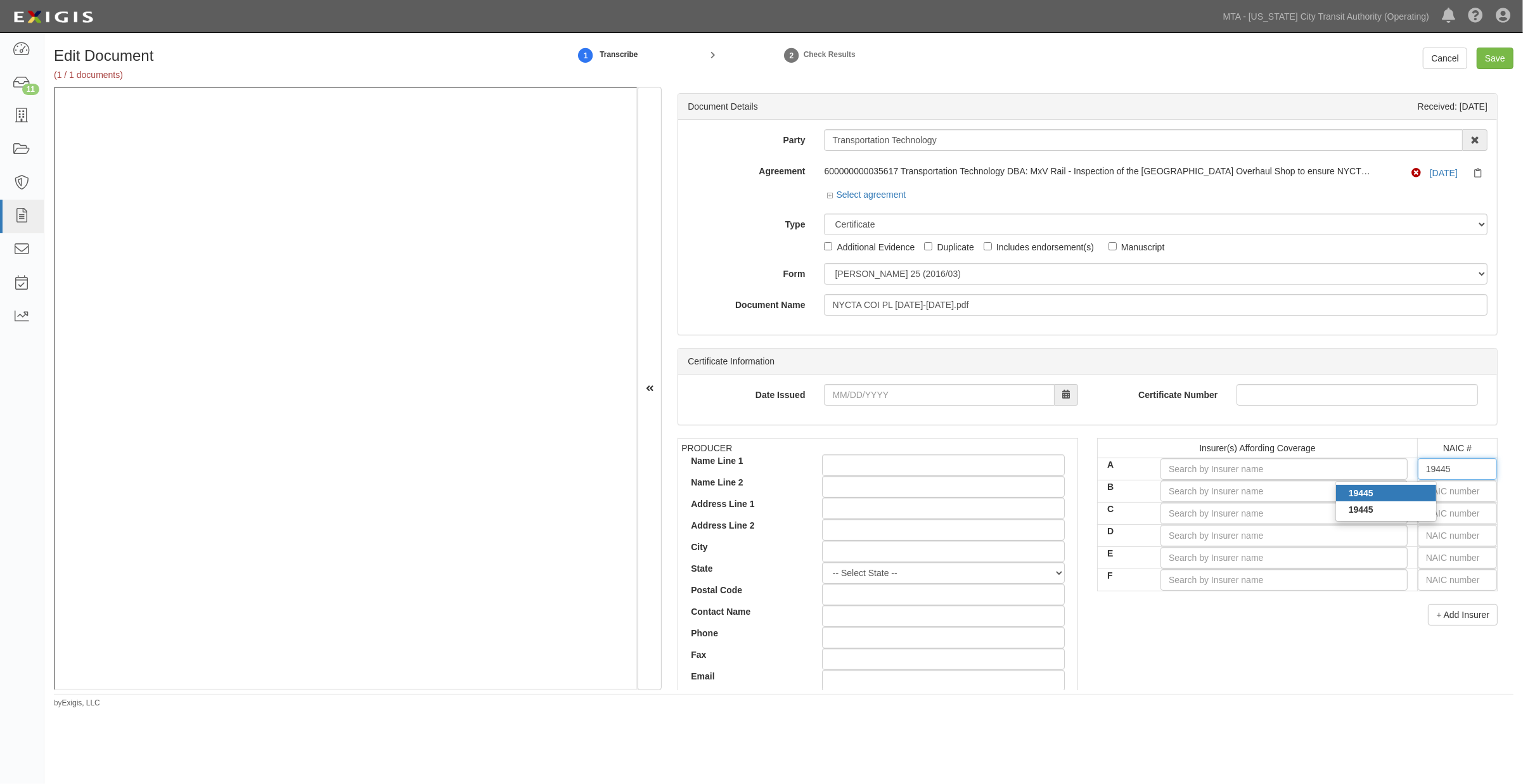
click at [1359, 490] on strong "19445" at bounding box center [1361, 494] width 25 height 10
type input "National Union Fire Ins Co Pittsburgh PA (A XV Rating)"
type input "19445"
drag, startPoint x: 1160, startPoint y: 662, endPoint x: 1162, endPoint y: 644, distance: 18.1
click at [1160, 659] on div "PRODUCER Name Line 1 Name Line 2 Address Line 1 Address Line 2 City State -- Se…" at bounding box center [1087, 657] width 839 height 440
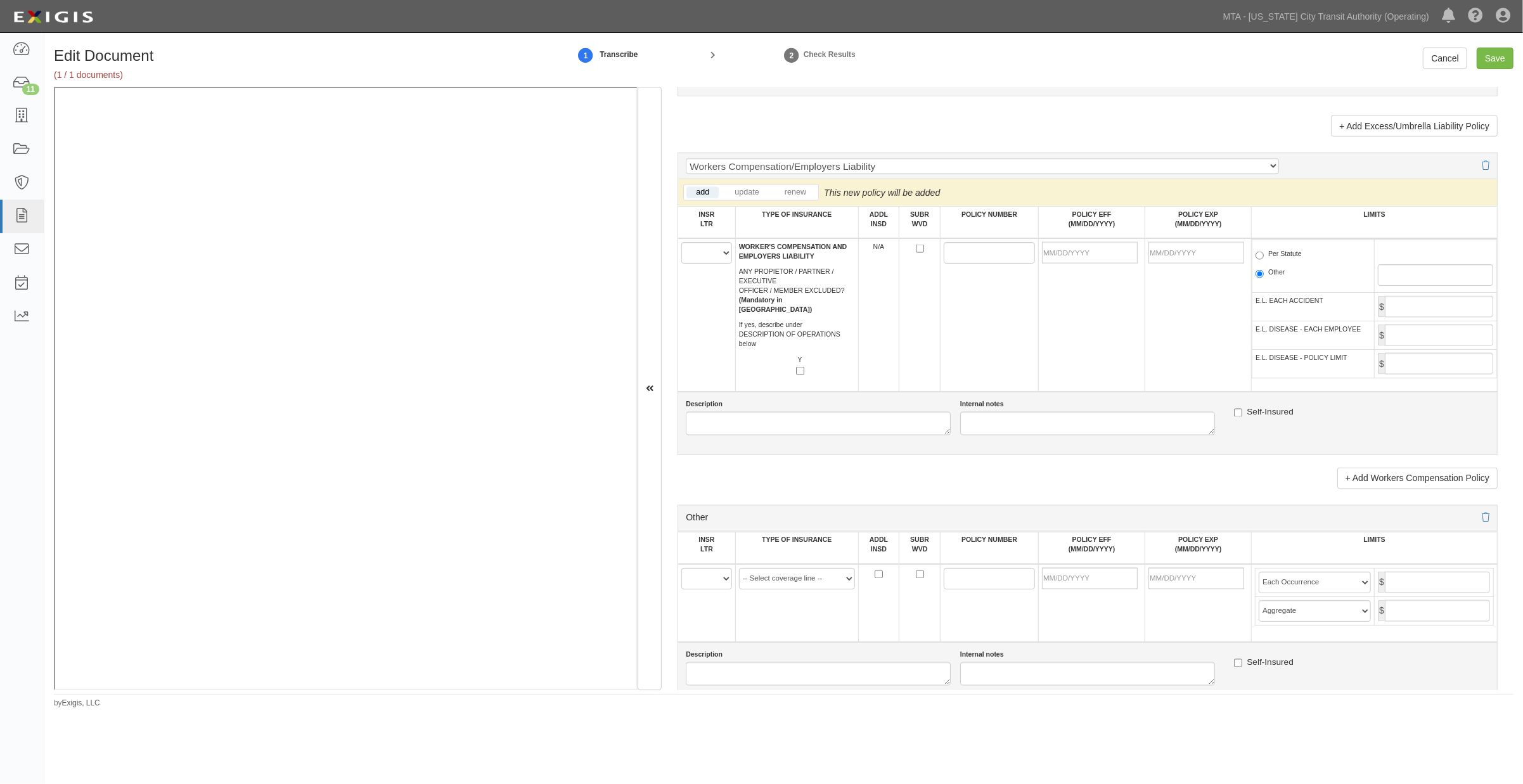
scroll to position [2182, 0]
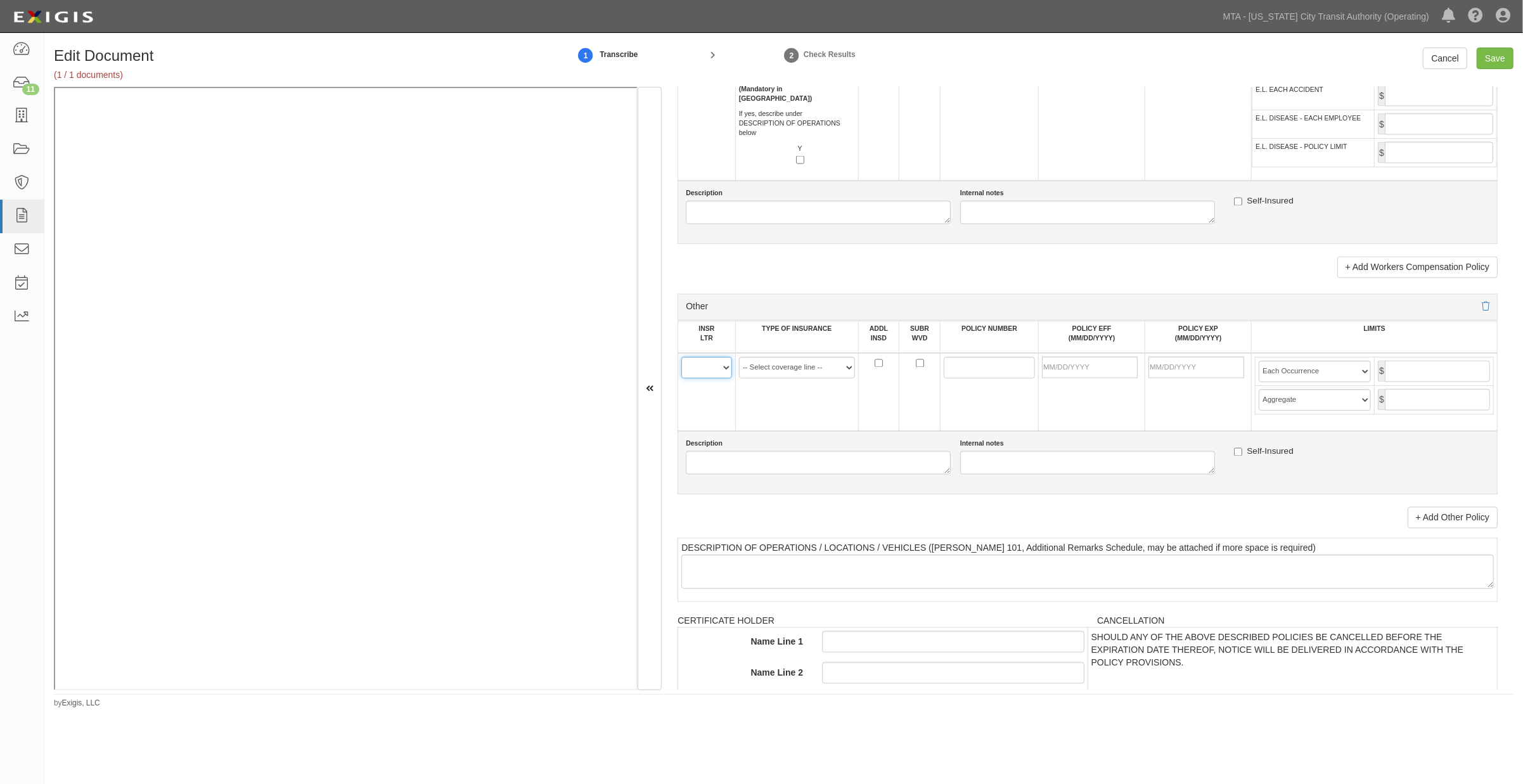
click at [705, 378] on select "A B C D E F" at bounding box center [705, 368] width 50 height 22
select select "A"
click at [681, 378] on select "A B C D E F" at bounding box center [705, 368] width 50 height 22
click at [993, 430] on td at bounding box center [989, 391] width 98 height 78
click at [1016, 378] on input "POLICY NUMBER" at bounding box center [989, 368] width 91 height 22
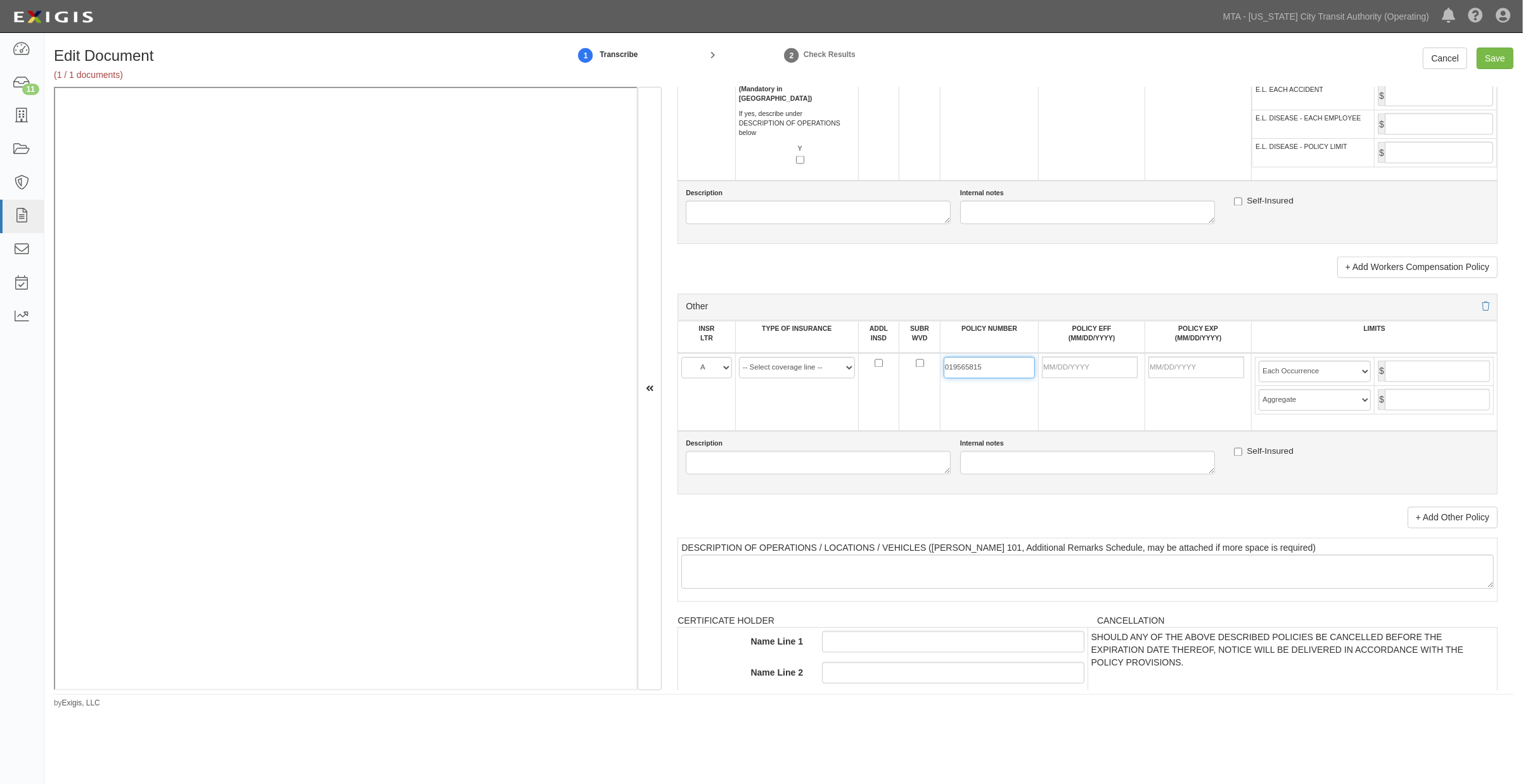
type input "019565815"
click at [1048, 378] on input "POLICY EFF (MM/DD/YYYY)" at bounding box center [1089, 368] width 95 height 22
type input "09/30/2025"
type input "09/30/2026"
click at [1095, 430] on td "09/30/2025" at bounding box center [1092, 391] width 107 height 78
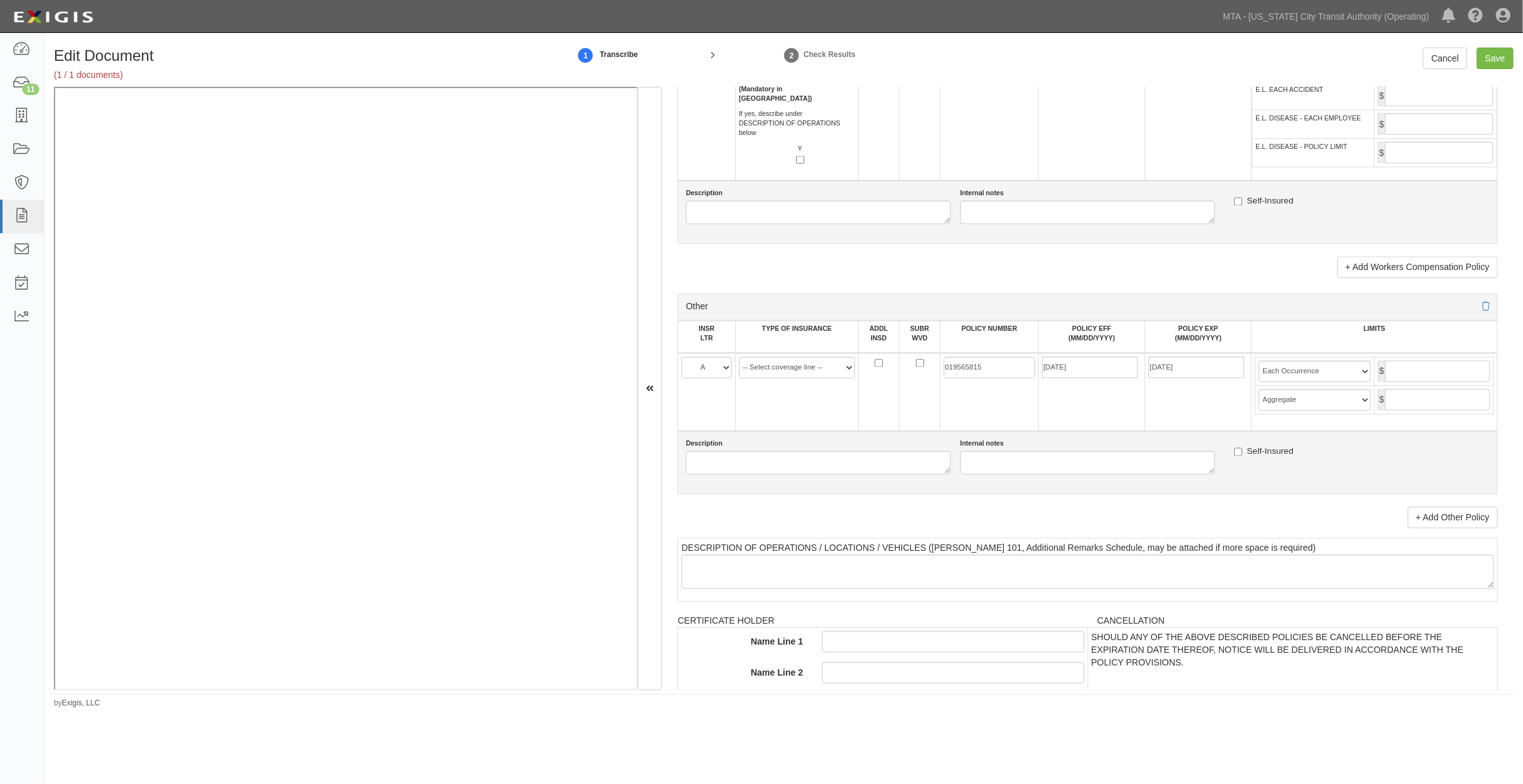
click at [1402, 386] on td "$" at bounding box center [1435, 371] width 119 height 29
click at [1414, 382] on input "text" at bounding box center [1437, 371] width 105 height 22
type input "2,000,000"
click at [1426, 410] on input "text" at bounding box center [1437, 400] width 105 height 22
type input "2,000,000"
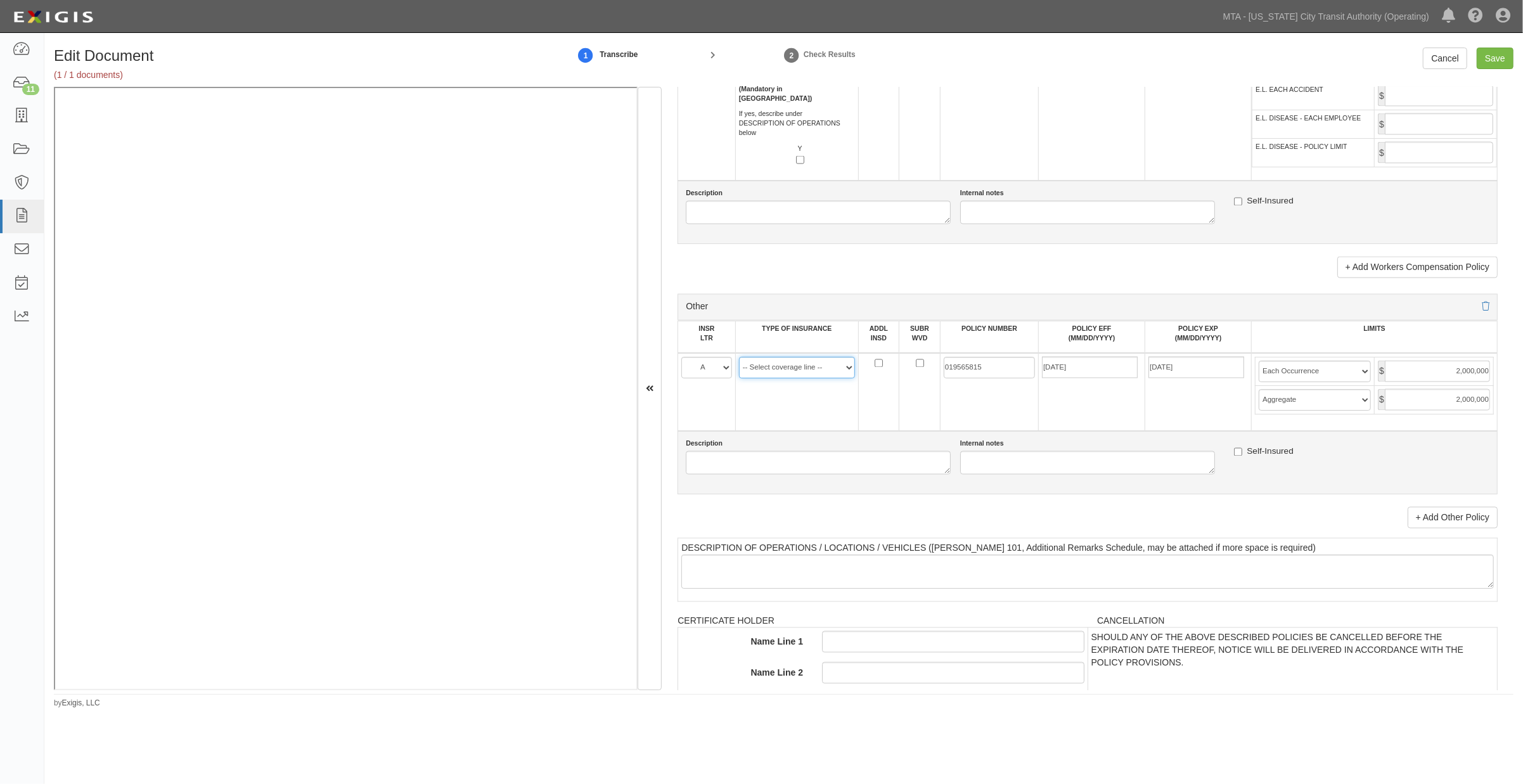
click at [780, 378] on select "-- Select coverage line -- Asbestos Abatement Auto Physical Damage Aviation Lia…" at bounding box center [797, 368] width 116 height 22
select select "44"
click at [739, 378] on select "-- Select coverage line -- Asbestos Abatement Auto Physical Damage Aviation Lia…" at bounding box center [797, 368] width 116 height 22
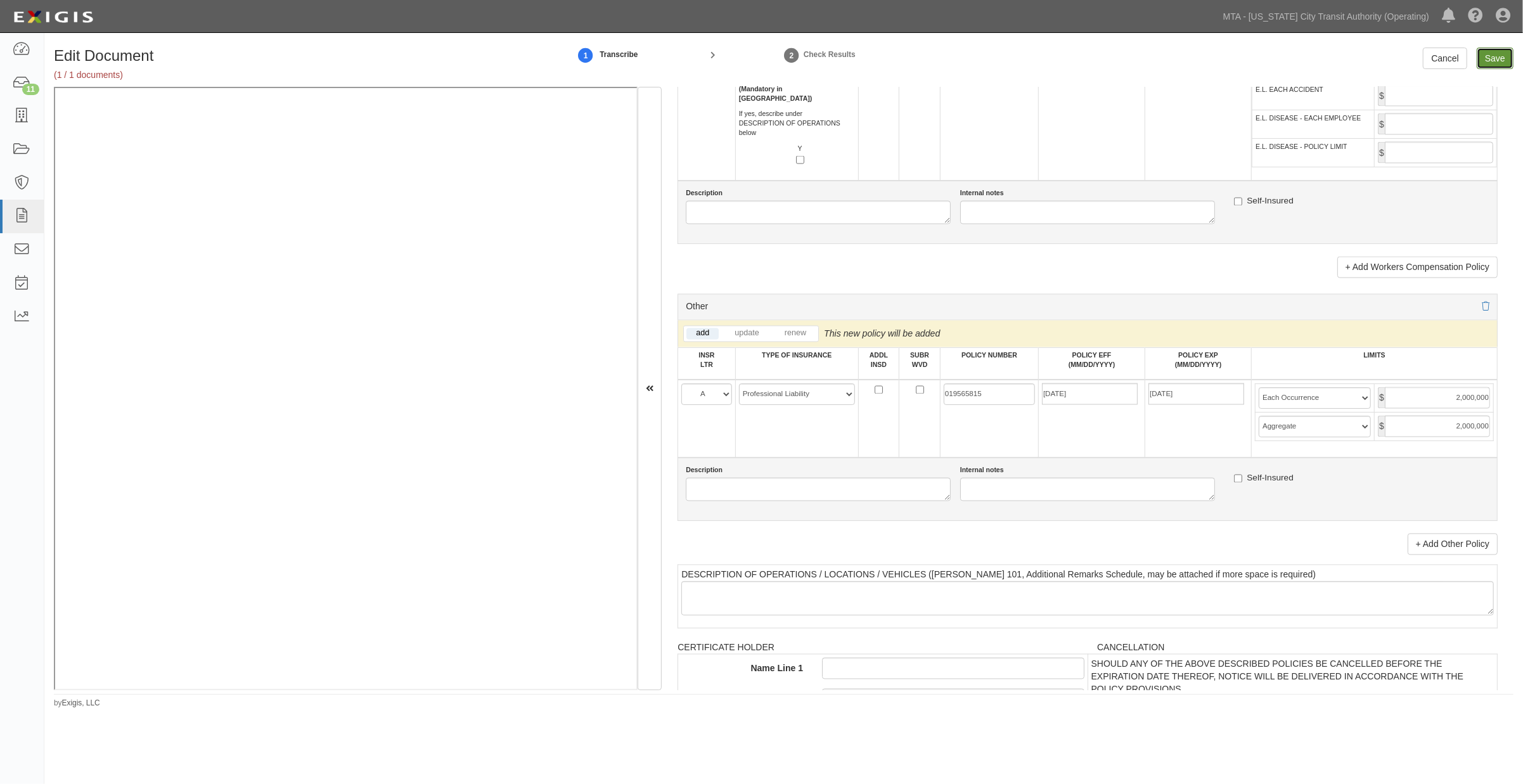
click at [1487, 60] on input "Save" at bounding box center [1495, 58] width 37 height 22
type input "2000000"
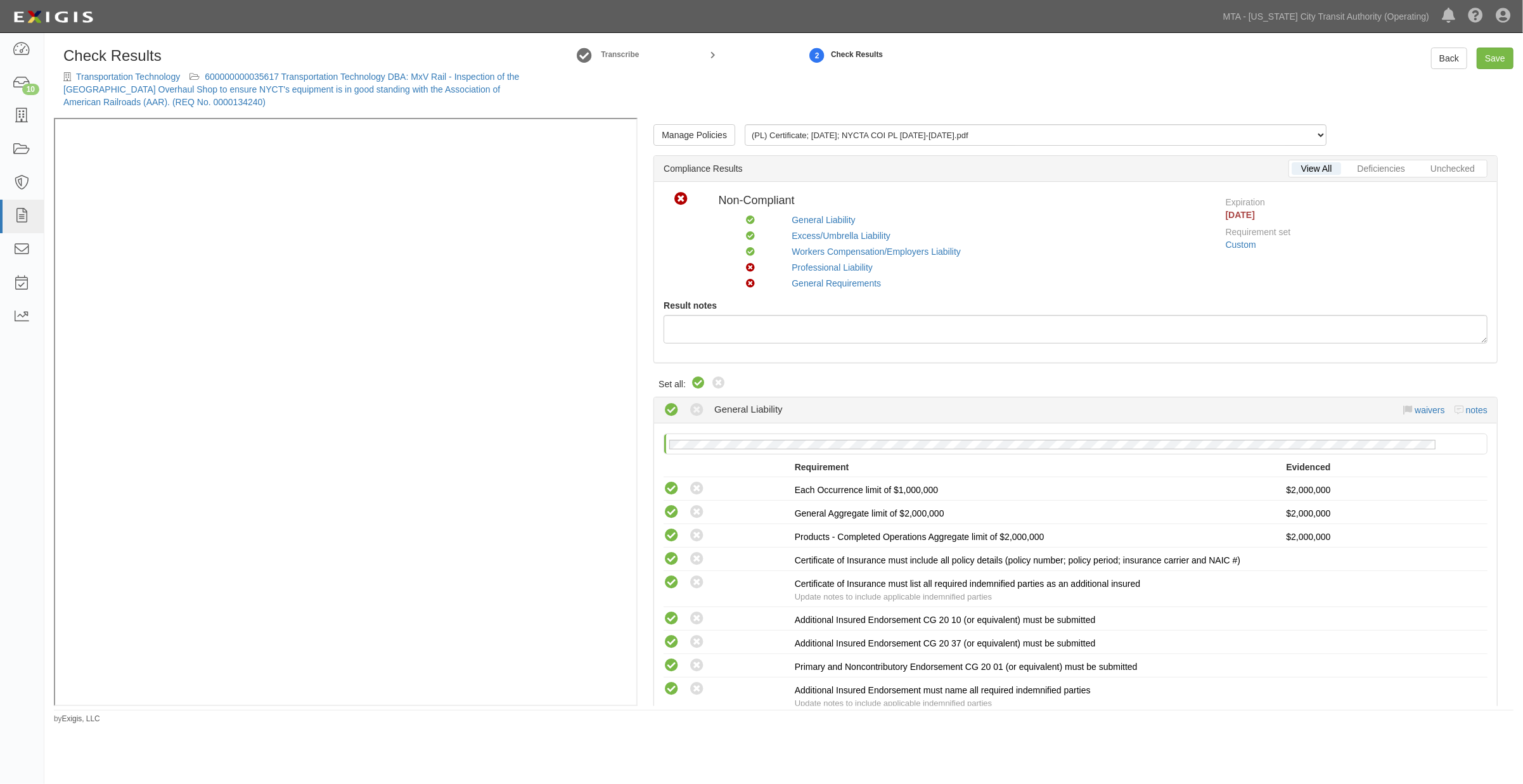
click at [695, 376] on icon at bounding box center [698, 382] width 15 height 15
radio input "true"
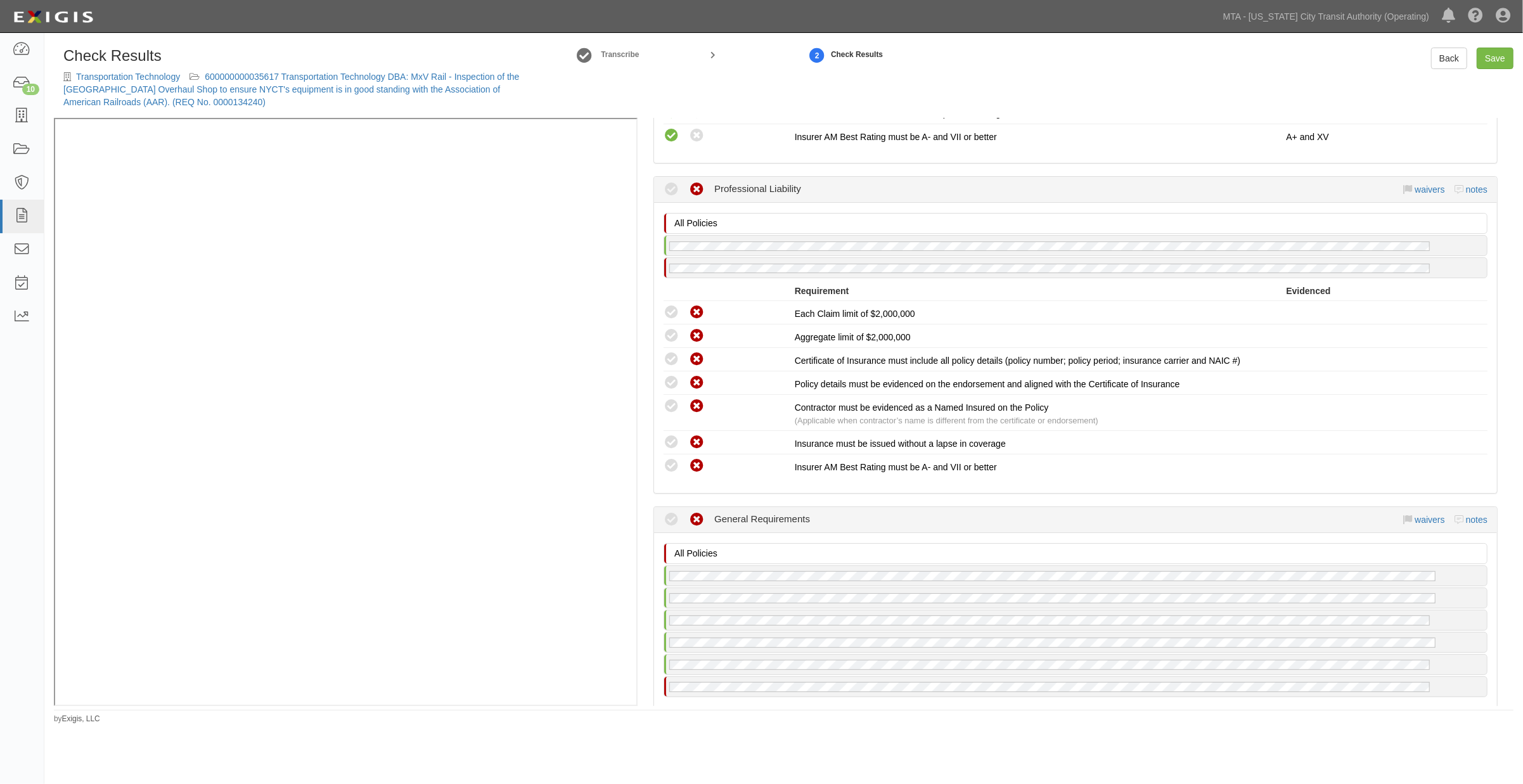
scroll to position [1267, 0]
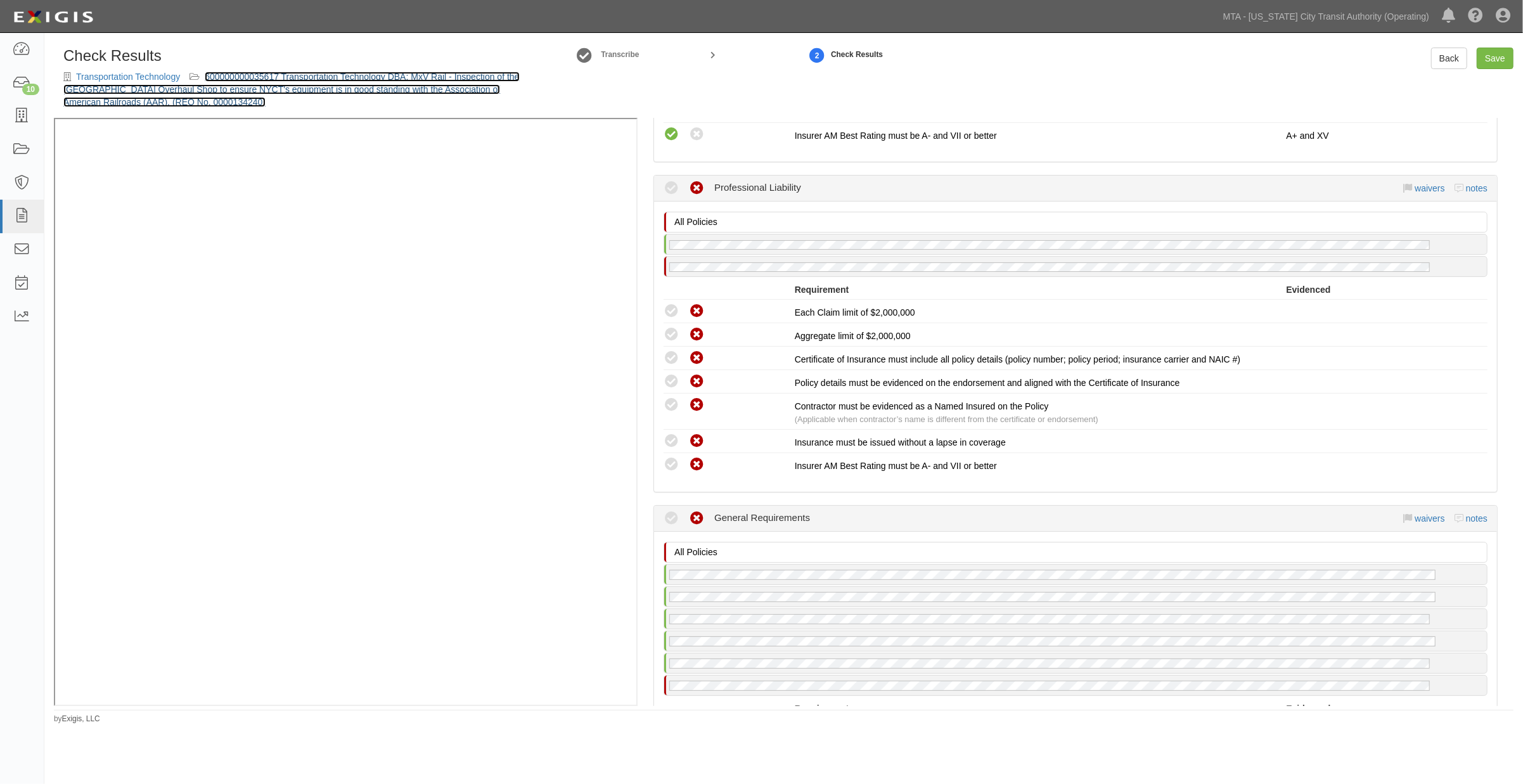
click at [343, 79] on link "600000000035617 Transportation Technology DBA: MxV Rail - Inspection of the Con…" at bounding box center [291, 89] width 456 height 36
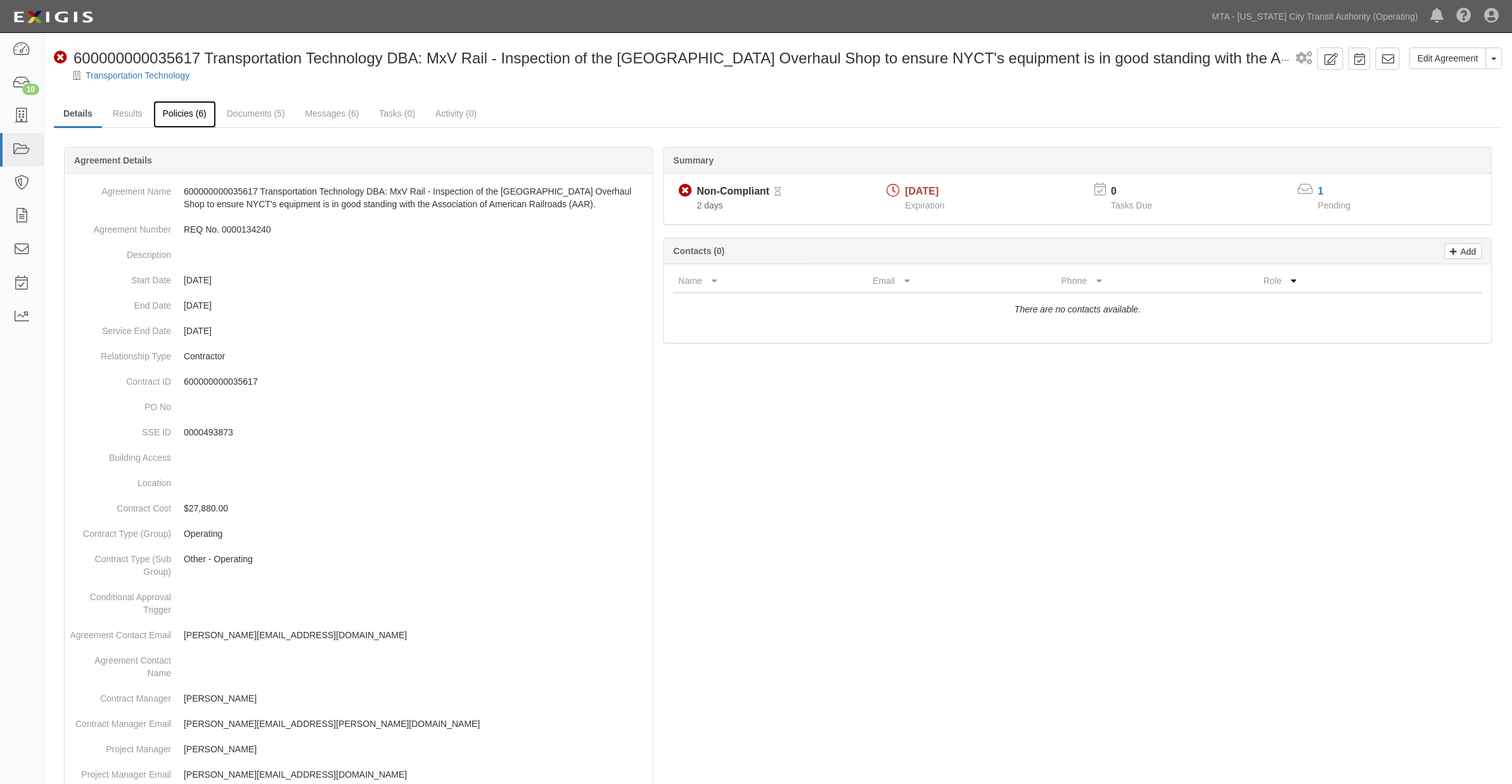
click at [167, 113] on link "Policies (6)" at bounding box center [185, 114] width 63 height 27
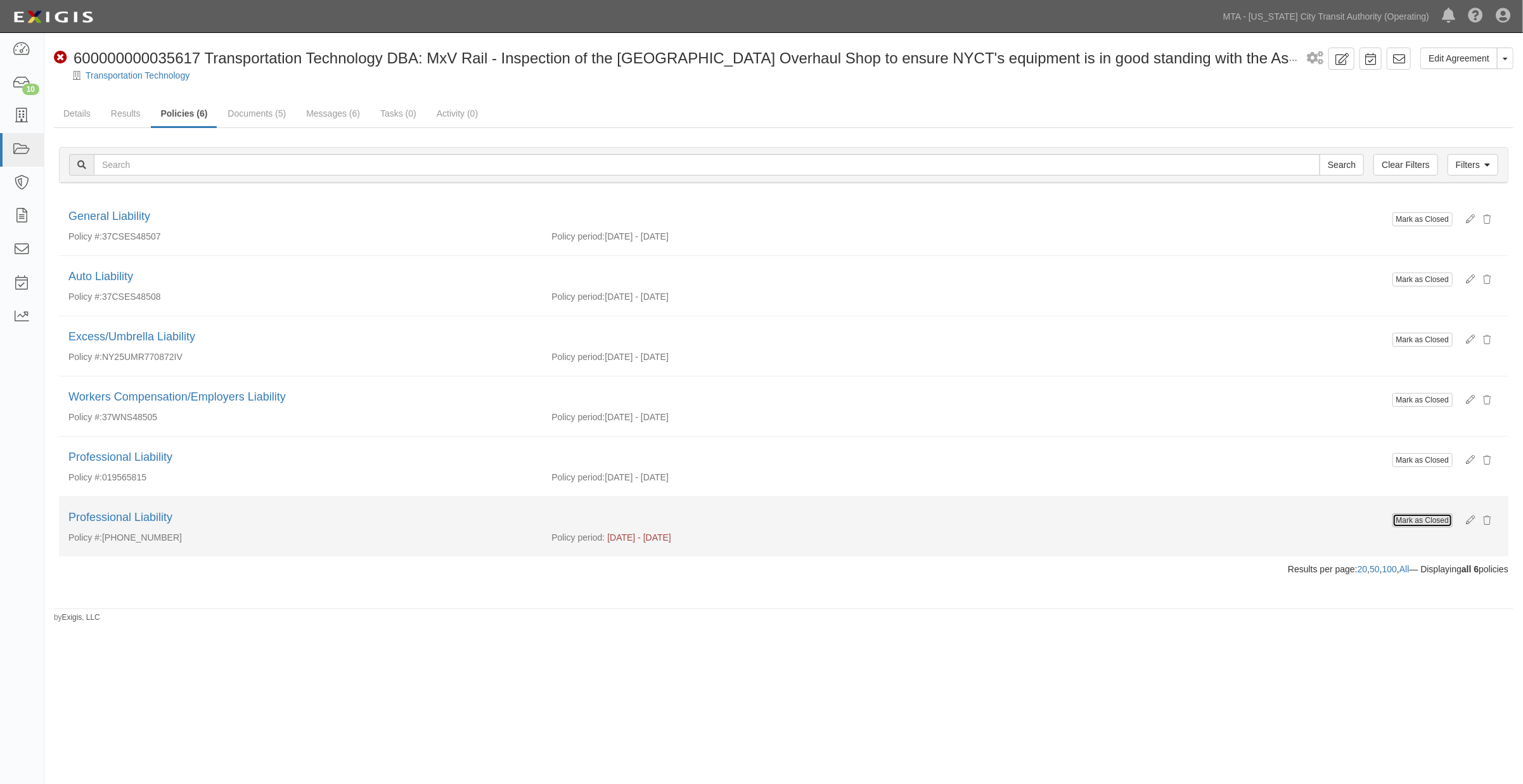
click at [1415, 522] on button "Mark as Closed" at bounding box center [1422, 521] width 60 height 14
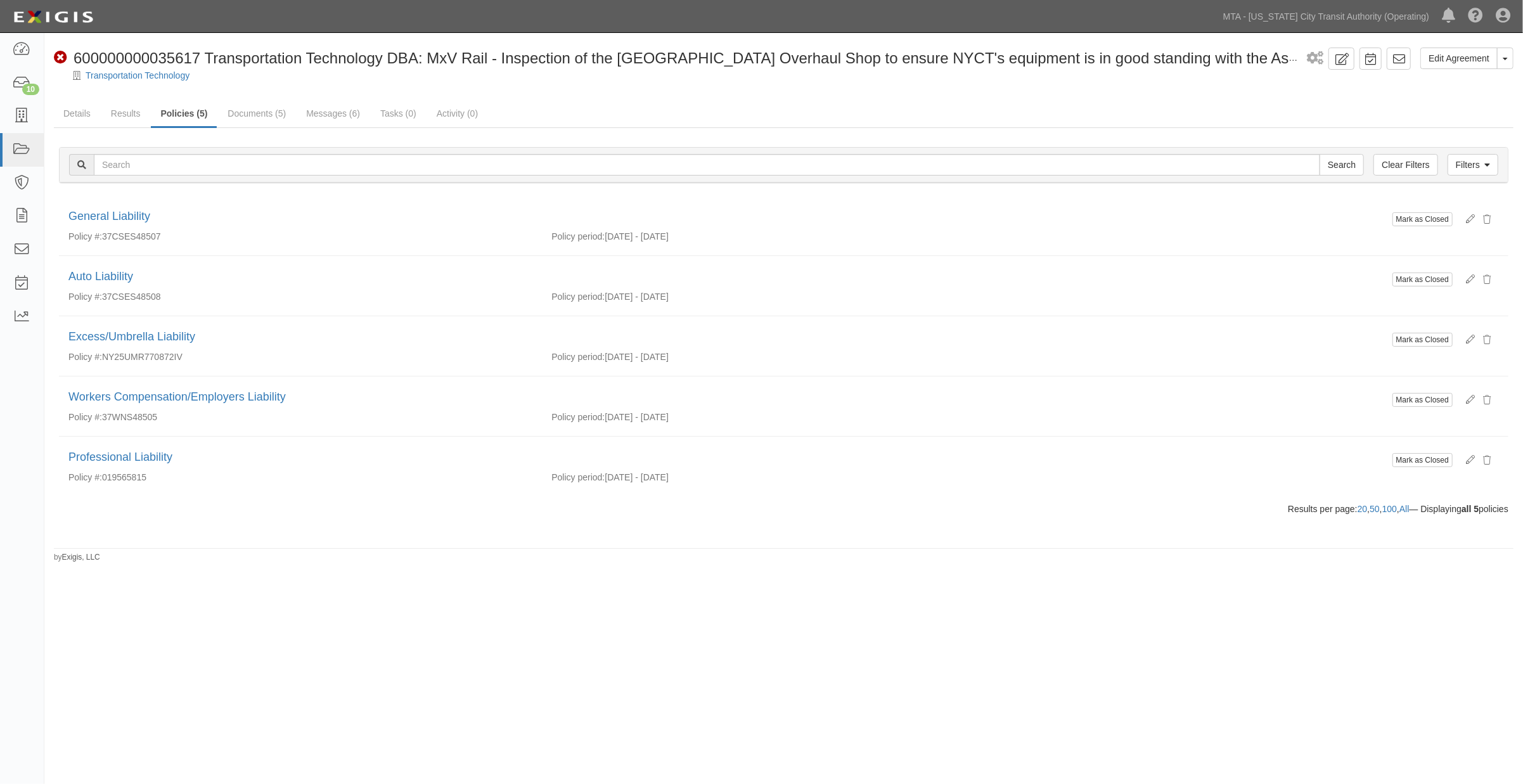
click at [387, 580] on div "Edit Agreement Toggle Agreement Dropdown View Audit Trail Archive Agreement Sen…" at bounding box center [762, 390] width 1523 height 705
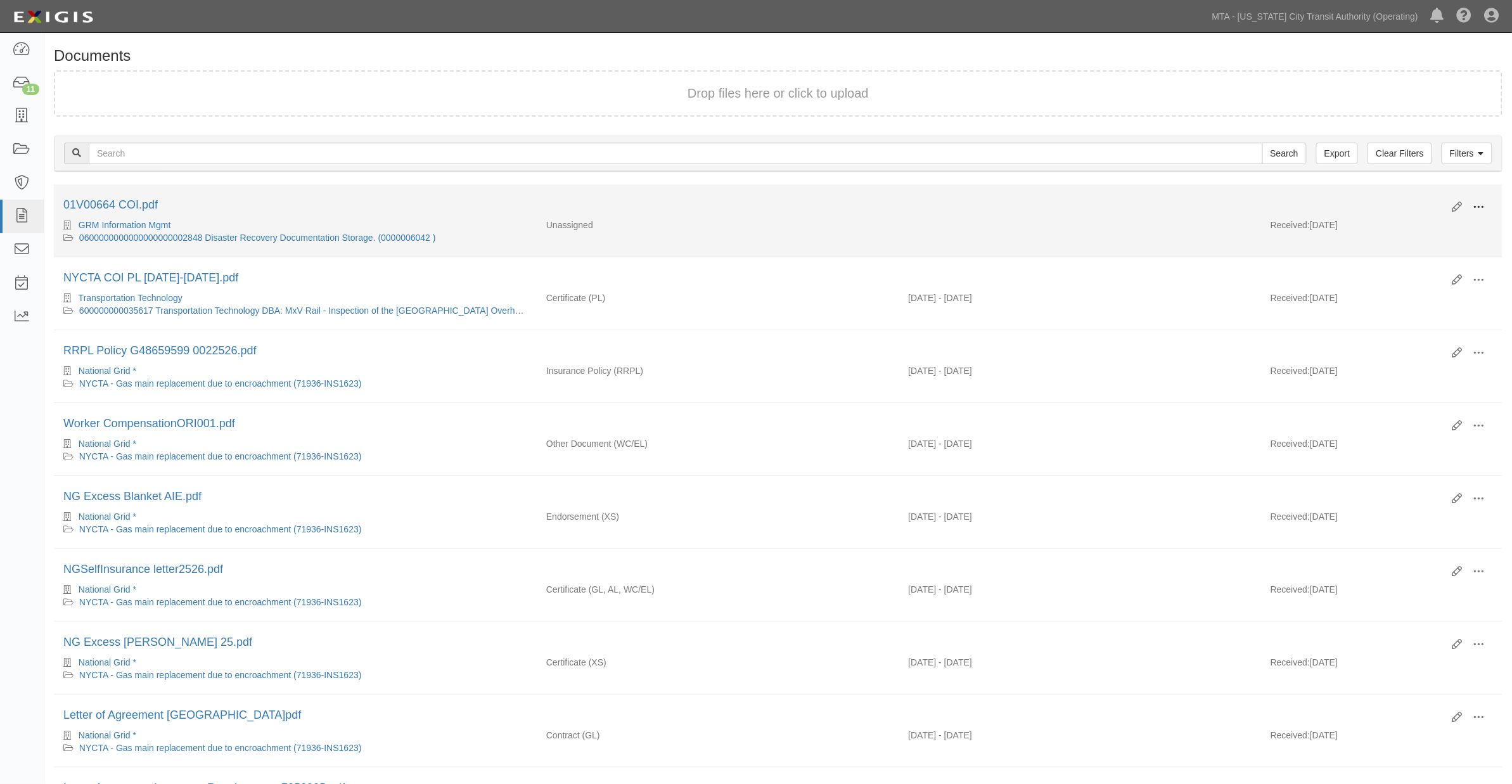
click at [1485, 203] on span at bounding box center [1479, 206] width 11 height 11
click at [1386, 194] on link "Edit" at bounding box center [1418, 202] width 100 height 23
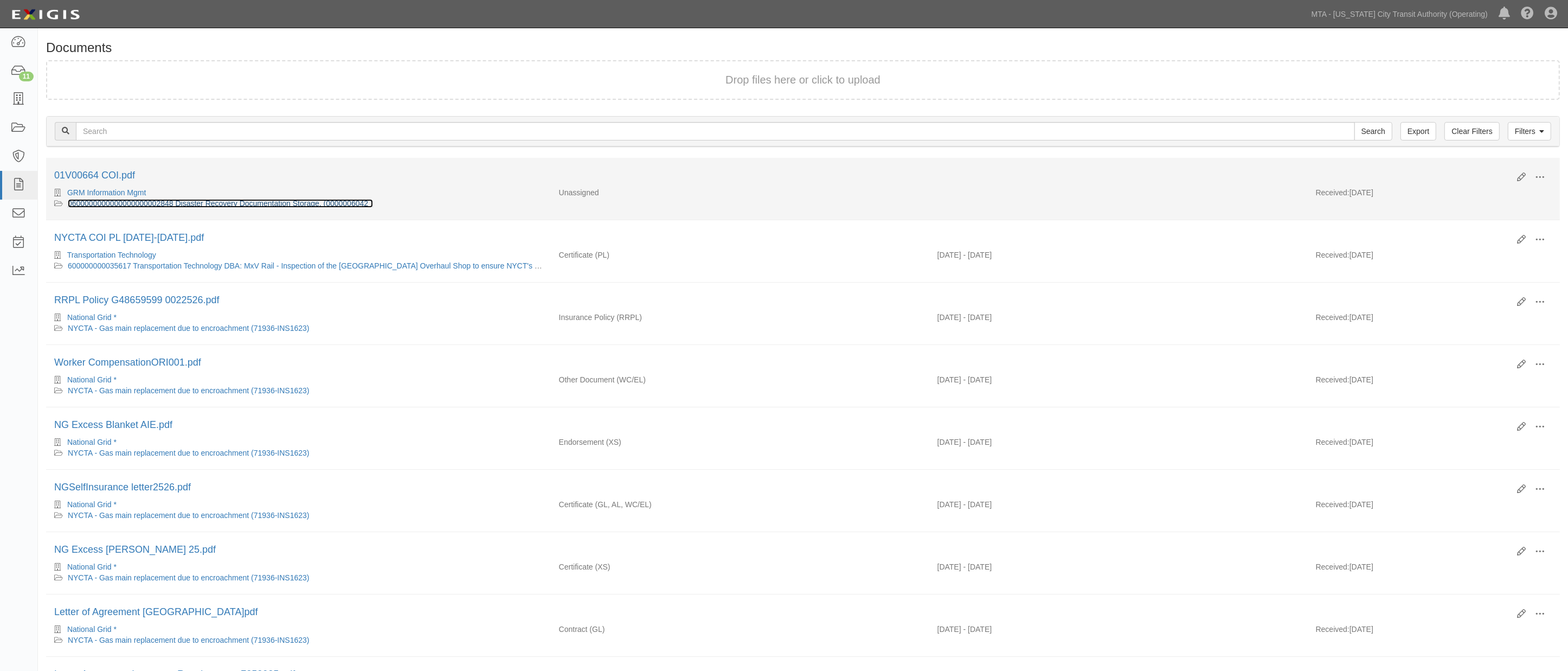
click at [201, 204] on link "0600000000000000000002848 Disaster Recovery Documentation Storage. (0000006042 )" at bounding box center [221, 204] width 306 height 9
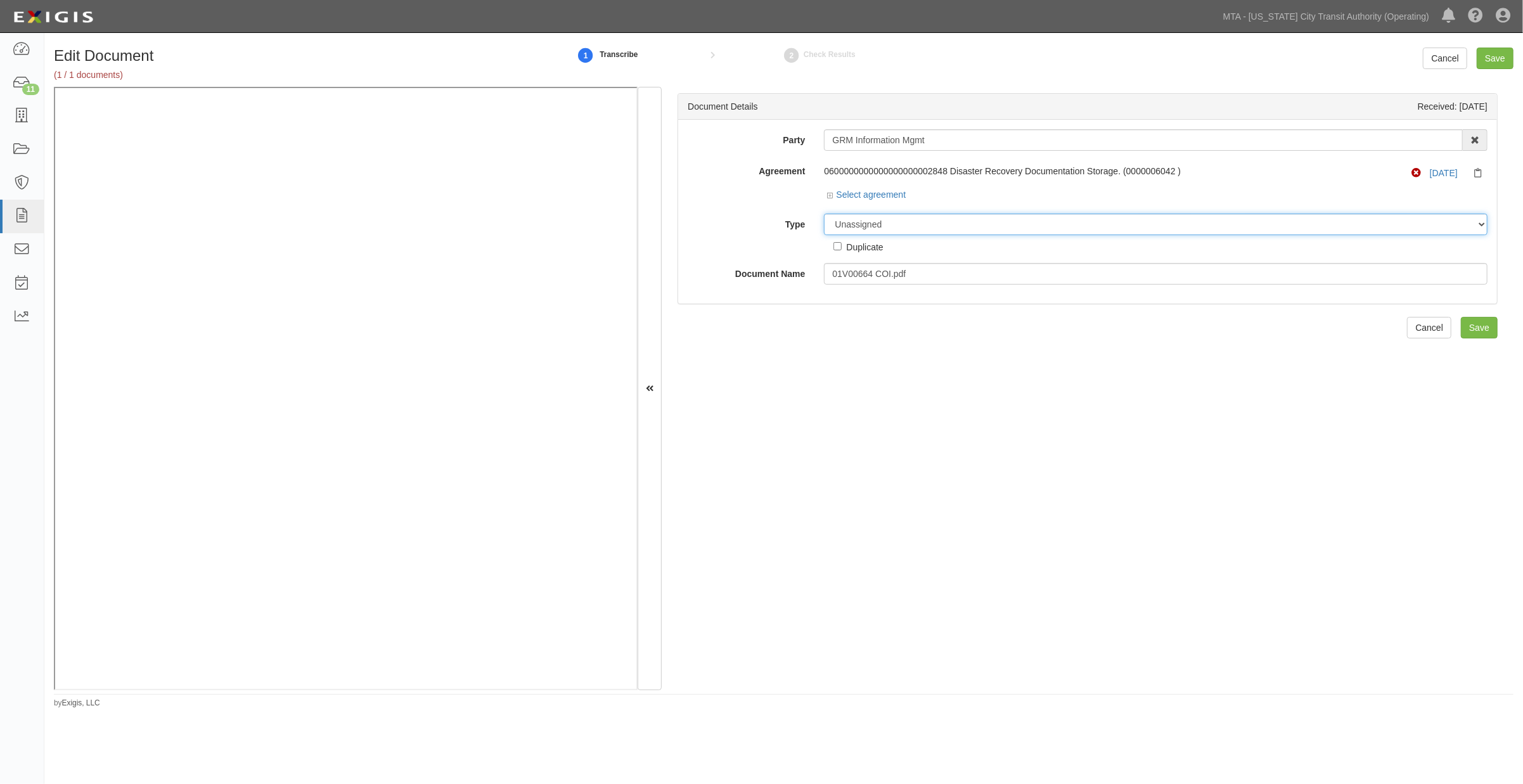
click at [913, 228] on select "Unassigned Binder Cancellation Notice Certificate Contract Endorsement Insuranc…" at bounding box center [1155, 224] width 663 height 22
select select "EndorsementDetail"
click at [824, 214] on select "Unassigned Binder Cancellation Notice Certificate Contract Endorsement Insuranc…" at bounding box center [1155, 224] width 663 height 22
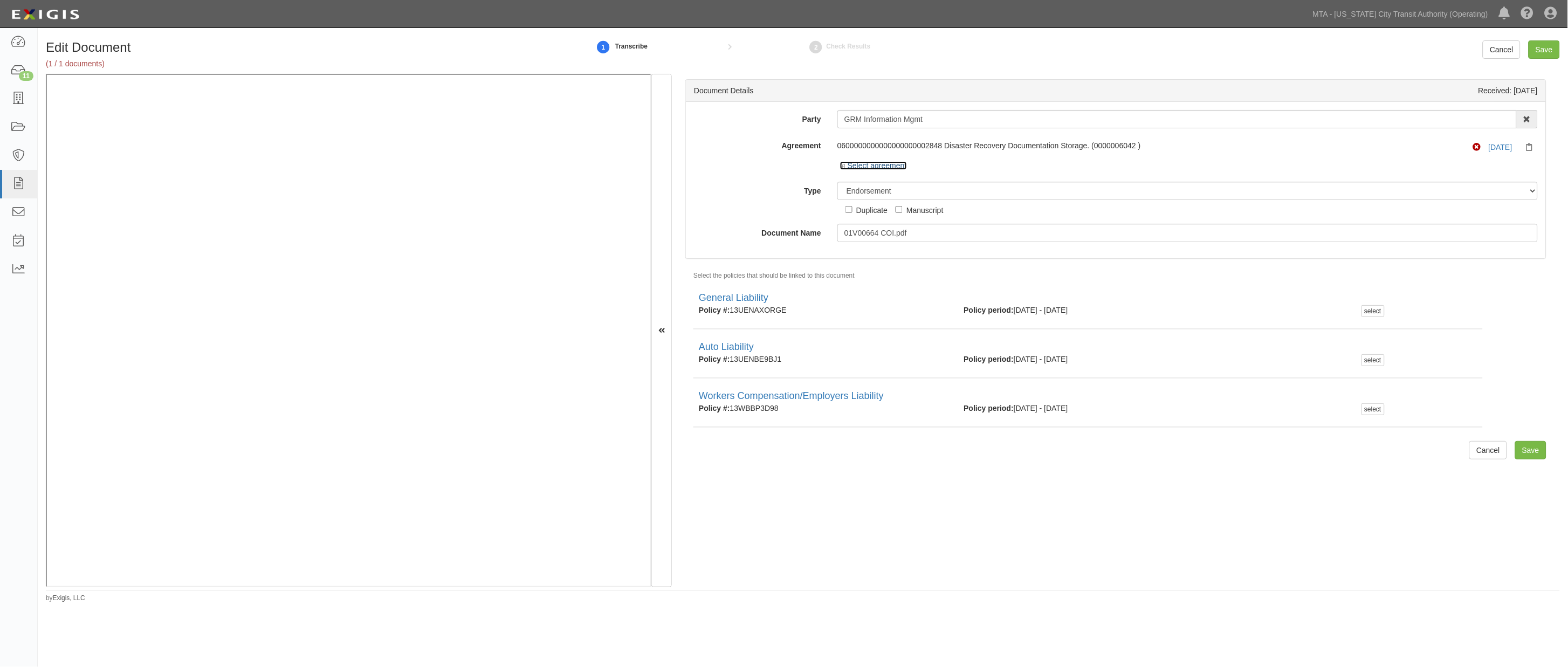
click at [890, 165] on link "Select agreement" at bounding box center [873, 166] width 67 height 9
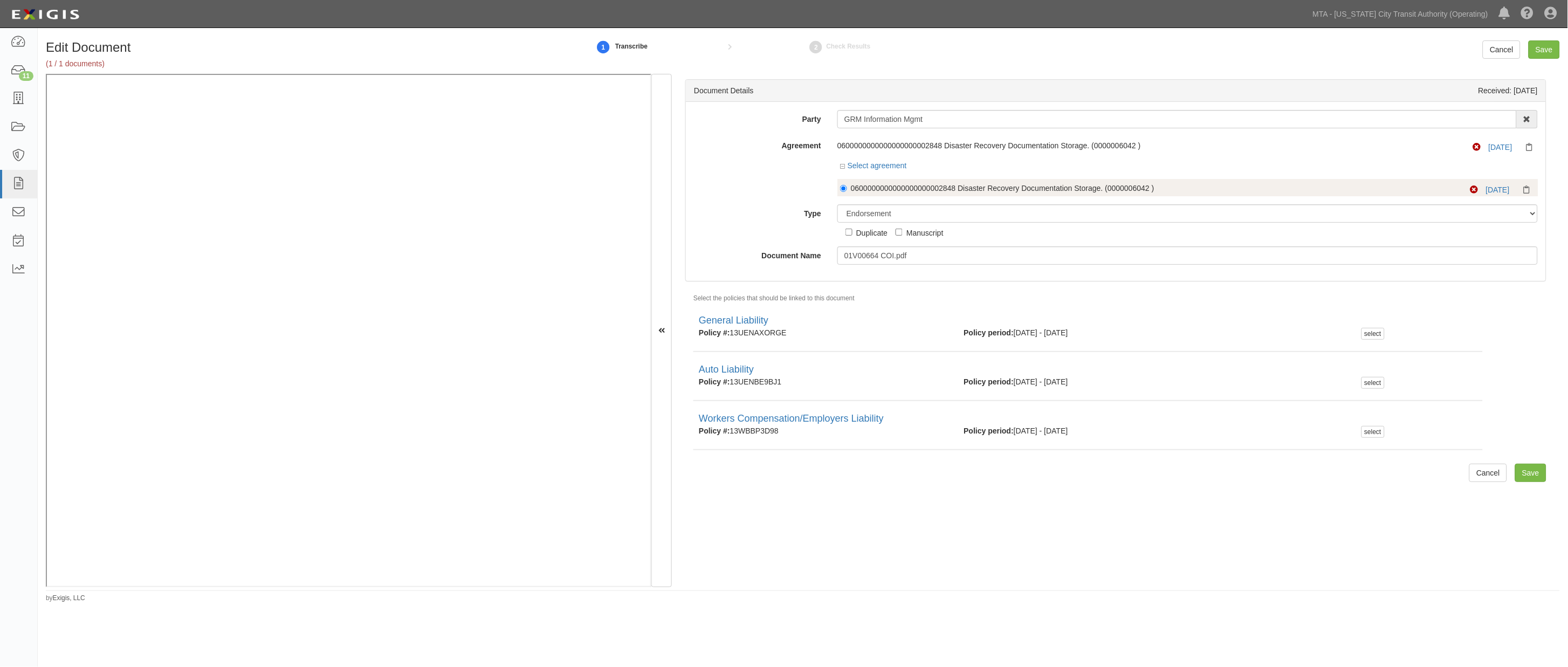
click at [1017, 185] on div "0600000000000000000002848 Disaster Recovery Documentation Storage. (0000006042 )" at bounding box center [1139, 188] width 576 height 10
click at [847, 185] on input "0600000000000000000002848 Disaster Recovery Documentation Storage. (0000006042 )" at bounding box center [843, 188] width 7 height 7
click at [890, 184] on div "0600000000000000000002848 Disaster Recovery Documentation Storage. (0000006042 …" at bounding box center [1188, 187] width 701 height 17
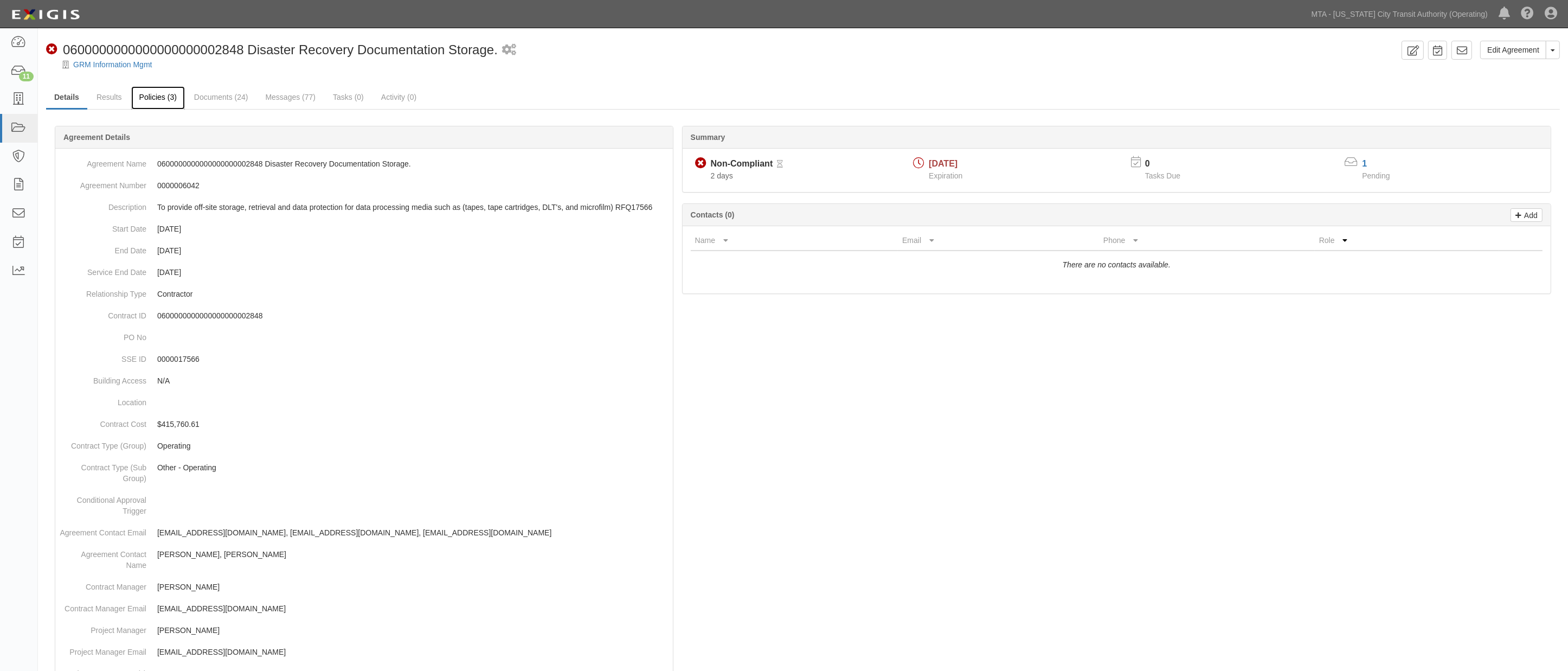
click at [159, 97] on link "Policies (3)" at bounding box center [158, 97] width 54 height 23
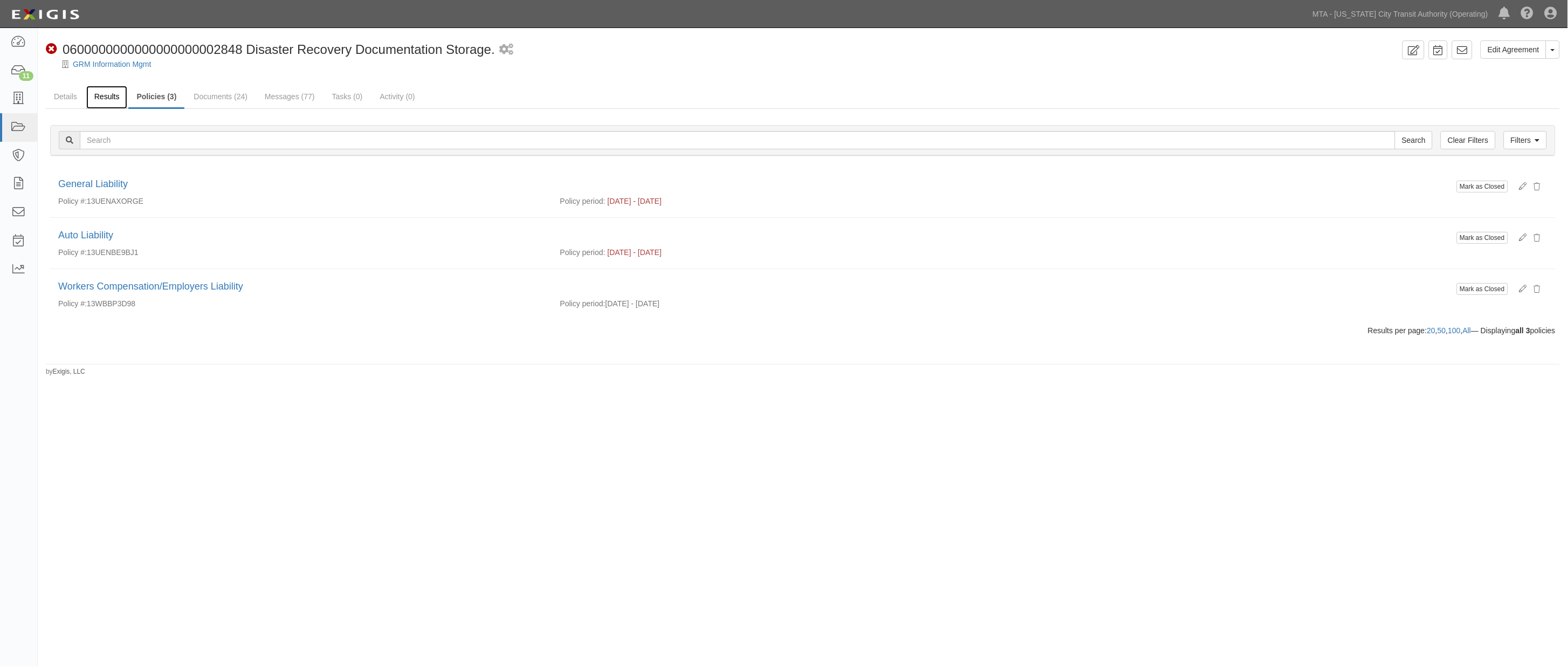
click at [105, 97] on link "Results" at bounding box center [107, 97] width 42 height 23
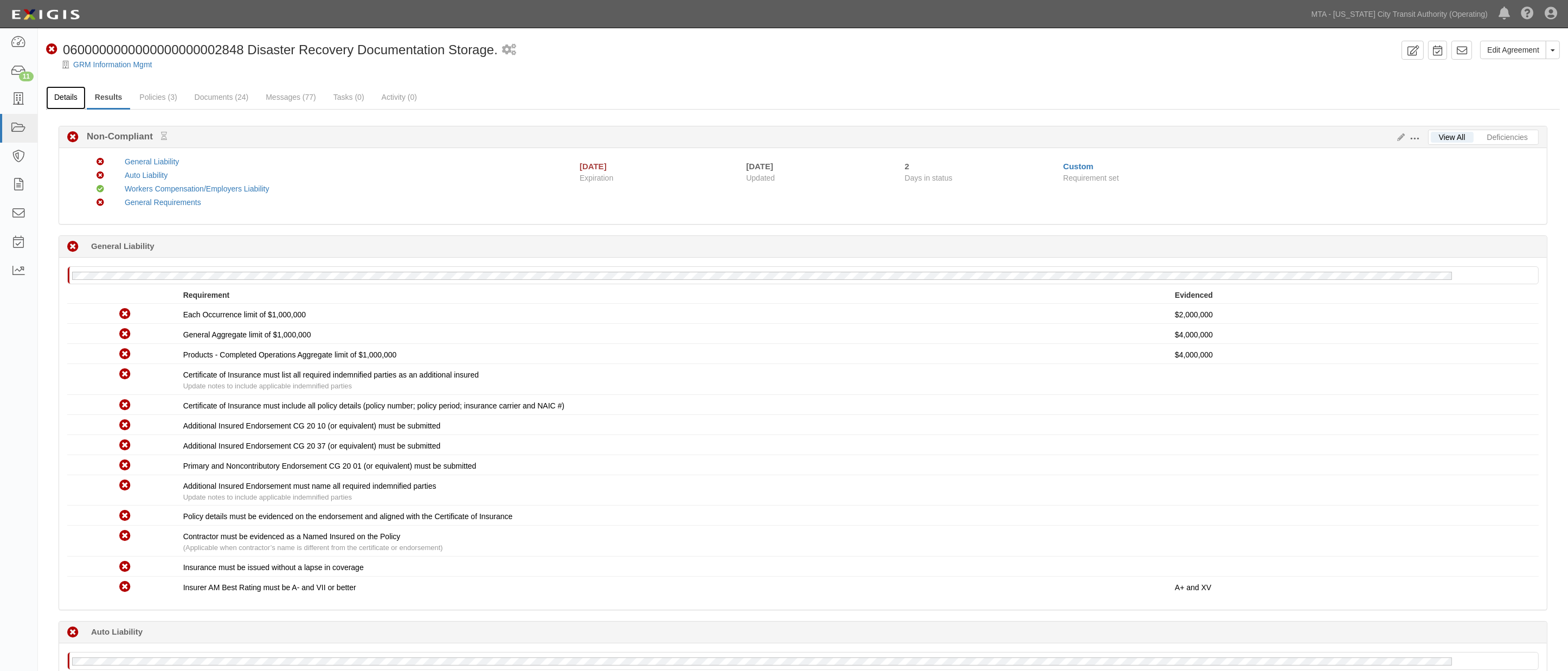
click at [65, 92] on link "Details" at bounding box center [66, 97] width 40 height 23
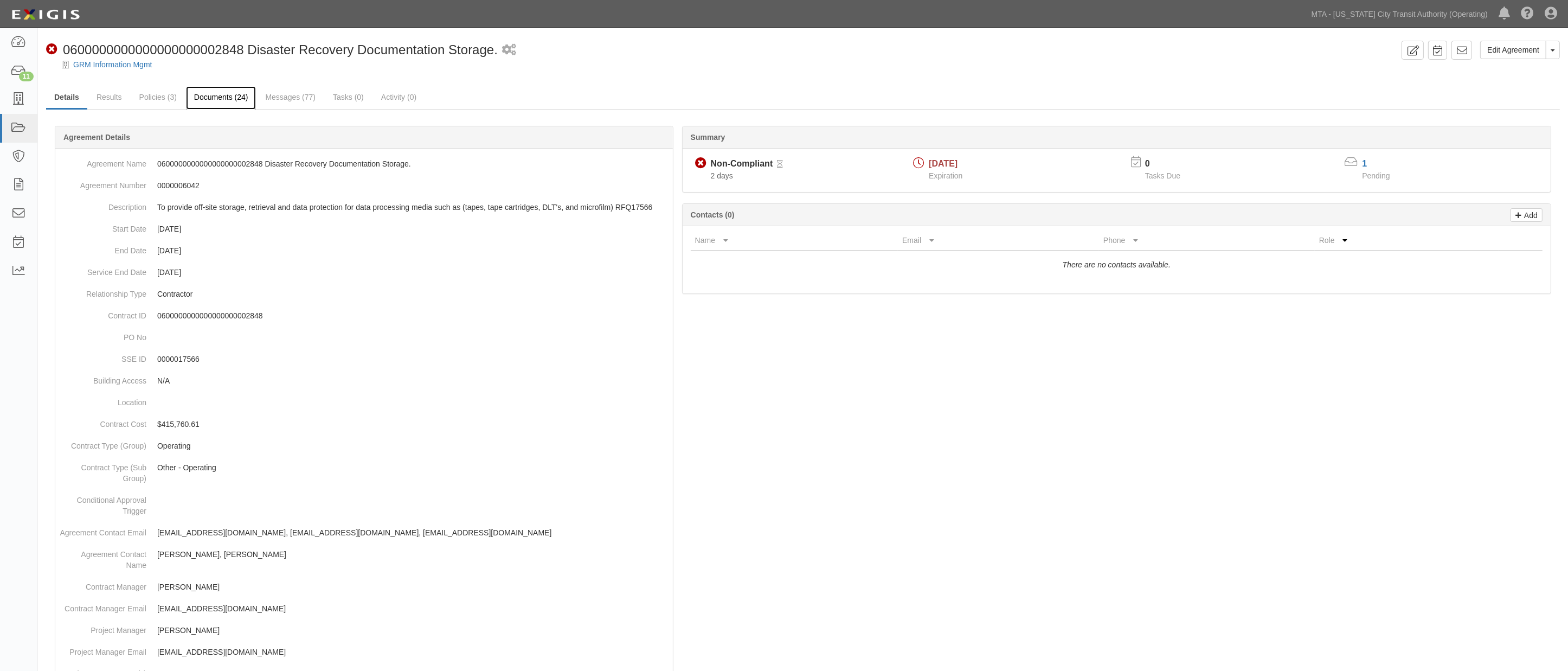
click at [234, 96] on link "Documents (24)" at bounding box center [221, 97] width 70 height 23
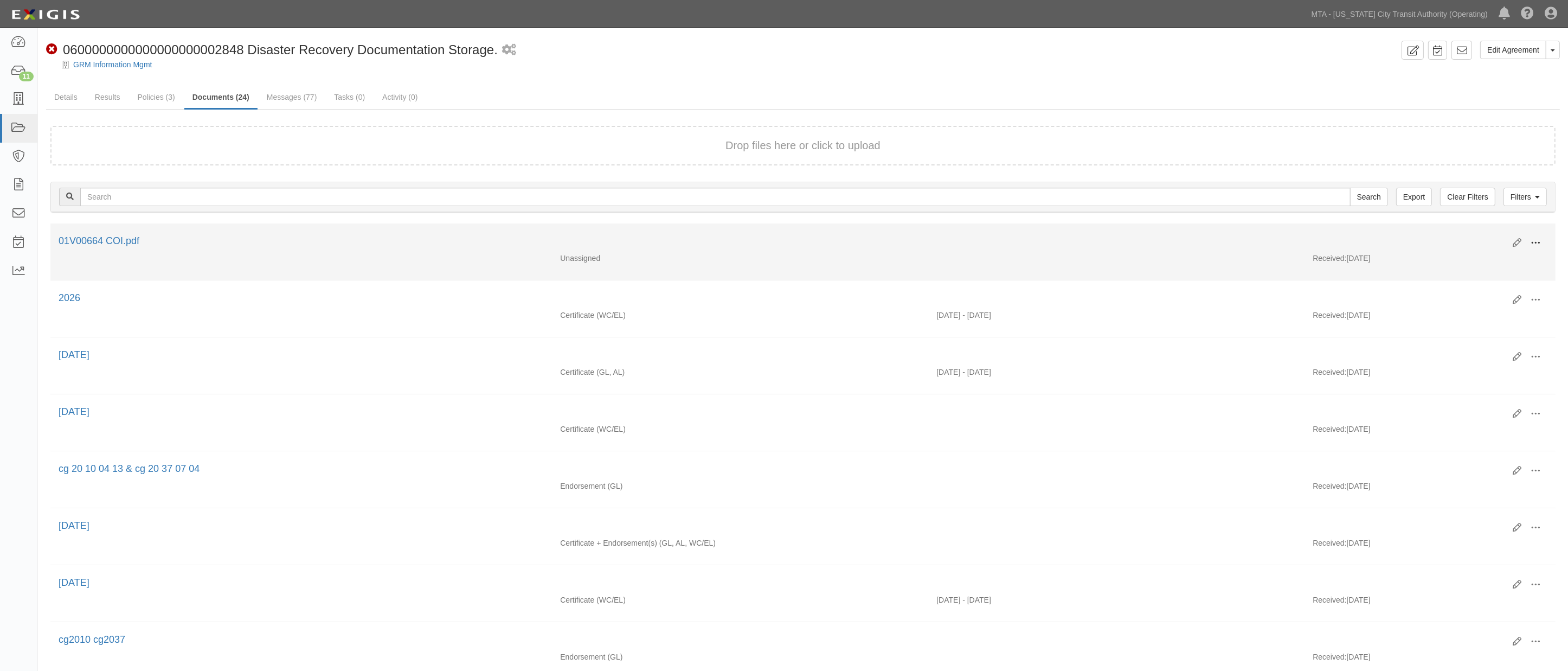
click at [1537, 243] on span at bounding box center [1535, 243] width 10 height 10
click at [1453, 239] on link "Edit" at bounding box center [1483, 239] width 85 height 19
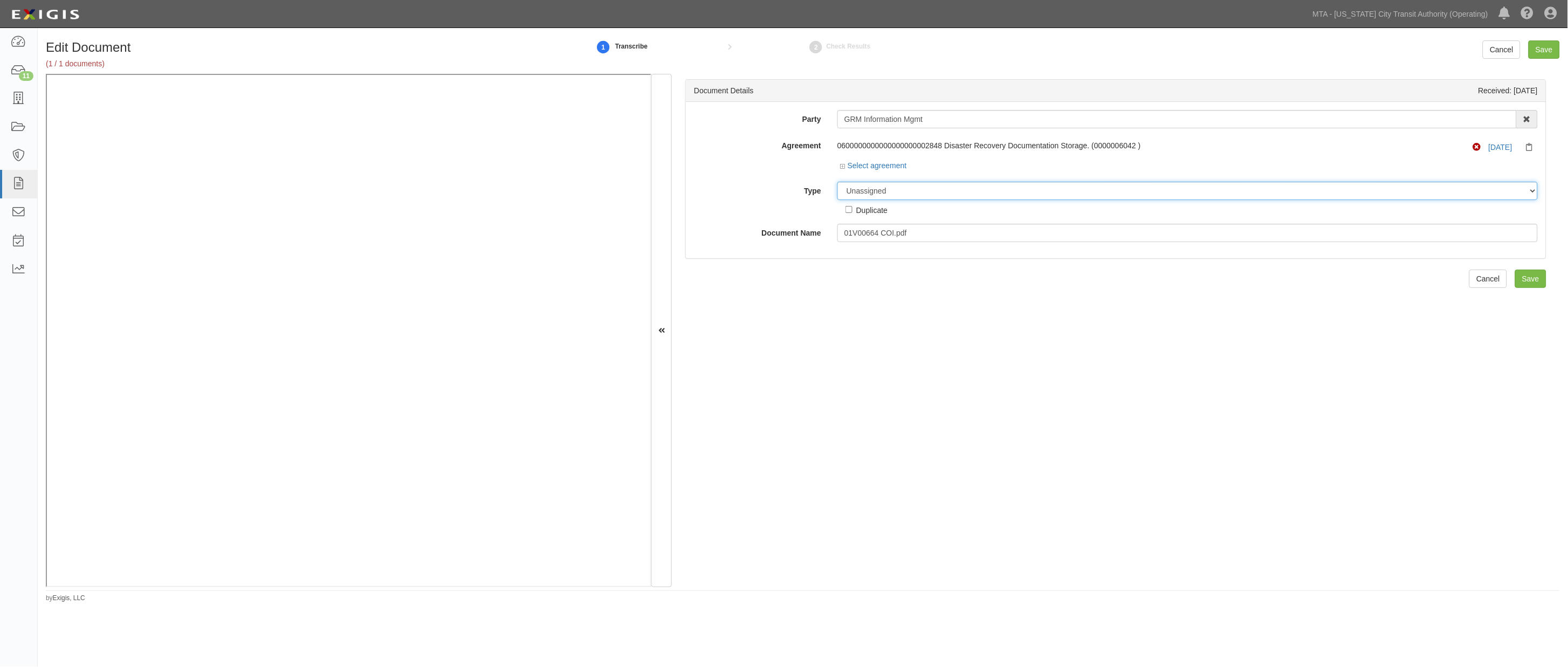
click at [898, 195] on select "Unassigned Binder Cancellation Notice Certificate Contract Endorsement Insuranc…" at bounding box center [1188, 191] width 701 height 19
select select "EndorsementDetail"
click at [838, 182] on select "Unassigned Binder Cancellation Notice Certificate Contract Endorsement Insuranc…" at bounding box center [1188, 191] width 701 height 19
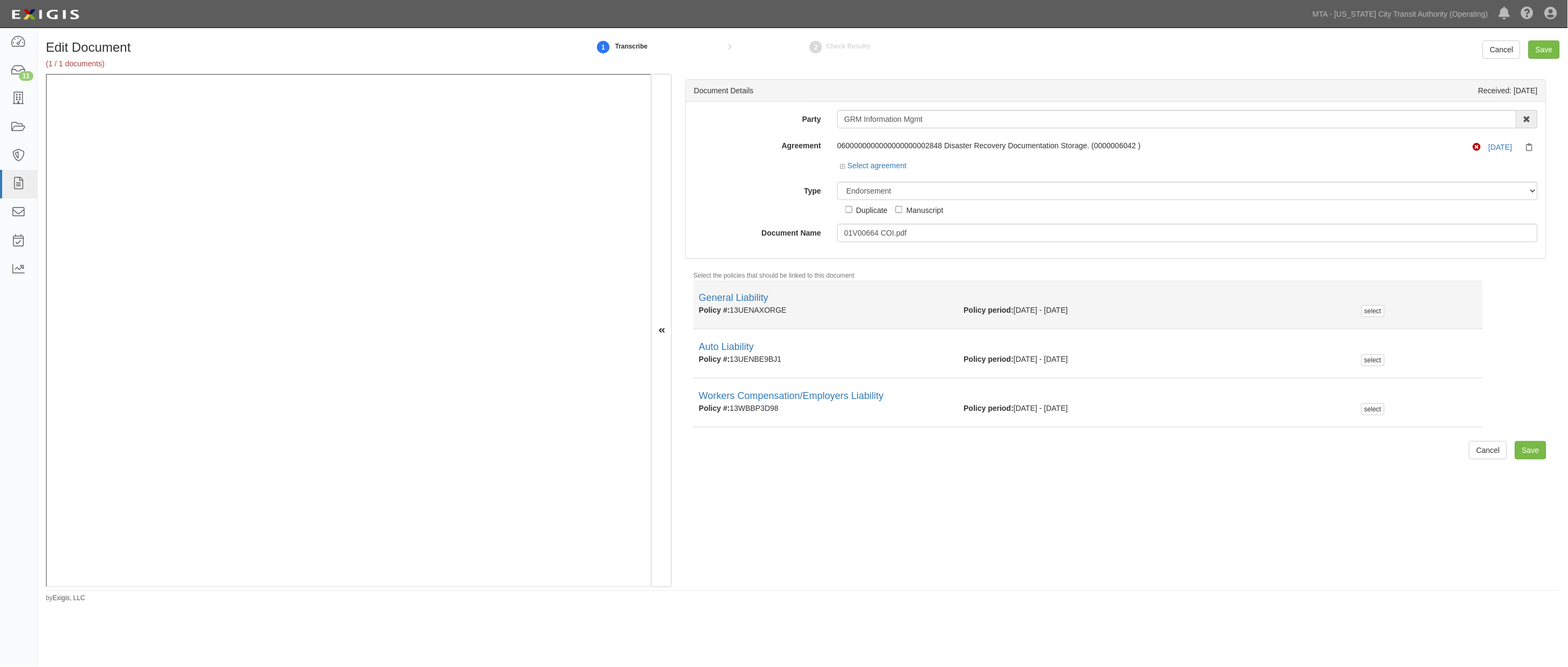
click at [780, 307] on div "Policy #: 13UENAXORGE" at bounding box center [823, 310] width 265 height 10
copy div "Policy #: 13UENAXORGE"
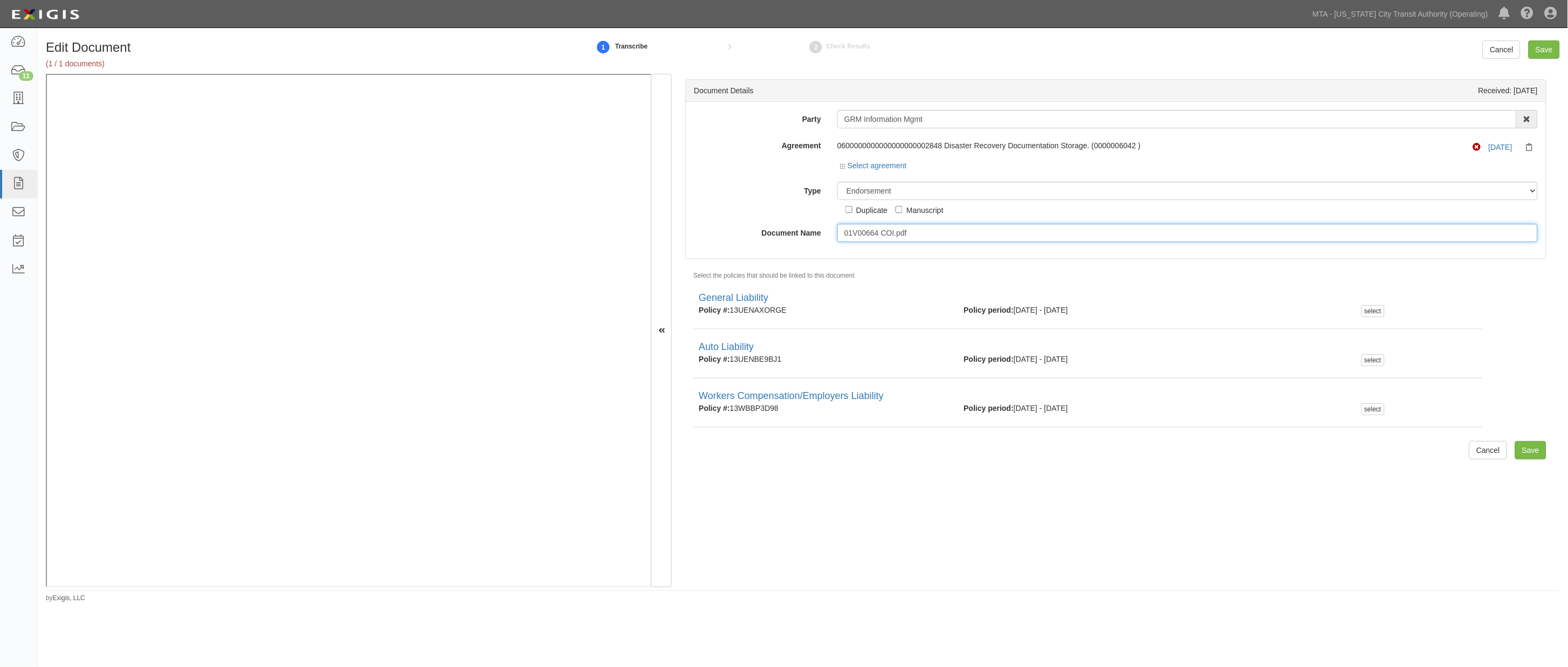
click at [908, 234] on input "01V00664 COI.pdf" at bounding box center [1188, 233] width 701 height 19
drag, startPoint x: 929, startPoint y: 237, endPoint x: 794, endPoint y: 237, distance: 135.0
click at [800, 237] on div "Document Name 01V00664 COI.pdf" at bounding box center [1115, 233] width 860 height 19
type input "2026"
click at [915, 184] on select "Unassigned Binder Cancellation Notice Certificate Contract Endorsement Insuranc…" at bounding box center [1188, 191] width 701 height 19
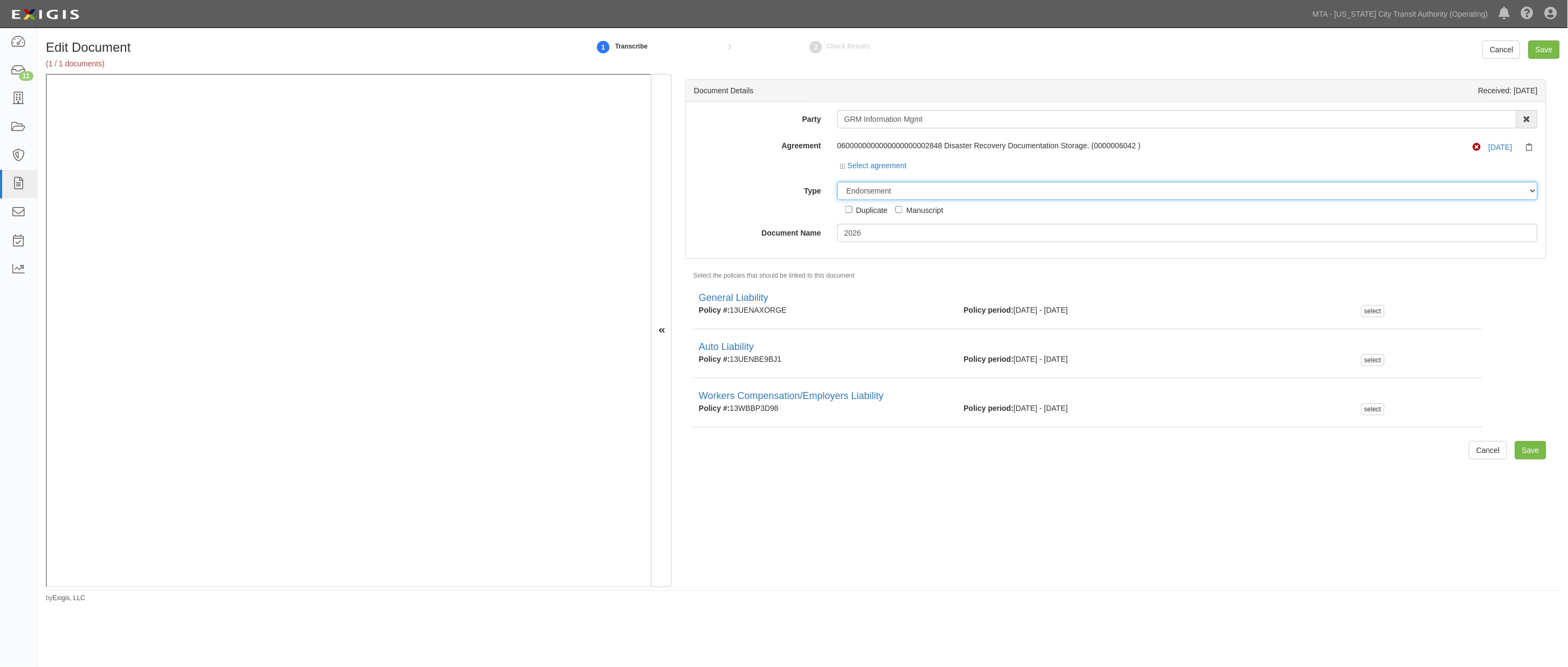
select select "CertificateDetail"
click at [838, 182] on select "Unassigned Binder Cancellation Notice Certificate Contract Endorsement Insuranc…" at bounding box center [1188, 191] width 701 height 19
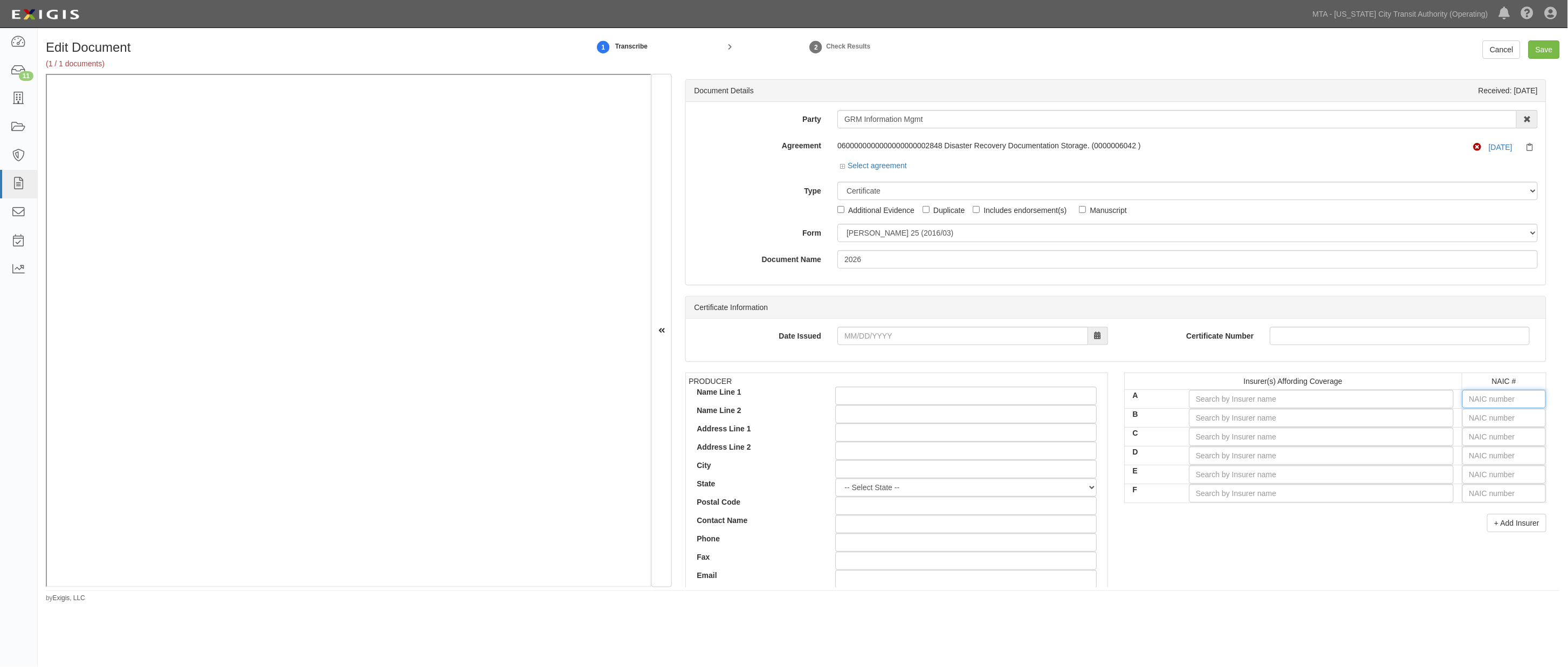
click at [1511, 401] on input "text" at bounding box center [1504, 399] width 83 height 19
type input "25232"
type input "2"
type input "29335"
type input "29"
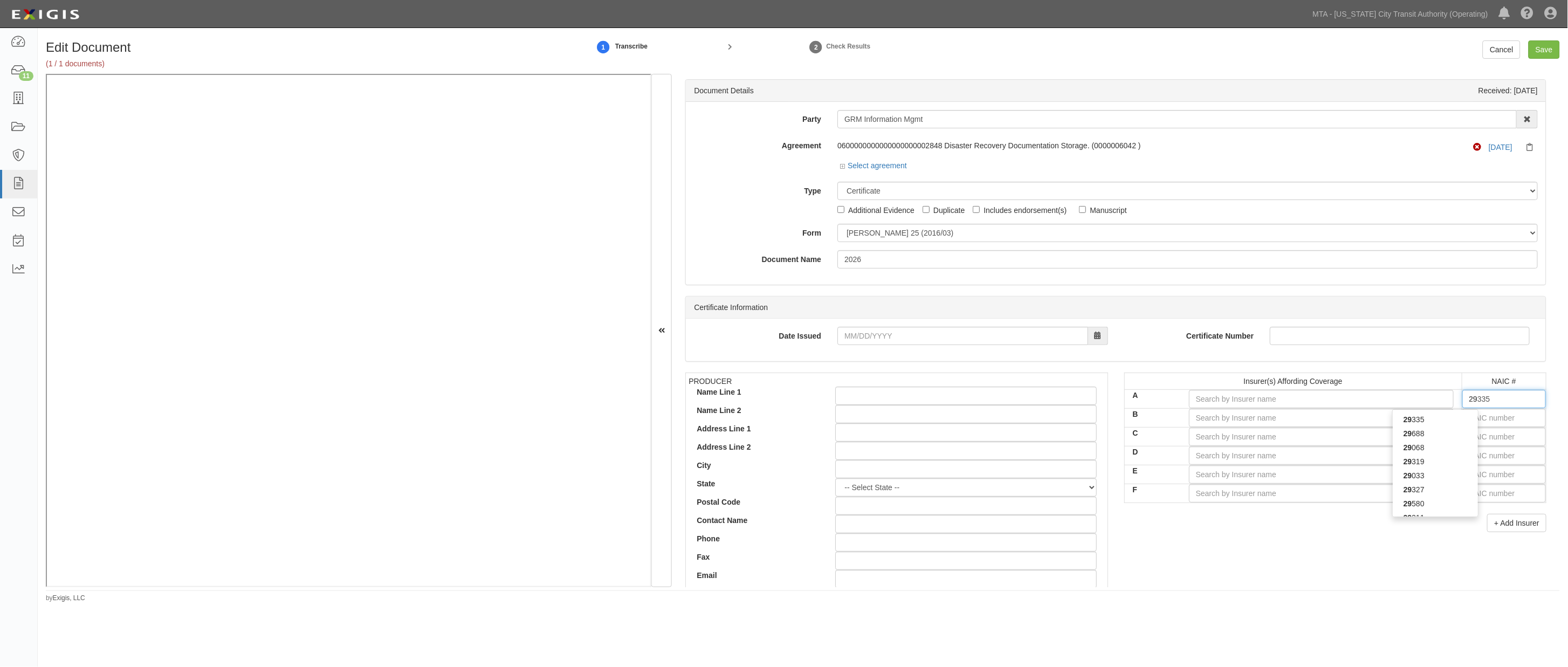
type input "29408"
type input "294"
type input "29424"
type input "2942"
type input "29424"
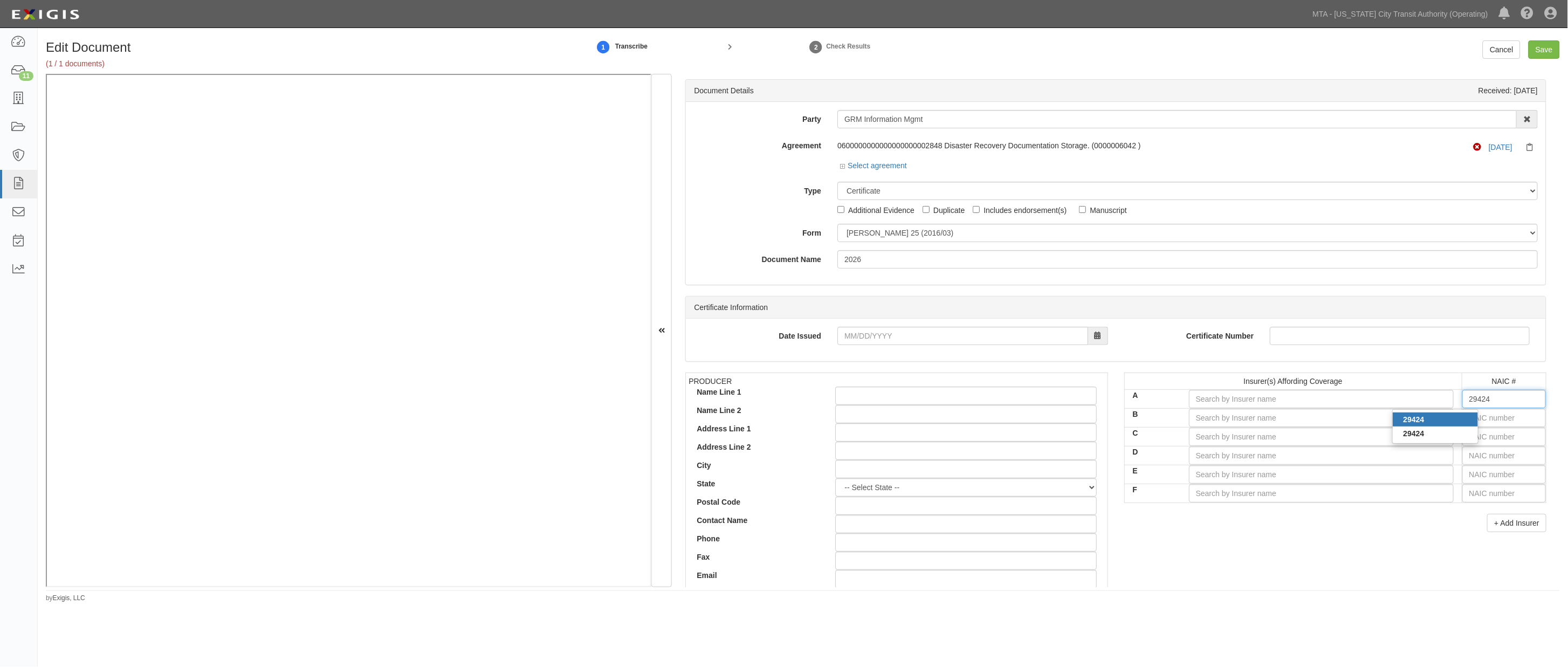
click at [1449, 419] on div "29424" at bounding box center [1435, 419] width 85 height 14
type input "Hartford Casualty Insurance Company (A+ XV Rating)"
type input "29424"
click at [1497, 438] on input "text" at bounding box center [1504, 436] width 83 height 19
type input "25232"
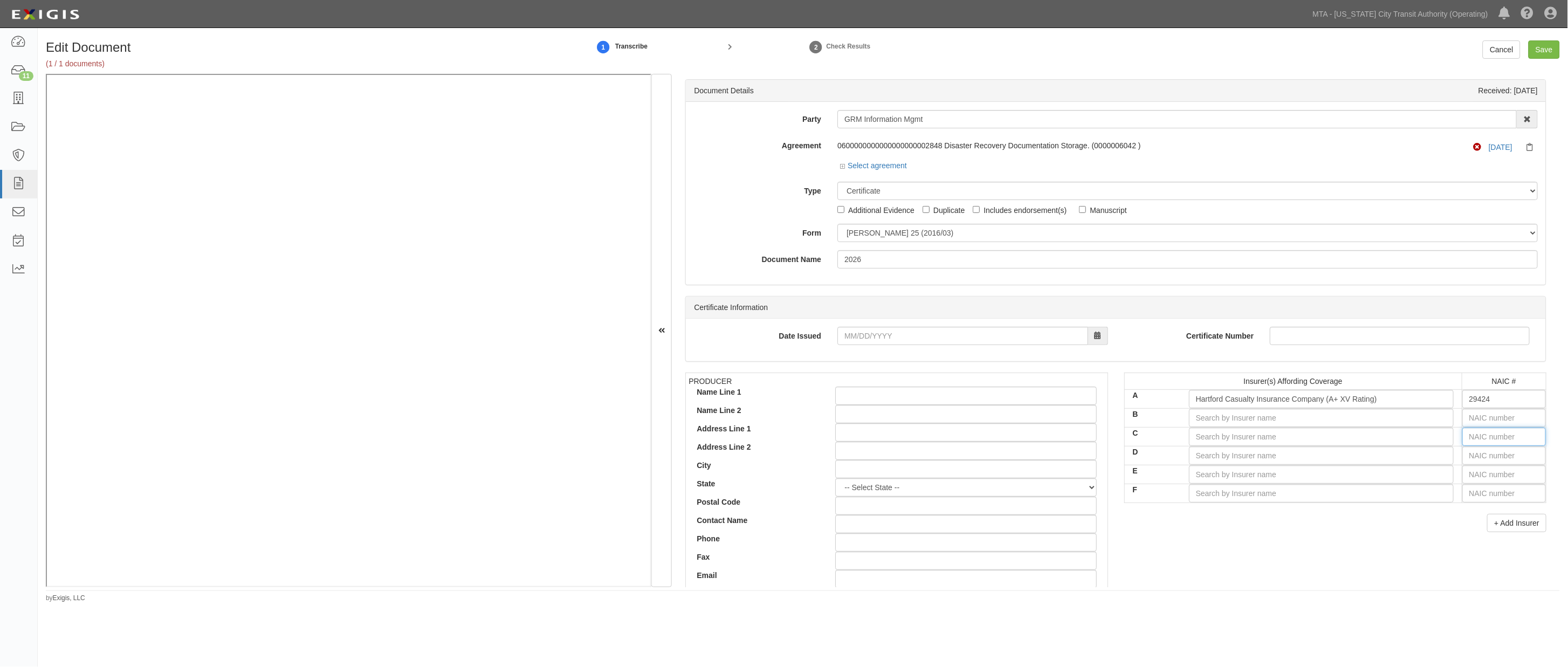
type input "2"
type input "27928"
type input "27"
type input "27154"
type input "271"
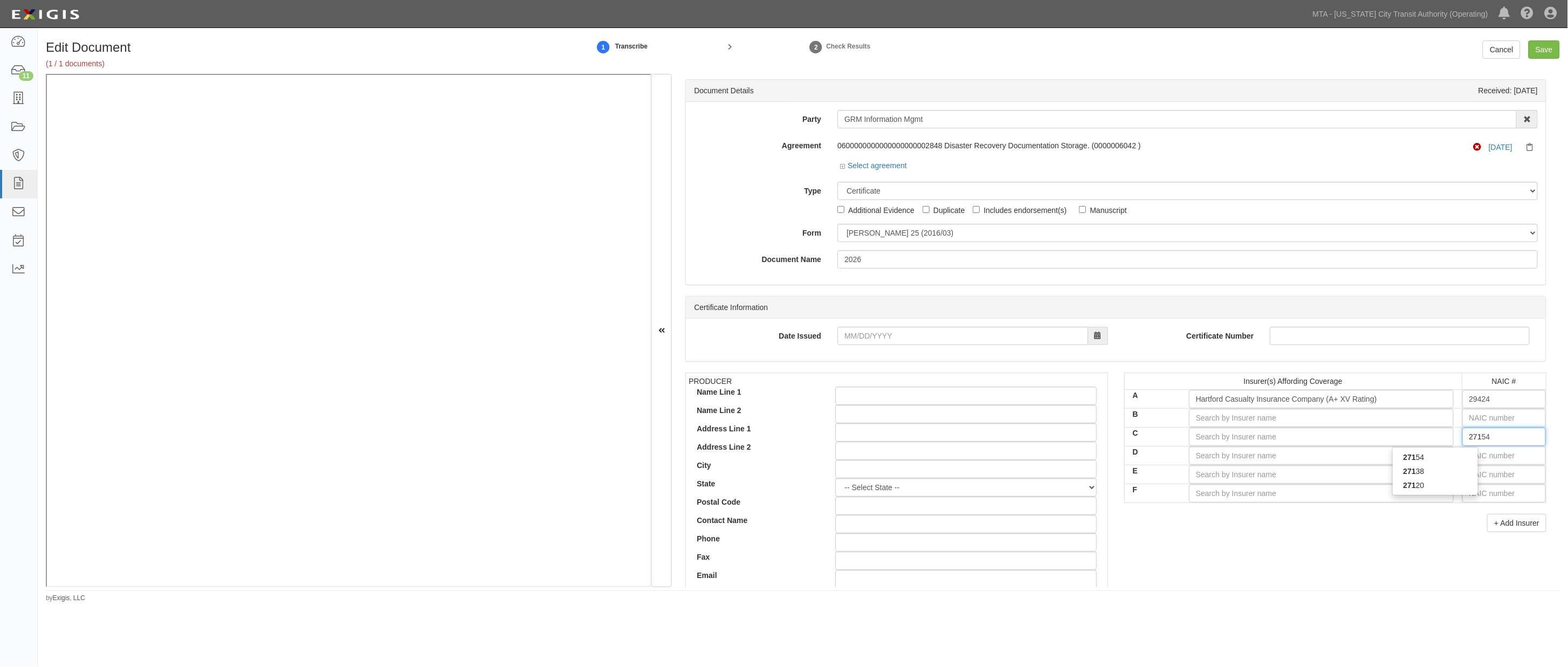
type input "27120"
type input "2712"
type input "27120"
click at [1453, 460] on div "27120" at bounding box center [1435, 457] width 85 height 14
type input "Trumbull Insurance Company (A+ XV Rating)"
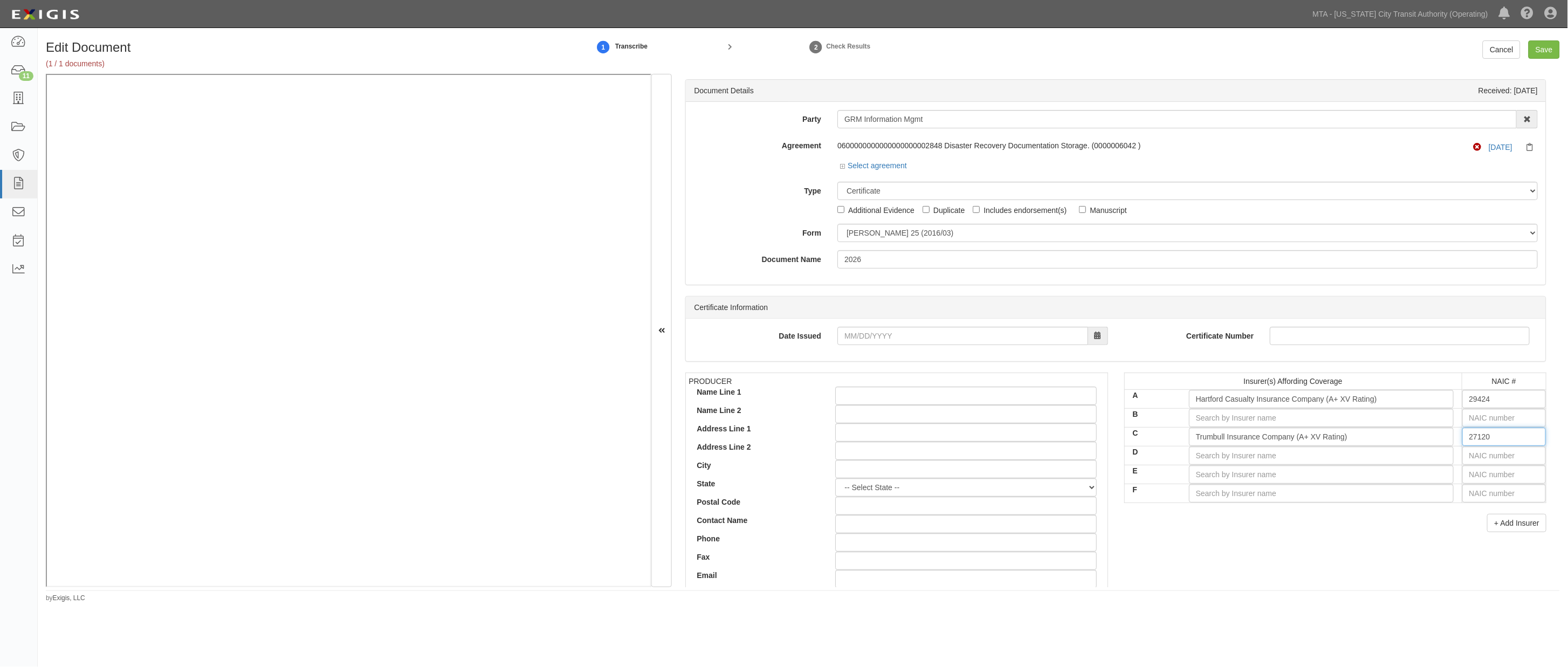
type input "27120"
click at [1500, 415] on input "text" at bounding box center [1504, 418] width 83 height 19
type input "16862"
type input "1"
type input "11105"
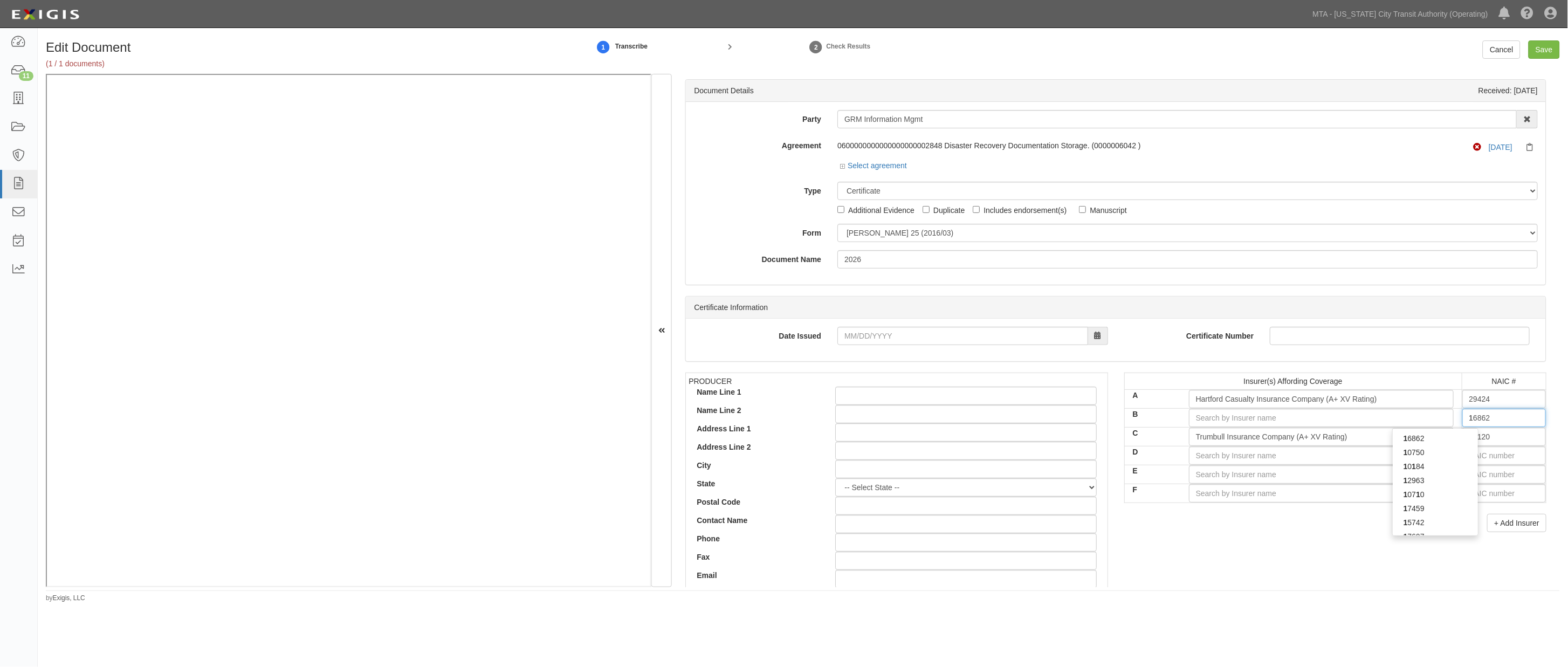
type input "11"
type input "11526"
type input "115"
type input "11511"
type input "1151"
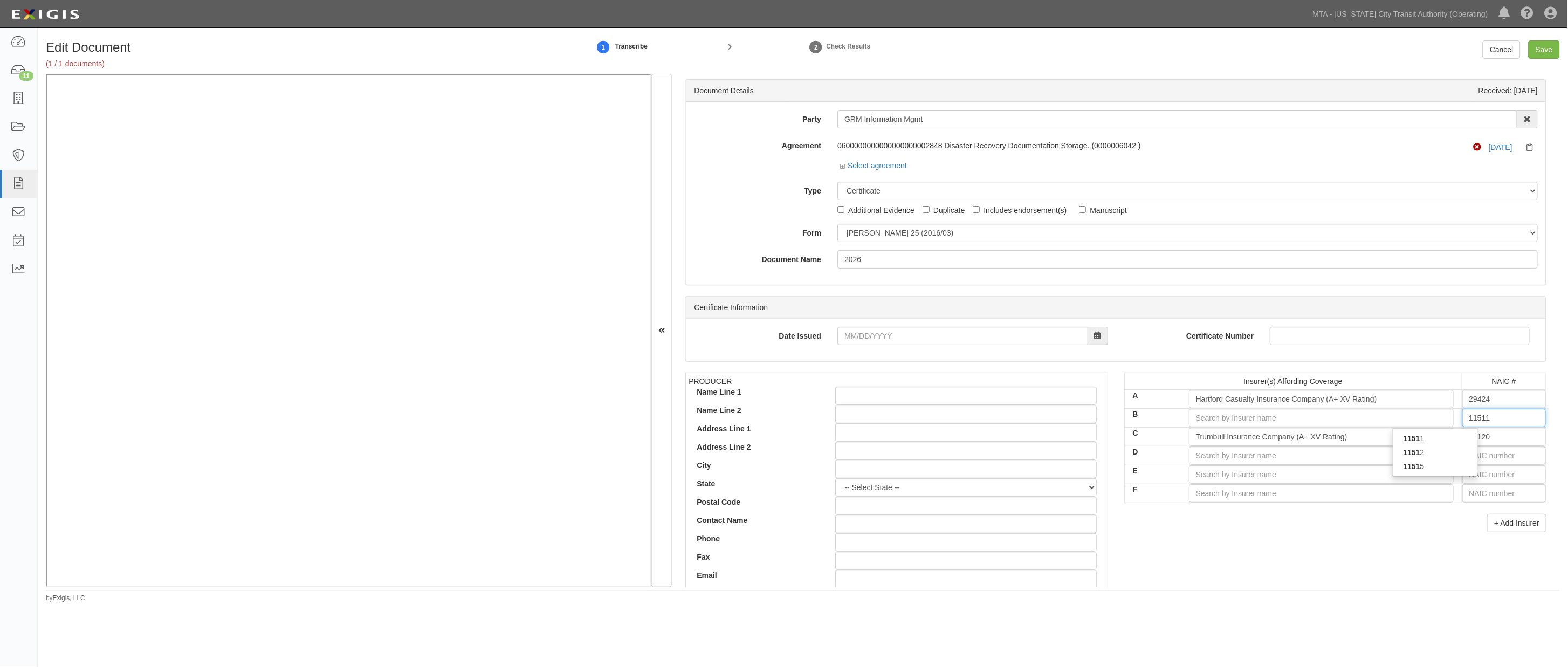
type input "11515"
click at [1435, 438] on div "11515" at bounding box center [1435, 438] width 85 height 14
type input "QBE Specialty Insurance Company (A XV Rating)"
type input "11515"
click at [1526, 146] on icon at bounding box center [1532, 147] width 11 height 8
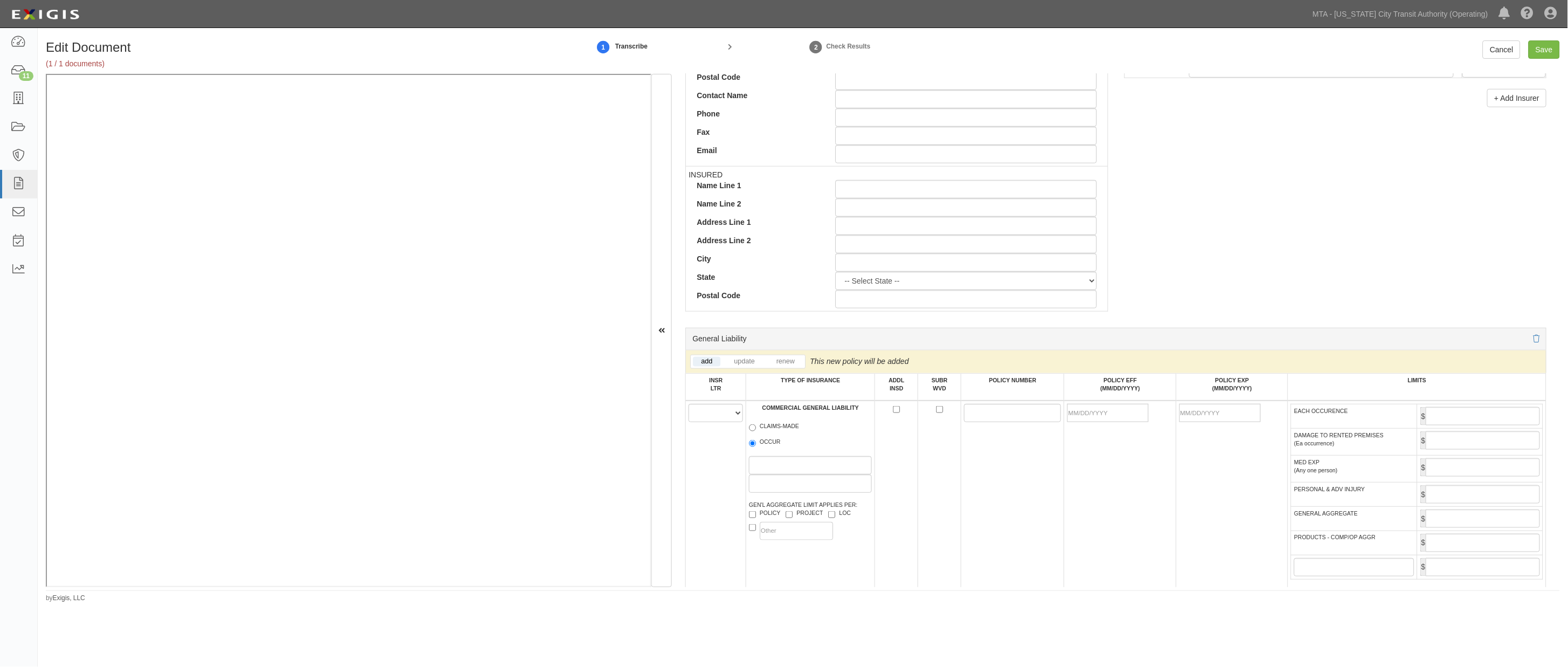
scroll to position [419, 0]
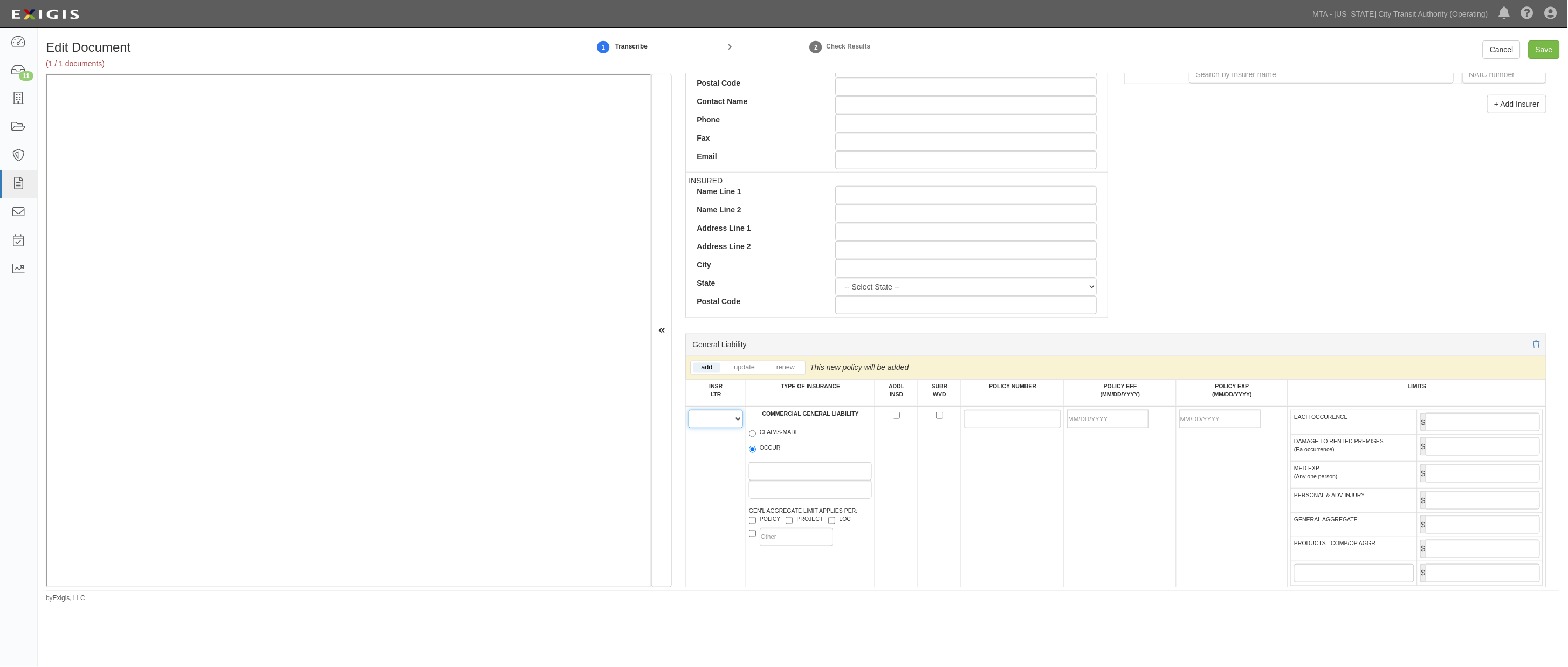
click at [707, 427] on select "A B C D E F" at bounding box center [716, 418] width 54 height 19
select select "A"
click at [689, 412] on select "A B C D E F" at bounding box center [716, 418] width 54 height 19
click at [788, 454] on span "OCCUR" at bounding box center [810, 450] width 123 height 13
drag, startPoint x: 777, startPoint y: 454, endPoint x: 741, endPoint y: 458, distance: 36.2
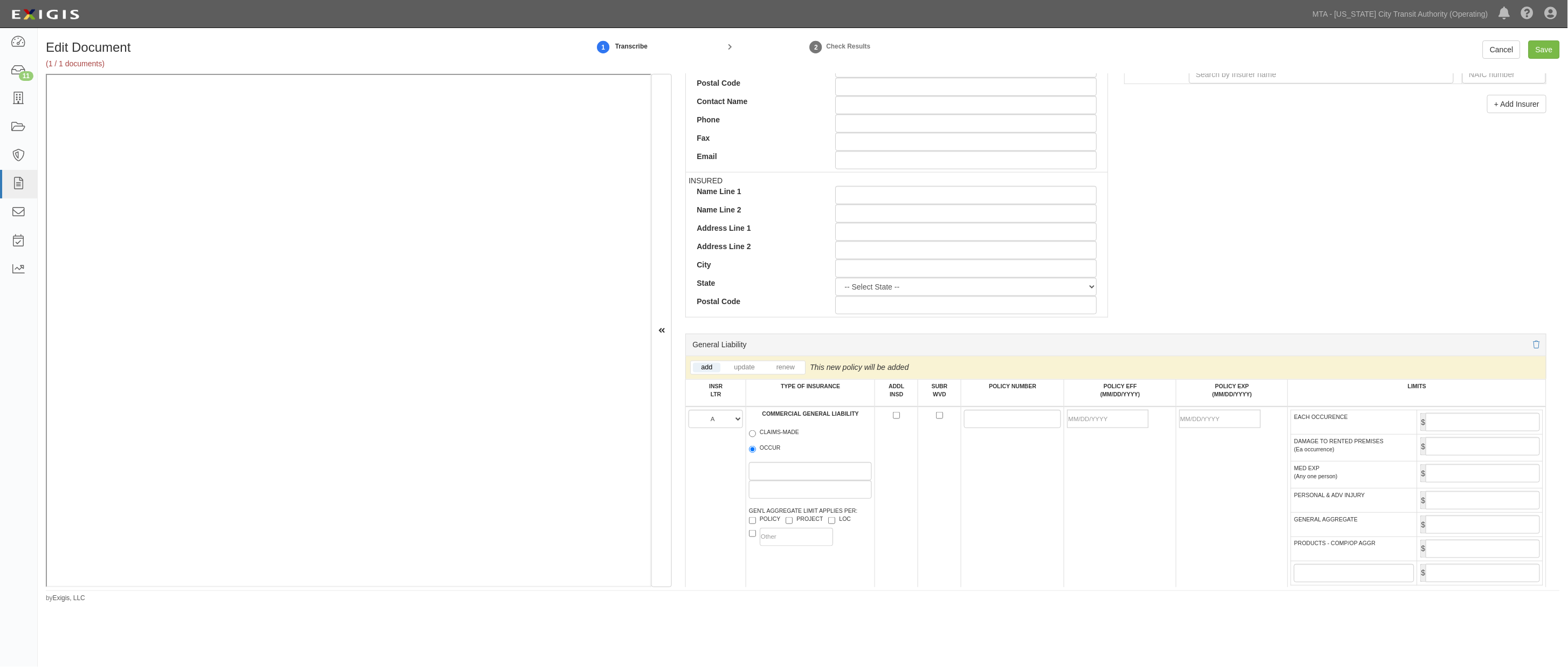
click at [777, 454] on label "OCCUR" at bounding box center [765, 449] width 32 height 10
click at [756, 453] on input "OCCUR" at bounding box center [752, 449] width 7 height 7
radio input "true"
click at [982, 426] on input "POLICY NUMBER" at bounding box center [1013, 418] width 97 height 19
paste input "Policy #: 13UENAXORGE"
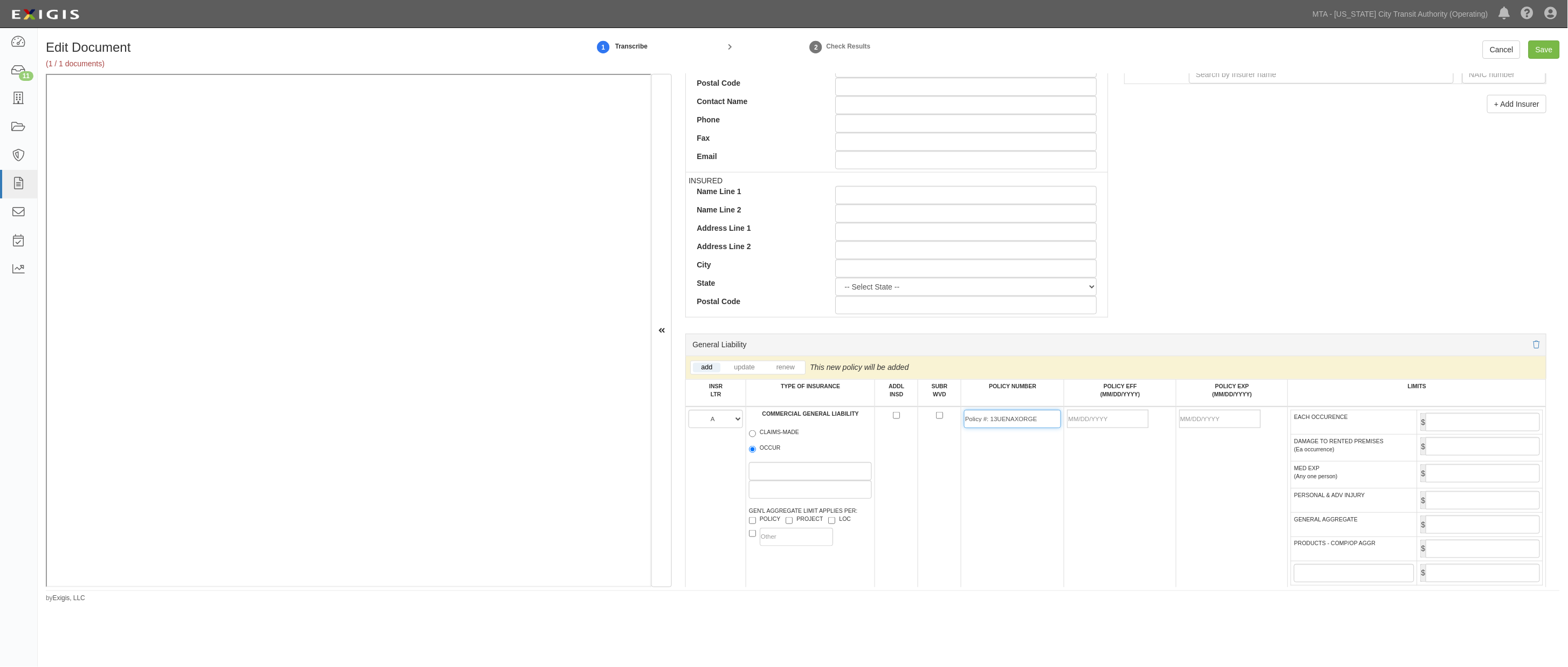
drag, startPoint x: 988, startPoint y: 419, endPoint x: 915, endPoint y: 419, distance: 73.0
click at [915, 419] on tr "A B C D E F COMMERCIAL GENERAL LIABILITY CLAIMS-MADE OCCUR GEN'L AGGREGATE LIMI…" at bounding box center [1116, 502] width 861 height 193
type input "13UENAXORGE"
click at [1091, 424] on input "POLICY EFF (MM/DD/YYYY)" at bounding box center [1107, 418] width 81 height 19
type input "1"
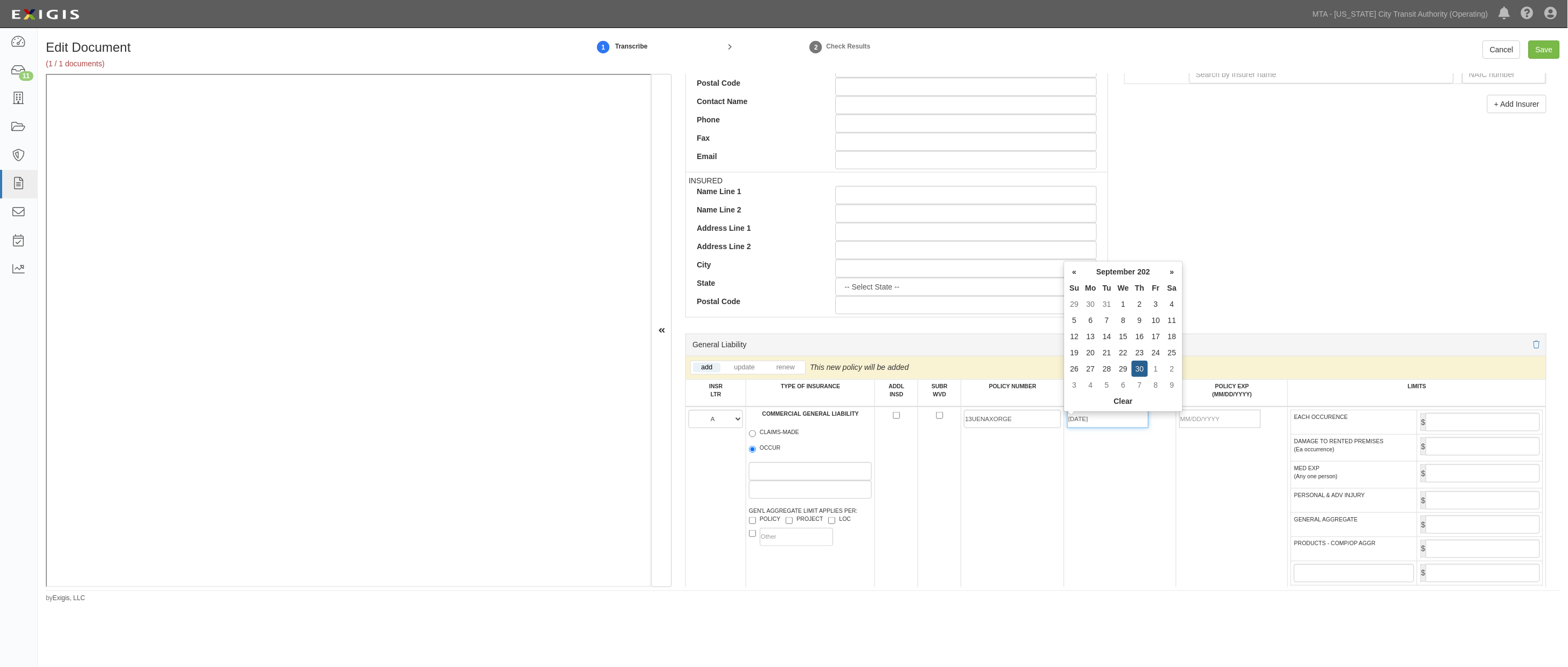
type input "[DATE]"
click at [1129, 513] on td "[DATE]" at bounding box center [1120, 502] width 112 height 193
click at [1449, 425] on input "EACH OCCURENCE" at bounding box center [1483, 422] width 115 height 19
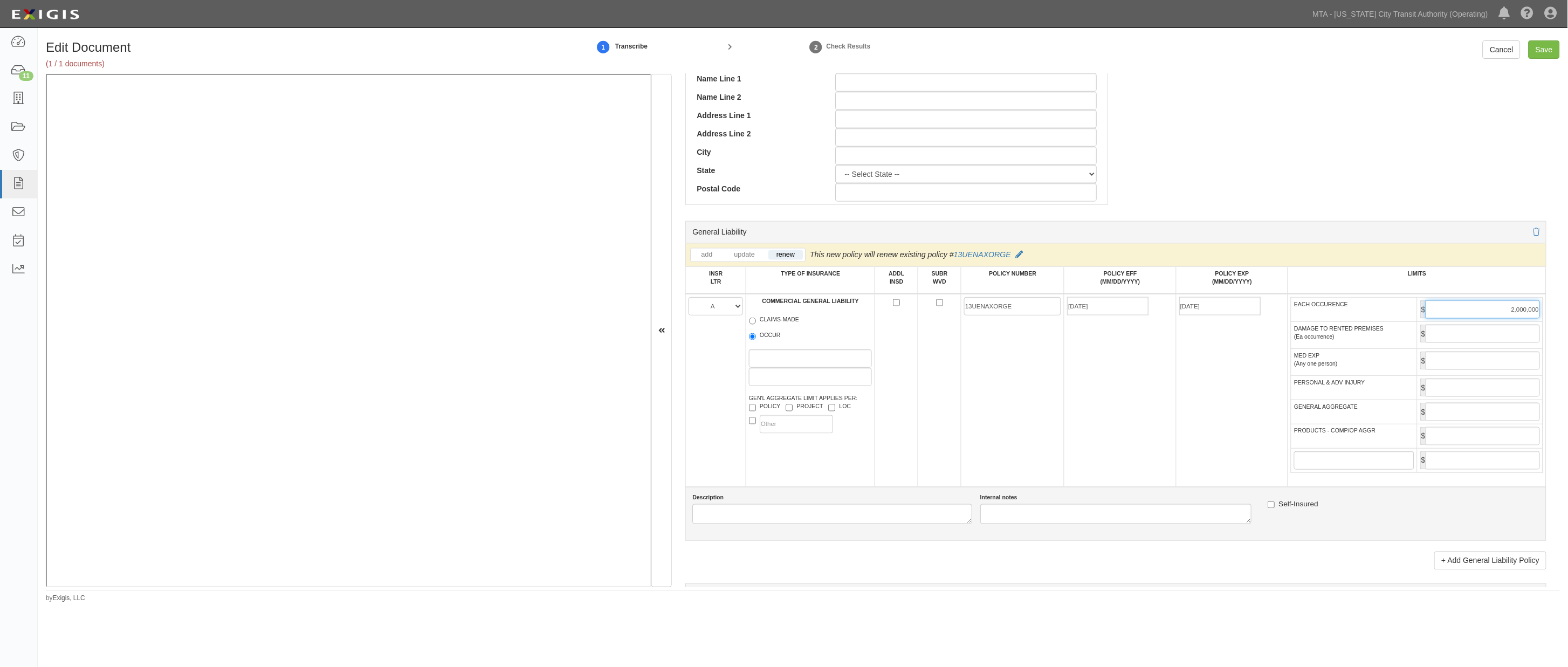
scroll to position [539, 0]
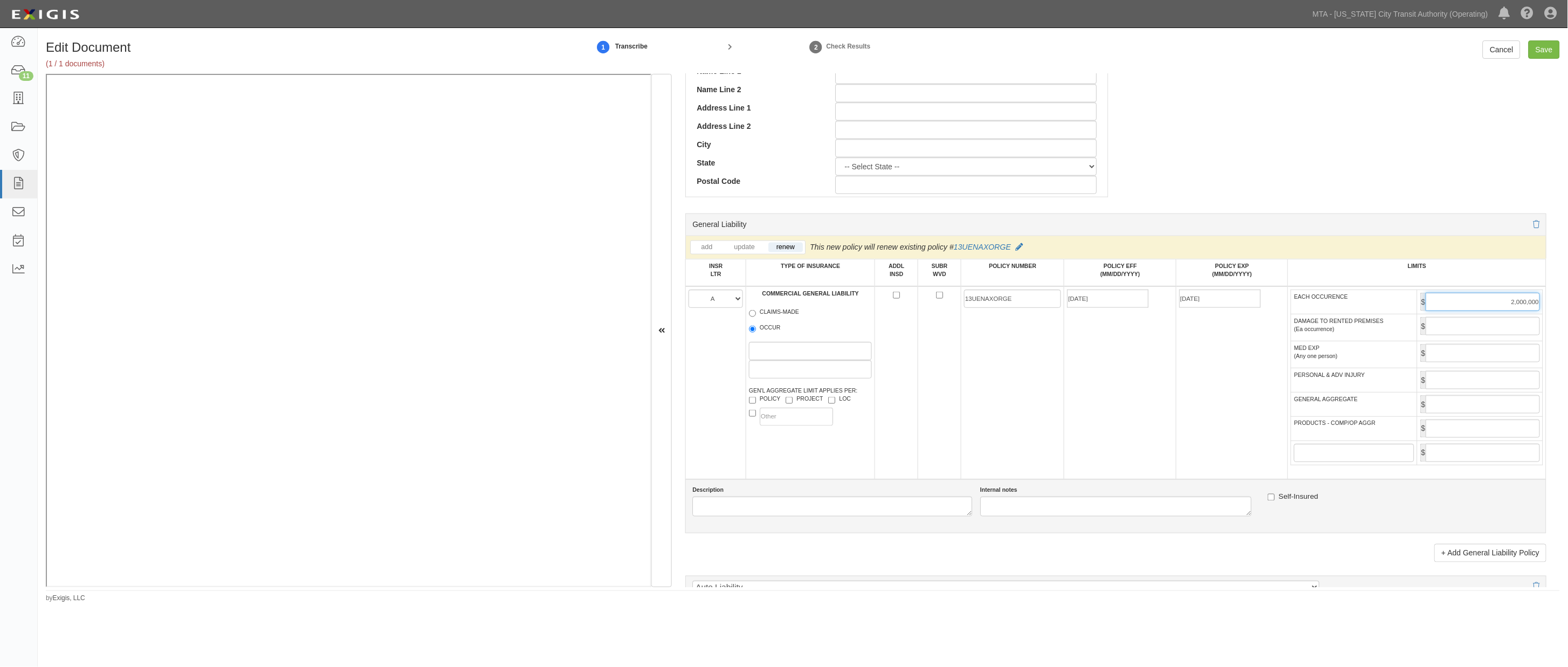
type input "2,000,000"
click at [1455, 413] on input "GENERAL AGGREGATE" at bounding box center [1483, 404] width 115 height 19
type input "4,000,000"
click at [1459, 438] on input "PRODUCTS - COMP/OP AGGR" at bounding box center [1483, 428] width 115 height 19
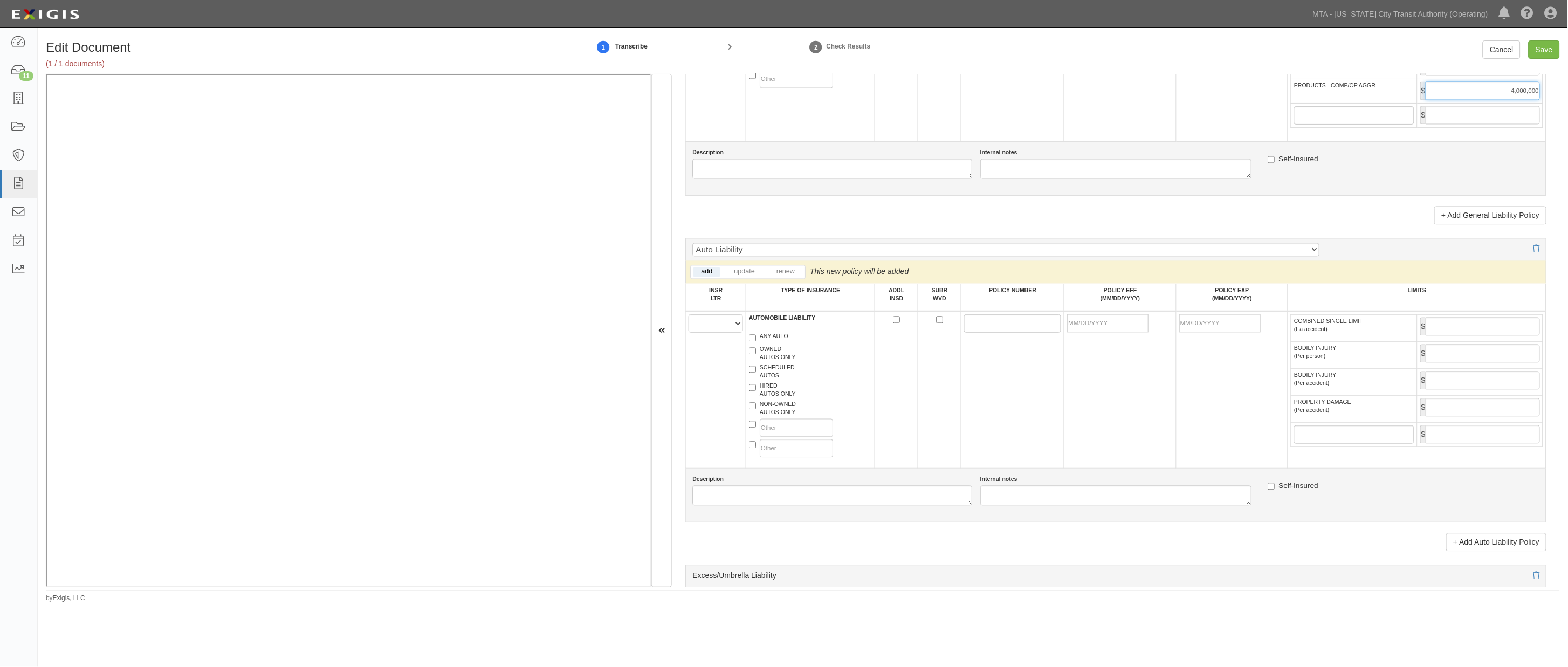
scroll to position [898, 0]
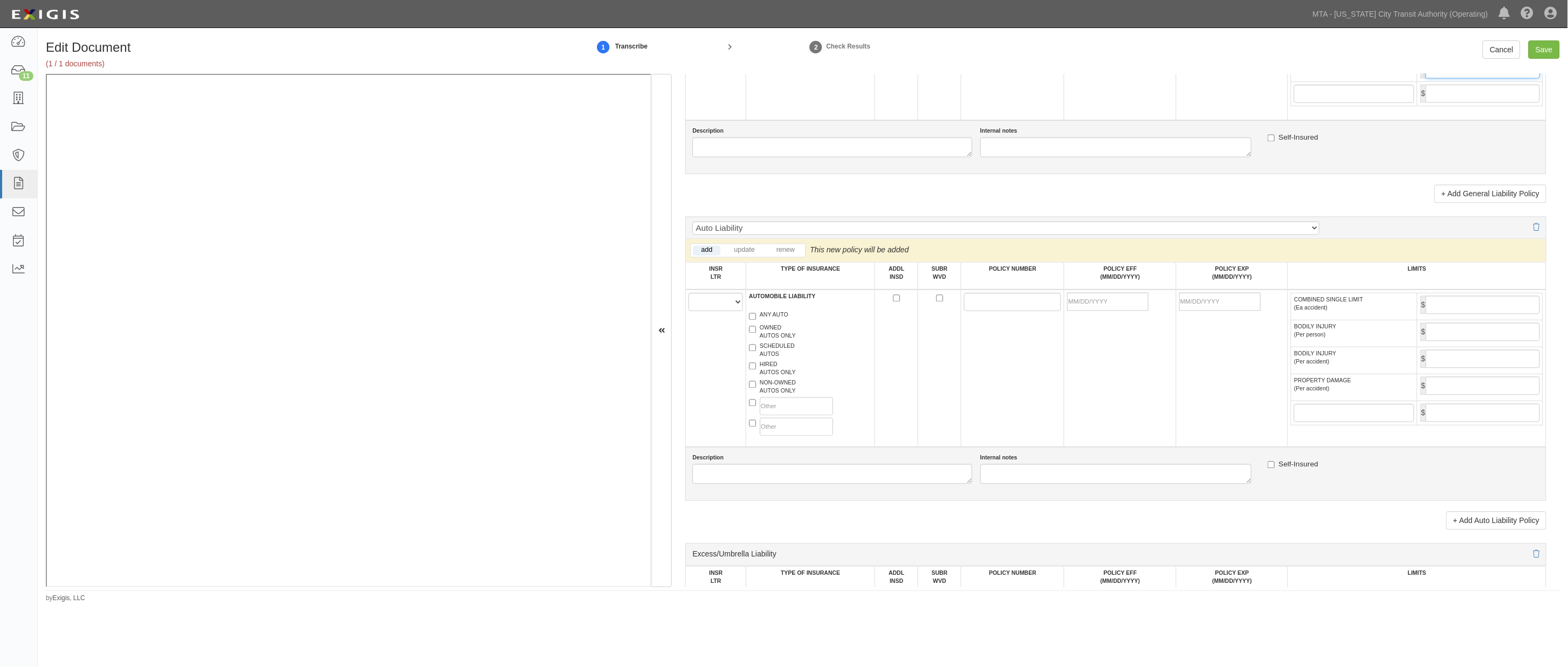
type input "4,000,000"
click at [713, 306] on select "A B C D E F" at bounding box center [716, 301] width 54 height 19
select select "C"
click at [689, 304] on select "A B C D E F" at bounding box center [716, 301] width 54 height 19
click at [773, 322] on label "ANY AUTO" at bounding box center [768, 316] width 39 height 10
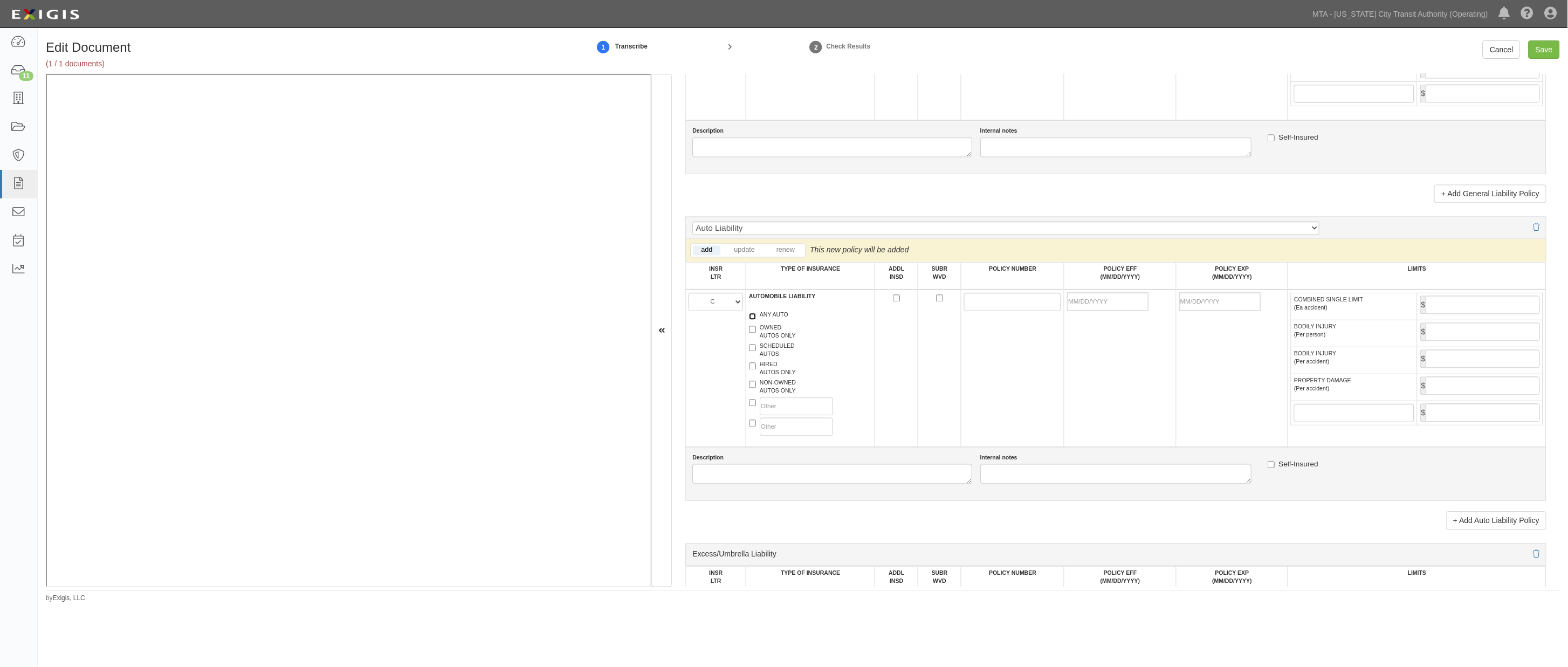
click at [756, 320] on input "ANY AUTO" at bounding box center [752, 316] width 7 height 7
checkbox input "true"
click at [1007, 311] on input "POLICY NUMBER" at bounding box center [1013, 301] width 97 height 19
paste input "13UENBE9BJ1"
type input "13UENBE9BJ1"
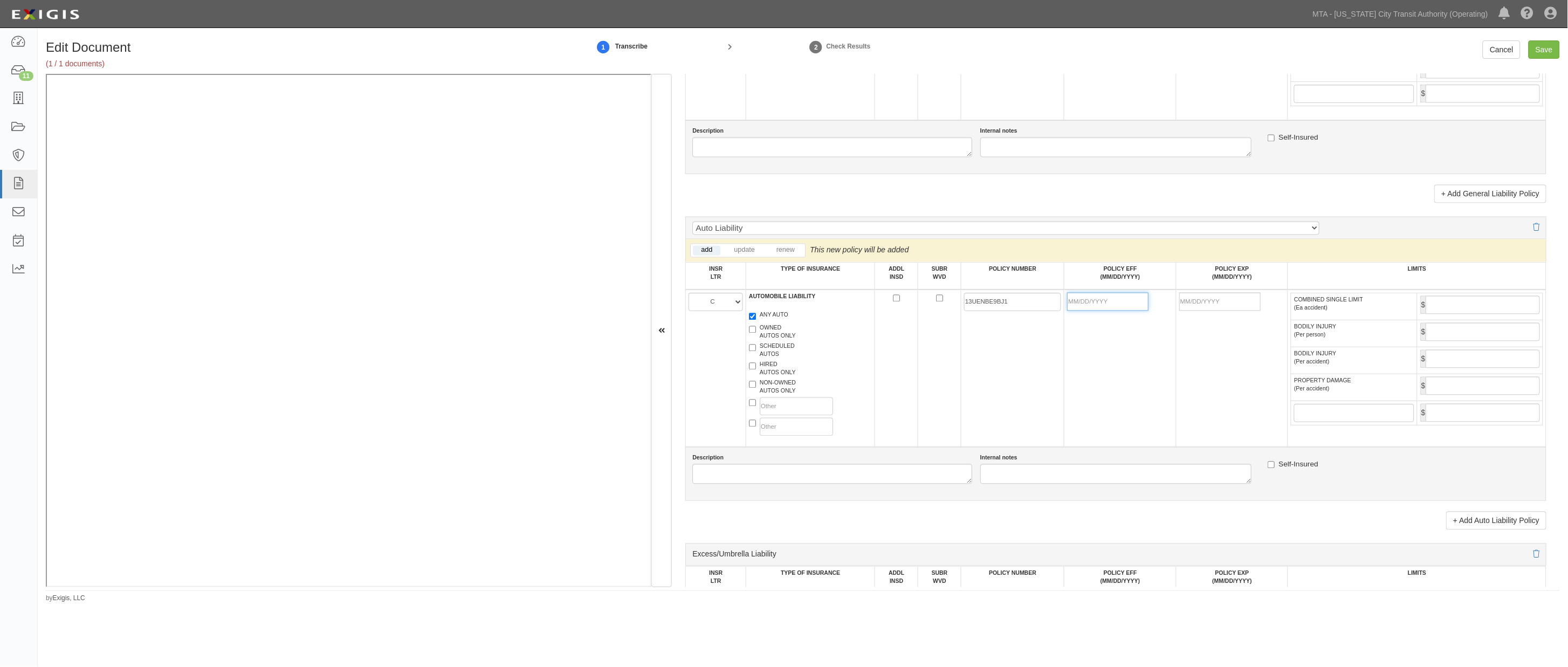
click at [1072, 311] on input "POLICY EFF (MM/DD/YYYY)" at bounding box center [1107, 301] width 81 height 19
type input "[DATE]"
drag, startPoint x: 1075, startPoint y: 401, endPoint x: 1118, endPoint y: 391, distance: 44.1
click at [1078, 401] on td "[DATE]" at bounding box center [1120, 368] width 112 height 157
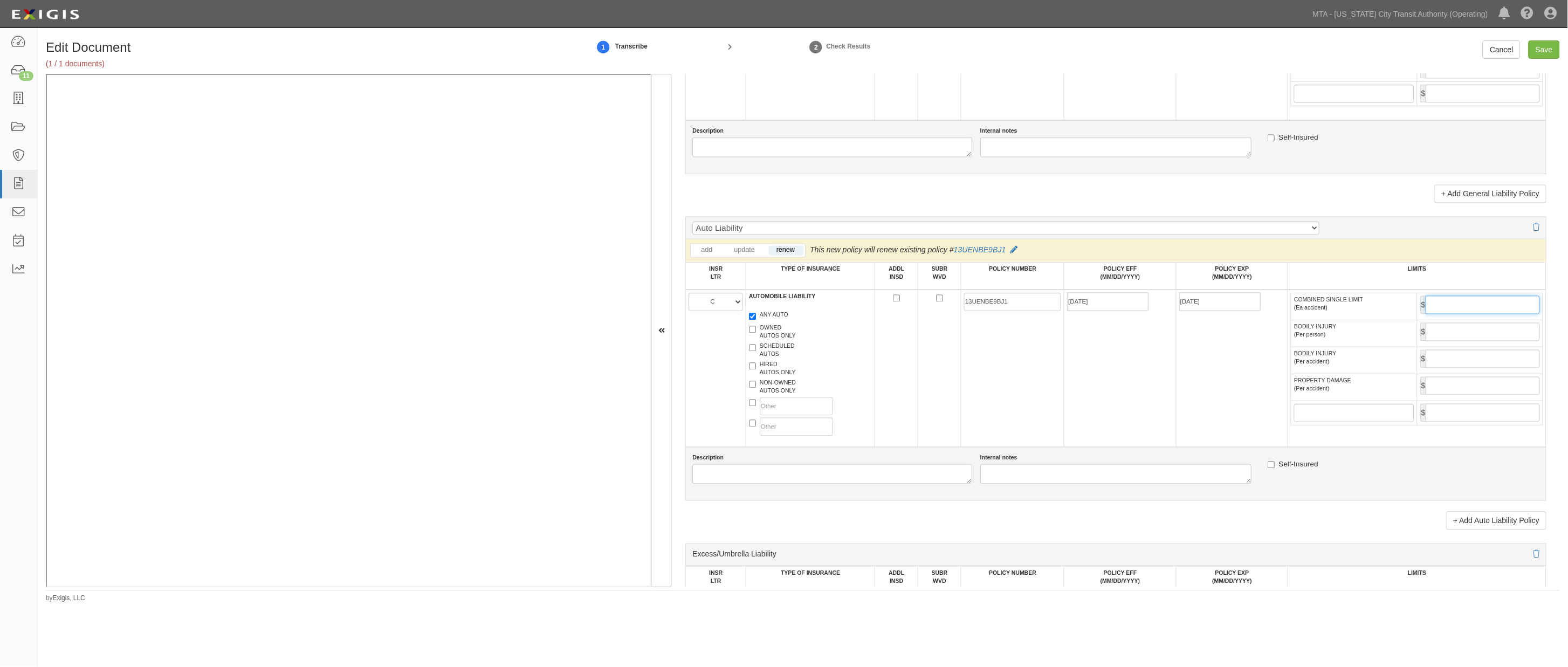
click at [1445, 314] on input "COMBINED SINGLE LIMIT (Ea accident)" at bounding box center [1483, 305] width 115 height 19
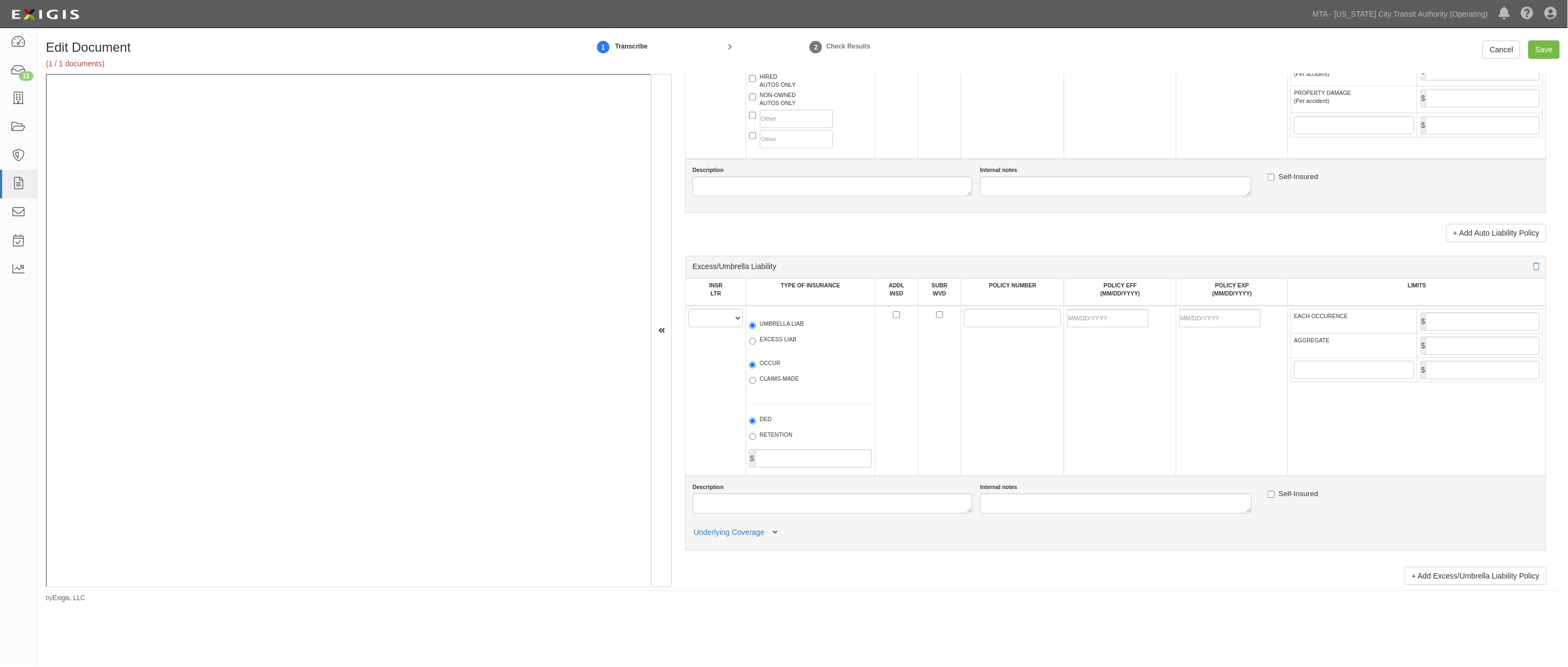
scroll to position [1257, 0]
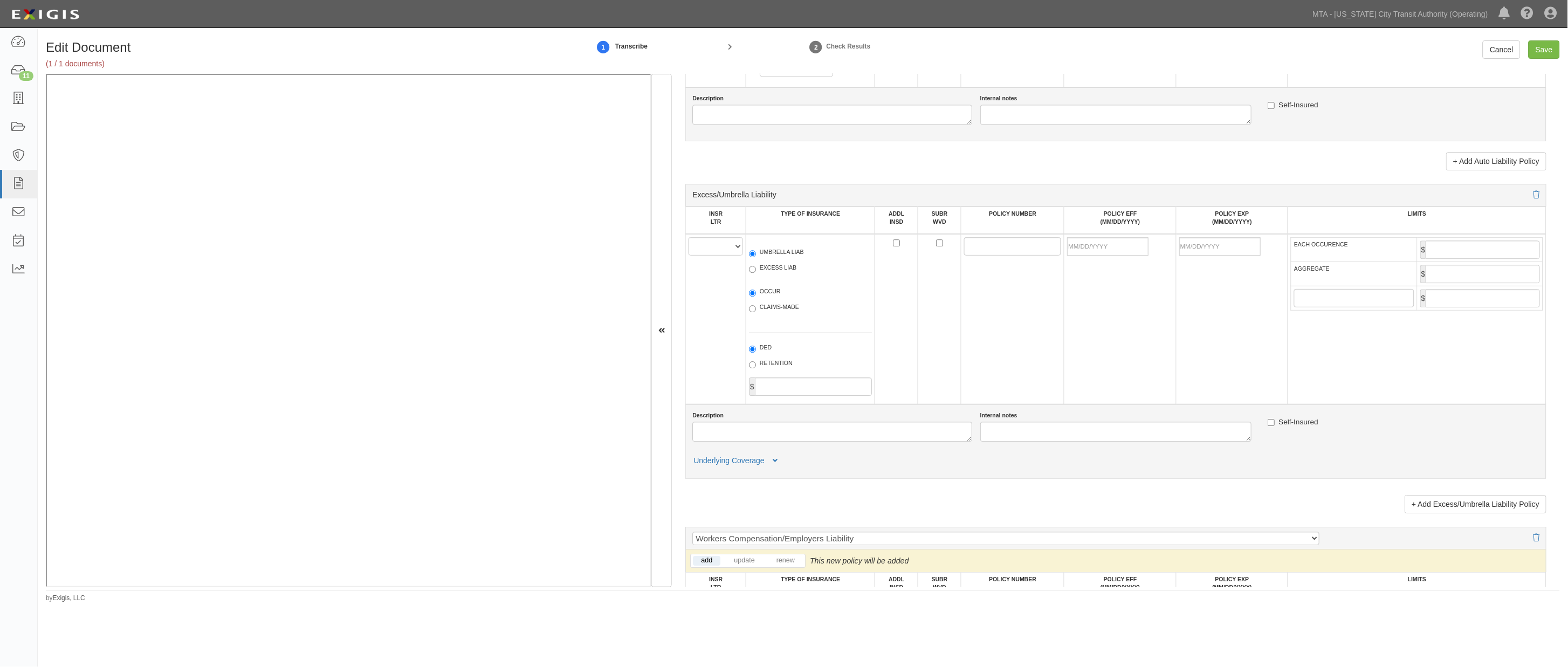
type input "2,000,000"
click at [709, 255] on select "A B C D E F" at bounding box center [716, 246] width 54 height 19
select select "B"
click at [689, 255] on select "A B C D E F" at bounding box center [716, 246] width 54 height 19
click at [783, 259] on label "UMBRELLA LIAB" at bounding box center [777, 253] width 55 height 10
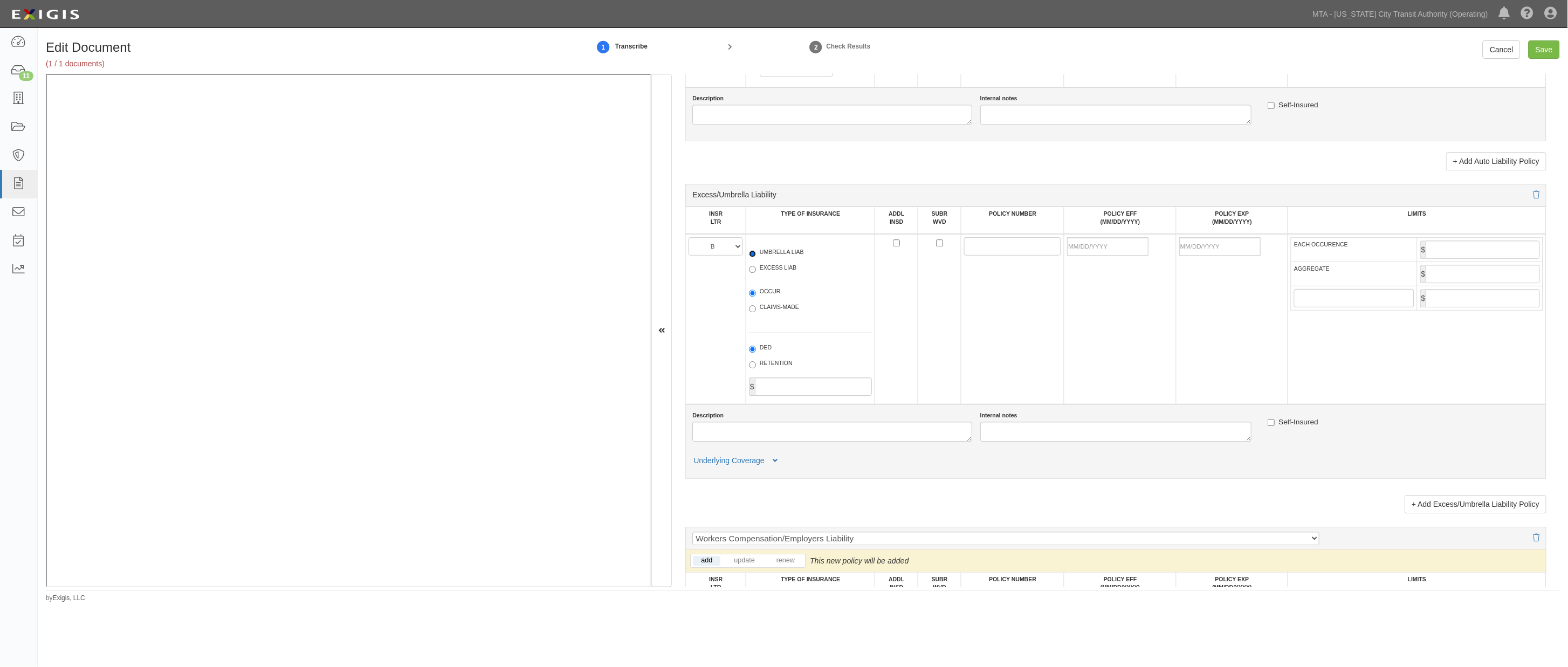
click at [756, 257] on input "UMBRELLA LIAB" at bounding box center [752, 253] width 7 height 7
radio input "true"
click at [769, 298] on label "OCCUR" at bounding box center [765, 293] width 32 height 10
click at [756, 296] on input "OCCUR" at bounding box center [752, 293] width 7 height 7
radio input "true"
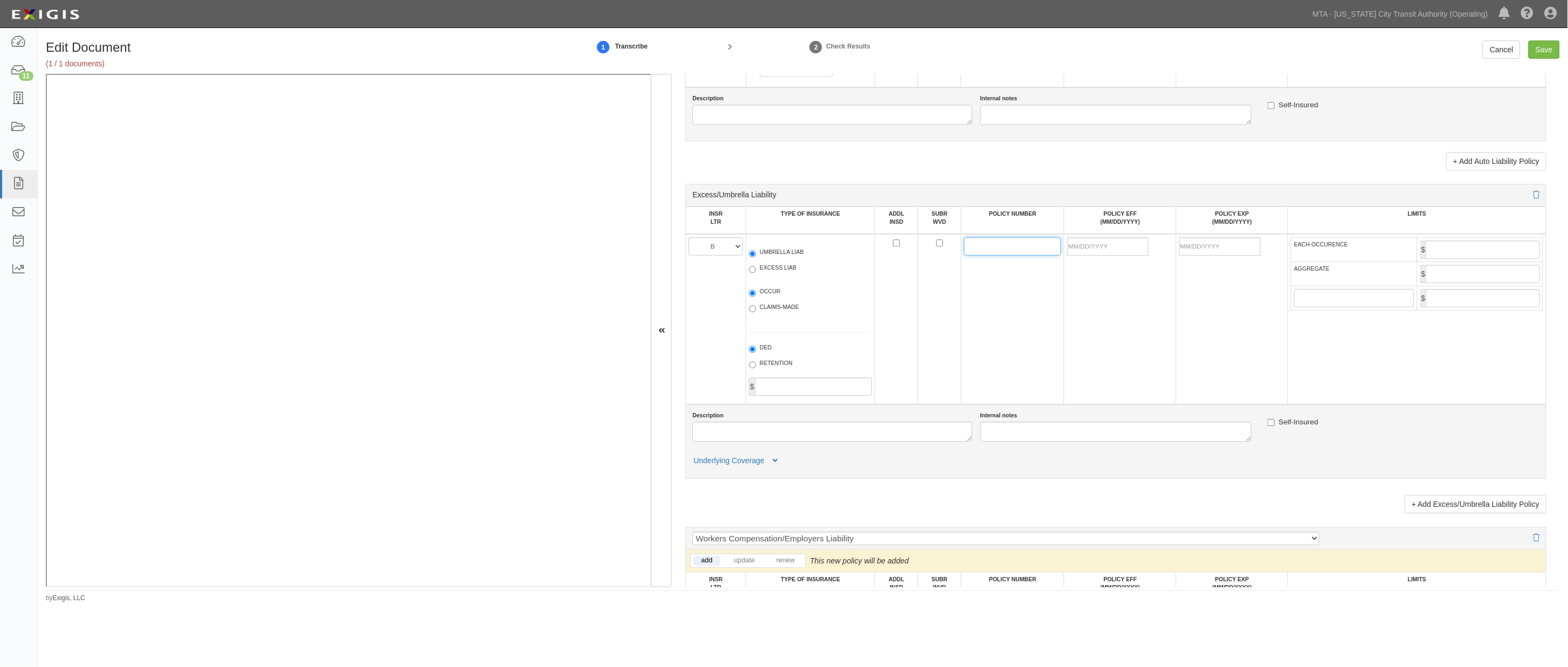
click at [987, 255] on input "POLICY NUMBER" at bounding box center [1013, 246] width 97 height 19
paste input "140001258"
type input "140001258"
click at [1082, 255] on input "POLICY EFF (MM/DD/YYYY)" at bounding box center [1107, 246] width 81 height 19
type input "[DATE]"
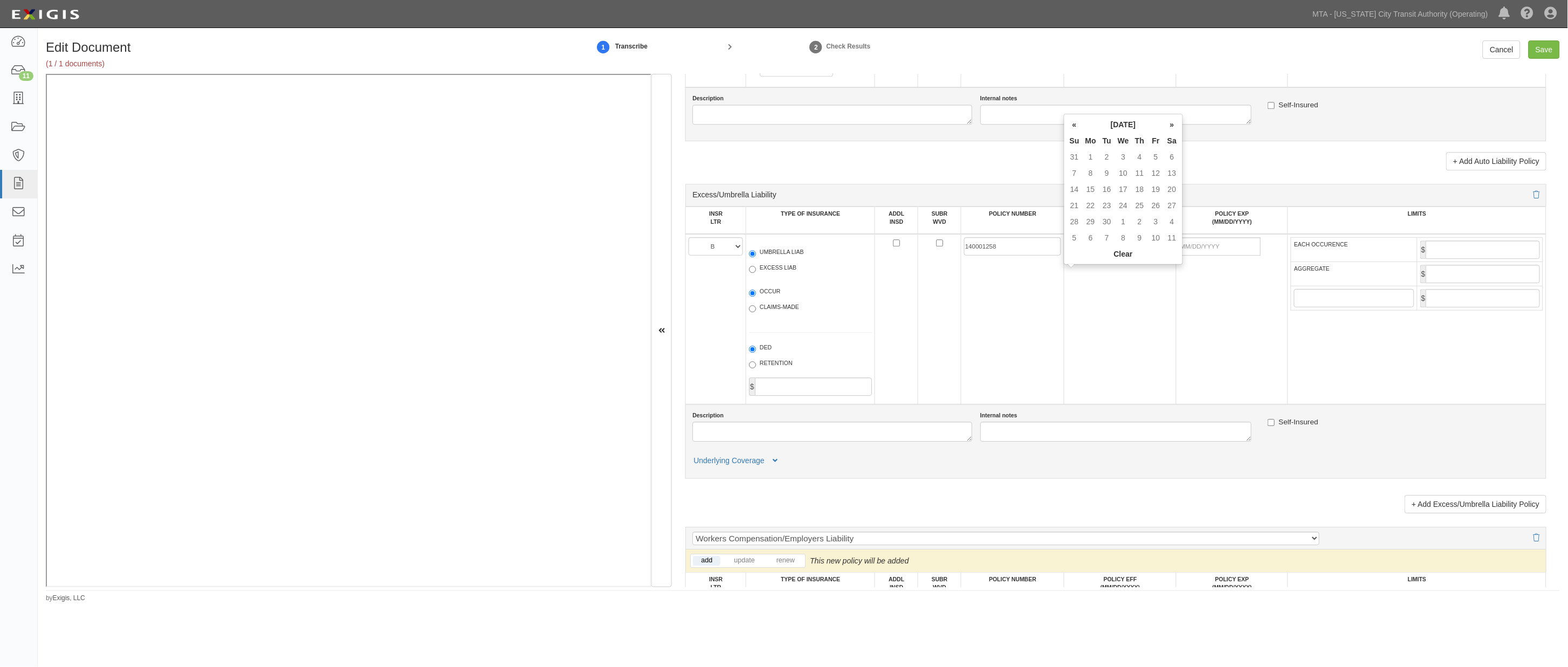
type input "[DATE]"
click at [1086, 323] on td "[DATE]" at bounding box center [1120, 319] width 112 height 170
click at [1435, 259] on input "EACH OCCURENCE" at bounding box center [1483, 249] width 115 height 19
type input "20,000,000"
click at [1436, 283] on input "AGGREGATE" at bounding box center [1483, 274] width 115 height 19
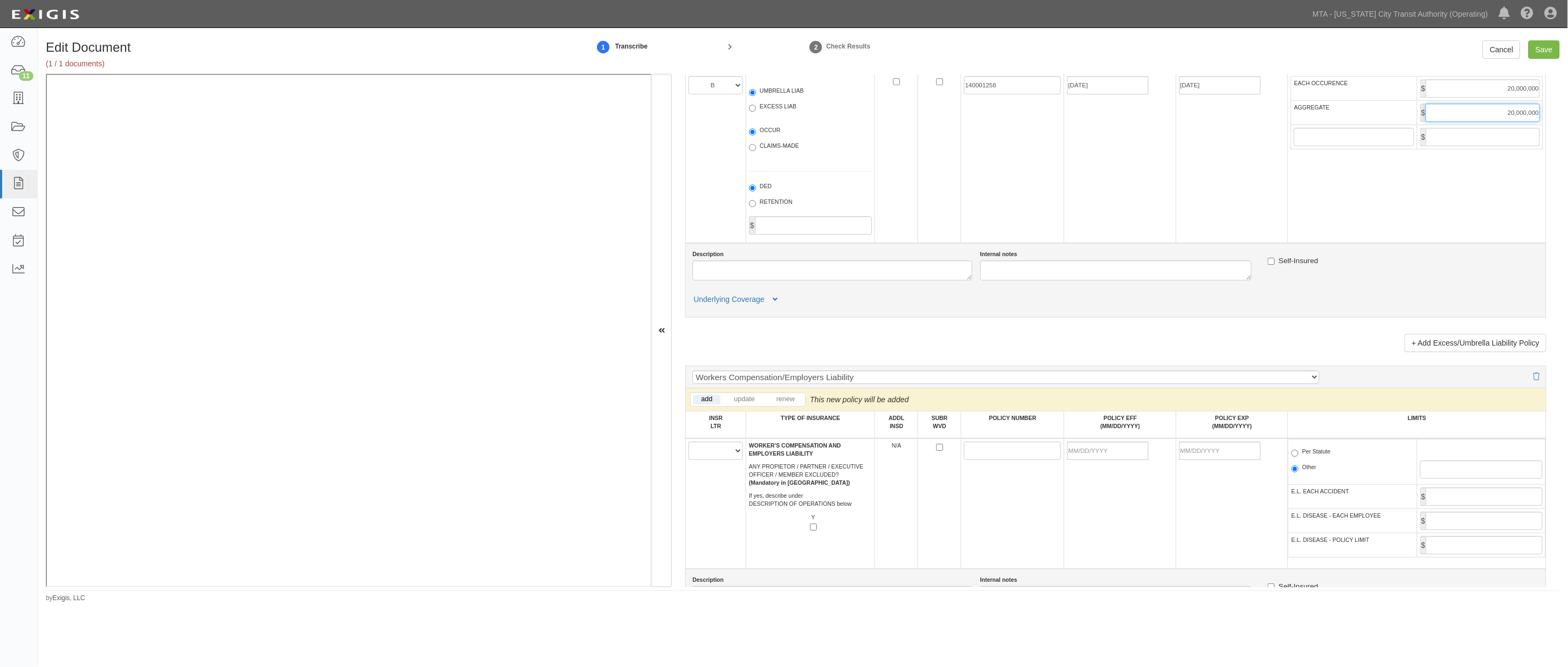
scroll to position [1437, 0]
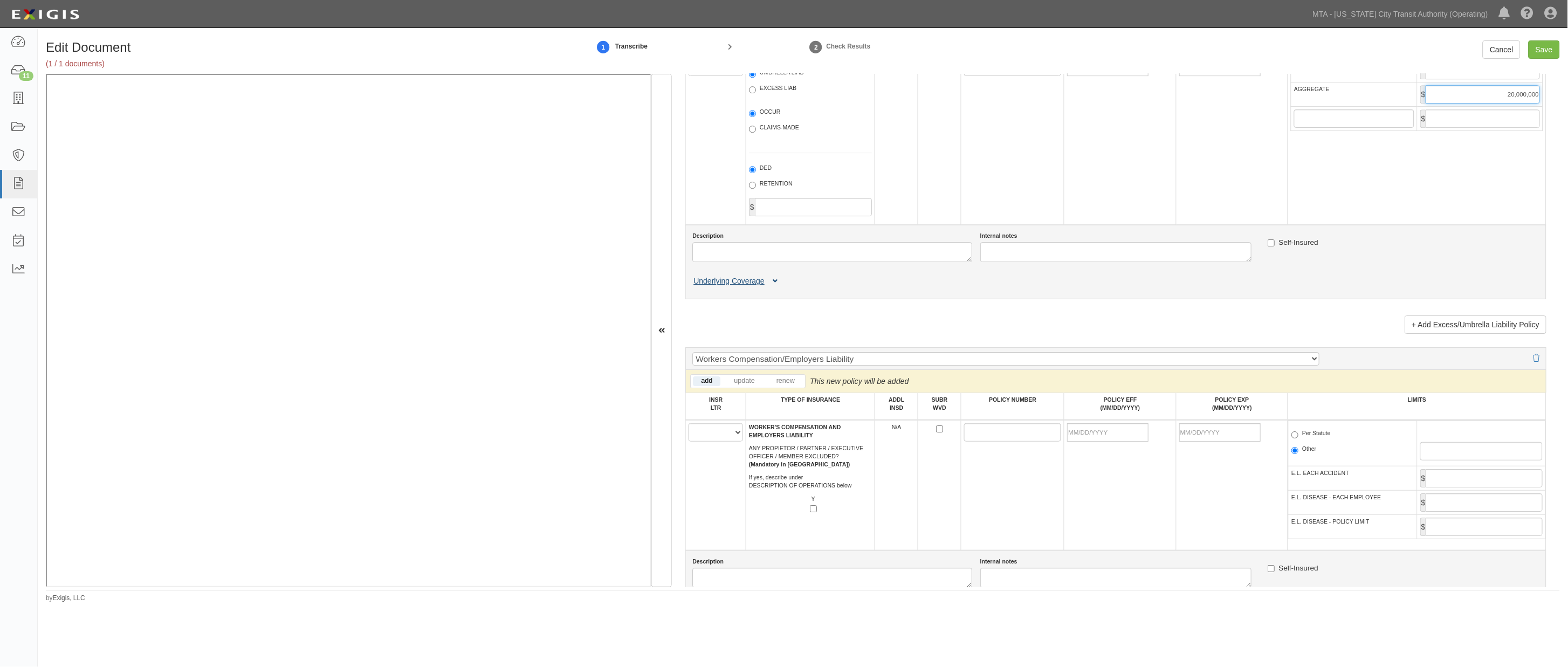
type input "20,000,000"
click at [779, 287] on button "Underlying Coverage" at bounding box center [737, 281] width 89 height 11
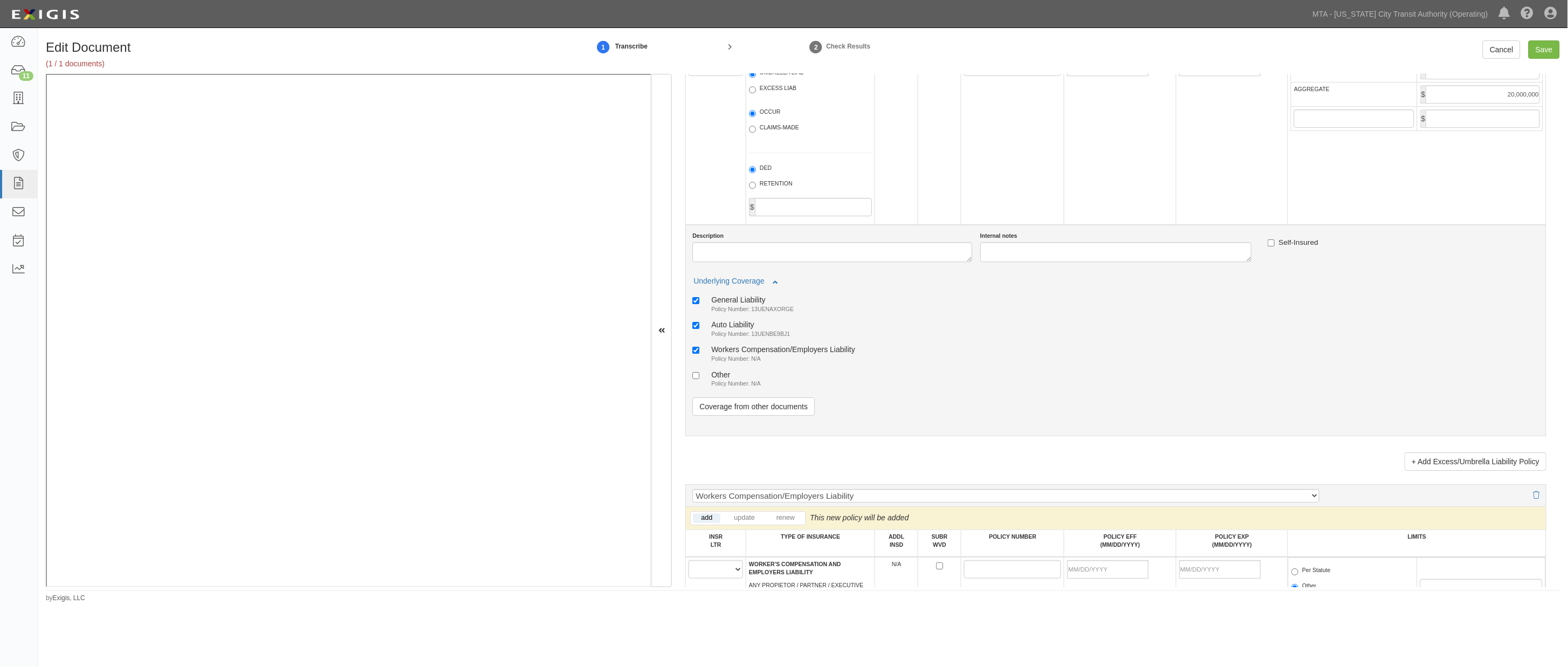
click at [774, 354] on div "Workers Compensation/Employers Liability" at bounding box center [783, 349] width 144 height 9
click at [699, 354] on input "Workers Compensation/Employers Liability Policy Number: N/A" at bounding box center [695, 350] width 7 height 7
checkbox input "false"
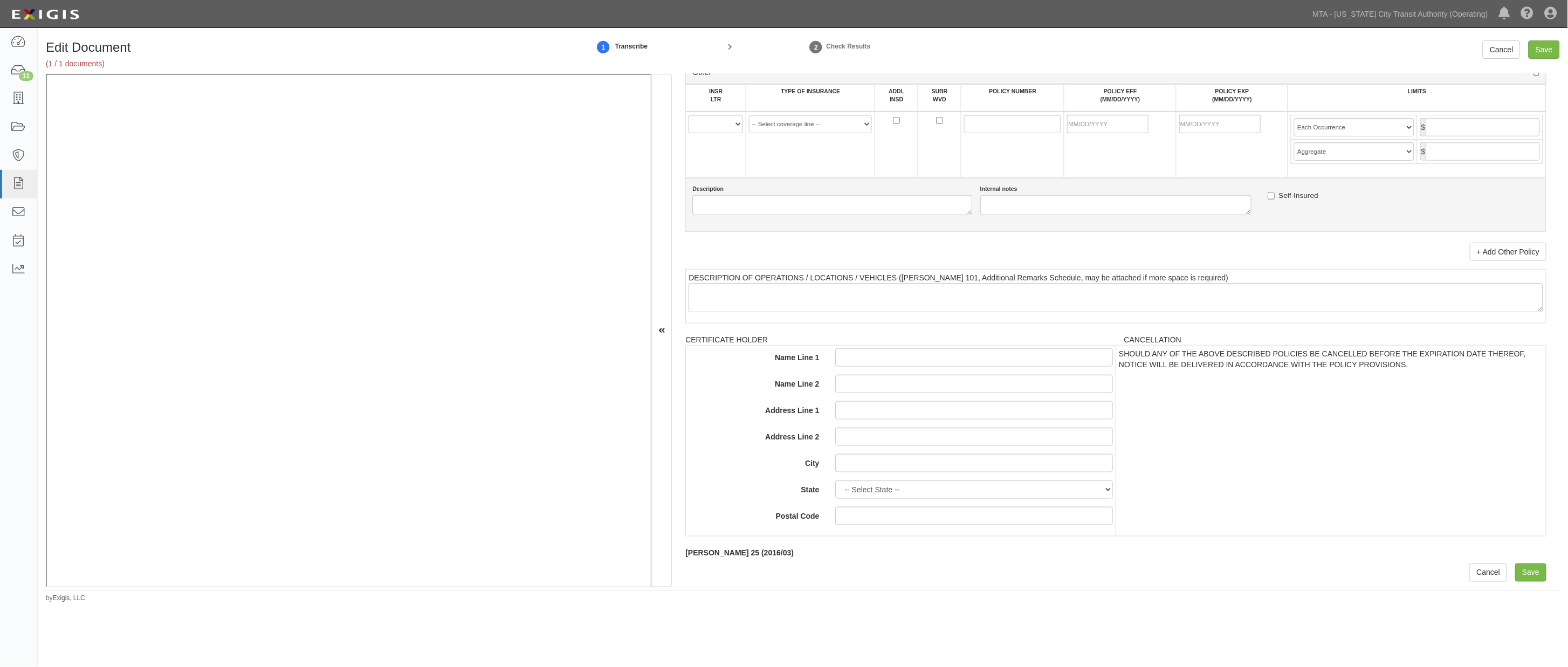
scroll to position [2202, 0]
click at [1515, 567] on input "Save" at bounding box center [1531, 572] width 31 height 19
type input "2000000"
type input "4000000"
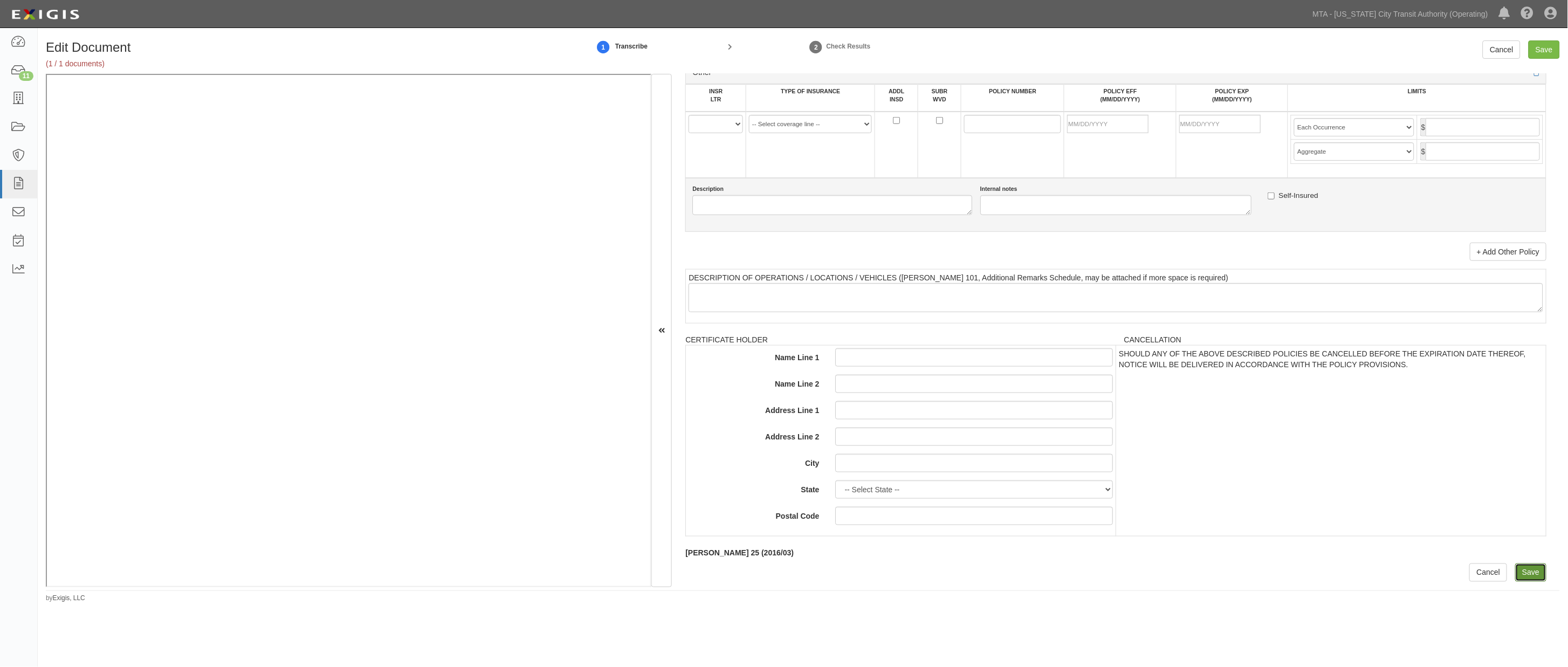
type input "2000000"
type input "20000000"
